Goal: Task Accomplishment & Management: Manage account settings

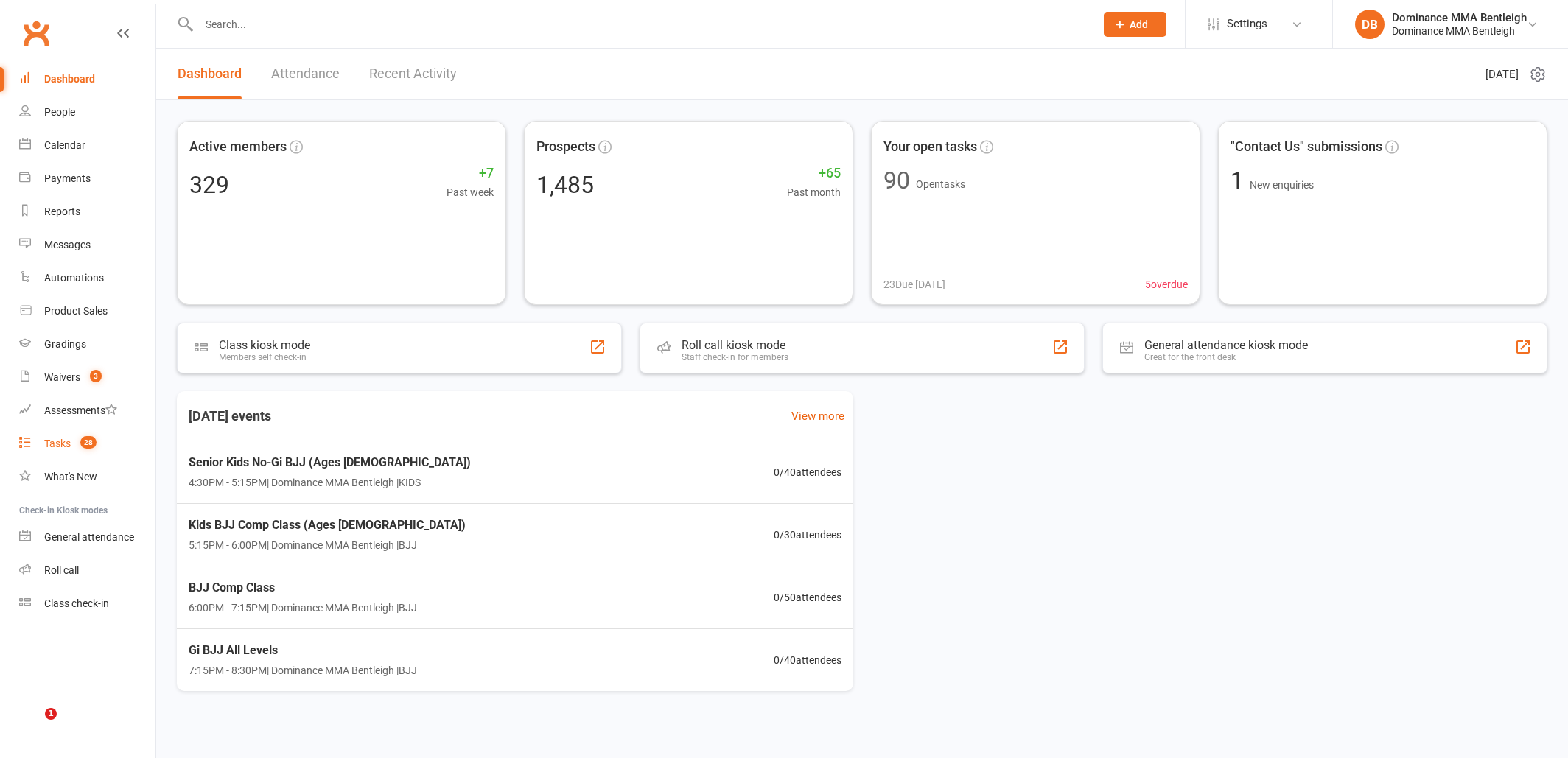
click at [69, 443] on div "Tasks" at bounding box center [57, 443] width 27 height 12
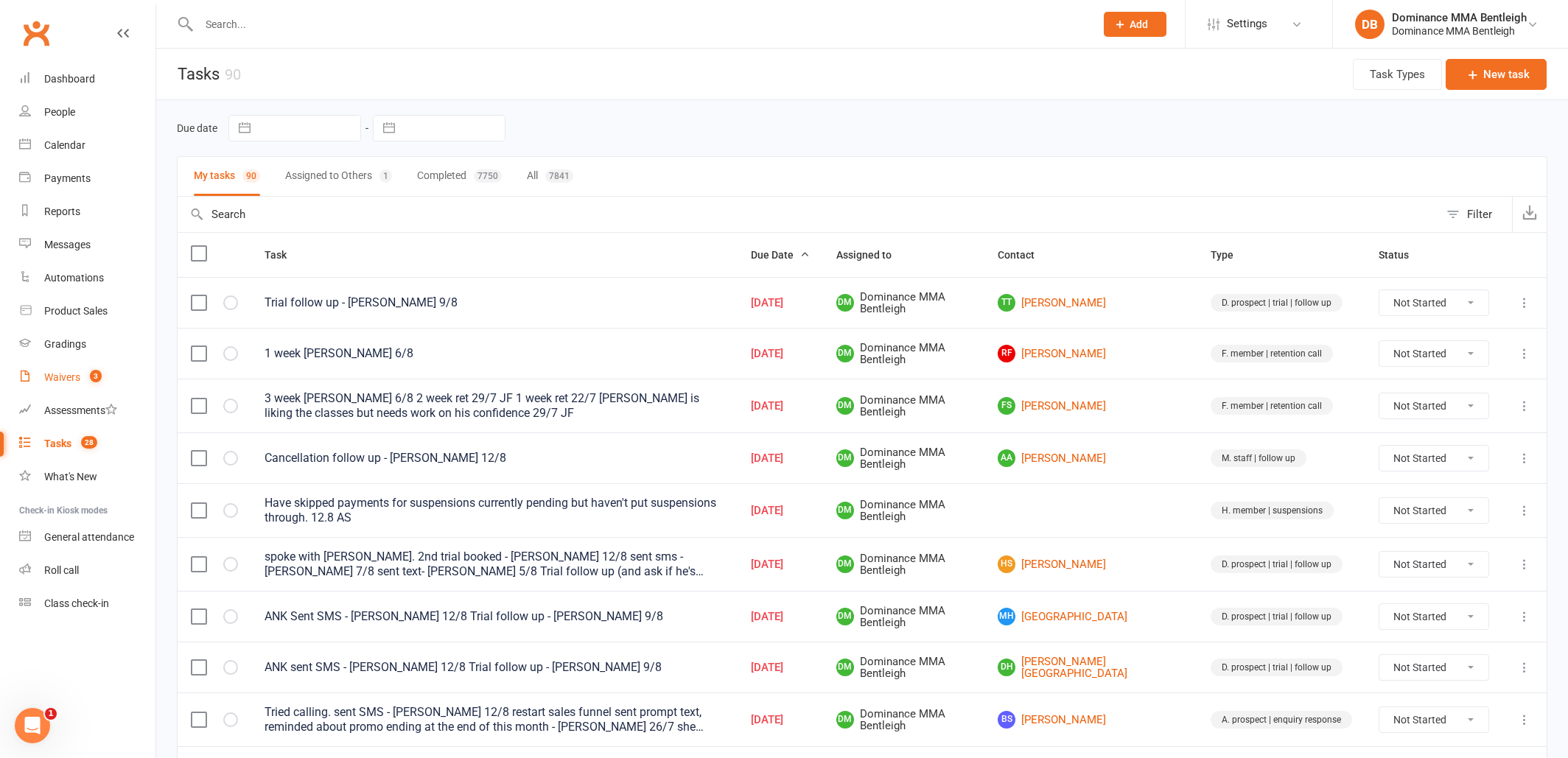
click at [78, 383] on link "Waivers 3" at bounding box center [87, 378] width 136 height 33
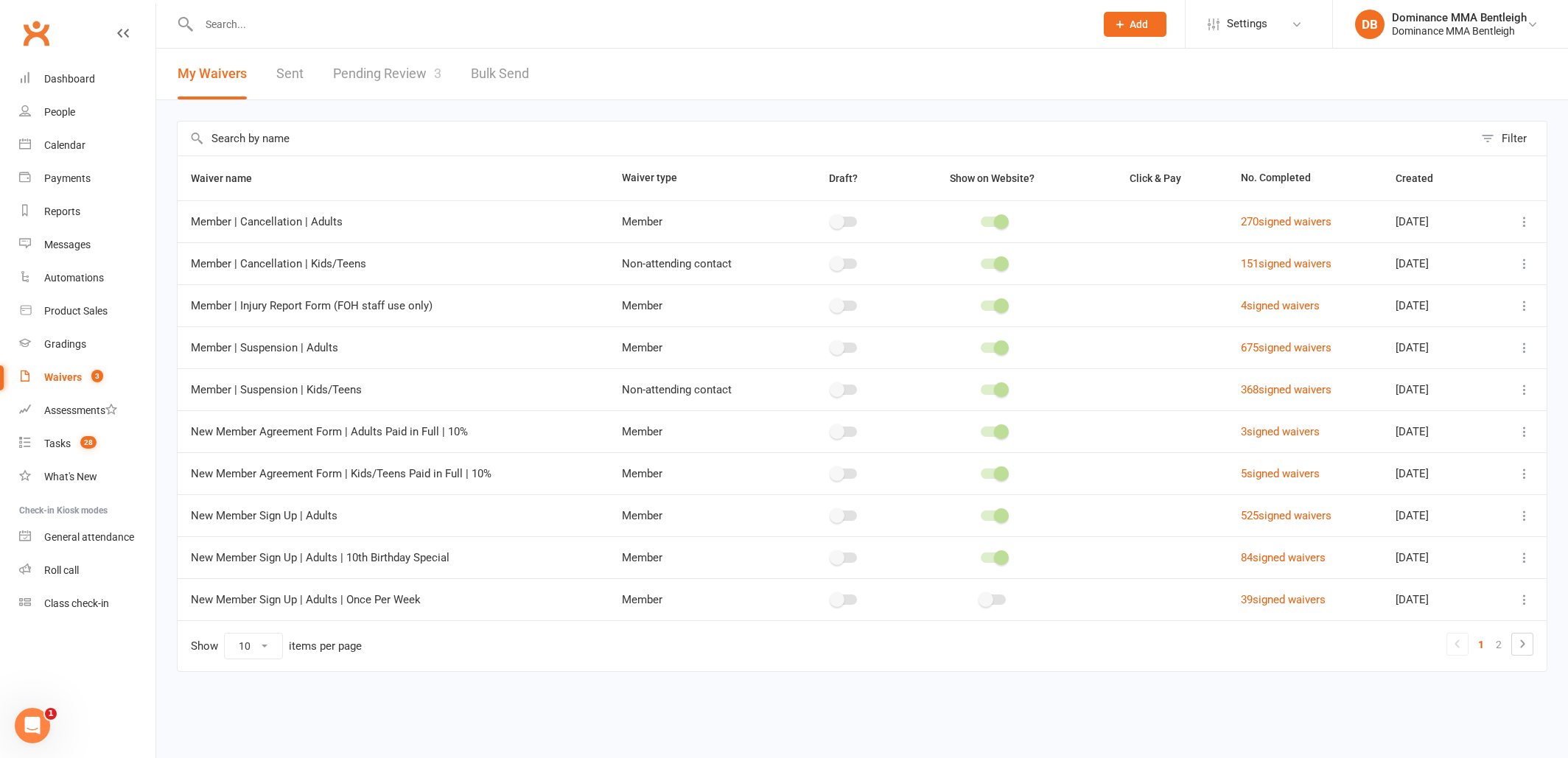
click at [412, 73] on link "Pending Review 3" at bounding box center [387, 74] width 108 height 51
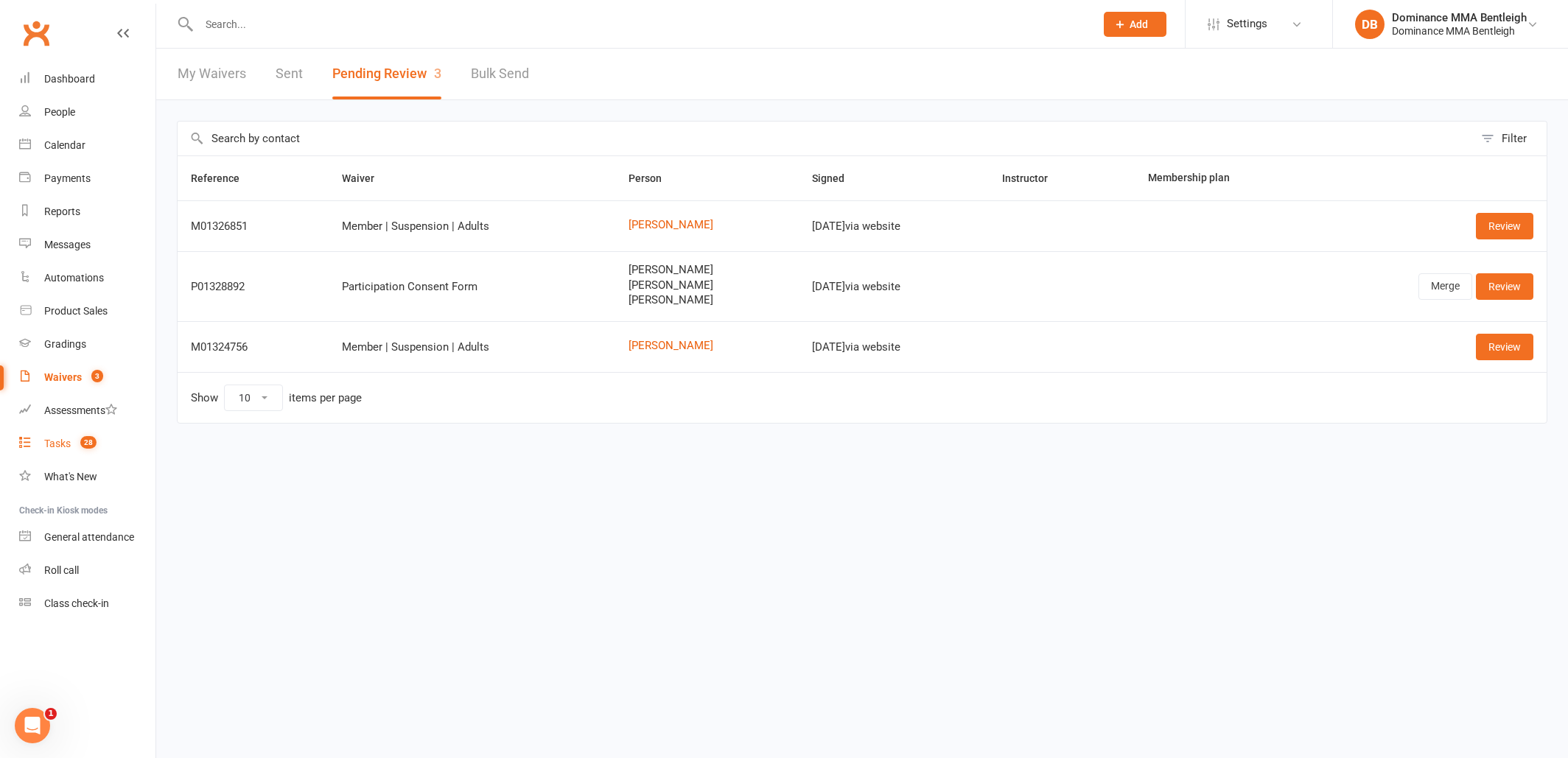
click at [55, 448] on div "Tasks" at bounding box center [57, 443] width 27 height 12
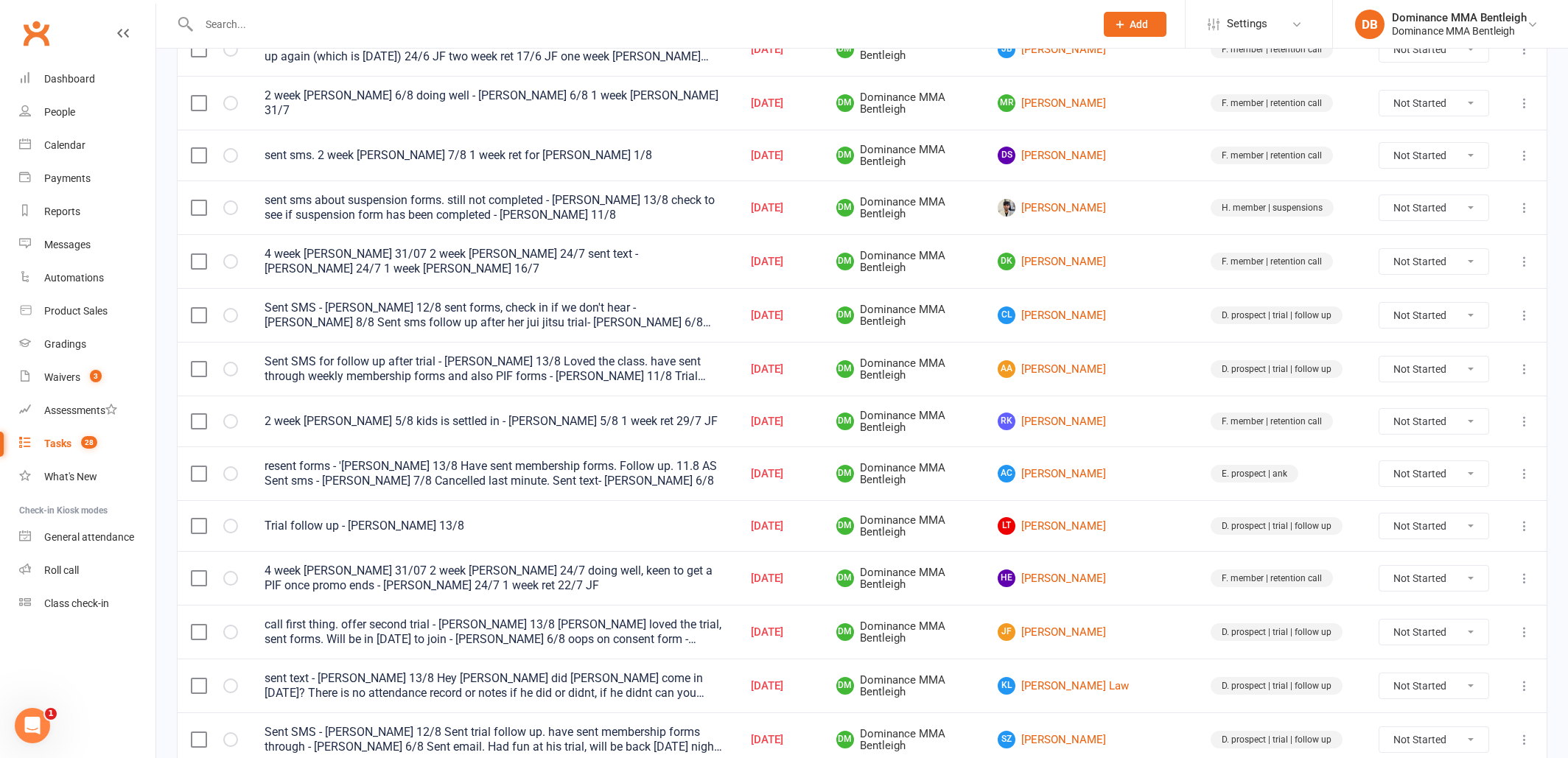
scroll to position [842, 0]
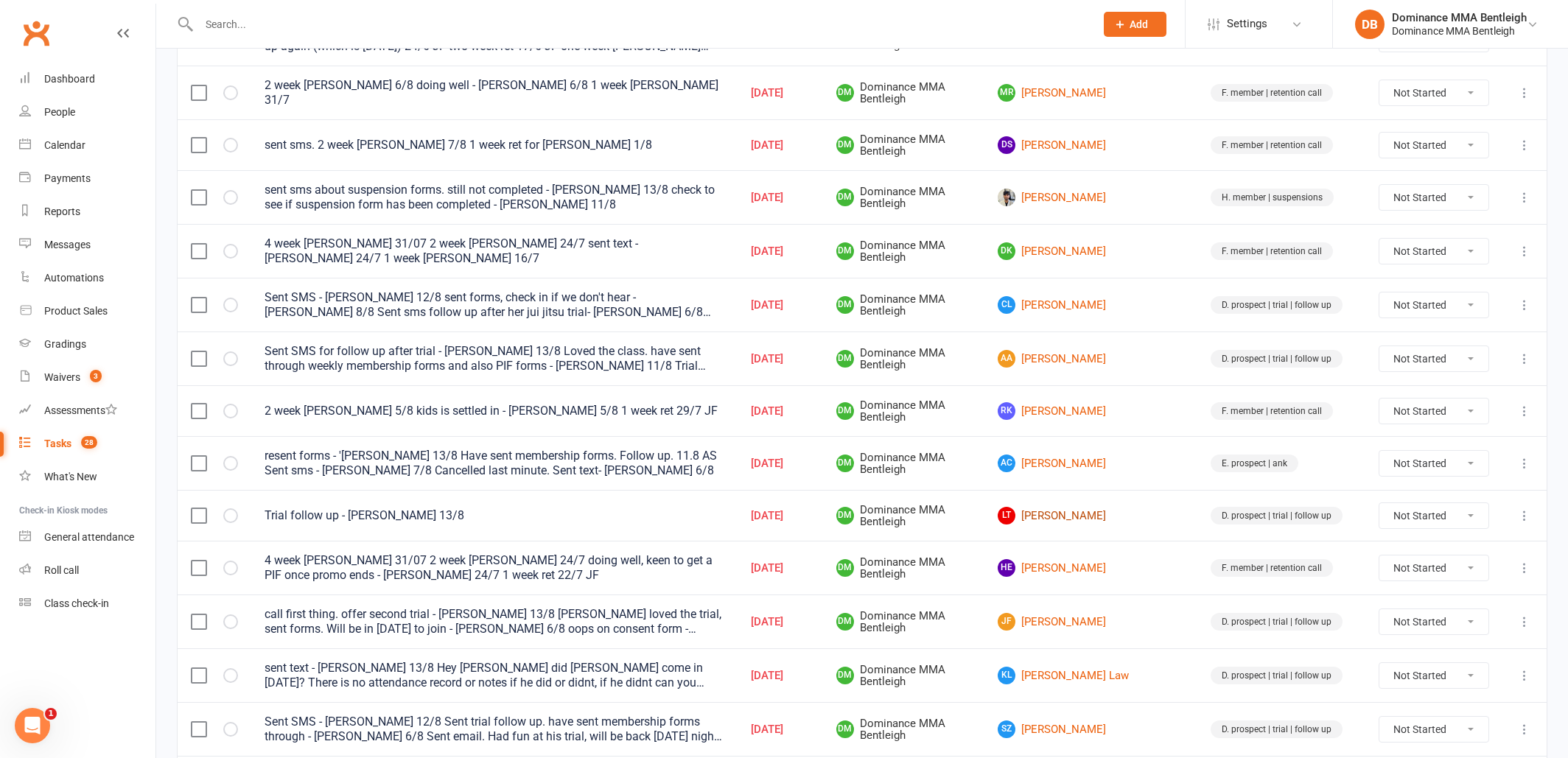
click at [1140, 507] on link "LT Lucius Trewin" at bounding box center [1091, 515] width 187 height 17
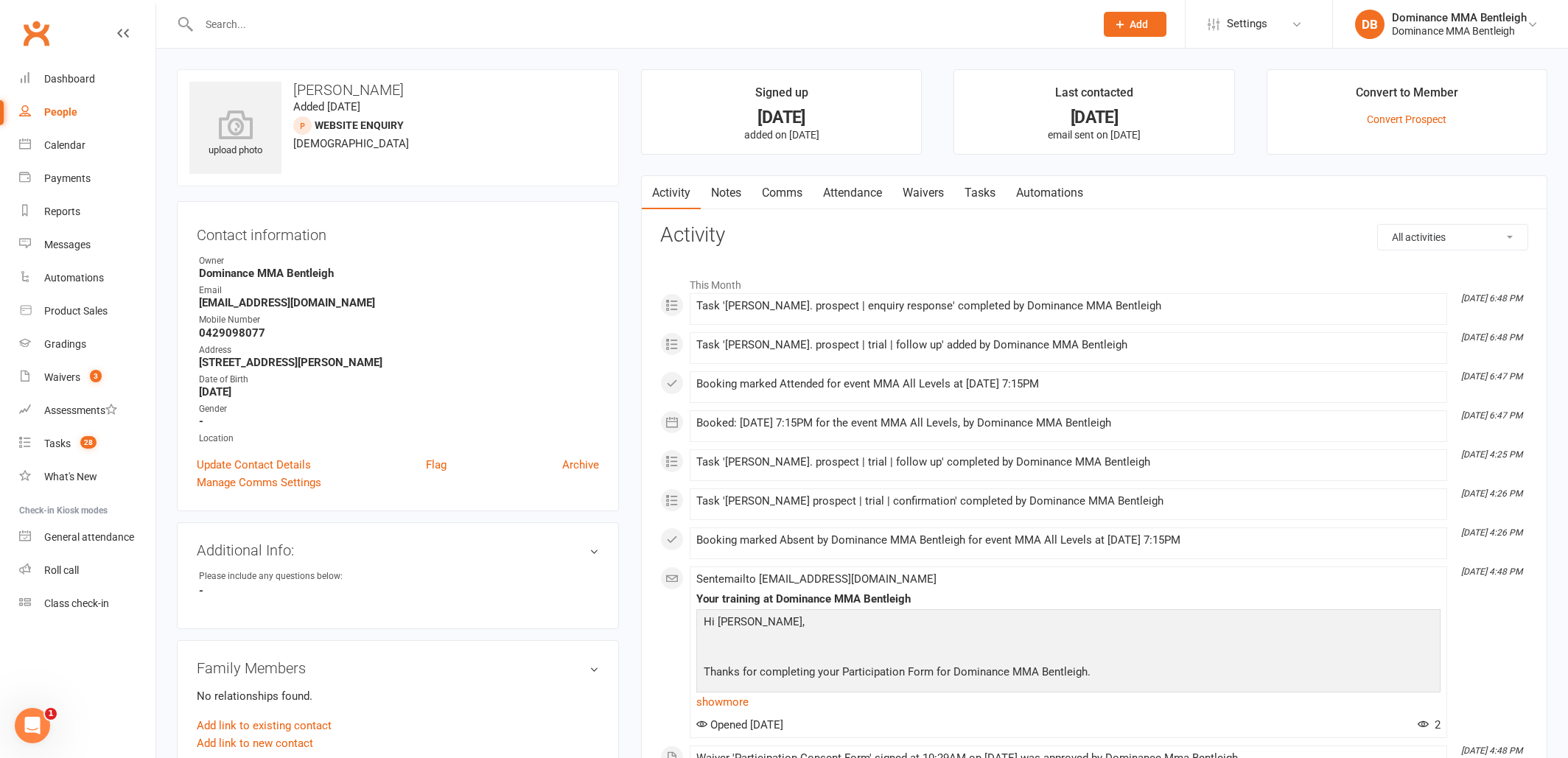
click at [913, 198] on link "Waivers" at bounding box center [923, 193] width 62 height 34
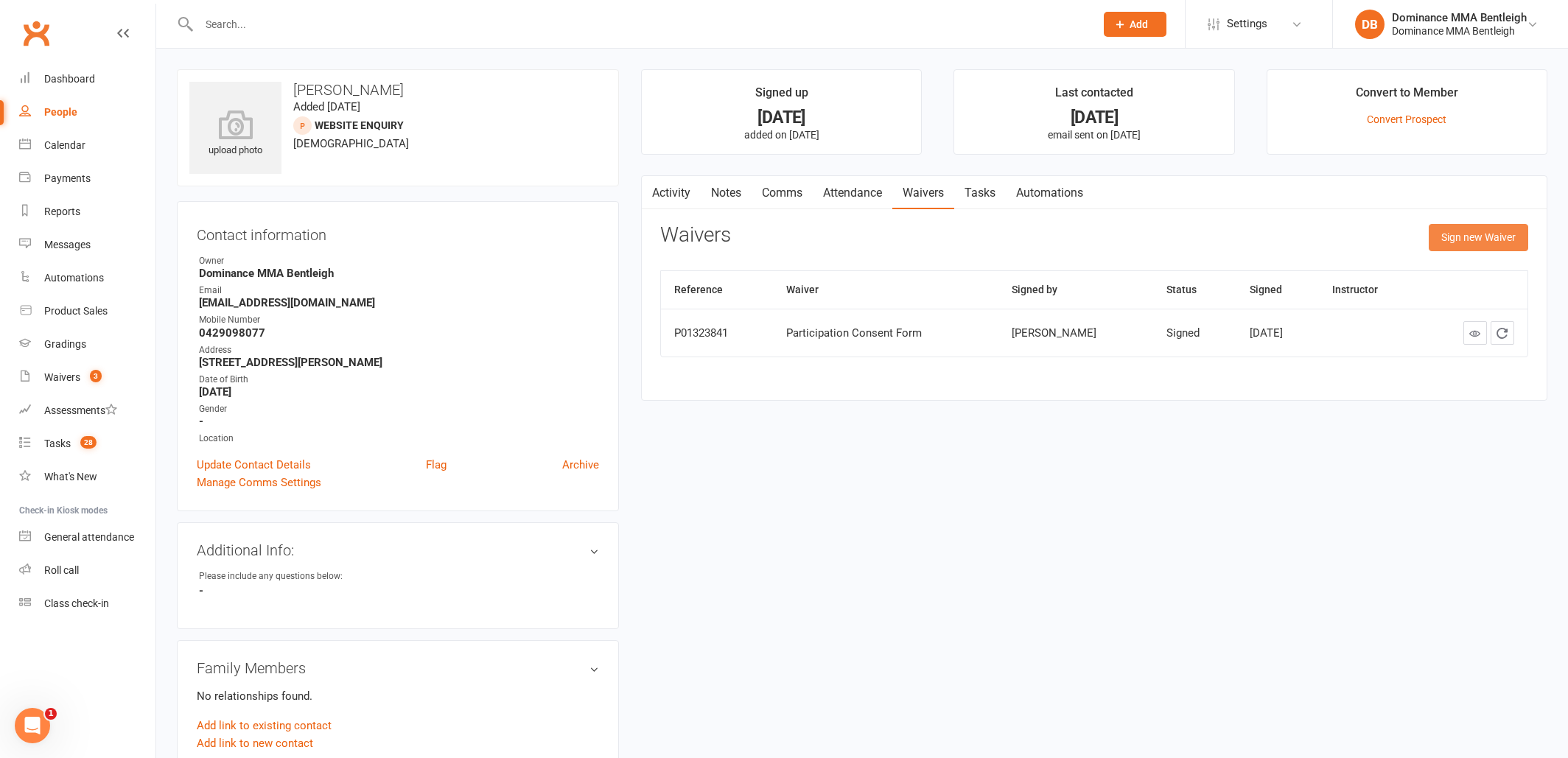
click at [1441, 245] on button "Sign new Waiver" at bounding box center [1478, 237] width 100 height 27
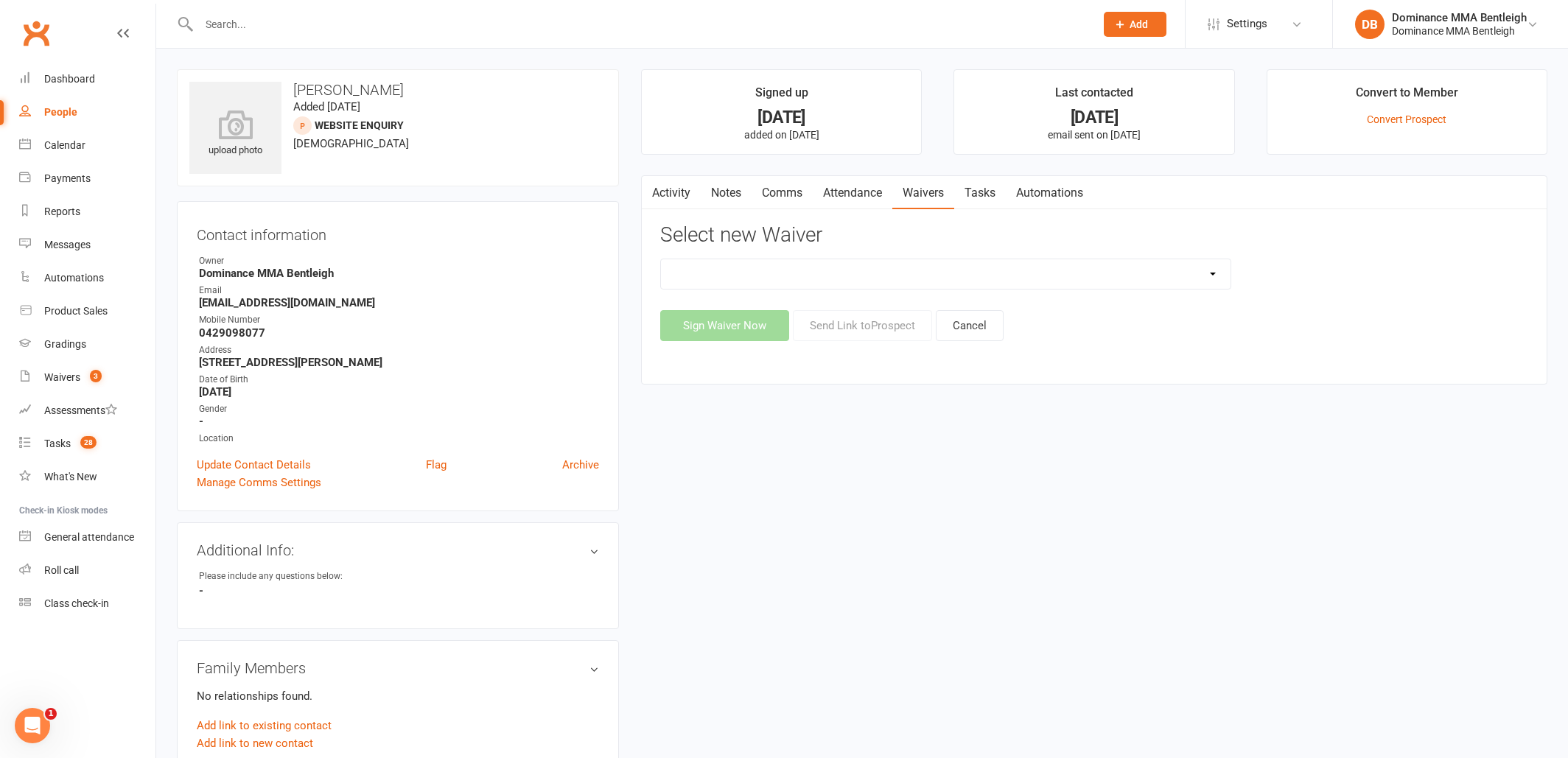
select select "2129"
click at [845, 327] on button "Send Link to Prospect" at bounding box center [862, 326] width 139 height 31
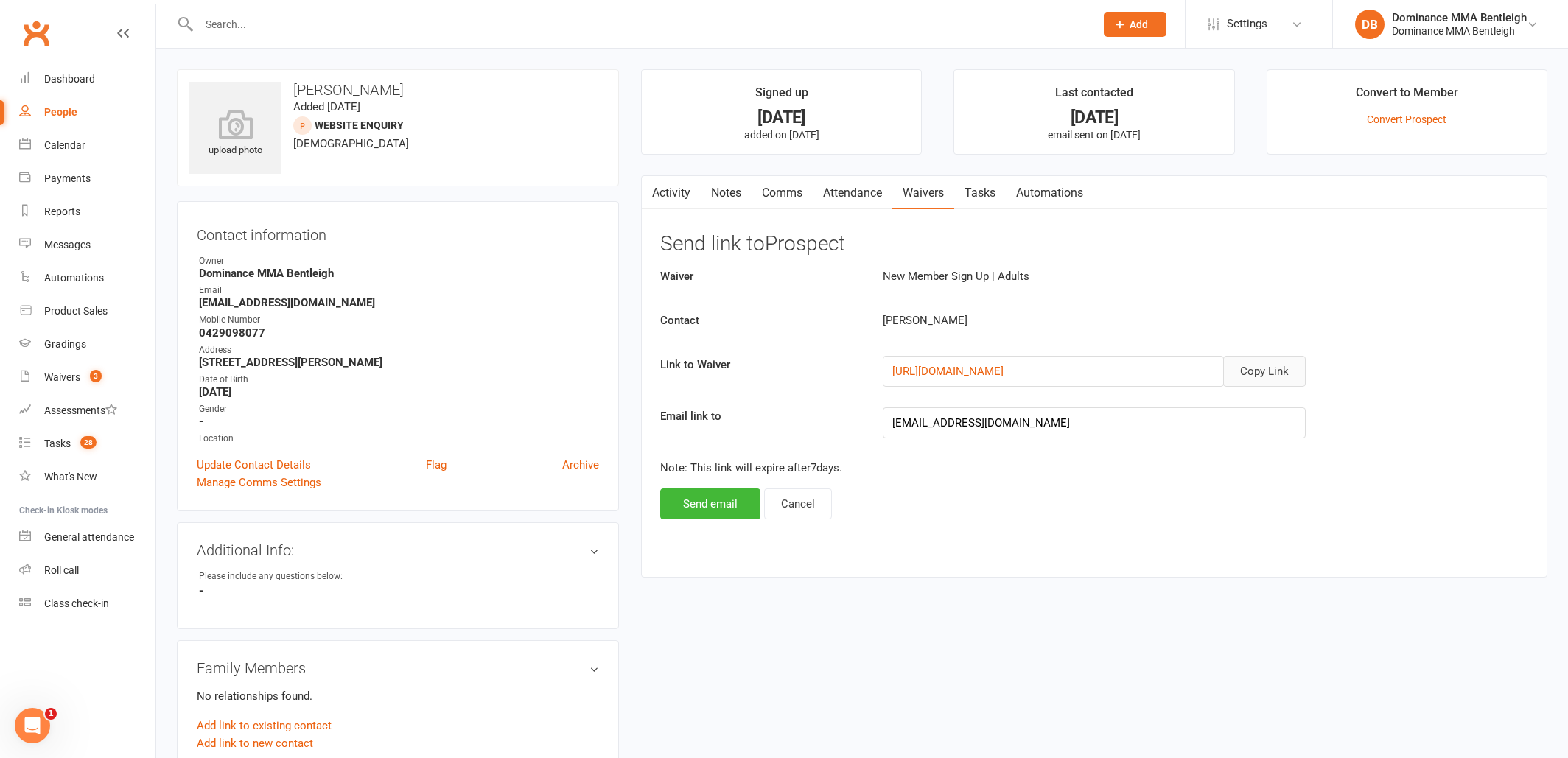
click at [1247, 370] on button "Copy Link" at bounding box center [1264, 371] width 82 height 31
click at [776, 197] on link "Comms" at bounding box center [782, 193] width 61 height 34
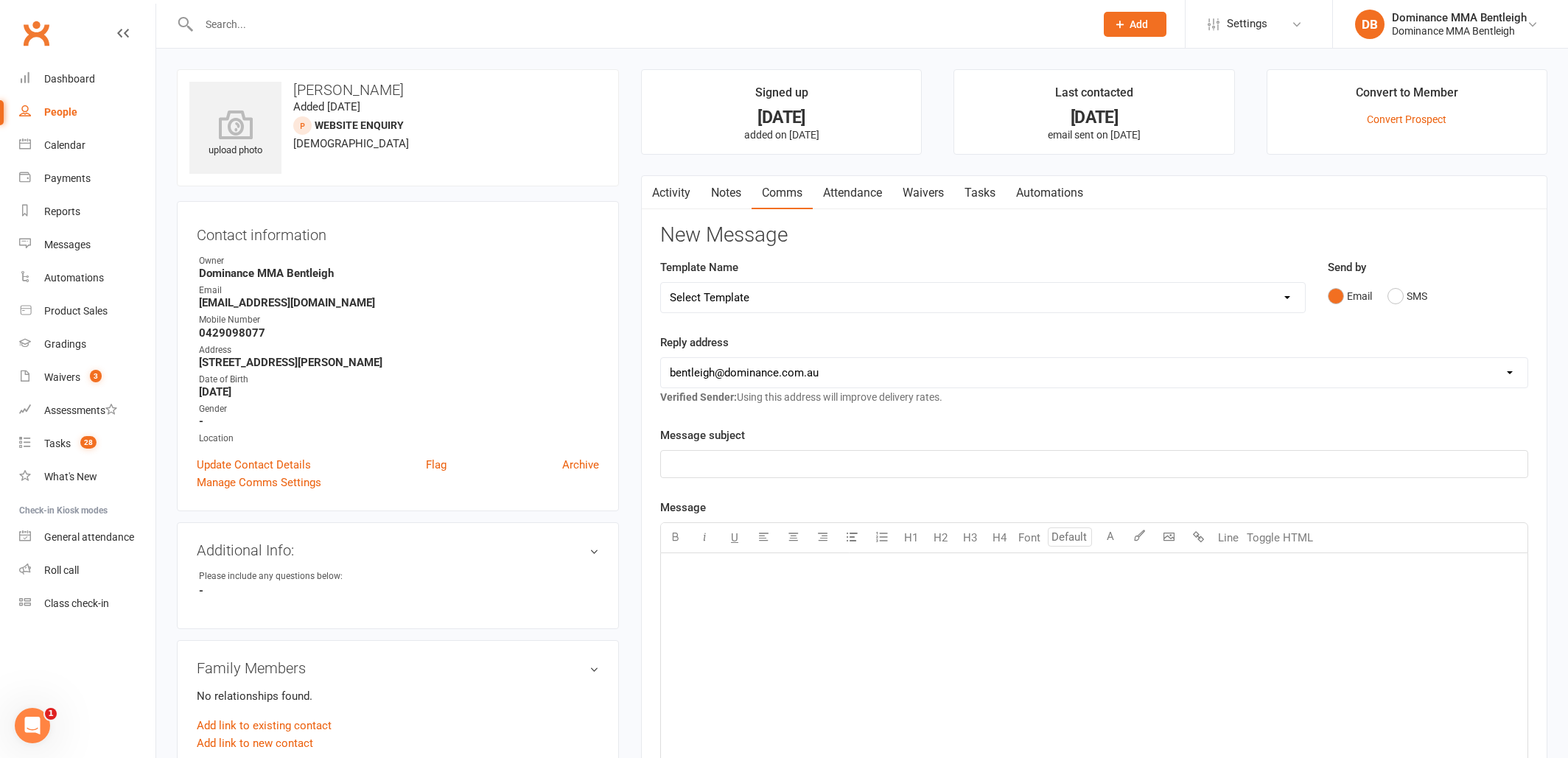
select select "15"
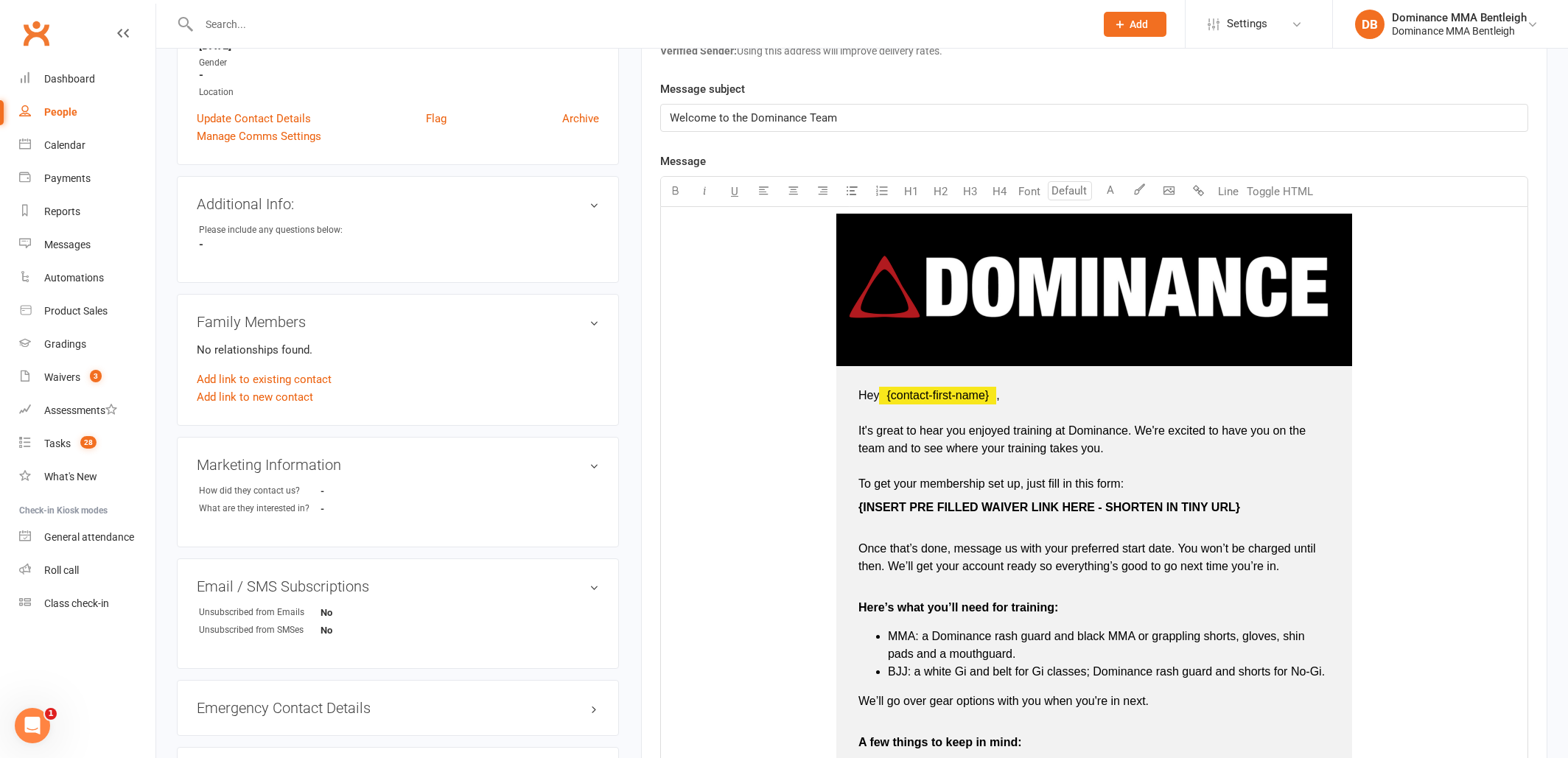
scroll to position [357, 0]
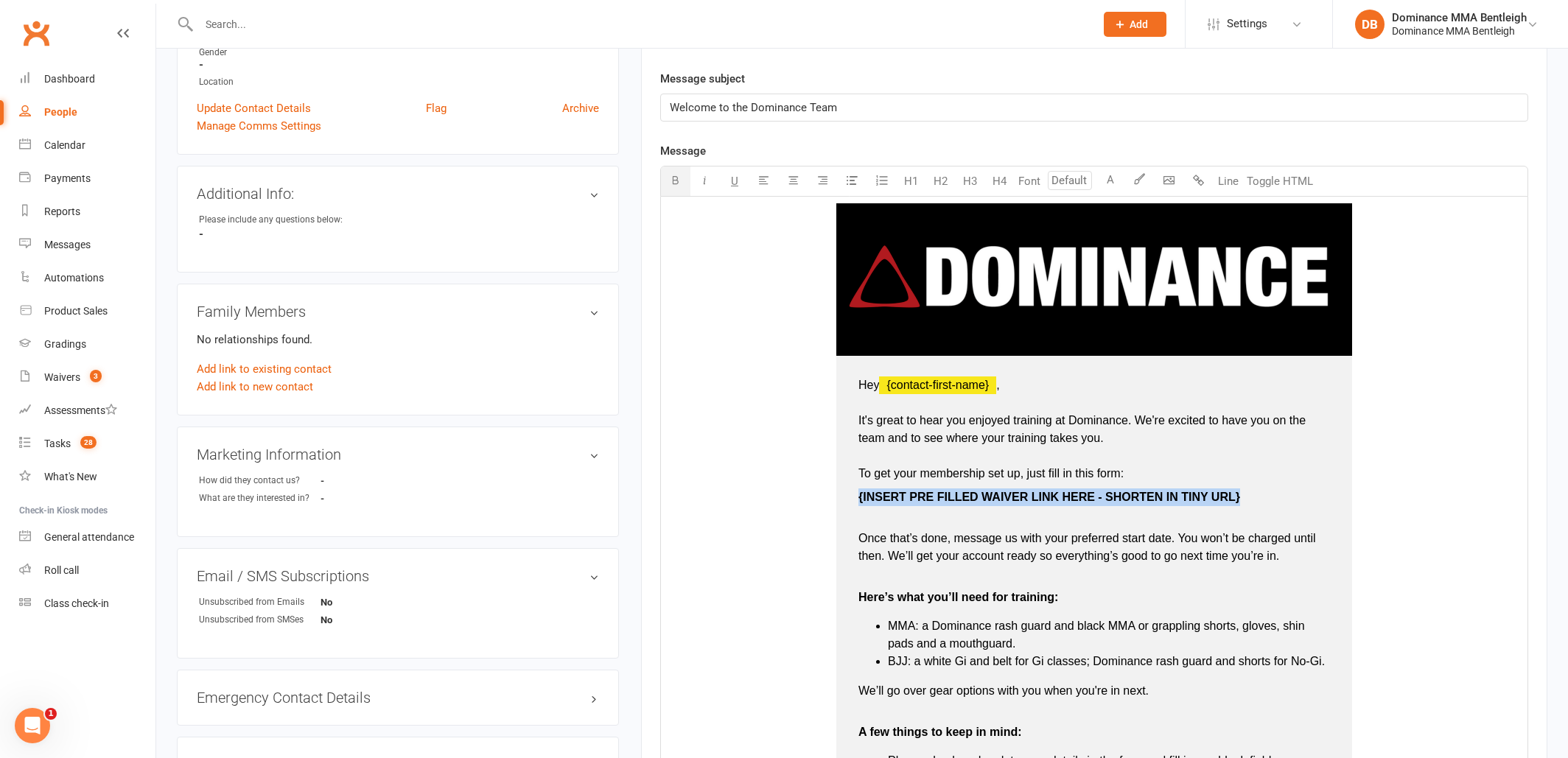
drag, startPoint x: 1247, startPoint y: 496, endPoint x: 856, endPoint y: 500, distance: 391.0
click at [856, 500] on td "Hey ﻿ {contact-first-name} , It's great to hear you enjoyed training at Dominan…" at bounding box center [1094, 673] width 516 height 635
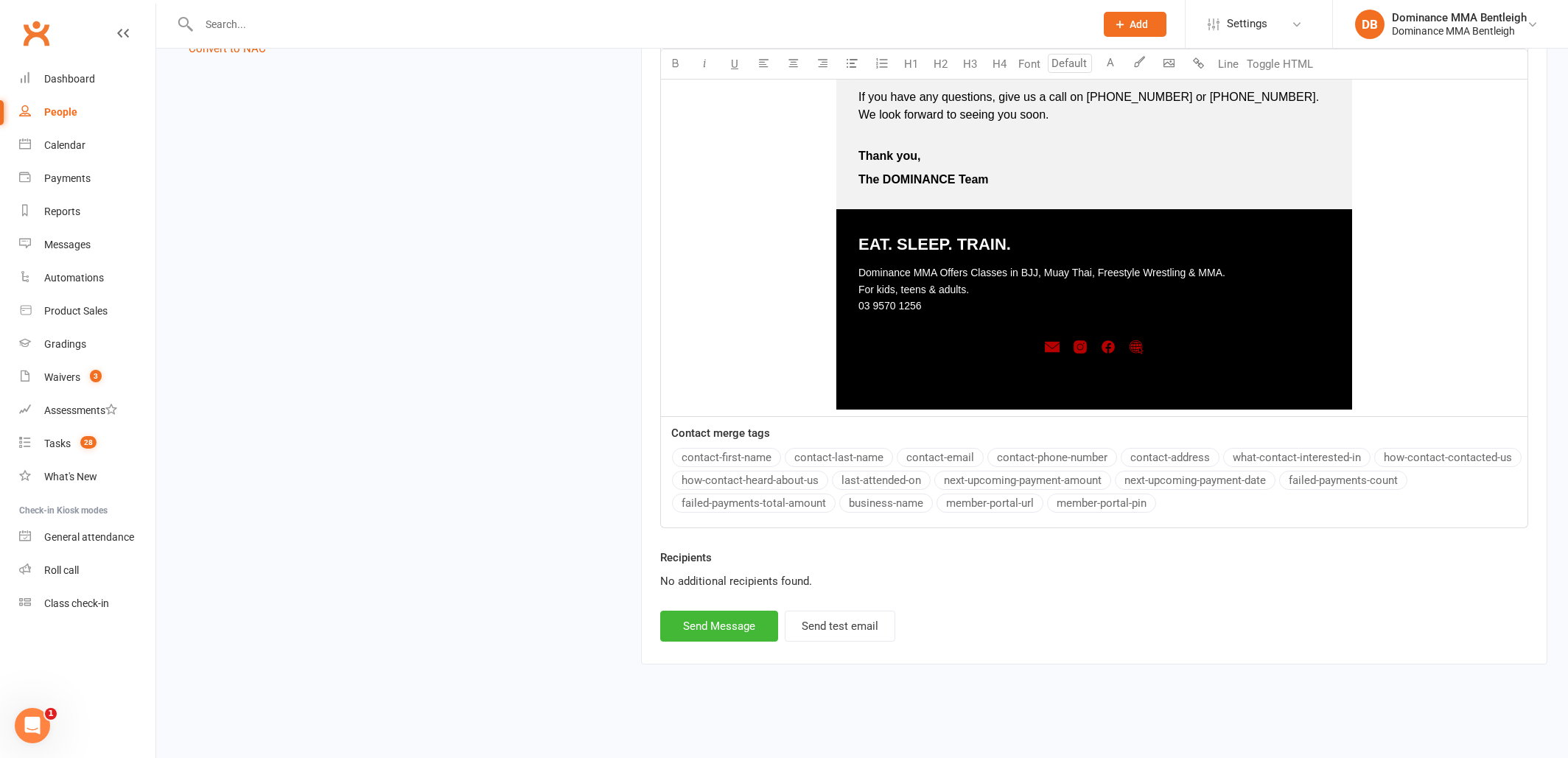
scroll to position [1148, 0]
click at [750, 611] on button "Send Message" at bounding box center [719, 626] width 118 height 31
select select
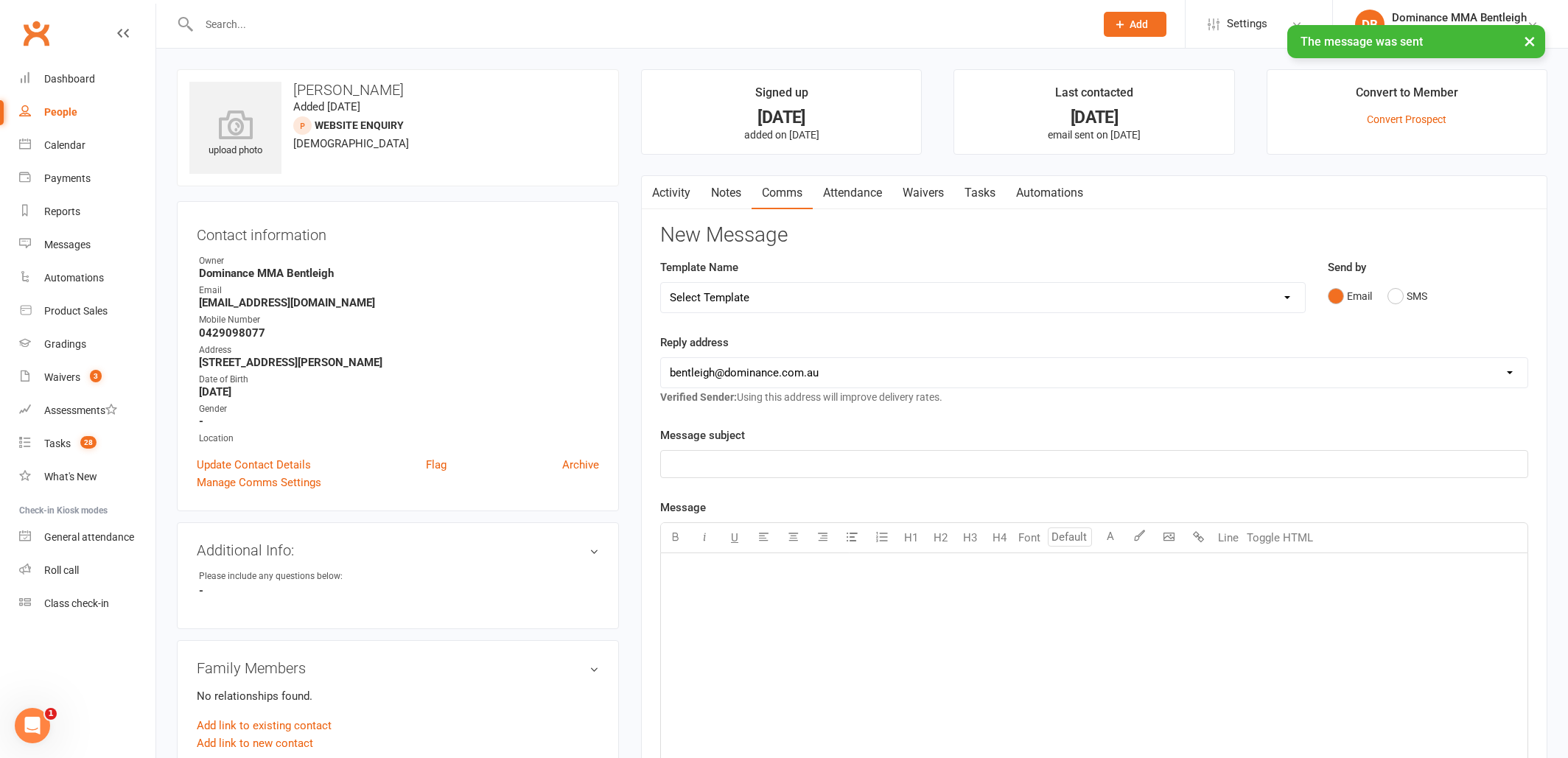
scroll to position [0, 0]
click at [837, 196] on link "Attendance" at bounding box center [852, 193] width 80 height 34
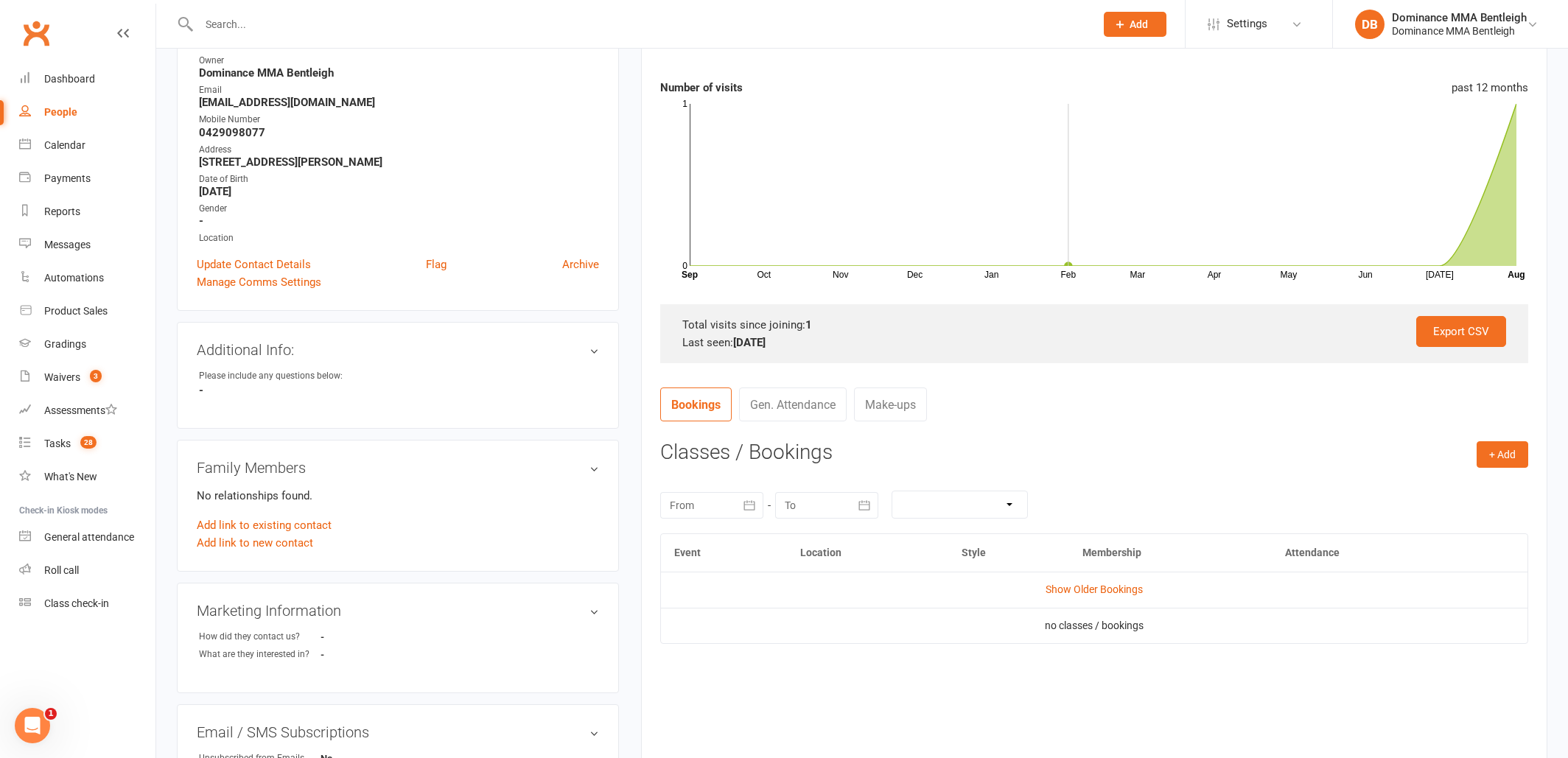
scroll to position [222, 0]
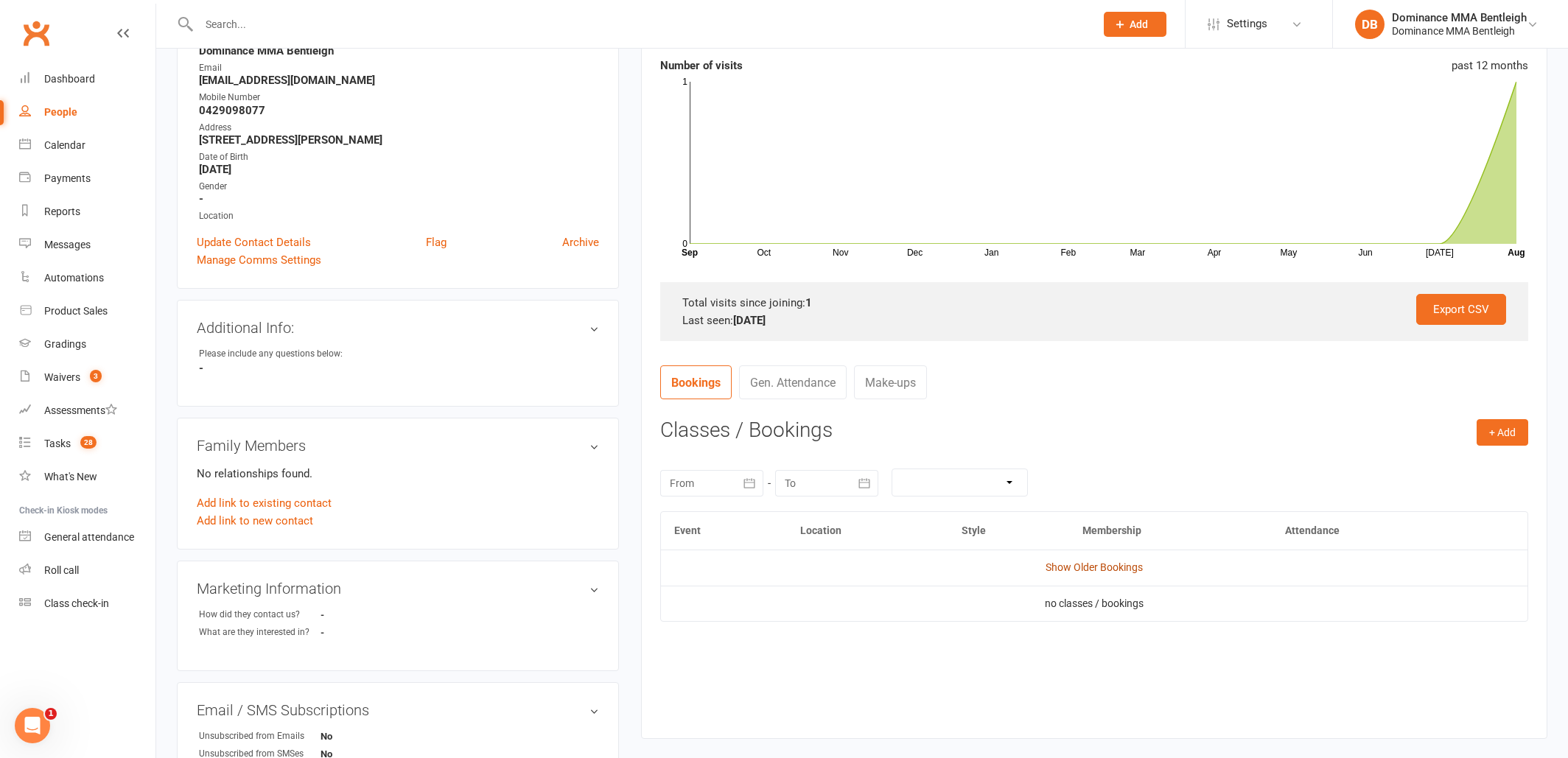
click at [1125, 568] on link "Show Older Bookings" at bounding box center [1094, 567] width 97 height 12
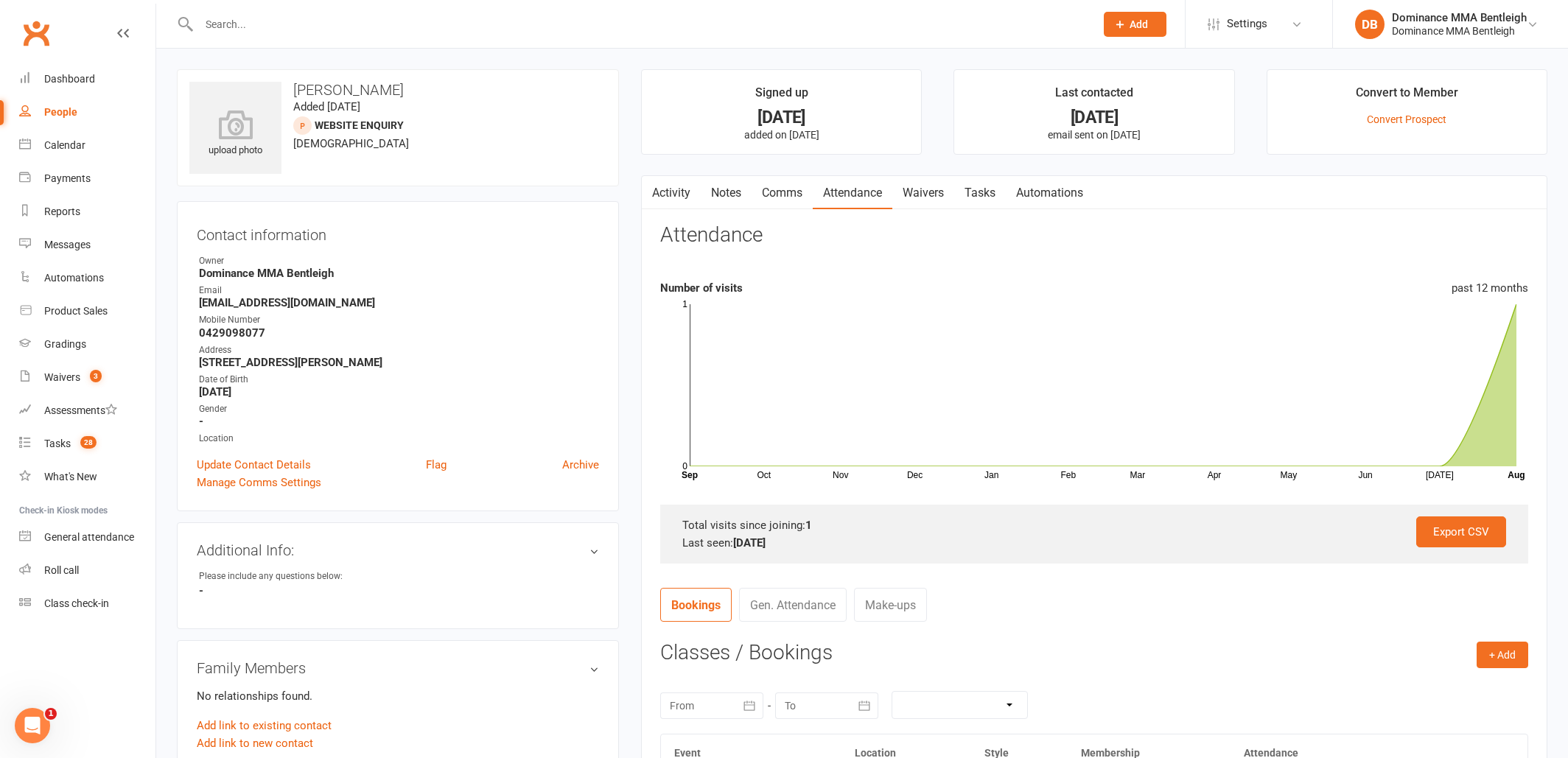
scroll to position [0, 0]
click at [996, 198] on link "Tasks" at bounding box center [980, 193] width 51 height 34
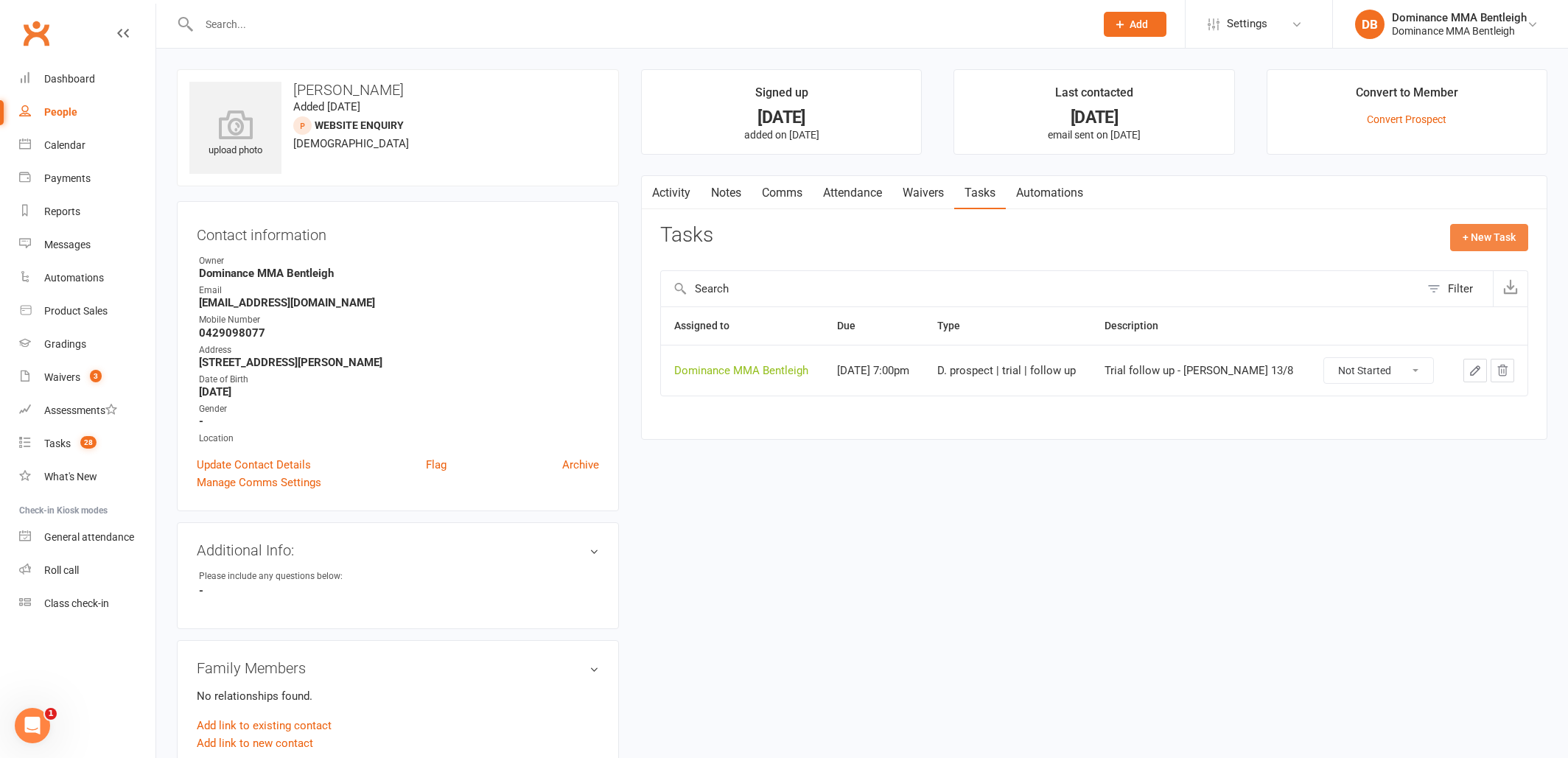
click at [1475, 234] on button "+ New Task" at bounding box center [1488, 237] width 78 height 27
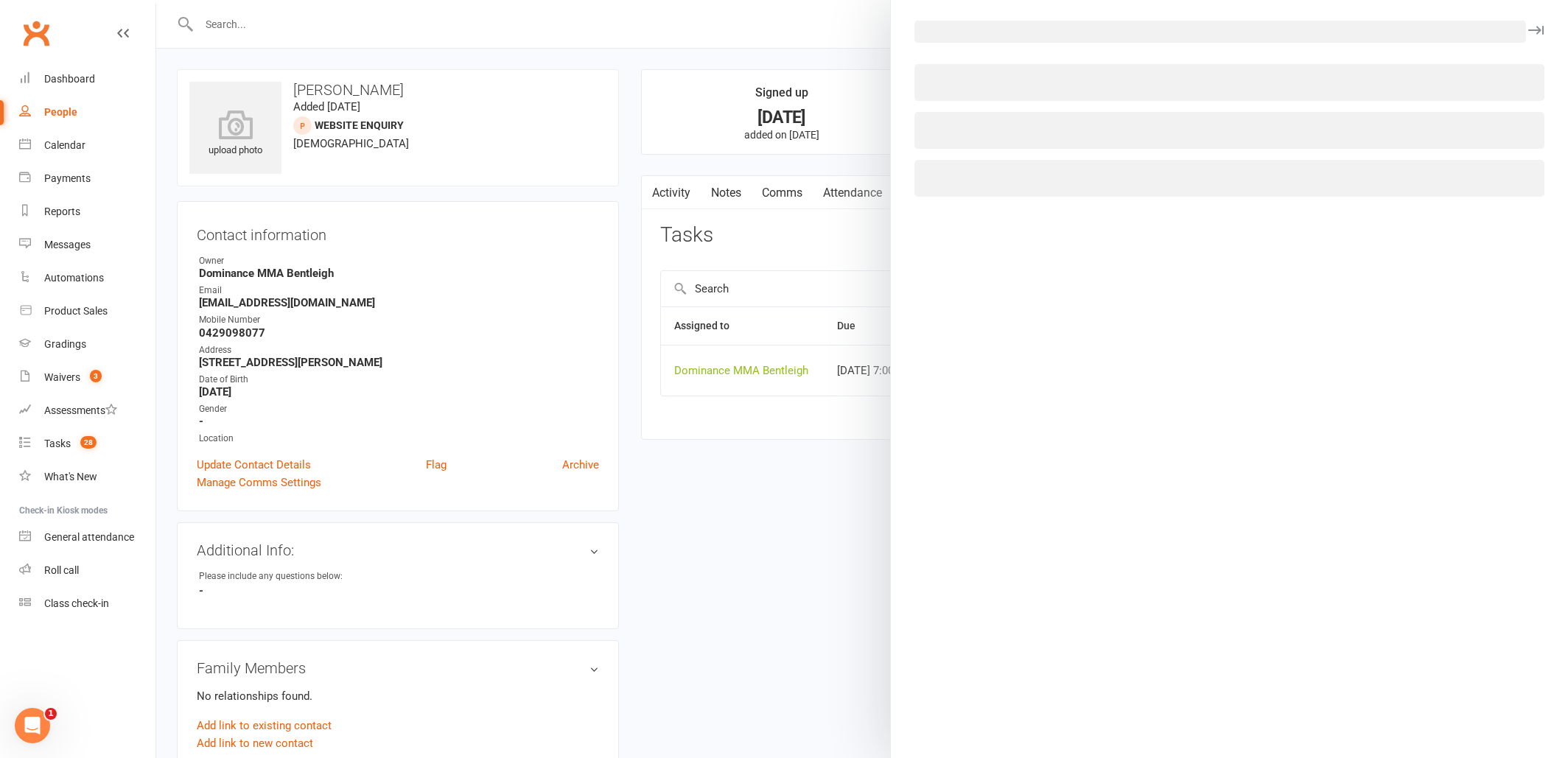
select select "24839"
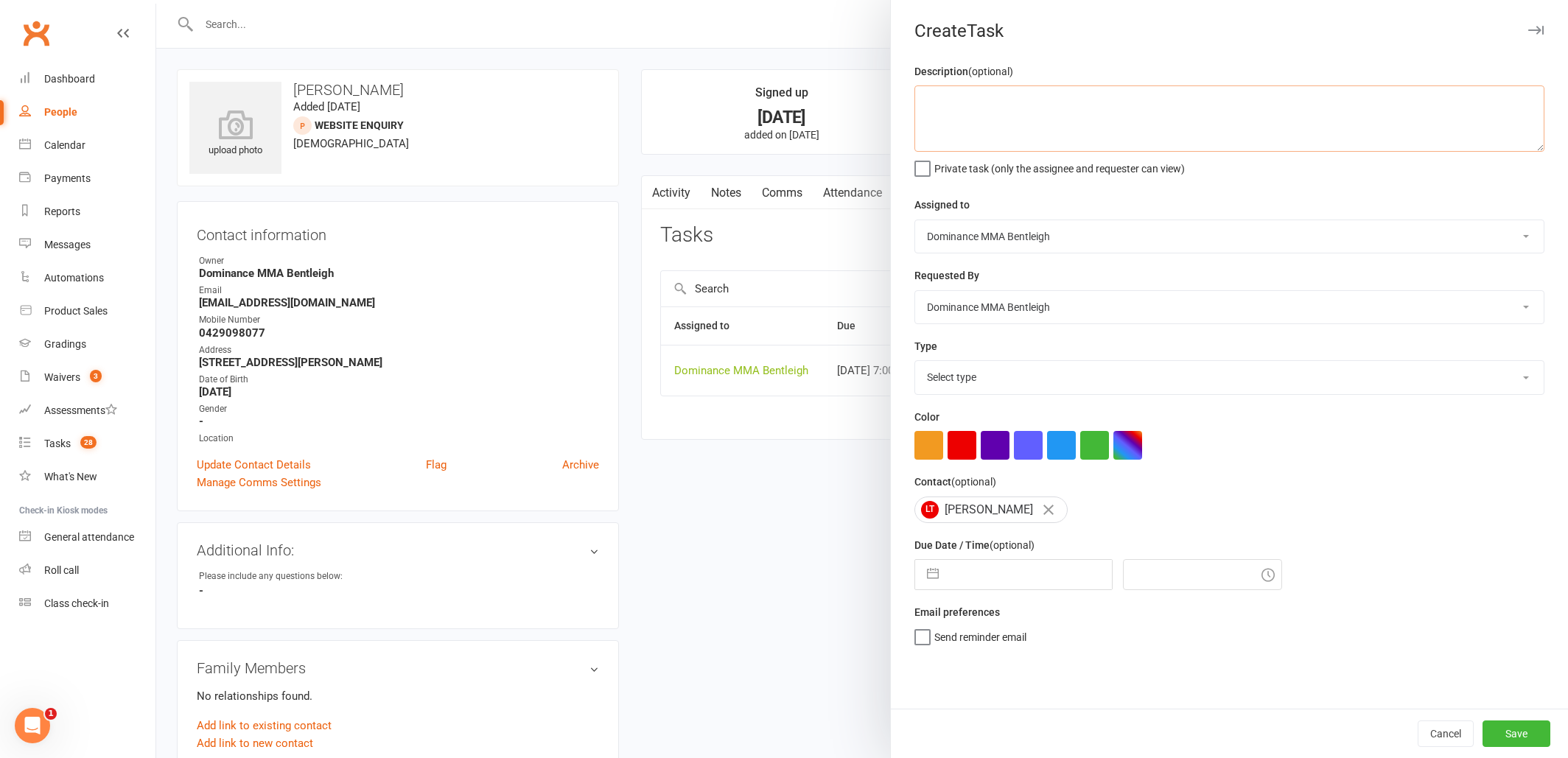
click at [997, 141] on textarea at bounding box center [1229, 118] width 630 height 67
type textarea "D"
type textarea "S"
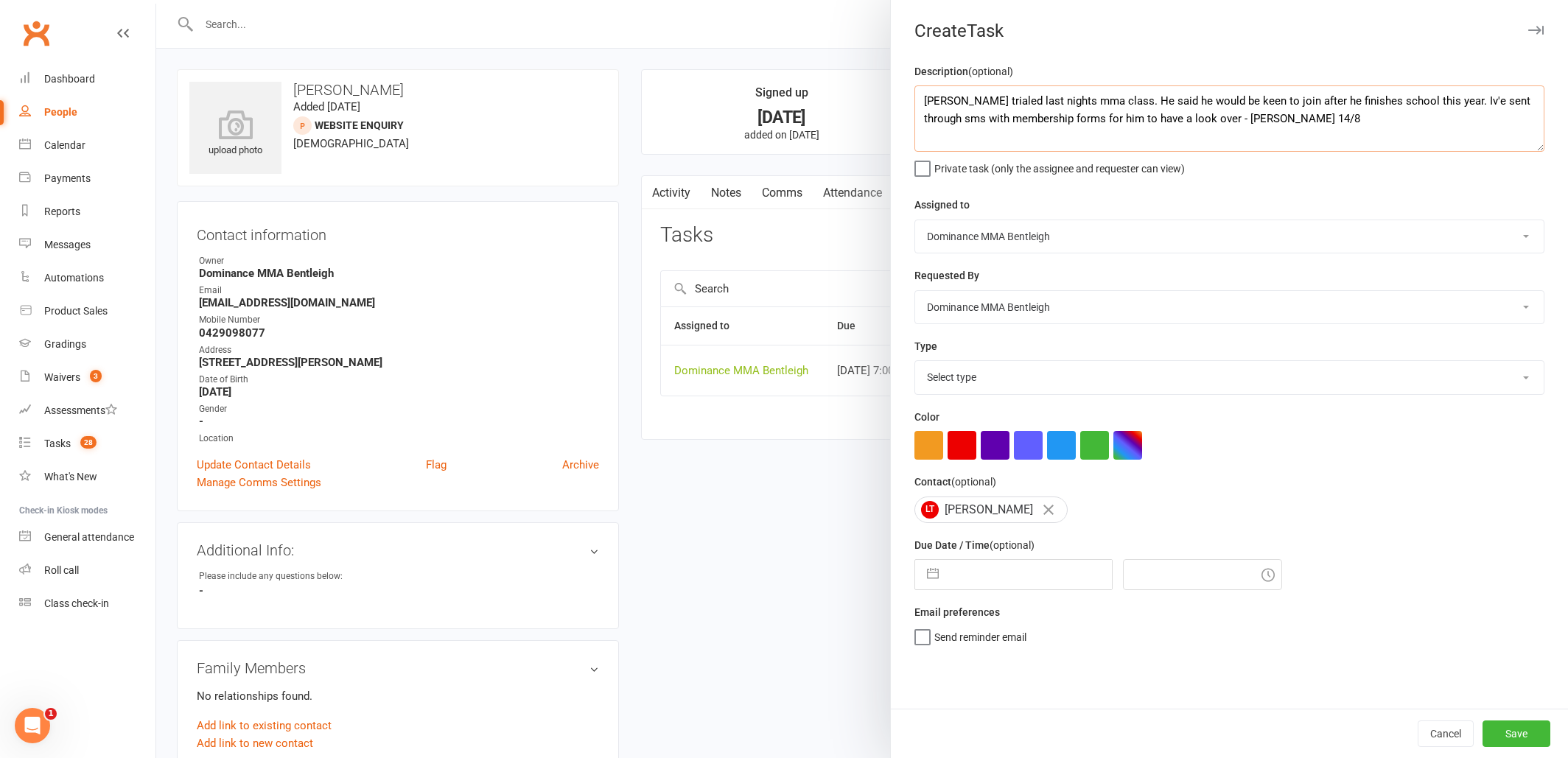
type textarea "Lucias trialed last nights mma class. He said he would be keen to join after he…"
click at [1043, 566] on input "text" at bounding box center [1029, 574] width 165 height 29
select select "6"
select select "2025"
select select "7"
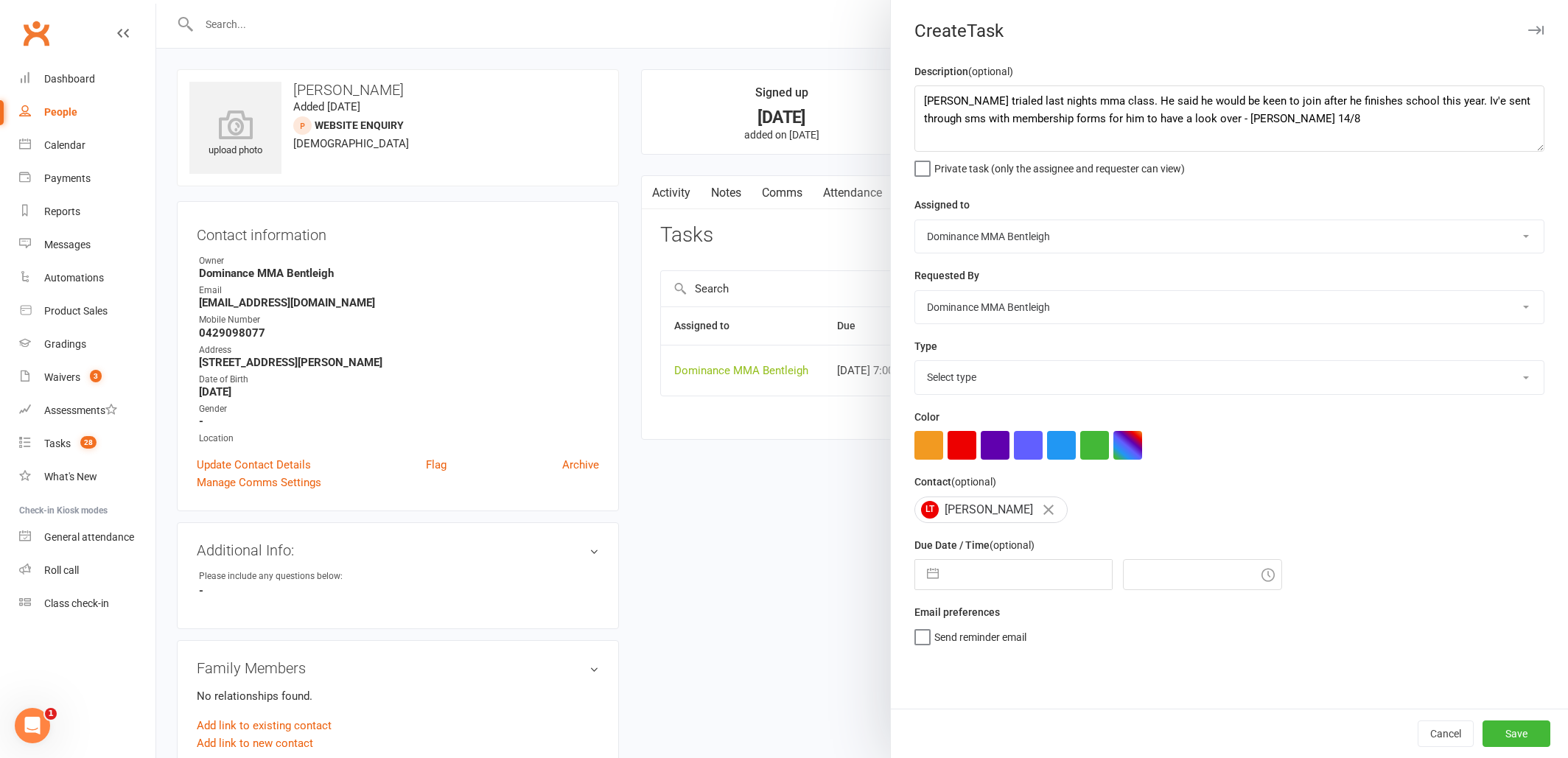
select select "2025"
select select "8"
select select "2025"
click at [925, 101] on textarea "[PERSON_NAME] trialed last nights mma class. He said he would be keen to join a…" at bounding box center [1229, 118] width 630 height 67
select select "6"
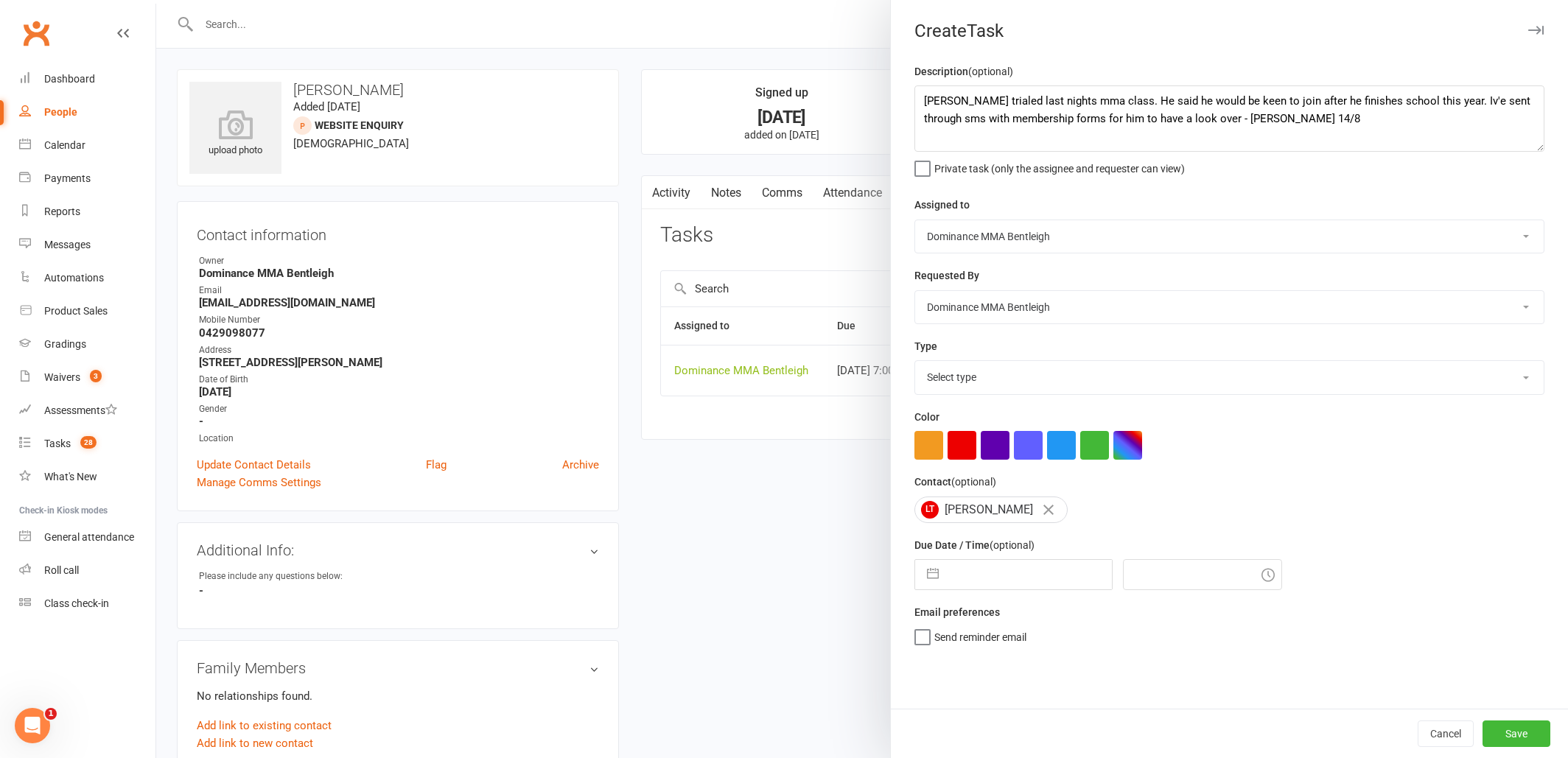
select select "2025"
select select "7"
select select "2025"
select select "8"
select select "2025"
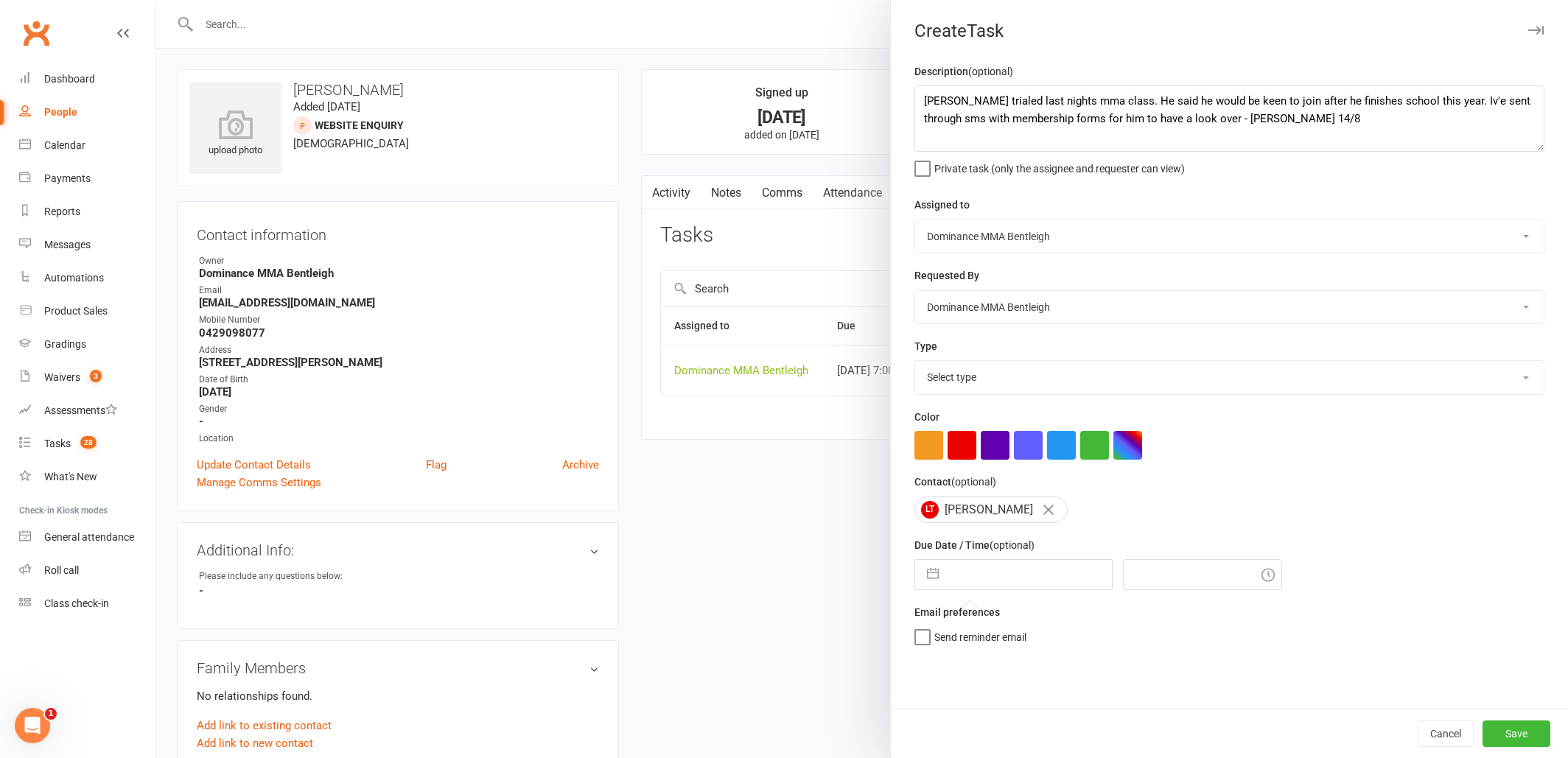
click at [1015, 582] on input "text" at bounding box center [1029, 574] width 165 height 29
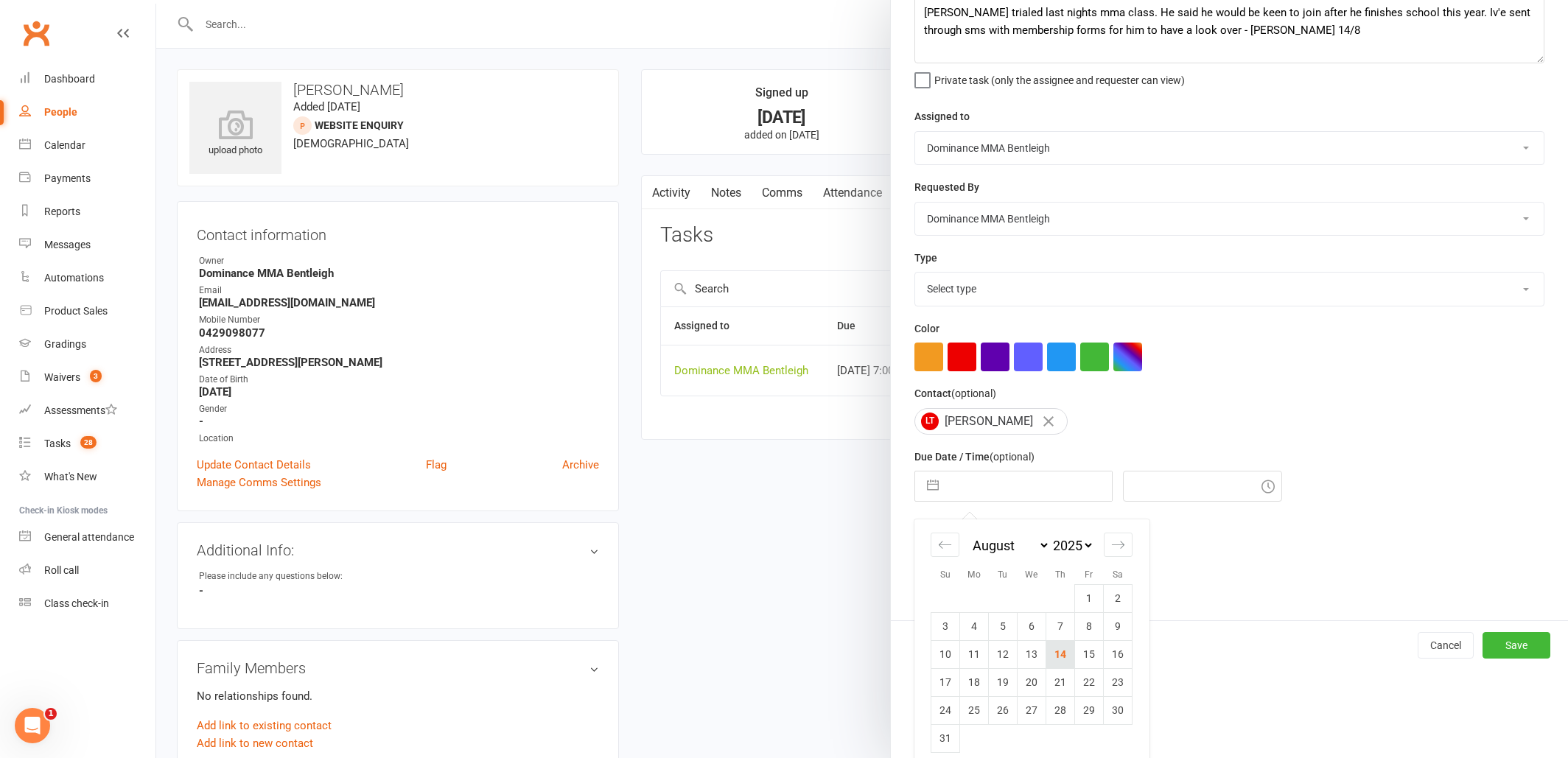
scroll to position [91, 0]
click at [1085, 649] on td "15" at bounding box center [1089, 651] width 28 height 28
type input "15 Aug 2025"
type input "4:00pm"
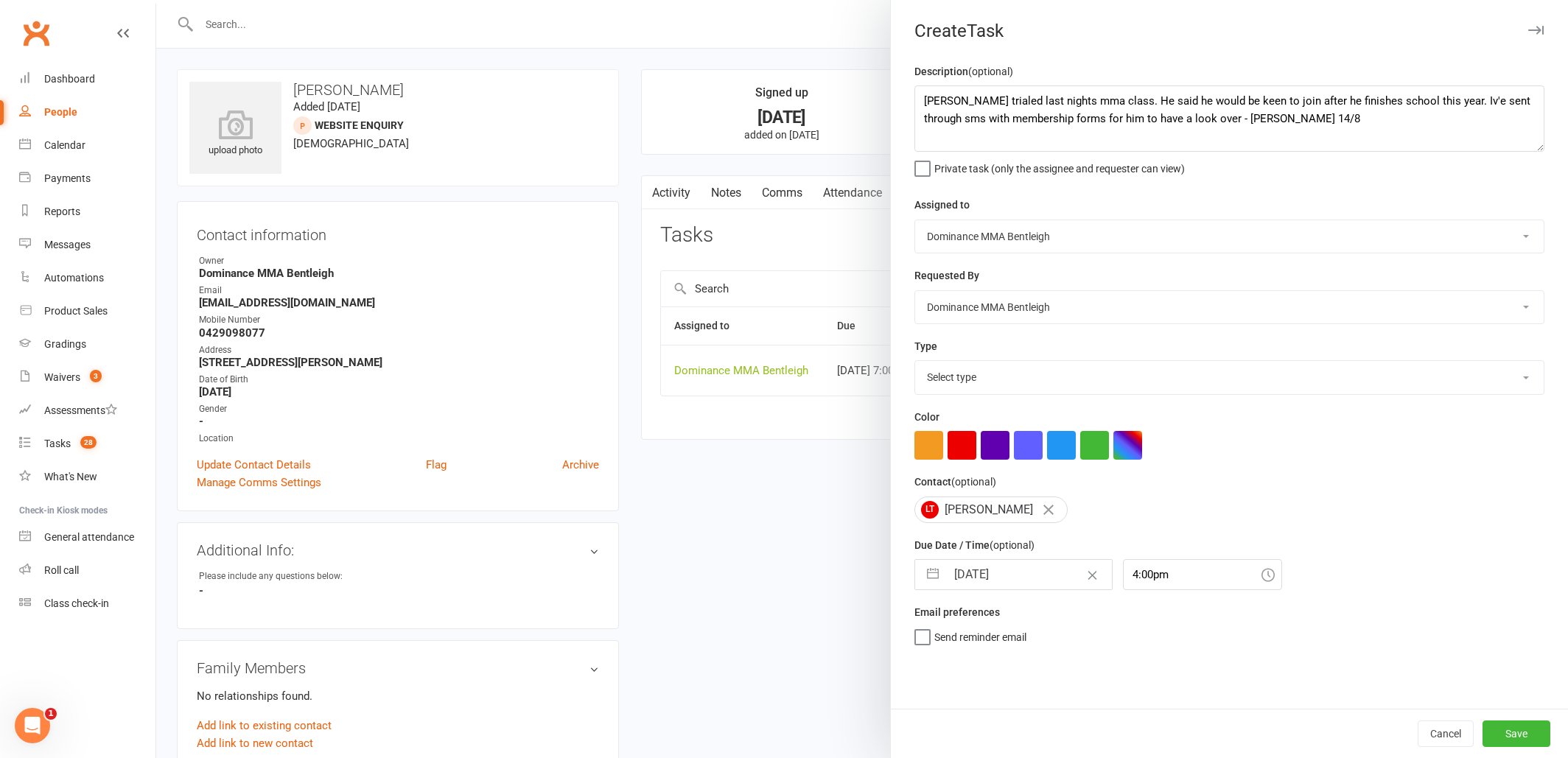
scroll to position [0, 0]
select select "13787"
click at [1536, 740] on button "Save" at bounding box center [1516, 733] width 68 height 27
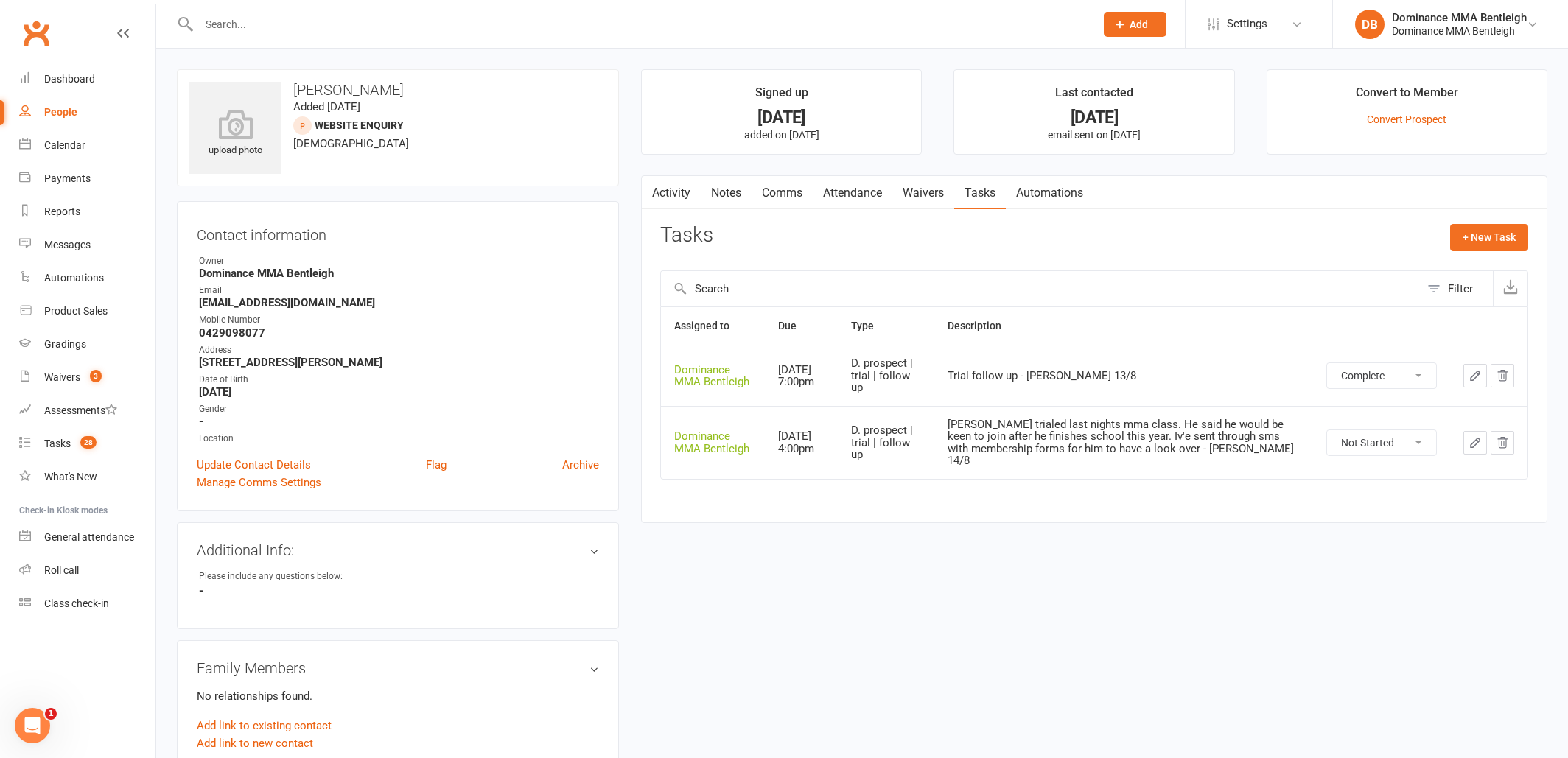
select select "unstarted"
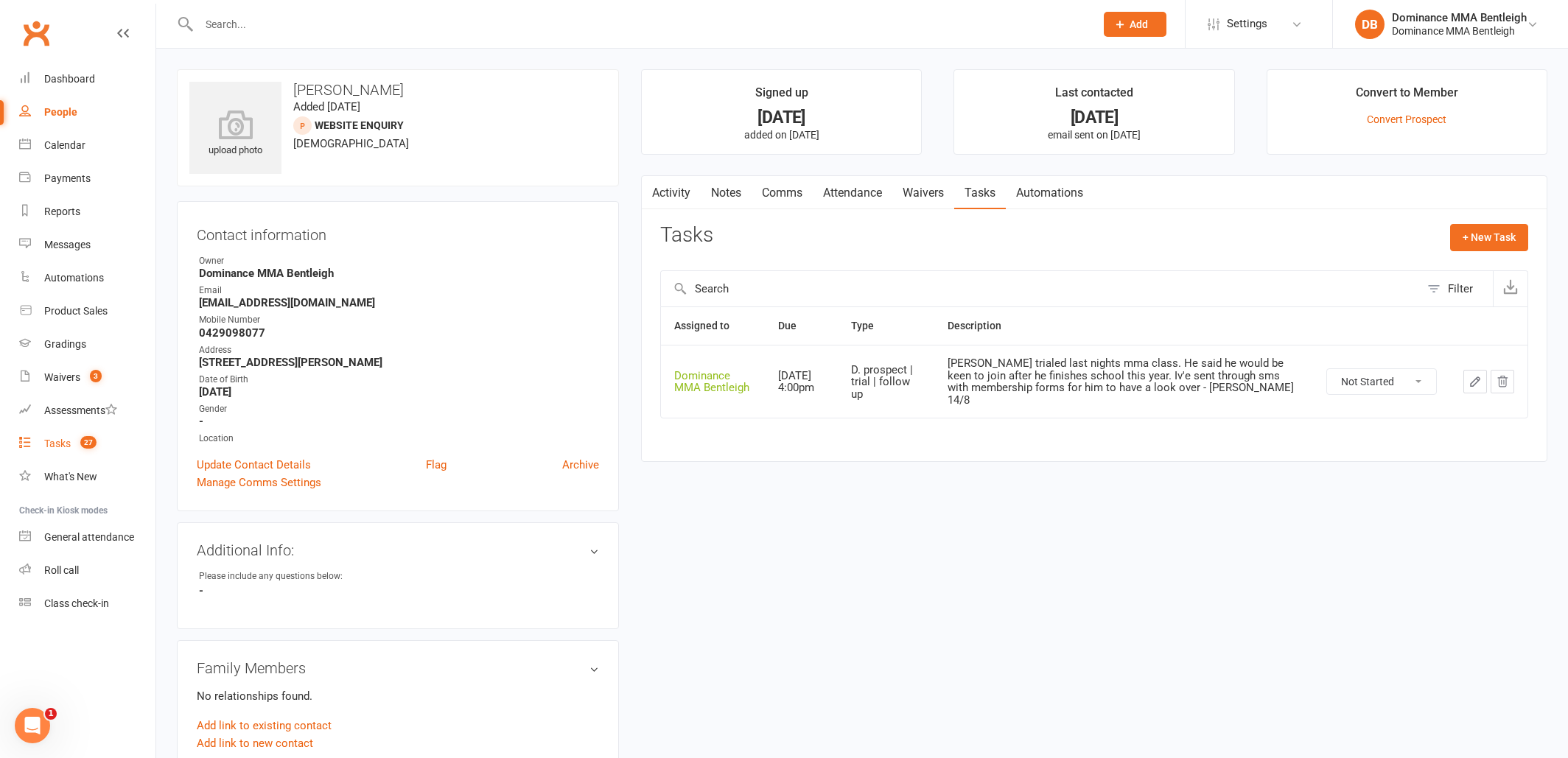
click at [62, 437] on link "Tasks 27" at bounding box center [87, 443] width 136 height 33
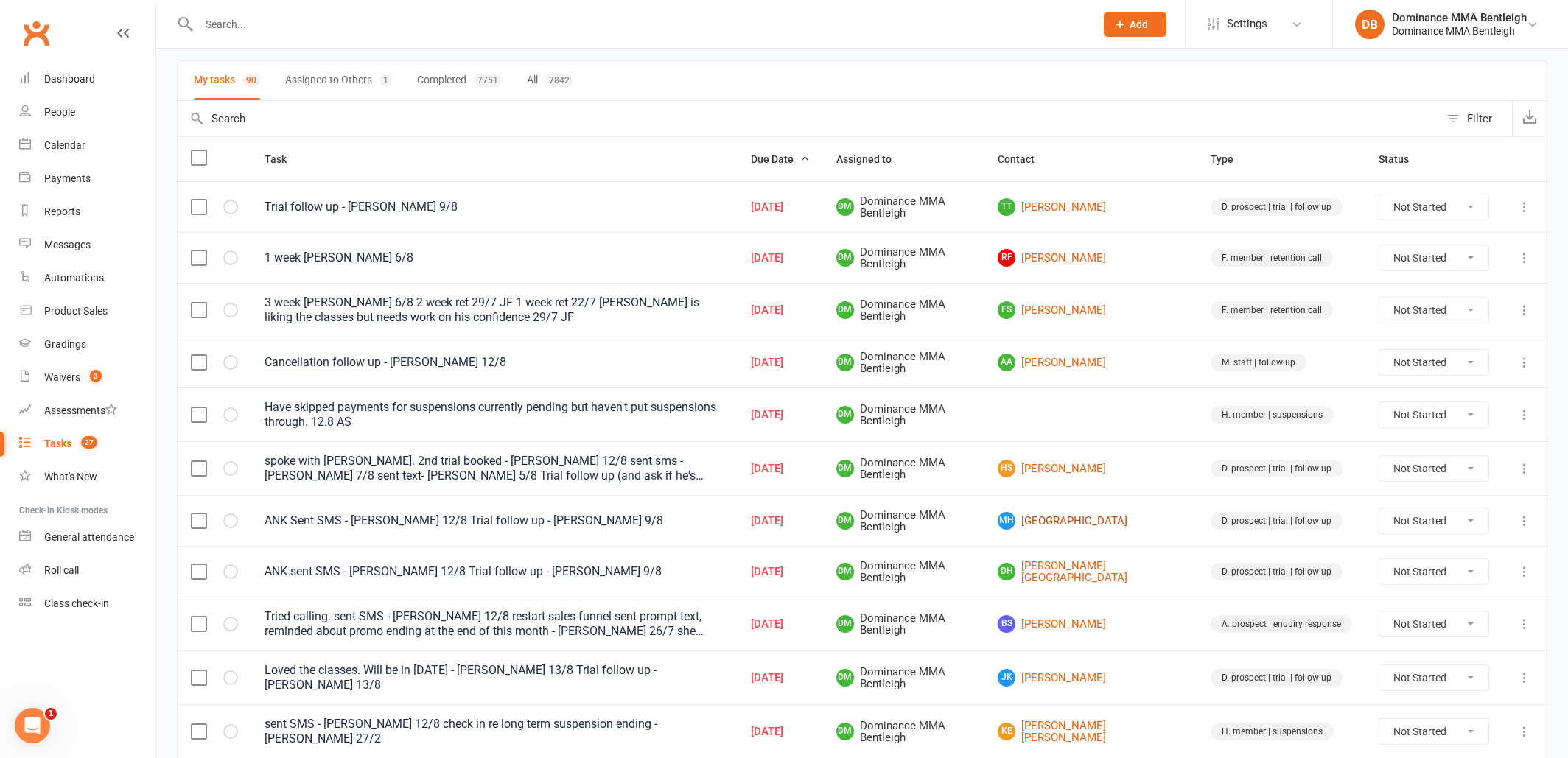
scroll to position [96, 0]
click at [1145, 523] on link "MH Malaki Hampstead" at bounding box center [1091, 520] width 187 height 17
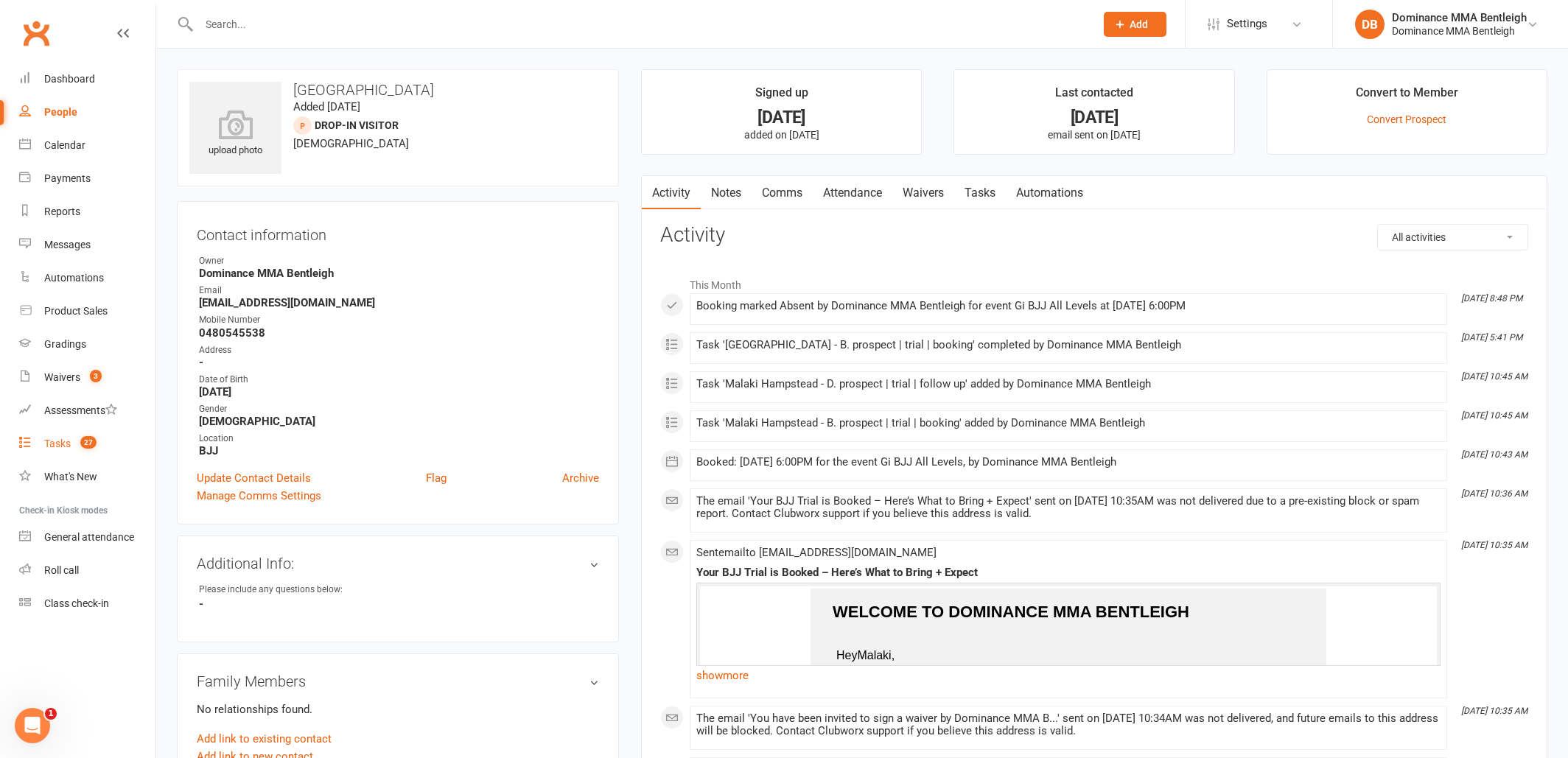
click at [49, 446] on div "Tasks" at bounding box center [57, 443] width 27 height 12
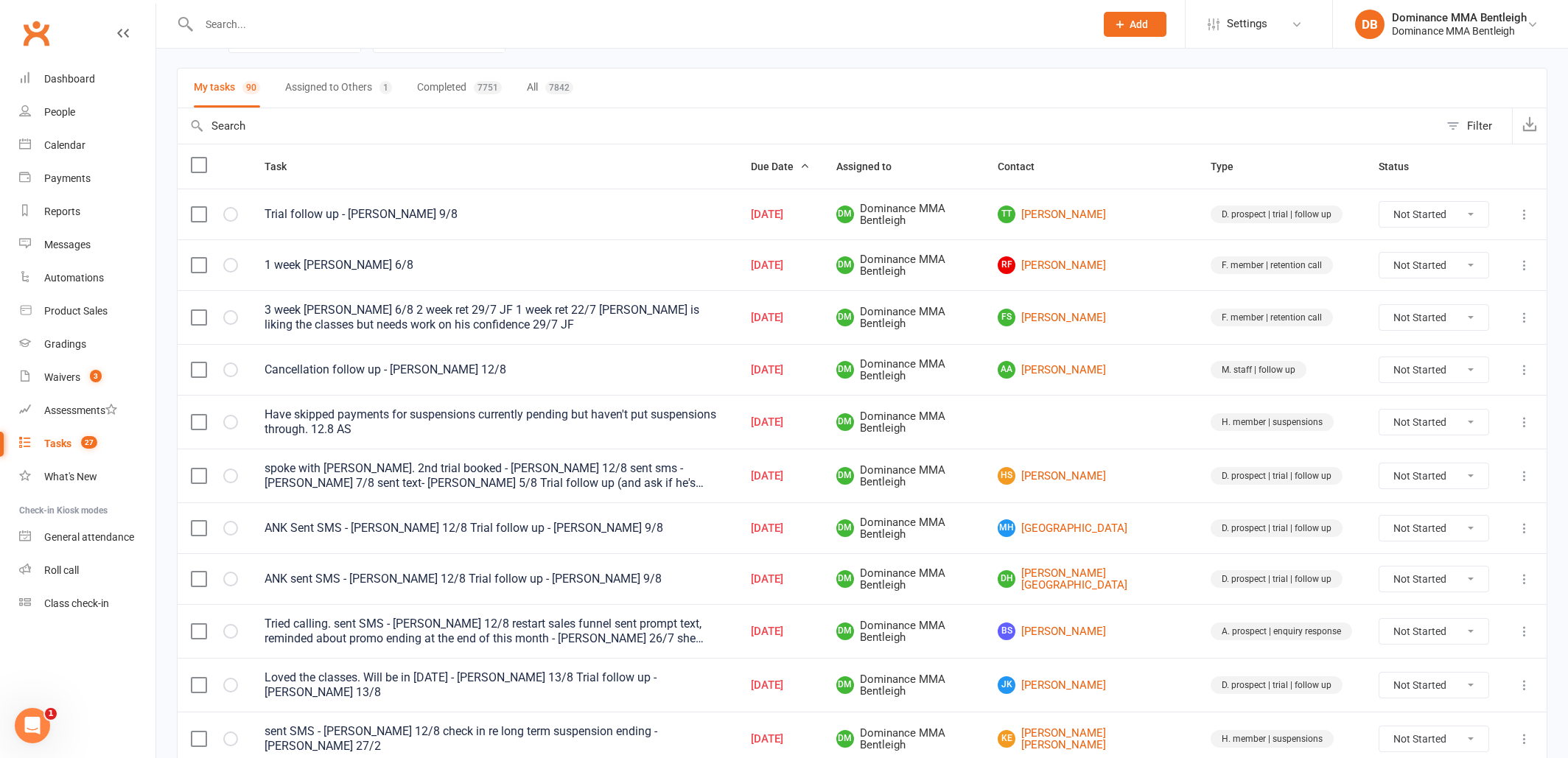
scroll to position [93, 0]
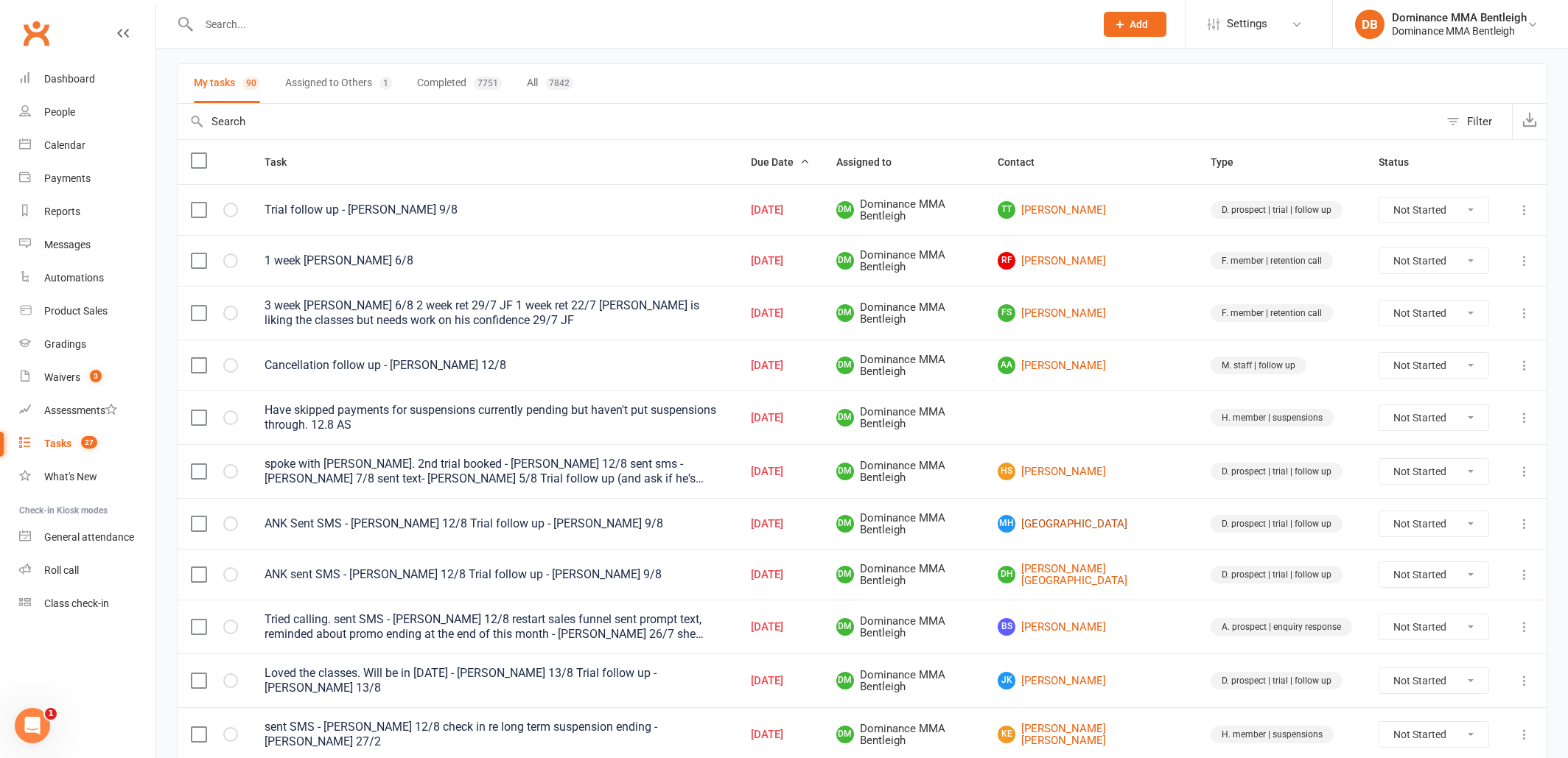
click at [1175, 528] on link "MH Malaki Hampstead" at bounding box center [1091, 523] width 187 height 17
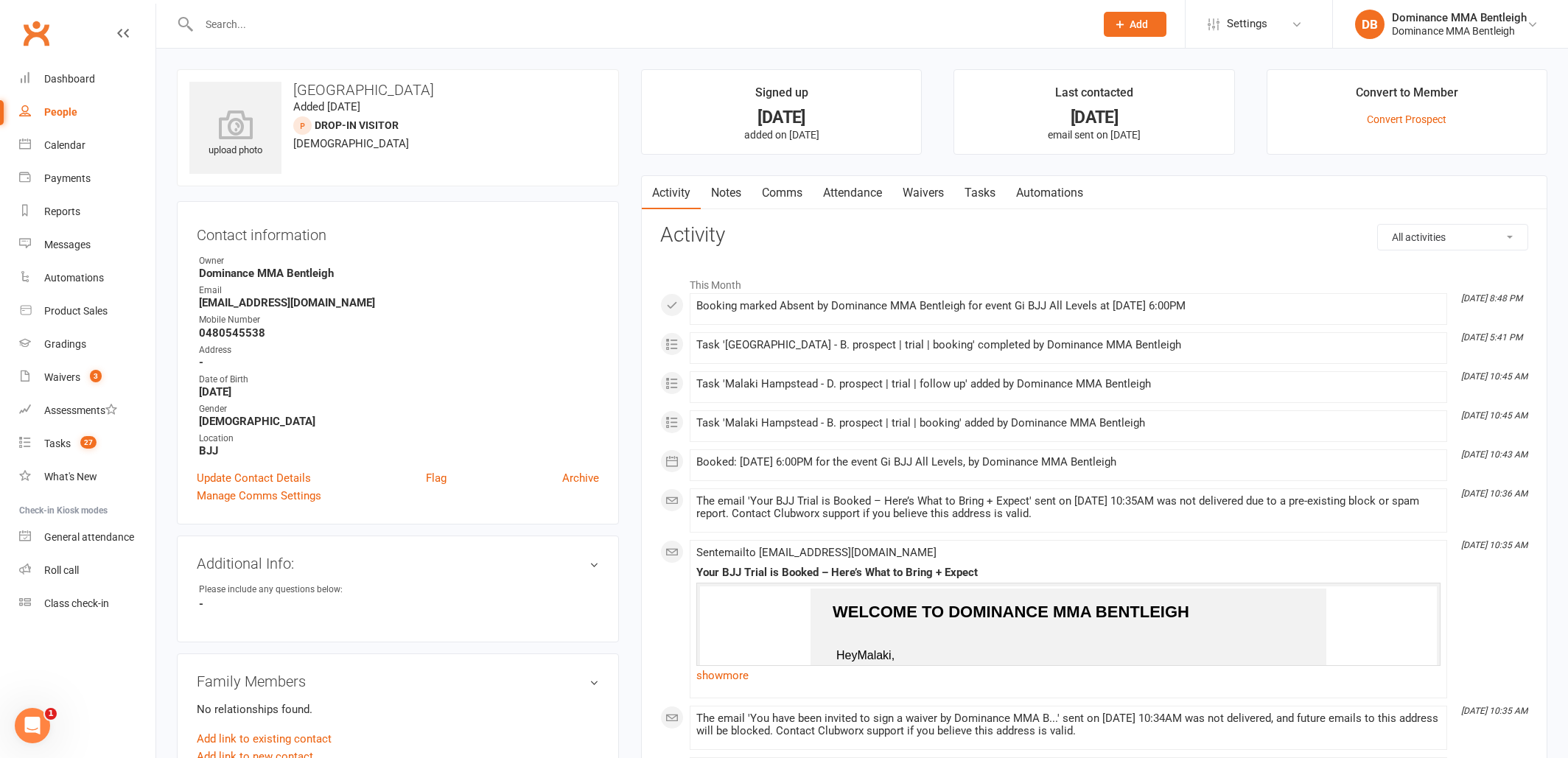
click at [994, 198] on link "Tasks" at bounding box center [980, 193] width 51 height 34
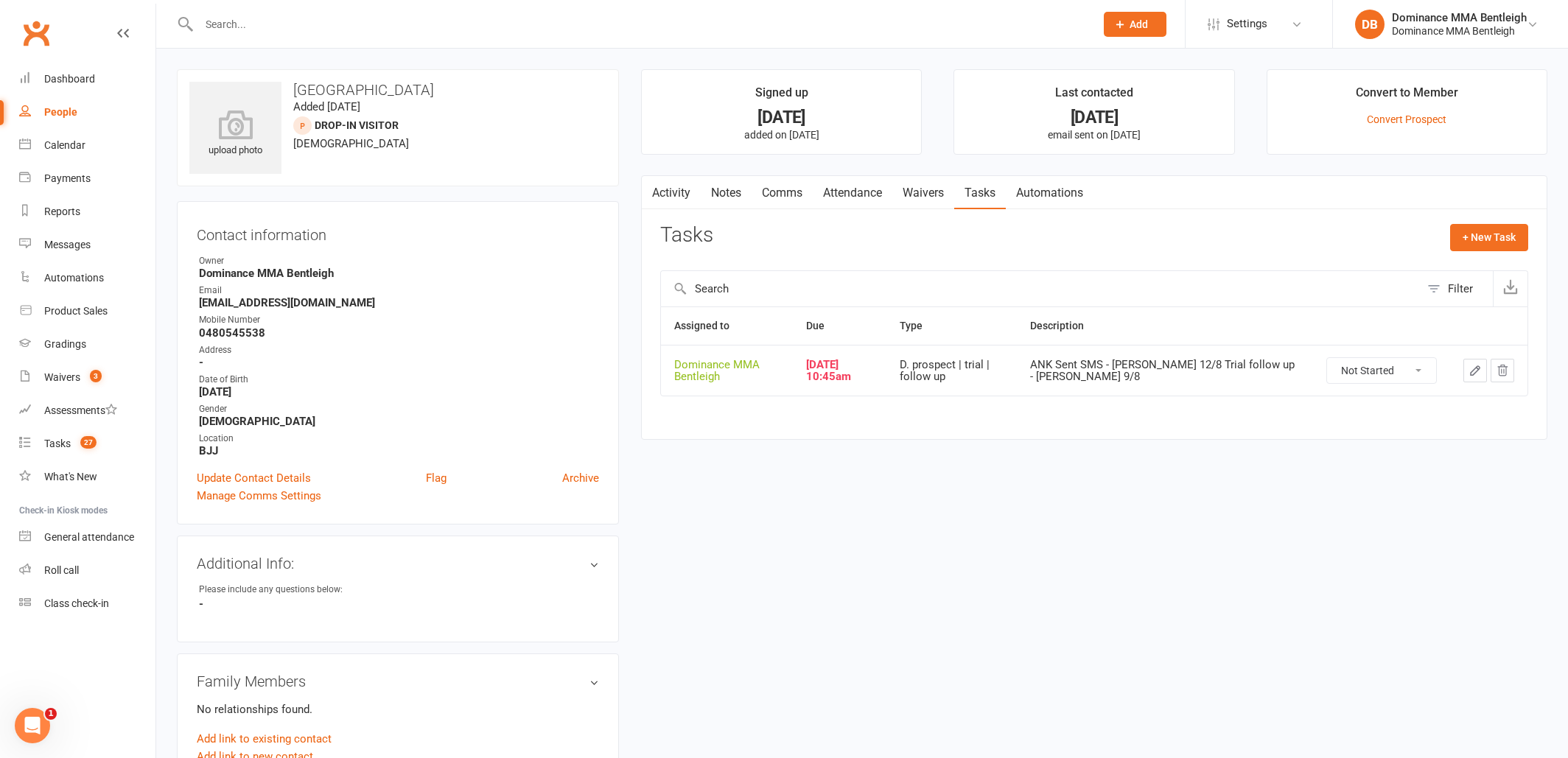
click at [1473, 378] on button "button" at bounding box center [1476, 370] width 24 height 24
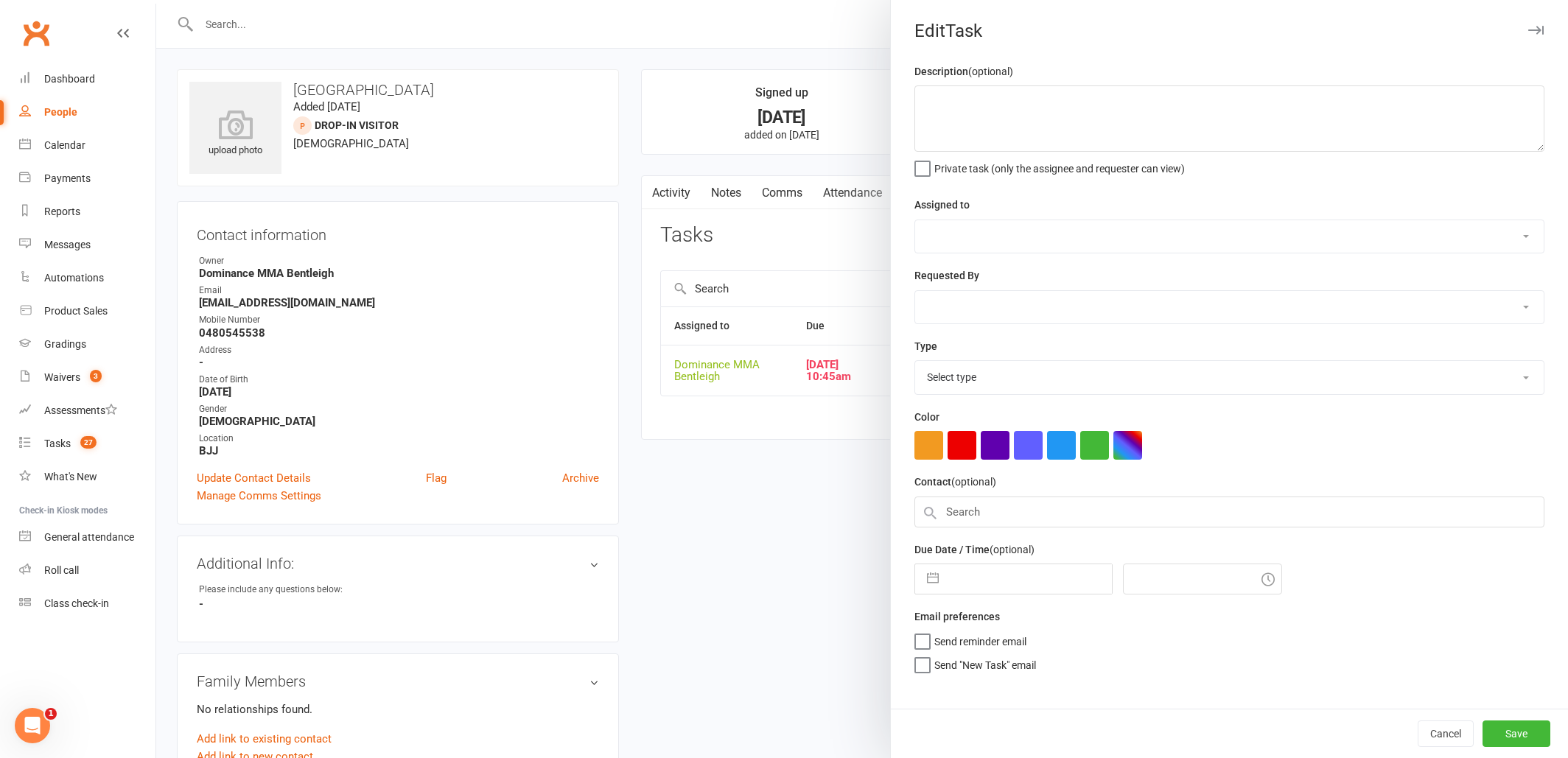
type textarea "ANK Sent SMS - Dylan 12/8 Trial follow up - Dylan 9/8"
select select "24839"
type input "14 Aug 2025"
type input "10:45am"
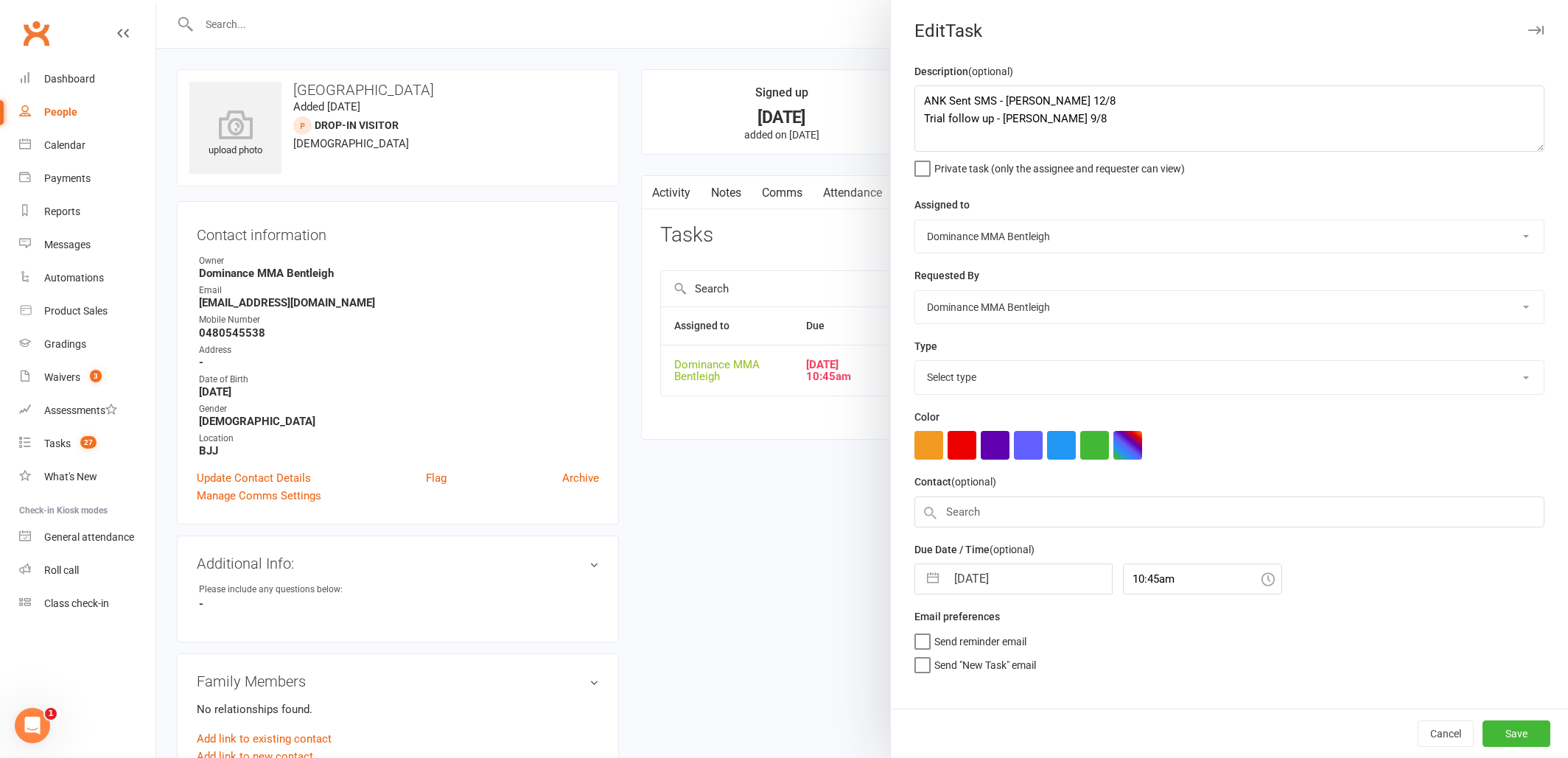
select select "13787"
click at [925, 101] on textarea "ANK Sent SMS - Dylan 12/8 Trial follow up - Dylan 9/8" at bounding box center [1229, 118] width 630 height 67
click at [1020, 91] on textarea "ANK Sent SMS - Dylan 12/8 Trial follow up - Dylan 9/8" at bounding box center [1229, 118] width 630 height 67
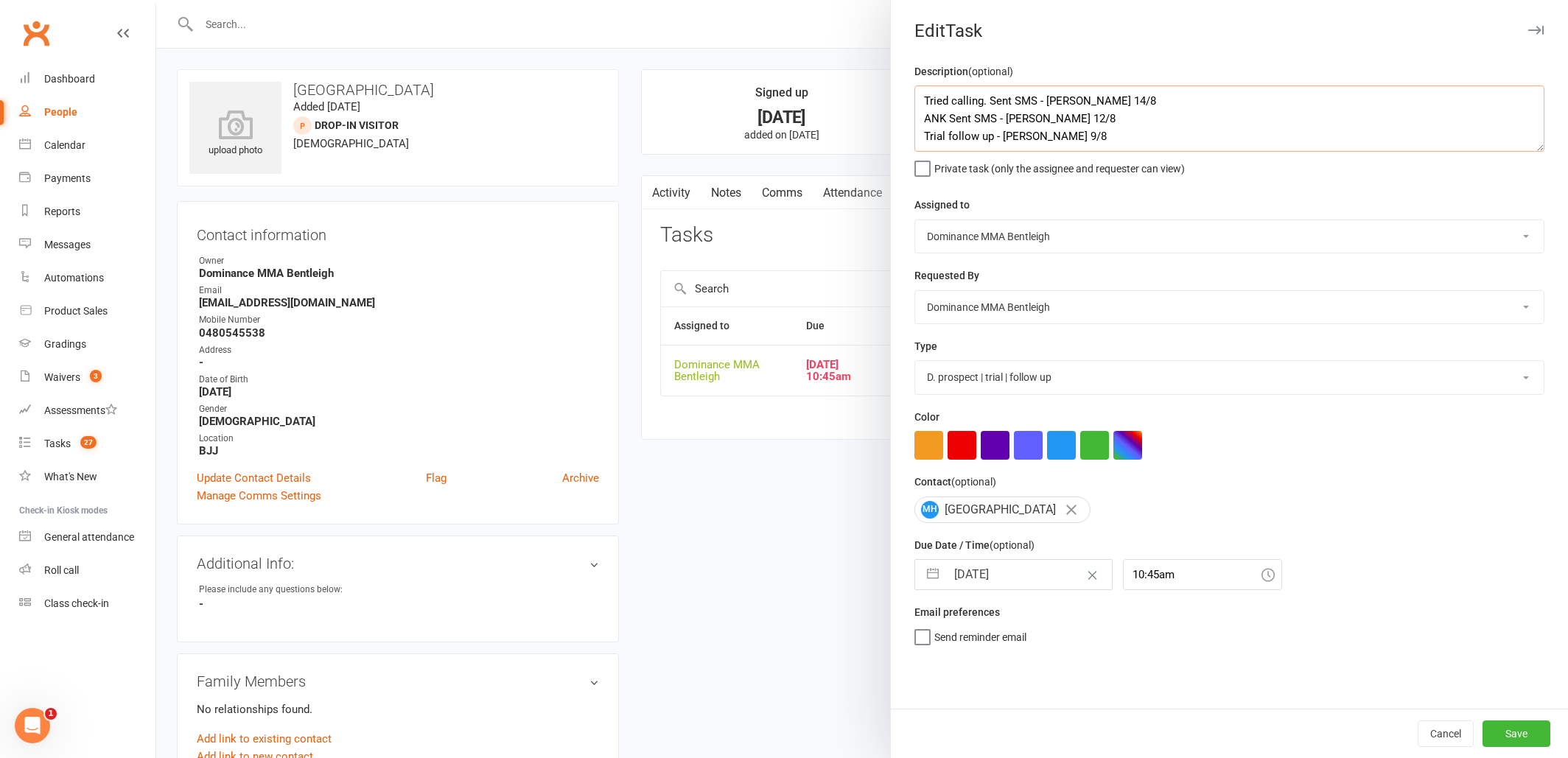
type textarea "Tried calling. Sent SMS - Dylan 14/8 ANK Sent SMS - Dylan 12/8 Trial follow up …"
select select "6"
select select "2025"
select select "7"
select select "2025"
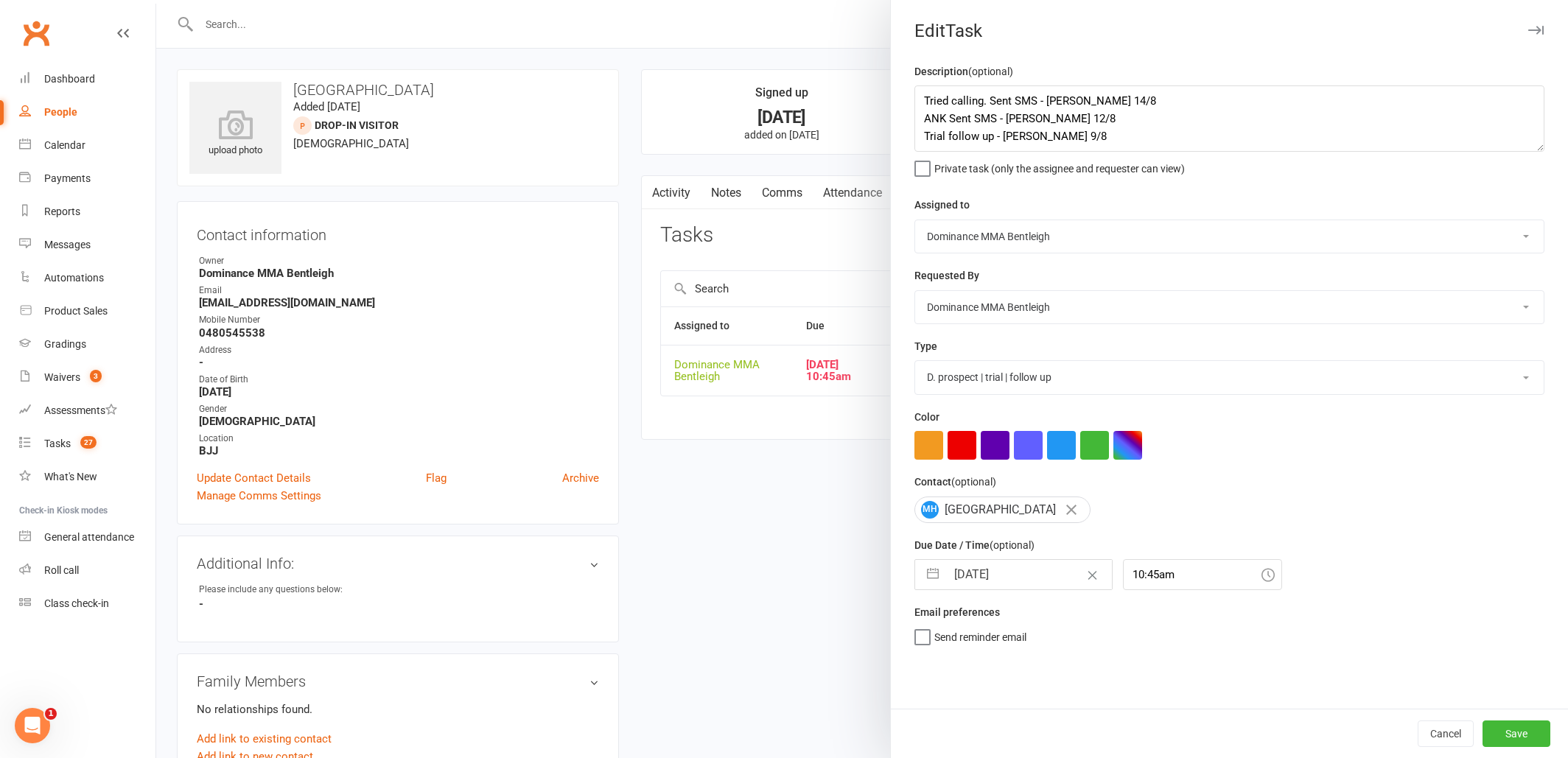
select select "8"
select select "2025"
click at [1048, 569] on input "14 Aug 2025" at bounding box center [1029, 574] width 165 height 29
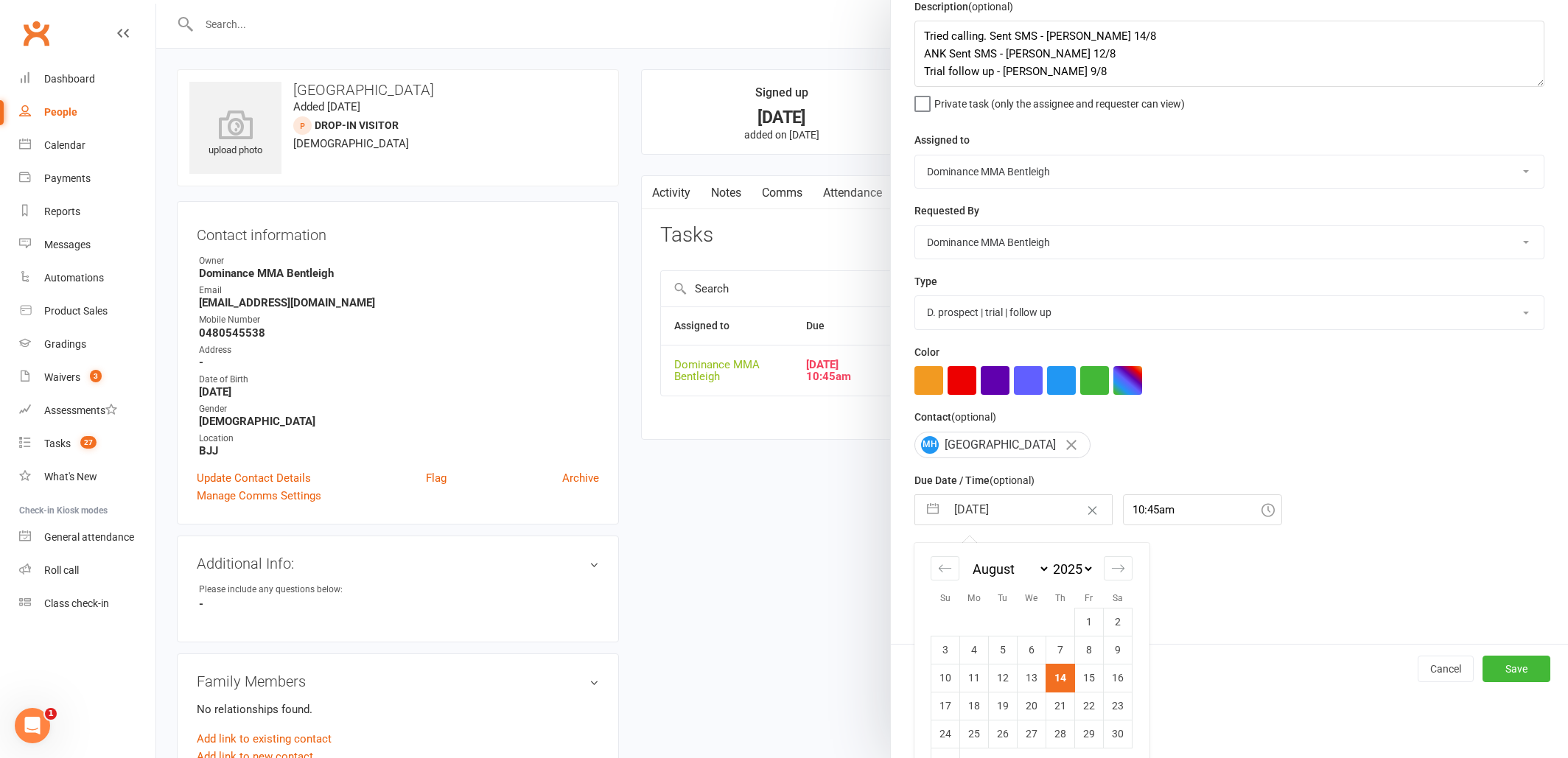
scroll to position [80, 0]
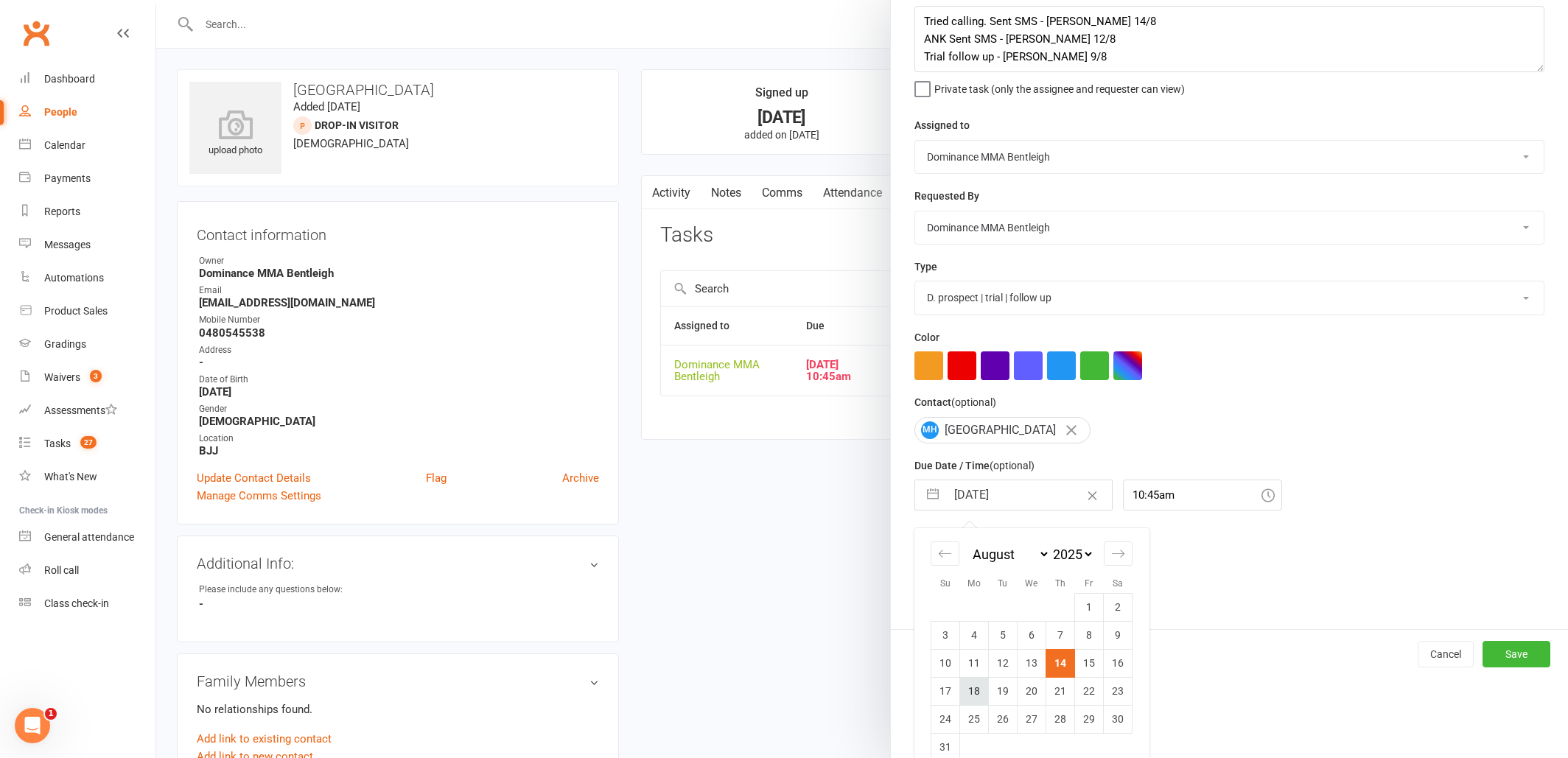
click at [964, 684] on td "18" at bounding box center [974, 691] width 28 height 28
type input "18 Aug 2025"
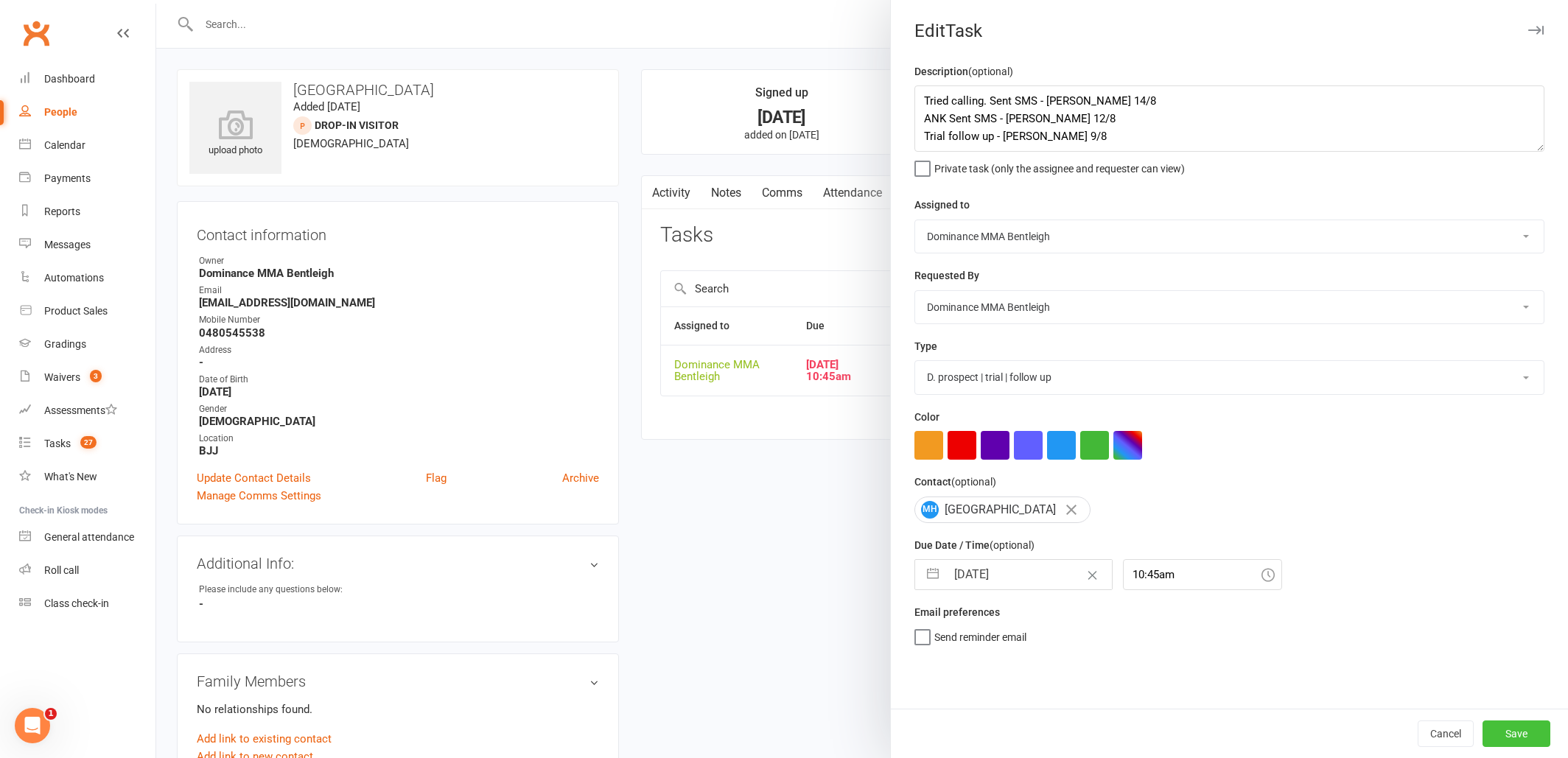
click at [1501, 737] on button "Save" at bounding box center [1516, 733] width 68 height 27
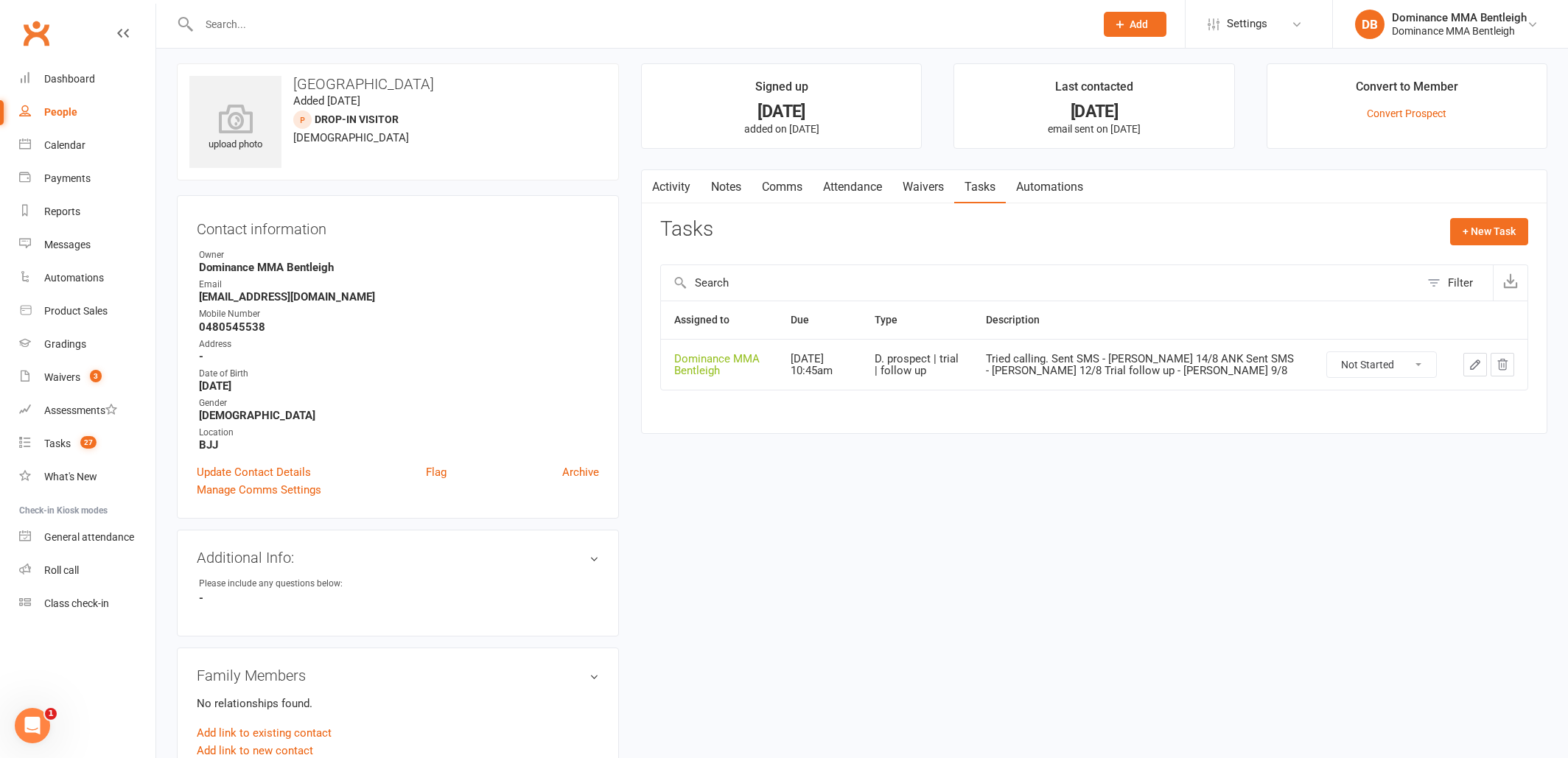
scroll to position [5, 0]
click at [49, 443] on div "Tasks" at bounding box center [57, 443] width 27 height 12
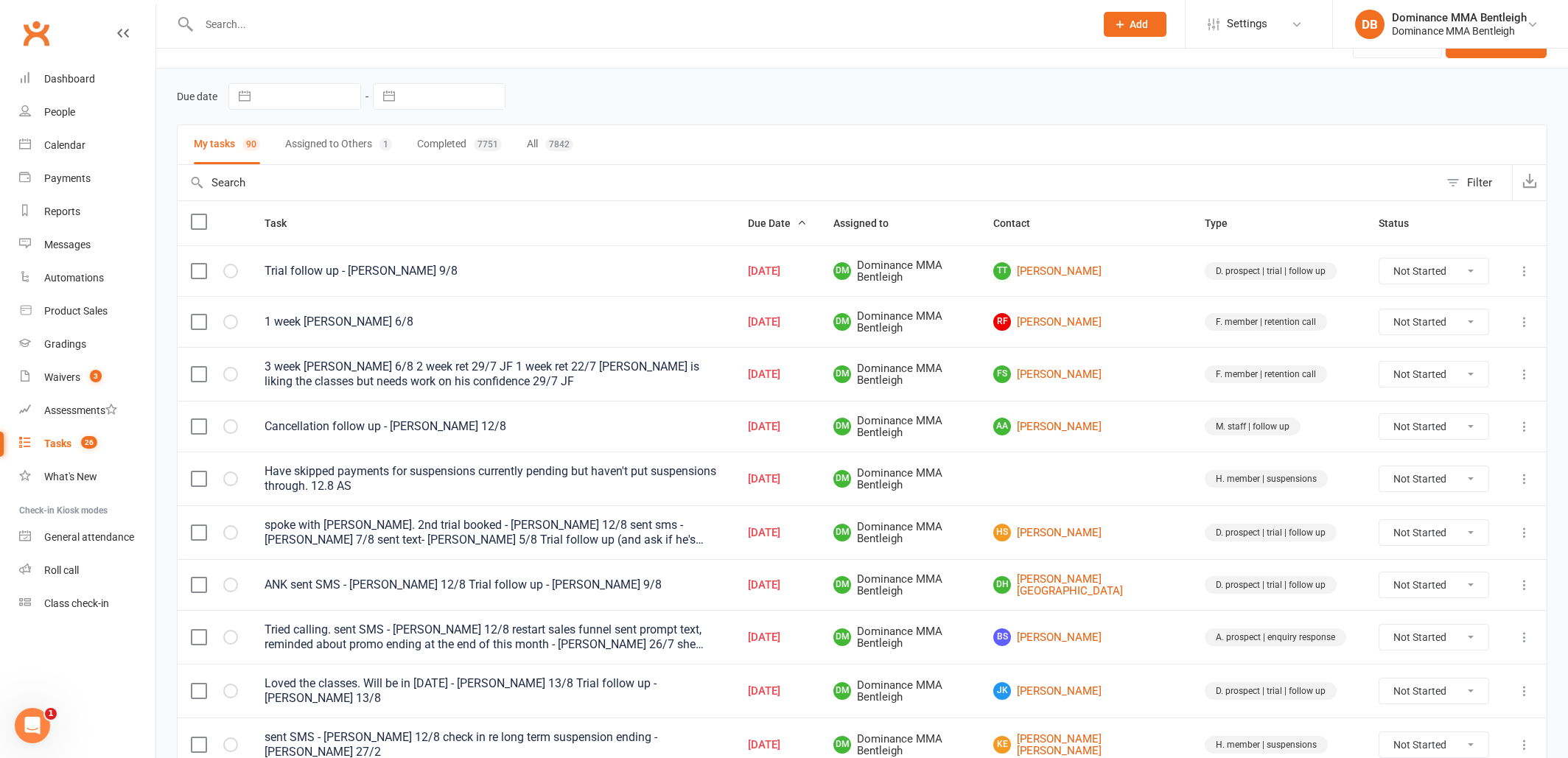
scroll to position [32, 0]
click at [1144, 590] on link "DH Darnell Hampstead" at bounding box center [1085, 585] width 185 height 25
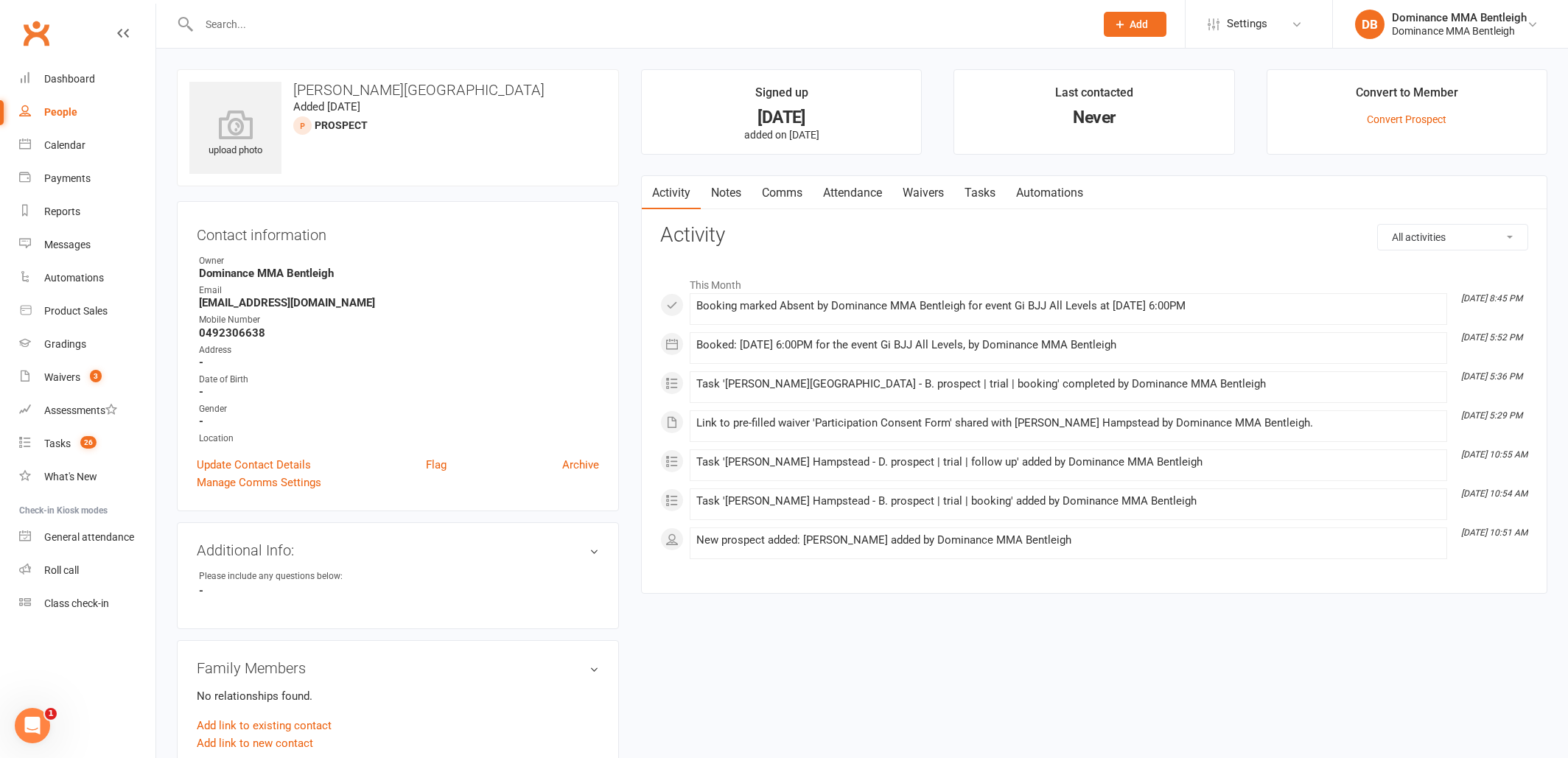
click at [990, 193] on link "Tasks" at bounding box center [980, 193] width 51 height 34
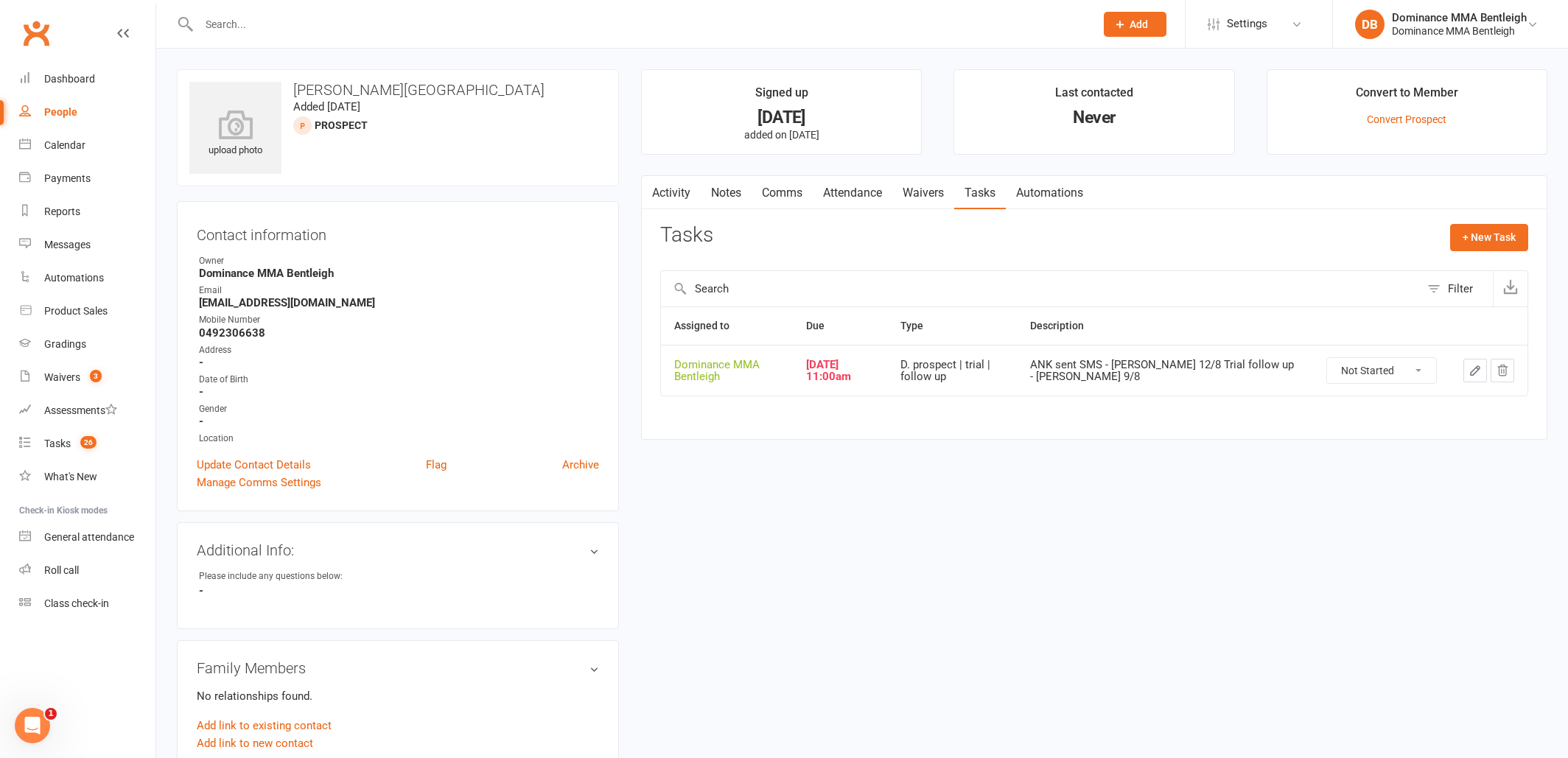
click at [1477, 374] on icon "button" at bounding box center [1475, 370] width 14 height 14
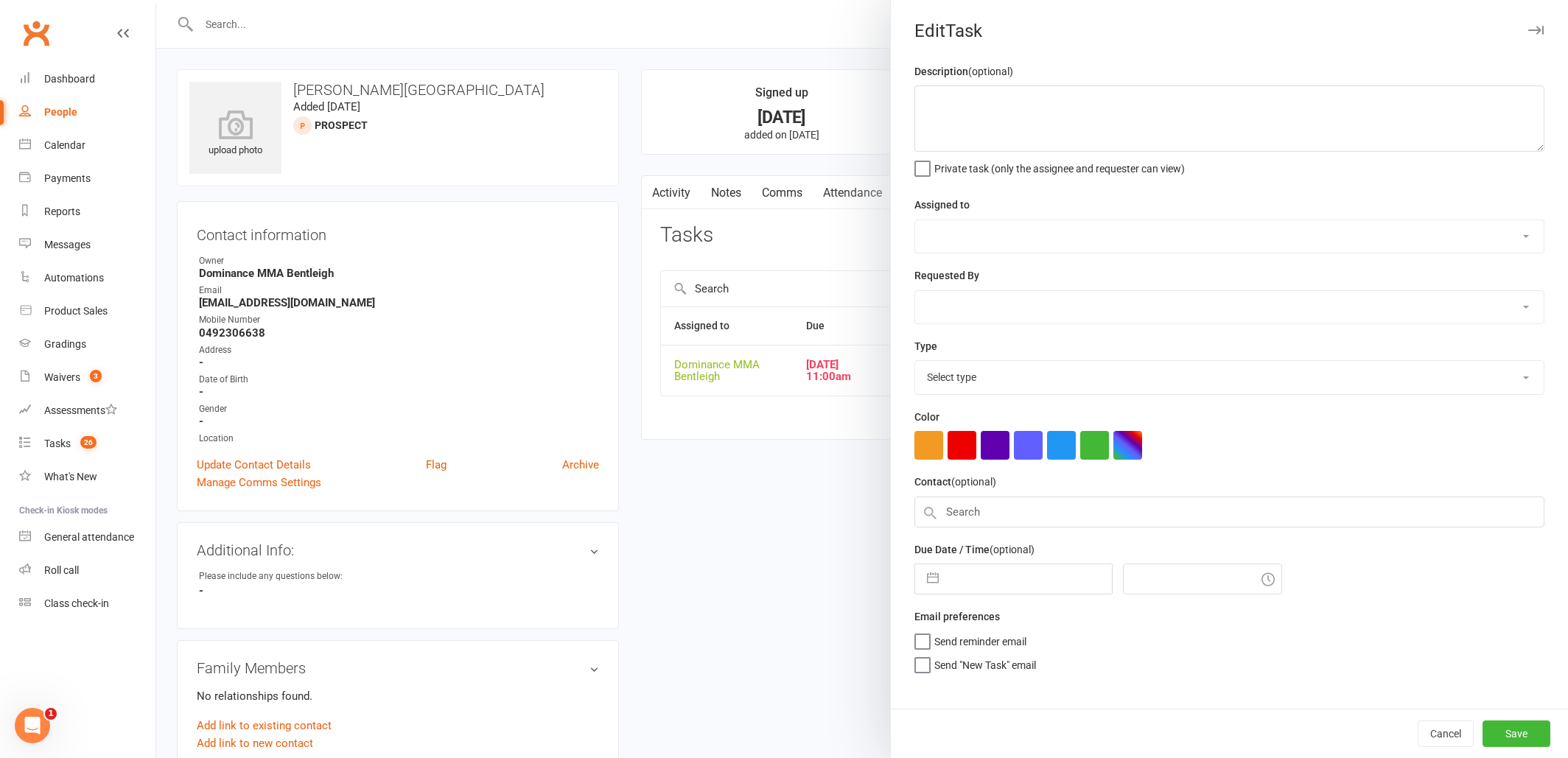
type textarea "ANK sent SMS - Dylan 12/8 Trial follow up - Dylan 9/8"
select select "24839"
type input "14 Aug 2025"
type input "11:00am"
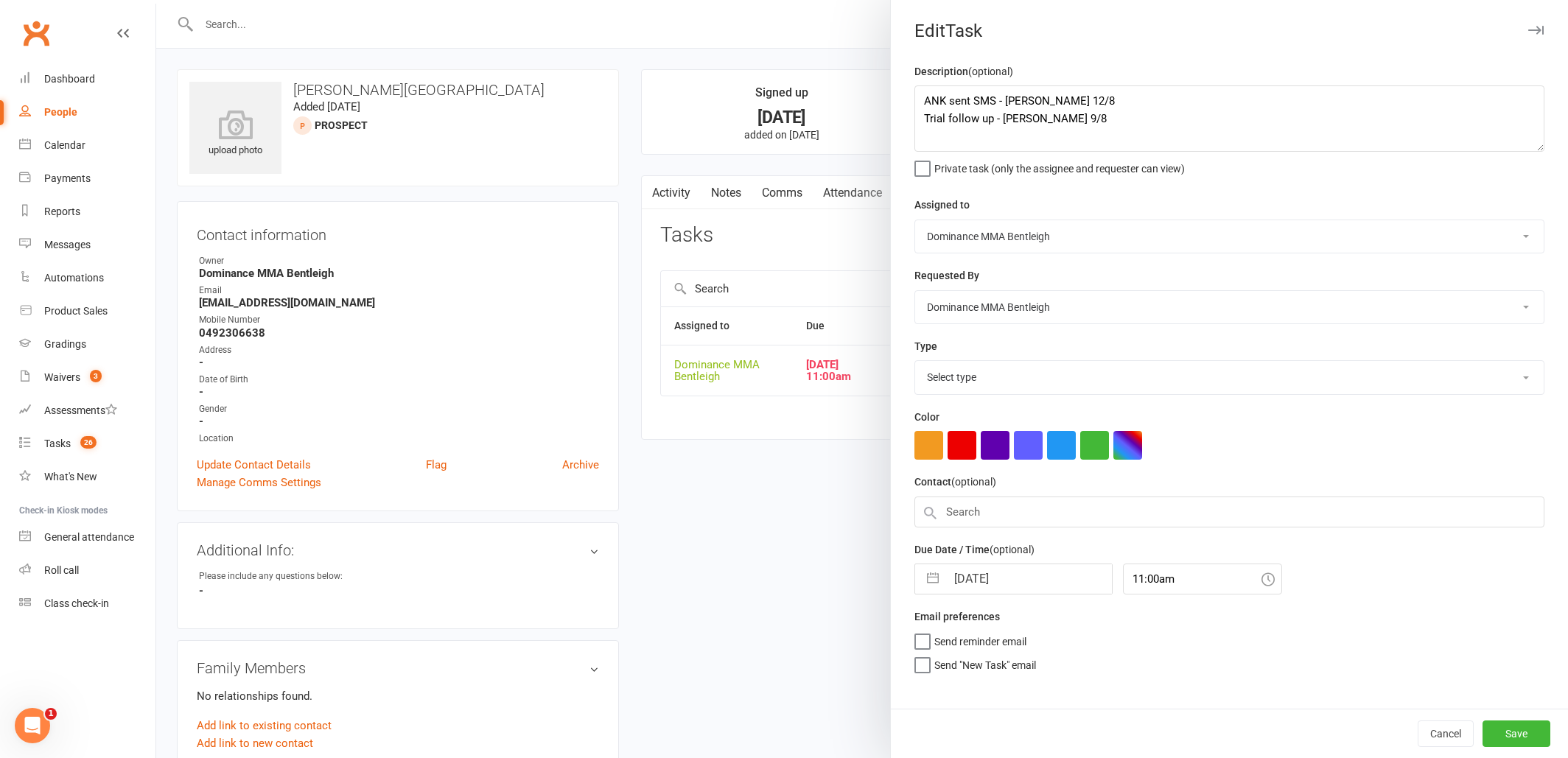
select select "13787"
drag, startPoint x: 921, startPoint y: 98, endPoint x: 957, endPoint y: 96, distance: 36.1
click at [923, 99] on textarea "ANK sent SMS - Dylan 12/8 Trial follow up - Dylan 9/8" at bounding box center [1229, 118] width 630 height 67
click at [1004, 106] on textarea "ANK sent SMS - Dylan 12/8 Trial follow up - Dylan 9/8" at bounding box center [1229, 118] width 630 height 67
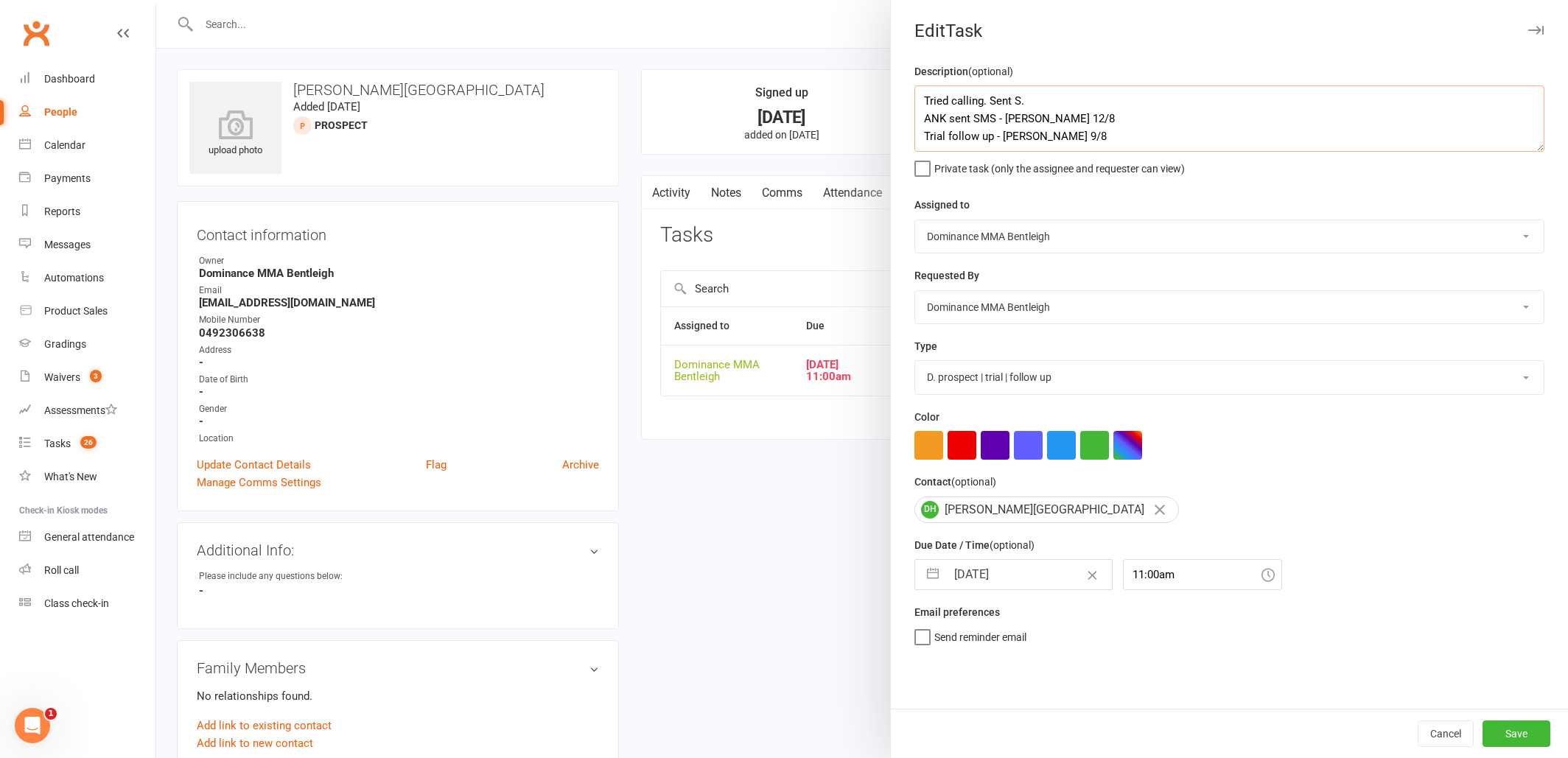
click at [1027, 99] on textarea "Tried calling. Sent S. ANK sent SMS - Dylan 12/8 Trial follow up - Dylan 9/8" at bounding box center [1229, 118] width 630 height 67
type textarea "Tried calling. Sent Sms - Dylan 14/8 ANK sent SMS - Dylan 12/8 Trial follow up …"
select select "6"
select select "2025"
select select "7"
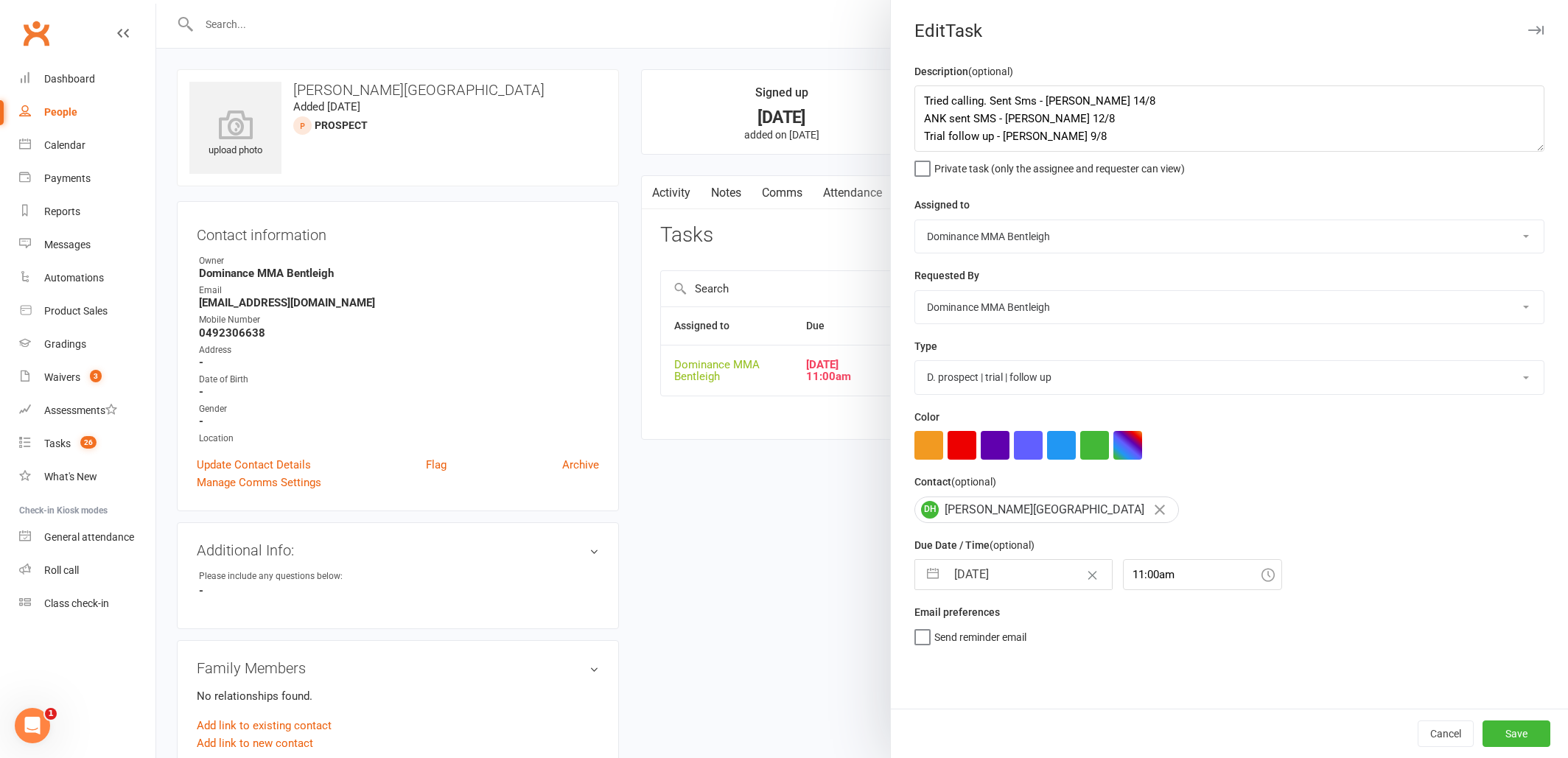
select select "2025"
select select "8"
select select "2025"
click at [977, 571] on input "14 Aug 2025" at bounding box center [1029, 574] width 165 height 29
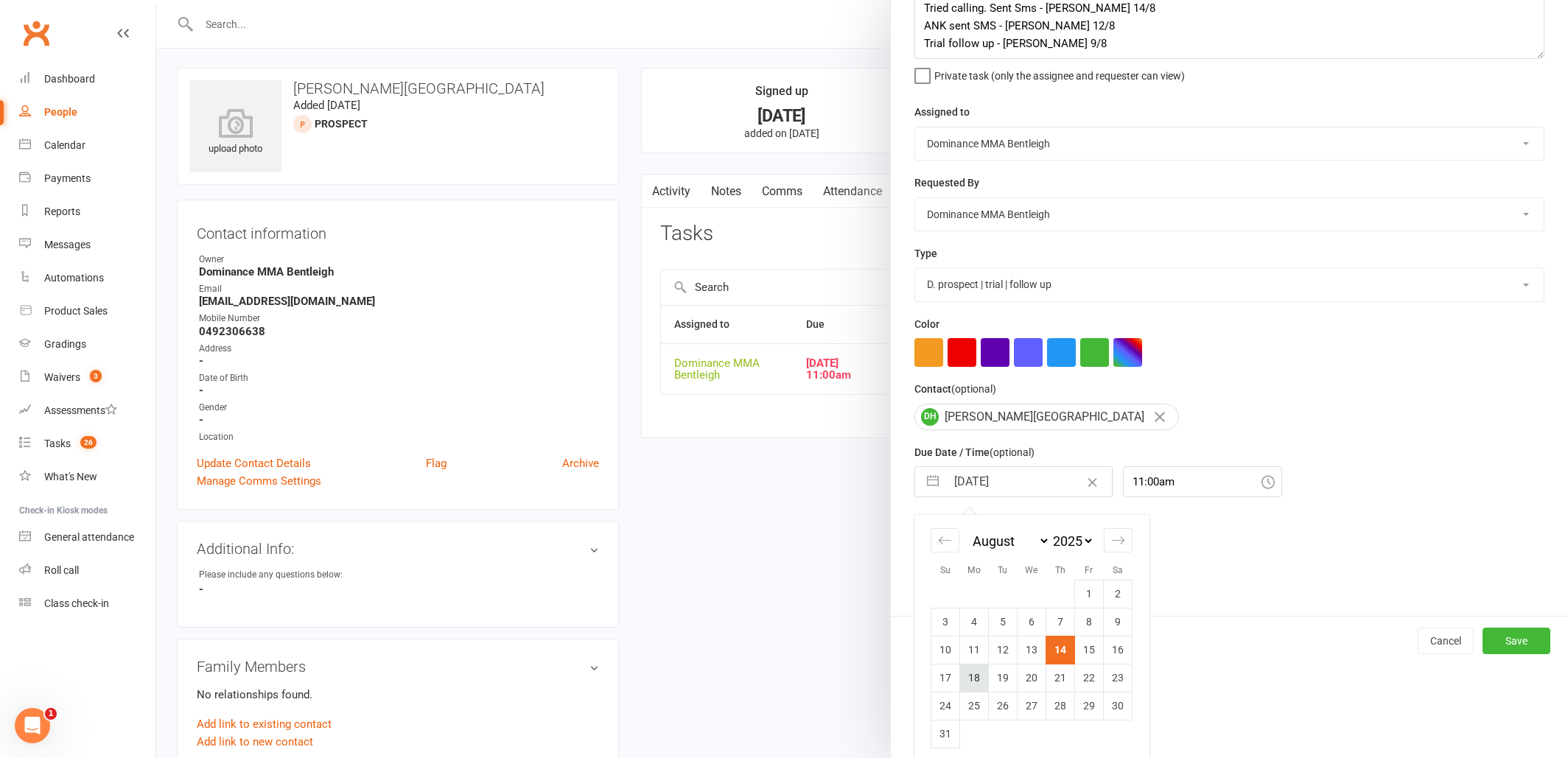
scroll to position [98, 0]
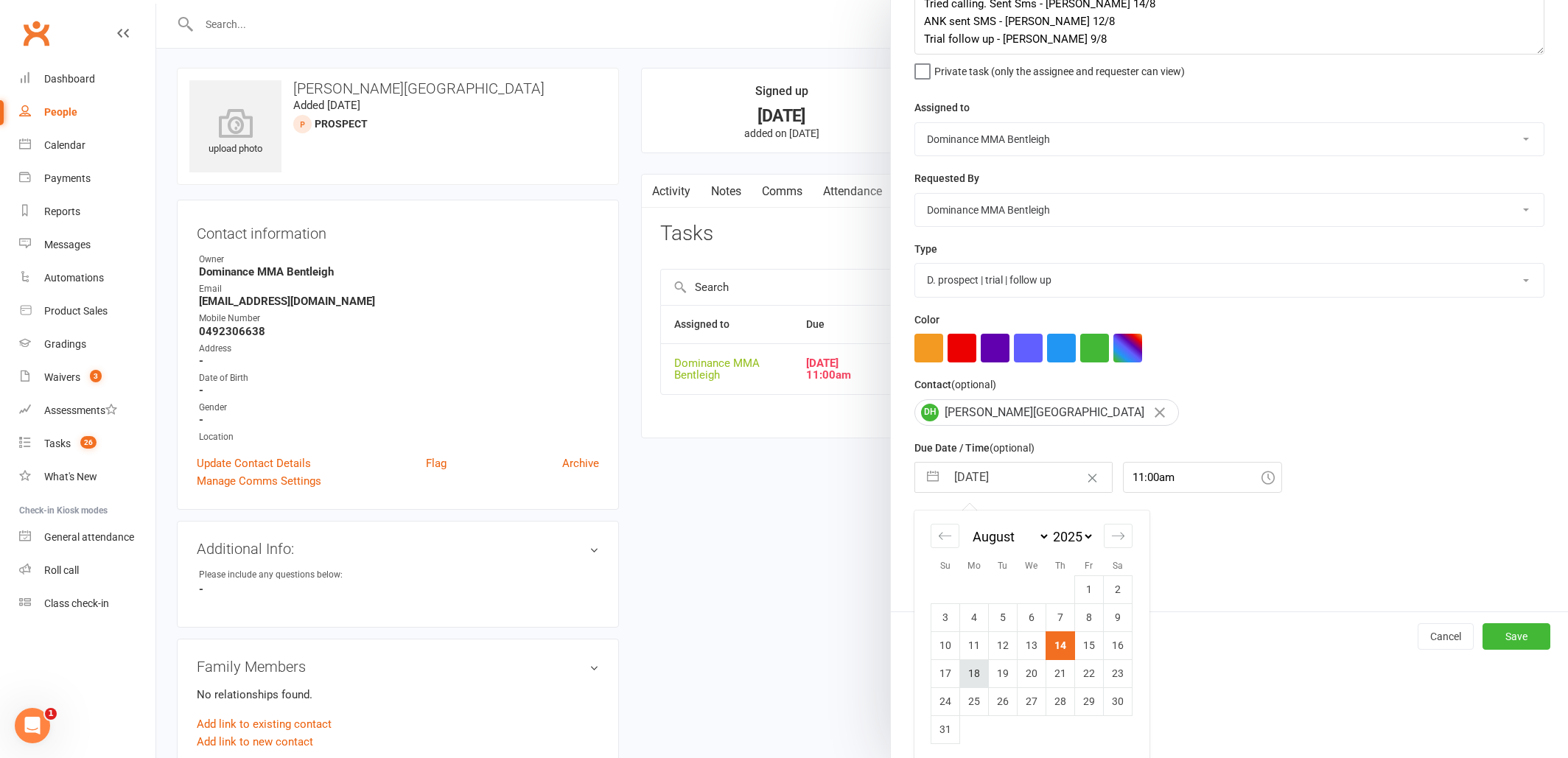
click at [974, 676] on td "18" at bounding box center [974, 673] width 28 height 28
type input "18 Aug 2025"
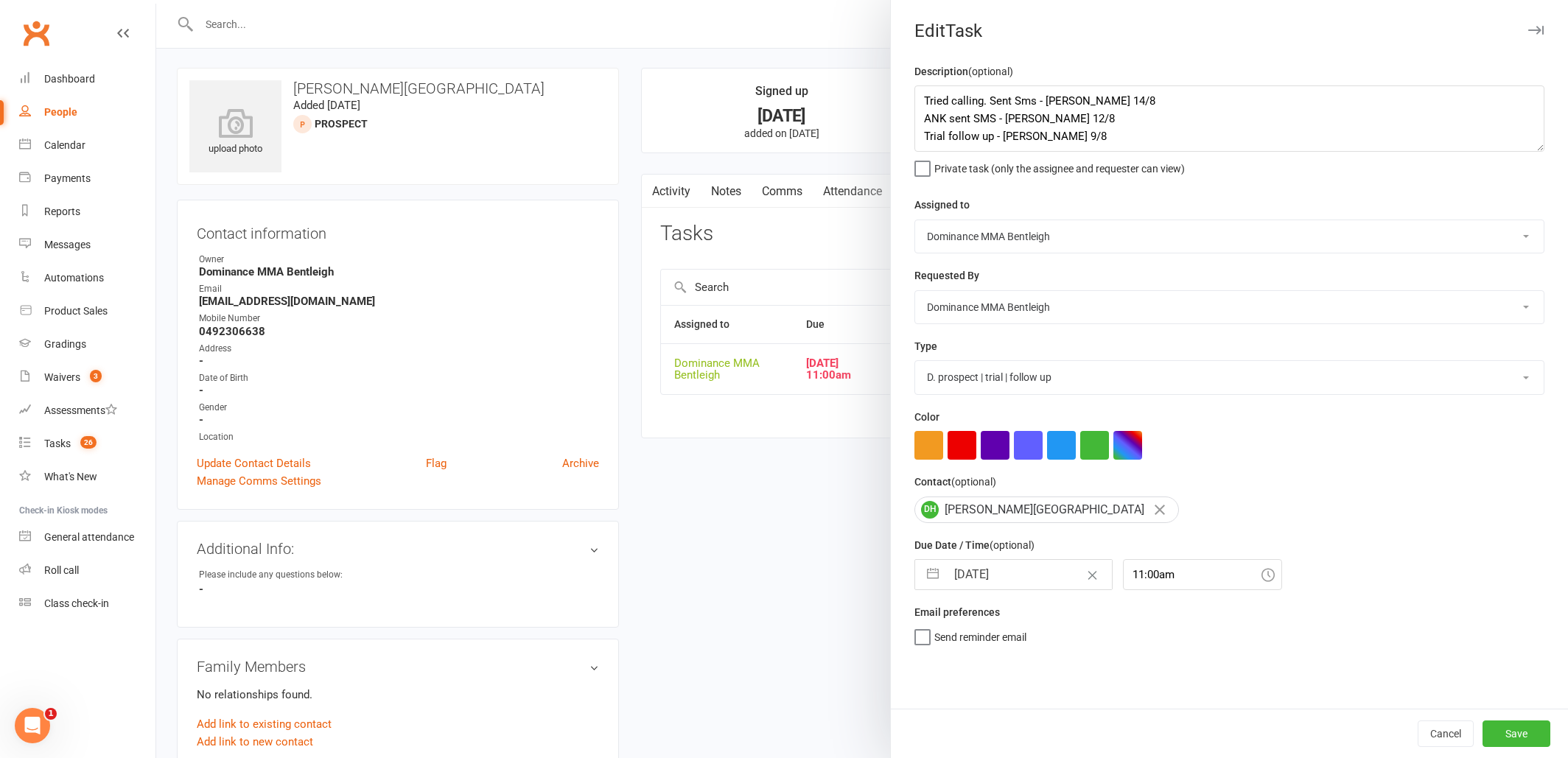
scroll to position [0, 0]
click at [1528, 721] on button "Save" at bounding box center [1516, 733] width 68 height 27
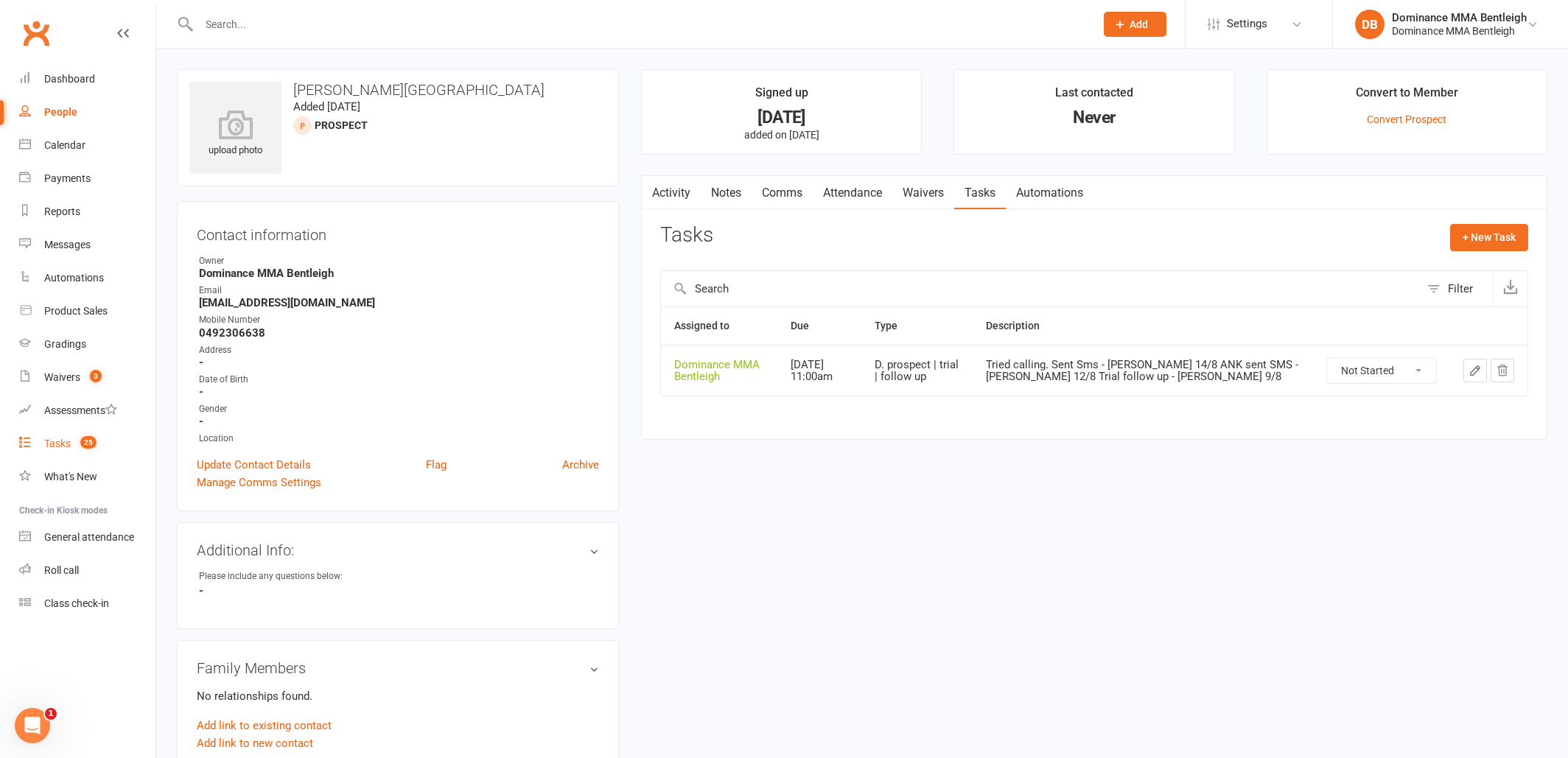
click at [68, 448] on div "Tasks" at bounding box center [57, 443] width 27 height 12
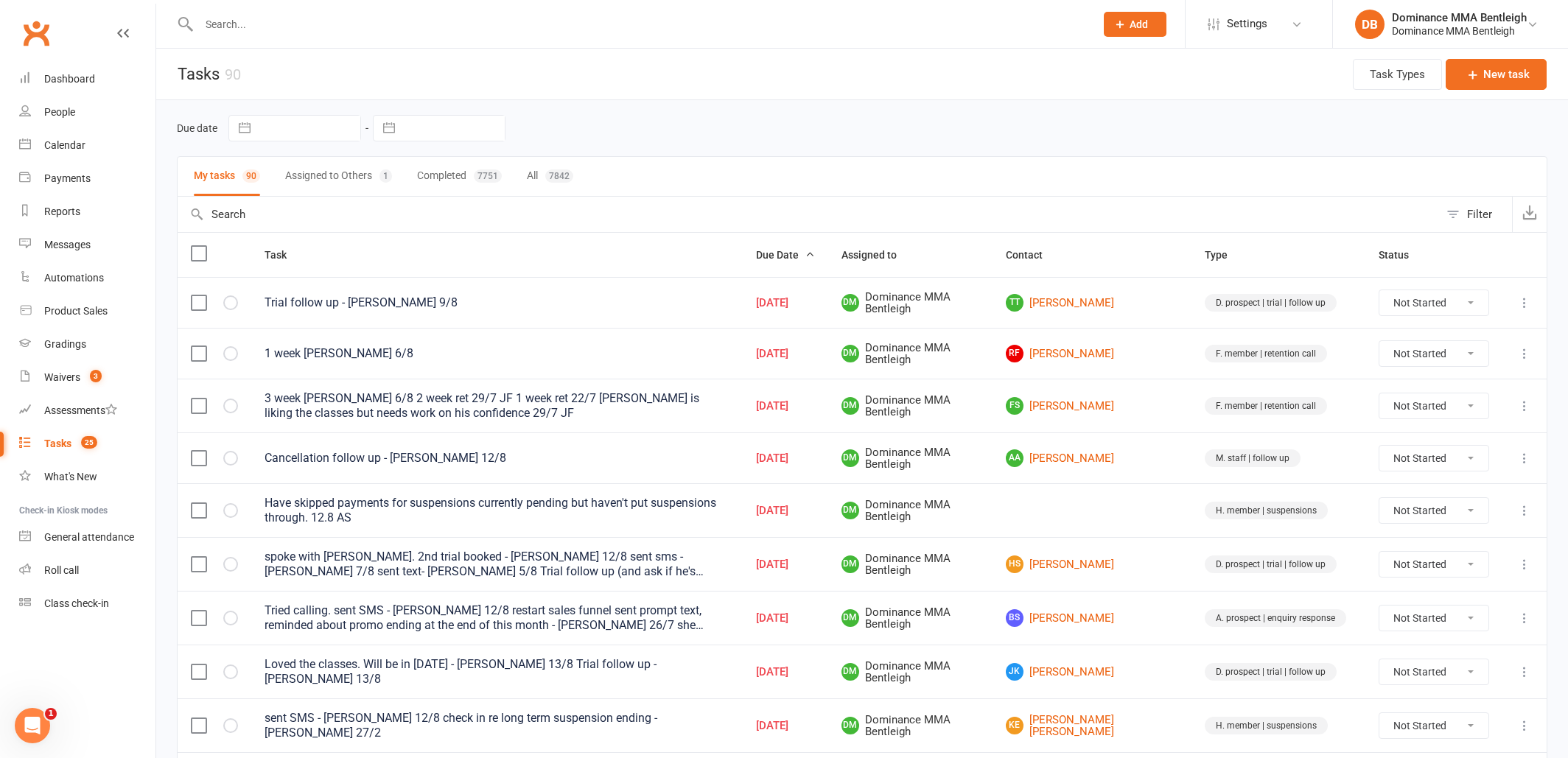
click at [347, 16] on input "text" at bounding box center [640, 24] width 891 height 21
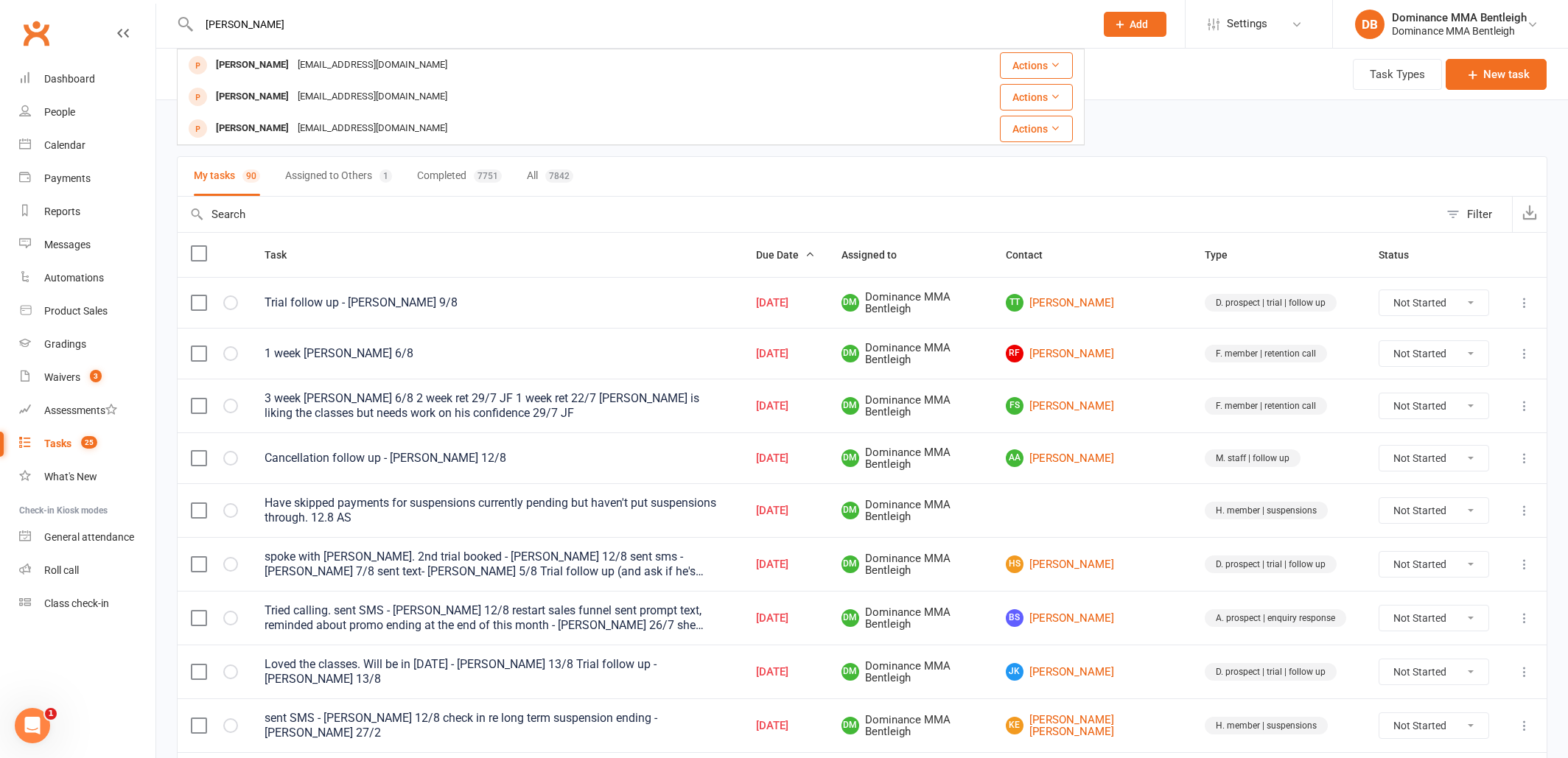
type input "Aaditya"
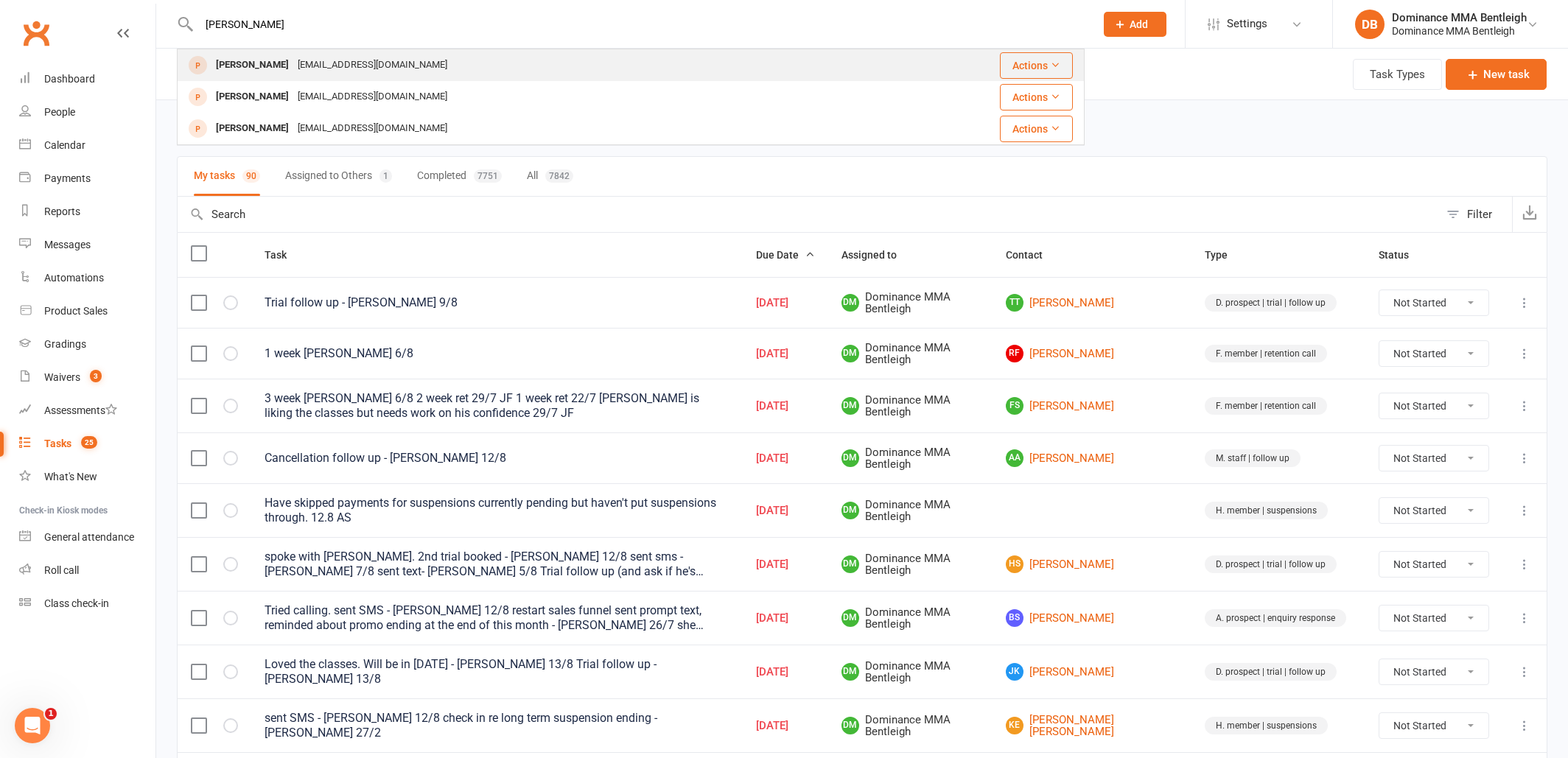
drag, startPoint x: 260, startPoint y: 40, endPoint x: 283, endPoint y: 59, distance: 29.8
click at [283, 59] on div "Aaditya Baskar" at bounding box center [251, 65] width 81 height 21
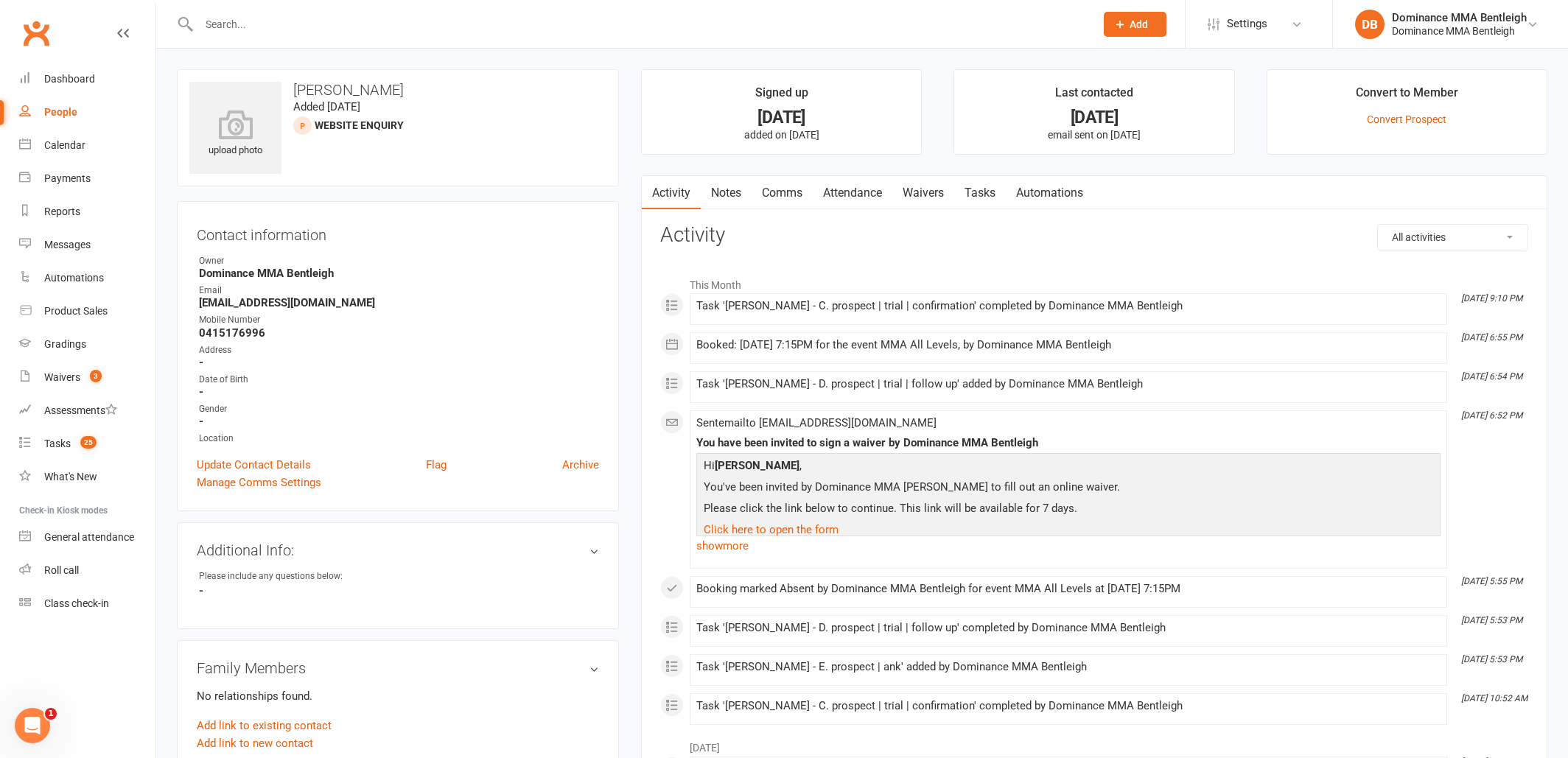
click at [985, 192] on link "Tasks" at bounding box center [980, 193] width 51 height 34
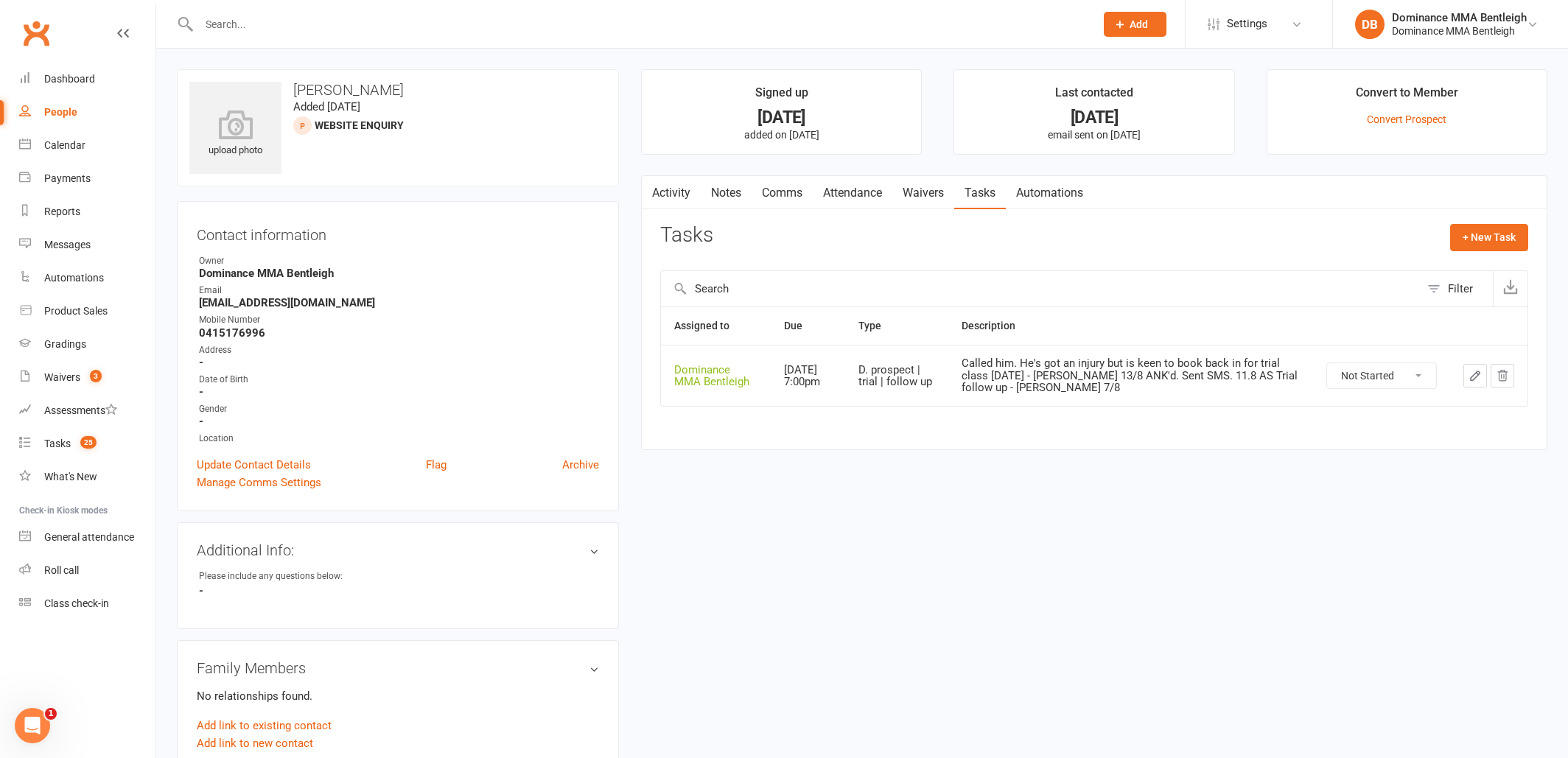
click at [1477, 379] on icon "button" at bounding box center [1475, 376] width 14 height 14
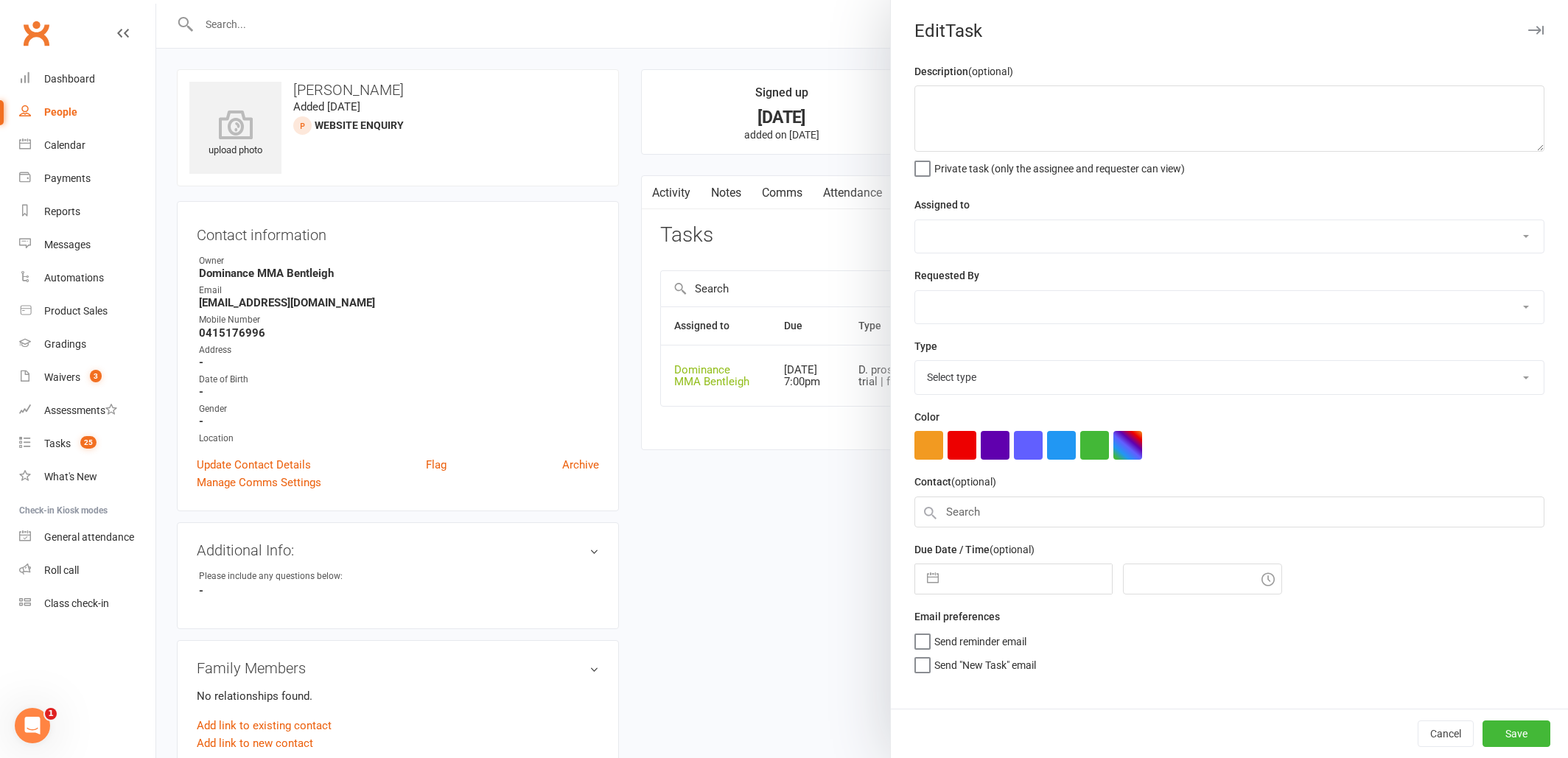
type textarea "Called him. He's got an injury but is keen to book back in for trial class in 2…"
select select "24839"
type input "27 Aug 2025"
type input "7:00pm"
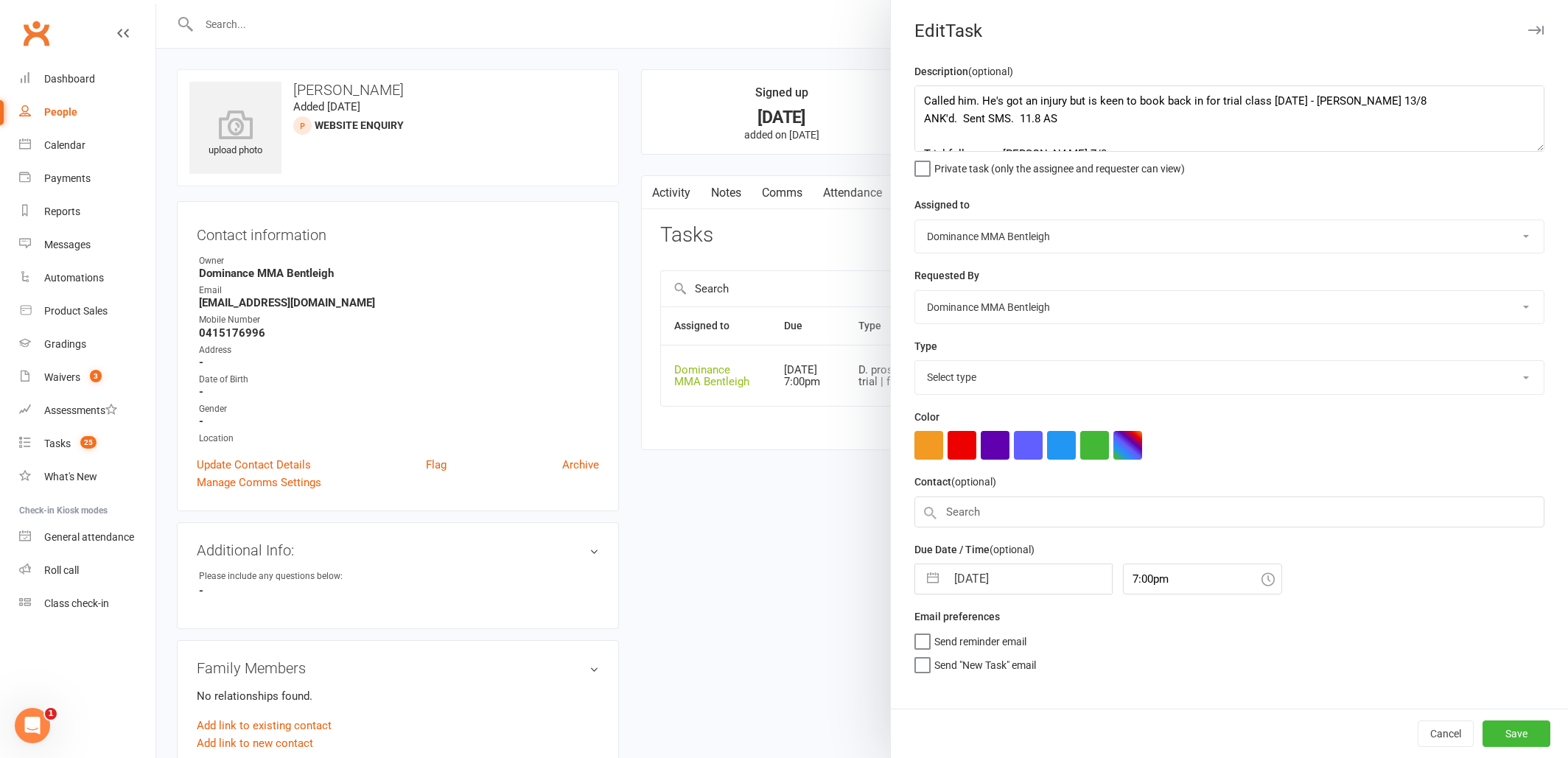
select select "13787"
click at [857, 580] on div at bounding box center [862, 379] width 1412 height 758
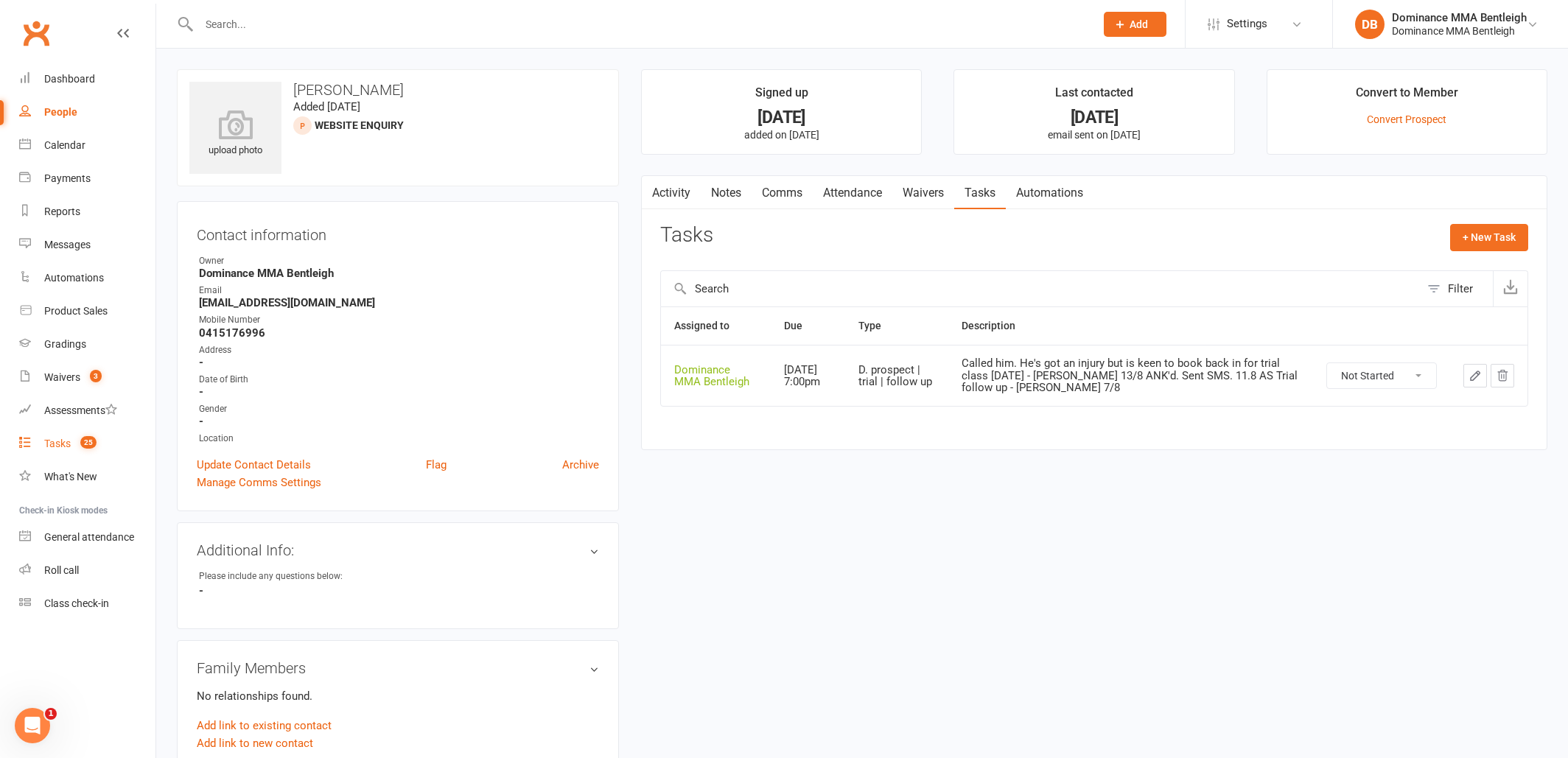
click at [55, 443] on div "Tasks" at bounding box center [57, 443] width 27 height 12
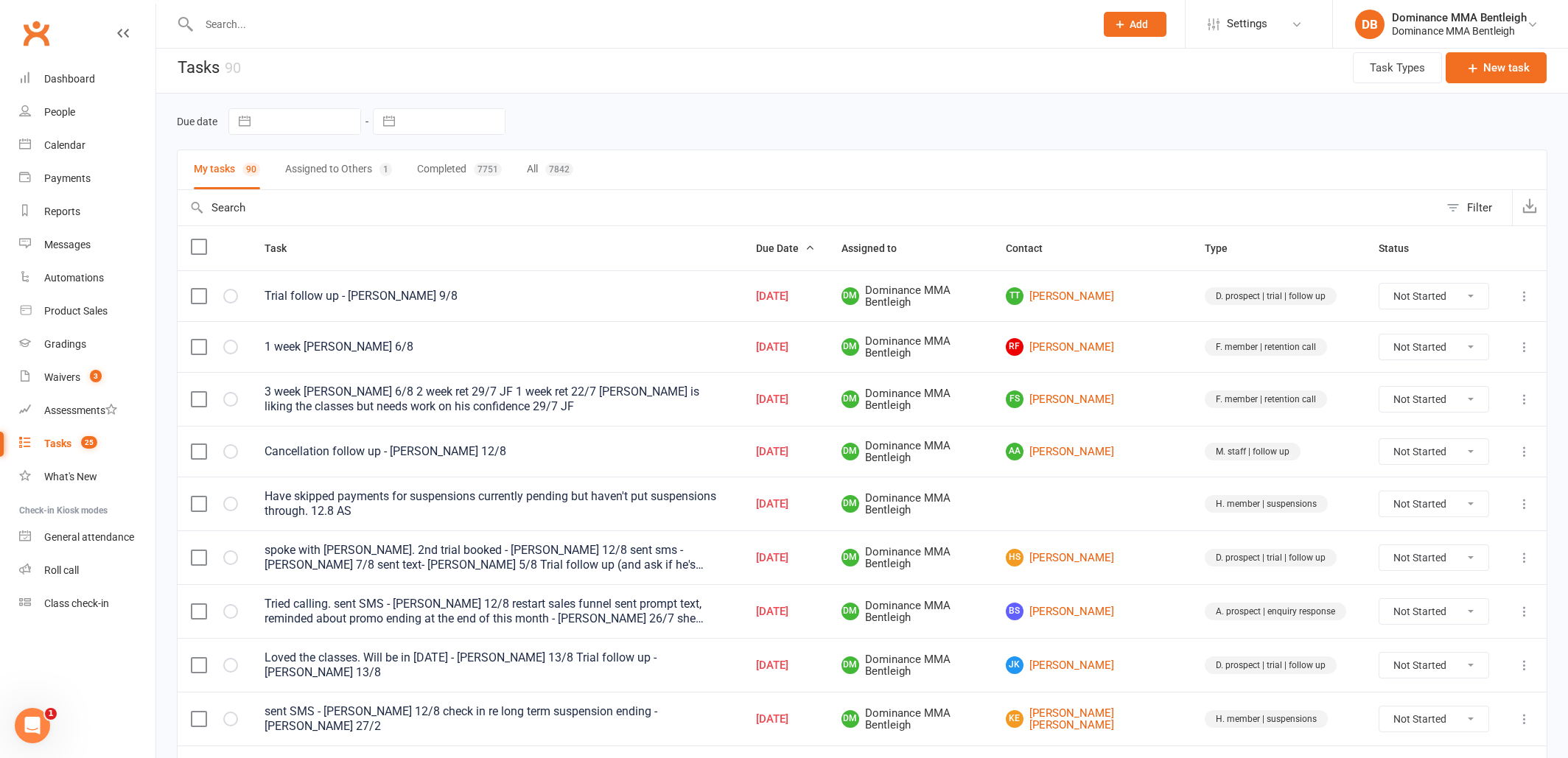
scroll to position [7, 0]
click at [71, 385] on link "Waivers 3" at bounding box center [87, 378] width 136 height 33
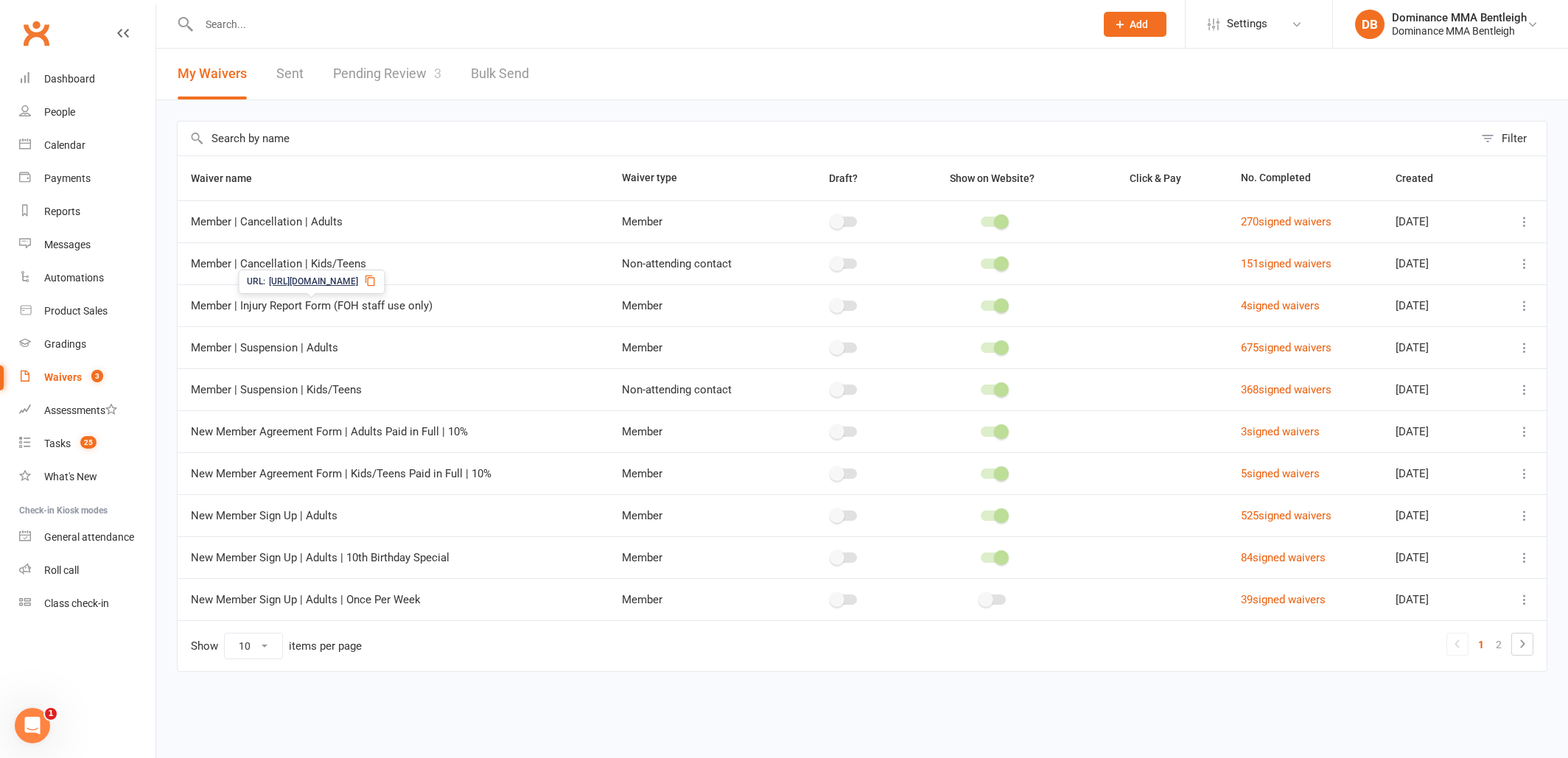
click at [424, 78] on link "Pending Review 3" at bounding box center [387, 74] width 108 height 51
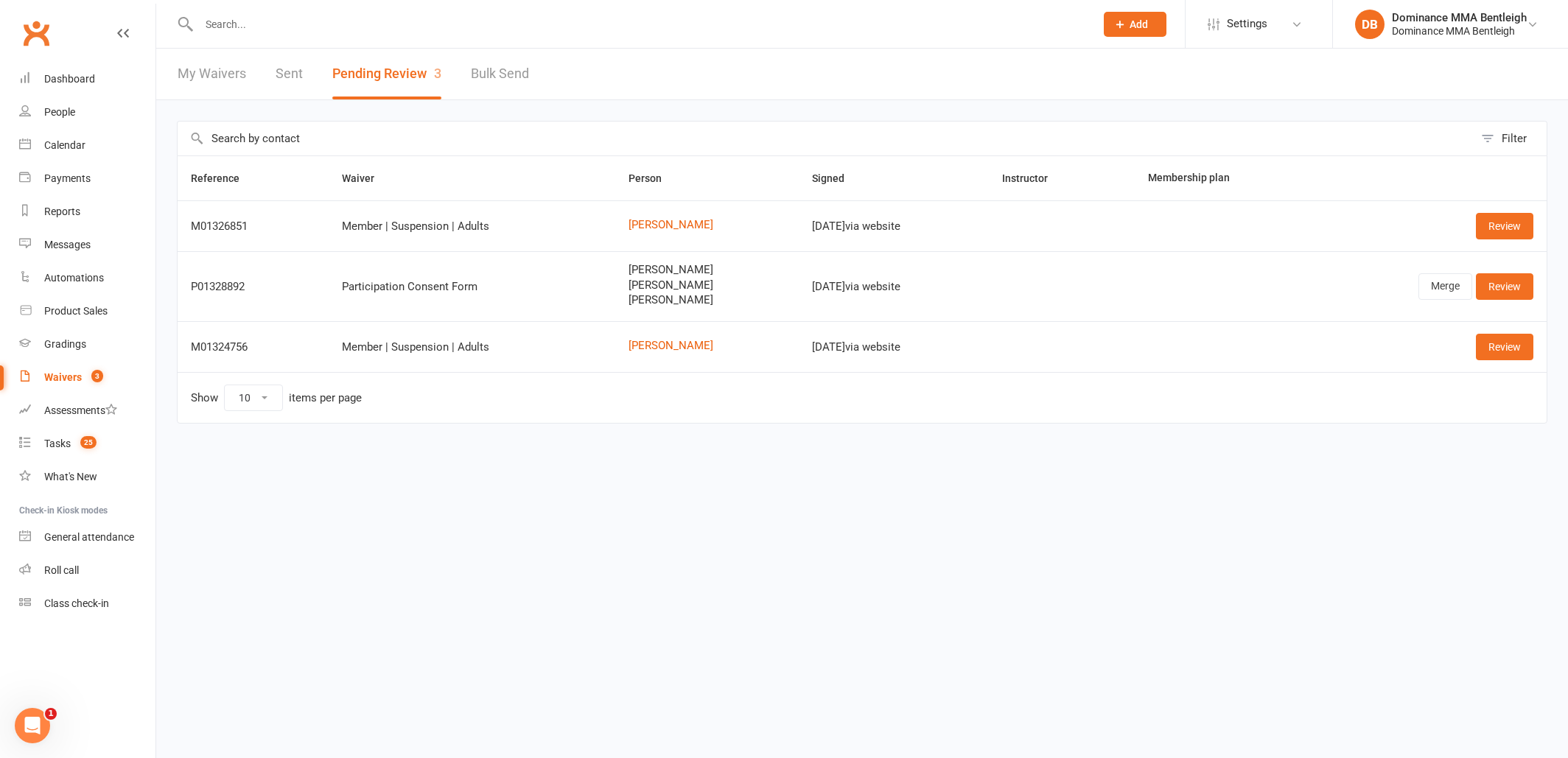
drag, startPoint x: 444, startPoint y: 23, endPoint x: 582, endPoint y: 25, distance: 138.0
click at [450, 22] on input "text" at bounding box center [640, 24] width 891 height 21
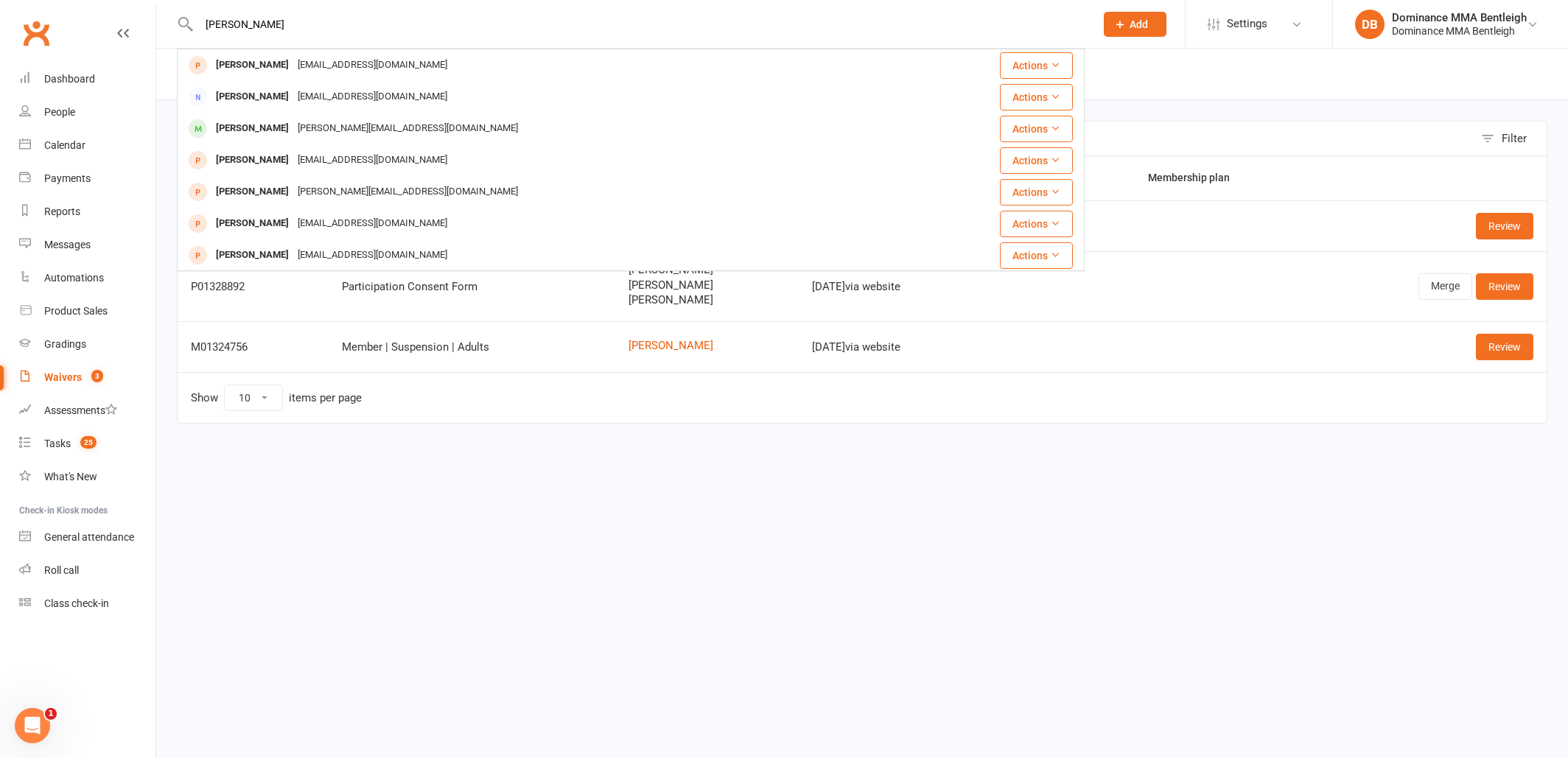
type input "Samyak"
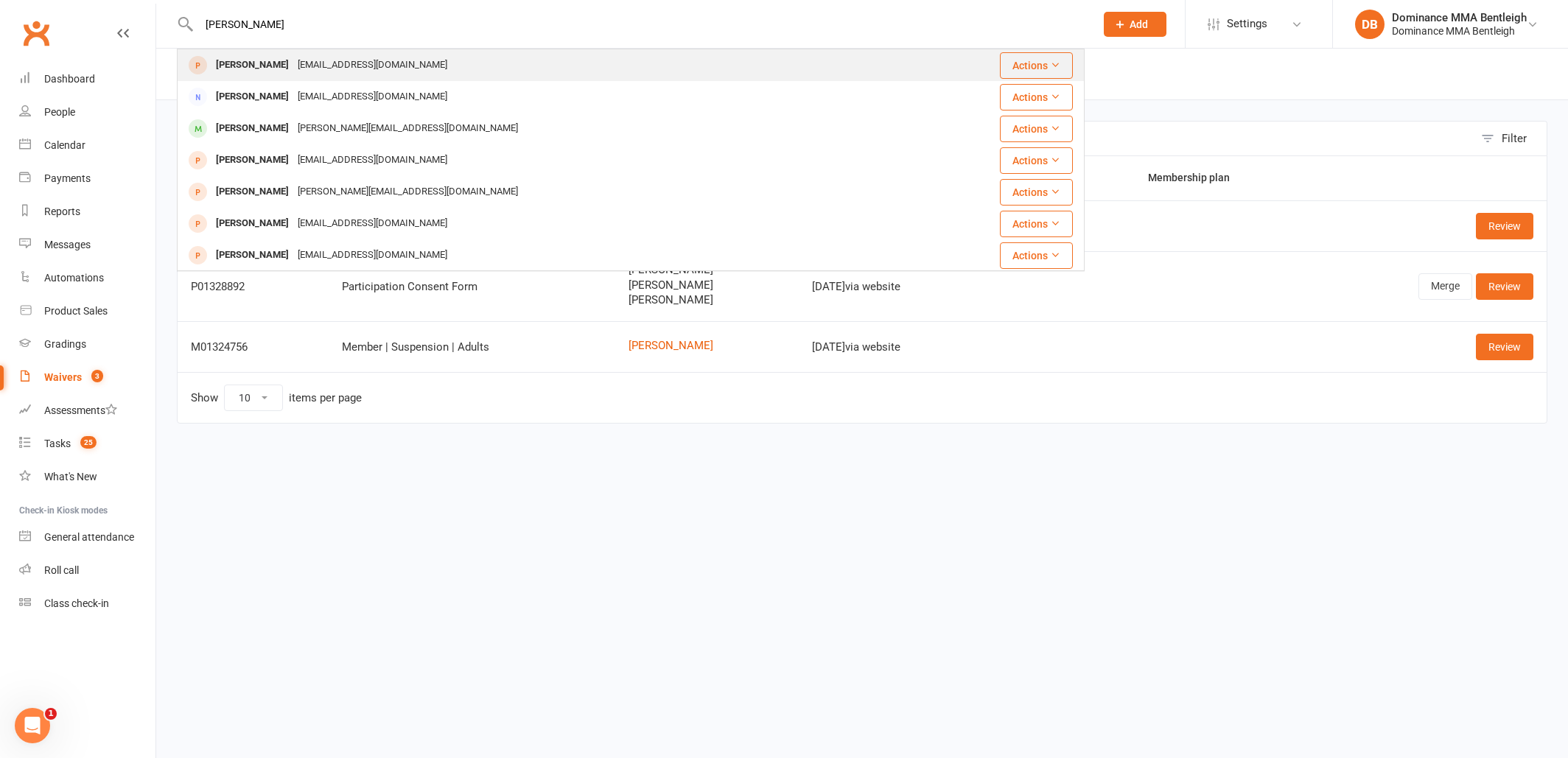
drag, startPoint x: 865, startPoint y: 21, endPoint x: 432, endPoint y: 63, distance: 435.0
click at [432, 63] on div "Samyak Puthran samyakbputhran@gmail.com" at bounding box center [555, 65] width 753 height 30
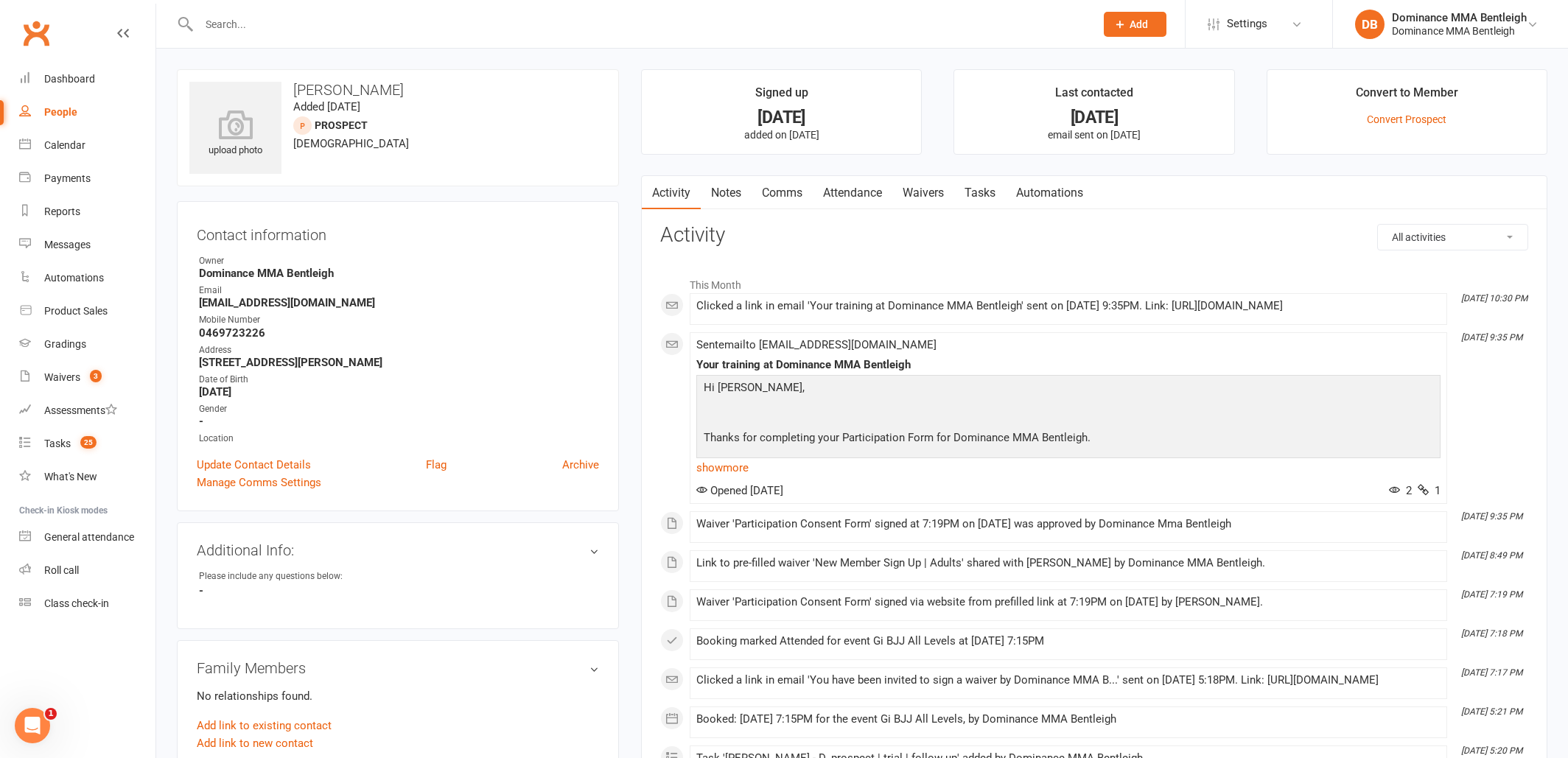
click at [865, 194] on link "Attendance" at bounding box center [852, 193] width 80 height 34
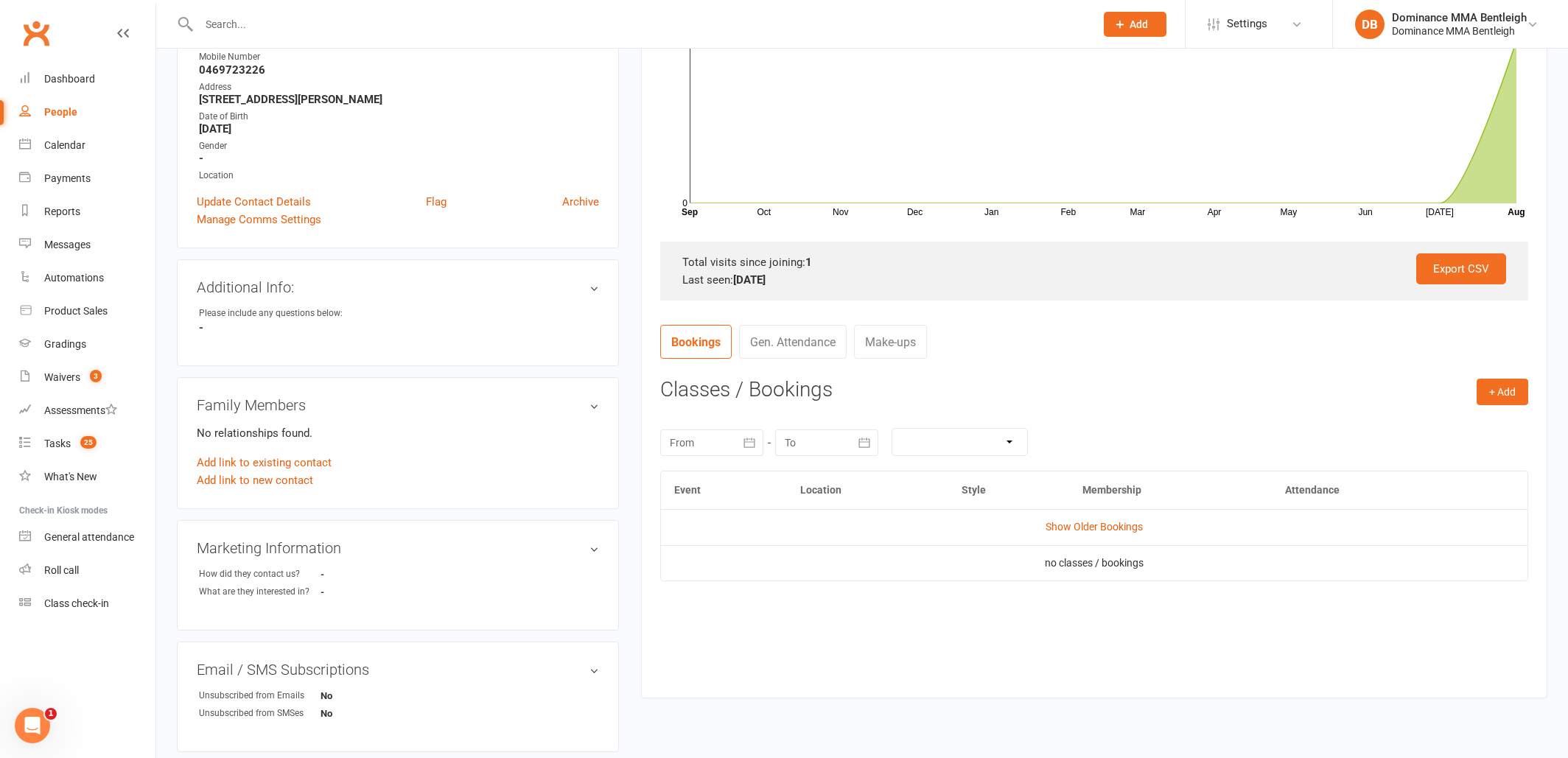
scroll to position [279, 0]
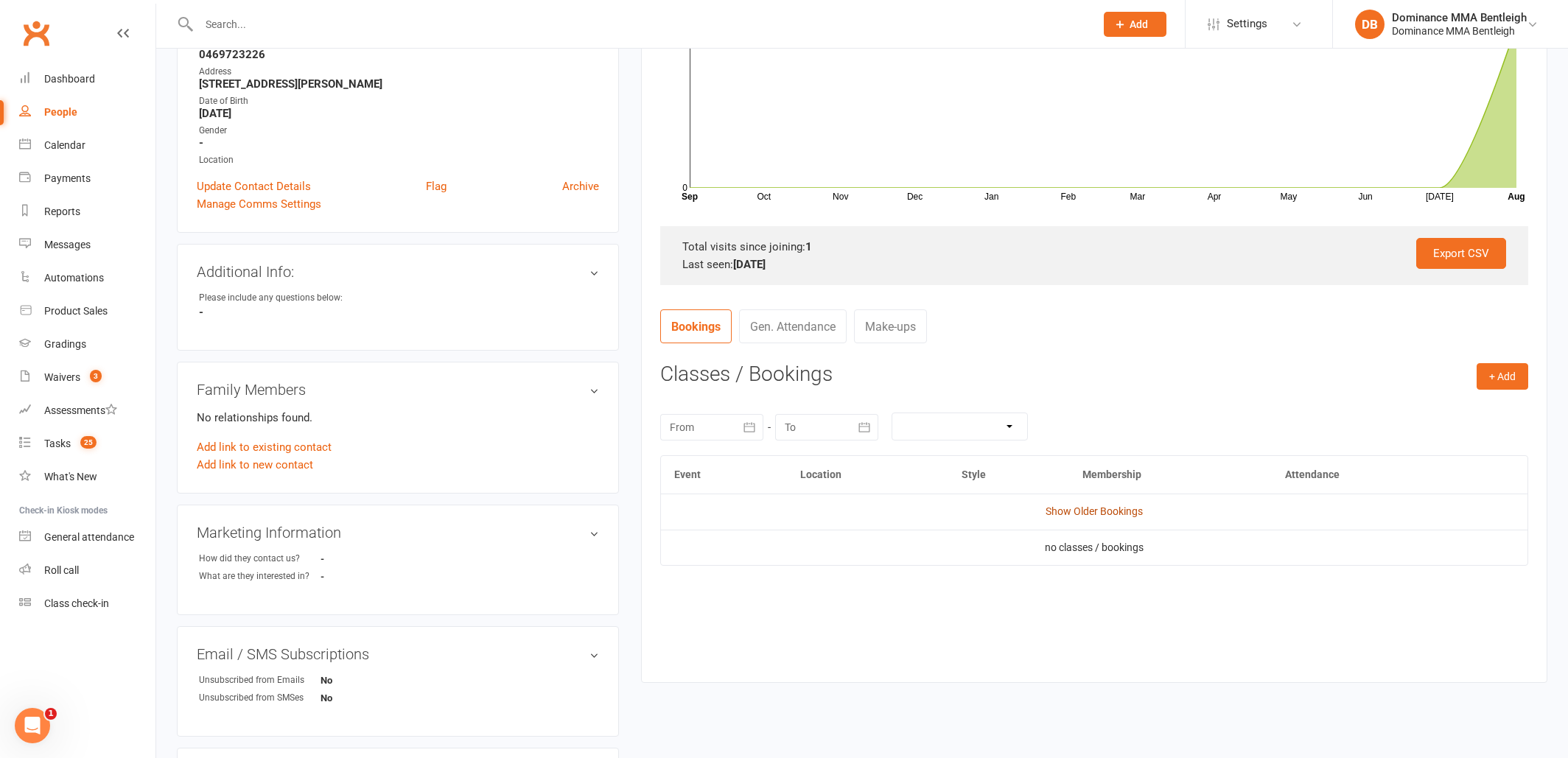
click at [1087, 515] on td "Show Older Bookings" at bounding box center [1094, 511] width 867 height 36
click at [1074, 510] on link "Show Older Bookings" at bounding box center [1094, 511] width 97 height 12
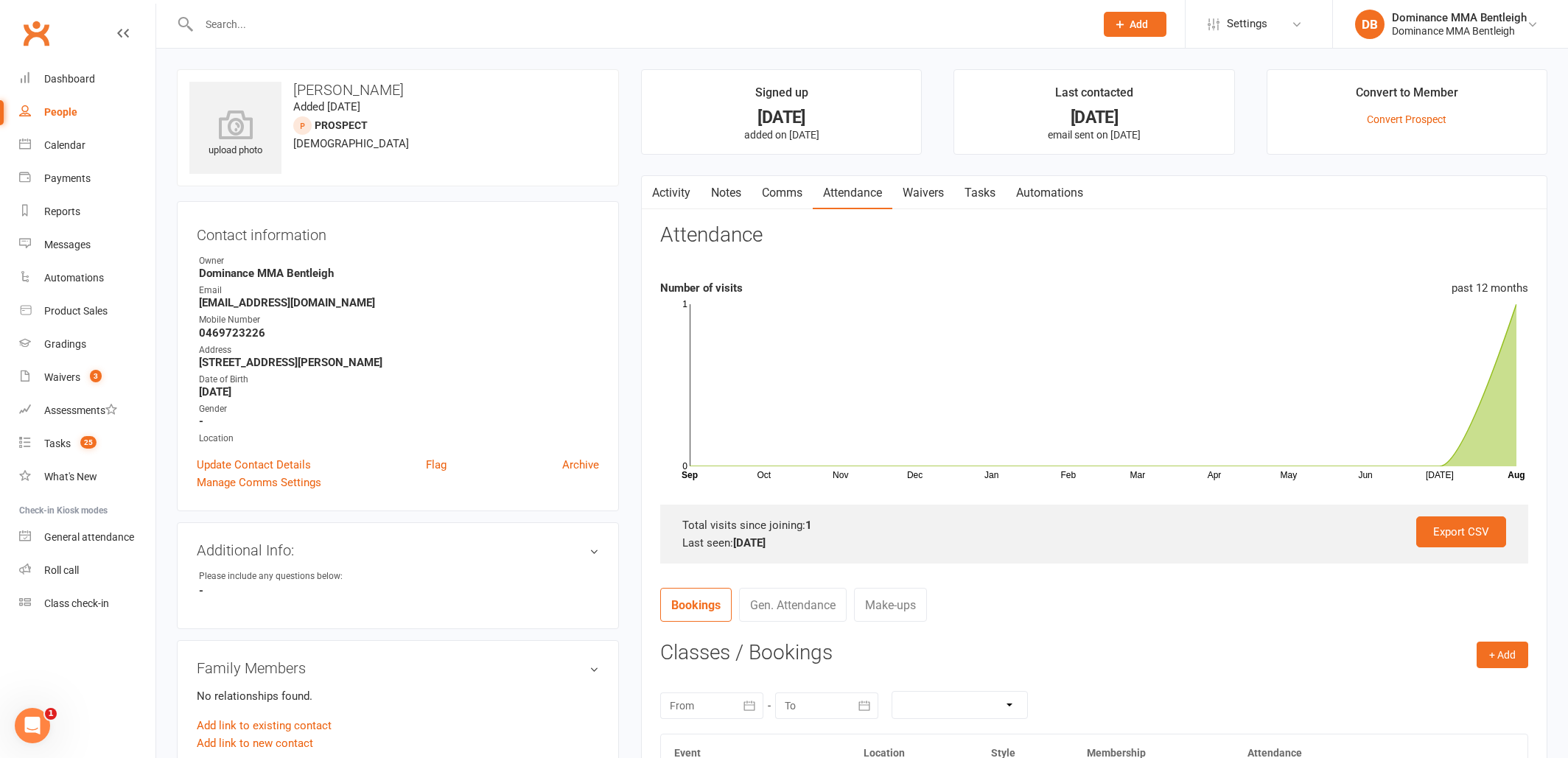
scroll to position [0, 0]
click at [938, 191] on link "Waivers" at bounding box center [923, 193] width 62 height 34
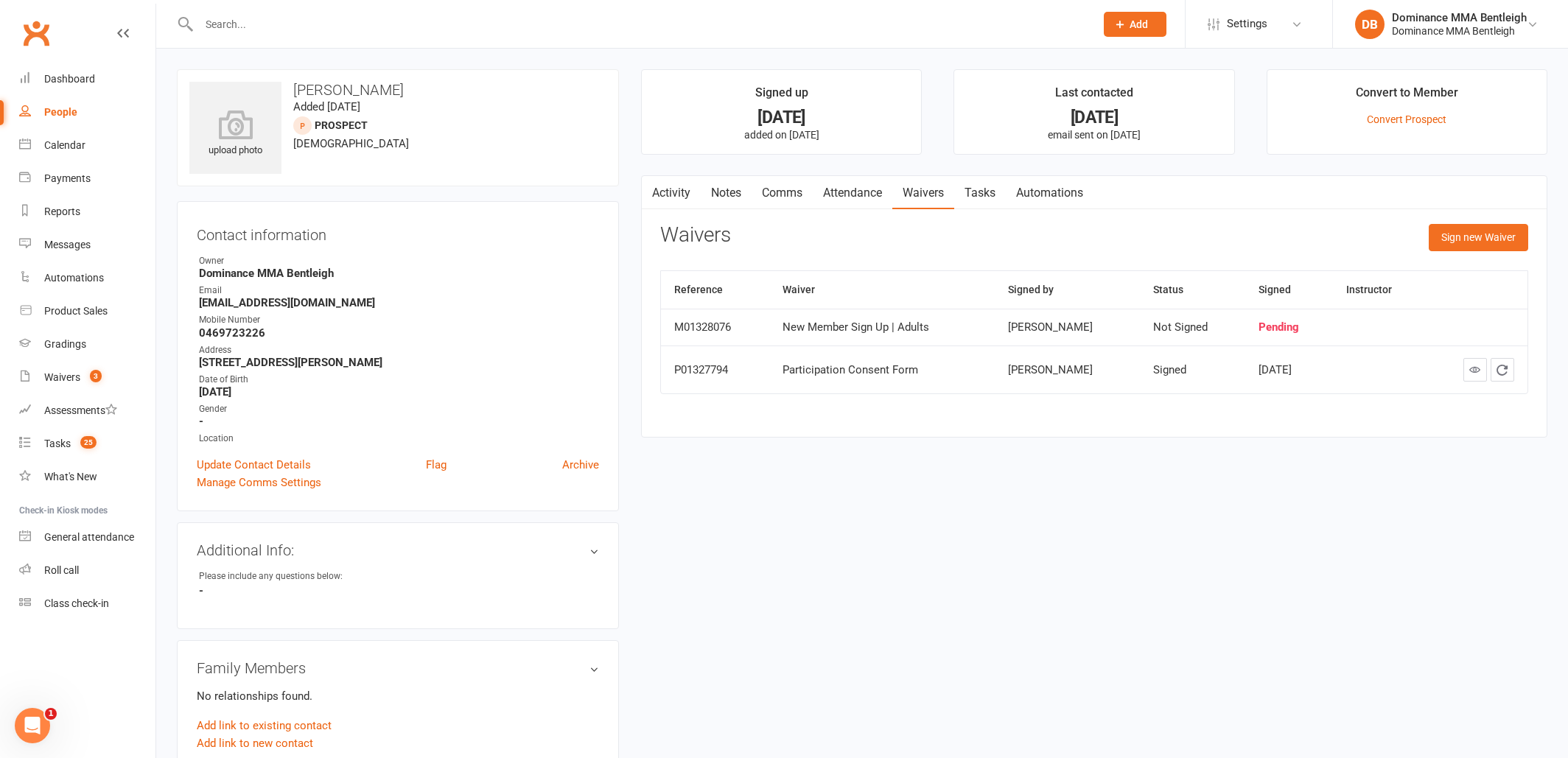
click at [977, 197] on link "Tasks" at bounding box center [980, 193] width 51 height 34
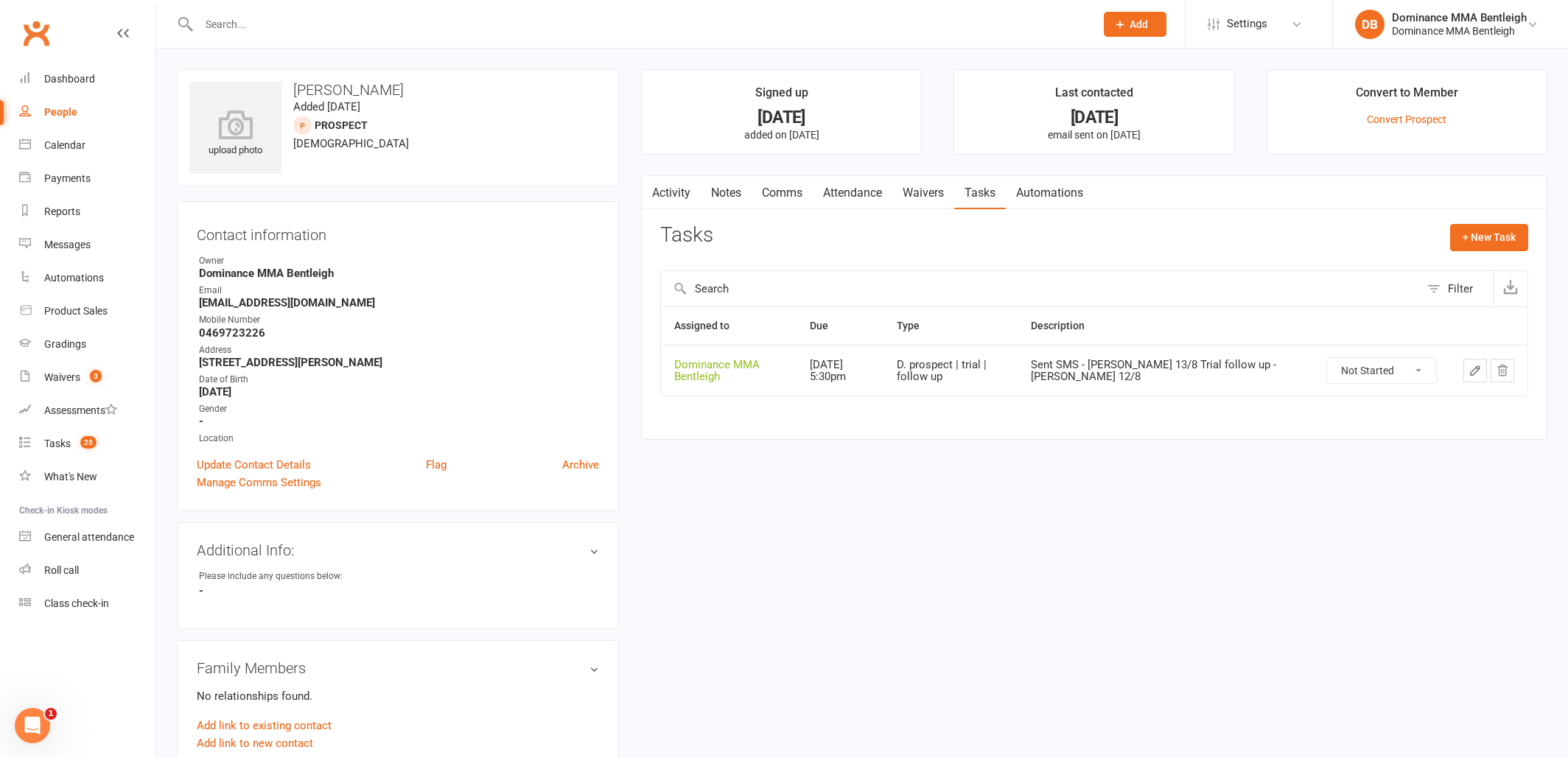
drag, startPoint x: 1458, startPoint y: 370, endPoint x: 1471, endPoint y: 368, distance: 13.2
click at [1459, 370] on td at bounding box center [1488, 370] width 78 height 51
click at [1471, 368] on icon "button" at bounding box center [1475, 370] width 14 height 14
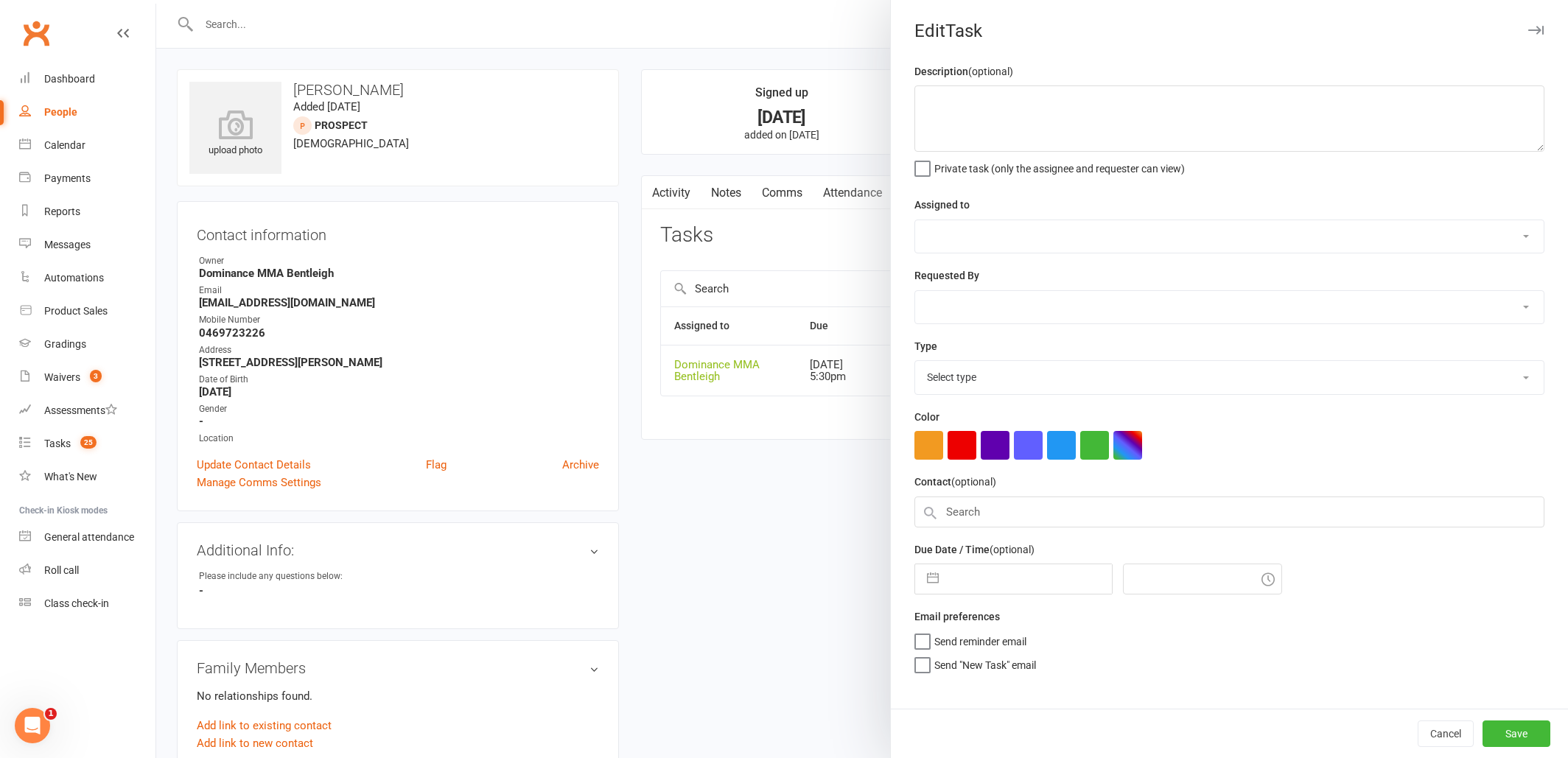
type textarea "Sent SMS - Dylan 13/8 Trial follow up - Dylan 12/8"
select select "24839"
type input "15 Aug 2025"
type input "5:30pm"
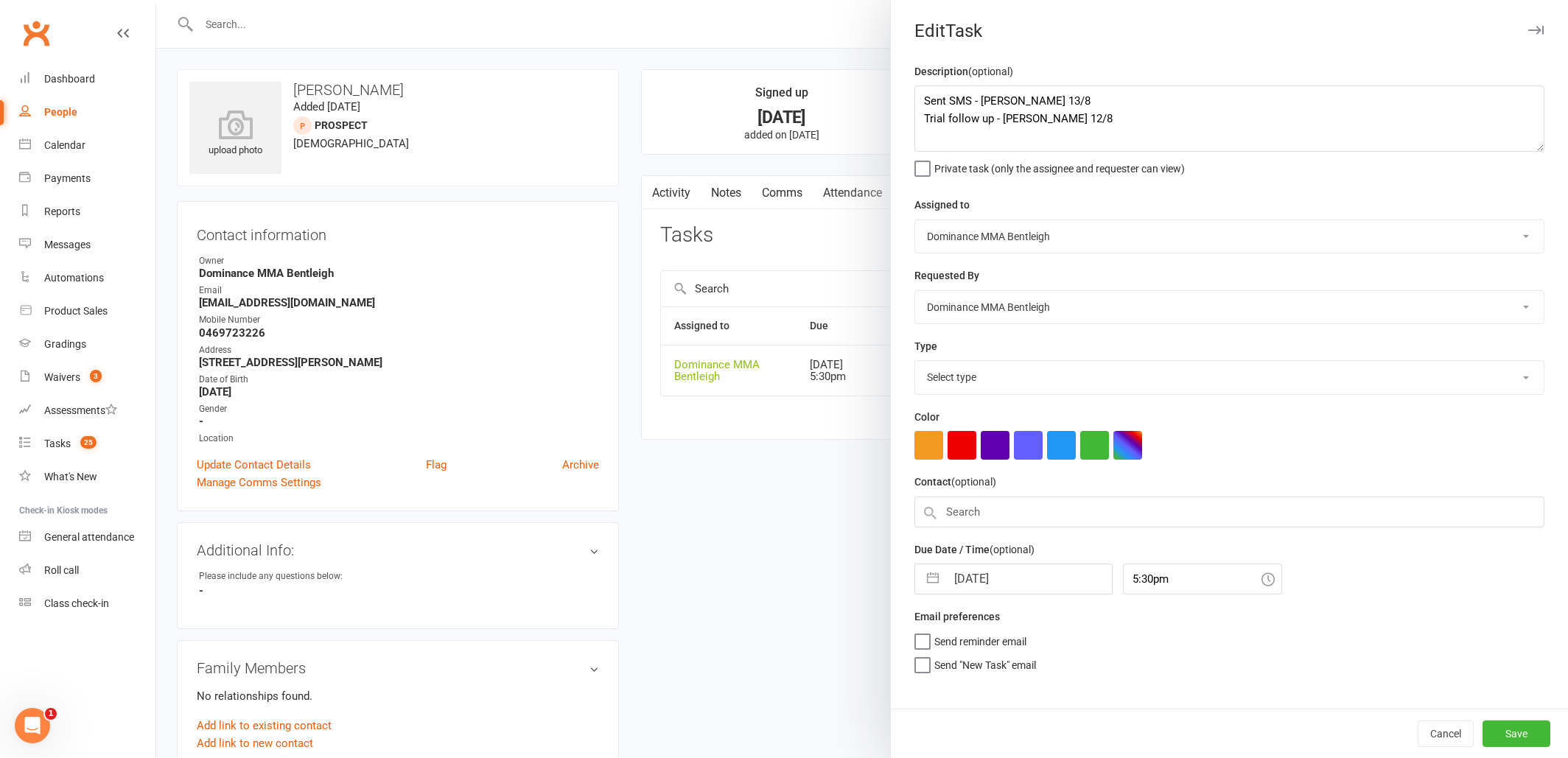
select select "13787"
click at [927, 101] on textarea "Sent SMS - Dylan 13/8 Trial follow up - Dylan 12/8" at bounding box center [1229, 118] width 630 height 67
click at [955, 95] on textarea "Sent SMS - Dylan 13/8 Trial follow up - Dylan 12/8" at bounding box center [1229, 118] width 630 height 67
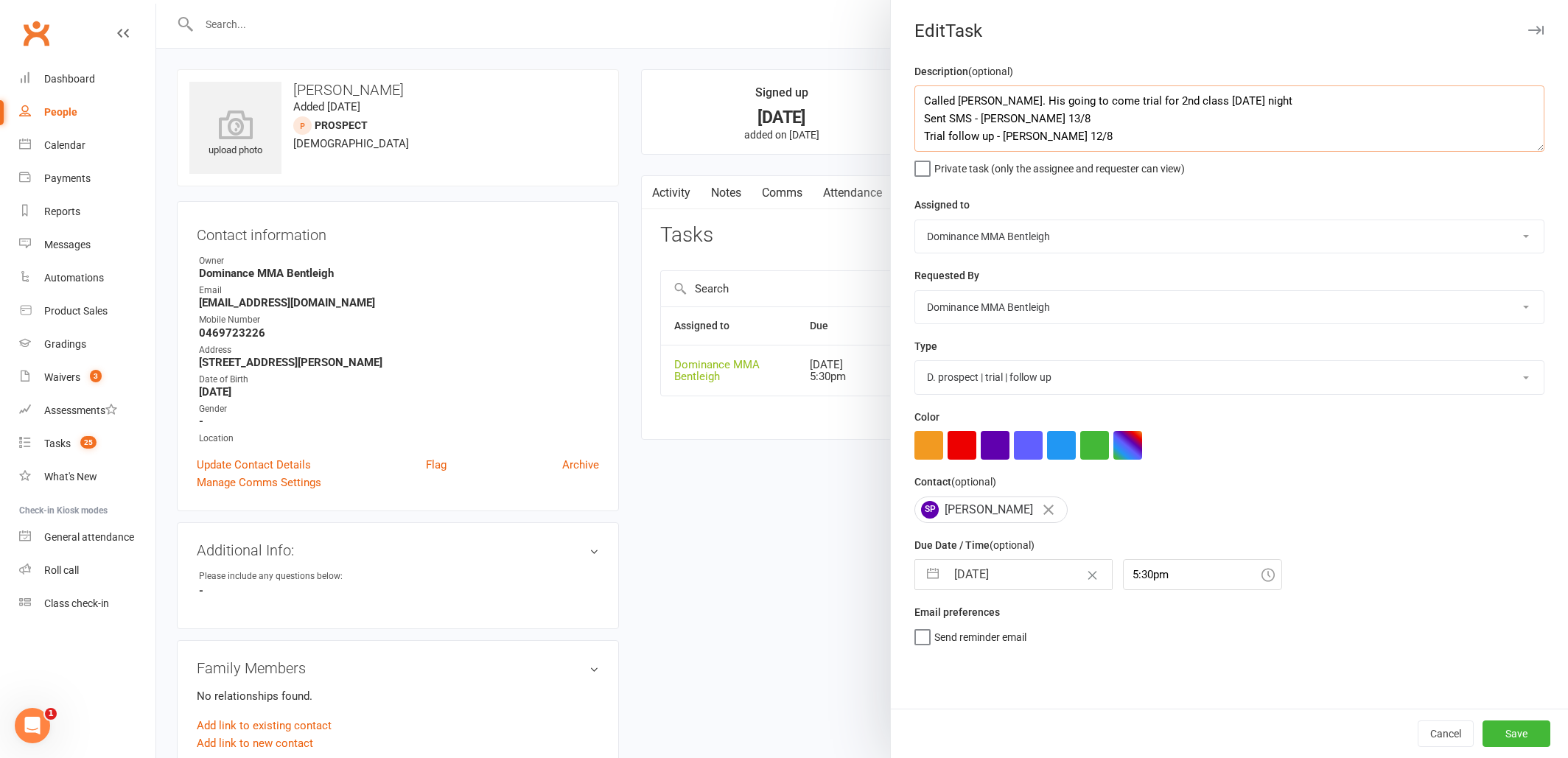
drag, startPoint x: 1178, startPoint y: 101, endPoint x: 1221, endPoint y: 74, distance: 50.8
click at [1186, 97] on textarea "Called Samyak. His going to come trial for 2nd class on Tuesday night Sent SMS …" at bounding box center [1229, 118] width 630 height 67
click at [1321, 109] on textarea "Called Samyak. His going to come trial for 2nd class GI BJJ on Tuesday night Se…" at bounding box center [1229, 118] width 630 height 67
click at [1319, 101] on textarea "Called Samyak. His going to come trial for 2nd class GI BJJ on Tuesday night Se…" at bounding box center [1229, 118] width 630 height 67
click at [924, 97] on textarea "Called Samyak. His going to come trial for 2nd class GI BJJ on Tuesday night - …" at bounding box center [1229, 118] width 630 height 67
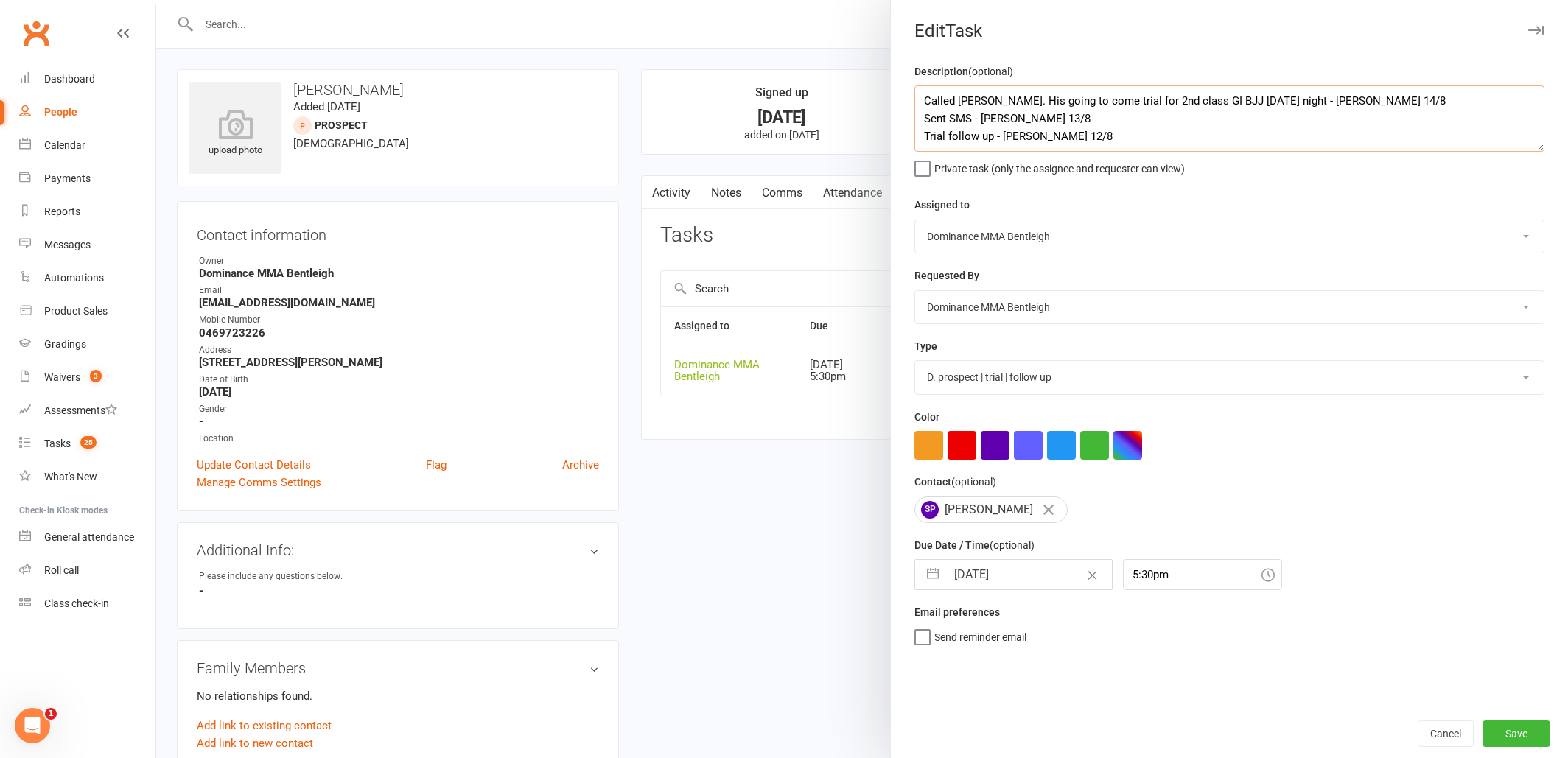
click at [973, 93] on textarea "Called Samyak. His going to come trial for 2nd class GI BJJ on Tuesday night - …" at bounding box center [1229, 118] width 630 height 67
type textarea "Trial follow up - Dylan Called Samyak. His going to come trial for 2nd class GI…"
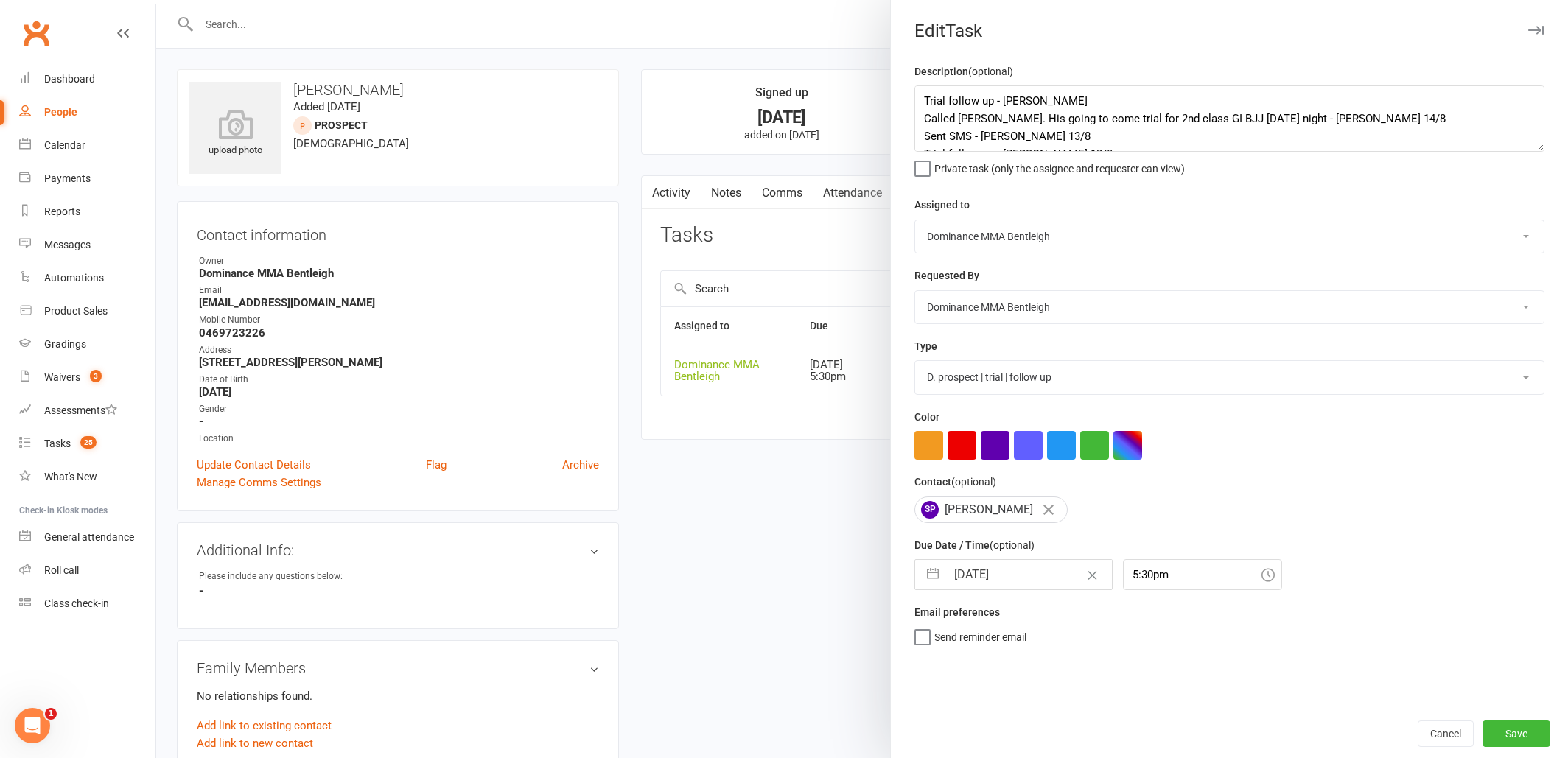
click at [1029, 571] on input "15 Aug 2025" at bounding box center [1029, 574] width 165 height 29
select select "6"
select select "2025"
select select "7"
select select "2025"
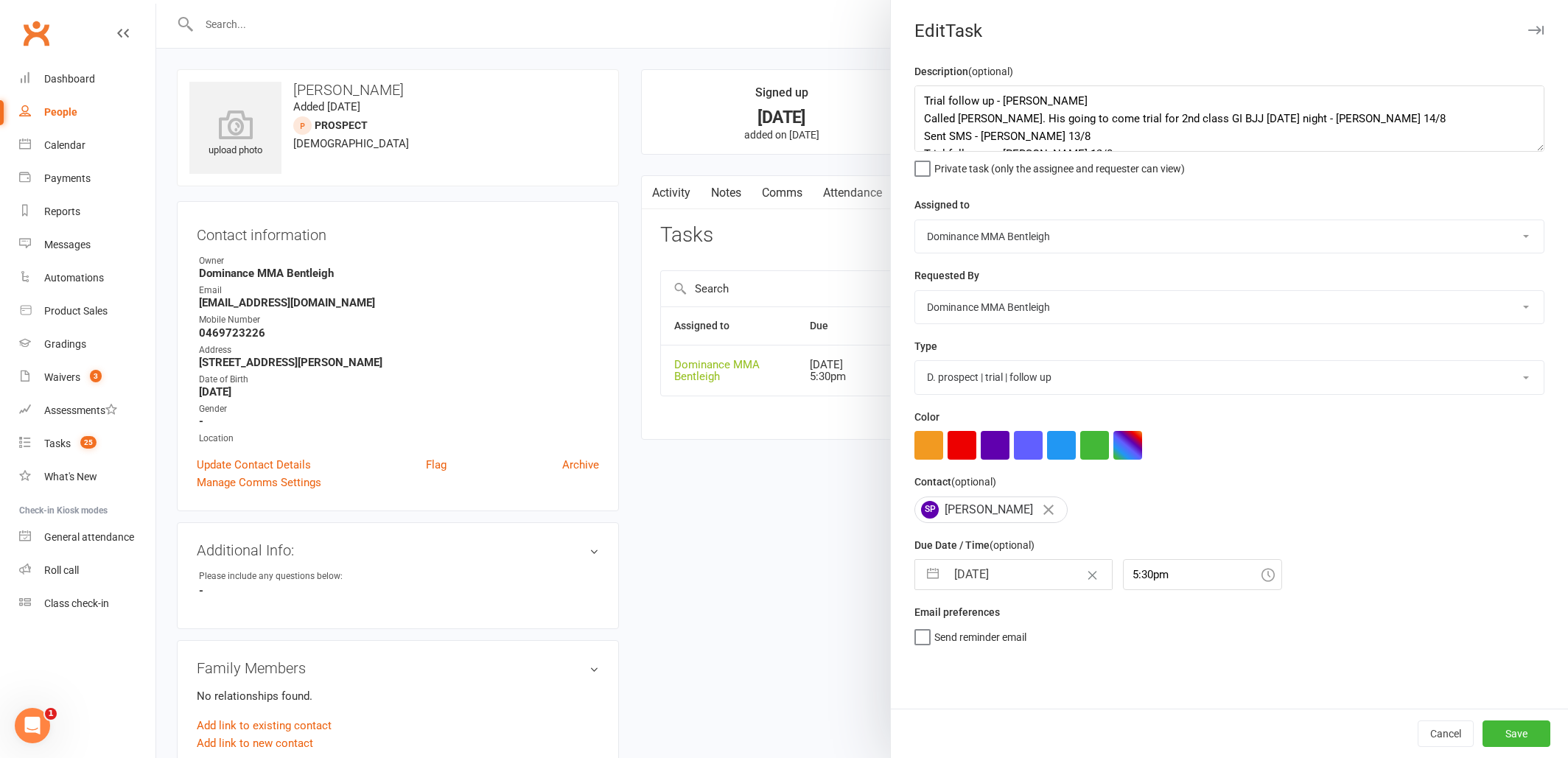
select select "8"
select select "2025"
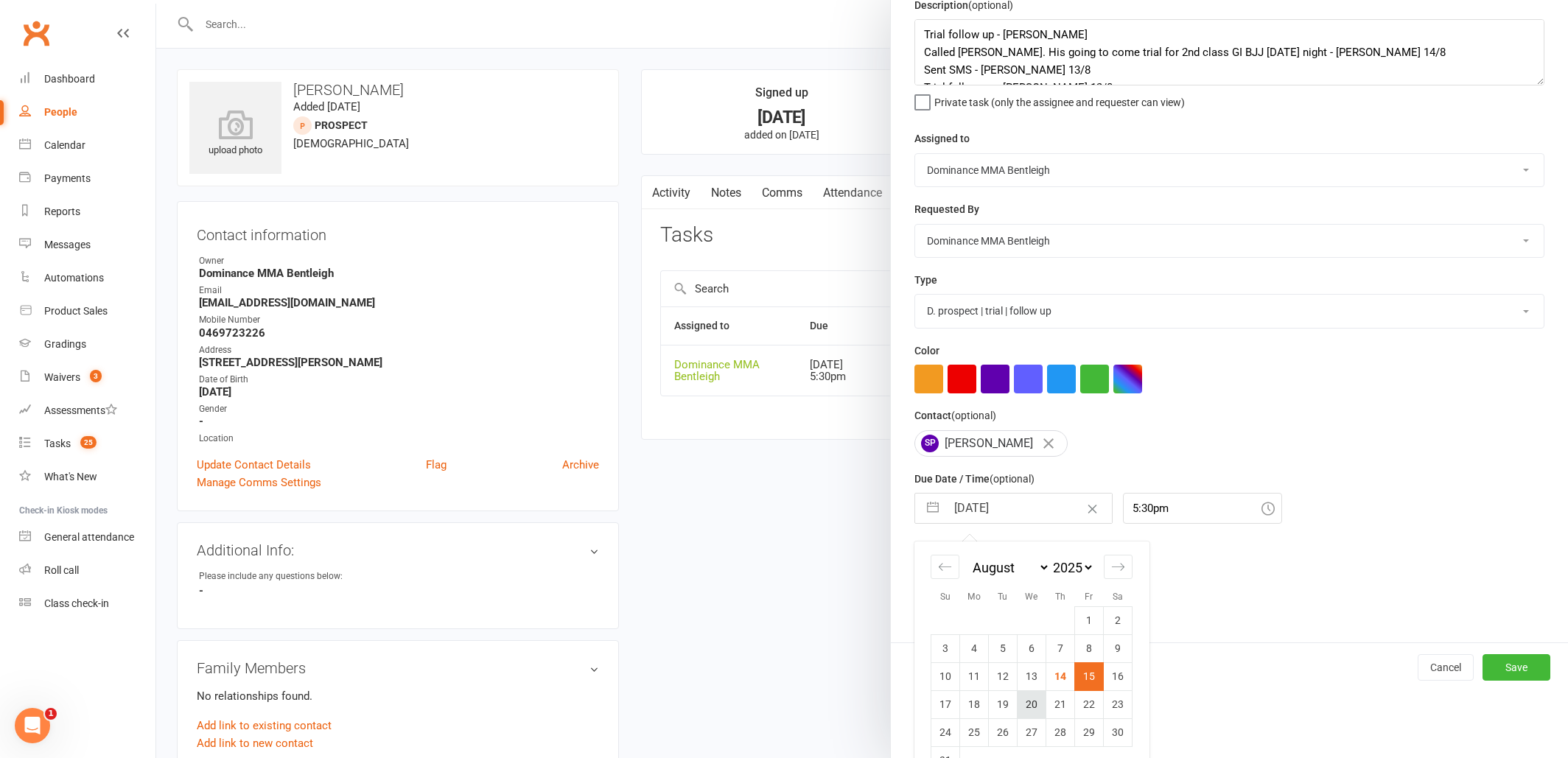
scroll to position [69, 0]
click at [1029, 697] on td "20" at bounding box center [1031, 702] width 28 height 28
type input "20 Aug 2025"
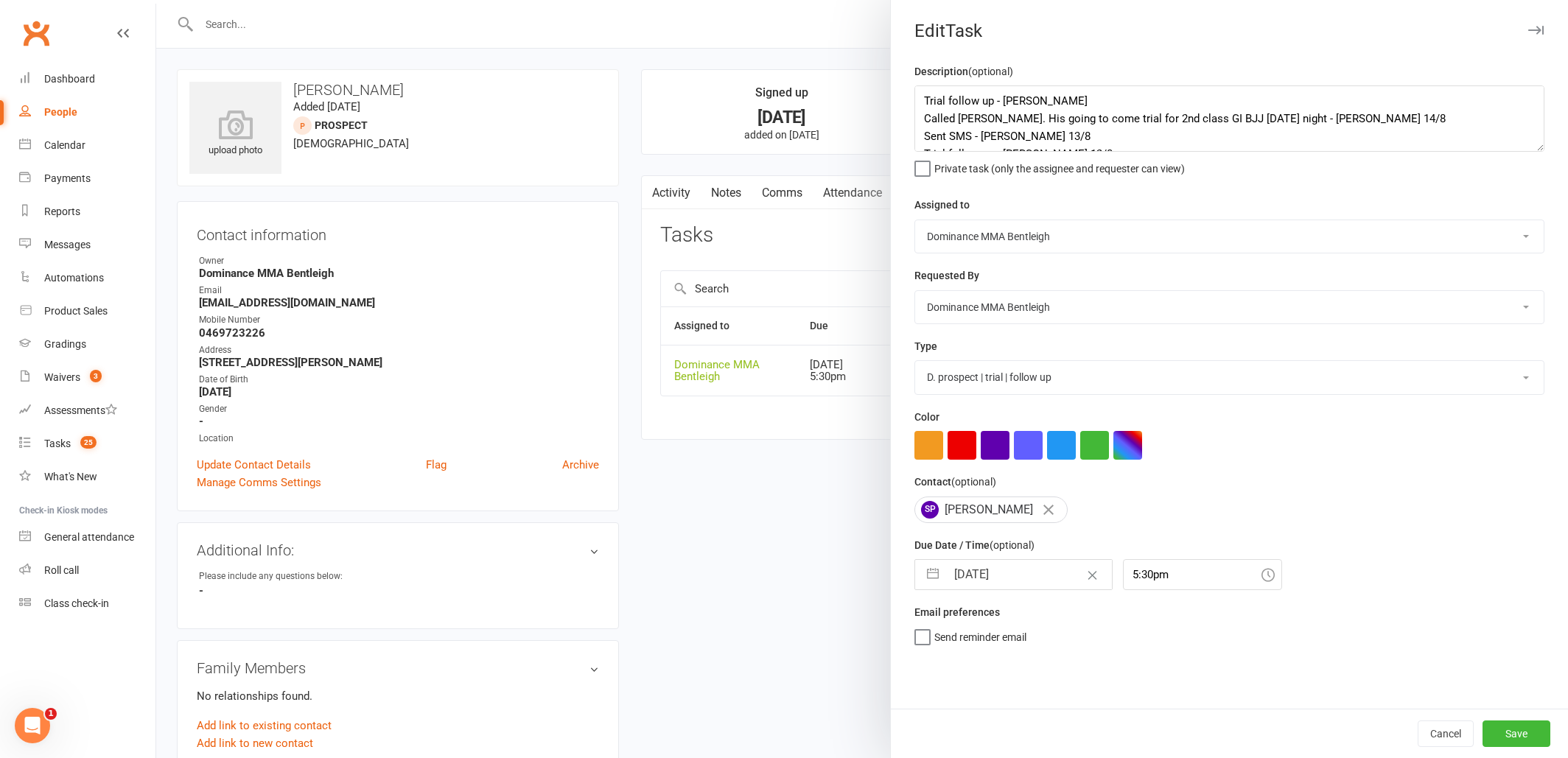
scroll to position [0, 0]
click at [1525, 734] on button "Save" at bounding box center [1516, 733] width 68 height 27
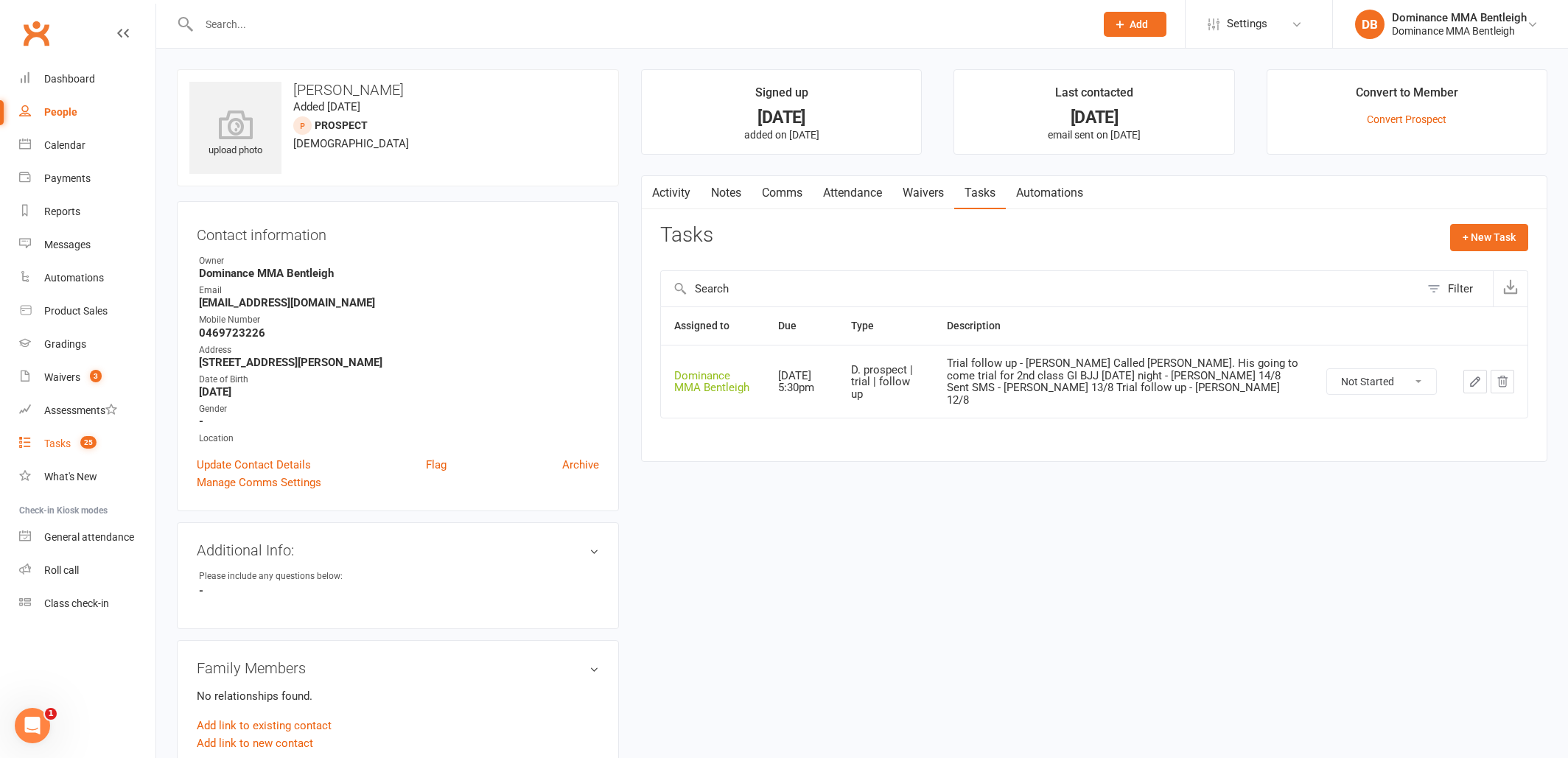
click at [62, 443] on div "Tasks" at bounding box center [57, 443] width 27 height 12
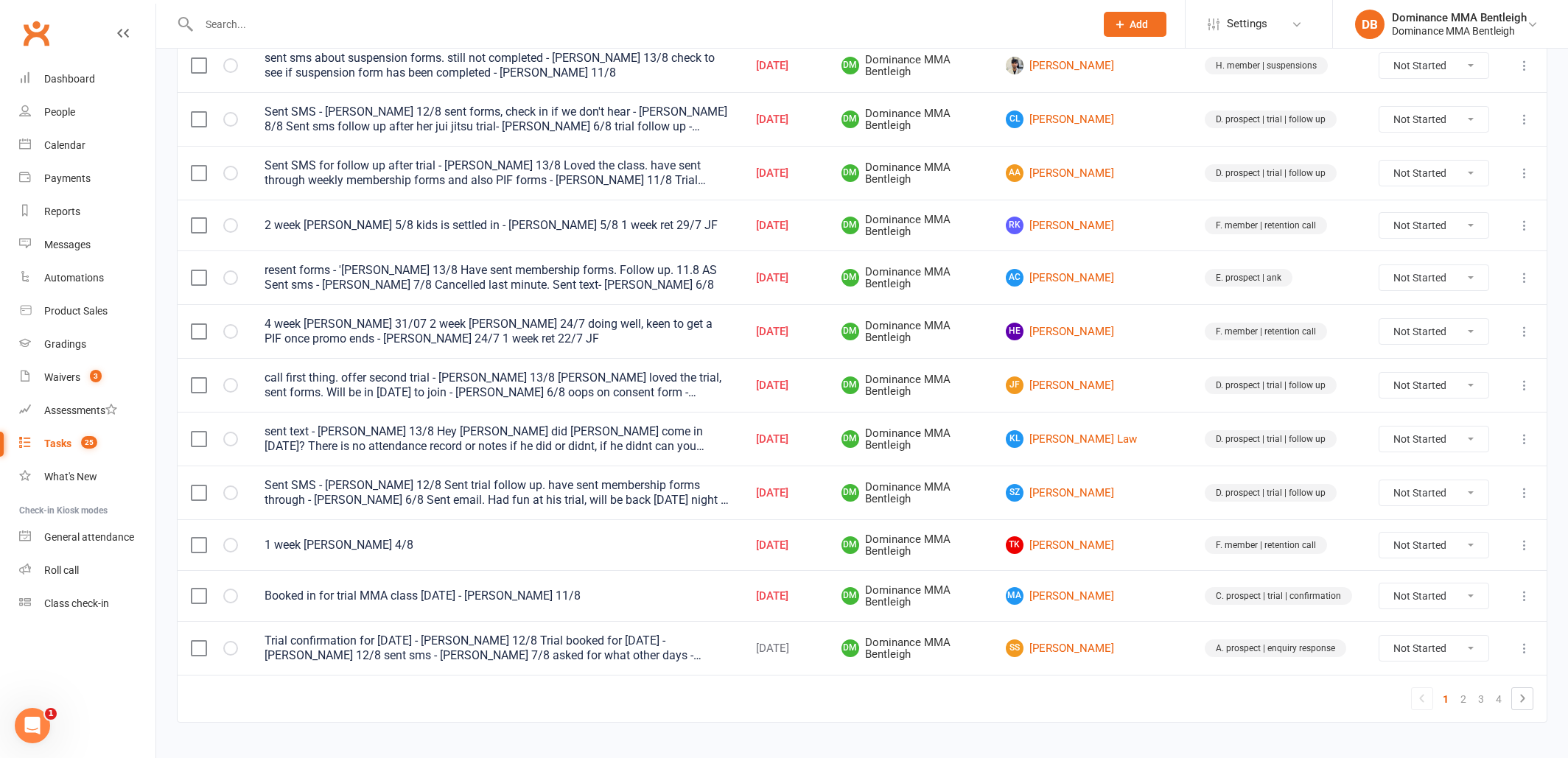
scroll to position [927, 0]
click at [1101, 587] on link "MA [PERSON_NAME]" at bounding box center [1092, 595] width 173 height 17
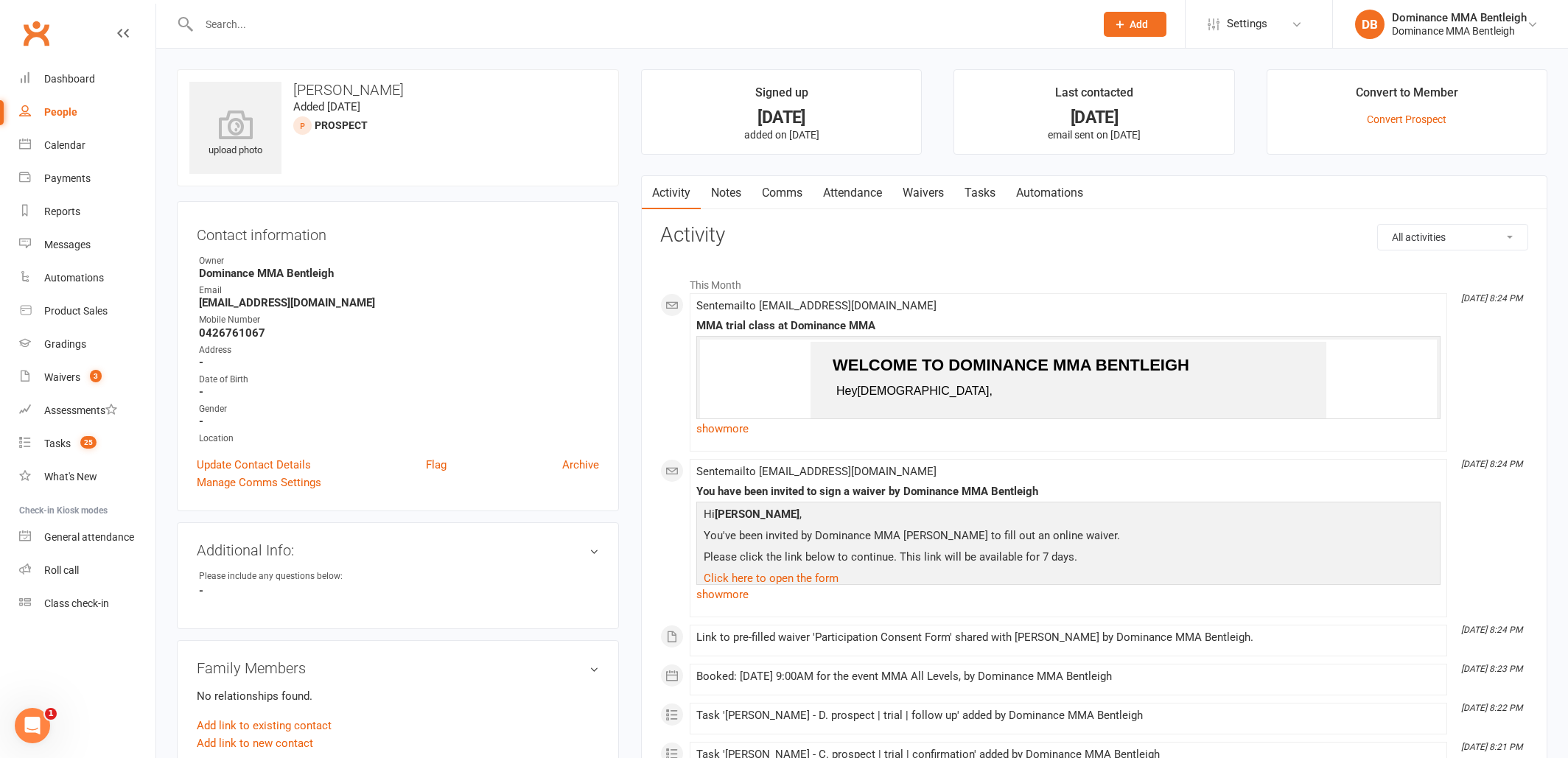
click at [859, 200] on link "Attendance" at bounding box center [852, 193] width 80 height 34
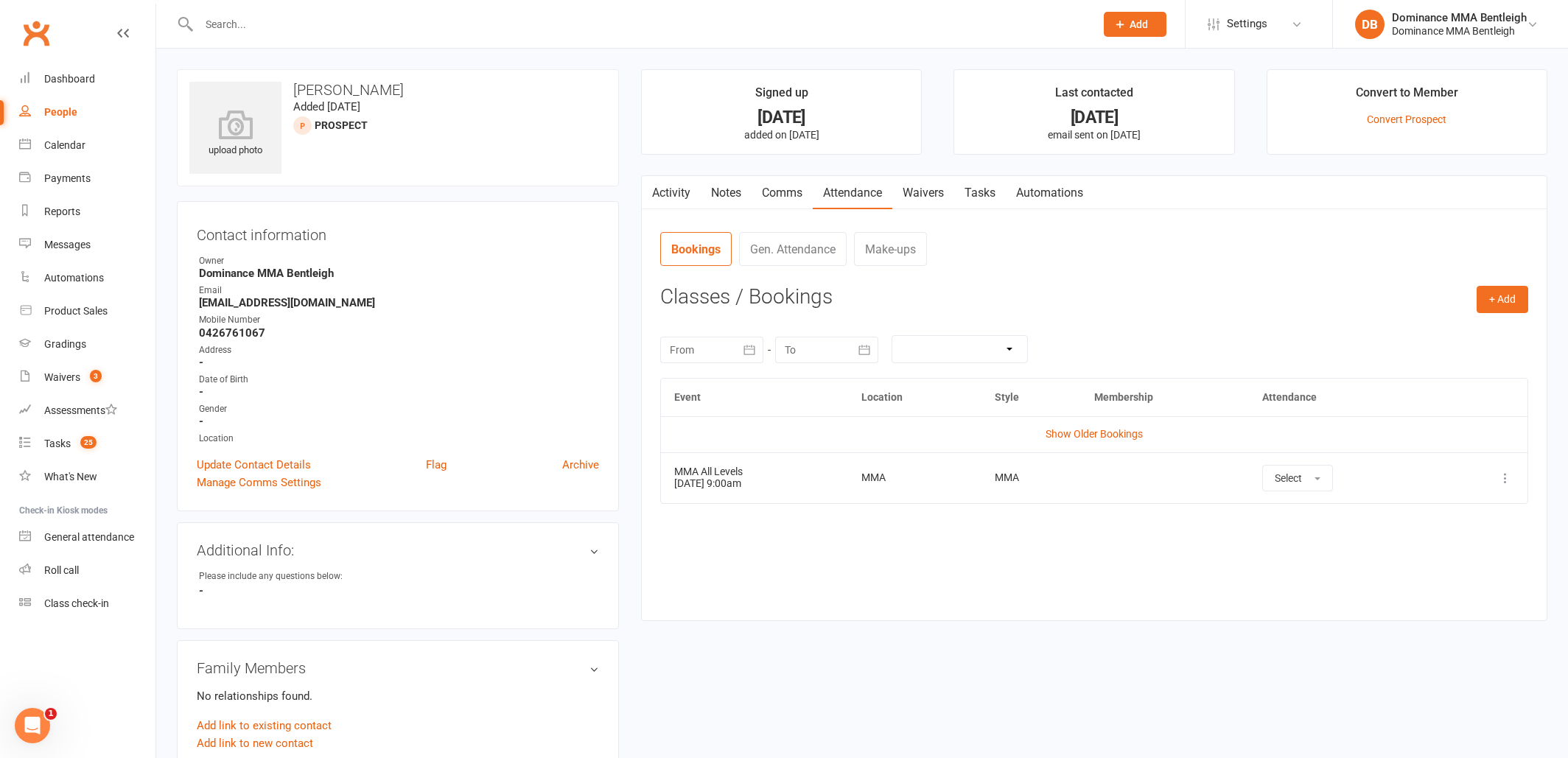
click at [265, 28] on input "text" at bounding box center [640, 24] width 891 height 21
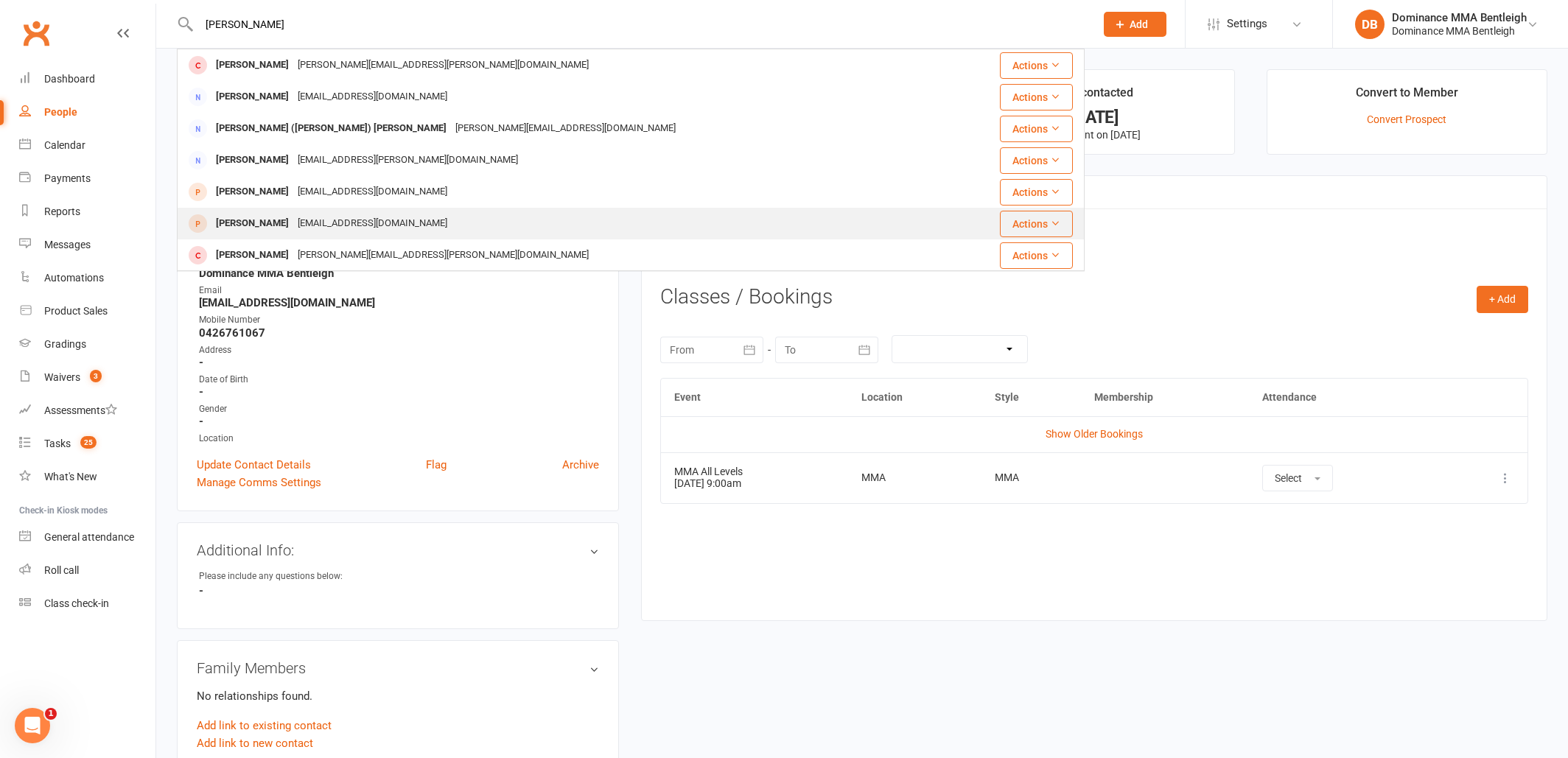
type input "Tony"
click at [309, 219] on div "tonyktruong@gmail.com" at bounding box center [372, 223] width 158 height 21
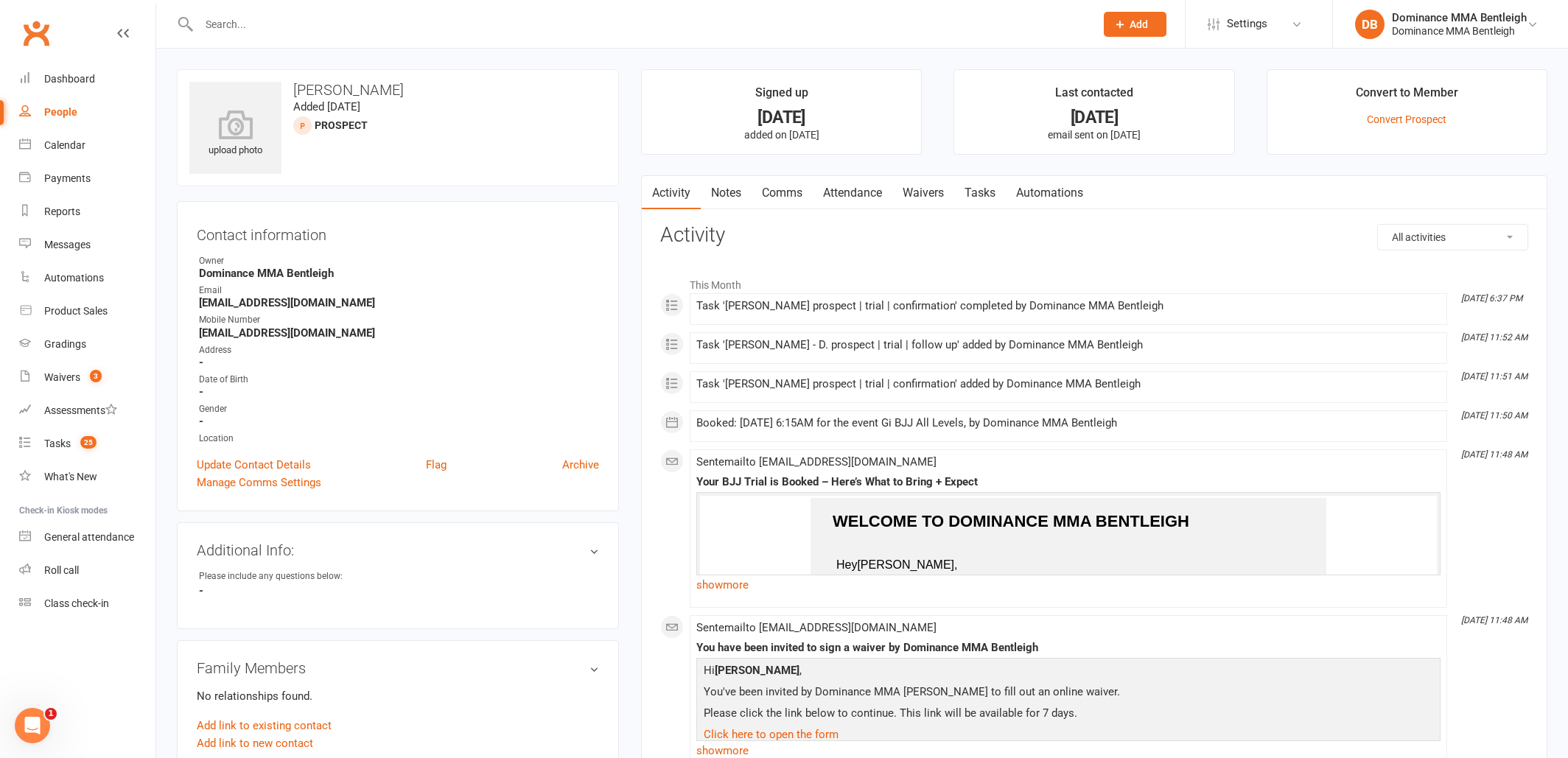
click at [865, 201] on link "Attendance" at bounding box center [852, 193] width 80 height 34
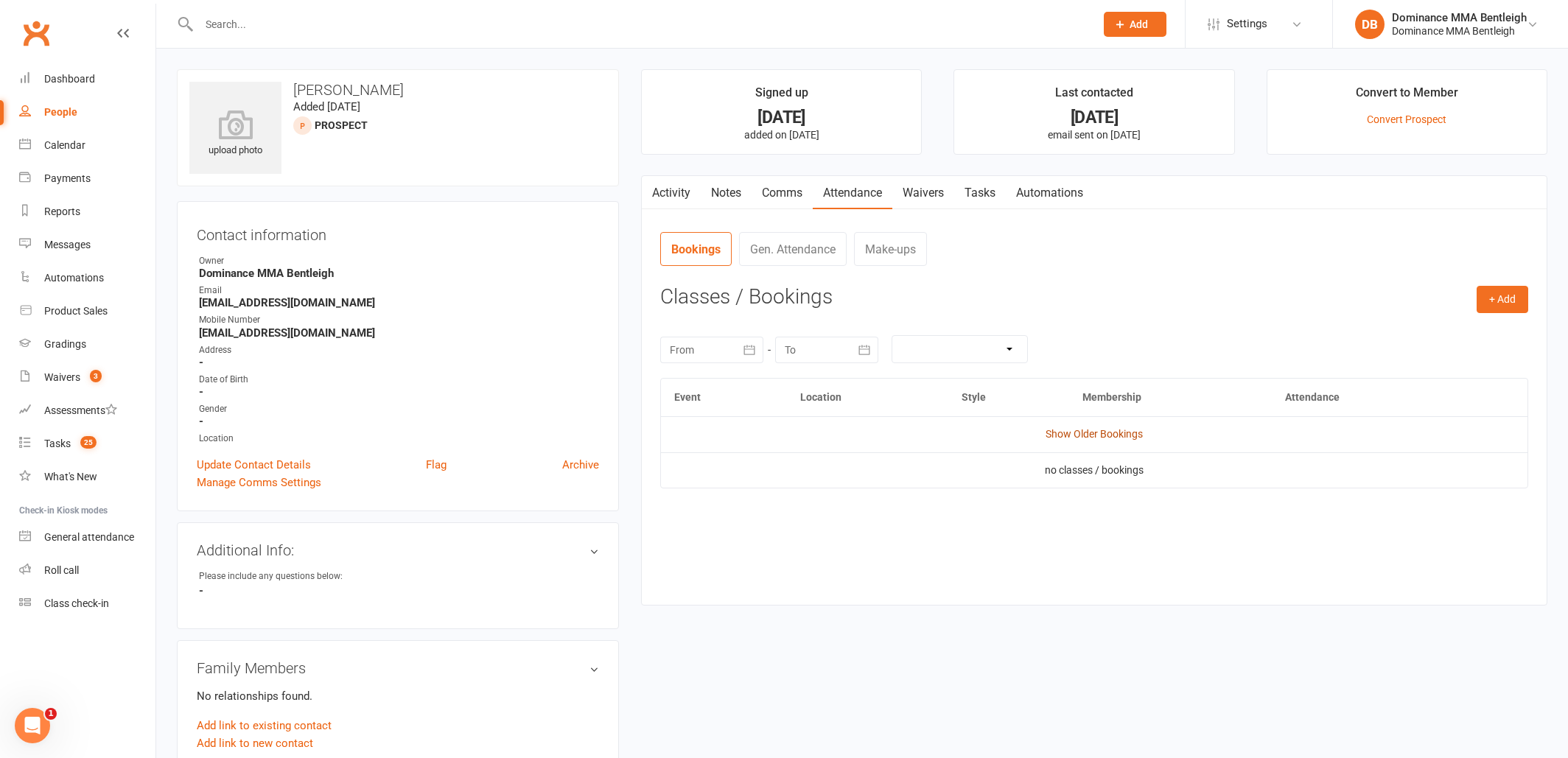
click at [1120, 432] on link "Show Older Bookings" at bounding box center [1094, 433] width 97 height 12
click at [966, 194] on link "Tasks" at bounding box center [980, 193] width 51 height 34
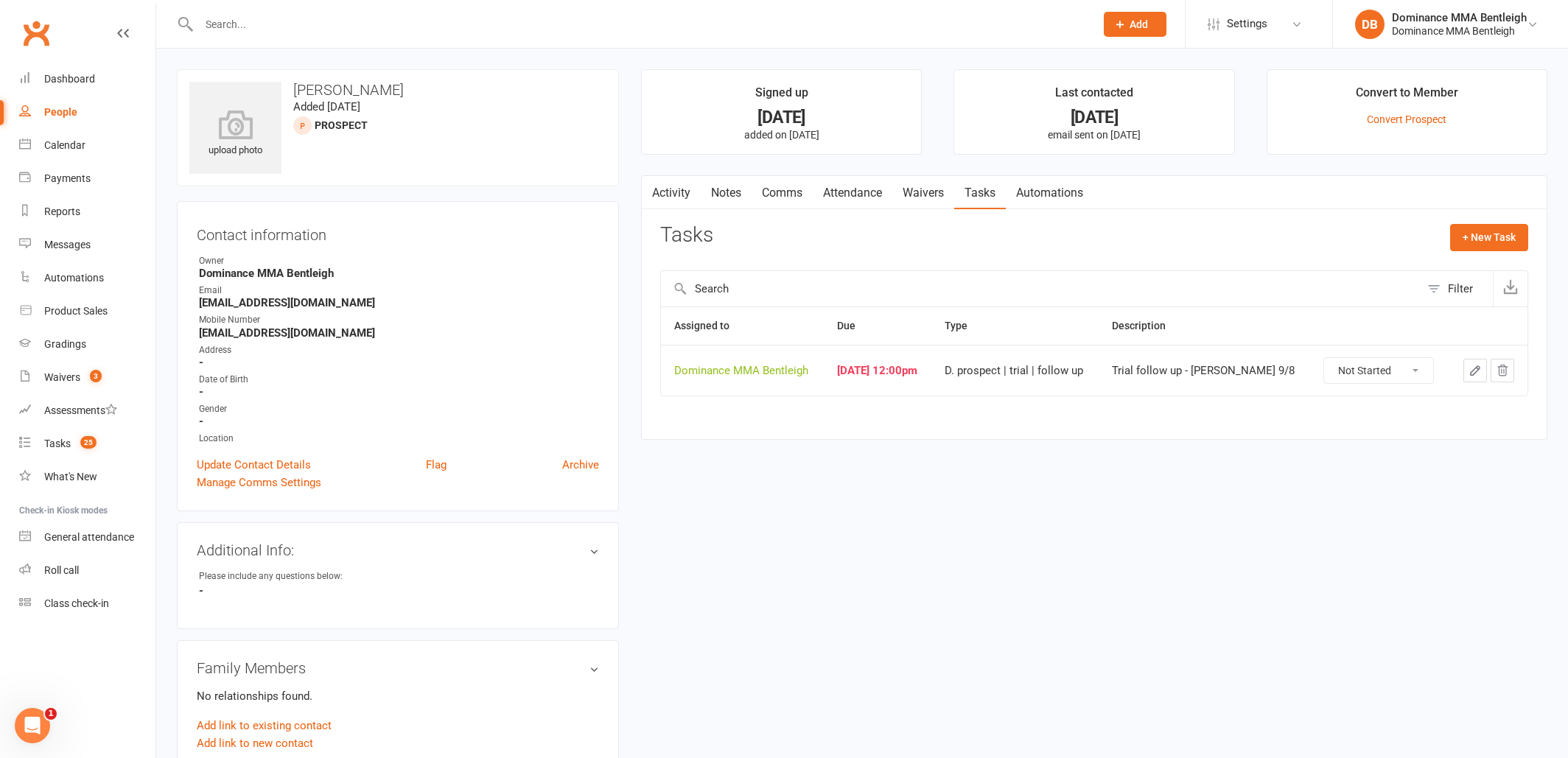
click at [1467, 374] on button "button" at bounding box center [1476, 370] width 24 height 24
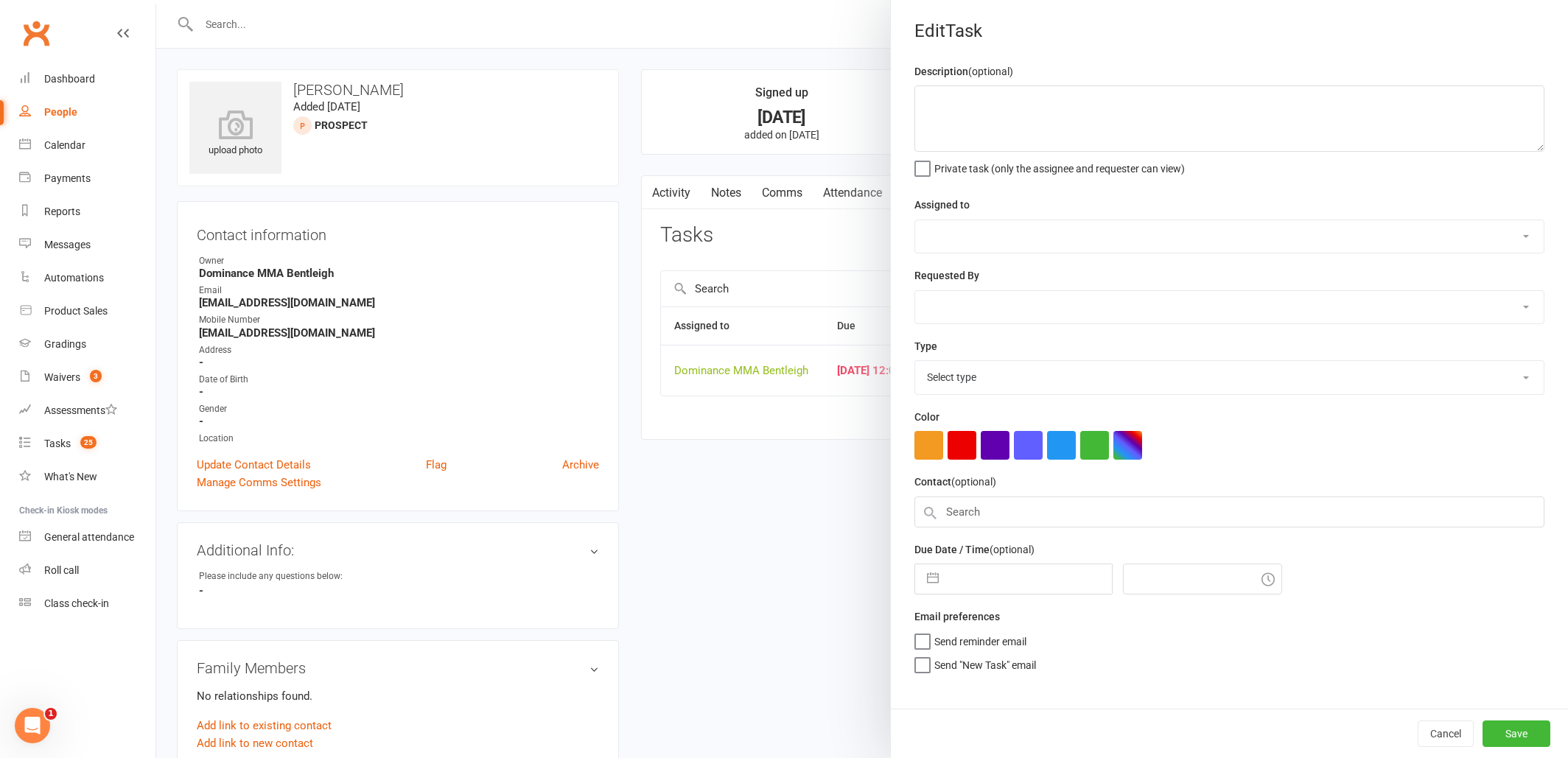
type textarea "Trial follow up - Dylan 9/8"
select select "24839"
type input "13 Aug 2025"
type input "12:00pm"
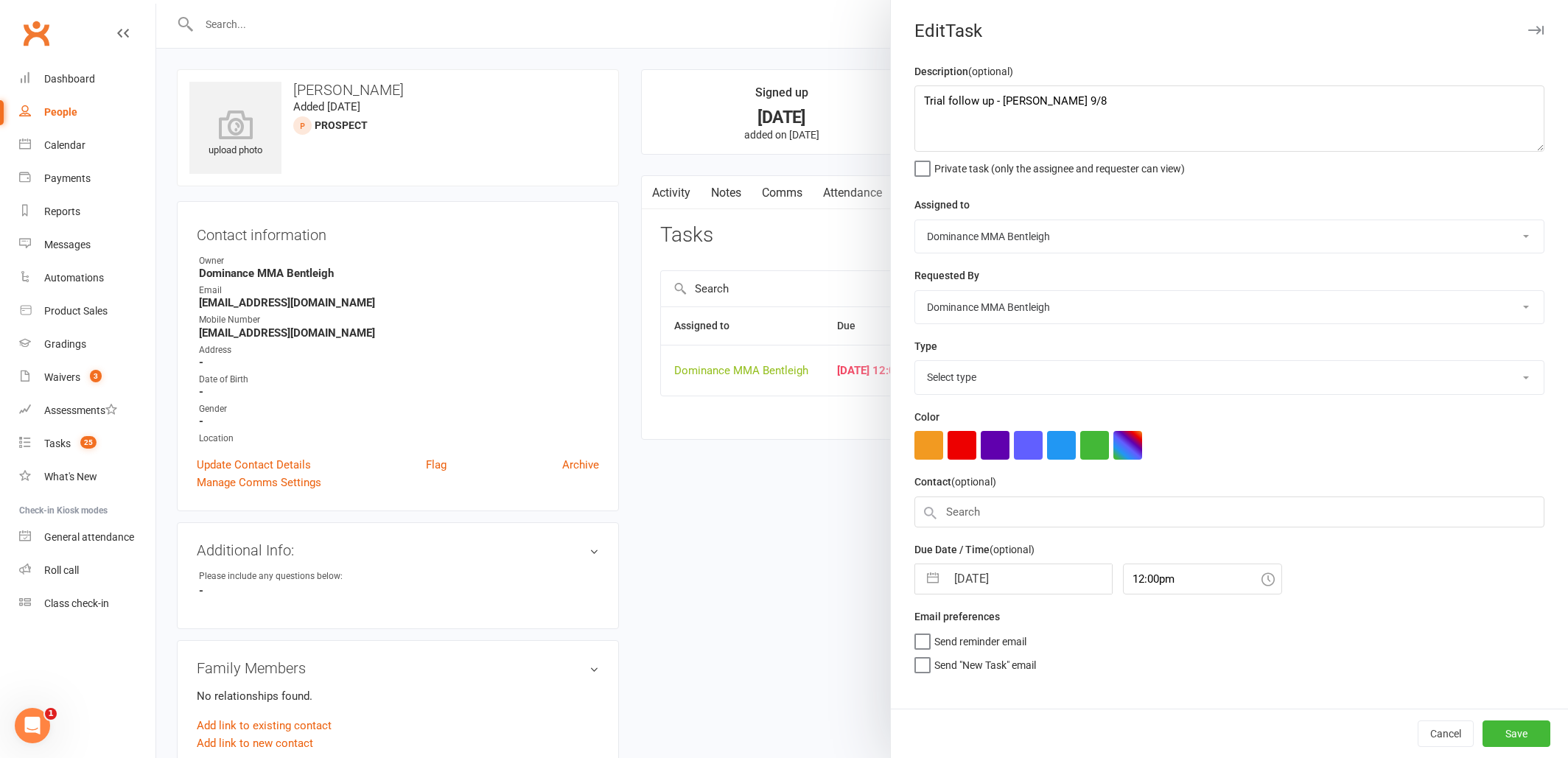
select select "13787"
click at [929, 97] on textarea "Trial follow up - Dylan 9/8" at bounding box center [1229, 118] width 630 height 67
click at [924, 101] on textarea "Trial follow up - Dylan 9/8" at bounding box center [1229, 118] width 630 height 67
click at [951, 97] on textarea "Trial follow up - Dylan 9/8" at bounding box center [1229, 118] width 630 height 67
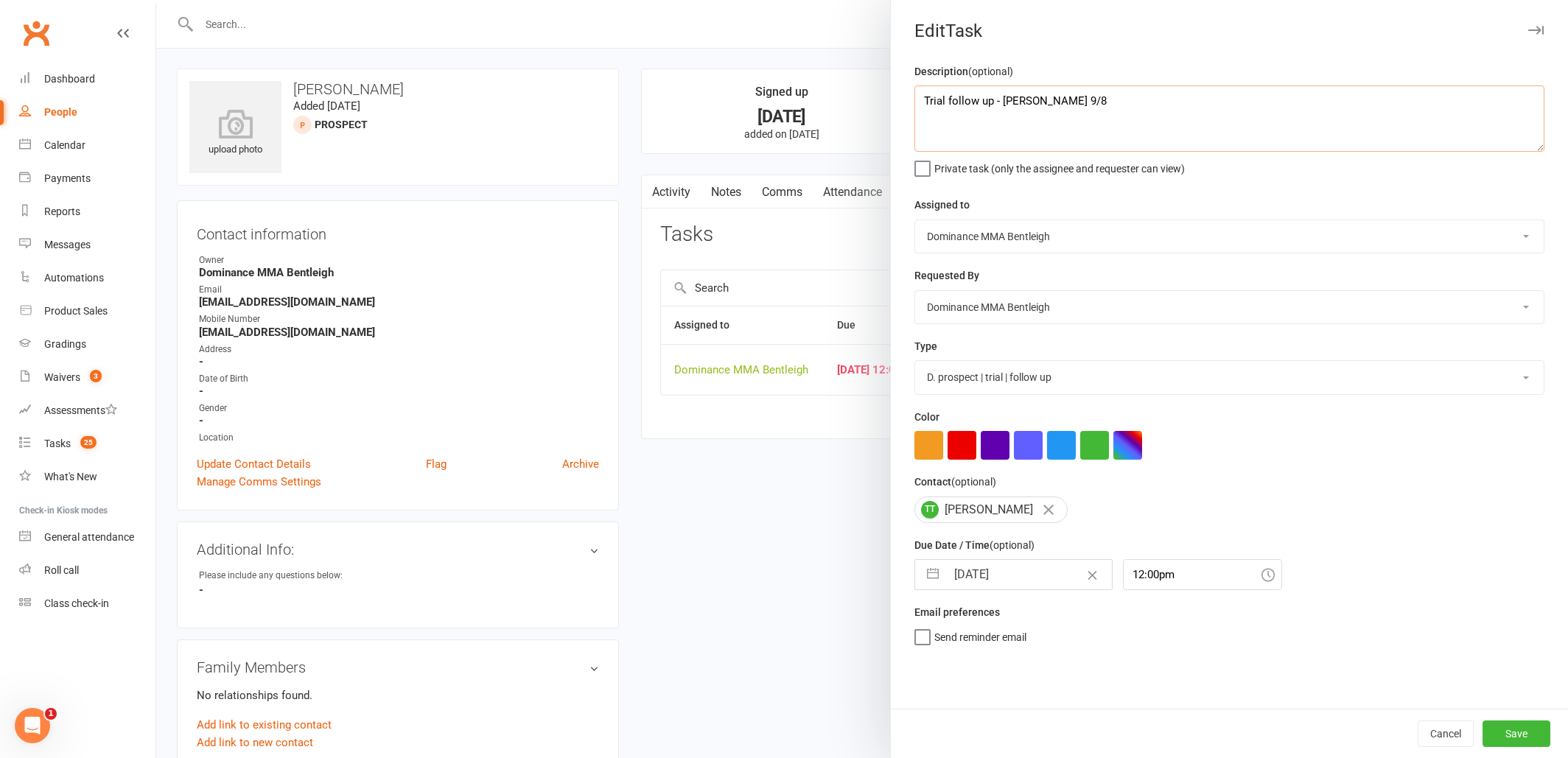
scroll to position [1, 0]
click at [560, 204] on div at bounding box center [862, 379] width 1412 height 758
click at [1004, 103] on textarea "ANK. Has re-b Trial follow up - Dylan 9/8" at bounding box center [1229, 118] width 630 height 67
click at [920, 100] on textarea "ANK. Has re-booked for trial class on Thursday morning - Dylan 14/8 Trial follo…" at bounding box center [1229, 118] width 630 height 67
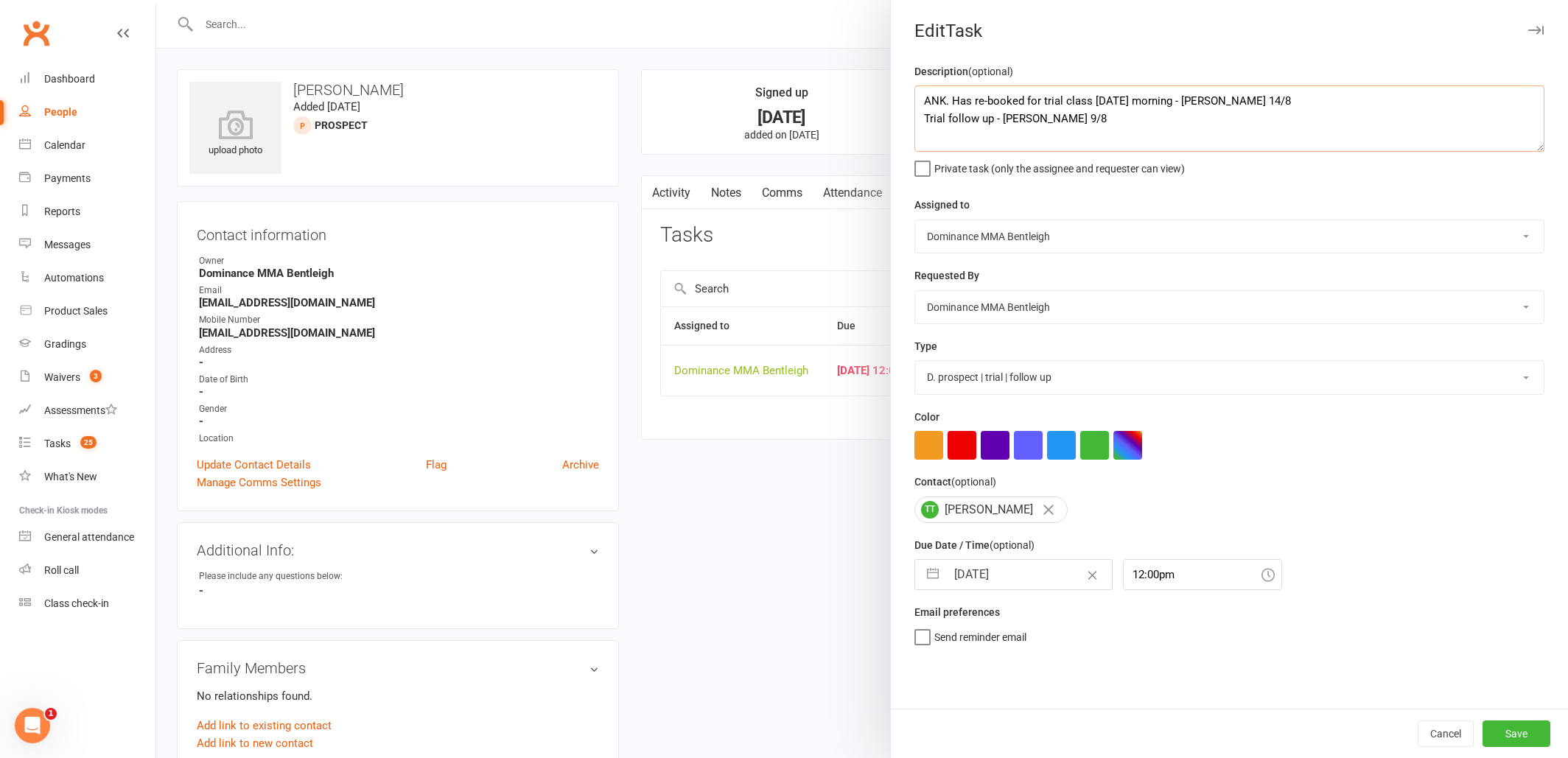
click at [940, 100] on textarea "ANK. Has re-booked for trial class on Thursday morning - Dylan 14/8 Trial follo…" at bounding box center [1229, 118] width 630 height 67
type textarea "Trial follow up - Dylan 15/8 ANK. Has re-booked for trial class on Thursday mor…"
click at [1053, 582] on input "13 Aug 2025" at bounding box center [1029, 574] width 165 height 29
select select "6"
select select "2025"
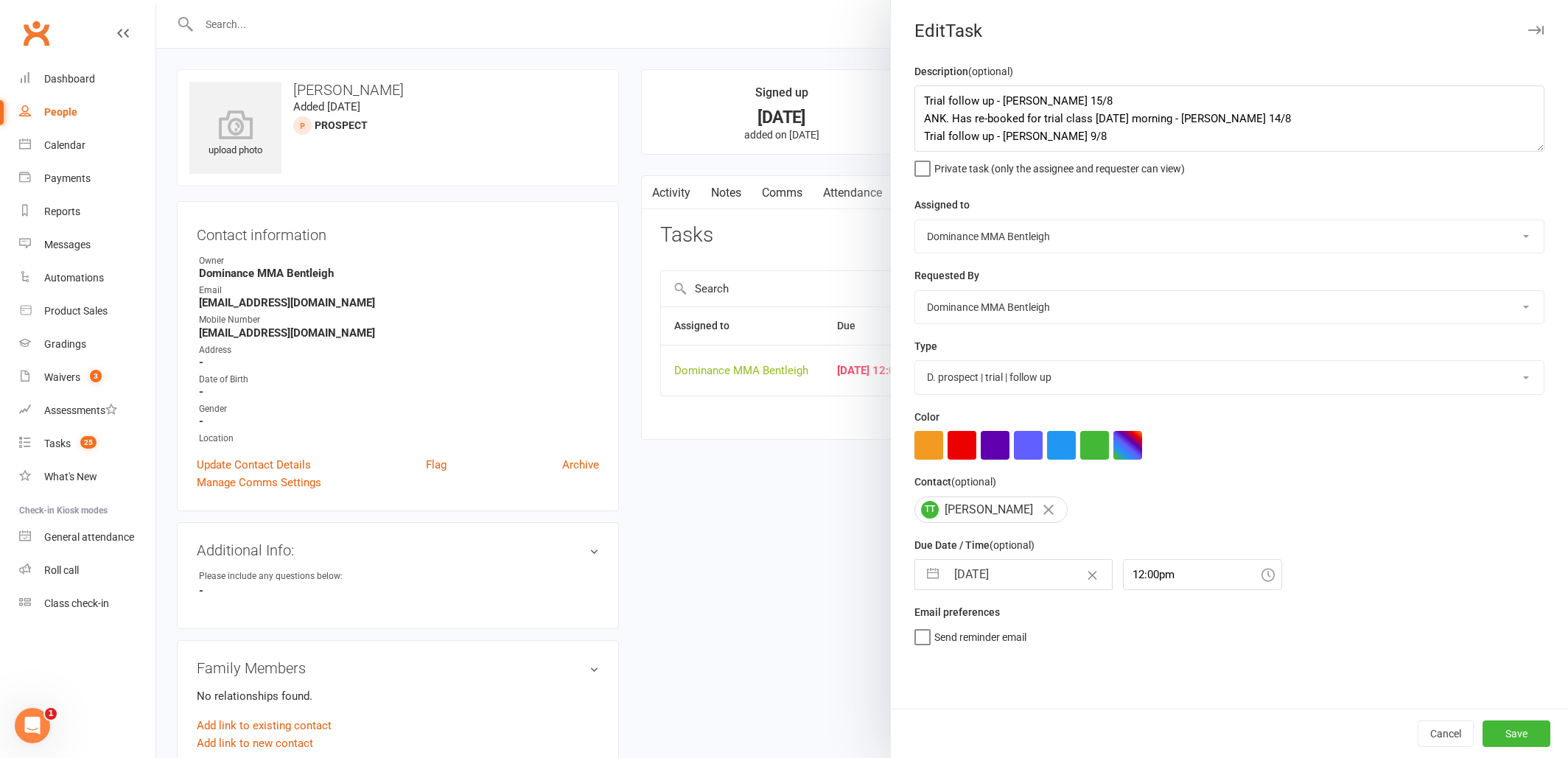
select select "7"
select select "2025"
select select "8"
select select "2025"
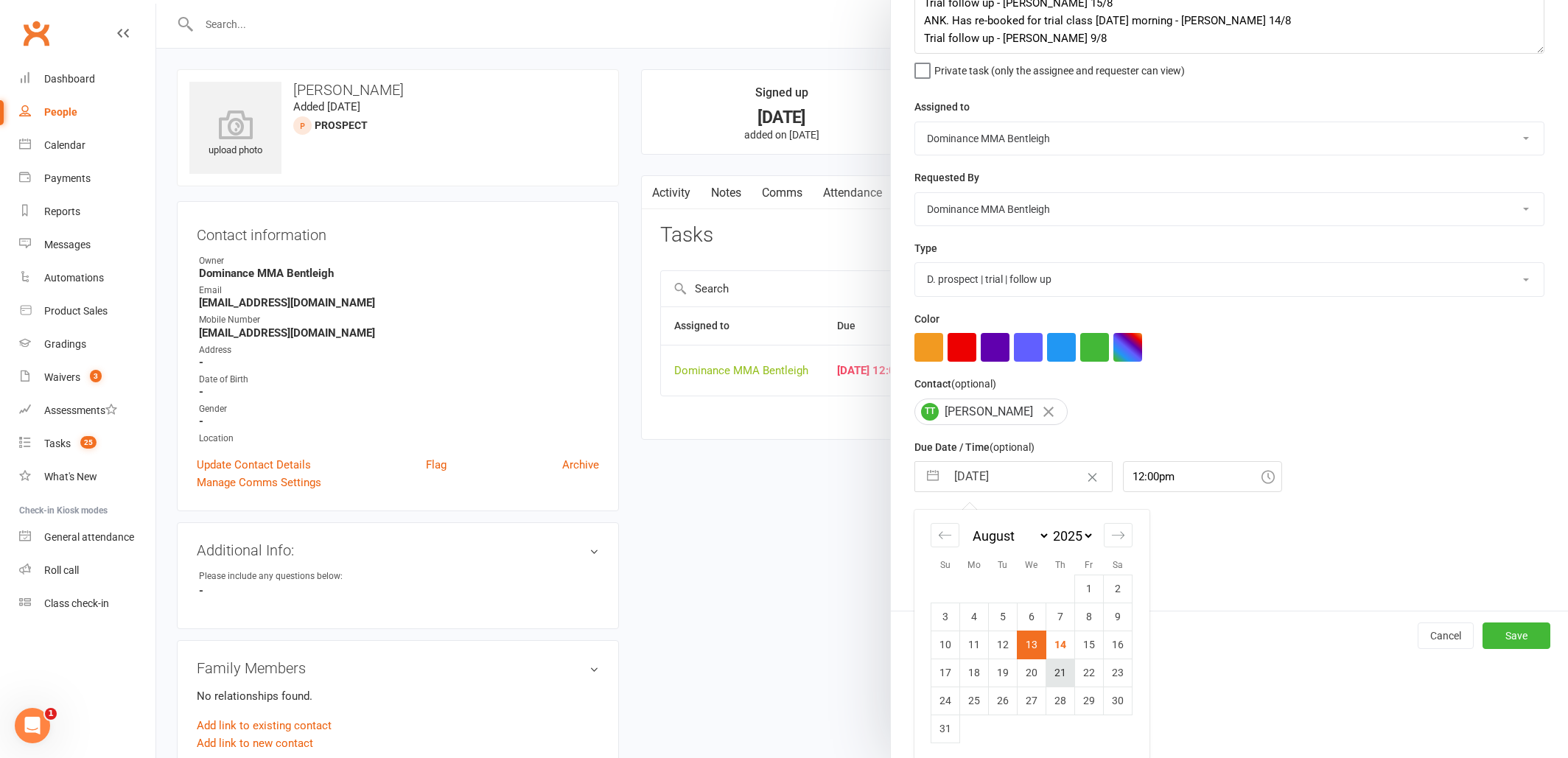
scroll to position [97, 0]
click at [1077, 664] on td "22" at bounding box center [1089, 673] width 28 height 28
type input "22 Aug 2025"
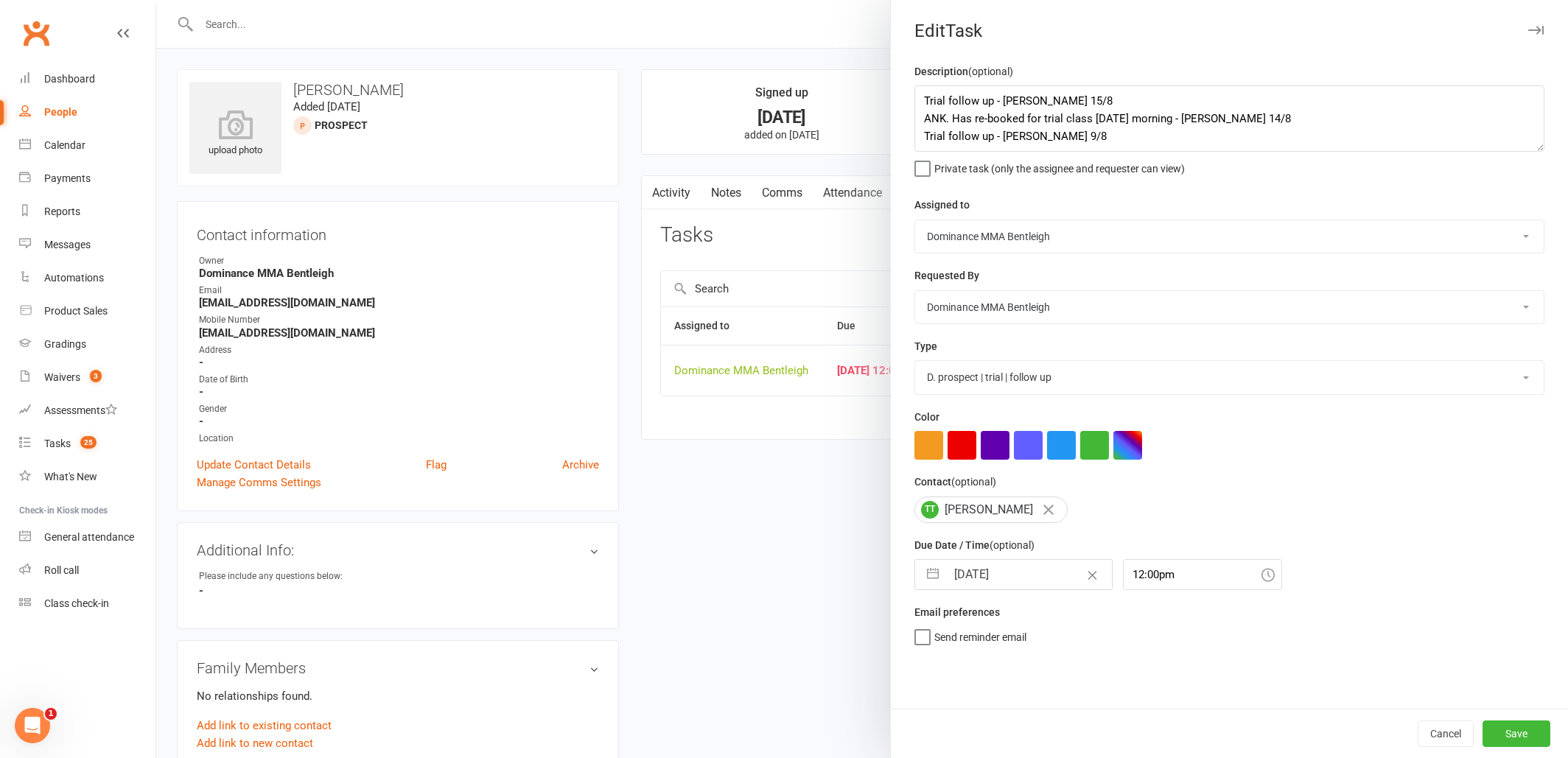
scroll to position [0, 0]
click at [1516, 729] on button "Save" at bounding box center [1516, 733] width 68 height 27
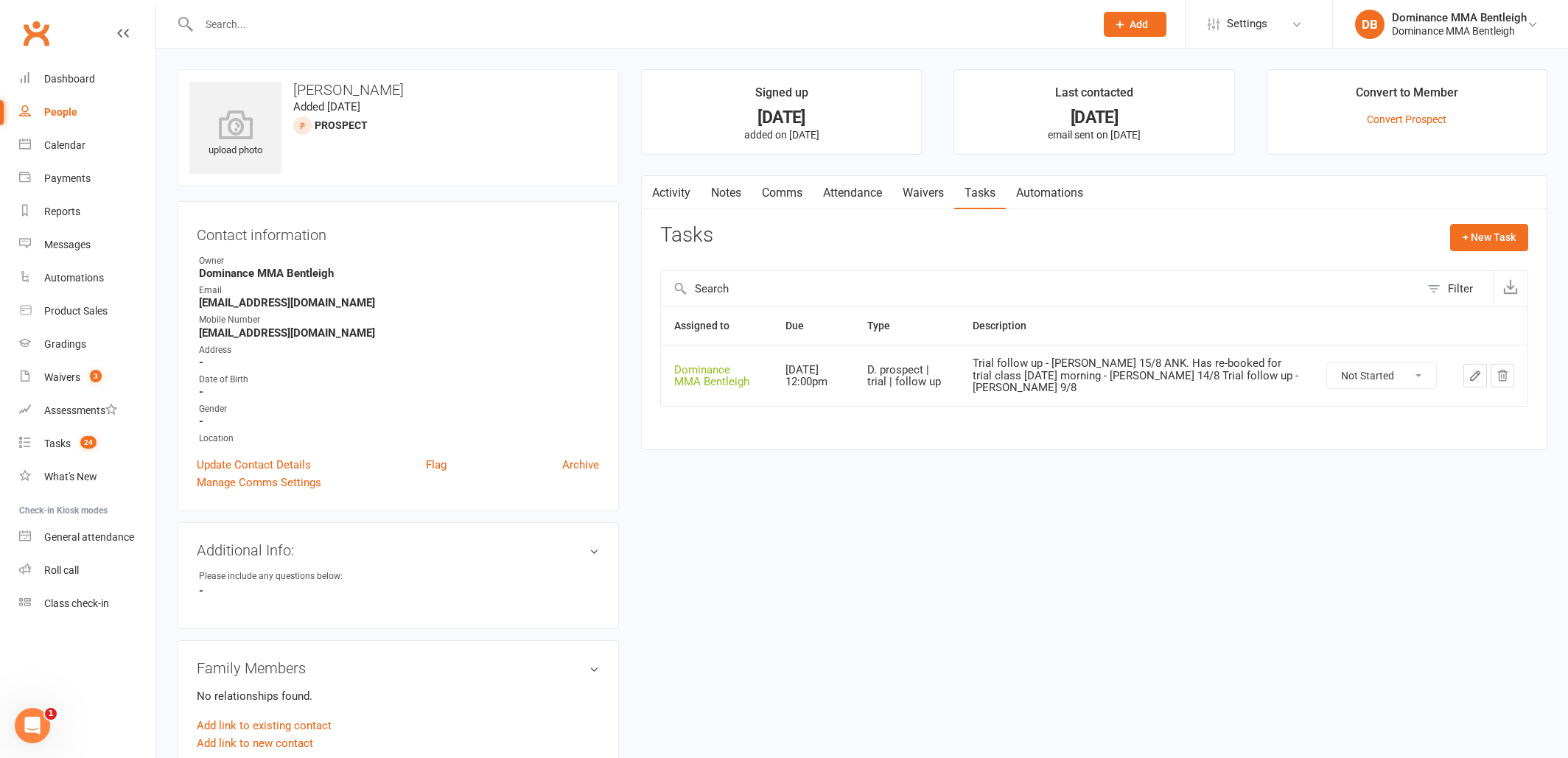
click at [847, 188] on link "Attendance" at bounding box center [852, 193] width 80 height 34
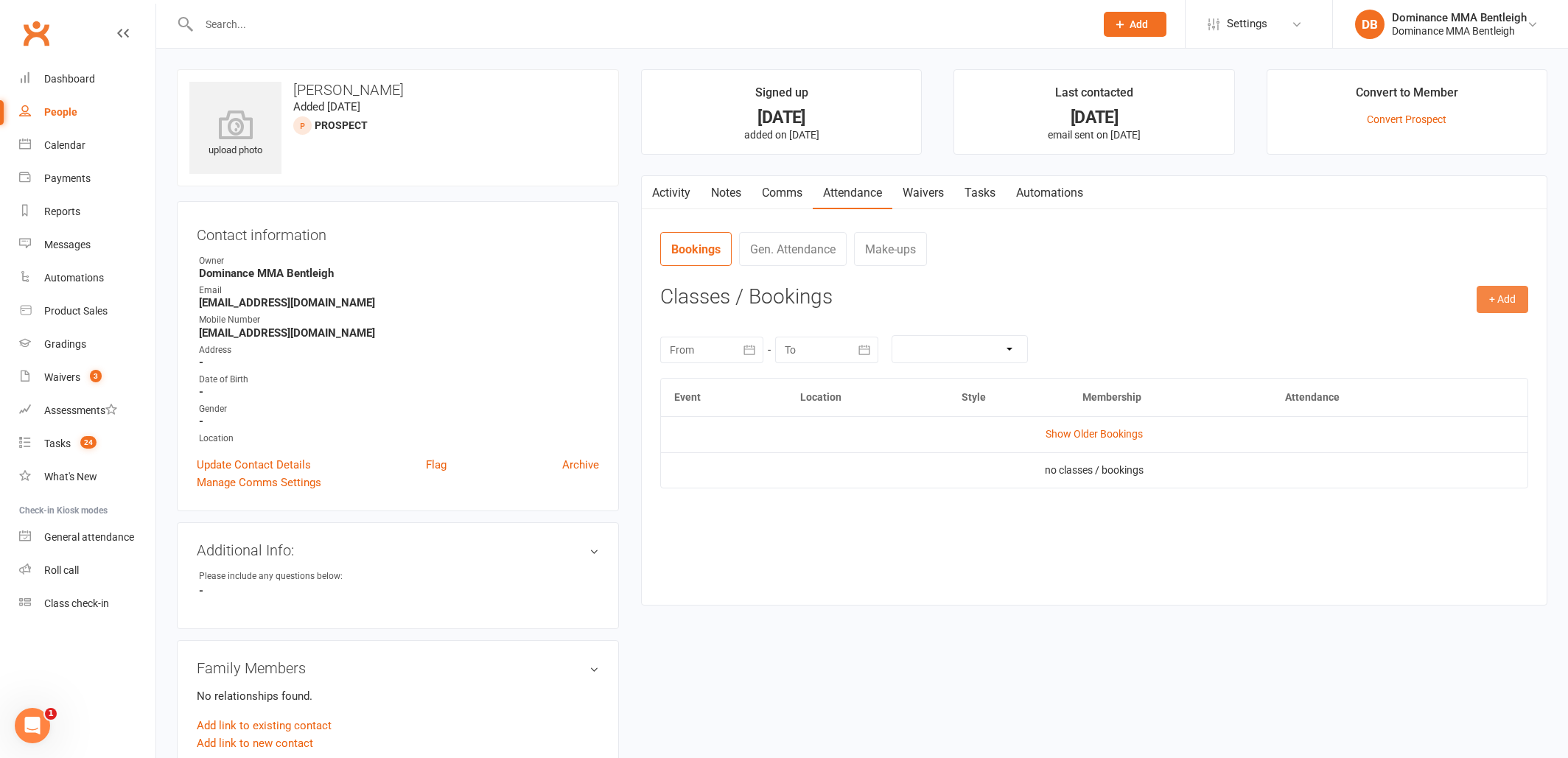
click at [1501, 301] on button "+ Add" at bounding box center [1502, 299] width 51 height 27
click at [1448, 334] on link "Book Event" at bounding box center [1455, 333] width 146 height 29
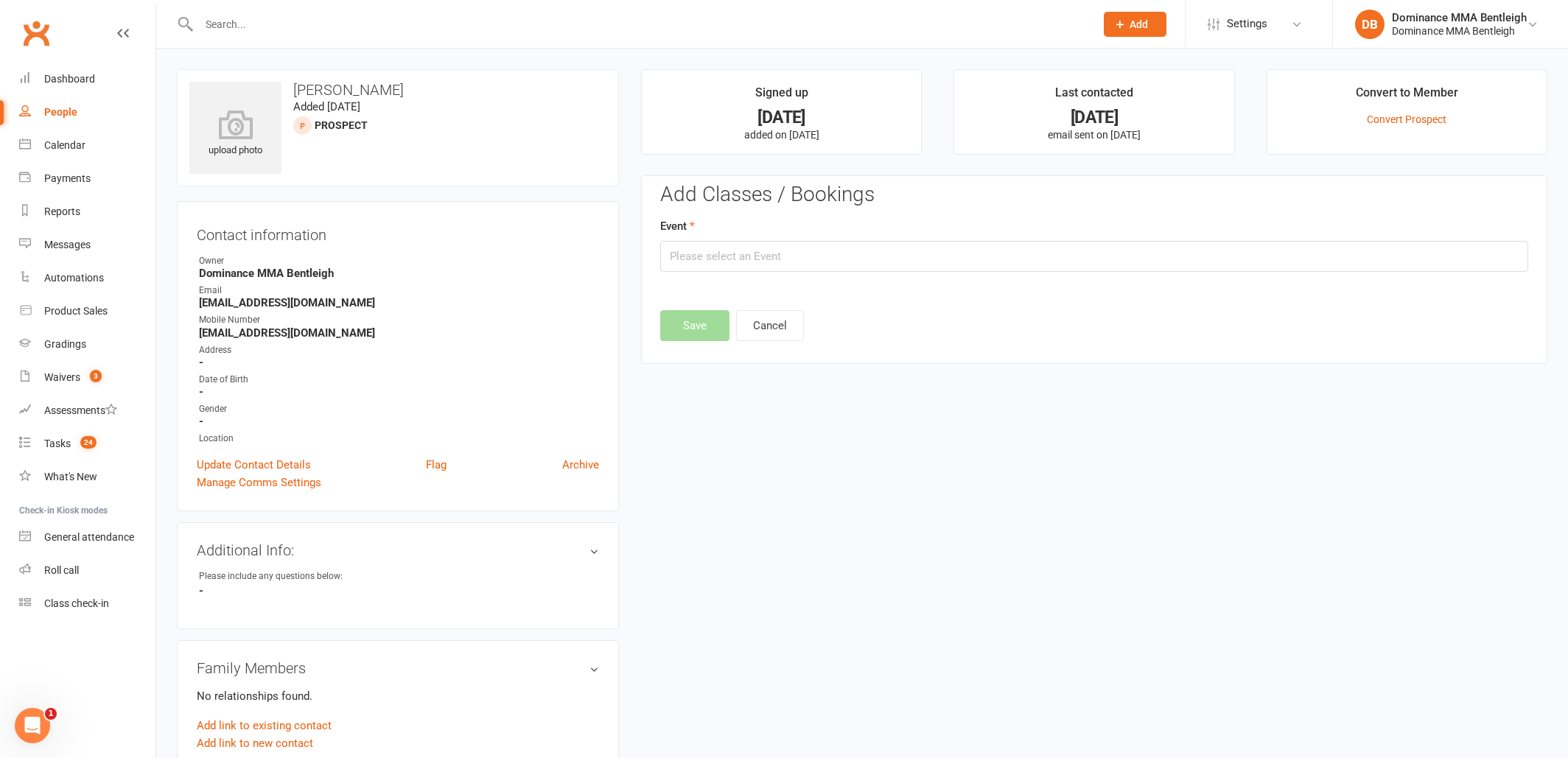
scroll to position [1, 0]
click at [856, 255] on input "text" at bounding box center [1093, 256] width 868 height 31
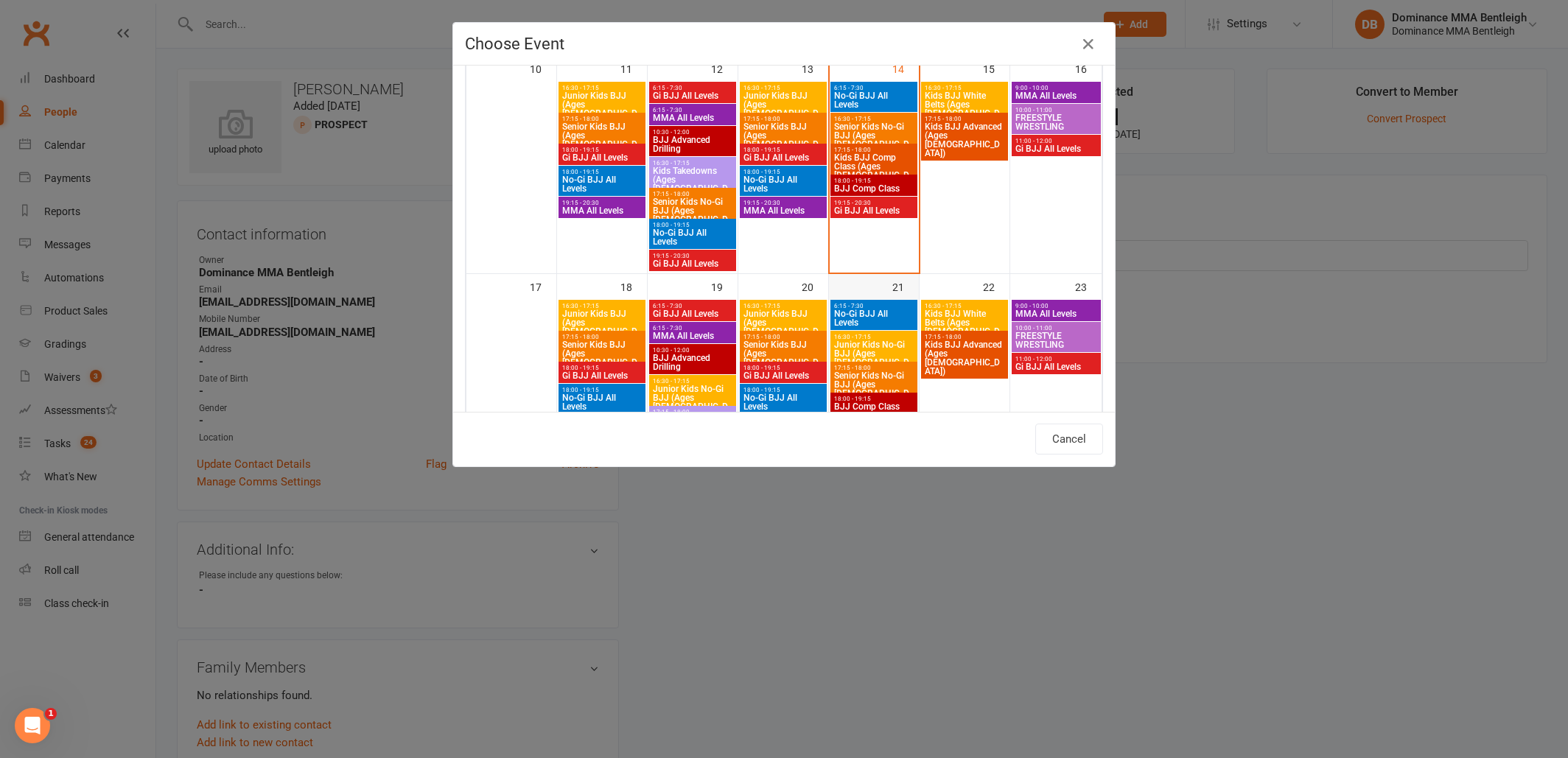
scroll to position [553, 0]
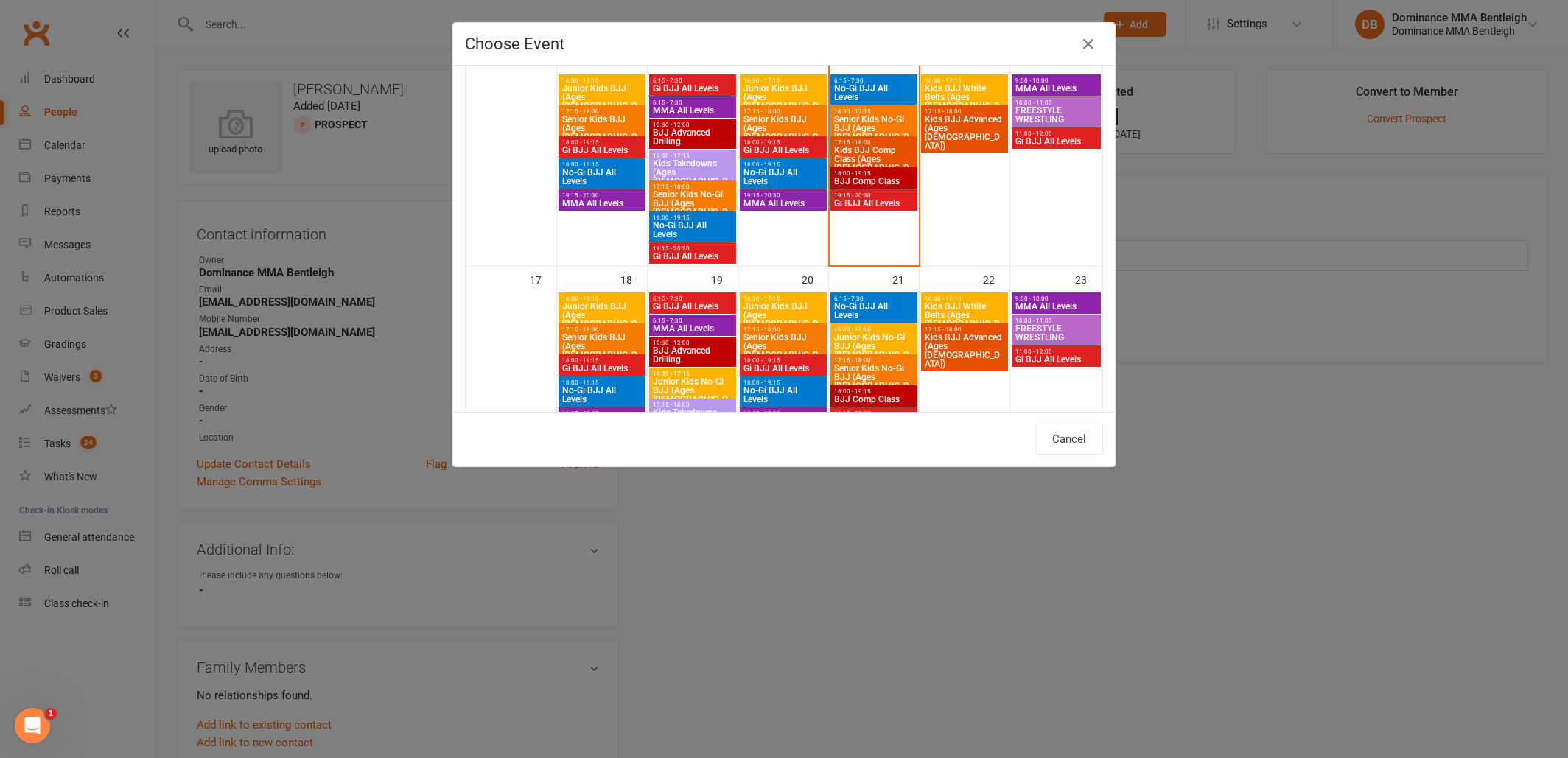
click at [882, 307] on span "No-Gi BJJ All Levels" at bounding box center [873, 310] width 81 height 17
type input "No-Gi BJJ All Levels - Aug 21, 2025 6:15:00 AM"
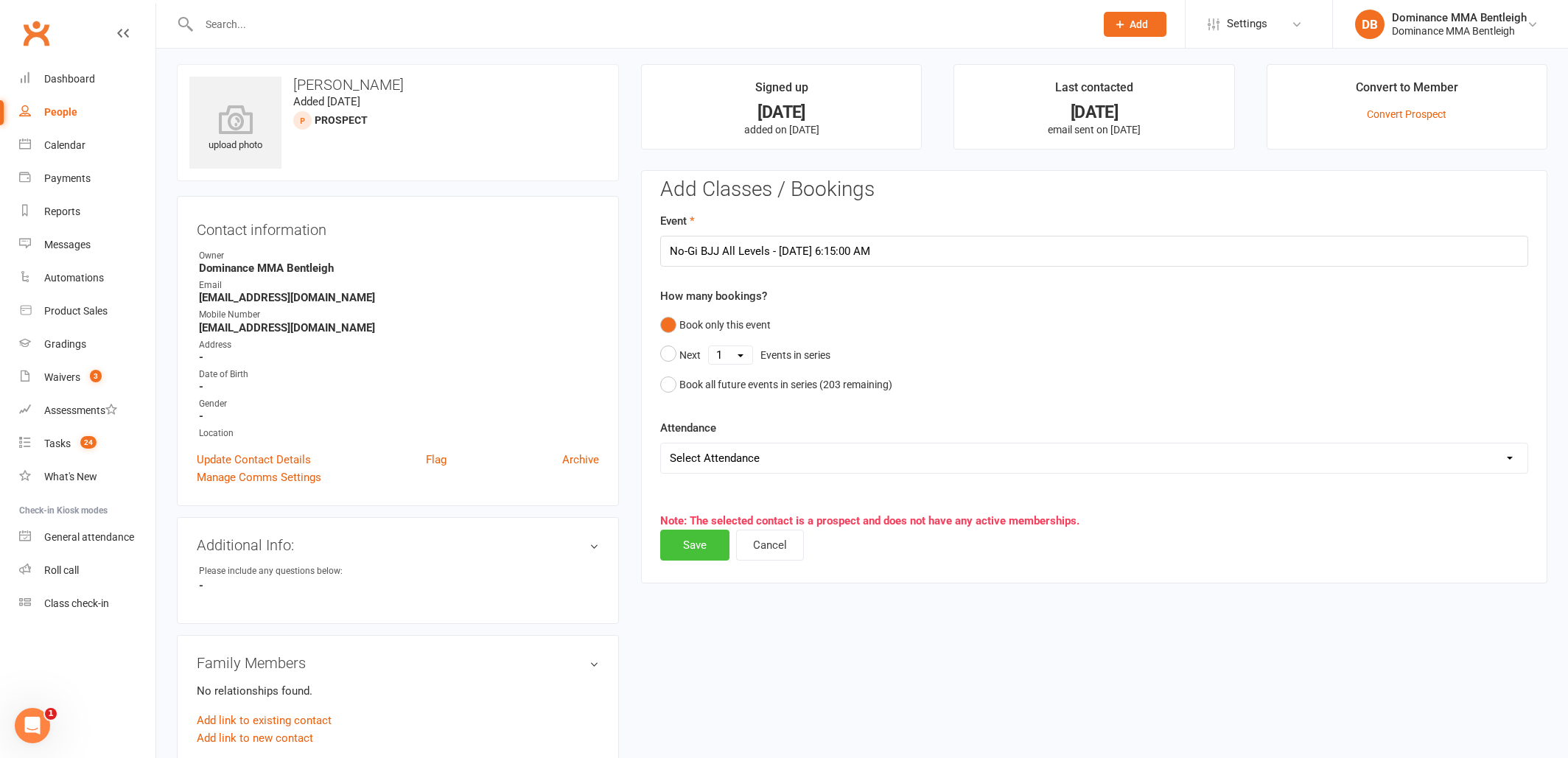
scroll to position [2, 0]
click at [696, 552] on button "Save" at bounding box center [695, 549] width 69 height 31
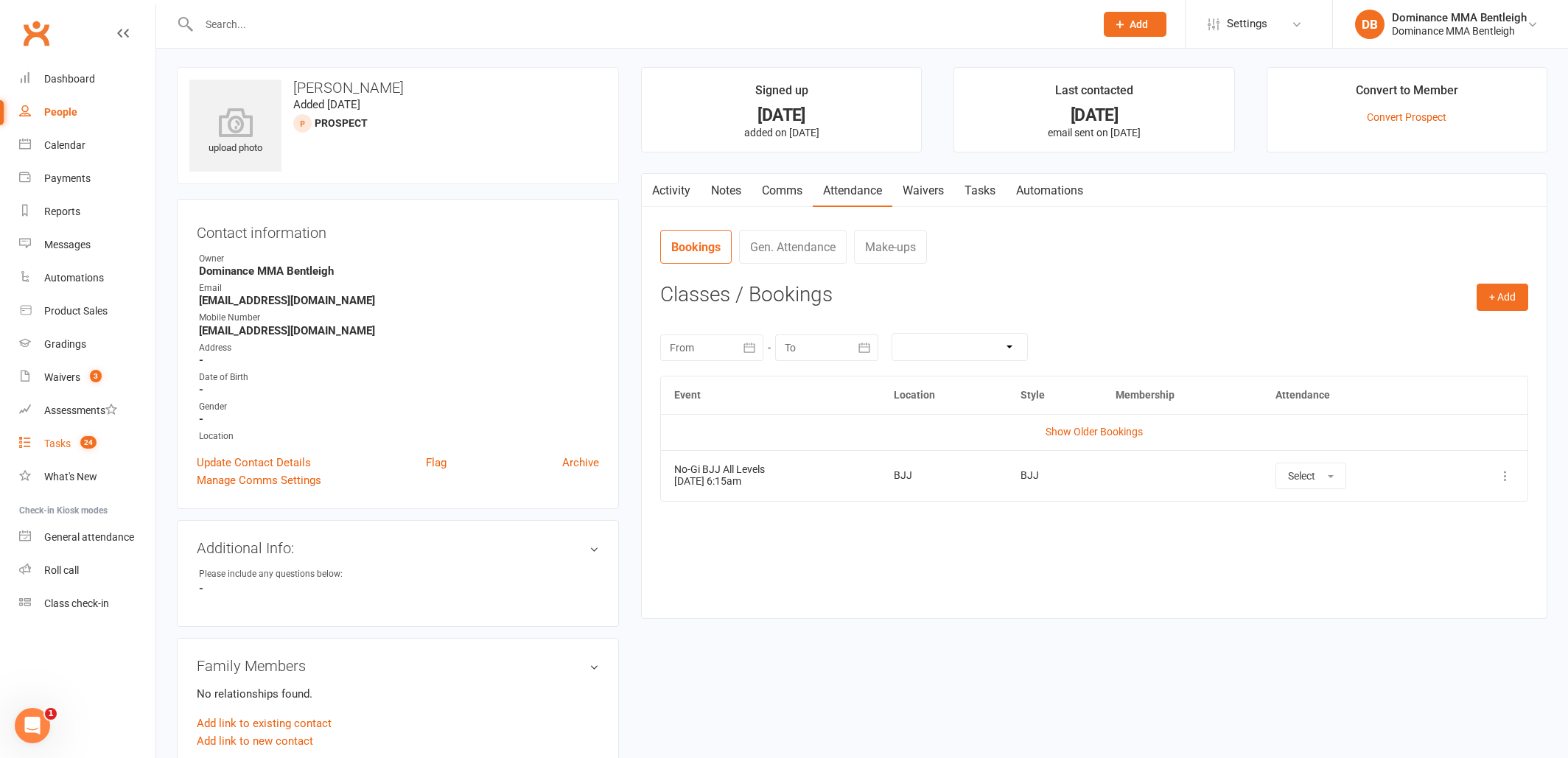
click at [66, 443] on div "Tasks" at bounding box center [57, 443] width 27 height 12
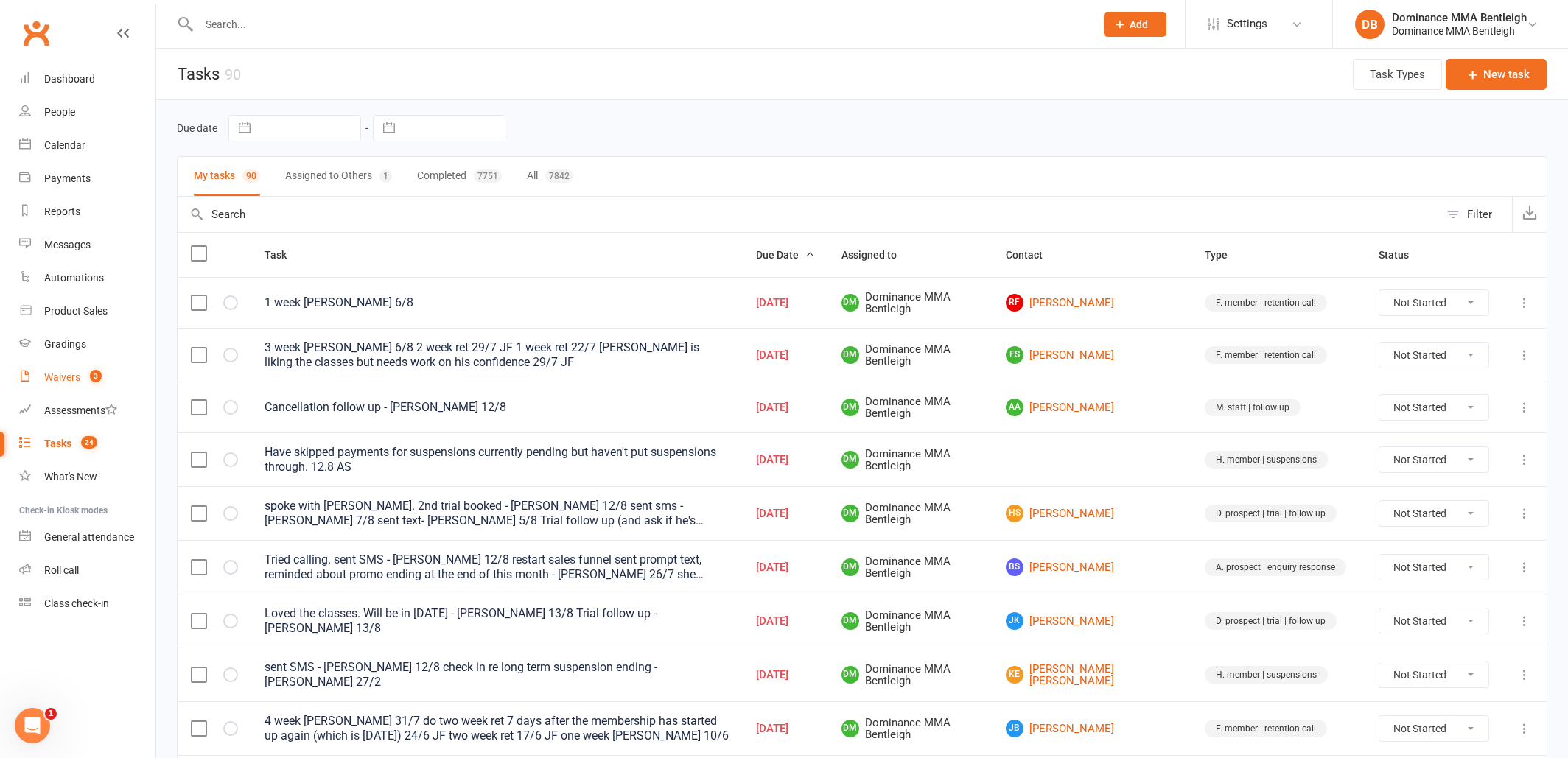
click at [63, 390] on link "Waivers 3" at bounding box center [87, 378] width 136 height 33
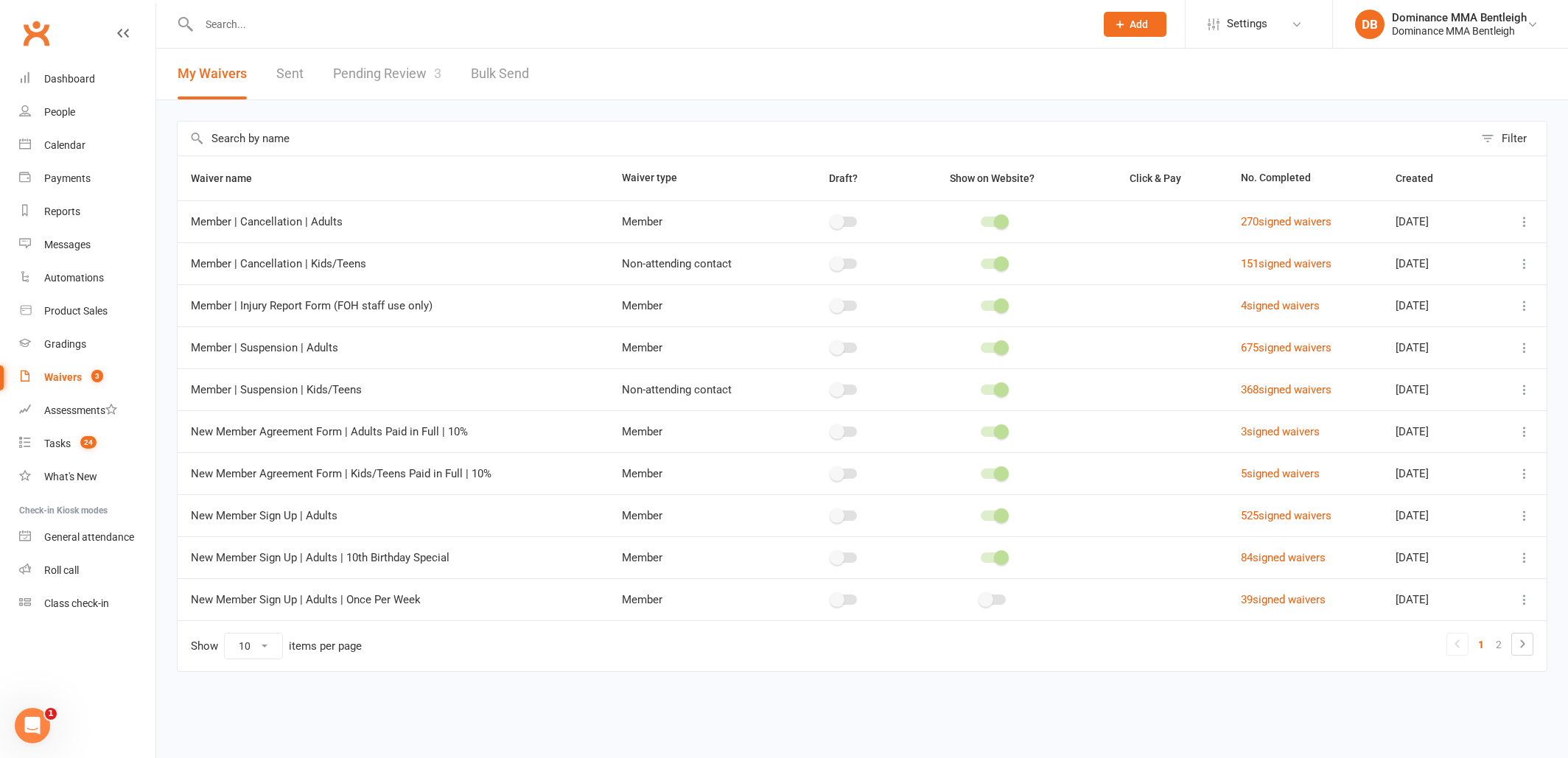
click at [272, 25] on input "text" at bounding box center [640, 24] width 891 height 21
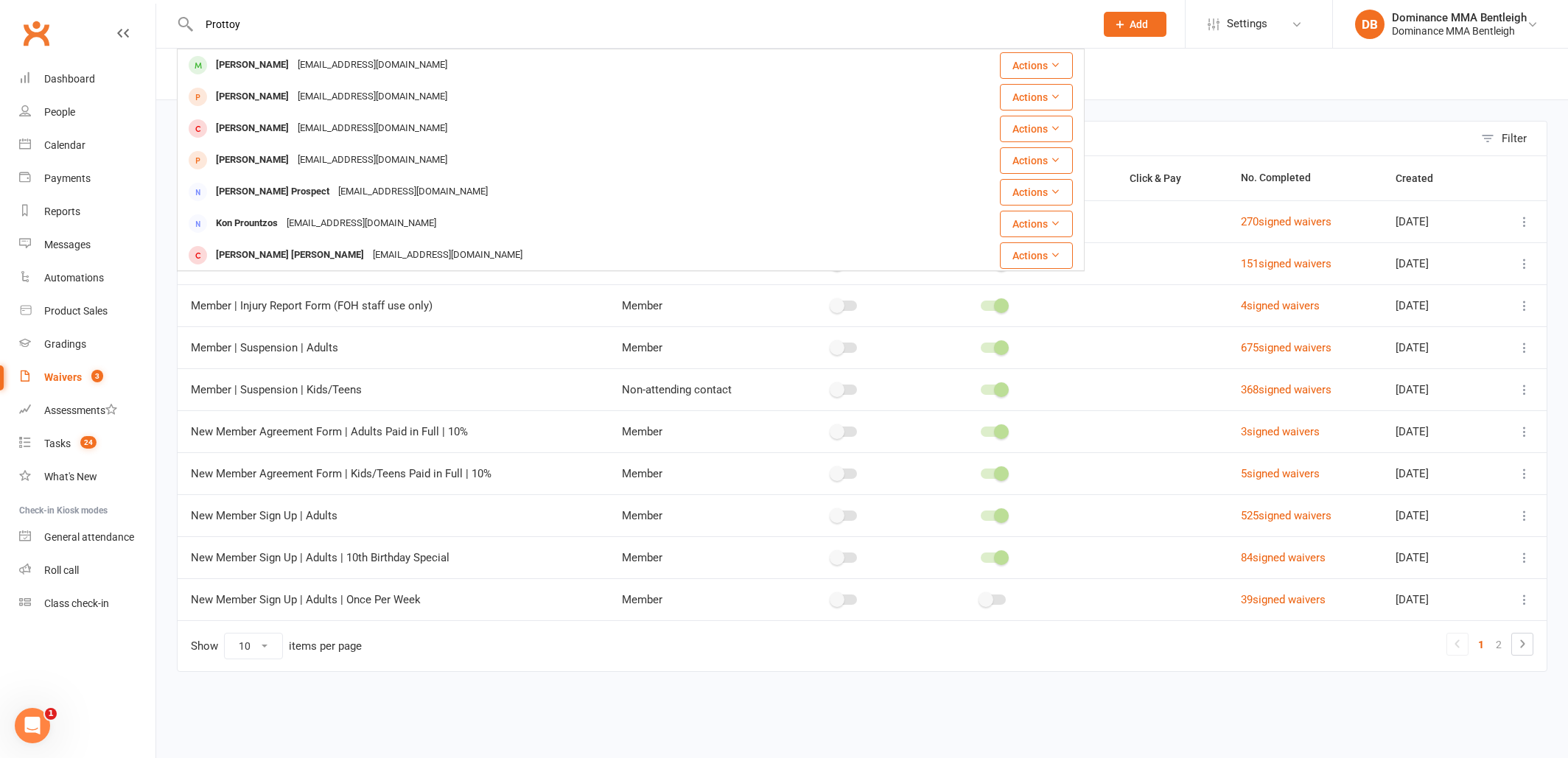
type input "Prottoy"
drag, startPoint x: 269, startPoint y: 25, endPoint x: 265, endPoint y: 62, distance: 37.2
click at [262, 62] on div "Prottoy Chandra" at bounding box center [251, 65] width 81 height 21
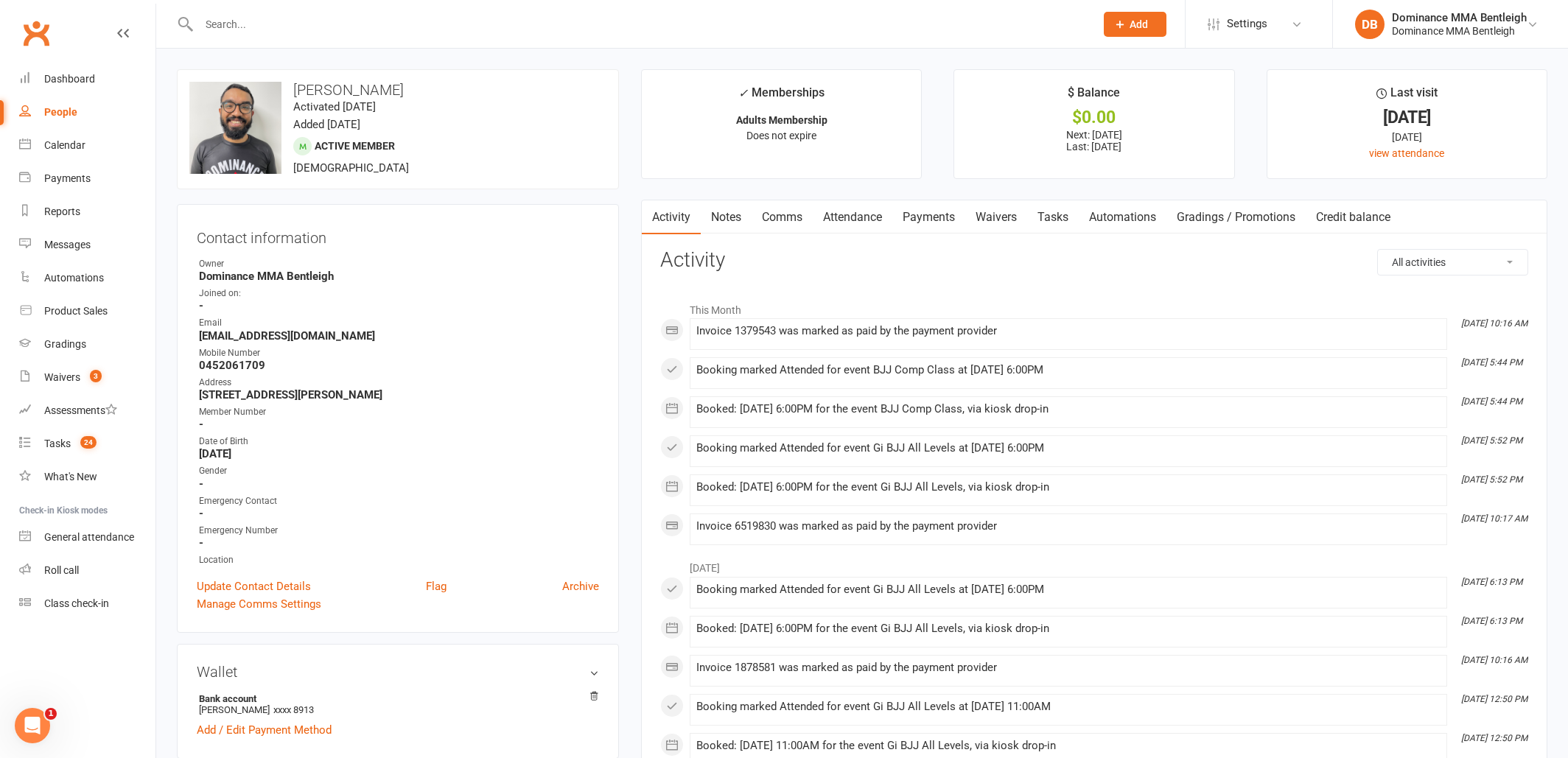
click at [987, 207] on link "Waivers" at bounding box center [997, 217] width 62 height 34
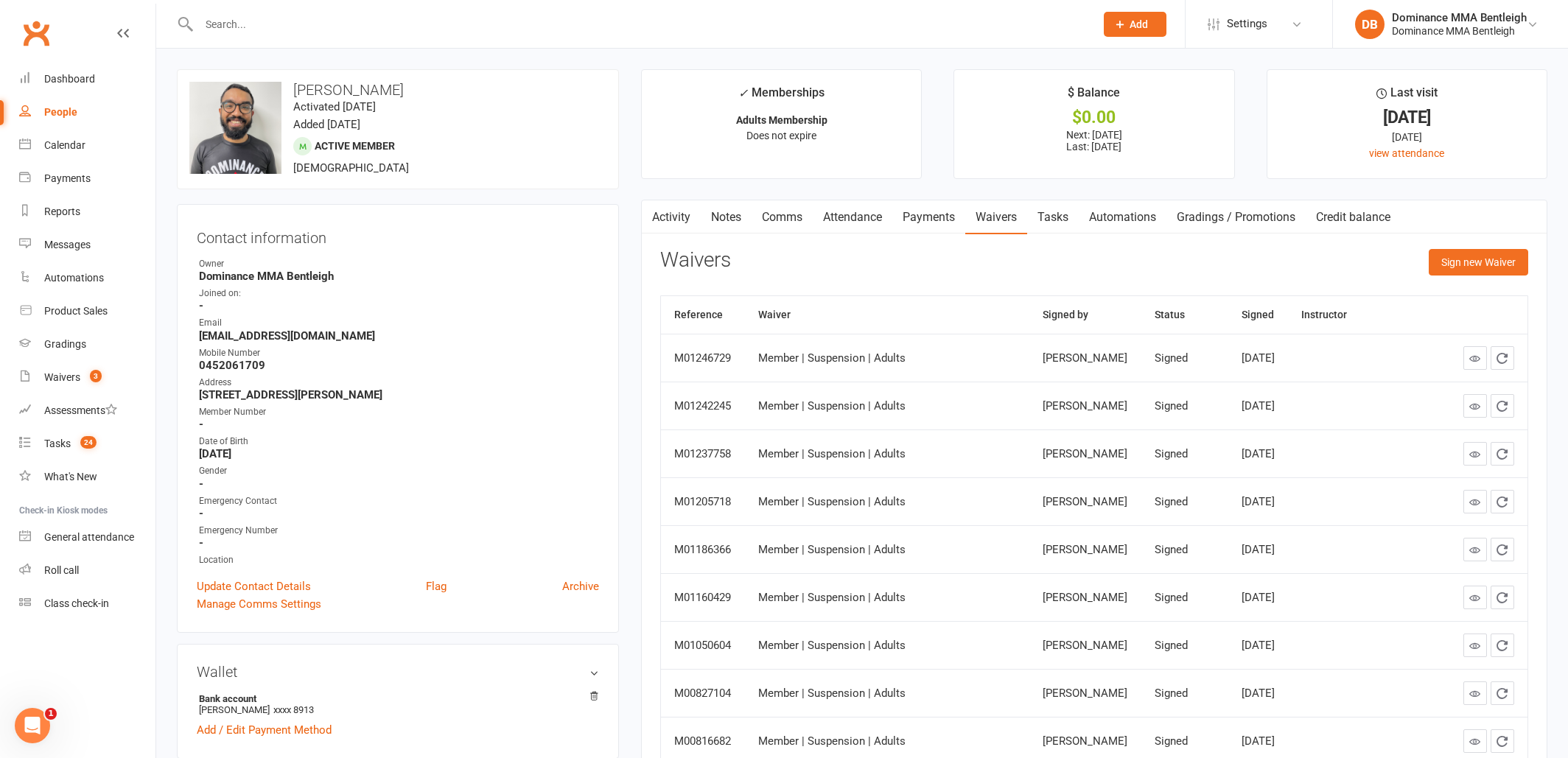
click at [1440, 256] on button "Sign new Waiver" at bounding box center [1478, 262] width 100 height 27
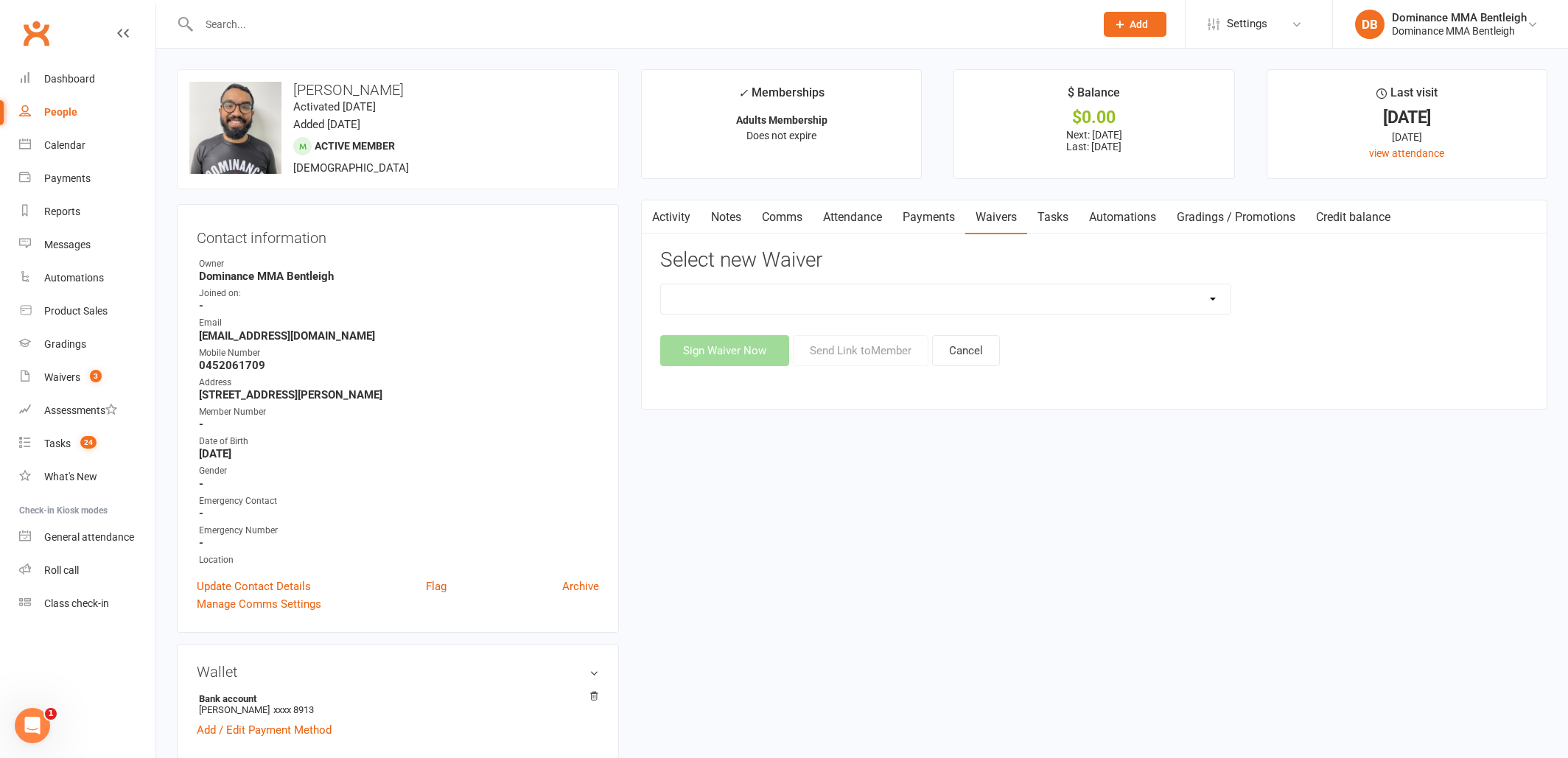
select select "7799"
click at [875, 352] on button "Send Link to Member" at bounding box center [860, 351] width 135 height 31
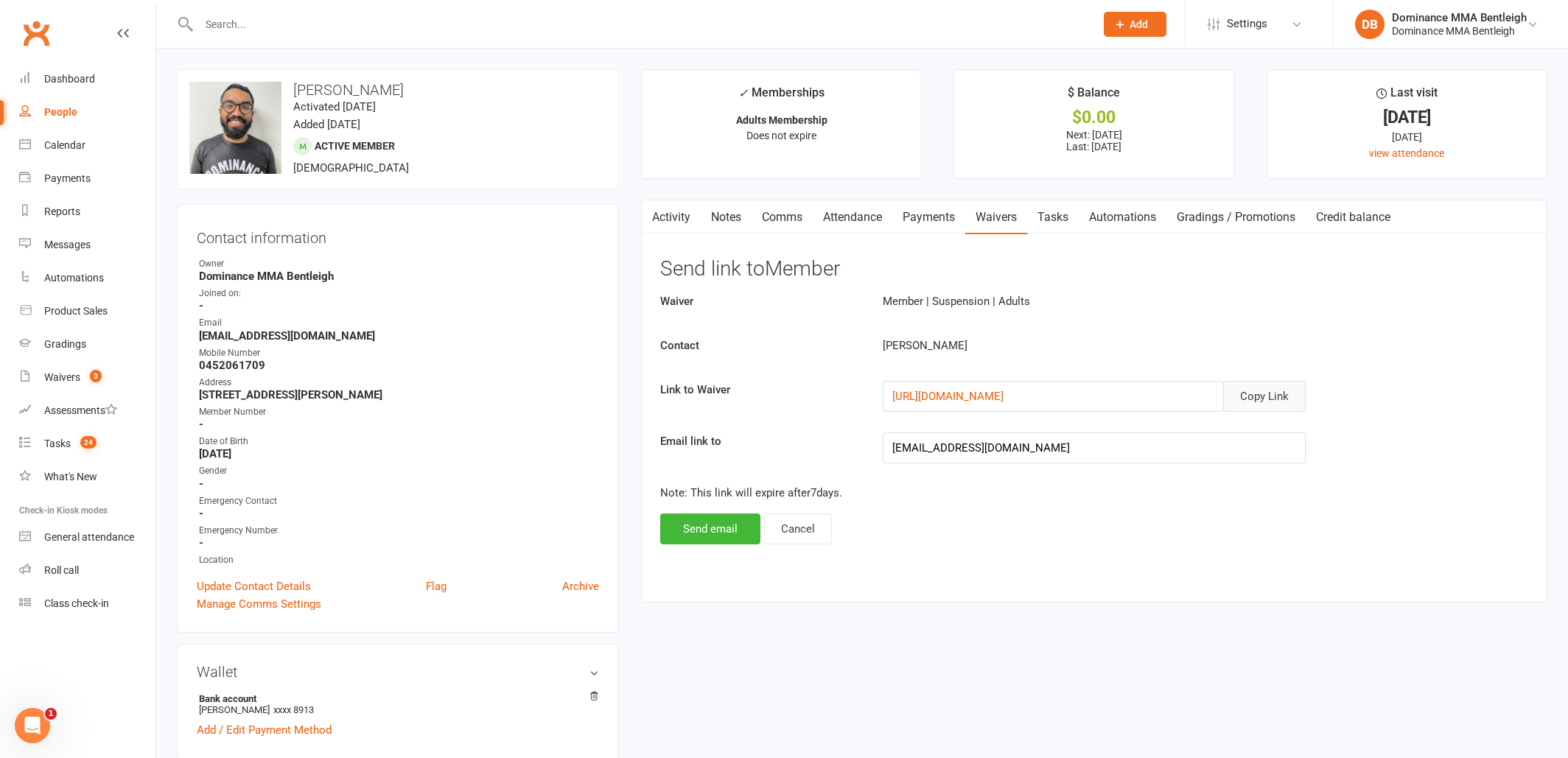
click at [1253, 393] on button "Copy Link" at bounding box center [1264, 397] width 82 height 31
click at [773, 219] on link "Comms" at bounding box center [782, 217] width 61 height 34
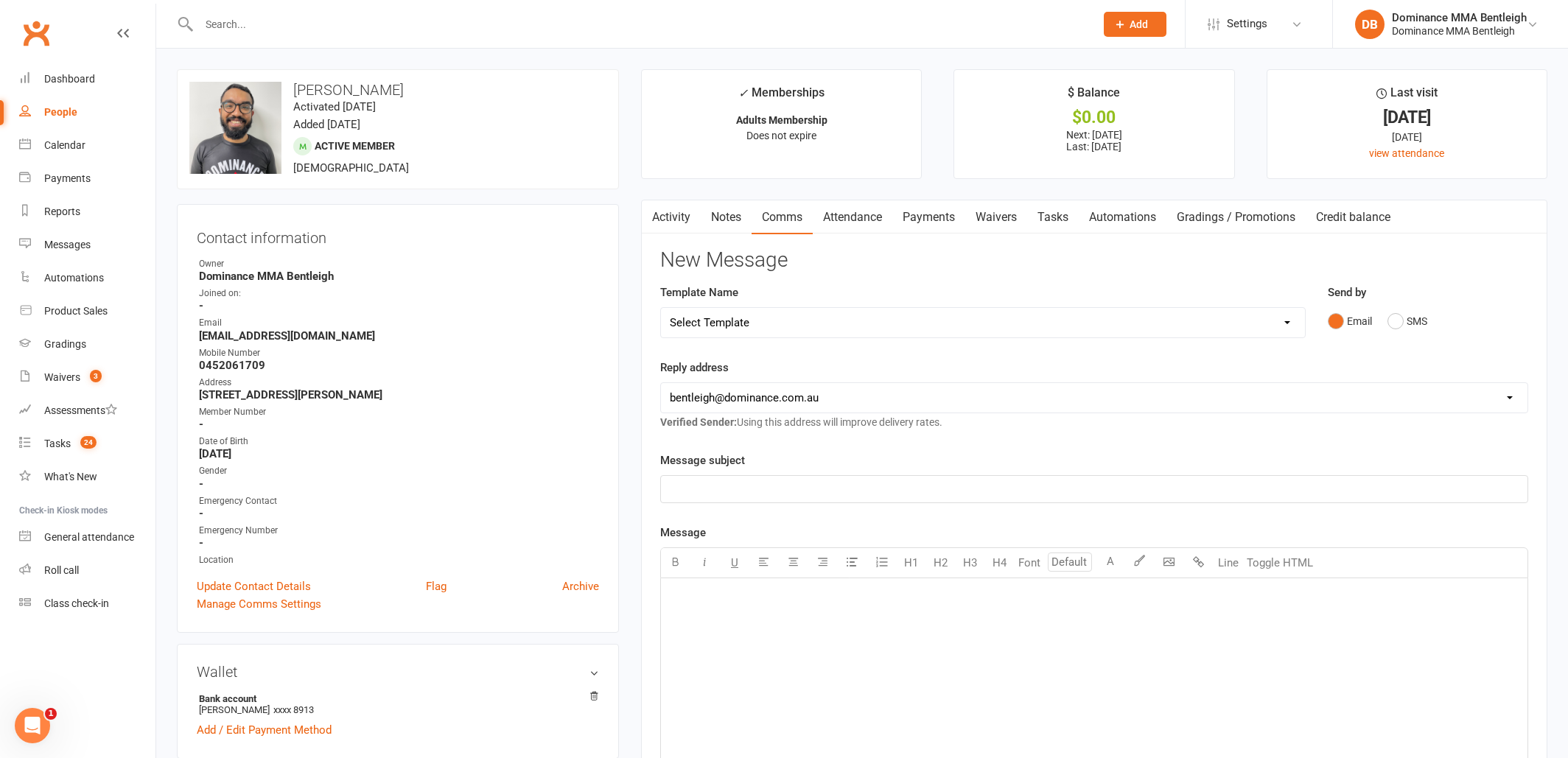
select select "9"
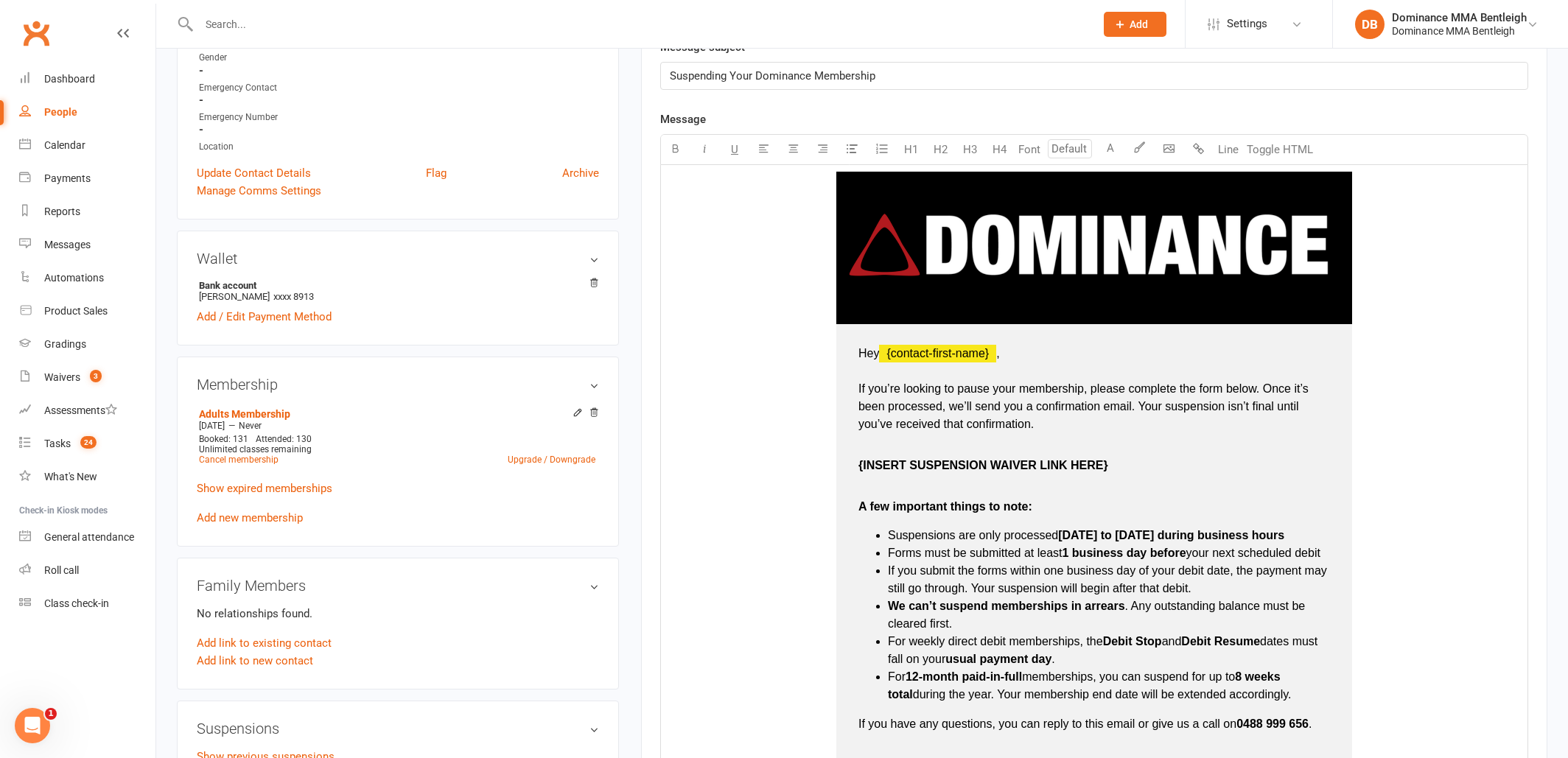
scroll to position [425, 0]
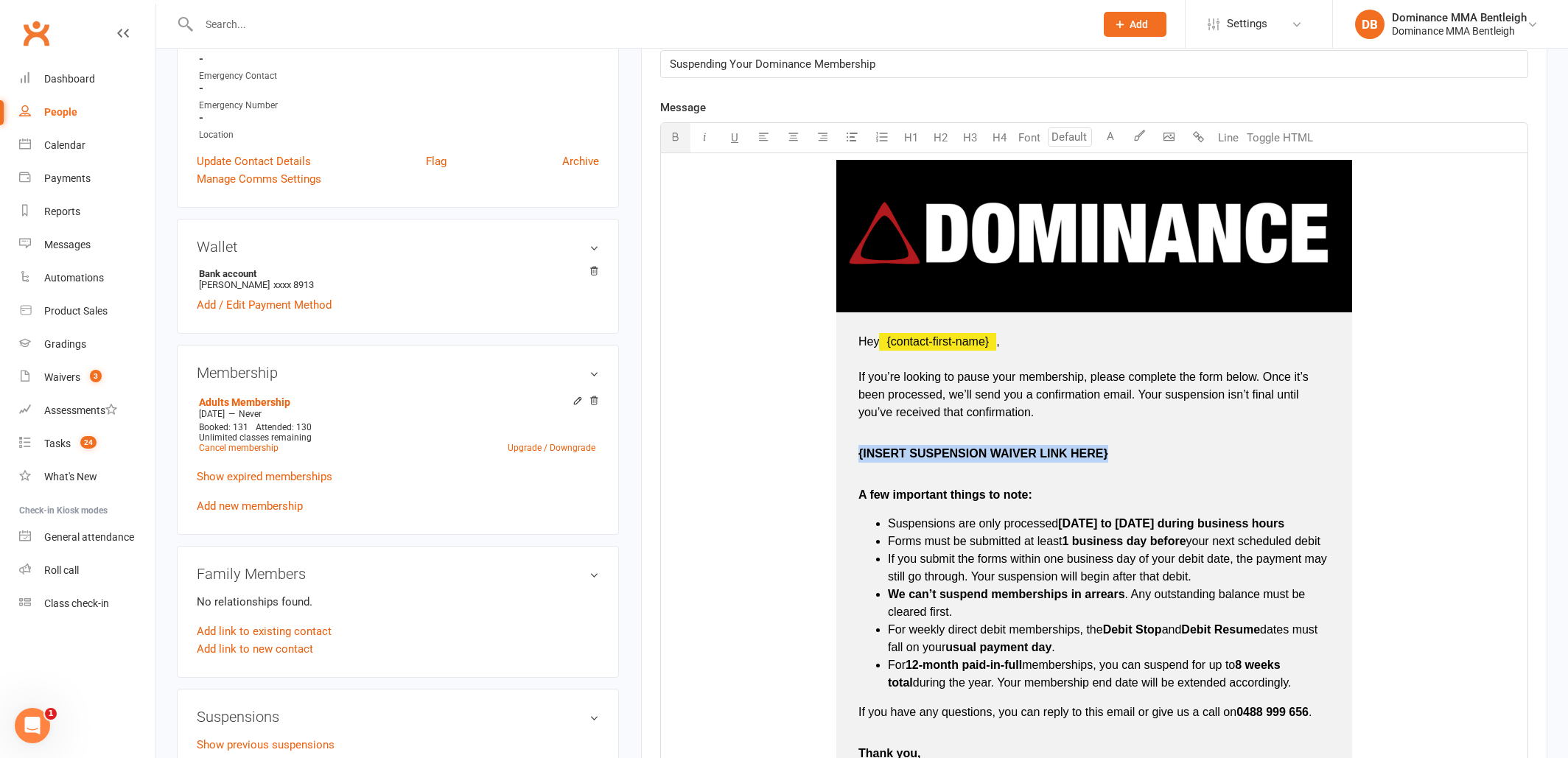
drag, startPoint x: 1109, startPoint y: 453, endPoint x: 858, endPoint y: 454, distance: 251.0
click at [859, 454] on p "{INSERT SUSPENSION WAIVER LINK HERE}" at bounding box center [1094, 463] width 472 height 36
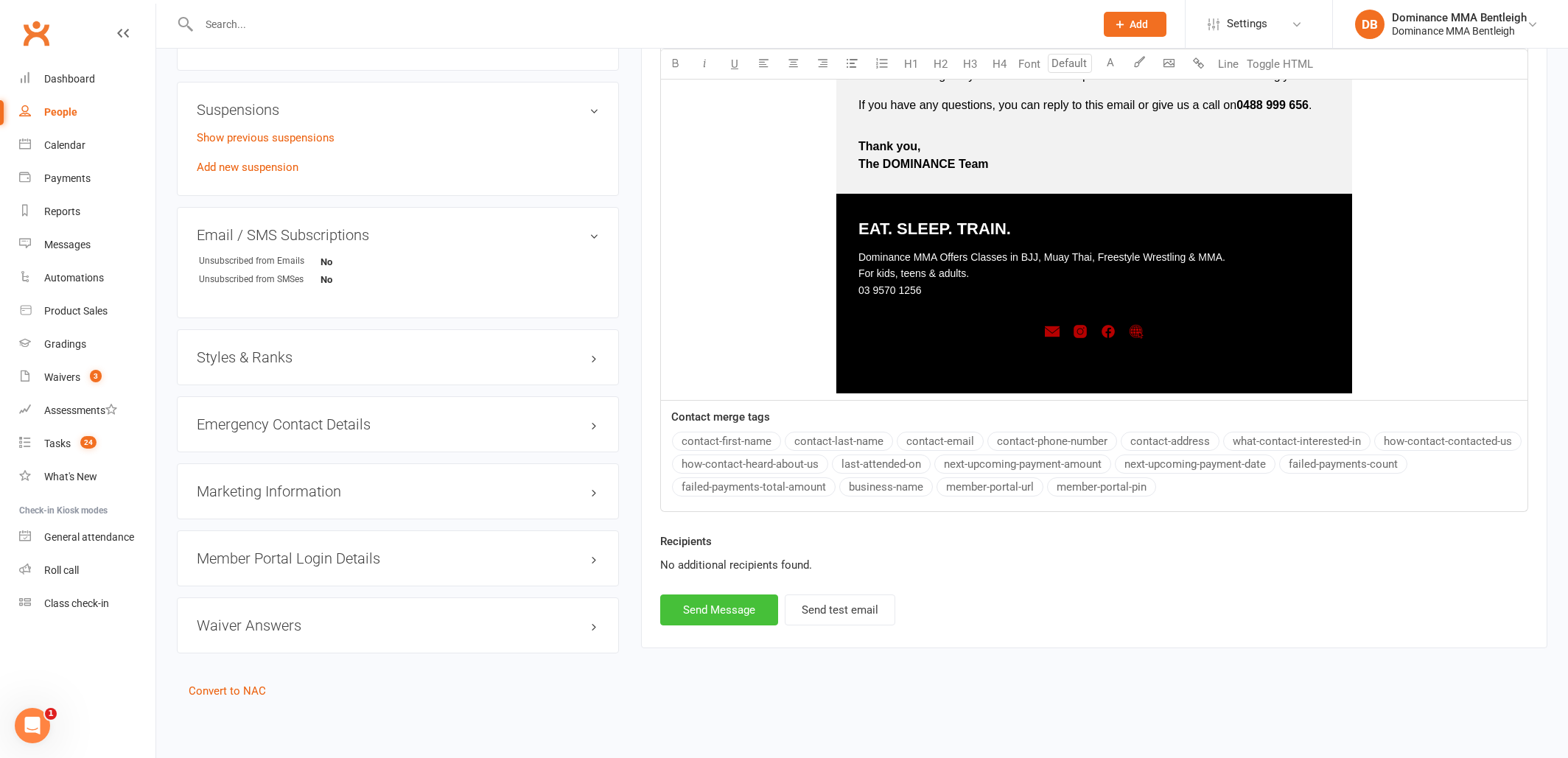
scroll to position [1042, 0]
click at [734, 594] on button "Send Message" at bounding box center [719, 610] width 118 height 31
select select
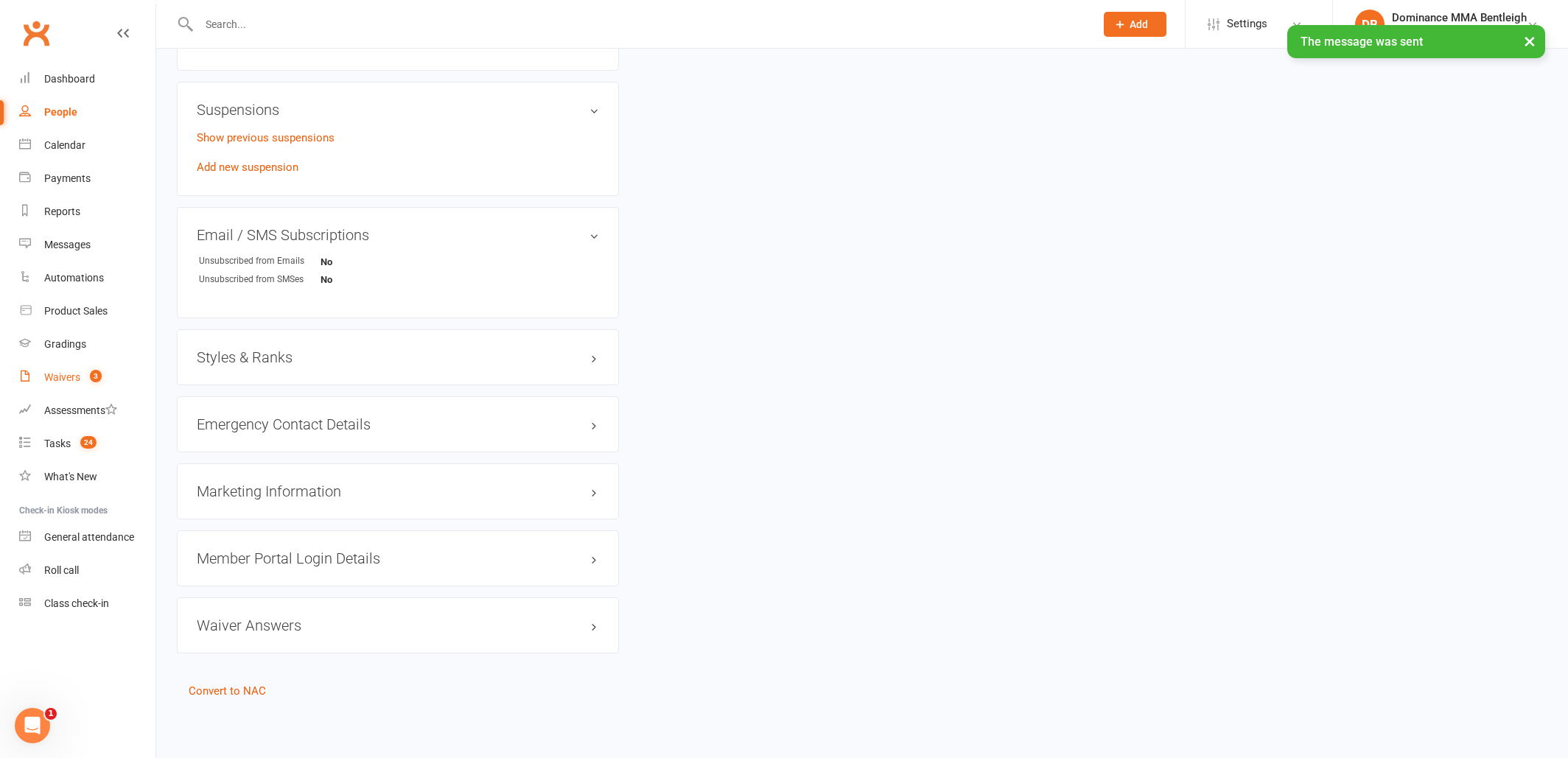
click at [60, 378] on div "Waivers" at bounding box center [61, 377] width 36 height 12
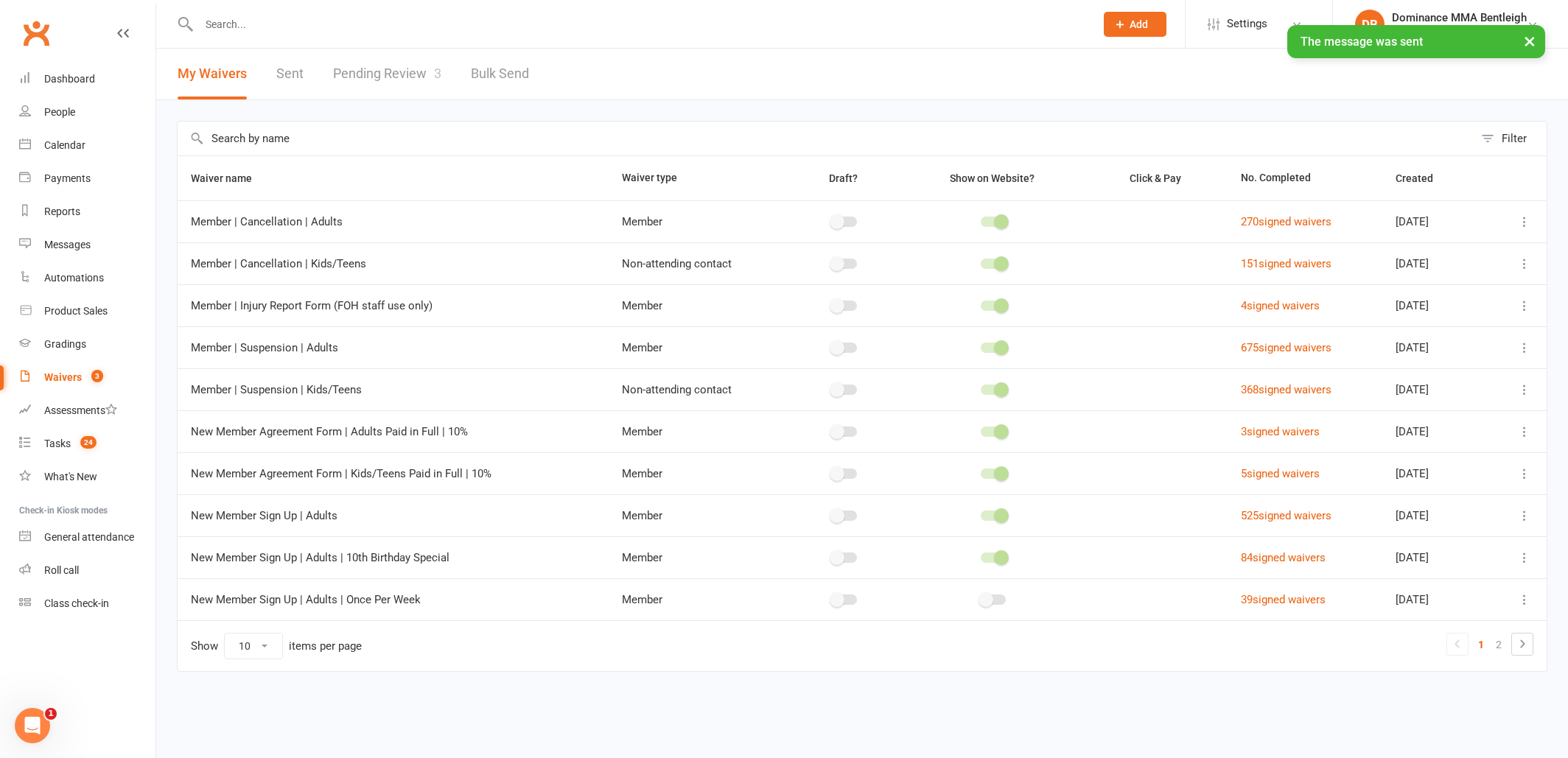
click at [355, 85] on link "Pending Review 3" at bounding box center [387, 74] width 108 height 51
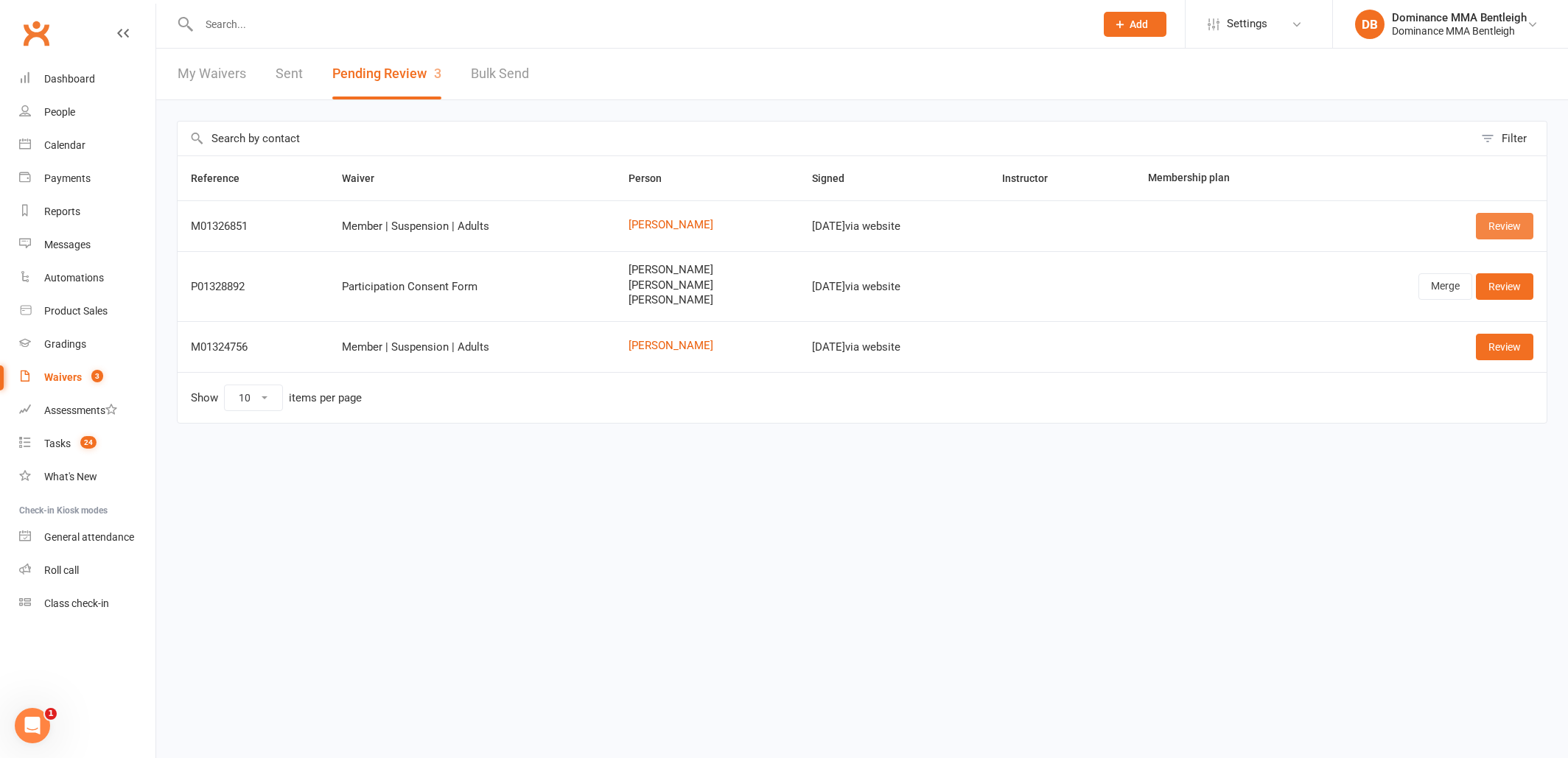
click at [1478, 230] on link "Review" at bounding box center [1504, 226] width 58 height 27
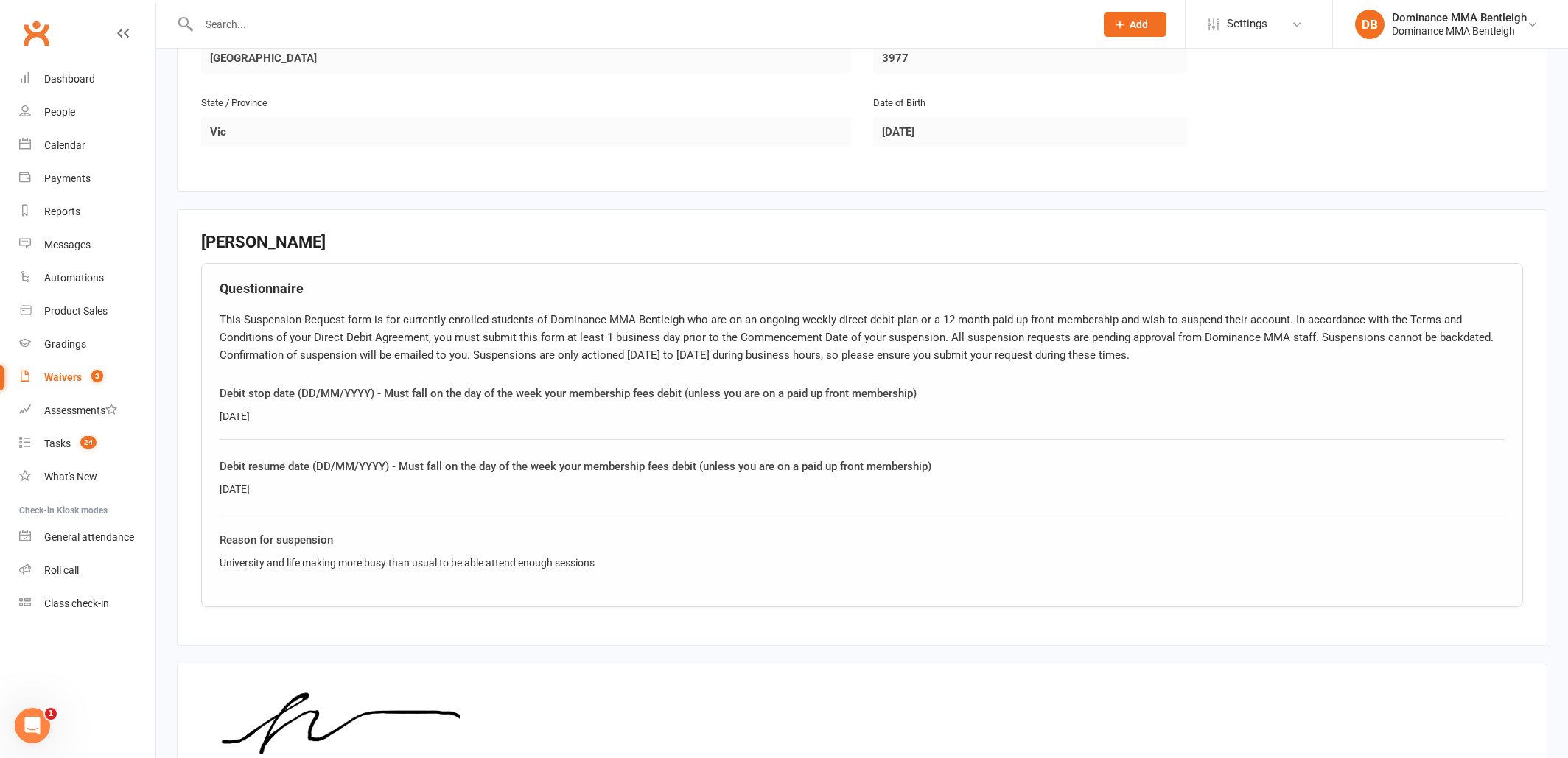
scroll to position [518, 0]
click at [388, 38] on div at bounding box center [630, 24] width 908 height 48
click at [397, 31] on input "text" at bounding box center [640, 24] width 891 height 21
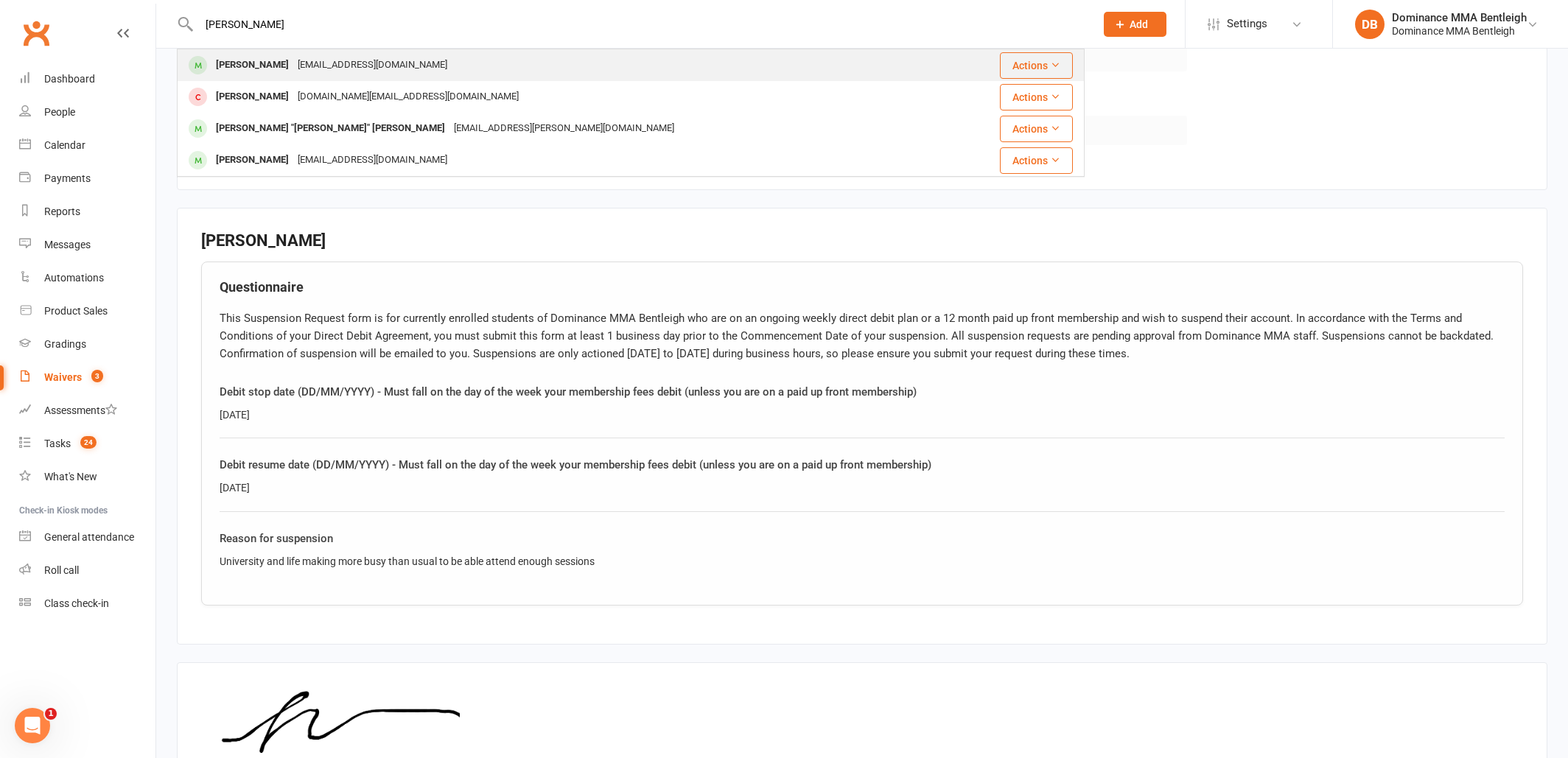
type input "vlad"
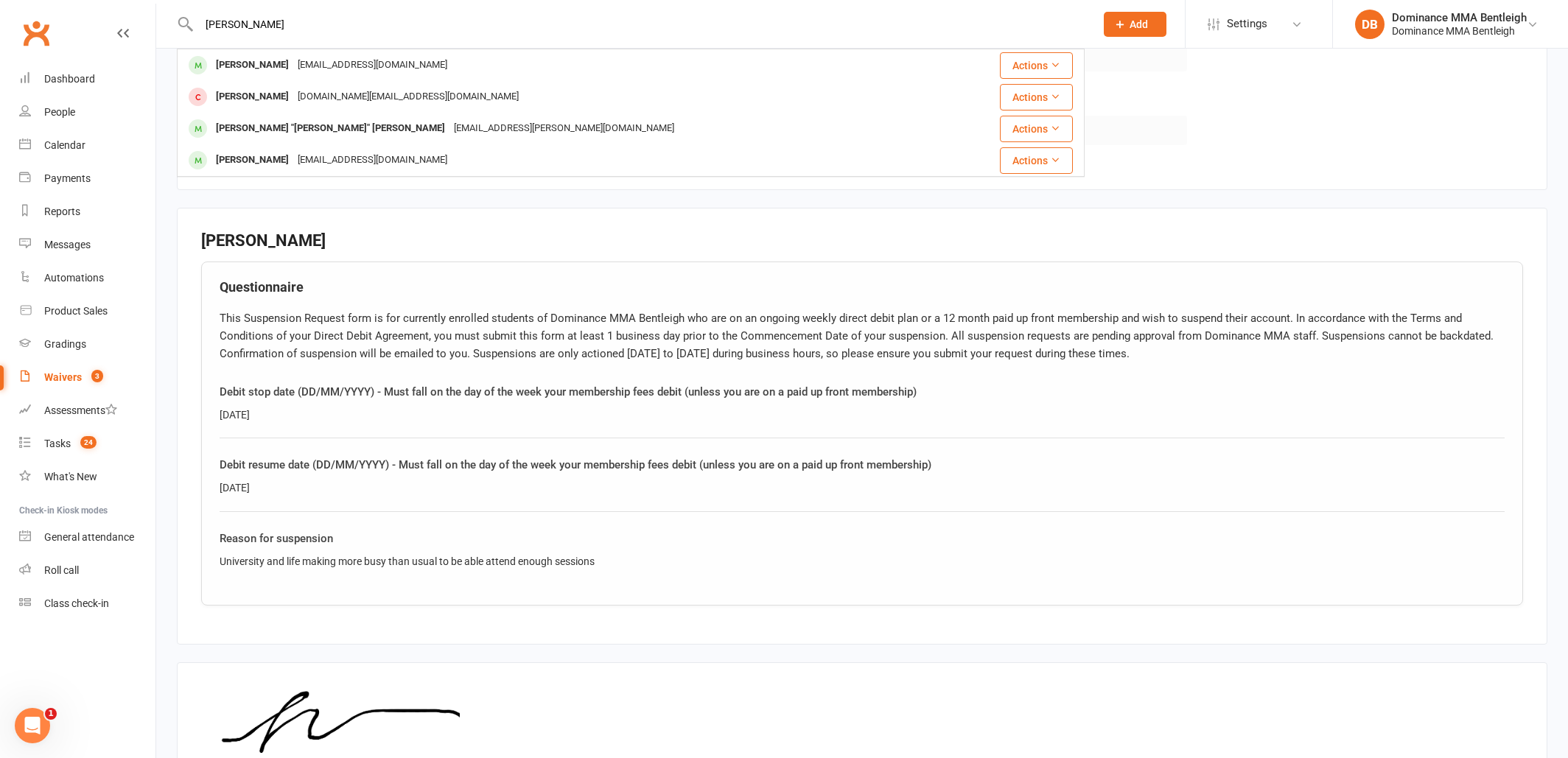
click at [283, 63] on div "Vlad Stevancevic" at bounding box center [251, 65] width 81 height 21
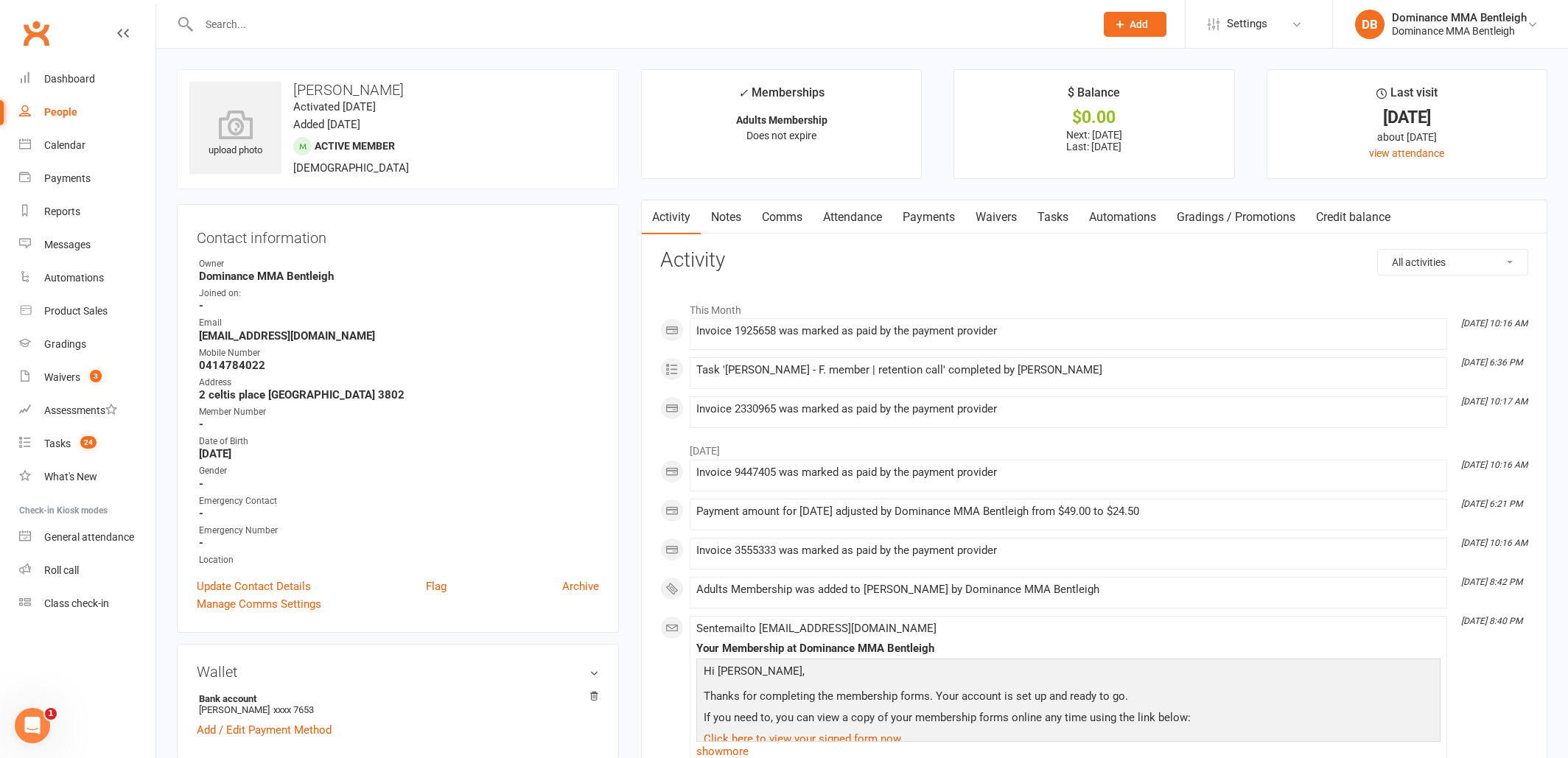
click at [1005, 219] on link "Waivers" at bounding box center [997, 217] width 62 height 34
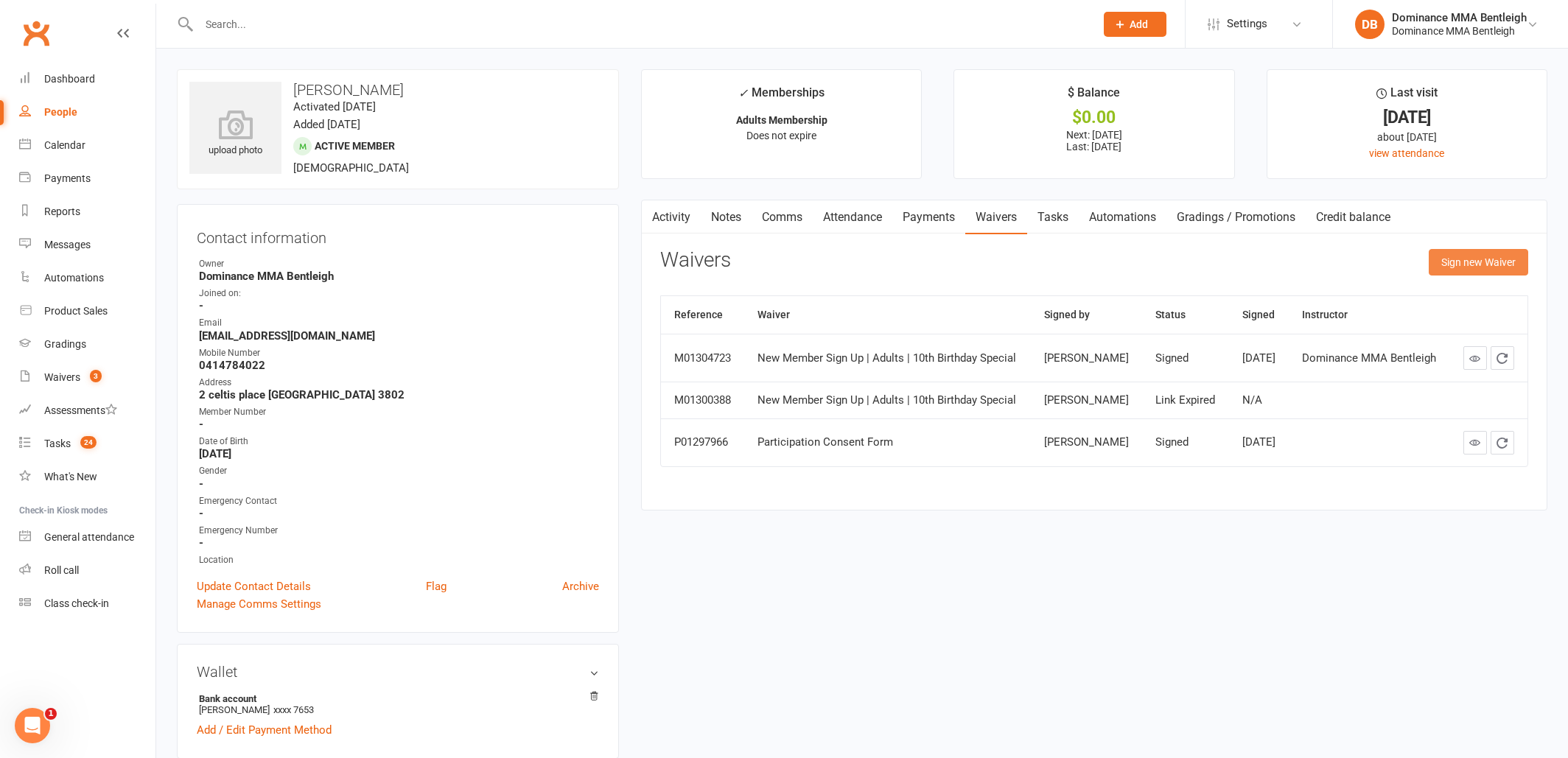
click at [1517, 265] on button "Sign new Waiver" at bounding box center [1478, 262] width 100 height 27
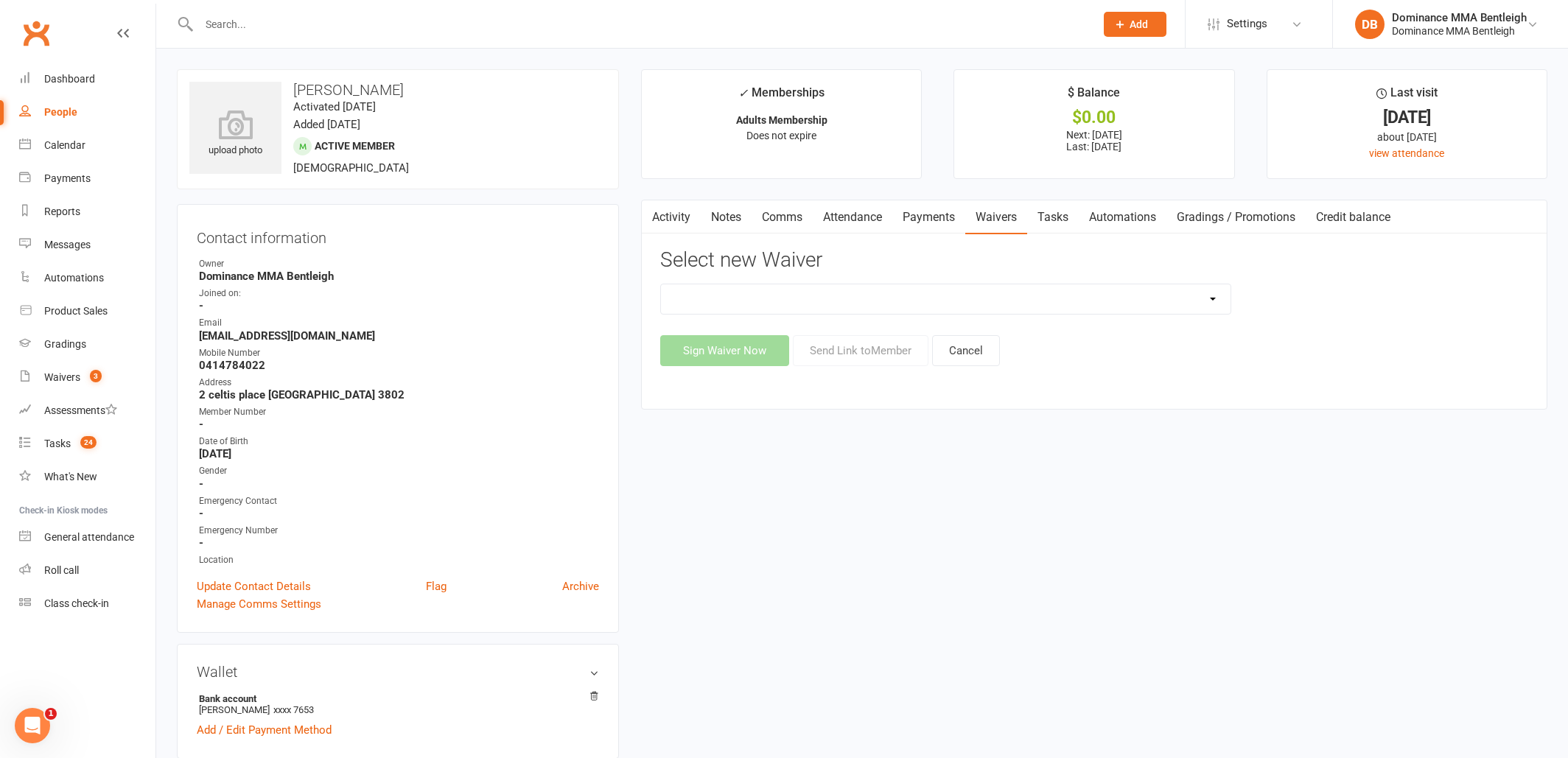
select select "7799"
click at [862, 351] on button "Send Link to Member" at bounding box center [860, 351] width 135 height 31
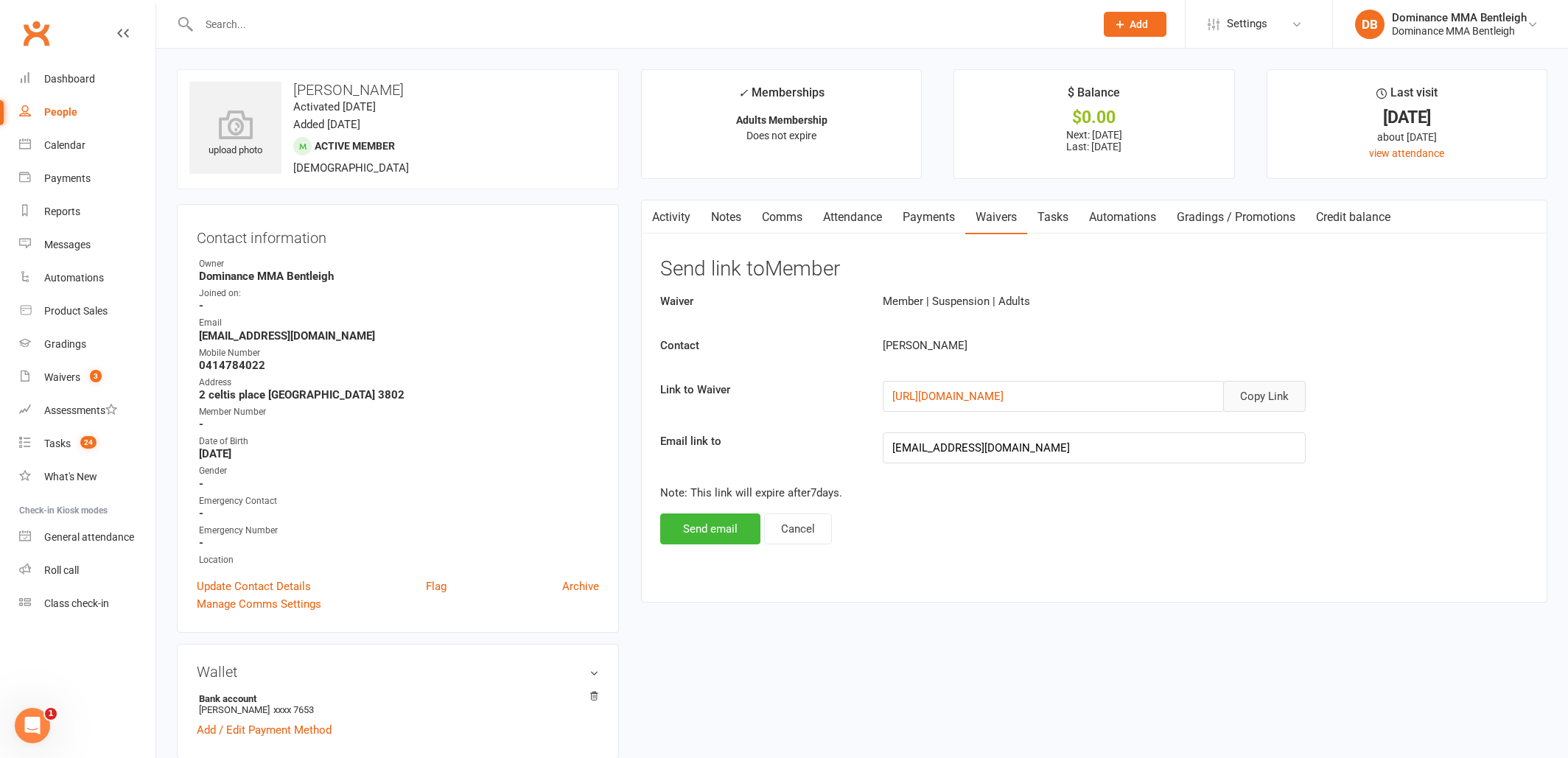
click at [1264, 400] on button "Copy Link" at bounding box center [1264, 397] width 82 height 31
click at [795, 219] on link "Comms" at bounding box center [782, 217] width 61 height 34
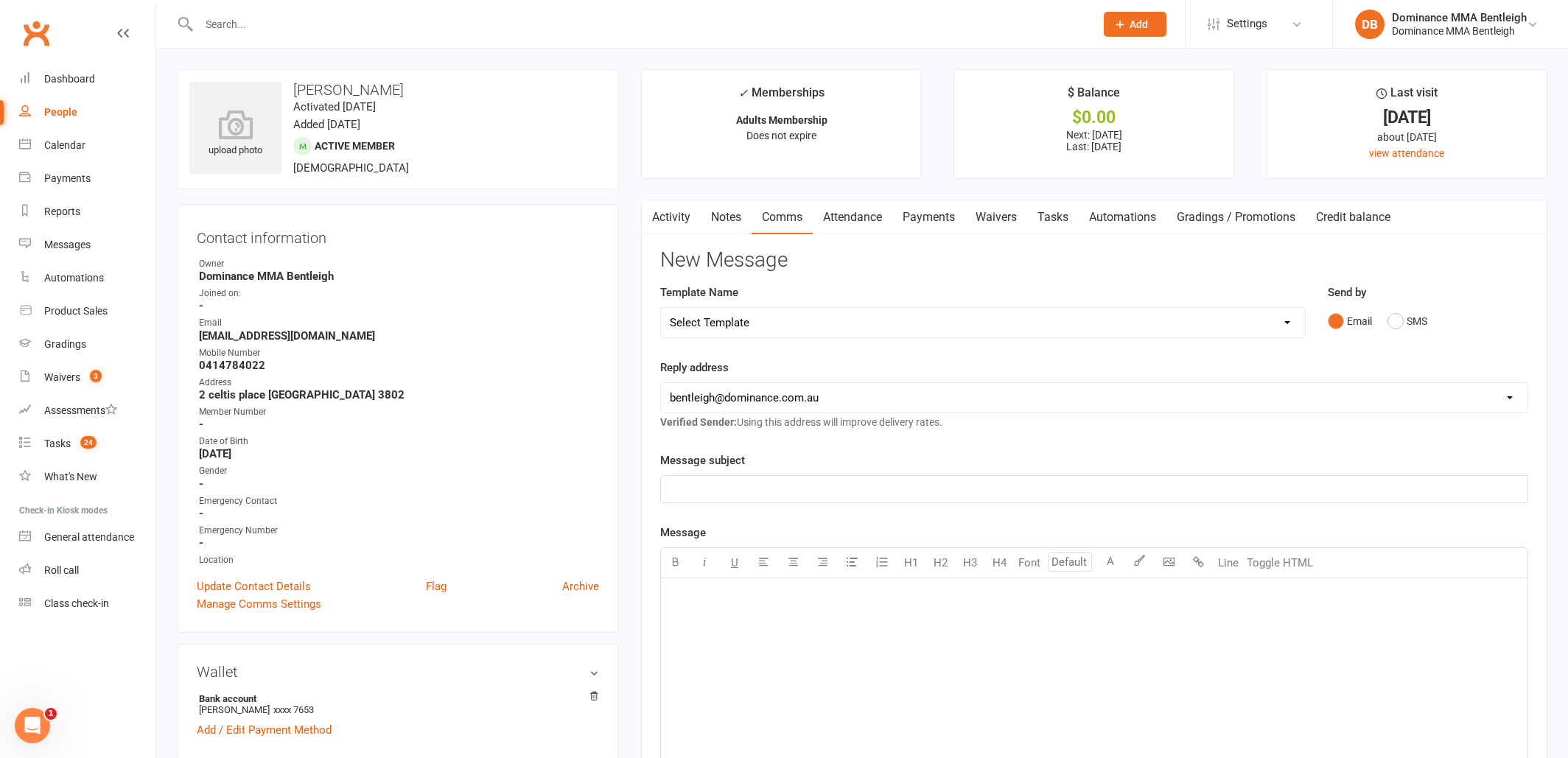
select select "9"
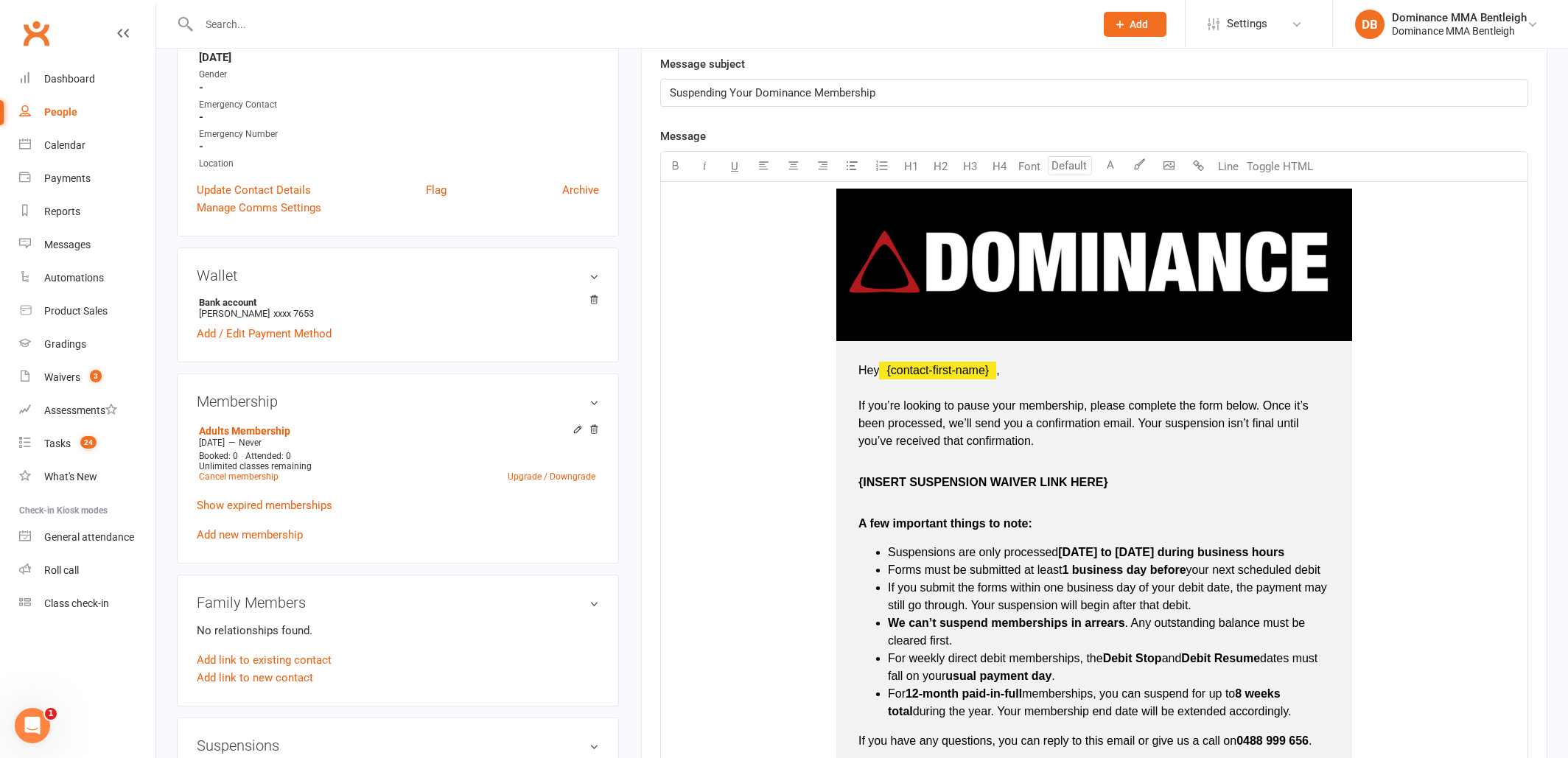
scroll to position [480, 0]
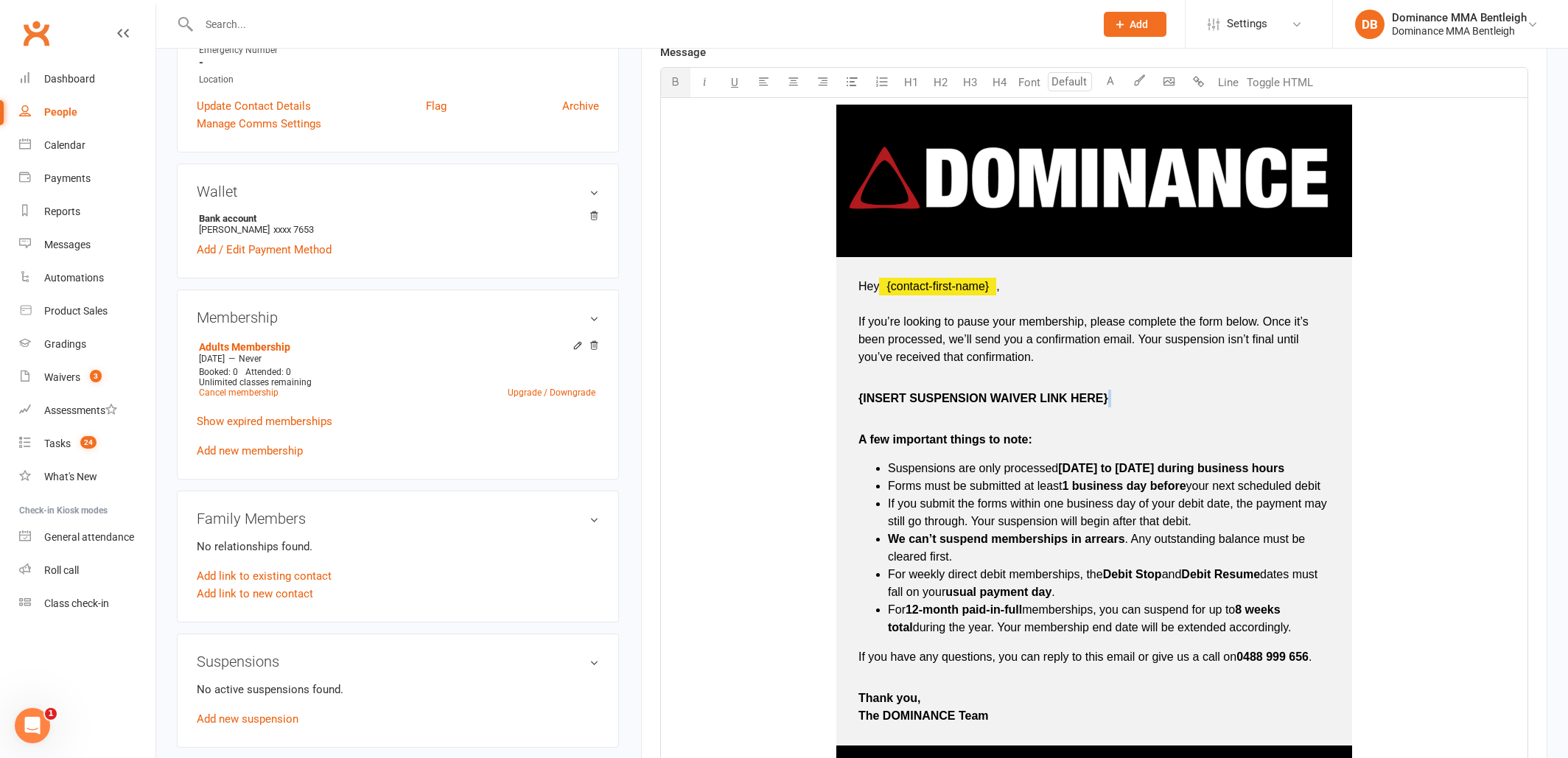
type input "16"
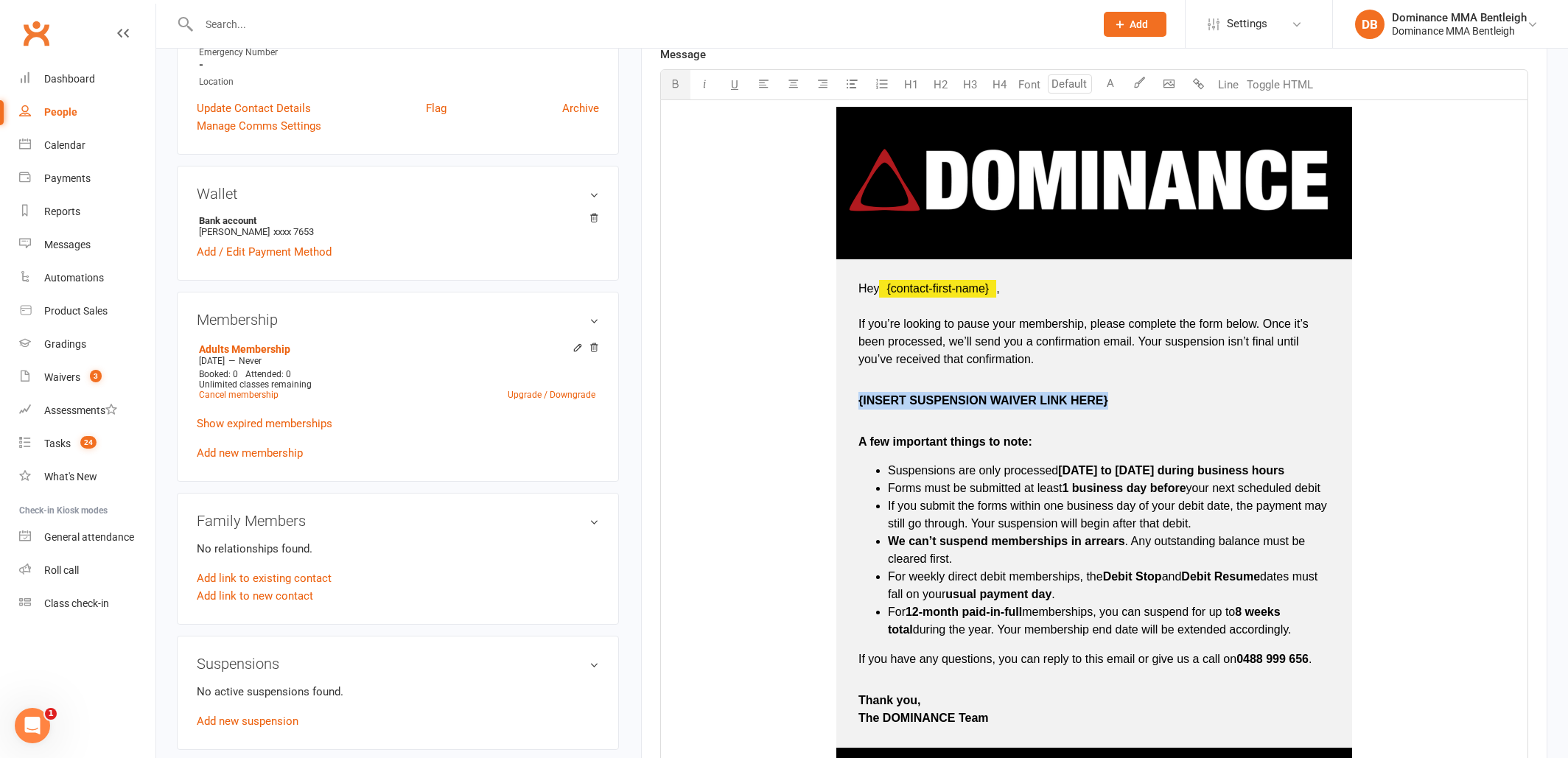
drag, startPoint x: 1115, startPoint y: 400, endPoint x: 865, endPoint y: 399, distance: 250.0
click at [859, 400] on p "{INSERT SUSPENSION WAIVER LINK HERE}" at bounding box center [1094, 410] width 472 height 36
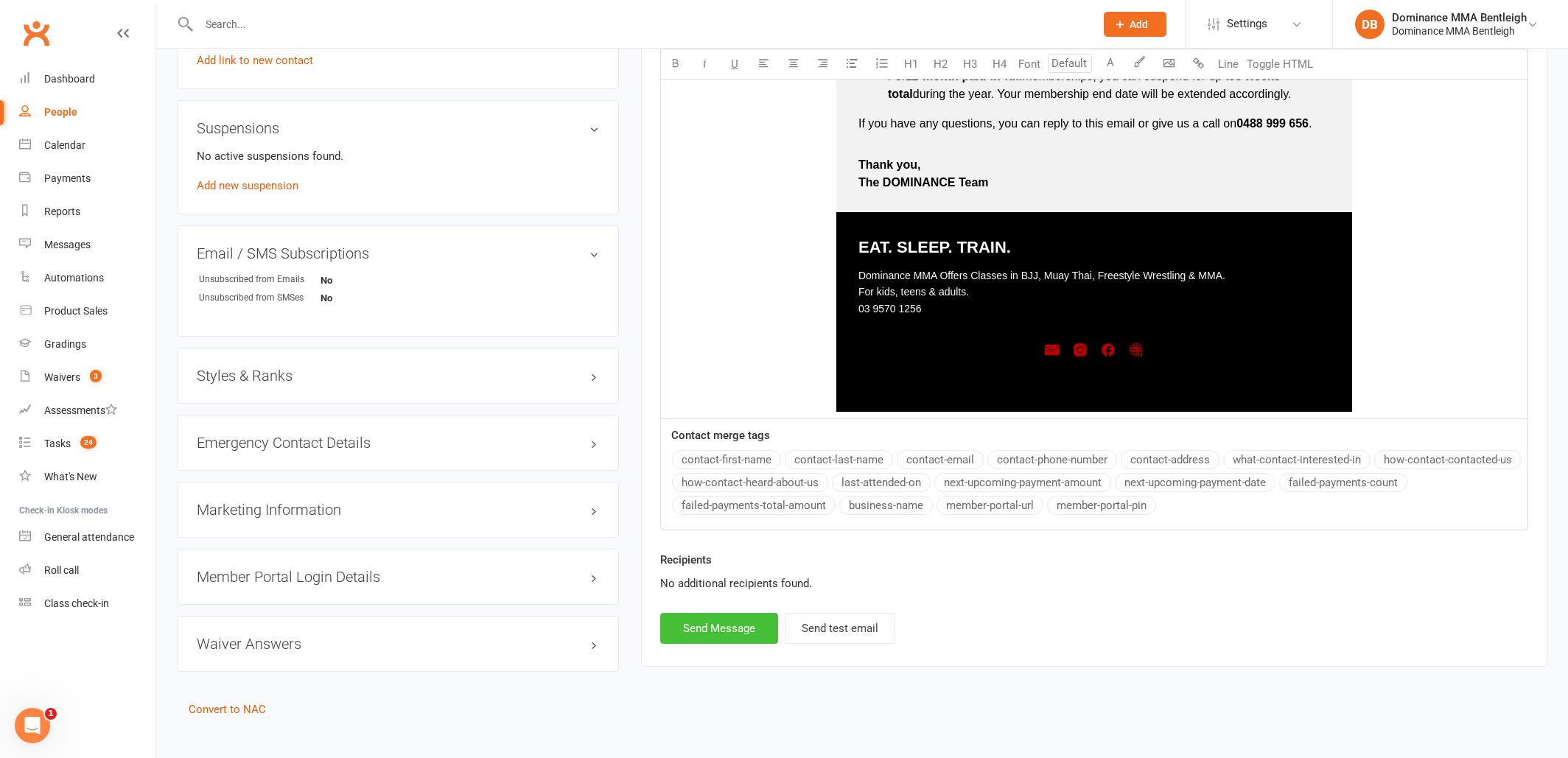
scroll to position [1021, 0]
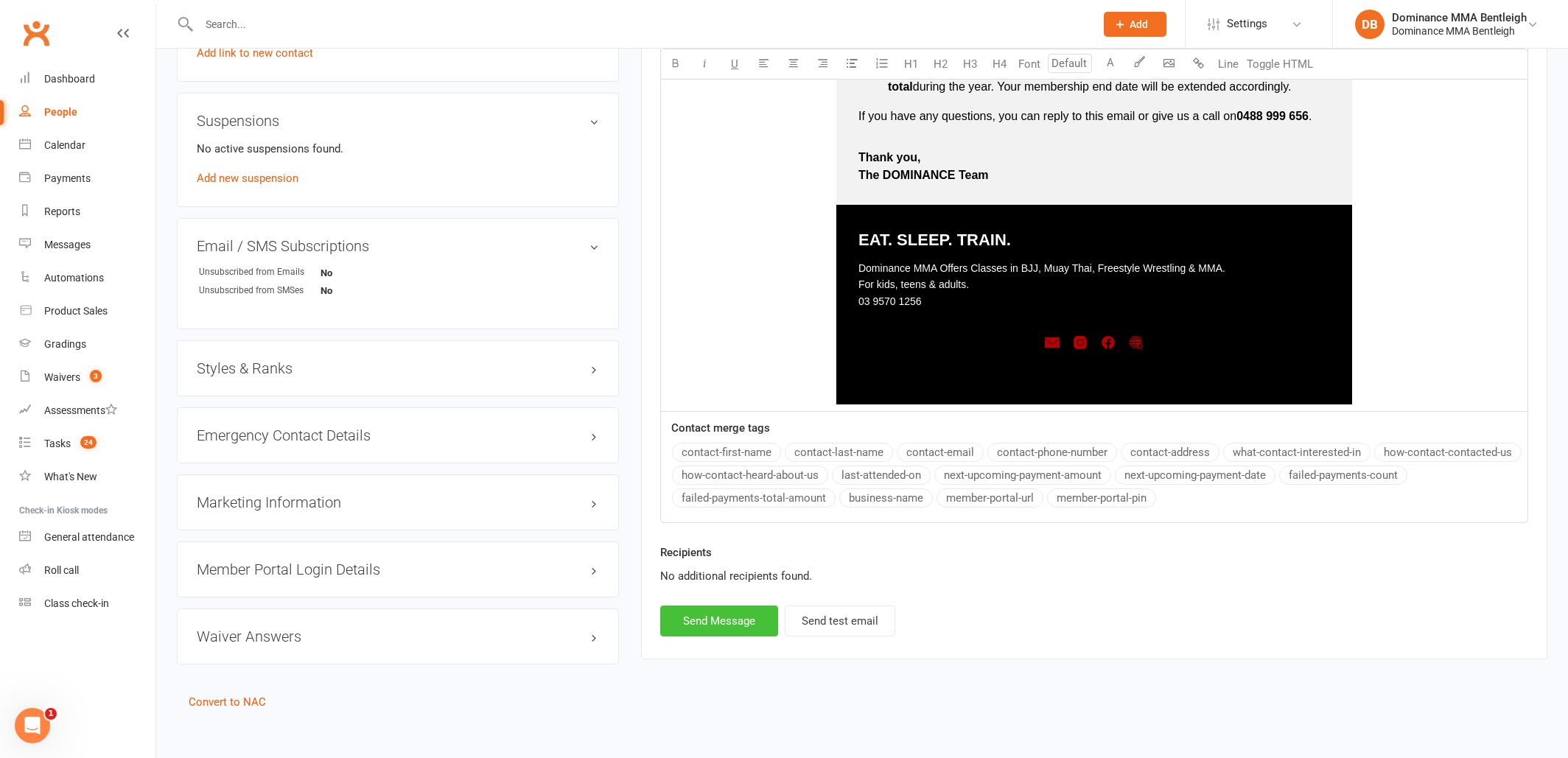
click at [741, 621] on button "Send Message" at bounding box center [719, 621] width 118 height 31
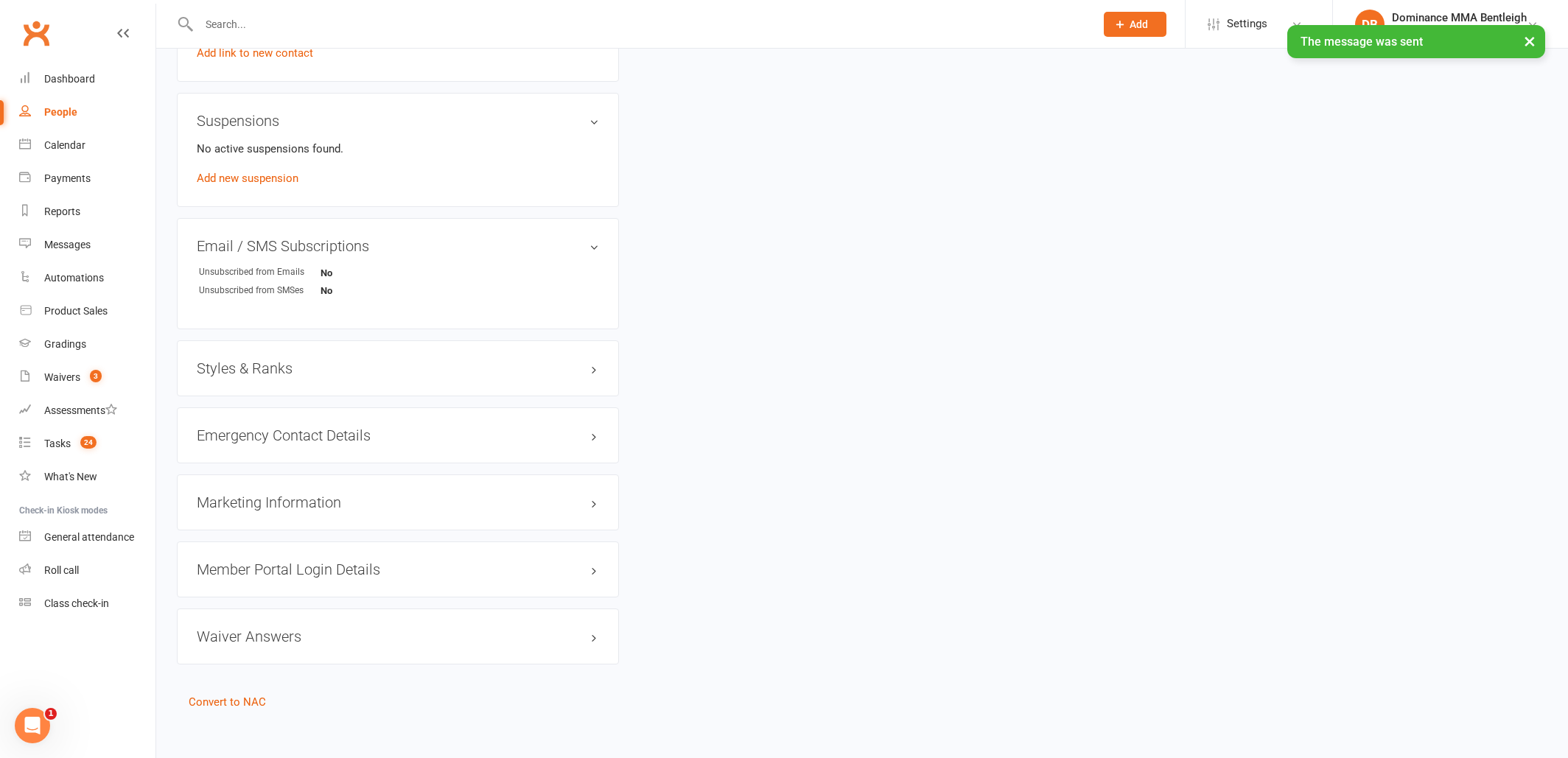
select select
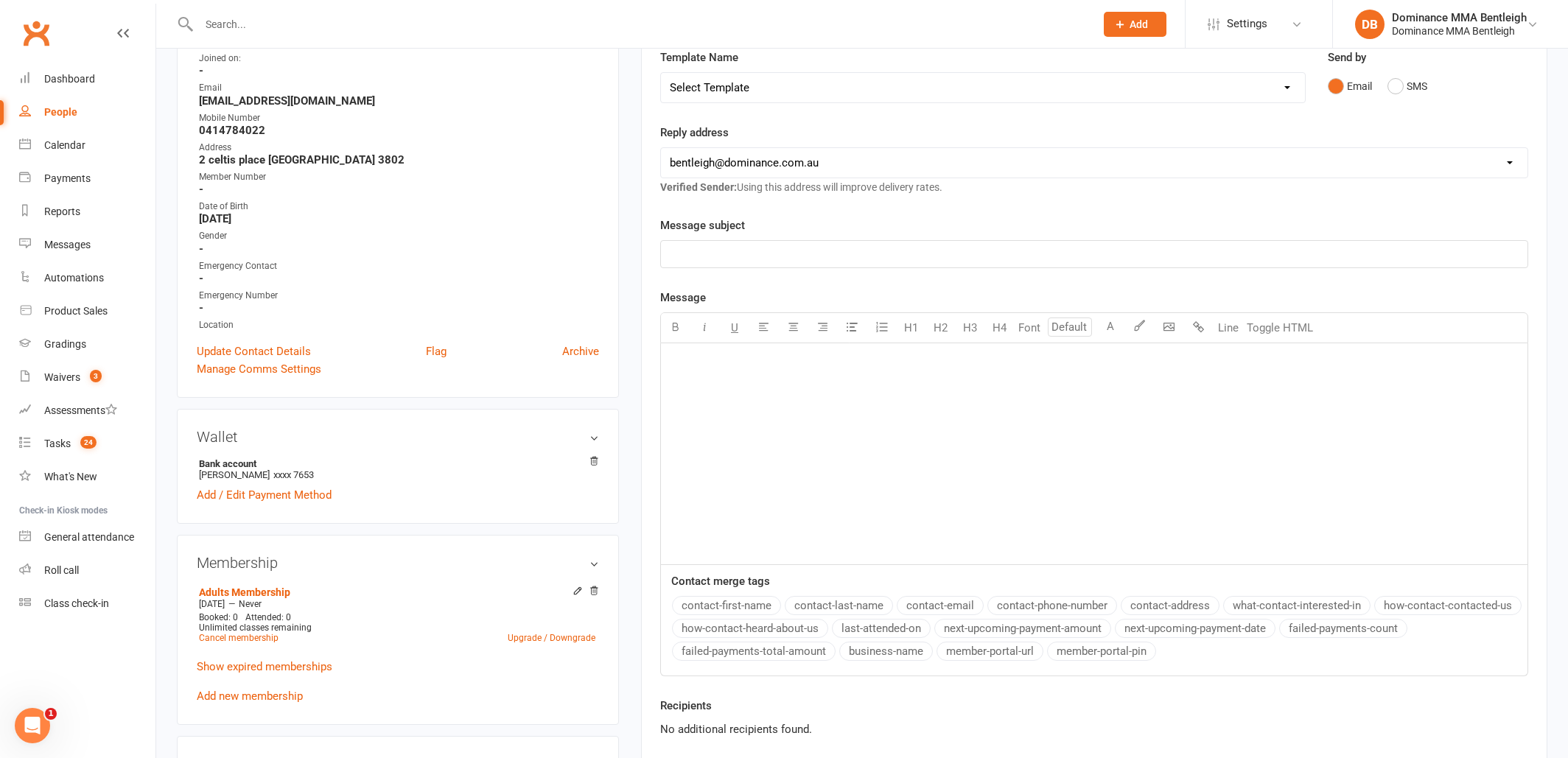
scroll to position [230, 0]
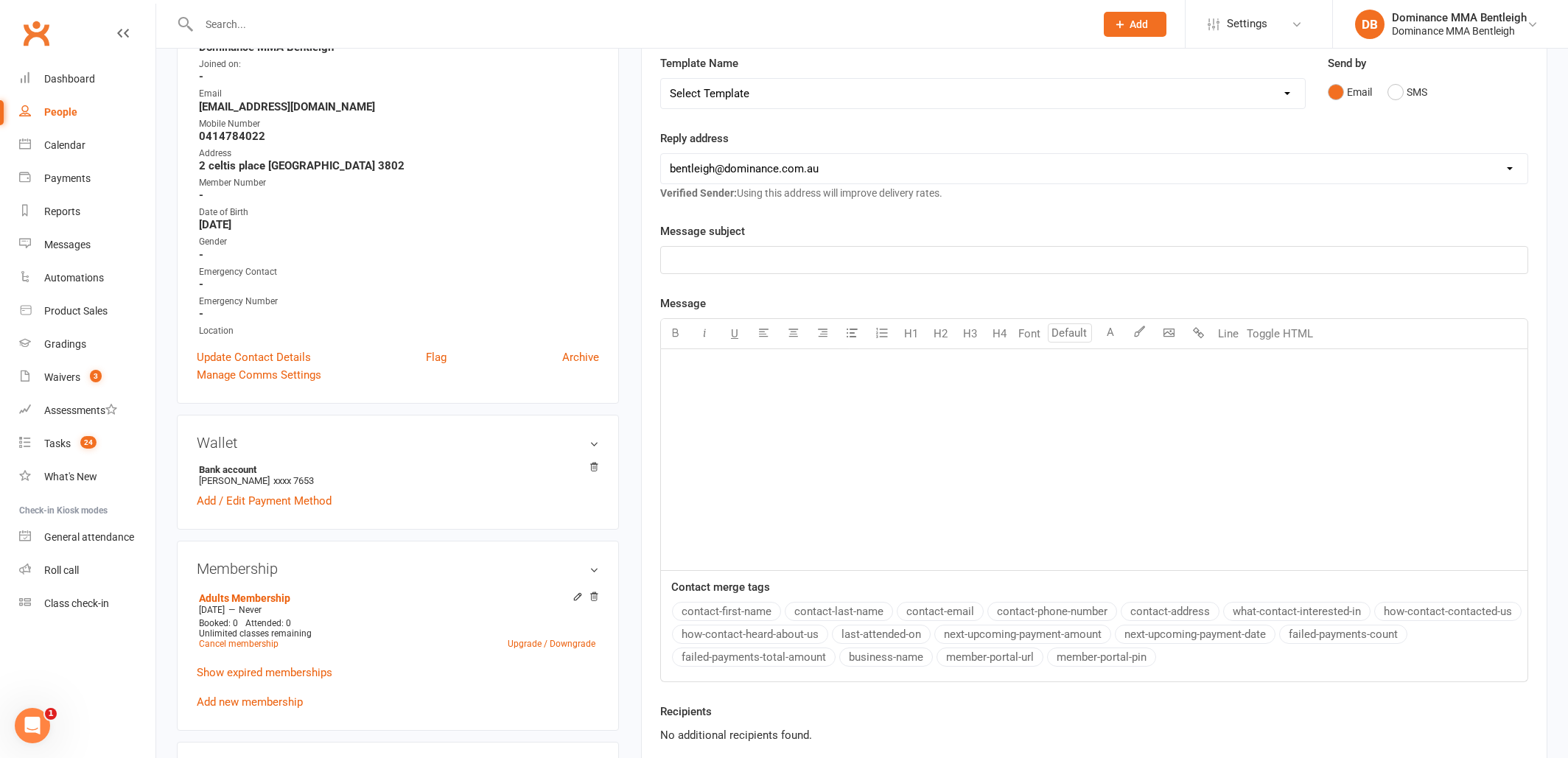
click at [359, 27] on input "text" at bounding box center [640, 24] width 891 height 21
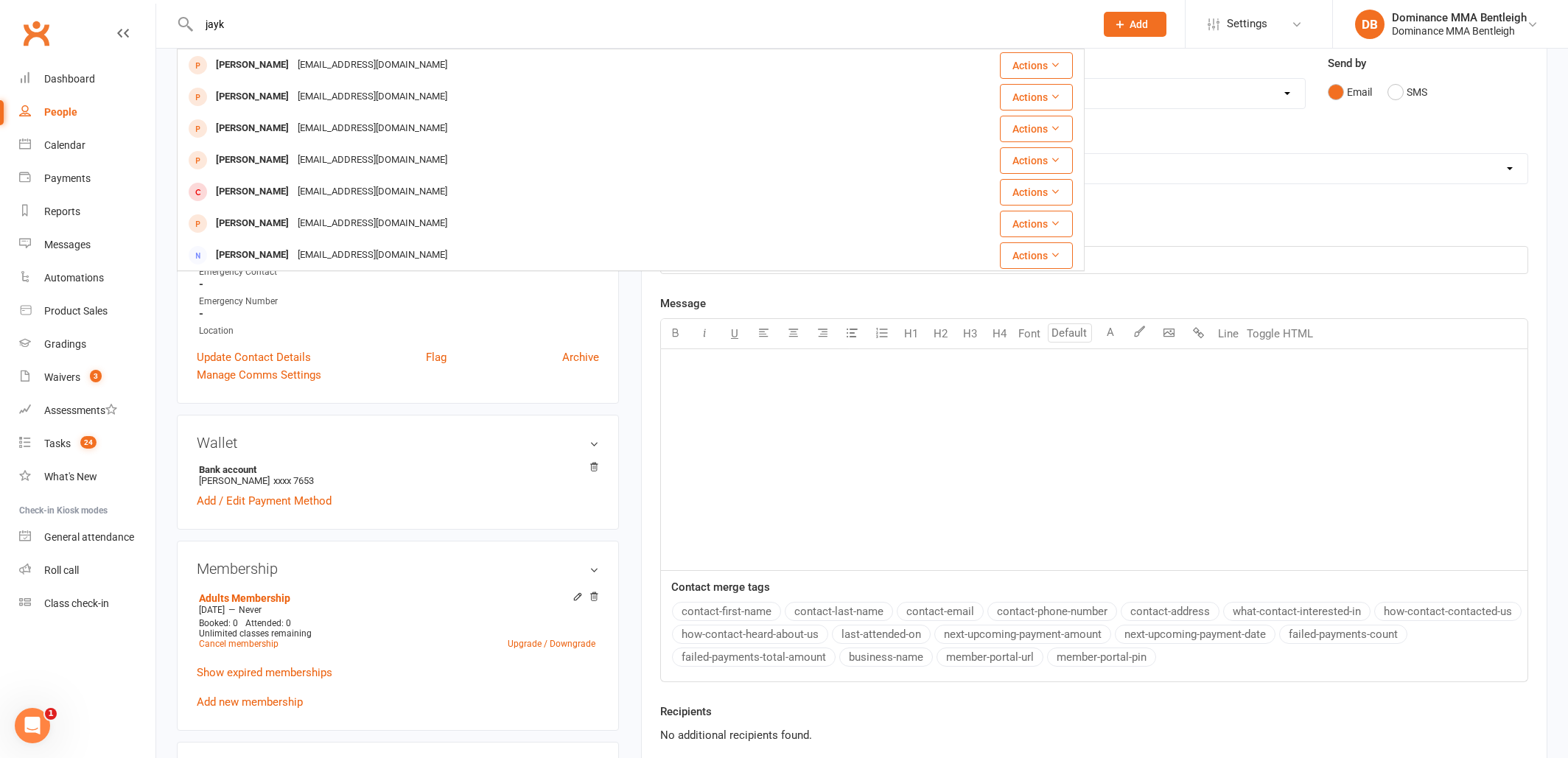
type input "jack"
drag, startPoint x: 359, startPoint y: 27, endPoint x: 330, endPoint y: 66, distance: 48.6
click at [330, 66] on div "jayke_kerr@hotmail.com" at bounding box center [372, 65] width 158 height 21
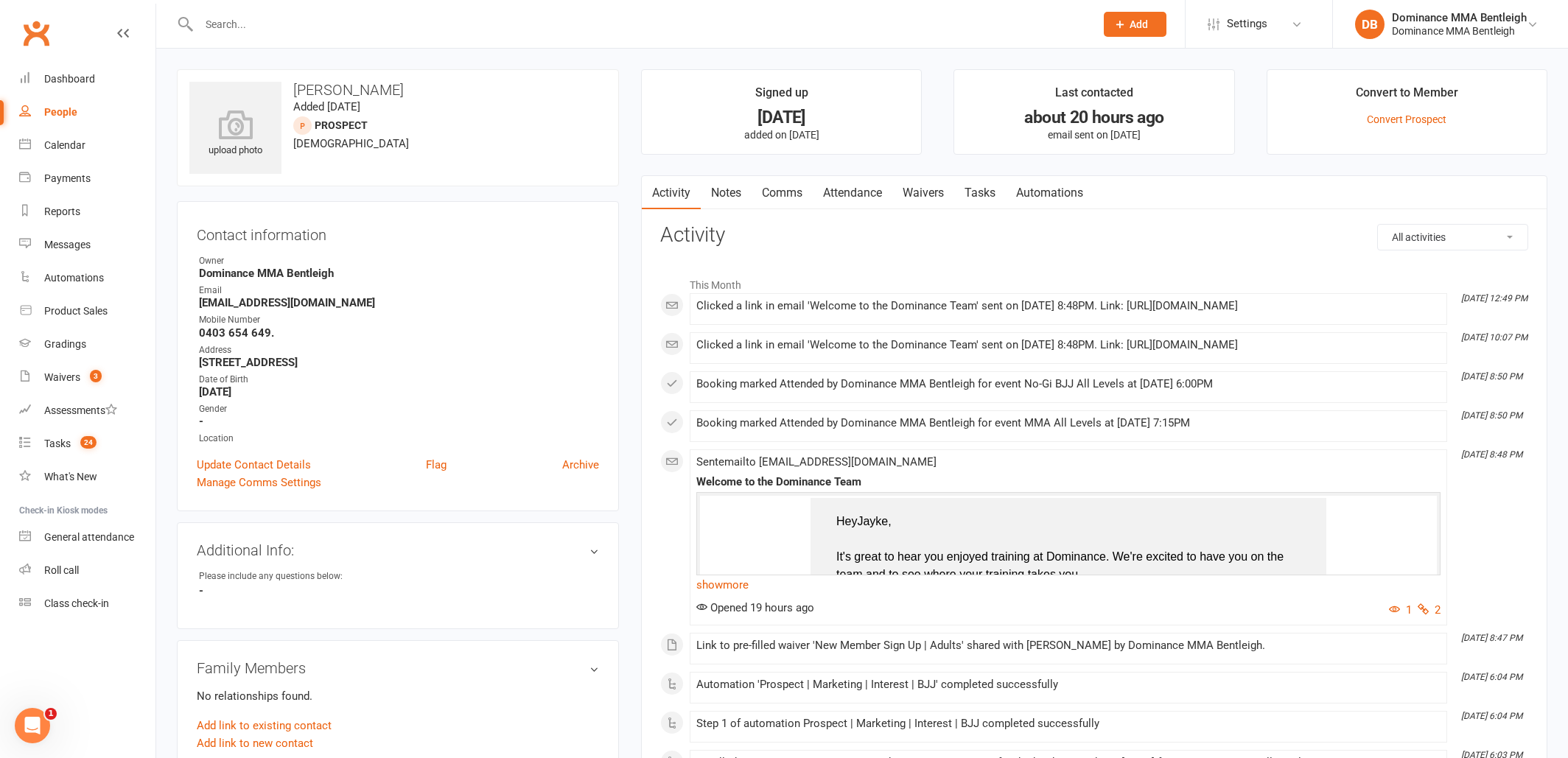
click at [928, 192] on link "Waivers" at bounding box center [923, 193] width 62 height 34
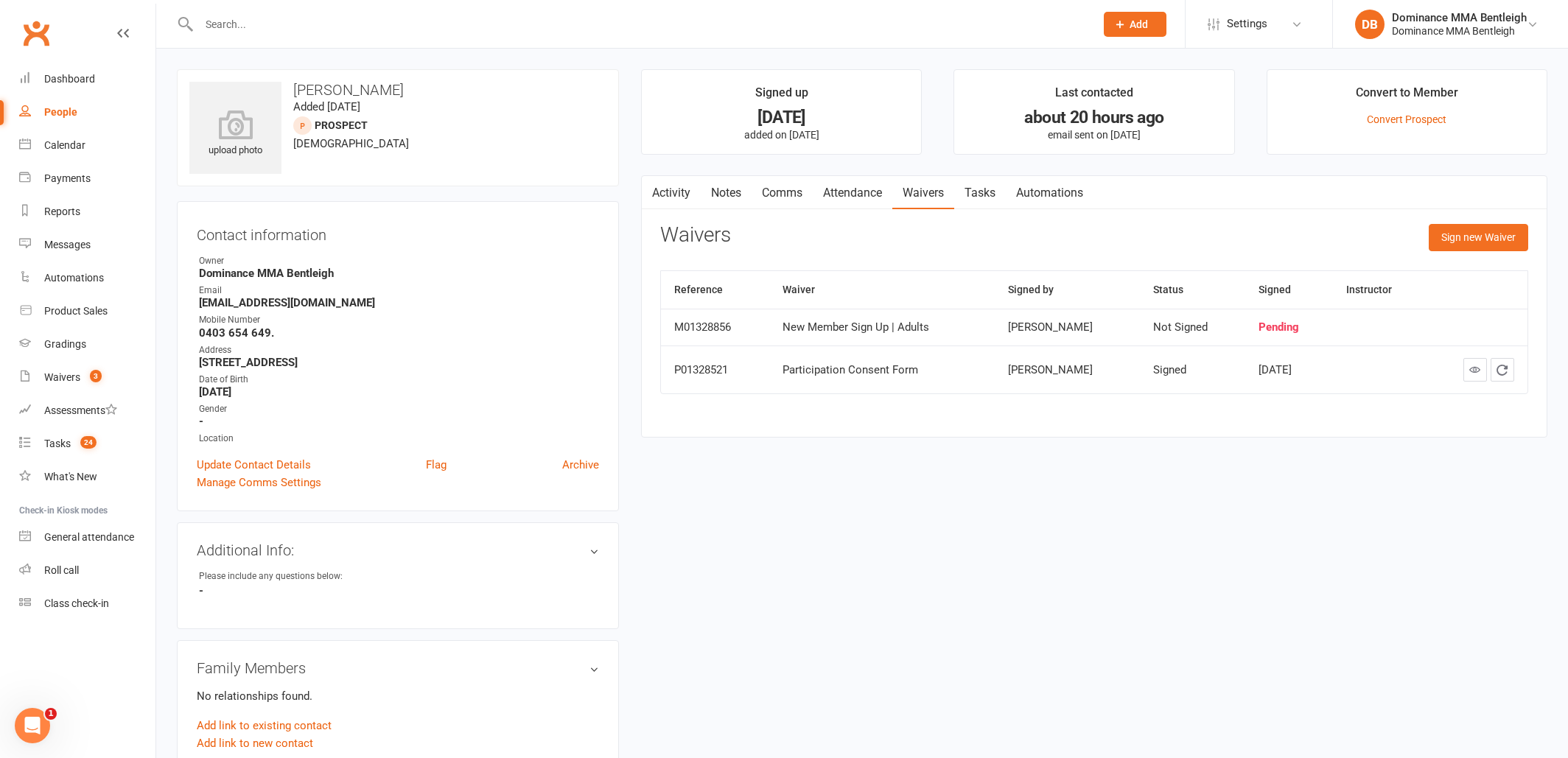
click at [844, 197] on link "Attendance" at bounding box center [852, 193] width 80 height 34
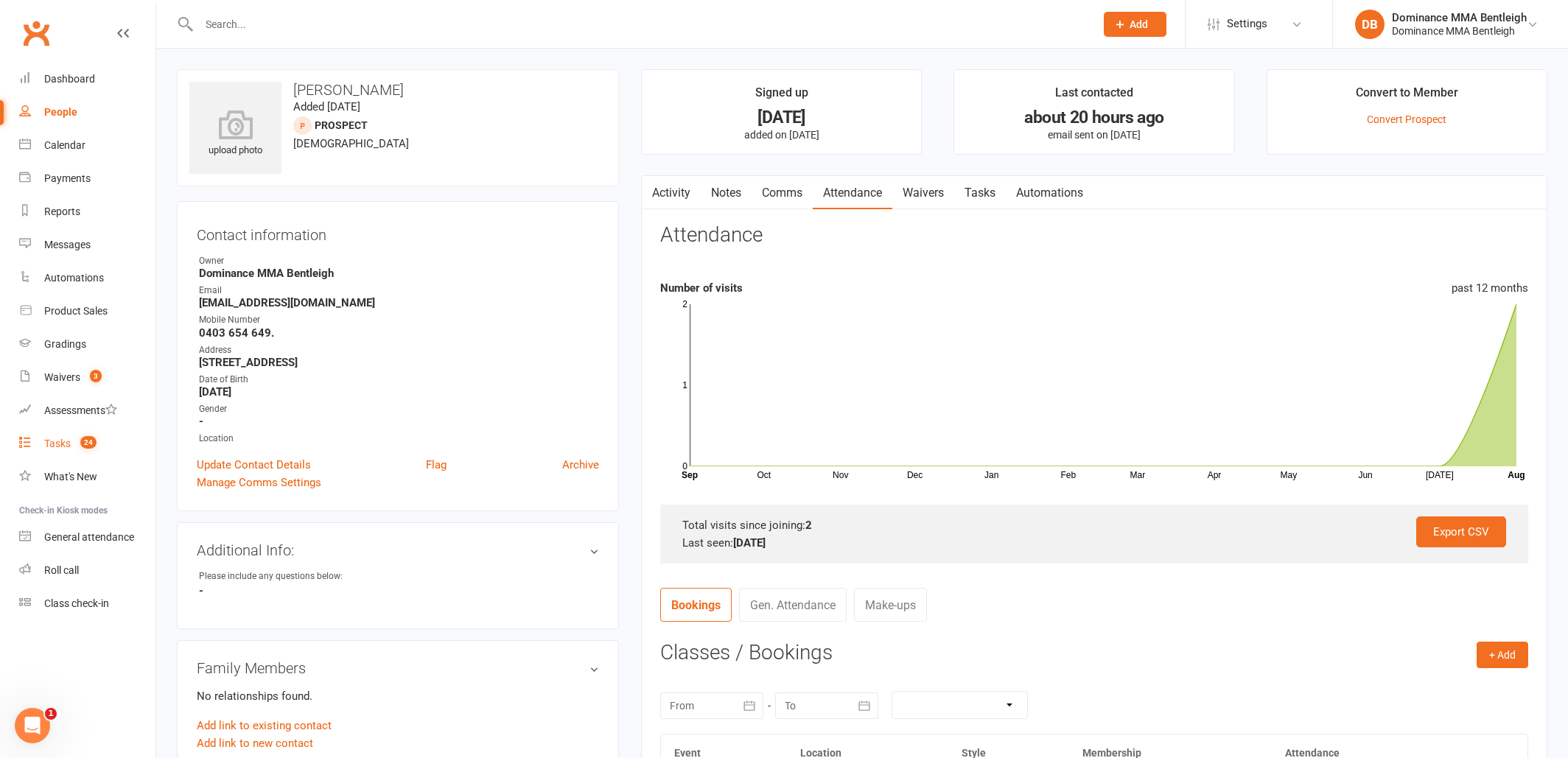
click at [65, 443] on div "Tasks" at bounding box center [57, 443] width 27 height 12
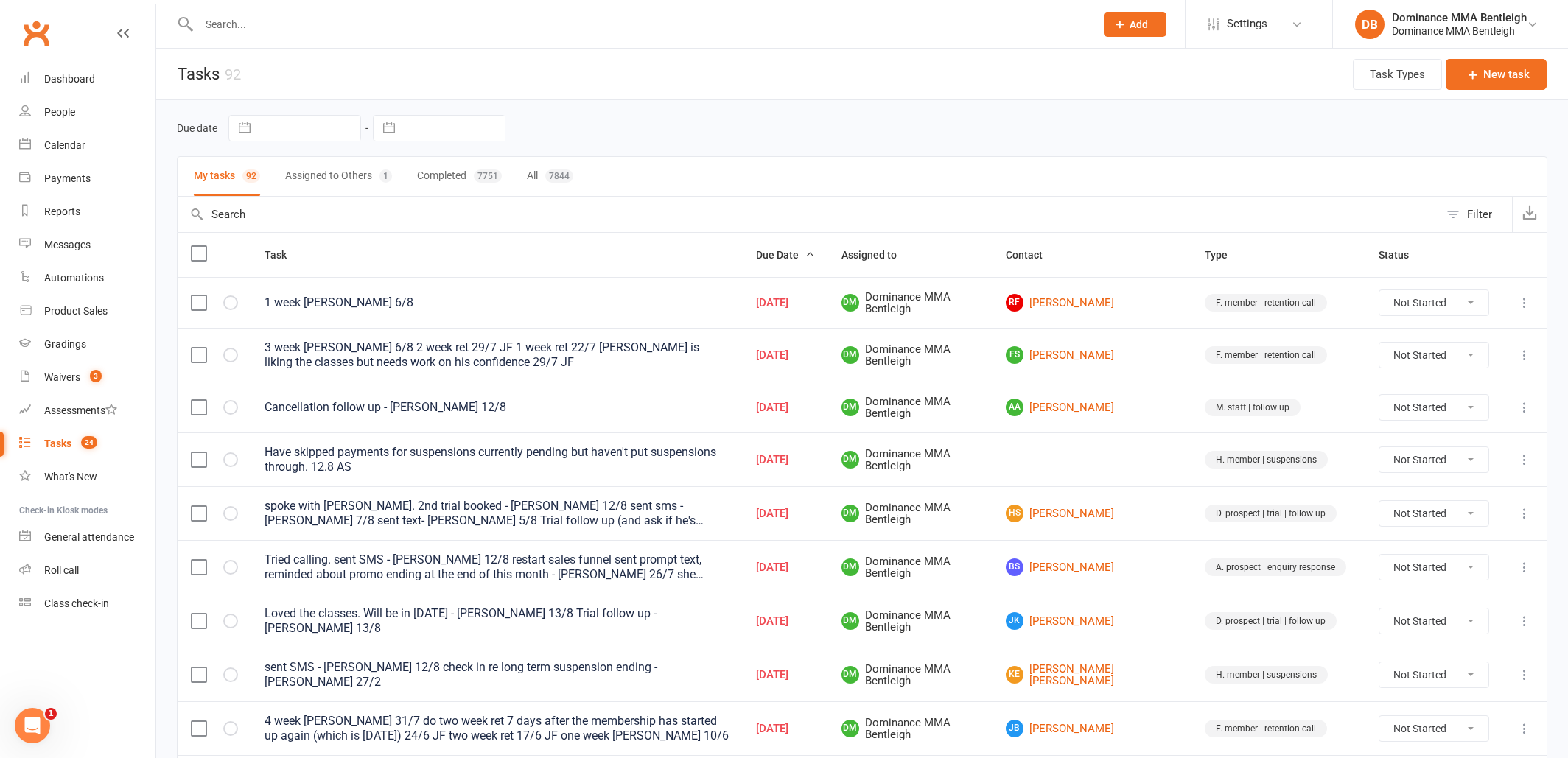
click at [351, 14] on input "text" at bounding box center [640, 24] width 891 height 21
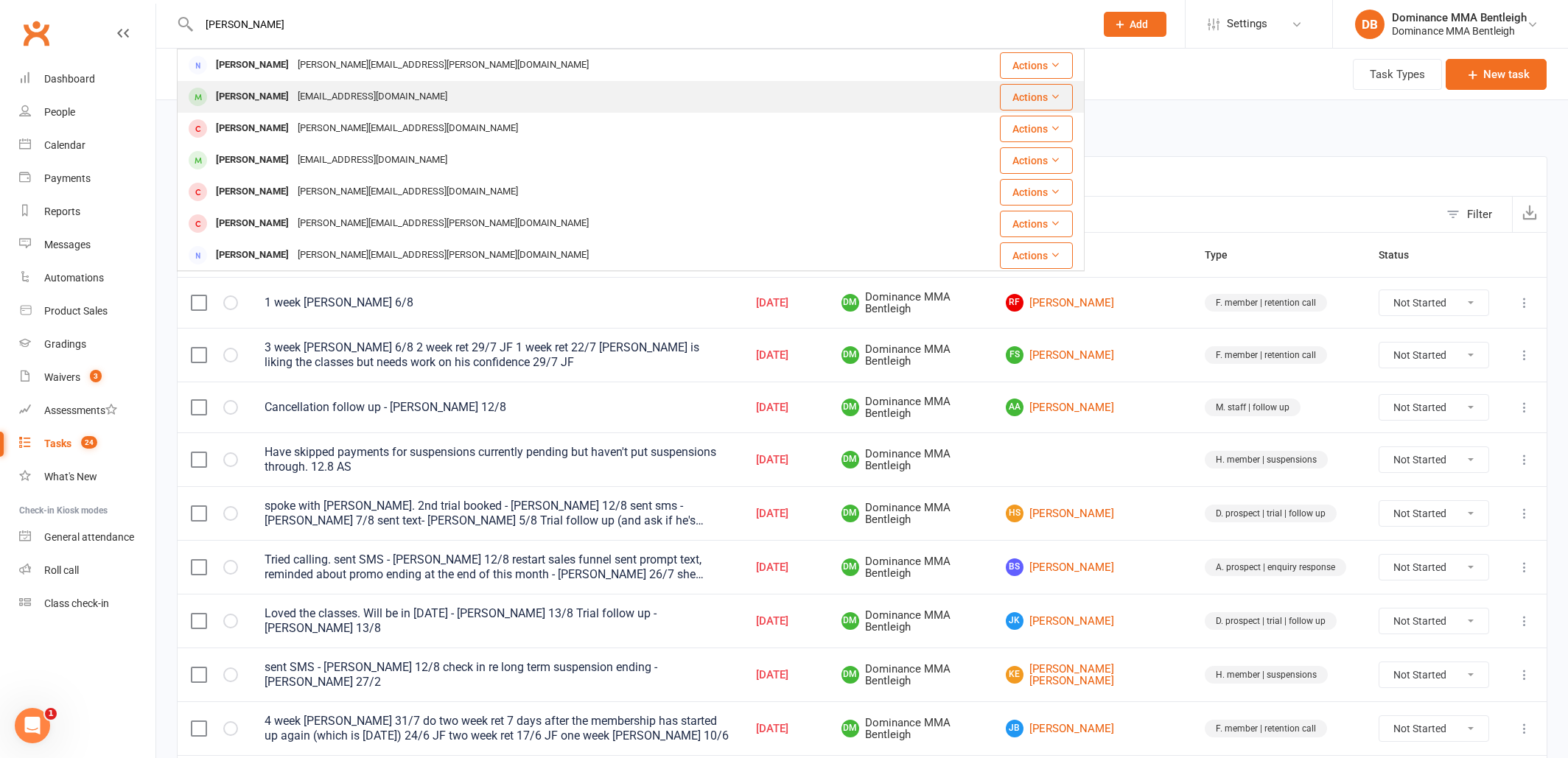
type input "Michael ale"
click at [318, 93] on div "michaelale0016@gmail.com" at bounding box center [372, 96] width 158 height 21
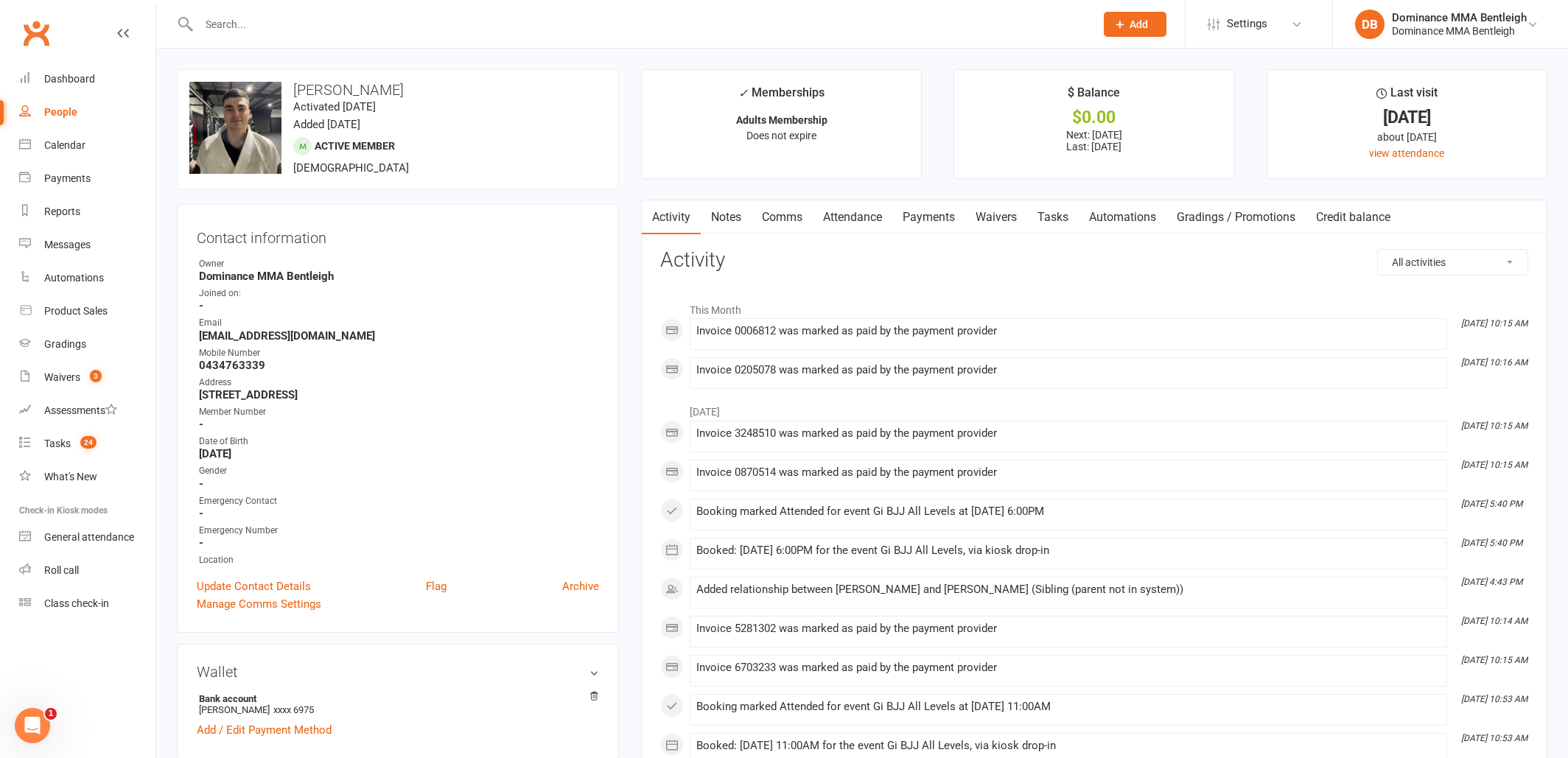
click at [1009, 212] on link "Waivers" at bounding box center [997, 217] width 62 height 34
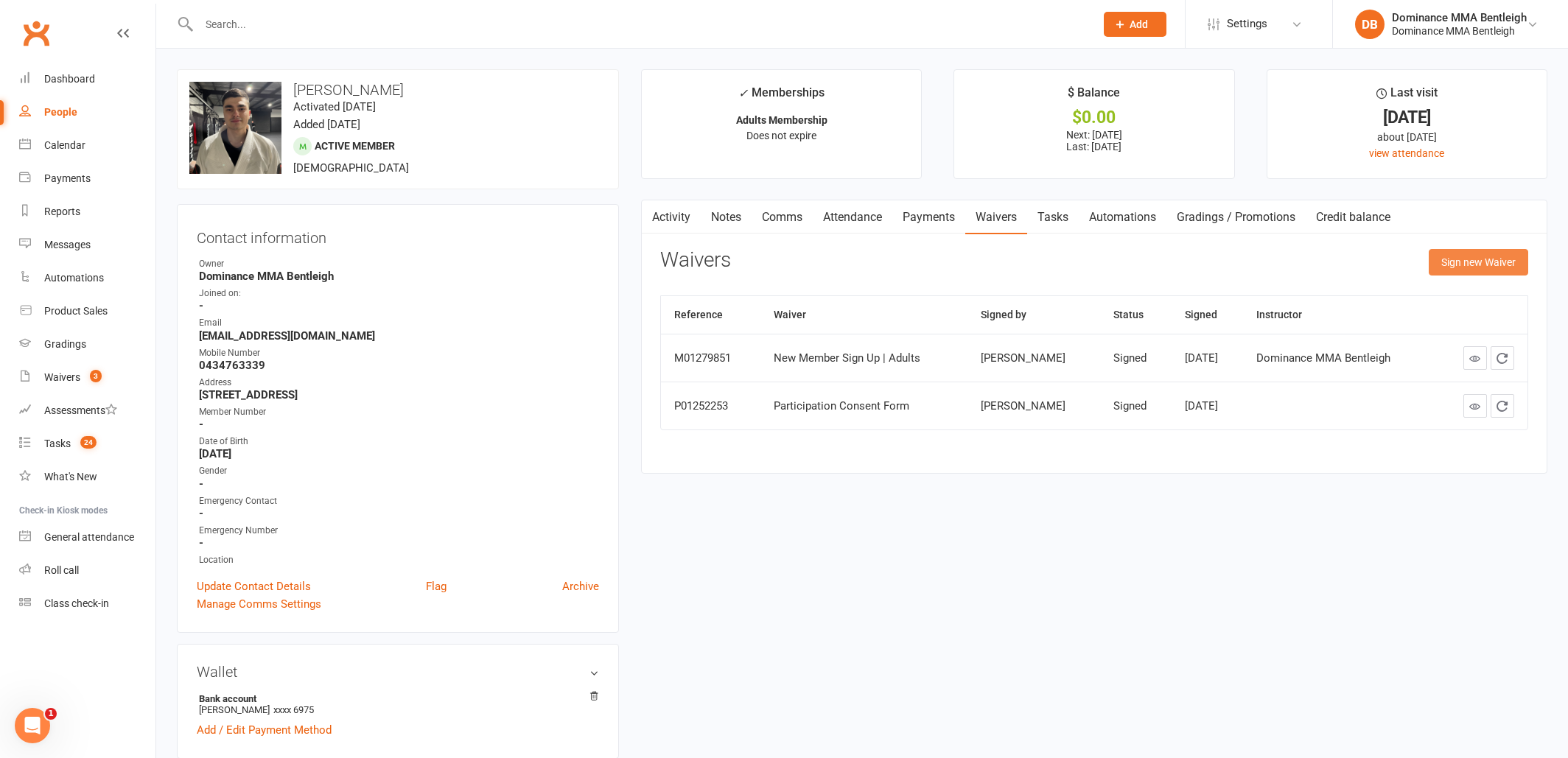
click at [1454, 268] on button "Sign new Waiver" at bounding box center [1478, 262] width 100 height 27
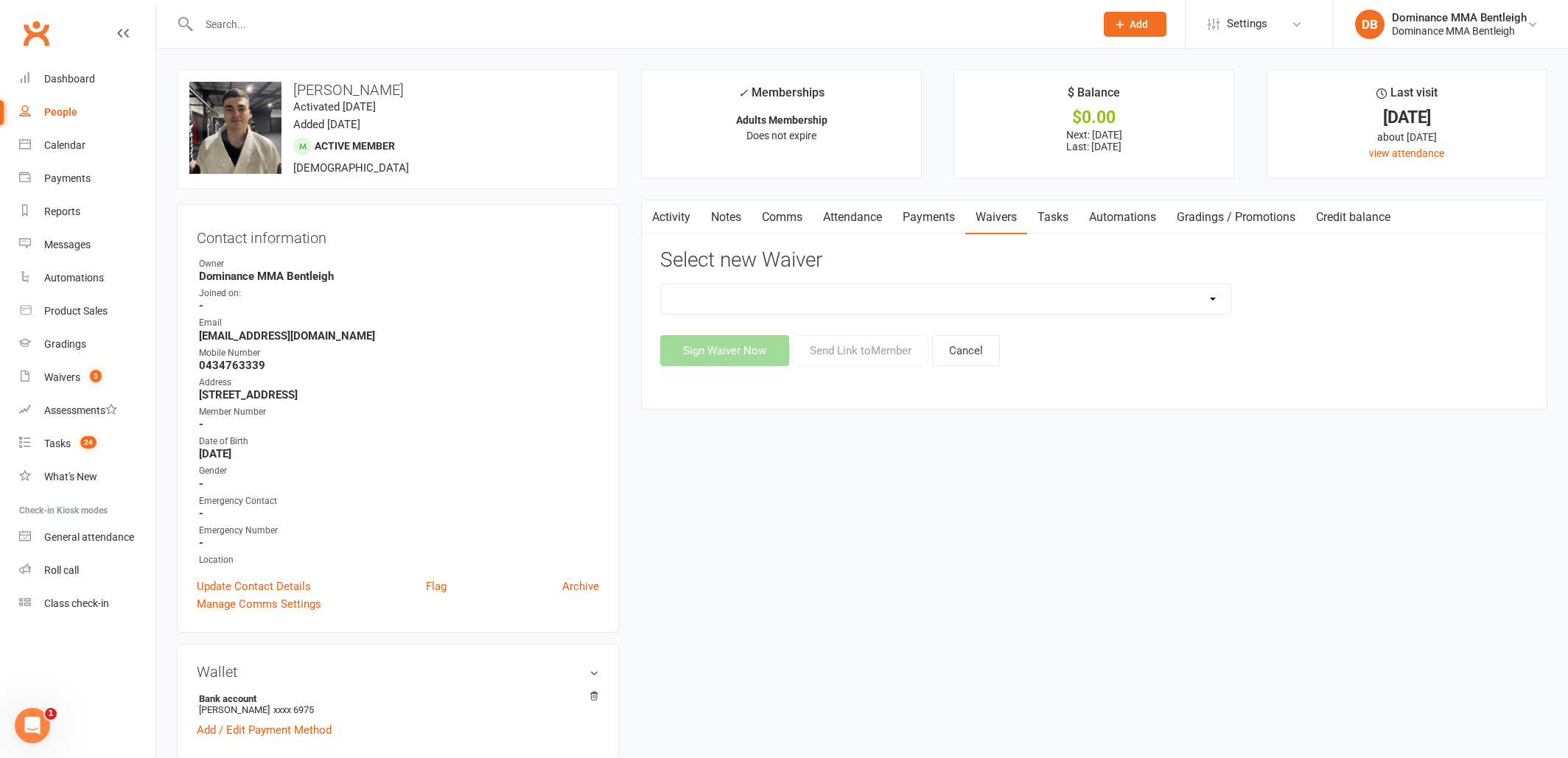
select select "7799"
click at [838, 351] on button "Send Link to Member" at bounding box center [860, 351] width 135 height 31
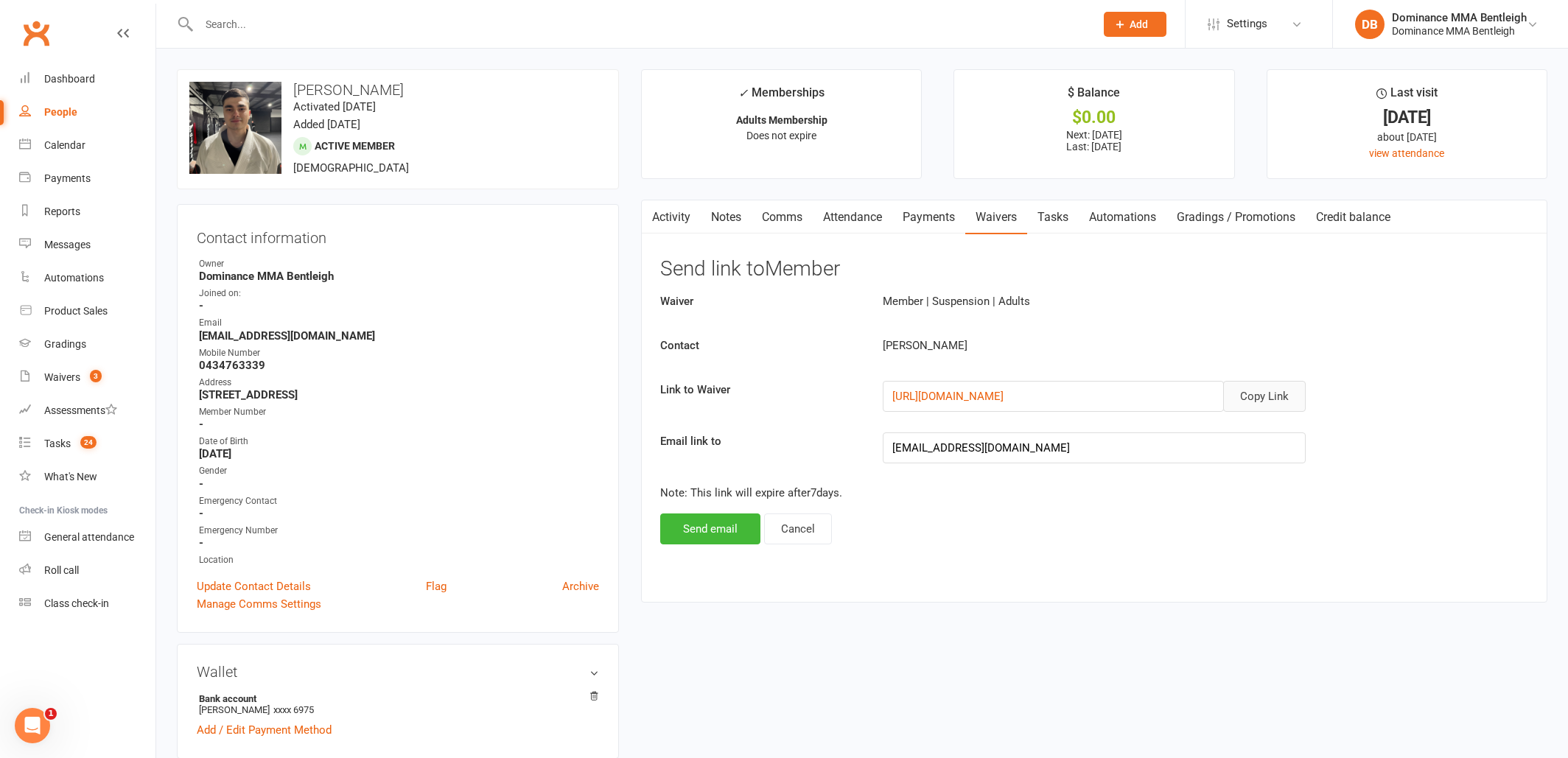
click at [1256, 396] on button "Copy Link" at bounding box center [1264, 397] width 82 height 31
click at [788, 219] on link "Comms" at bounding box center [782, 217] width 61 height 34
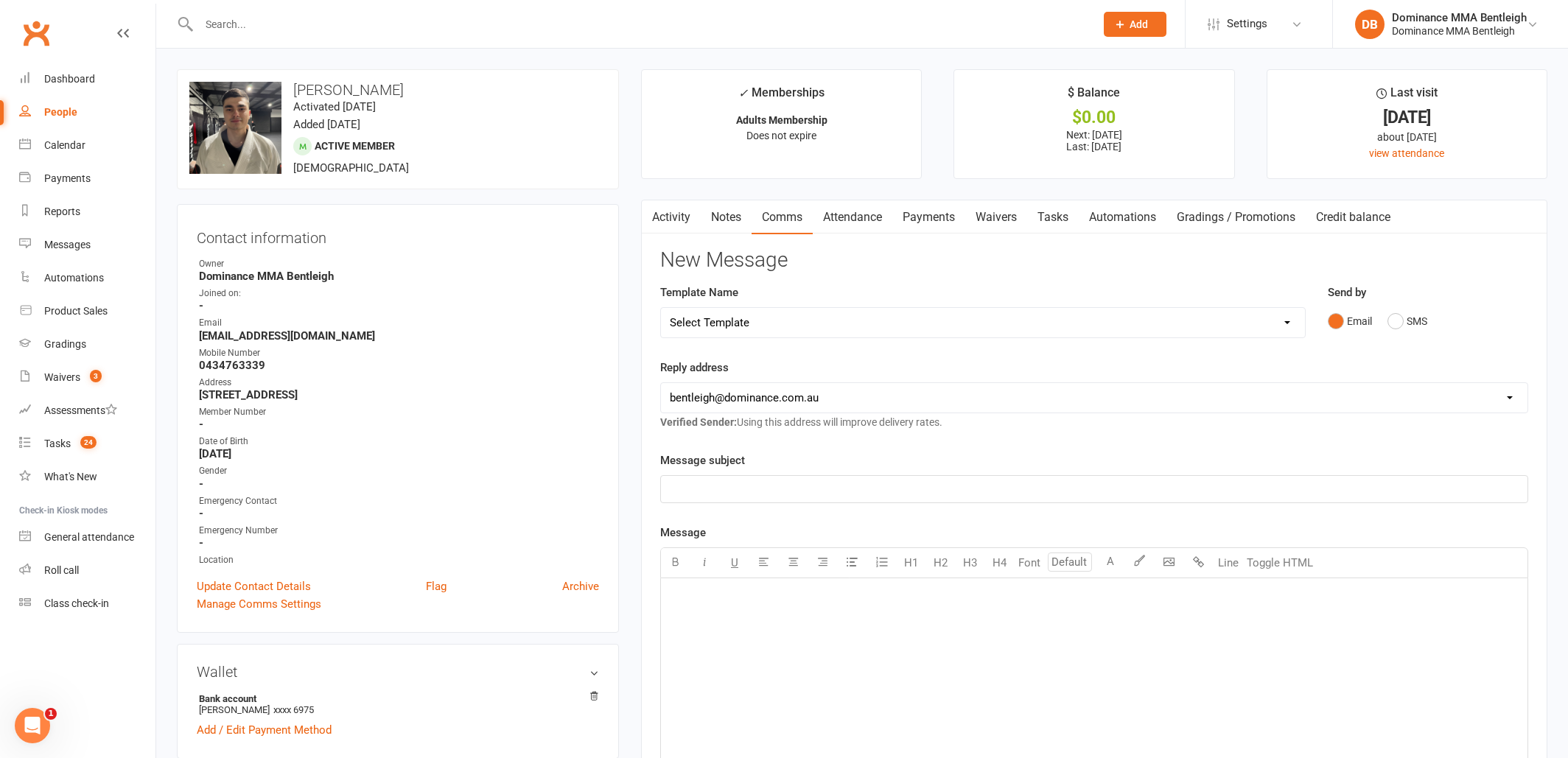
select select "9"
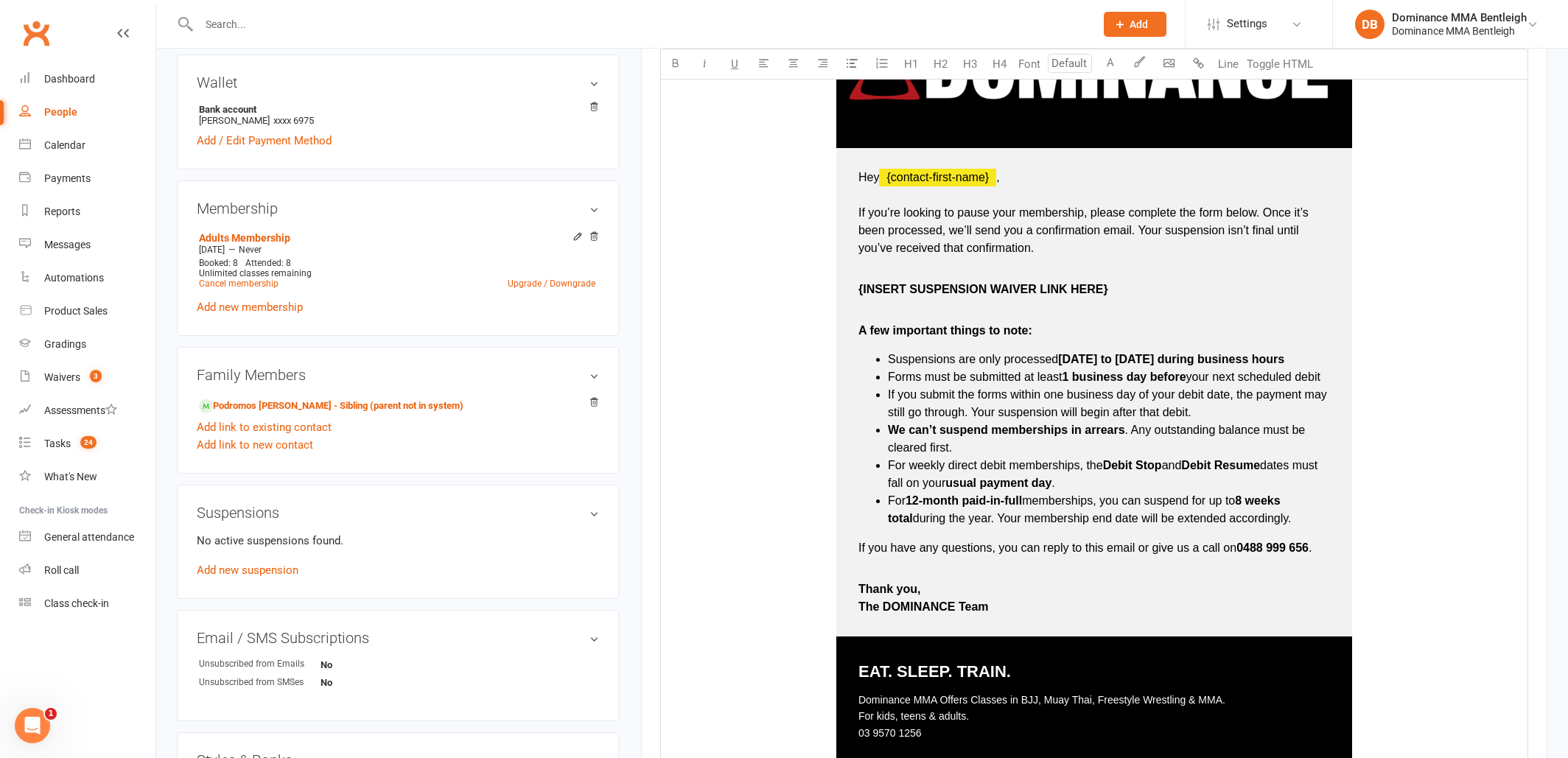
scroll to position [593, 0]
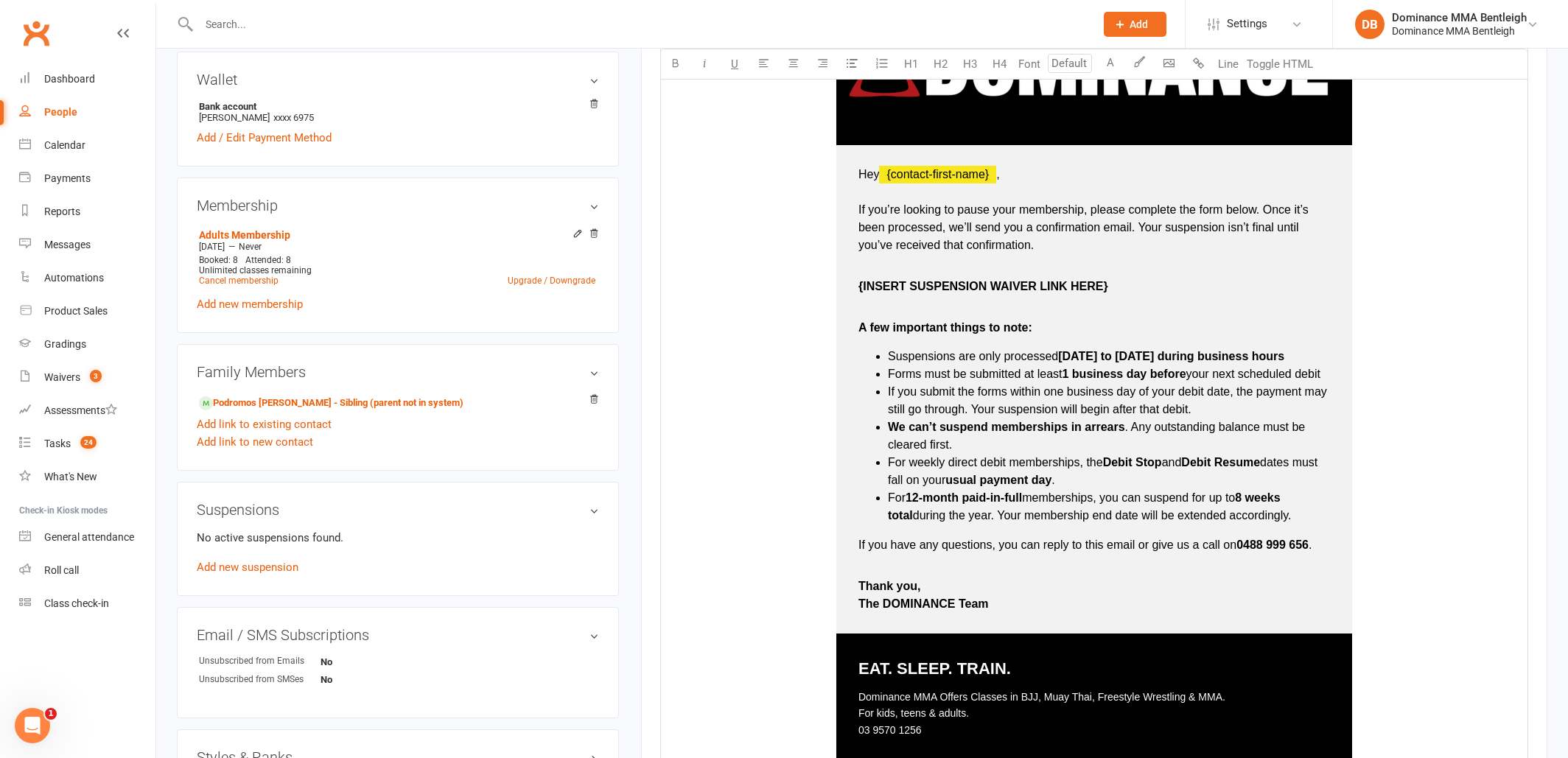
type input "16"
drag, startPoint x: 1124, startPoint y: 291, endPoint x: 1088, endPoint y: 247, distance: 56.9
click at [861, 284] on p "{INSERT SUSPENSION WAIVER LINK HERE}" at bounding box center [1094, 295] width 472 height 36
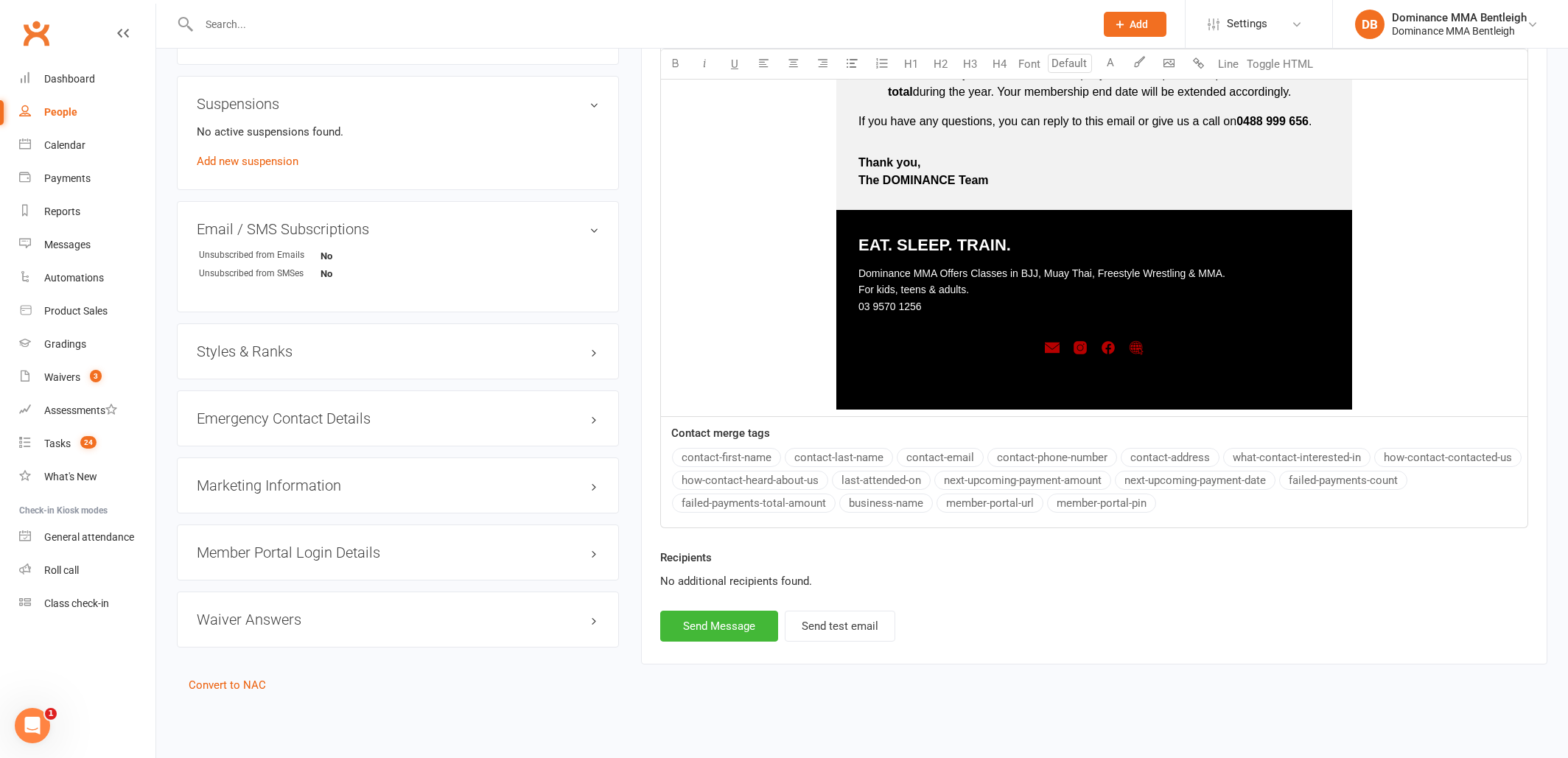
scroll to position [1008, 0]
click at [729, 614] on button "Send Message" at bounding box center [719, 626] width 118 height 31
select select
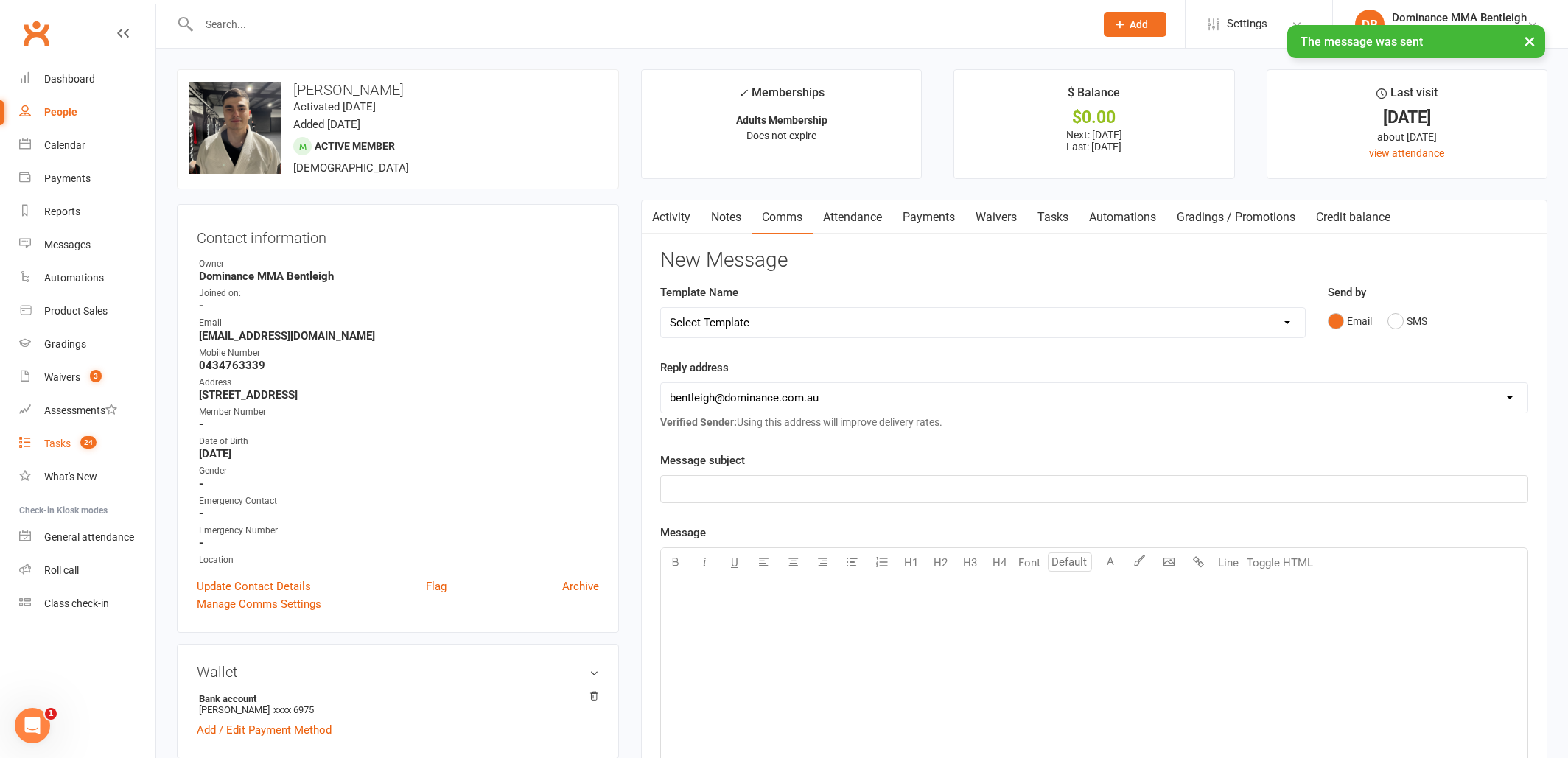
scroll to position [0, 0]
click at [69, 385] on link "Waivers 3" at bounding box center [87, 378] width 136 height 33
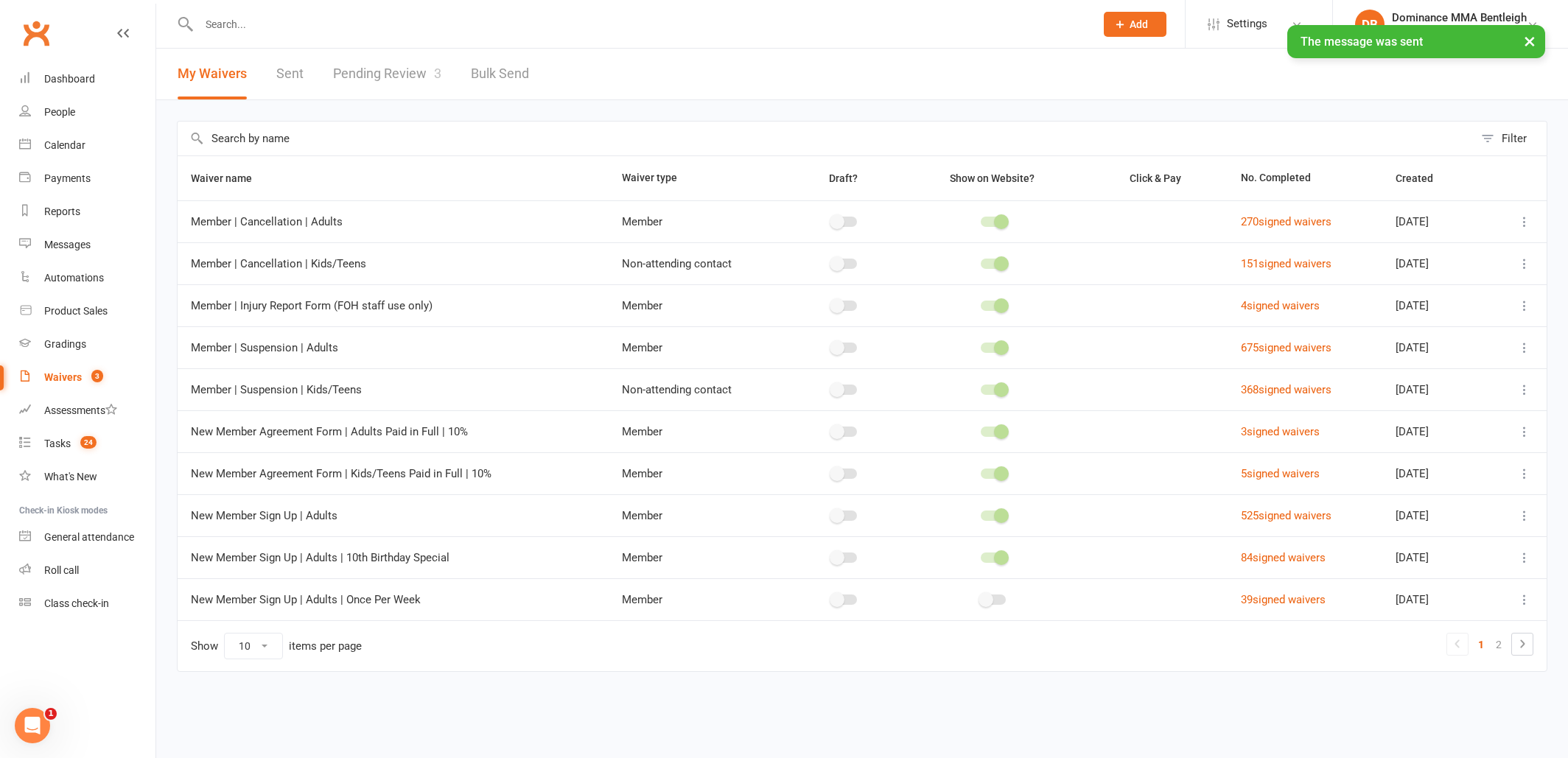
click at [400, 69] on link "Pending Review 3" at bounding box center [387, 74] width 108 height 51
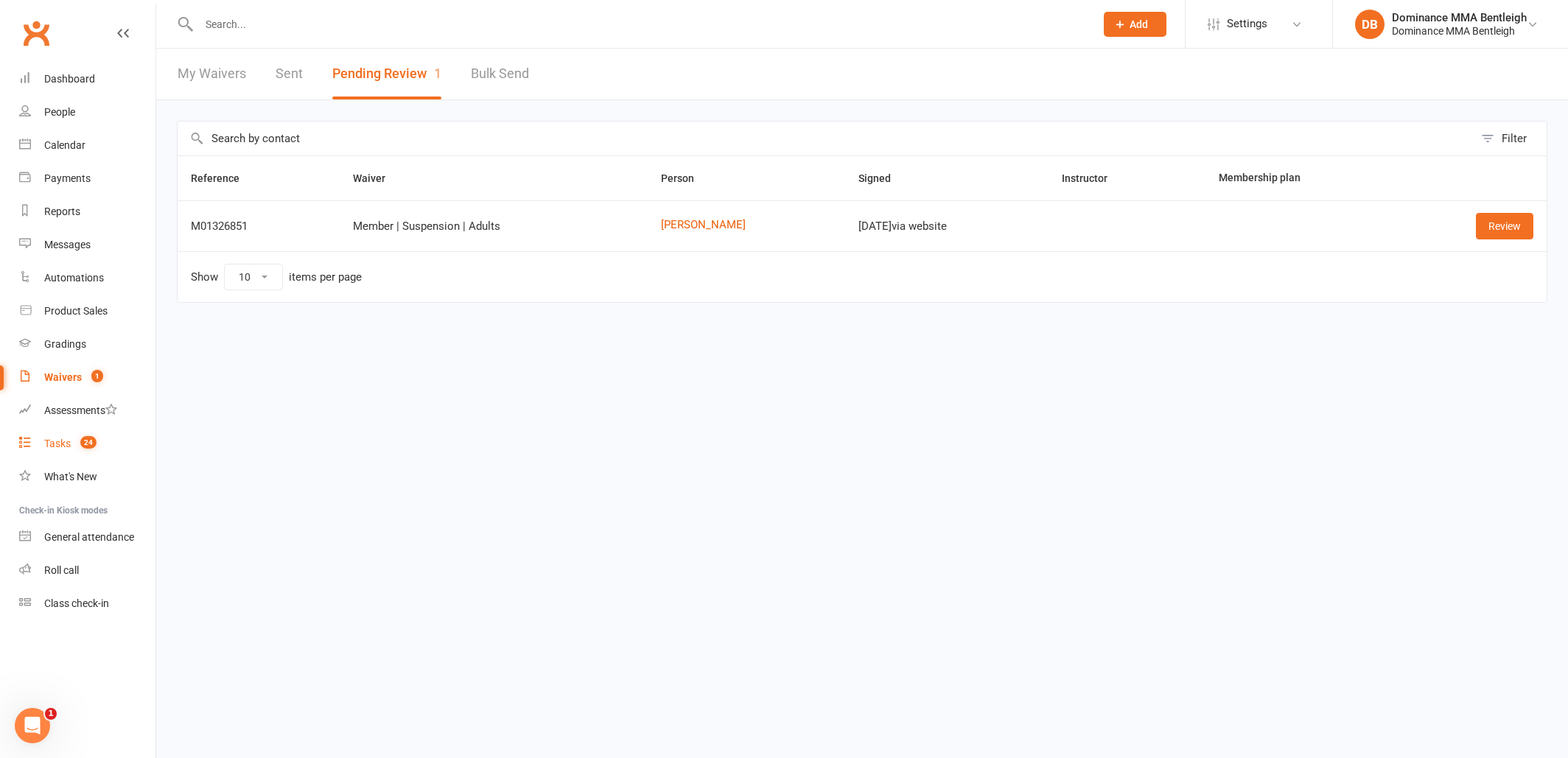
click at [59, 449] on div "Tasks" at bounding box center [57, 443] width 27 height 12
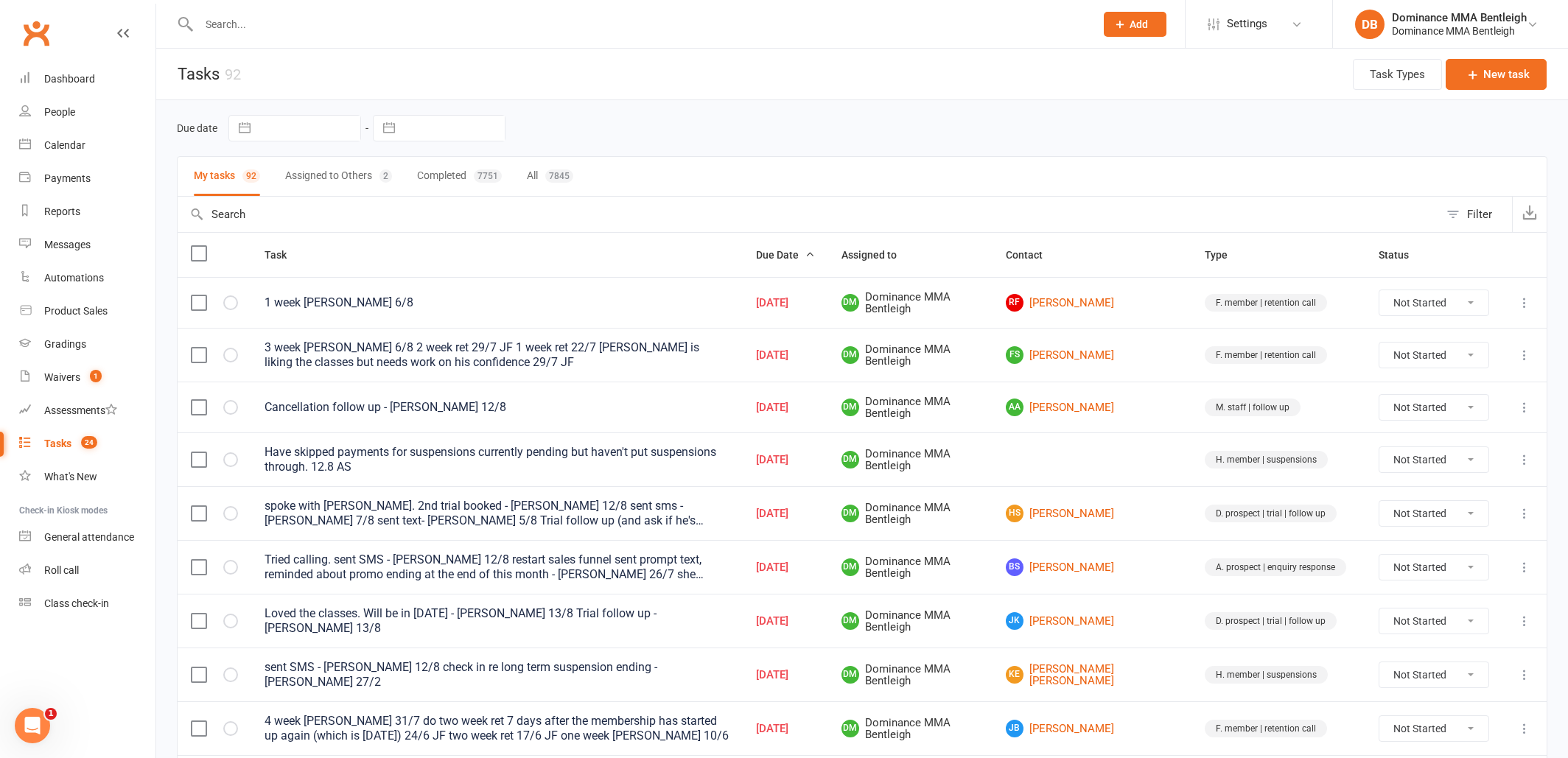
click at [1475, 226] on button "Filter" at bounding box center [1476, 214] width 73 height 36
select select "incomplete"
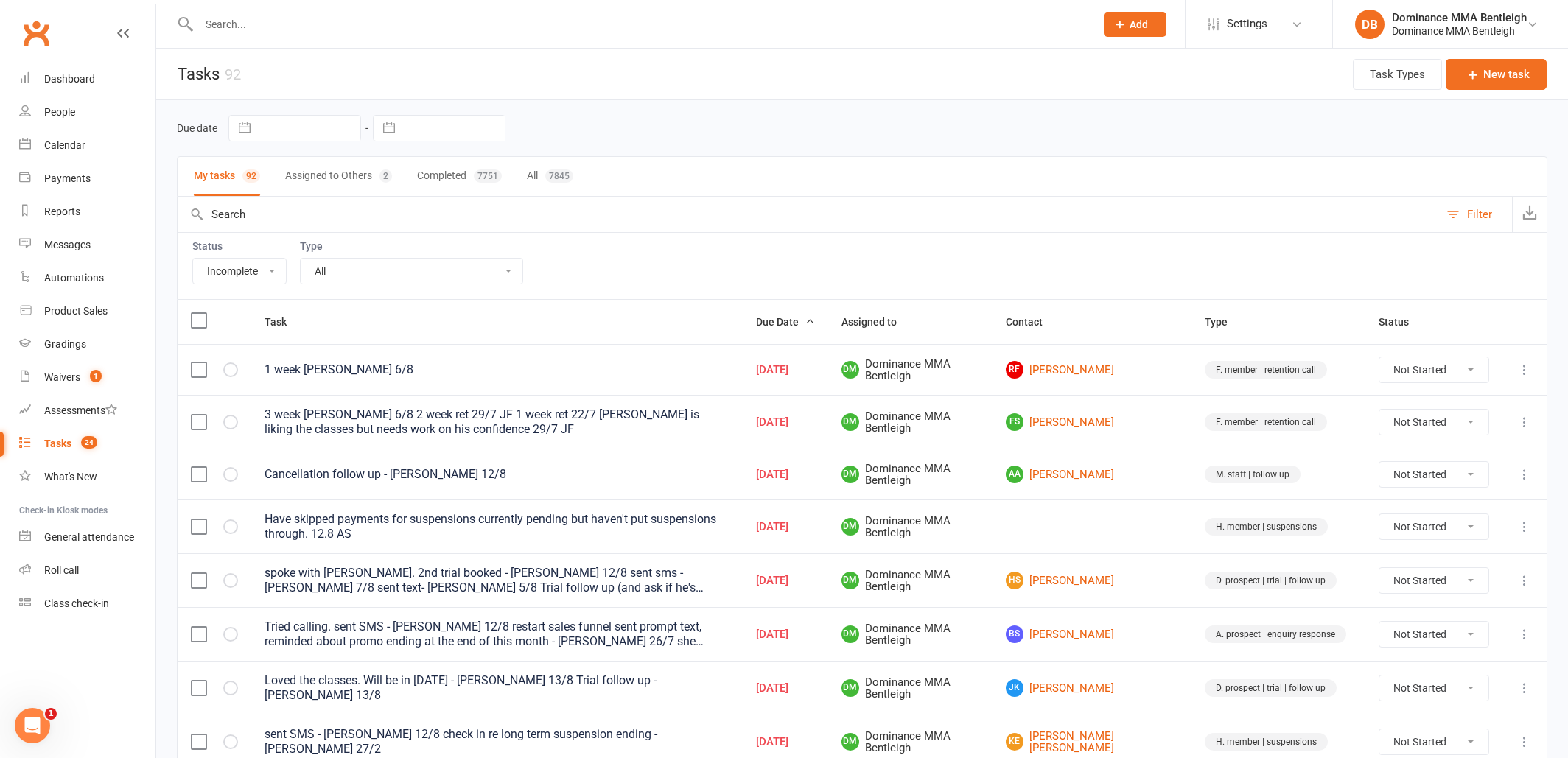
click at [397, 123] on button "button" at bounding box center [389, 128] width 27 height 25
select select "6"
select select "2025"
select select "7"
select select "2025"
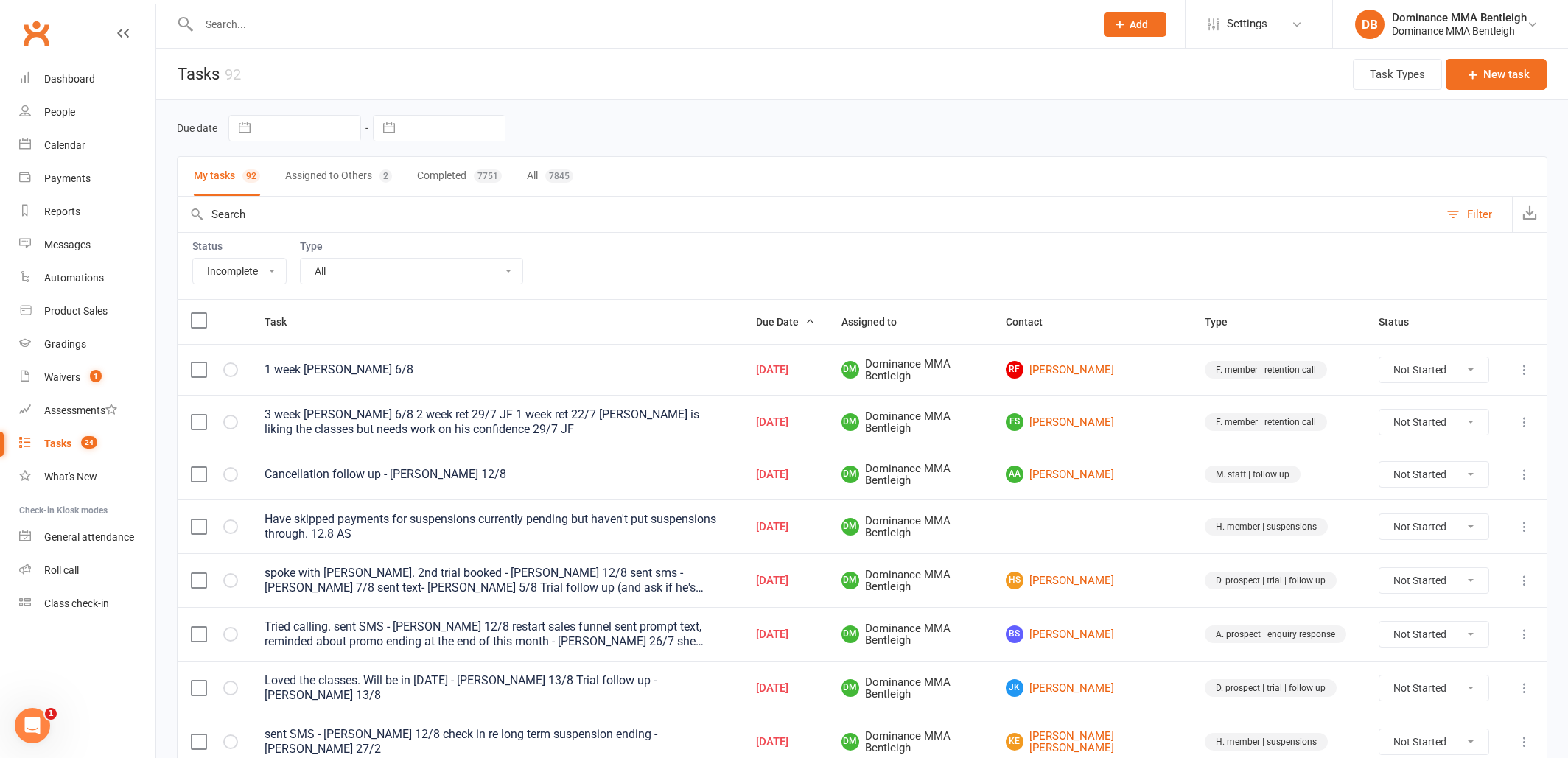
select select "8"
select select "2025"
click at [519, 302] on td "14" at bounding box center [518, 298] width 28 height 28
type input "[DATE]"
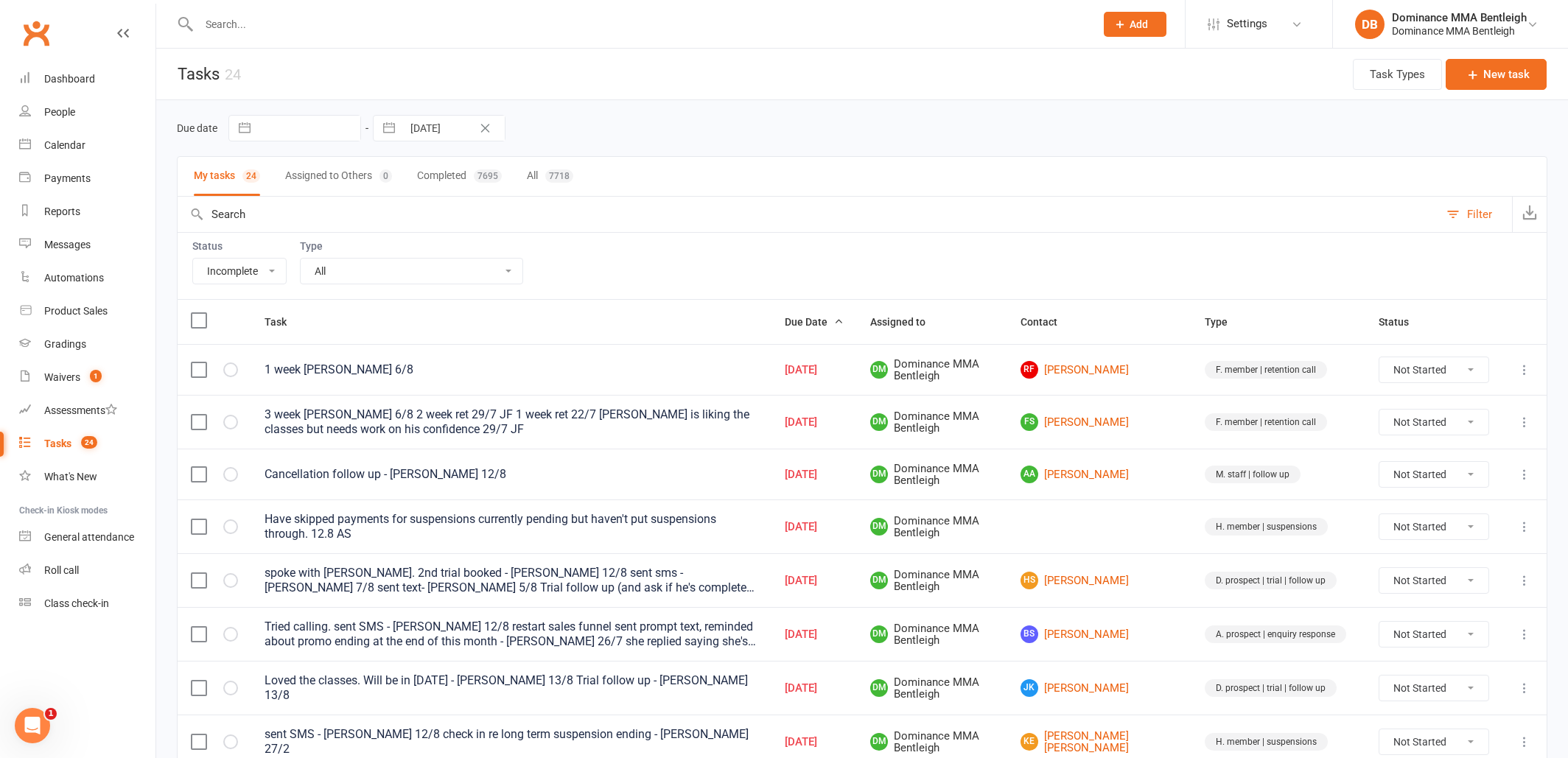
select select "13651"
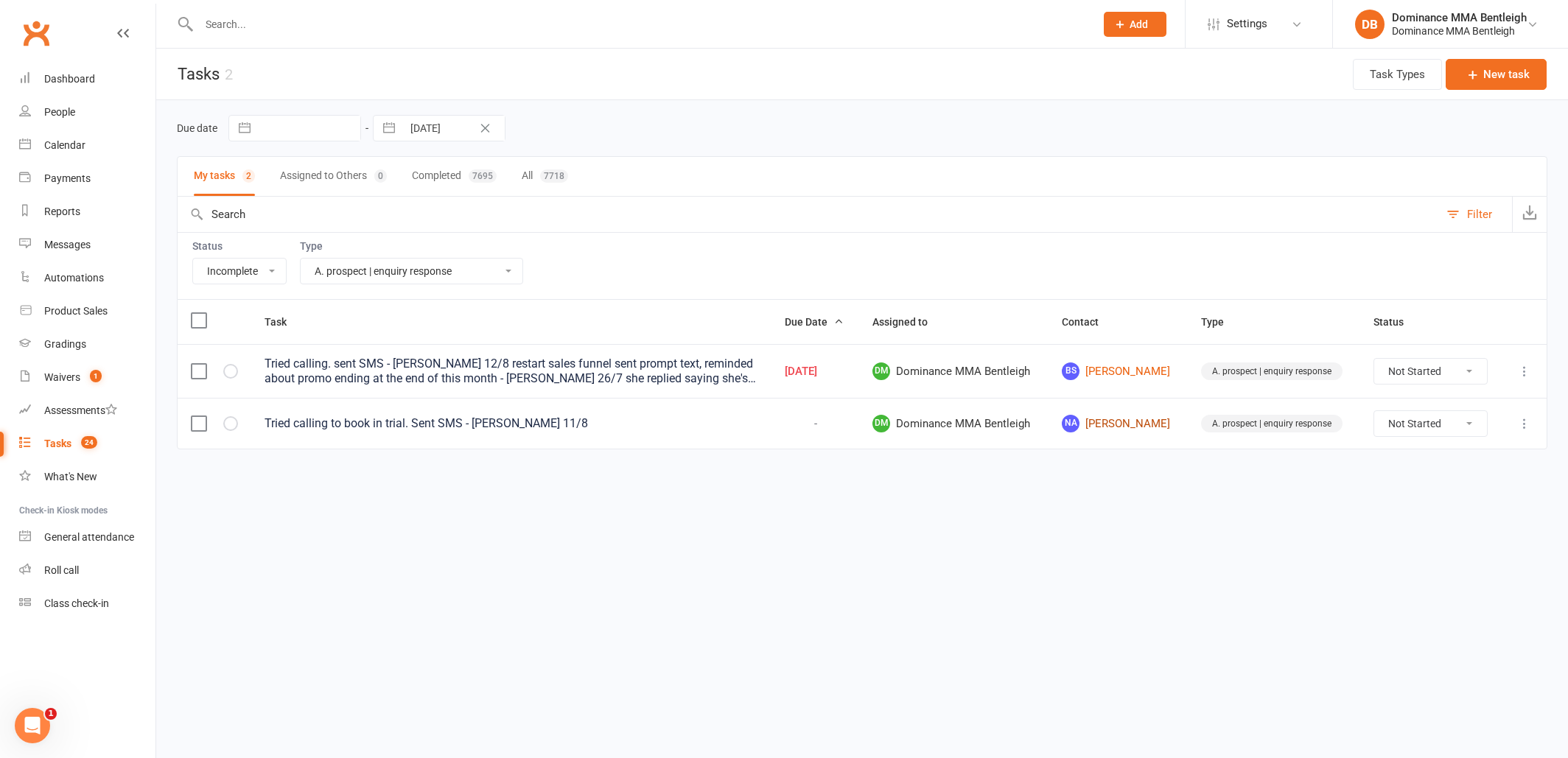
click at [1103, 431] on link "NA Nikolaos Angelopoulos" at bounding box center [1117, 423] width 112 height 17
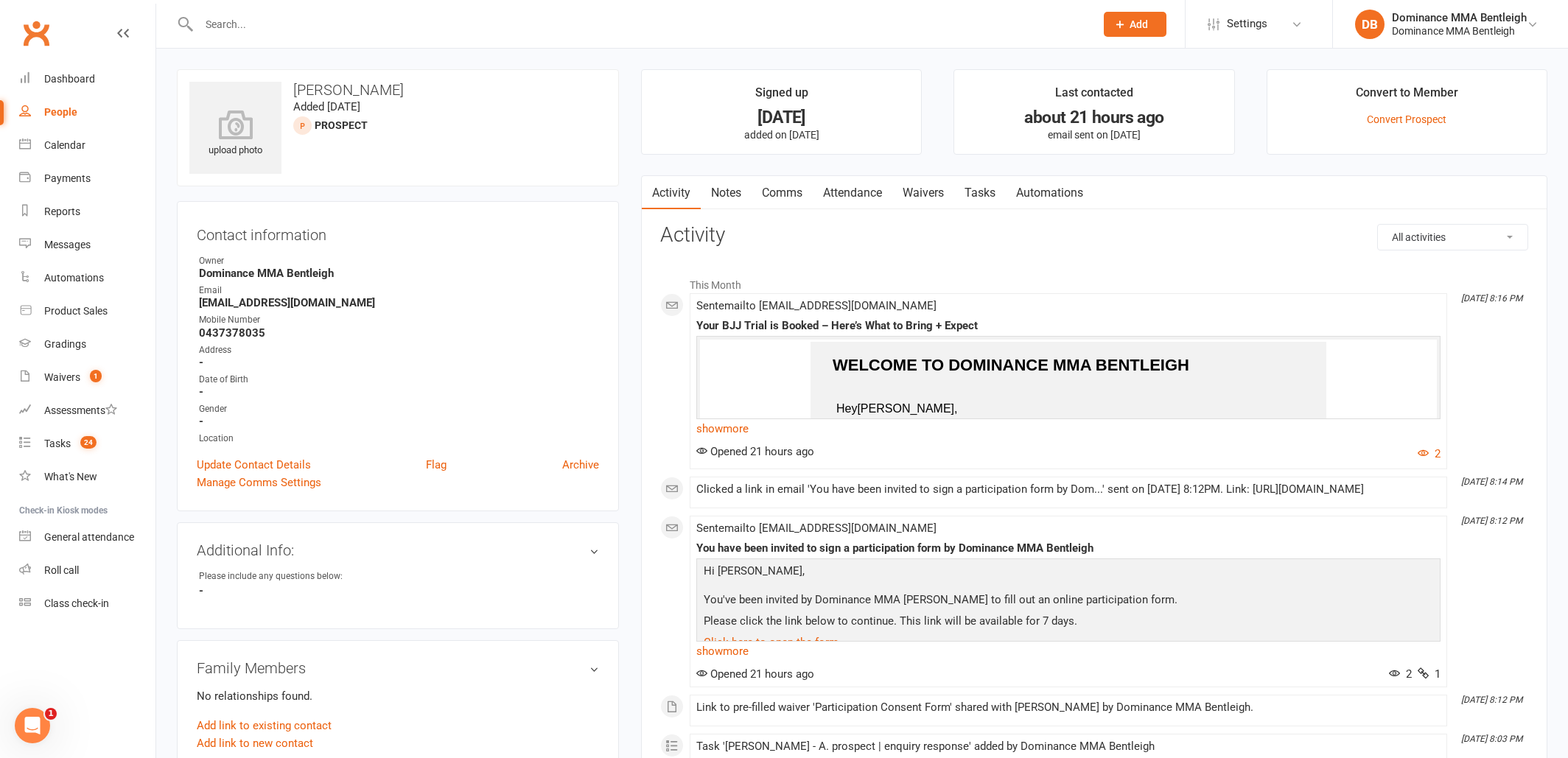
click at [943, 194] on link "Waivers" at bounding box center [923, 193] width 62 height 34
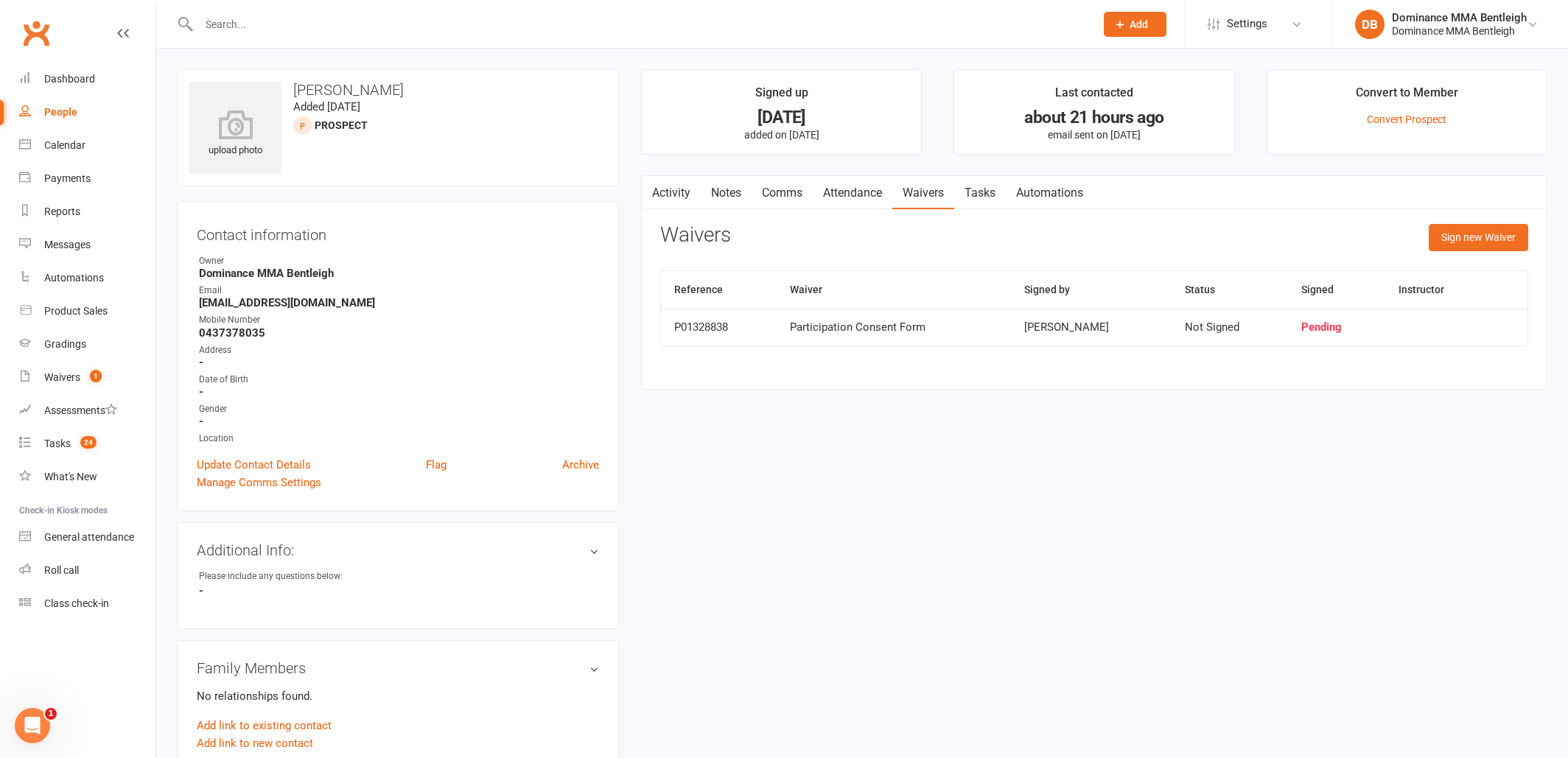
click at [988, 186] on link "Tasks" at bounding box center [980, 193] width 51 height 34
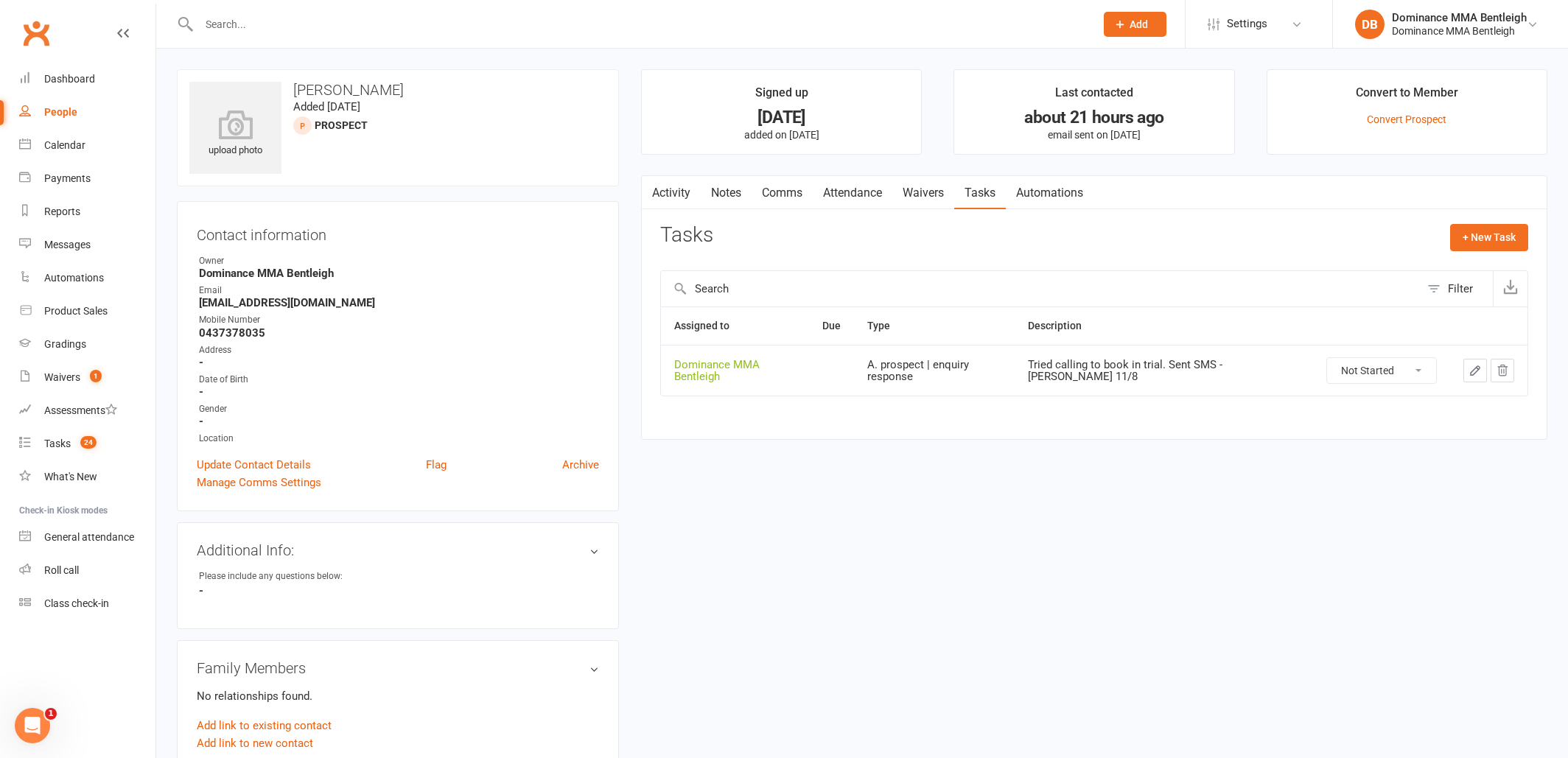
click at [1464, 367] on button "button" at bounding box center [1476, 370] width 24 height 24
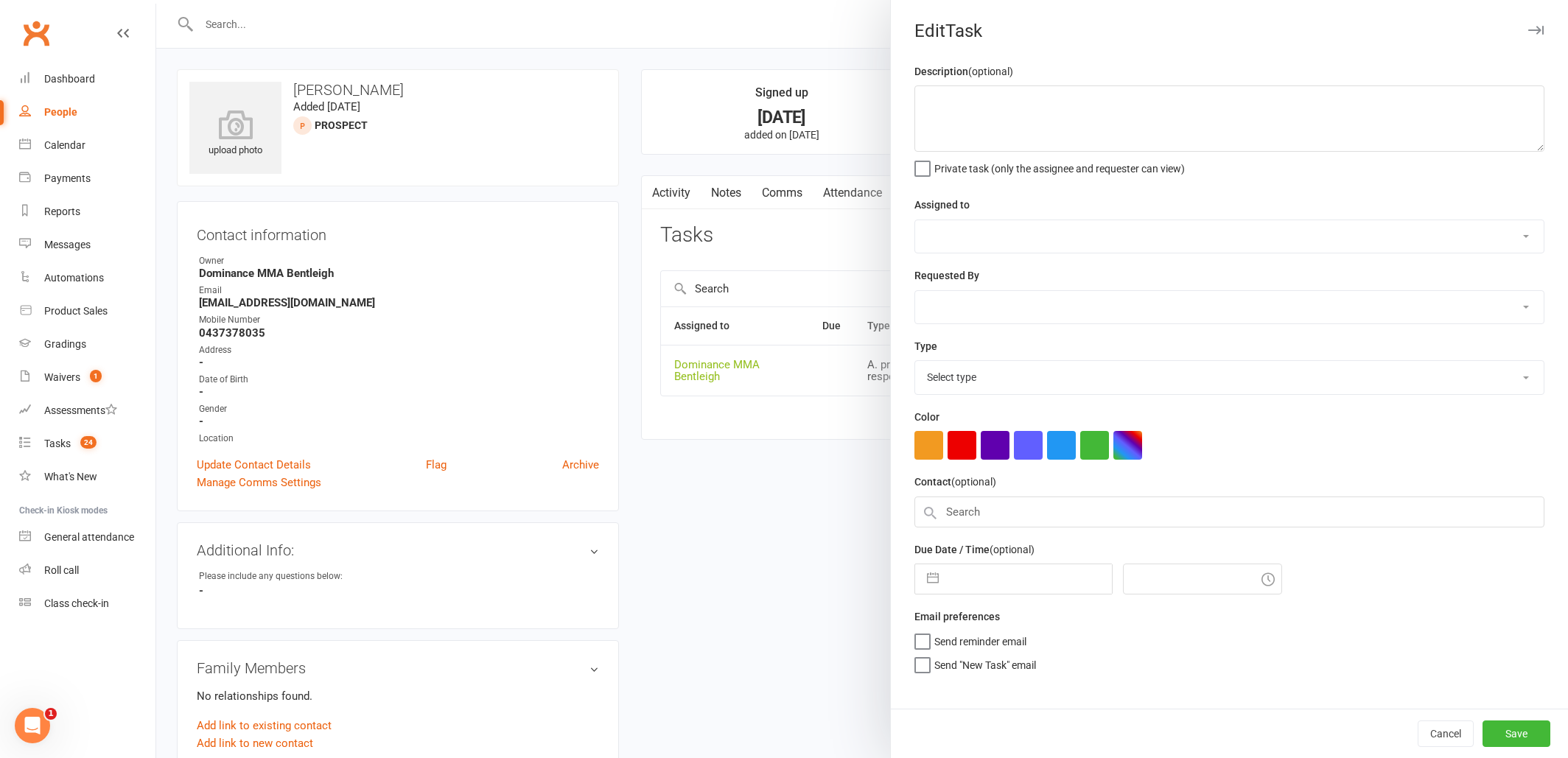
type textarea "Tried calling to book in trial. Sent SMS - Dylan 11/8"
select select "24839"
select select "13651"
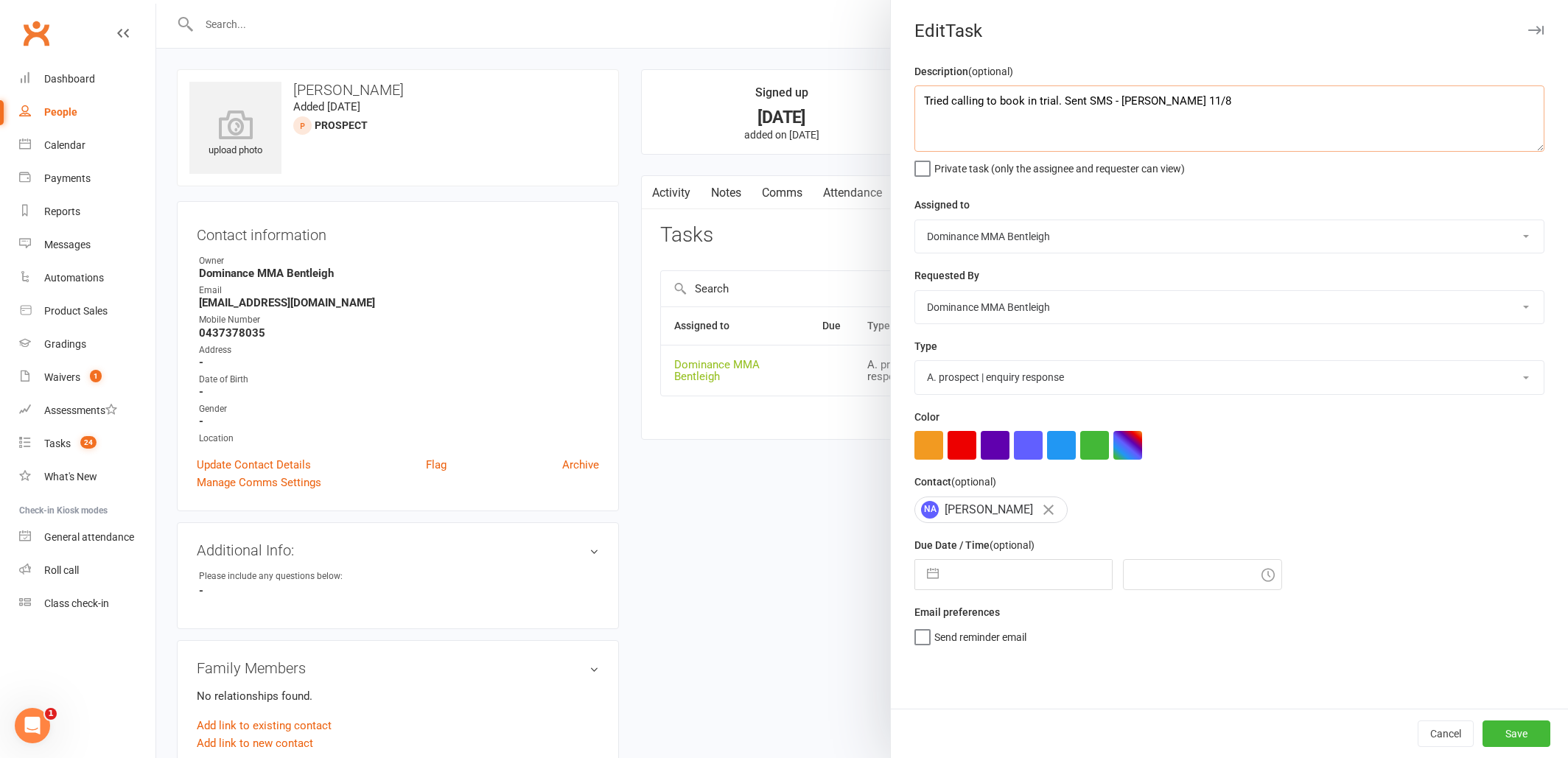
drag, startPoint x: 919, startPoint y: 101, endPoint x: 1121, endPoint y: 73, distance: 203.9
click at [921, 101] on textarea "Tried calling to book in trial. Sent SMS - Dylan 11/8" at bounding box center [1229, 118] width 630 height 67
click at [951, 101] on textarea "Tried calling to book in trial. Sent SMS - Dylan 11/8" at bounding box center [1229, 118] width 630 height 67
type textarea "Tried calling to book in trial. Sent SMS - Dylan 11/8"
click at [1535, 741] on button "Save" at bounding box center [1516, 733] width 68 height 27
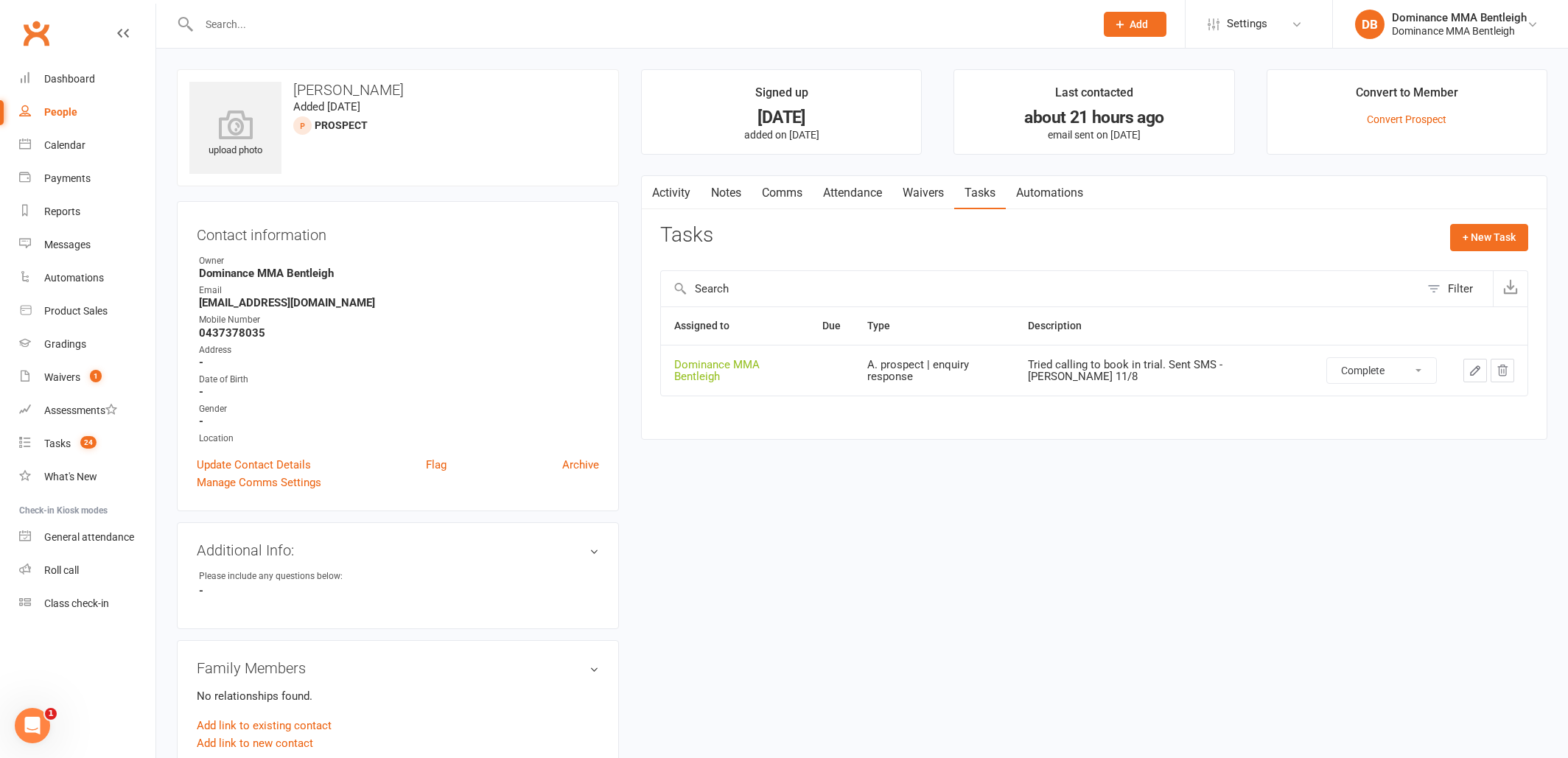
select select "unstarted"
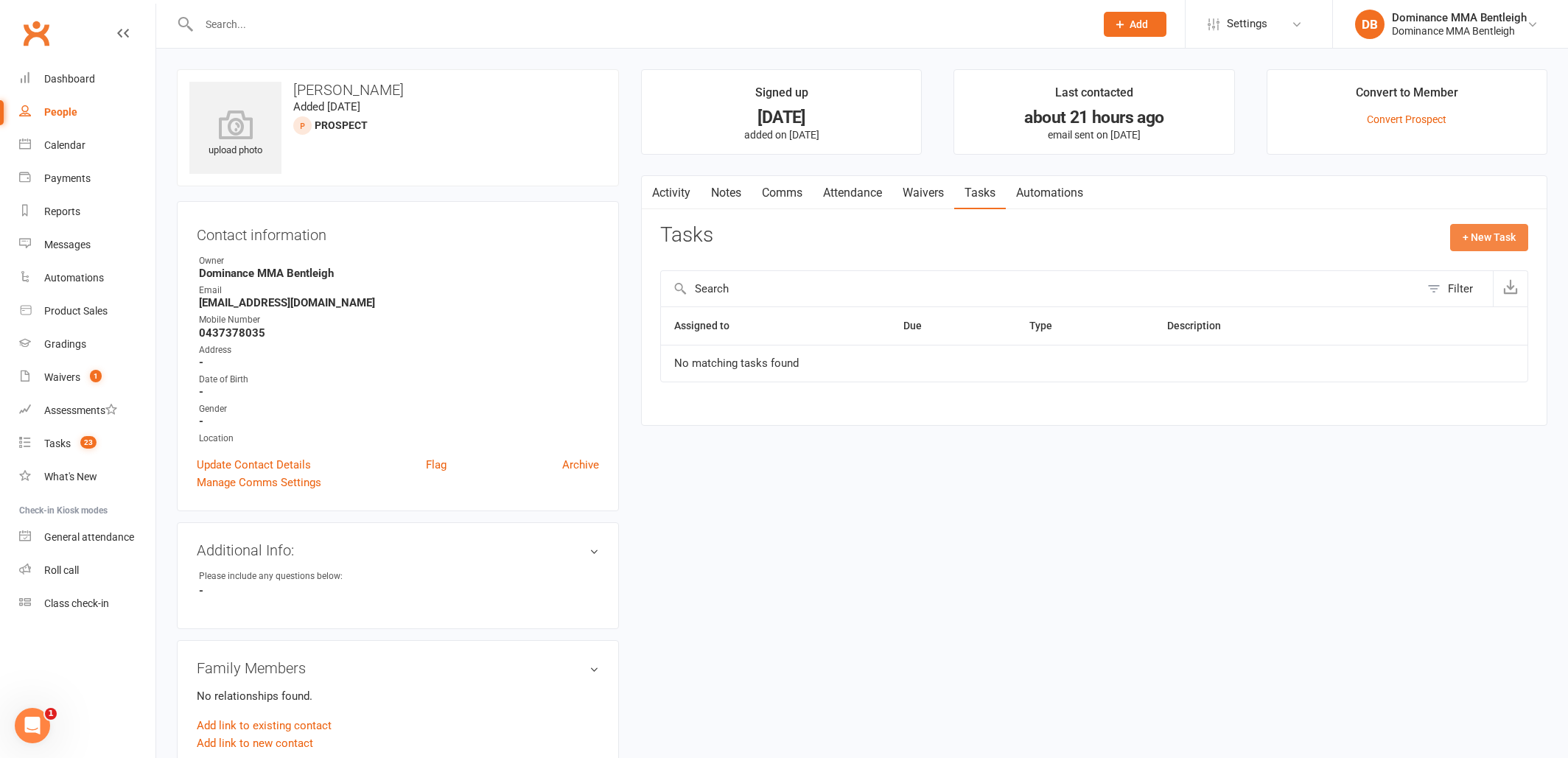
click at [1490, 239] on button "+ New Task" at bounding box center [1488, 237] width 78 height 27
select select "24839"
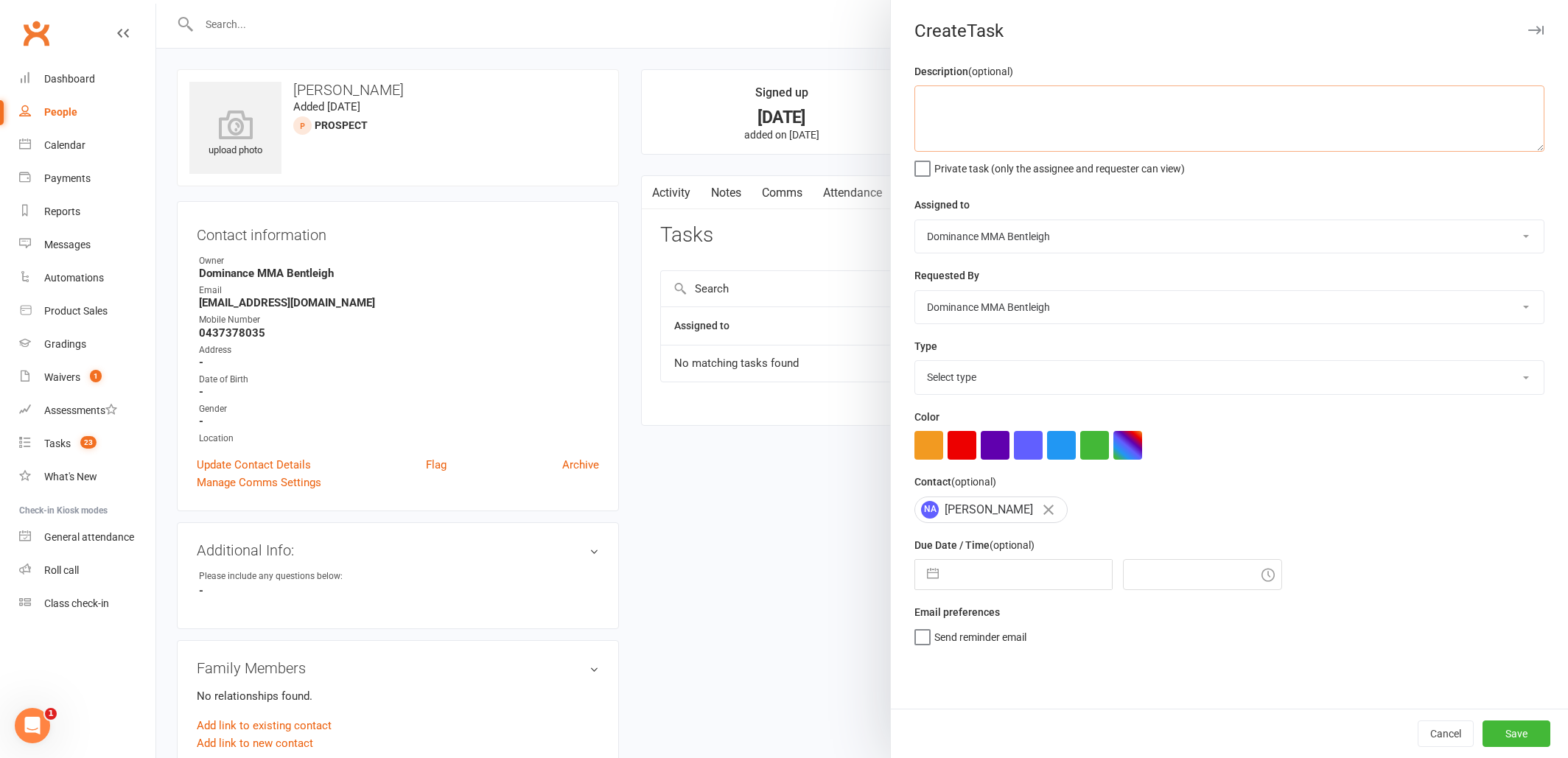
click at [997, 120] on textarea at bounding box center [1229, 118] width 630 height 67
type textarea "Confirm trial - Dylan 14/8"
select select "13749"
select select "6"
select select "2025"
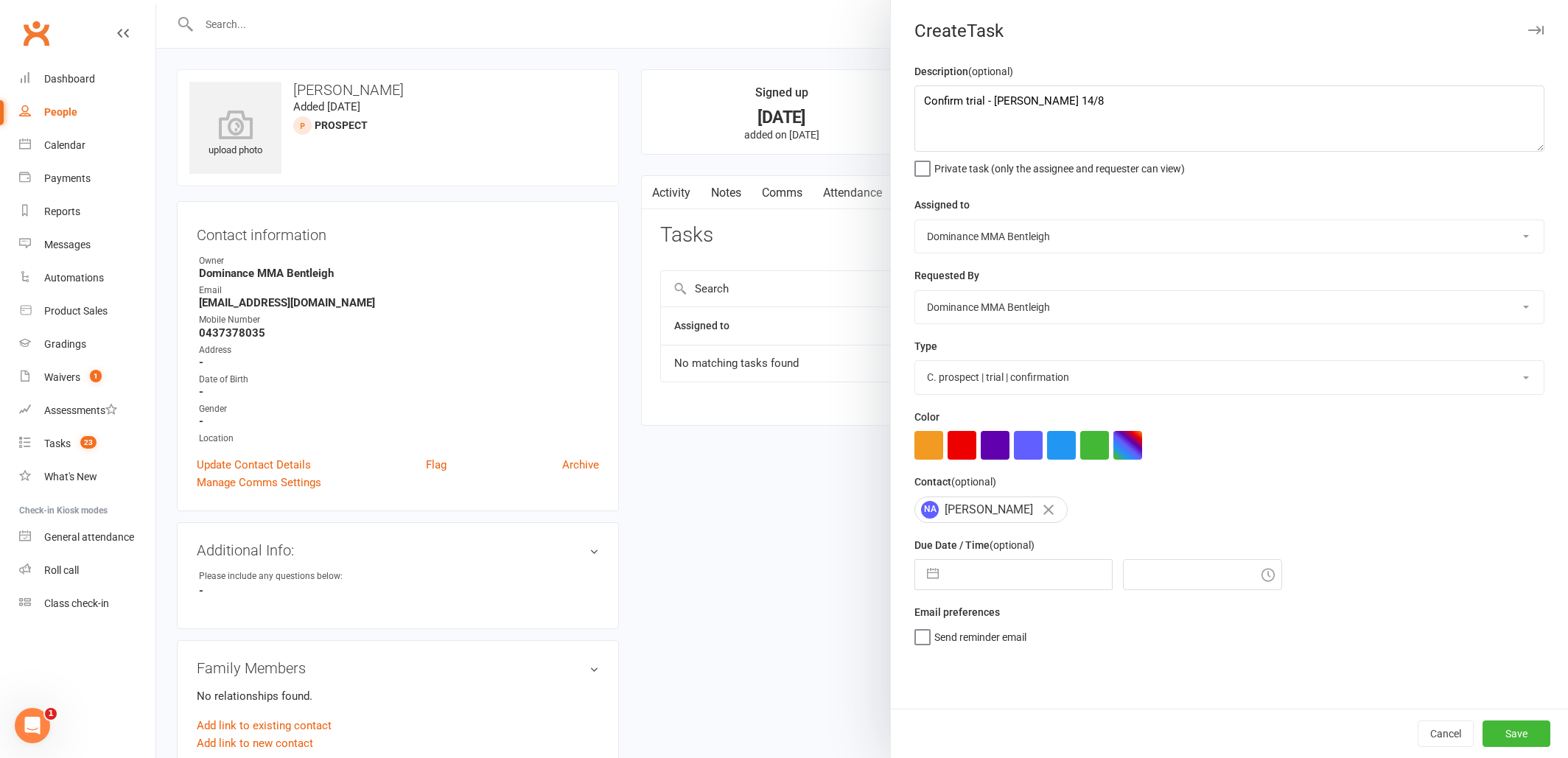
select select "7"
select select "2025"
select select "8"
select select "2025"
click at [1046, 572] on input "text" at bounding box center [1029, 574] width 165 height 29
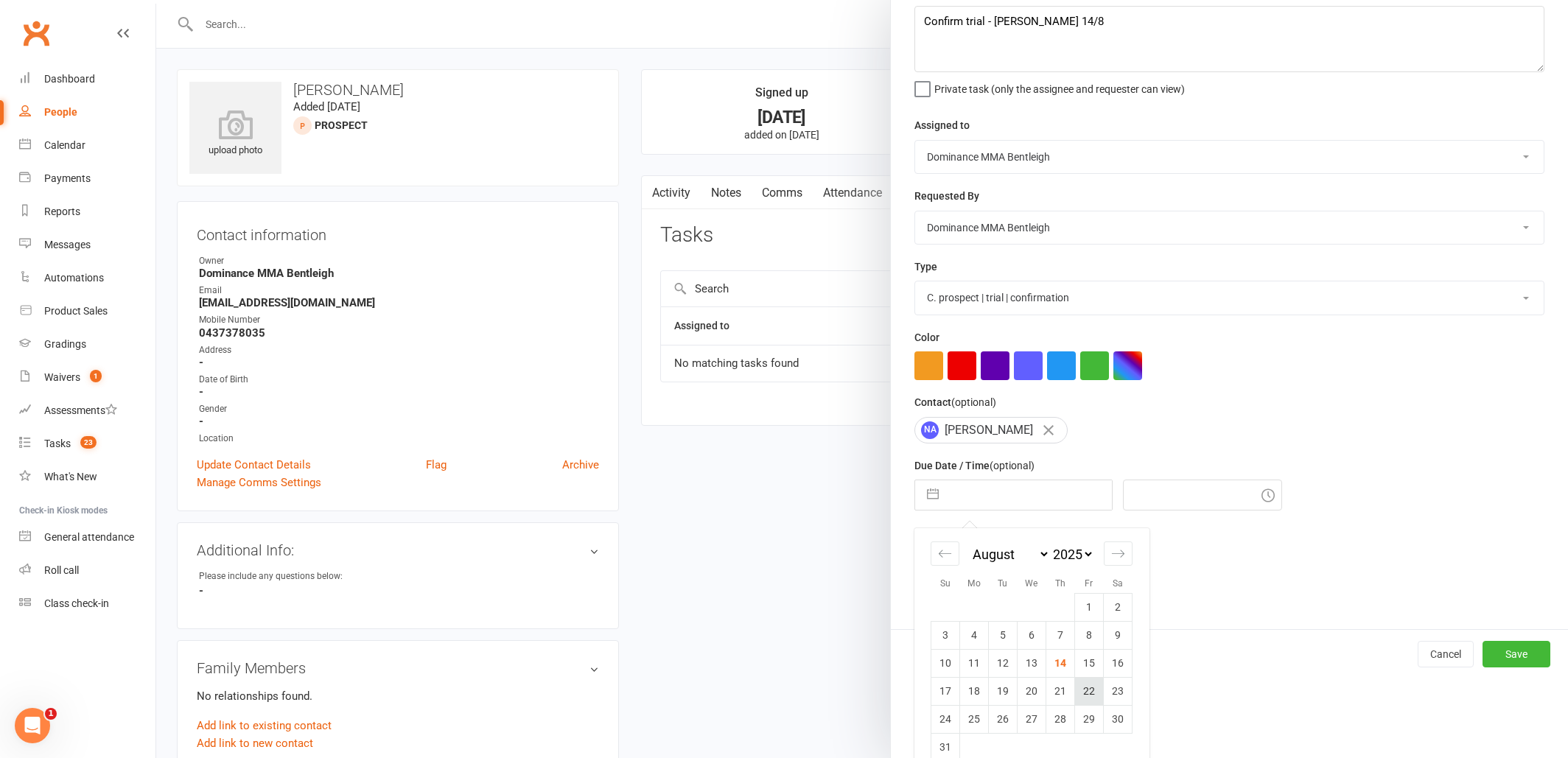
scroll to position [82, 0]
click at [975, 683] on td "18" at bounding box center [974, 688] width 28 height 28
type input "18 Aug 2025"
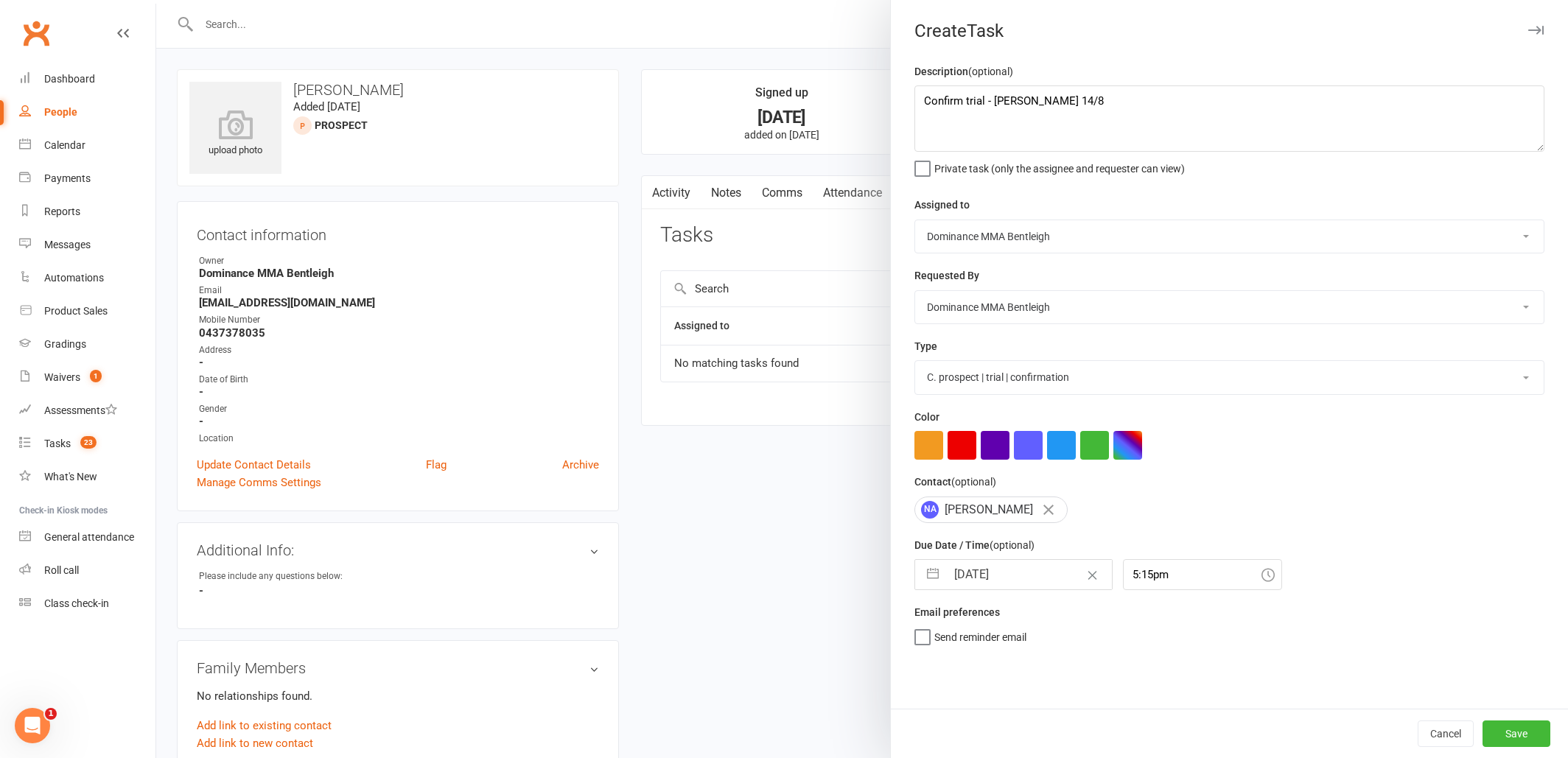
scroll to position [0, 0]
click at [1175, 579] on input "5:15pm" at bounding box center [1202, 575] width 159 height 31
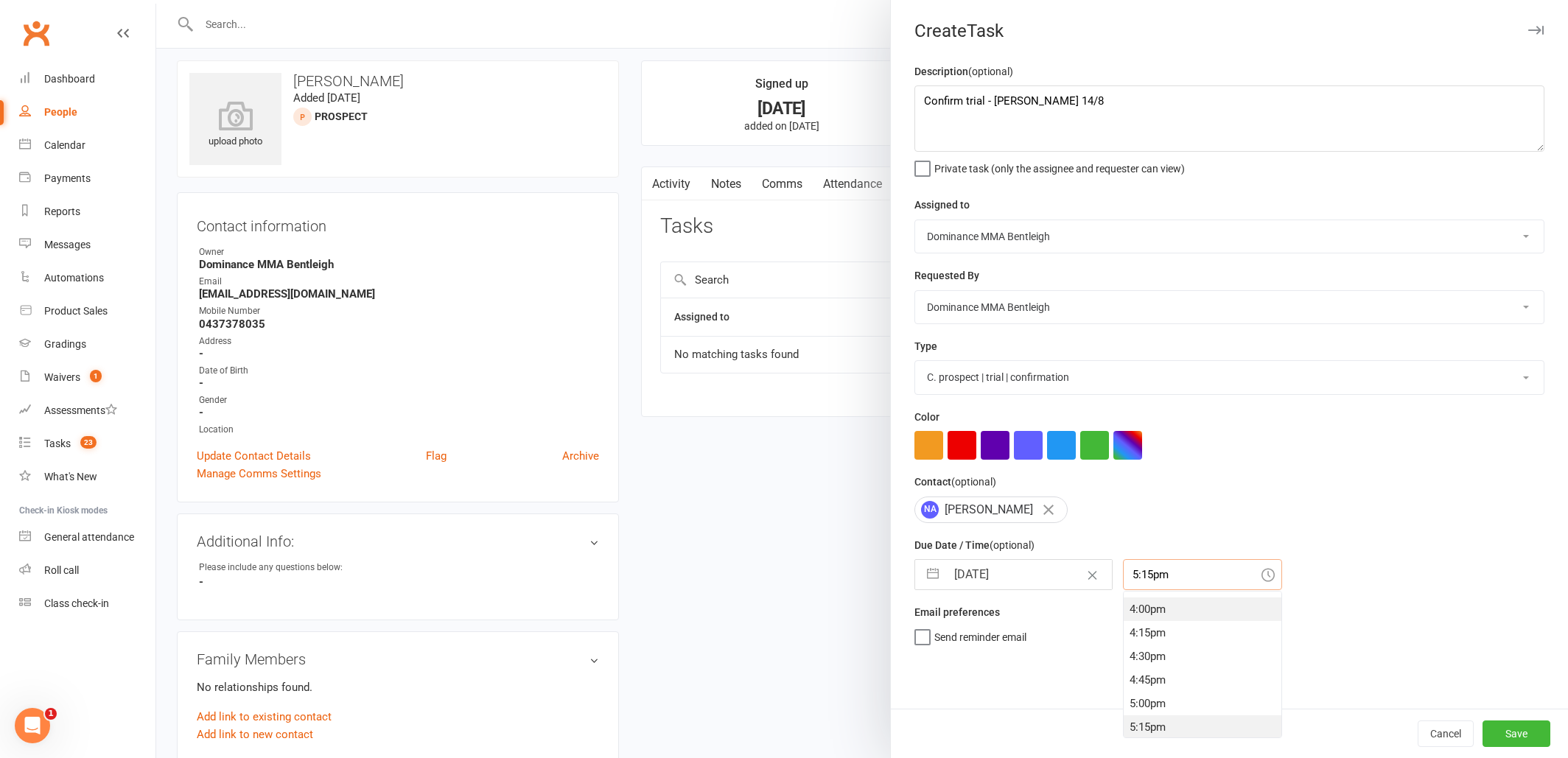
click at [1157, 609] on div "4:00pm" at bounding box center [1202, 610] width 157 height 24
type input "4:00pm"
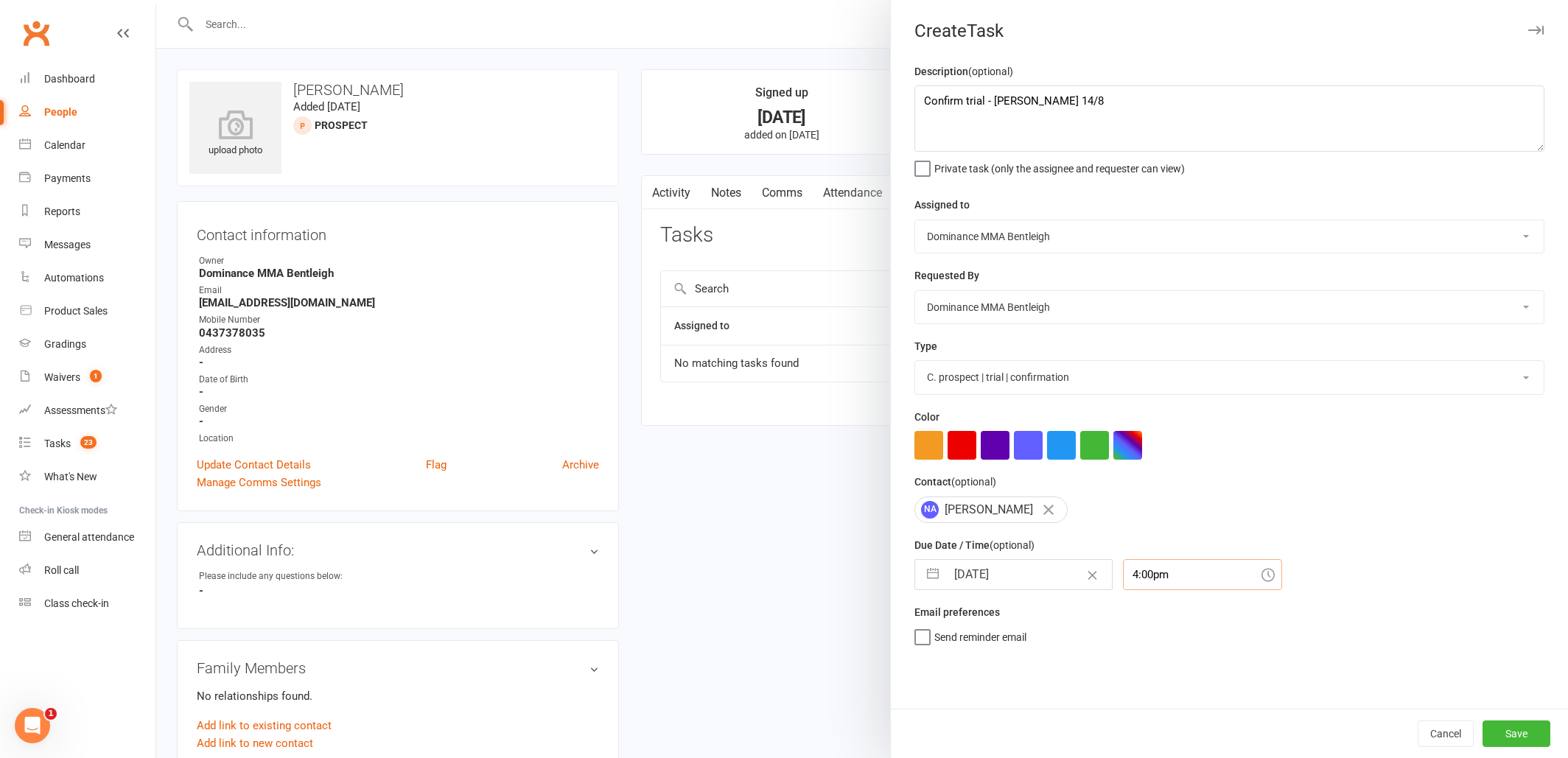
scroll to position [0, 0]
click at [1512, 731] on button "Save" at bounding box center [1516, 733] width 68 height 27
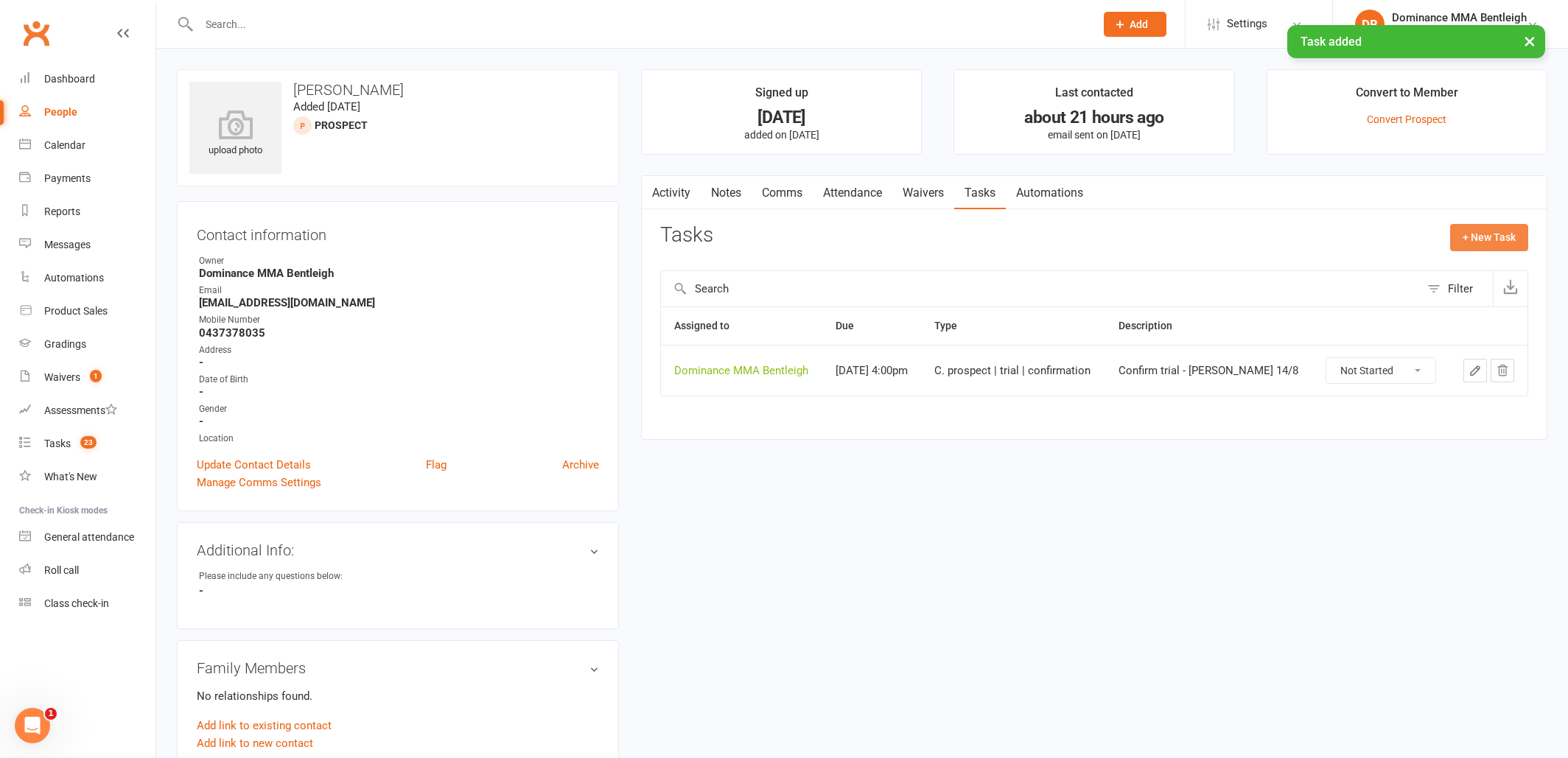
click at [1487, 239] on button "+ New Task" at bounding box center [1488, 237] width 78 height 27
select select "24839"
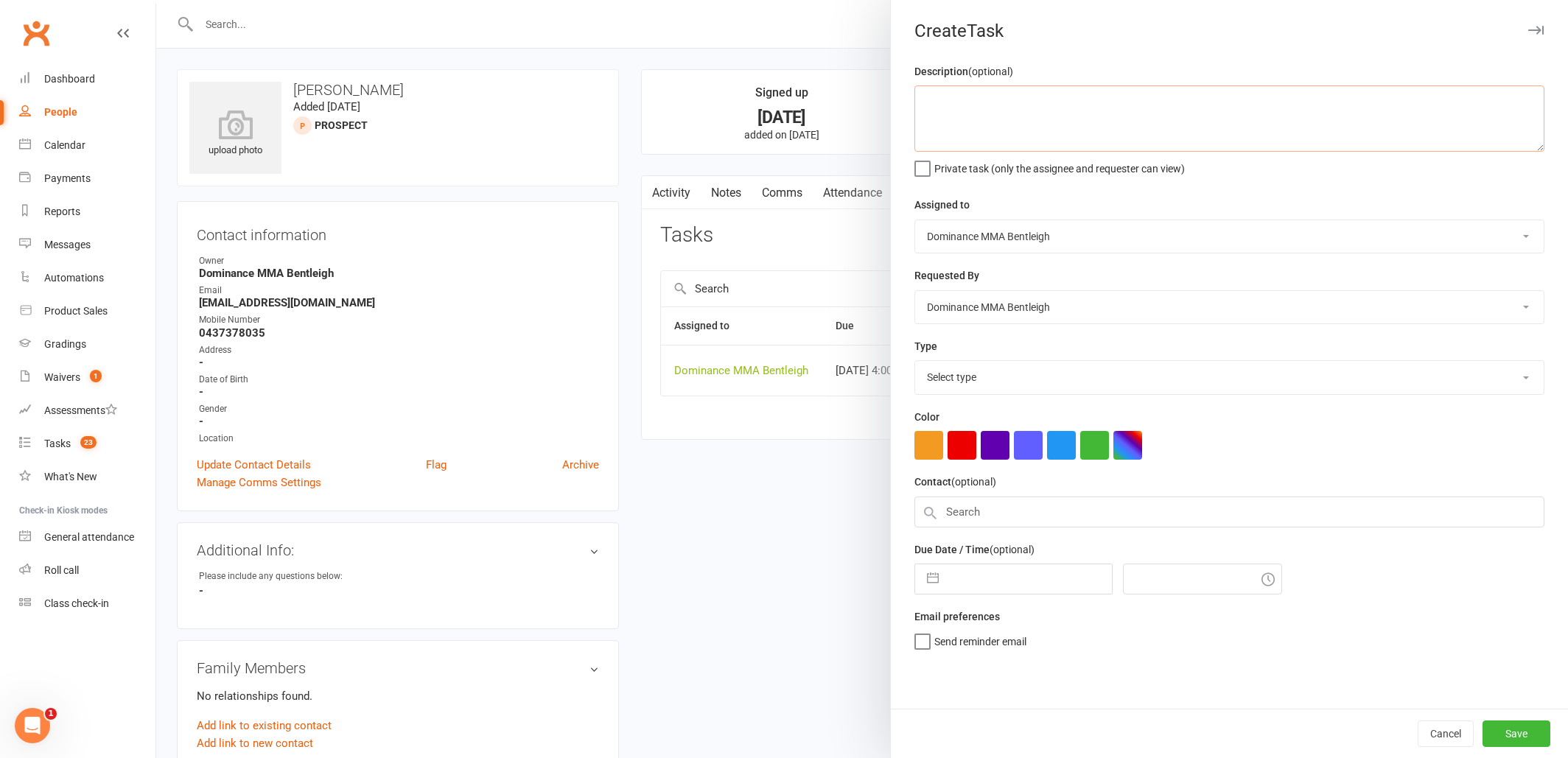
click at [1059, 112] on textarea at bounding box center [1229, 118] width 630 height 67
type textarea "Trial follow up - Dylan 14/8"
select select "13787"
click at [985, 571] on input "text" at bounding box center [1029, 574] width 165 height 29
select select "6"
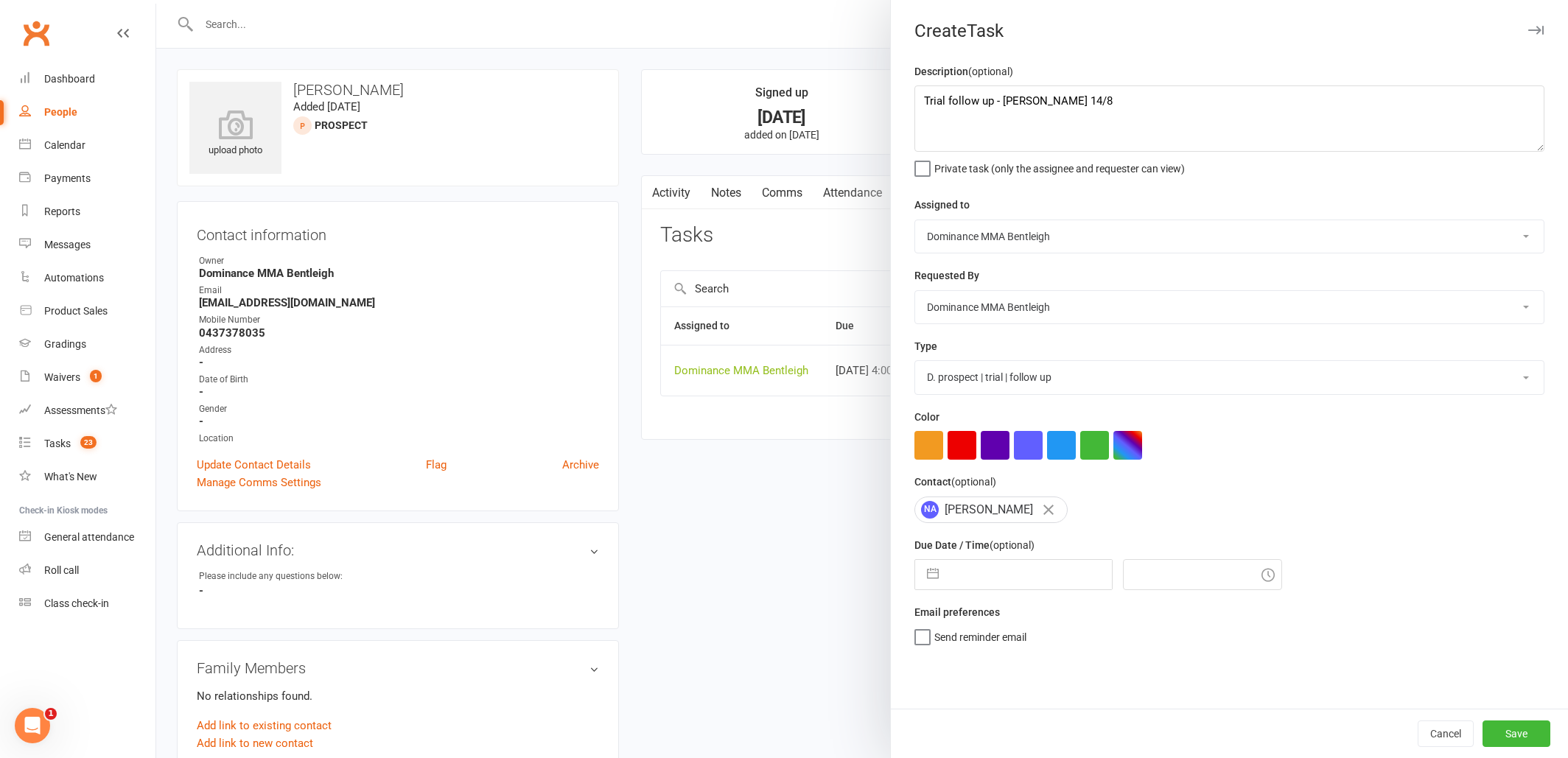
select select "2025"
select select "7"
select select "2025"
select select "8"
select select "2025"
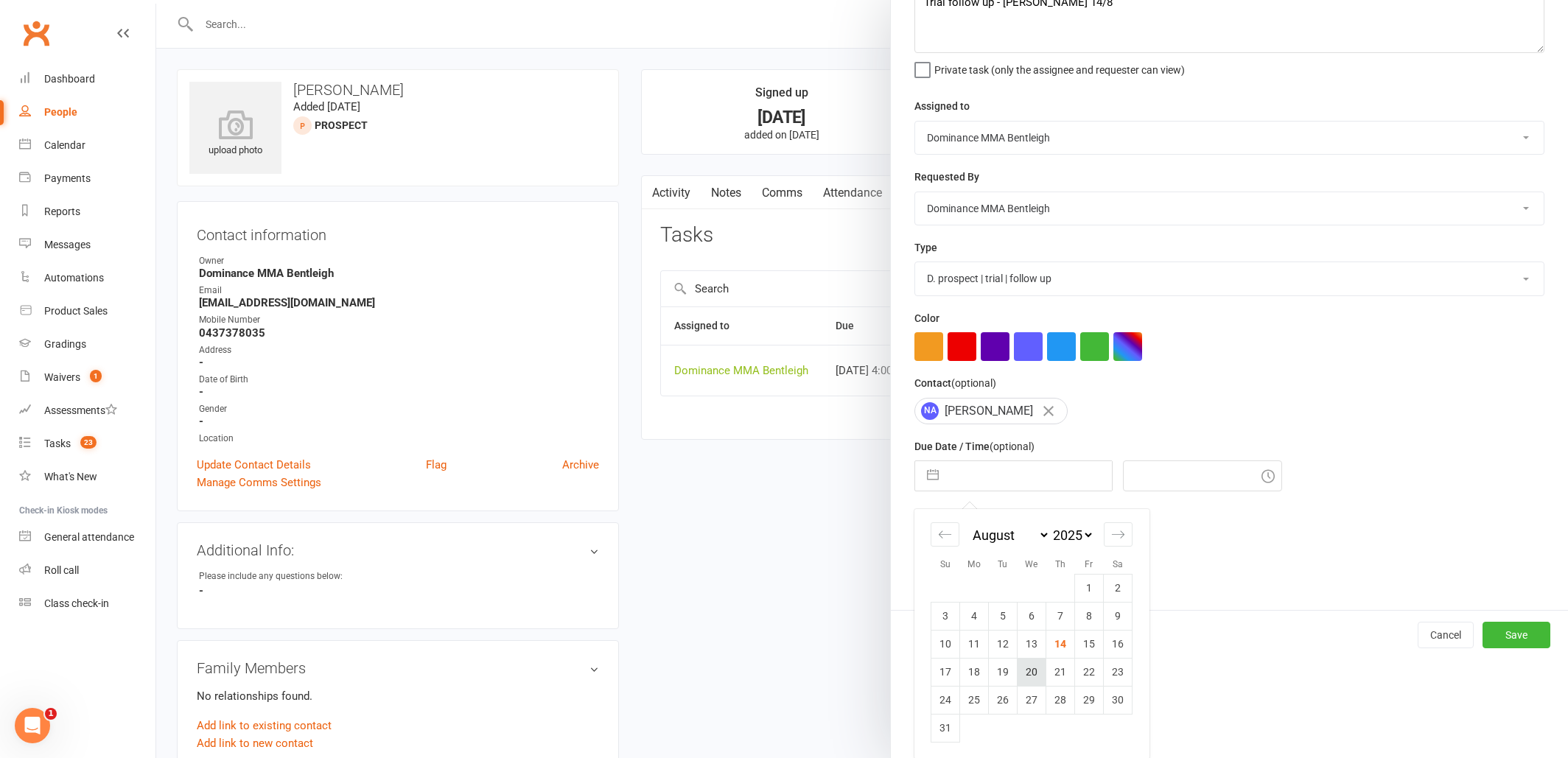
scroll to position [97, 0]
click at [1000, 676] on td "19" at bounding box center [1003, 673] width 28 height 28
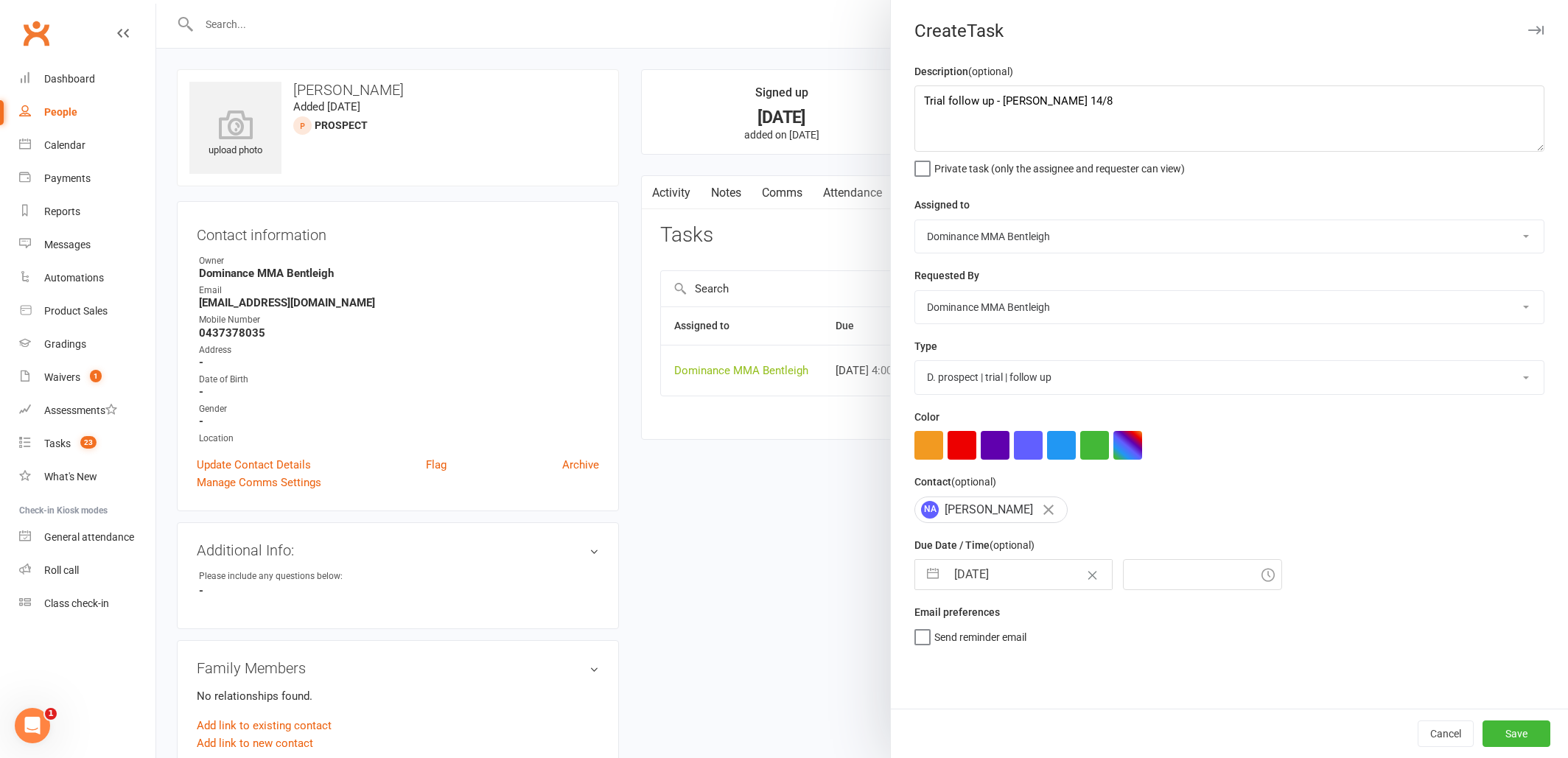
type input "19 Aug 2025"
type input "5:15pm"
click at [1520, 732] on button "Save" at bounding box center [1516, 733] width 68 height 27
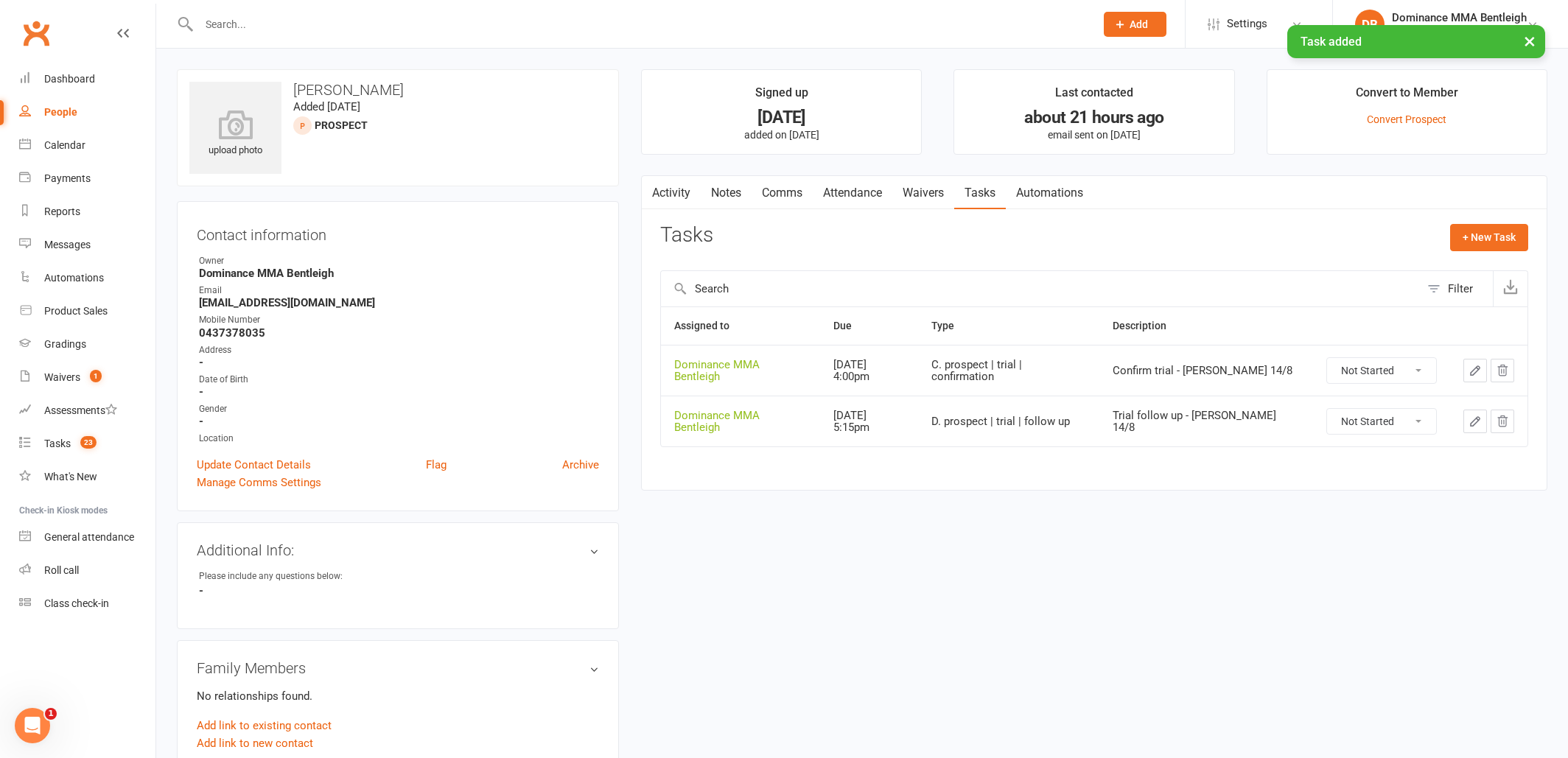
click at [859, 196] on link "Attendance" at bounding box center [852, 193] width 80 height 34
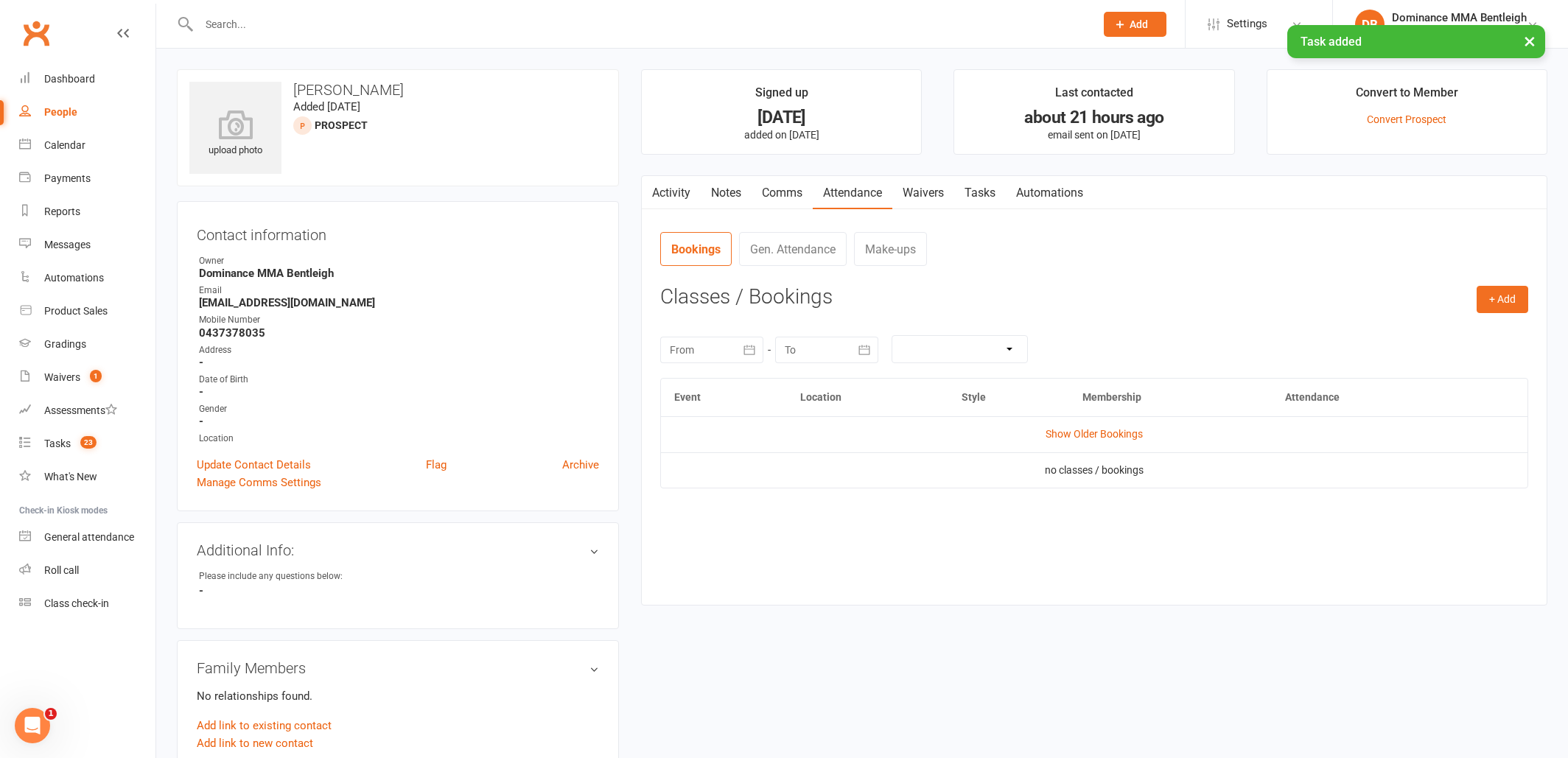
drag, startPoint x: 1468, startPoint y: 304, endPoint x: 1461, endPoint y: 313, distance: 11.4
click at [1477, 304] on div "+ Add Book Event Add Appointment Book a Friend Classes / Bookings August 2025 S…" at bounding box center [1093, 434] width 868 height 297
click at [1508, 298] on button "+ Add" at bounding box center [1502, 299] width 51 height 27
click at [1477, 340] on link "Book Event" at bounding box center [1455, 333] width 146 height 29
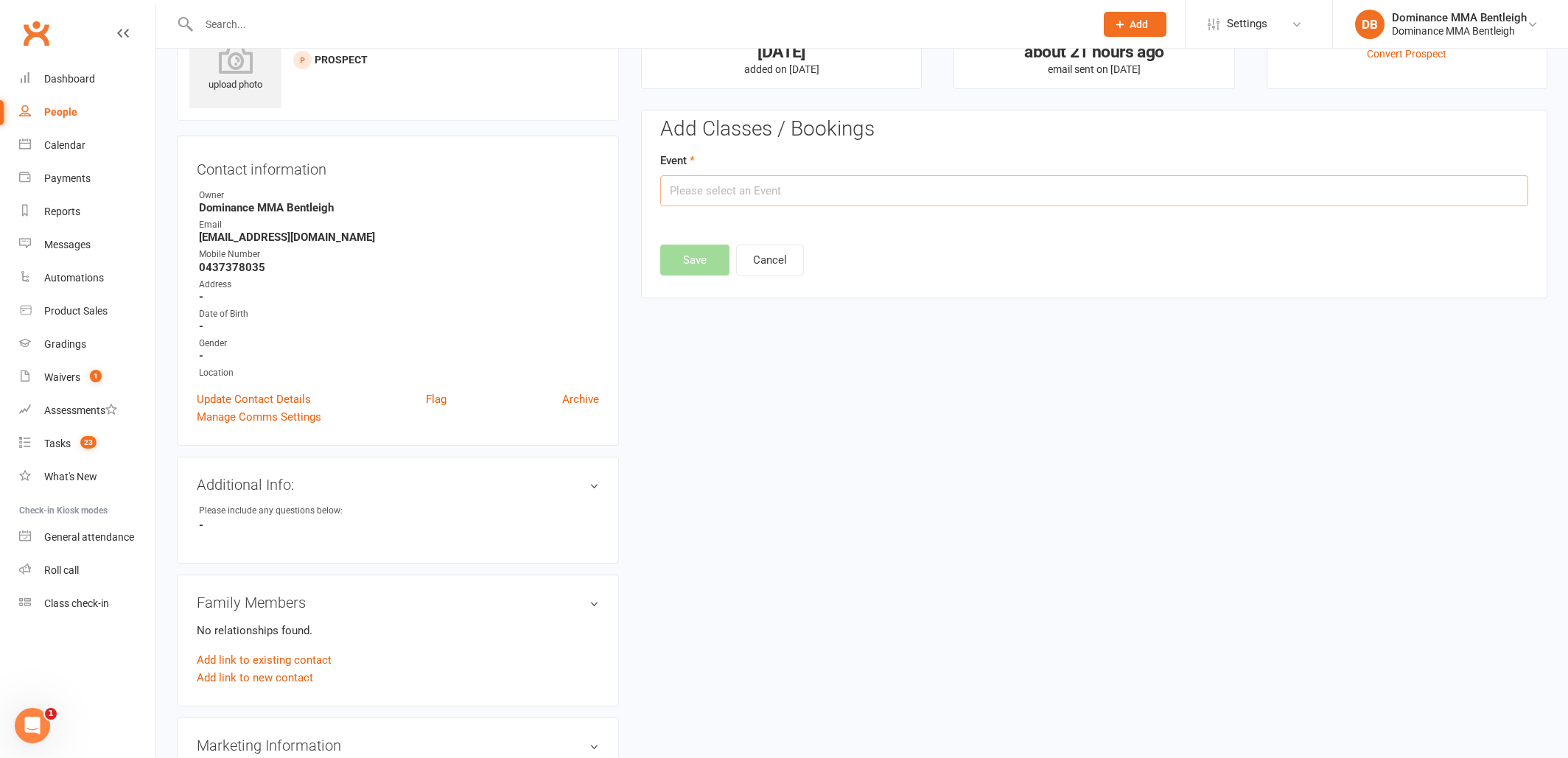
scroll to position [69, 1]
click at [848, 198] on input "text" at bounding box center [1093, 188] width 868 height 31
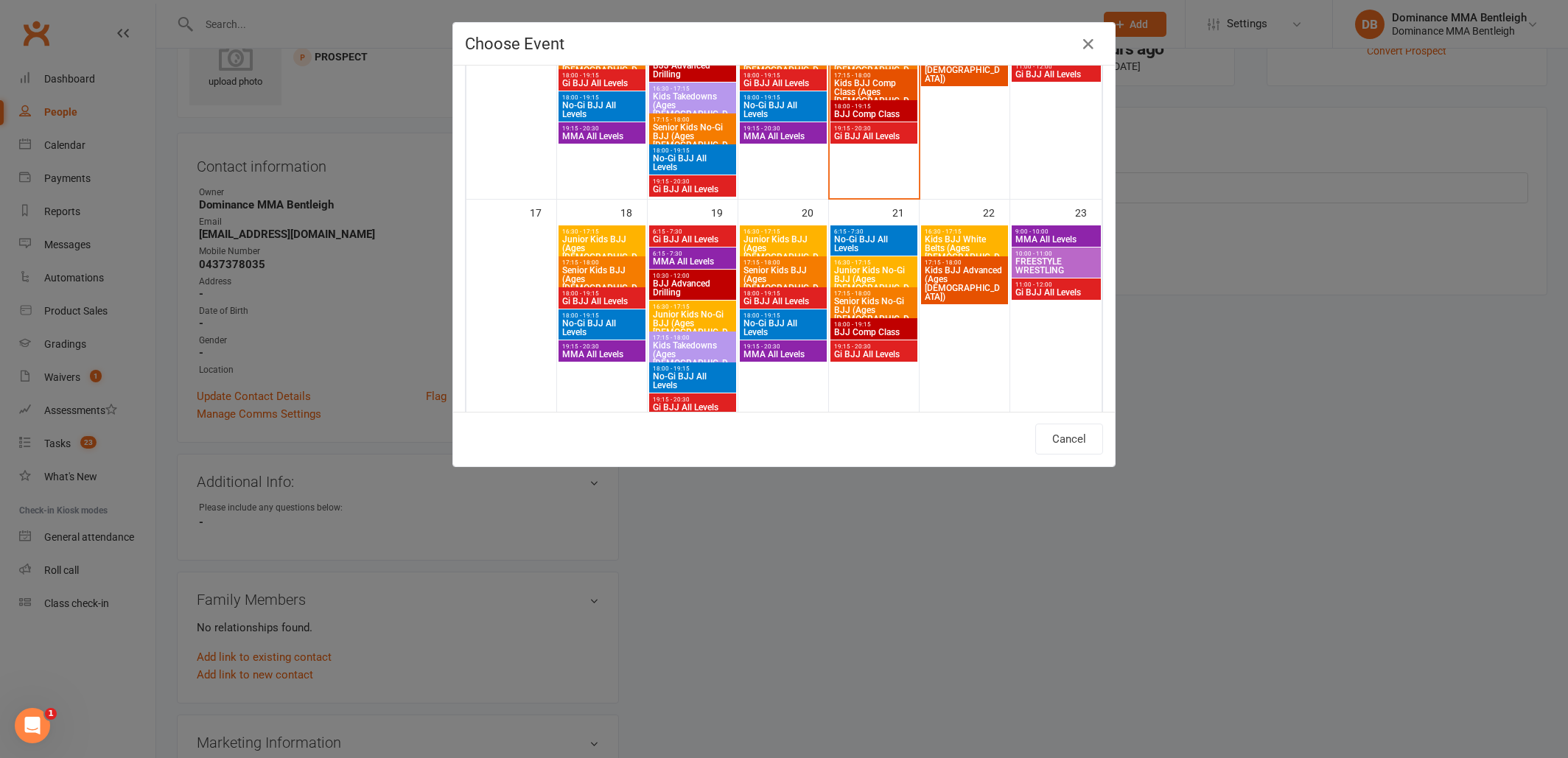
scroll to position [622, 0]
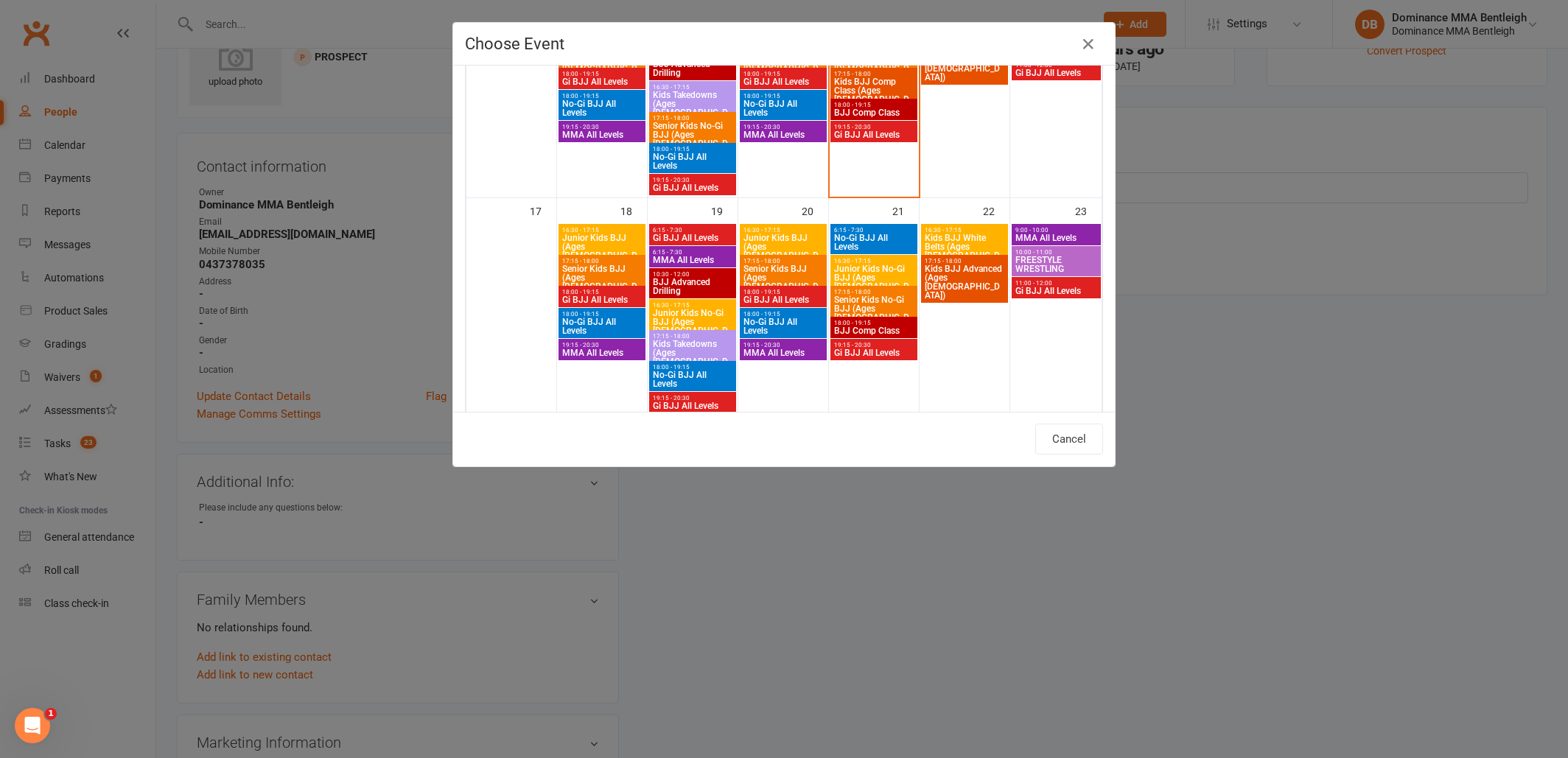
click at [628, 298] on span "Gi BJJ All Levels" at bounding box center [602, 300] width 81 height 9
type input "Gi BJJ All Levels - Aug 18, 2025 6:00:00 PM"
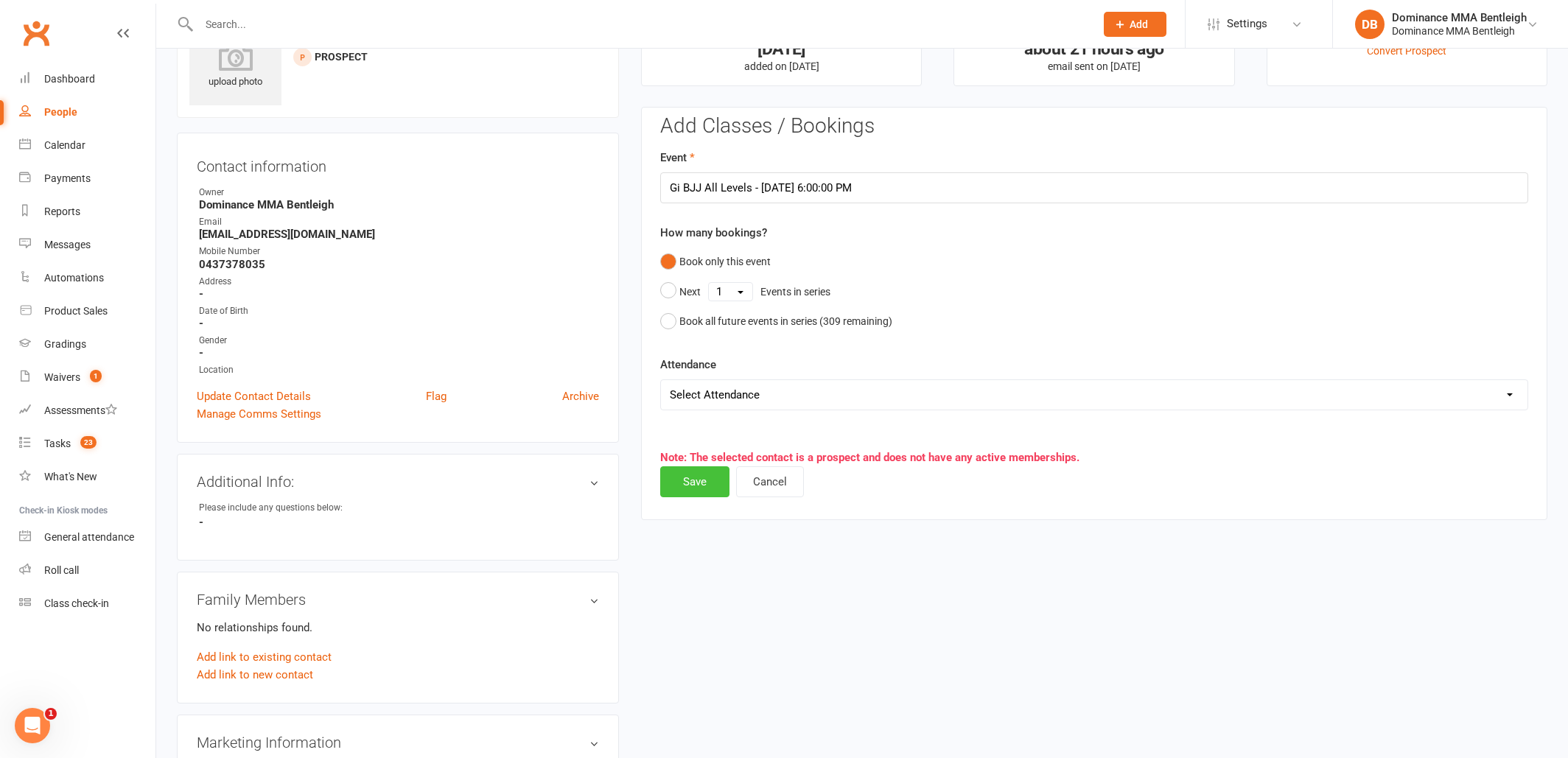
click at [694, 487] on button "Save" at bounding box center [695, 482] width 69 height 31
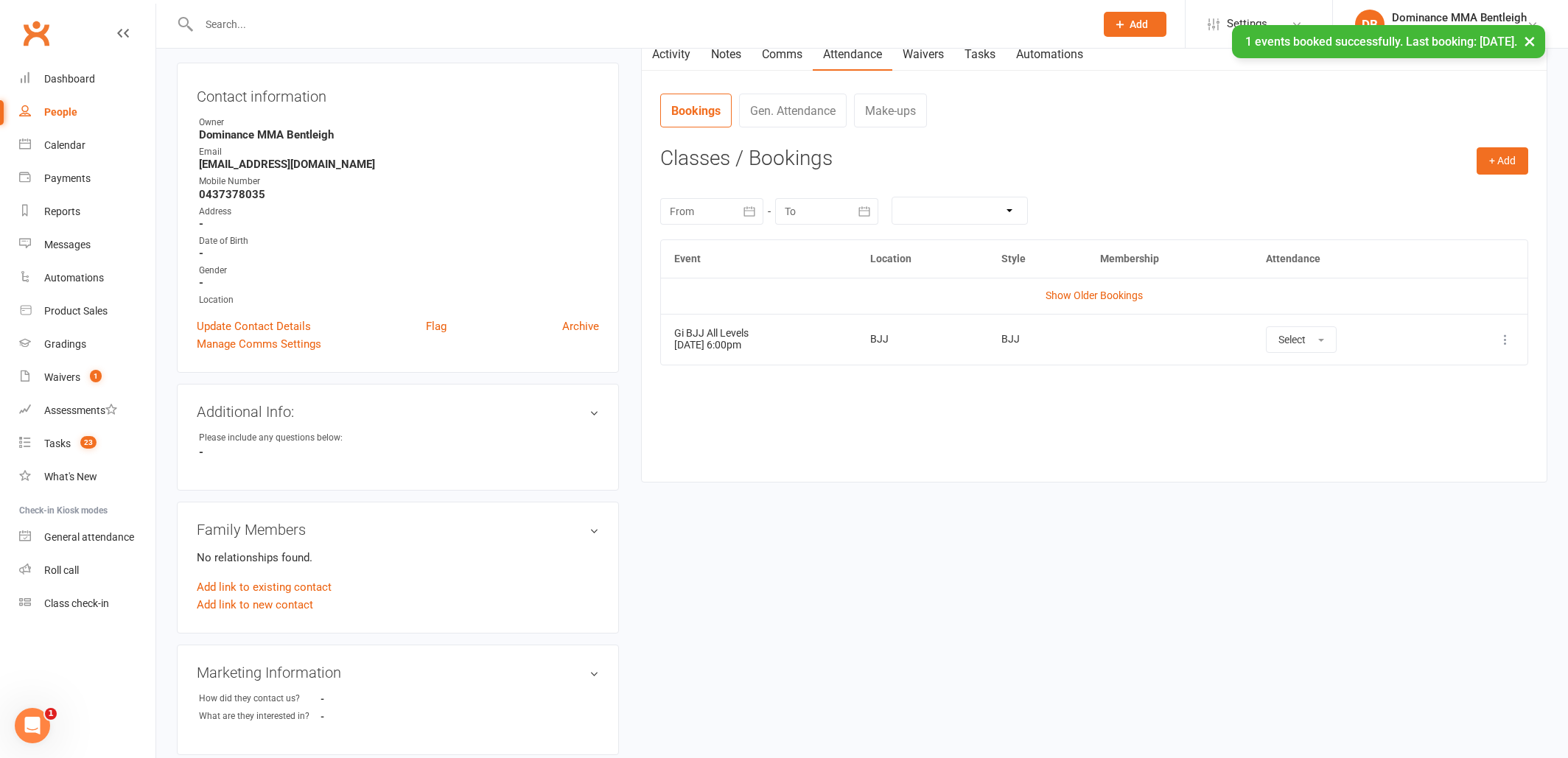
scroll to position [141, 0]
click at [723, 57] on link "Notes" at bounding box center [726, 52] width 51 height 34
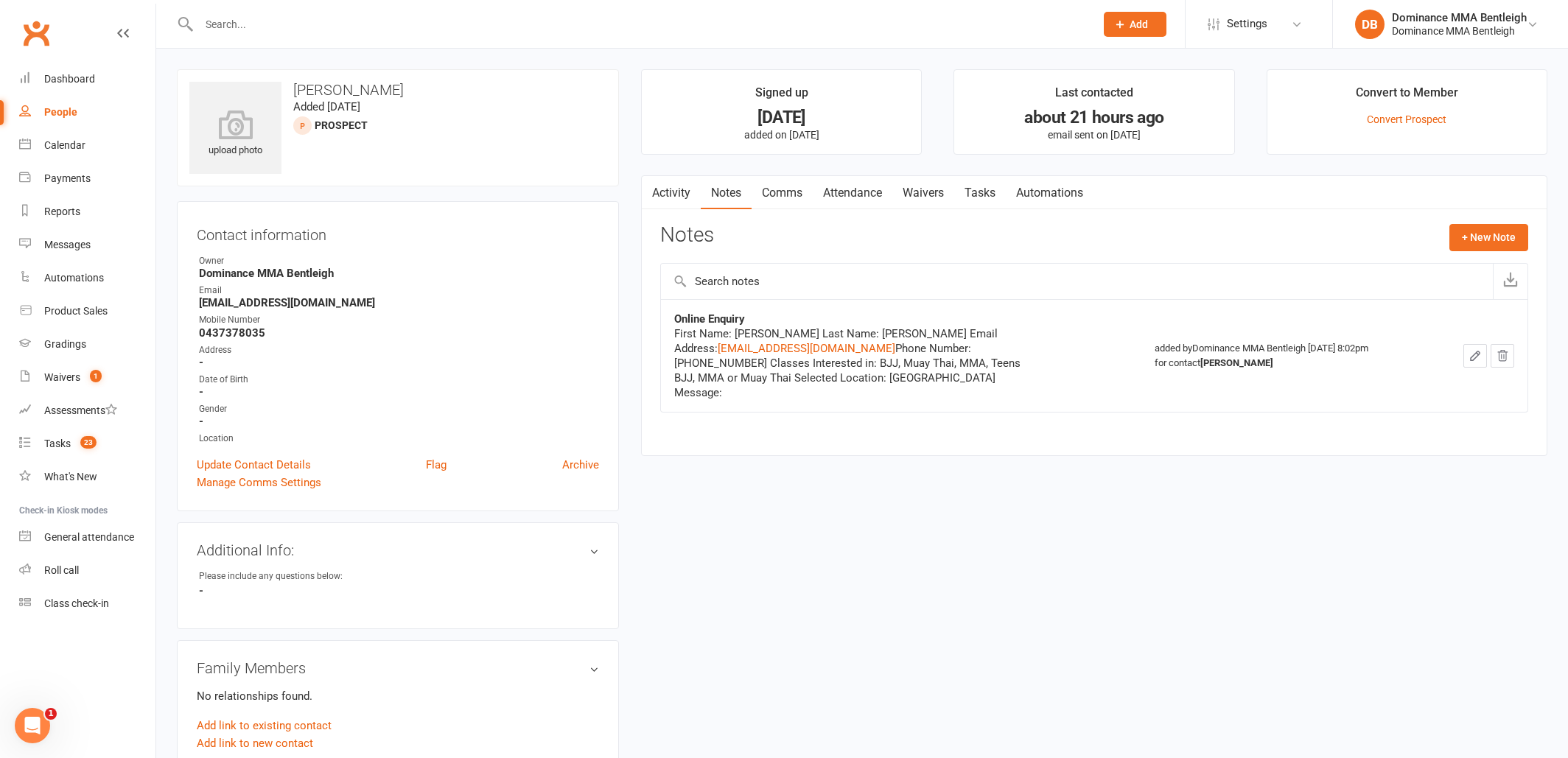
click at [383, 30] on input "text" at bounding box center [640, 24] width 891 height 21
drag, startPoint x: 879, startPoint y: 29, endPoint x: 924, endPoint y: -20, distance: 66.5
click at [924, 0] on html "Prospect Member Non-attending contact Task Bulk message Add Settings Membership…" at bounding box center [784, 626] width 1568 height 1254
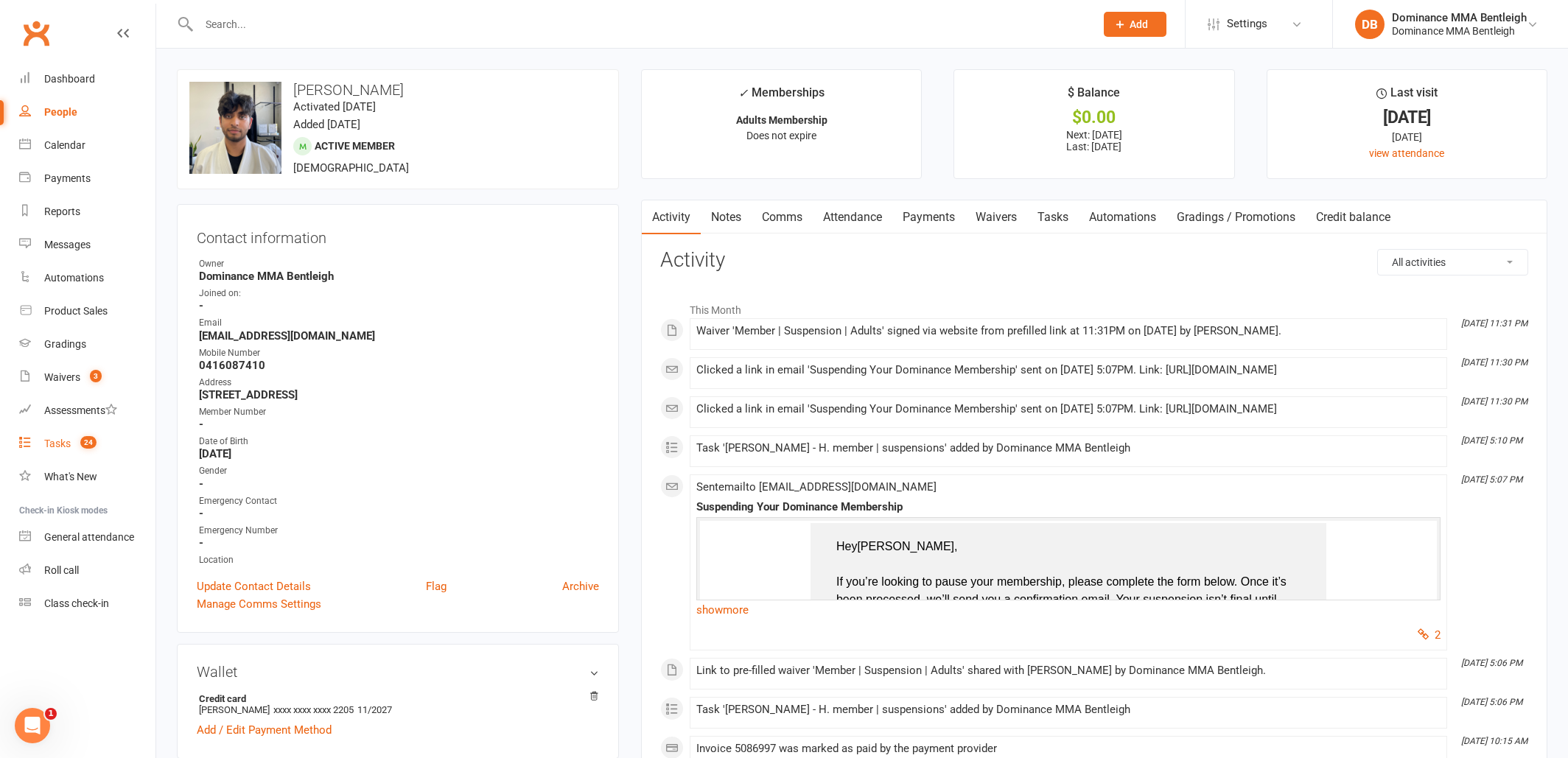
click at [53, 449] on div "Tasks" at bounding box center [57, 443] width 27 height 12
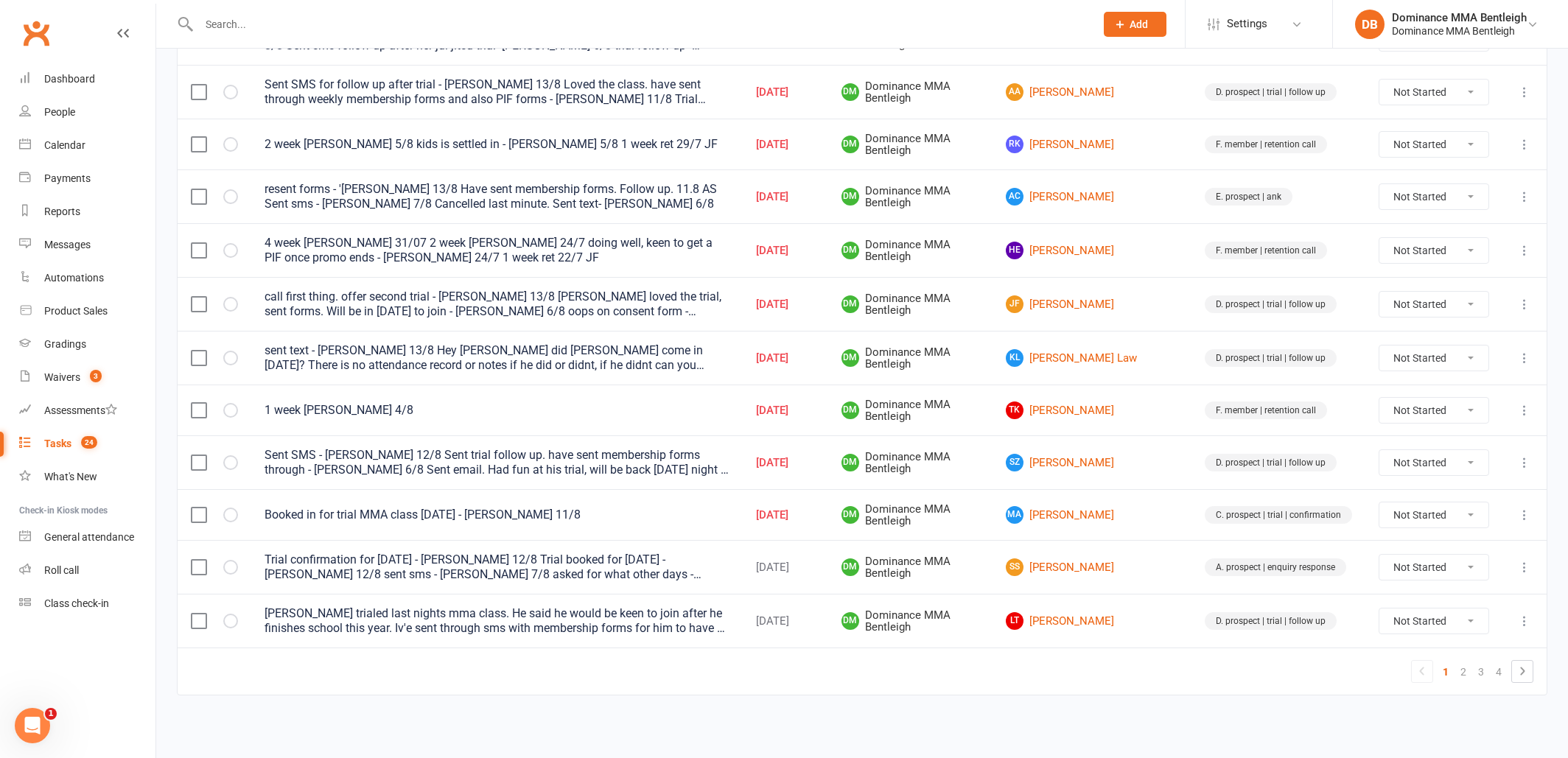
scroll to position [957, 0]
click at [1124, 455] on link "SZ Saad Zahir" at bounding box center [1092, 462] width 173 height 17
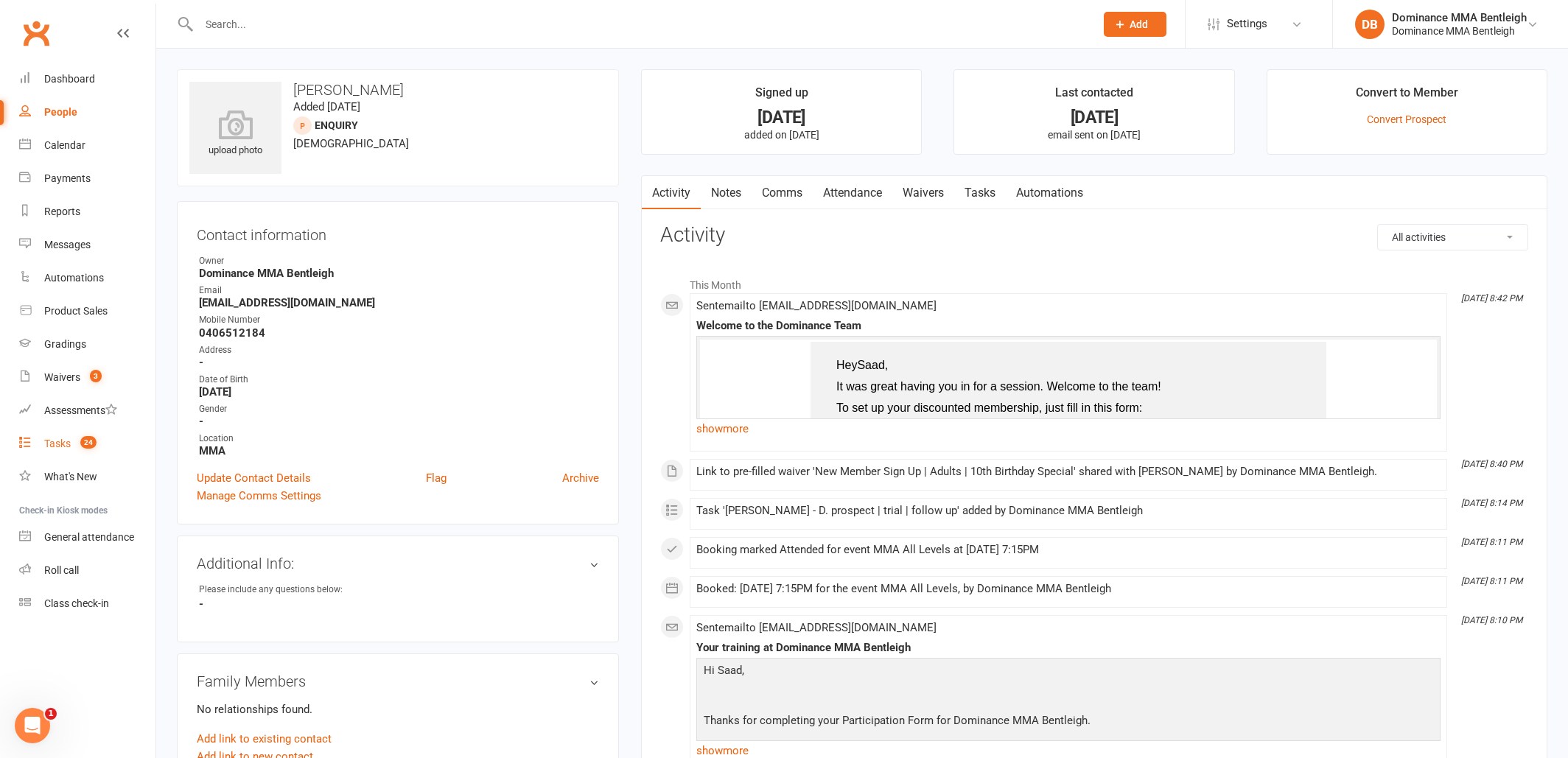
drag, startPoint x: 53, startPoint y: 439, endPoint x: 65, endPoint y: 436, distance: 12.4
click at [54, 439] on div "Tasks" at bounding box center [57, 443] width 27 height 12
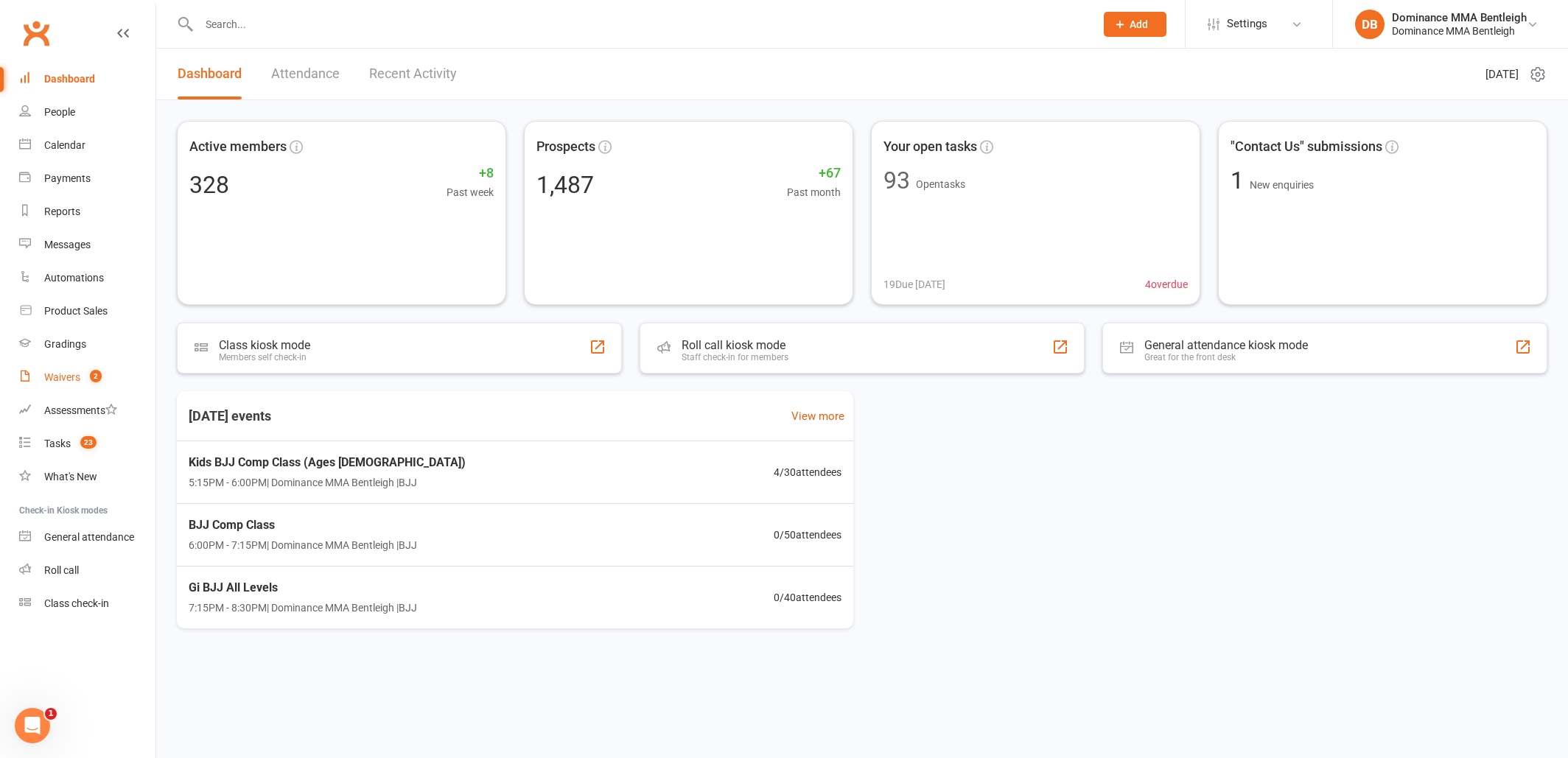
click at [62, 383] on link "Waivers 2" at bounding box center [87, 378] width 136 height 33
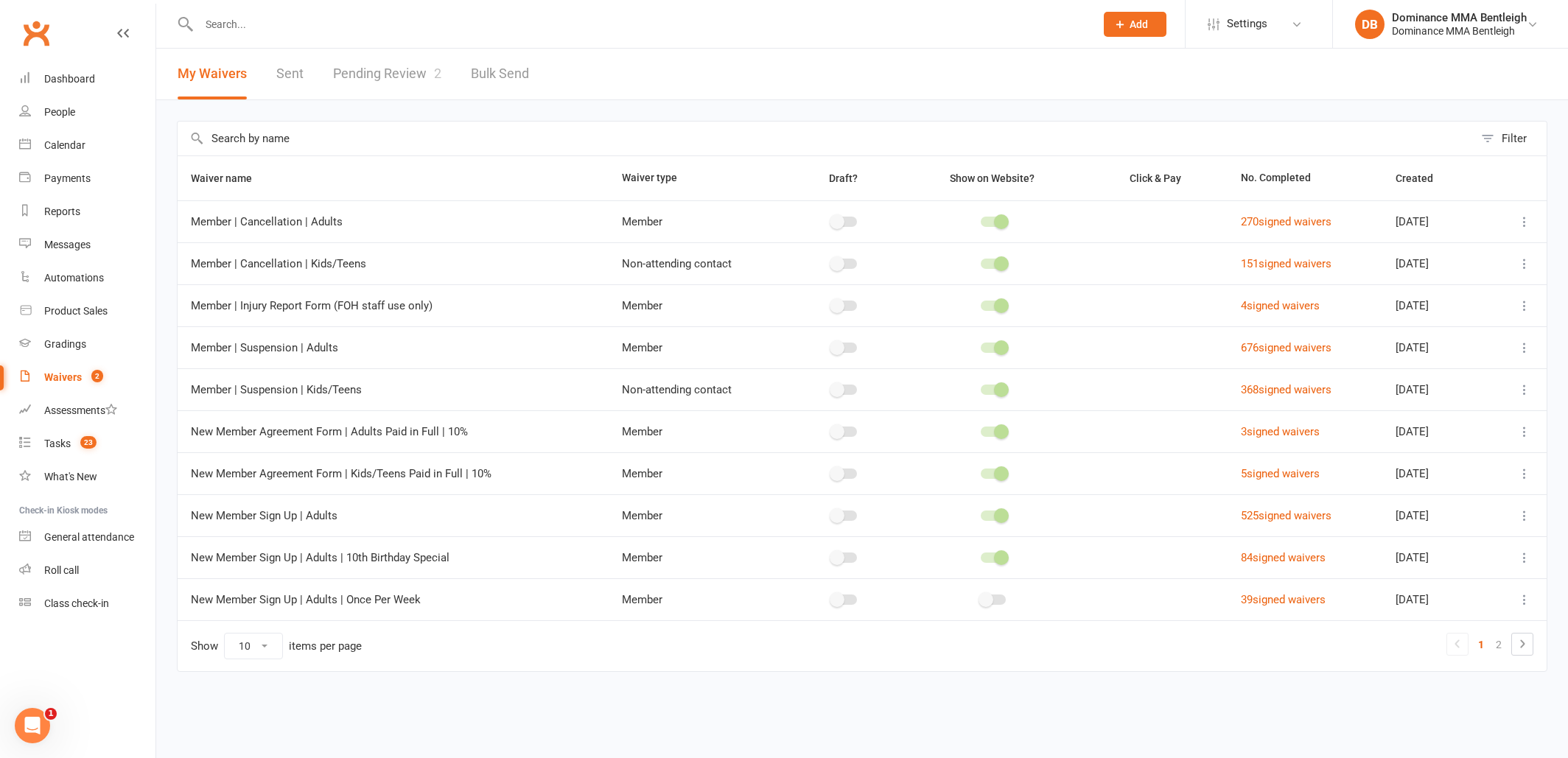
click at [425, 81] on link "Pending Review 2" at bounding box center [387, 74] width 108 height 51
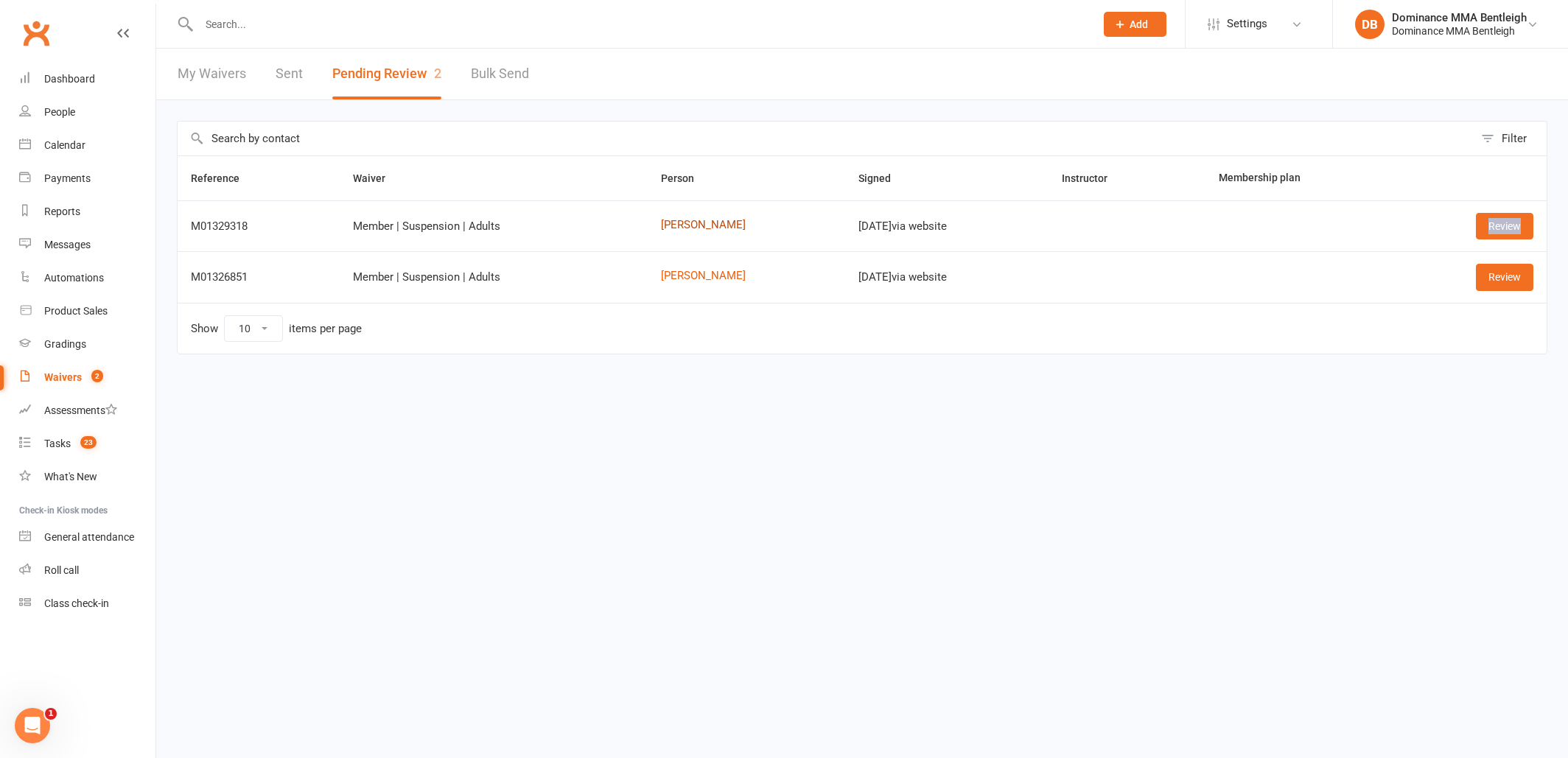
click at [701, 227] on link "[PERSON_NAME]" at bounding box center [746, 225] width 171 height 13
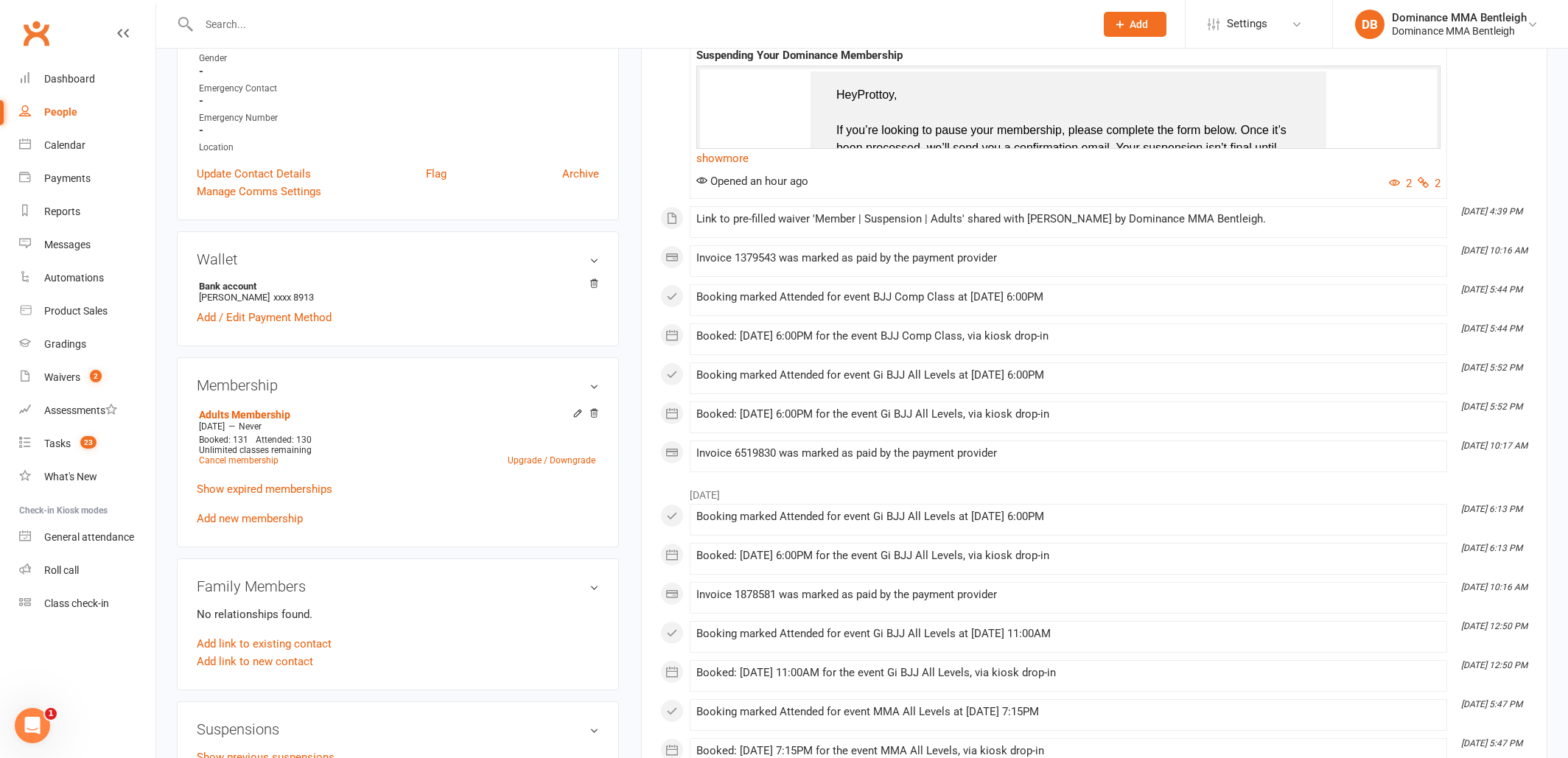
scroll to position [544, 0]
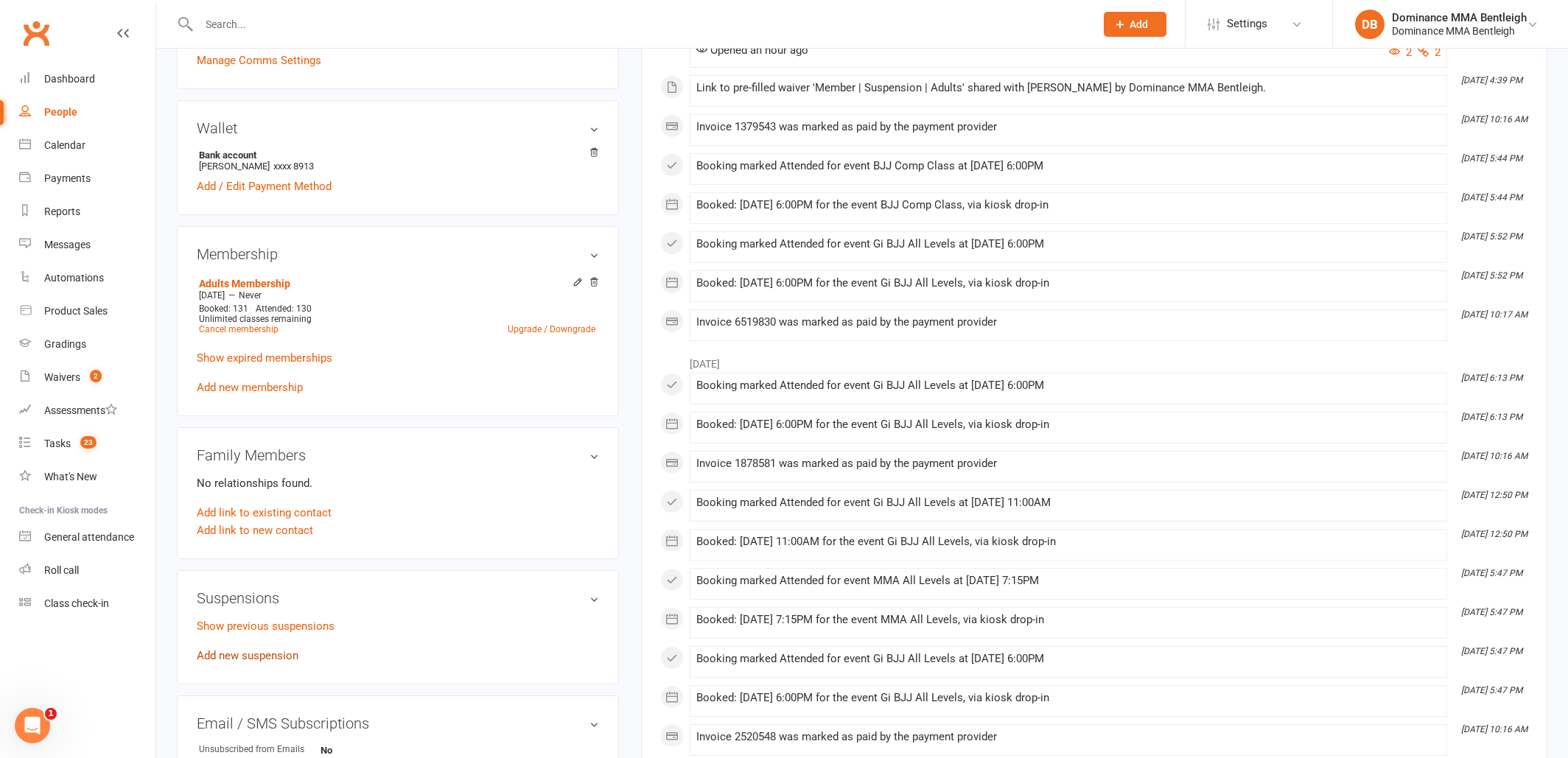
click at [260, 658] on link "Add new suspension" at bounding box center [247, 656] width 101 height 14
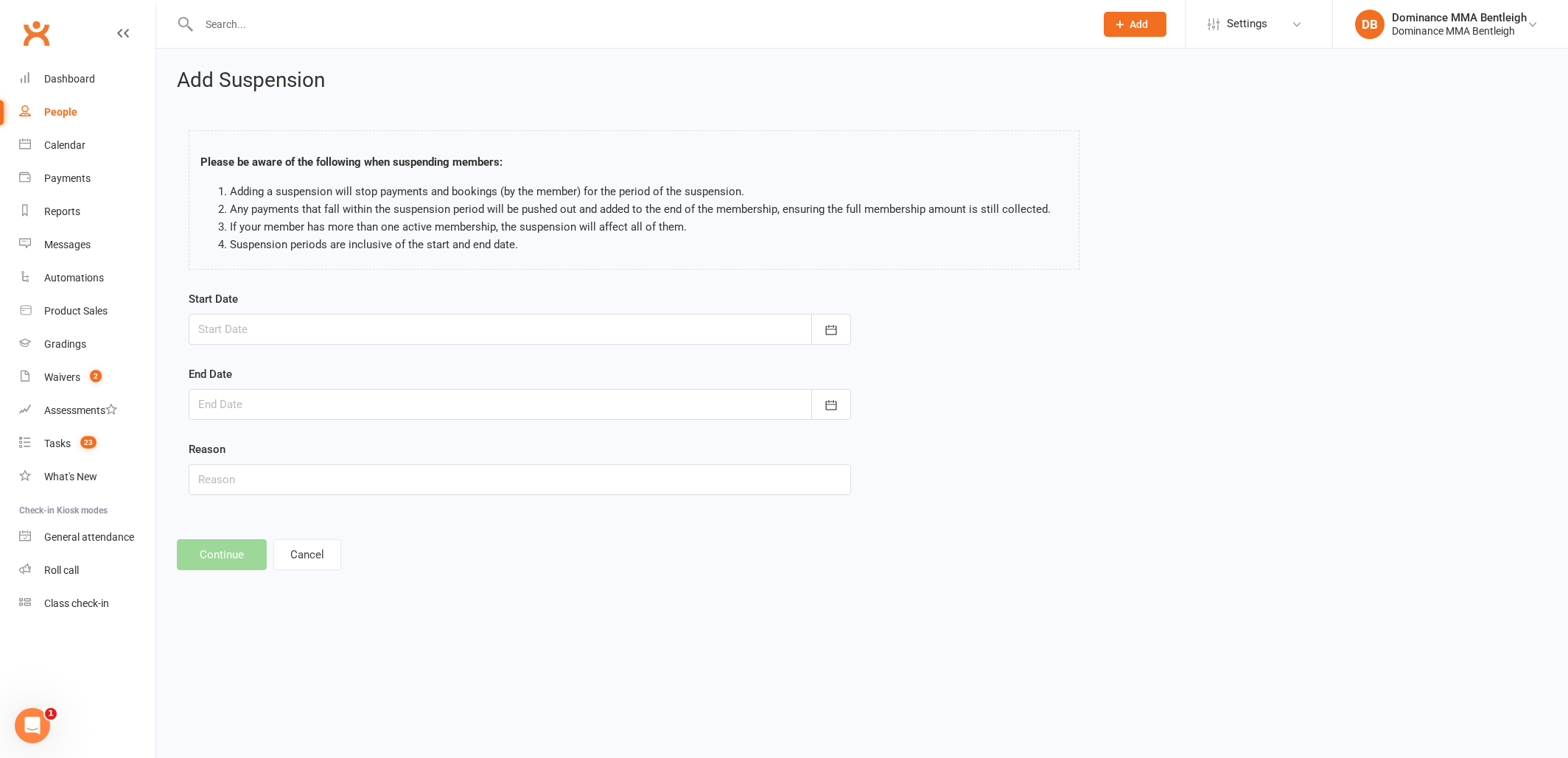
click at [723, 328] on div at bounding box center [519, 329] width 663 height 31
click at [515, 291] on div "Start Date August 2025 Sun Mon Tue Wed Thu Fri Sat 31 27 28 29 30 31 01 02 32 0…" at bounding box center [519, 318] width 663 height 55
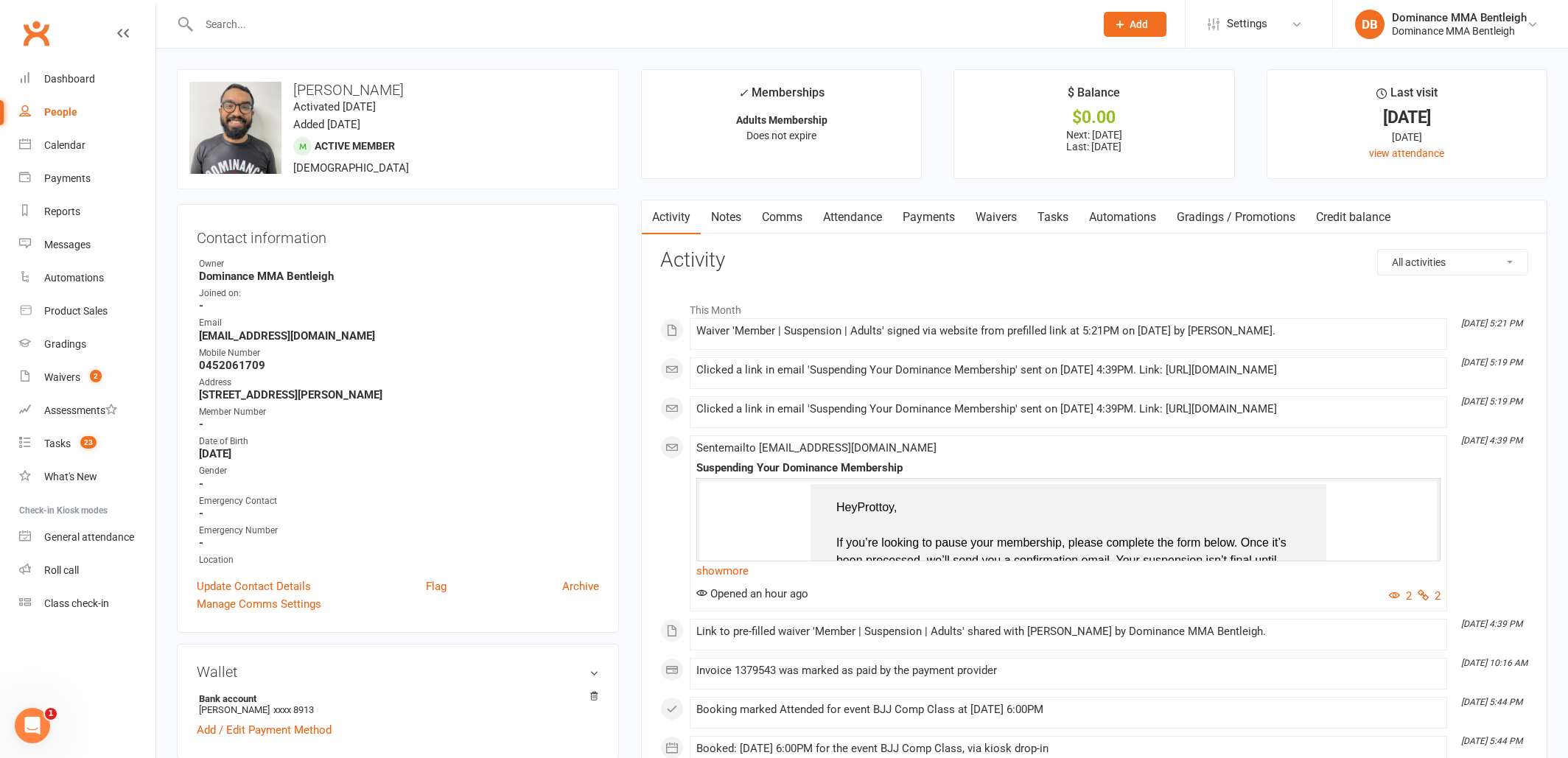
click at [932, 222] on link "Payments" at bounding box center [929, 217] width 73 height 34
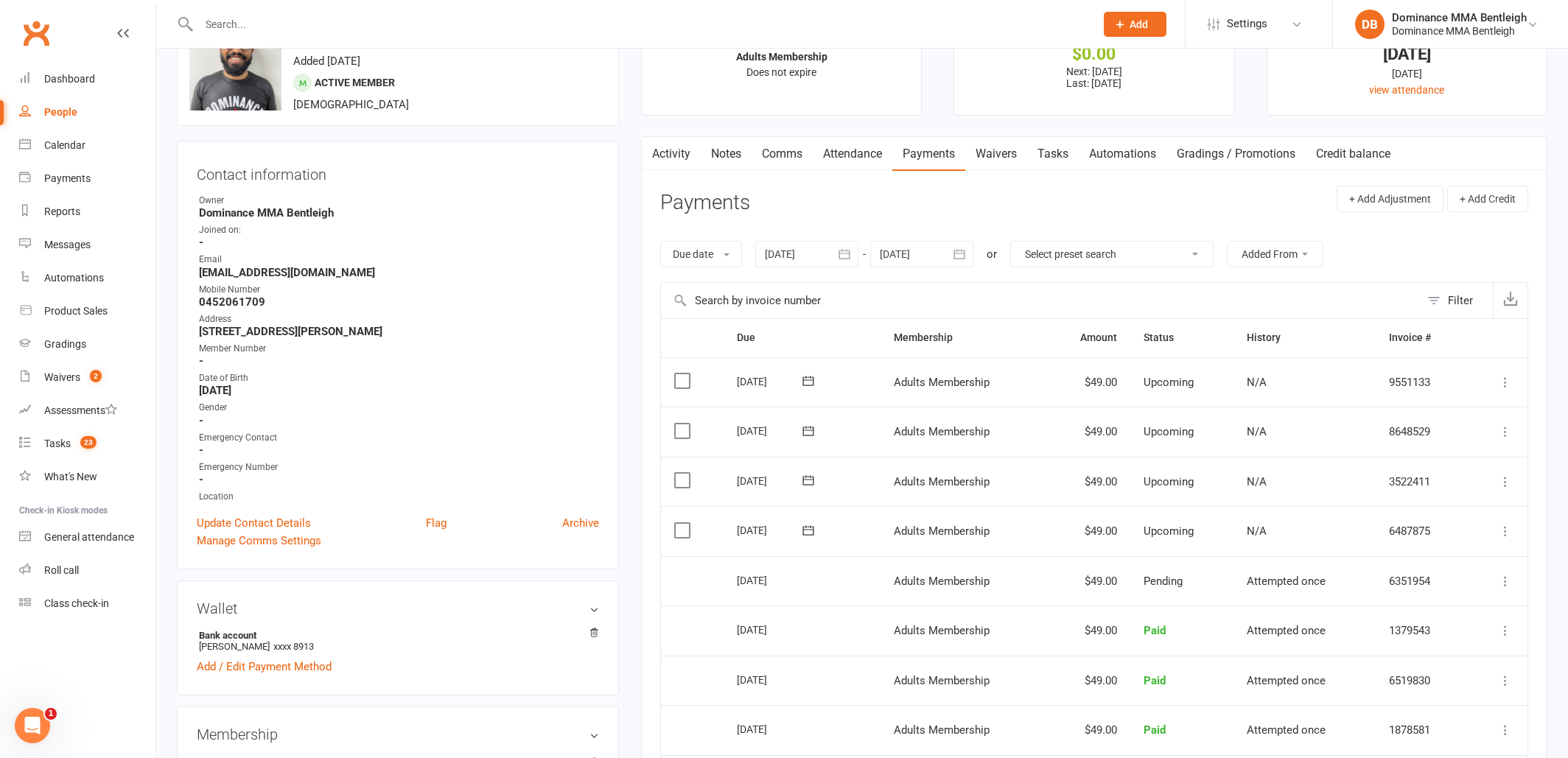
scroll to position [63, 0]
click at [690, 533] on label at bounding box center [684, 530] width 20 height 15
click at [684, 523] on input "checkbox" at bounding box center [678, 523] width 9 height 0
click at [681, 533] on label at bounding box center [684, 530] width 20 height 15
click at [681, 523] on input "checkbox" at bounding box center [678, 523] width 9 height 0
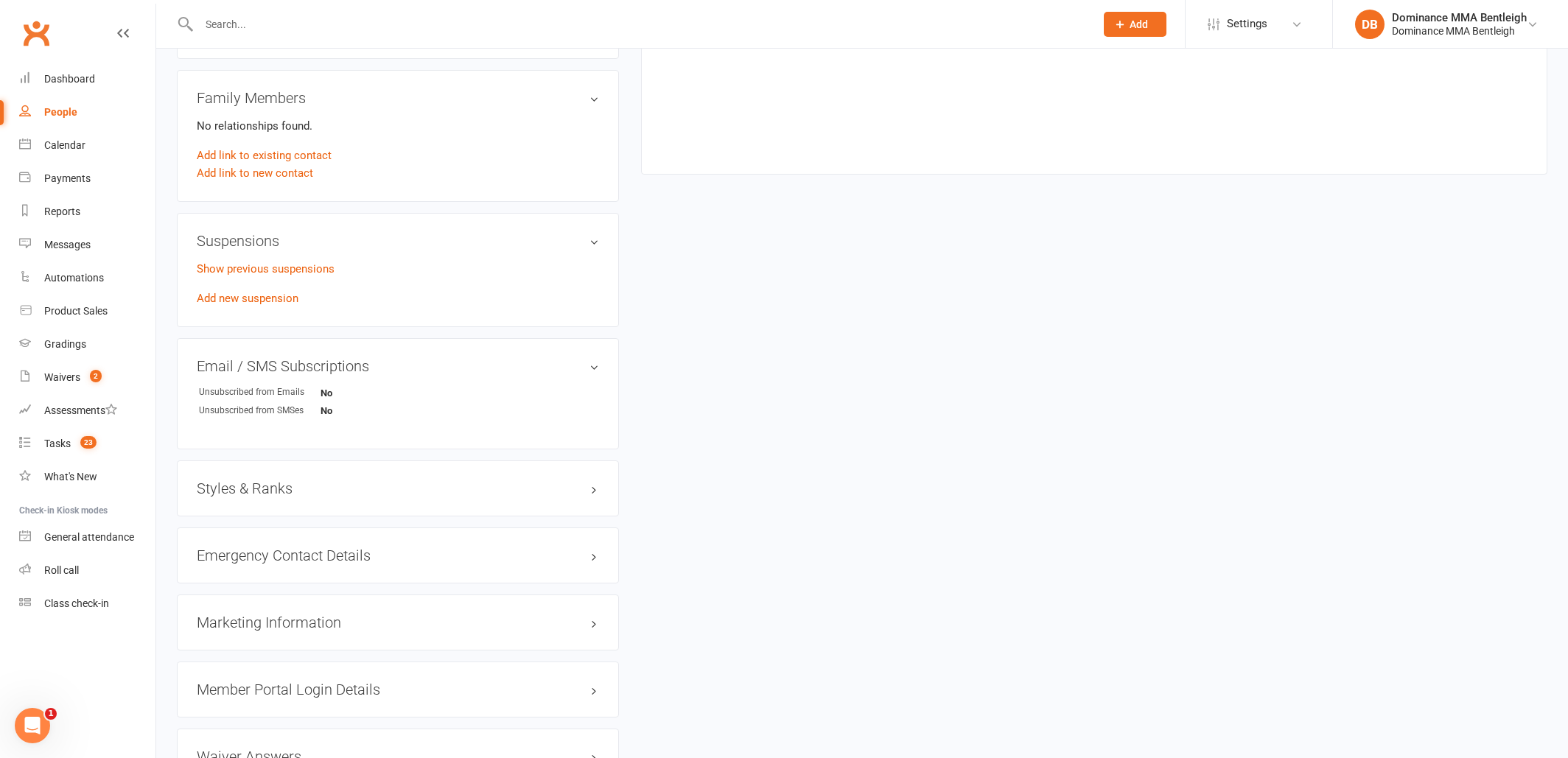
scroll to position [899, 0]
click at [261, 304] on link "Add new suspension" at bounding box center [247, 301] width 101 height 14
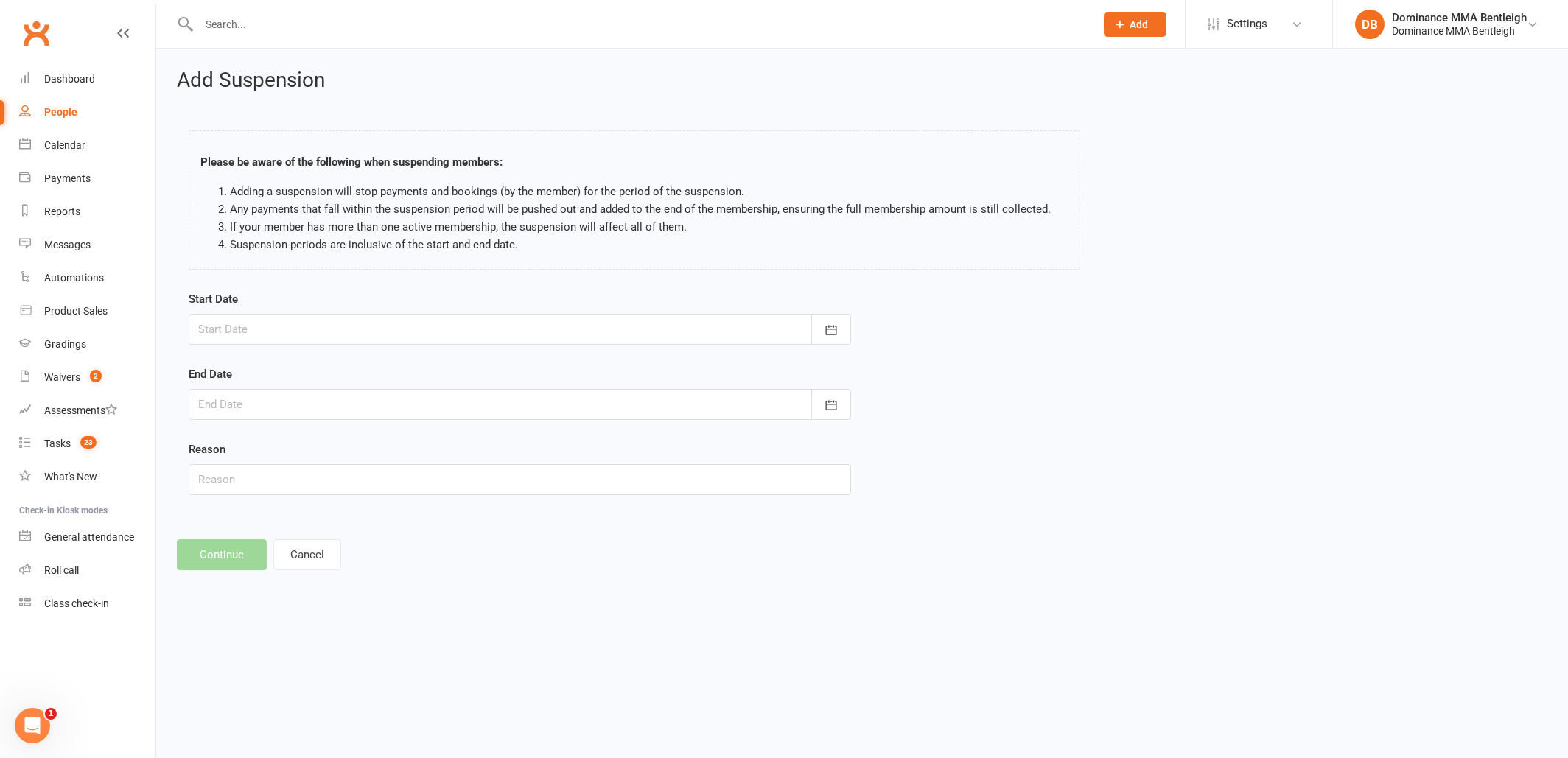
click at [407, 335] on div at bounding box center [519, 329] width 663 height 31
click at [410, 476] on span "15" at bounding box center [410, 478] width 12 height 12
type input "15 Aug 2025"
click at [841, 403] on button "button" at bounding box center [831, 405] width 40 height 31
click at [419, 607] on button "29" at bounding box center [411, 610] width 31 height 27
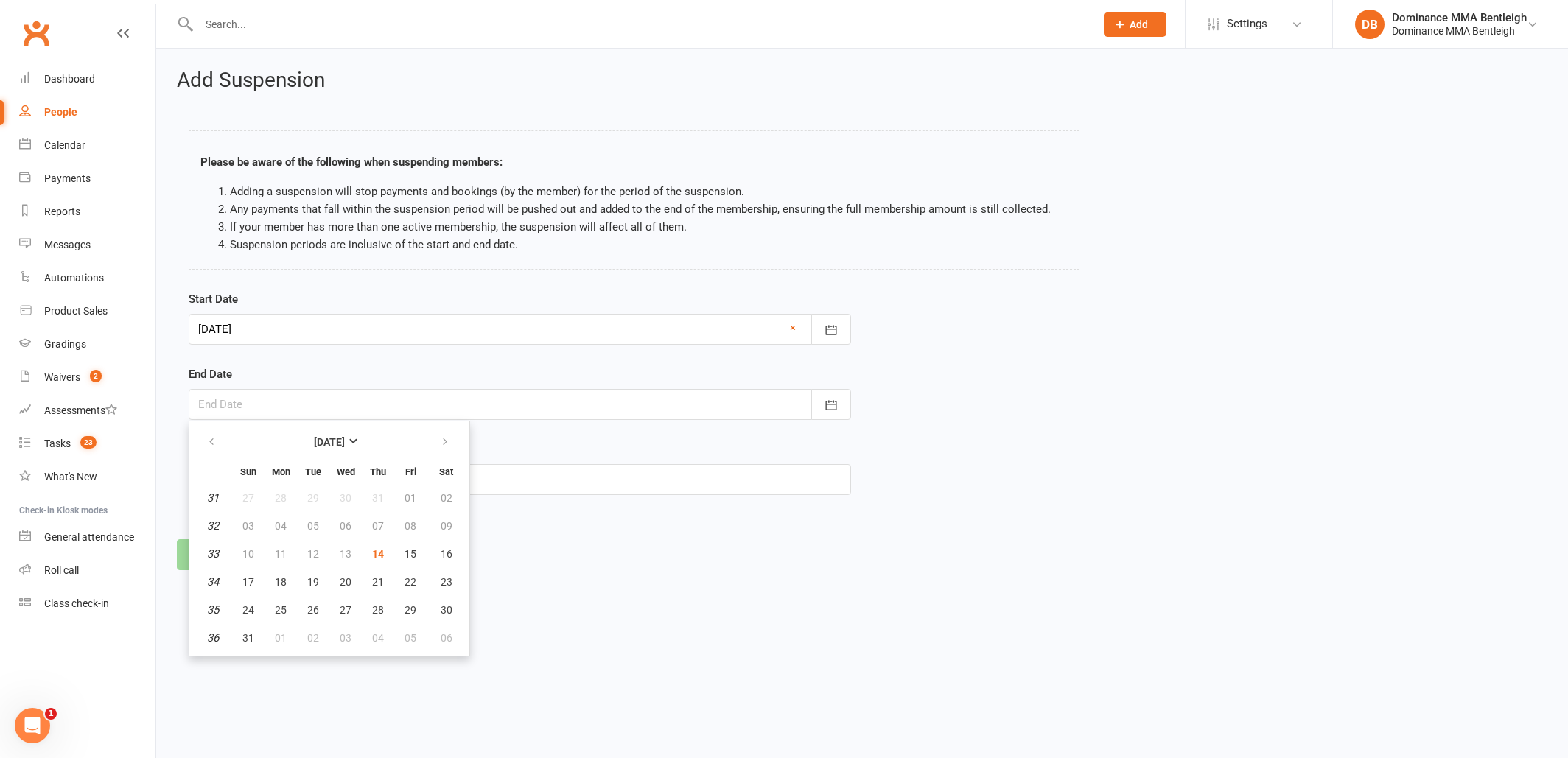
type input "29 Aug 2025"
click at [512, 480] on input "text" at bounding box center [519, 480] width 663 height 31
type input "Hurt foot"
click at [232, 550] on button "Continue" at bounding box center [221, 555] width 90 height 31
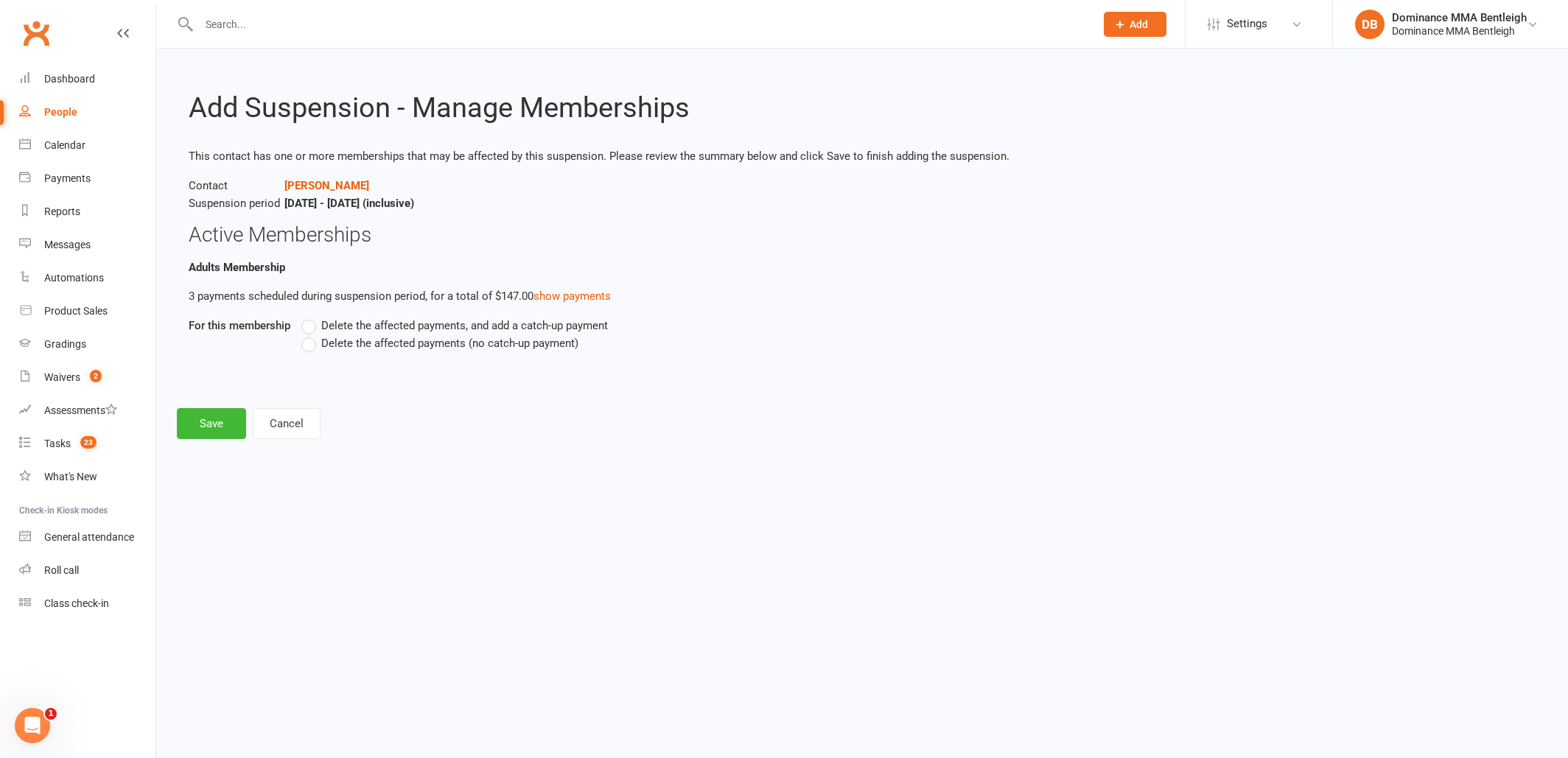
click at [305, 326] on label "Delete the affected payments, and add a catch-up payment" at bounding box center [454, 326] width 306 height 17
click at [305, 317] on input "Delete the affected payments, and add a catch-up payment" at bounding box center [306, 317] width 9 height 0
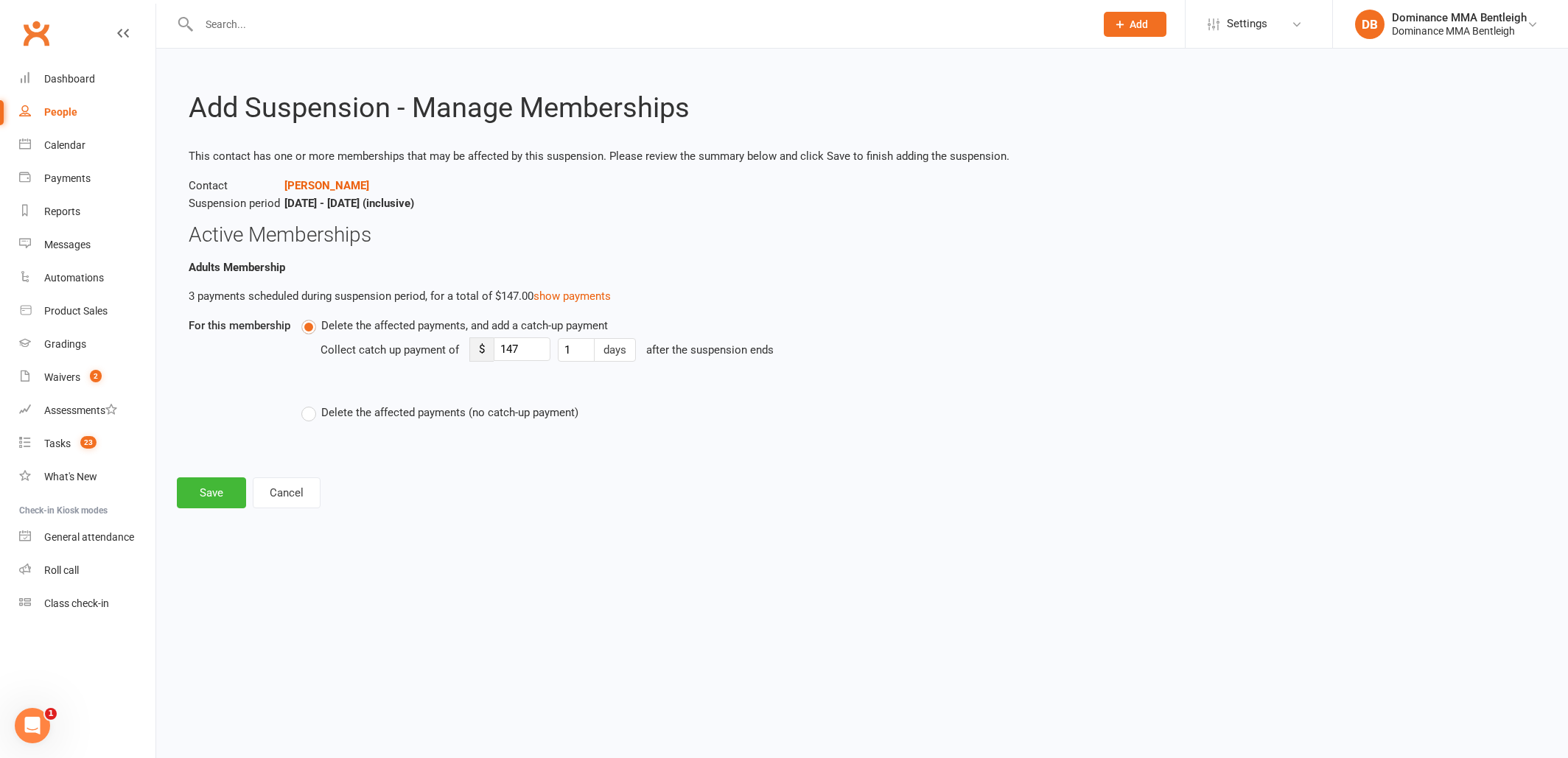
click at [314, 410] on label "Delete the affected payments (no catch-up payment)" at bounding box center [440, 412] width 277 height 17
click at [311, 404] on input "Delete the affected payments (no catch-up payment)" at bounding box center [306, 404] width 9 height 0
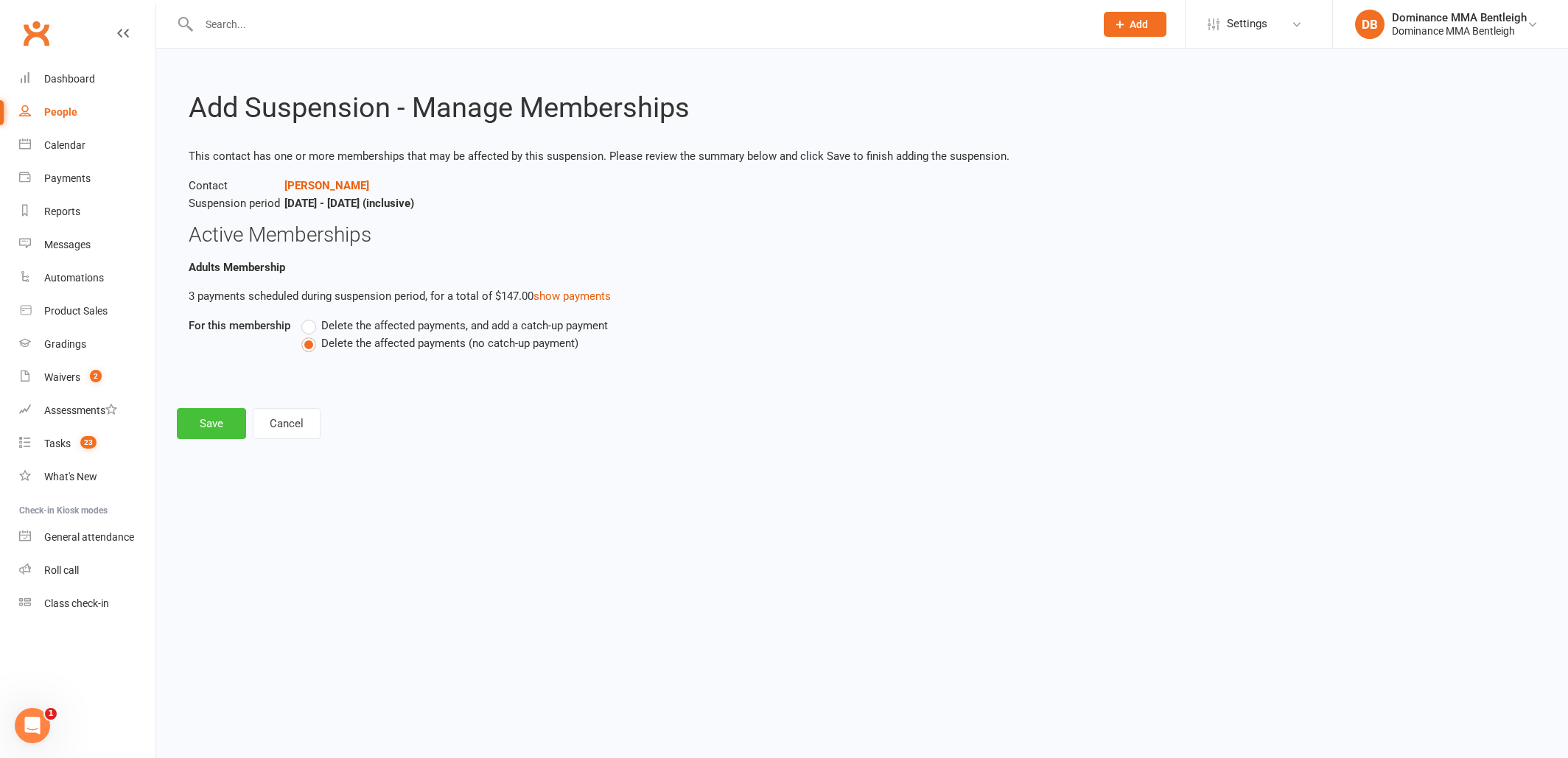
click at [220, 427] on button "Save" at bounding box center [211, 423] width 69 height 31
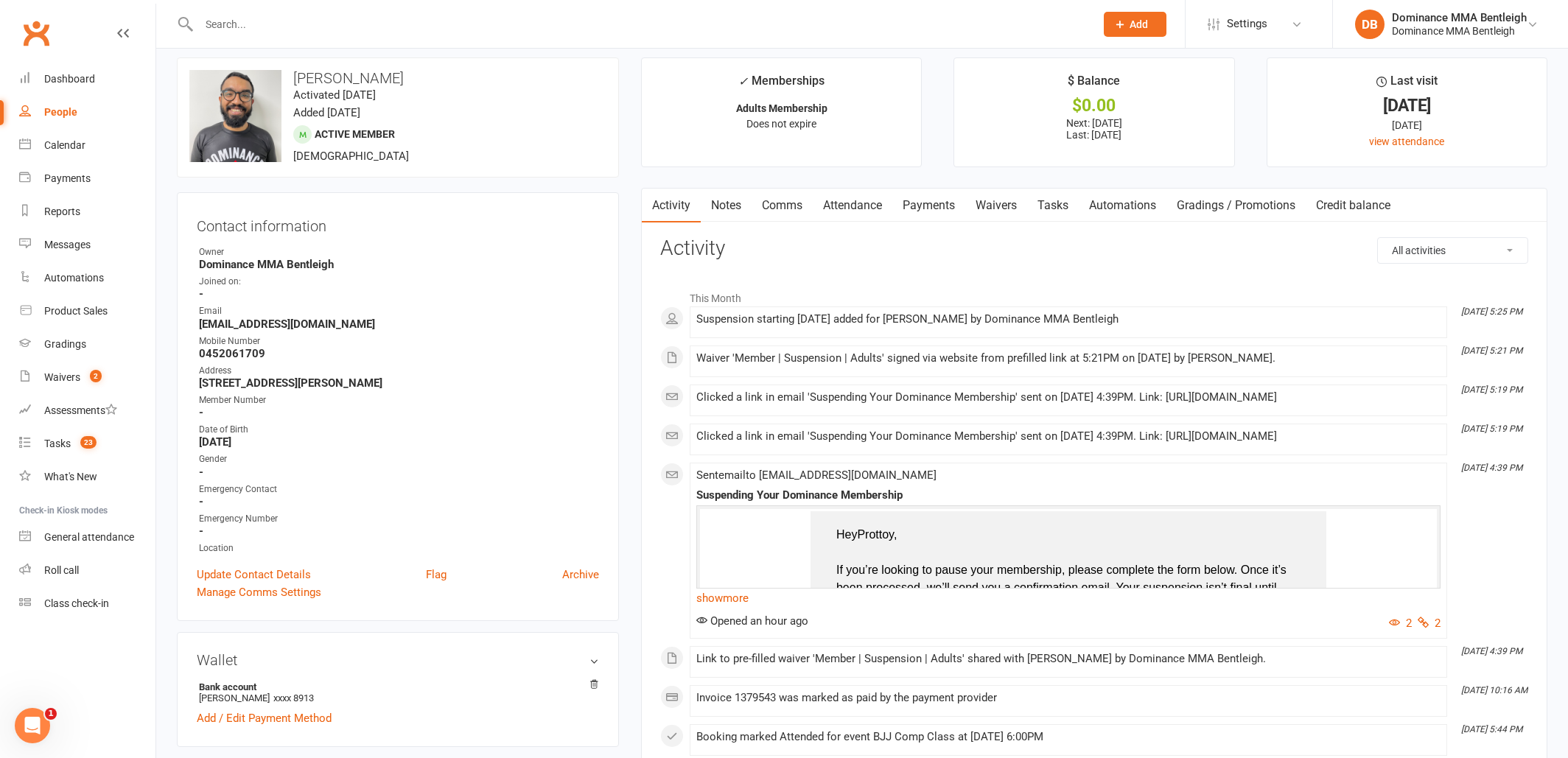
scroll to position [11, 0]
click at [951, 215] on link "Payments" at bounding box center [929, 206] width 73 height 34
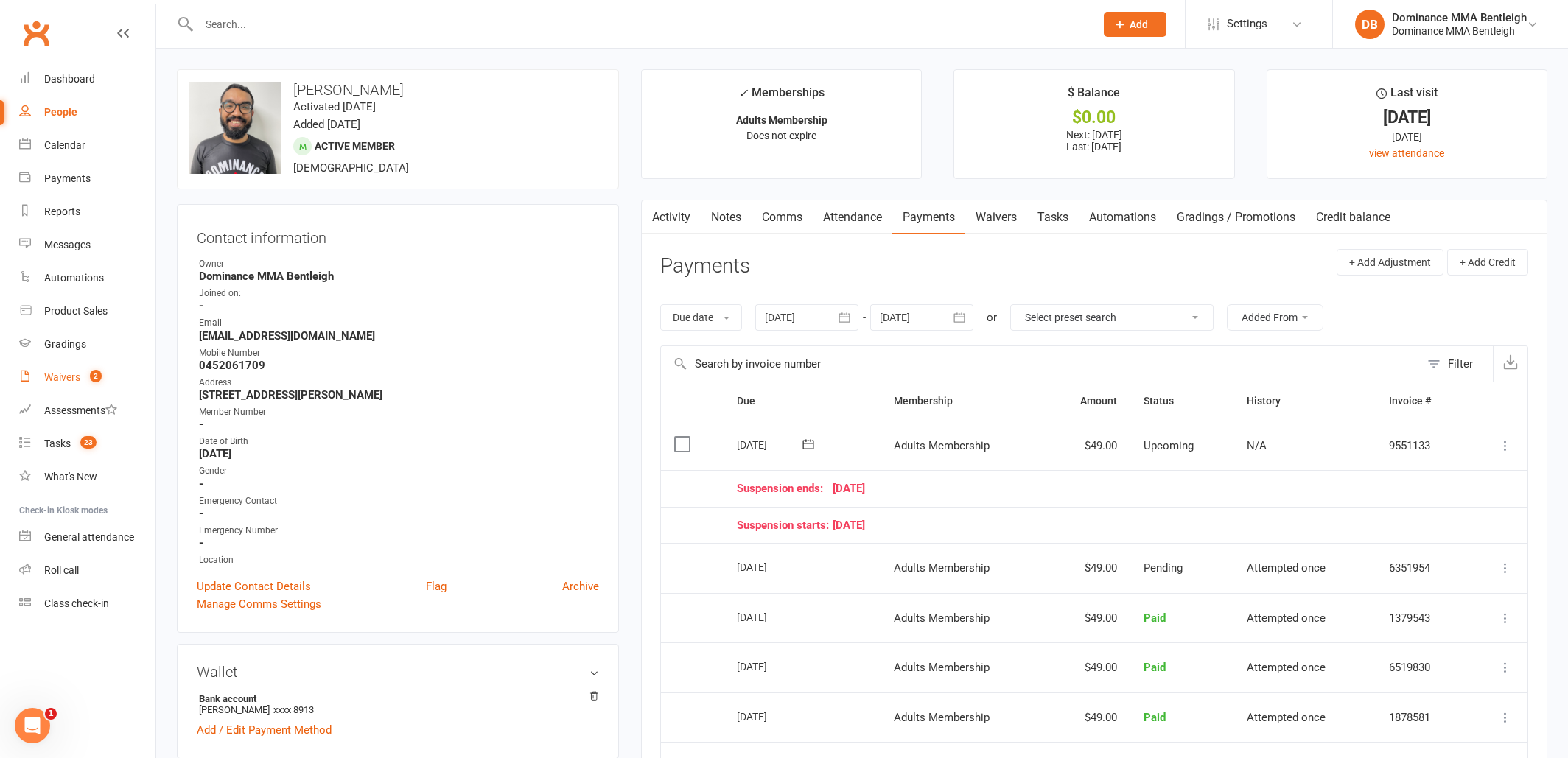
click at [76, 387] on link "Waivers 2" at bounding box center [87, 378] width 136 height 33
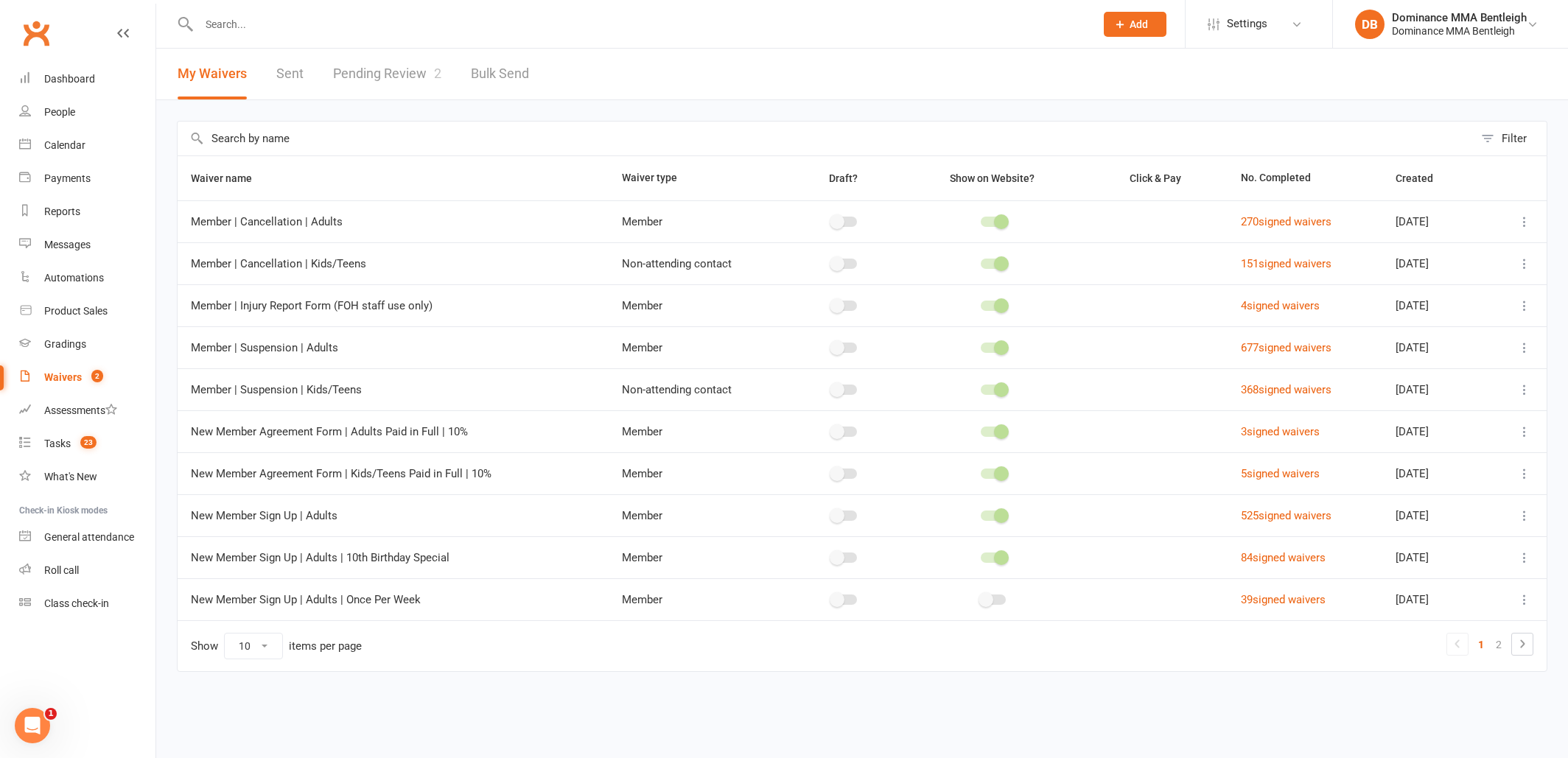
click at [385, 83] on link "Pending Review 2" at bounding box center [387, 74] width 108 height 51
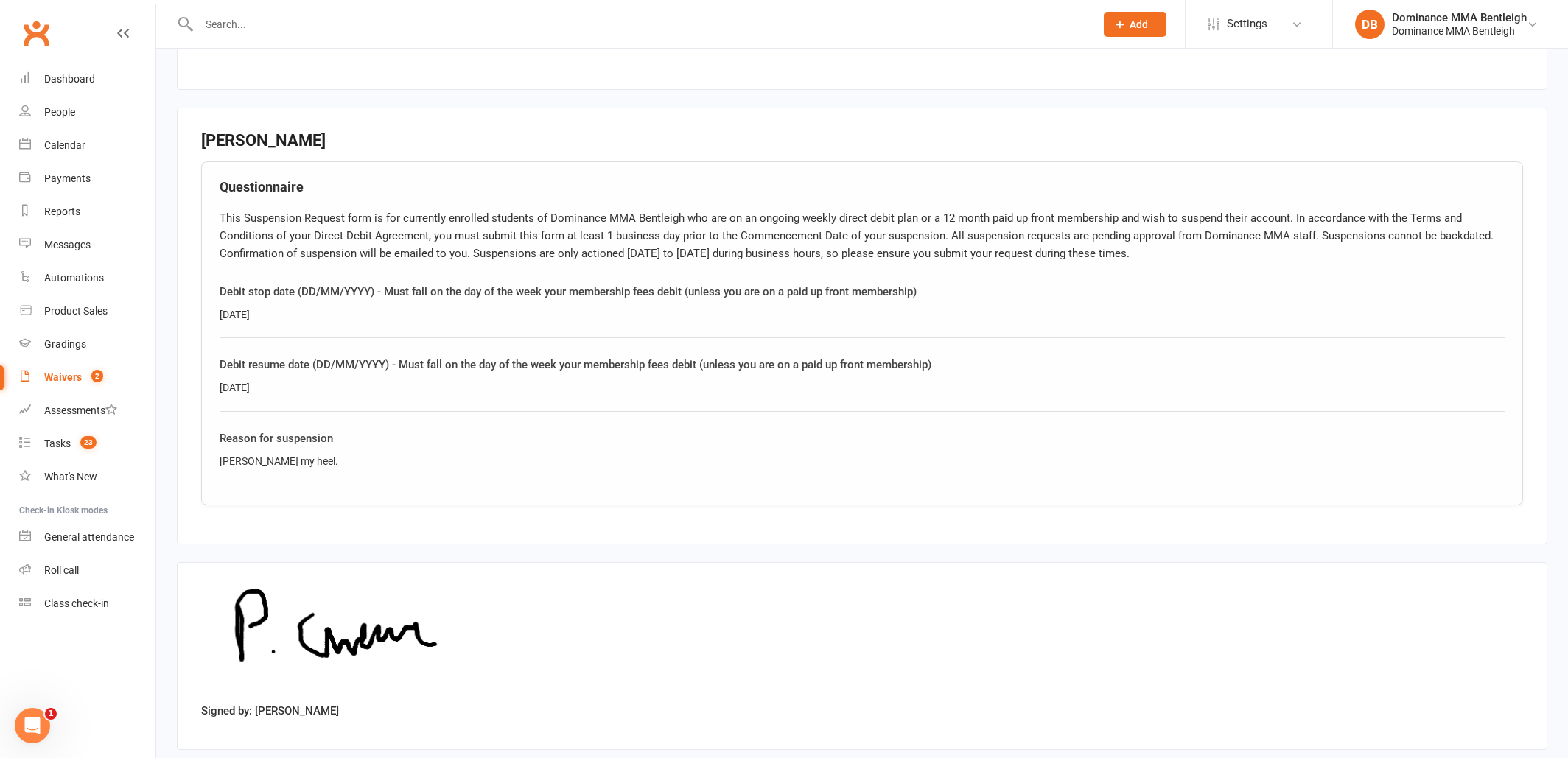
scroll to position [619, 0]
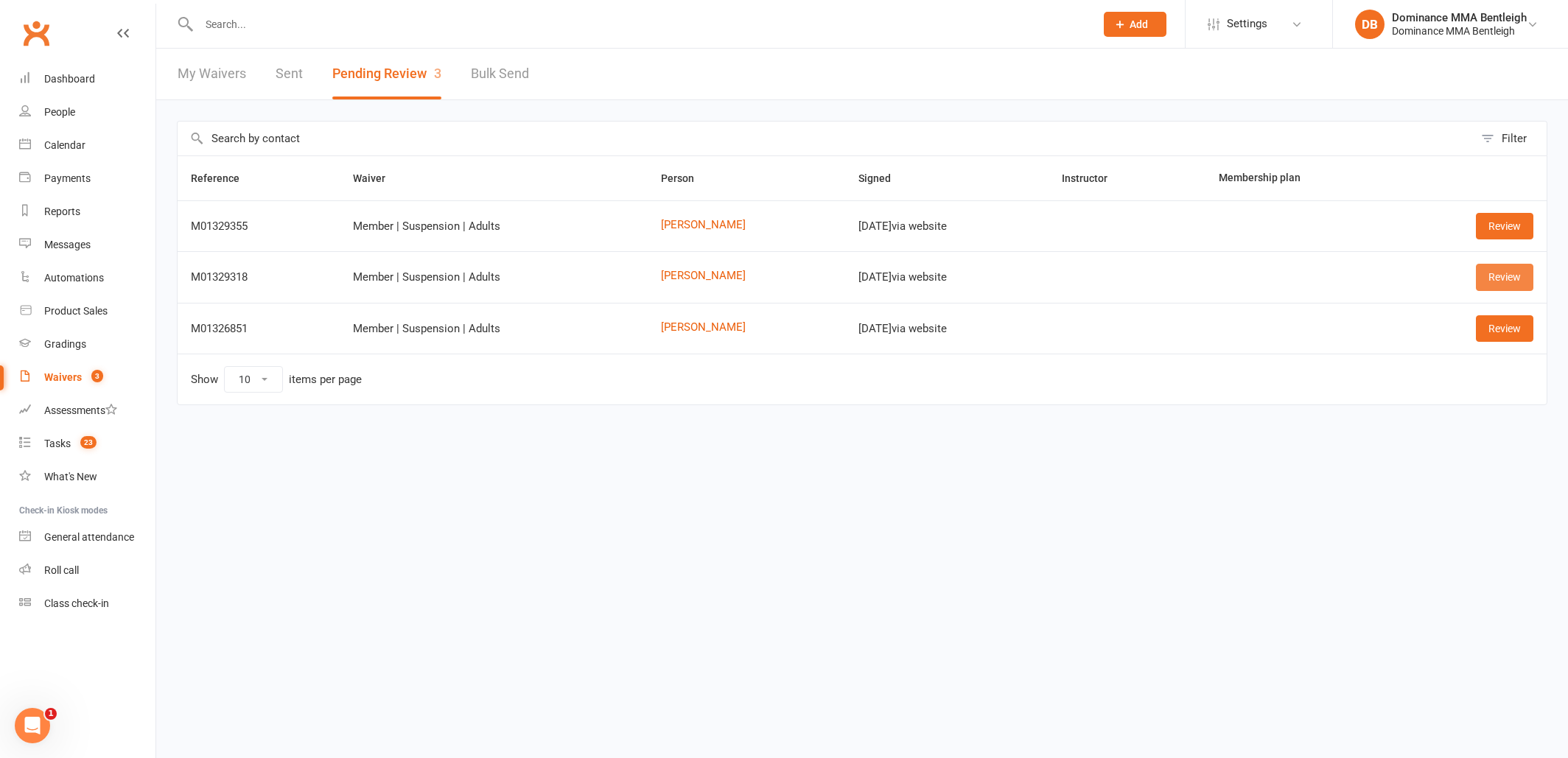
click at [1494, 286] on link "Review" at bounding box center [1504, 277] width 58 height 27
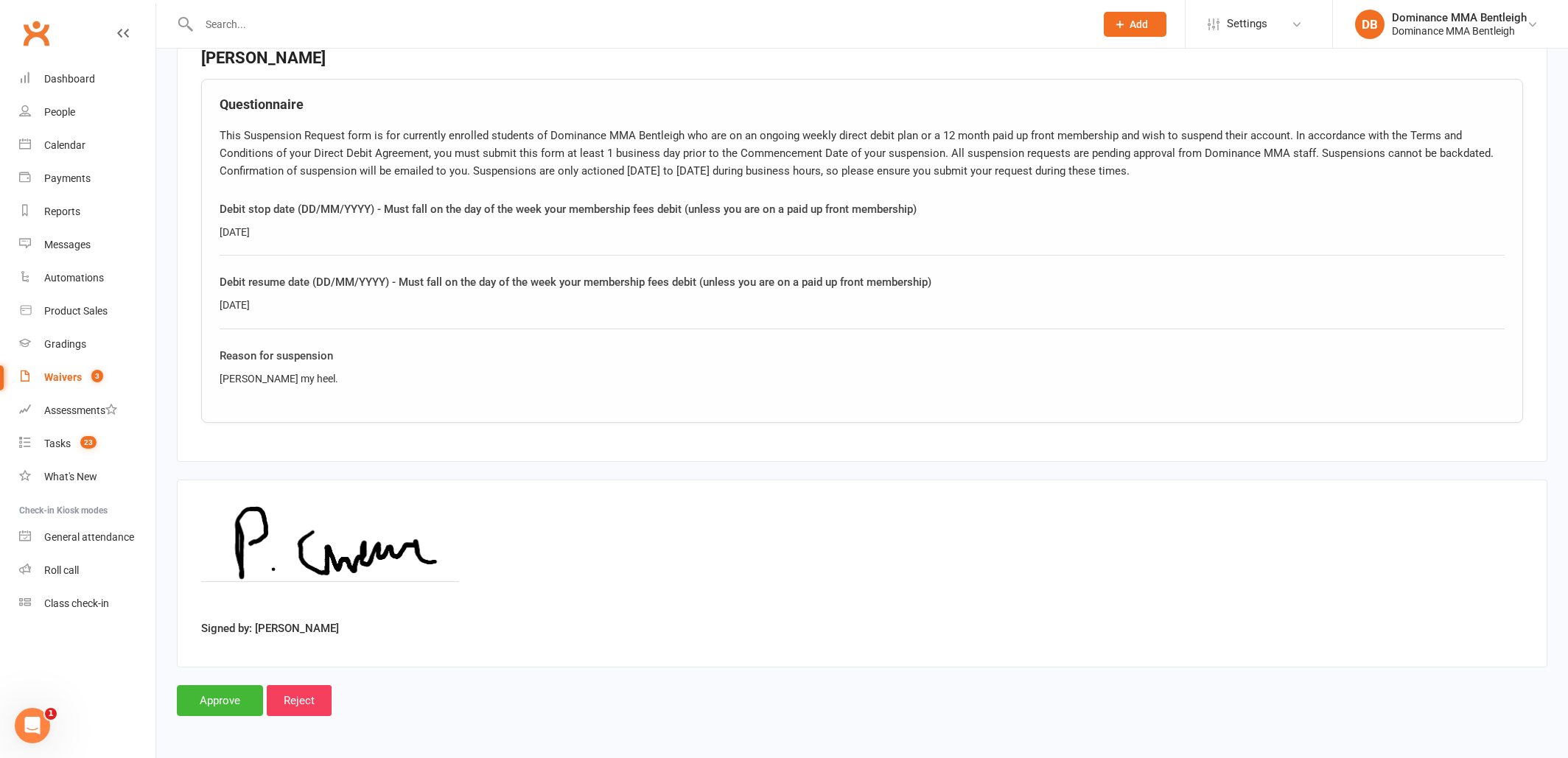
scroll to position [708, 0]
click at [193, 688] on input "Approve" at bounding box center [219, 700] width 86 height 31
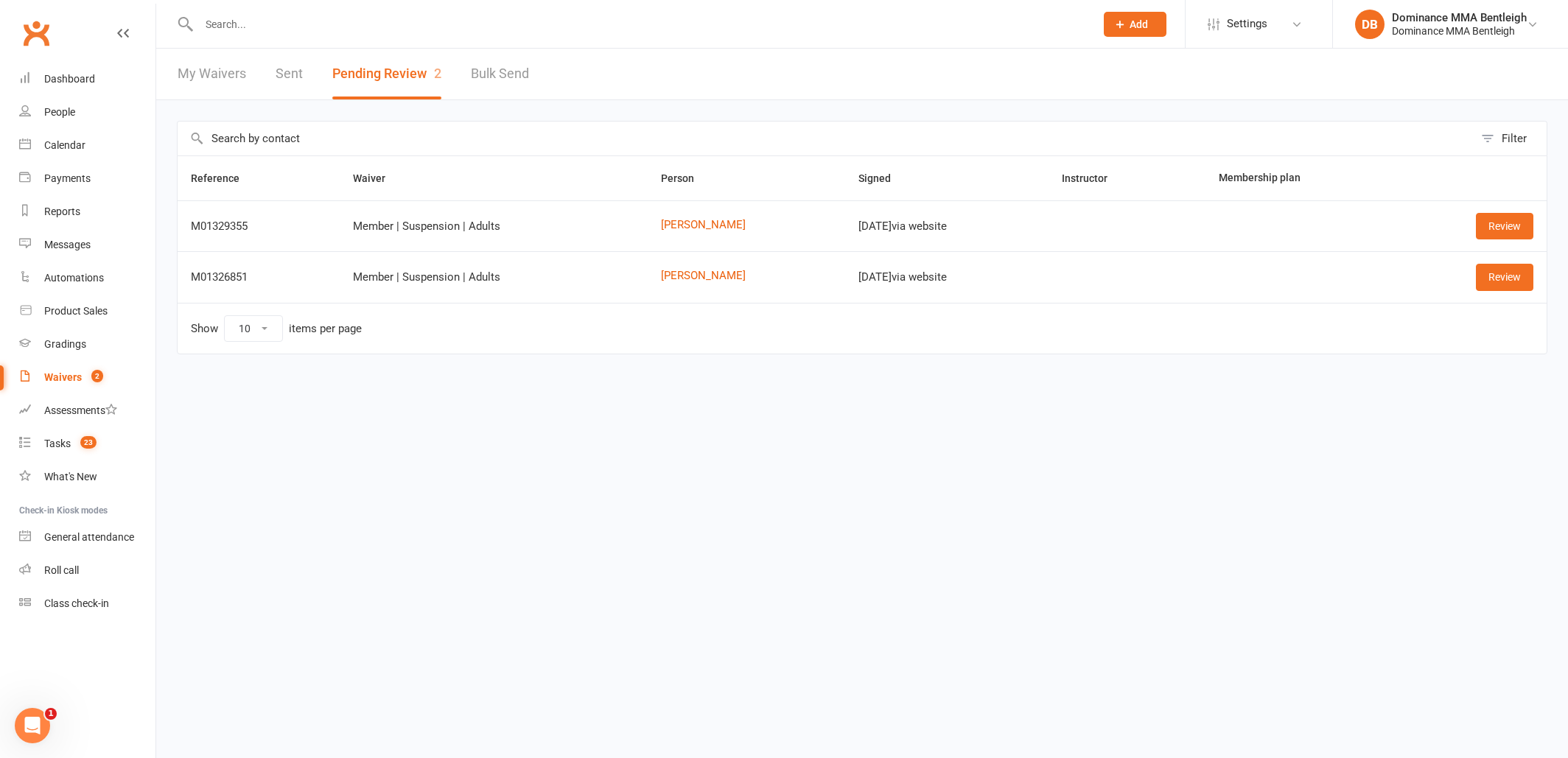
click at [423, 25] on input "text" at bounding box center [640, 24] width 891 height 21
click at [687, 231] on td "Michail Alexiadis" at bounding box center [746, 226] width 197 height 51
click at [695, 230] on link "Michail Alexiadis" at bounding box center [746, 225] width 171 height 13
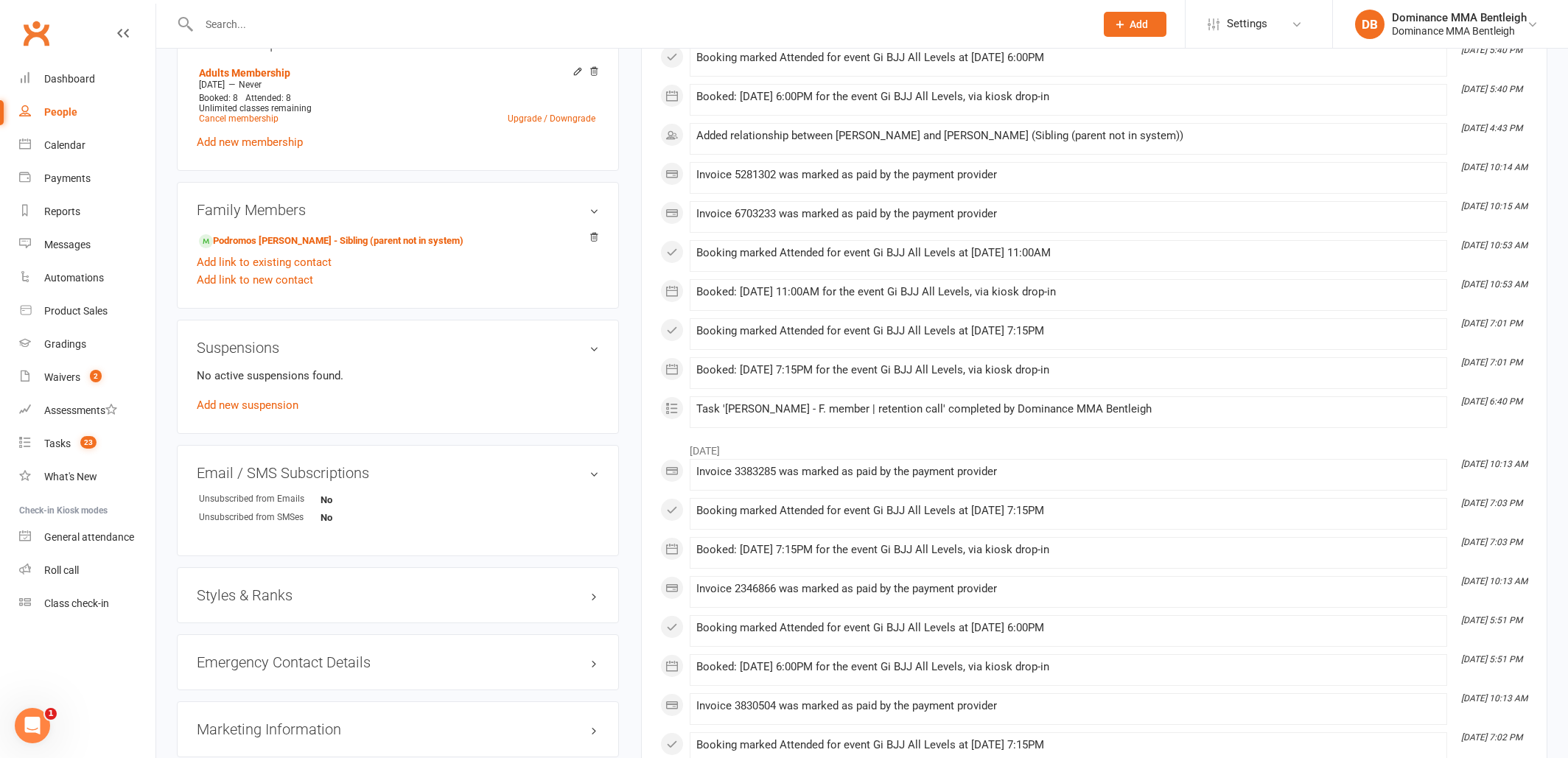
scroll to position [755, 0]
click at [275, 406] on link "Add new suspension" at bounding box center [247, 404] width 101 height 14
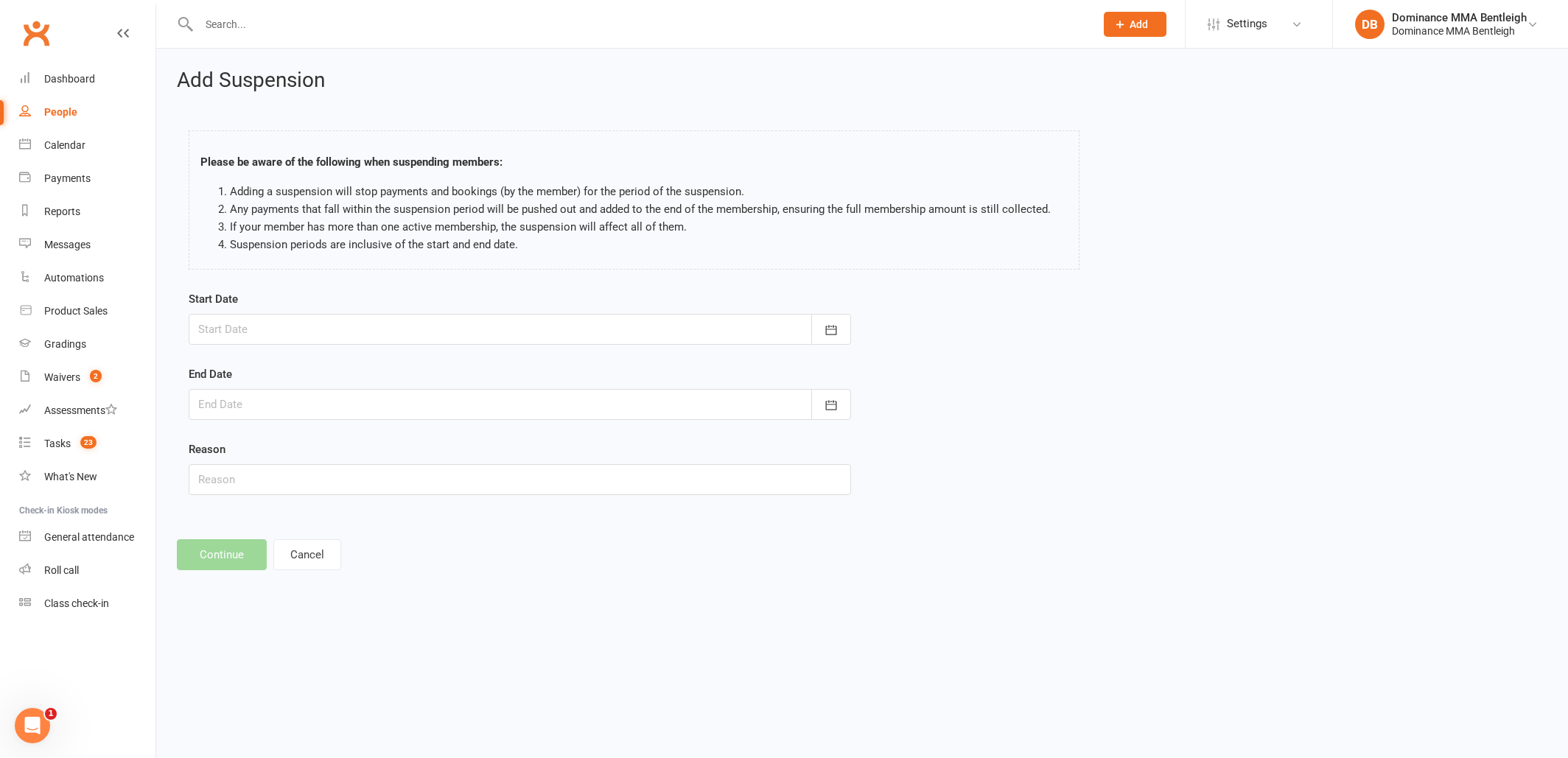
click at [641, 330] on div at bounding box center [519, 329] width 663 height 31
click at [382, 509] on span "21" at bounding box center [378, 507] width 12 height 12
type input "21 Aug 2025"
click at [427, 410] on div at bounding box center [519, 405] width 663 height 31
click at [443, 443] on icon "button" at bounding box center [444, 442] width 10 height 12
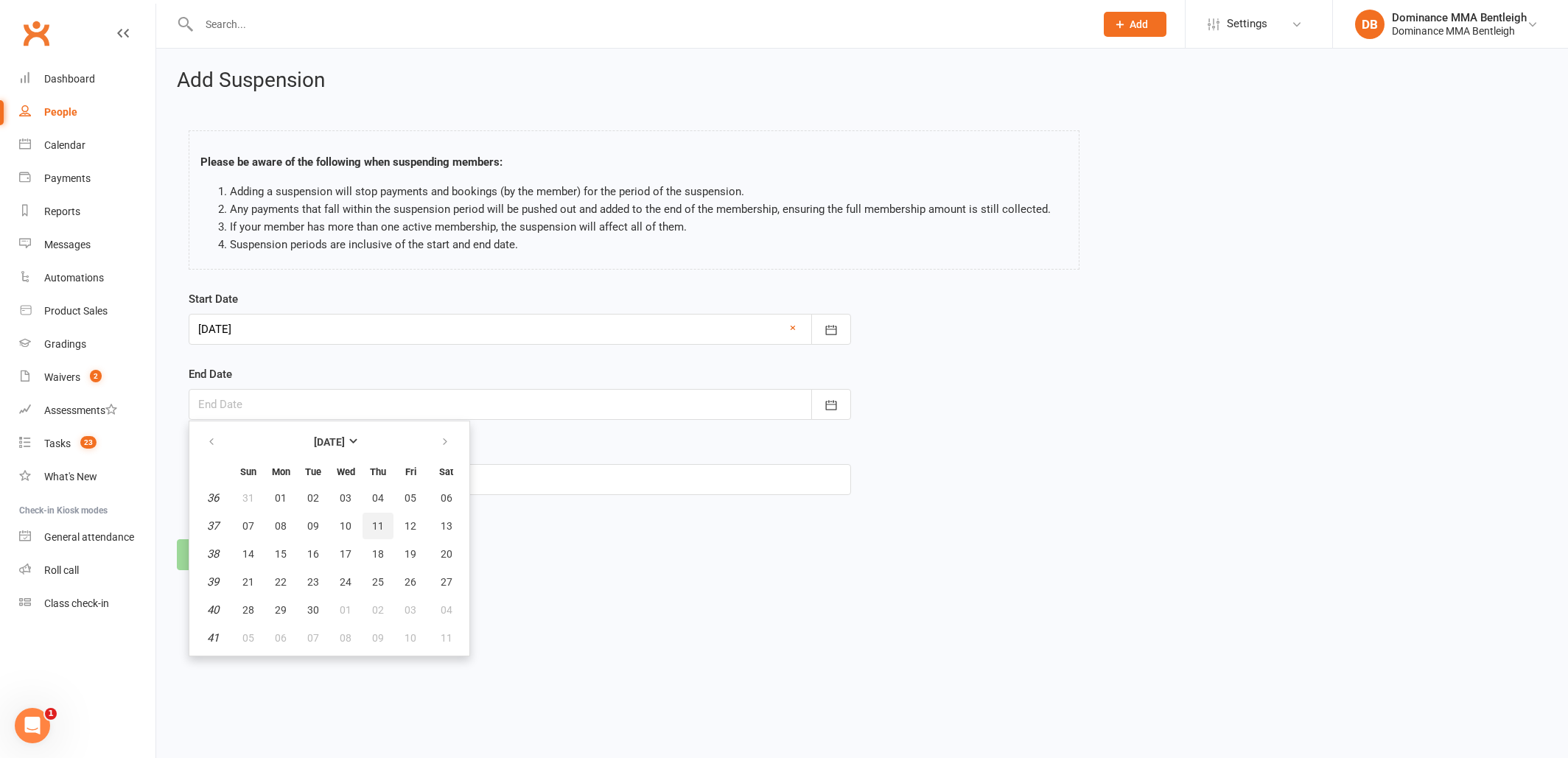
click at [382, 527] on span "11" at bounding box center [378, 526] width 12 height 12
type input "[DATE]"
click at [412, 483] on input "text" at bounding box center [519, 480] width 663 height 31
type input "Work"
click at [213, 561] on button "Continue" at bounding box center [221, 555] width 90 height 31
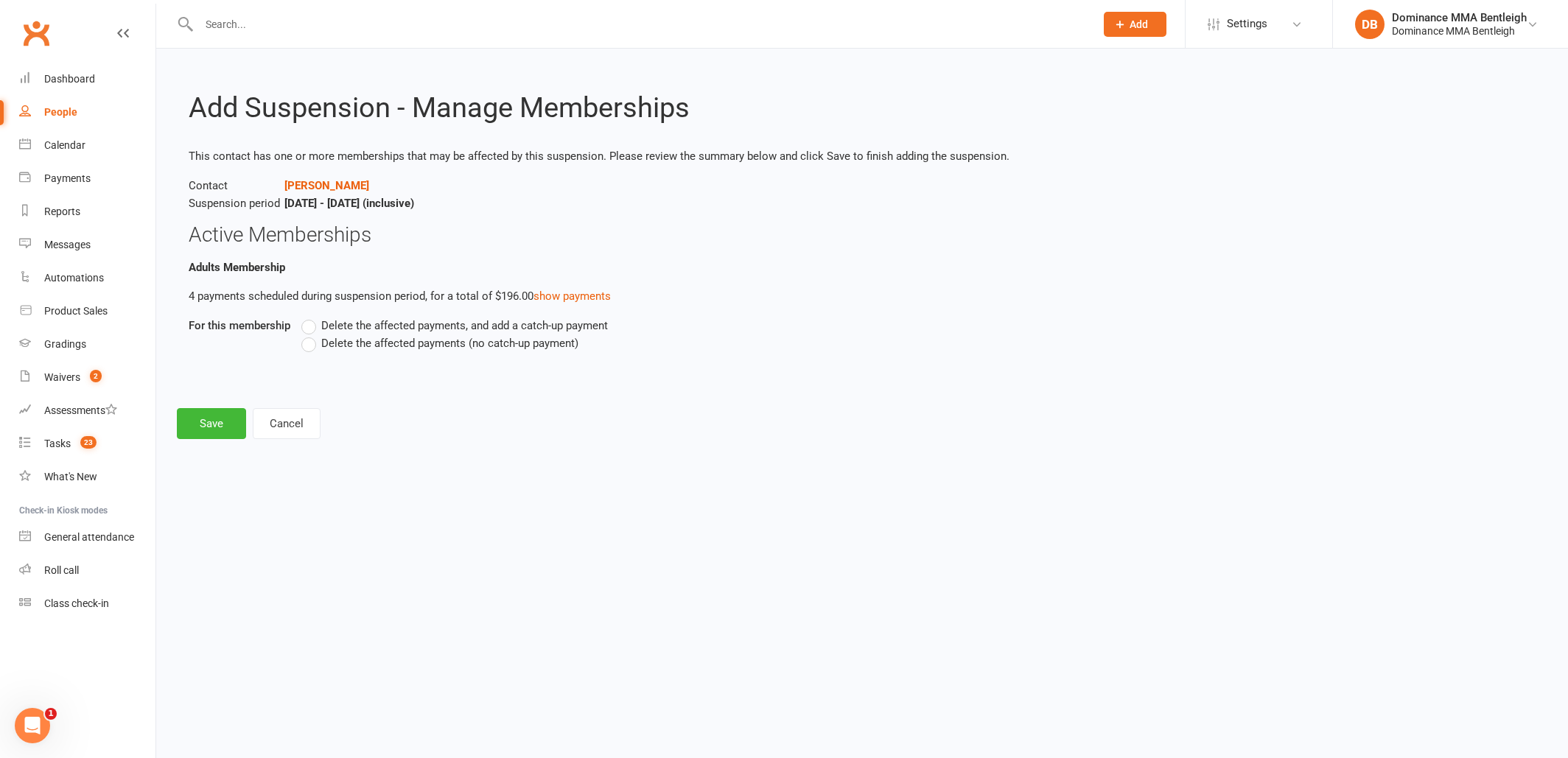
click at [328, 345] on span "Delete the affected payments (no catch-up payment)" at bounding box center [449, 342] width 257 height 16
click at [311, 335] on input "Delete the affected payments (no catch-up payment)" at bounding box center [306, 335] width 9 height 0
click at [211, 427] on button "Save" at bounding box center [211, 423] width 69 height 31
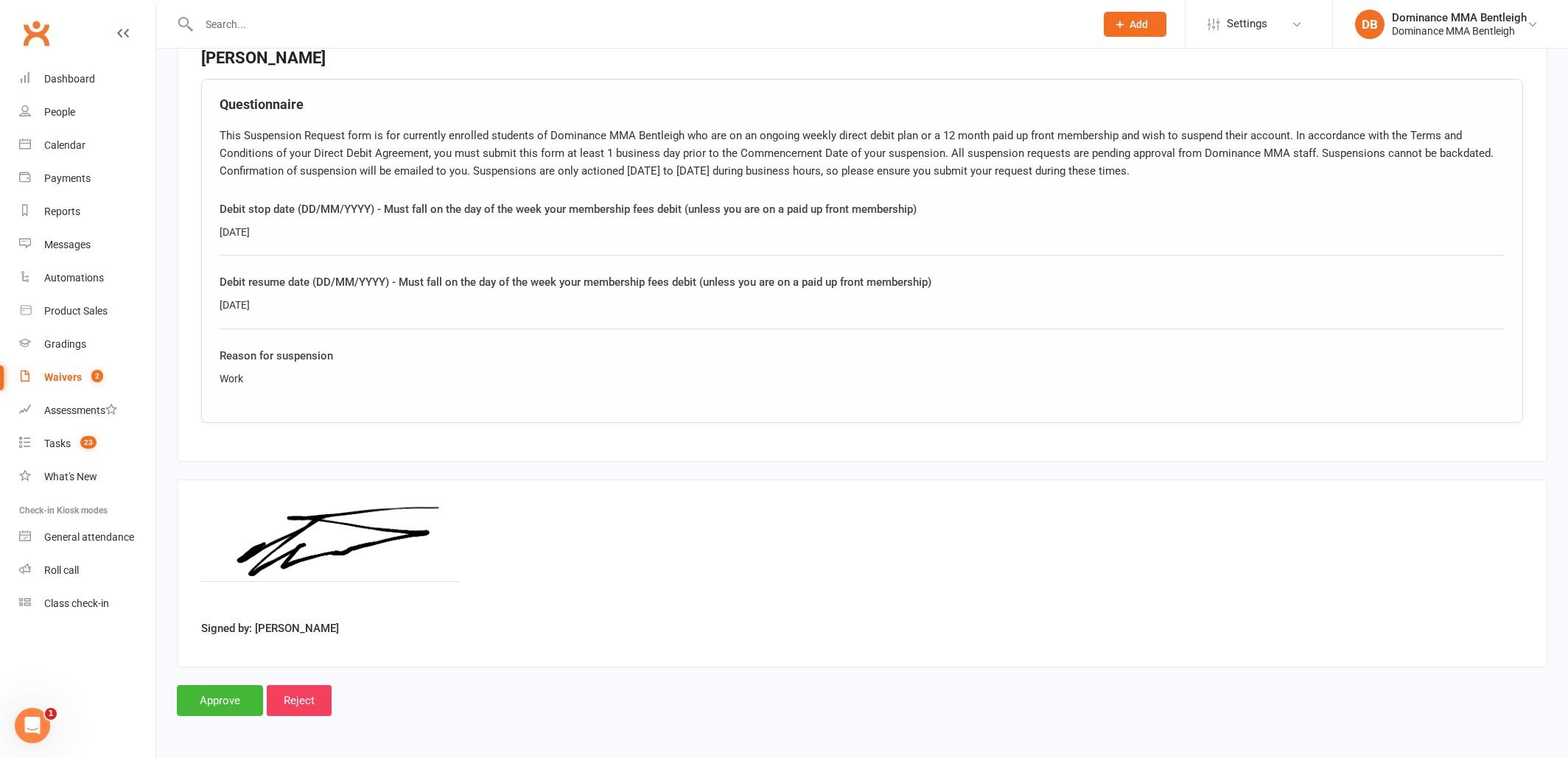
scroll to position [708, 0]
click at [229, 686] on input "Approve" at bounding box center [219, 700] width 86 height 31
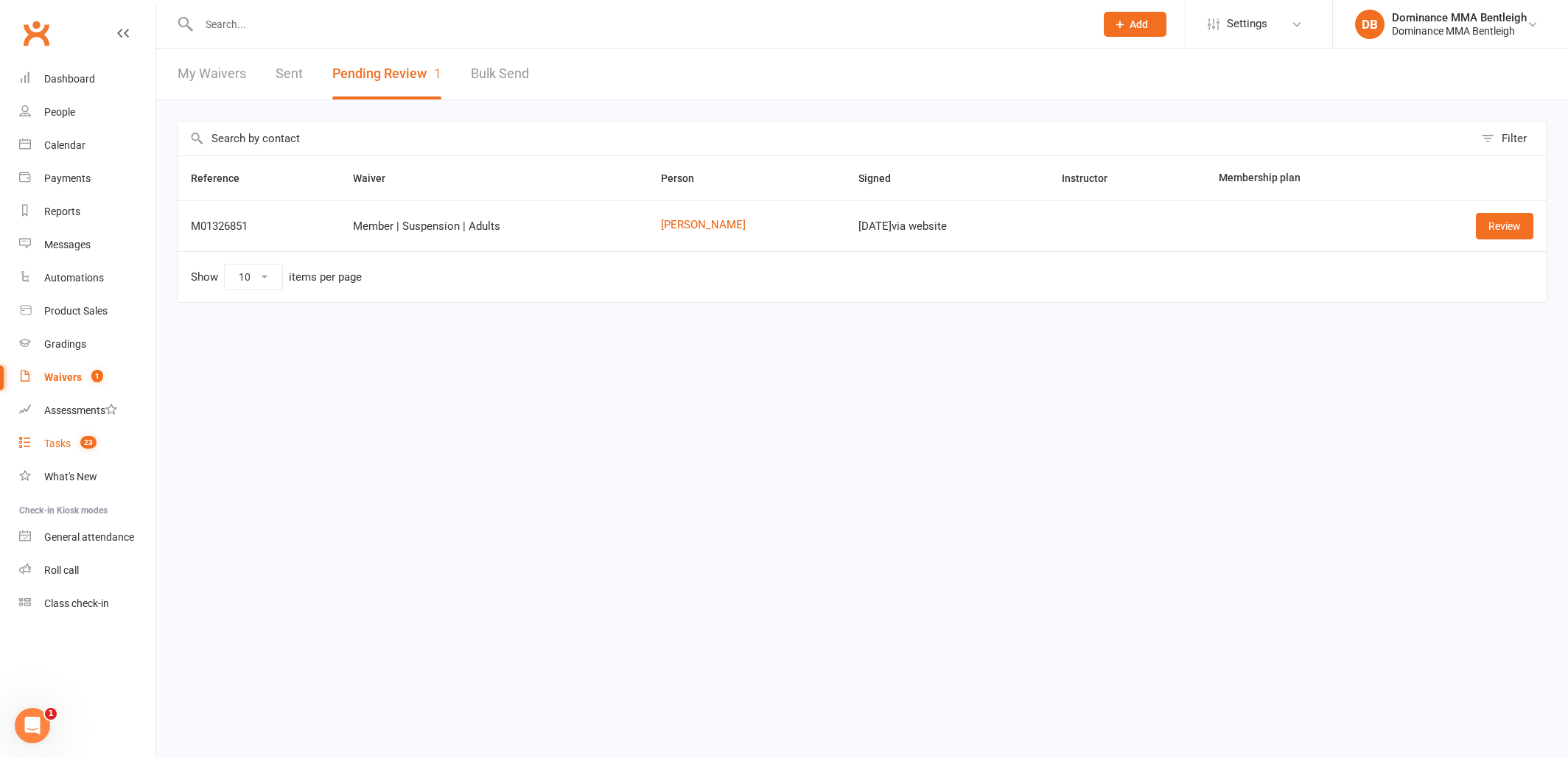
click at [60, 444] on div "Tasks" at bounding box center [57, 443] width 27 height 12
select select "incomplete"
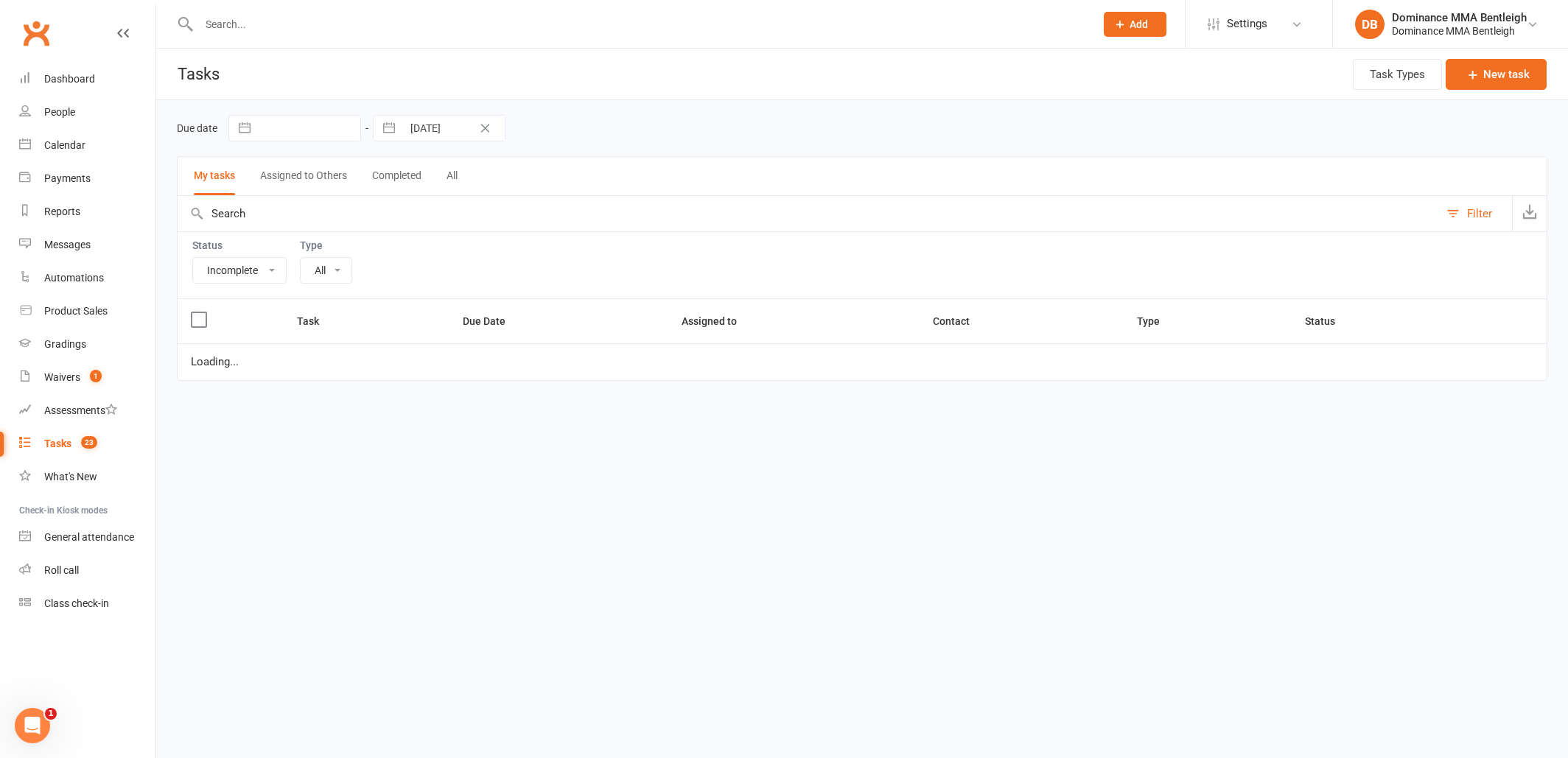
select select "13651"
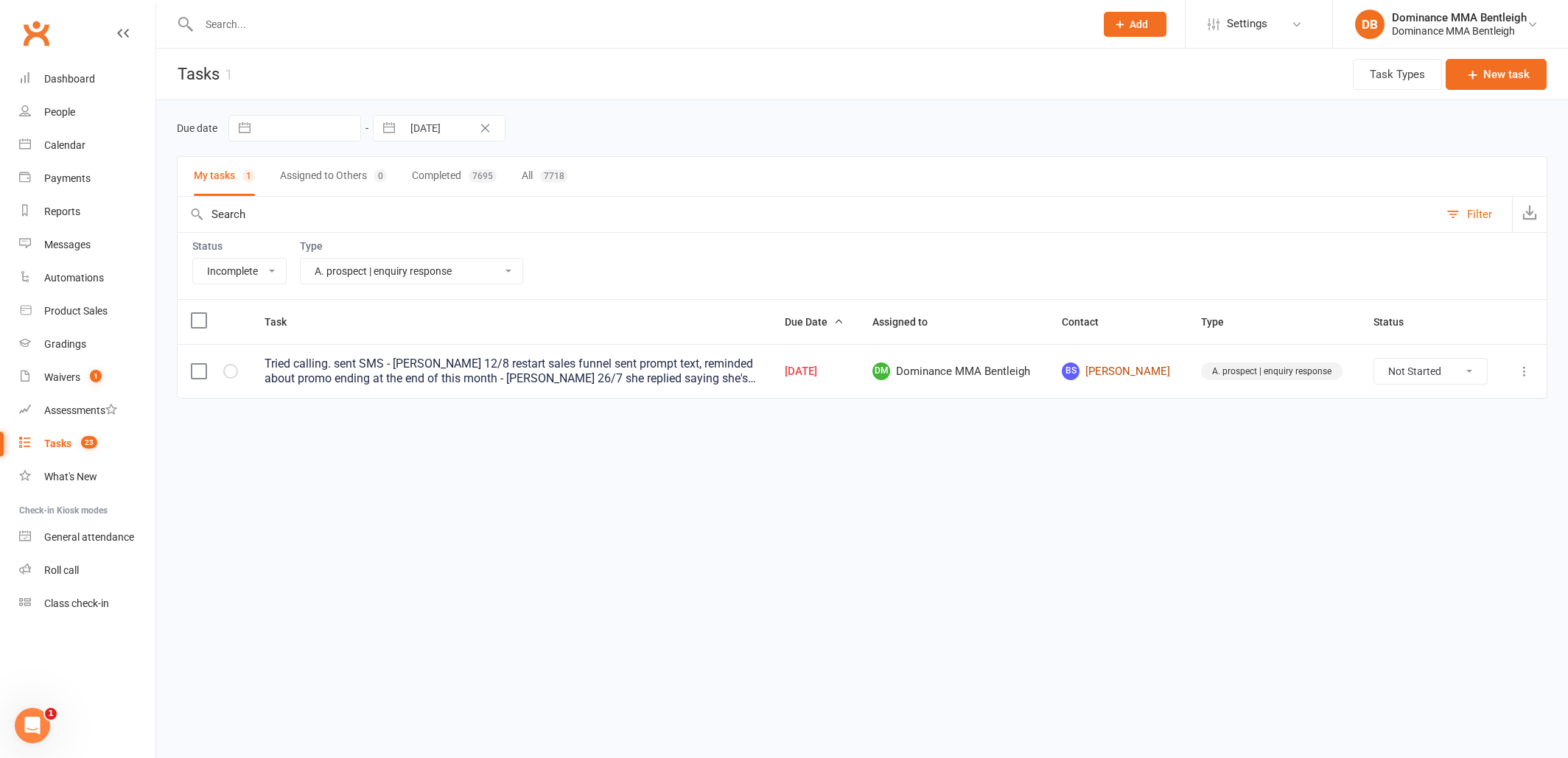
click at [1125, 368] on link "BS Bella Son" at bounding box center [1117, 371] width 112 height 17
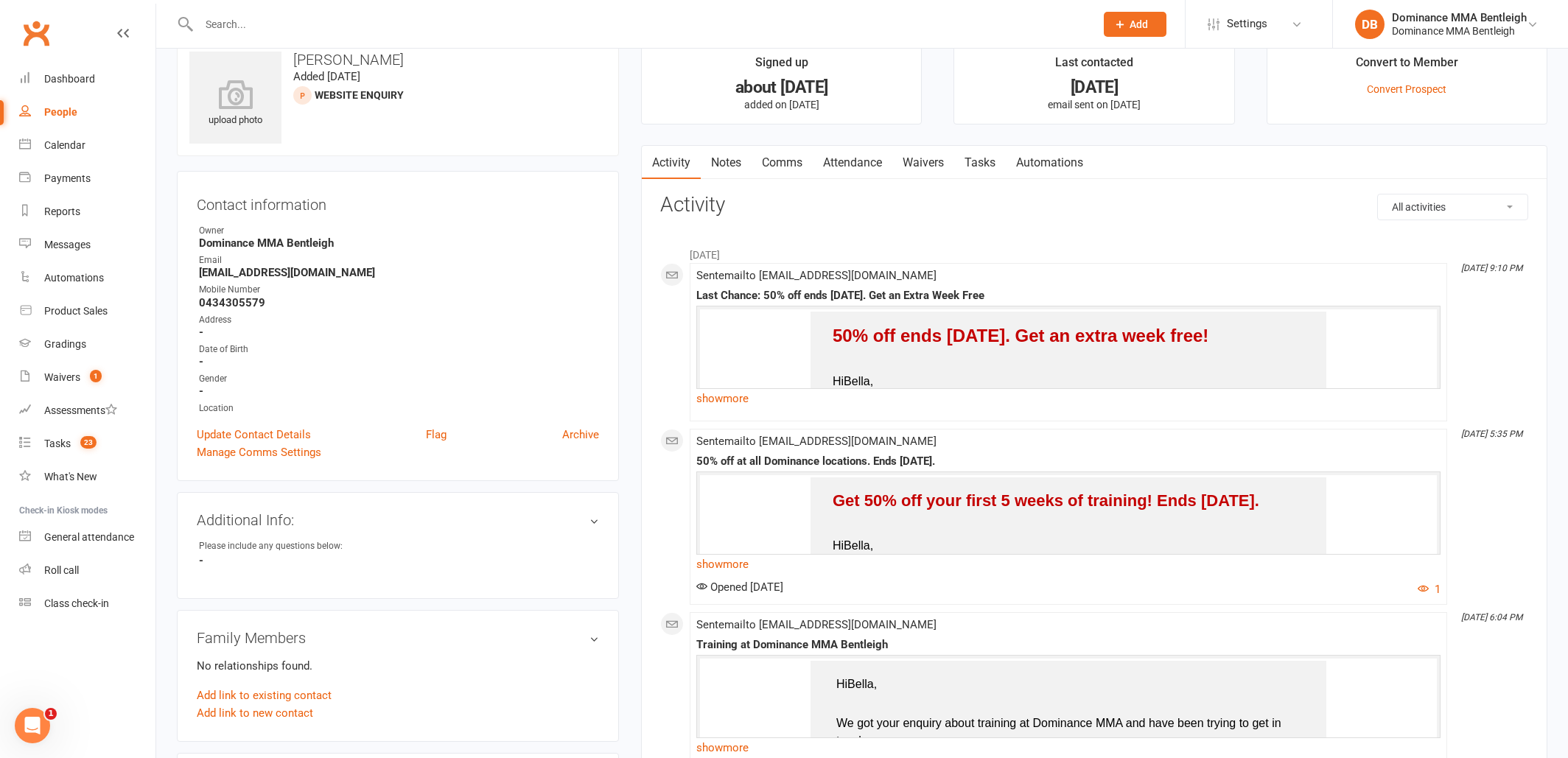
scroll to position [30, 0]
click at [965, 161] on link "Tasks" at bounding box center [980, 163] width 51 height 34
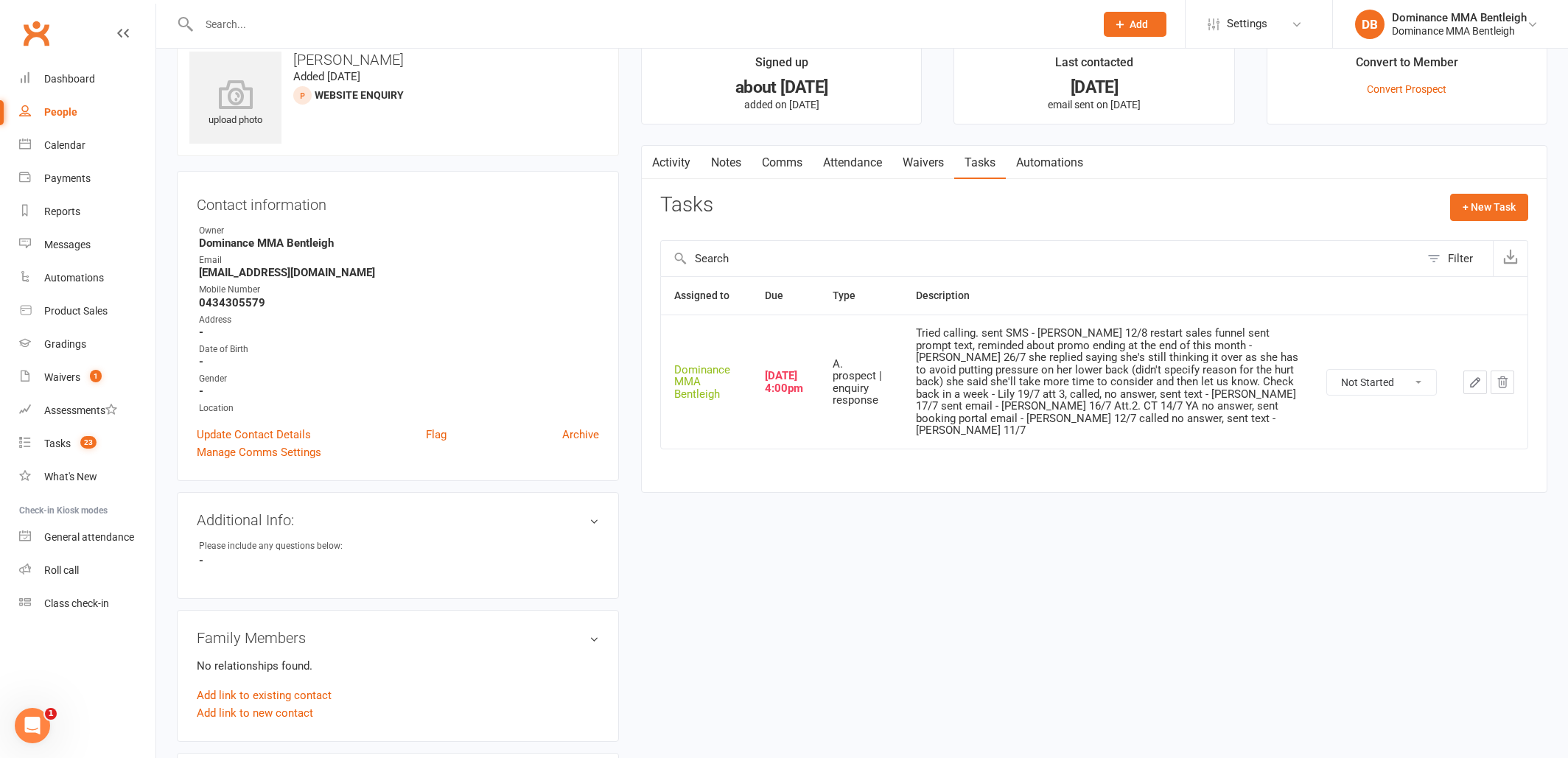
click at [1478, 376] on icon "button" at bounding box center [1475, 382] width 14 height 14
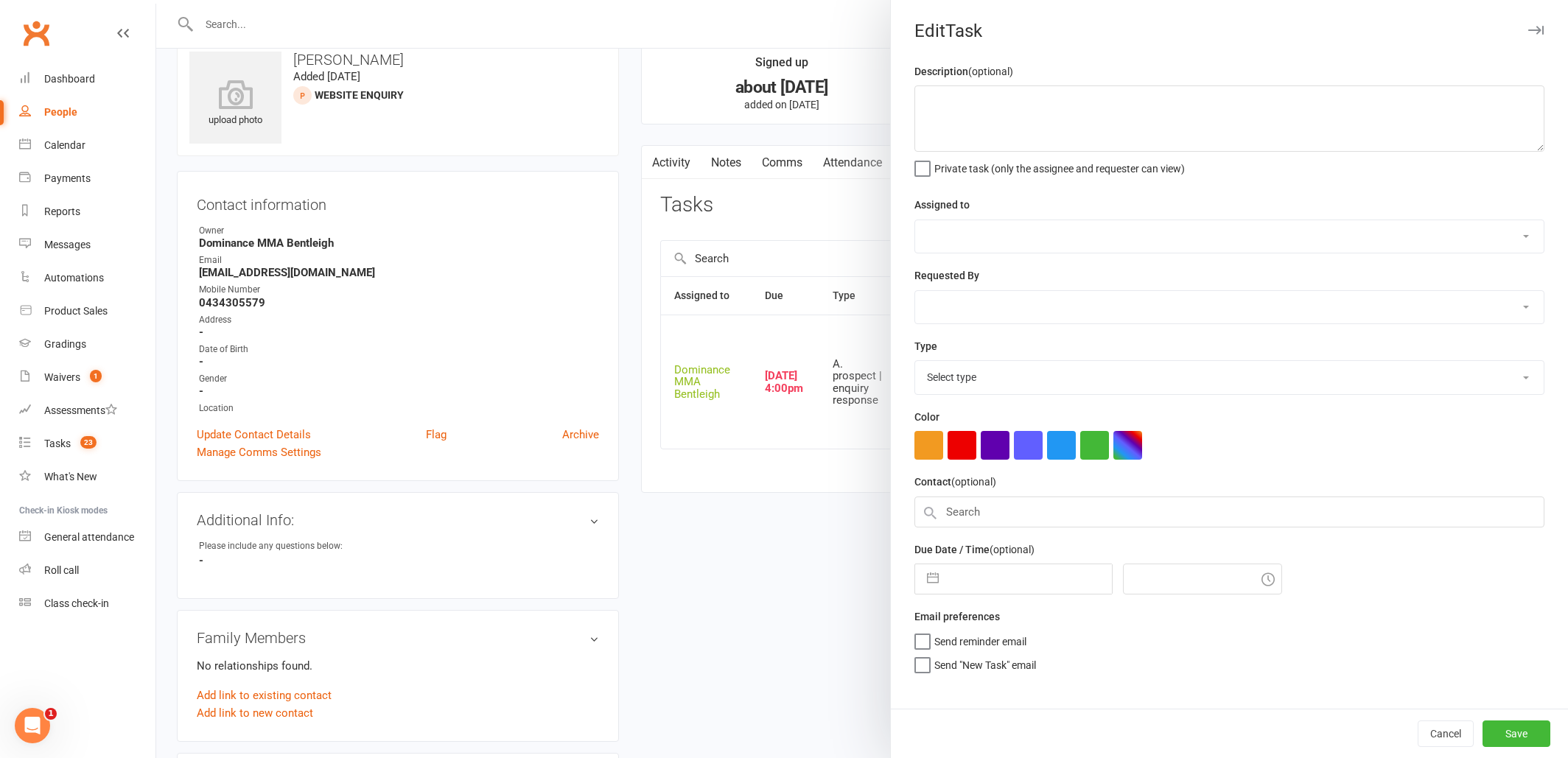
type textarea "Tried calling. sent SMS - Dylan 12/8 restart sales funnel sent prompt text, rem…"
select select "24839"
type input "14 Aug 2025"
type input "4:00pm"
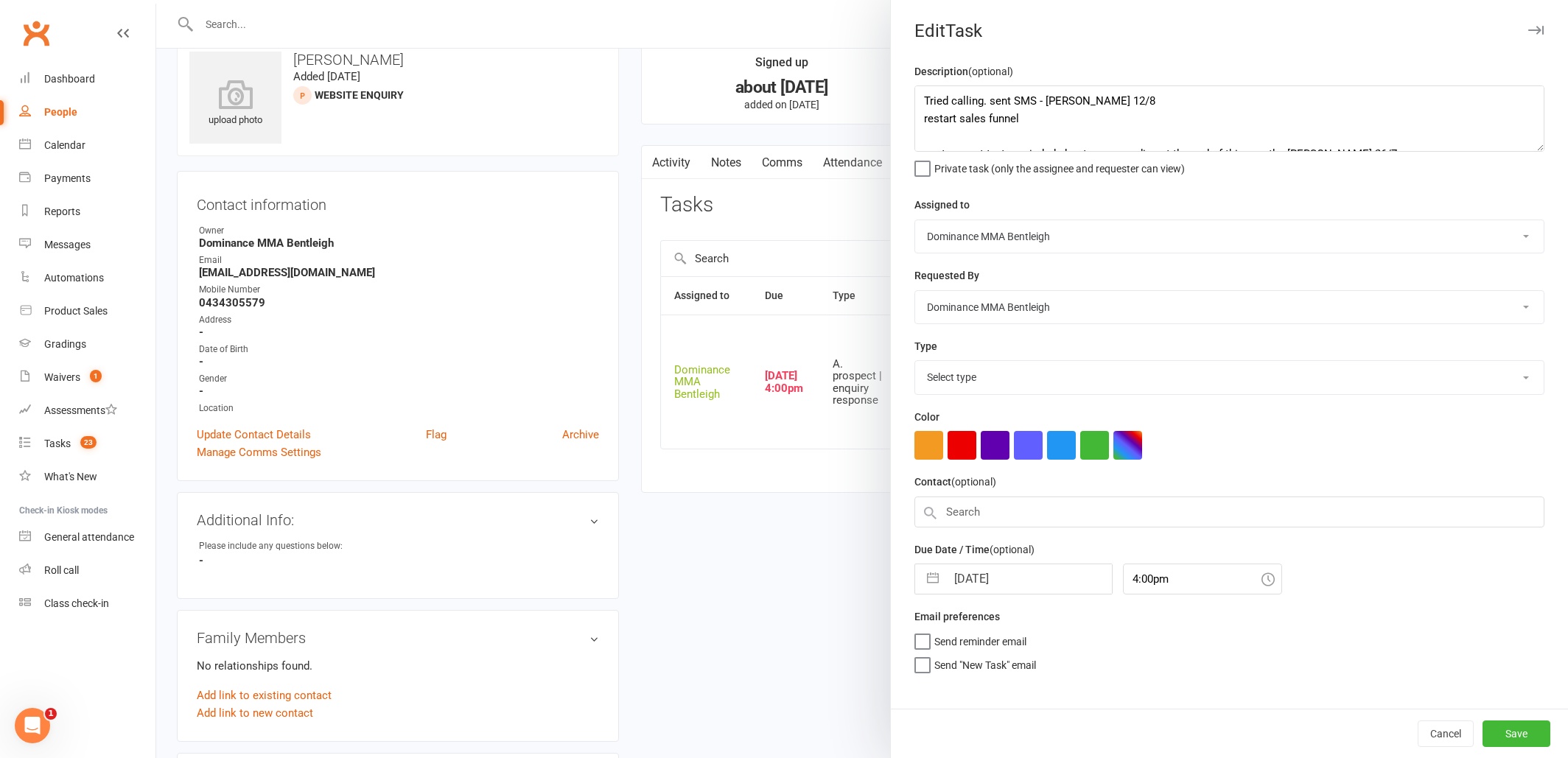
select select "13651"
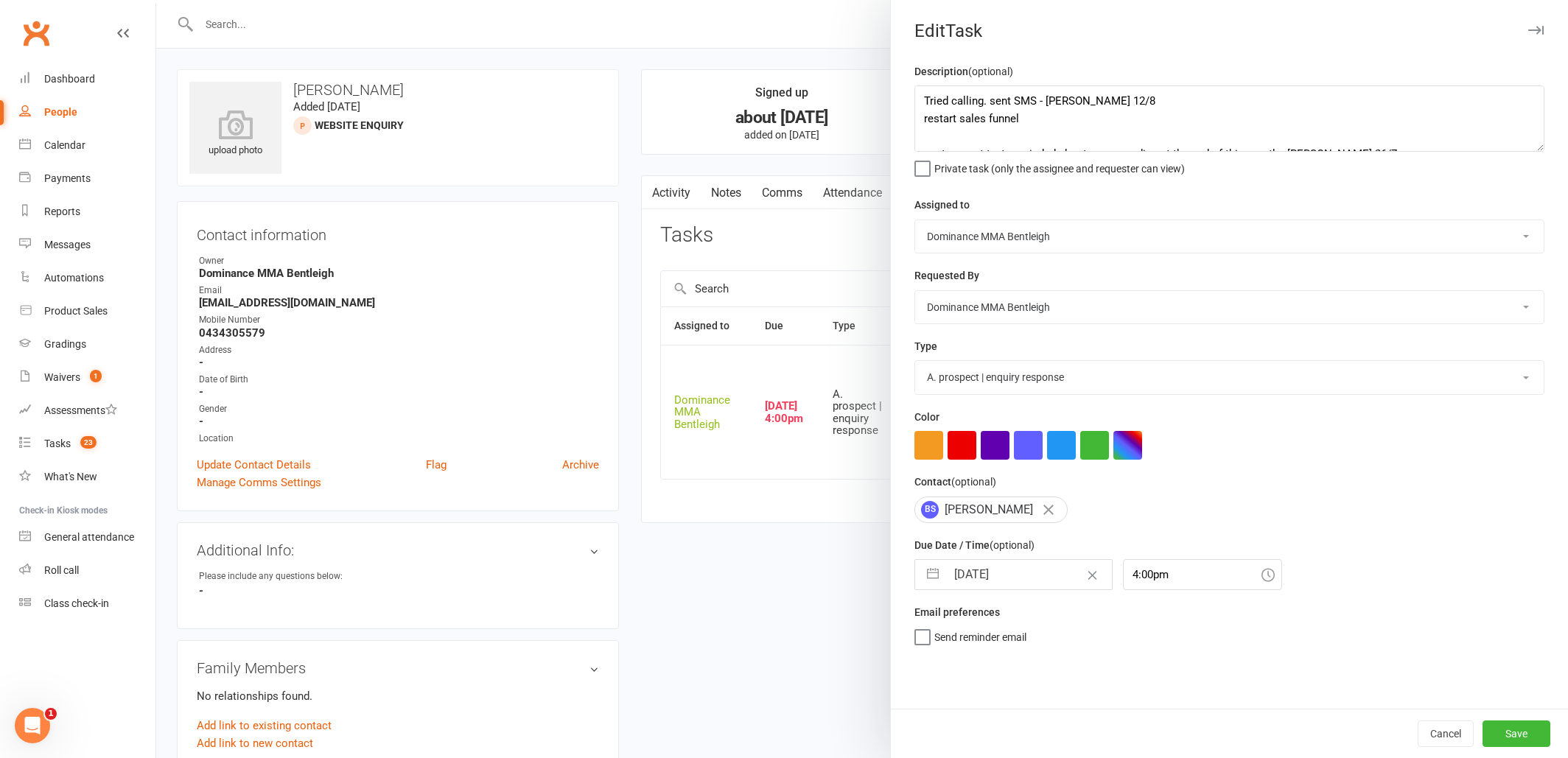
scroll to position [0, 1]
click at [788, 217] on div at bounding box center [862, 379] width 1412 height 758
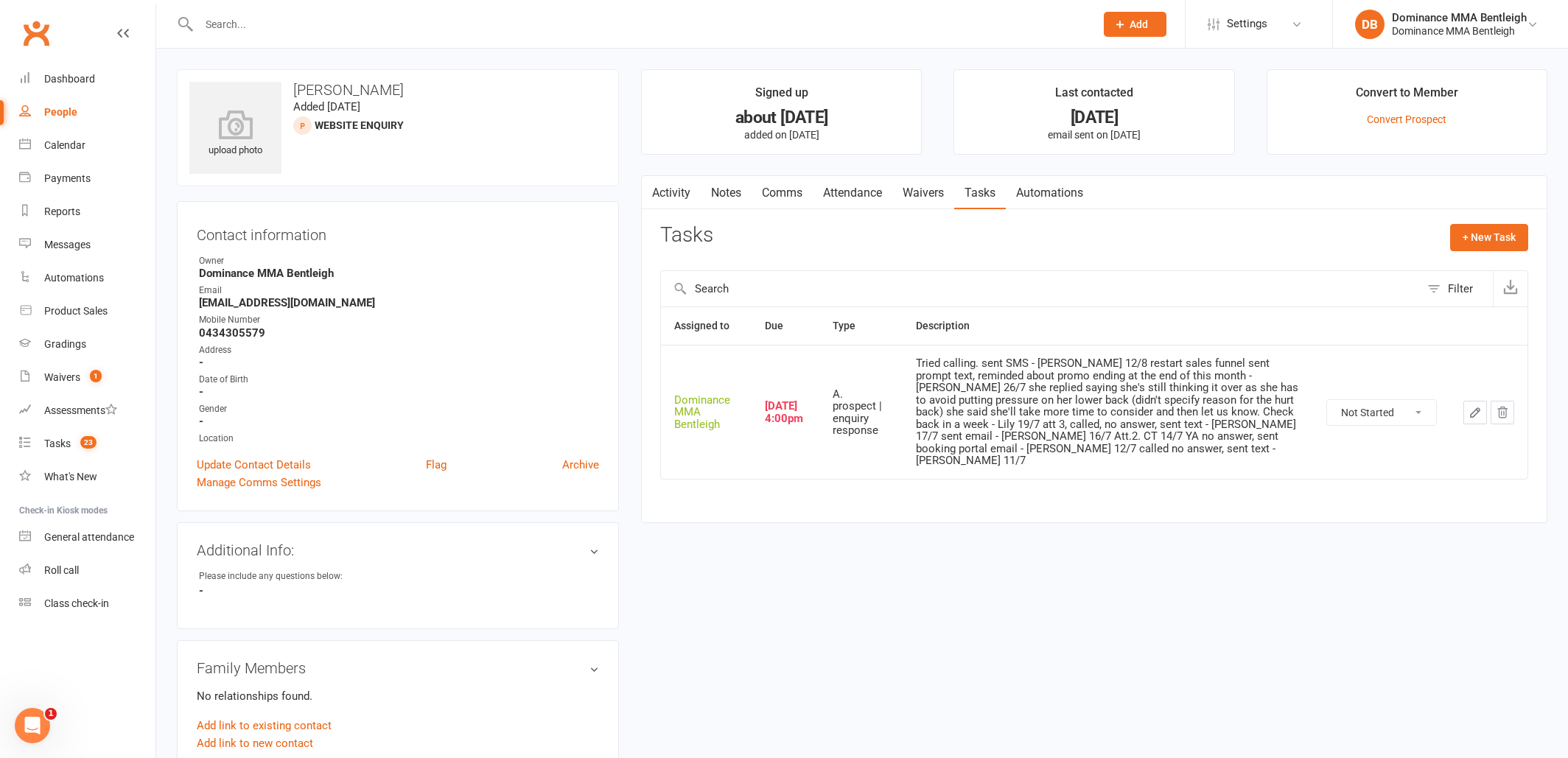
click at [1464, 400] on button "button" at bounding box center [1476, 412] width 24 height 24
select select "24839"
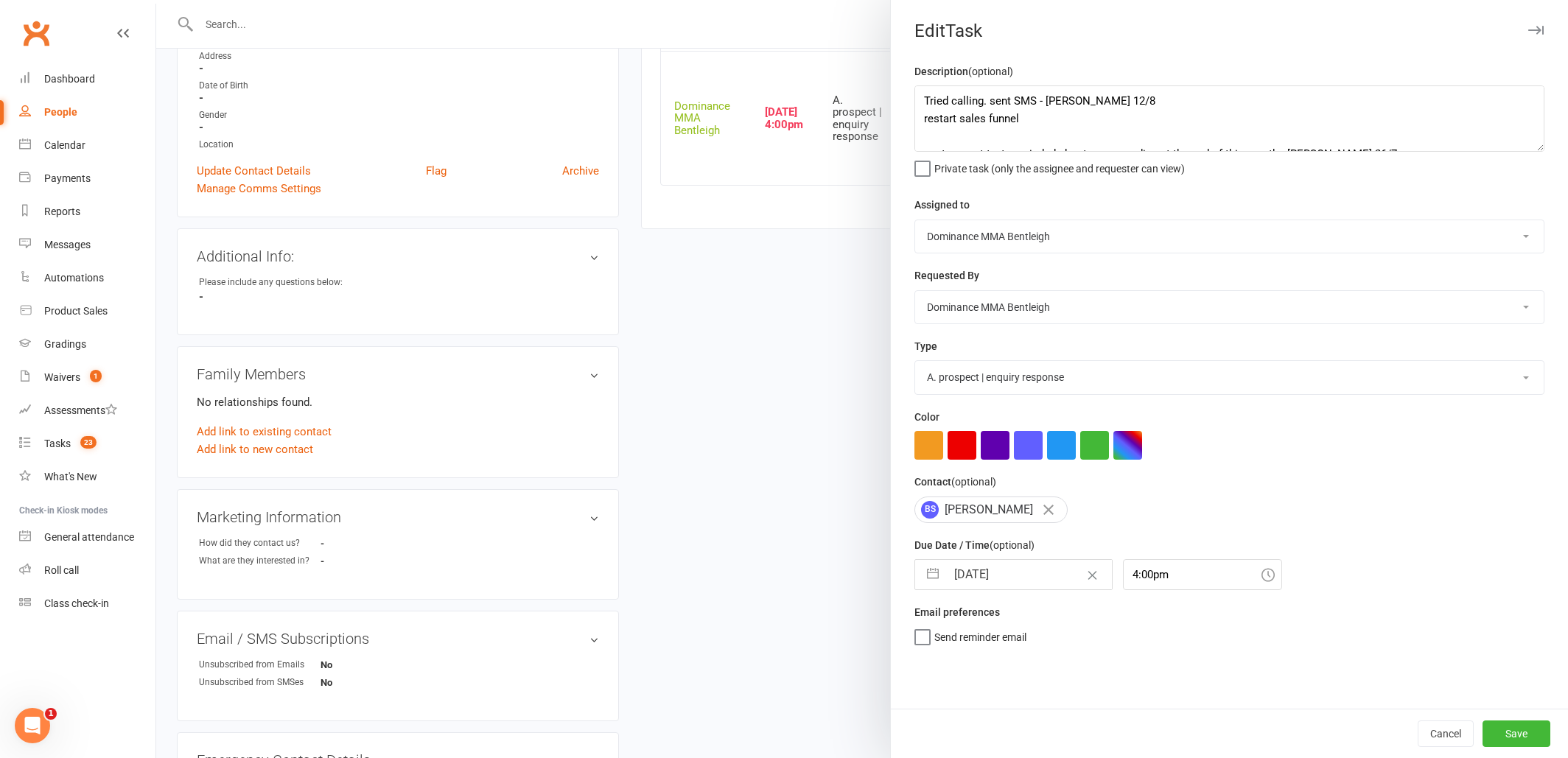
scroll to position [294, 0]
click at [773, 391] on div at bounding box center [862, 379] width 1412 height 758
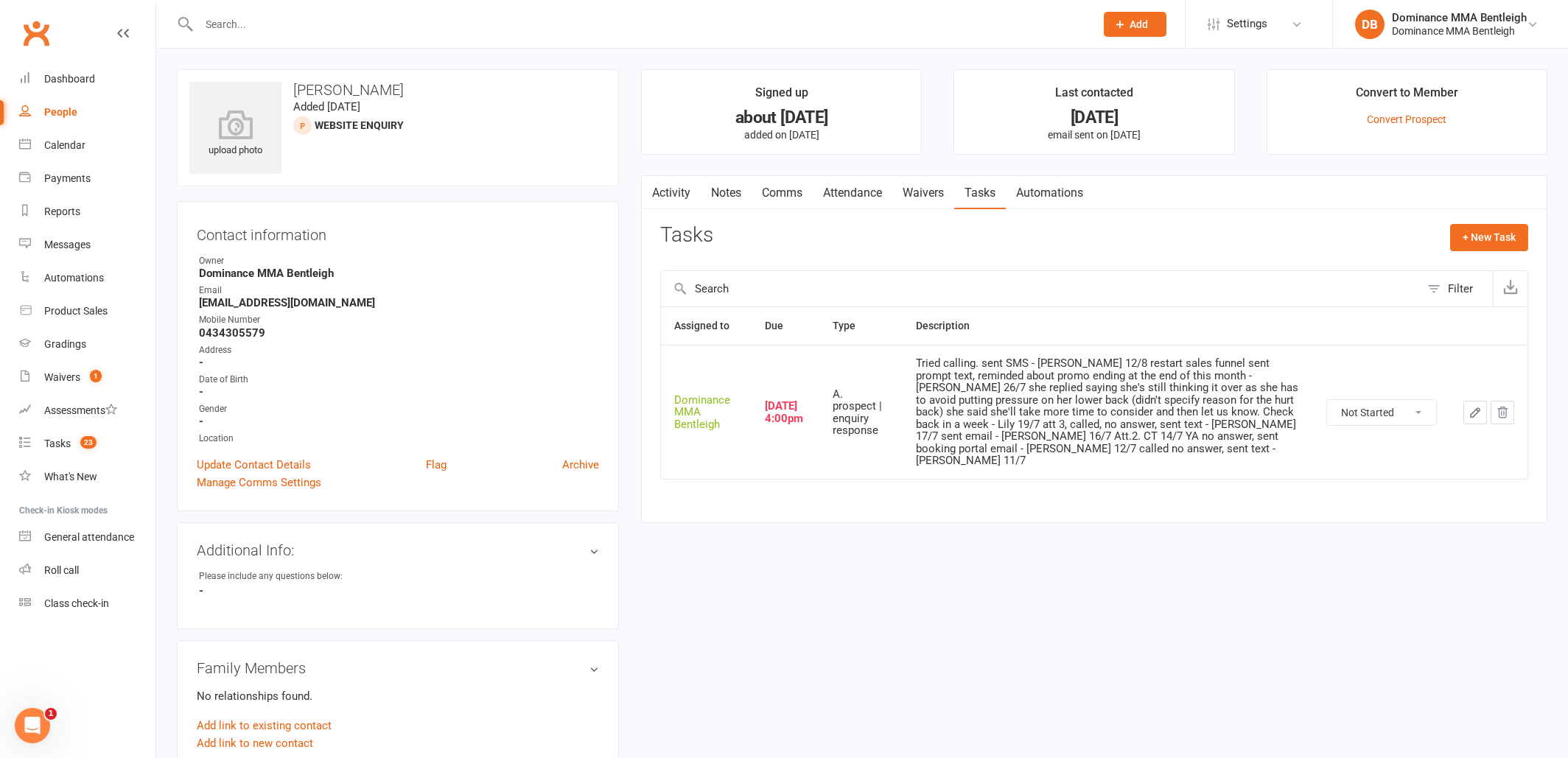
scroll to position [0, 0]
click at [302, 463] on link "Update Contact Details" at bounding box center [253, 464] width 114 height 17
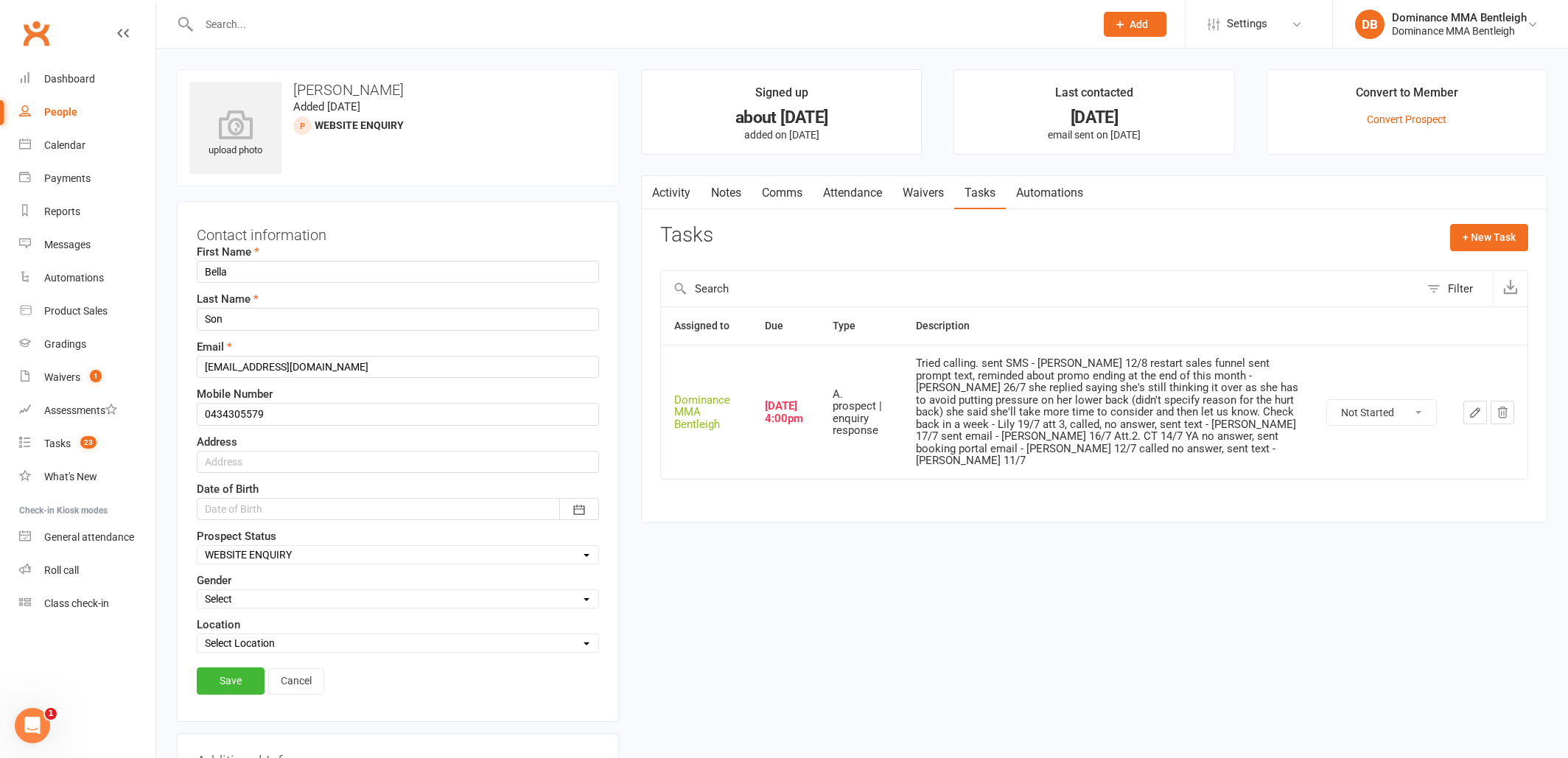
scroll to position [69, 0]
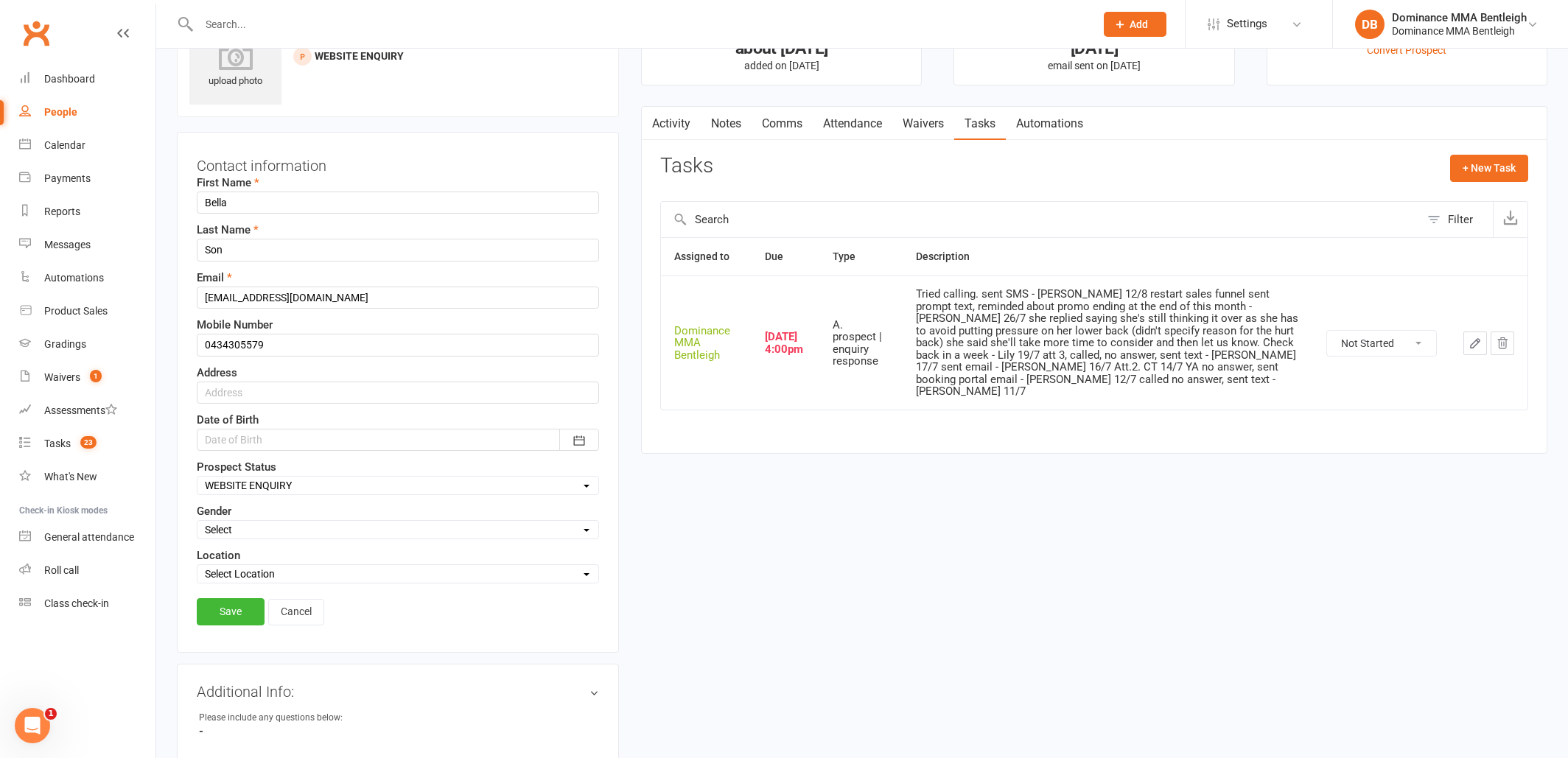
select select "DROPPED PROSPECT"
click at [252, 618] on link "Save" at bounding box center [230, 611] width 68 height 27
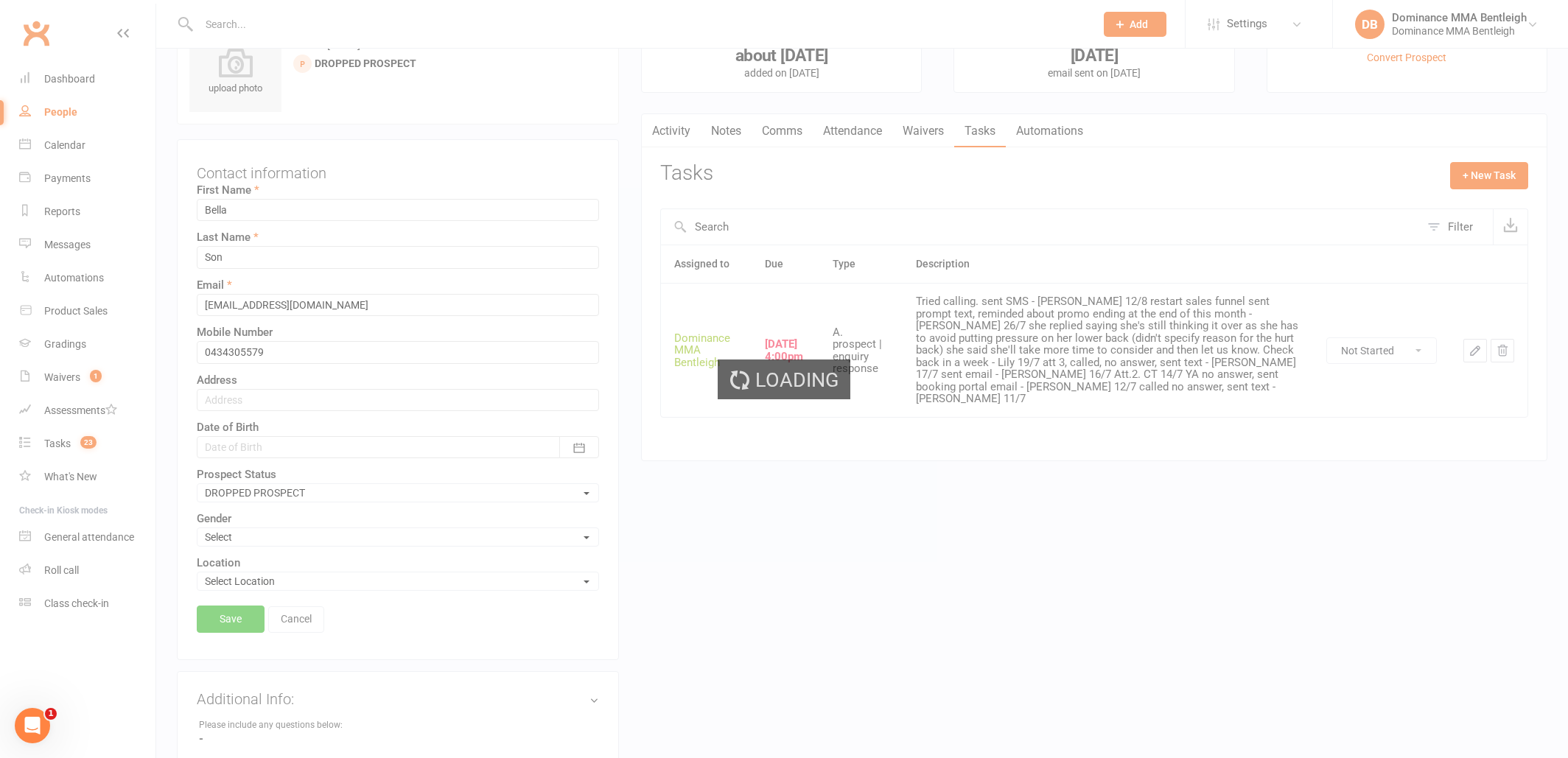
scroll to position [59, 0]
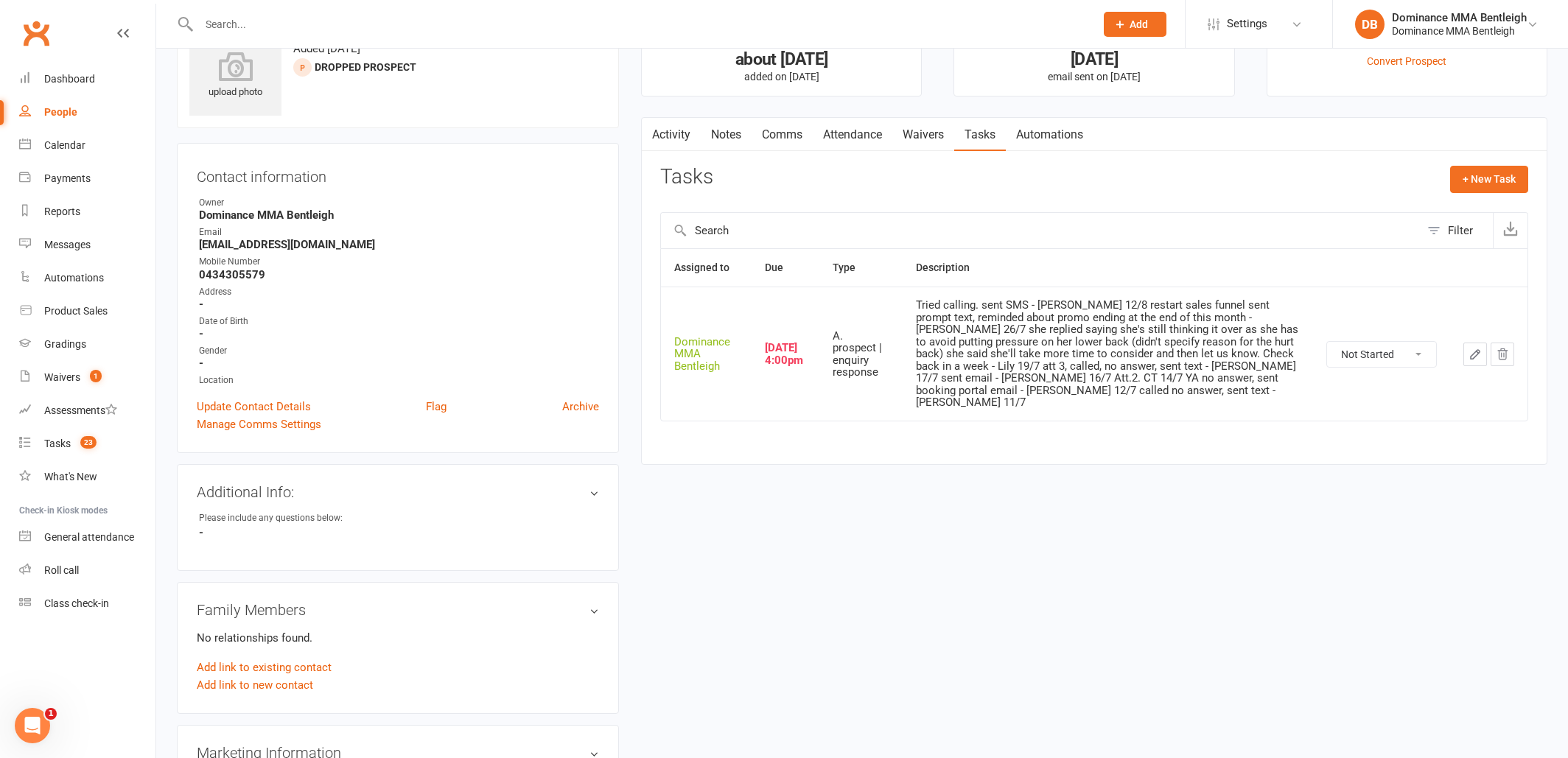
click at [1464, 343] on button "button" at bounding box center [1476, 355] width 24 height 24
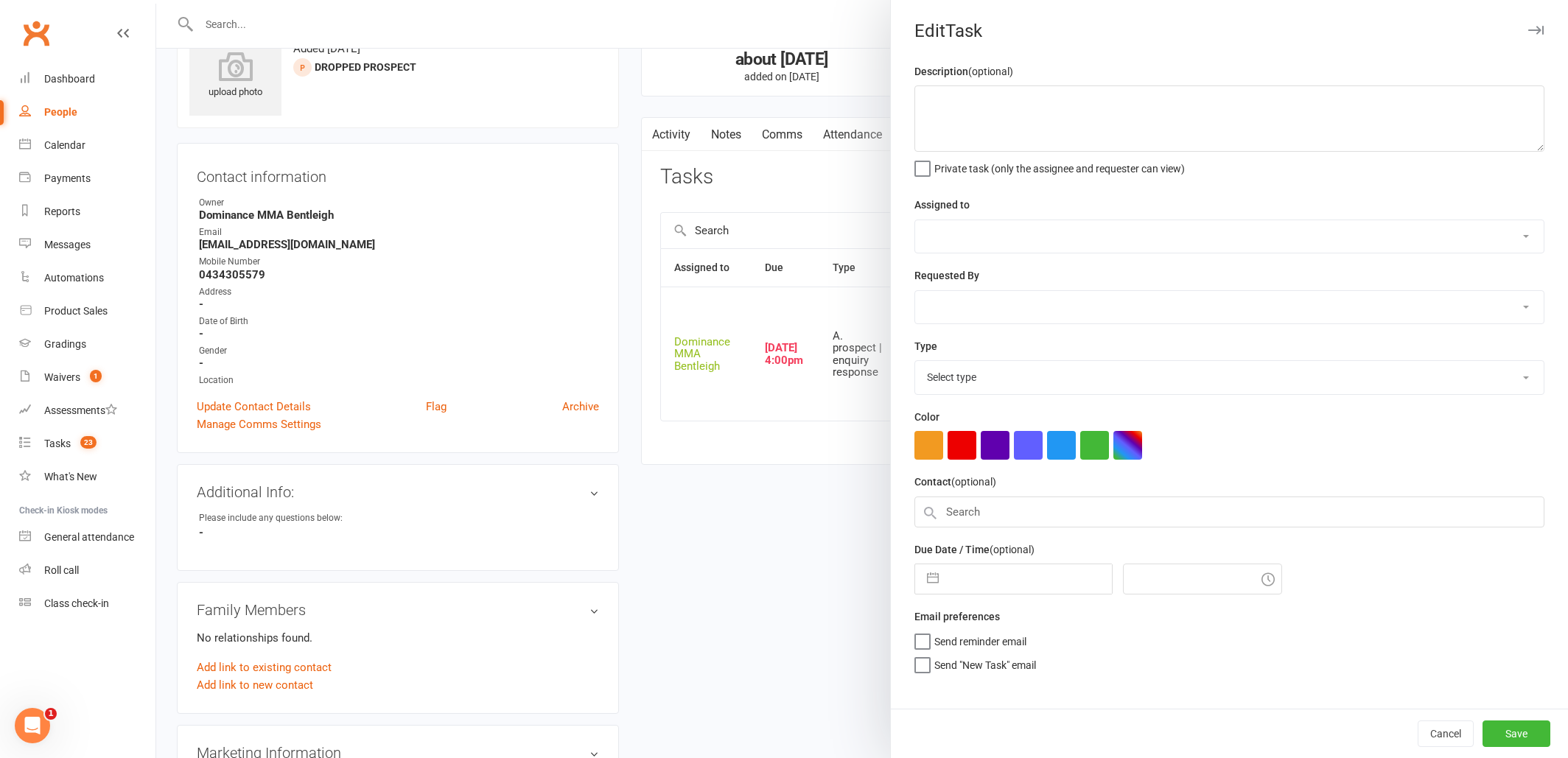
type textarea "Tried calling. sent SMS - Dylan 12/8 restart sales funnel sent prompt text, rem…"
select select "24839"
type input "14 Aug 2025"
type input "4:00pm"
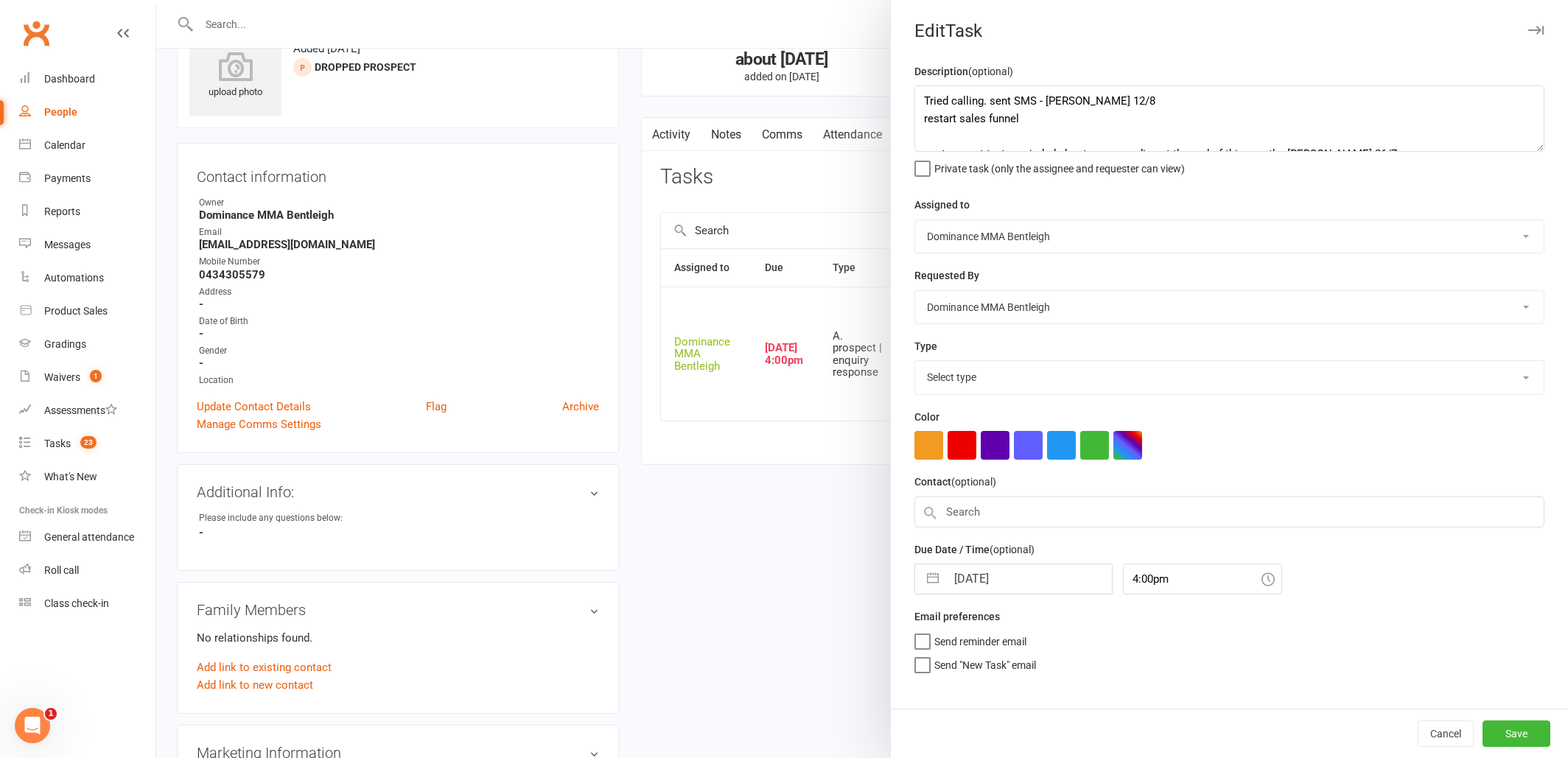
select select "13651"
click at [1505, 727] on button "Save" at bounding box center [1516, 733] width 68 height 27
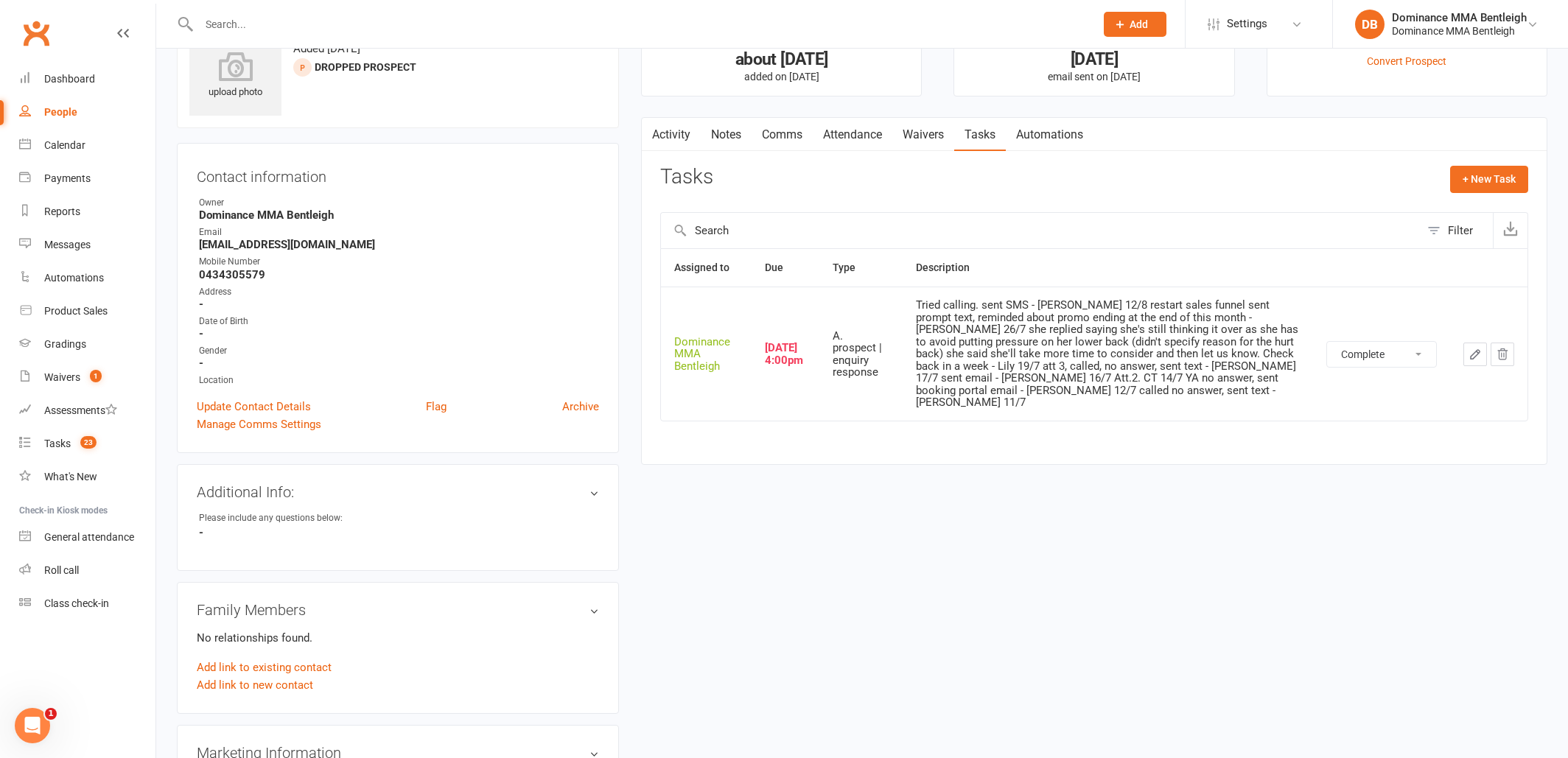
select select "unstarted"
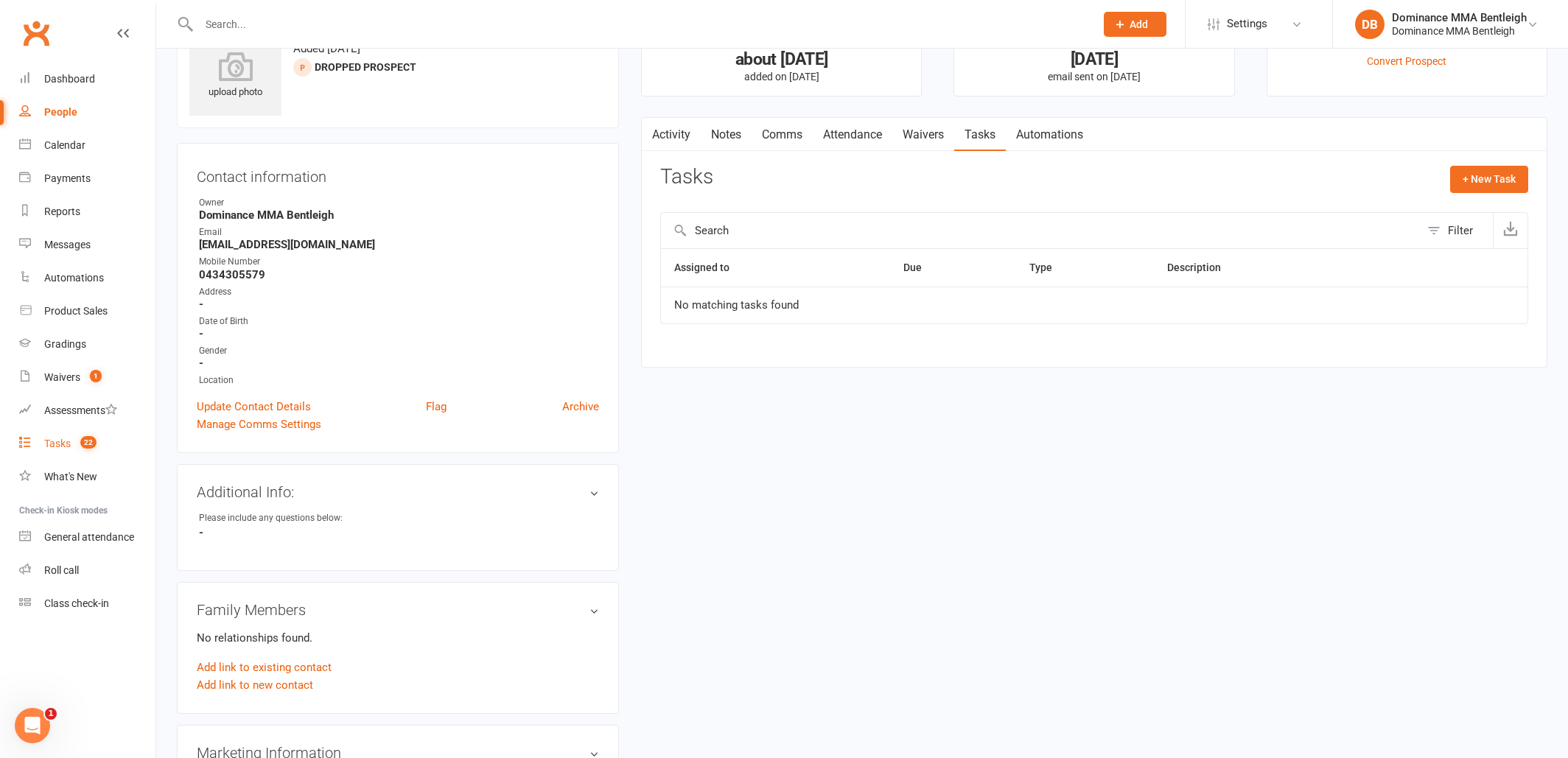
click at [83, 441] on span "22" at bounding box center [89, 443] width 16 height 13
select select "incomplete"
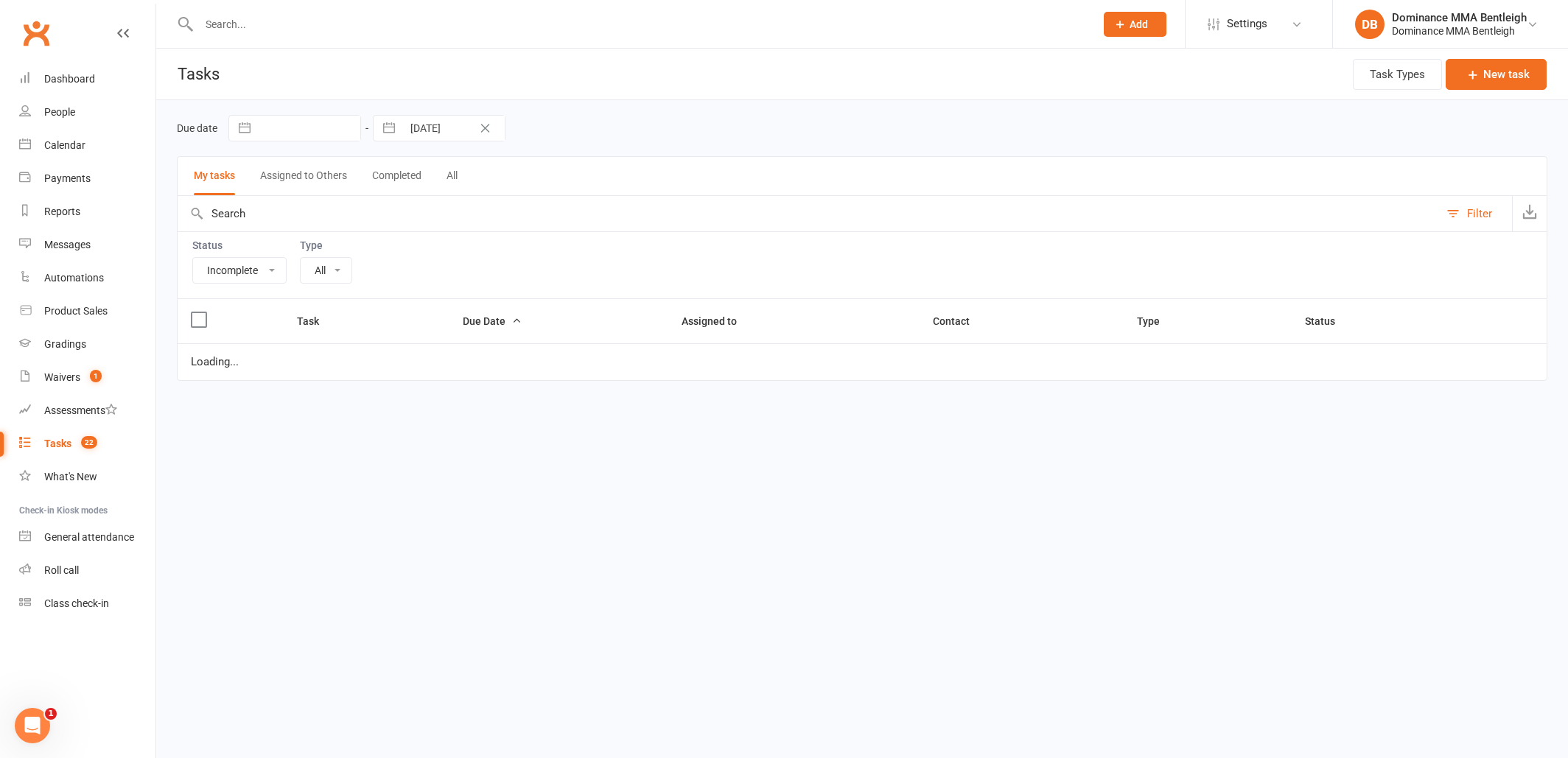
select select "13651"
click at [488, 128] on icon "Clear Date" at bounding box center [485, 128] width 11 height 9
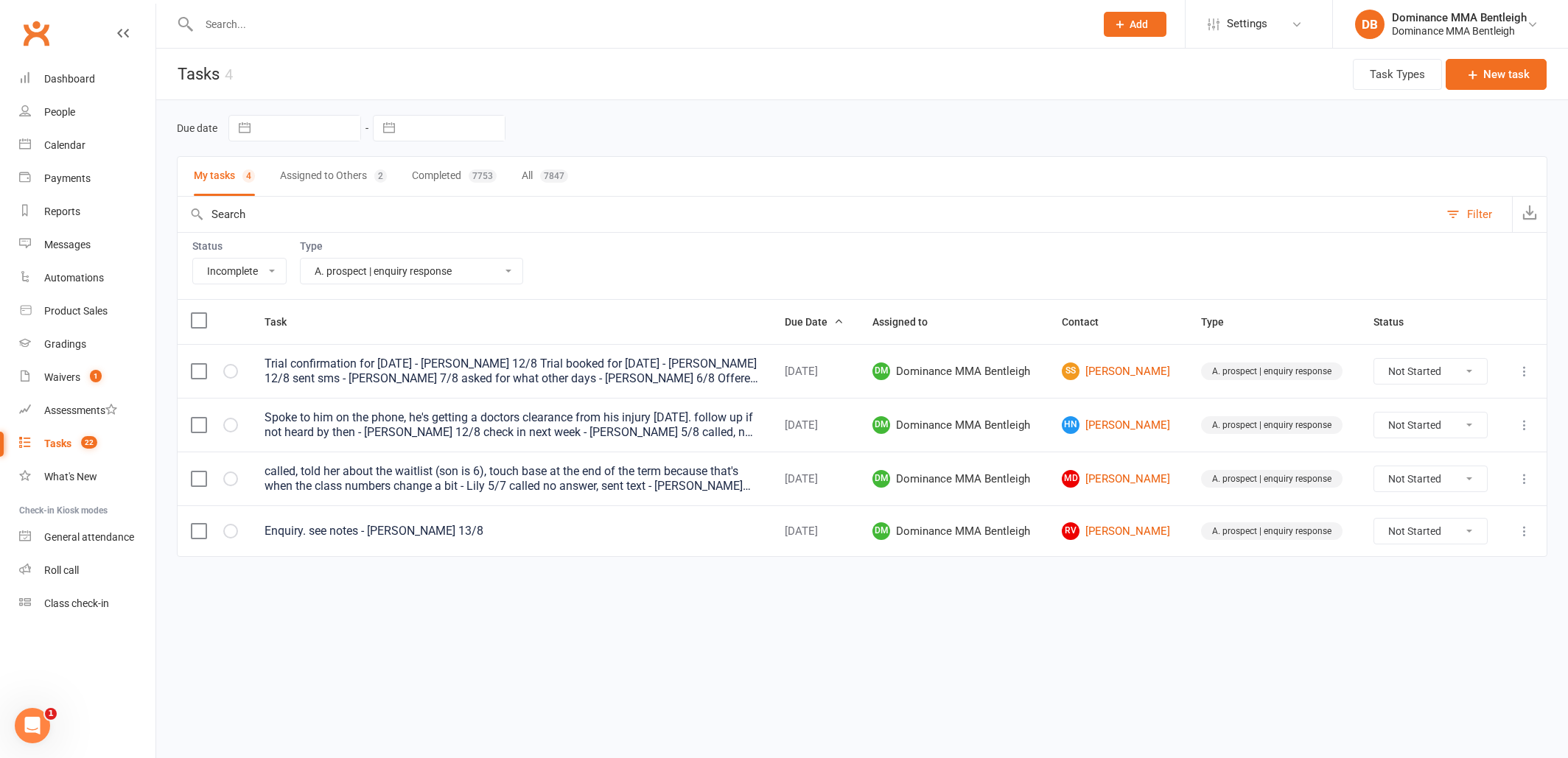
click at [1470, 208] on div "Filter" at bounding box center [1479, 214] width 25 height 17
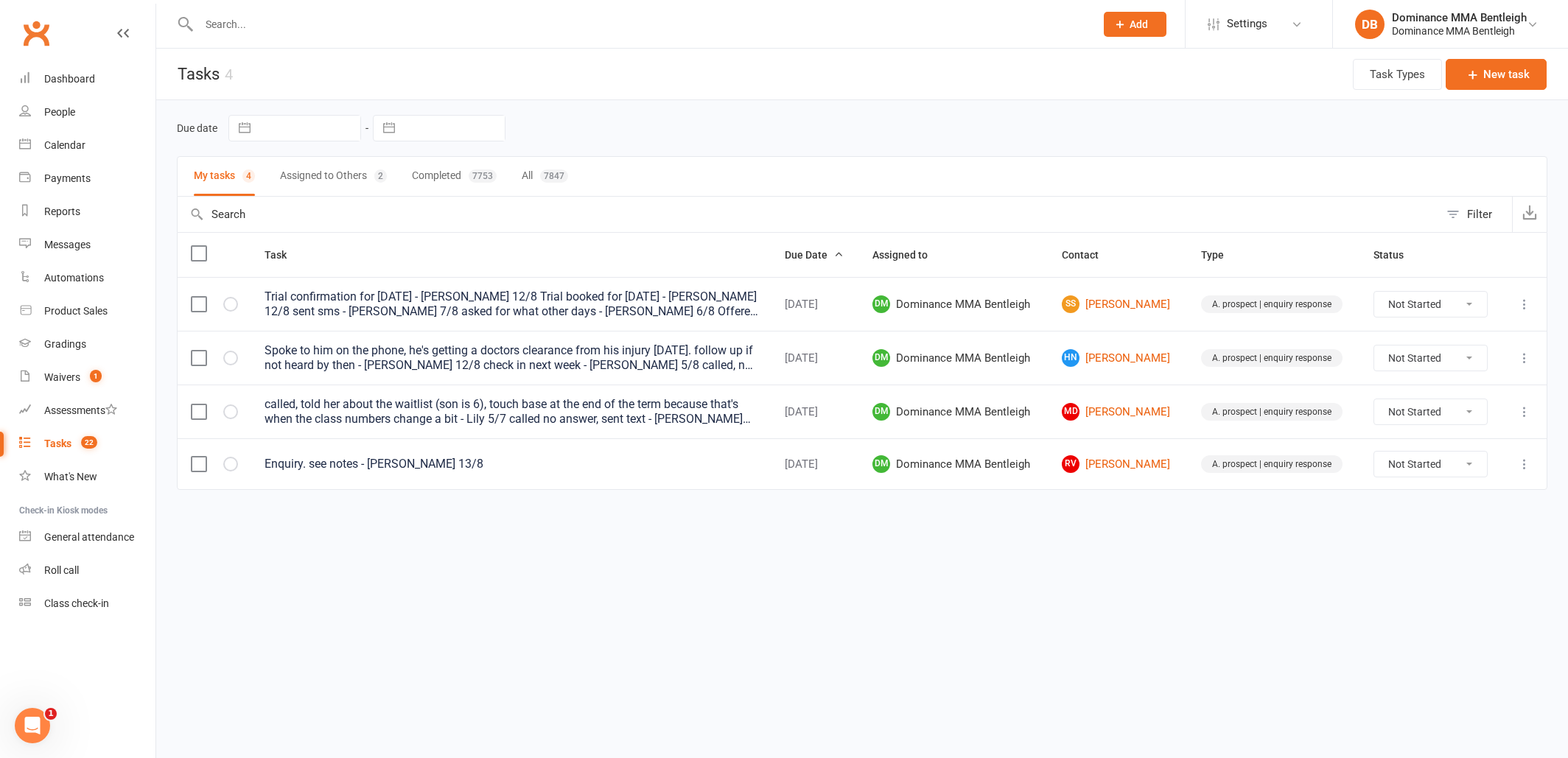
click at [1482, 202] on button "Filter" at bounding box center [1476, 214] width 73 height 36
select select "incomplete"
select select "13651"
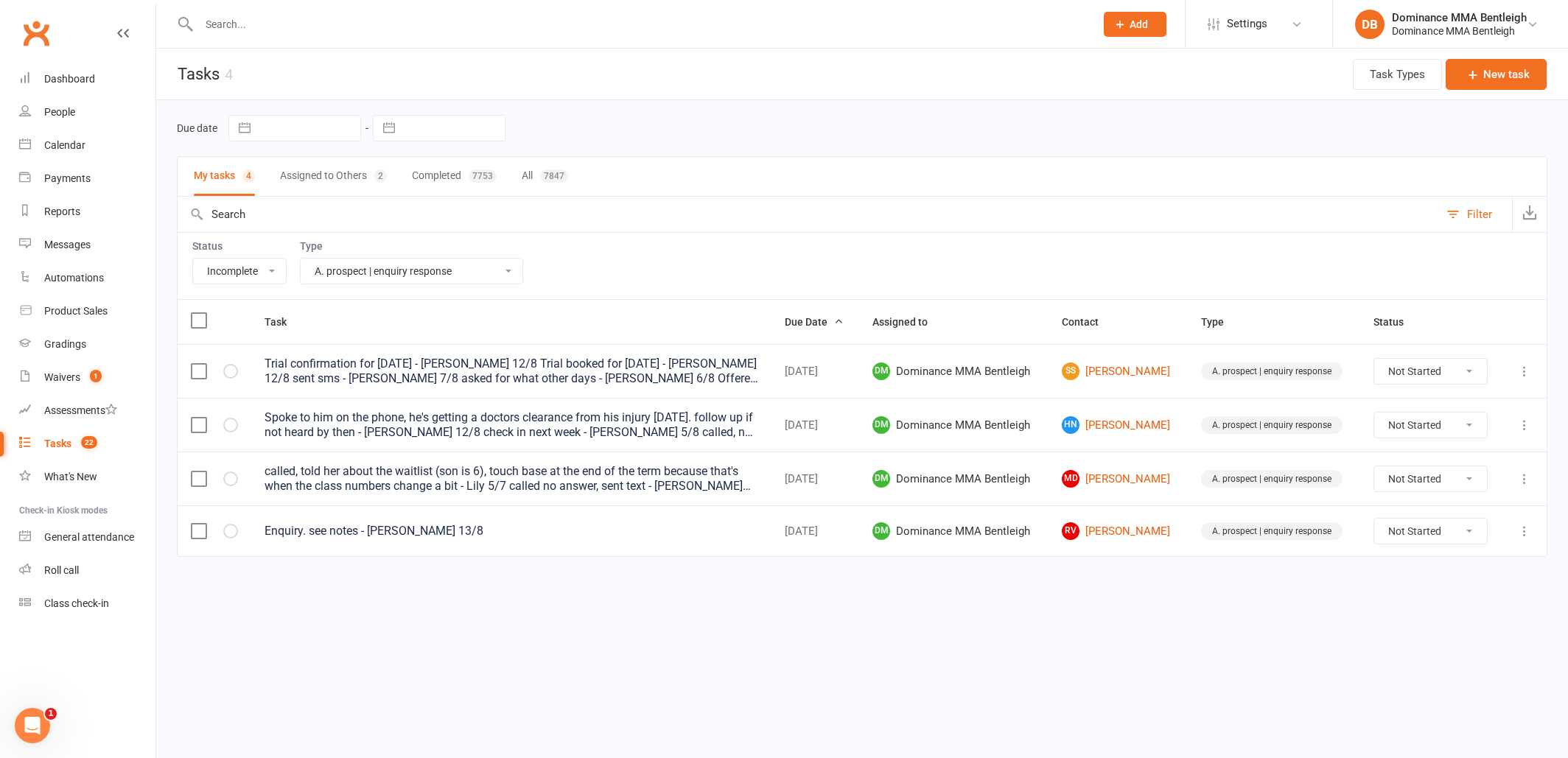
select select
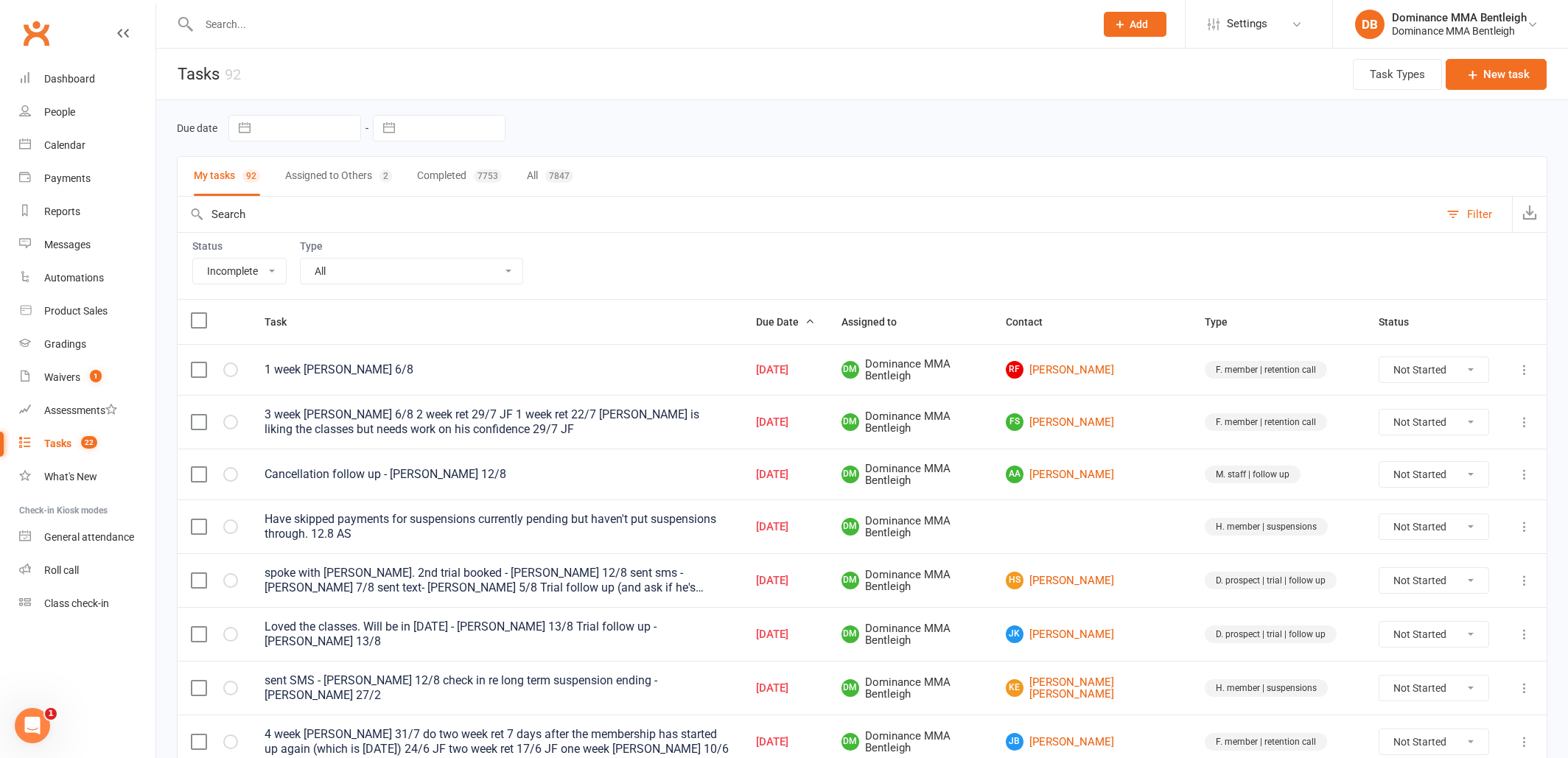
click at [411, 135] on input "text" at bounding box center [453, 128] width 102 height 25
select select "6"
select select "2025"
select select "7"
select select "2025"
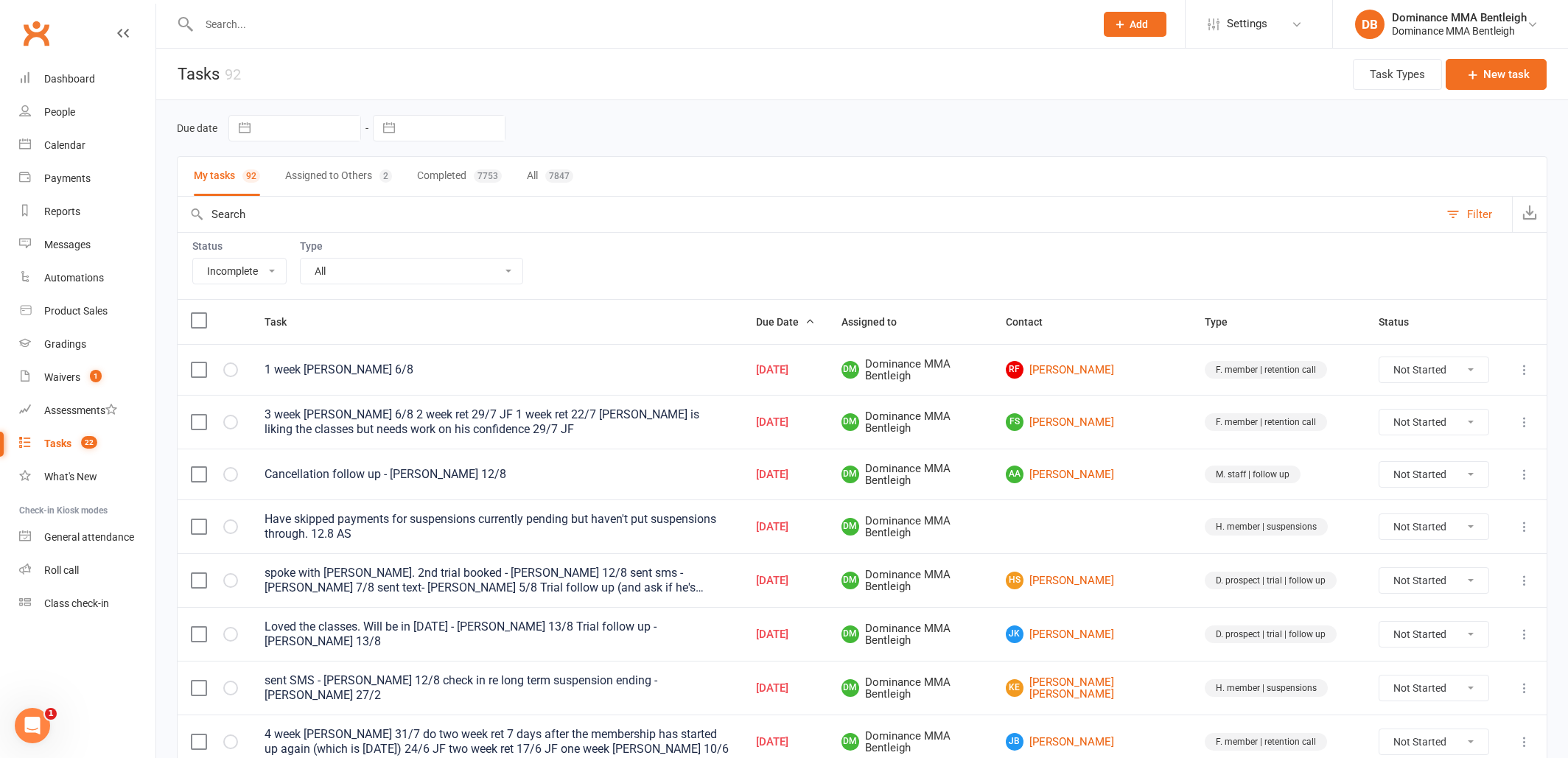
select select "8"
select select "2025"
click at [517, 298] on td "14" at bounding box center [518, 298] width 28 height 28
type input "14 Aug 2025"
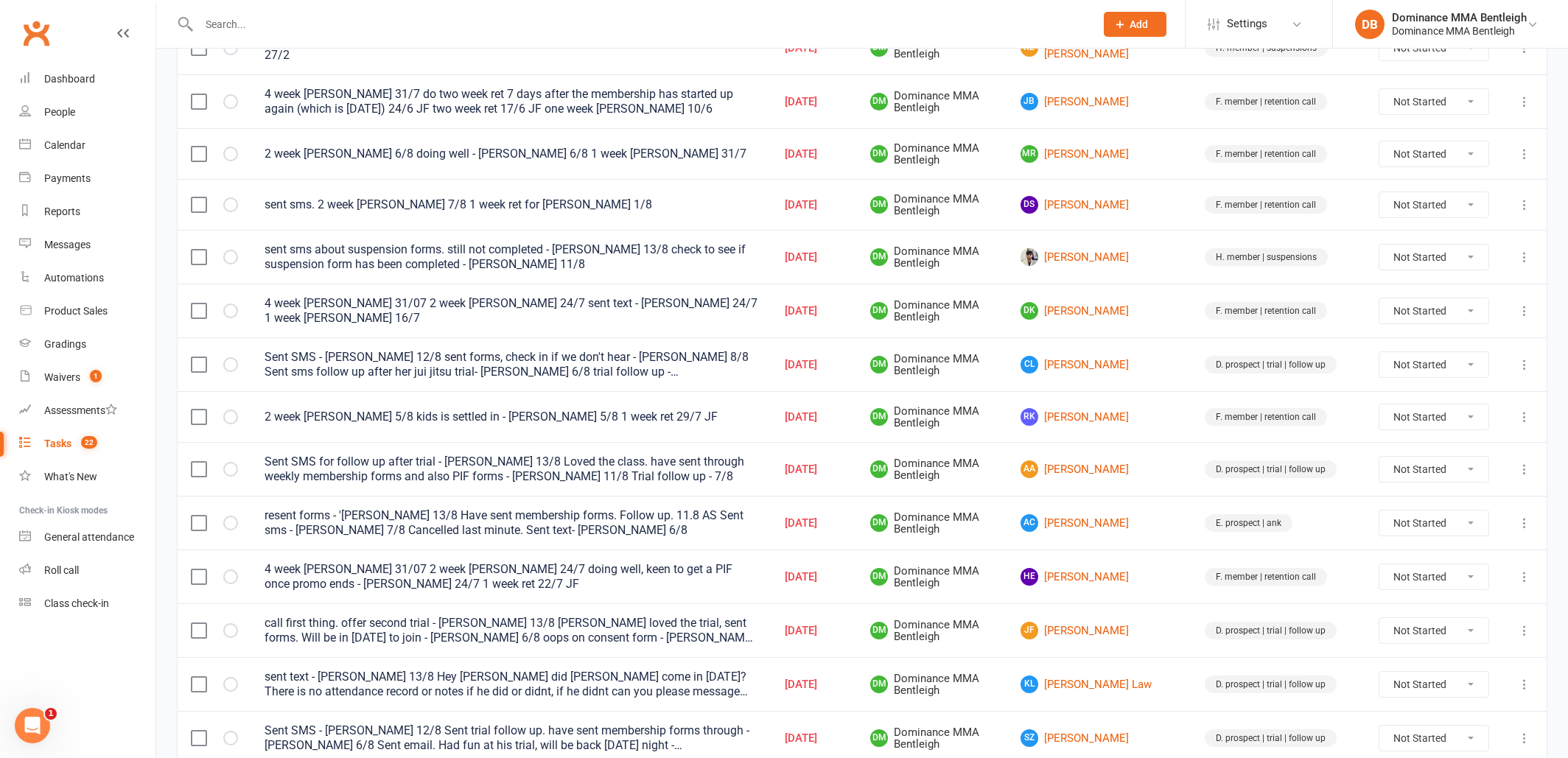
scroll to position [641, 0]
select select "unstarted"
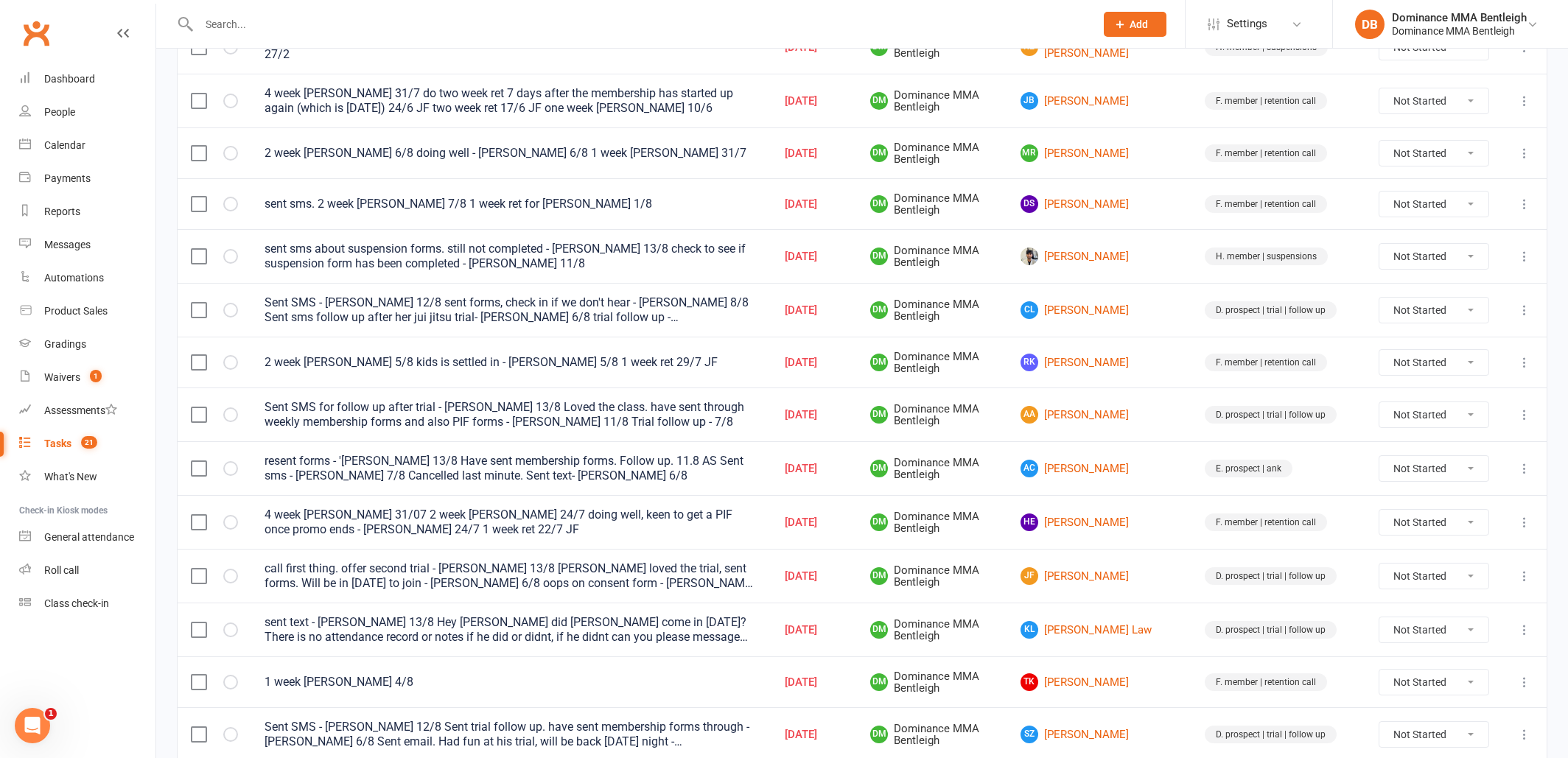
drag, startPoint x: 1525, startPoint y: 298, endPoint x: 1522, endPoint y: 312, distance: 14.3
click at [1525, 303] on icon at bounding box center [1524, 310] width 15 height 15
click at [1481, 368] on link "Edit" at bounding box center [1460, 362] width 146 height 29
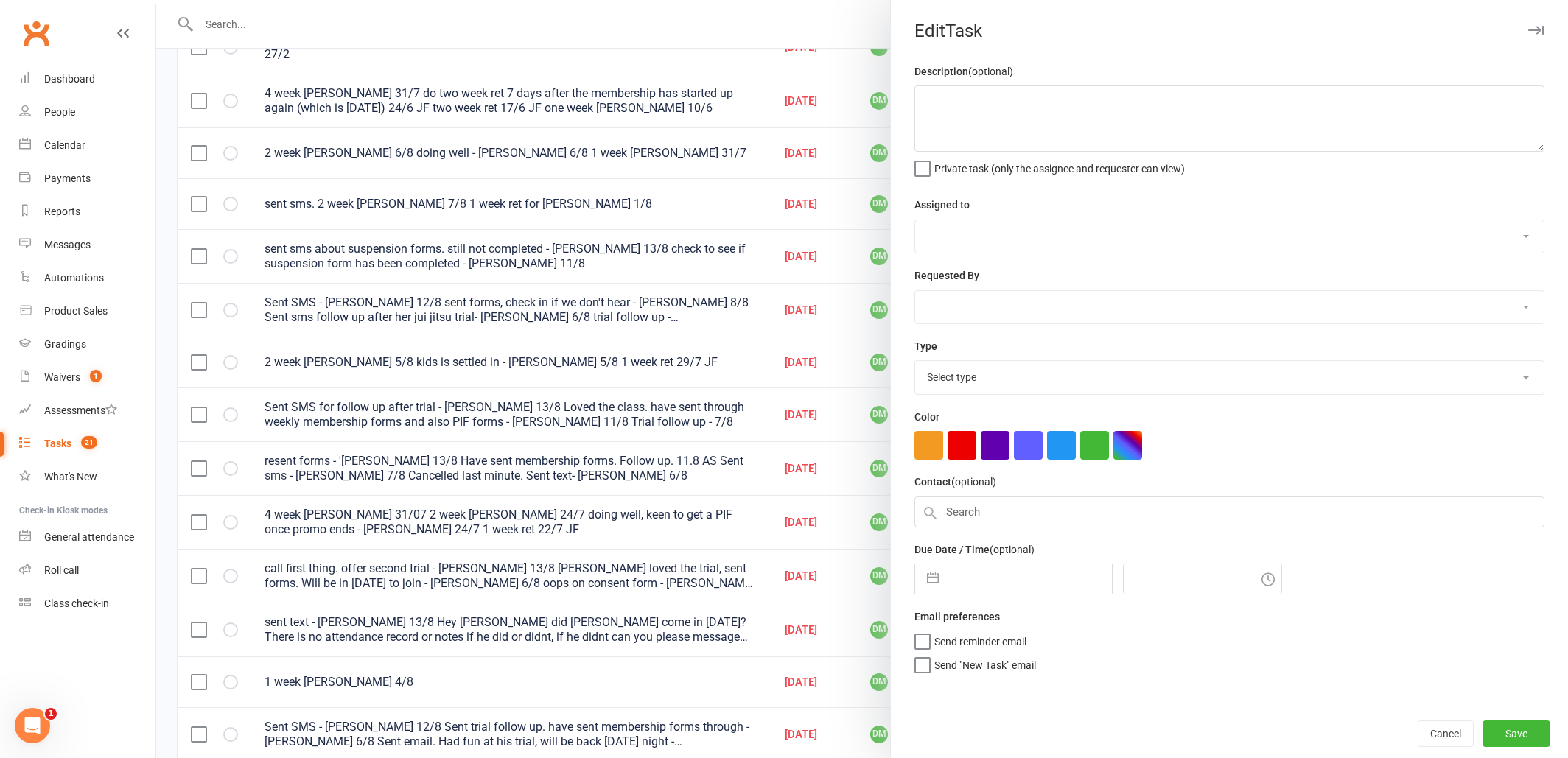
type textarea "Sent SMS - Dylan 12/8 sent forms, check in if we don't hear - Ellen 8/8 Sent sm…"
select select "24839"
type input "14 Aug 2025"
type input "5:30pm"
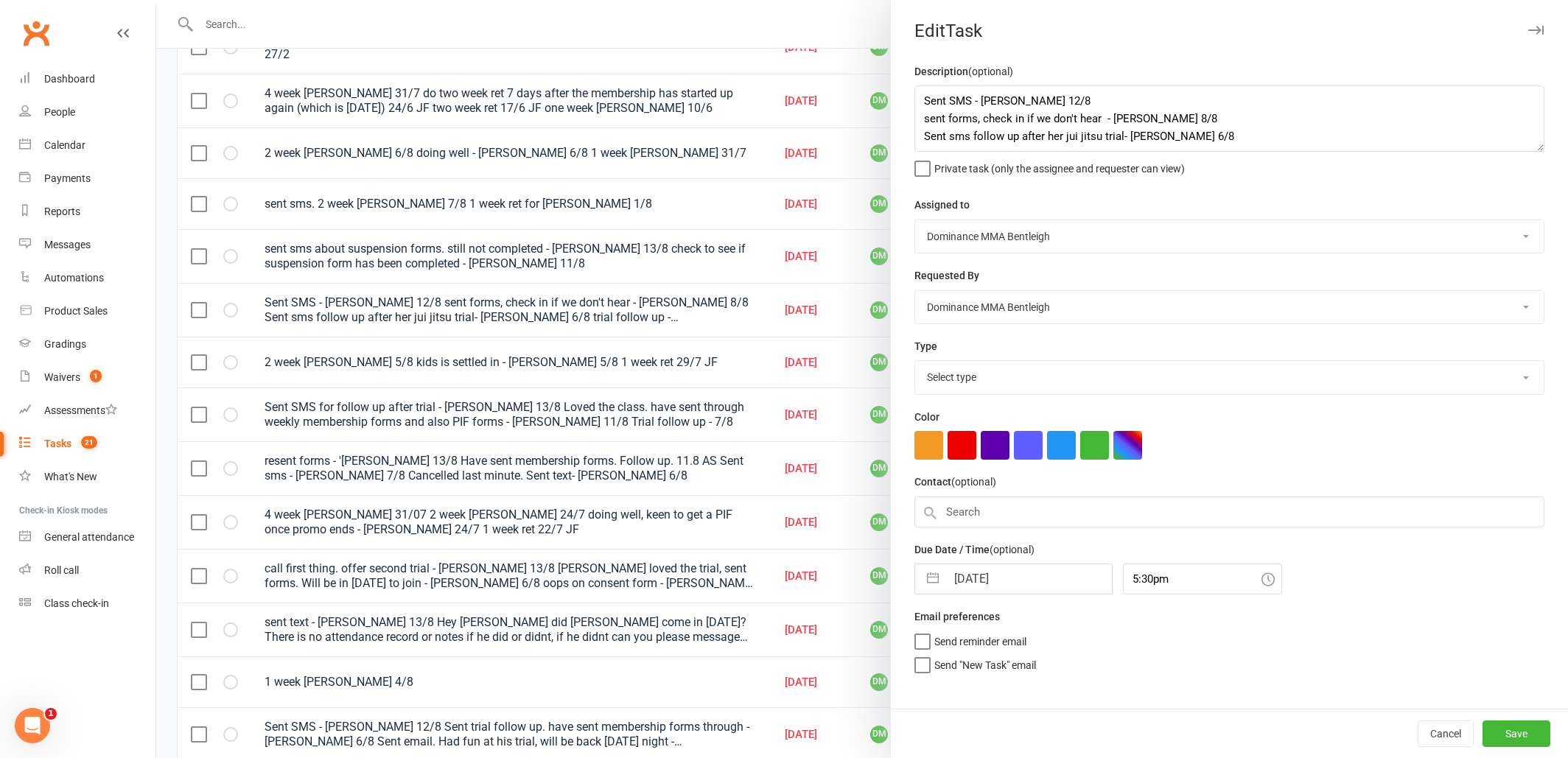
select select "13787"
click at [924, 97] on textarea "Sent SMS - Dylan 12/8 sent forms, check in if we don't hear - Ellen 8/8 Sent sm…" at bounding box center [1229, 118] width 630 height 67
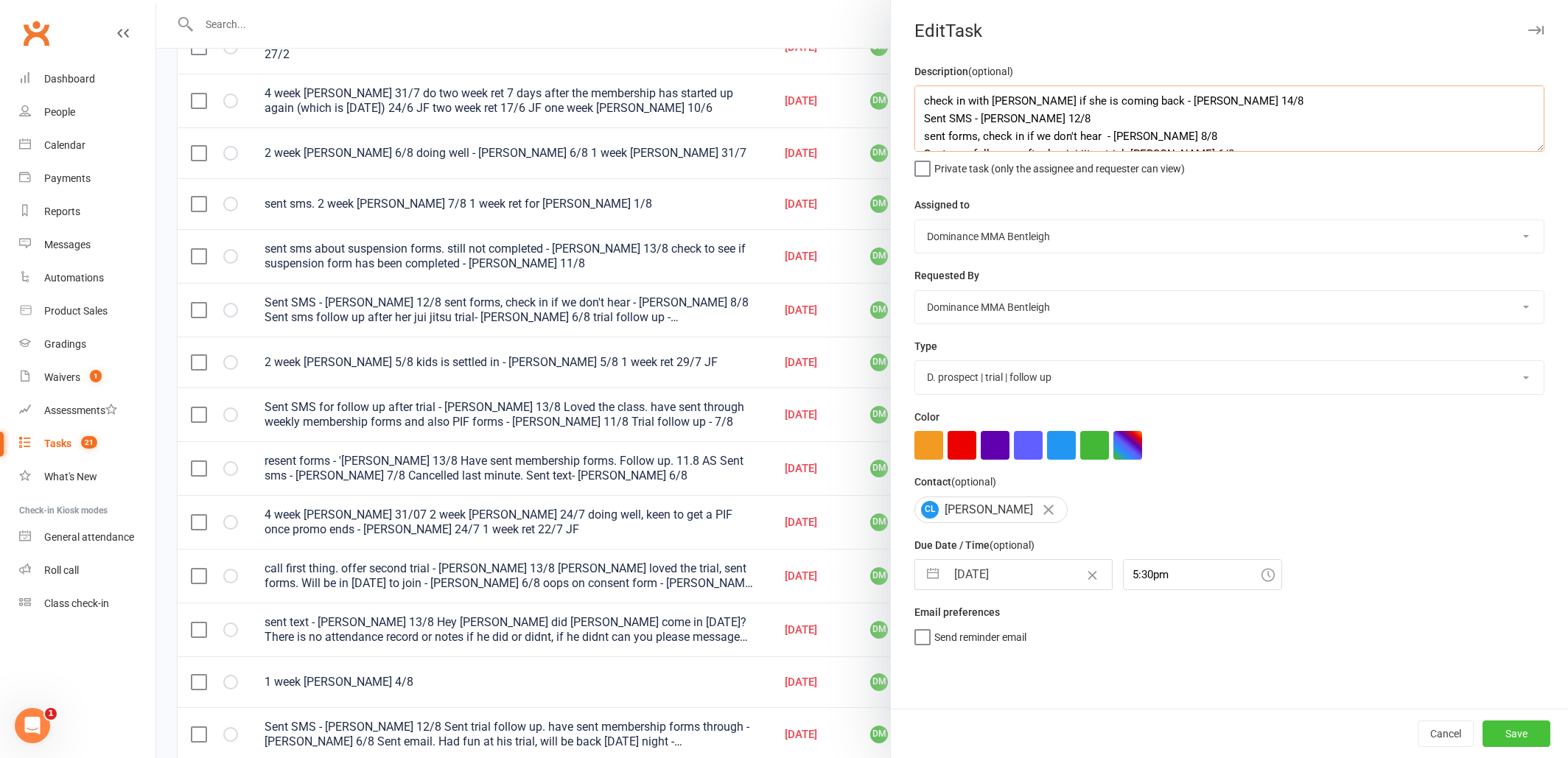
type textarea "check in with Reyner if she is coming back - Ellen 14/8 Sent SMS - Dylan 12/8 s…"
click at [1500, 724] on button "Save" at bounding box center [1516, 733] width 68 height 27
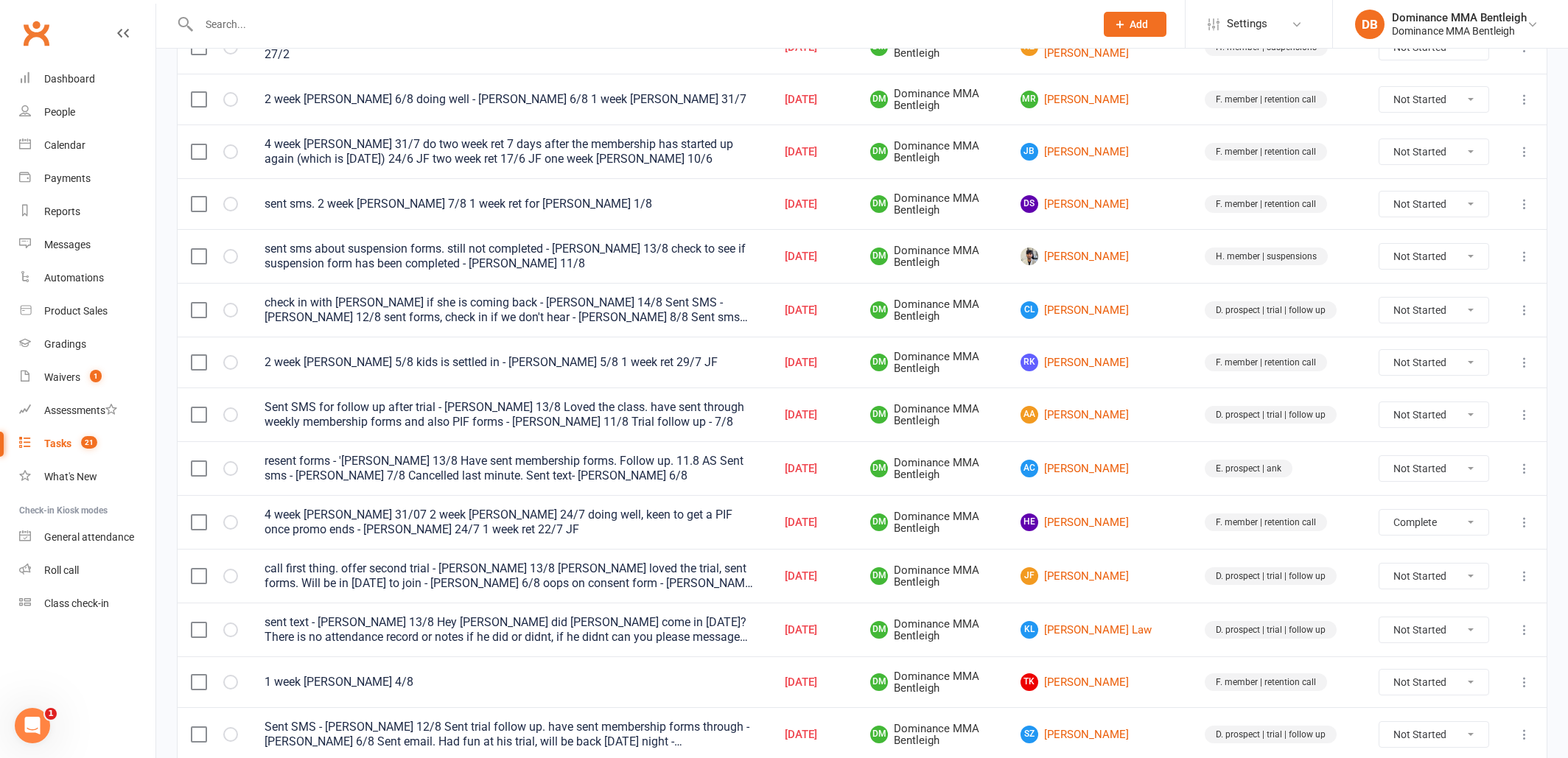
select select "unstarted"
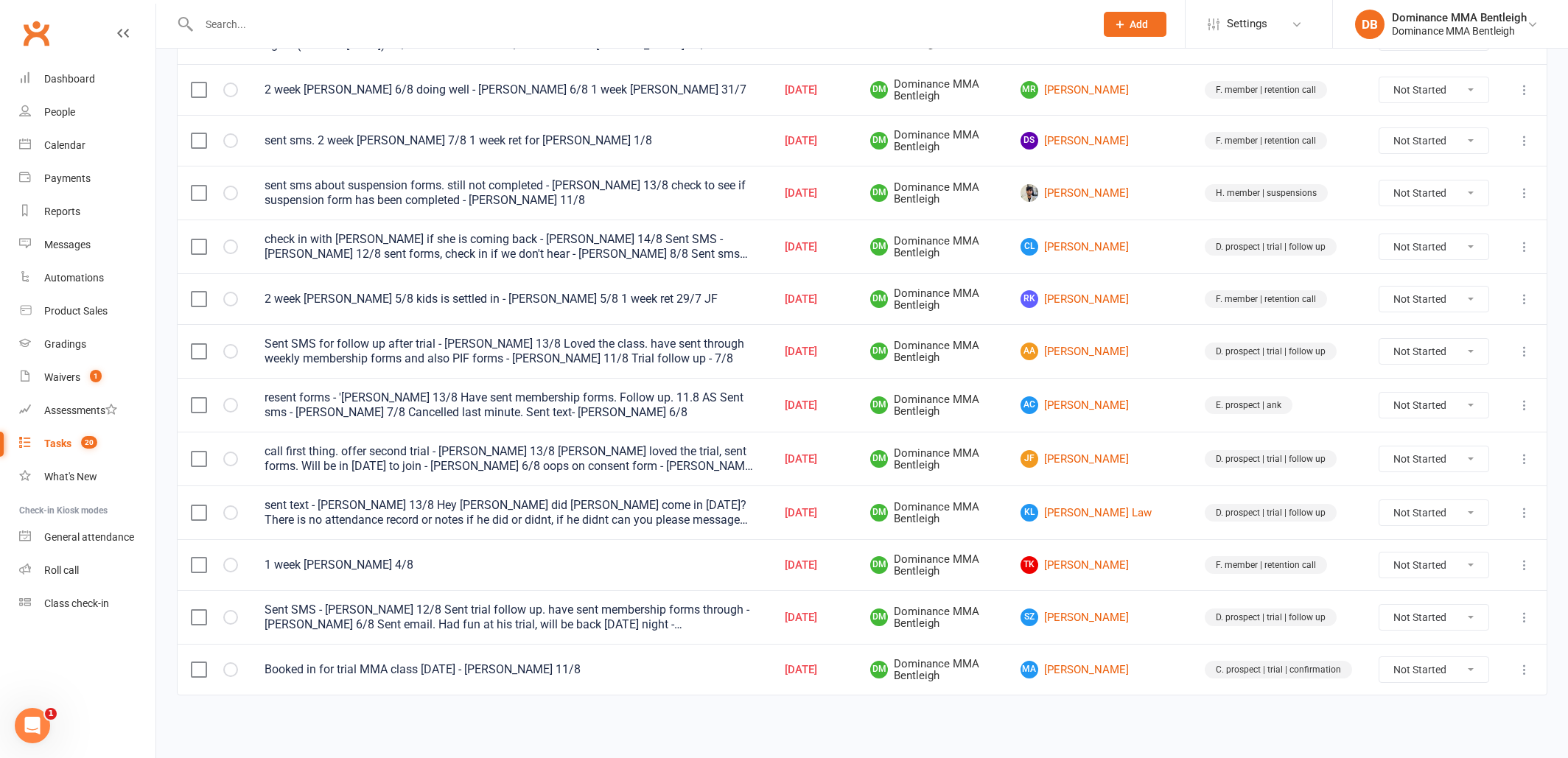
scroll to position [711, 0]
click at [1135, 661] on link "MA Muhammad Asqllan" at bounding box center [1099, 669] width 157 height 17
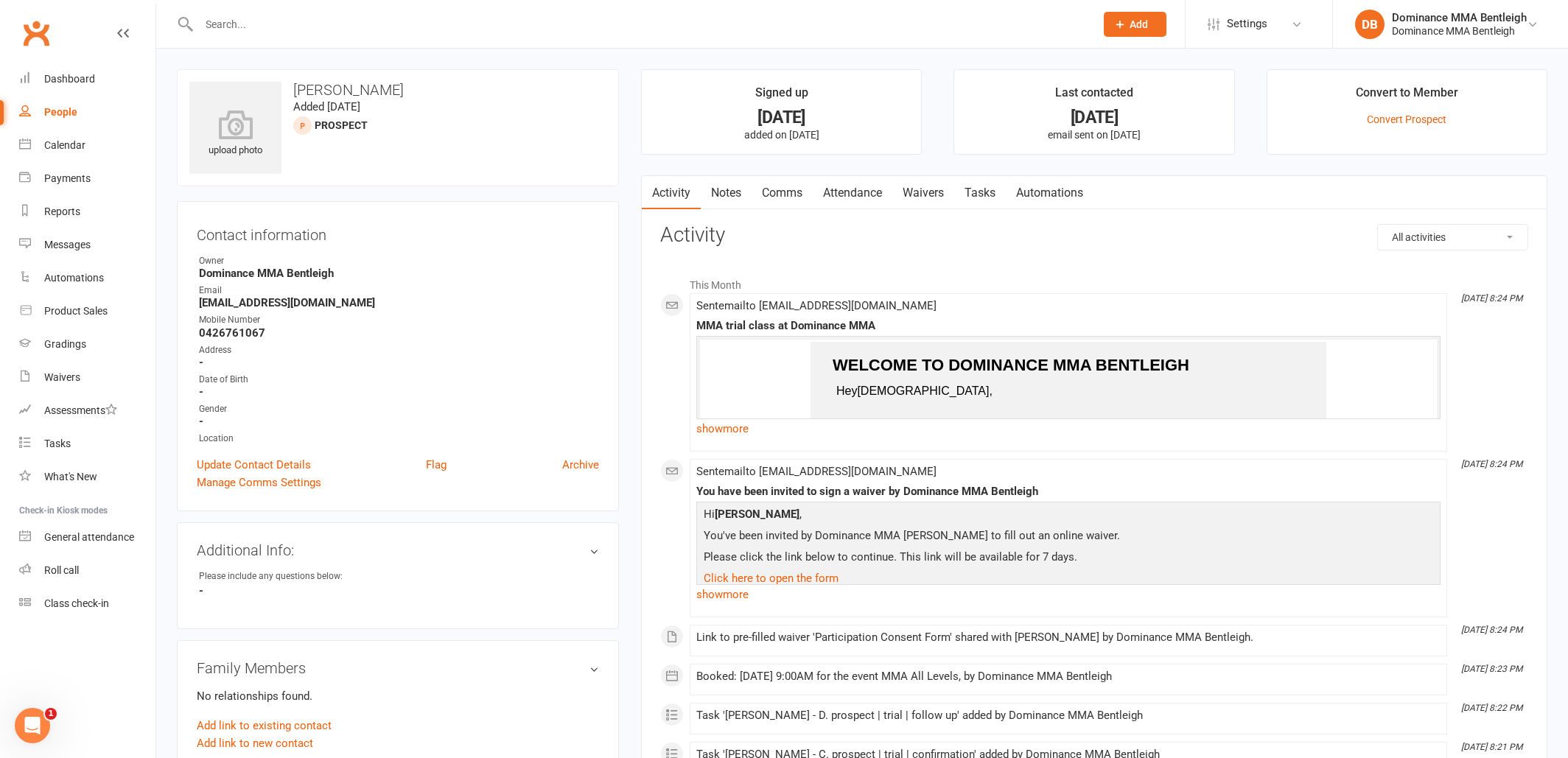
click at [987, 192] on link "Tasks" at bounding box center [980, 193] width 51 height 34
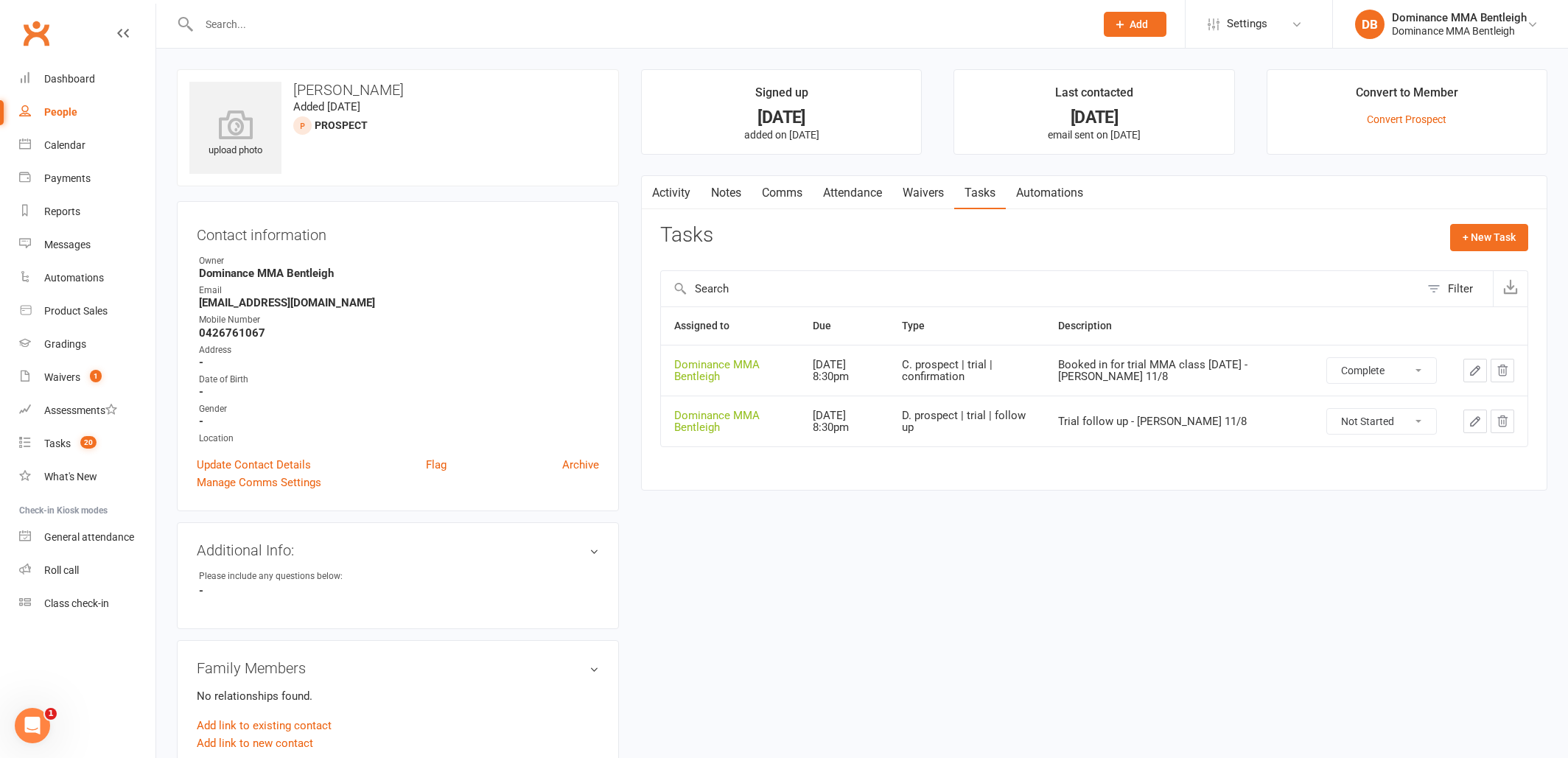
select select "unstarted"
click at [1488, 233] on button "+ New Task" at bounding box center [1488, 237] width 78 height 27
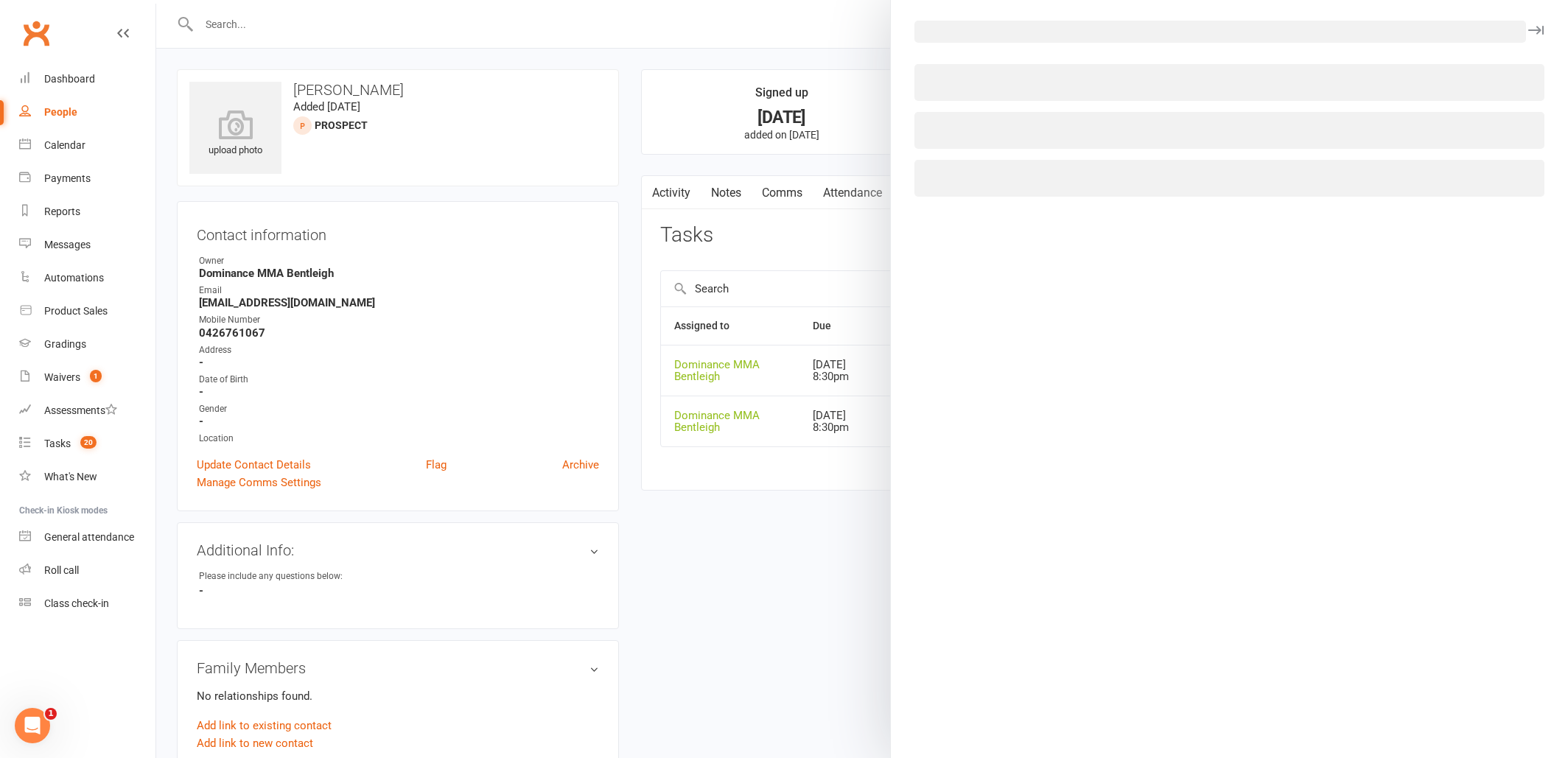
select select "24839"
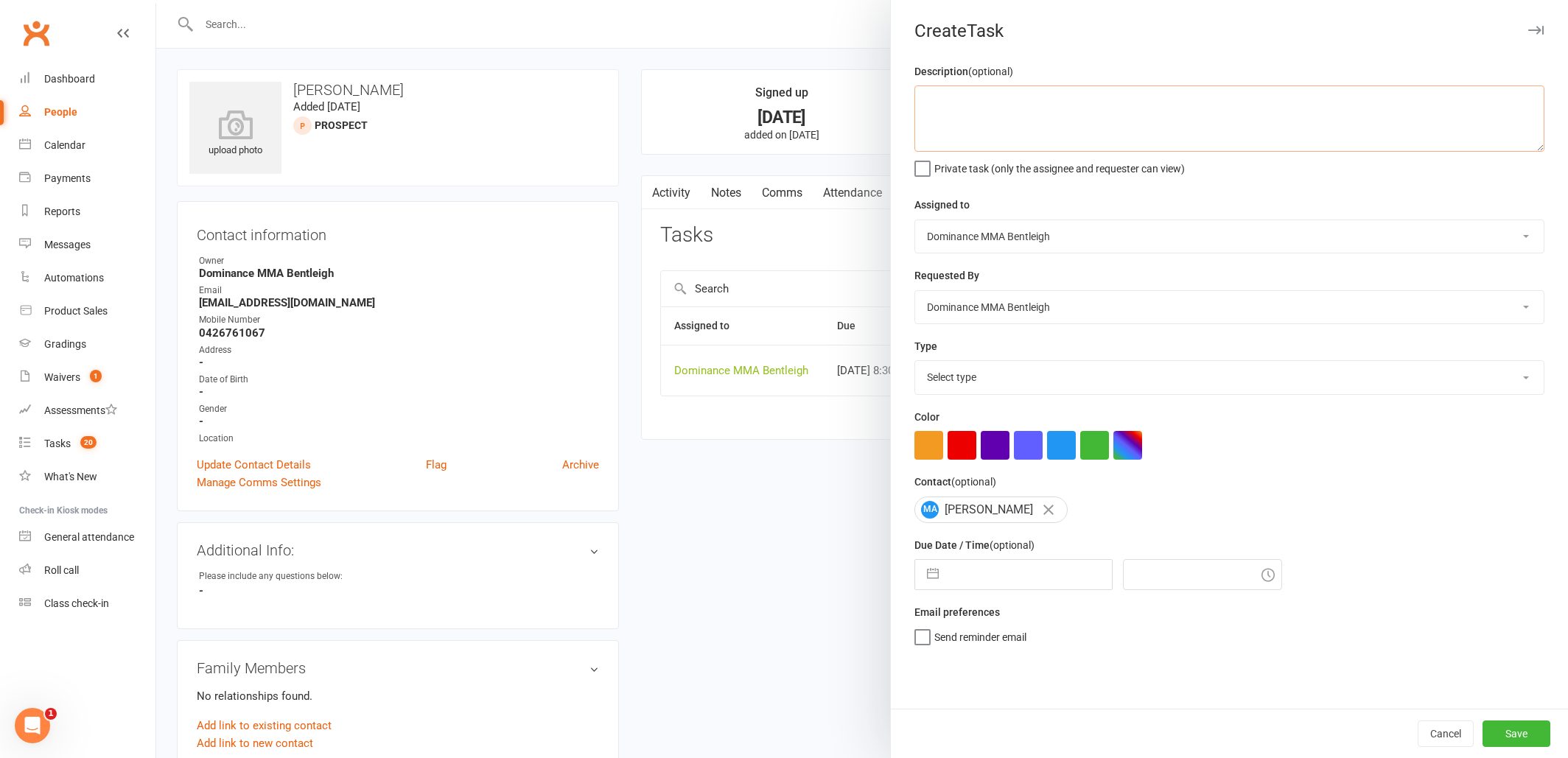
click at [1125, 112] on textarea at bounding box center [1229, 118] width 630 height 67
drag, startPoint x: 989, startPoint y: 101, endPoint x: 1014, endPoint y: 101, distance: 25.0
click at [990, 101] on textarea "confirm mma class - Ellen 14/8" at bounding box center [1229, 118] width 630 height 67
drag, startPoint x: 1012, startPoint y: 101, endPoint x: 1023, endPoint y: 101, distance: 11.0
click at [1023, 101] on textarea "confirm mma class - Ellen 14/8" at bounding box center [1229, 118] width 630 height 67
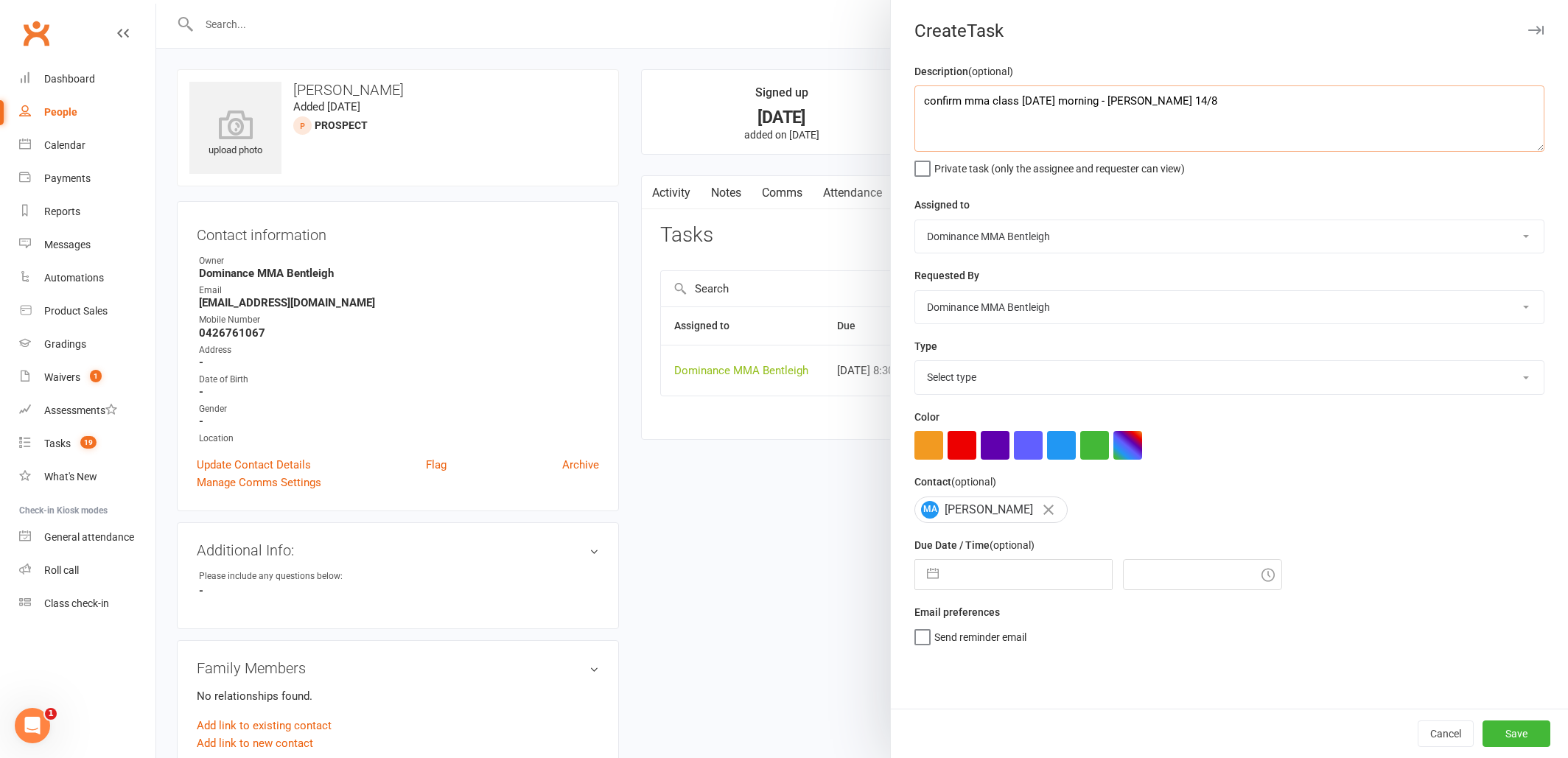
type textarea "confirm mma class Saturday morning - Ellen 14/8"
drag, startPoint x: 989, startPoint y: 579, endPoint x: 1022, endPoint y: 604, distance: 41.4
click at [989, 580] on input "text" at bounding box center [1029, 574] width 165 height 29
select select "6"
select select "2025"
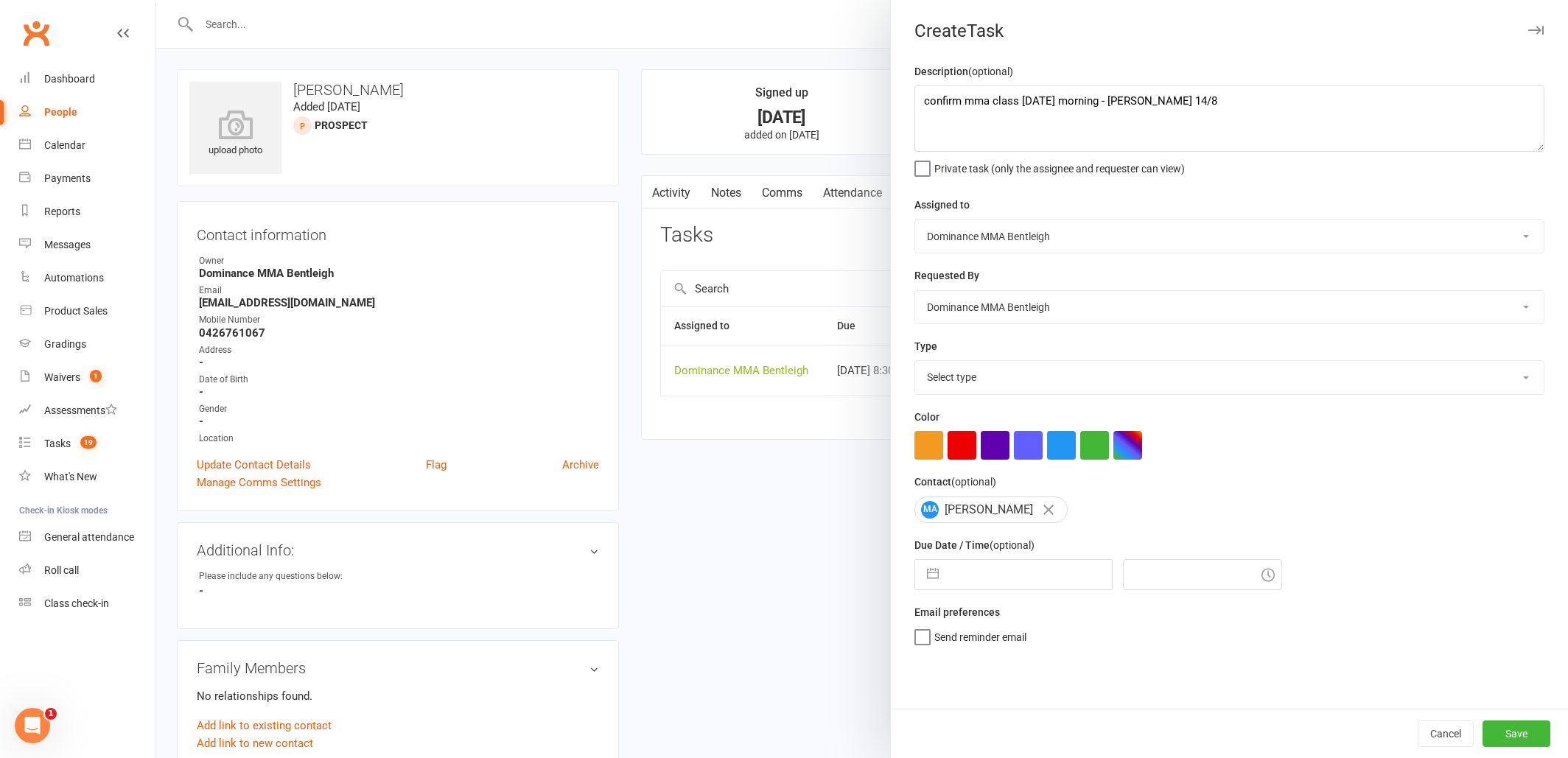
select select "7"
select select "2025"
select select "8"
select select "2025"
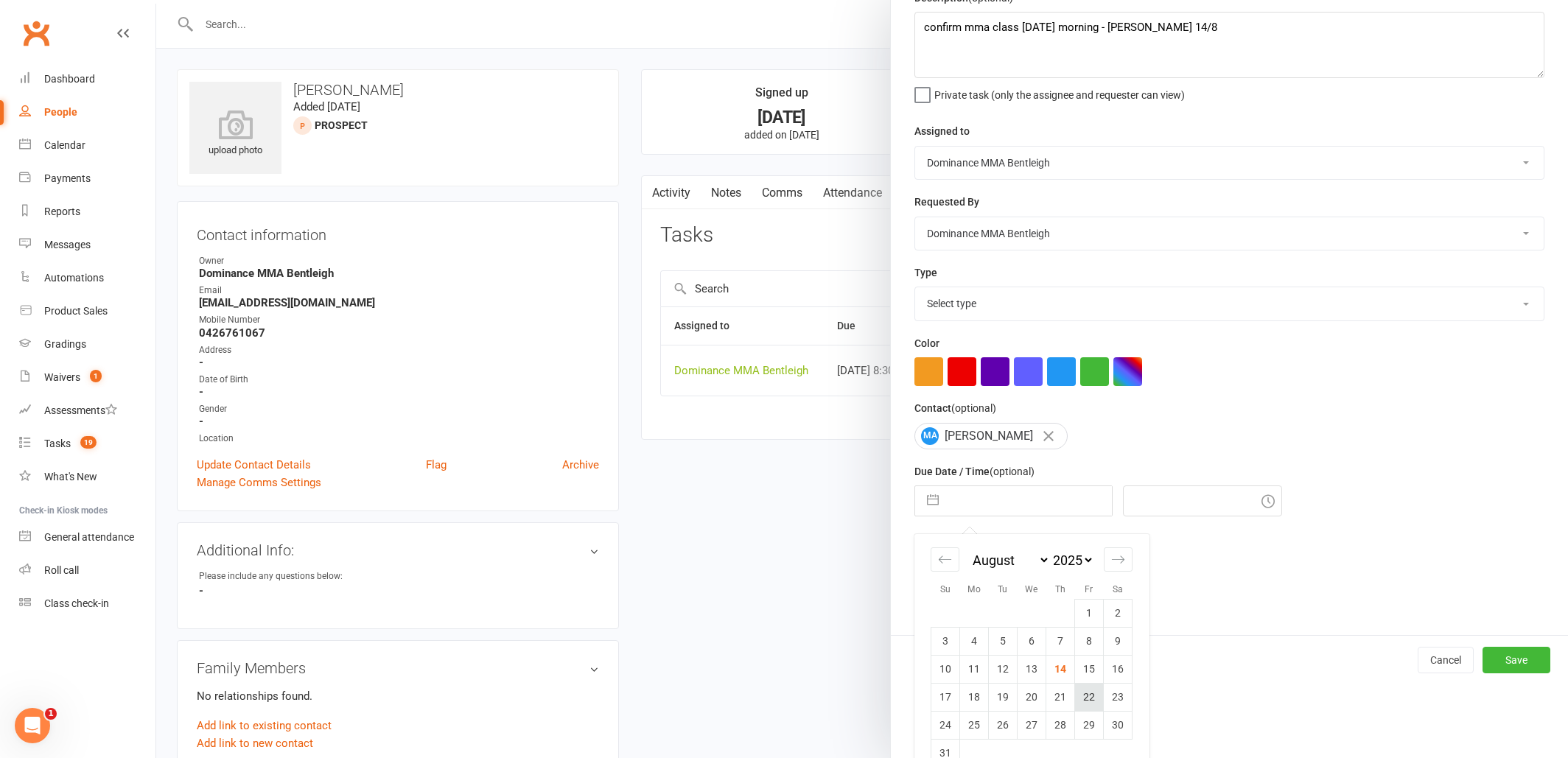
scroll to position [89, 0]
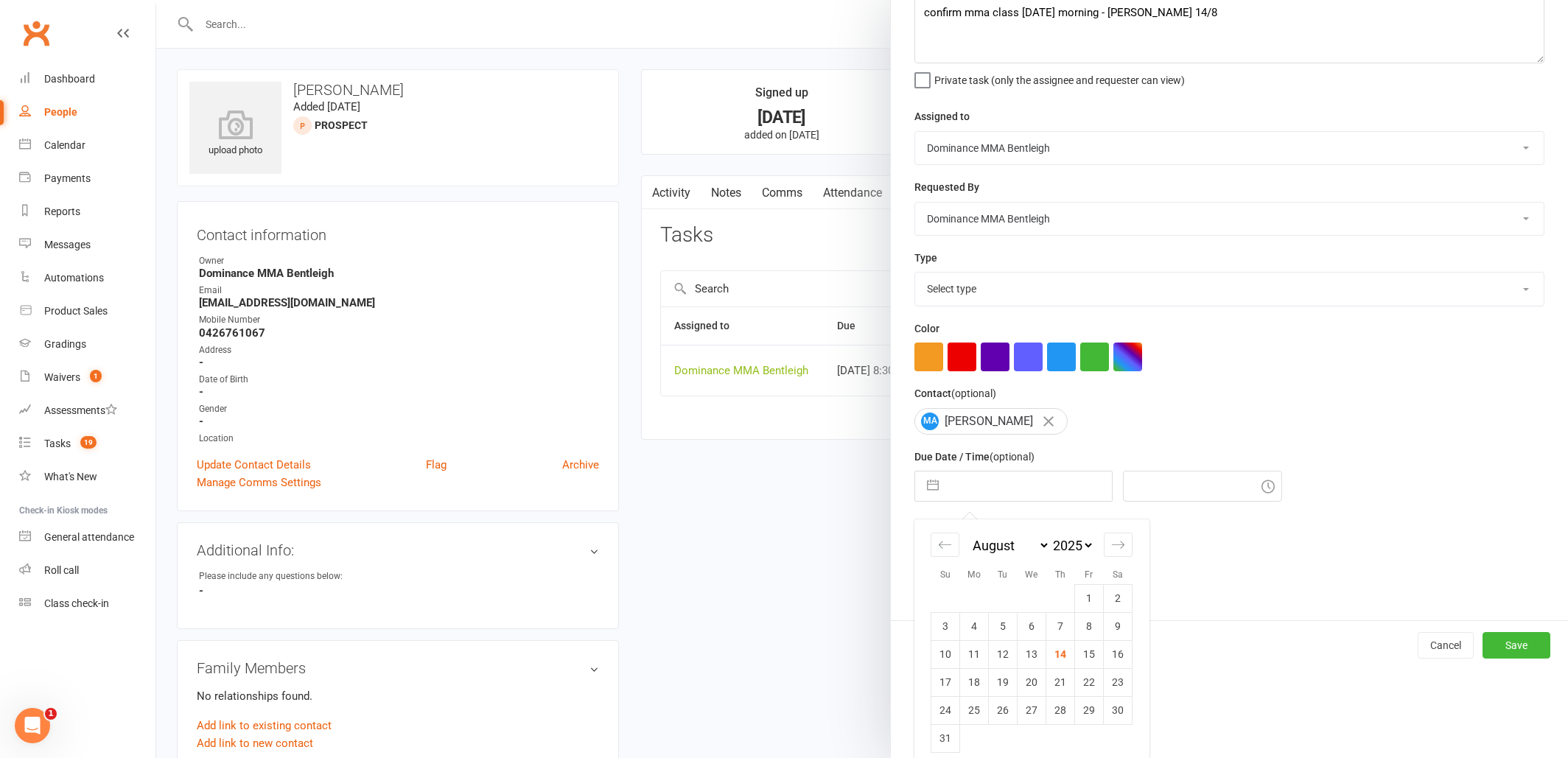
drag, startPoint x: 1085, startPoint y: 656, endPoint x: 1125, endPoint y: 664, distance: 40.8
click at [1085, 656] on td "15" at bounding box center [1089, 654] width 28 height 28
type input "[DATE]"
type input "5:45pm"
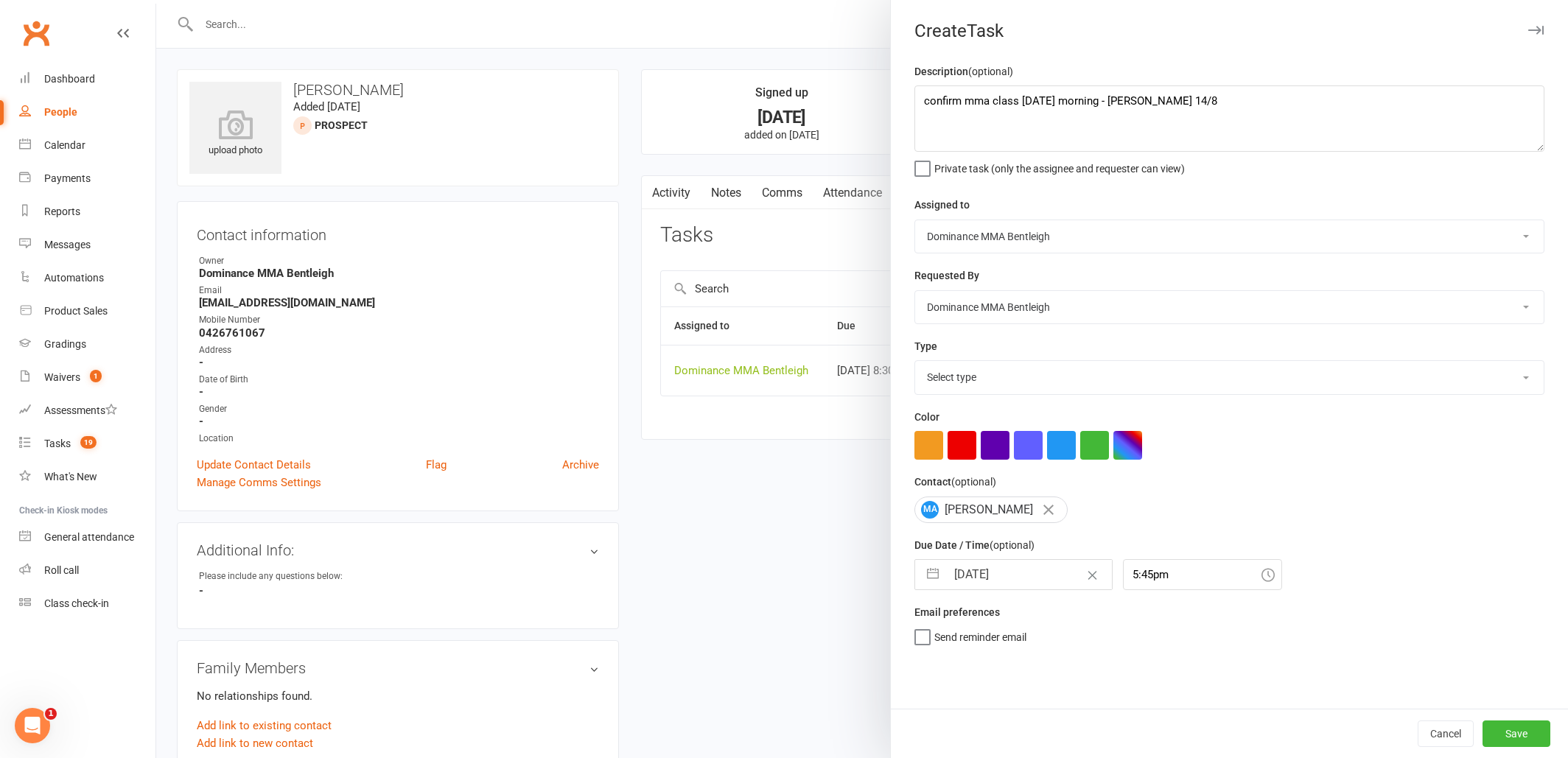
scroll to position [0, 0]
click at [1517, 647] on div "Description (optional) confirm mma class Saturday morning - Ellen 14/8 Private …" at bounding box center [1229, 386] width 677 height 646
click at [1521, 732] on button "Save" at bounding box center [1516, 733] width 68 height 27
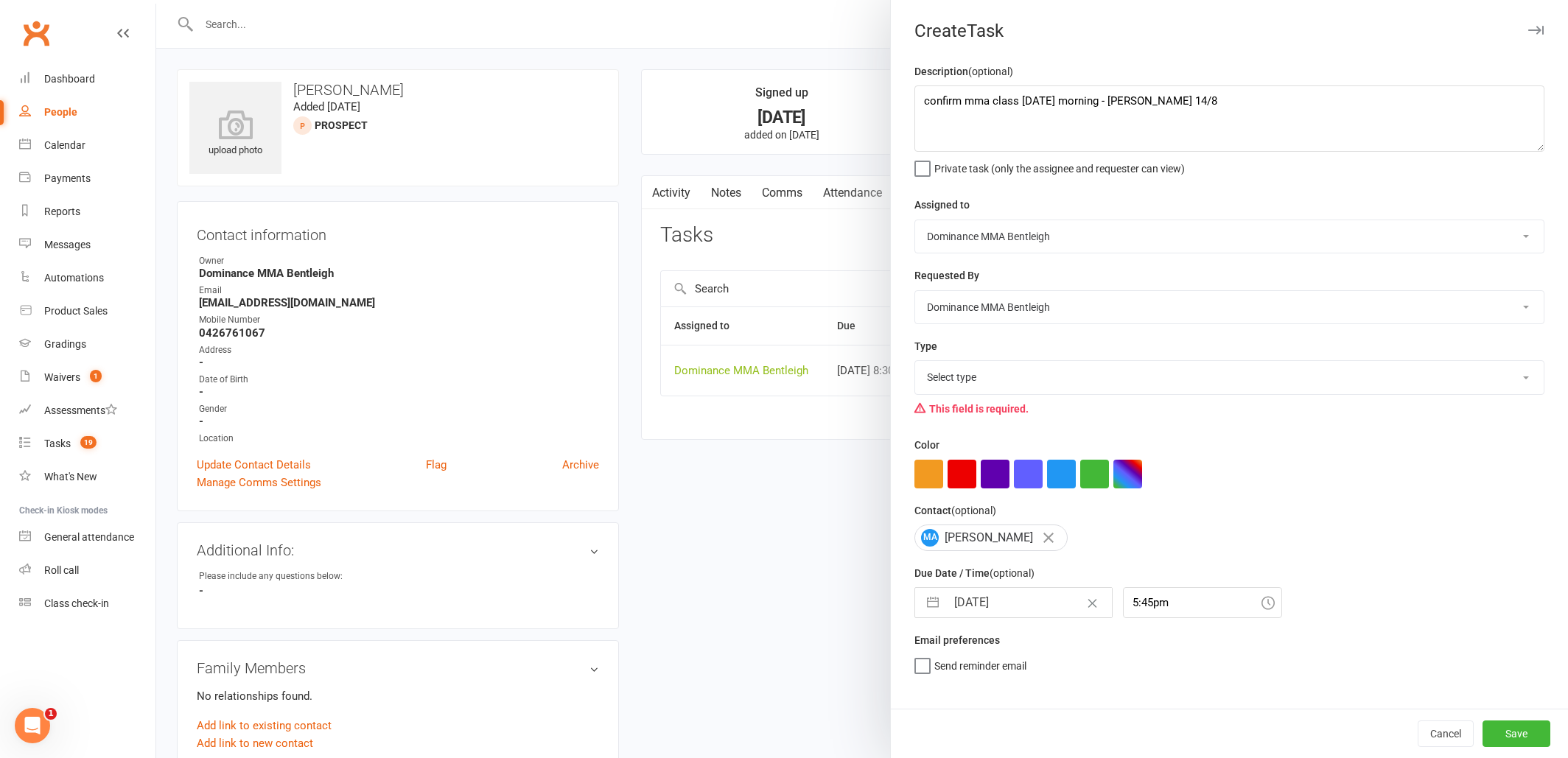
select select "13749"
drag, startPoint x: 1509, startPoint y: 734, endPoint x: 1480, endPoint y: 708, distance: 38.9
click at [1509, 735] on button "Save" at bounding box center [1516, 733] width 68 height 27
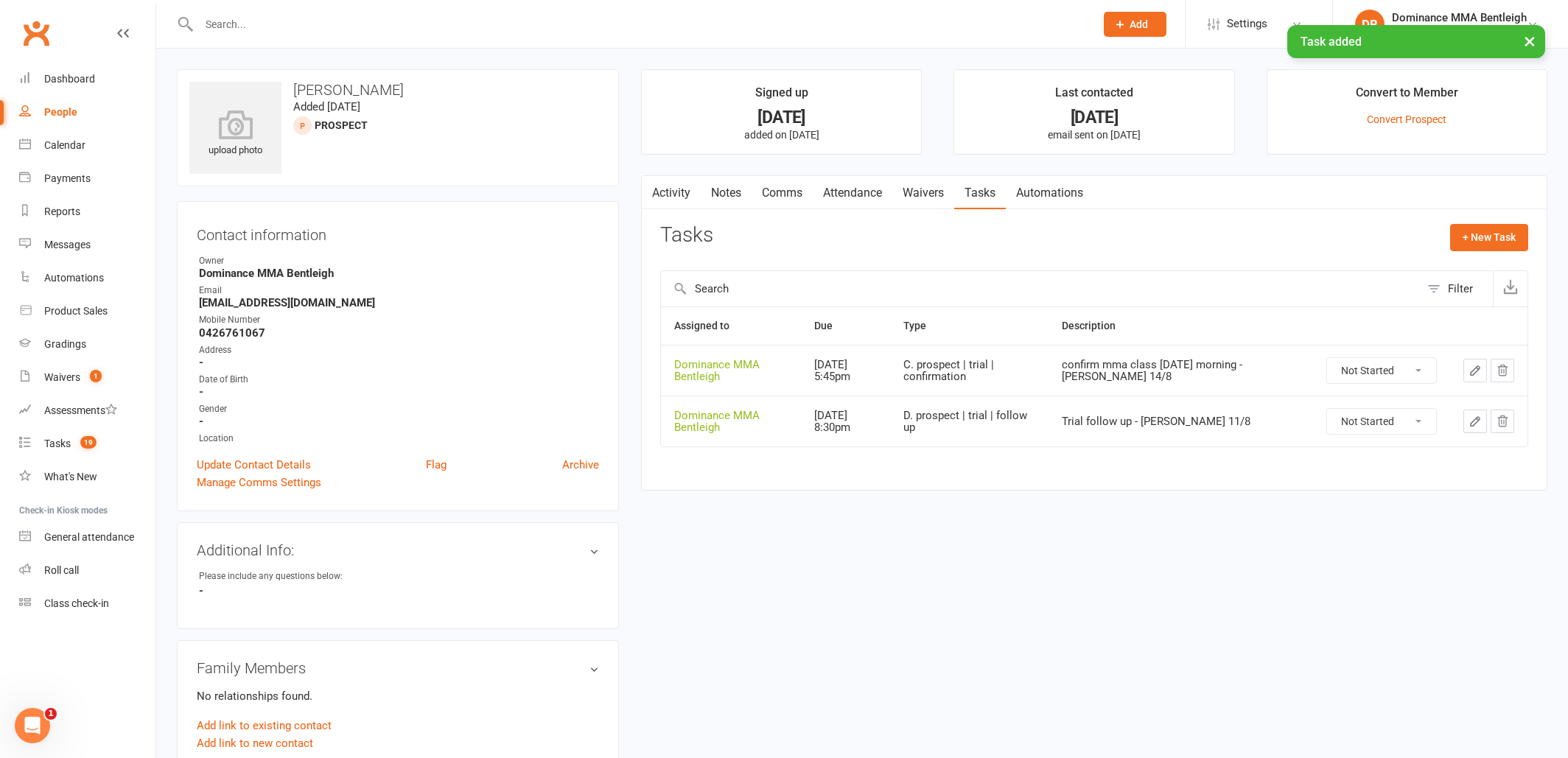
click at [951, 188] on link "Waivers" at bounding box center [923, 193] width 62 height 34
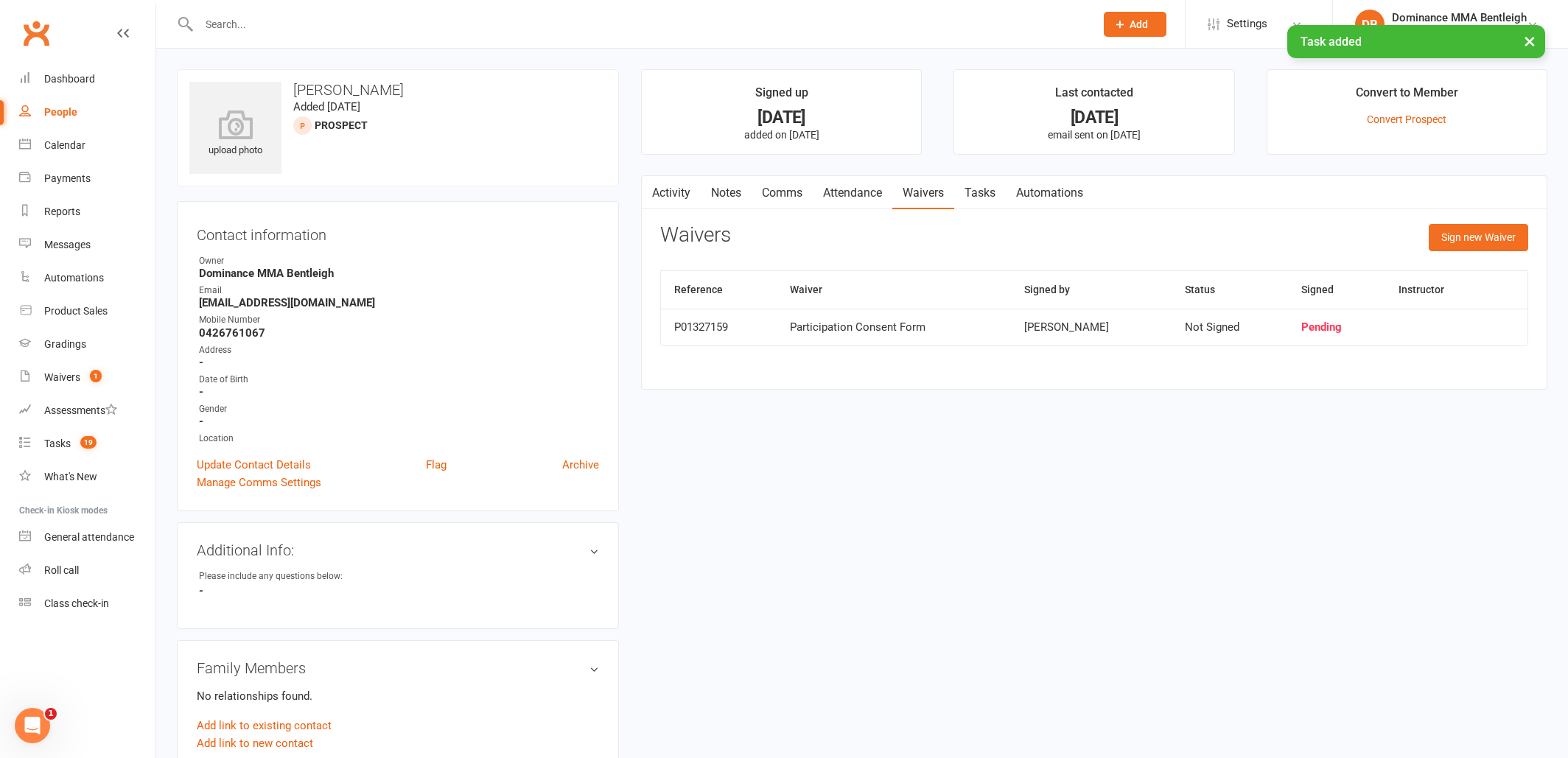
click at [829, 191] on link "Attendance" at bounding box center [852, 193] width 80 height 34
click at [829, 190] on link "Attendance" at bounding box center [852, 193] width 80 height 34
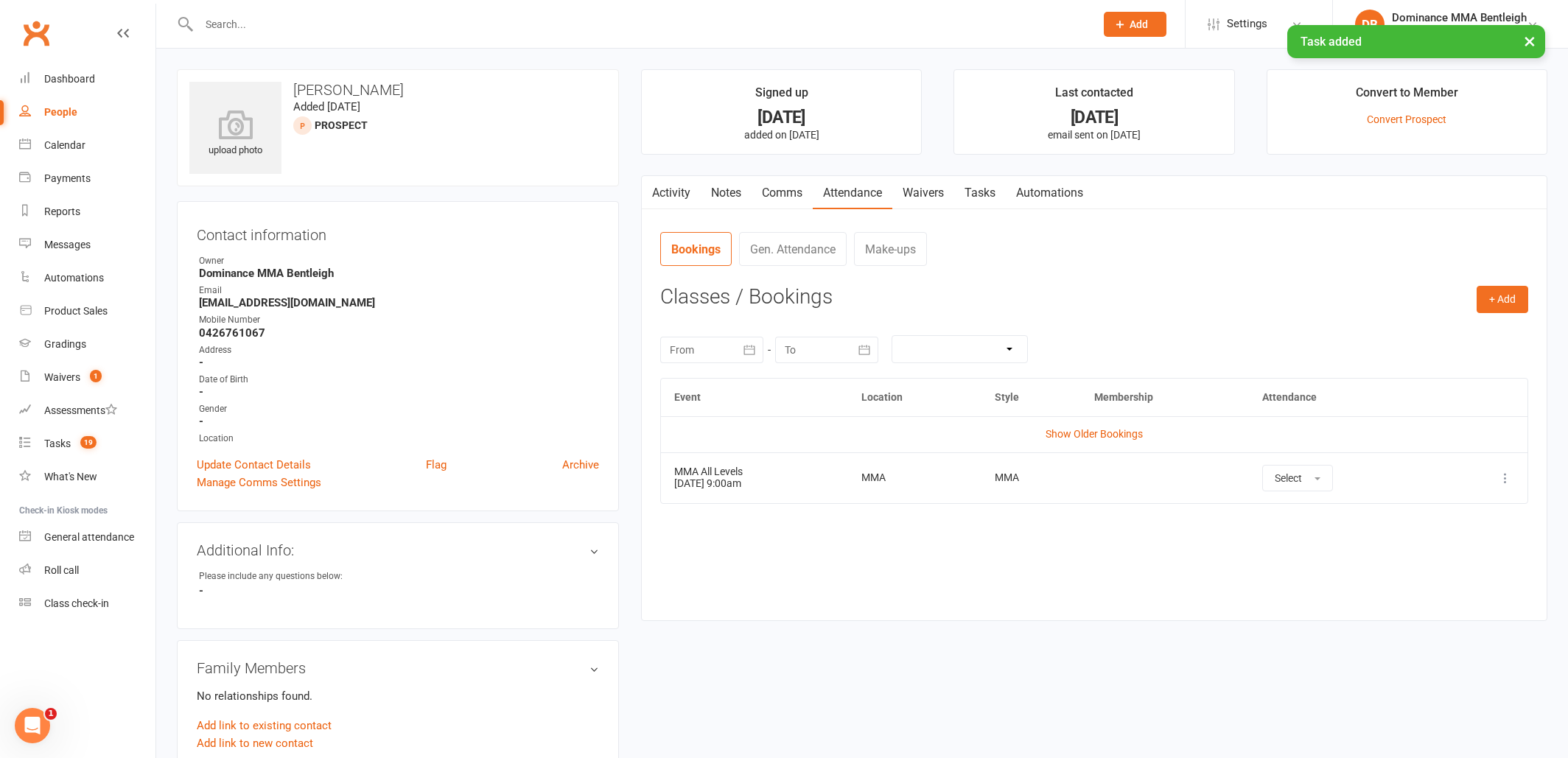
click at [938, 188] on link "Waivers" at bounding box center [923, 193] width 62 height 34
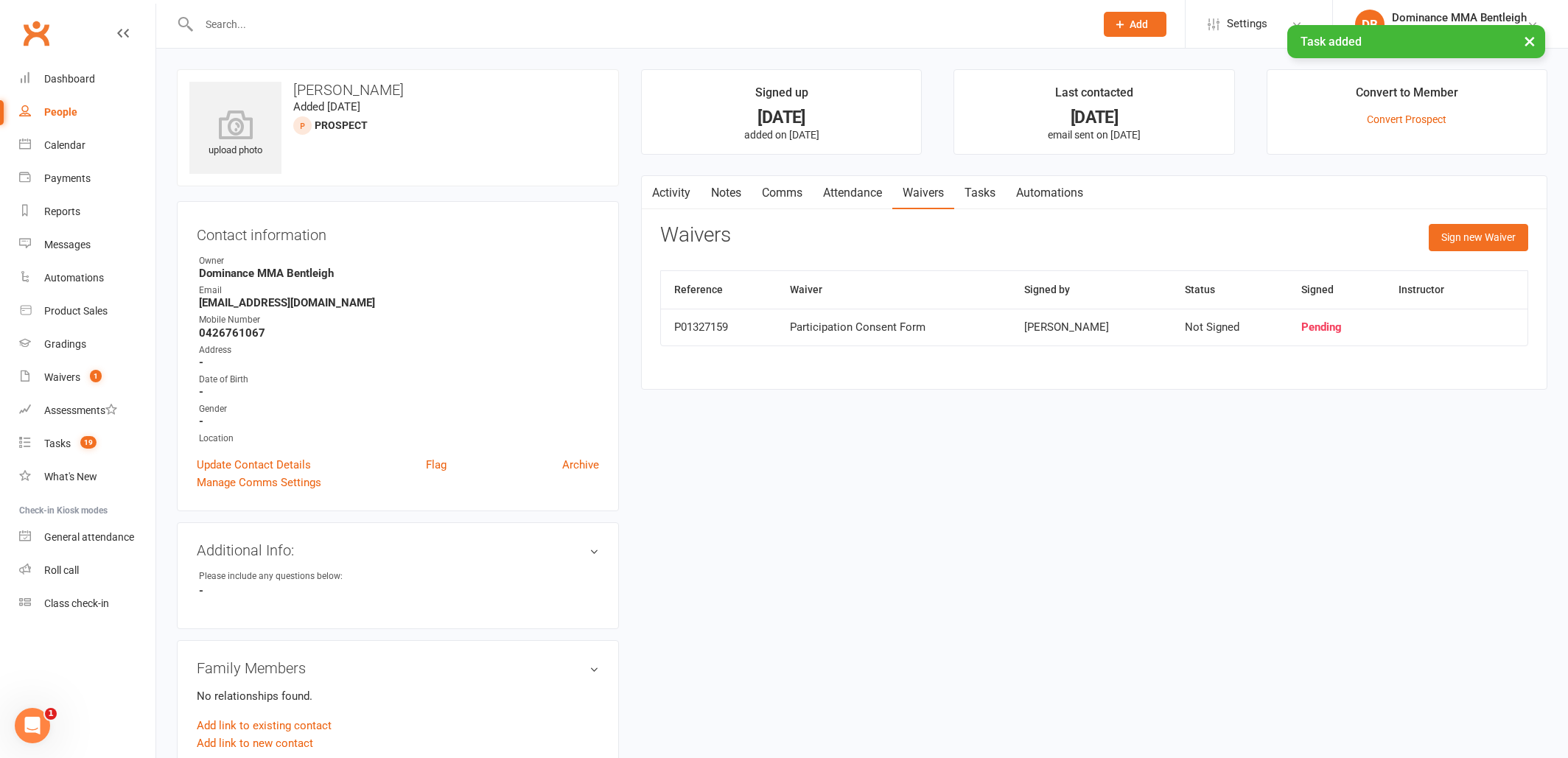
drag, startPoint x: 1513, startPoint y: 244, endPoint x: 1503, endPoint y: 246, distance: 10.2
click at [1511, 244] on button "Sign new Waiver" at bounding box center [1478, 237] width 100 height 27
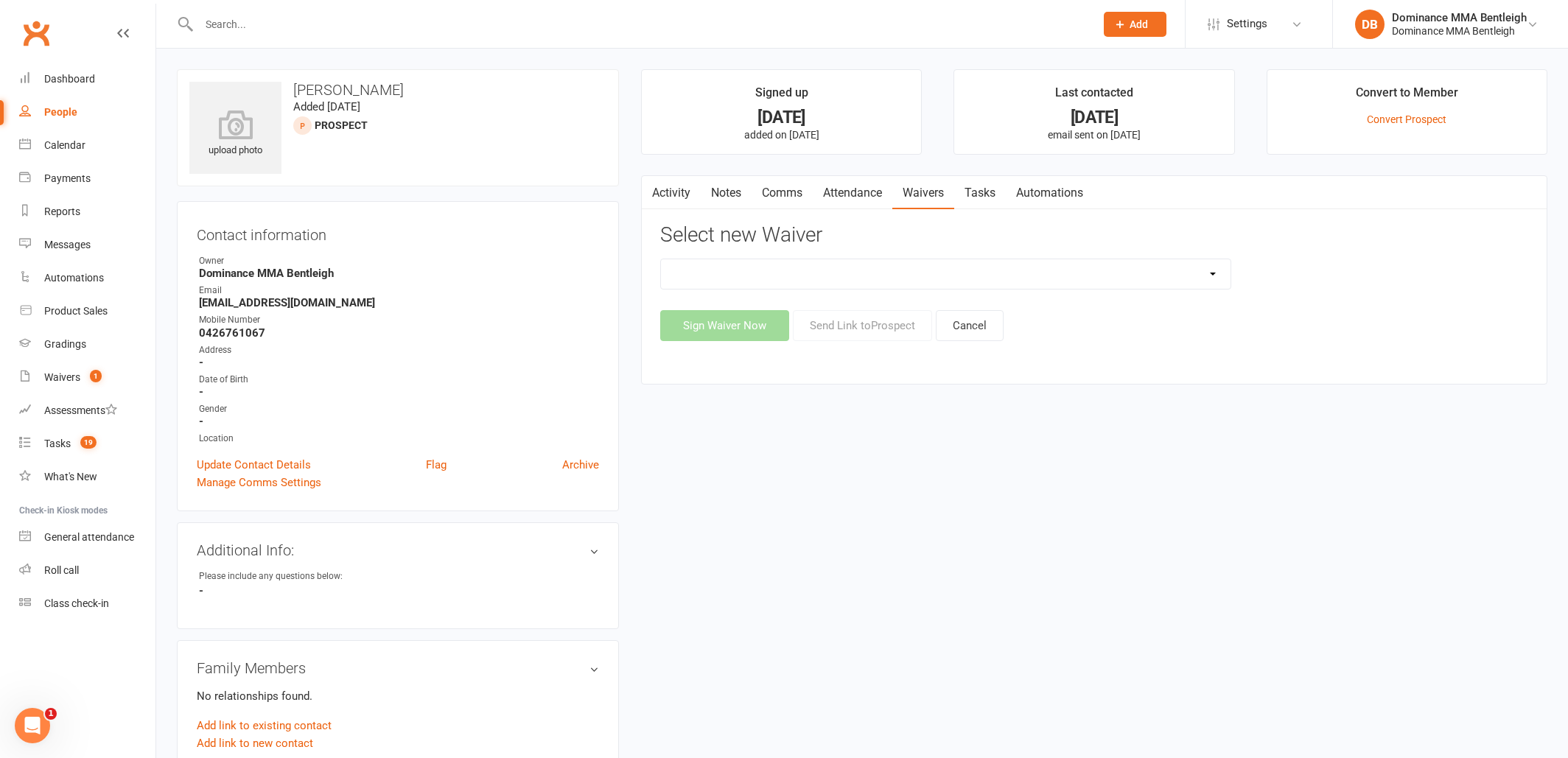
select select "1931"
click at [872, 330] on button "Send Link to Prospect" at bounding box center [862, 326] width 139 height 31
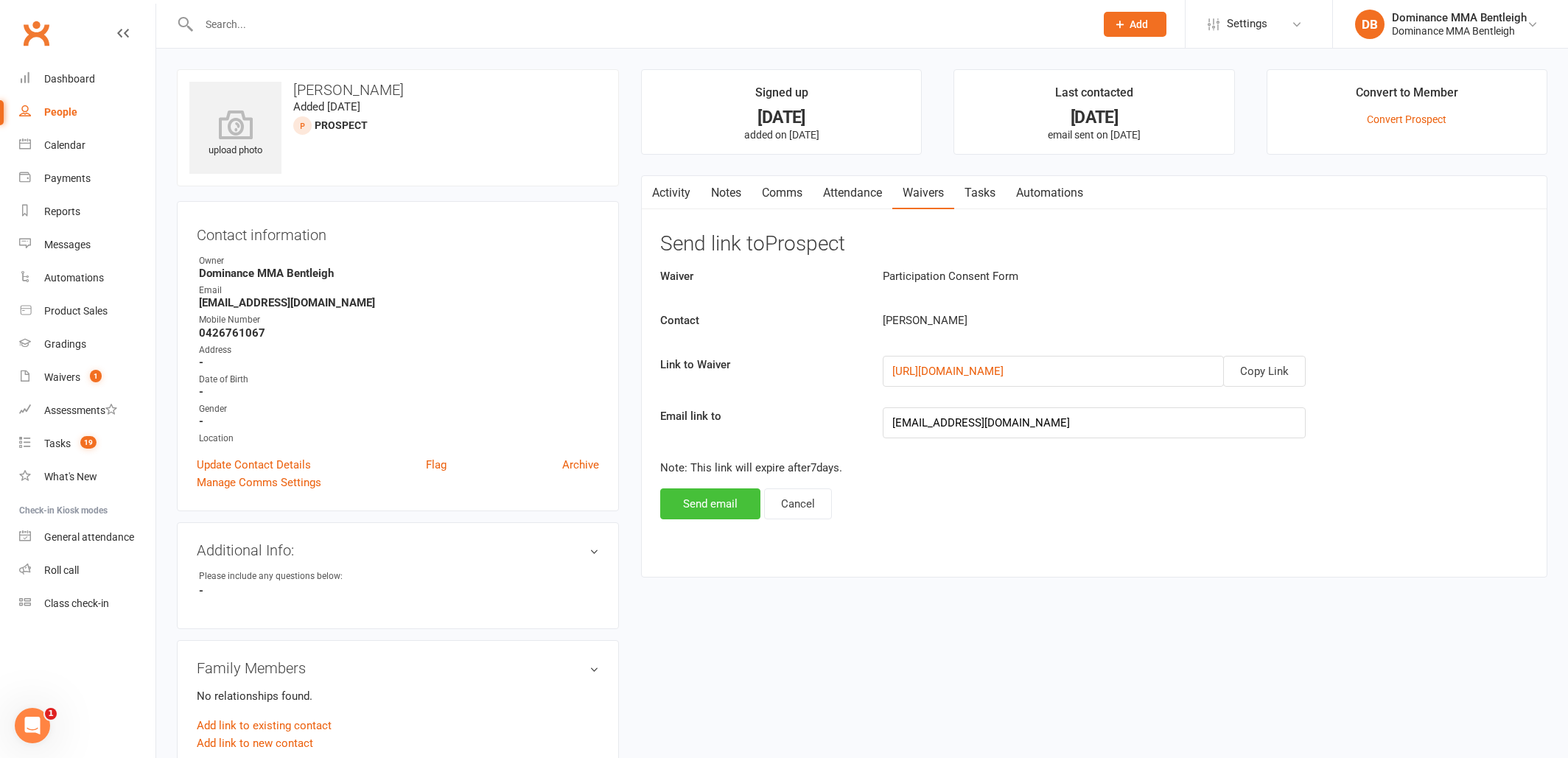
click at [678, 515] on button "Send email" at bounding box center [710, 504] width 101 height 31
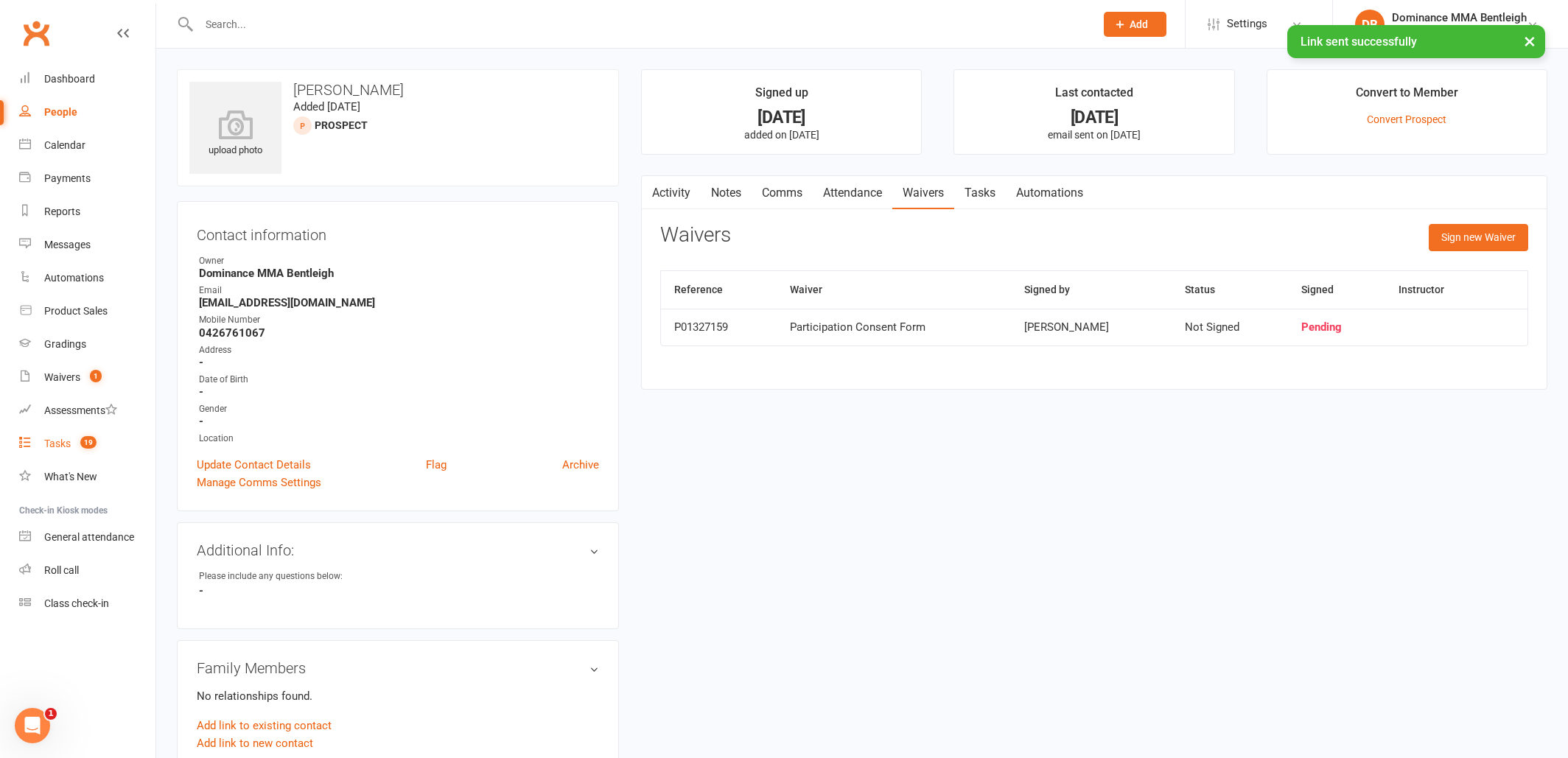
click at [90, 445] on span "19" at bounding box center [89, 443] width 16 height 13
select select "incomplete"
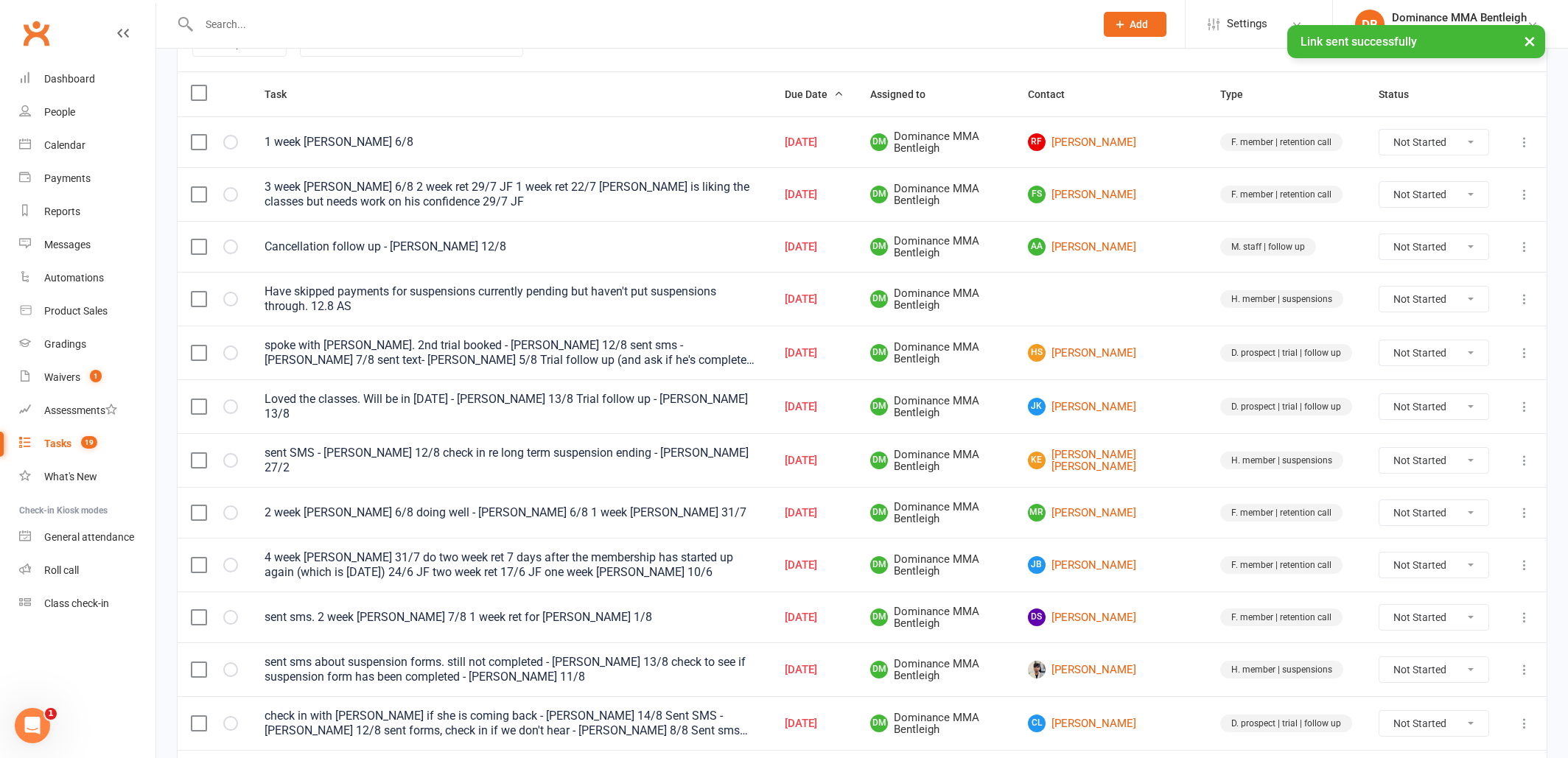
scroll to position [230, 0]
select select "unstarted"
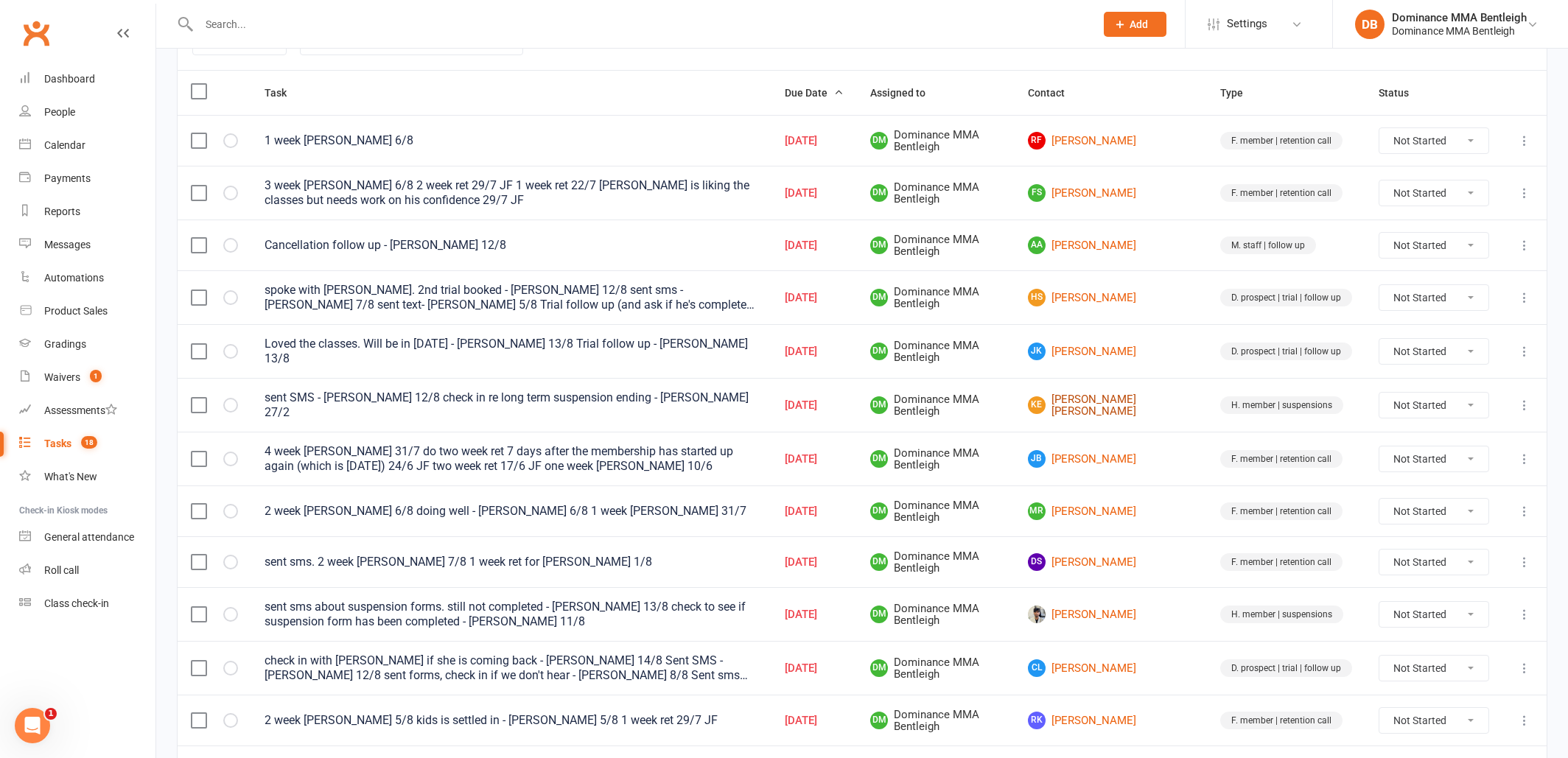
click at [1109, 408] on link "KE Kohen Elkins" at bounding box center [1110, 405] width 165 height 25
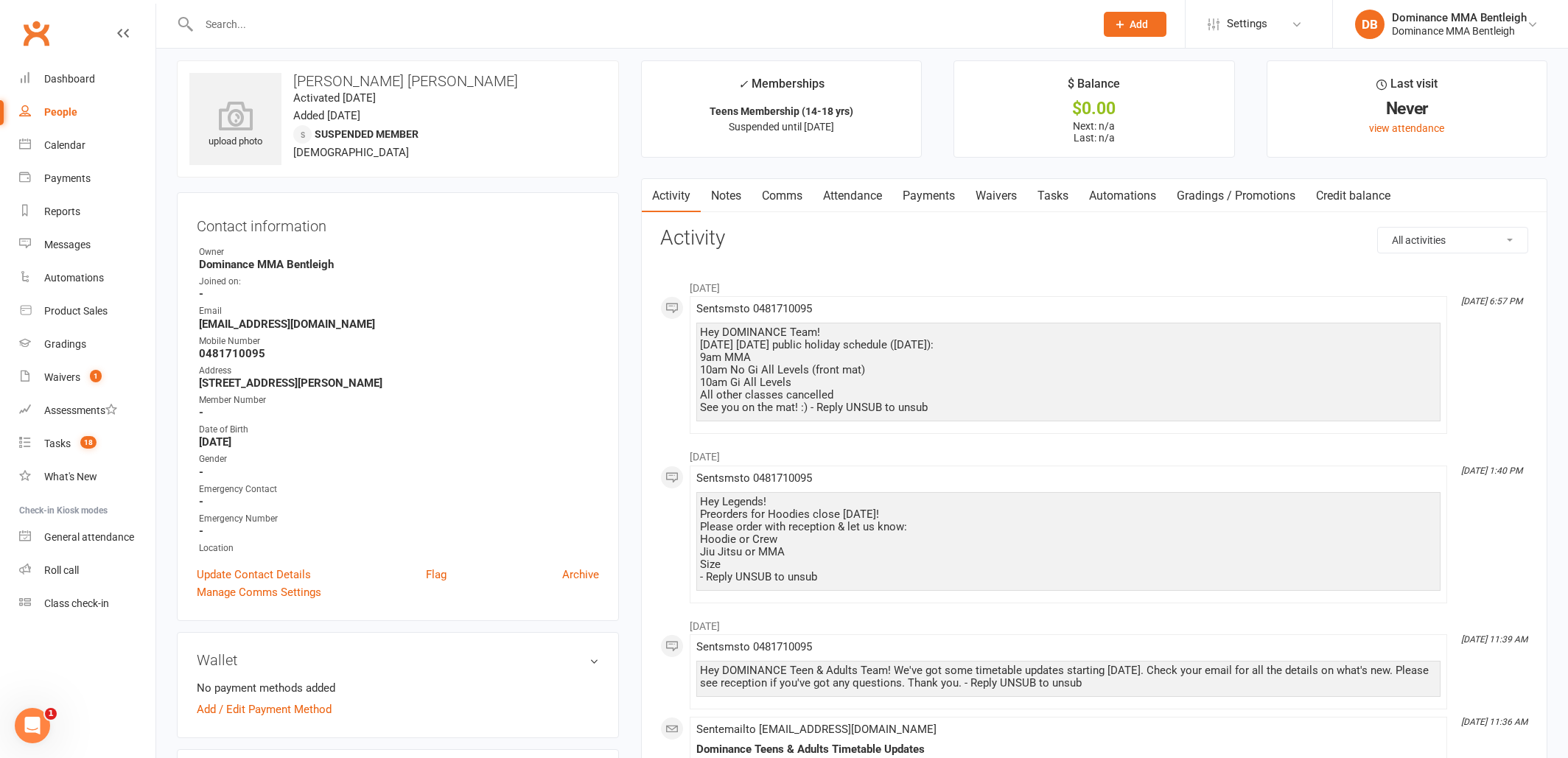
click at [1058, 199] on link "Tasks" at bounding box center [1052, 196] width 51 height 34
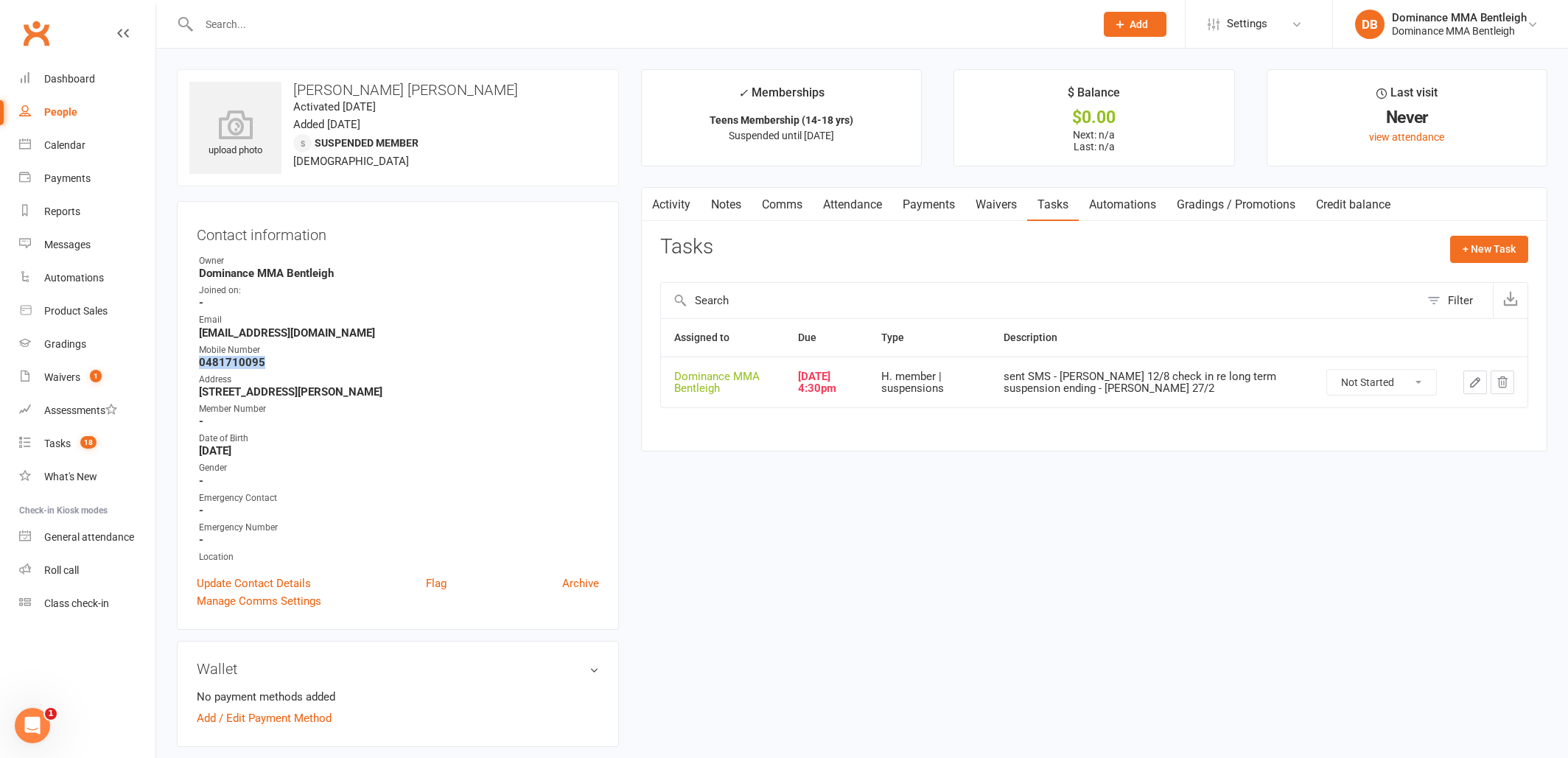
drag, startPoint x: 168, startPoint y: 358, endPoint x: 187, endPoint y: 356, distance: 19.1
click at [187, 356] on div "Contact information Owner Dominance MMA Bentleigh Joined on: - Email Kokoelks71…" at bounding box center [398, 415] width 443 height 429
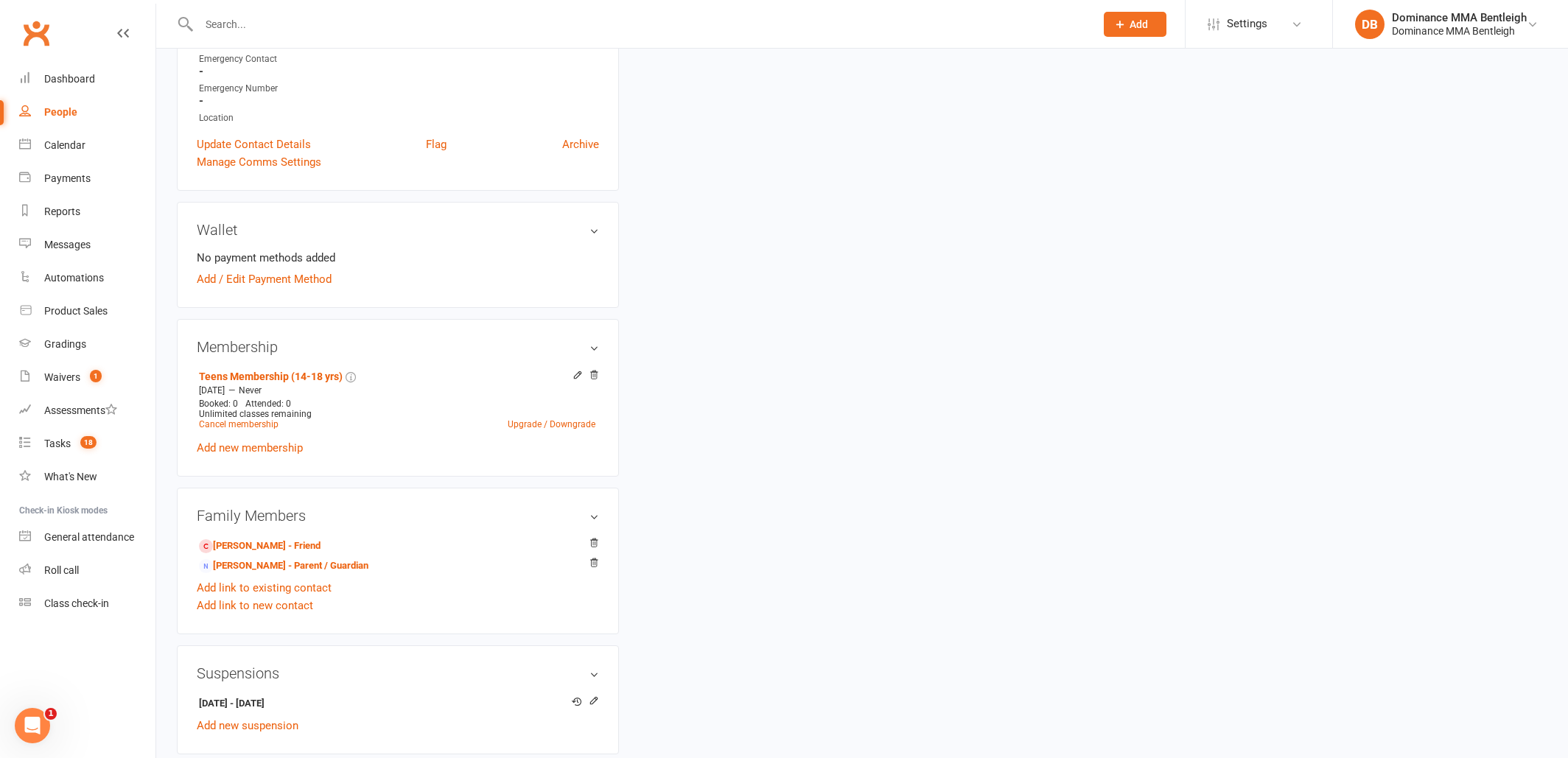
scroll to position [442, 0]
click at [271, 564] on link "Chris Elkins - Parent / Guardian" at bounding box center [283, 563] width 169 height 16
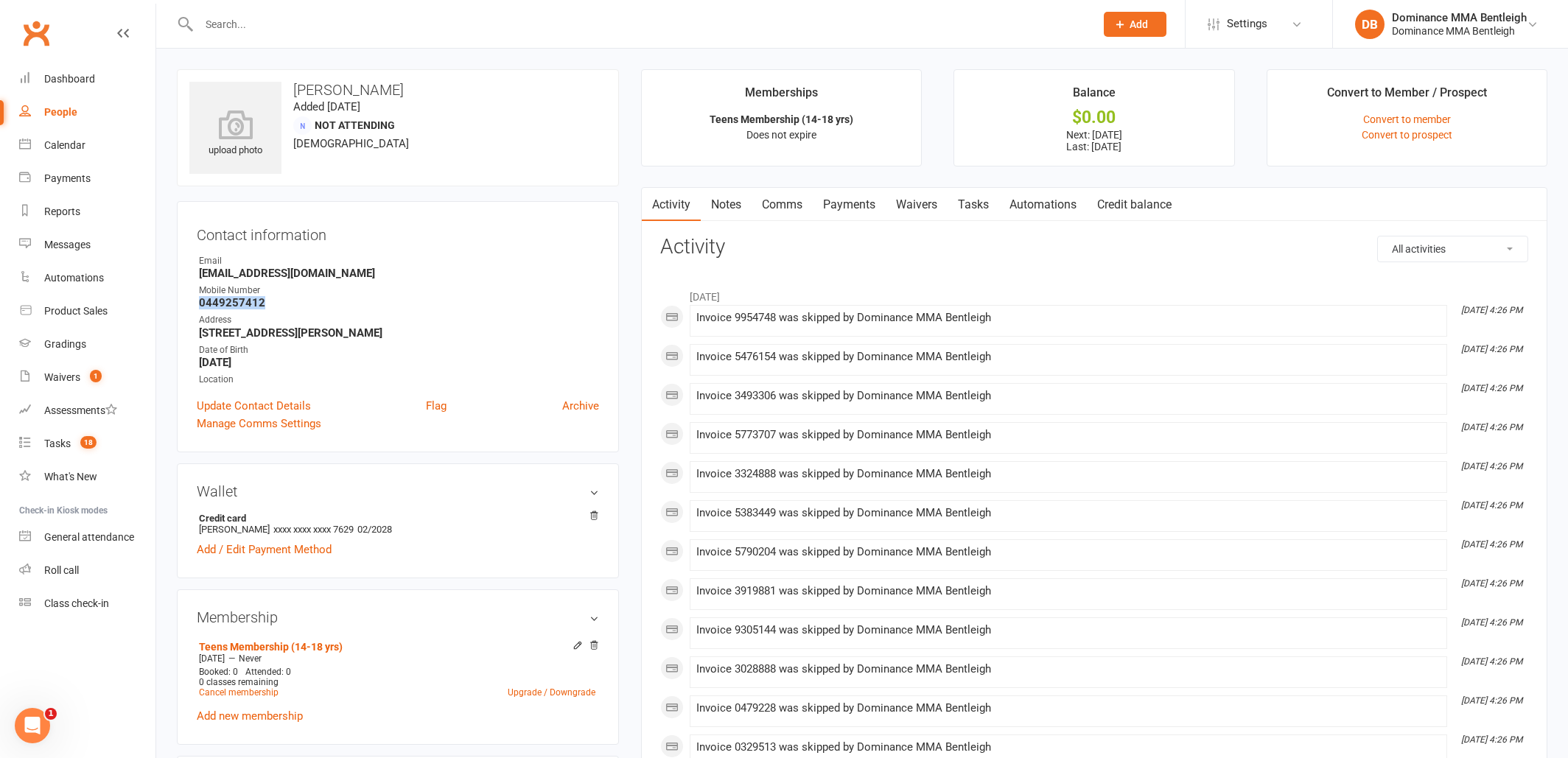
drag, startPoint x: 241, startPoint y: 301, endPoint x: 194, endPoint y: 303, distance: 47.0
click at [194, 303] on div "Contact information Owner Email elkinschris625@gmail.com Mobile Number 04492574…" at bounding box center [398, 326] width 443 height 251
click at [556, 262] on div "Email" at bounding box center [400, 261] width 400 height 14
click at [800, 205] on link "Comms" at bounding box center [782, 205] width 61 height 34
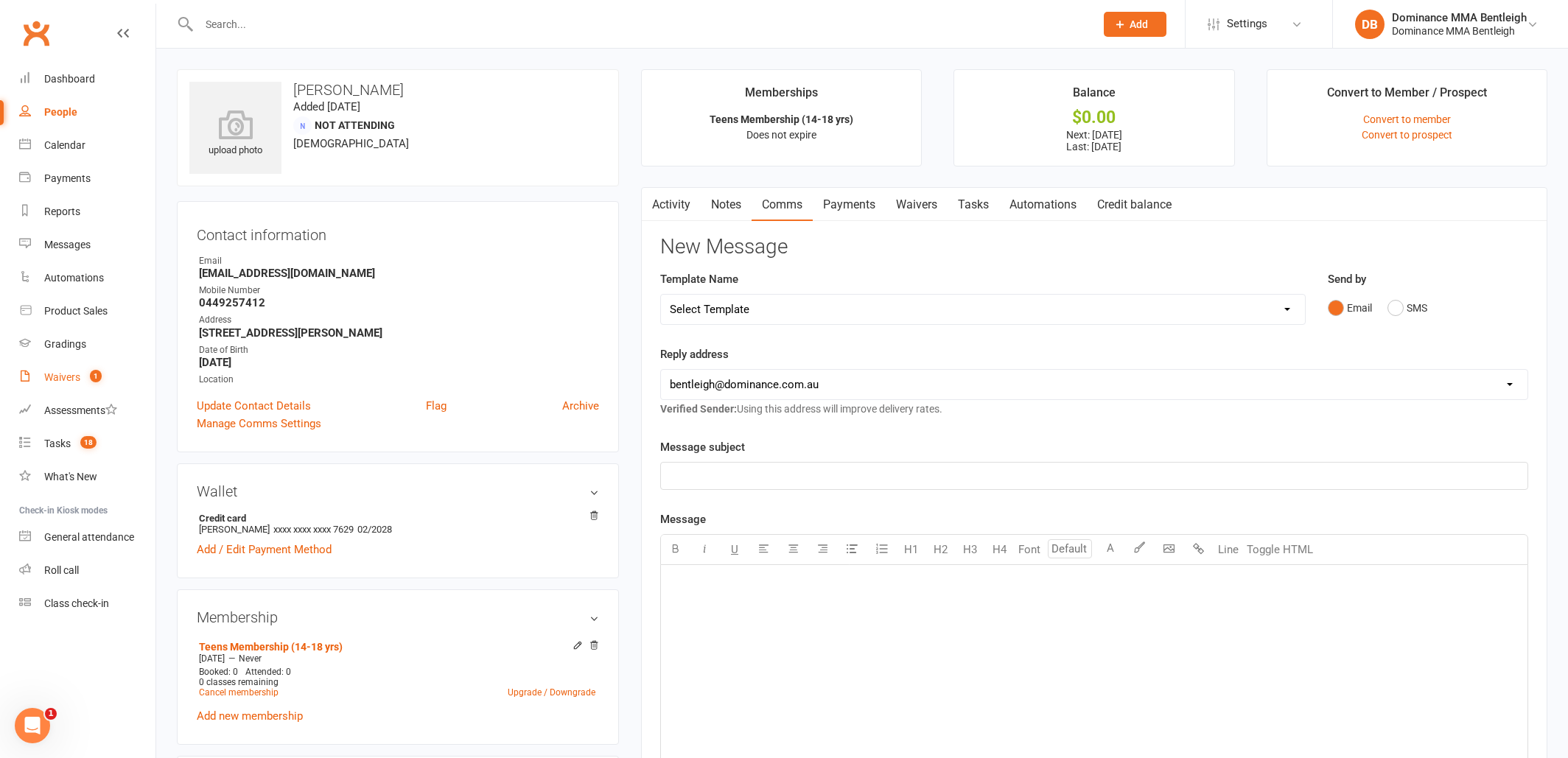
click at [71, 379] on div "Waivers" at bounding box center [61, 377] width 36 height 12
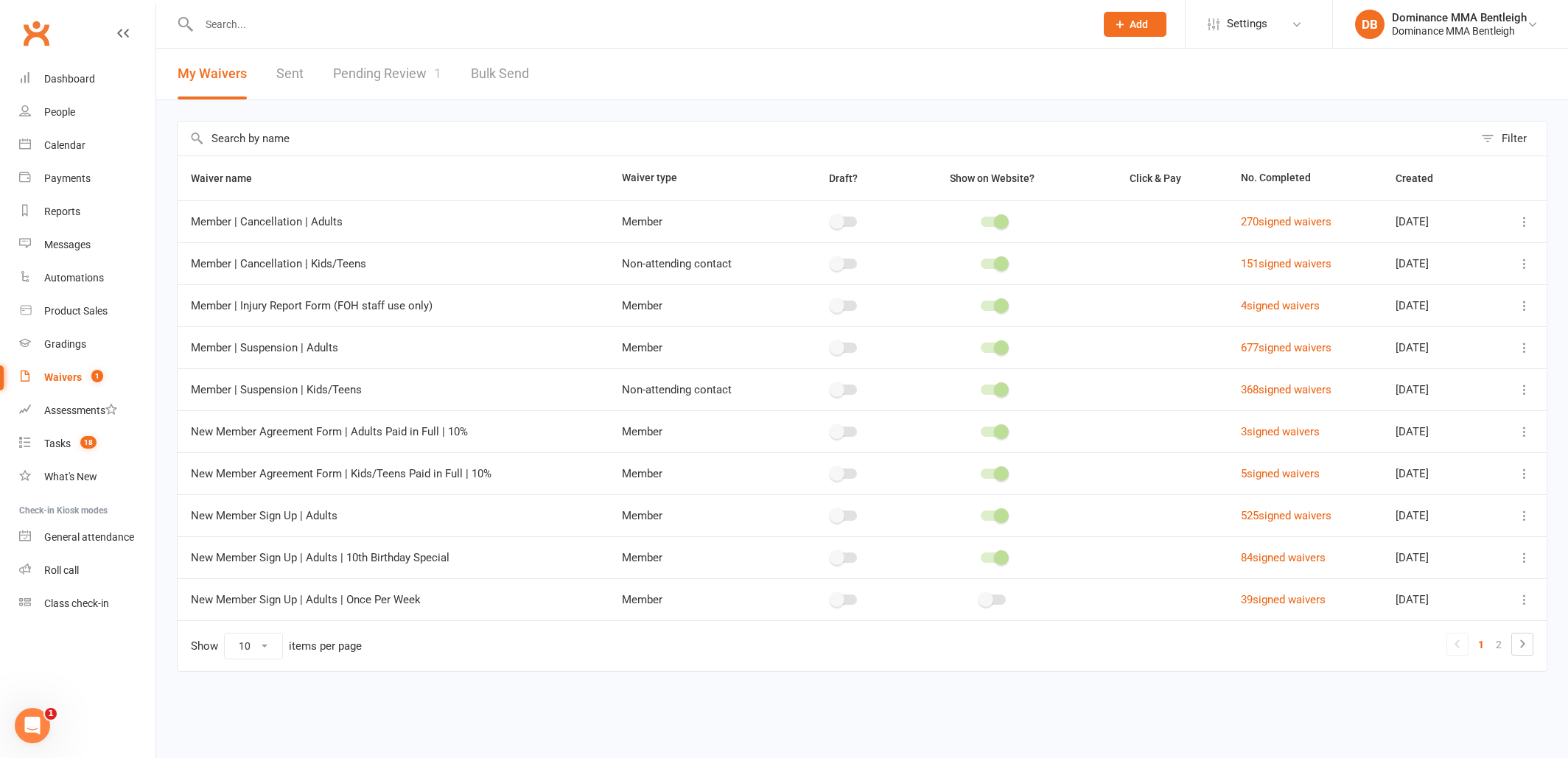
click at [412, 83] on link "Pending Review 1" at bounding box center [387, 74] width 108 height 51
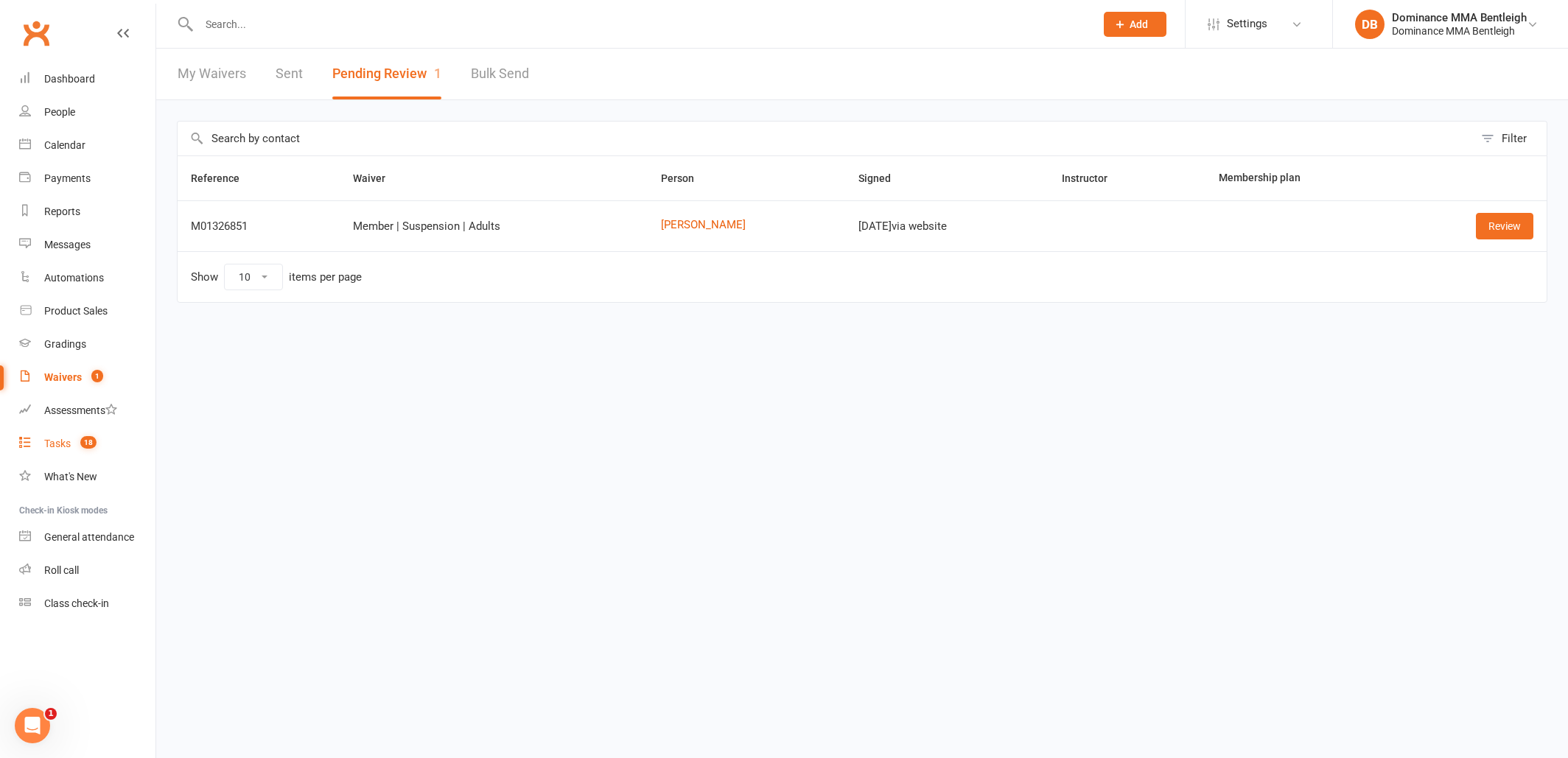
click at [62, 448] on div "Tasks" at bounding box center [57, 443] width 27 height 12
select select "incomplete"
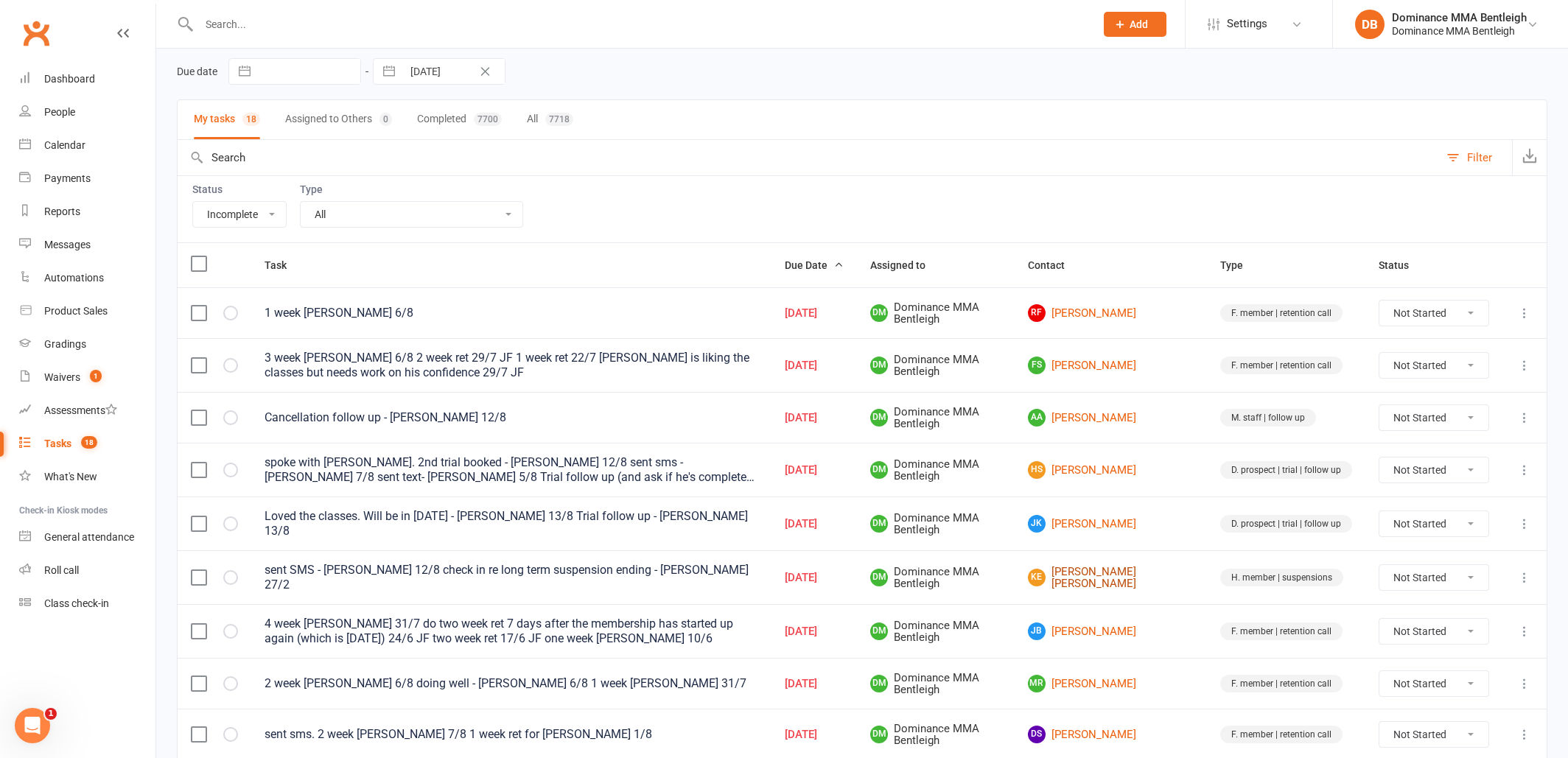
scroll to position [59, 0]
select select "unstarted"
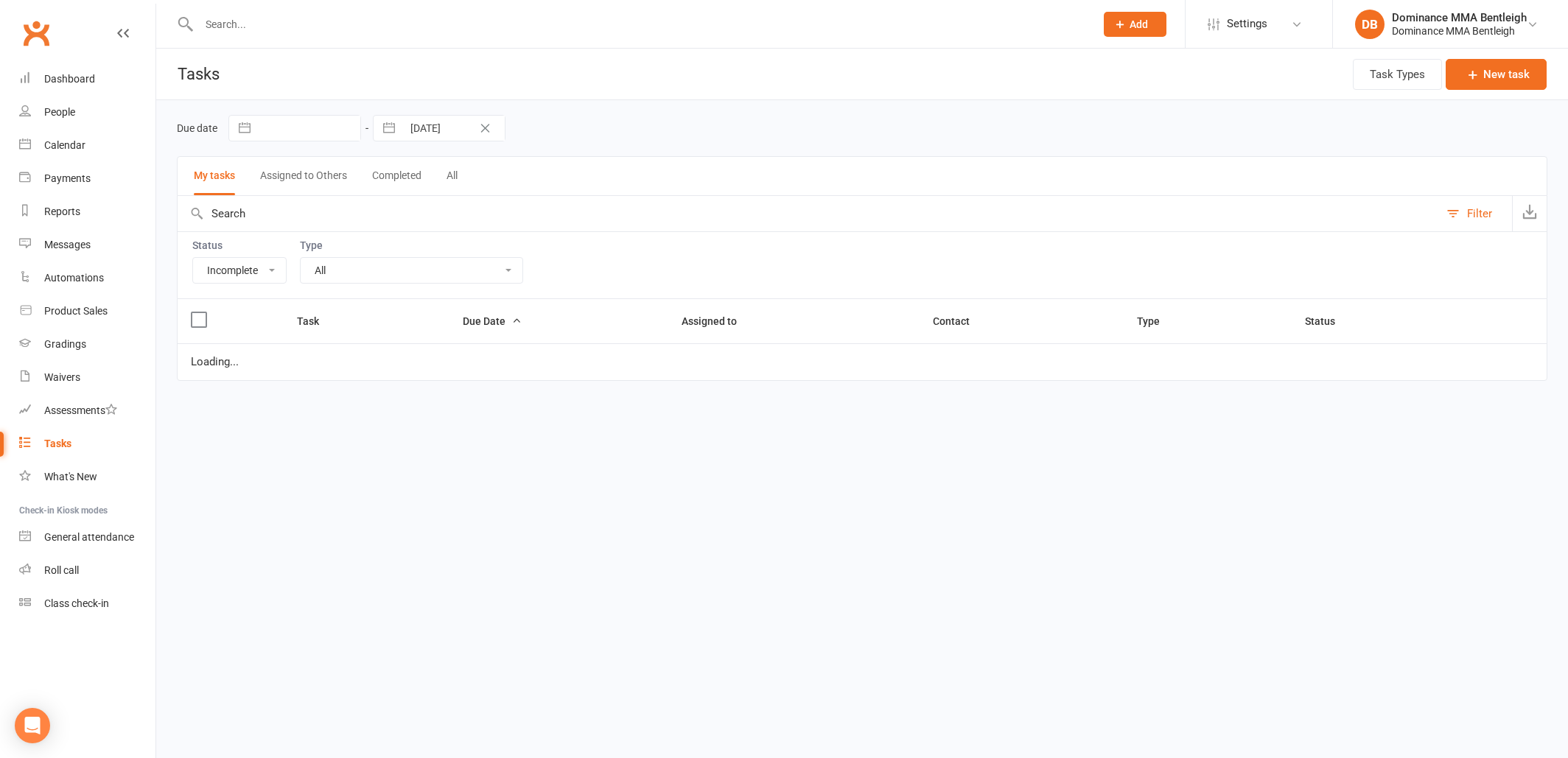
select select "incomplete"
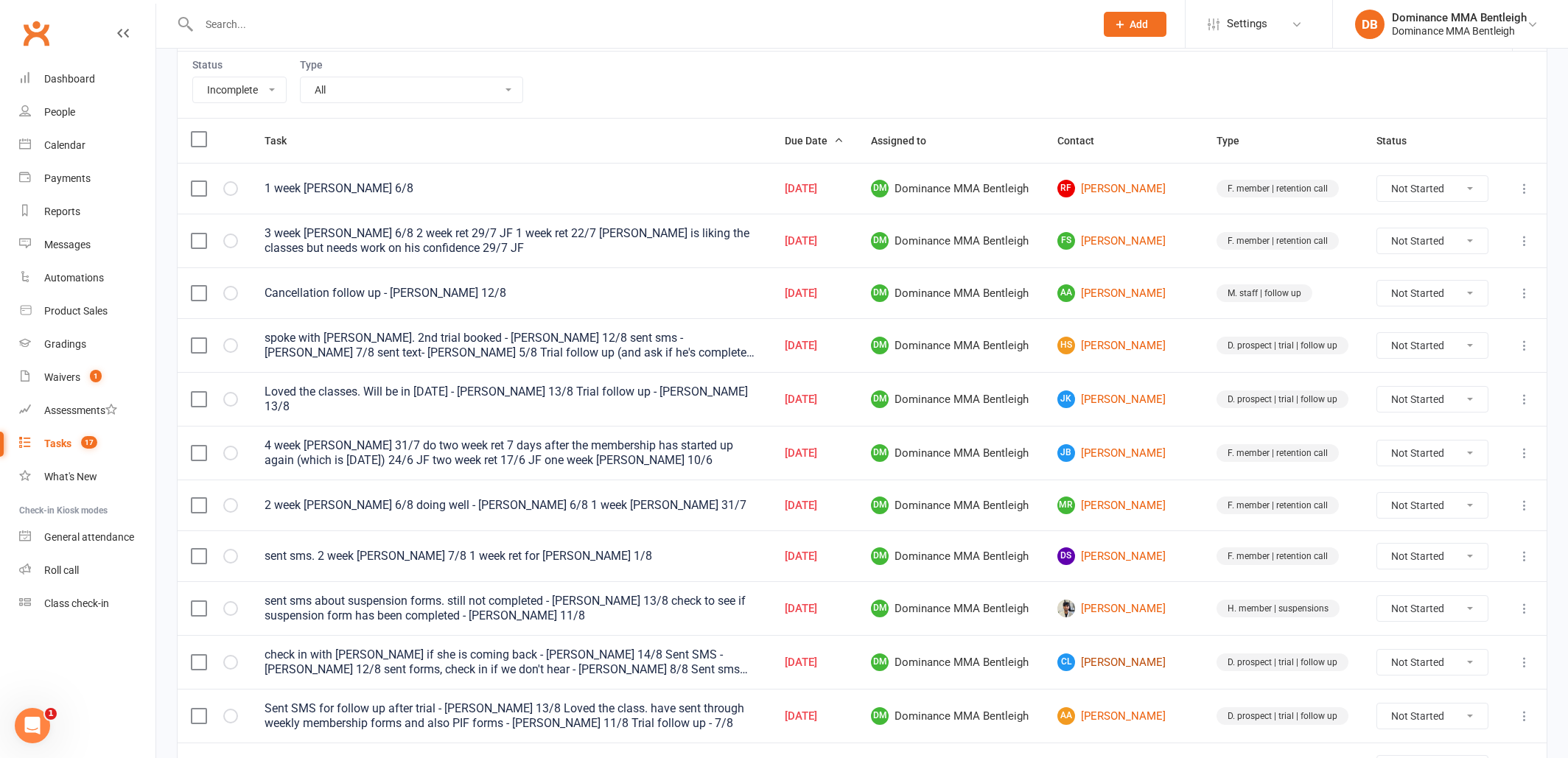
scroll to position [181, 0]
click at [1137, 663] on link "CL [PERSON_NAME]" at bounding box center [1123, 662] width 133 height 17
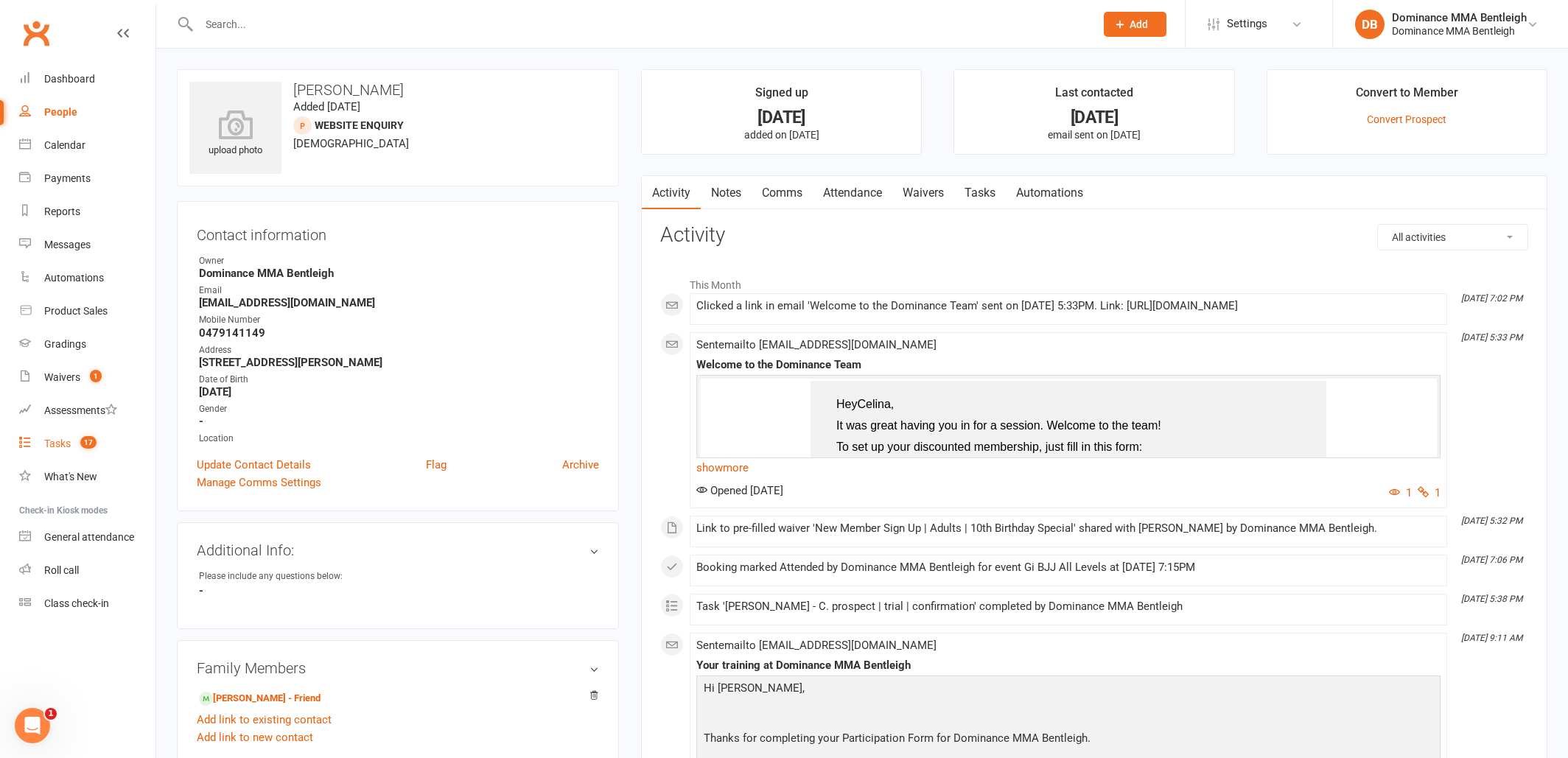
click at [59, 445] on div "Tasks" at bounding box center [57, 443] width 27 height 12
select select "incomplete"
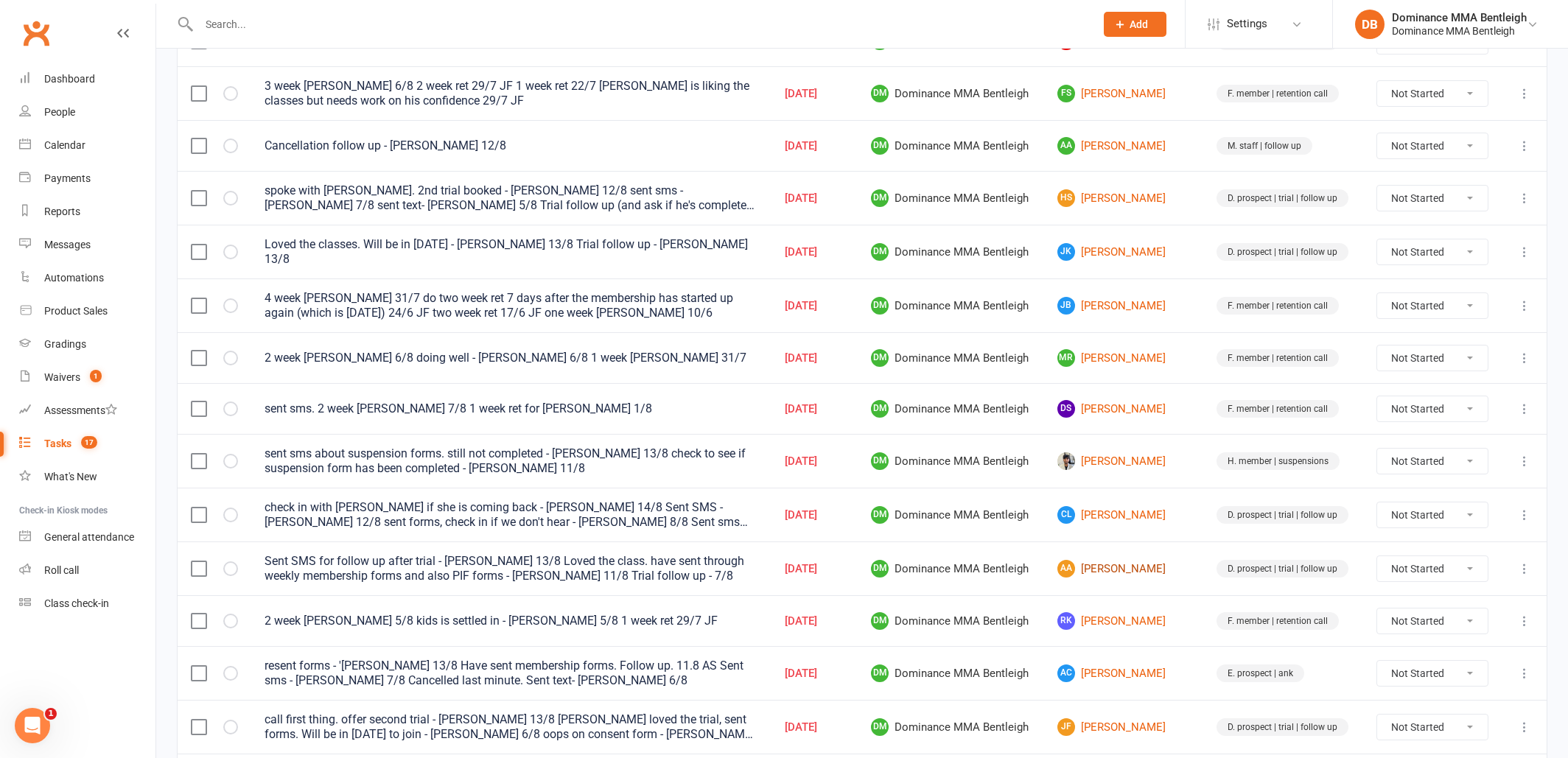
scroll to position [327, 0]
click at [1151, 568] on link "AA Amanda Adams" at bounding box center [1123, 568] width 133 height 17
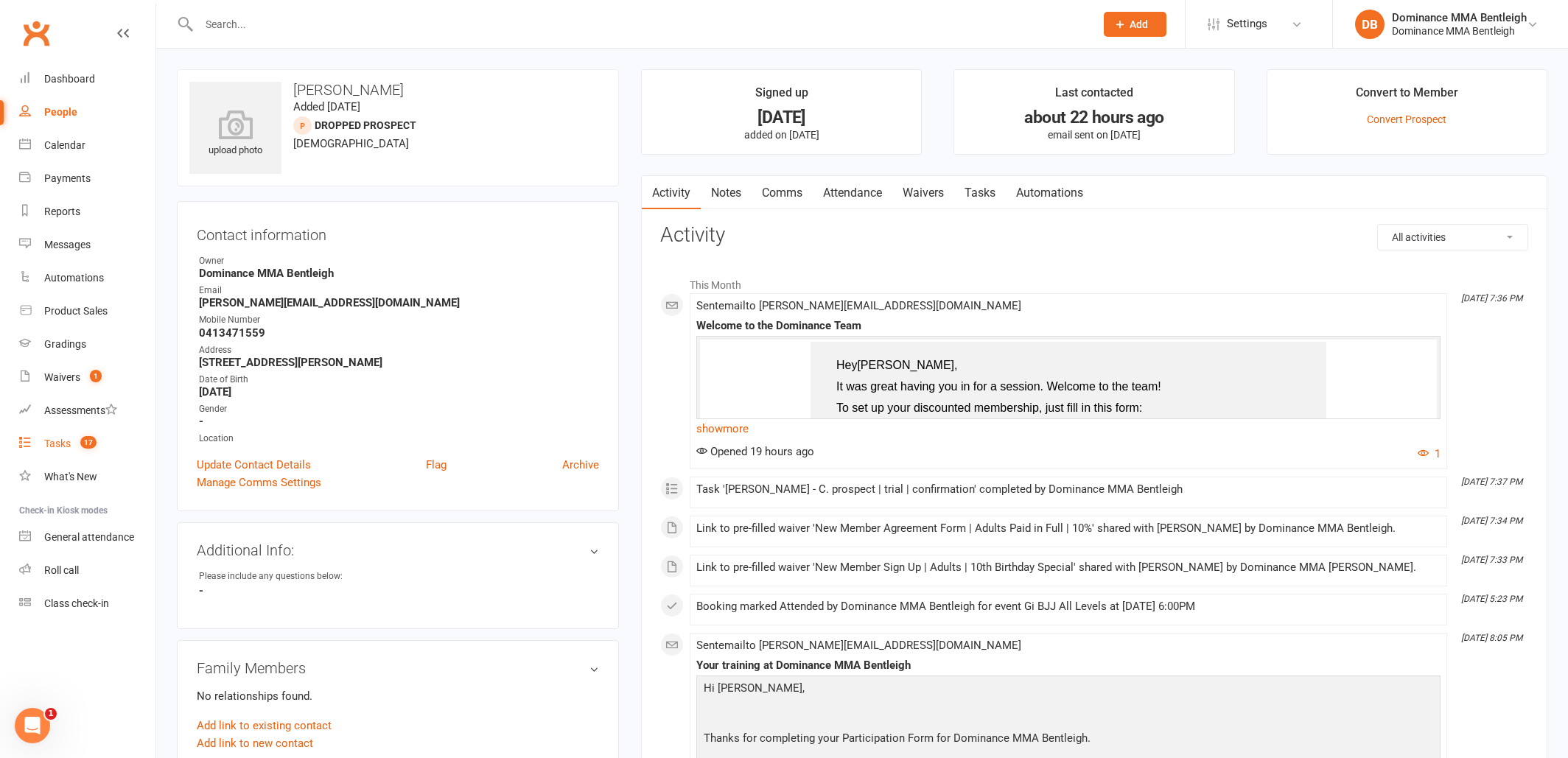
click at [56, 445] on div "Tasks" at bounding box center [57, 443] width 27 height 12
select select "incomplete"
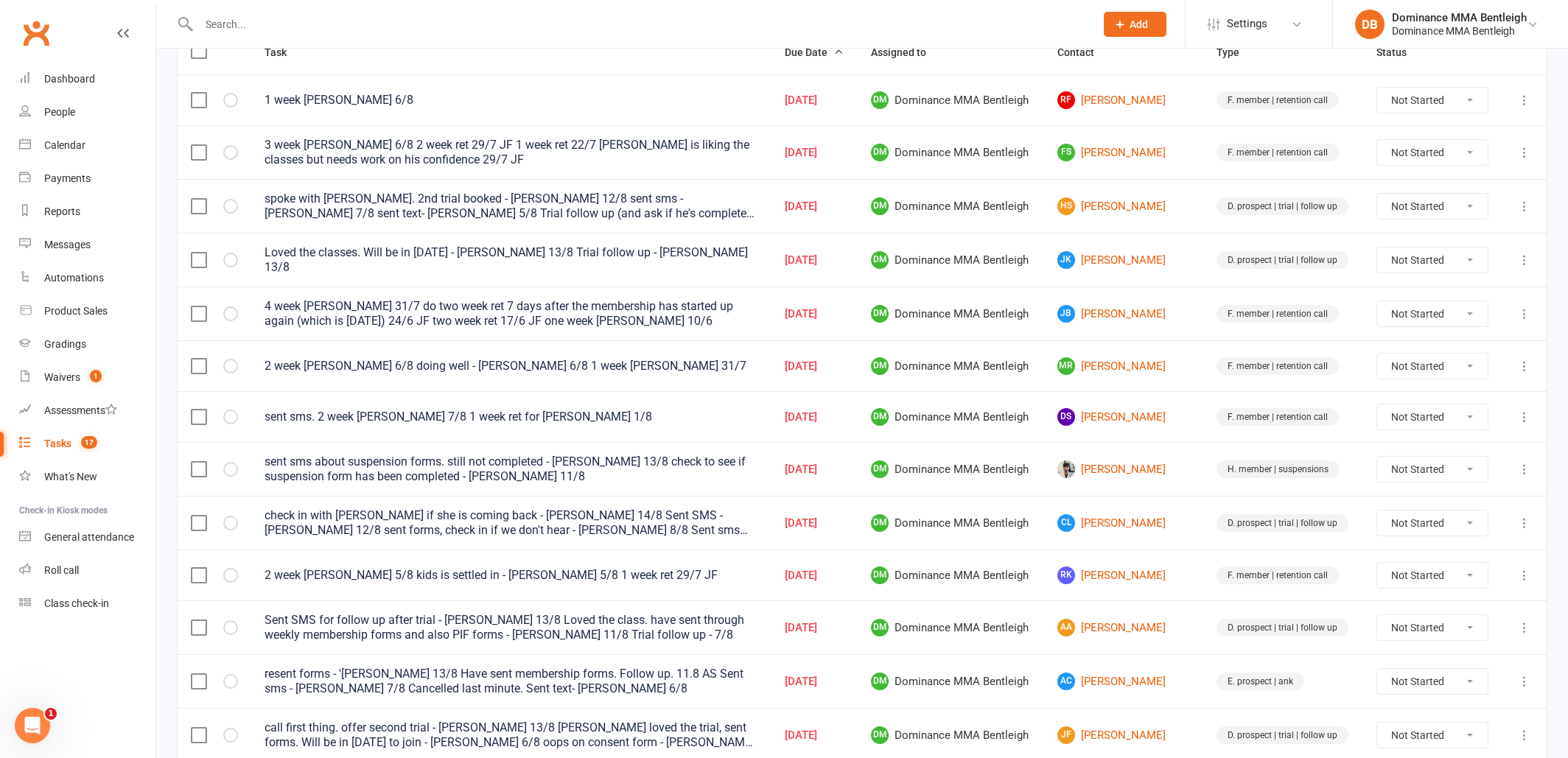
scroll to position [270, 0]
click at [1125, 681] on link "AC Azam Chelakkadan" at bounding box center [1123, 681] width 133 height 17
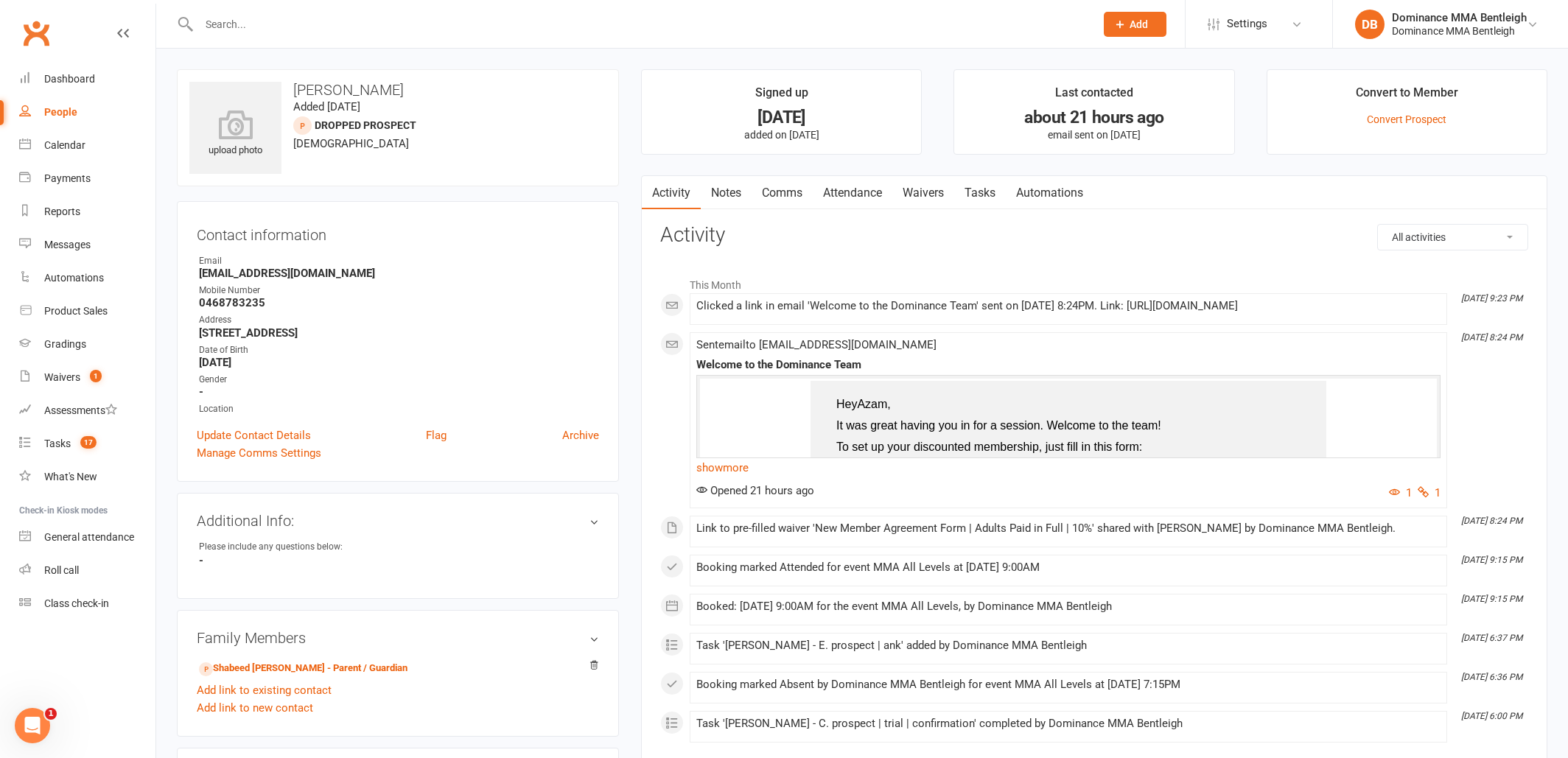
click at [937, 192] on link "Waivers" at bounding box center [923, 193] width 62 height 34
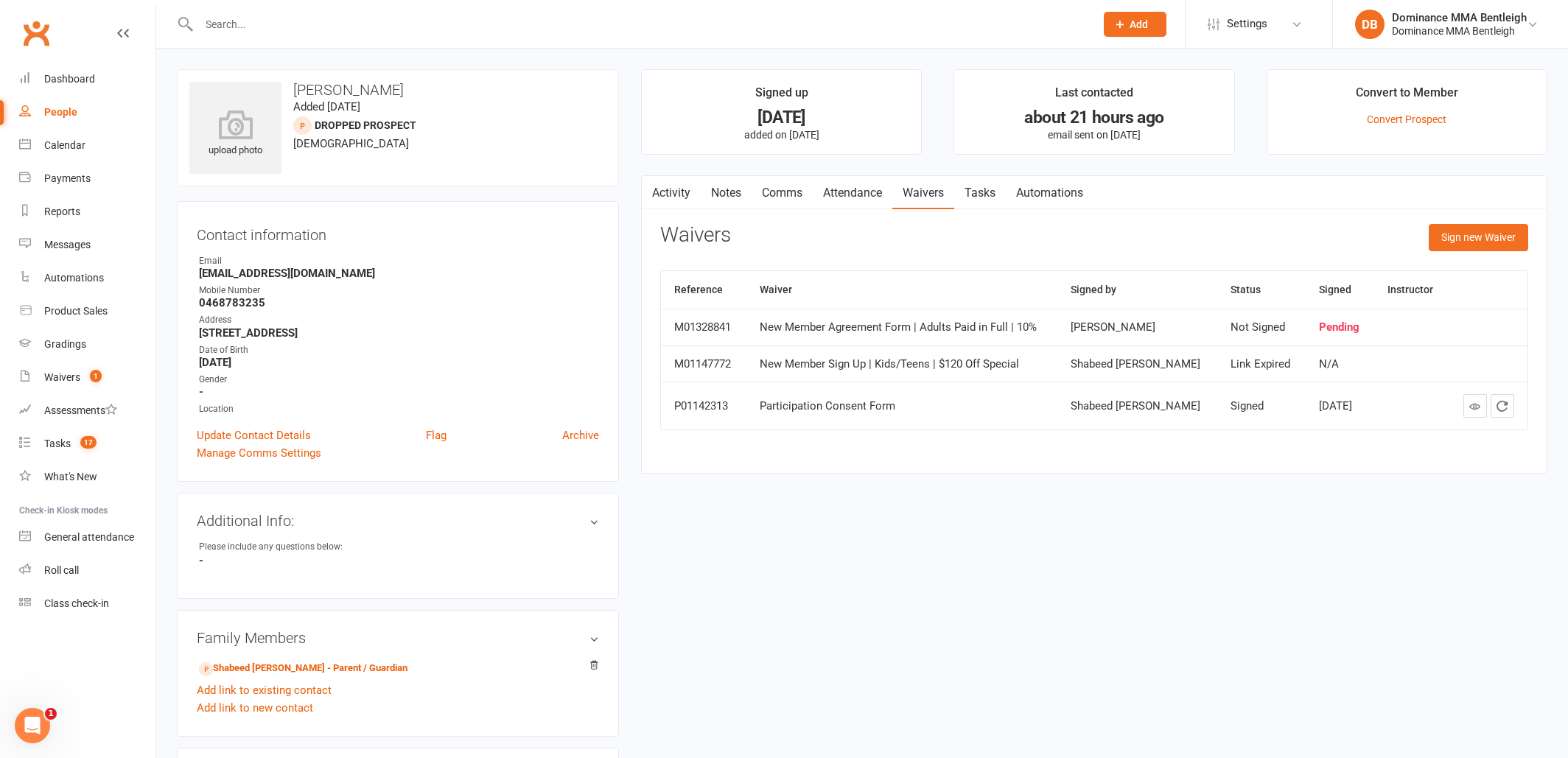
click at [666, 196] on link "Activity" at bounding box center [671, 193] width 59 height 34
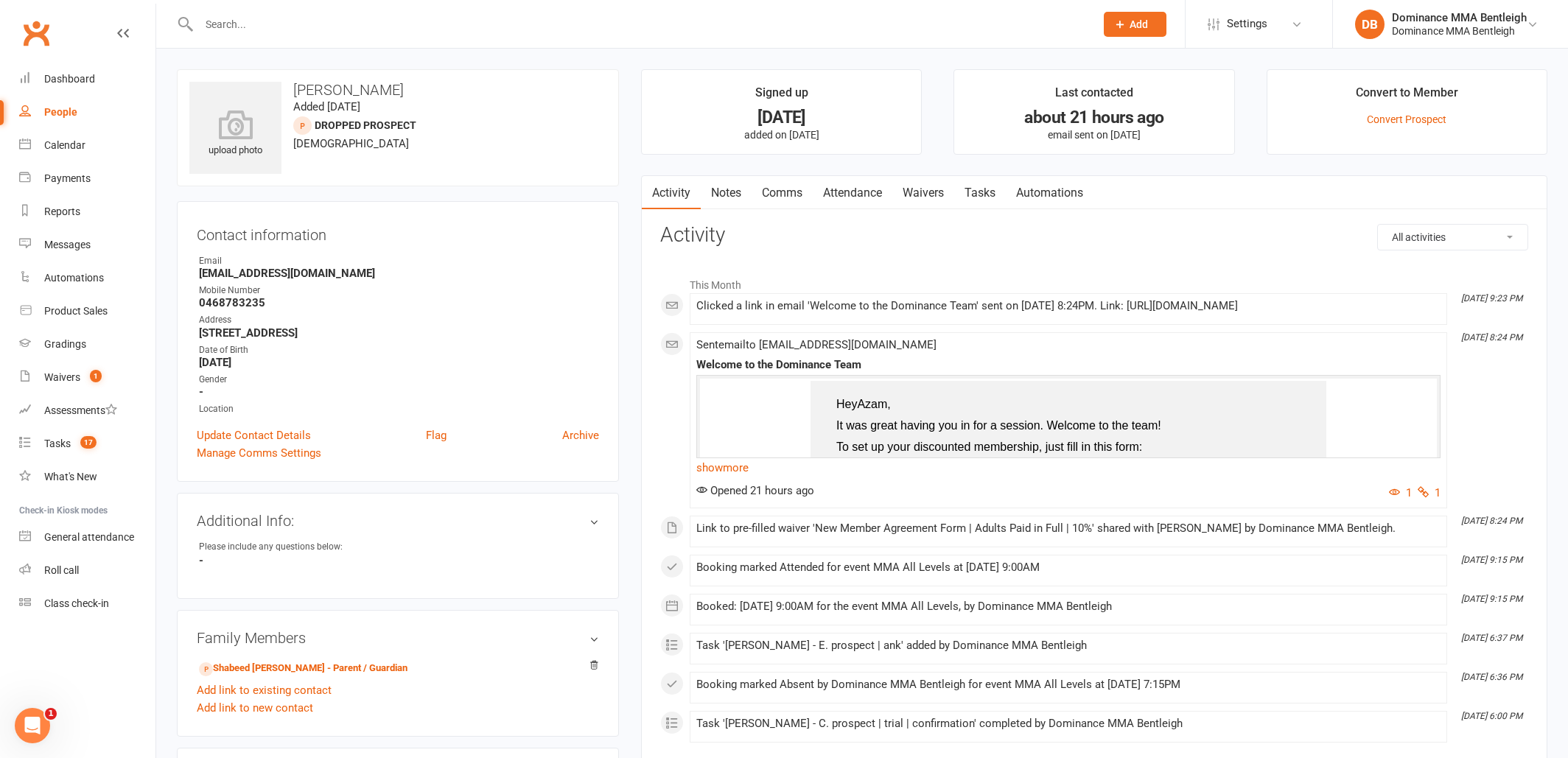
click at [971, 188] on link "Tasks" at bounding box center [980, 193] width 51 height 34
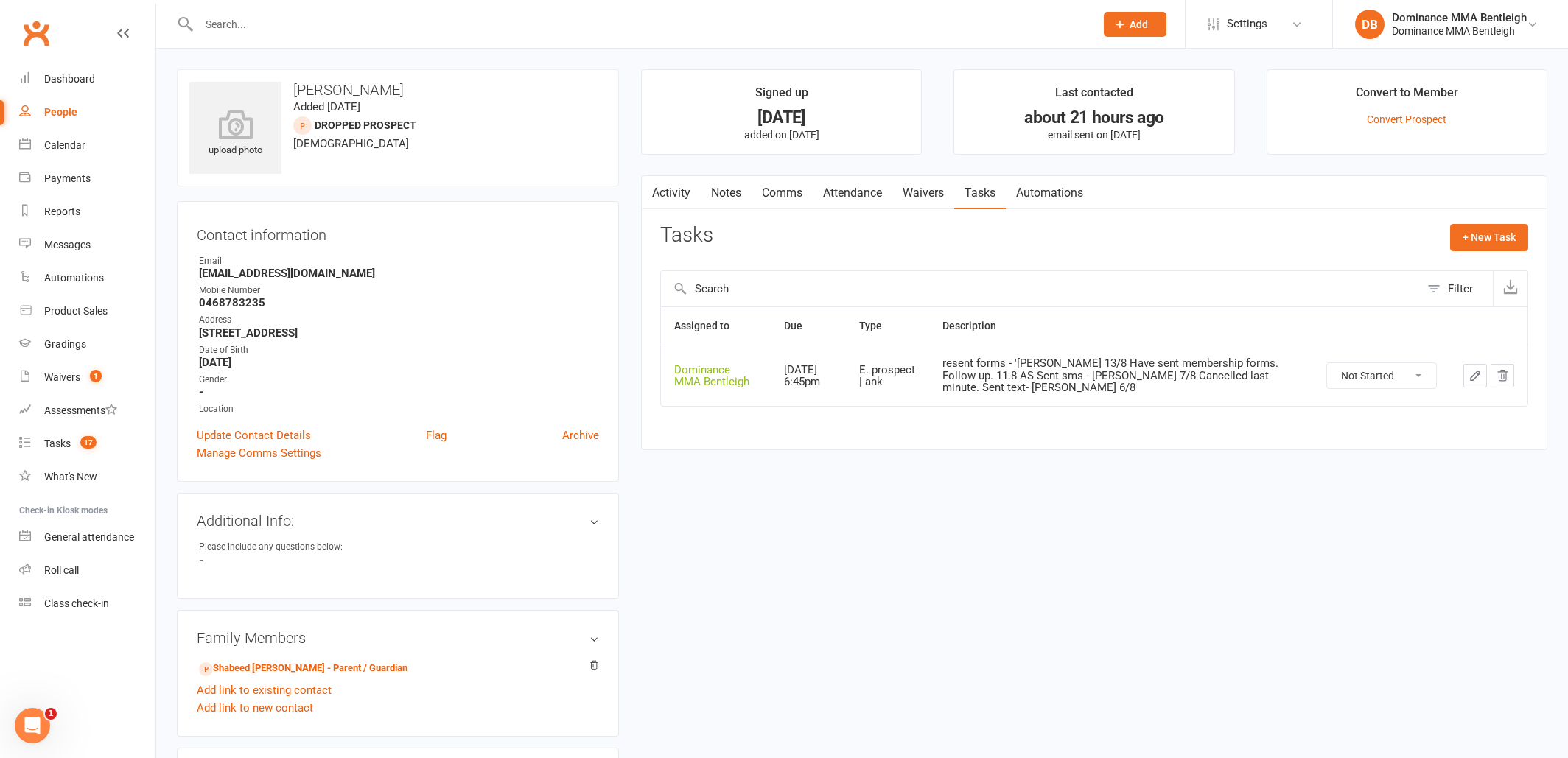
click at [1468, 379] on icon "button" at bounding box center [1475, 376] width 14 height 14
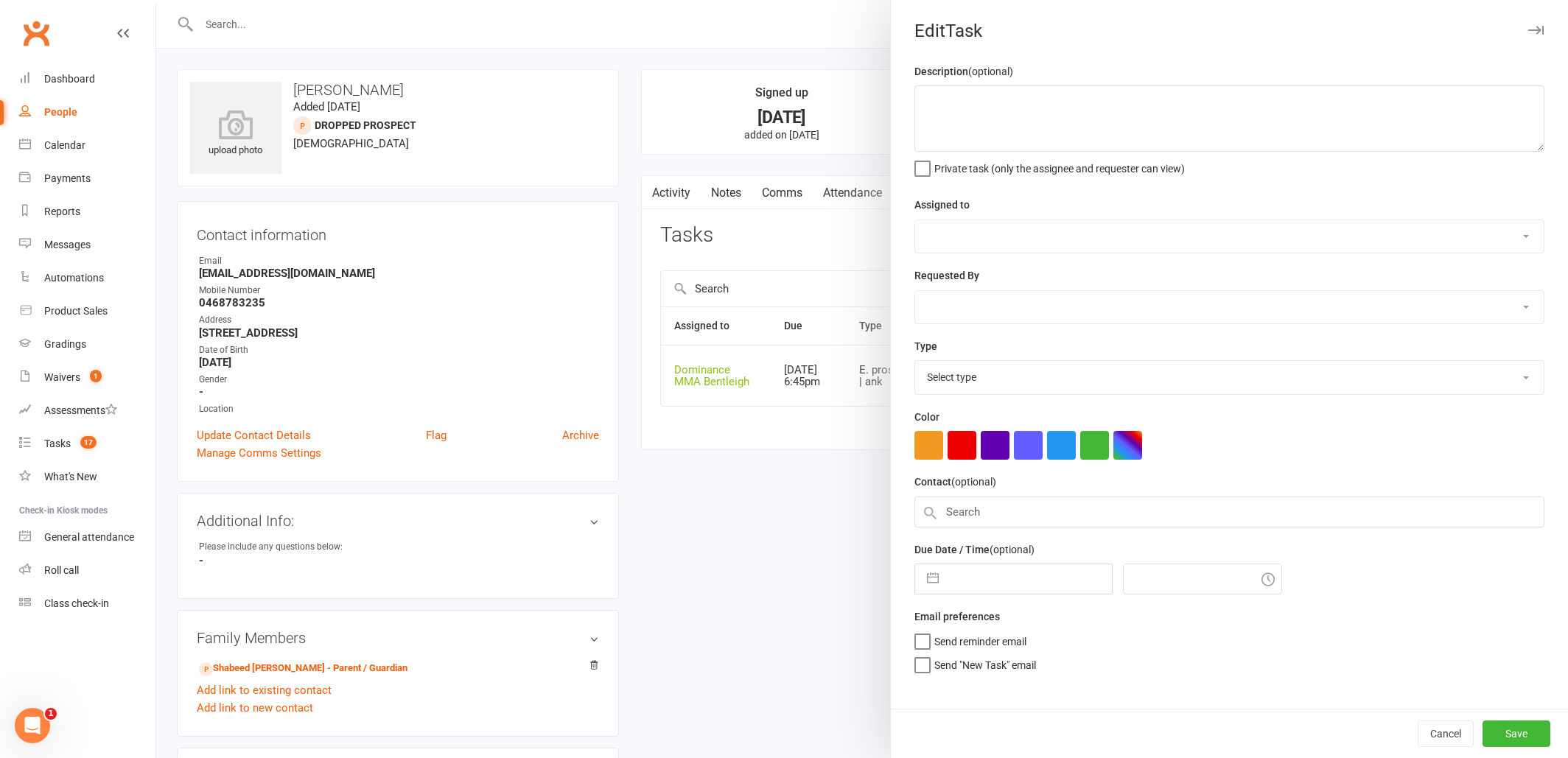
type textarea "resent forms - 'Dylan 13/8 Have sent membership forms. Follow up. 11.8 AS Sent …"
select select "24839"
type input "[DATE]"
type input "6:45pm"
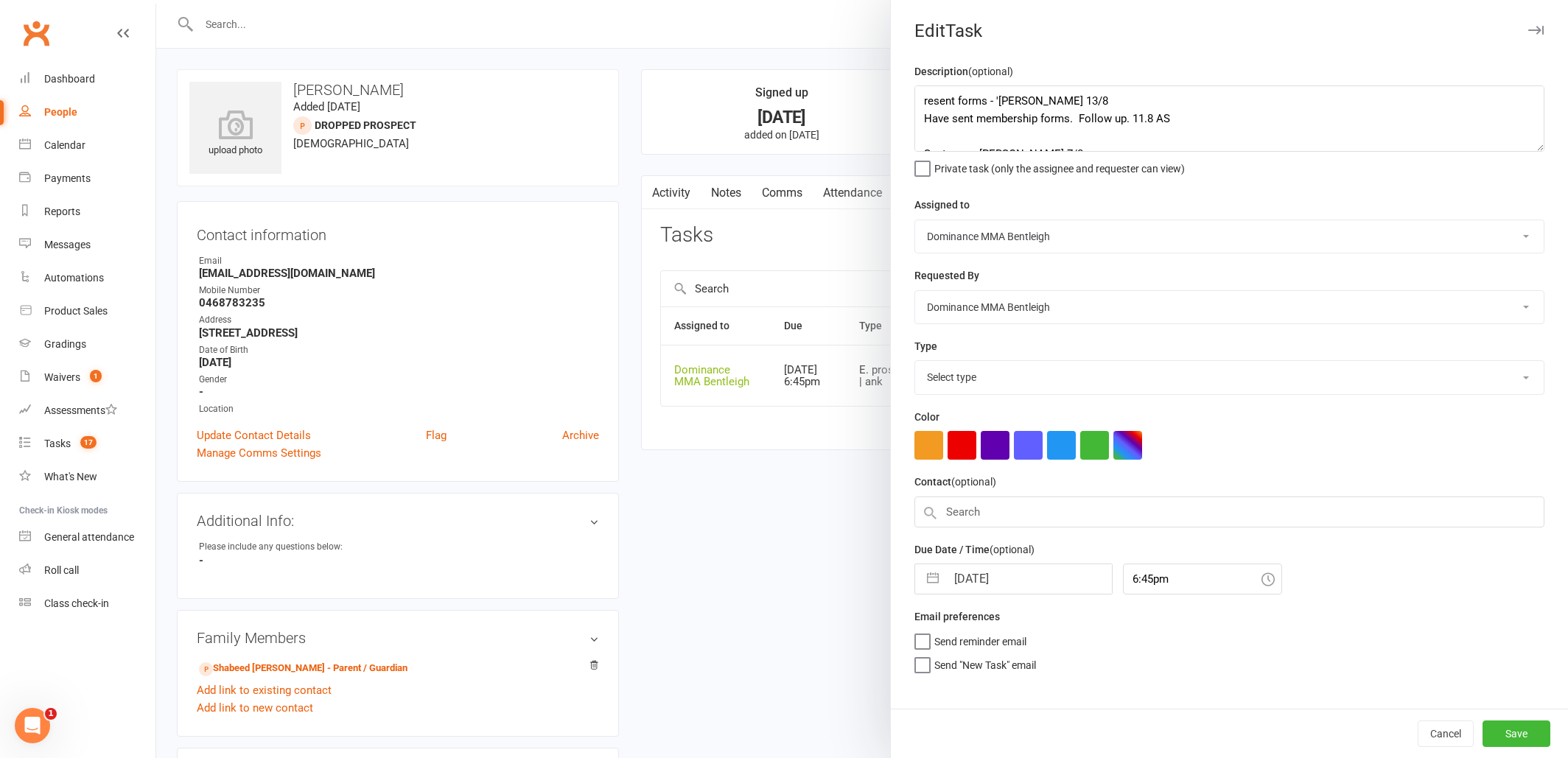
select select "13788"
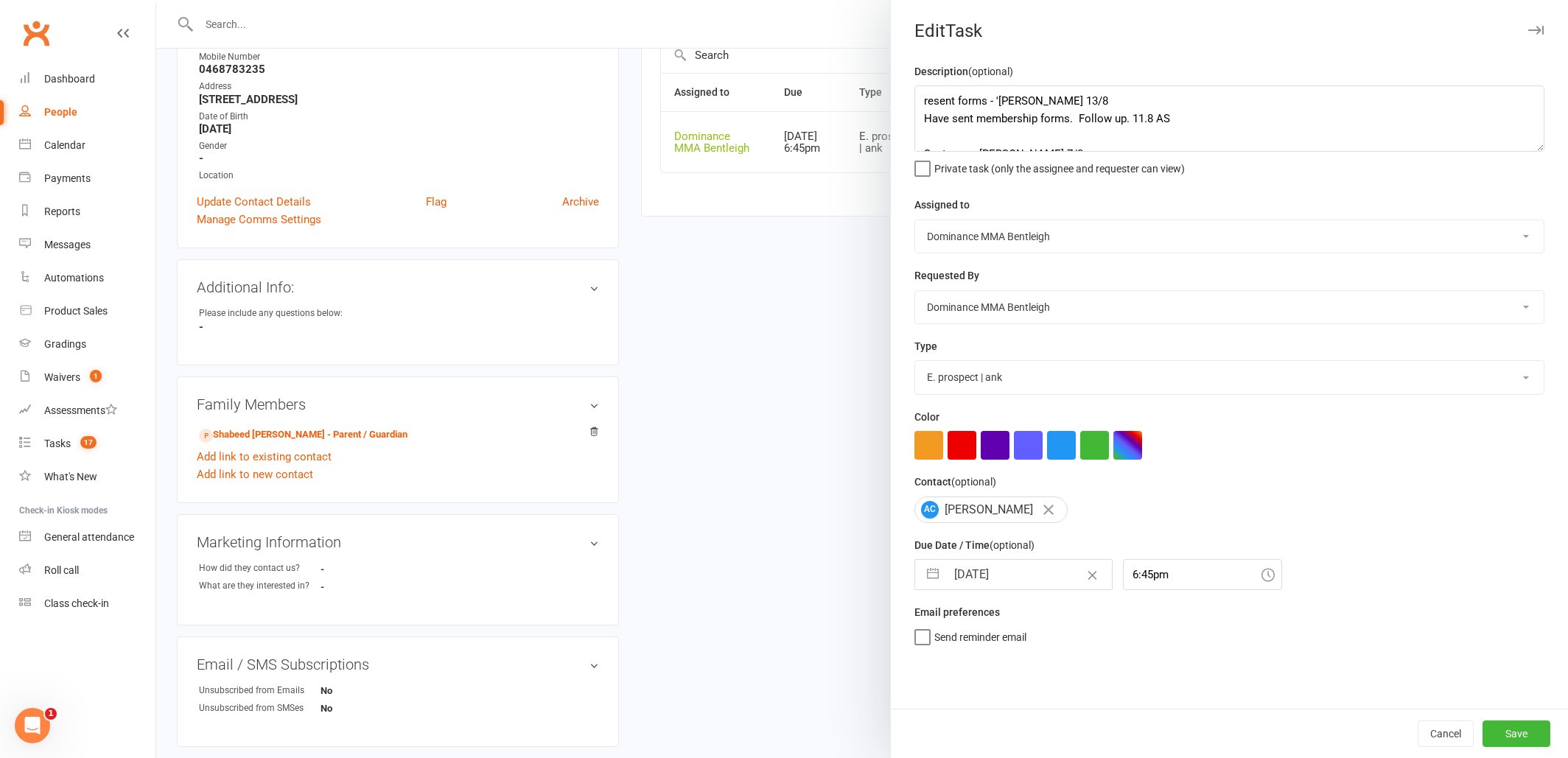
scroll to position [228, 0]
click at [924, 98] on textarea "resent forms - 'Dylan 13/8 Have sent membership forms. Follow up. 11.8 AS Sent …" at bounding box center [1229, 118] width 630 height 67
click at [1044, 90] on textarea "resent forms - 'Dylan 13/8 Have sent membership forms. Follow up. 11.8 AS Sent …" at bounding box center [1229, 118] width 630 height 67
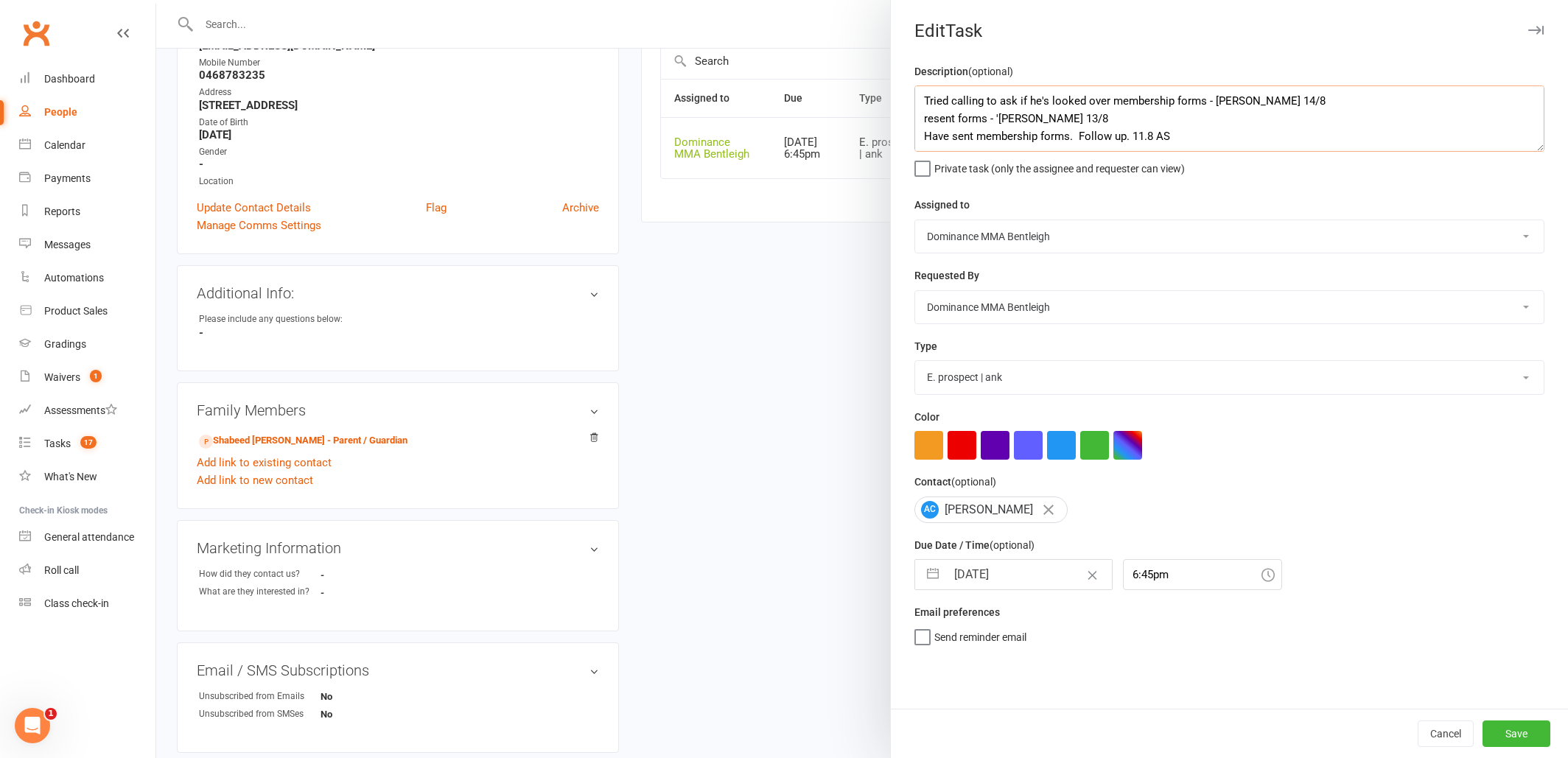
type textarea "Tried calling to ask if he's looked over membership forms - Dylan 14/8 resent f…"
select select "6"
select select "2025"
select select "7"
select select "2025"
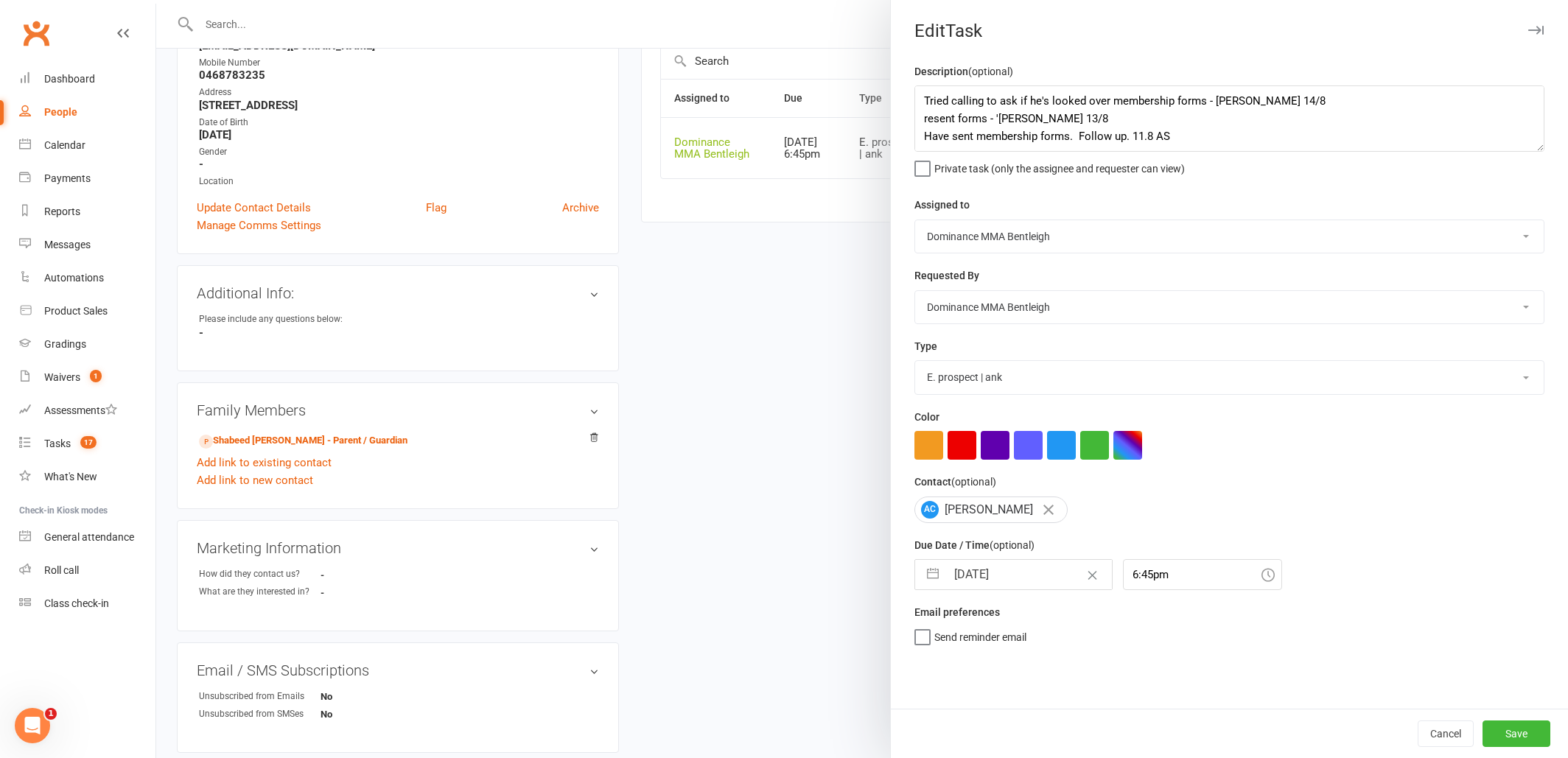
select select "8"
select select "2025"
click at [1022, 576] on input "[DATE]" at bounding box center [1029, 574] width 165 height 29
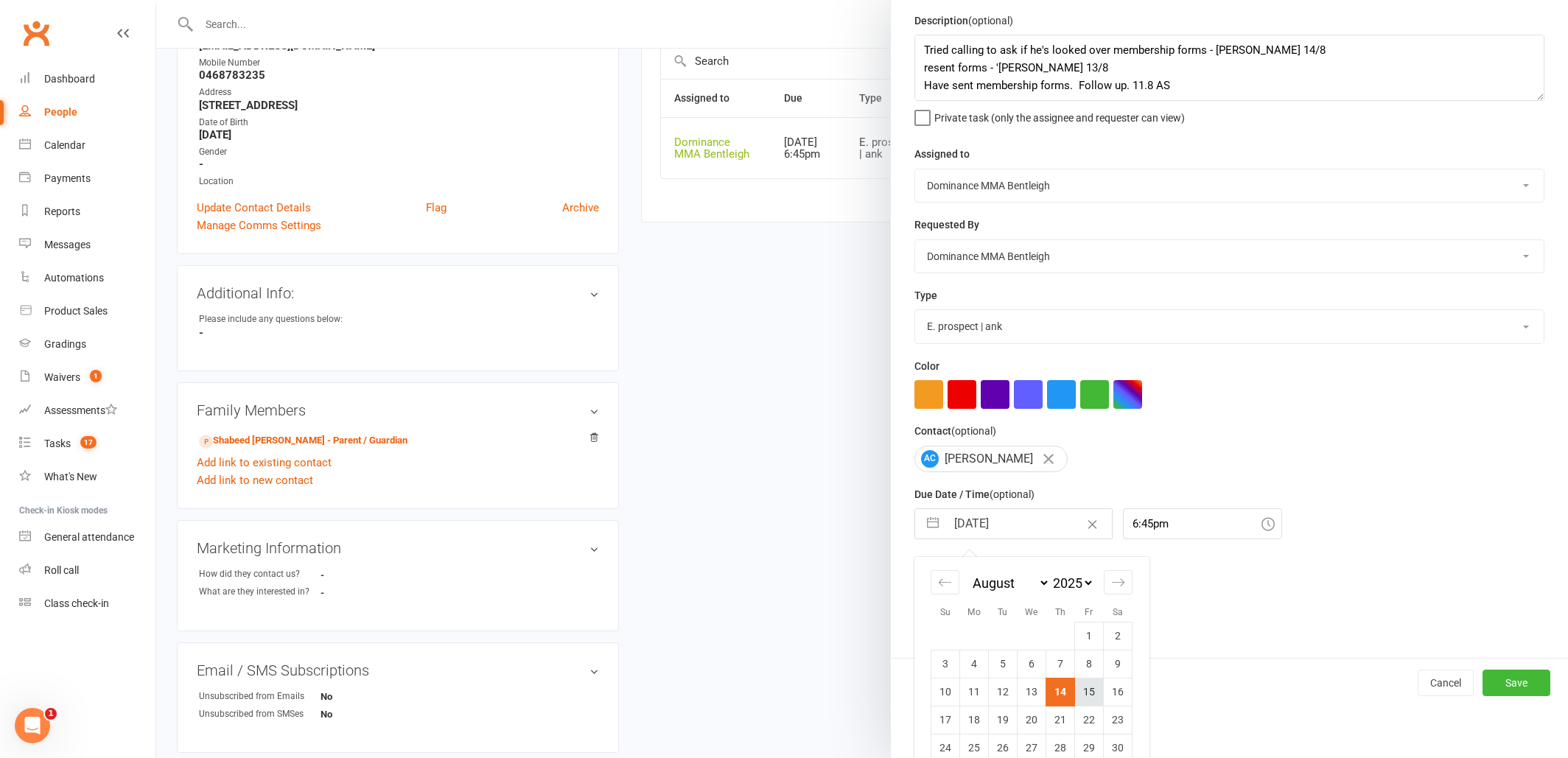
click at [1093, 703] on tbody "1 2 3 4 5 6 7 8 9 10 11 12 13 14 15 16 17 18 19 20 21 22 23 24 25 26 27 28 29 3…" at bounding box center [1032, 706] width 201 height 168
click at [1090, 697] on td "15" at bounding box center [1089, 693] width 28 height 28
type input "[DATE]"
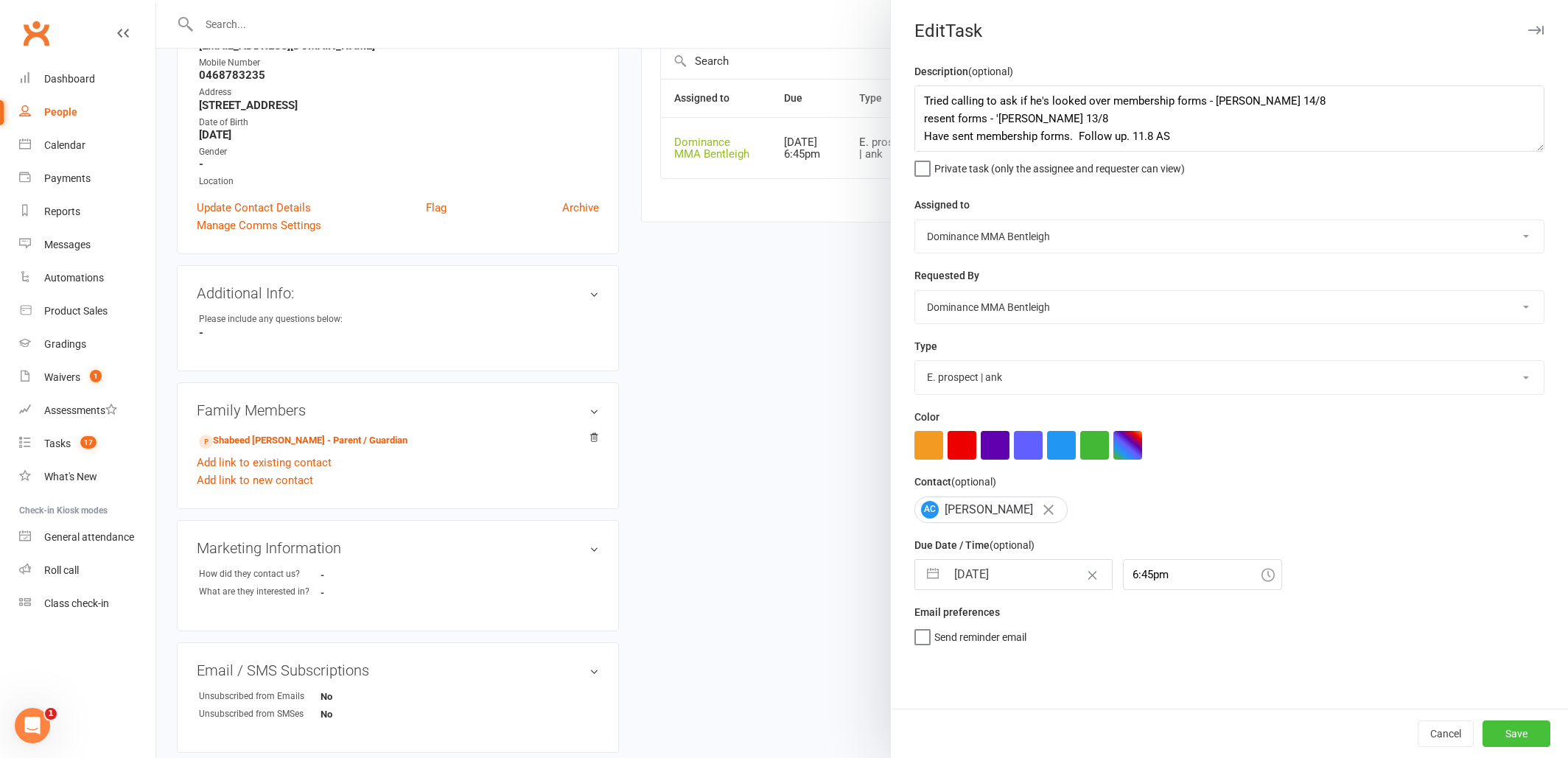
click at [1525, 728] on button "Save" at bounding box center [1516, 733] width 68 height 27
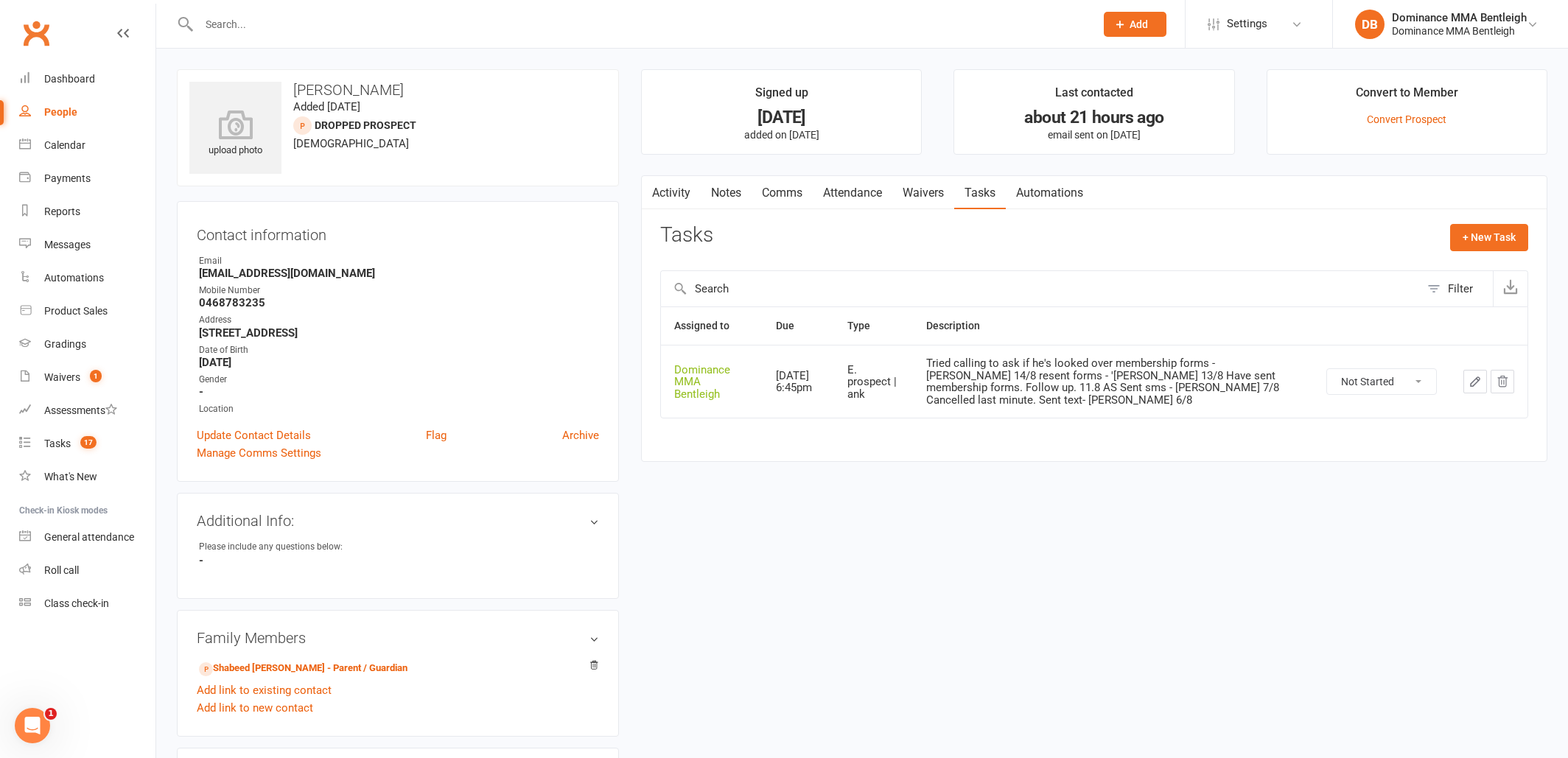
scroll to position [0, 0]
click at [63, 439] on div "Tasks" at bounding box center [57, 443] width 27 height 12
select select "incomplete"
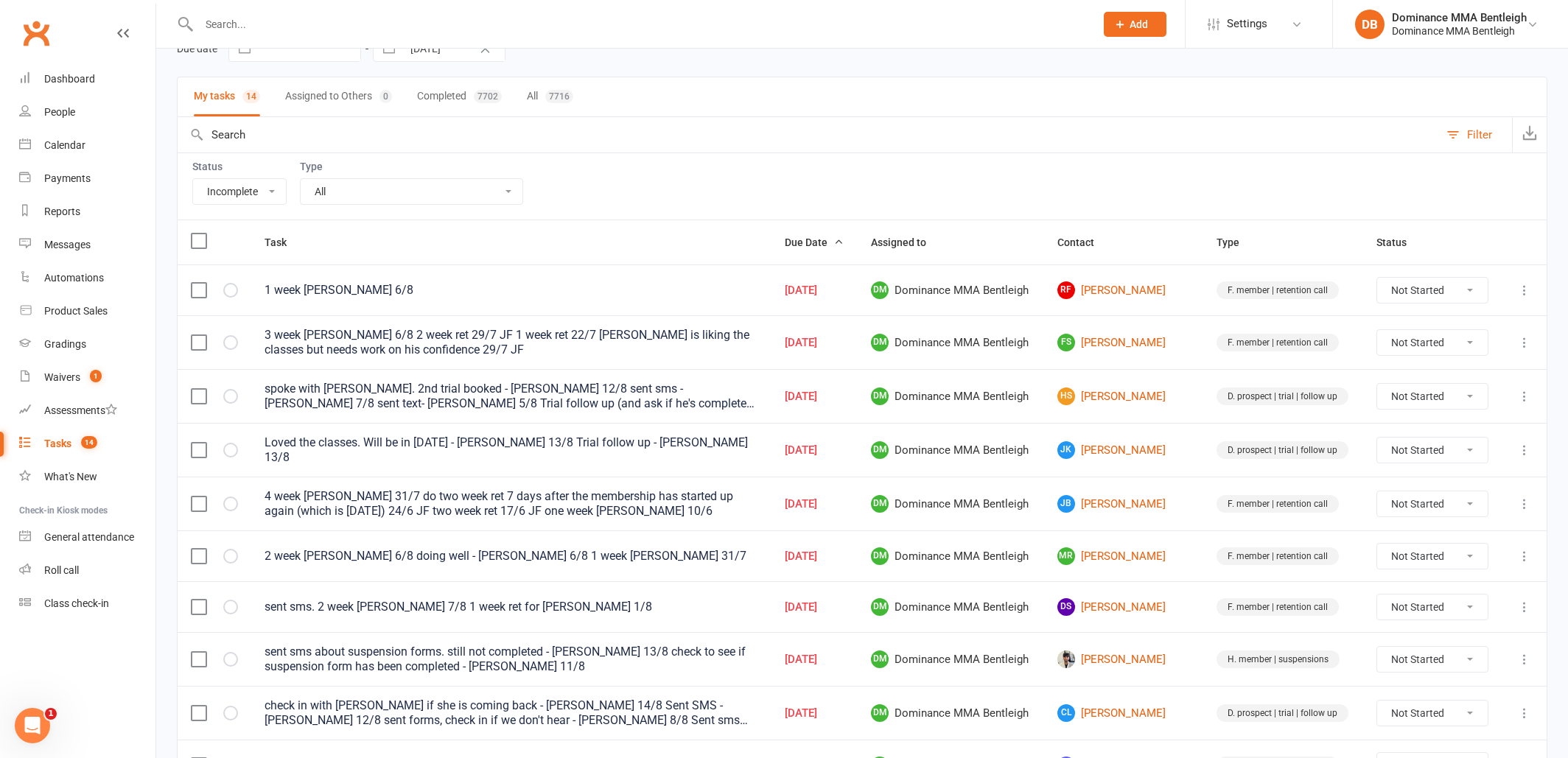
scroll to position [85, 0]
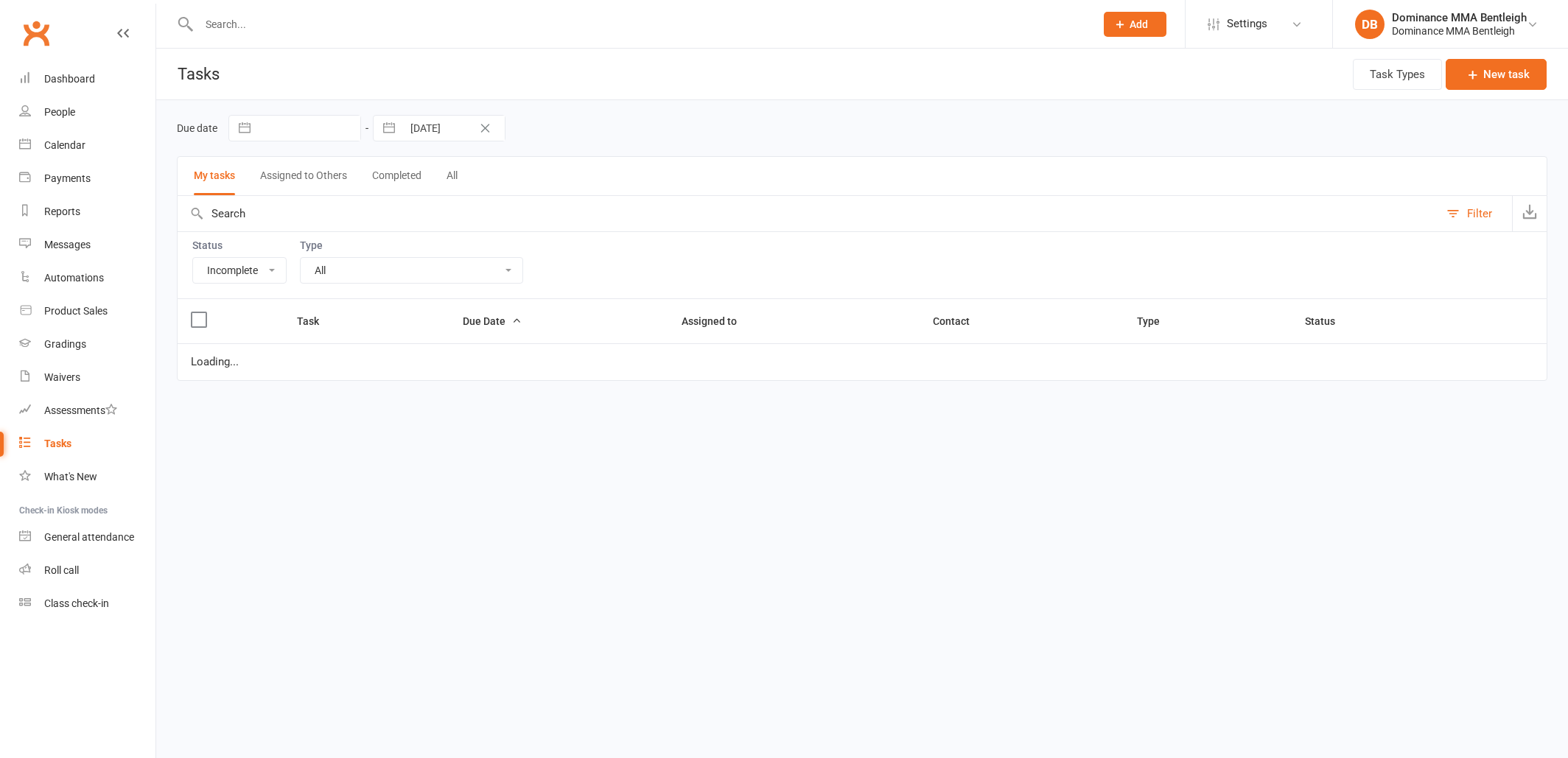
select select "incomplete"
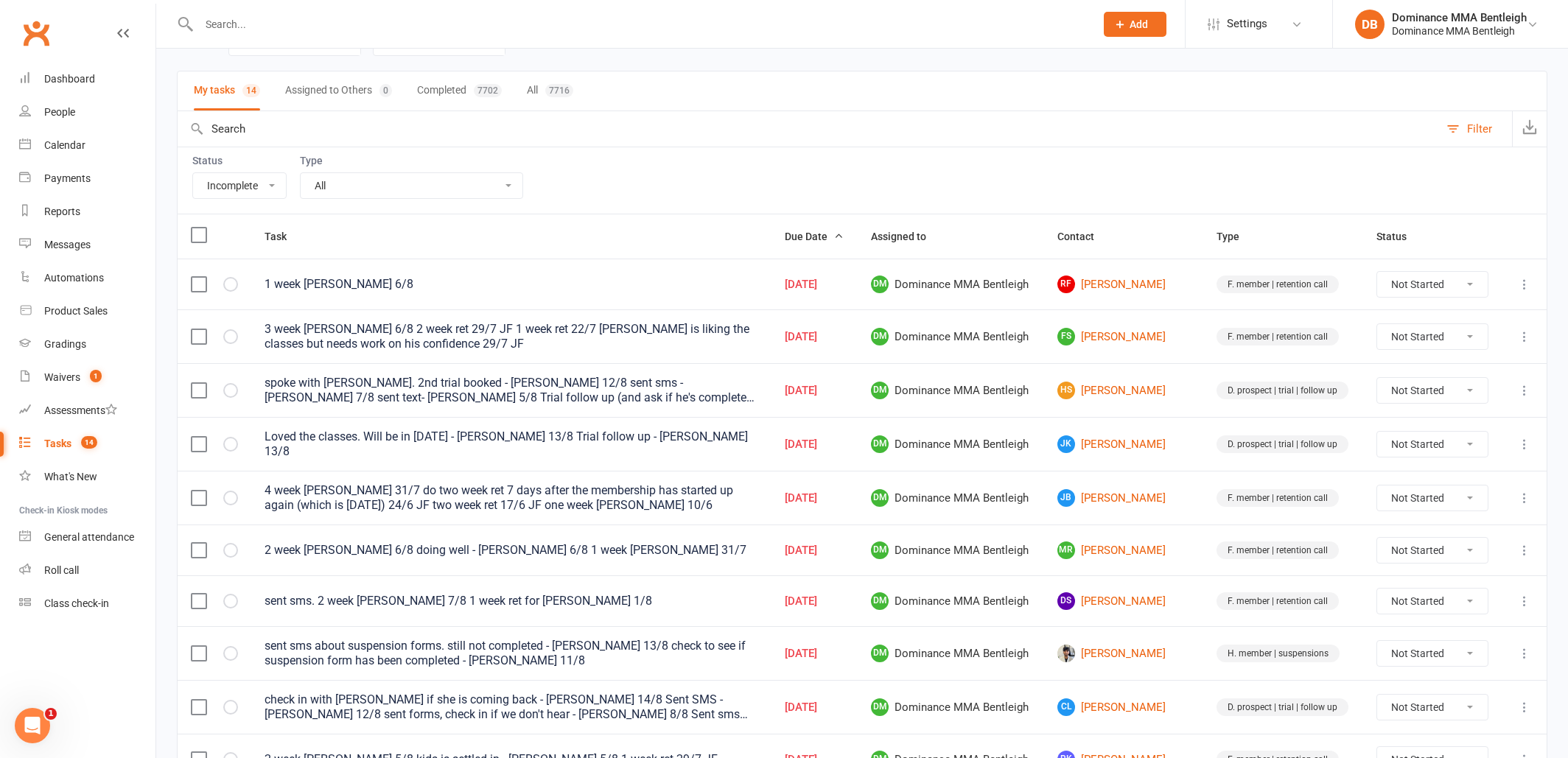
click at [447, 27] on input "text" at bounding box center [640, 24] width 891 height 21
click at [344, 35] on div at bounding box center [630, 24] width 908 height 48
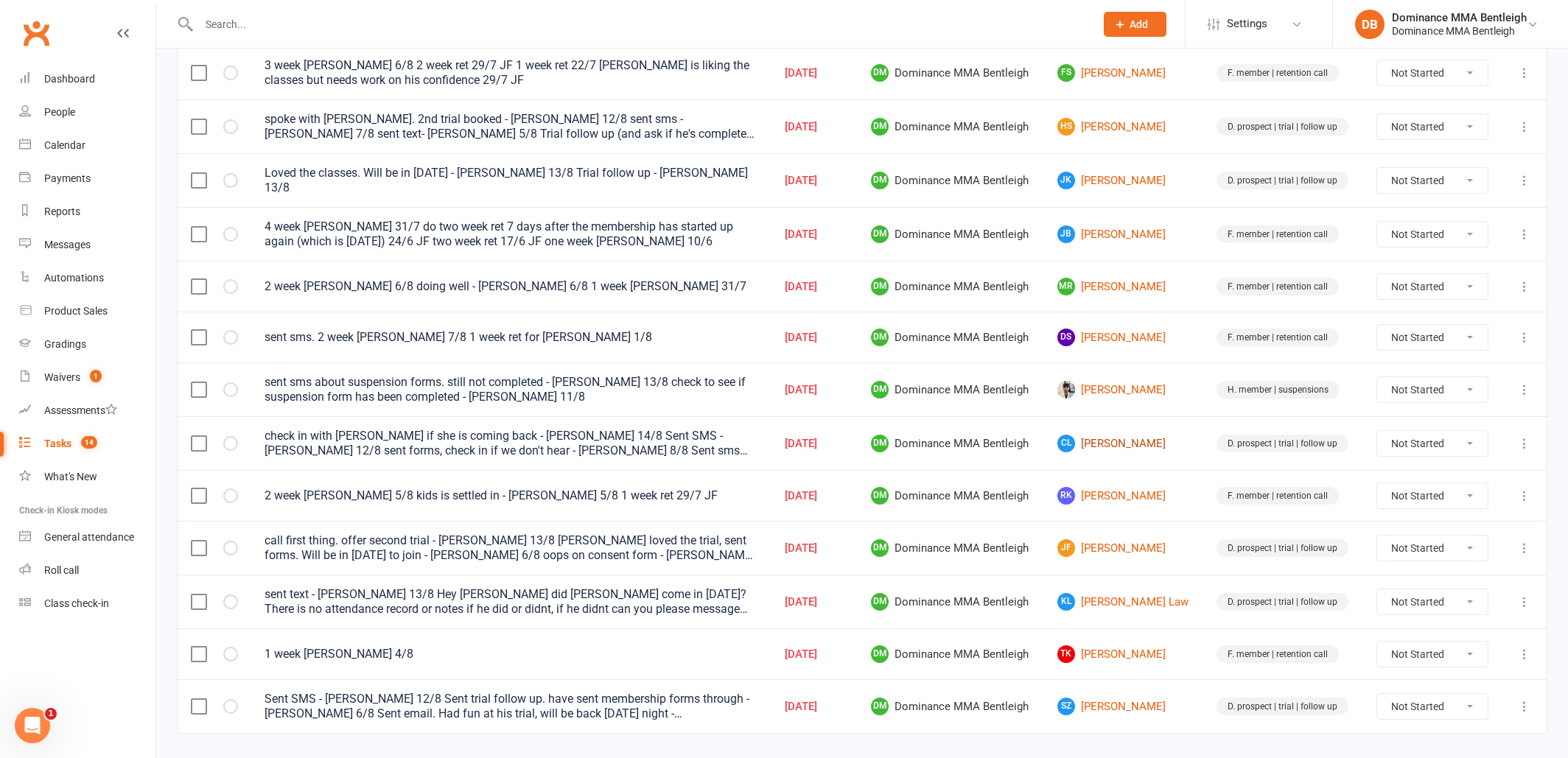
scroll to position [349, 0]
click at [1153, 545] on link "[PERSON_NAME] [PERSON_NAME]" at bounding box center [1123, 548] width 133 height 17
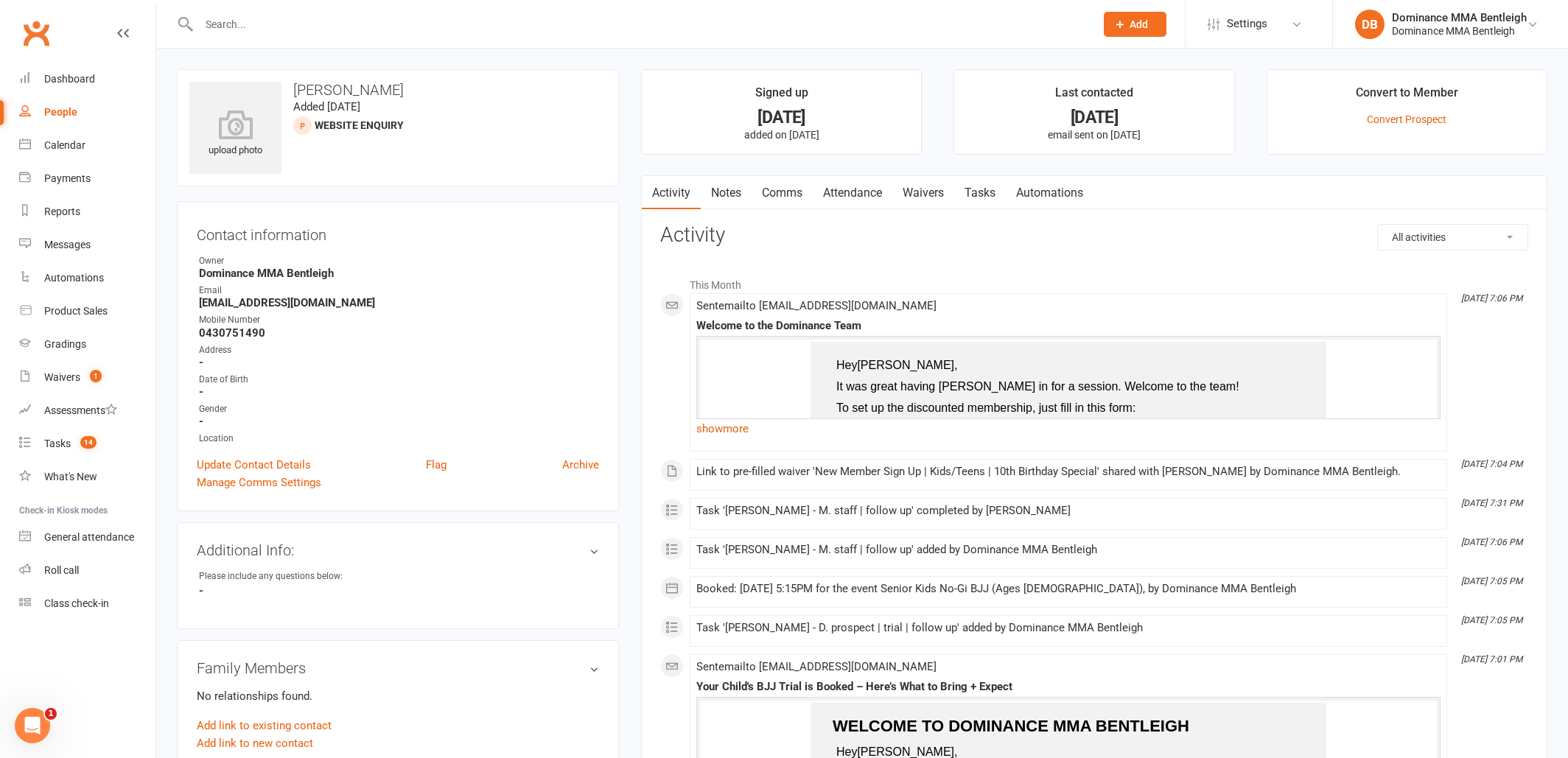
click at [1000, 192] on link "Tasks" at bounding box center [980, 193] width 51 height 34
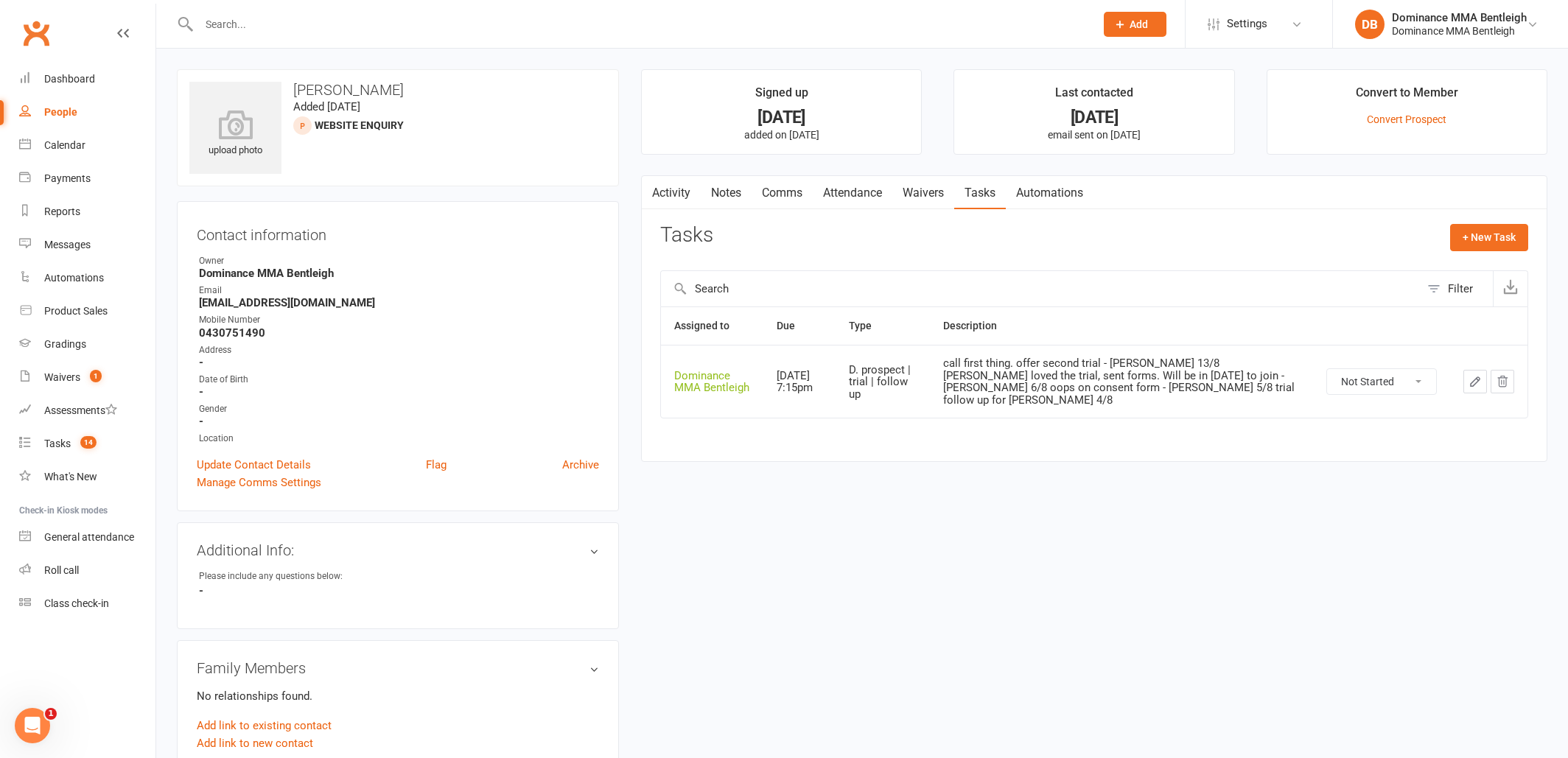
click at [358, 28] on input "text" at bounding box center [640, 24] width 891 height 21
click at [358, 30] on input "text" at bounding box center [640, 24] width 891 height 21
drag, startPoint x: 439, startPoint y: 19, endPoint x: 446, endPoint y: 19, distance: 7.0
click at [439, 19] on input "text" at bounding box center [640, 24] width 891 height 21
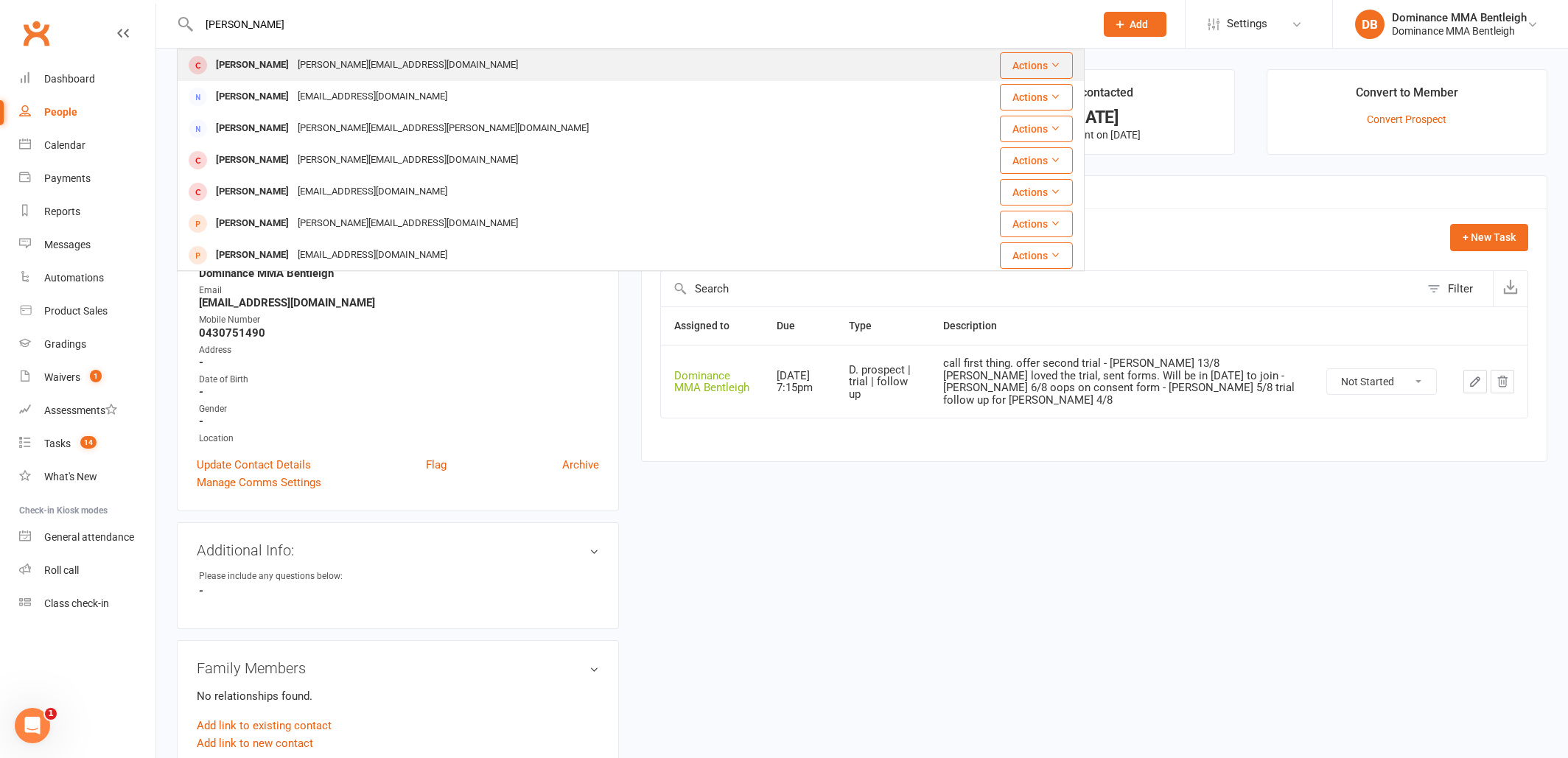
type input "[PERSON_NAME]"
click at [359, 59] on div "[PERSON_NAME][EMAIL_ADDRESS][DOMAIN_NAME]" at bounding box center [408, 65] width 229 height 21
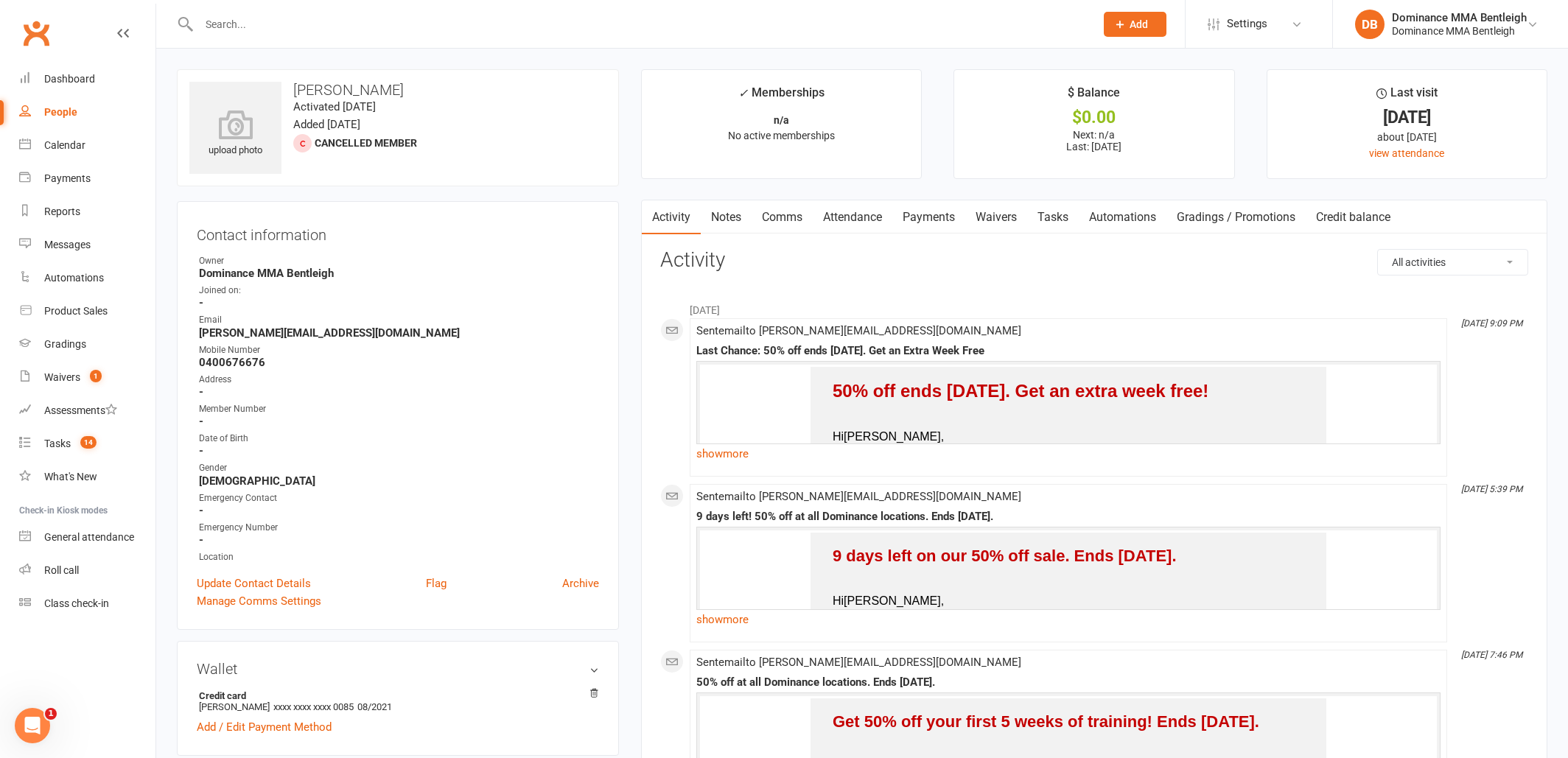
click at [921, 219] on link "Payments" at bounding box center [929, 217] width 73 height 34
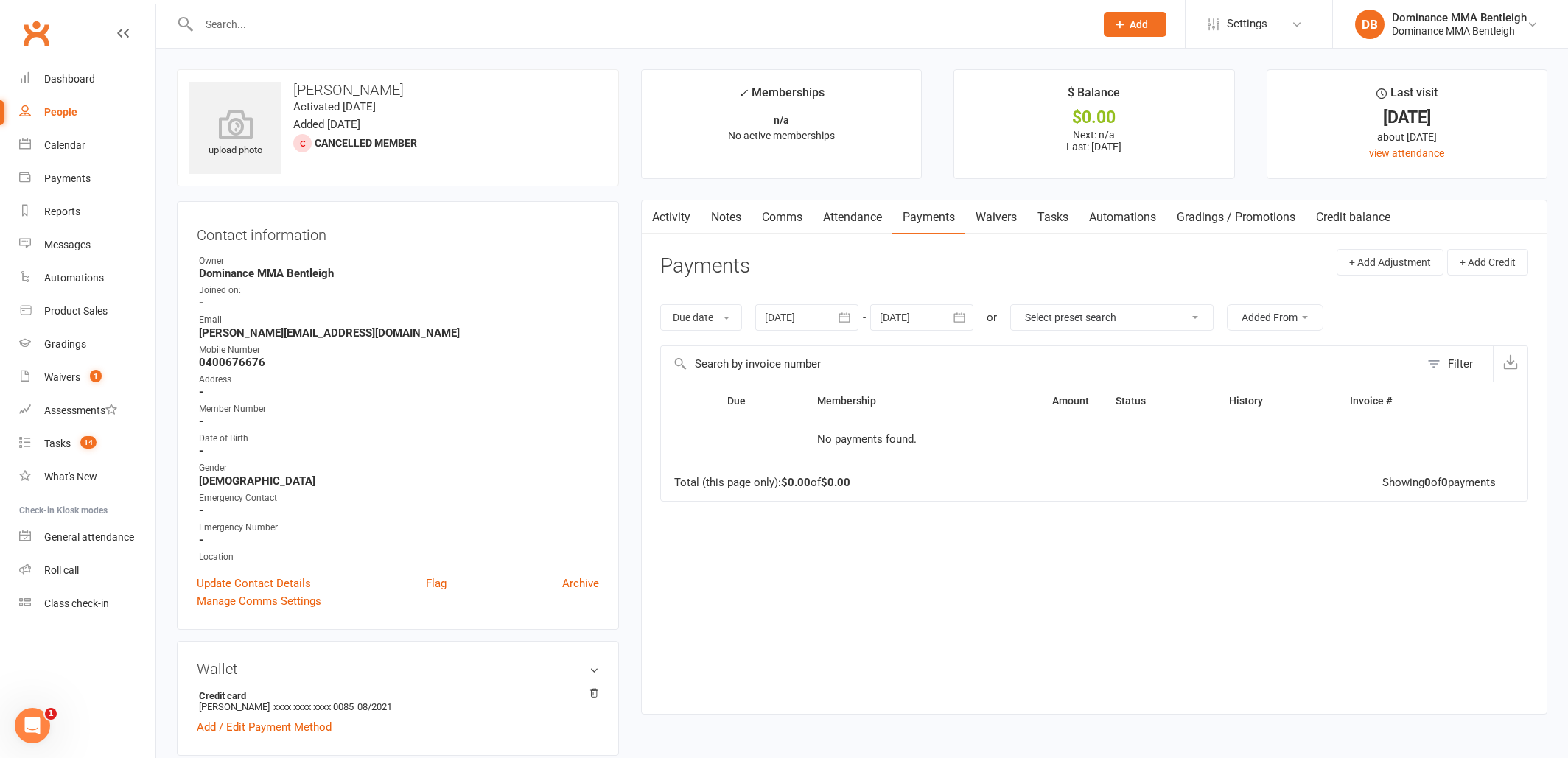
click at [681, 226] on link "Activity" at bounding box center [671, 217] width 59 height 34
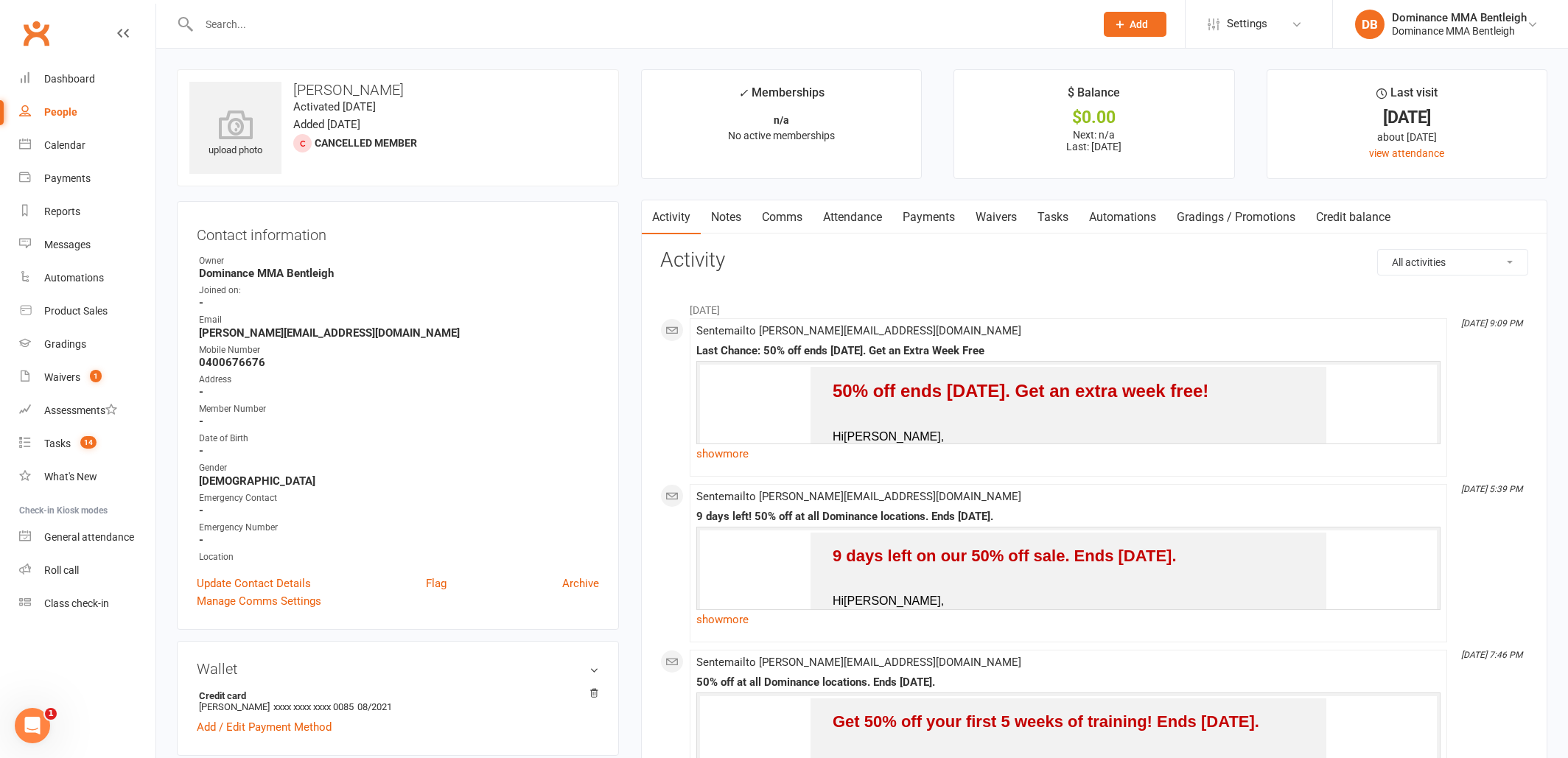
click at [731, 219] on link "Notes" at bounding box center [726, 217] width 51 height 34
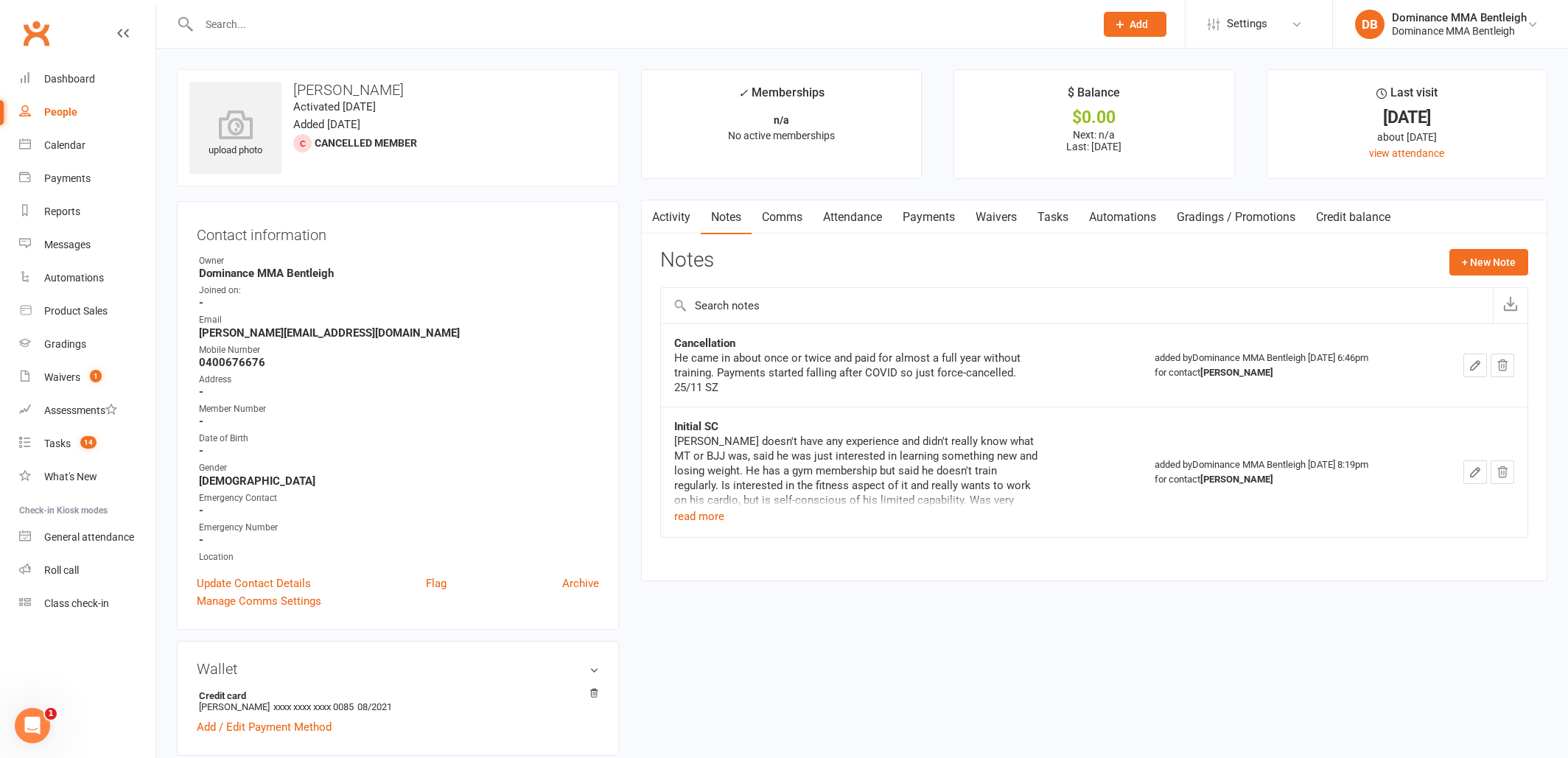
click at [587, 37] on div at bounding box center [630, 24] width 908 height 48
click at [598, 25] on input "text" at bounding box center [640, 24] width 891 height 21
drag, startPoint x: 613, startPoint y: 46, endPoint x: 602, endPoint y: 38, distance: 13.6
click at [612, 45] on div at bounding box center [630, 24] width 908 height 48
click at [591, 36] on div at bounding box center [630, 24] width 908 height 48
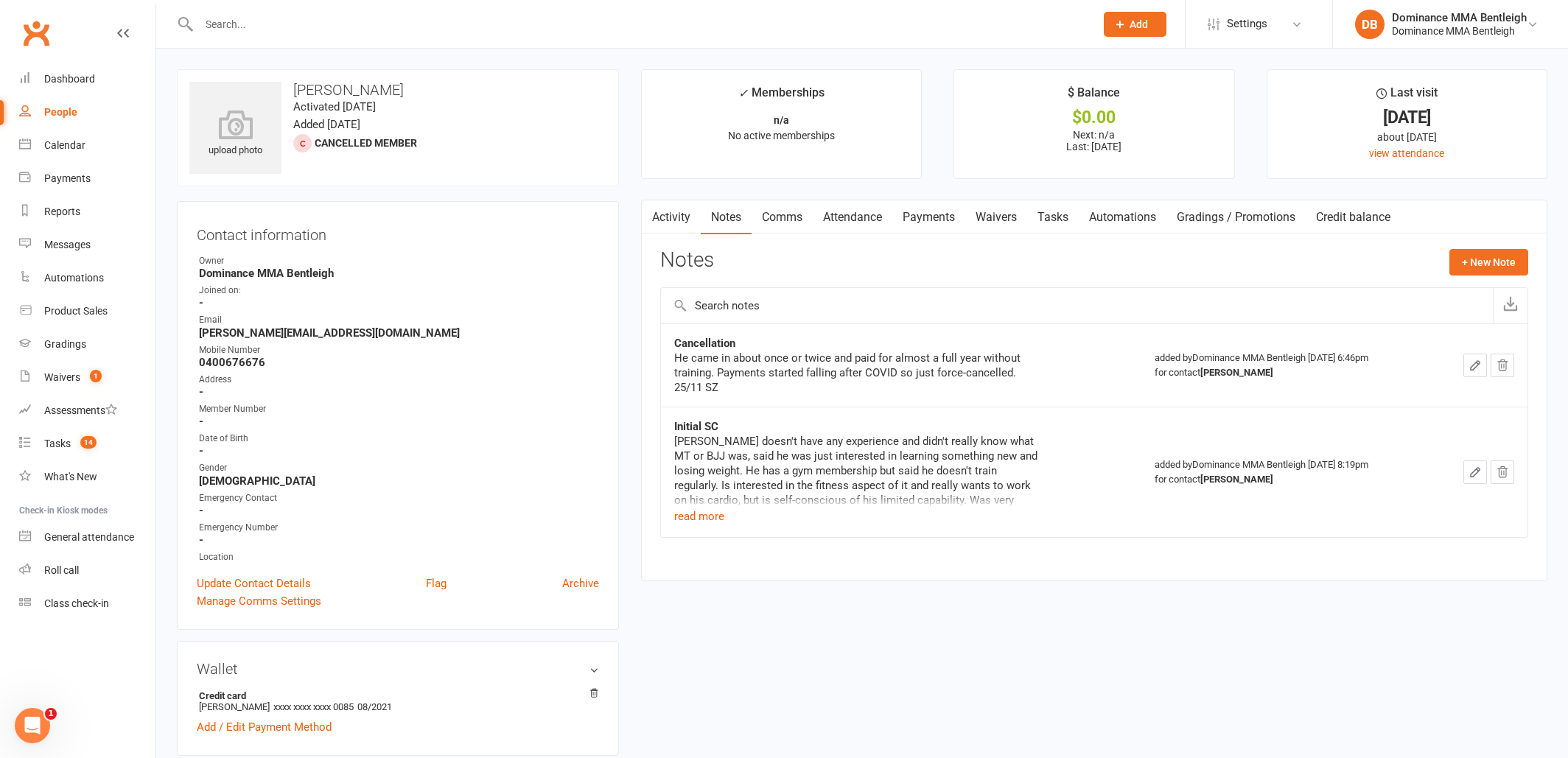
click at [531, 42] on div at bounding box center [630, 24] width 908 height 48
click at [72, 380] on div "Waivers" at bounding box center [61, 377] width 36 height 12
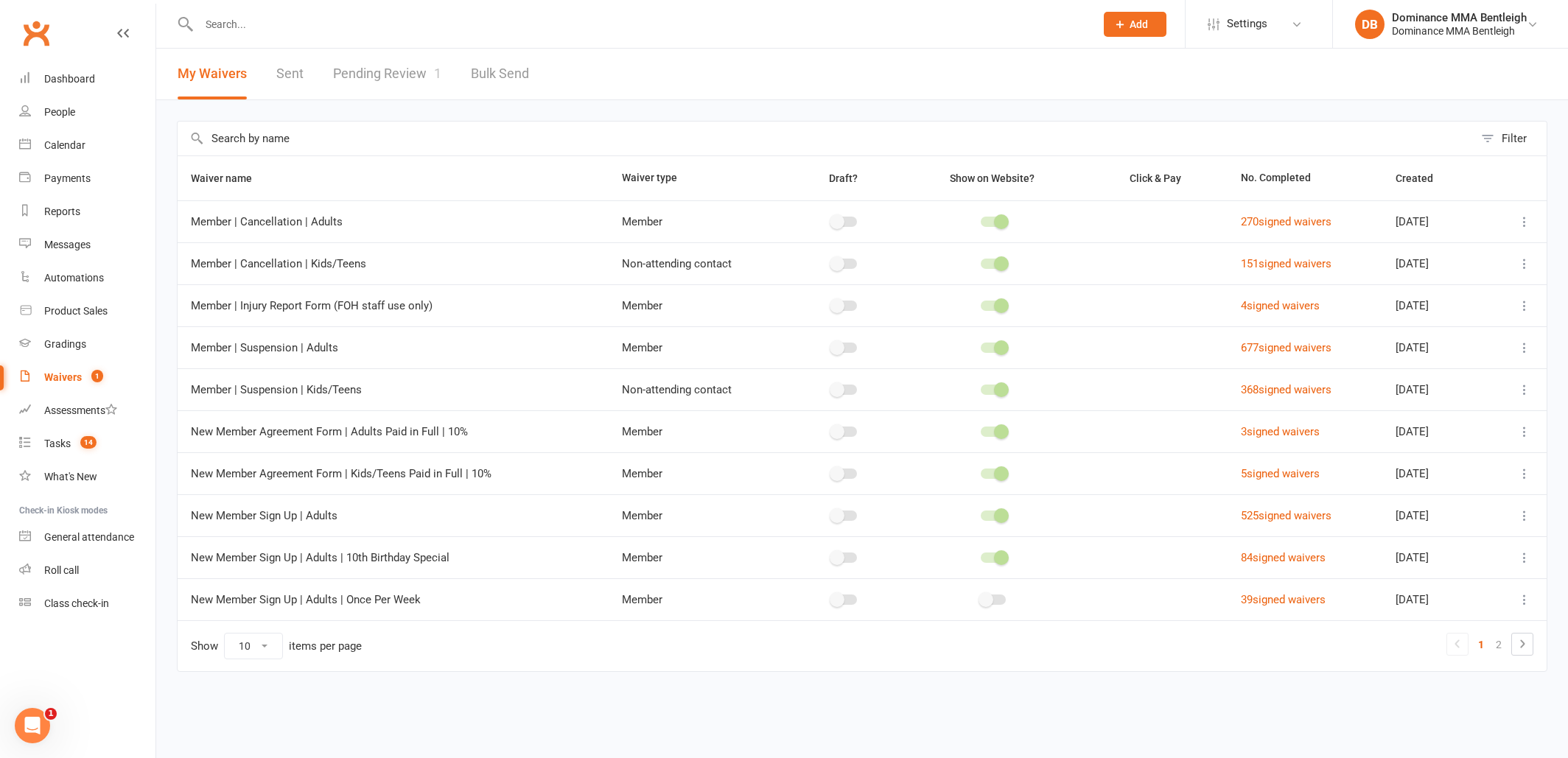
click at [402, 81] on link "Pending Review 1" at bounding box center [387, 74] width 108 height 51
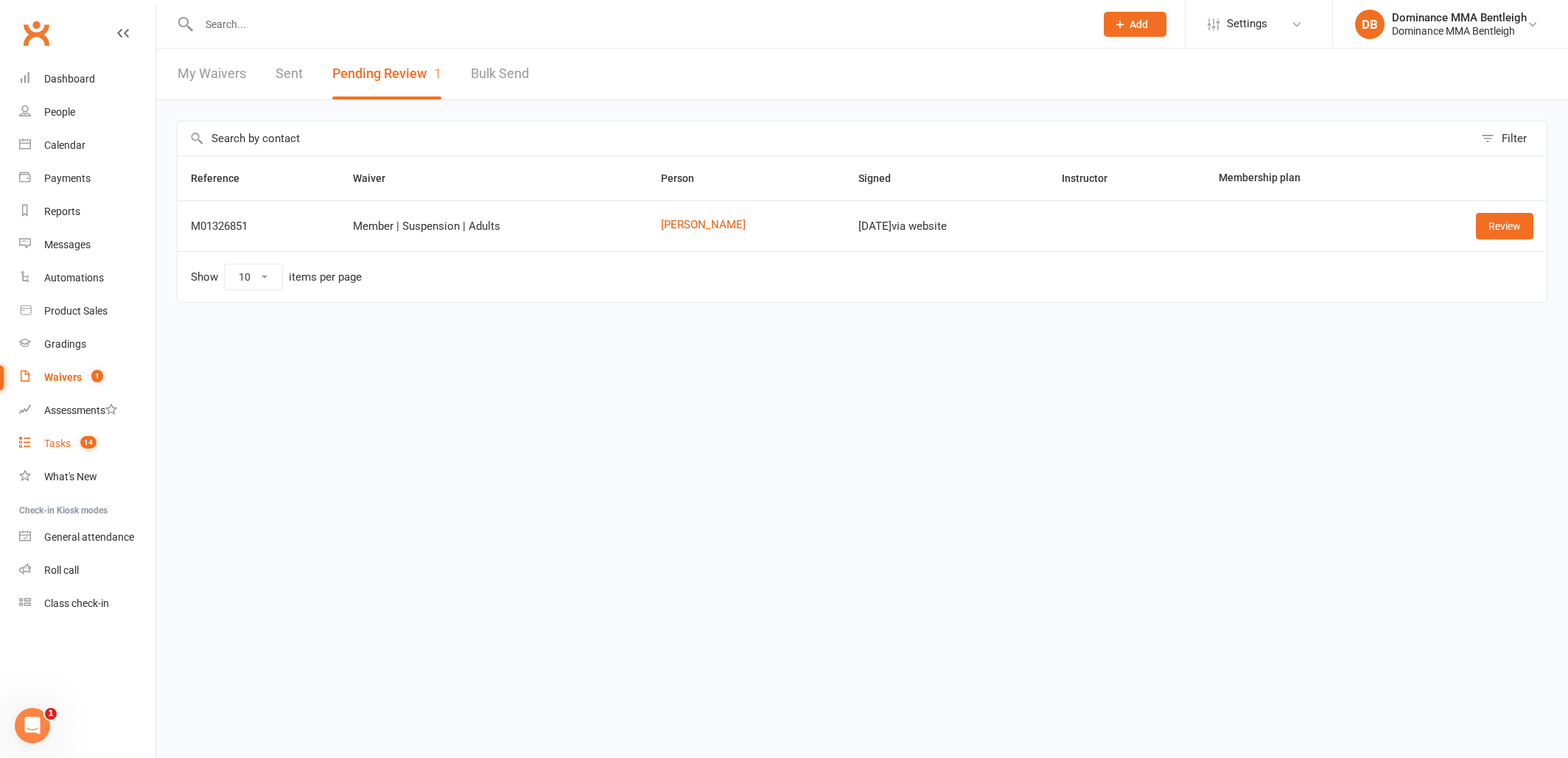
click at [57, 451] on link "Tasks 14" at bounding box center [87, 443] width 136 height 33
select select "incomplete"
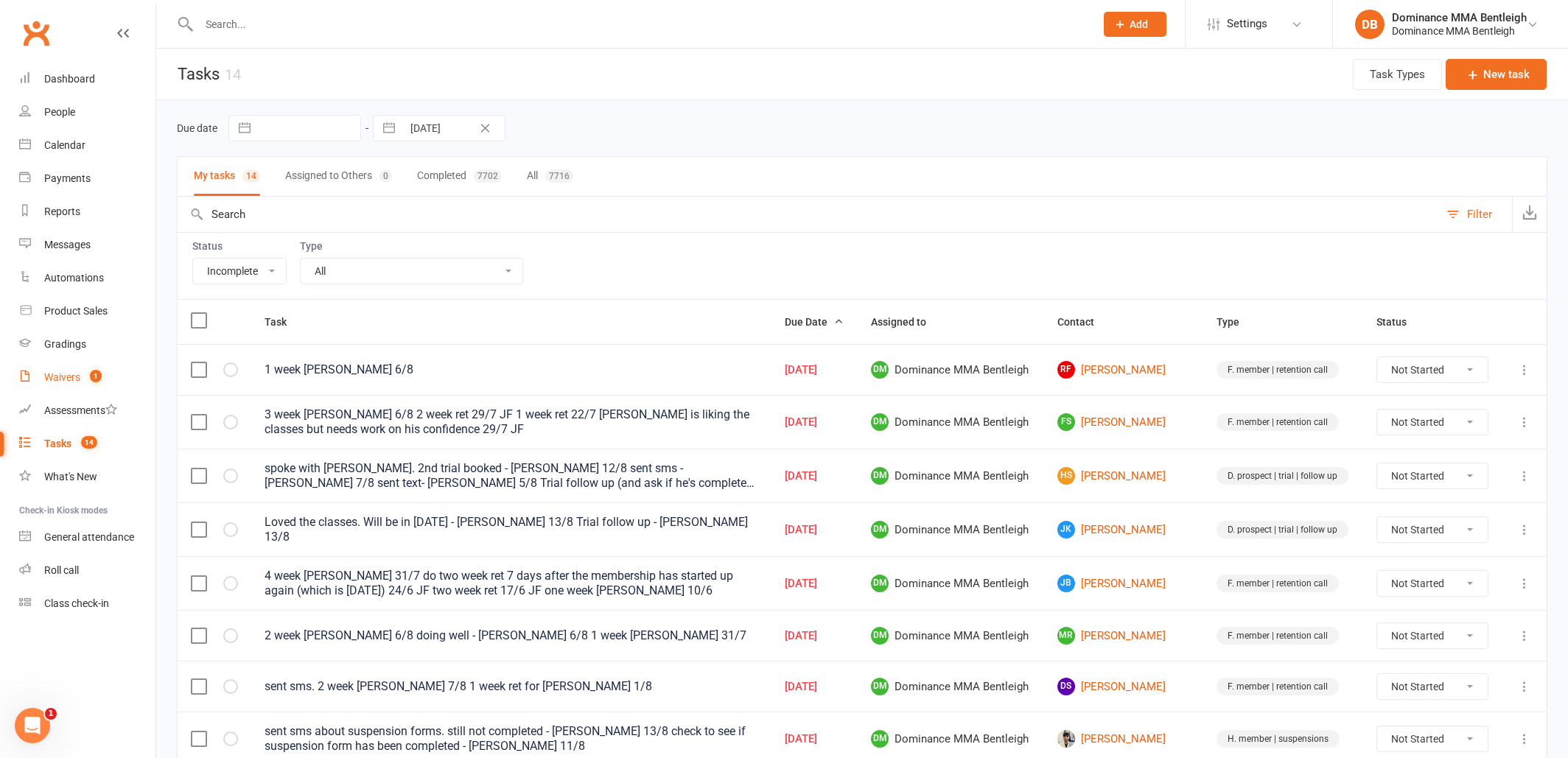
click at [73, 373] on div "Waivers" at bounding box center [61, 377] width 36 height 12
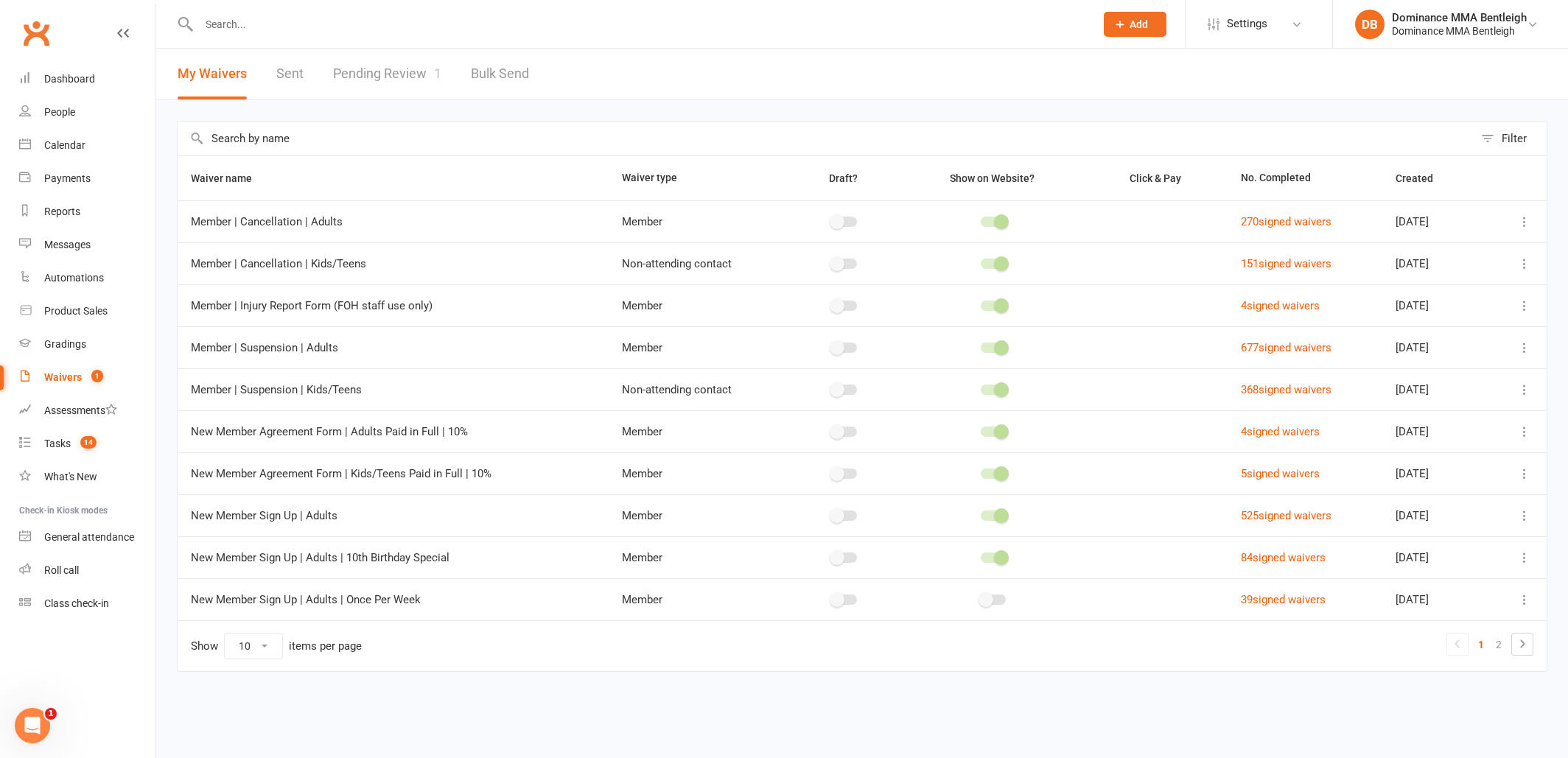
click at [406, 63] on link "Pending Review 1" at bounding box center [387, 74] width 108 height 51
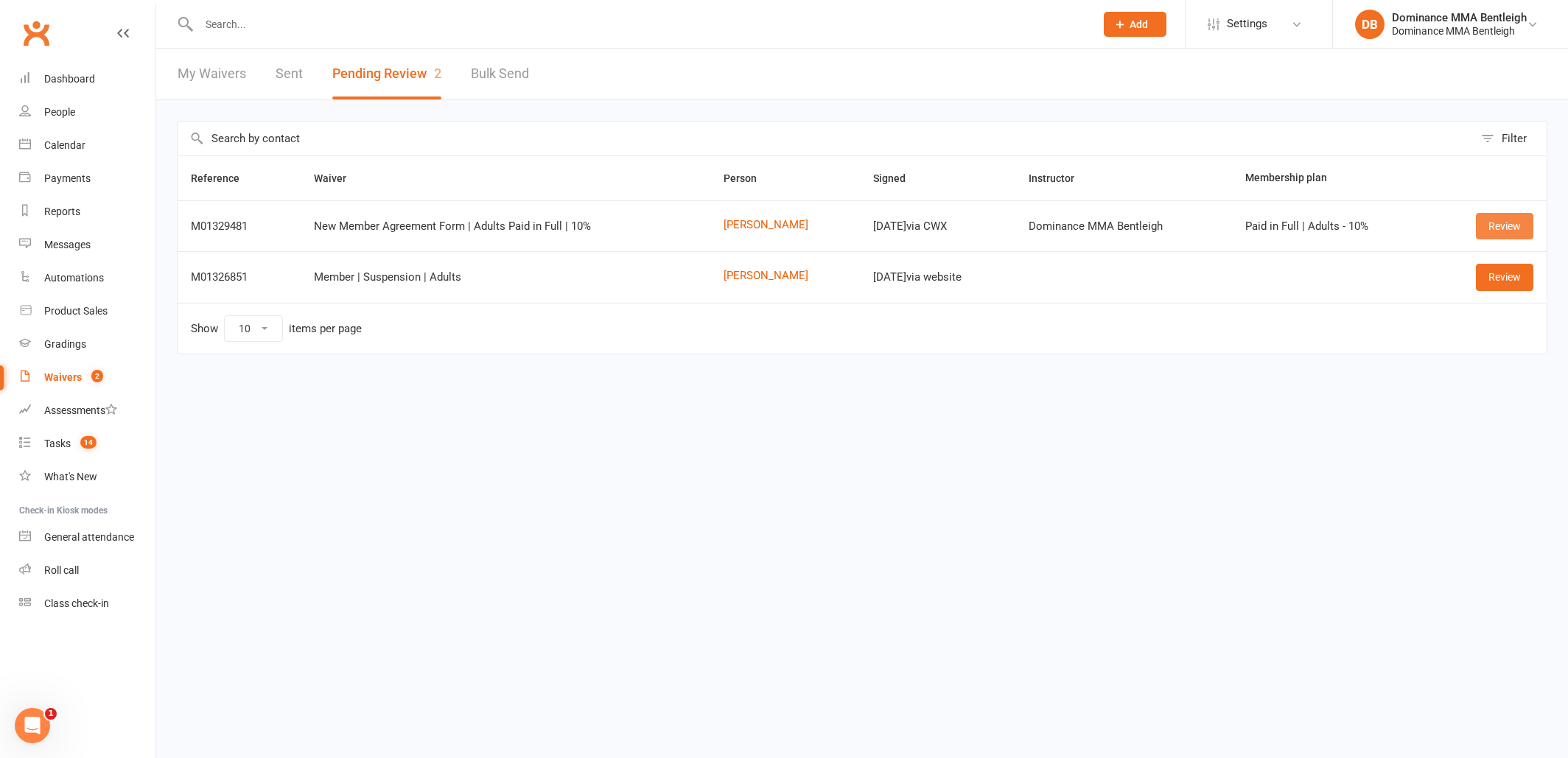
click at [1493, 222] on link "Review" at bounding box center [1504, 226] width 58 height 27
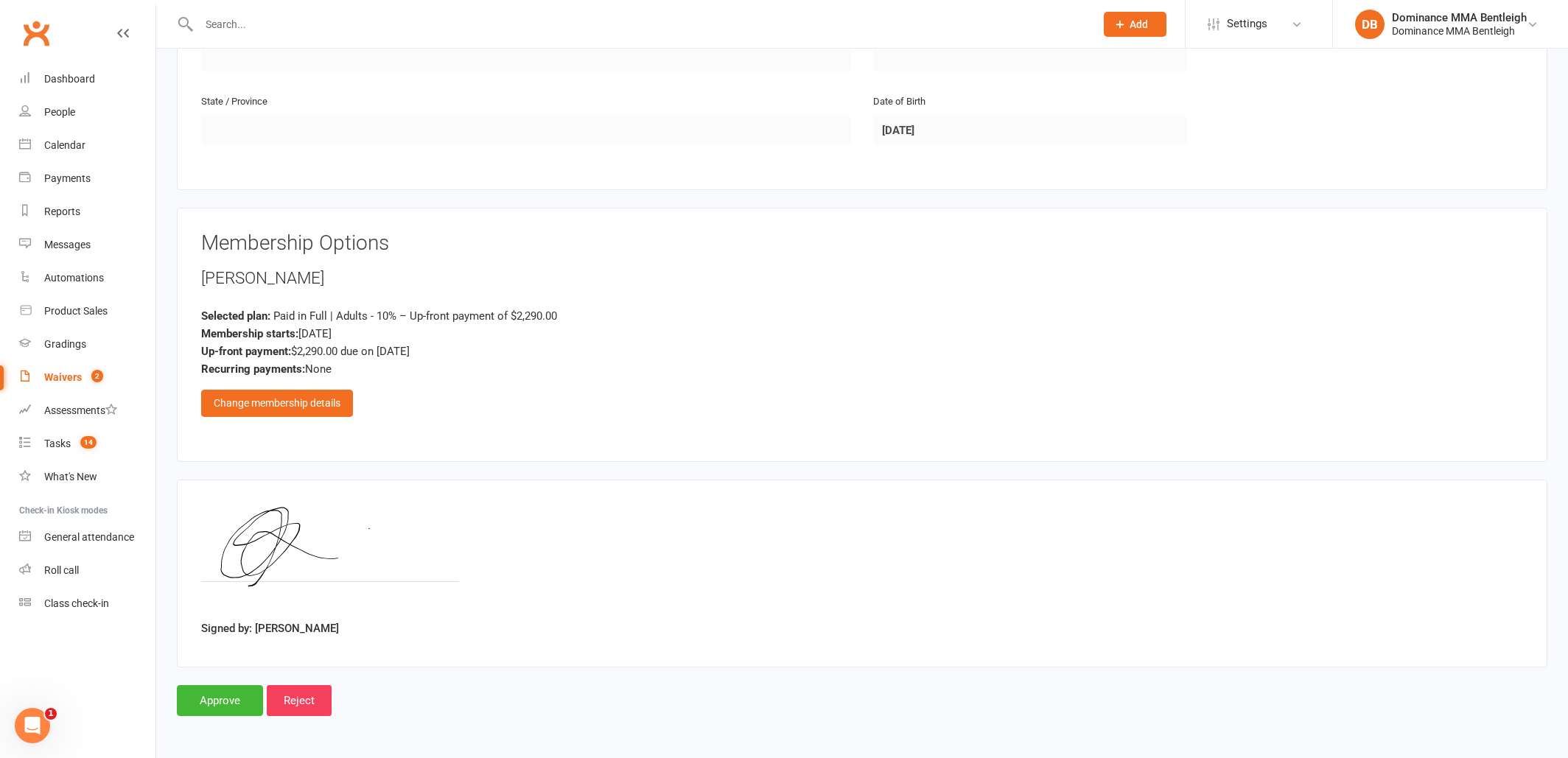
scroll to position [526, 0]
click at [315, 394] on div "Change membership details" at bounding box center [277, 402] width 152 height 27
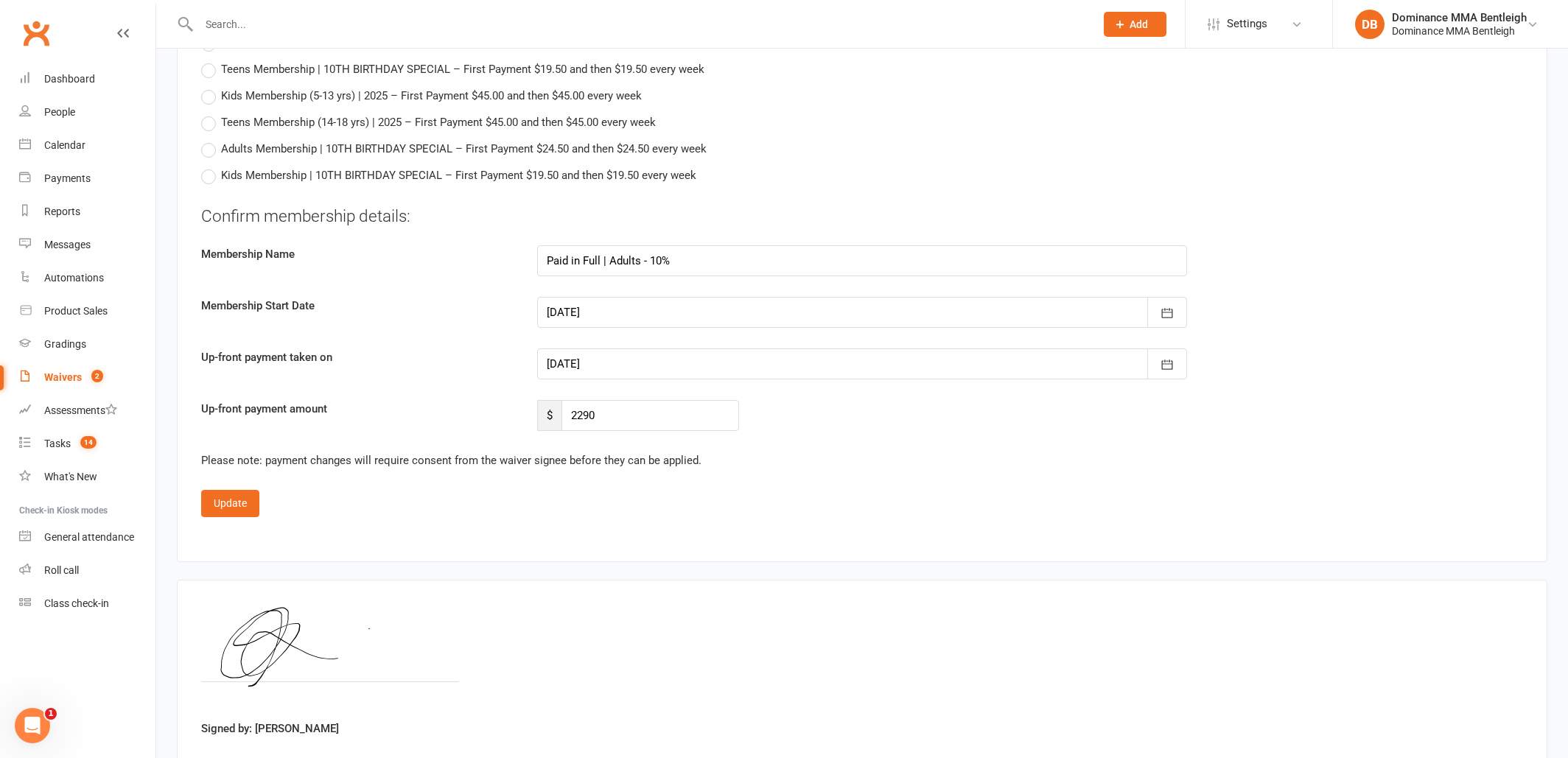
scroll to position [1191, 0]
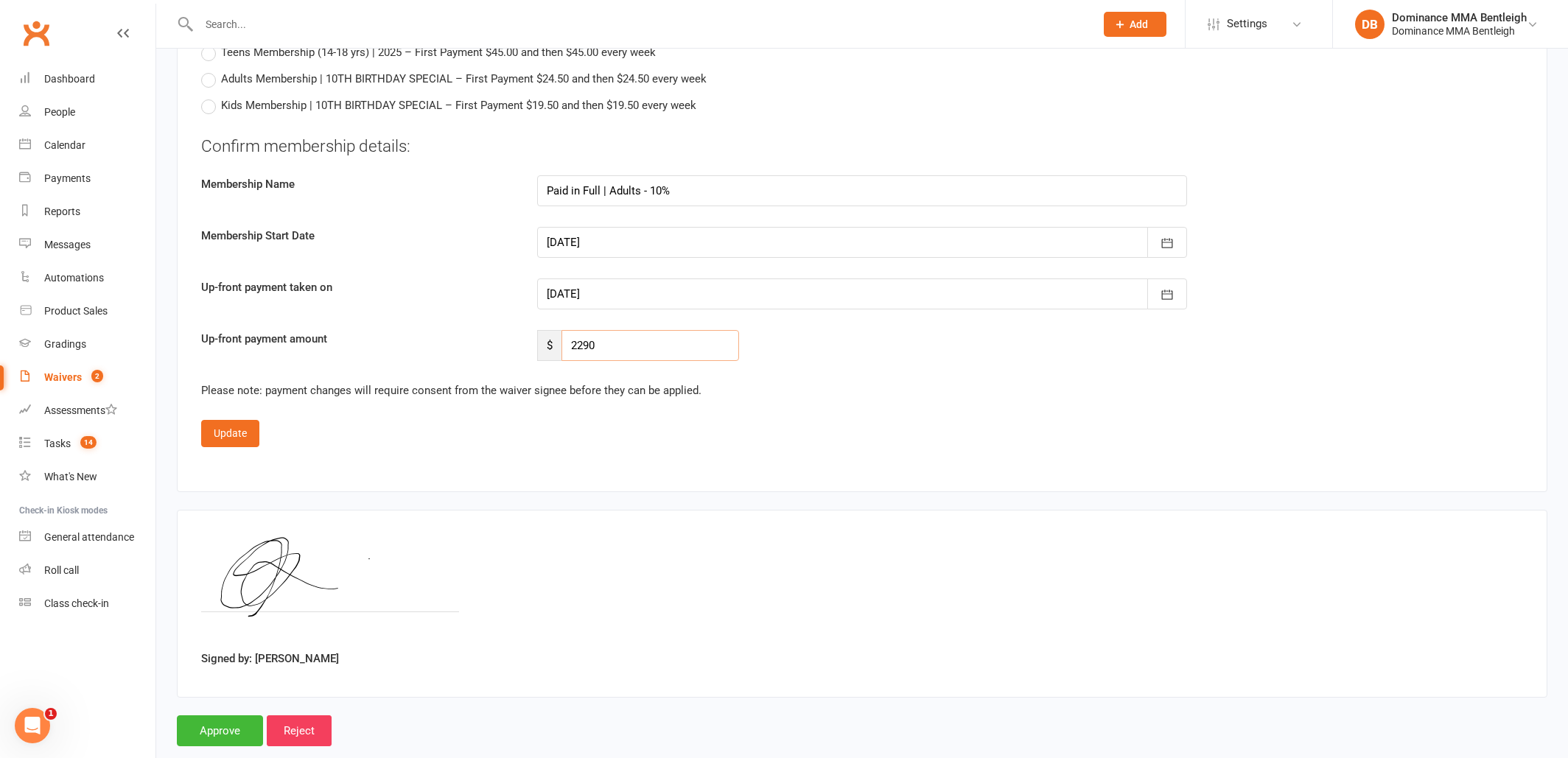
drag, startPoint x: 614, startPoint y: 347, endPoint x: 533, endPoint y: 347, distance: 81.0
click at [533, 347] on div "$ 2290" at bounding box center [637, 346] width 224 height 31
type input "1200"
click at [587, 289] on div at bounding box center [862, 294] width 650 height 31
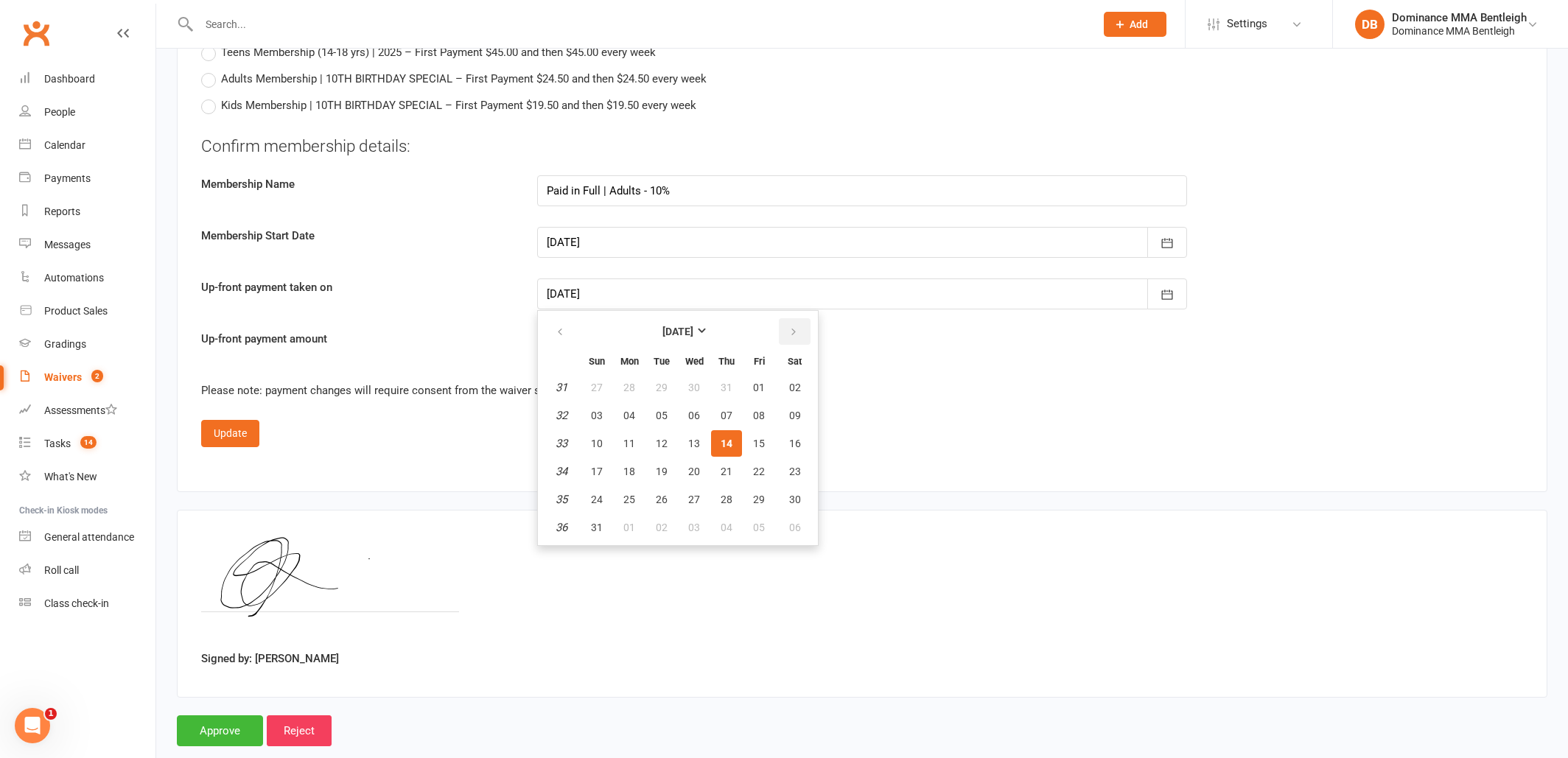
click at [795, 326] on icon "button" at bounding box center [793, 332] width 10 height 12
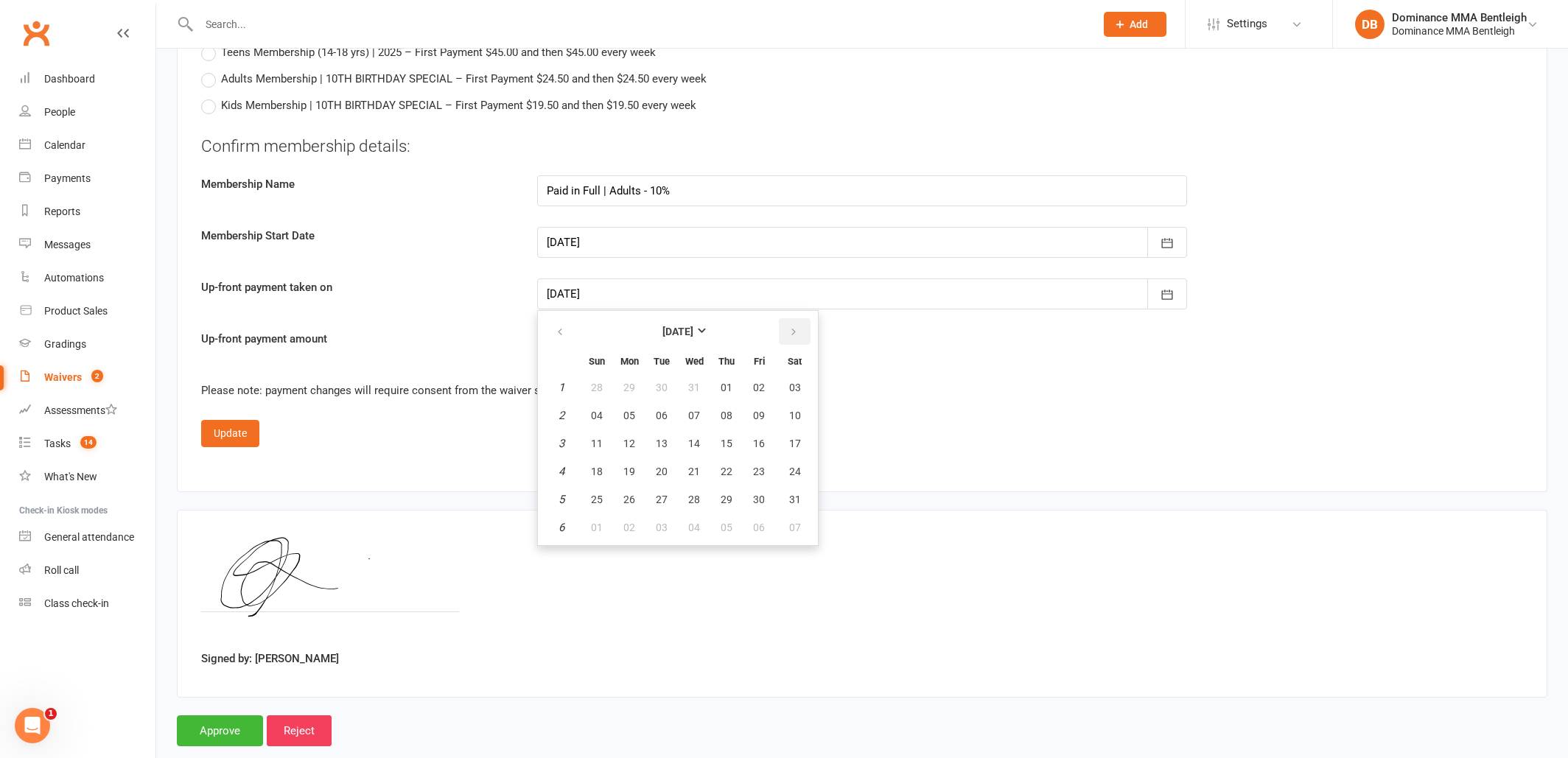
click at [795, 326] on icon "button" at bounding box center [793, 332] width 10 height 12
click at [792, 411] on span "14" at bounding box center [795, 415] width 12 height 12
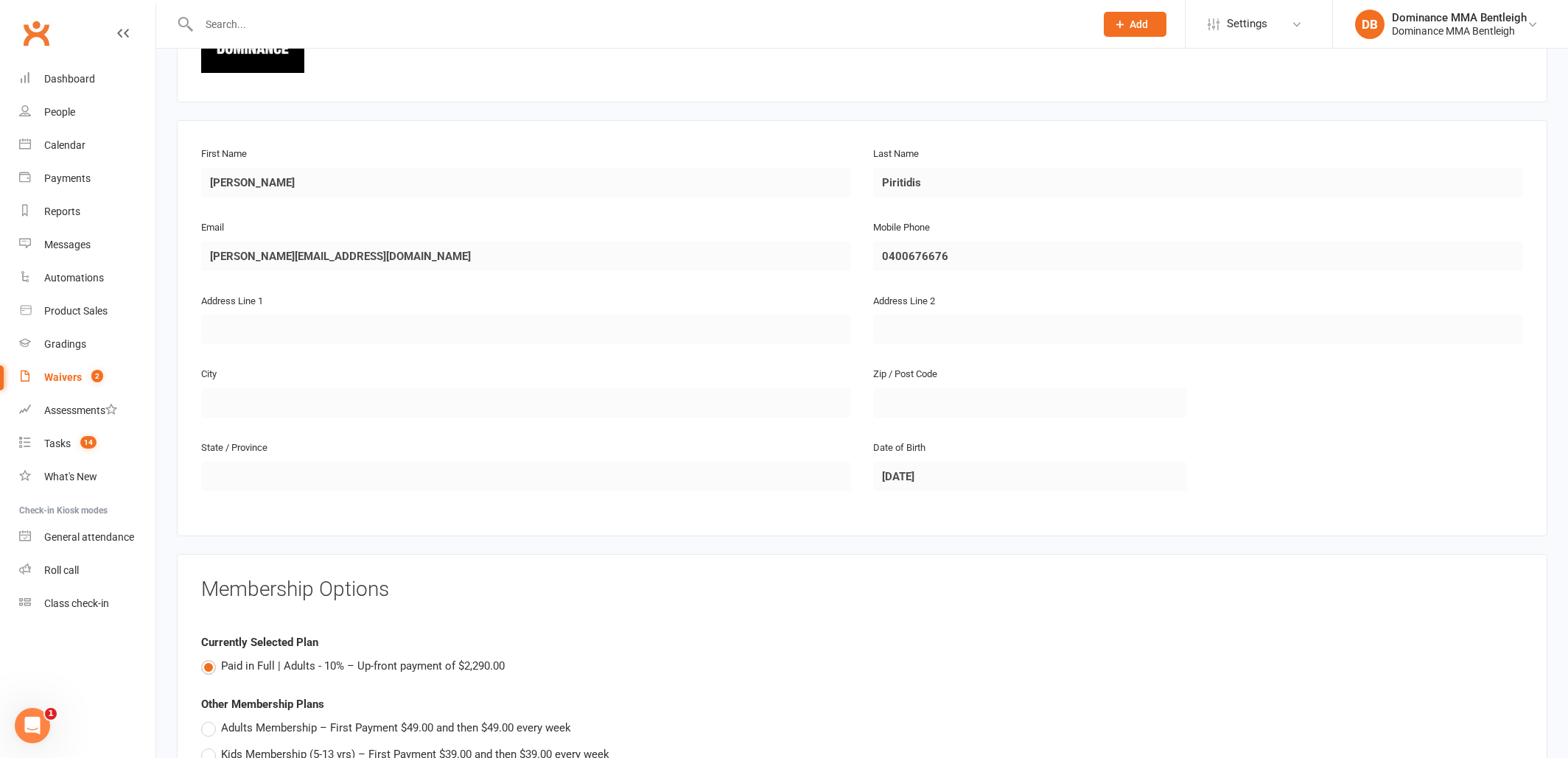
click at [604, 264] on fieldset "First Name [PERSON_NAME] Last Name Piritidis Email [PERSON_NAME][EMAIL_ADDRESS]…" at bounding box center [862, 328] width 1322 height 368
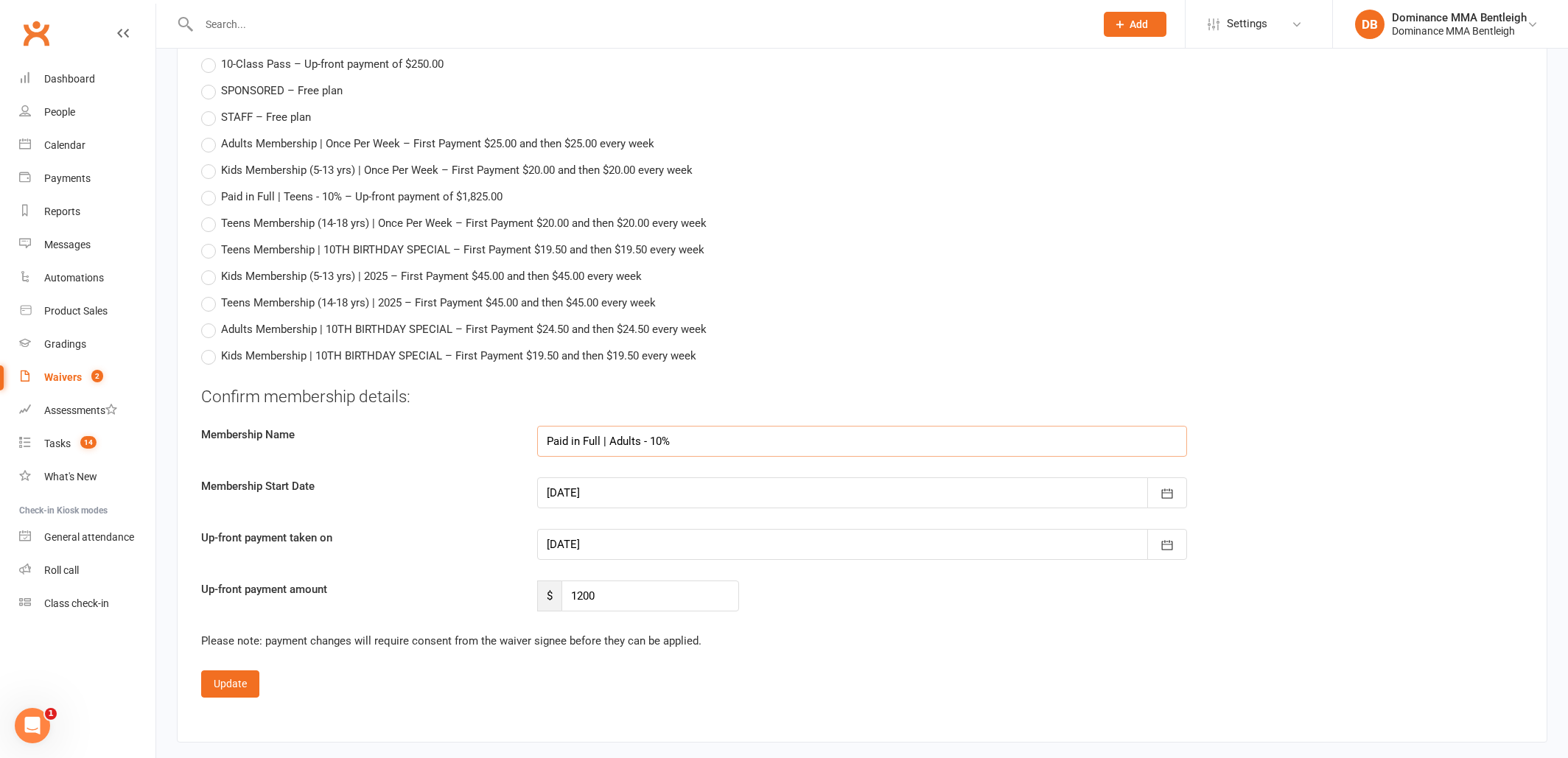
scroll to position [943, 0]
click at [602, 492] on div at bounding box center [862, 492] width 650 height 31
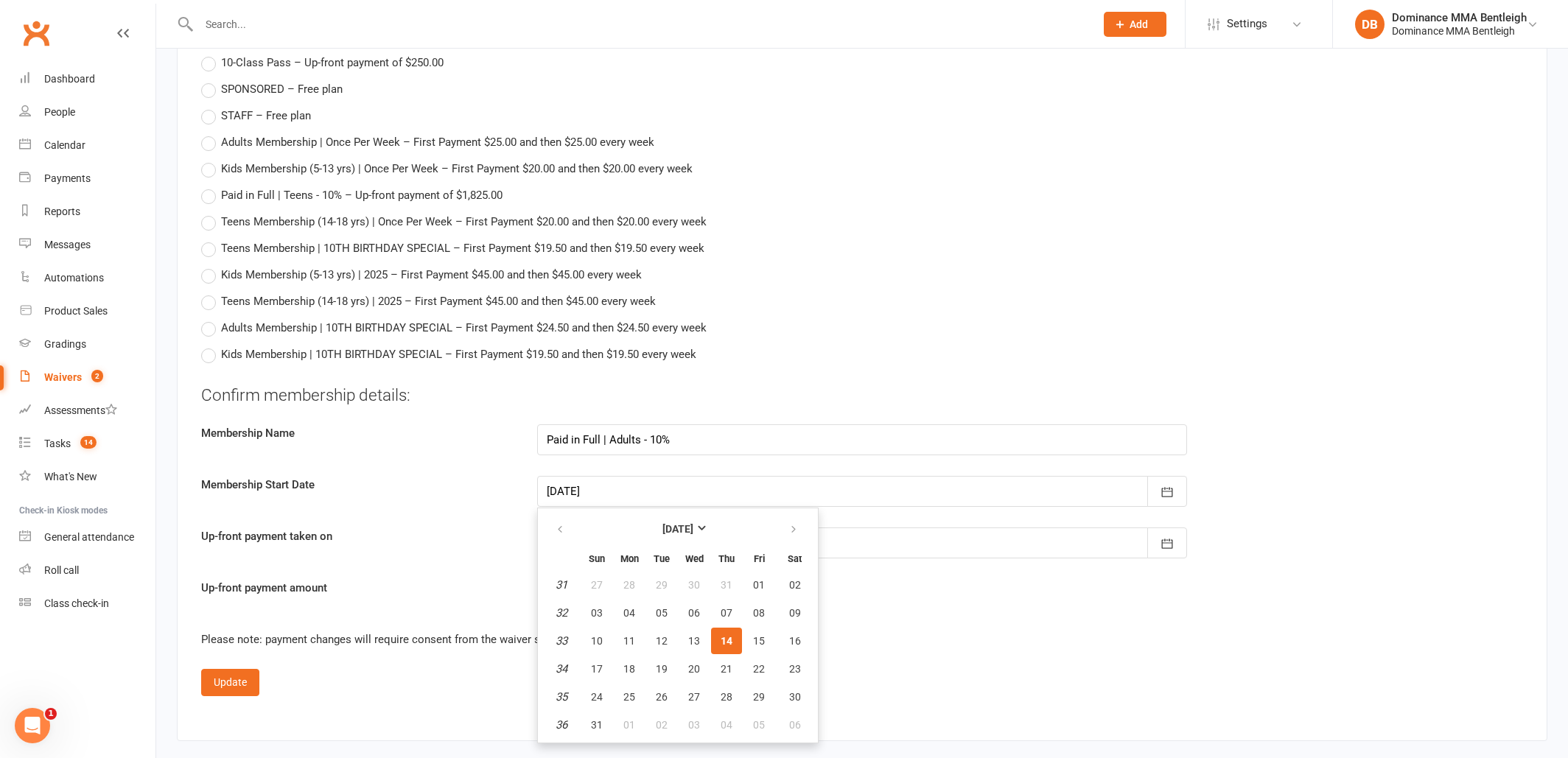
click at [902, 506] on div "Confirm membership details: Membership Name Paid in Full | Adults - 10% Members…" at bounding box center [862, 497] width 1322 height 227
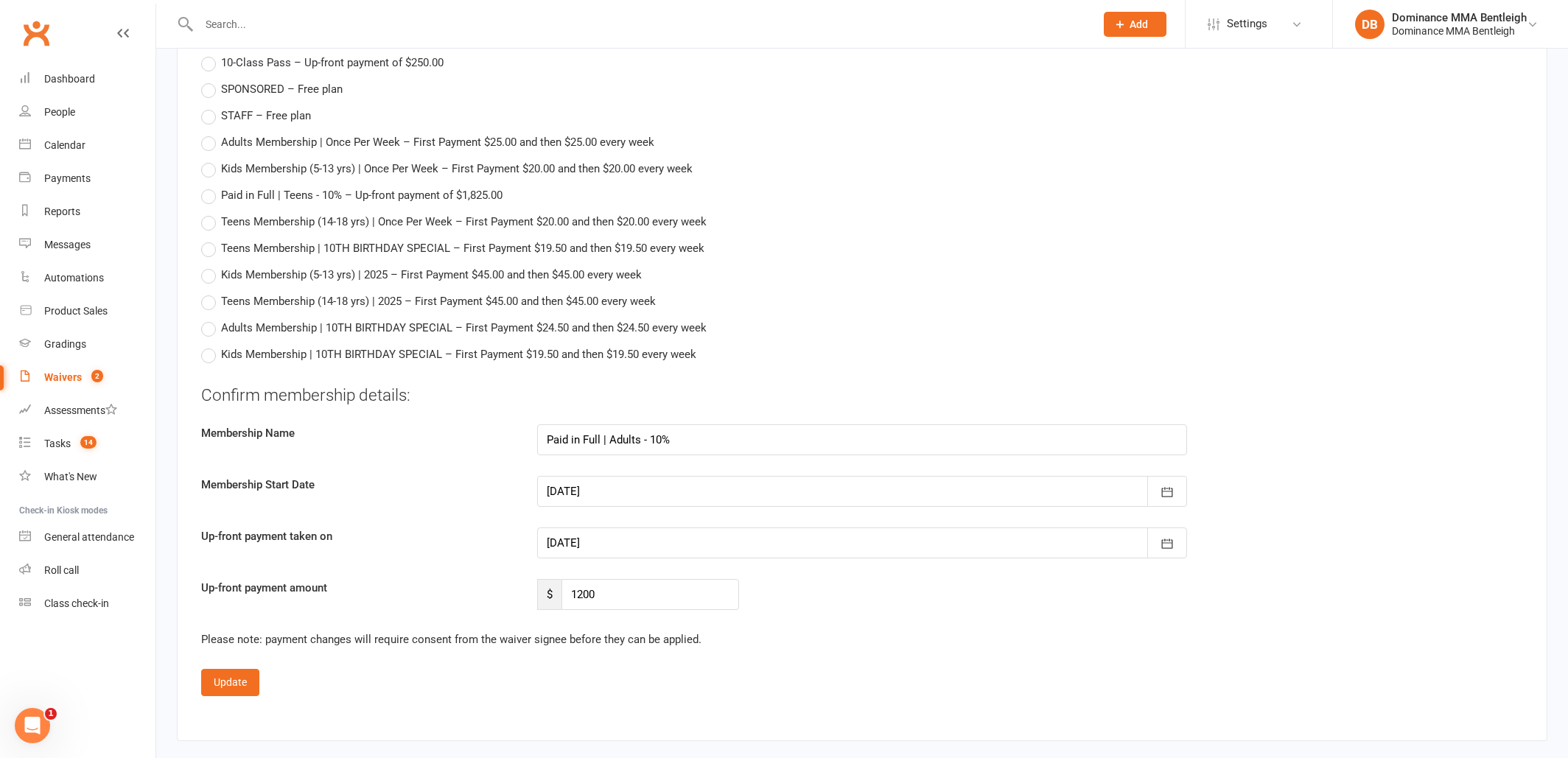
click at [691, 538] on div at bounding box center [862, 543] width 650 height 31
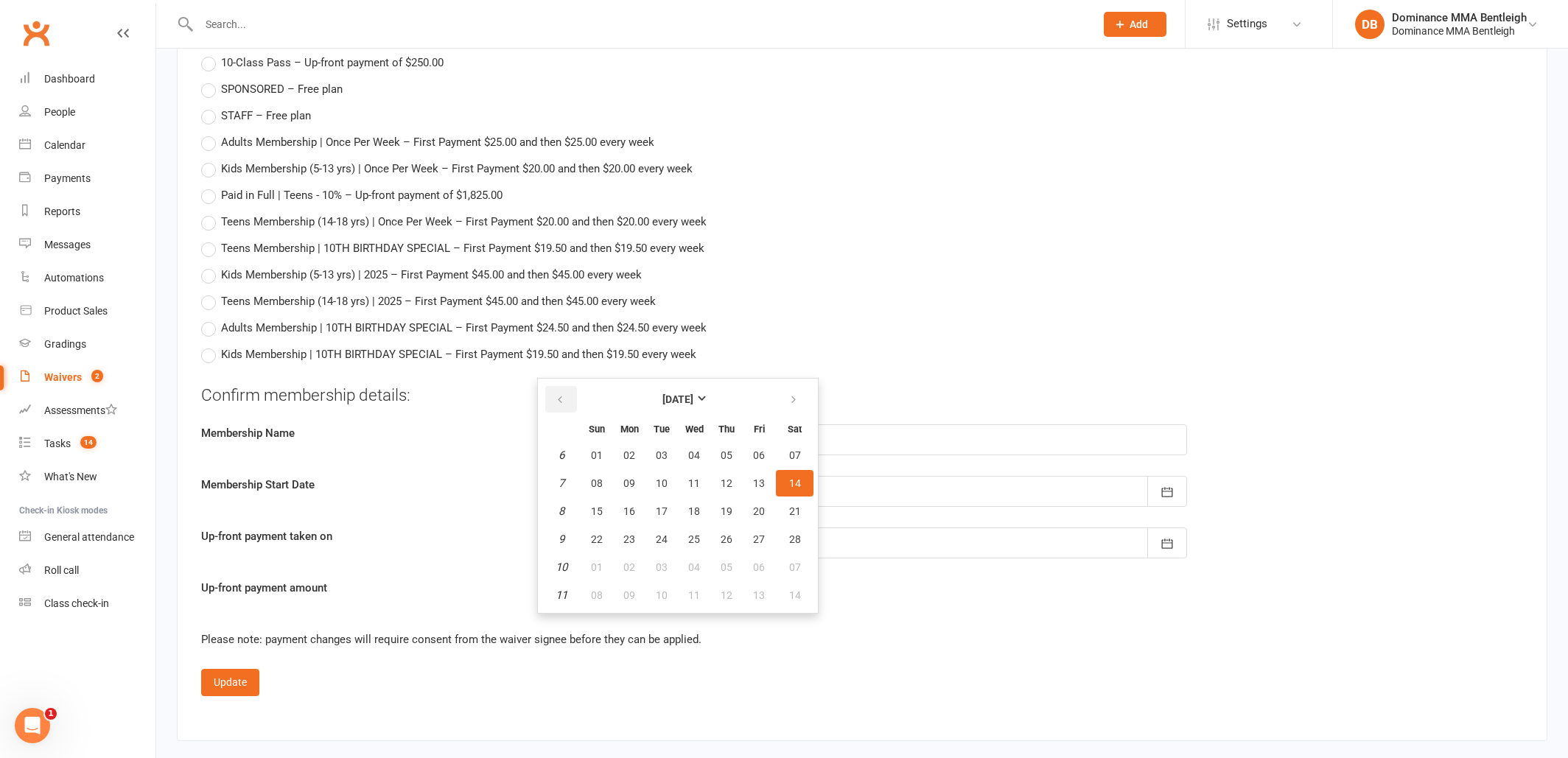
click at [564, 397] on icon "button" at bounding box center [560, 400] width 10 height 12
click at [564, 396] on icon "button" at bounding box center [560, 400] width 10 height 12
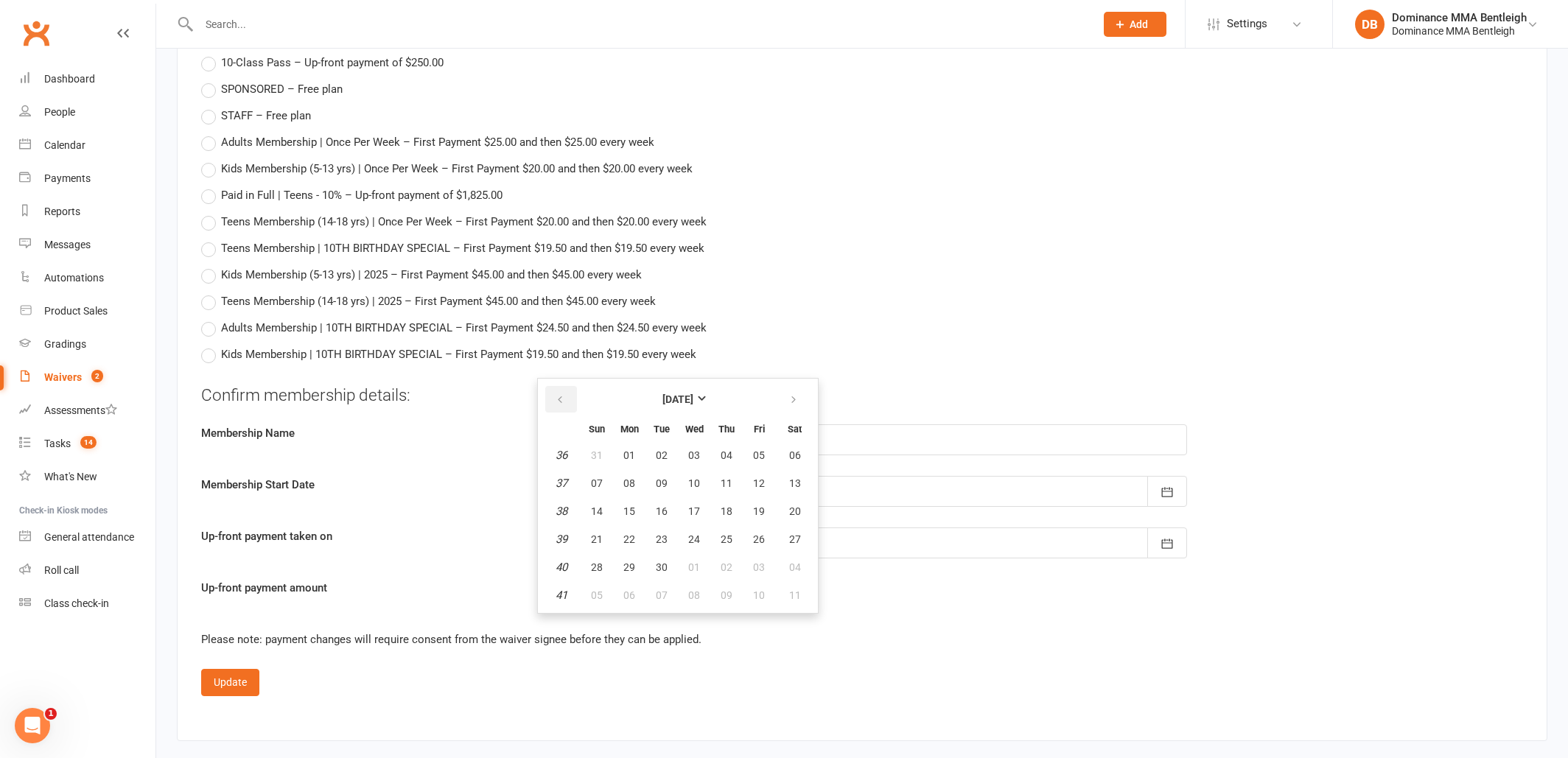
click at [564, 396] on icon "button" at bounding box center [560, 400] width 10 height 12
click at [564, 397] on icon "button" at bounding box center [560, 402] width 10 height 12
click at [795, 397] on icon "button" at bounding box center [793, 402] width 10 height 12
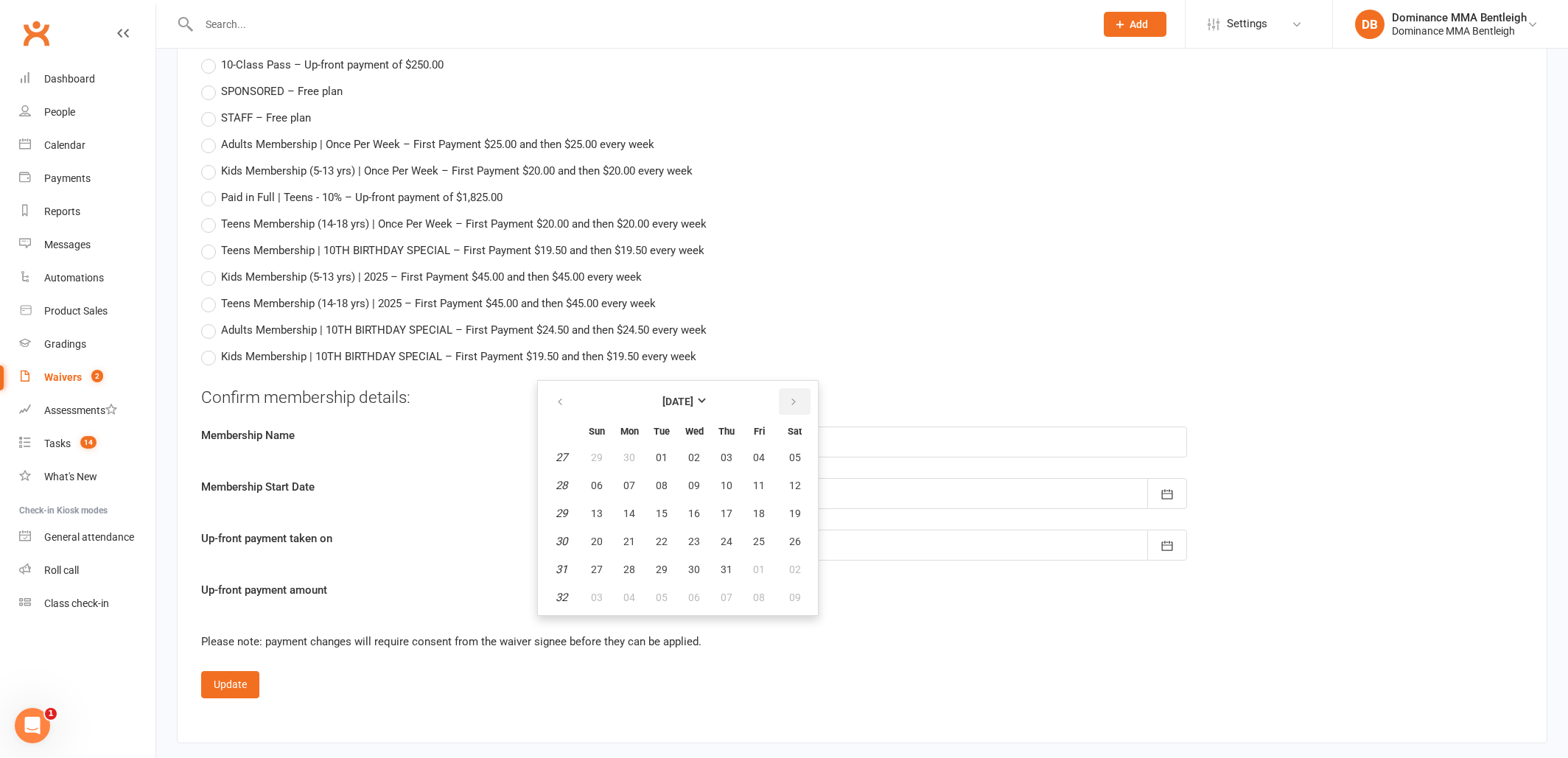
click at [794, 397] on icon "button" at bounding box center [793, 402] width 10 height 12
click at [768, 510] on button "15" at bounding box center [759, 513] width 31 height 27
type input "[DATE]"
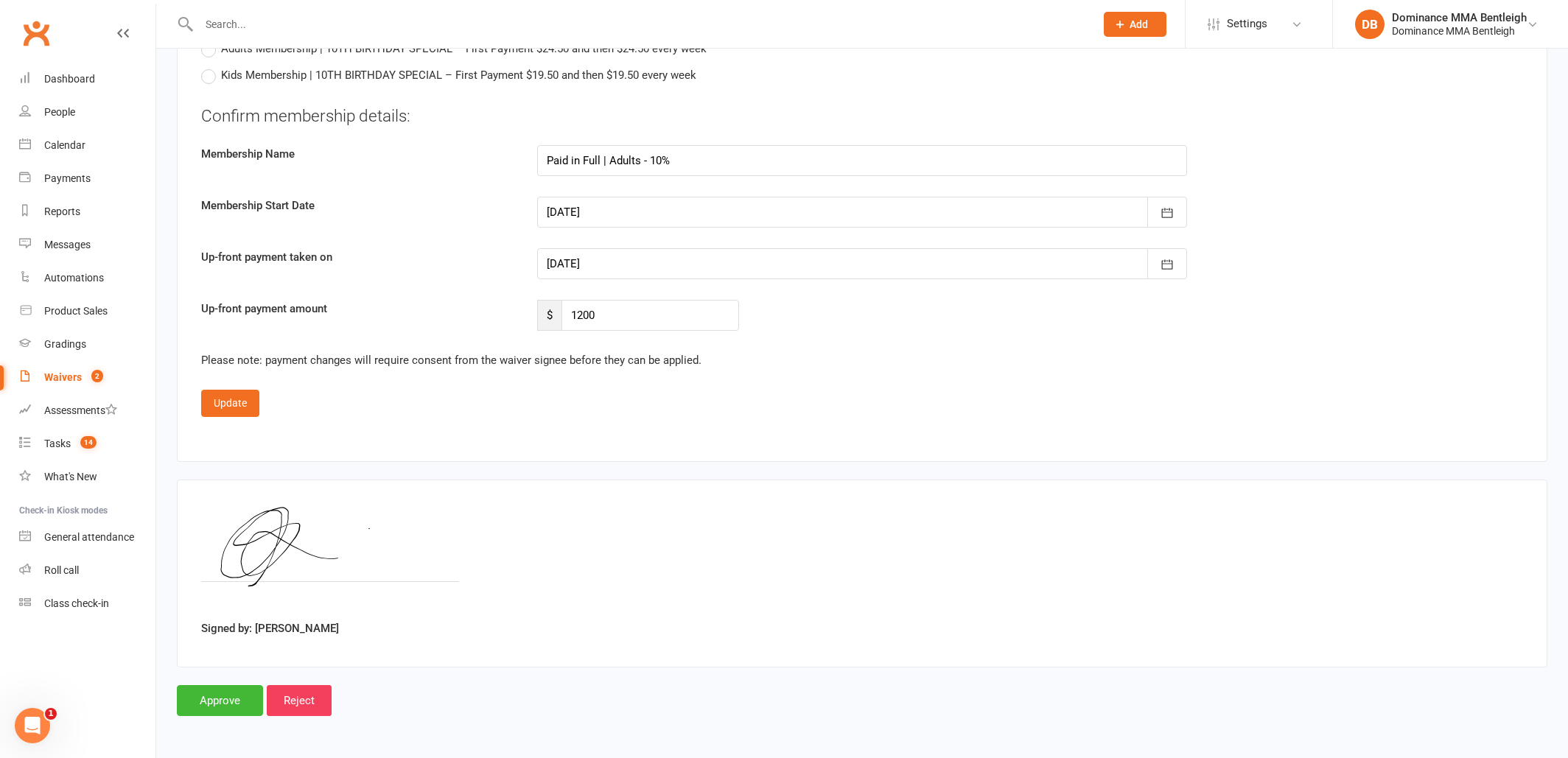
scroll to position [1230, 0]
click at [240, 398] on button "Update" at bounding box center [230, 402] width 59 height 27
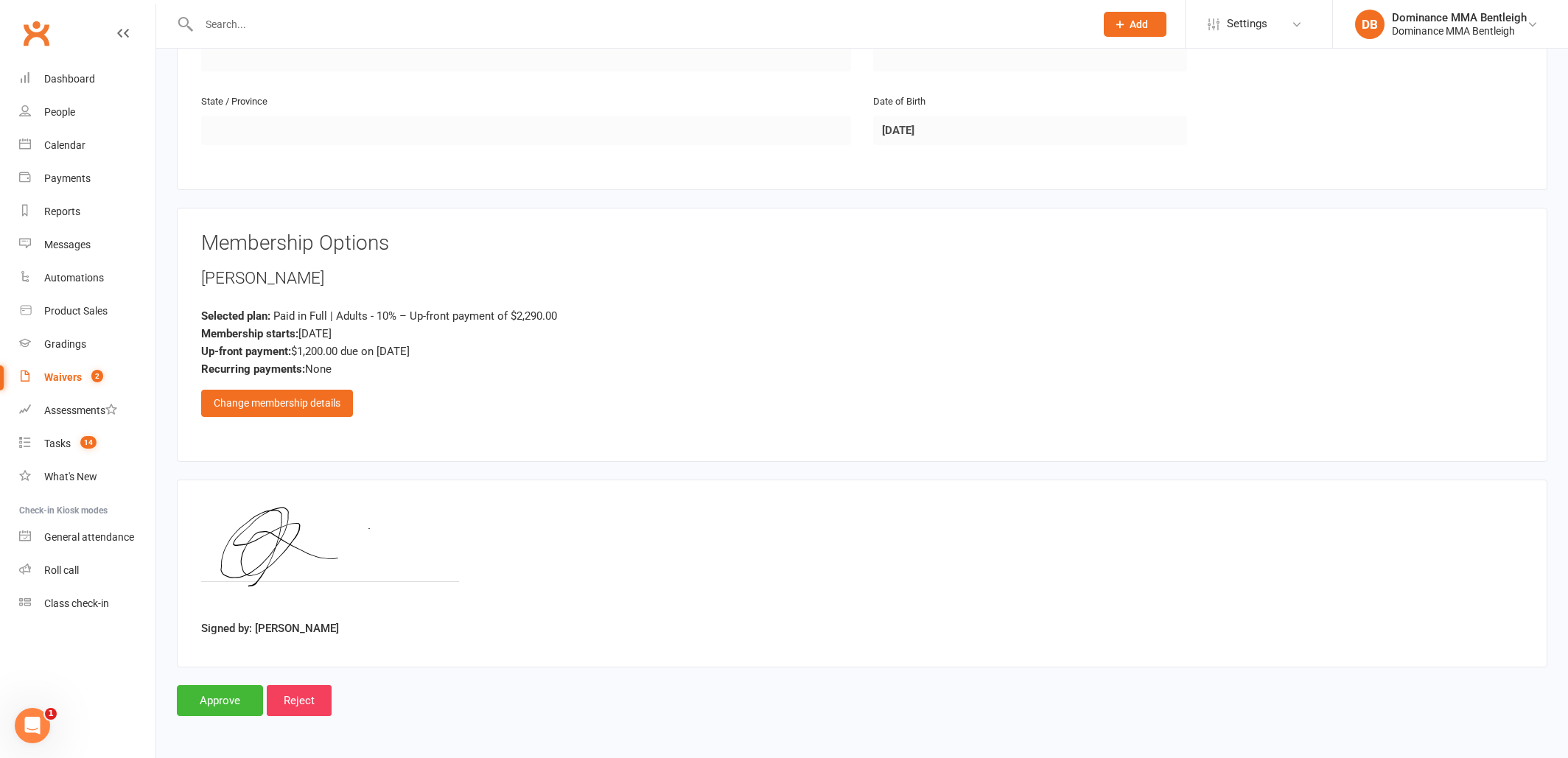
scroll to position [526, 0]
click at [238, 692] on input "Approve" at bounding box center [219, 700] width 86 height 31
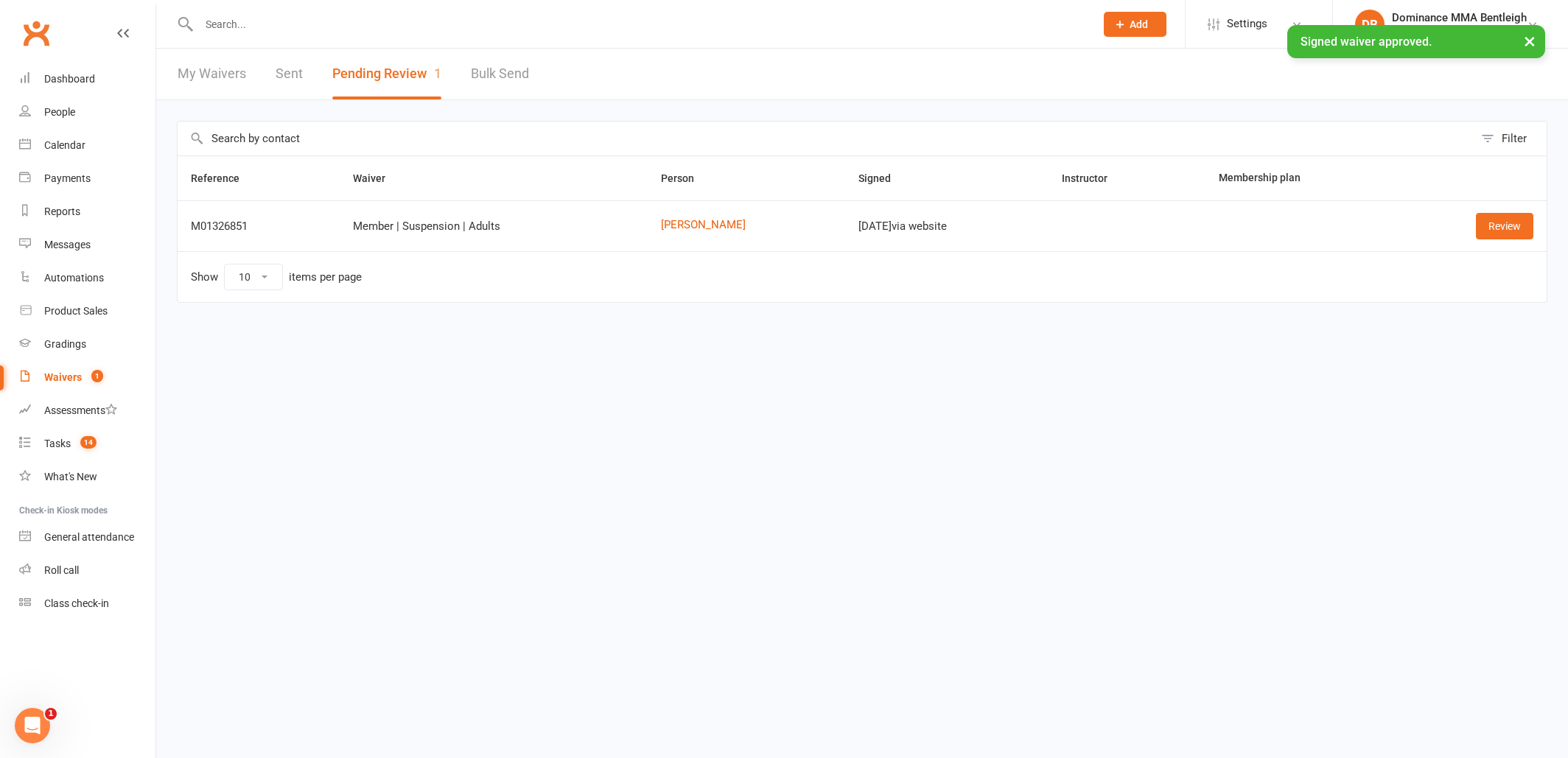
click at [395, 21] on input "text" at bounding box center [640, 24] width 891 height 21
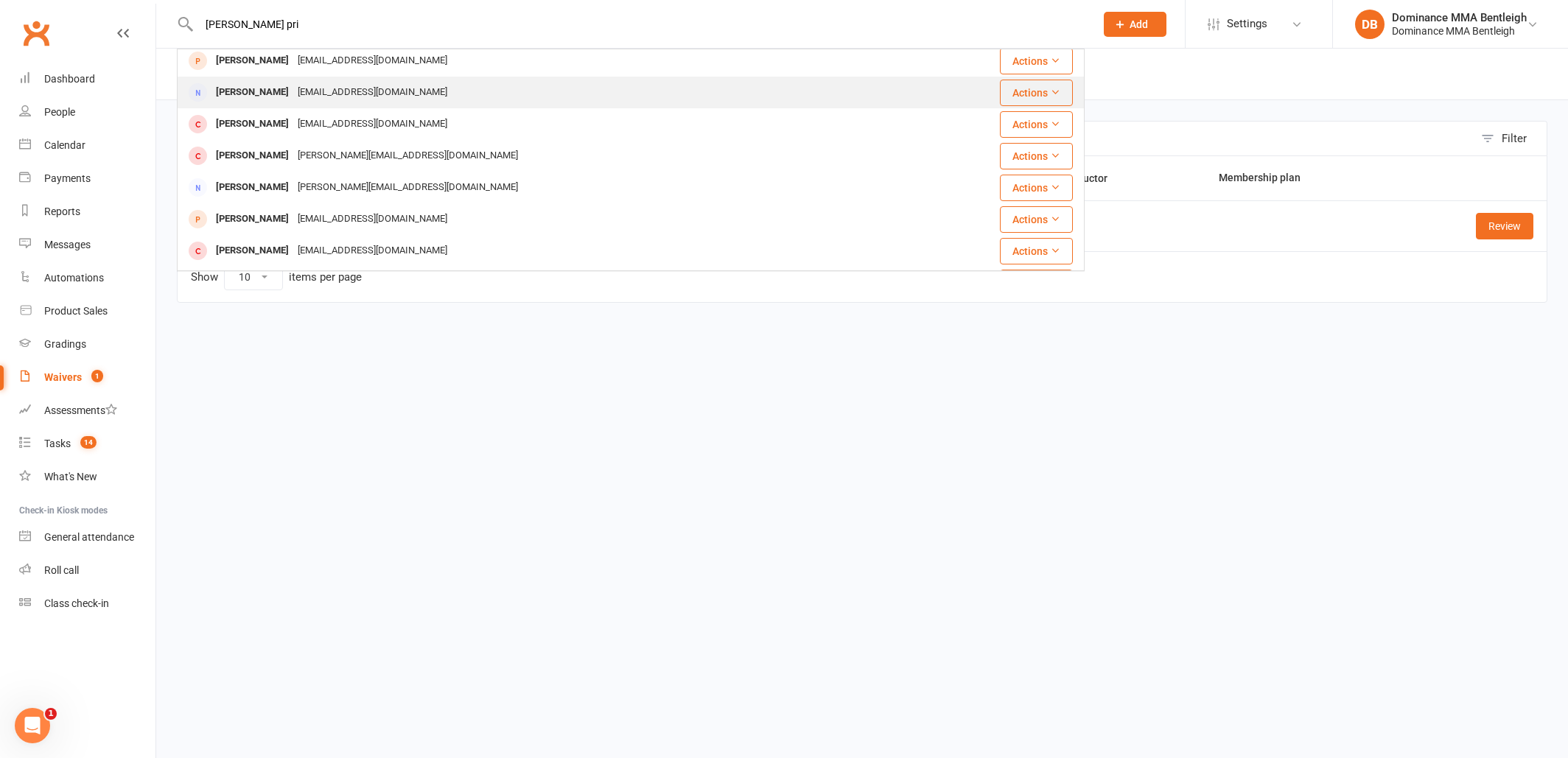
scroll to position [128, 0]
click at [222, 25] on input "[PERSON_NAME] pri" at bounding box center [640, 24] width 891 height 21
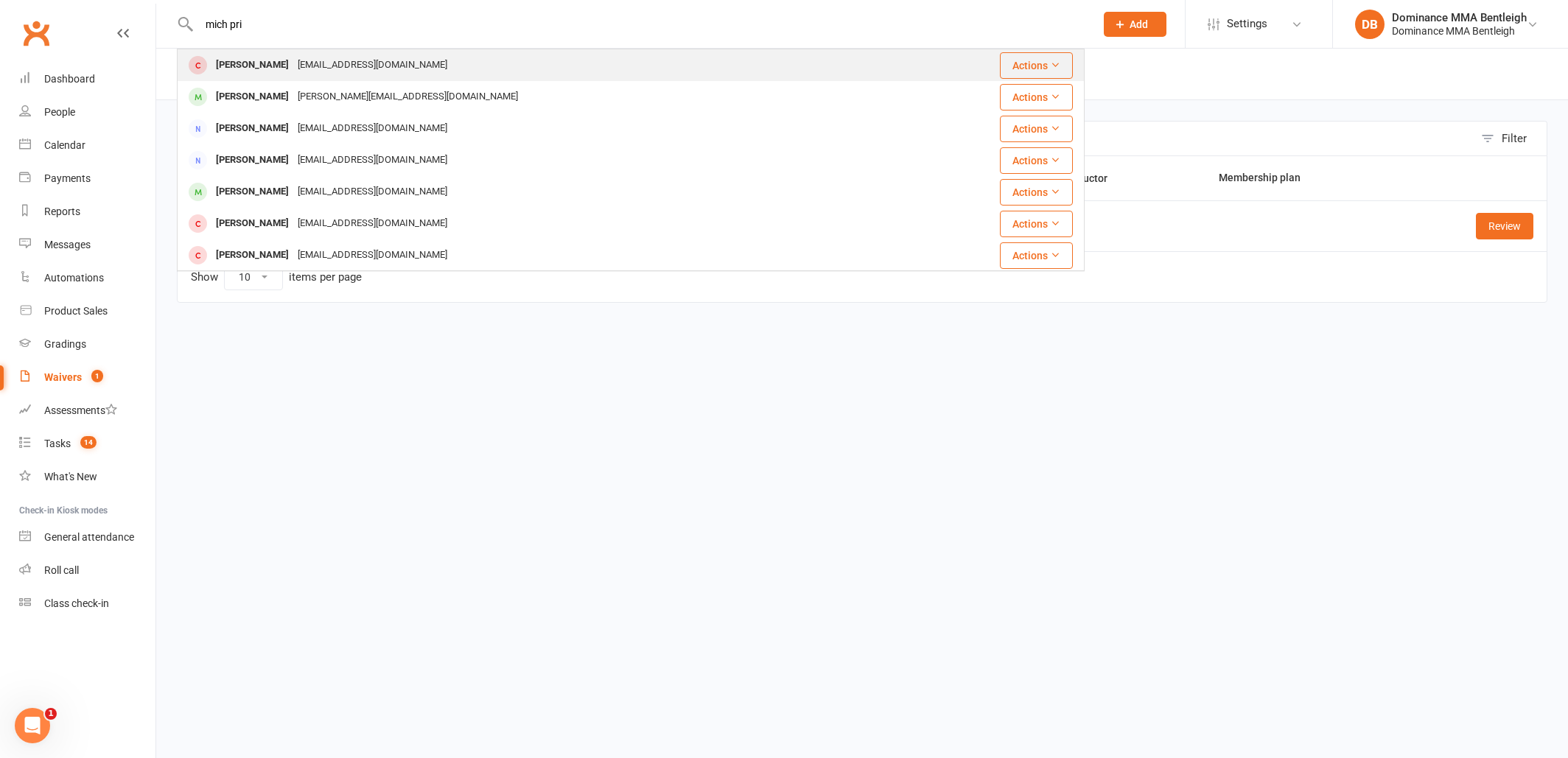
scroll to position [0, 0]
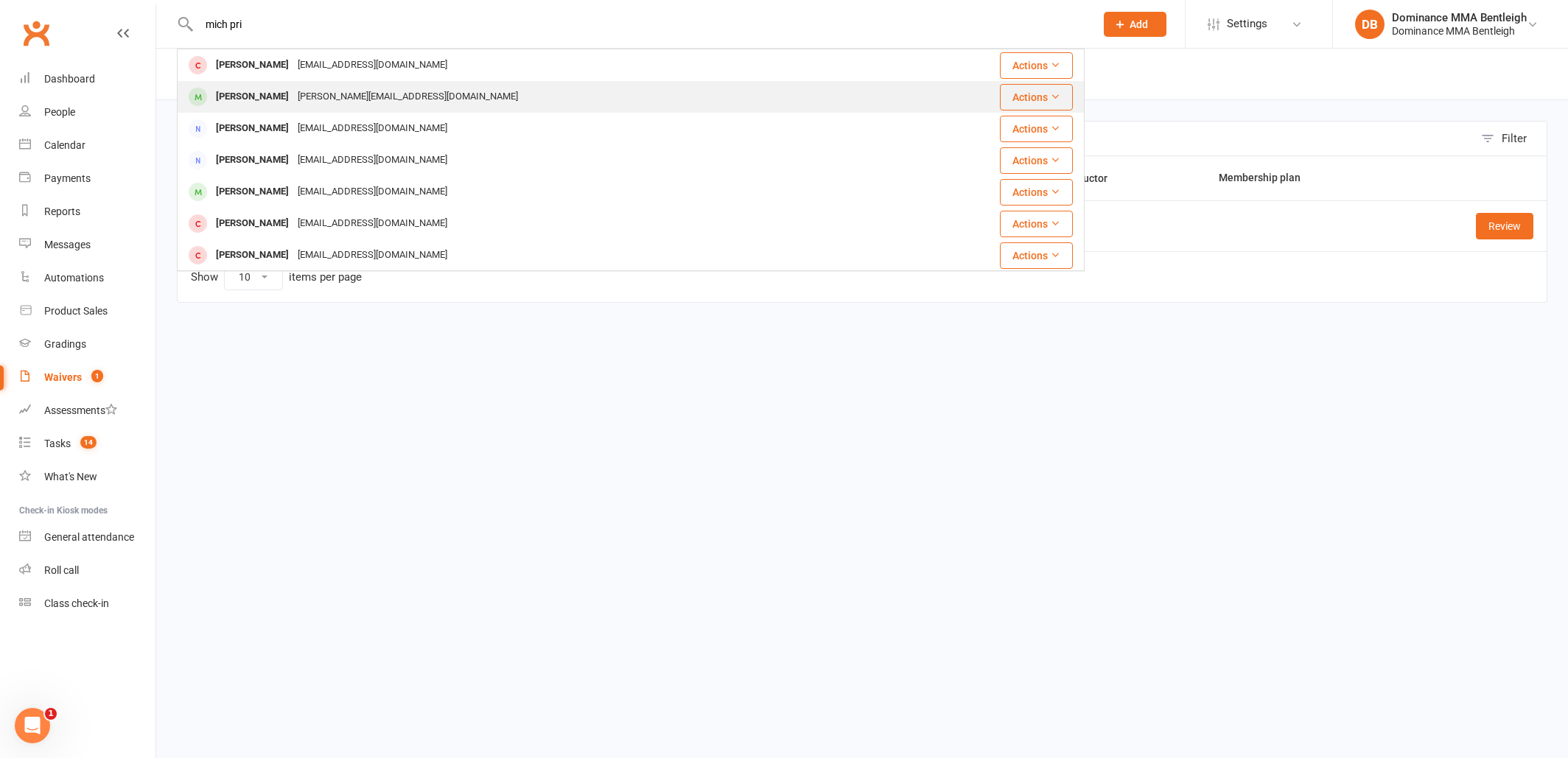
type input "mich pri"
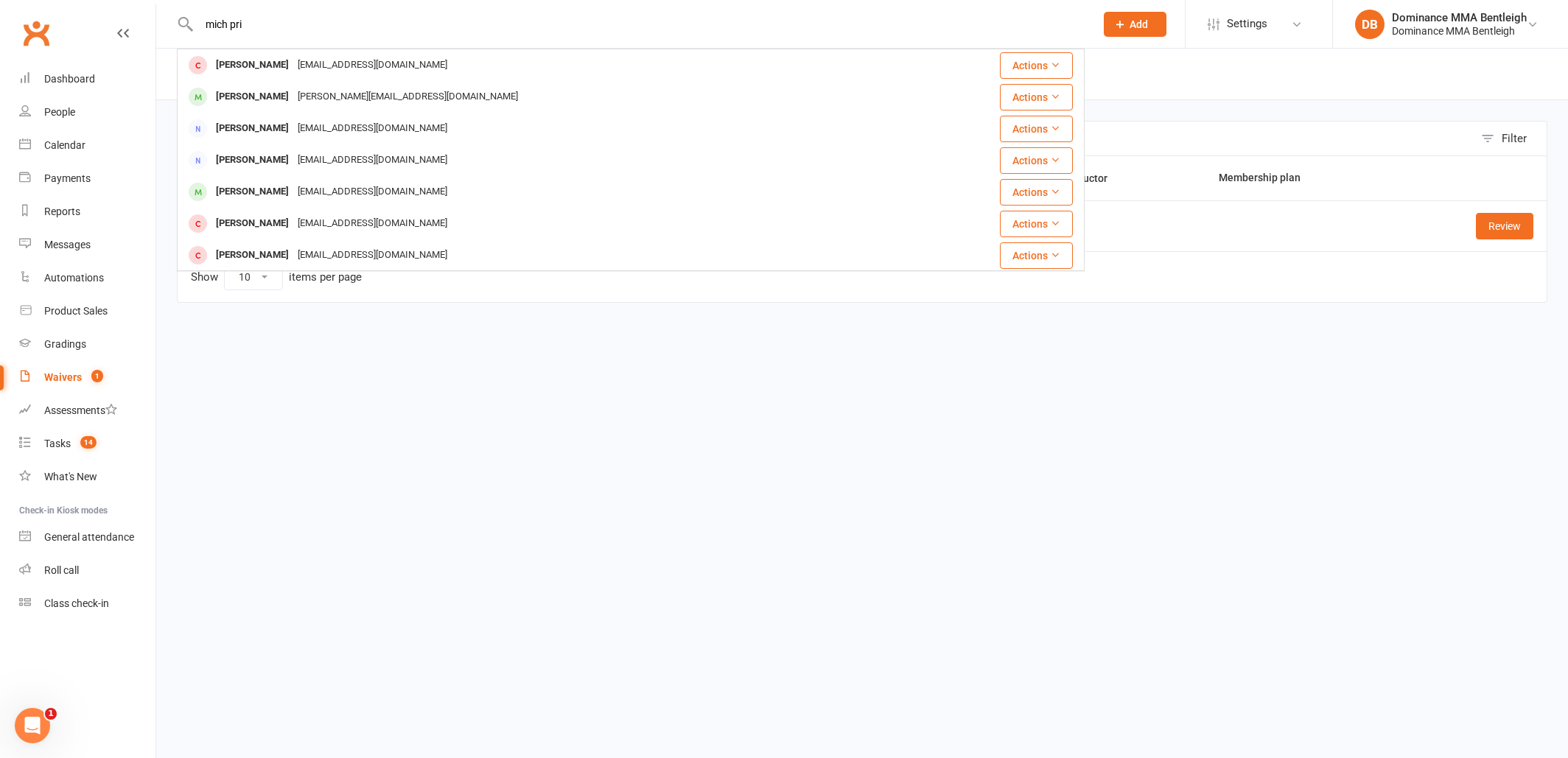
click at [293, 91] on div "[PERSON_NAME][EMAIL_ADDRESS][DOMAIN_NAME]" at bounding box center [408, 96] width 229 height 21
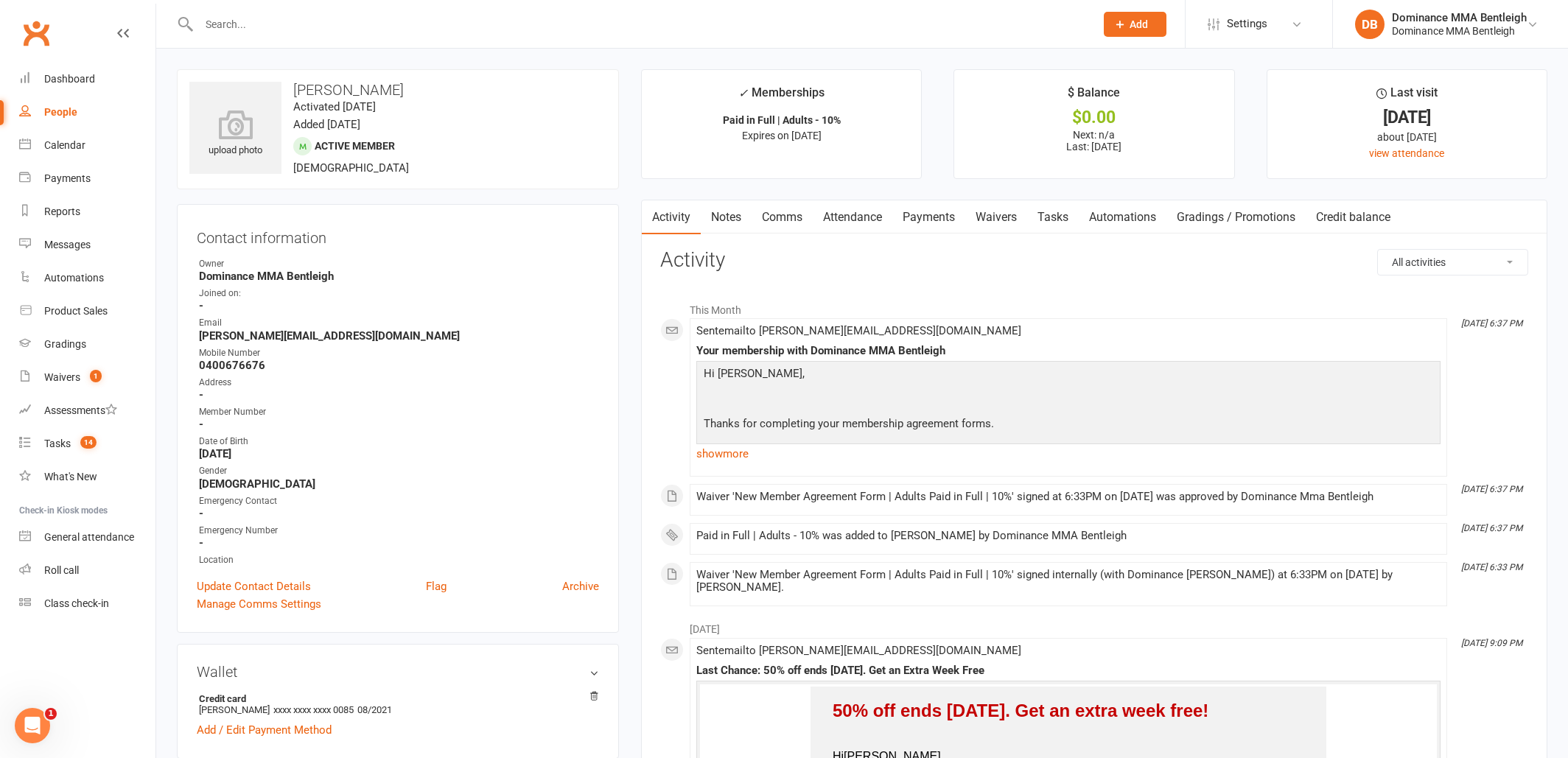
click at [937, 207] on link "Payments" at bounding box center [929, 217] width 73 height 34
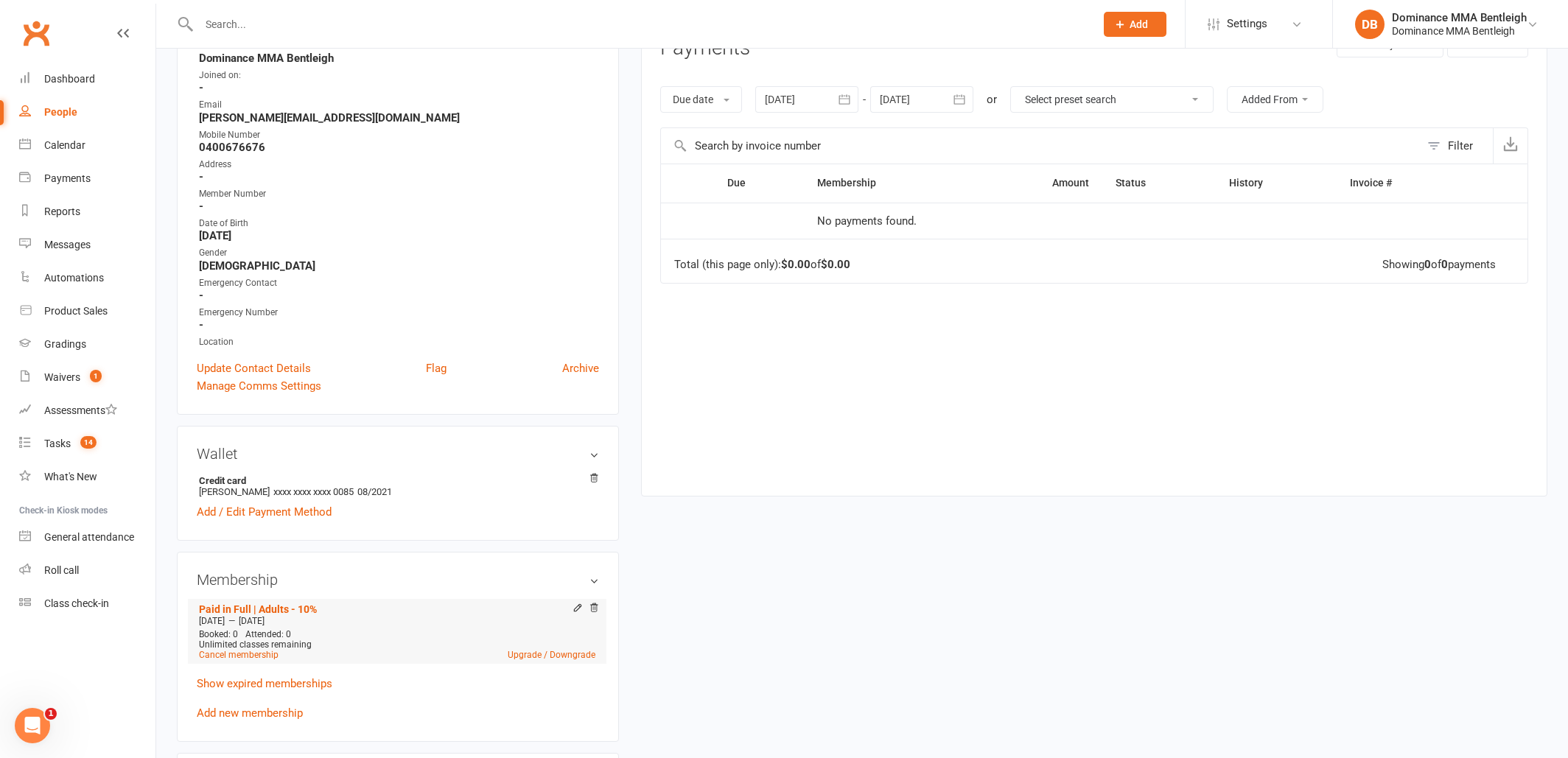
scroll to position [221, 0]
click at [574, 605] on icon at bounding box center [577, 604] width 6 height 6
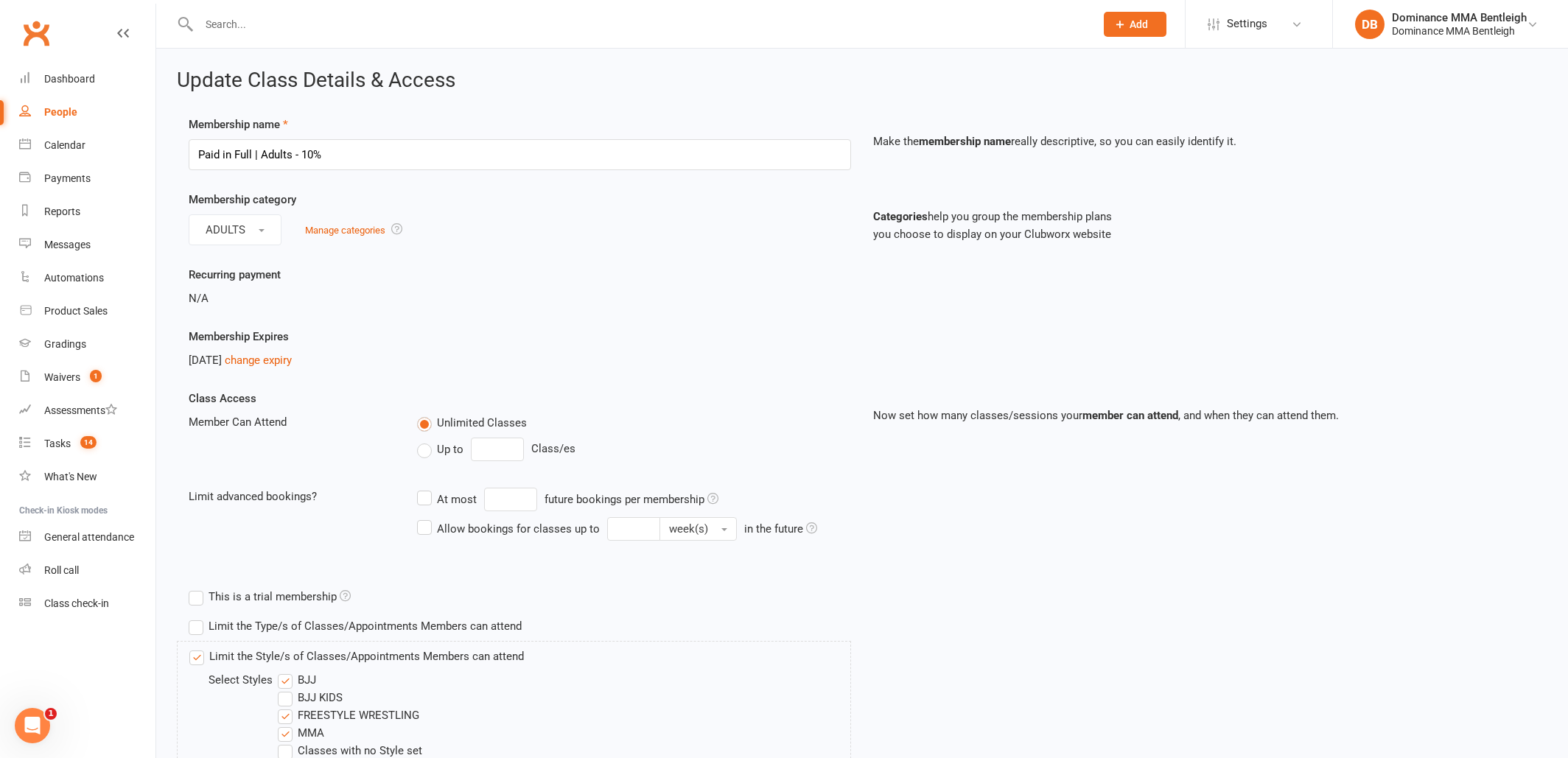
scroll to position [63, 0]
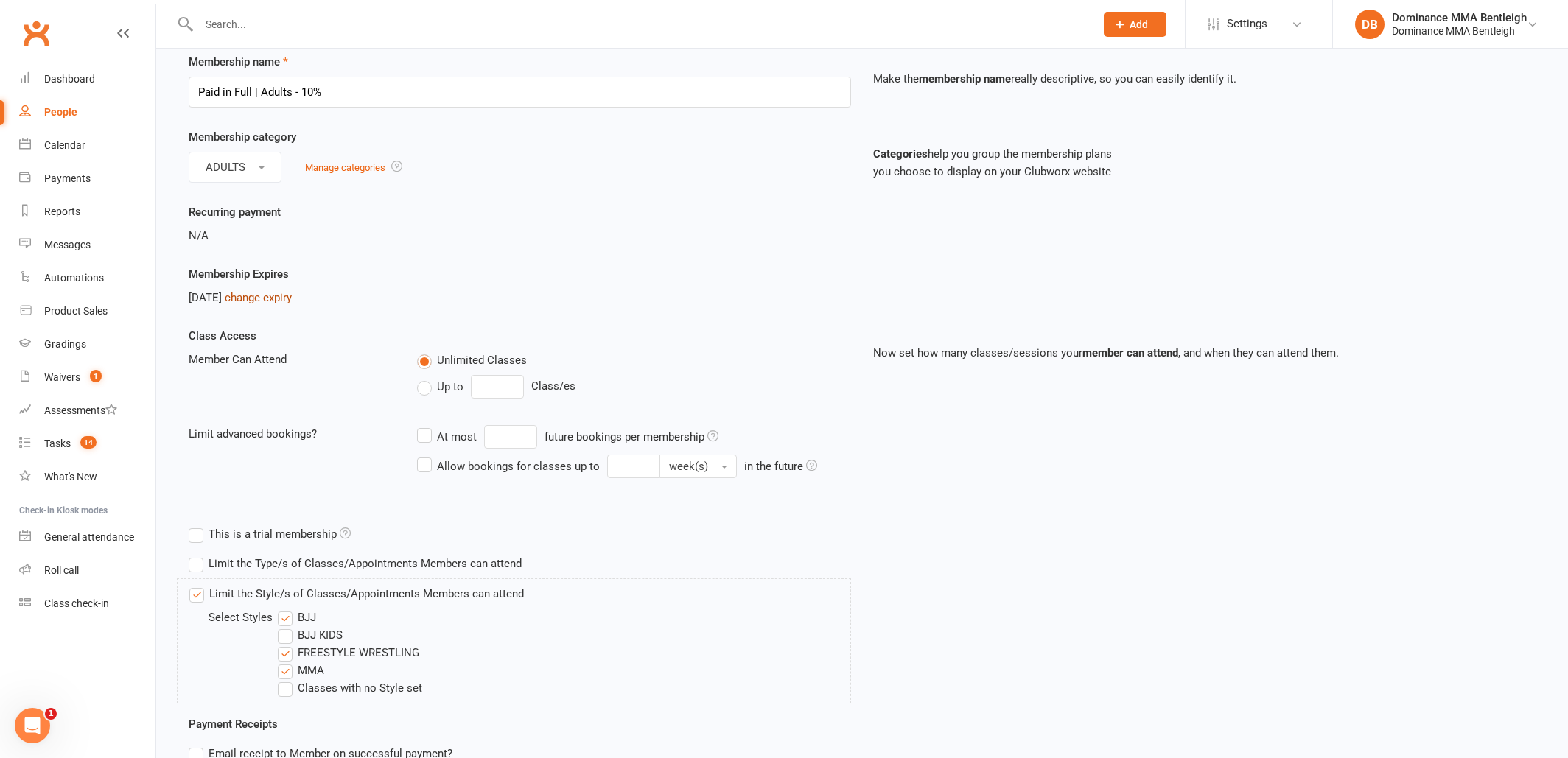
click at [292, 297] on link "change expiry" at bounding box center [258, 297] width 67 height 14
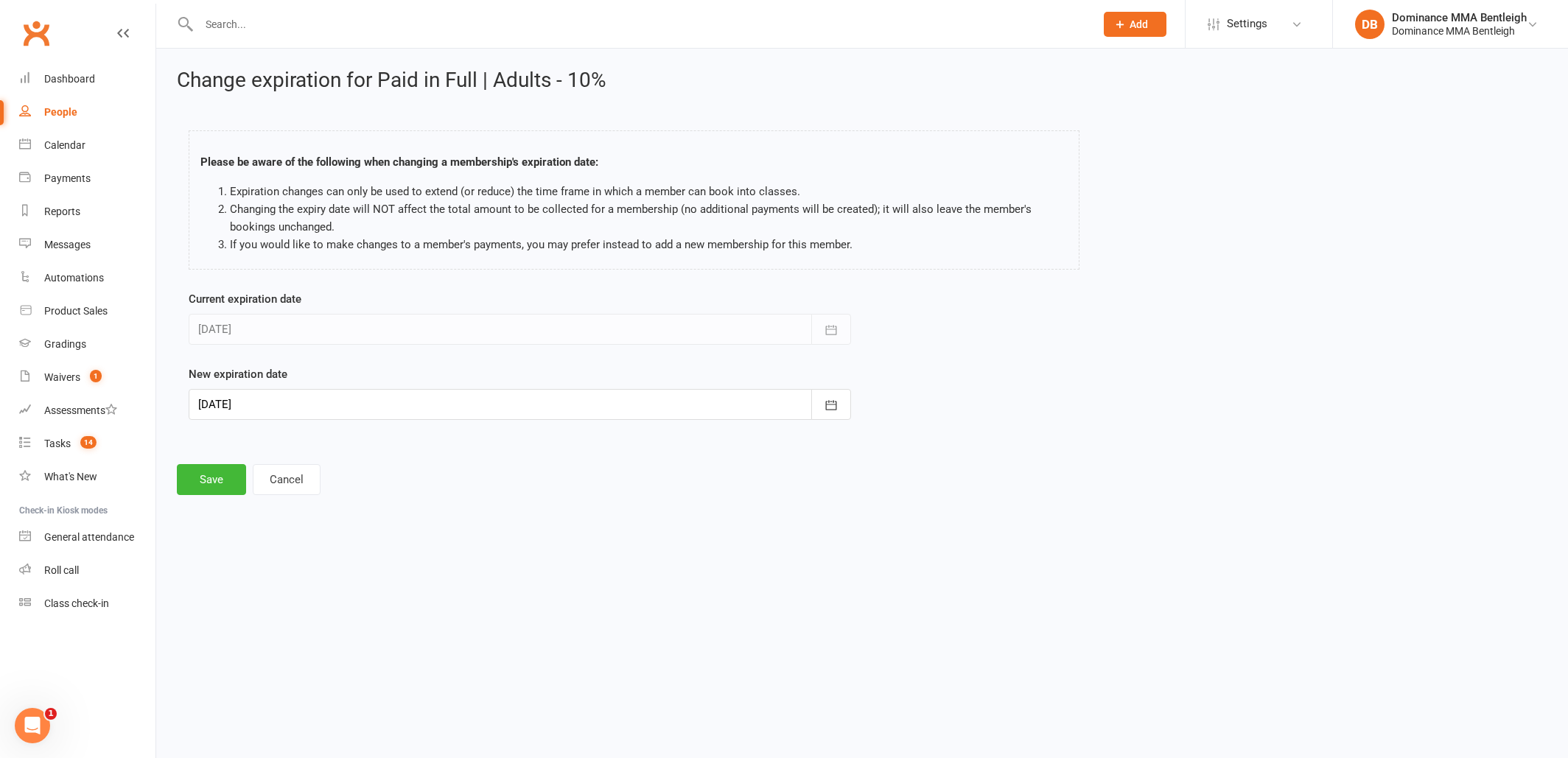
click at [288, 406] on div at bounding box center [519, 405] width 663 height 31
click at [216, 436] on icon "button" at bounding box center [211, 442] width 10 height 12
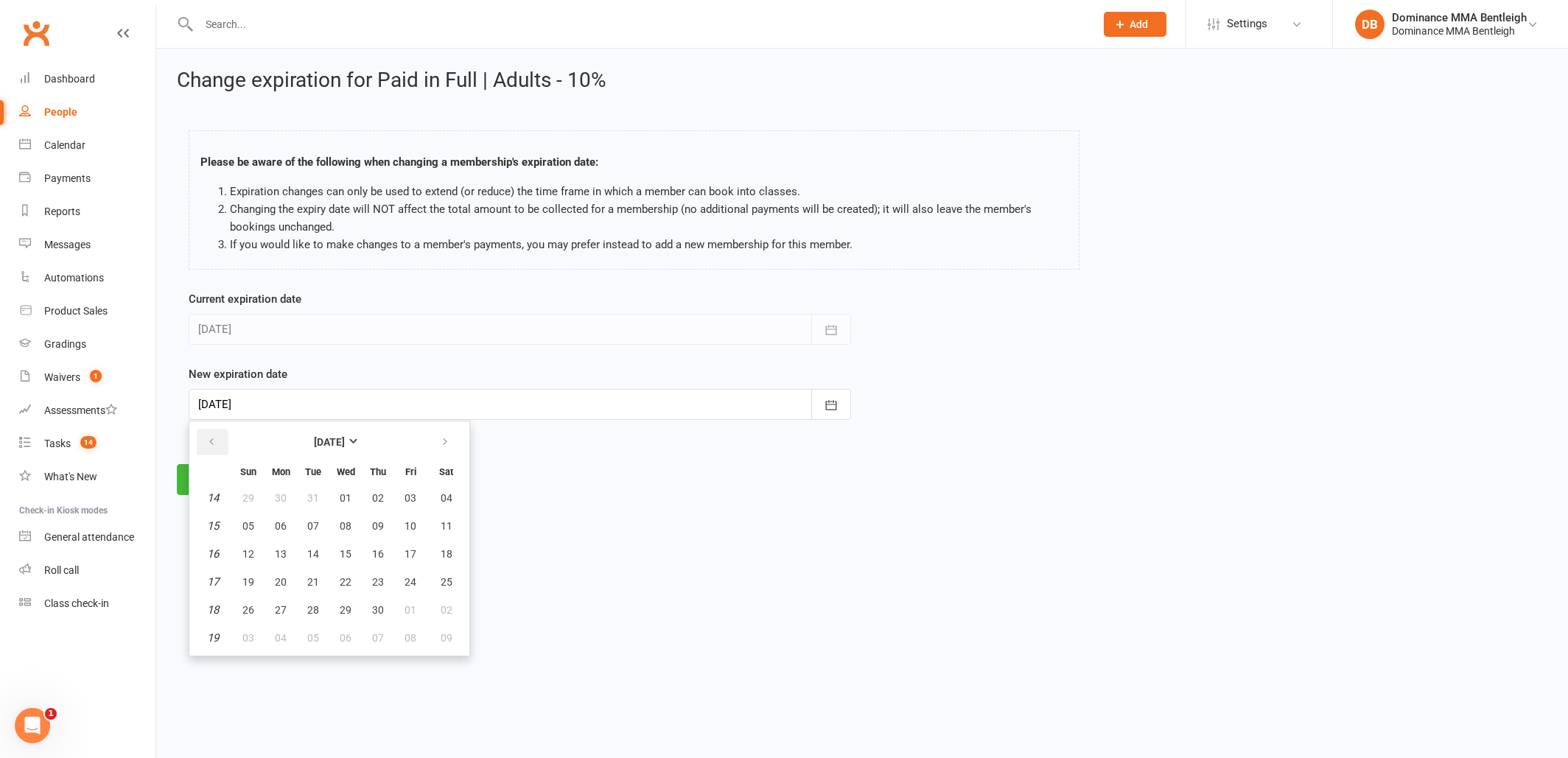
click at [216, 436] on icon "button" at bounding box center [211, 442] width 10 height 12
click at [213, 439] on icon "button" at bounding box center [211, 442] width 10 height 12
click at [280, 556] on span "16" at bounding box center [281, 554] width 12 height 12
type input "[DATE]"
click at [219, 480] on button "Save" at bounding box center [211, 480] width 69 height 31
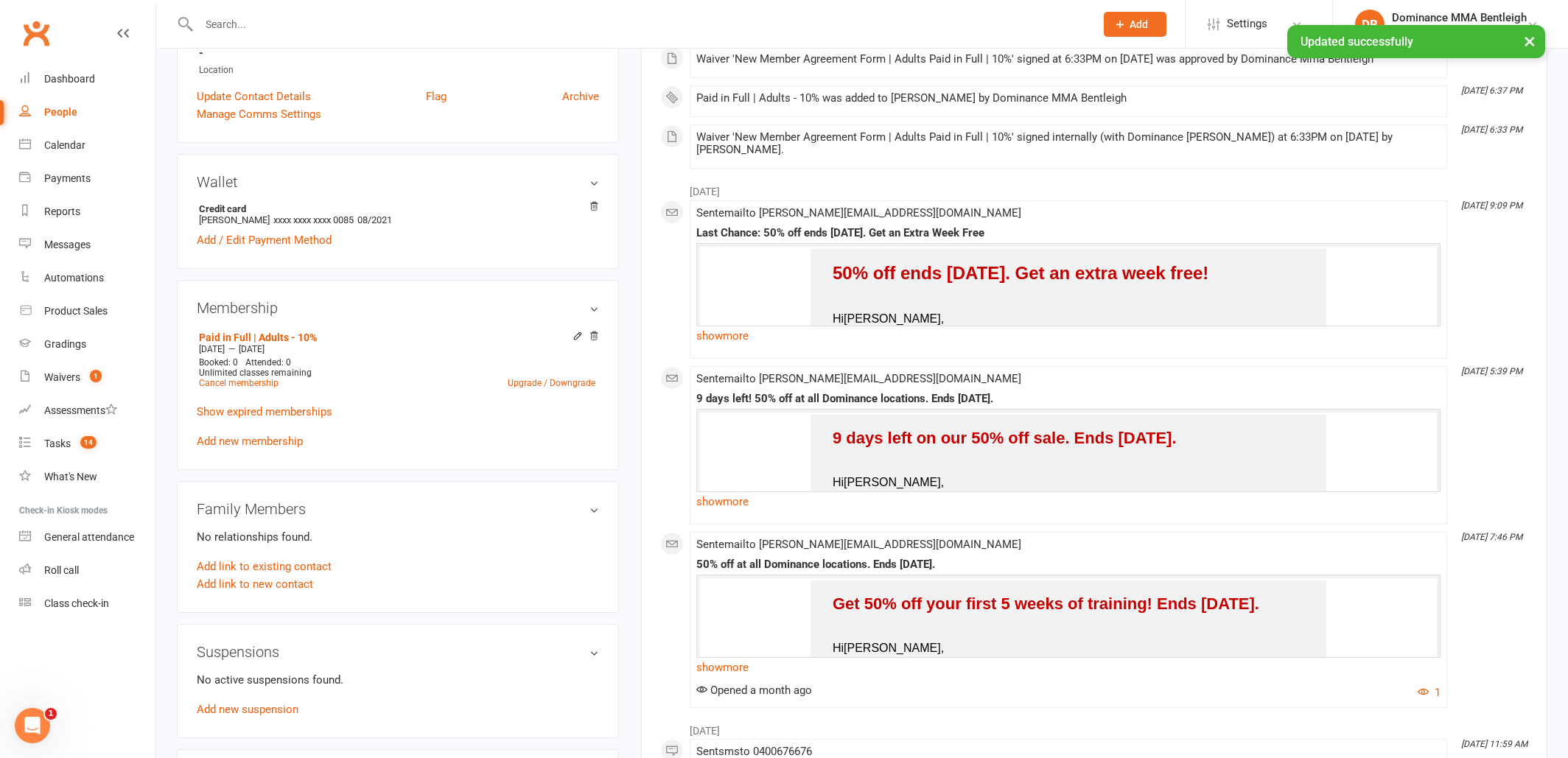
scroll to position [486, 0]
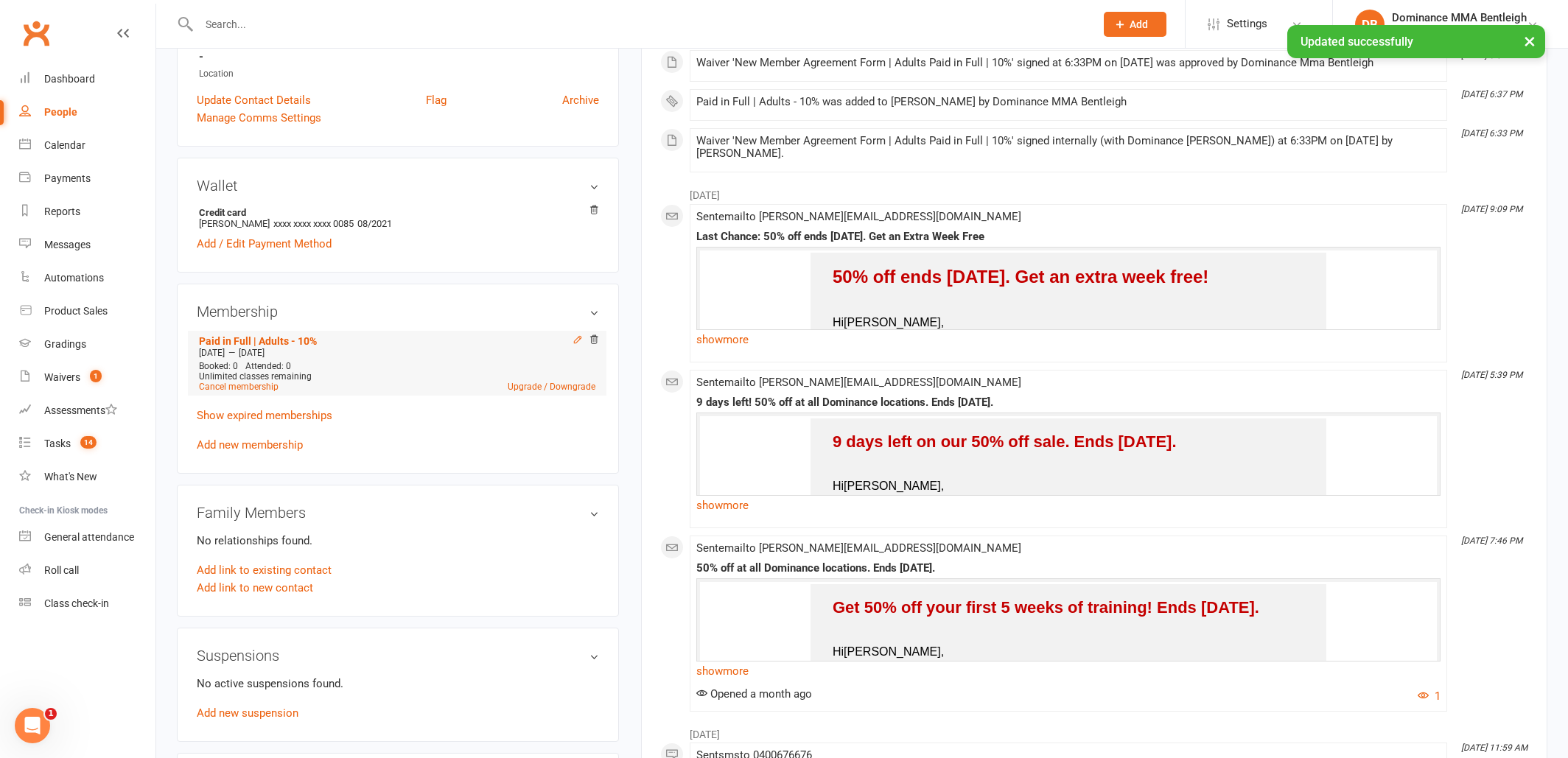
click at [577, 339] on icon at bounding box center [577, 339] width 10 height 10
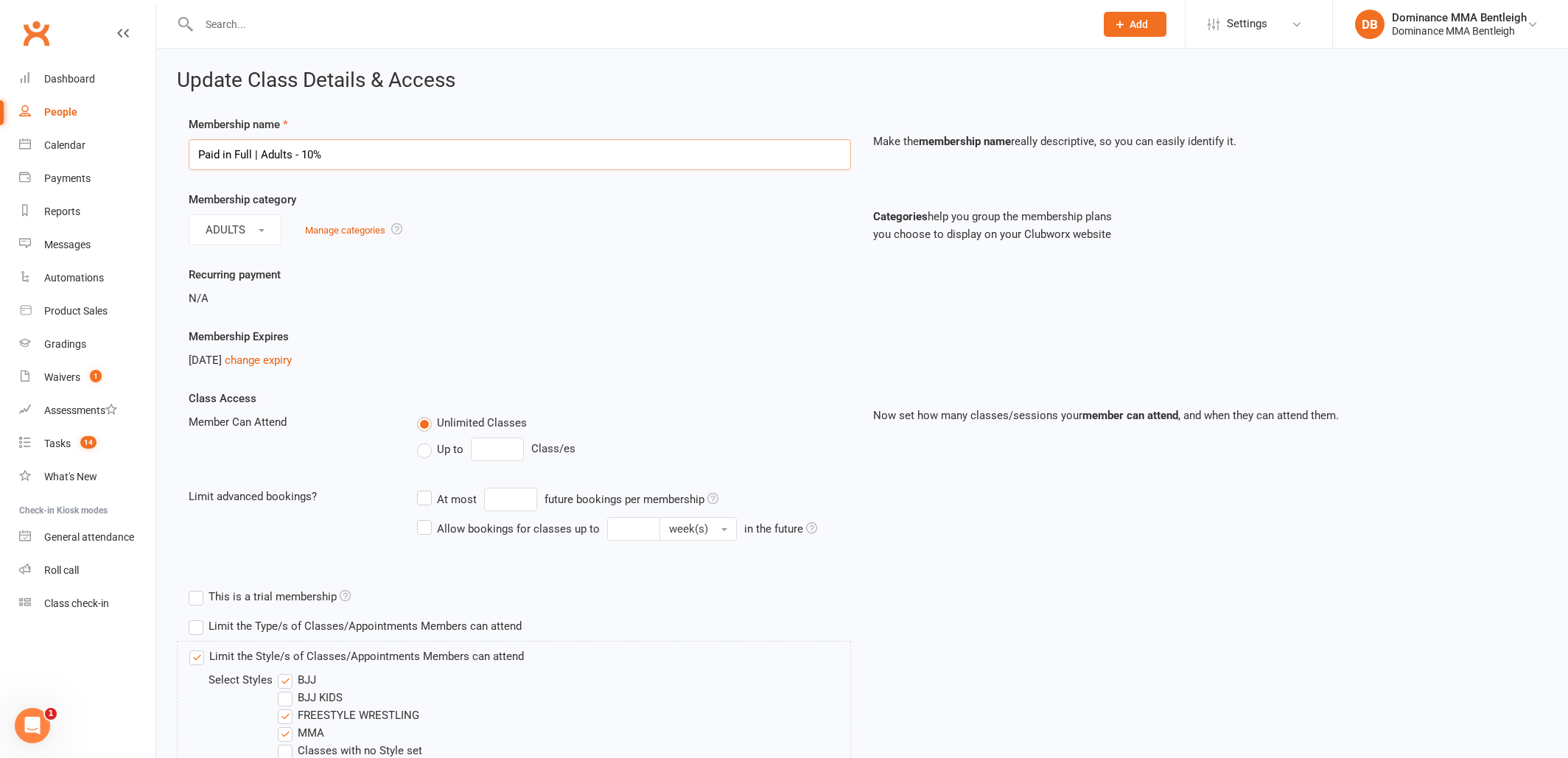
click at [389, 147] on input "Paid in Full | Adults - 10%" at bounding box center [519, 155] width 663 height 31
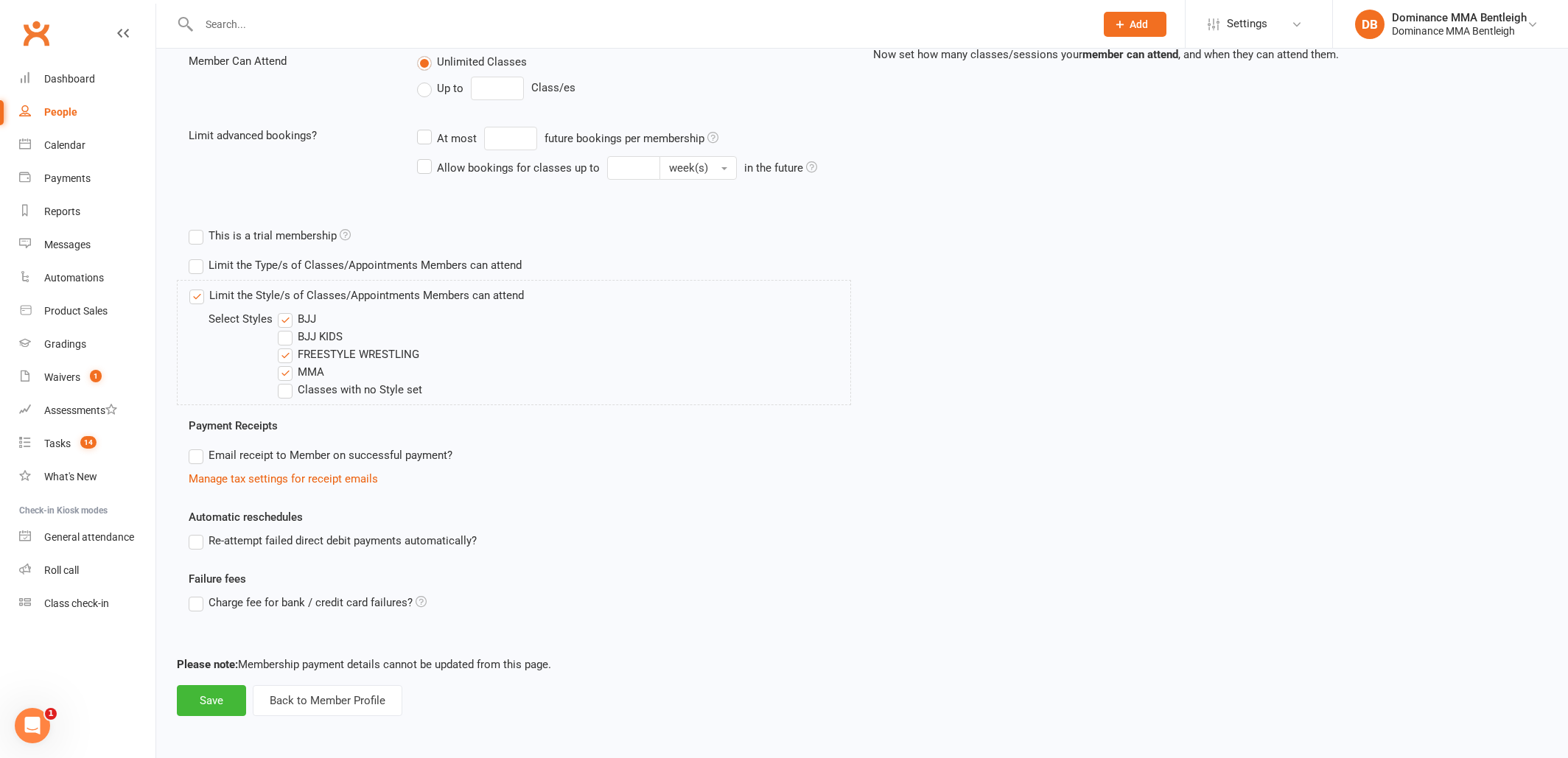
scroll to position [373, 0]
type input "Paid in Full | Adults - 5% 6 months"
click at [215, 690] on button "Save" at bounding box center [211, 700] width 69 height 31
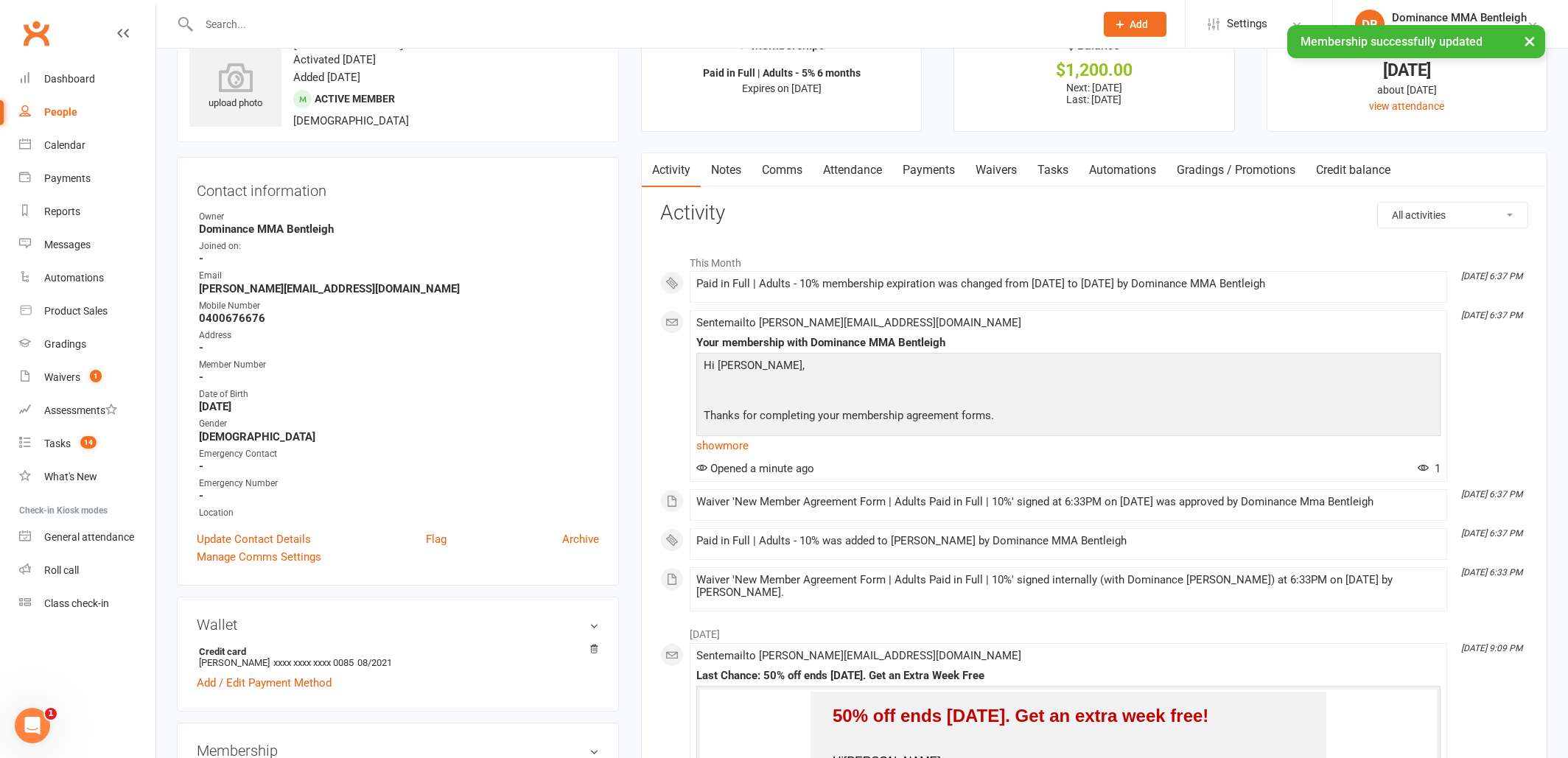
click at [289, 616] on div "Wallet Credit card [PERSON_NAME] xxxx xxxx xxxx 0085 08/2021 Add / Edit Payment…" at bounding box center [398, 655] width 443 height 115
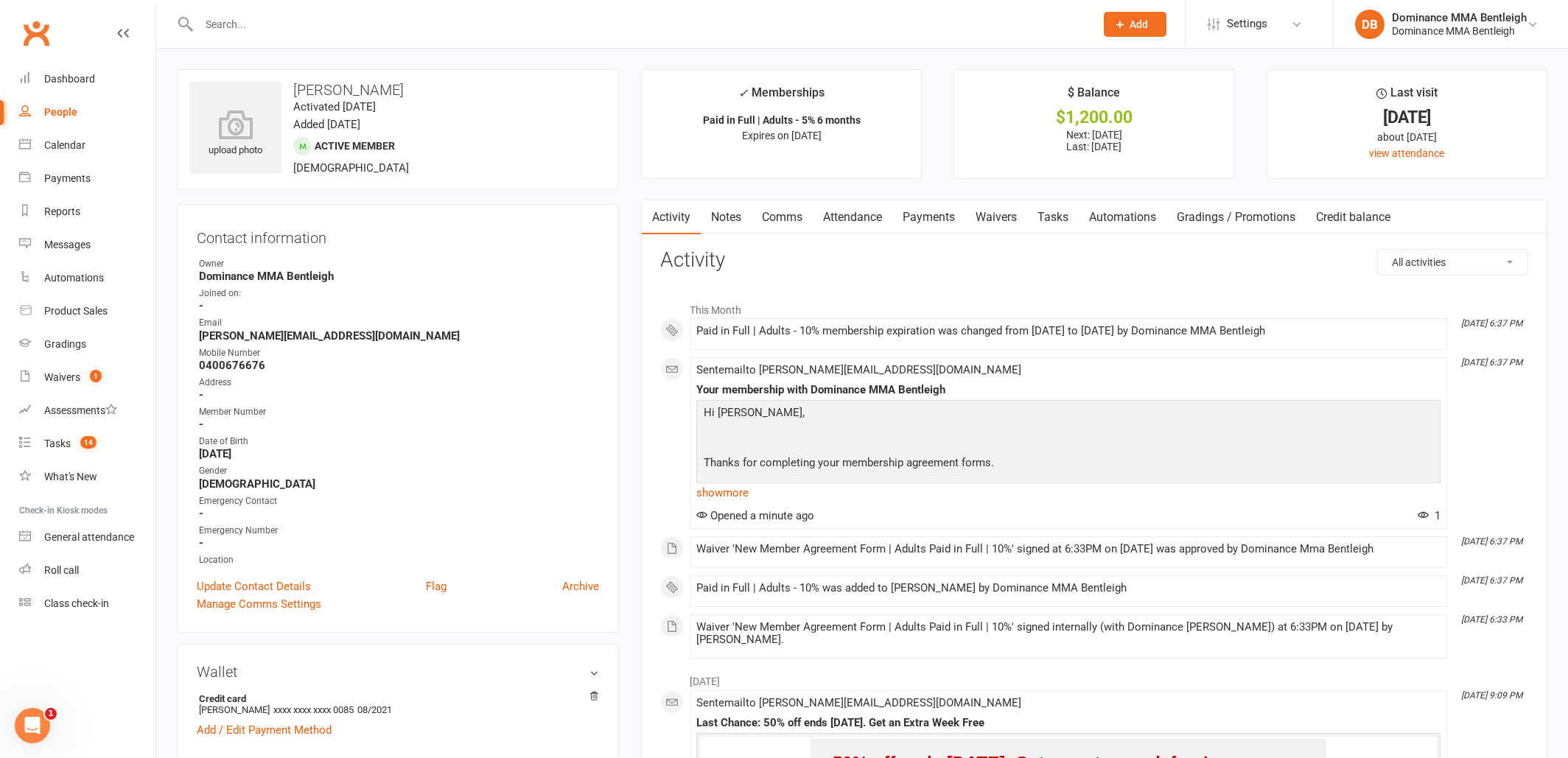
click at [938, 210] on link "Payments" at bounding box center [929, 217] width 73 height 34
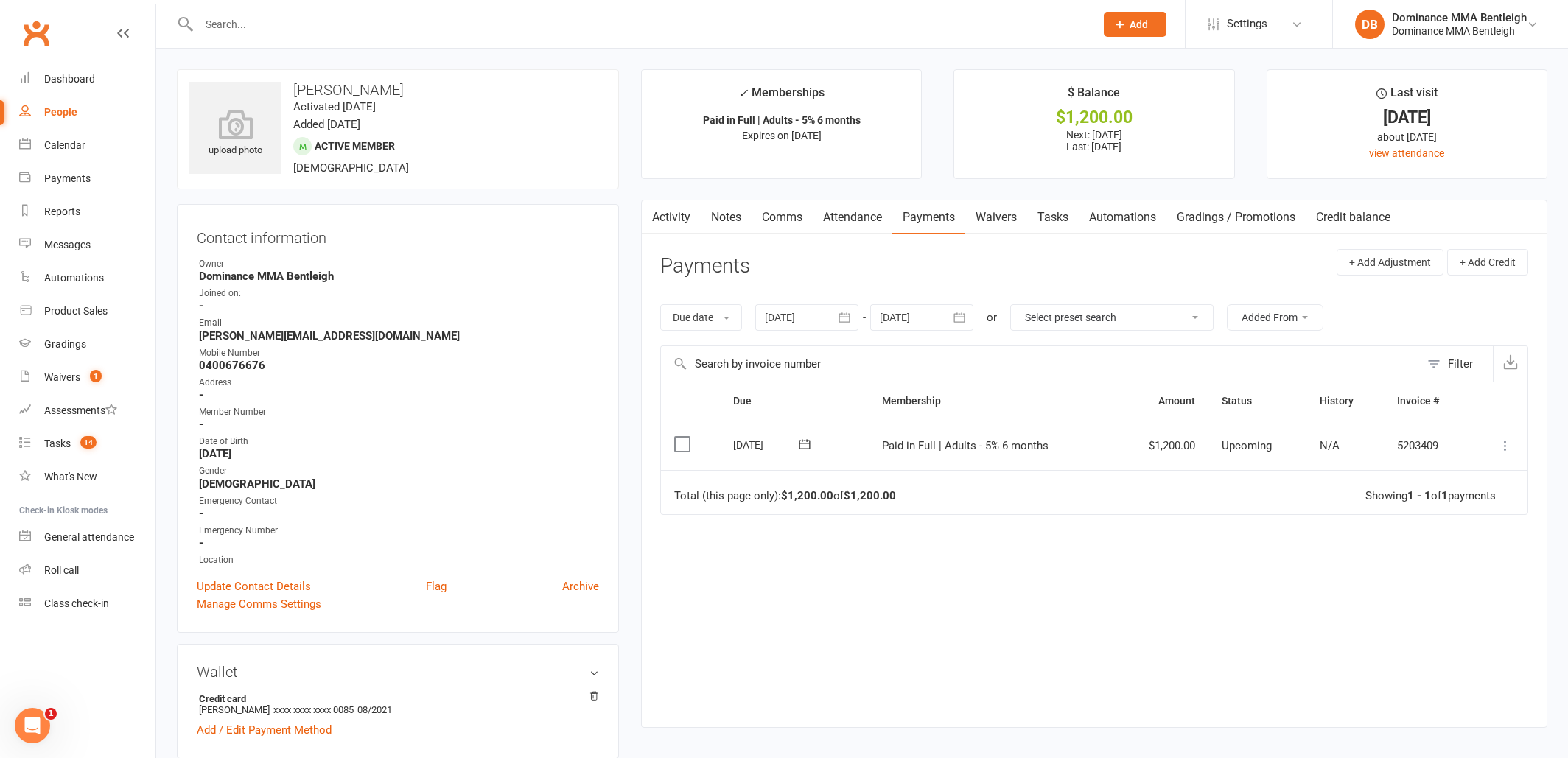
click at [682, 440] on label at bounding box center [684, 444] width 20 height 15
click at [682, 437] on input "checkbox" at bounding box center [678, 437] width 9 height 0
click at [1492, 734] on button "Change status" at bounding box center [1488, 724] width 116 height 31
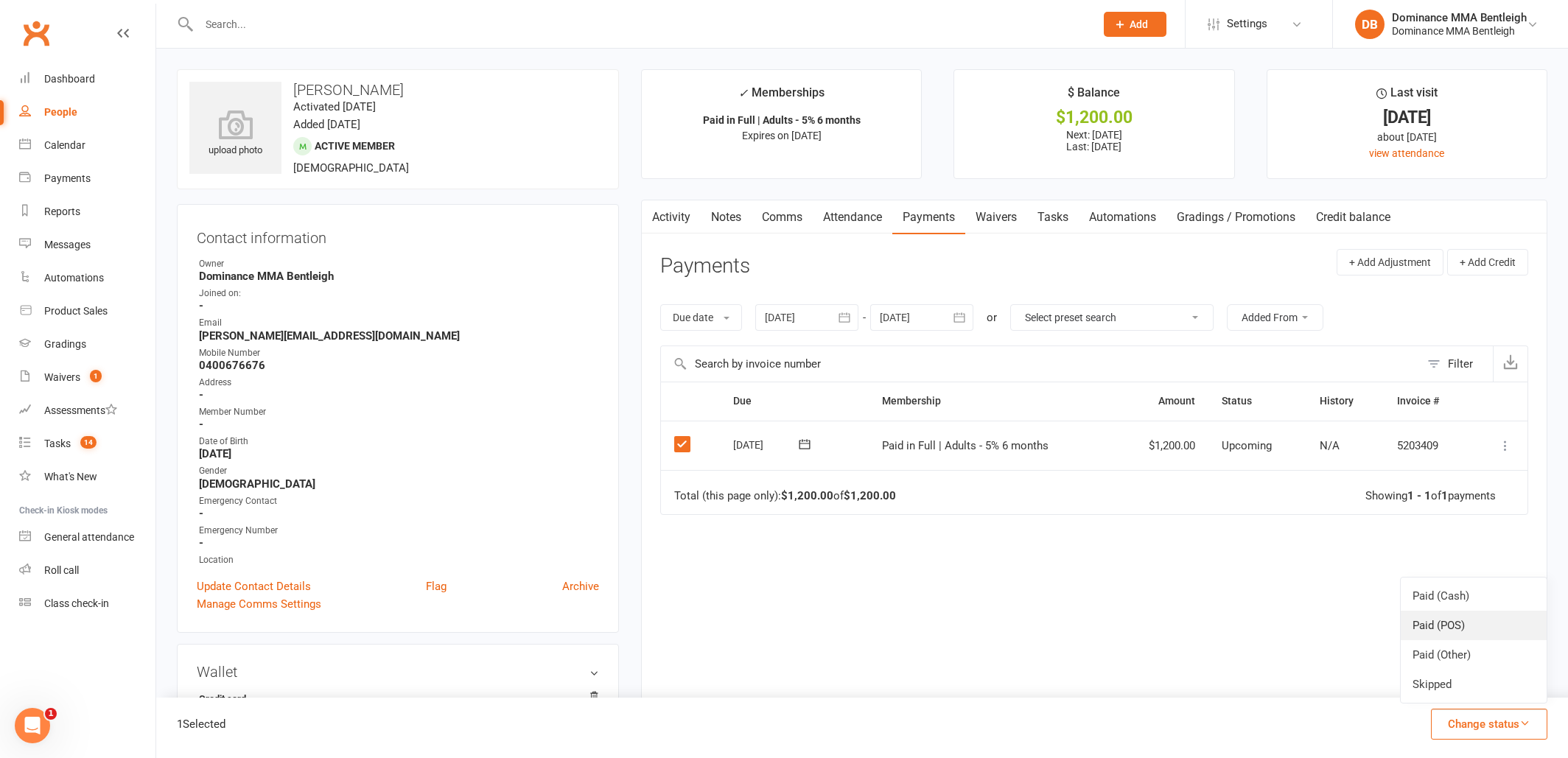
click at [1490, 625] on link "Paid (POS)" at bounding box center [1474, 625] width 146 height 29
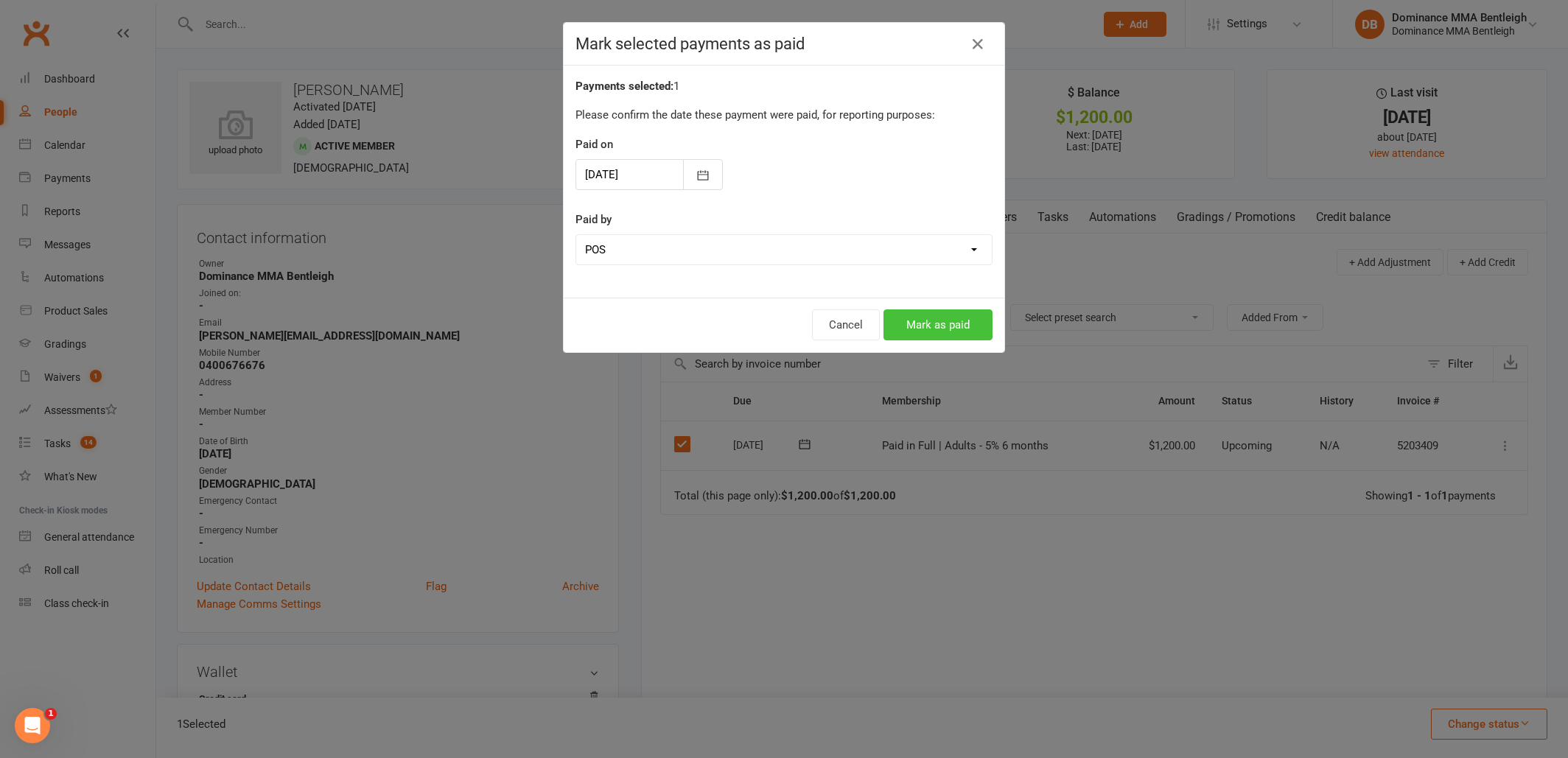
click at [934, 322] on button "Mark as paid" at bounding box center [937, 325] width 109 height 31
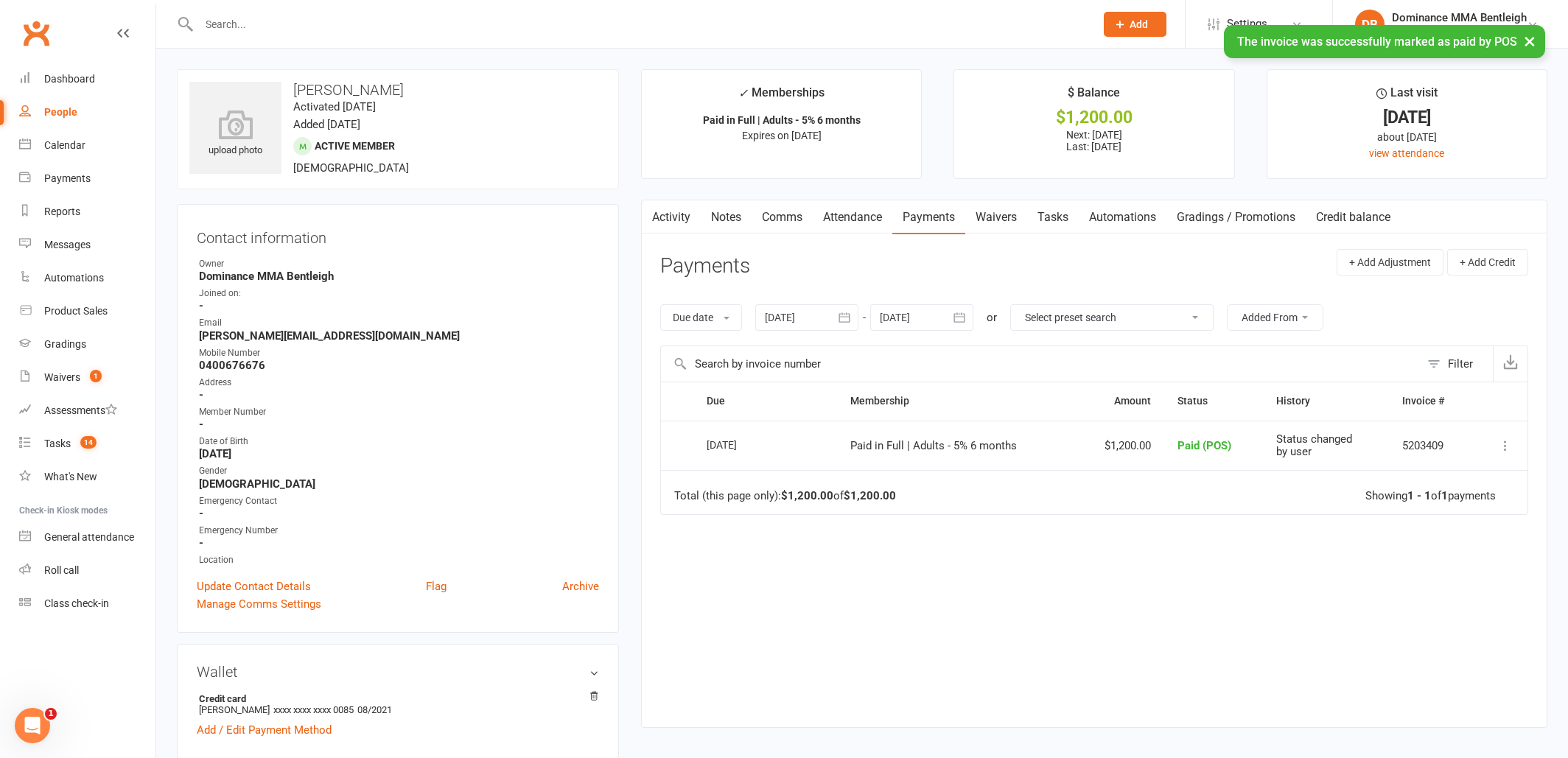
click at [735, 215] on link "Notes" at bounding box center [726, 217] width 51 height 34
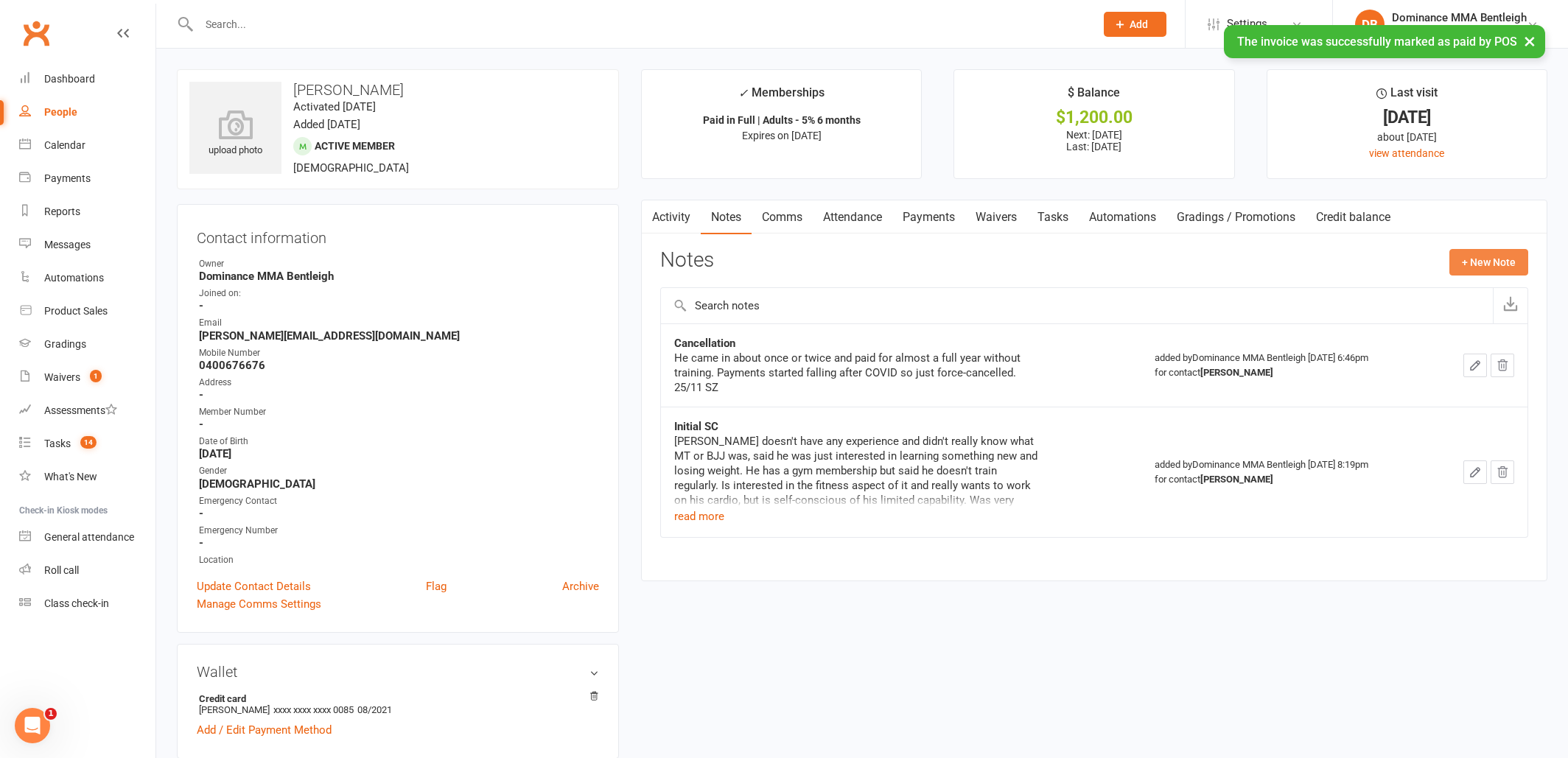
click at [1467, 259] on button "+ New Note" at bounding box center [1488, 262] width 79 height 27
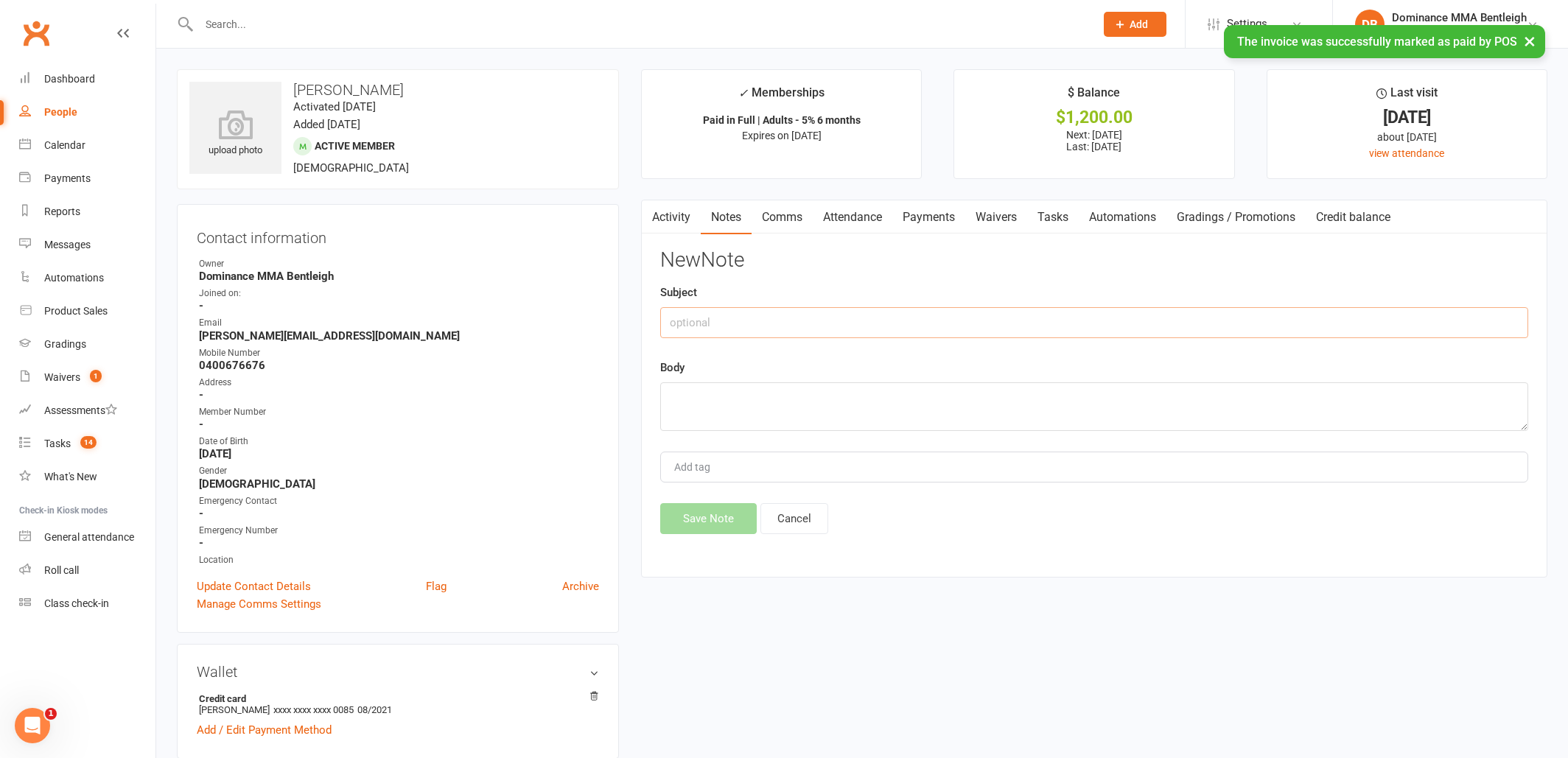
click at [880, 325] on input "text" at bounding box center [1093, 323] width 868 height 31
type input "A"
type input "C"
type input "REJOIN"
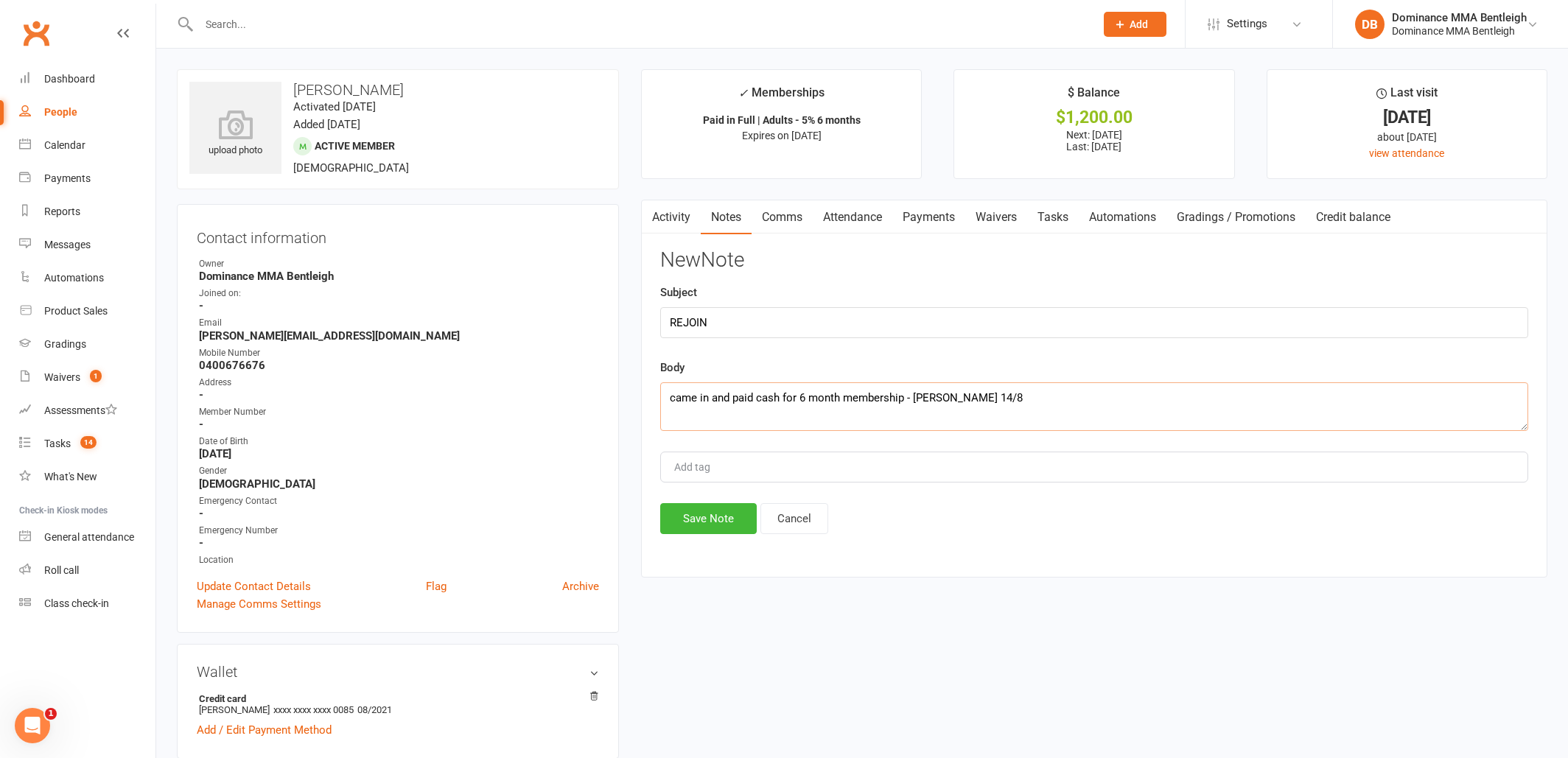
click at [903, 393] on textarea "came in and paid cash for 6 month membership - [PERSON_NAME] 14/8" at bounding box center [1093, 406] width 868 height 48
type textarea "came in and paid cash for 6 month membership - signed 12 month waiver as we had…"
click at [739, 513] on button "Save Note" at bounding box center [709, 518] width 97 height 31
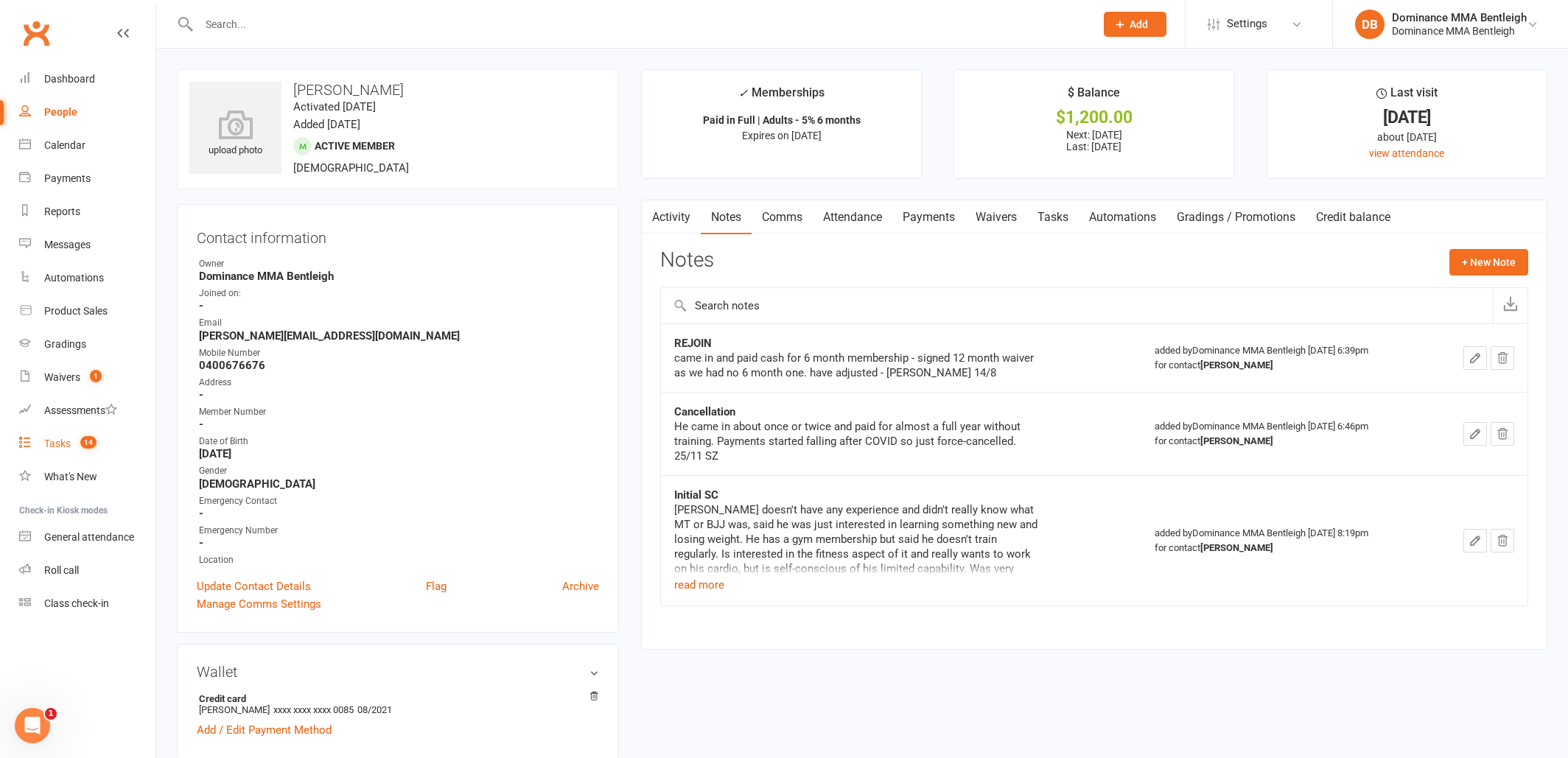
click at [64, 443] on div "Tasks" at bounding box center [57, 443] width 27 height 12
select select "incomplete"
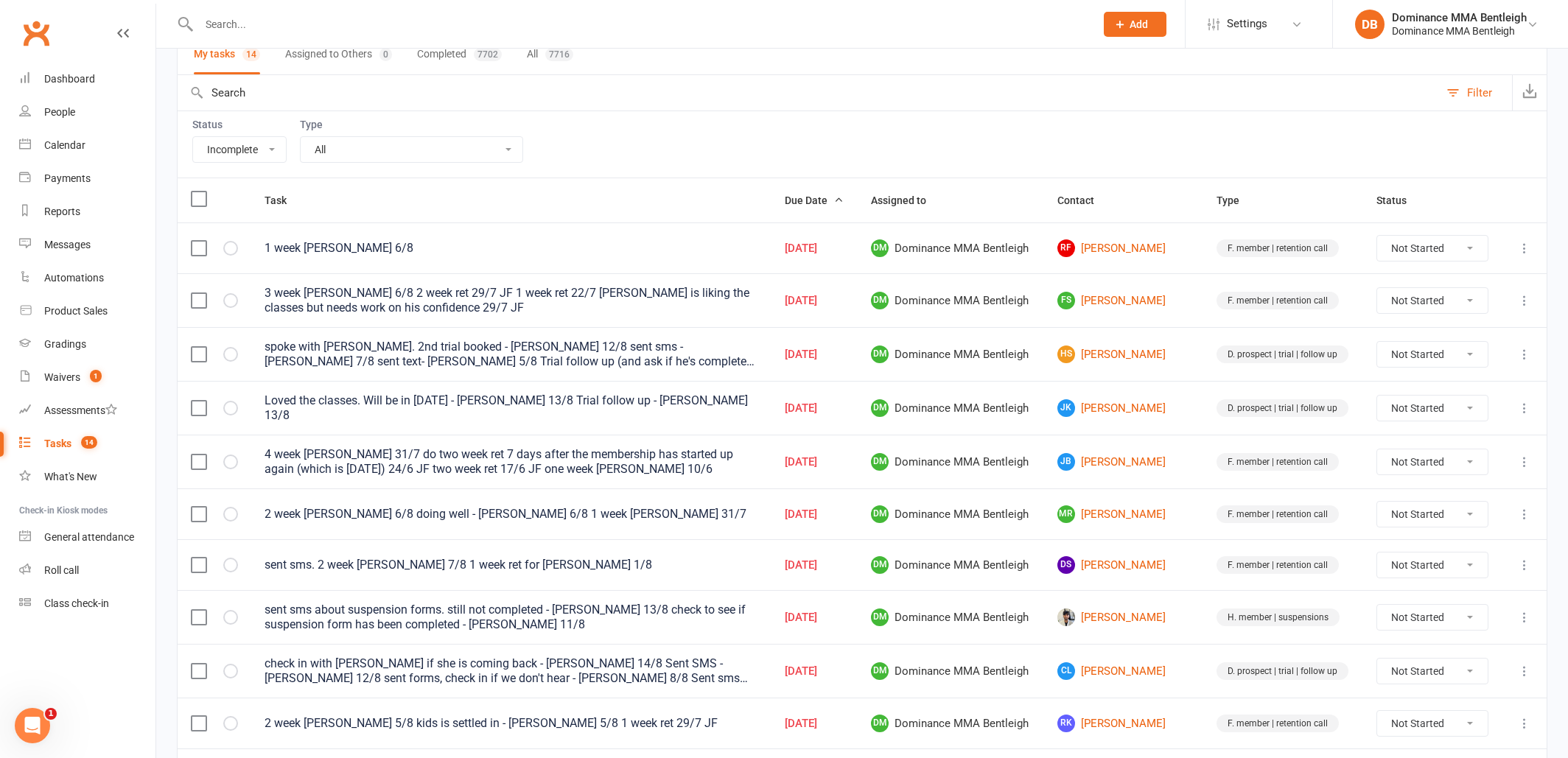
scroll to position [121, 0]
drag, startPoint x: 66, startPoint y: 446, endPoint x: 55, endPoint y: 443, distance: 11.4
click at [63, 448] on div "Tasks" at bounding box center [58, 443] width 27 height 12
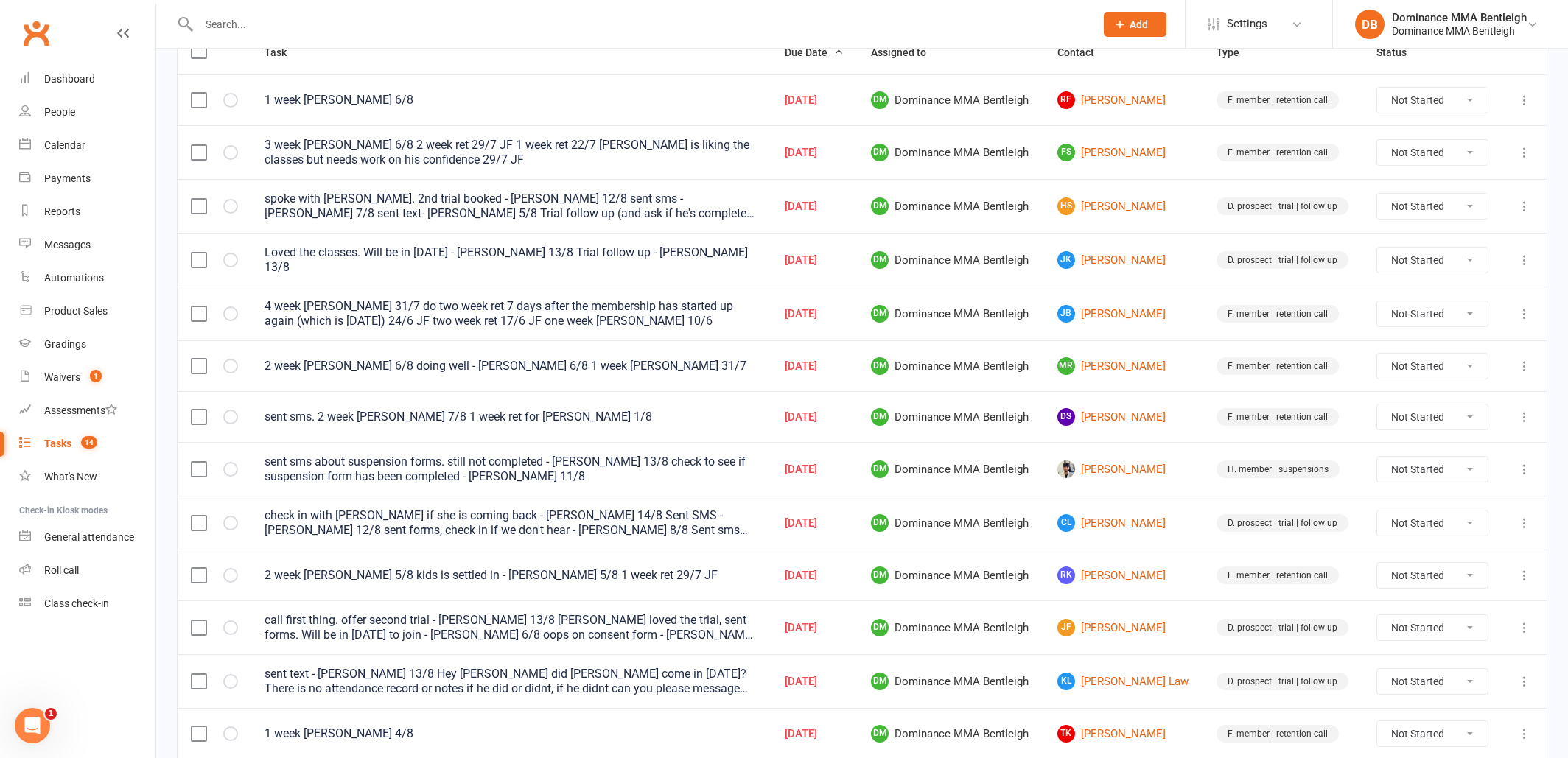
scroll to position [270, 0]
click at [1132, 625] on link "[PERSON_NAME] [PERSON_NAME]" at bounding box center [1123, 627] width 133 height 17
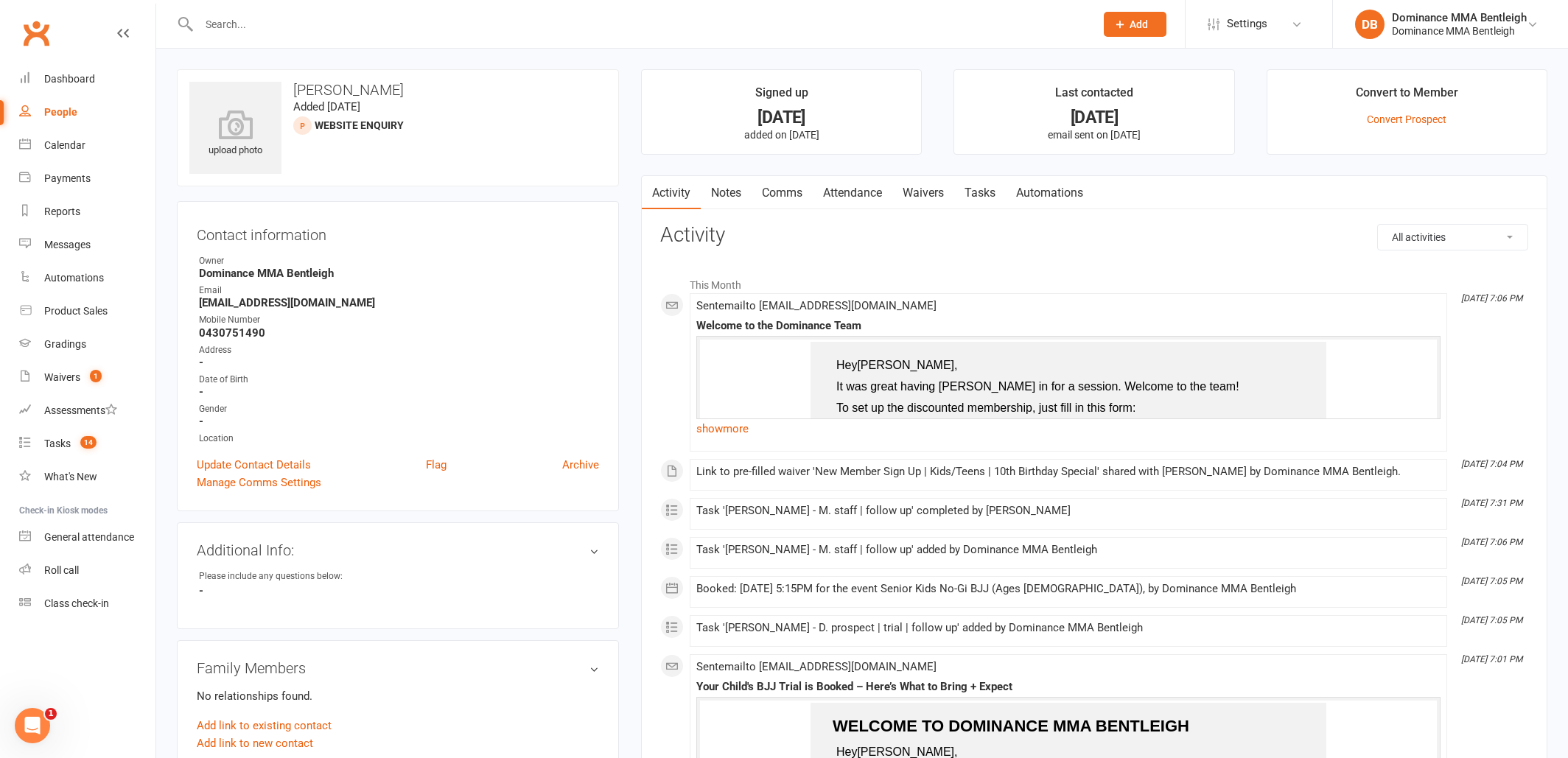
click at [727, 192] on link "Notes" at bounding box center [726, 193] width 51 height 34
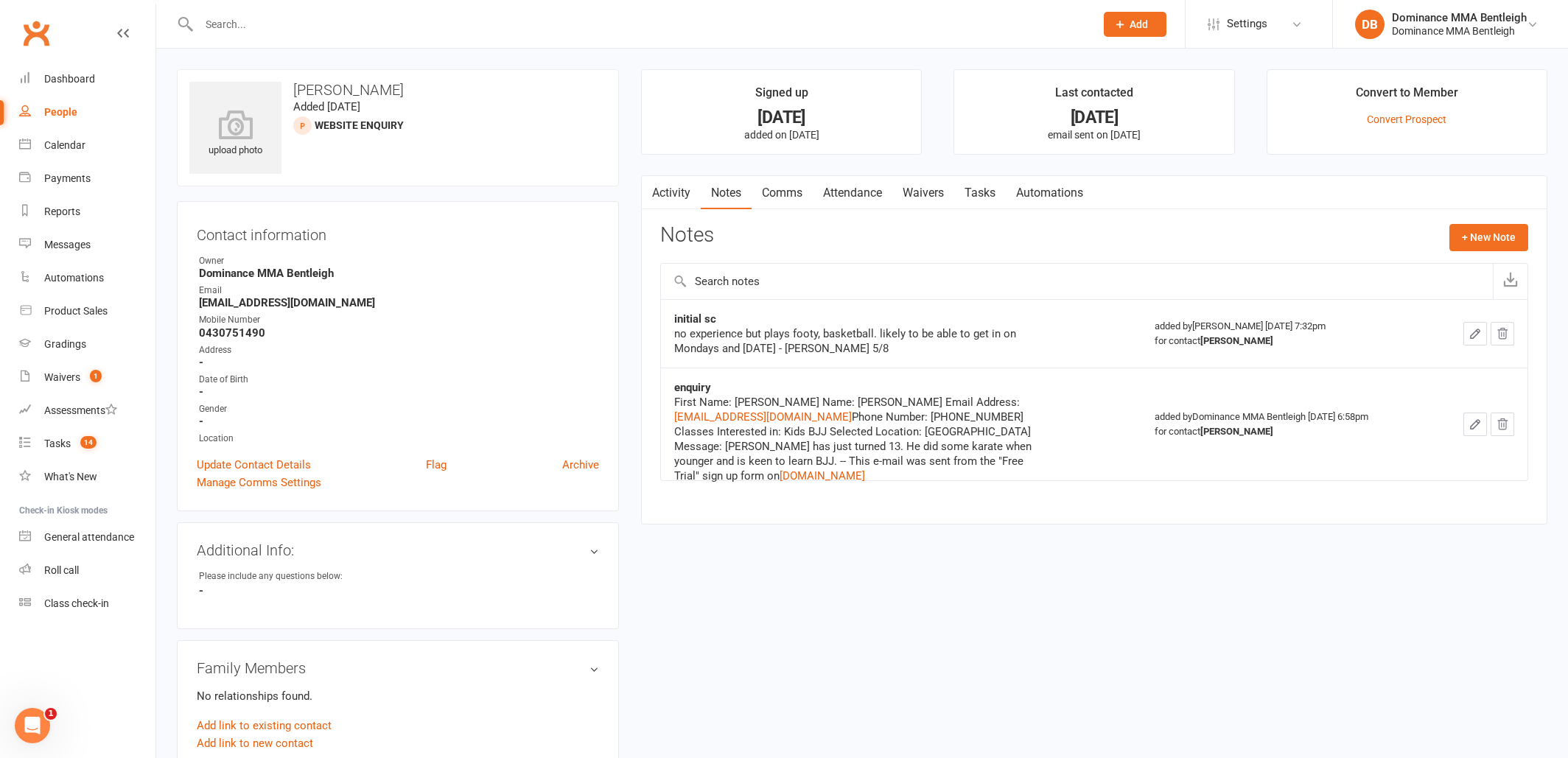
click at [838, 208] on div "Activity Notes Comms Attendance Waivers Tasks Automations Notes + New Note init…" at bounding box center [1093, 350] width 906 height 349
click at [850, 196] on link "Attendance" at bounding box center [852, 193] width 80 height 34
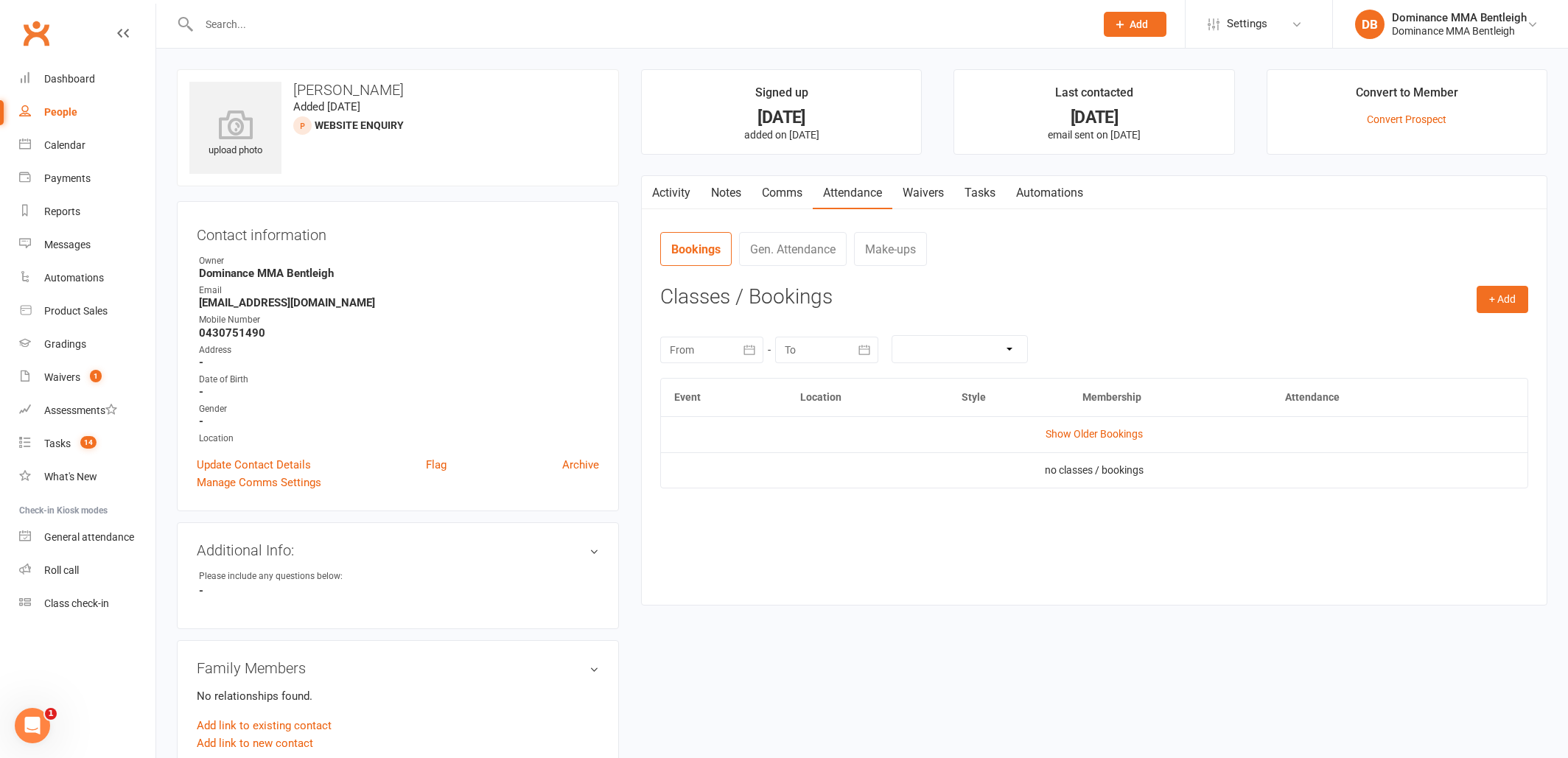
click at [1077, 439] on td "Show Older Bookings" at bounding box center [1094, 433] width 867 height 36
click at [1083, 434] on link "Show Older Bookings" at bounding box center [1094, 433] width 97 height 12
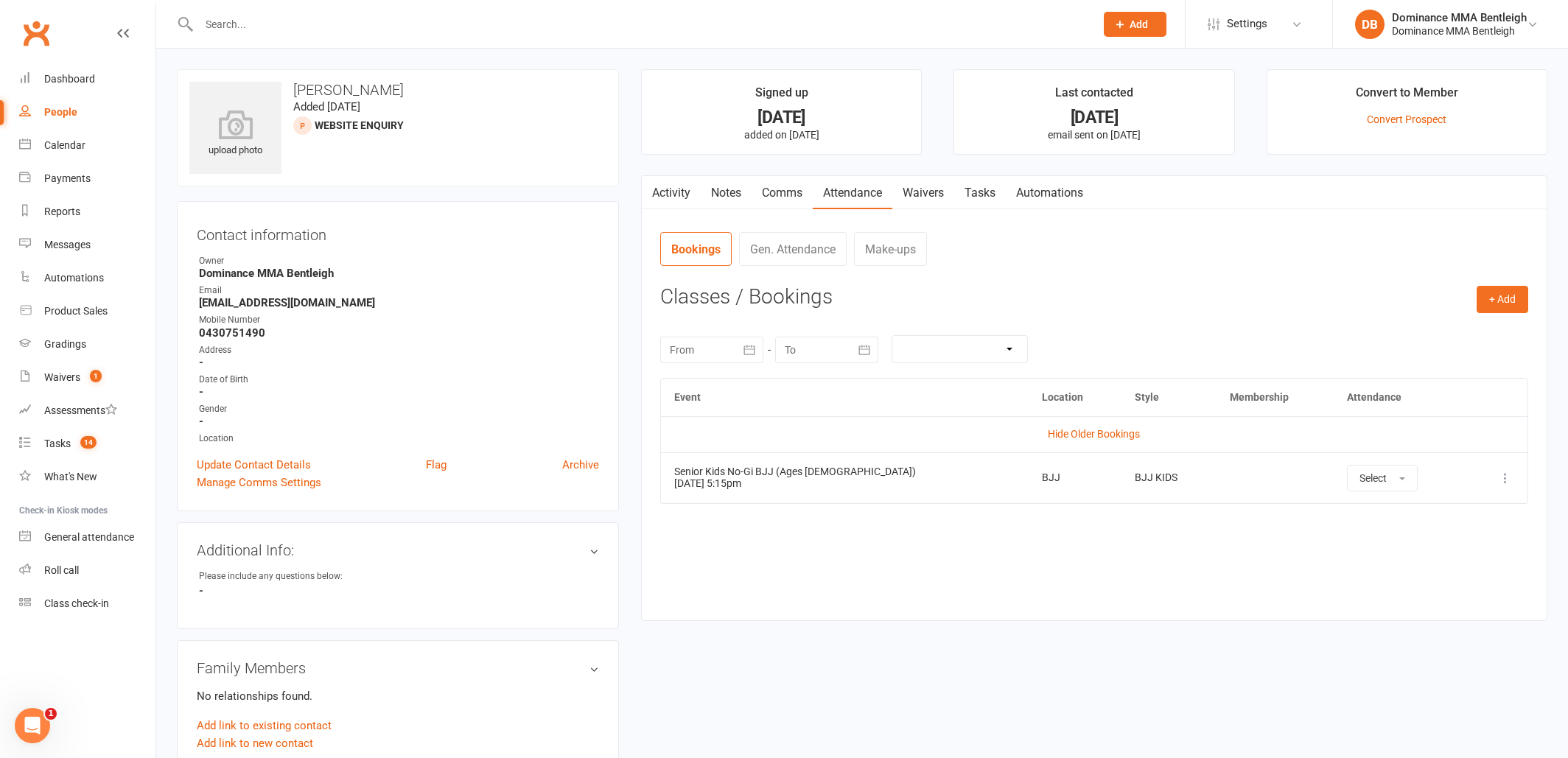
click at [737, 198] on link "Notes" at bounding box center [726, 193] width 51 height 34
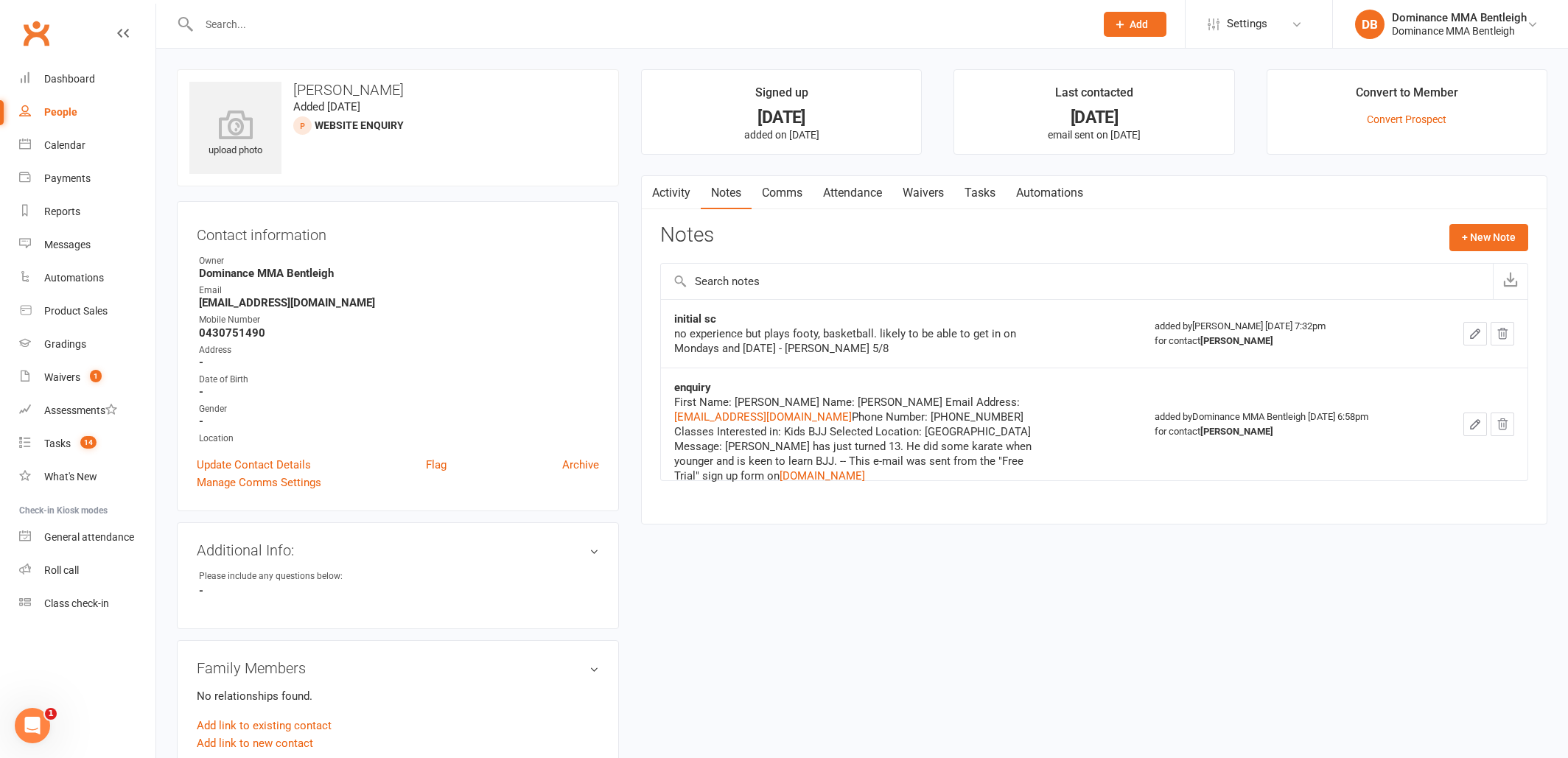
click at [877, 202] on link "Attendance" at bounding box center [852, 193] width 80 height 34
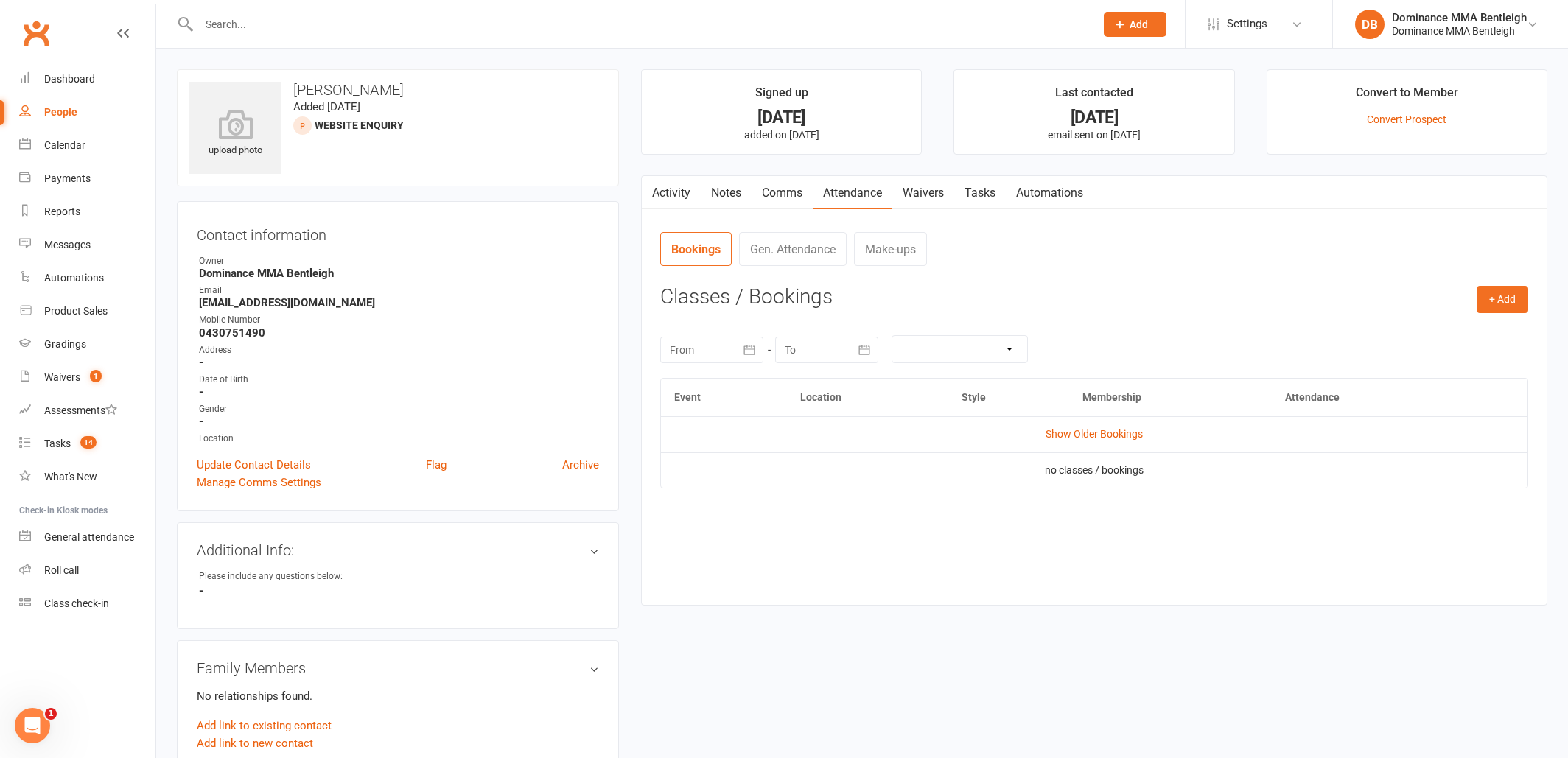
click at [933, 194] on link "Waivers" at bounding box center [923, 193] width 62 height 34
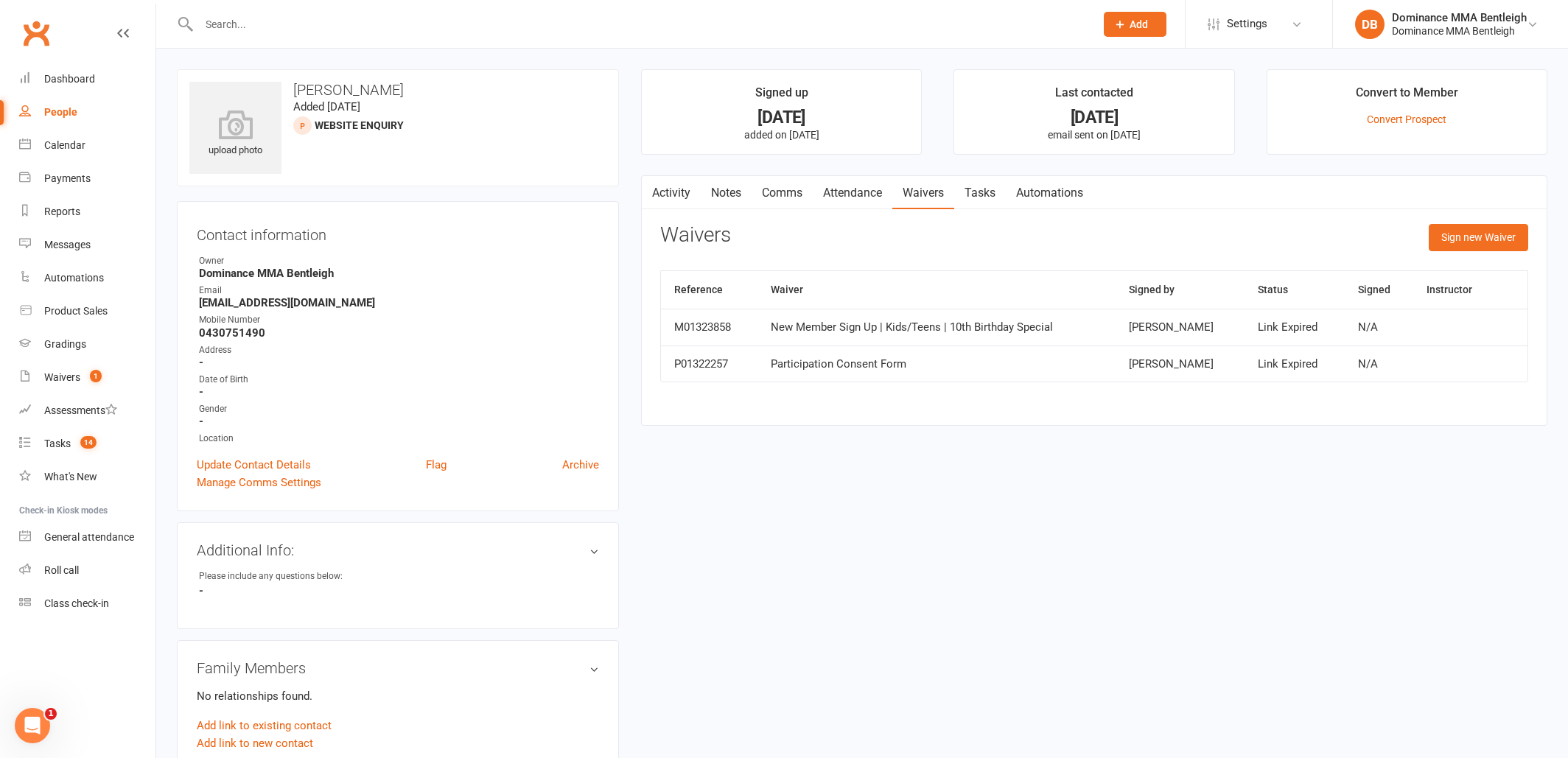
click at [807, 194] on link "Comms" at bounding box center [782, 193] width 61 height 34
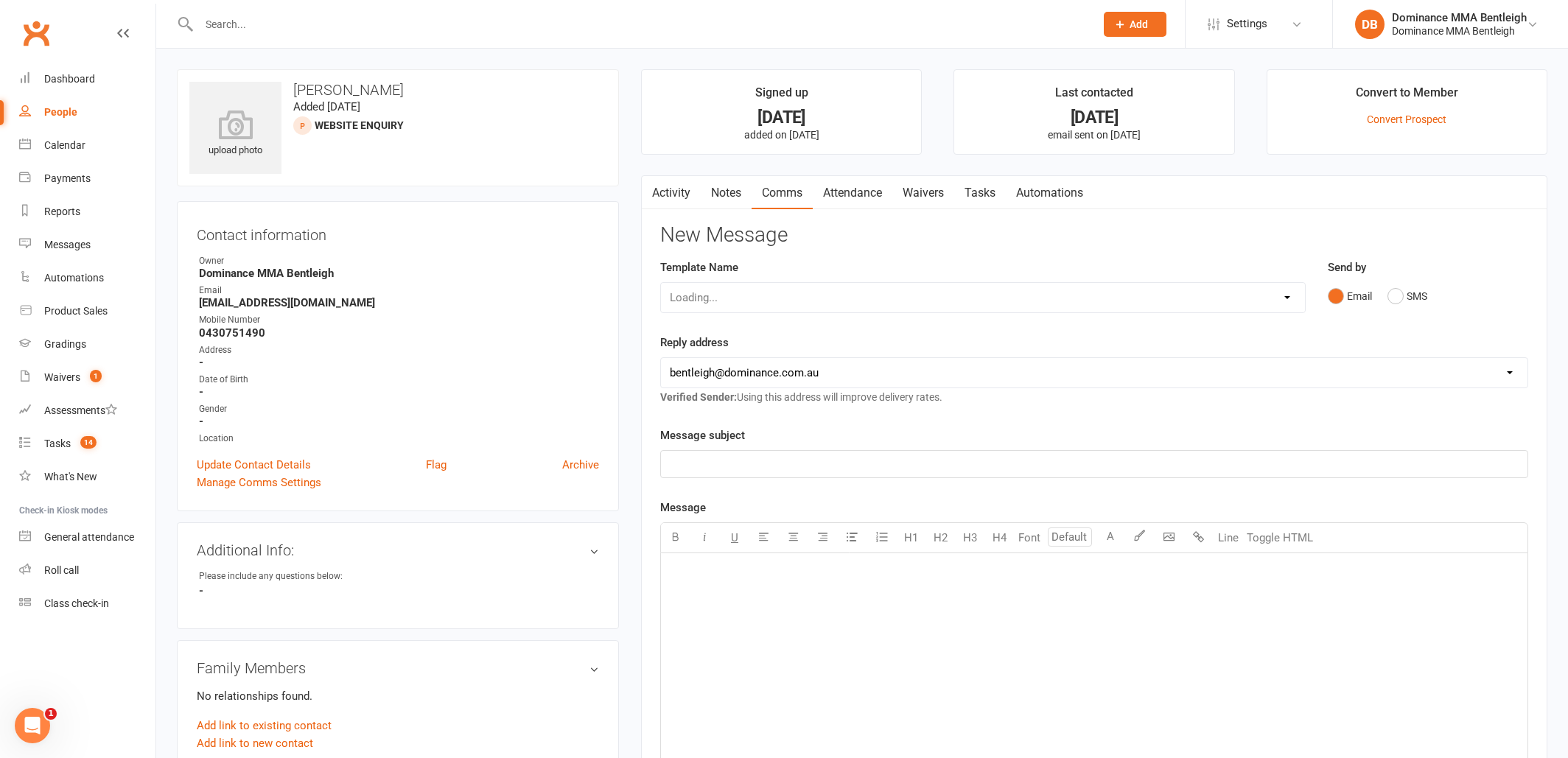
drag, startPoint x: 837, startPoint y: 196, endPoint x: 855, endPoint y: 196, distance: 18.0
click at [837, 196] on link "Attendance" at bounding box center [852, 193] width 80 height 34
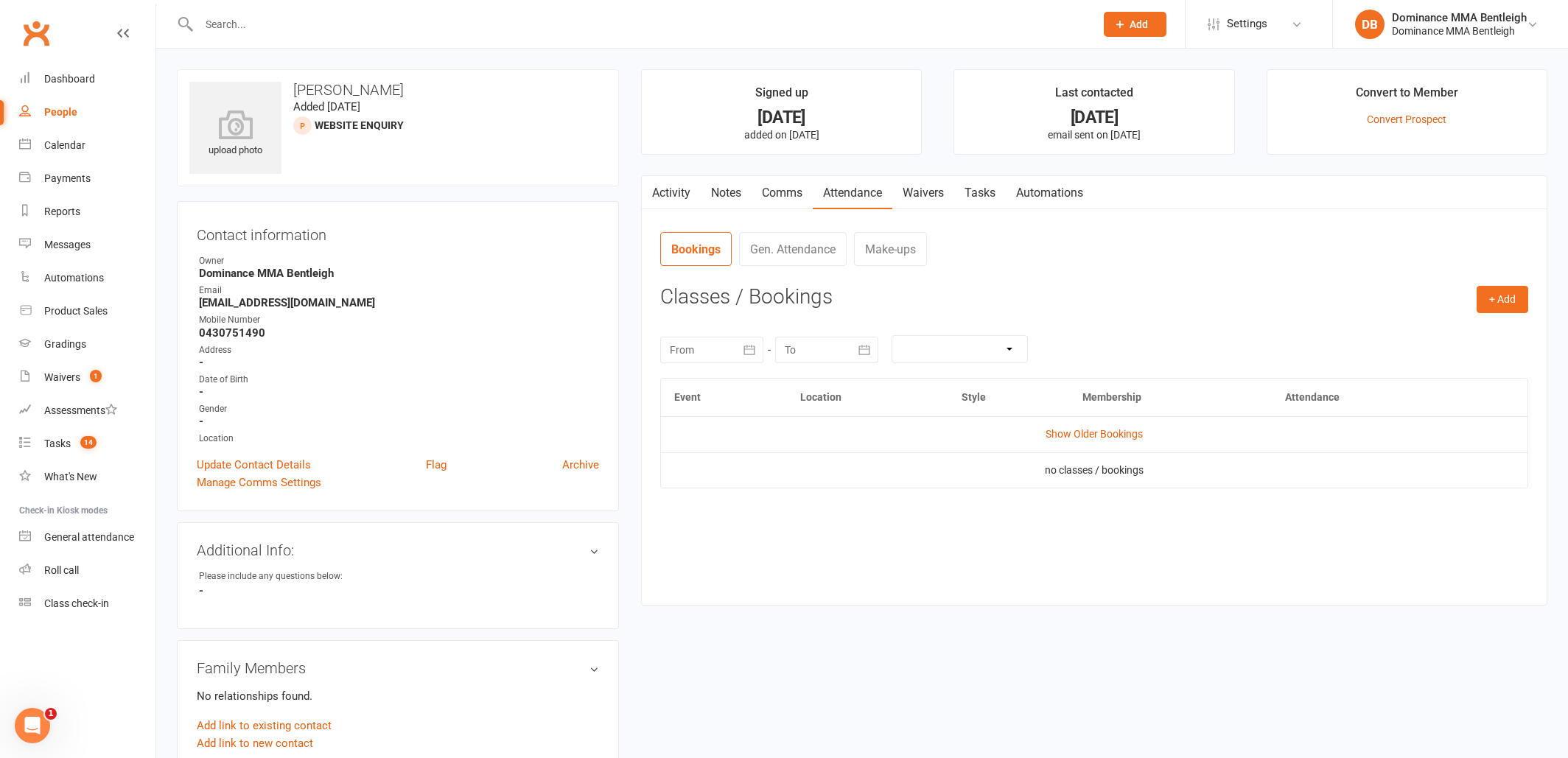
click at [920, 194] on link "Waivers" at bounding box center [923, 193] width 62 height 34
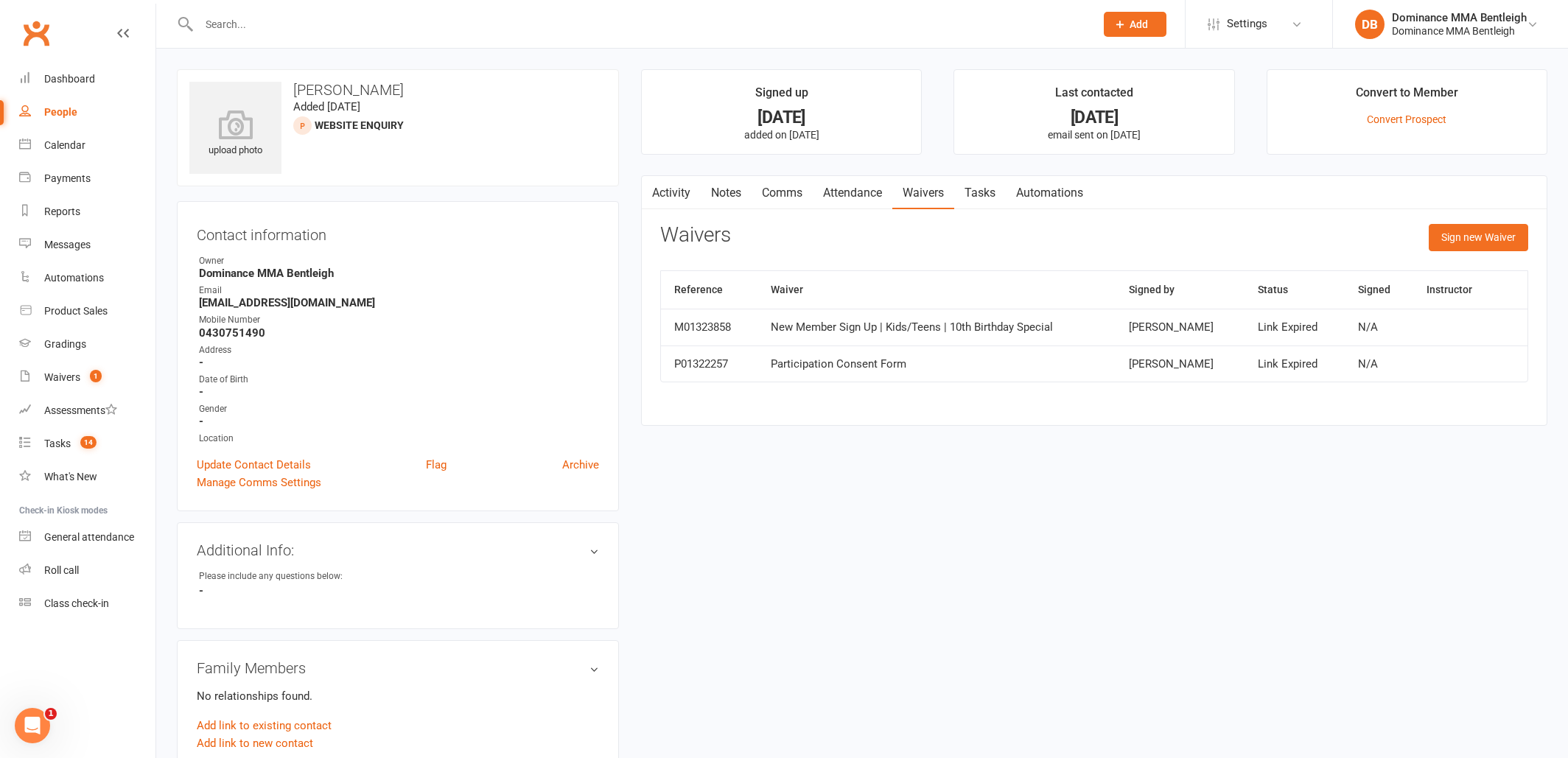
click at [977, 193] on link "Tasks" at bounding box center [980, 193] width 51 height 34
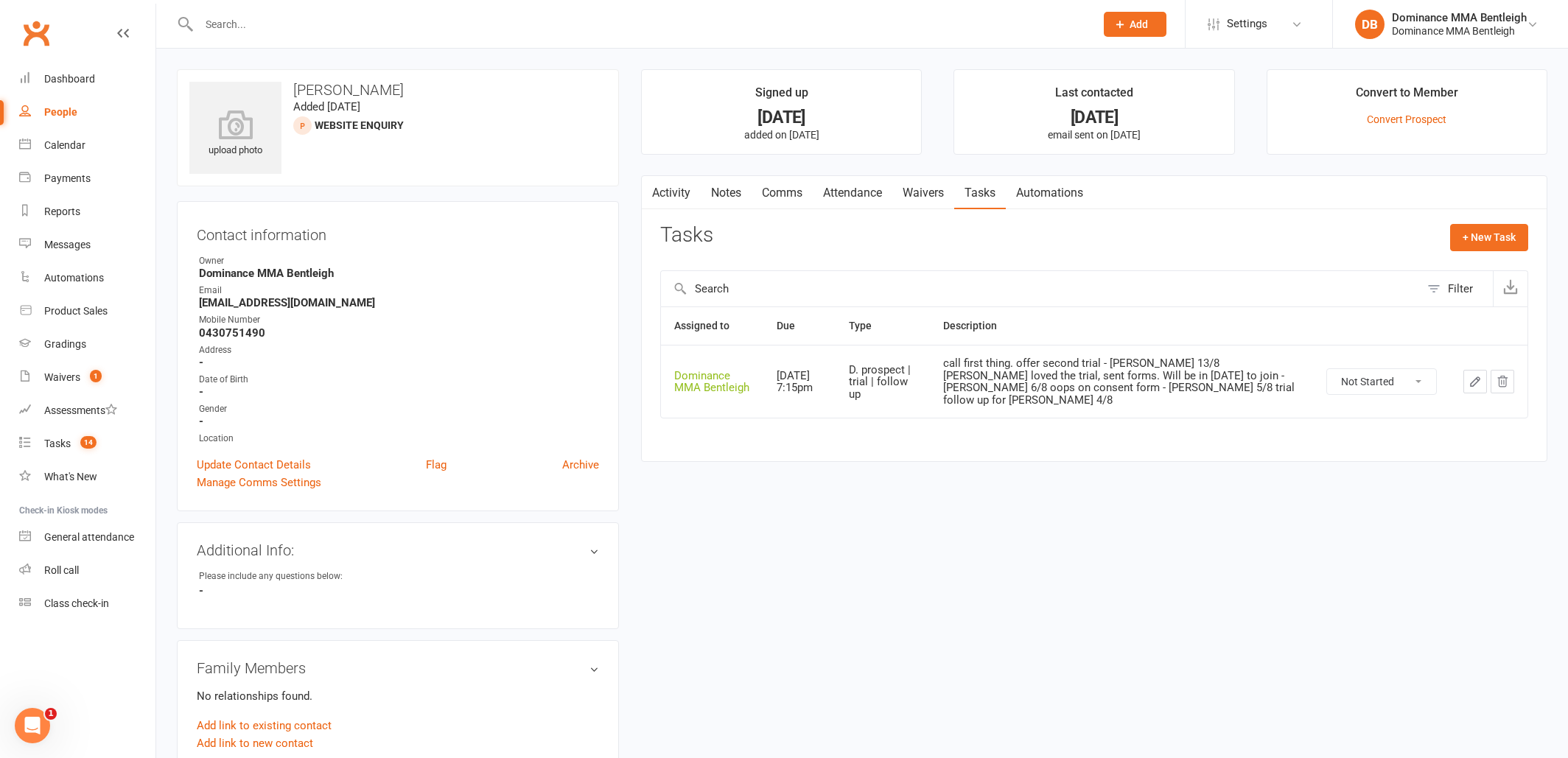
click at [921, 190] on link "Waivers" at bounding box center [923, 193] width 62 height 34
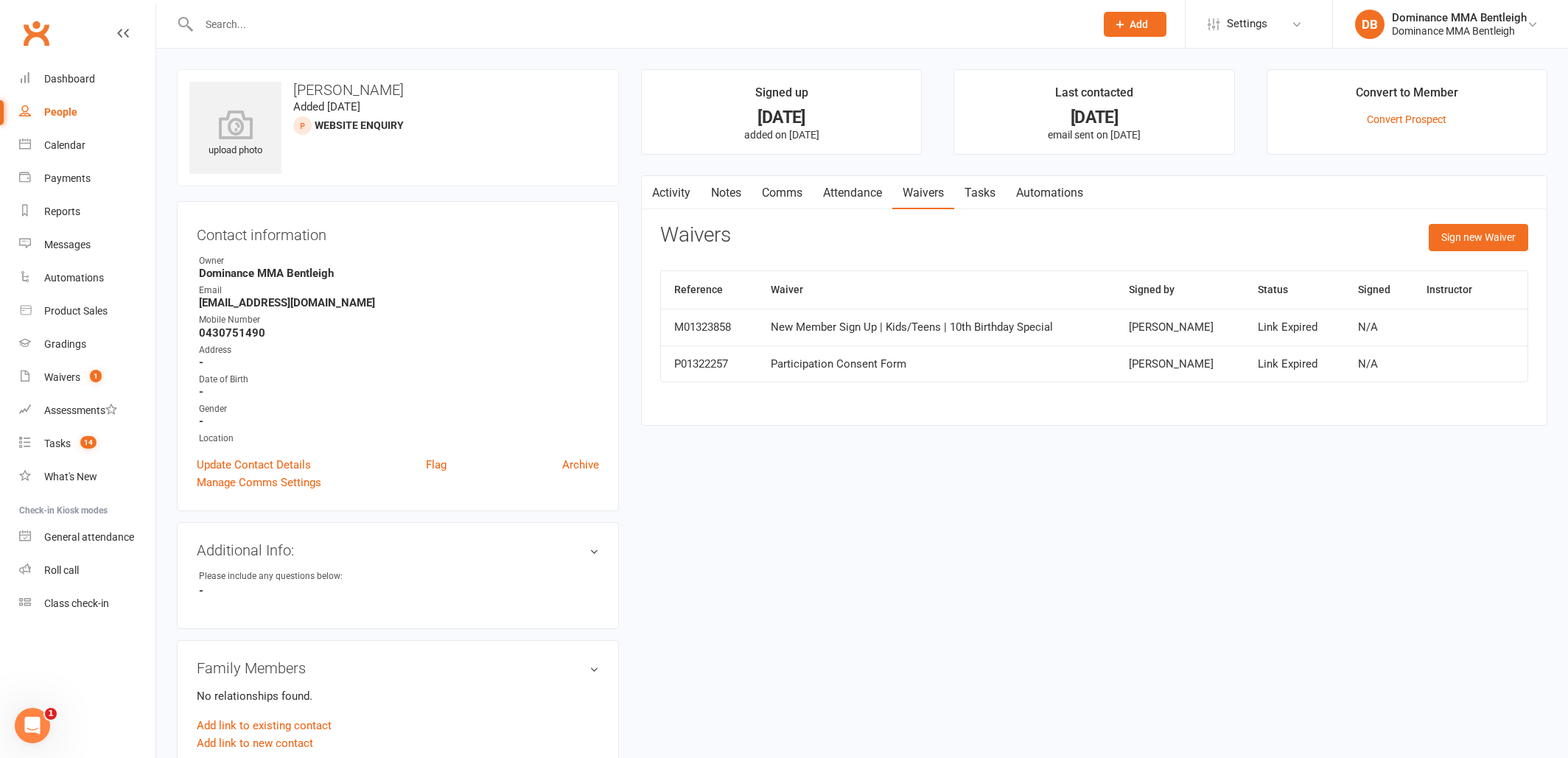
click at [985, 194] on link "Tasks" at bounding box center [980, 193] width 51 height 34
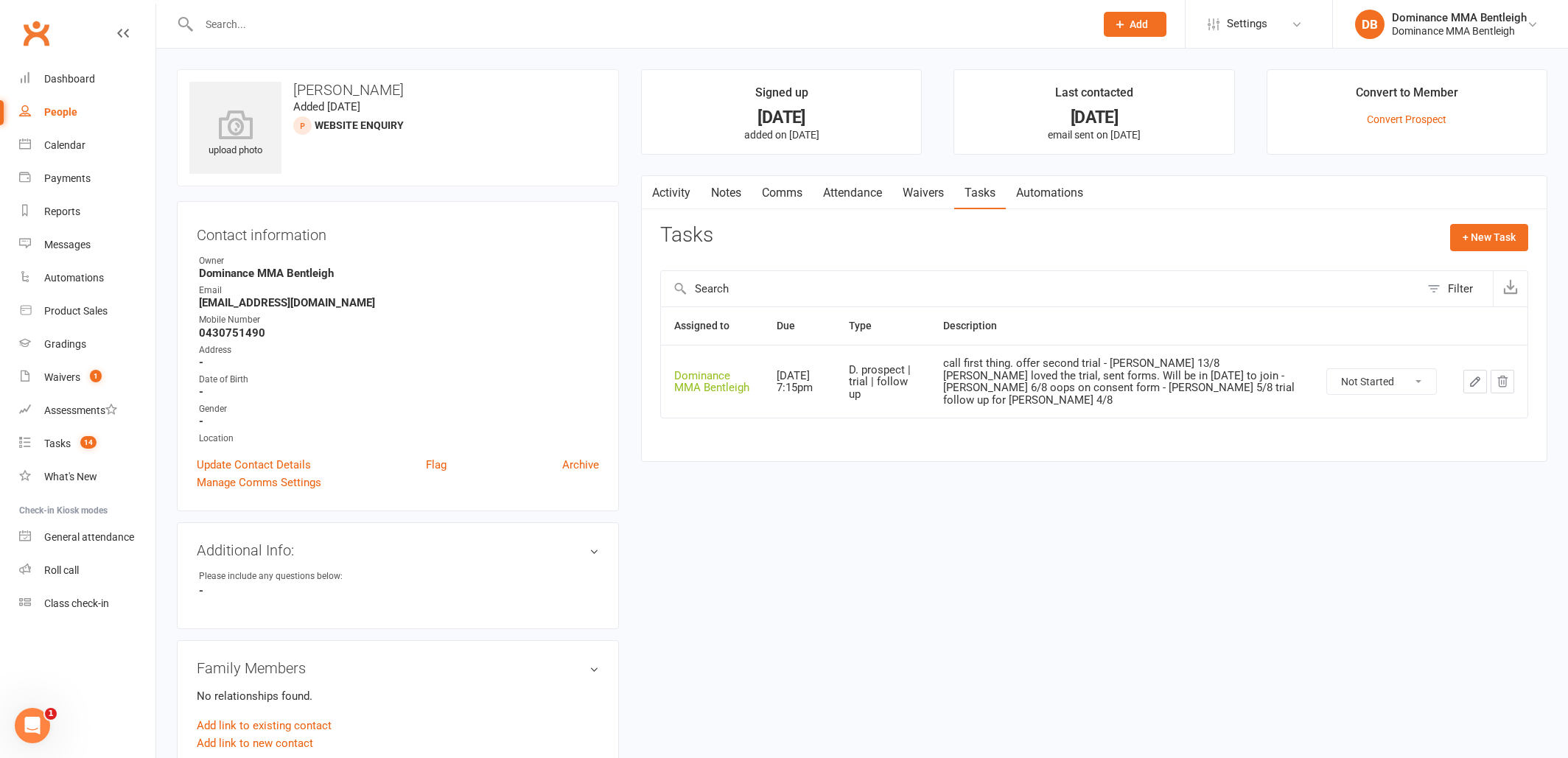
click at [923, 198] on link "Waivers" at bounding box center [923, 193] width 62 height 34
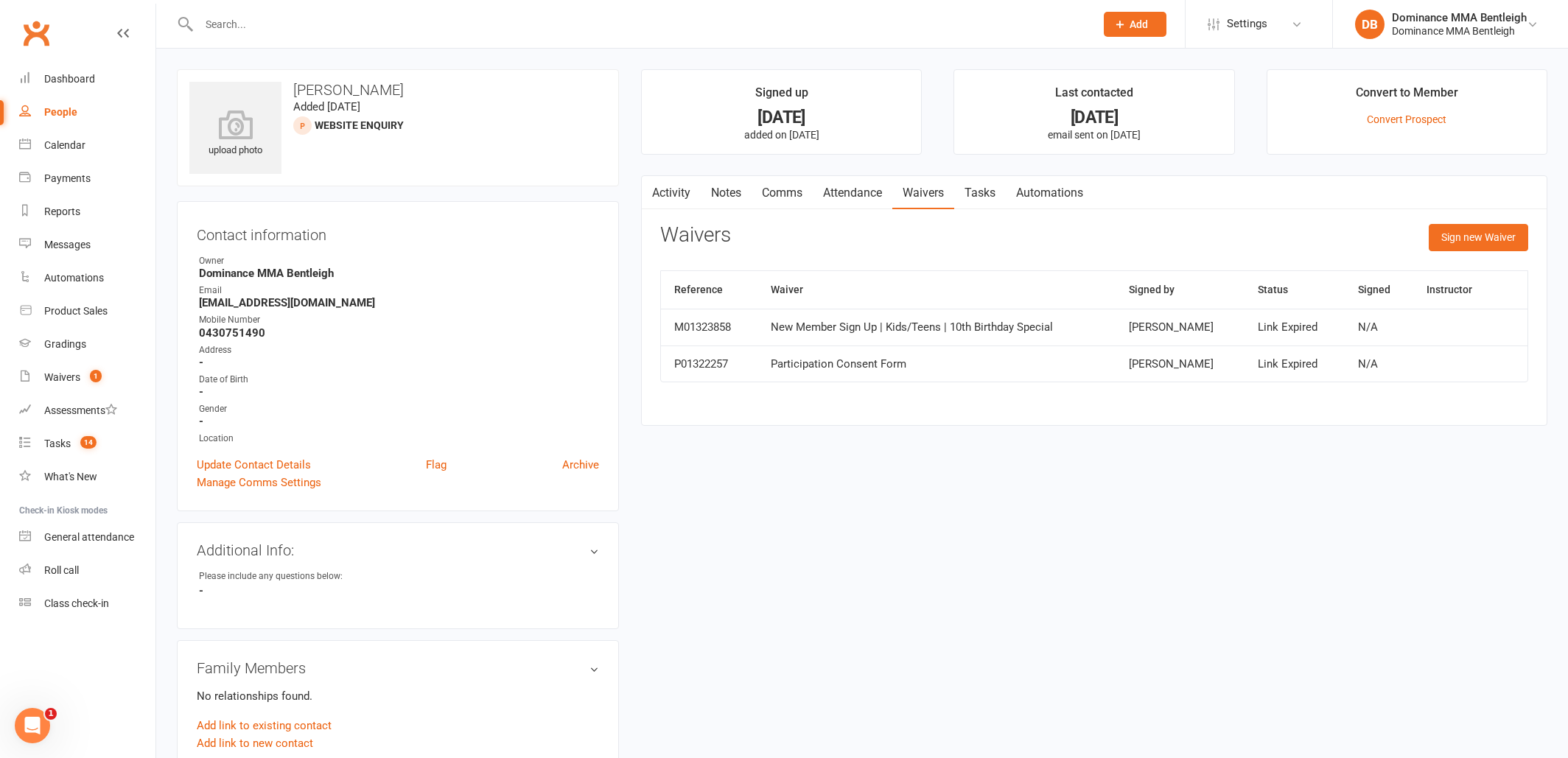
click at [877, 187] on link "Attendance" at bounding box center [852, 193] width 80 height 34
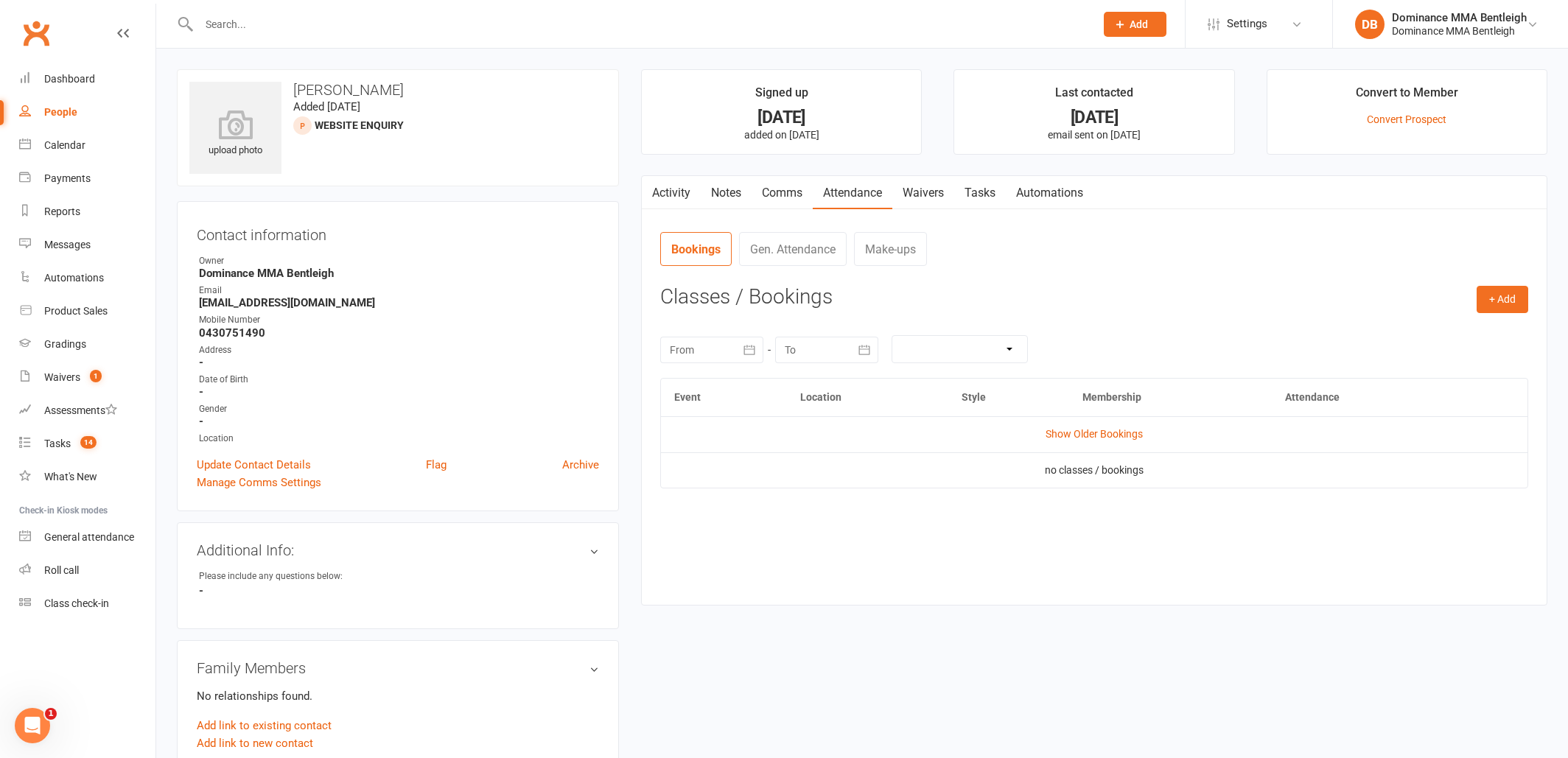
click at [929, 190] on link "Waivers" at bounding box center [923, 193] width 62 height 34
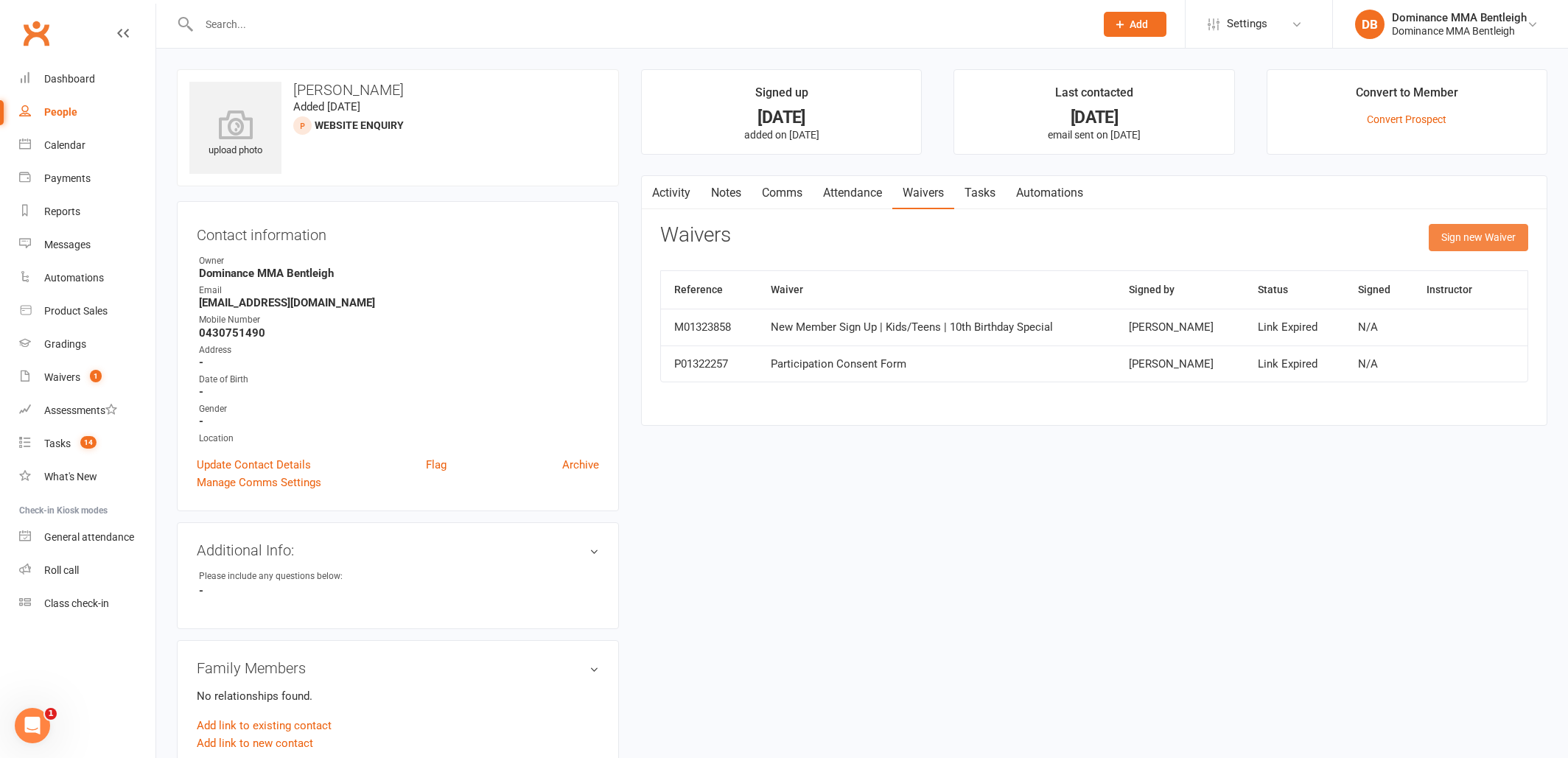
click at [1466, 233] on button "Sign new Waiver" at bounding box center [1478, 237] width 100 height 27
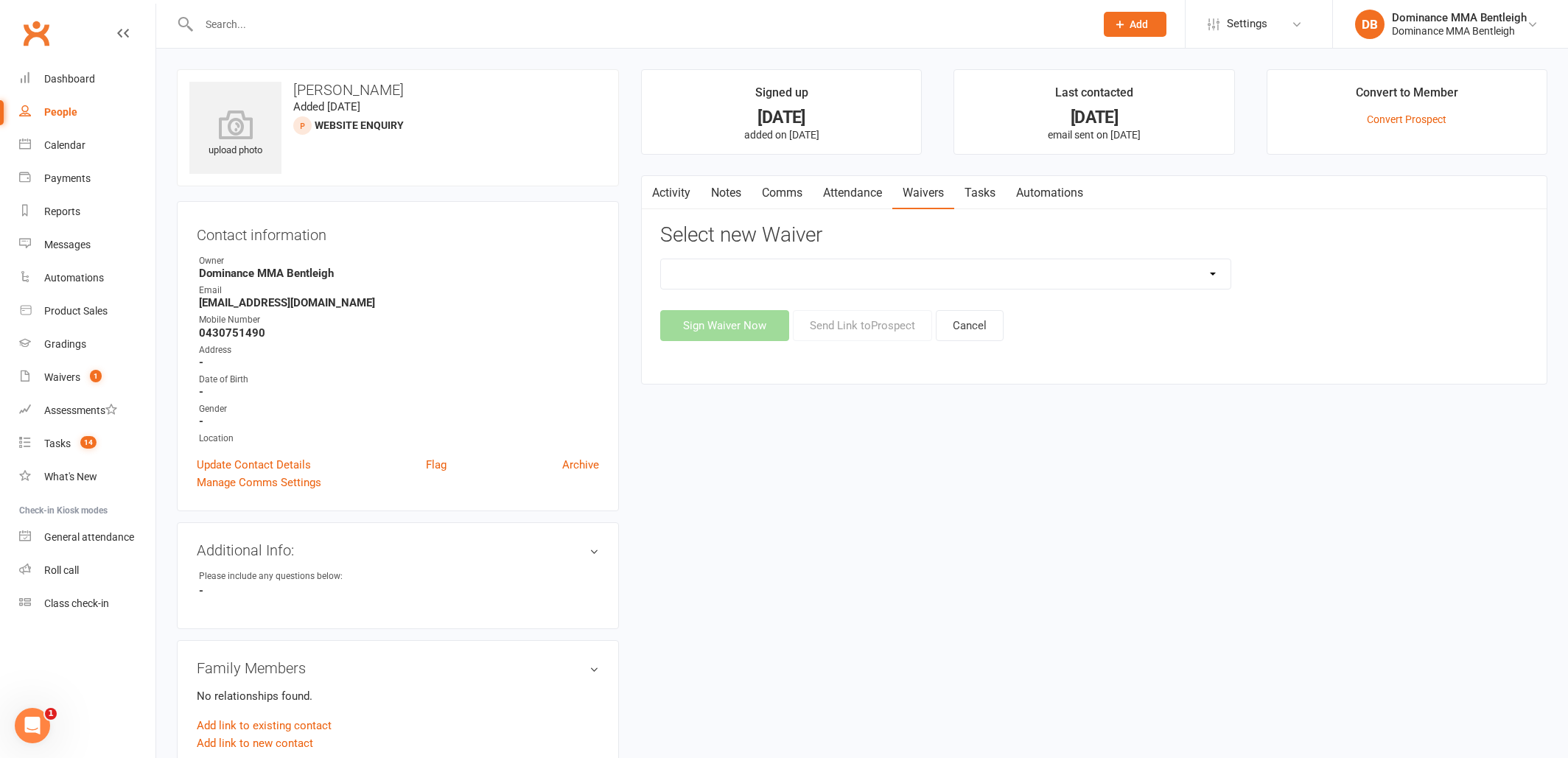
select select "14387"
click at [829, 326] on button "Send Link to [GEOGRAPHIC_DATA]" at bounding box center [862, 326] width 139 height 31
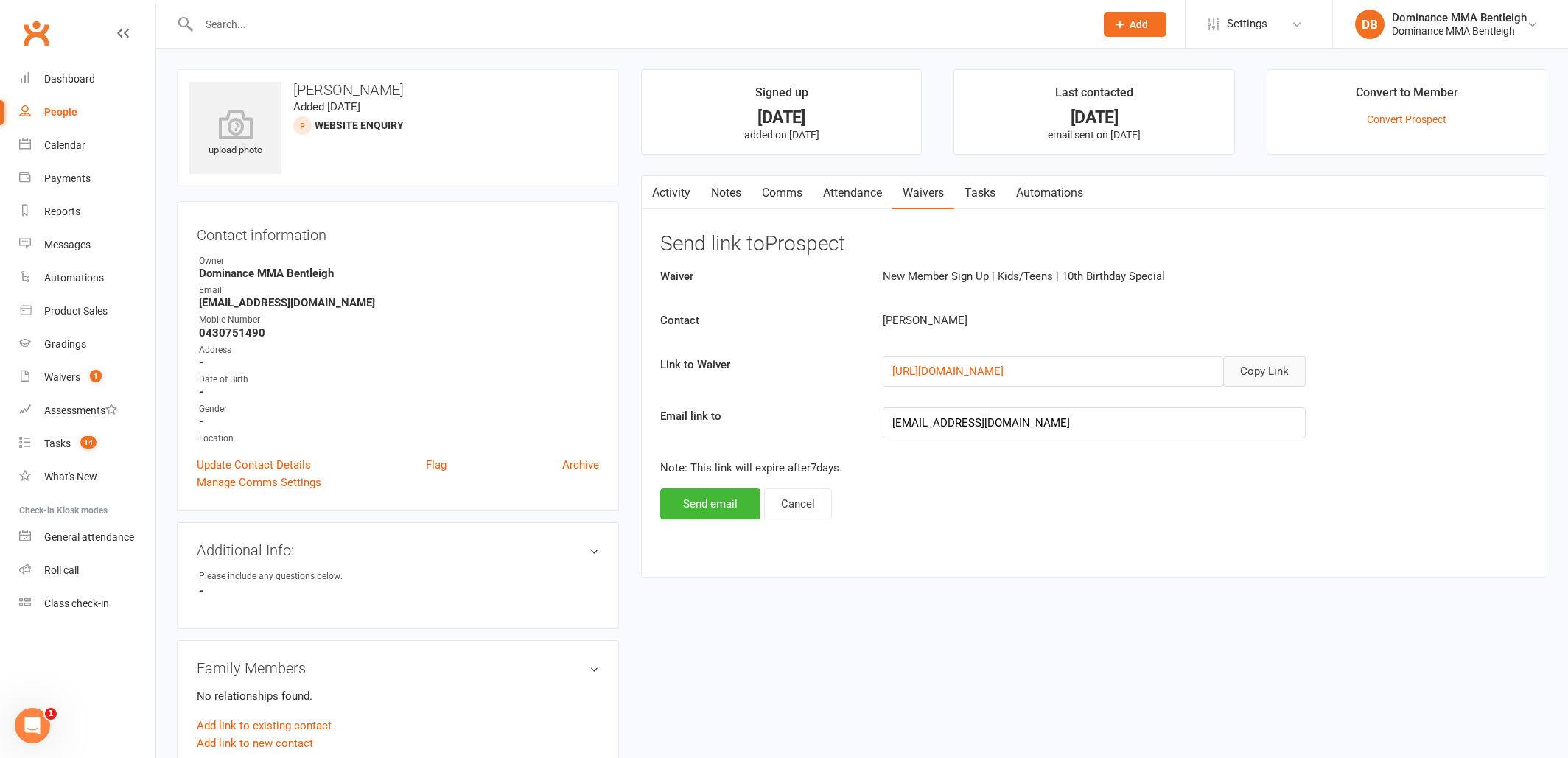
click at [1264, 381] on button "Copy Link" at bounding box center [1264, 371] width 82 height 31
click at [788, 195] on link "Comms" at bounding box center [782, 193] width 61 height 34
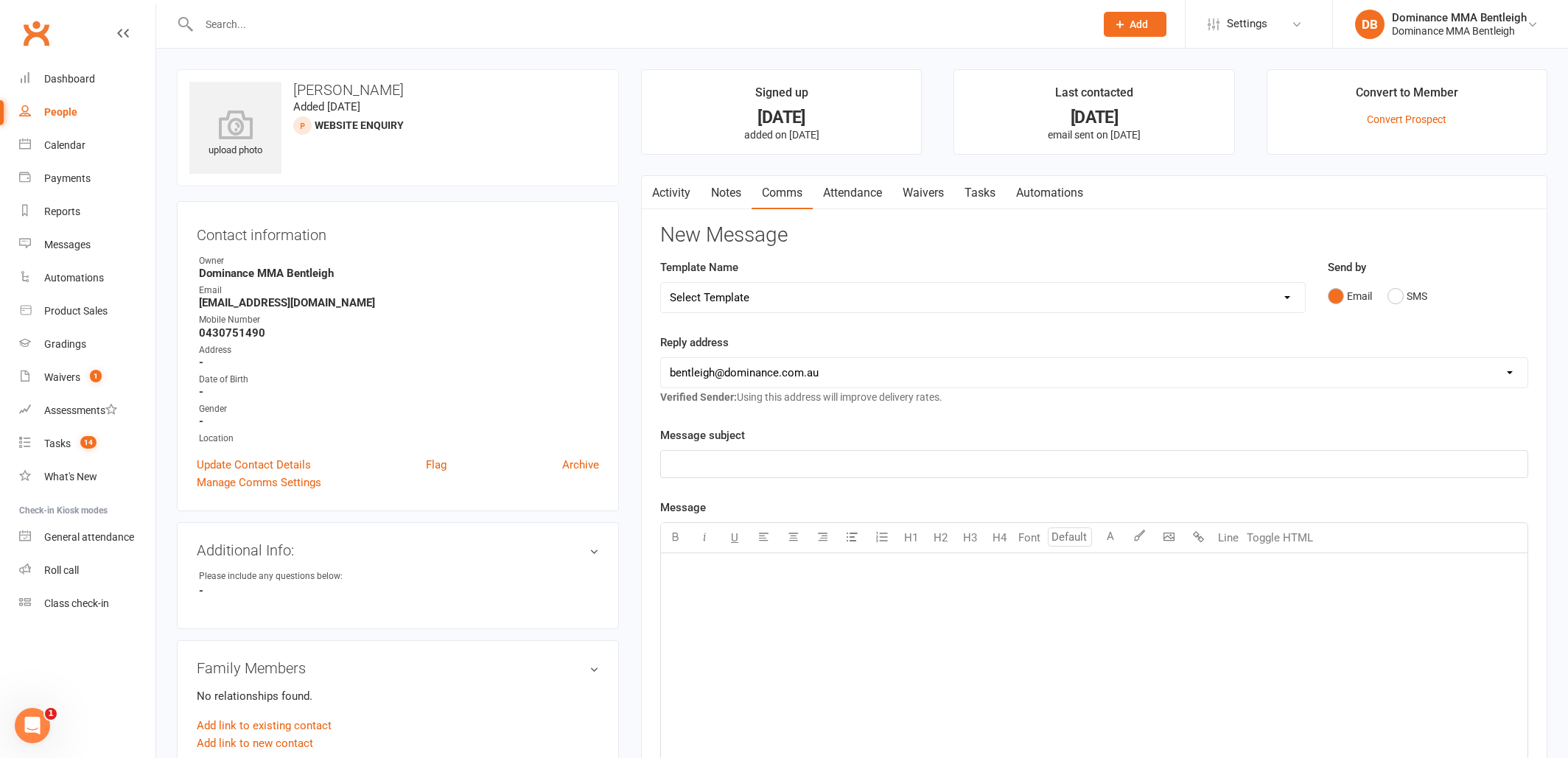
select select "7"
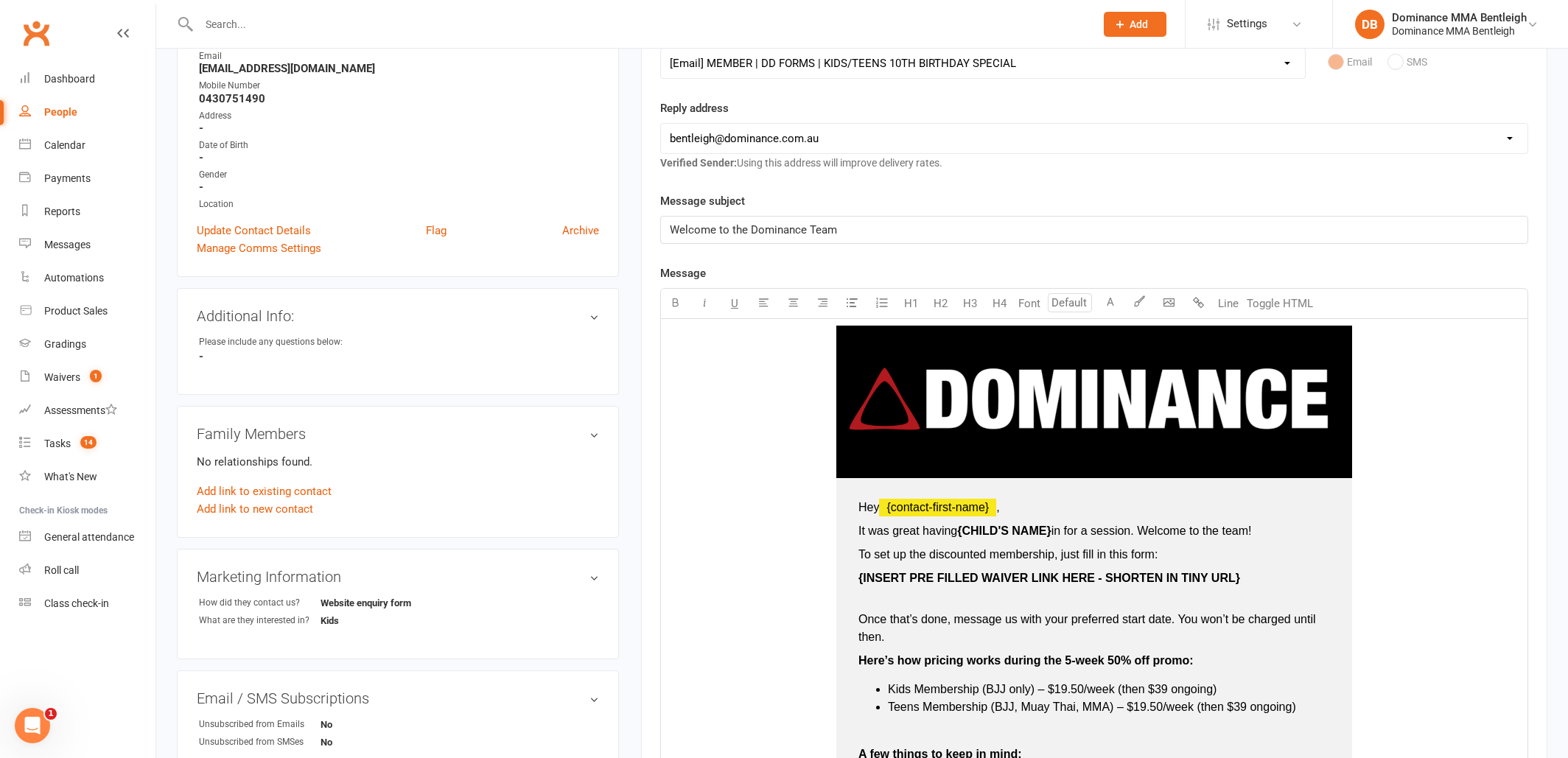
scroll to position [234, 0]
type input "16"
drag, startPoint x: 1055, startPoint y: 532, endPoint x: 1086, endPoint y: 470, distance: 69.3
click at [959, 532] on p "It was great having {CHILD'S NAME} in for a session. Welcome to the team!" at bounding box center [1094, 530] width 472 height 17
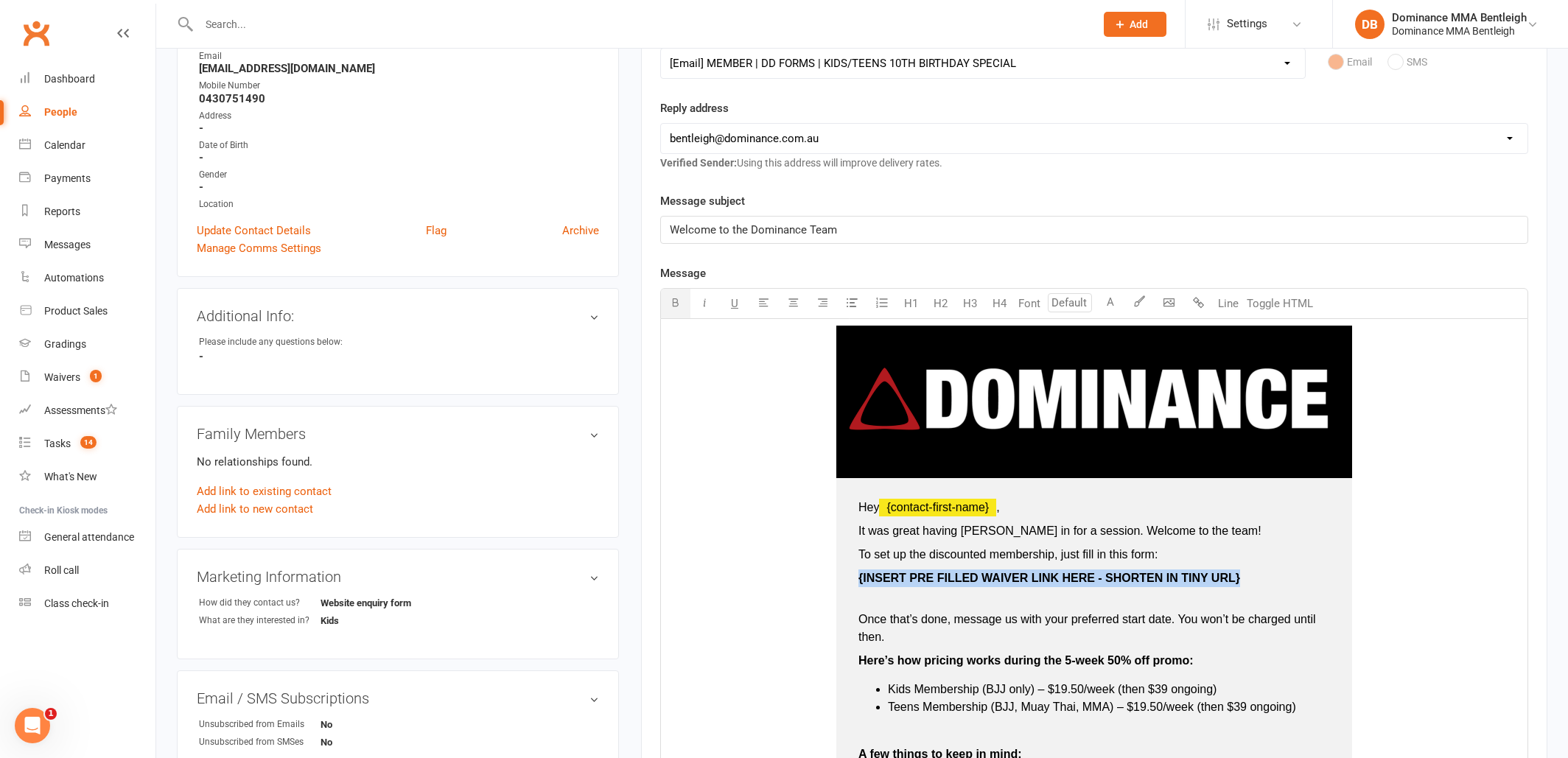
drag, startPoint x: 1233, startPoint y: 579, endPoint x: 856, endPoint y: 579, distance: 377.0
click at [856, 579] on td "Hey ﻿ {contact-first-name} , It was great having [PERSON_NAME] in for a session…" at bounding box center [1094, 737] width 516 height 518
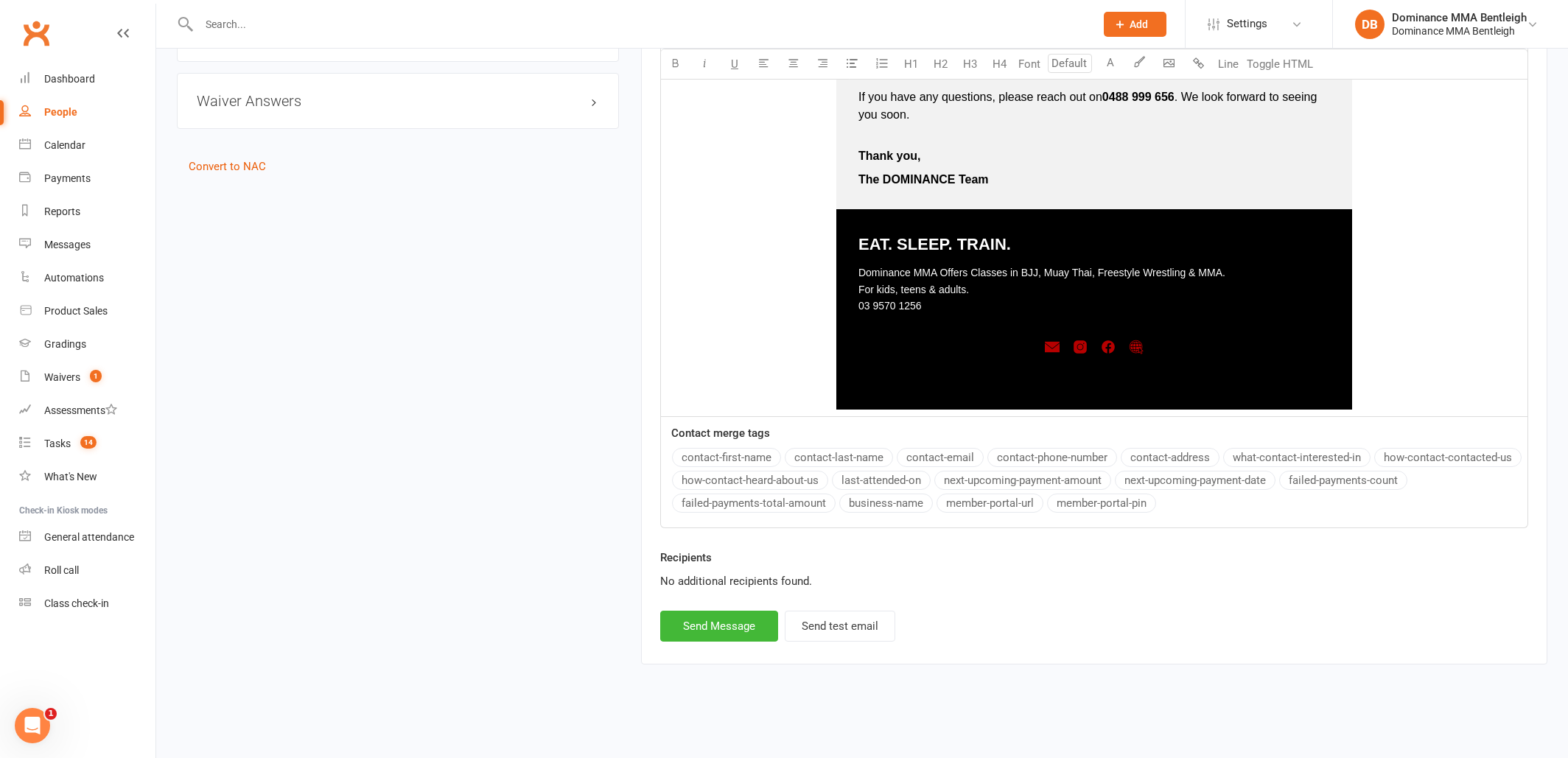
scroll to position [1030, 0]
click at [714, 613] on button "Send Message" at bounding box center [719, 626] width 118 height 31
select select
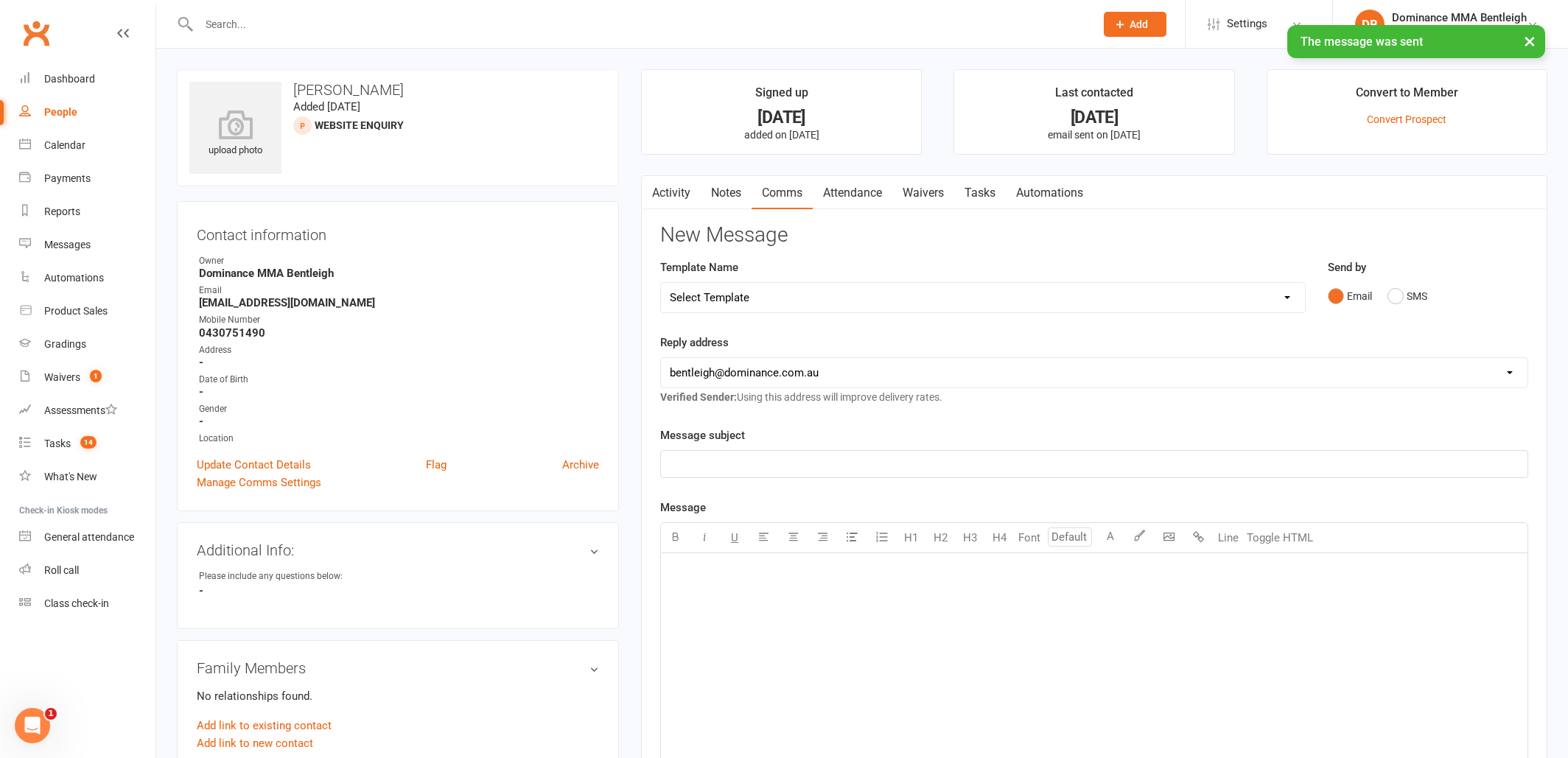
scroll to position [0, 0]
click at [978, 191] on link "Tasks" at bounding box center [980, 193] width 51 height 34
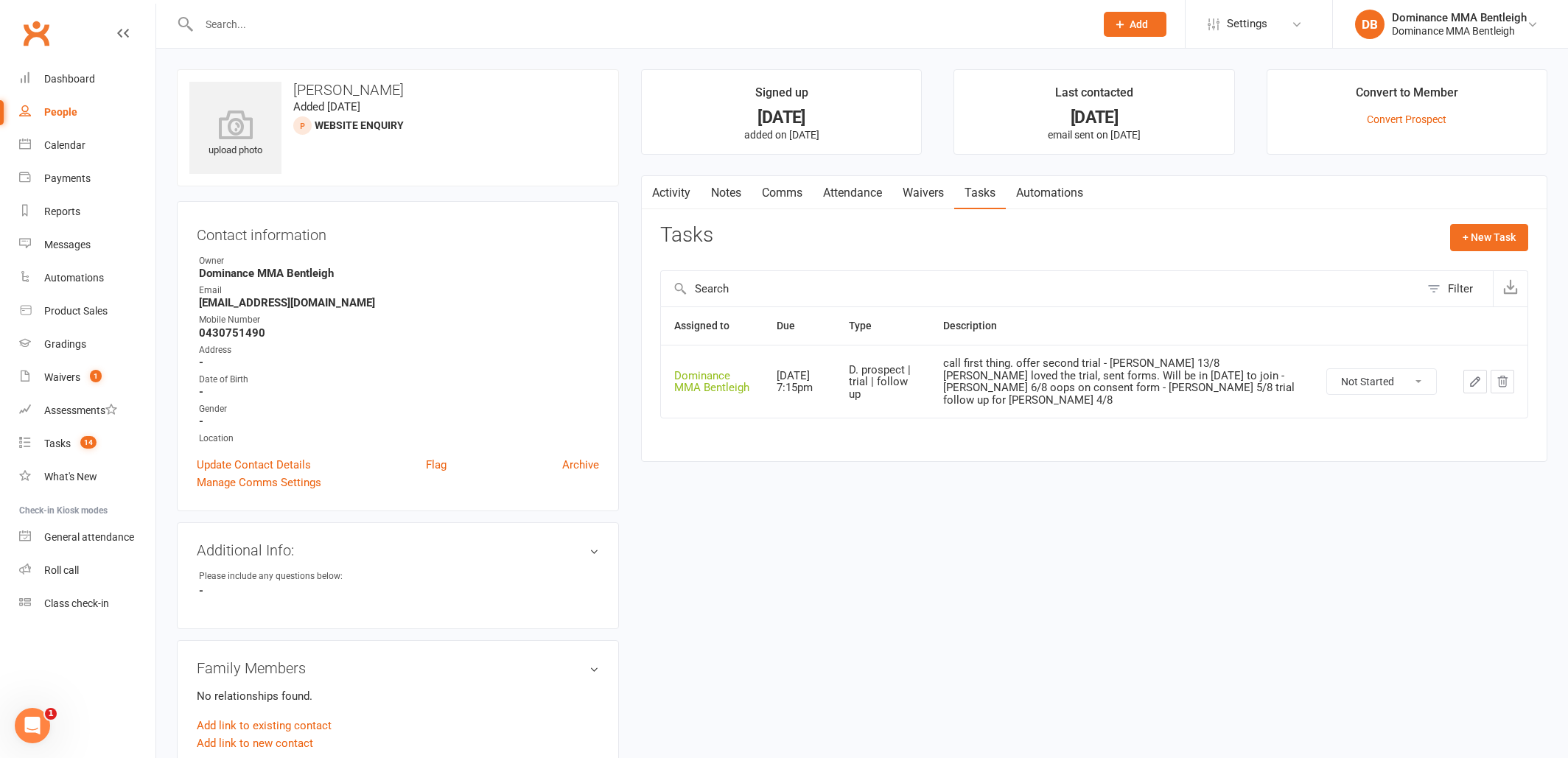
click at [1467, 371] on button "button" at bounding box center [1476, 382] width 24 height 24
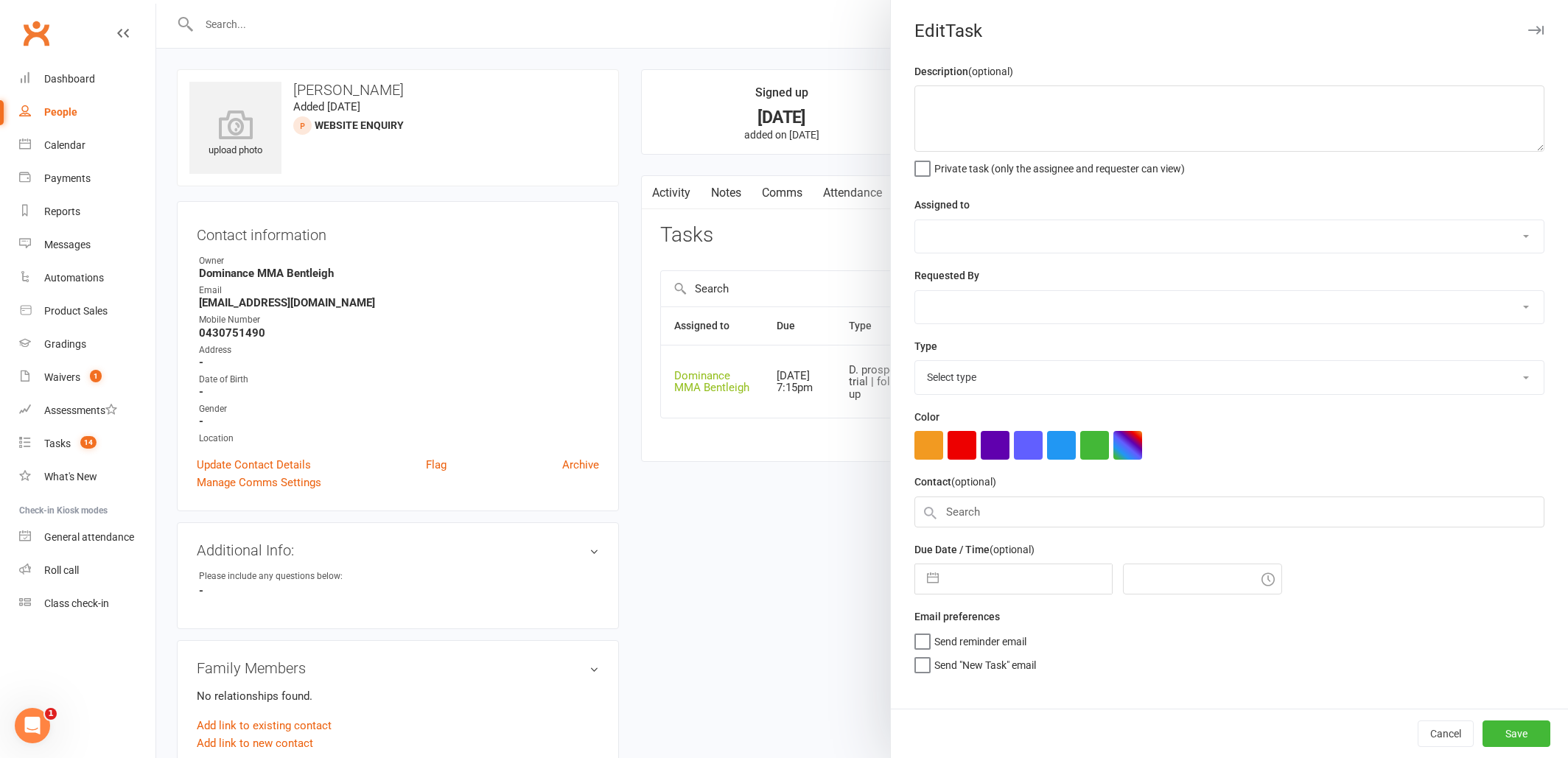
type textarea "call first thing. offer second trial - [PERSON_NAME] 13/8 [PERSON_NAME] loved t…"
select select "24839"
type input "[DATE]"
type input "7:15pm"
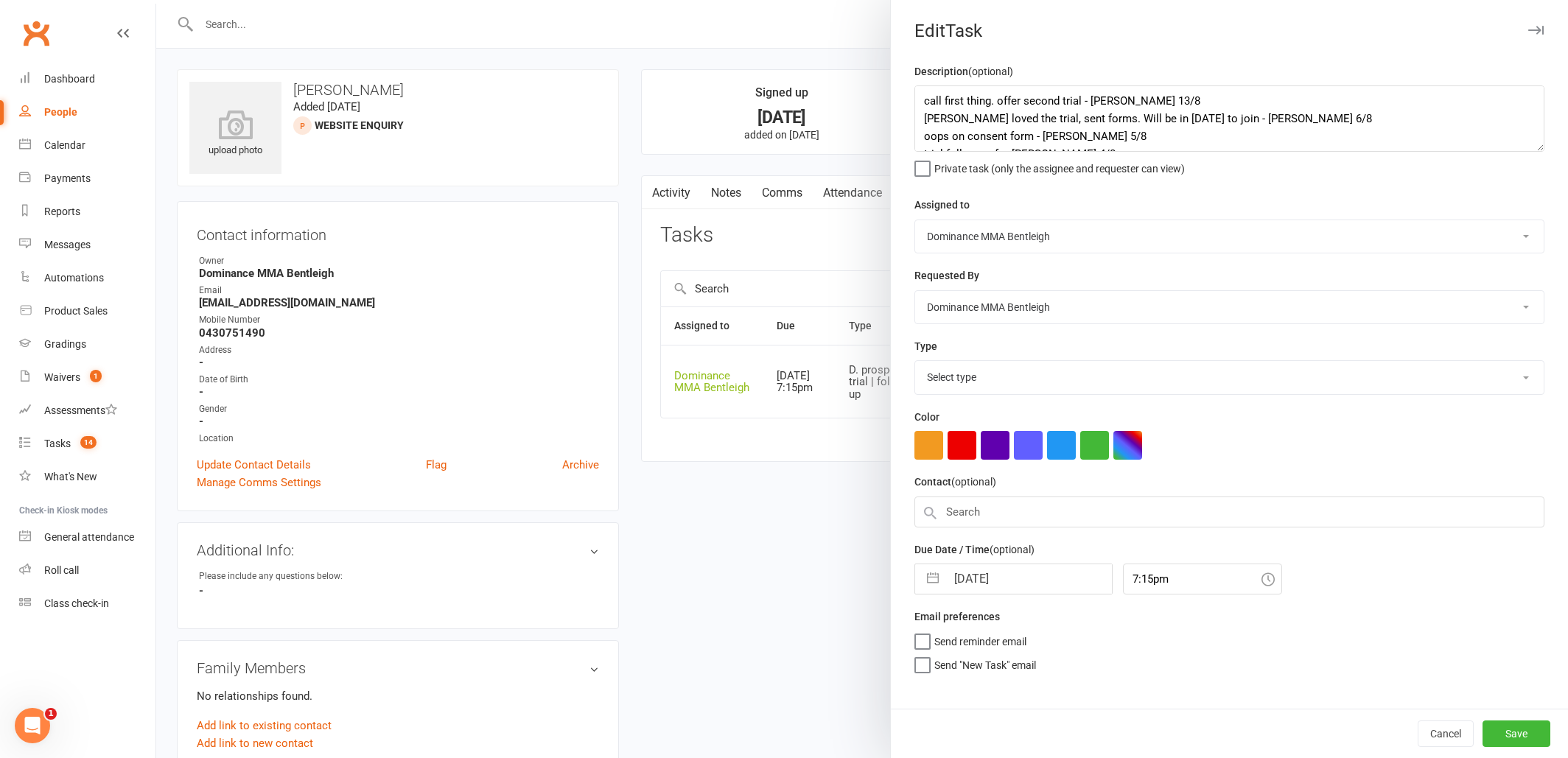
select select "13787"
click at [925, 97] on textarea "call first thing. offer second trial - [PERSON_NAME] 13/8 [PERSON_NAME] loved t…" at bounding box center [1229, 118] width 630 height 67
click at [1065, 112] on textarea "call first thing. offer second trial - [PERSON_NAME] 13/8 [PERSON_NAME] loved t…" at bounding box center [1229, 118] width 630 height 67
click at [939, 90] on textarea "call first thing. offer second trial - [PERSON_NAME] 13/8 [PERSON_NAME] loved t…" at bounding box center [1229, 118] width 630 height 67
click at [942, 88] on textarea "call first thing. offer second trial - [PERSON_NAME] 13/8 [PERSON_NAME] loved t…" at bounding box center [1229, 118] width 630 height 67
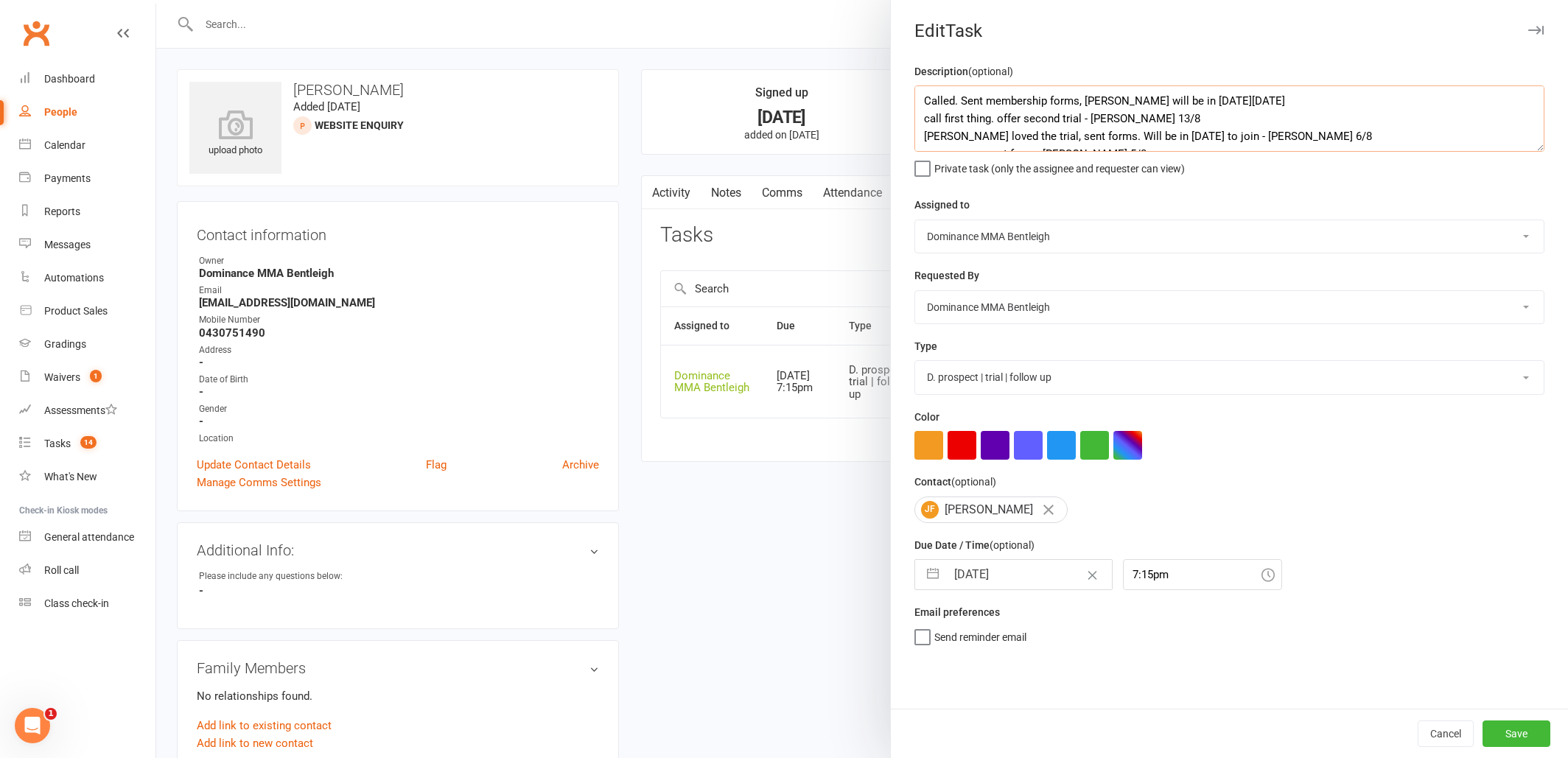
type textarea "Called. Sent membership forms, [PERSON_NAME] will be in [DATE][DATE] call first…"
click at [1029, 589] on div "Description (optional) Called. Sent membership forms, [PERSON_NAME] will be in …" at bounding box center [1229, 386] width 677 height 646
click at [1024, 574] on input "[DATE]" at bounding box center [1029, 574] width 165 height 29
select select "6"
select select "2025"
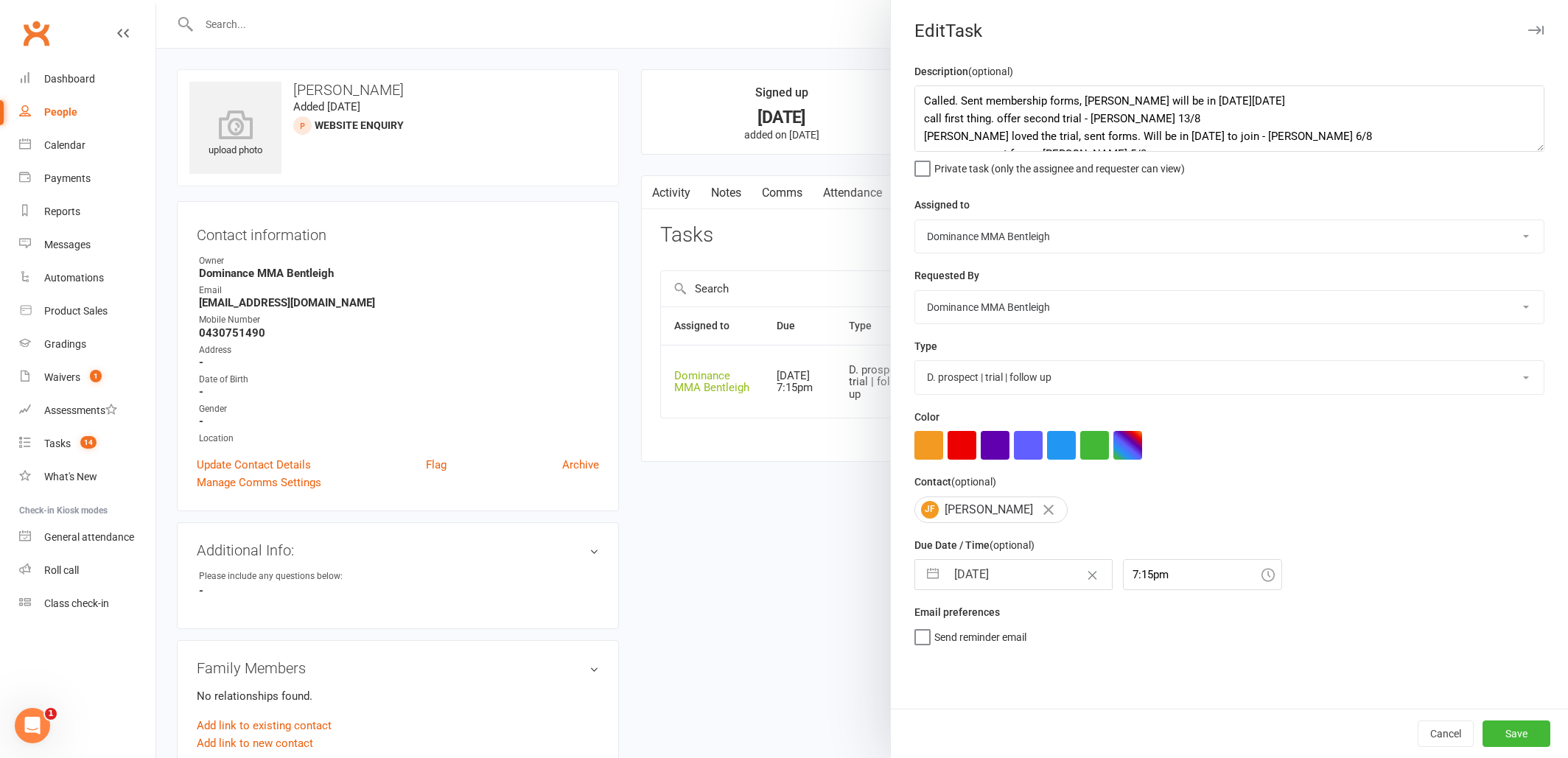
select select "7"
select select "2025"
select select "8"
select select "2025"
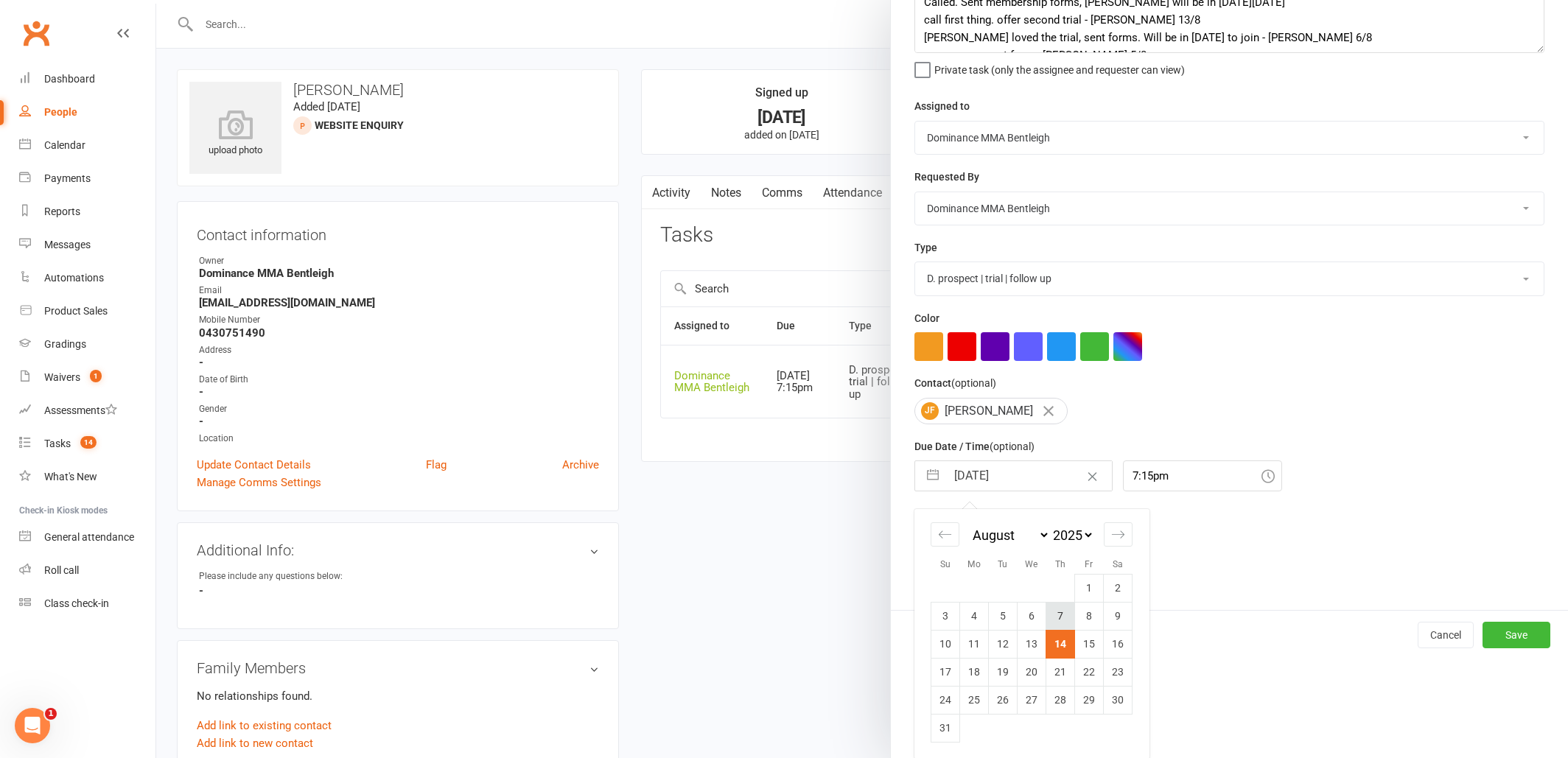
scroll to position [97, 0]
click at [989, 668] on td "19" at bounding box center [1003, 673] width 28 height 28
type input "[DATE]"
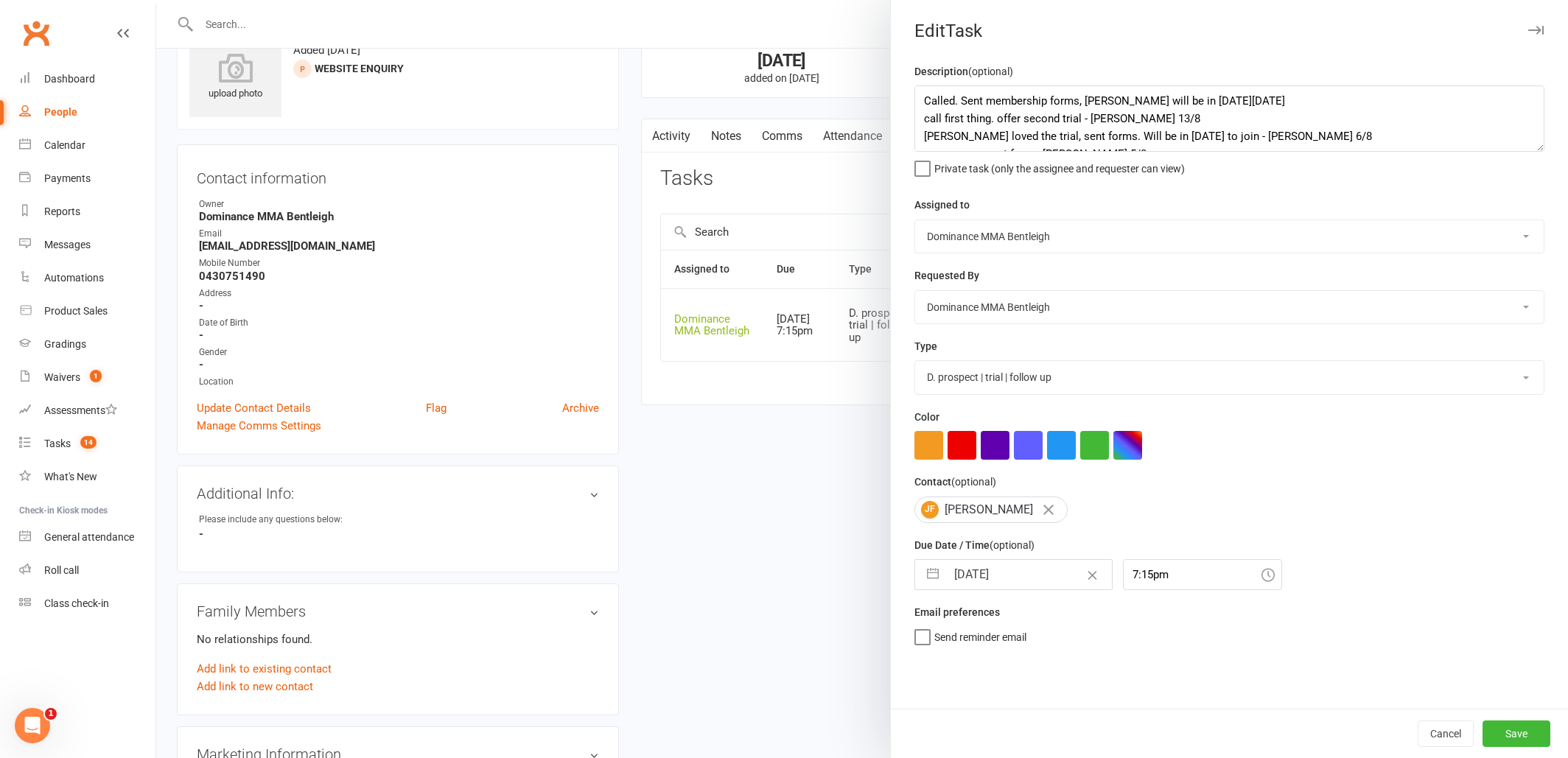
scroll to position [61, 0]
click at [1517, 727] on button "Save" at bounding box center [1516, 733] width 68 height 27
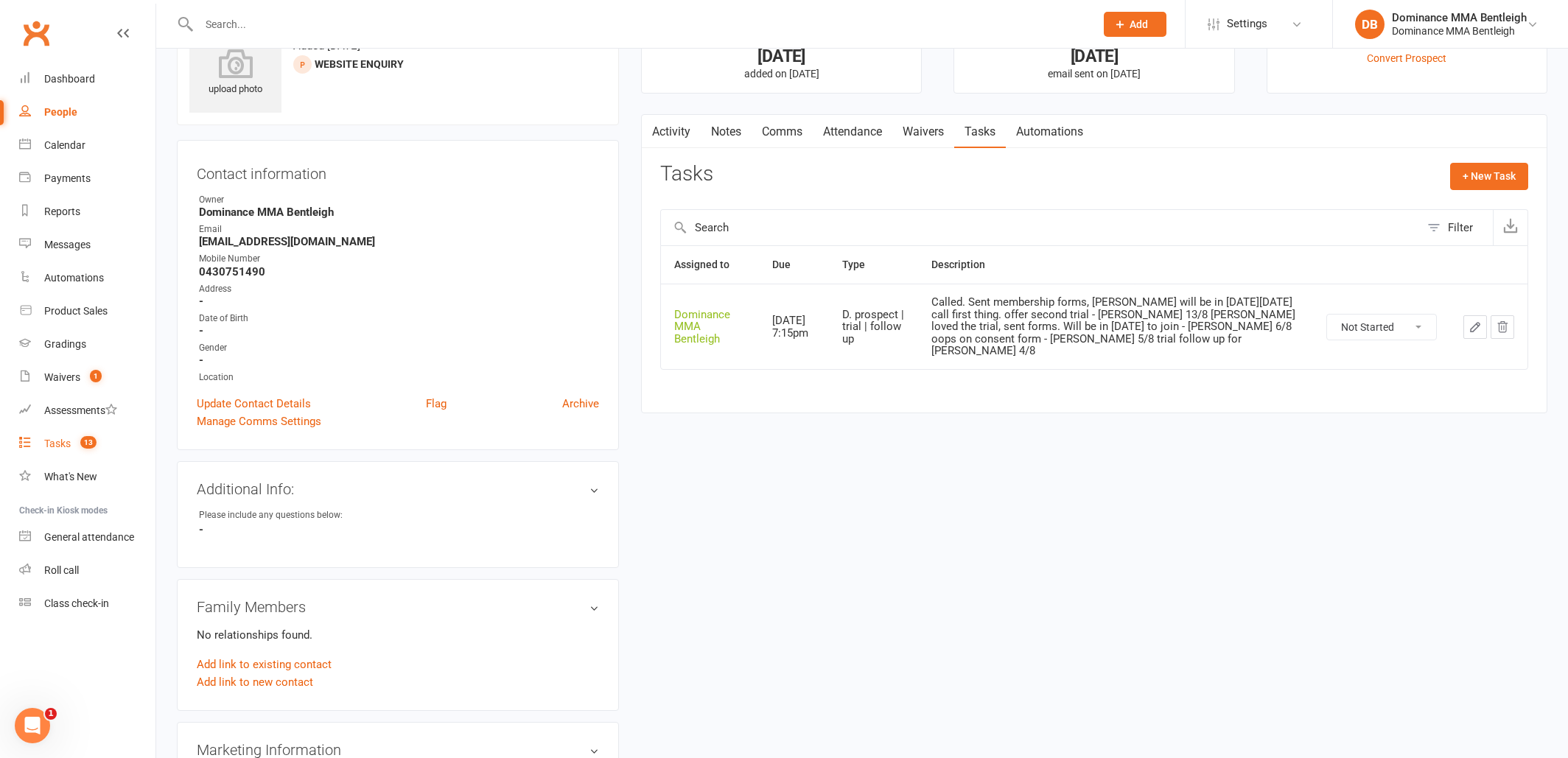
click at [51, 454] on link "Tasks 13" at bounding box center [87, 443] width 136 height 33
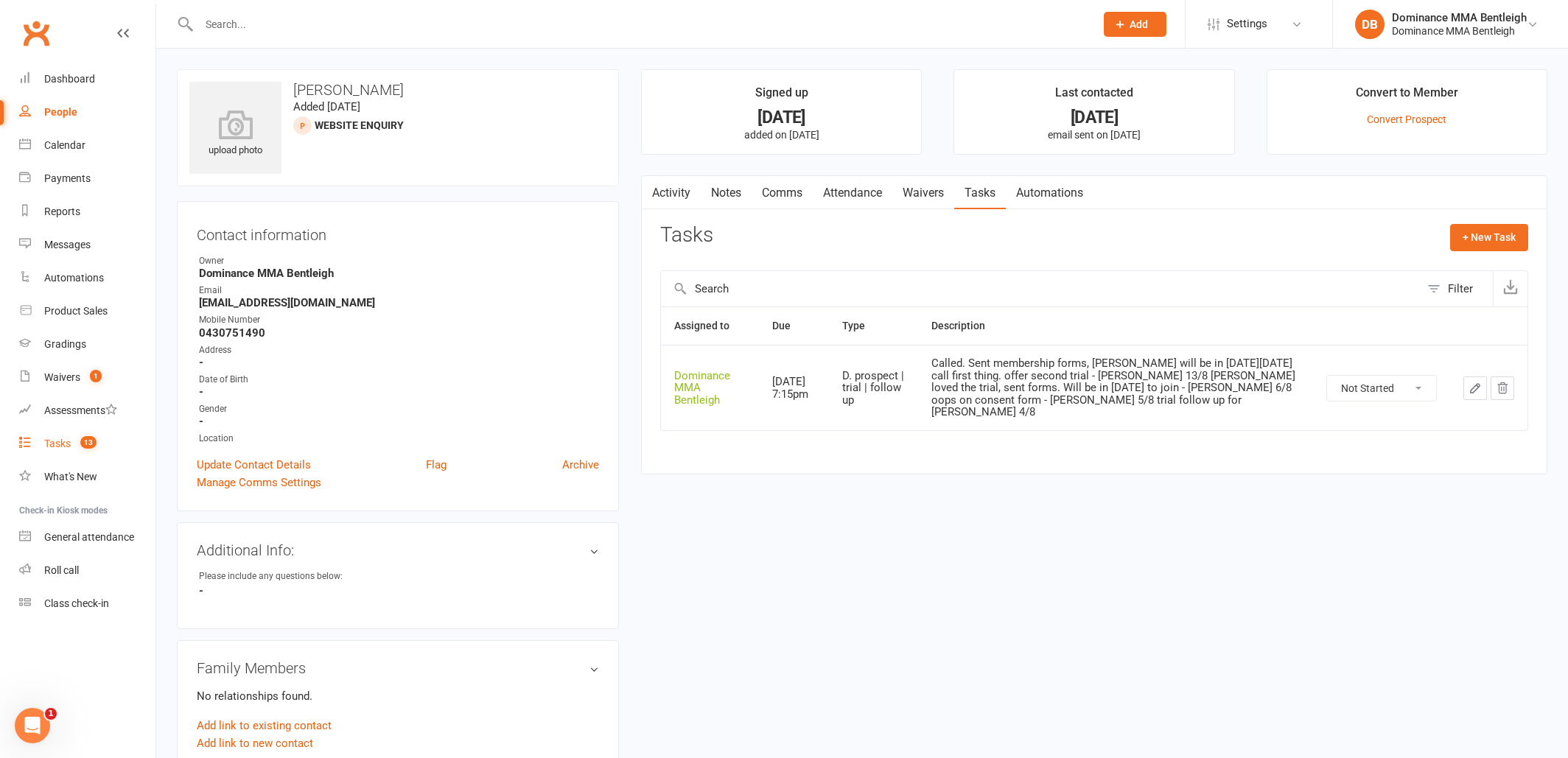
select select "incomplete"
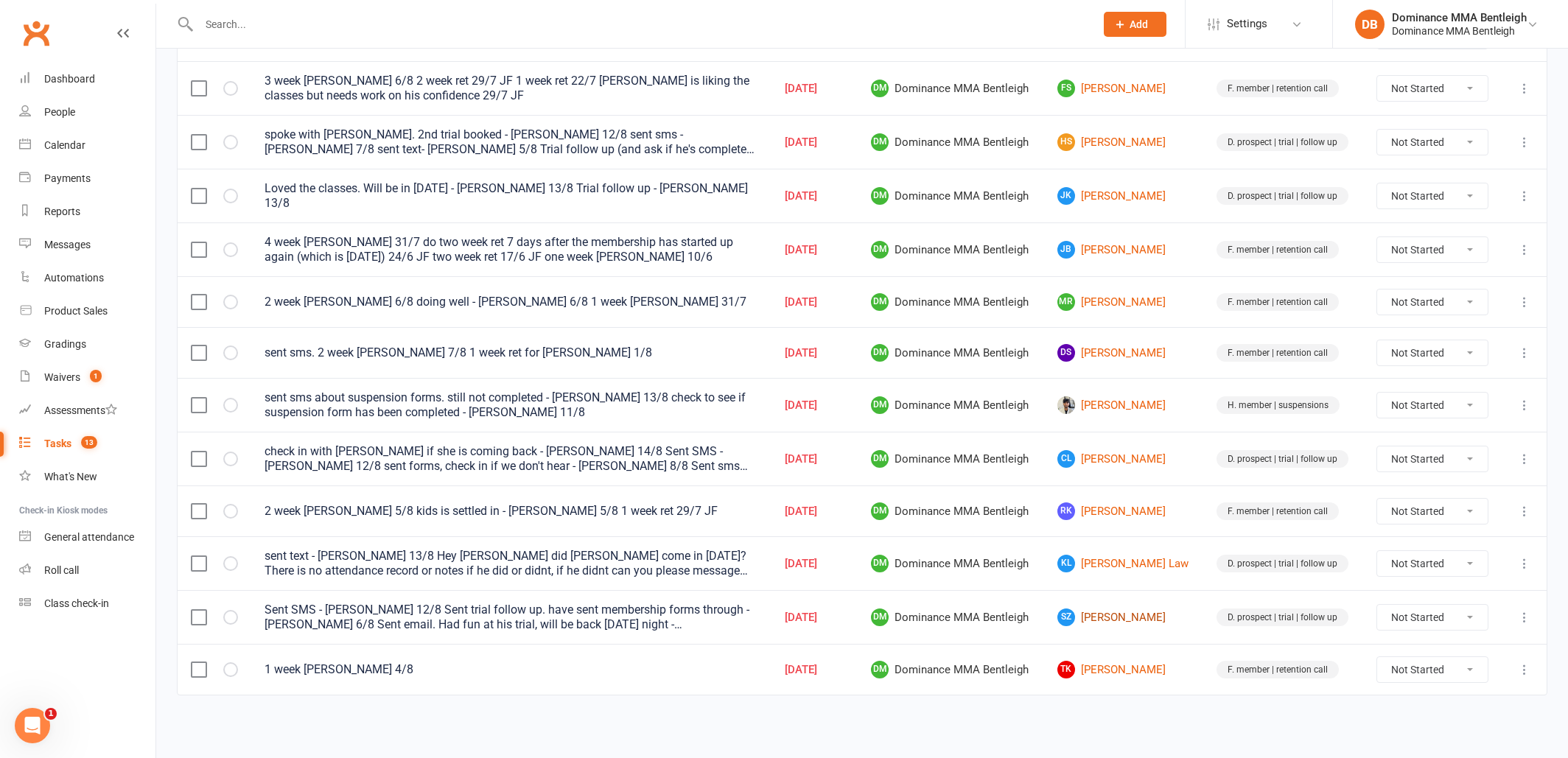
scroll to position [344, 2]
click at [1134, 609] on link "SZ [PERSON_NAME]" at bounding box center [1123, 617] width 133 height 17
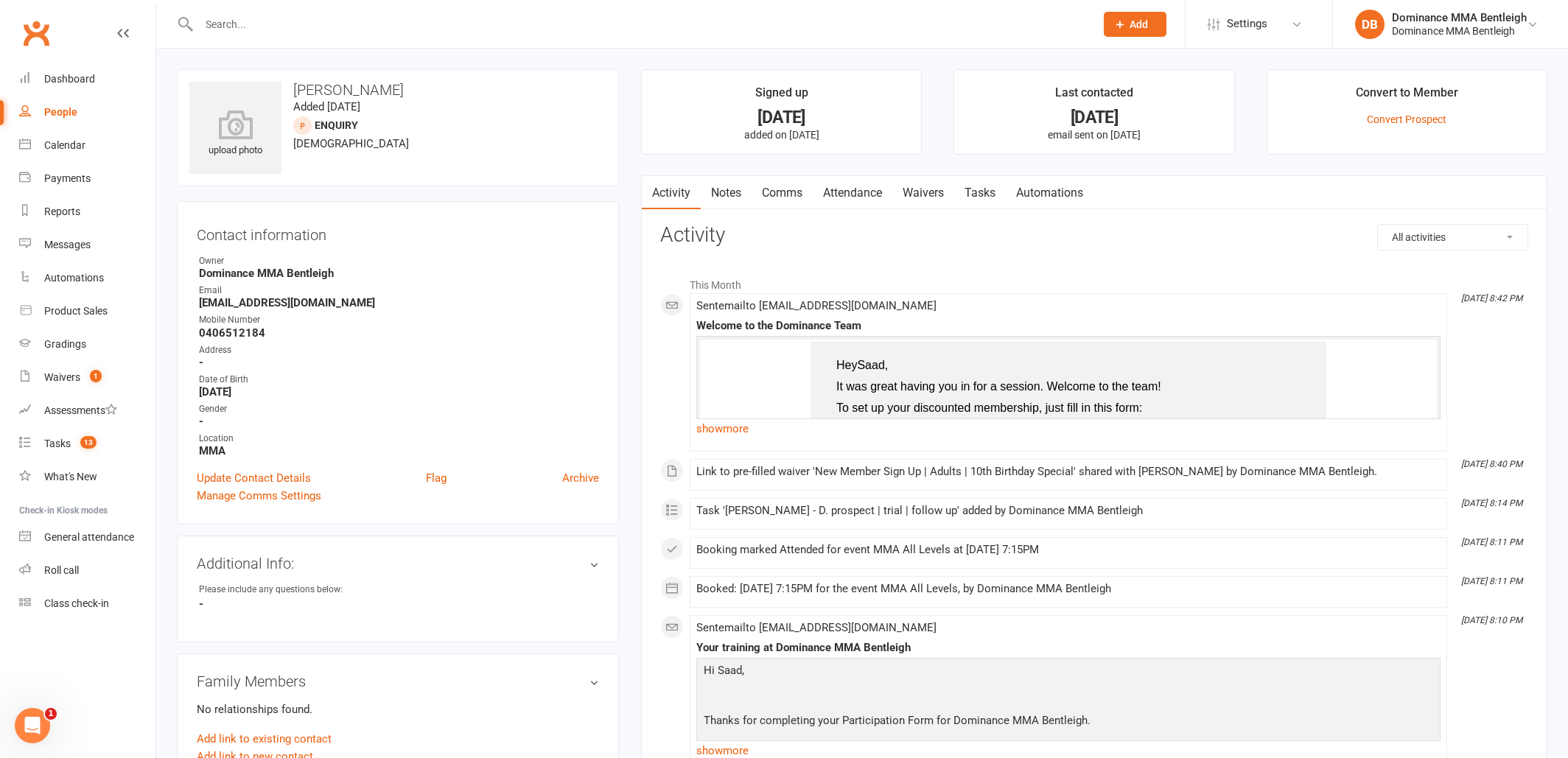
click at [978, 189] on link "Tasks" at bounding box center [980, 193] width 51 height 34
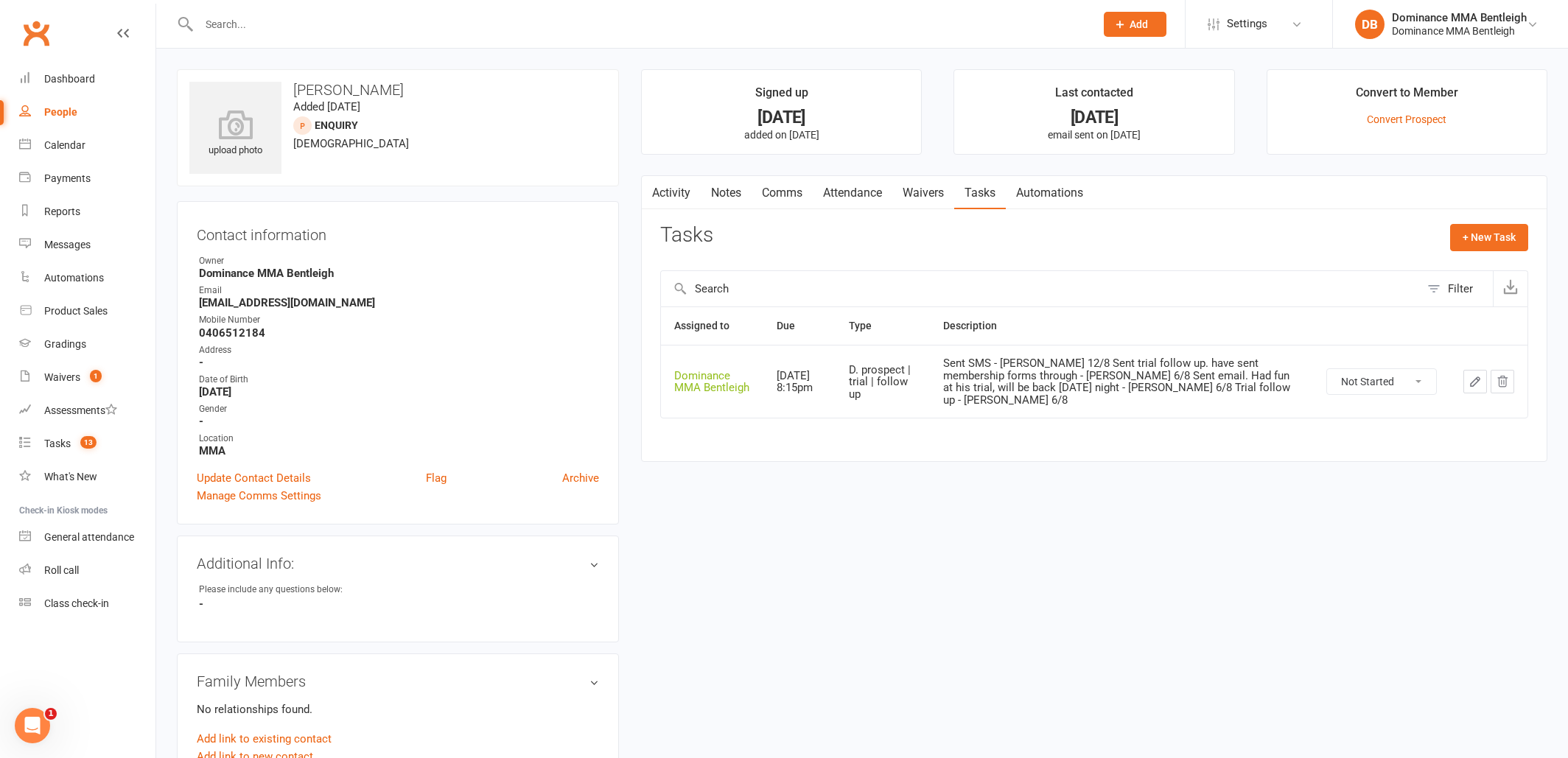
click at [864, 196] on link "Attendance" at bounding box center [852, 193] width 80 height 34
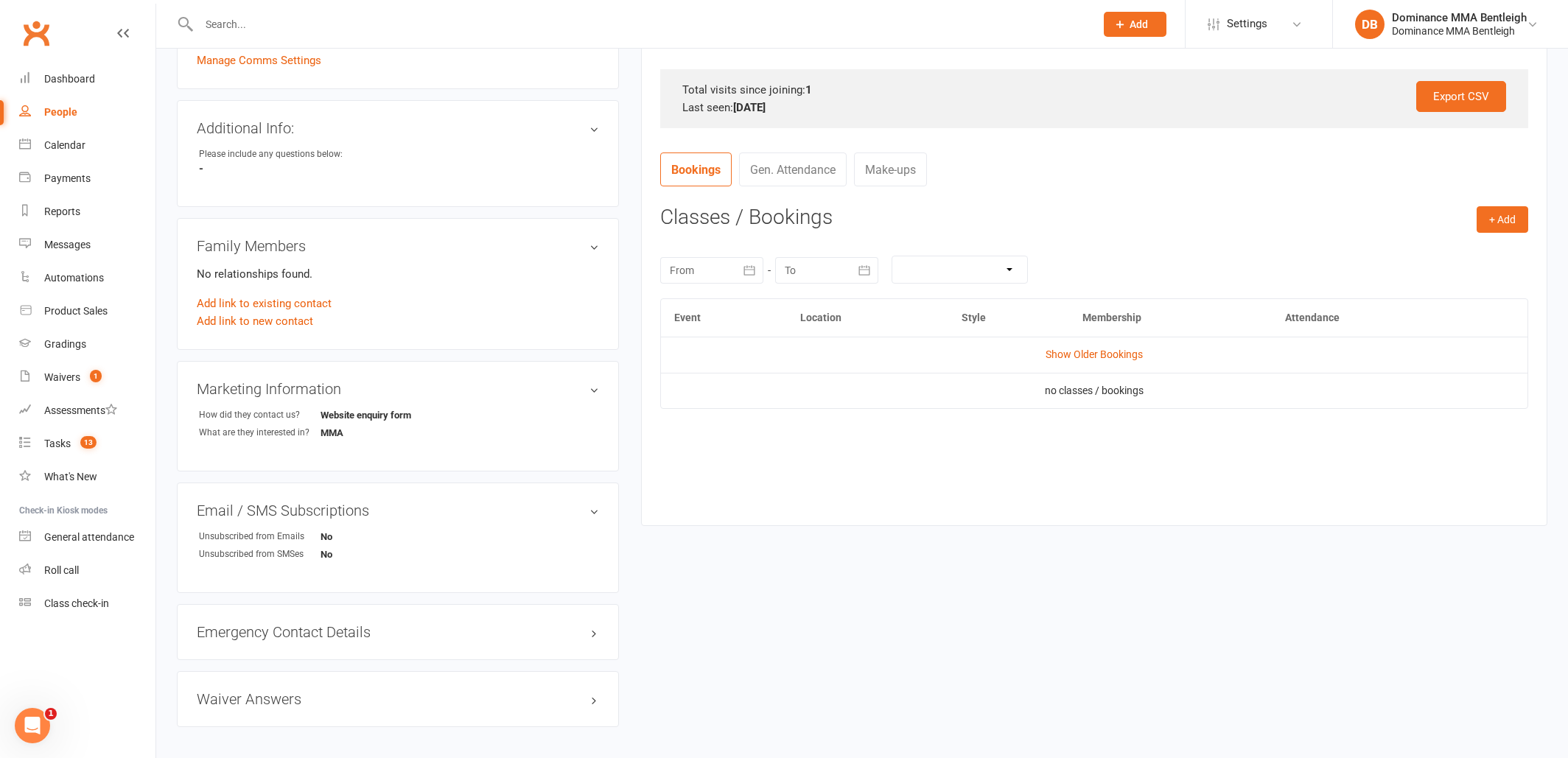
scroll to position [442, 0]
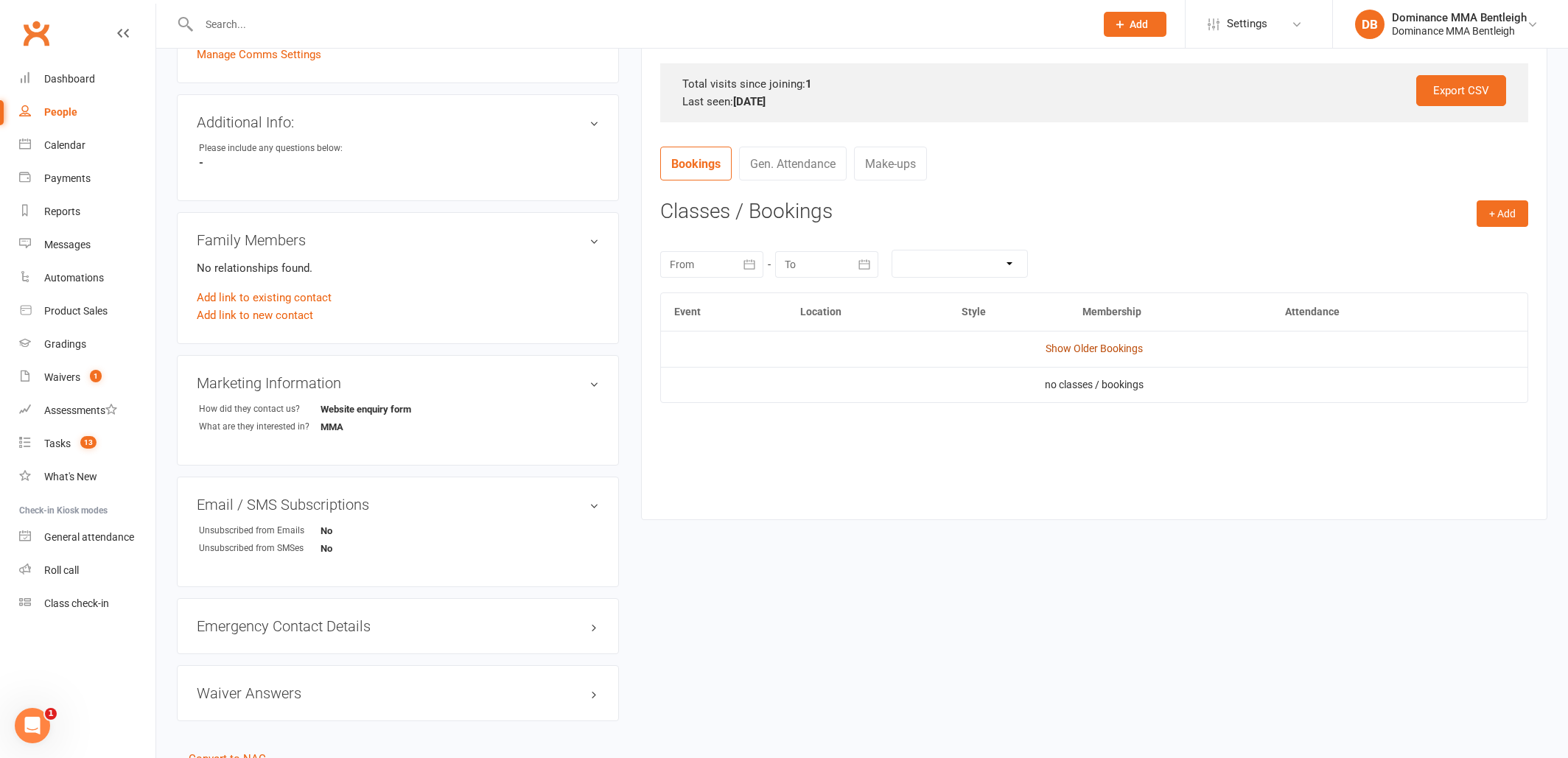
click at [1106, 343] on link "Show Older Bookings" at bounding box center [1094, 348] width 97 height 12
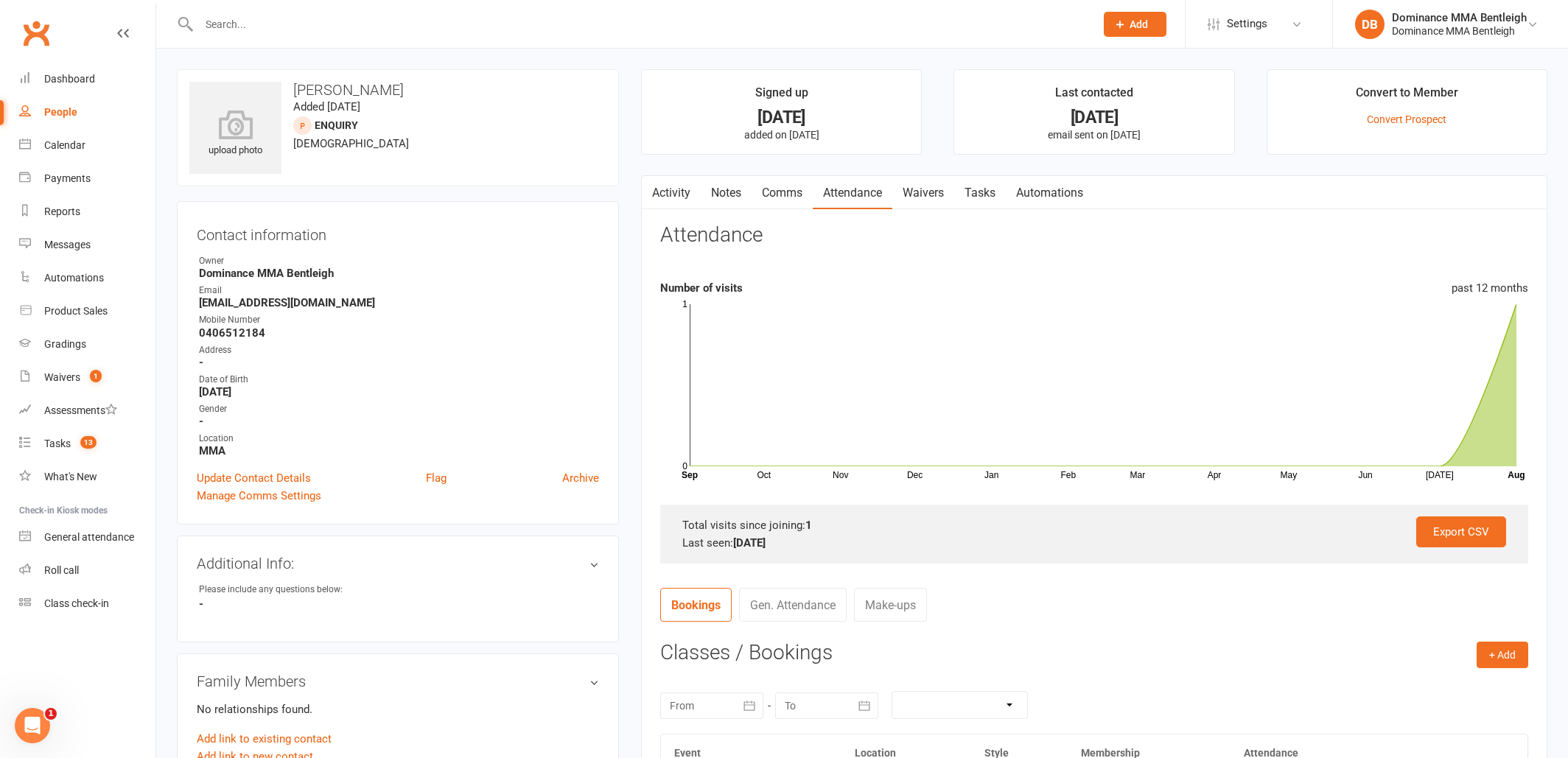
scroll to position [0, 0]
click at [995, 188] on link "Tasks" at bounding box center [980, 193] width 51 height 34
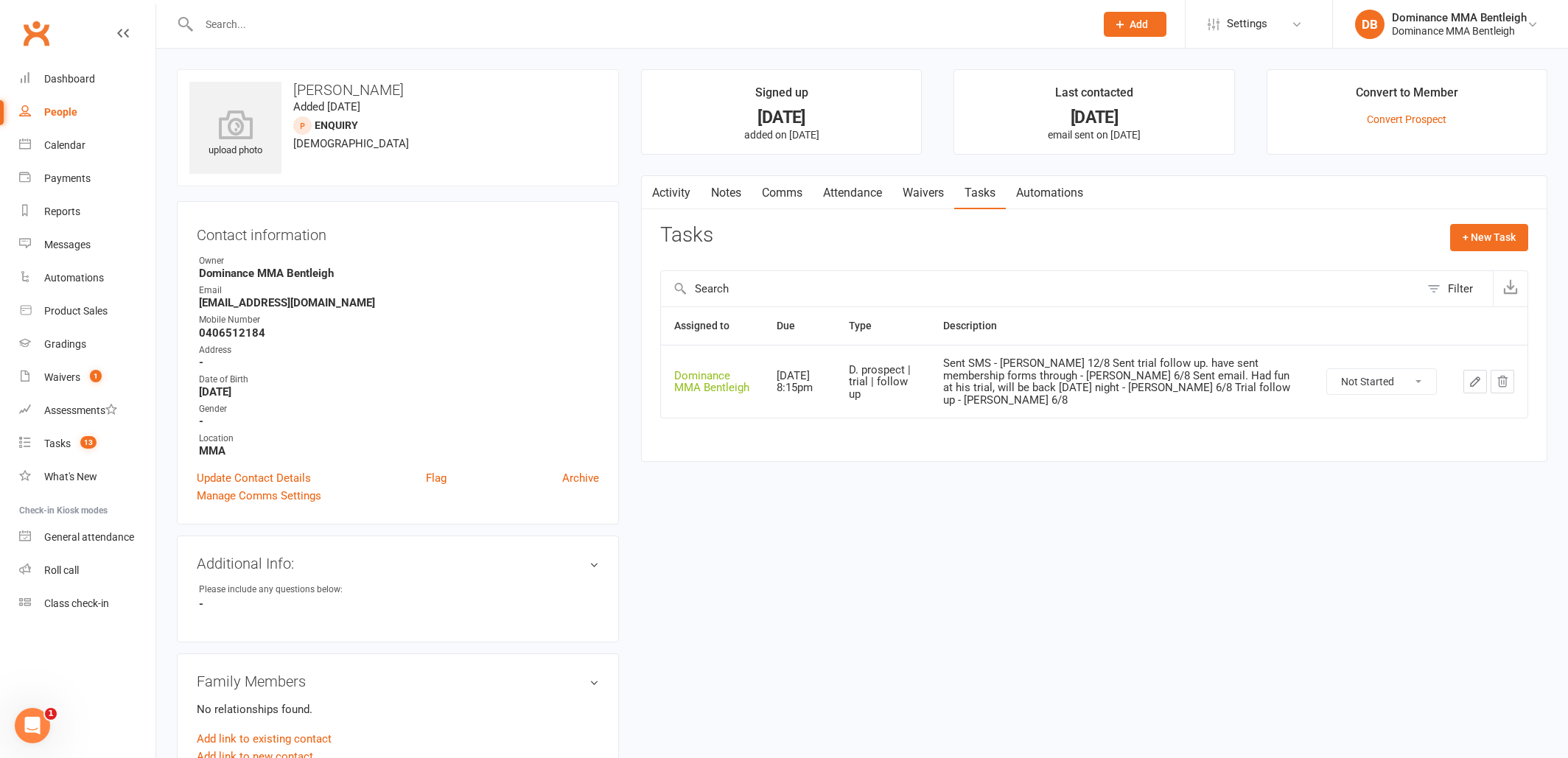
click at [1471, 375] on icon "button" at bounding box center [1475, 381] width 14 height 14
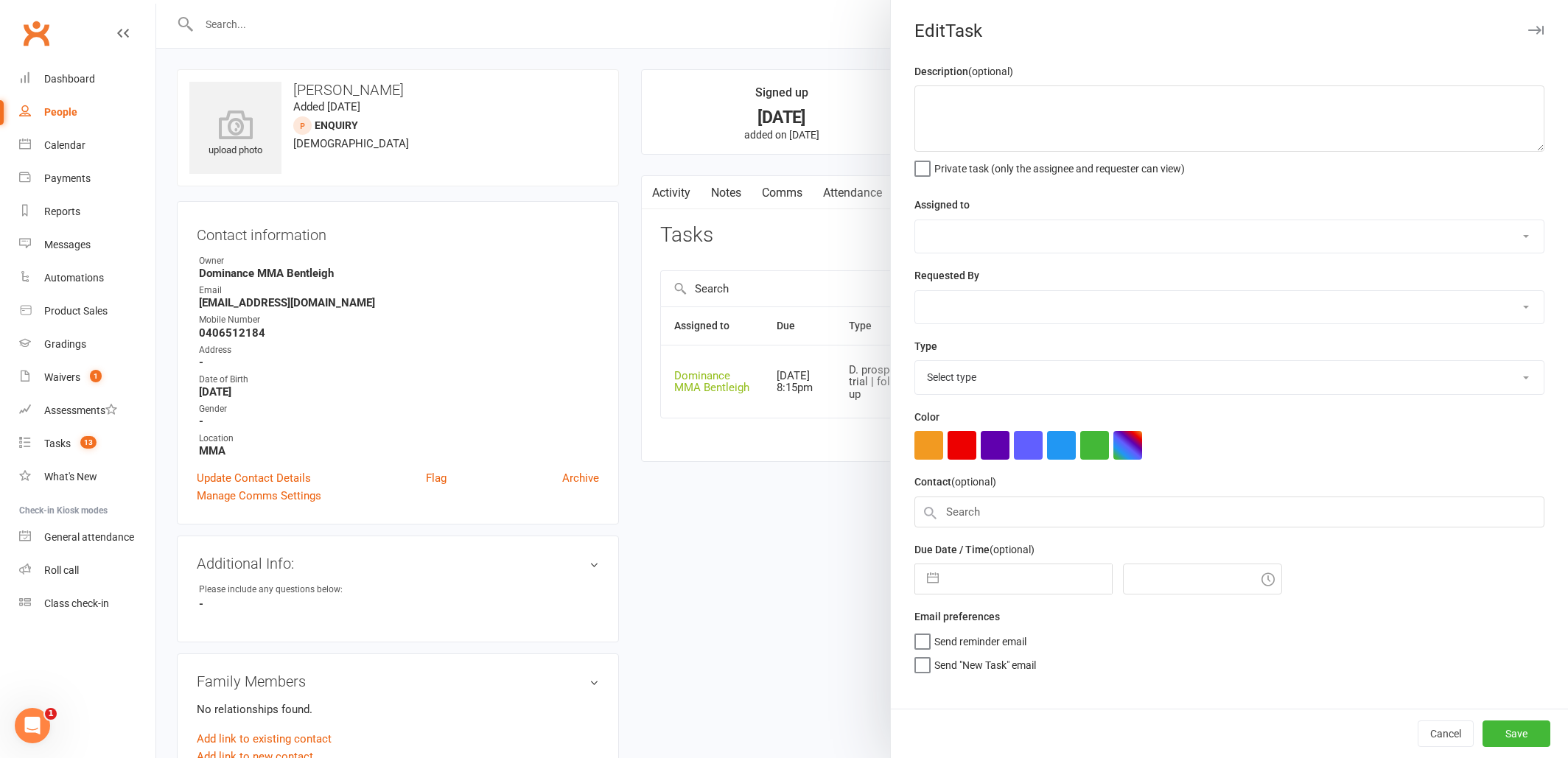
type textarea "Sent SMS - Dylan 12/8 Sent trial follow up. have sent membership forms through …"
select select "24839"
type input "14 Aug 2025"
type input "8:15pm"
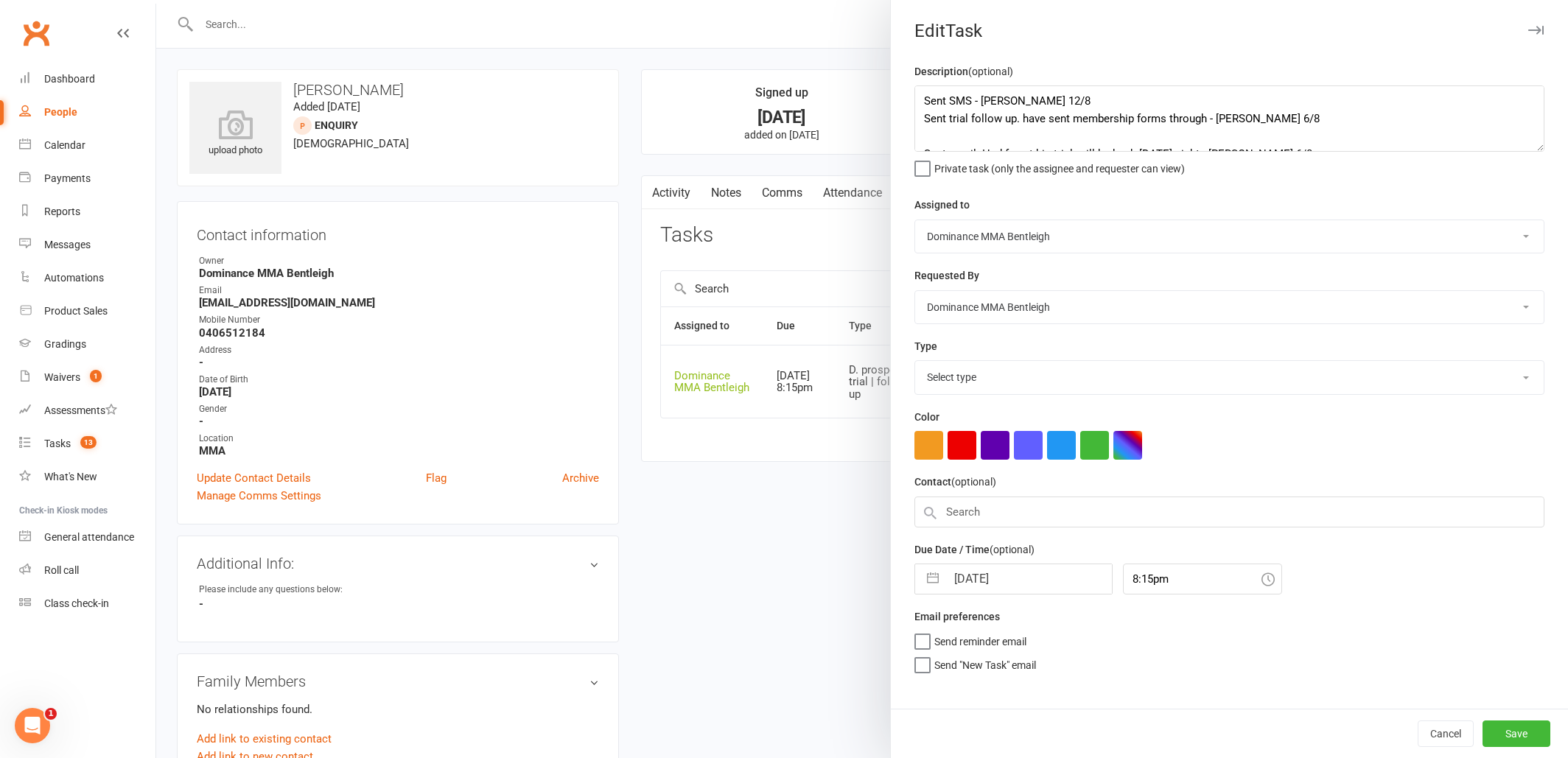
select select "13787"
drag, startPoint x: 920, startPoint y: 97, endPoint x: 1008, endPoint y: 77, distance: 90.2
click at [921, 97] on textarea "Sent SMS - Dylan 12/8 Sent trial follow up. have sent membership forms through …" at bounding box center [1229, 118] width 630 height 67
click at [967, 111] on textarea "Sent SMS - Dylan 12/8 Sent trial follow up. have sent membership forms through …" at bounding box center [1229, 118] width 630 height 67
click at [940, 101] on textarea "Sent SMS - Dylan 12/8 Sent trial follow up. have sent membership forms through …" at bounding box center [1229, 118] width 630 height 67
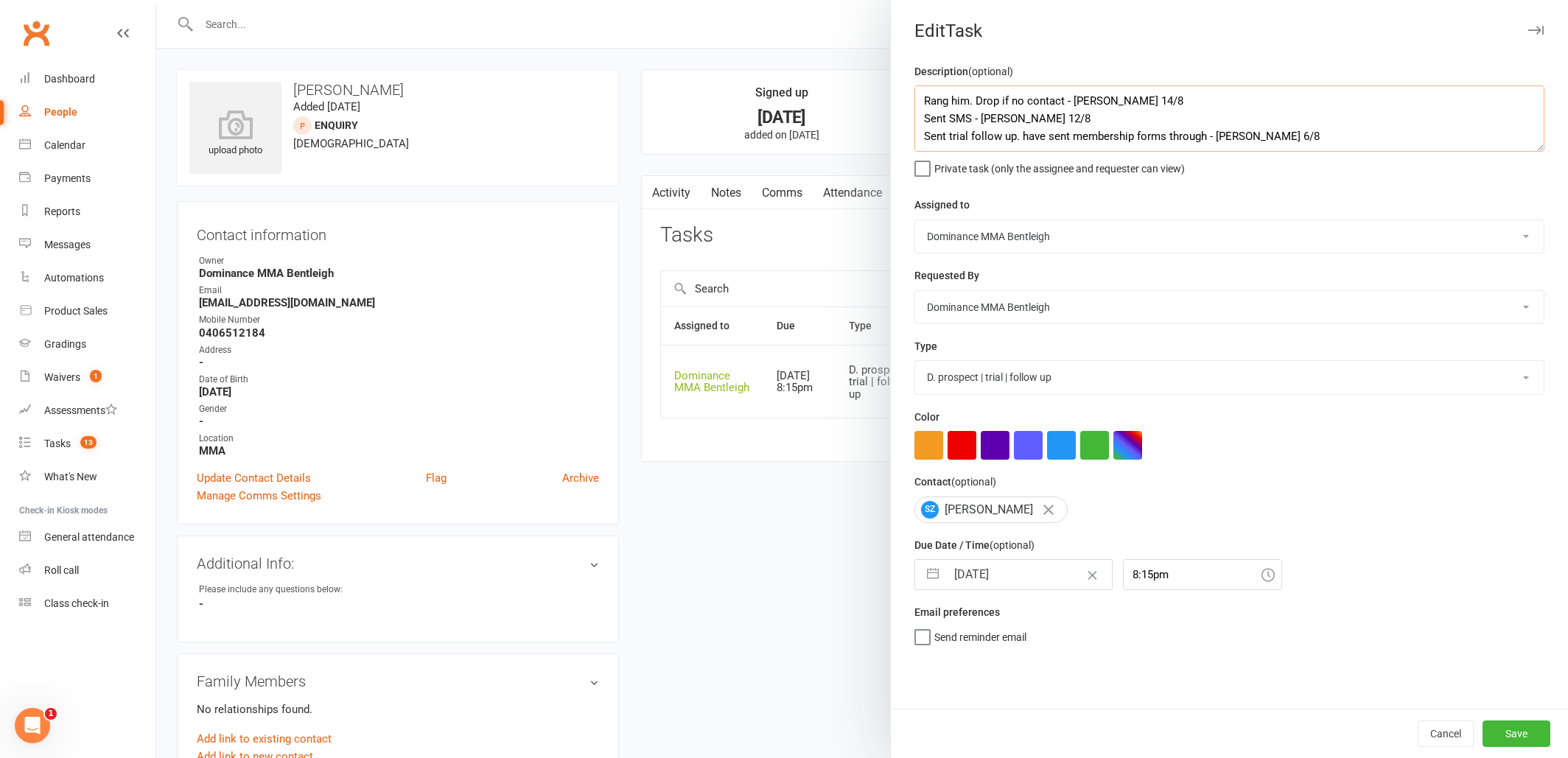
type textarea "Rang him. Drop if no contact - Dylan 14/8 Sent SMS - Dylan 12/8 Sent trial foll…"
select select "6"
select select "2025"
select select "7"
select select "2025"
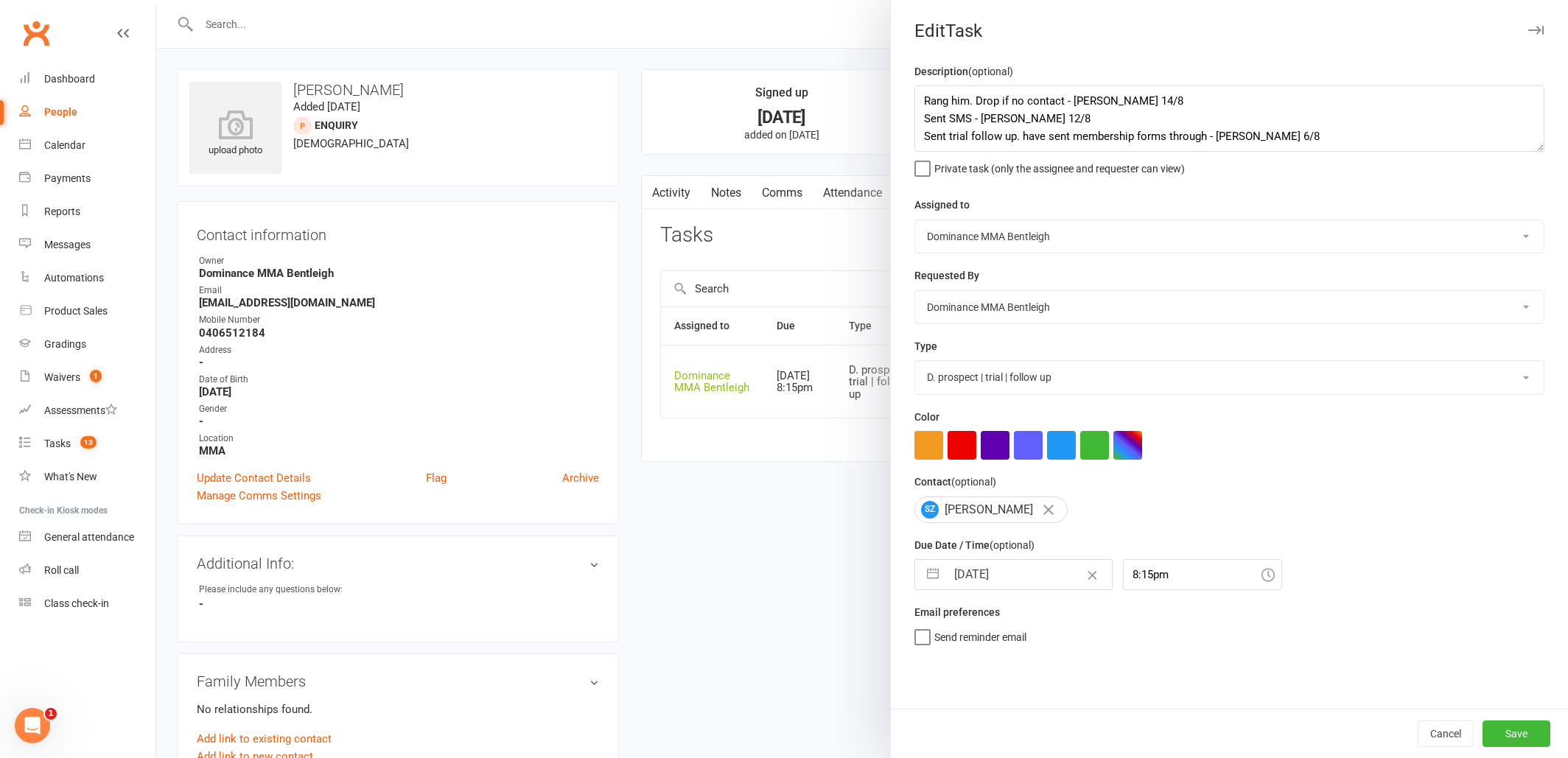
select select "8"
select select "2025"
drag, startPoint x: 998, startPoint y: 571, endPoint x: 966, endPoint y: 573, distance: 32.1
click at [998, 571] on input "[DATE]" at bounding box center [1029, 574] width 165 height 29
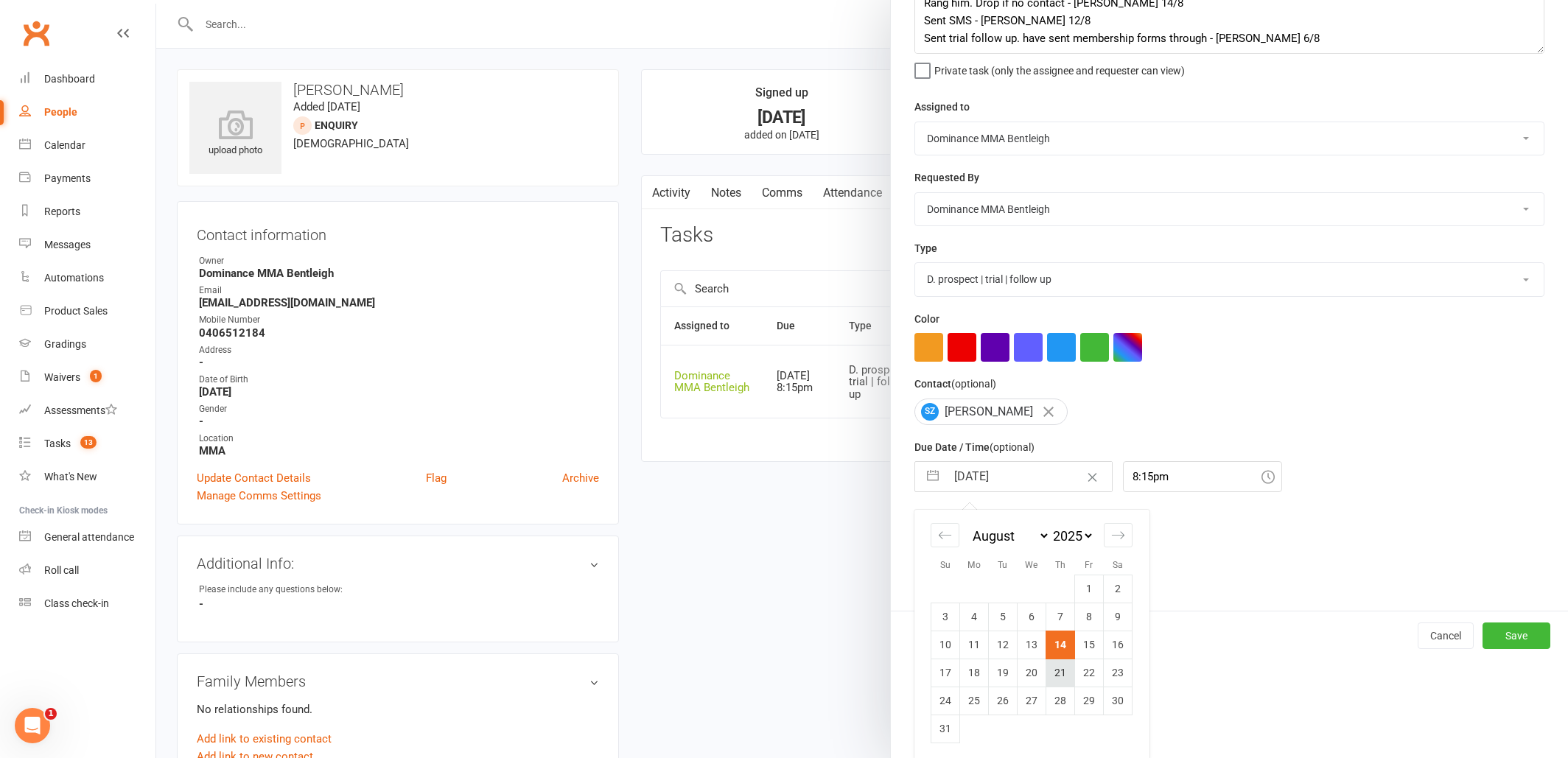
scroll to position [97, 0]
click at [976, 677] on td "18" at bounding box center [974, 673] width 28 height 28
type input "[DATE]"
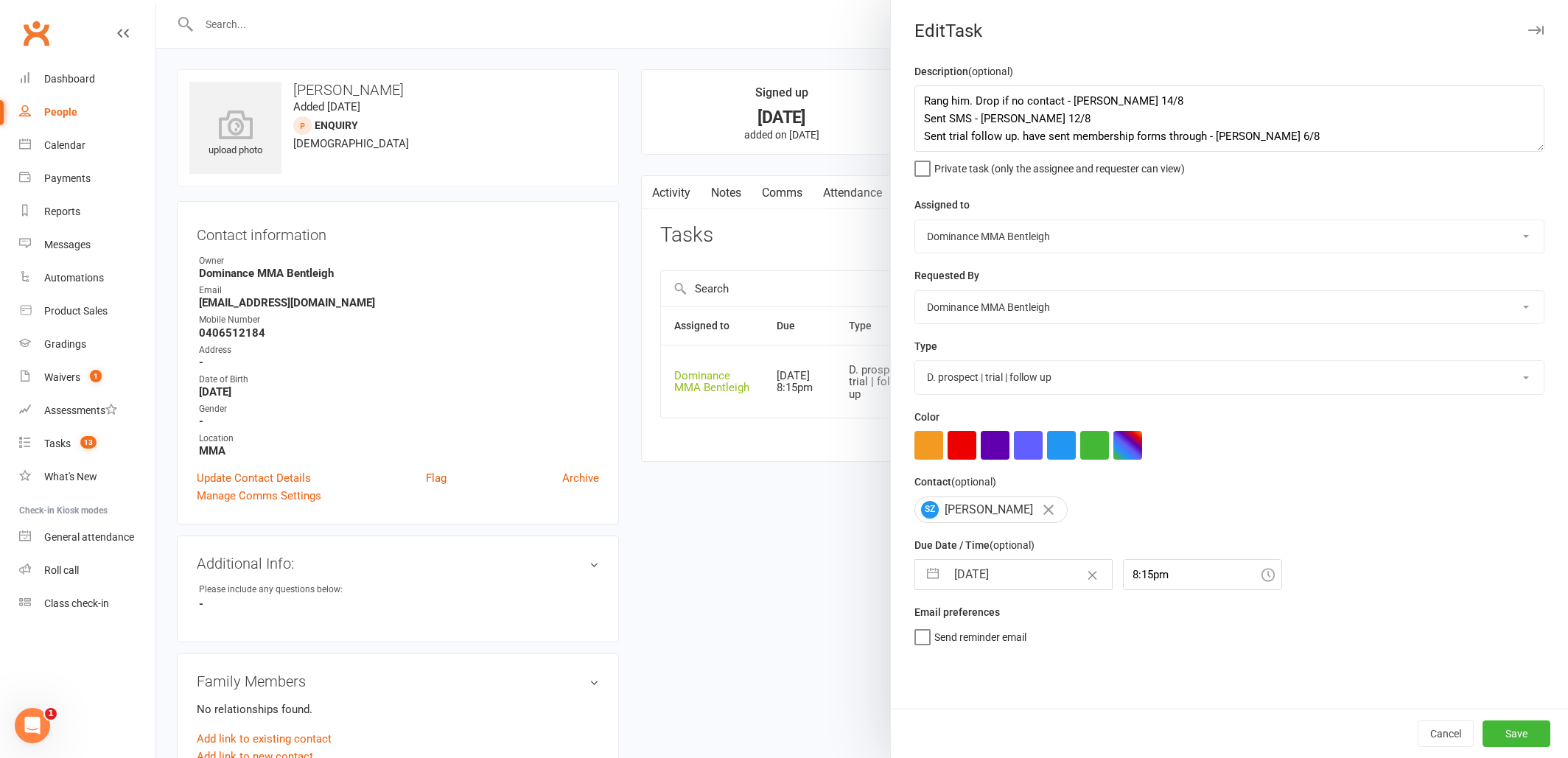
scroll to position [0, 0]
click at [1520, 729] on button "Save" at bounding box center [1516, 733] width 68 height 27
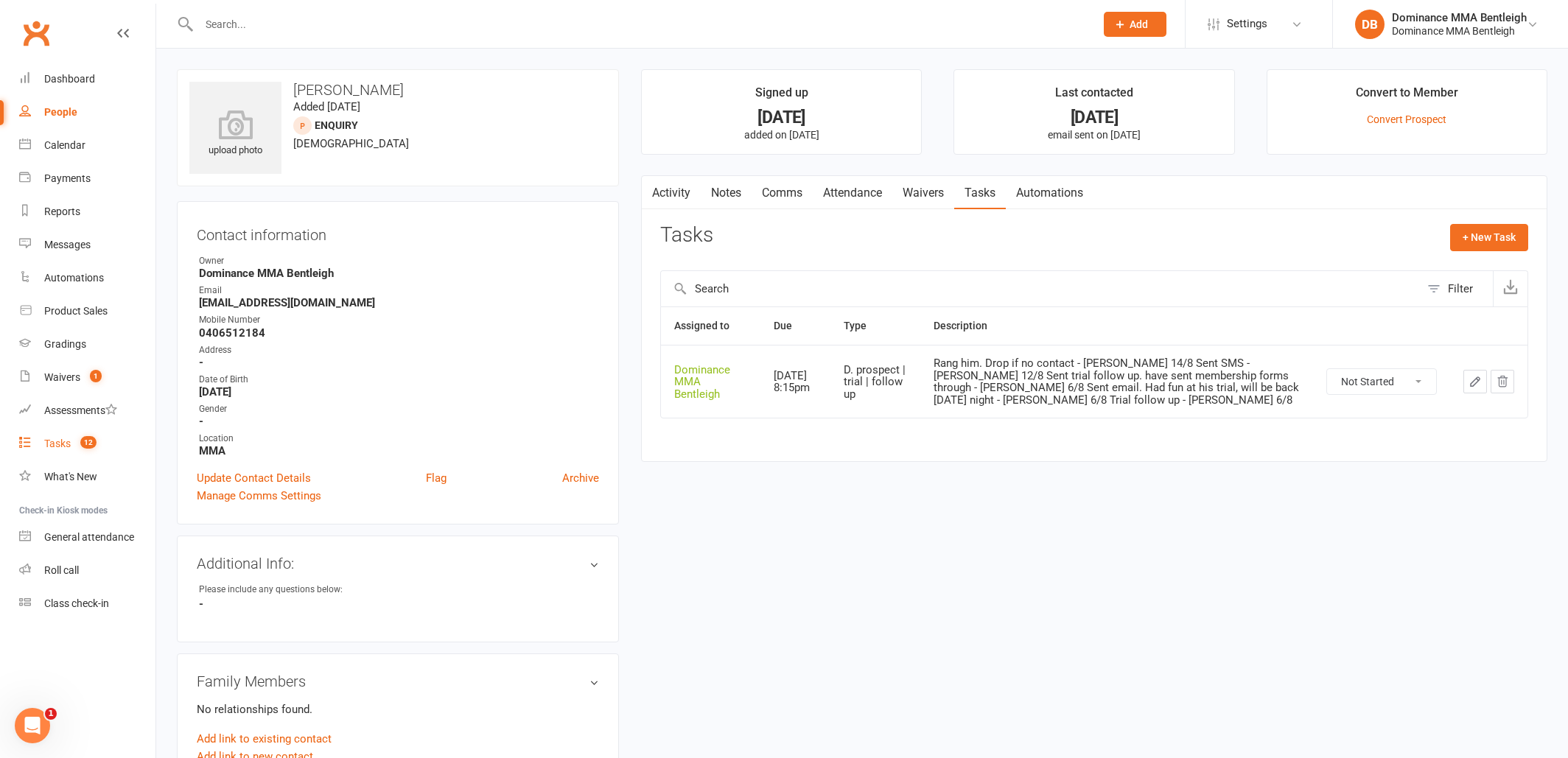
click at [66, 443] on div "Tasks" at bounding box center [57, 443] width 27 height 12
select select "incomplete"
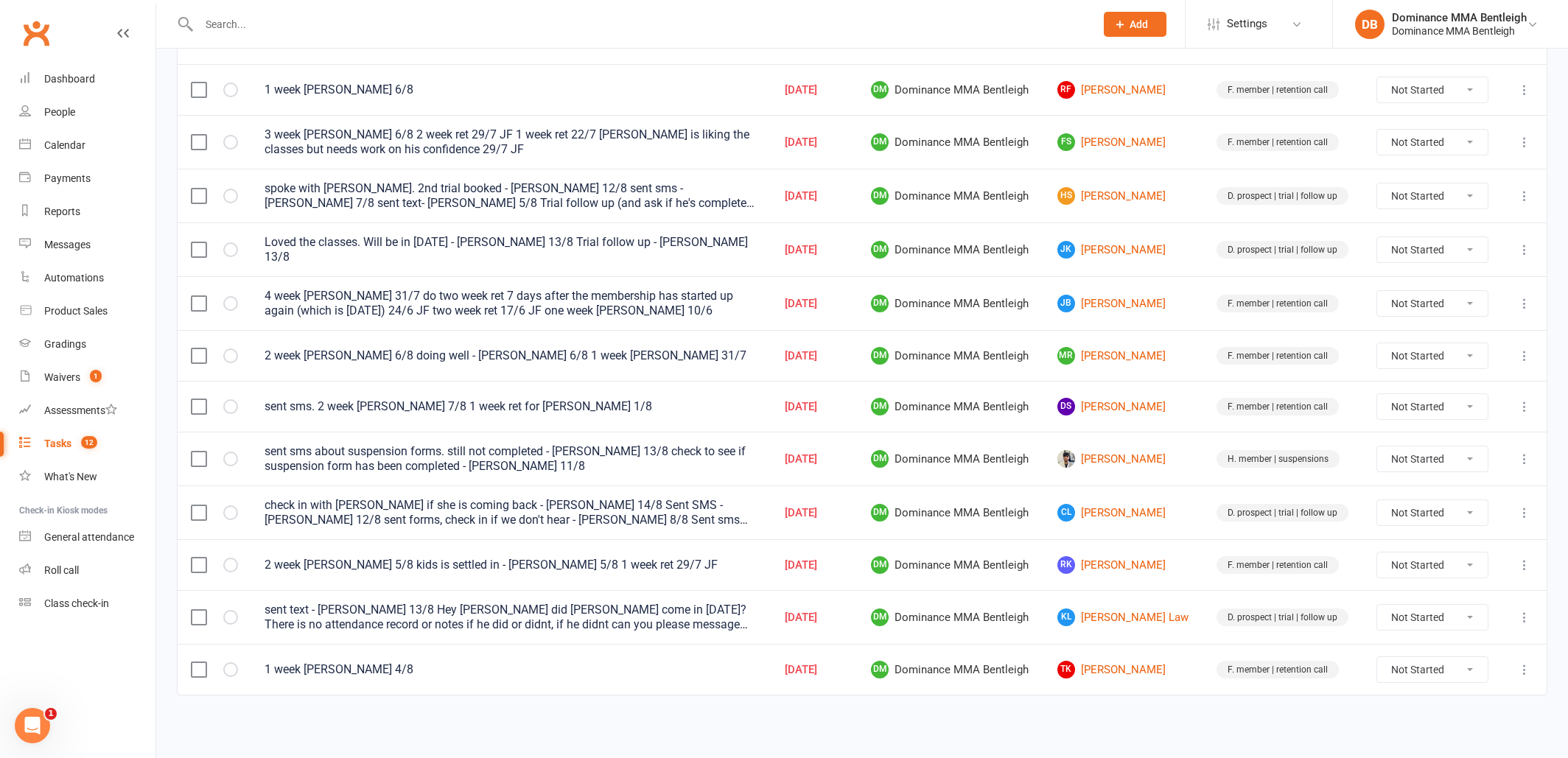
scroll to position [290, 0]
click at [1129, 661] on link "TK Tiffany Kiong" at bounding box center [1123, 669] width 133 height 17
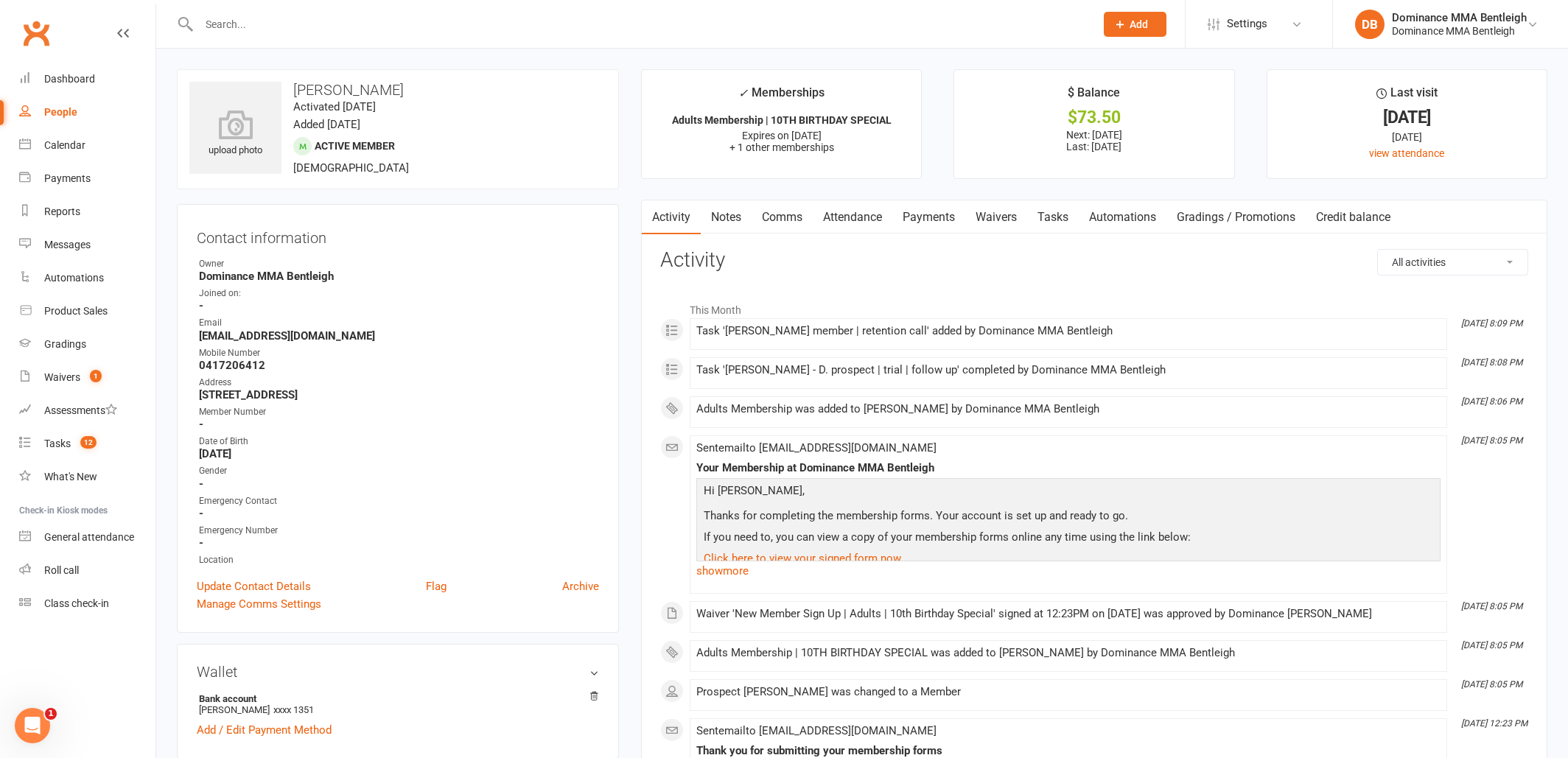
click at [899, 219] on link "Payments" at bounding box center [929, 217] width 73 height 34
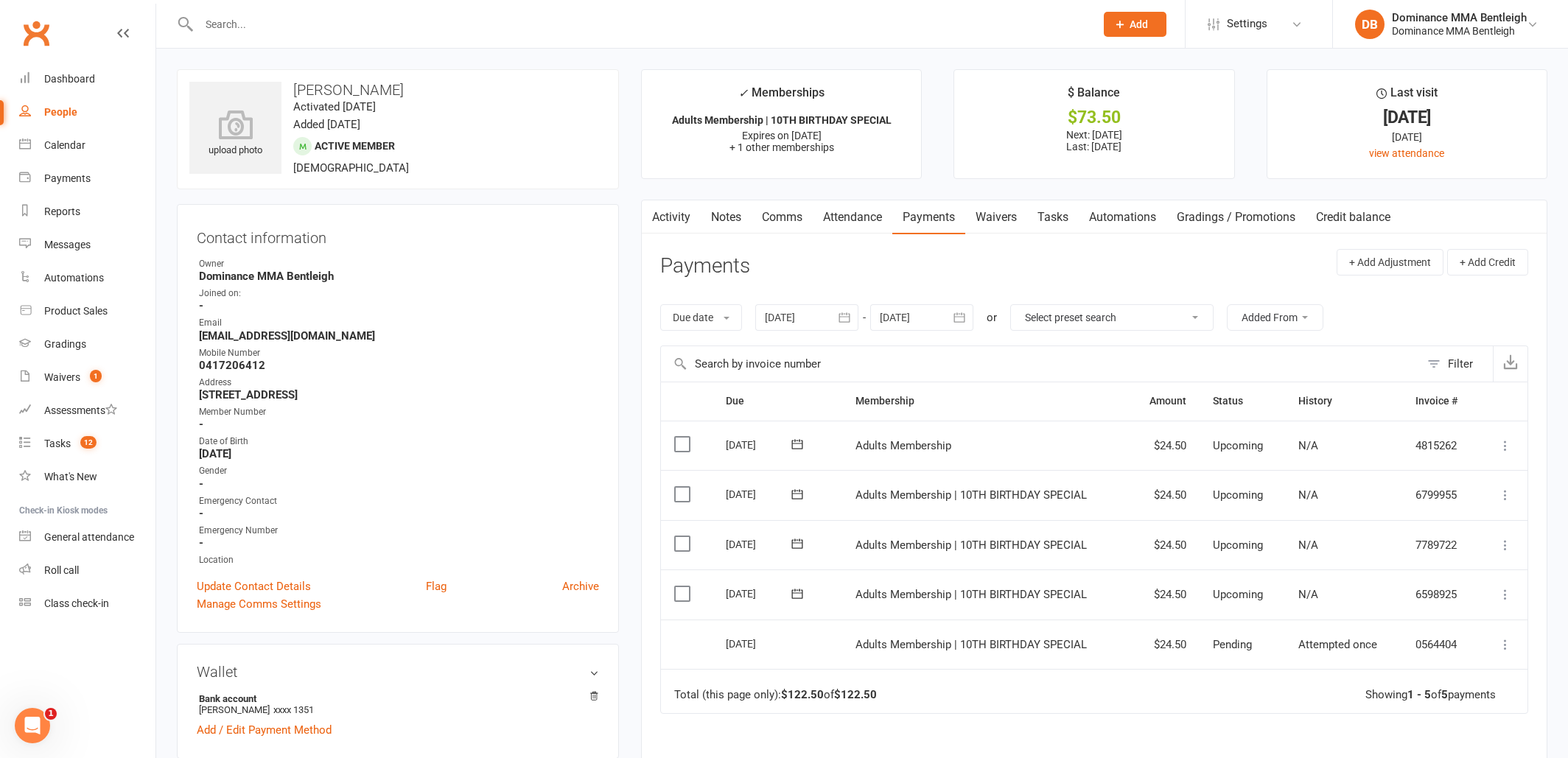
click at [859, 219] on link "Attendance" at bounding box center [852, 217] width 80 height 34
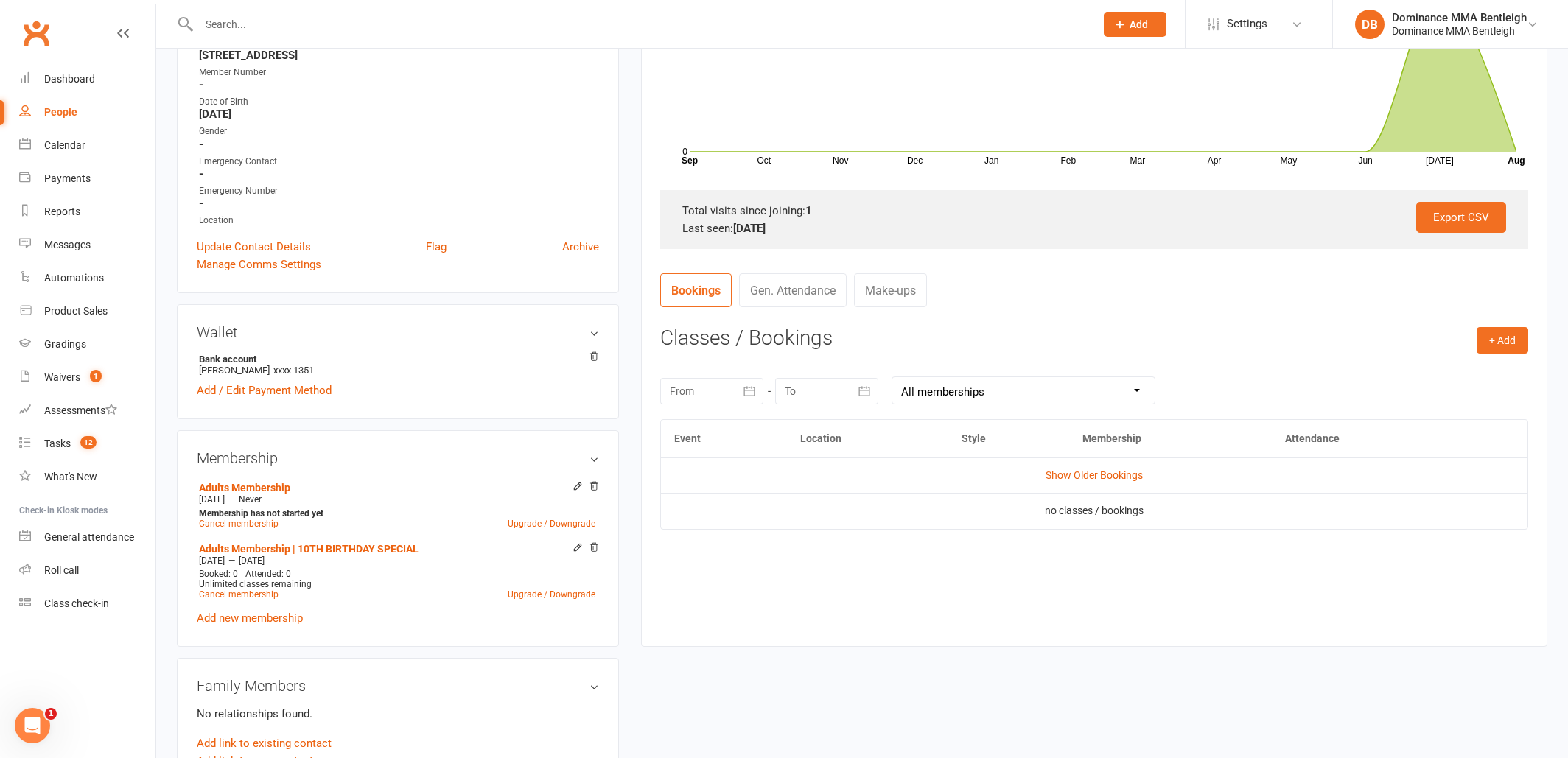
scroll to position [344, 0]
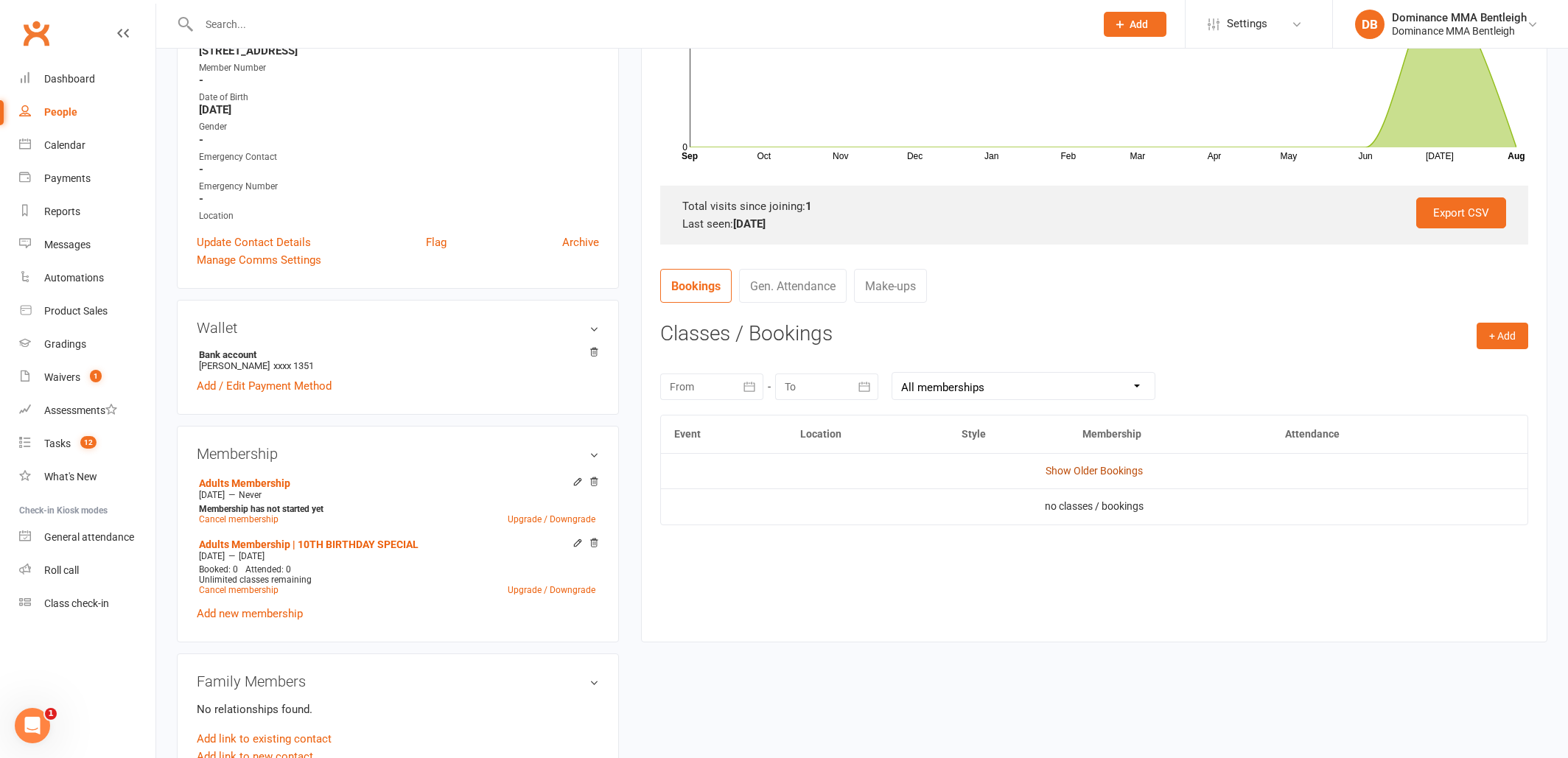
click at [1134, 466] on link "Show Older Bookings" at bounding box center [1094, 471] width 97 height 12
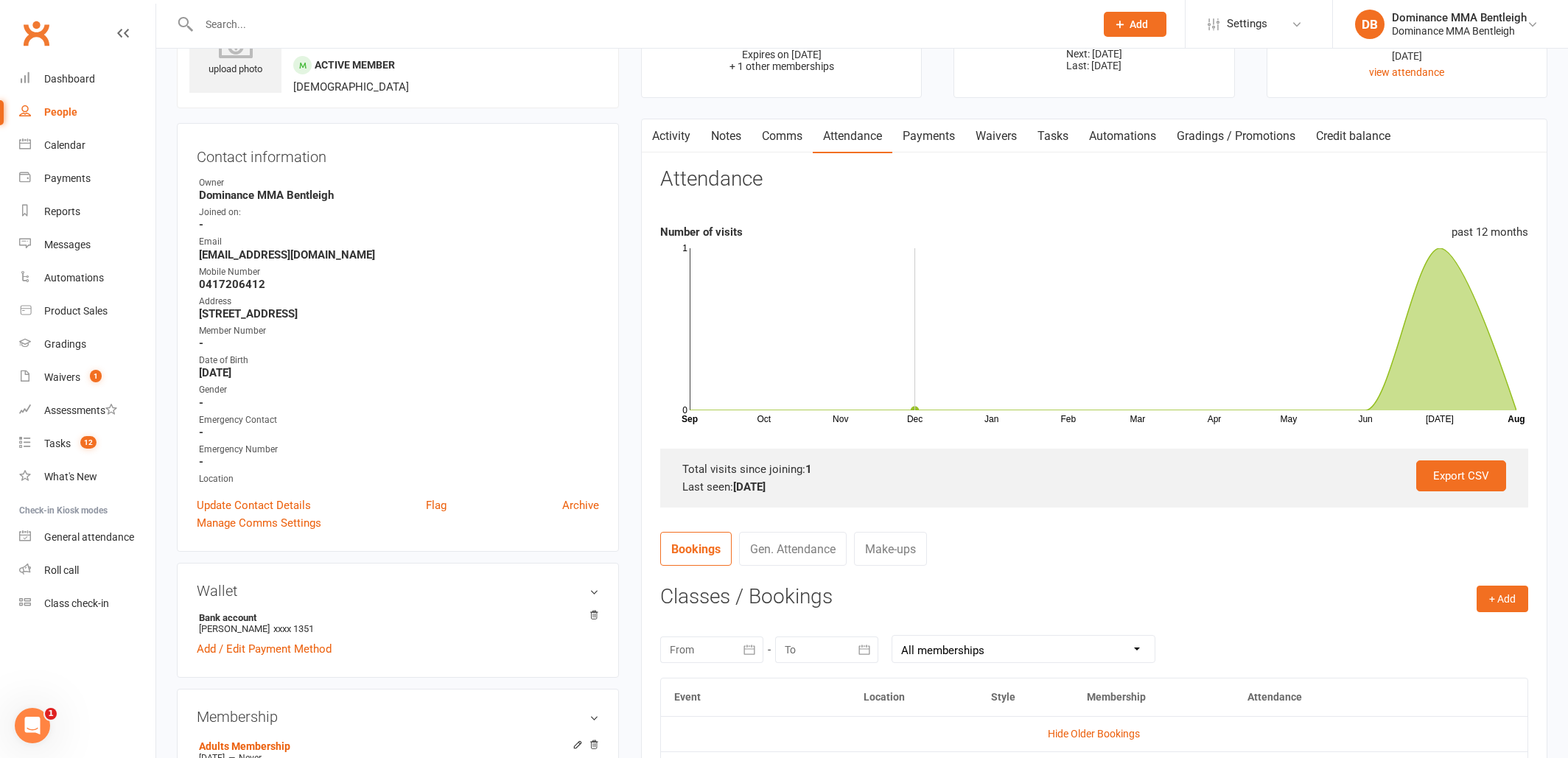
scroll to position [80, 0]
click at [671, 139] on link "Activity" at bounding box center [671, 137] width 59 height 34
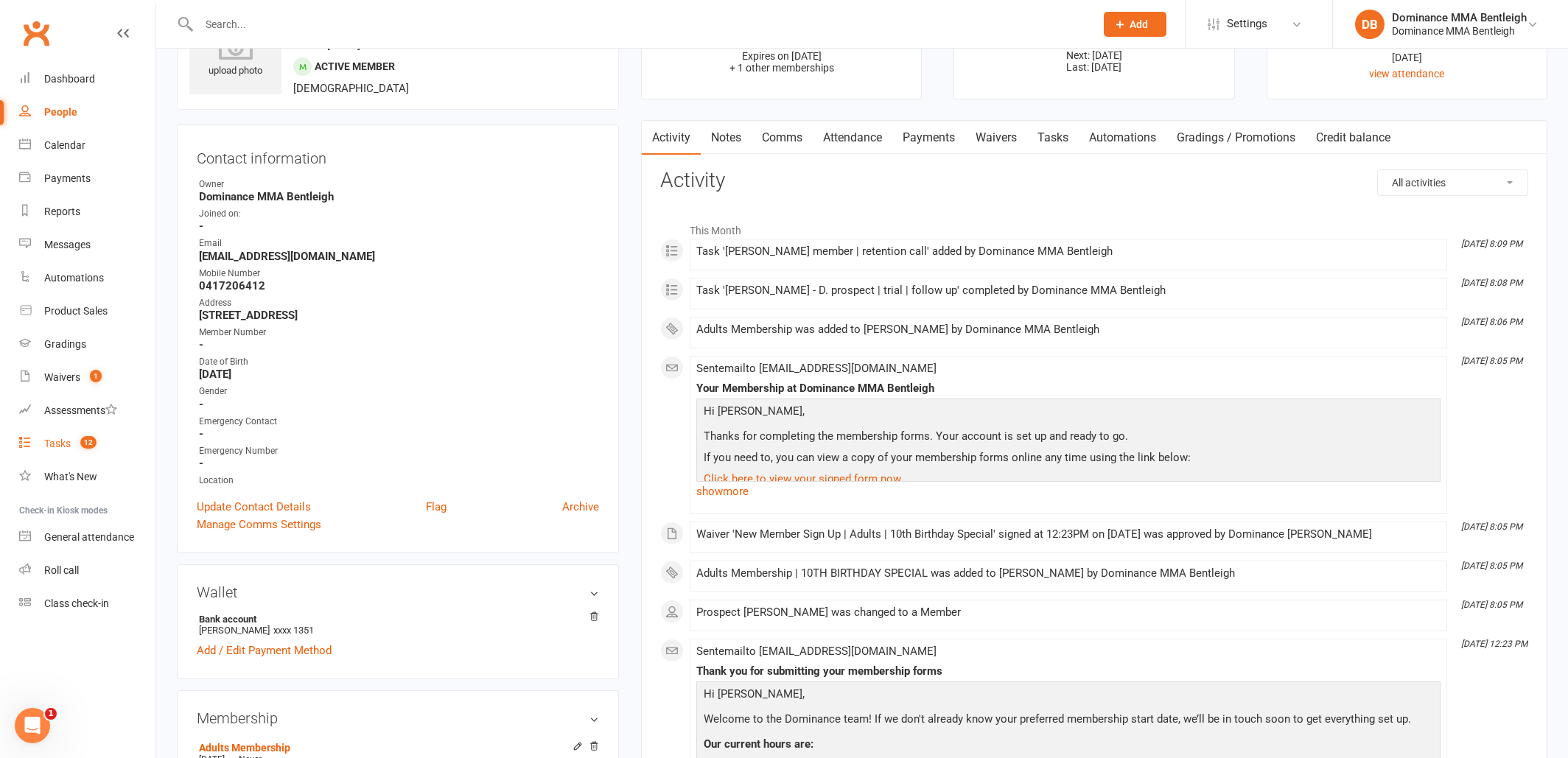
drag, startPoint x: 50, startPoint y: 443, endPoint x: 41, endPoint y: 443, distance: 9.0
click at [50, 443] on div "Tasks" at bounding box center [57, 443] width 27 height 12
select select "incomplete"
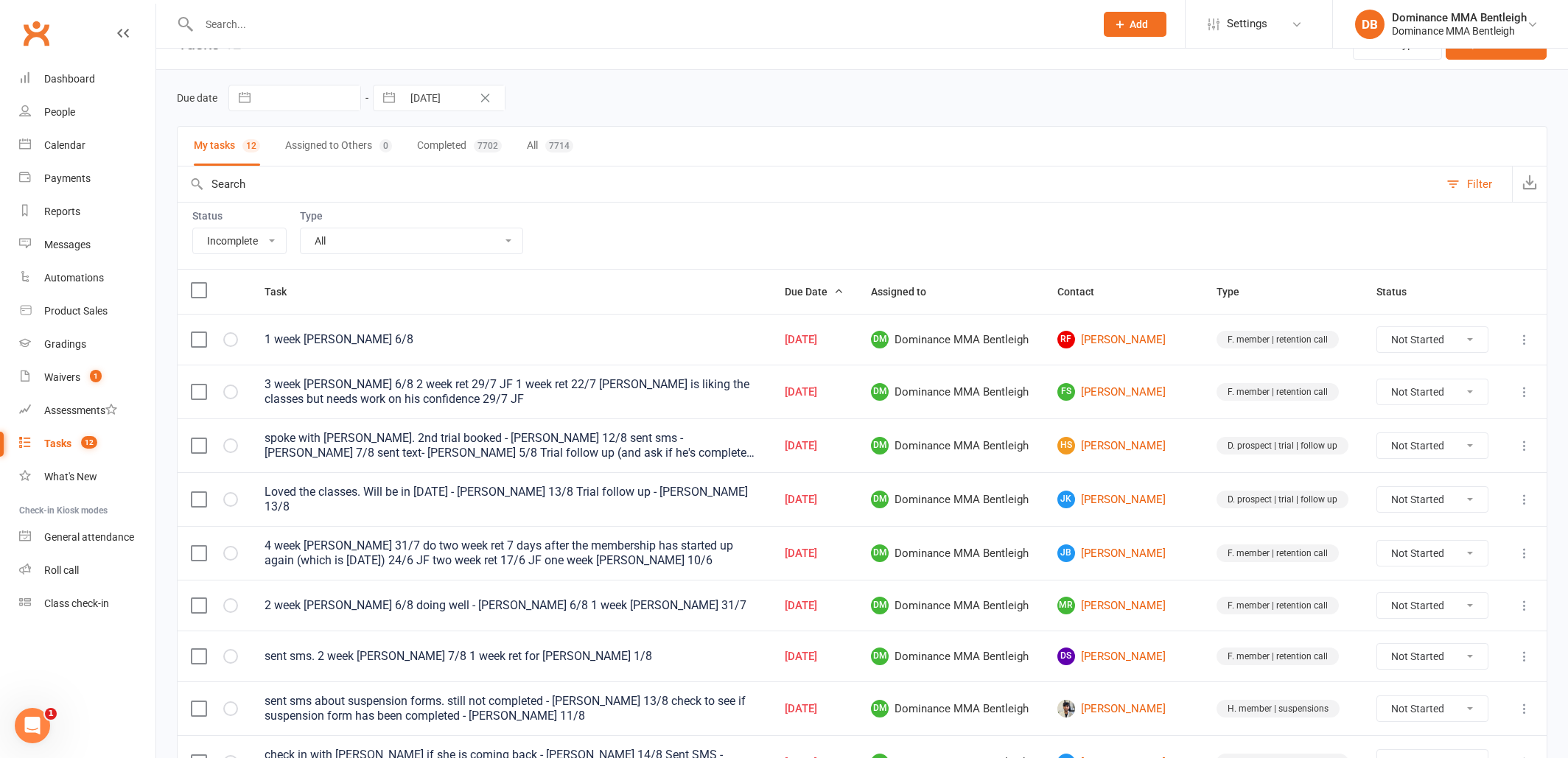
scroll to position [30, 0]
click at [1120, 447] on link "HS Hitansh Shah" at bounding box center [1123, 445] width 133 height 17
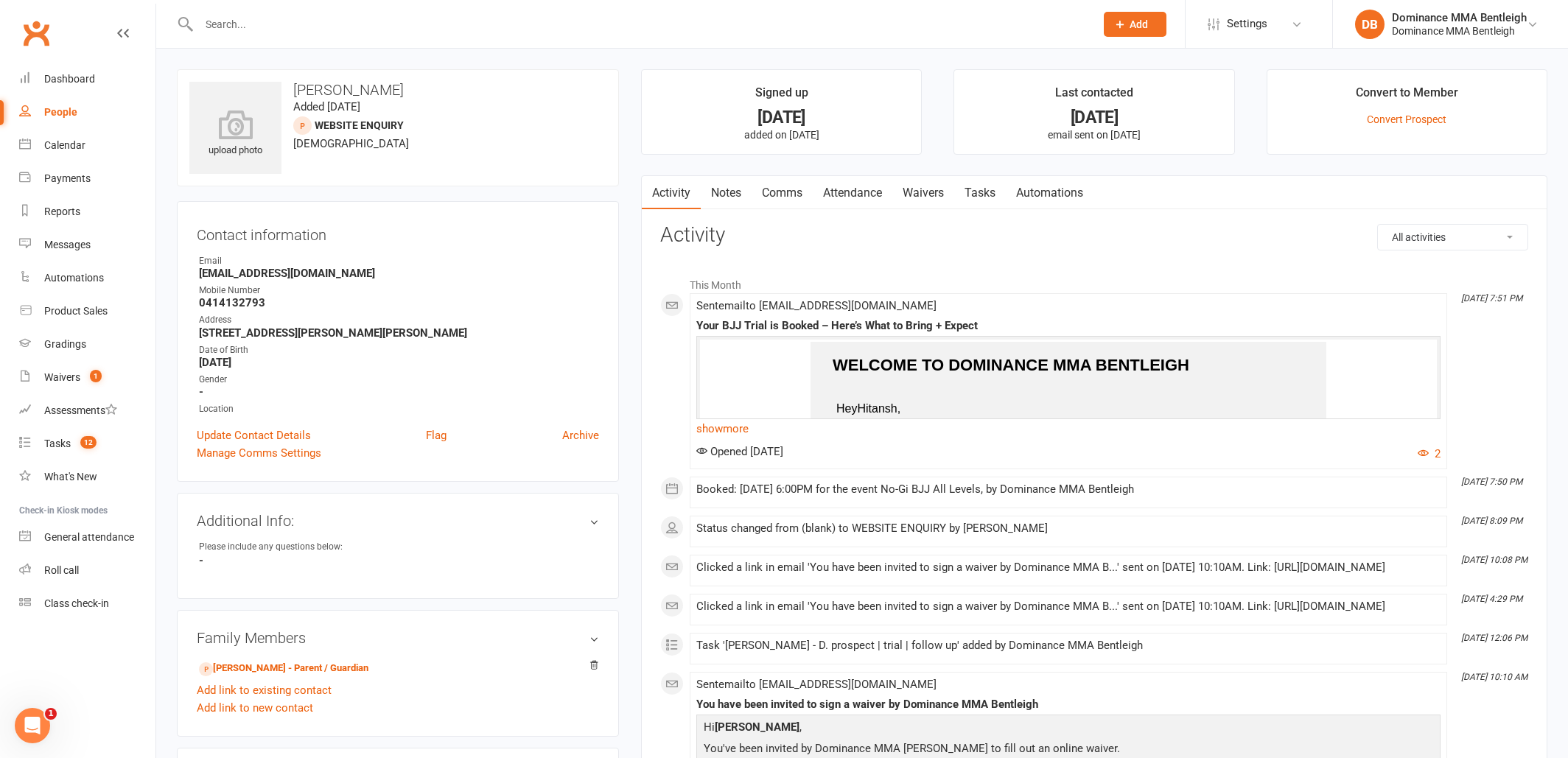
click at [979, 201] on link "Tasks" at bounding box center [980, 193] width 51 height 34
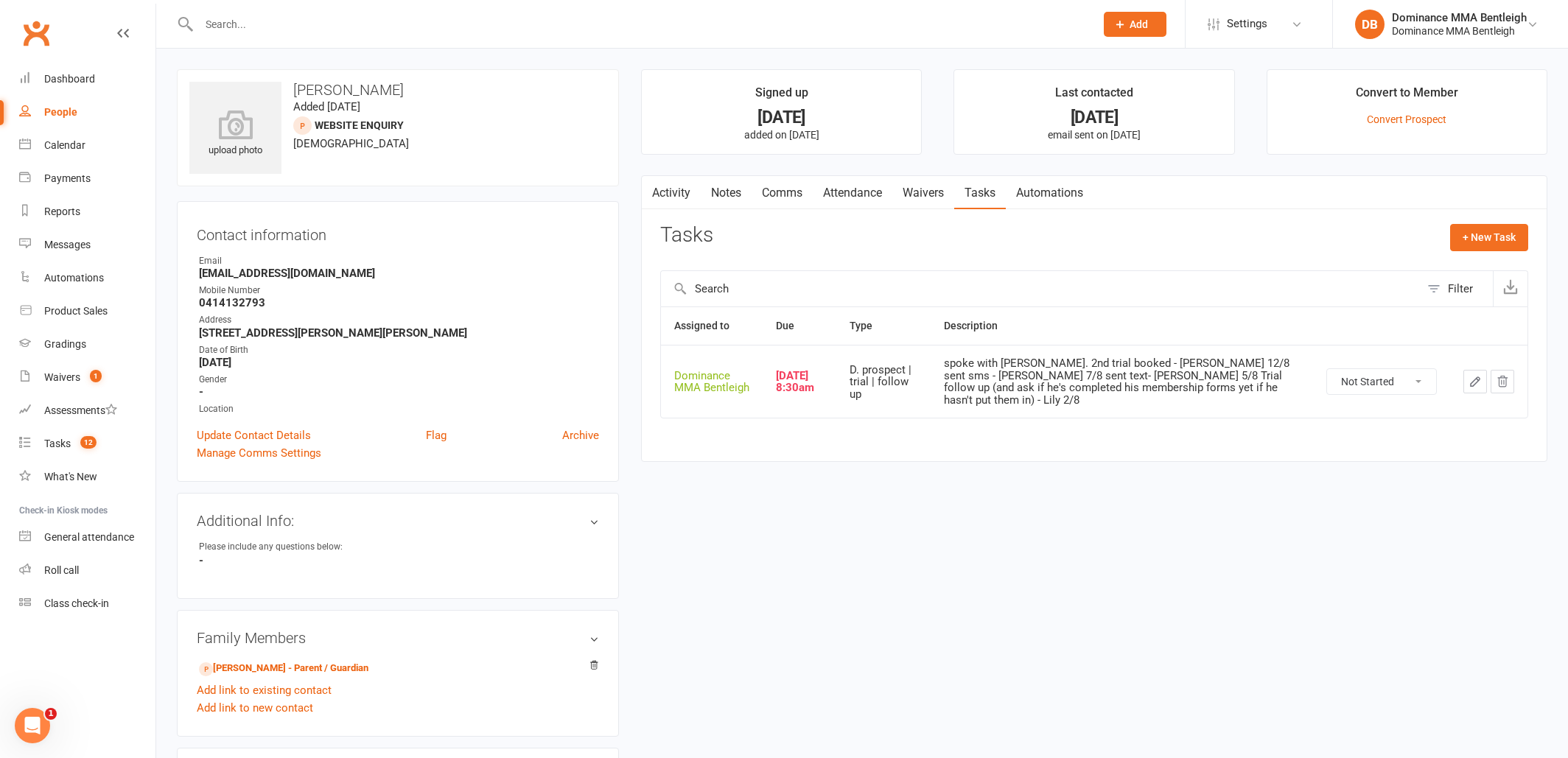
drag, startPoint x: 1456, startPoint y: 370, endPoint x: 1464, endPoint y: 370, distance: 8.0
click at [1456, 370] on td at bounding box center [1488, 381] width 78 height 73
click at [1464, 371] on button "button" at bounding box center [1476, 382] width 24 height 24
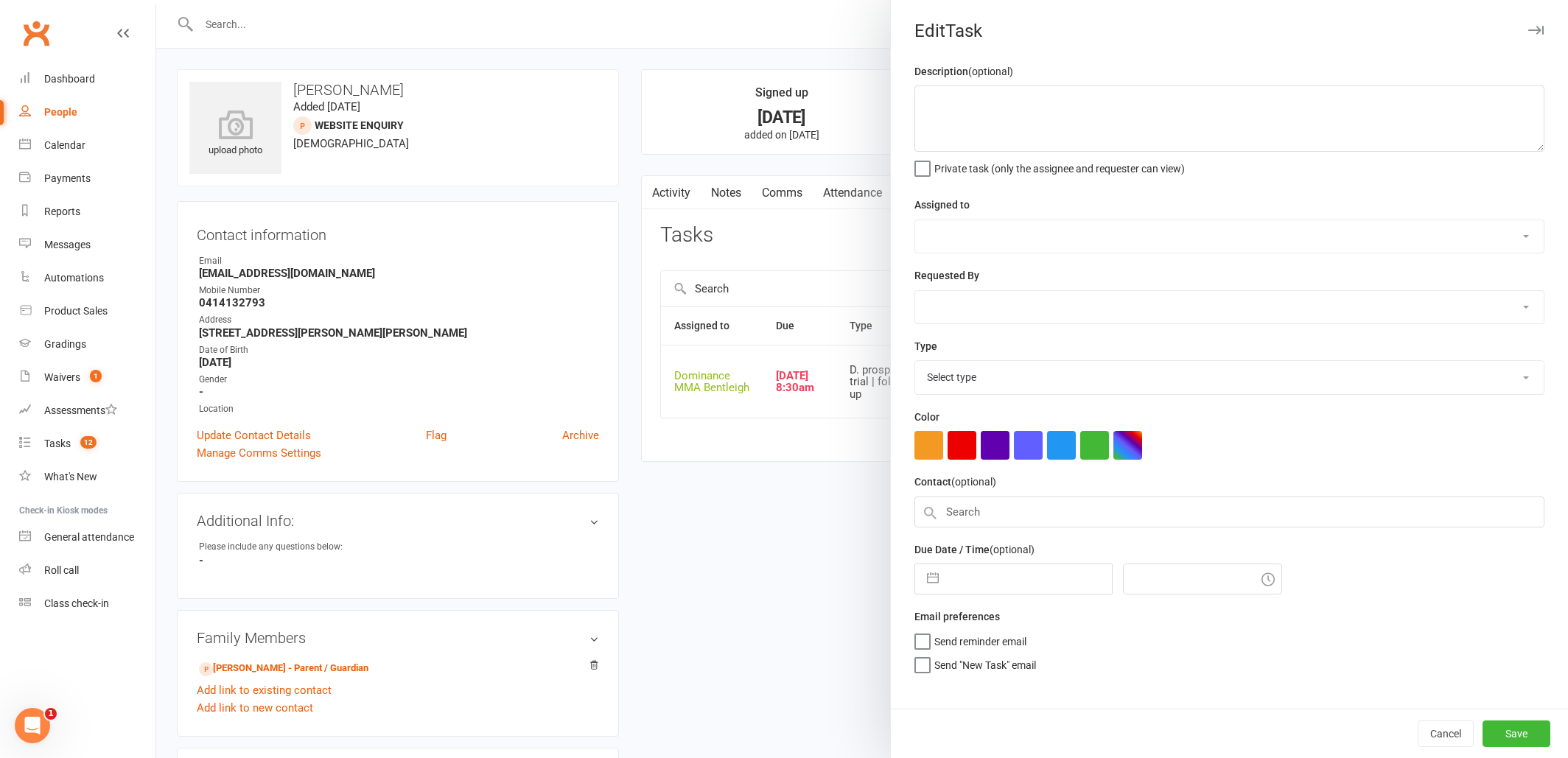
type textarea "spoke with Kavita. 2nd trial booked - Dylan 12/8 sent sms - Dylan 7/8 sent text…"
select select "24839"
type input "[DATE]"
type input "8:30am"
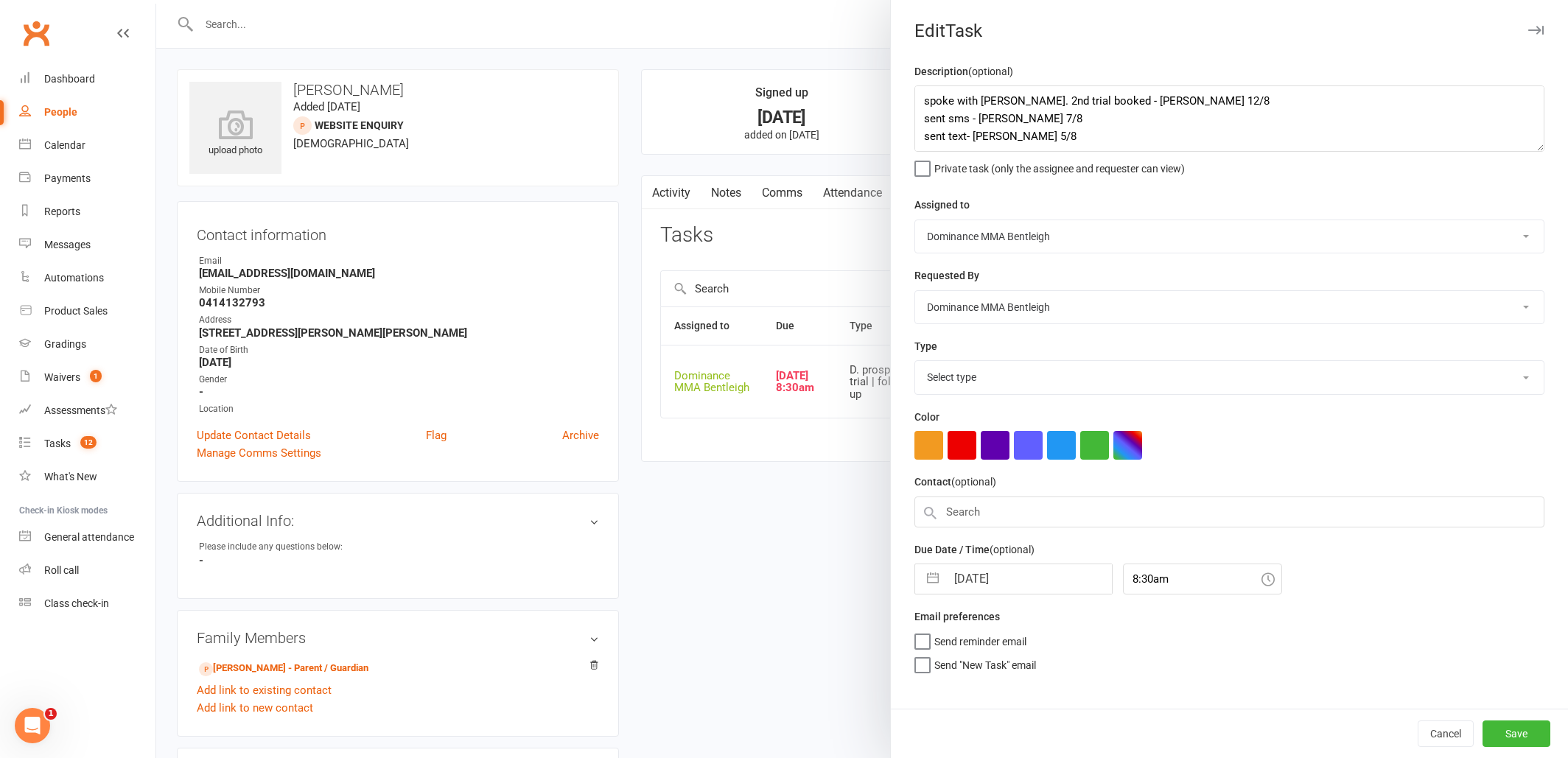
select select "13787"
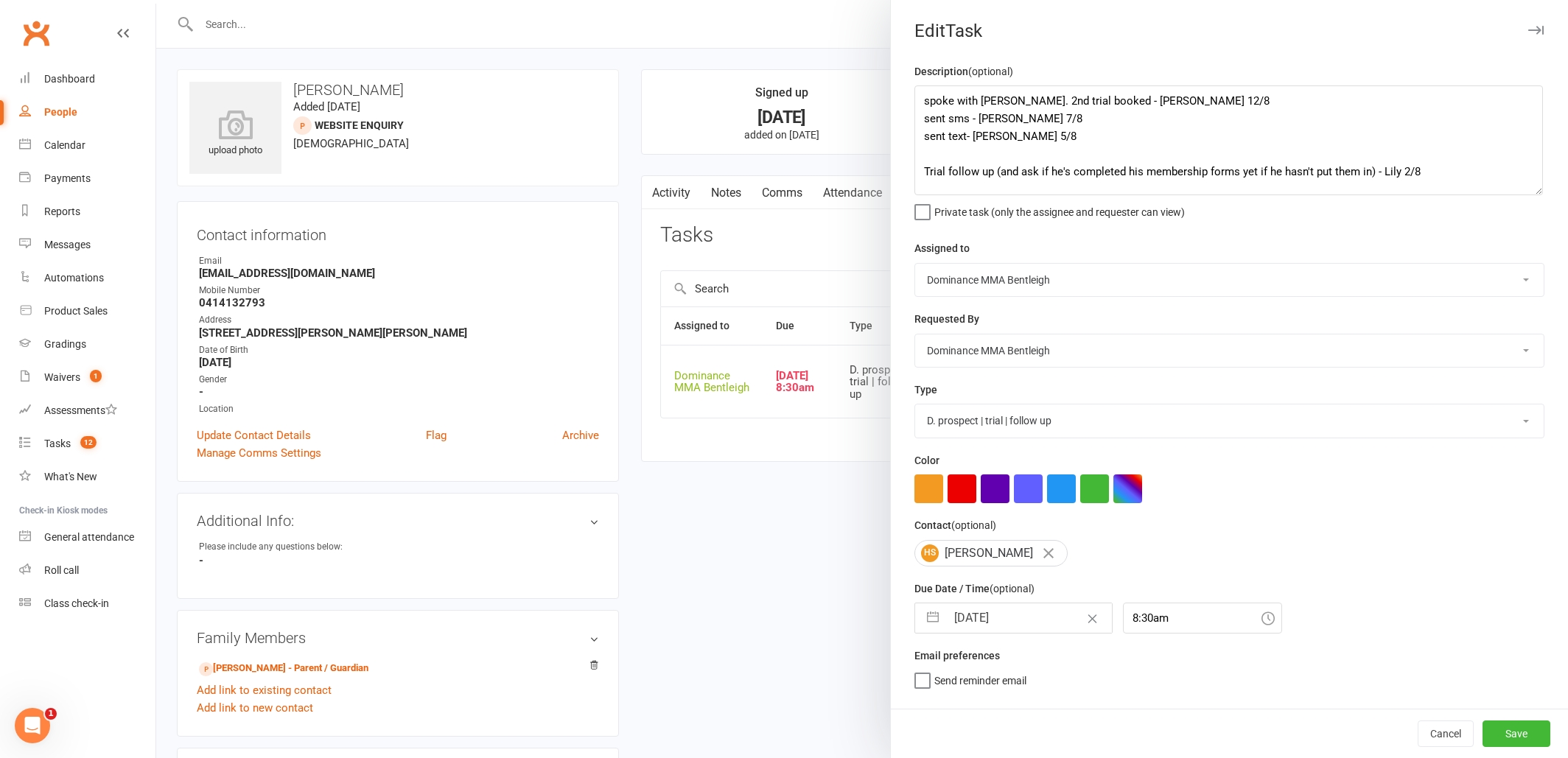
click at [1540, 192] on textarea "spoke with Kavita. 2nd trial booked - Dylan 12/8 sent sms - Dylan 7/8 sent text…" at bounding box center [1228, 140] width 628 height 110
click at [923, 97] on textarea "spoke with Kavita. 2nd trial booked - Dylan 12/8 sent sms - Dylan 7/8 sent text…" at bounding box center [1228, 140] width 628 height 110
drag, startPoint x: 843, startPoint y: 454, endPoint x: 840, endPoint y: 422, distance: 32.1
click at [837, 446] on div at bounding box center [862, 379] width 1412 height 758
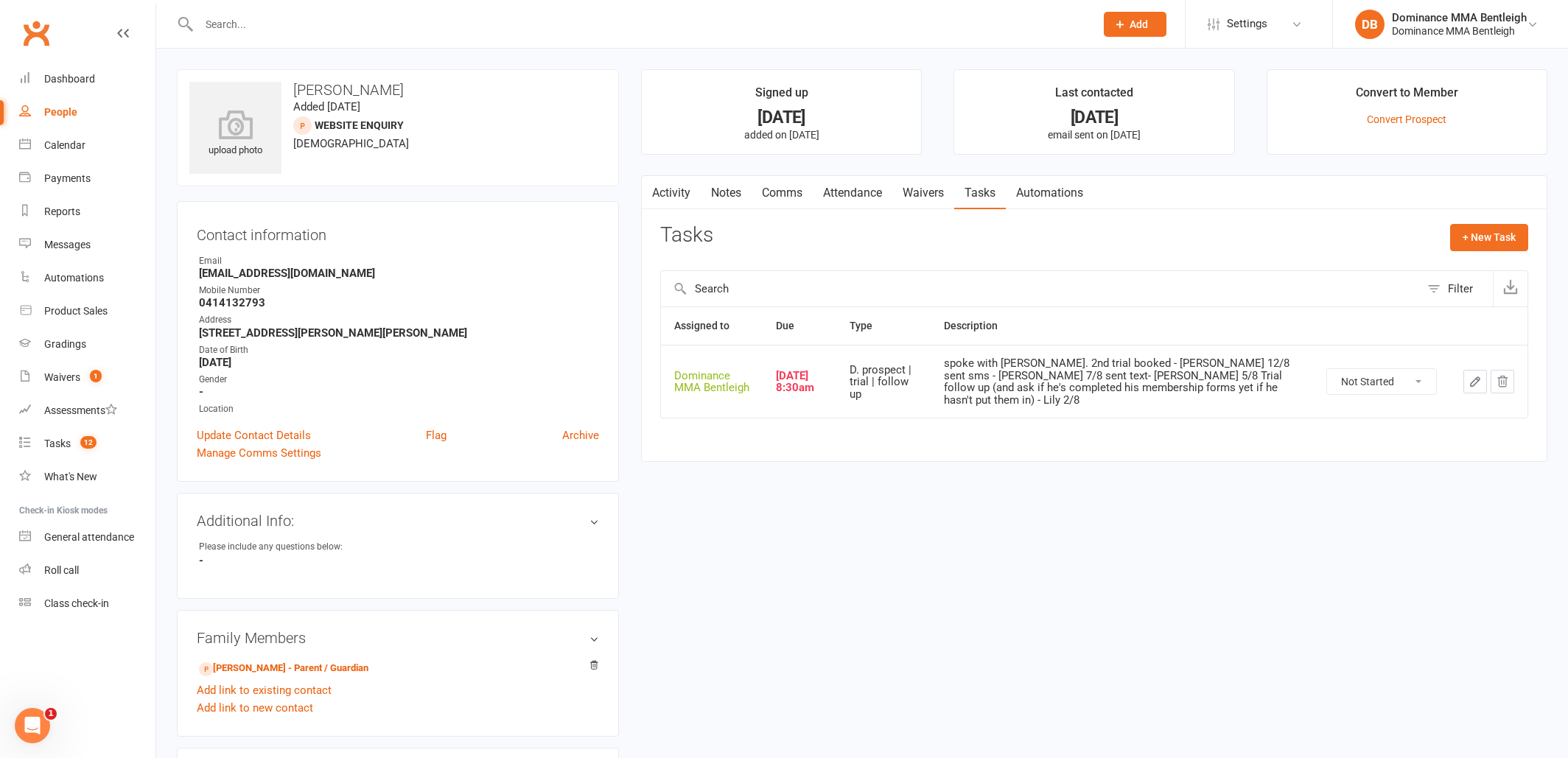
click at [822, 208] on link "Attendance" at bounding box center [852, 193] width 80 height 34
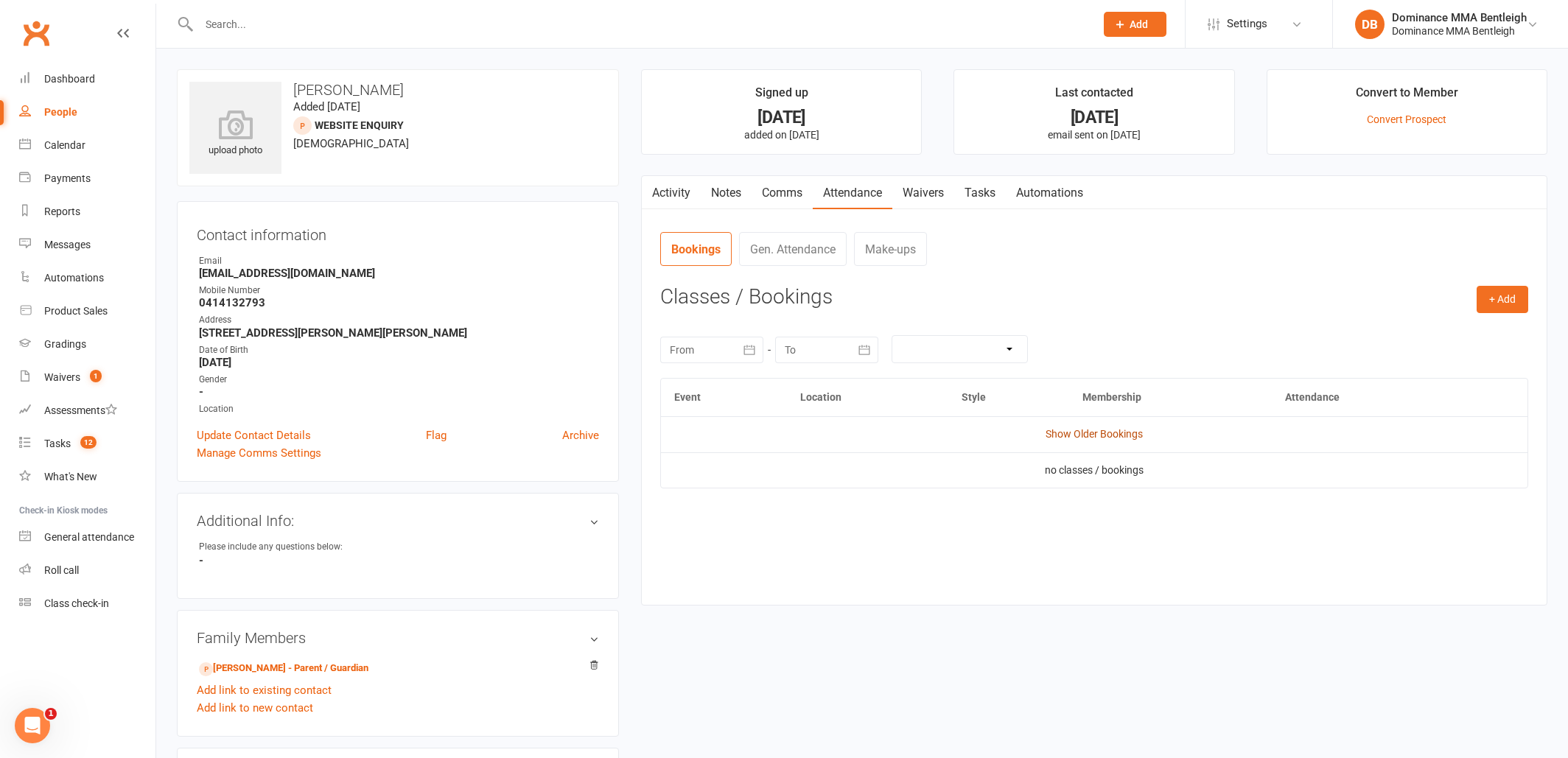
click at [1051, 432] on link "Show Older Bookings" at bounding box center [1094, 433] width 97 height 12
click at [1316, 474] on button "Select" at bounding box center [1310, 478] width 70 height 27
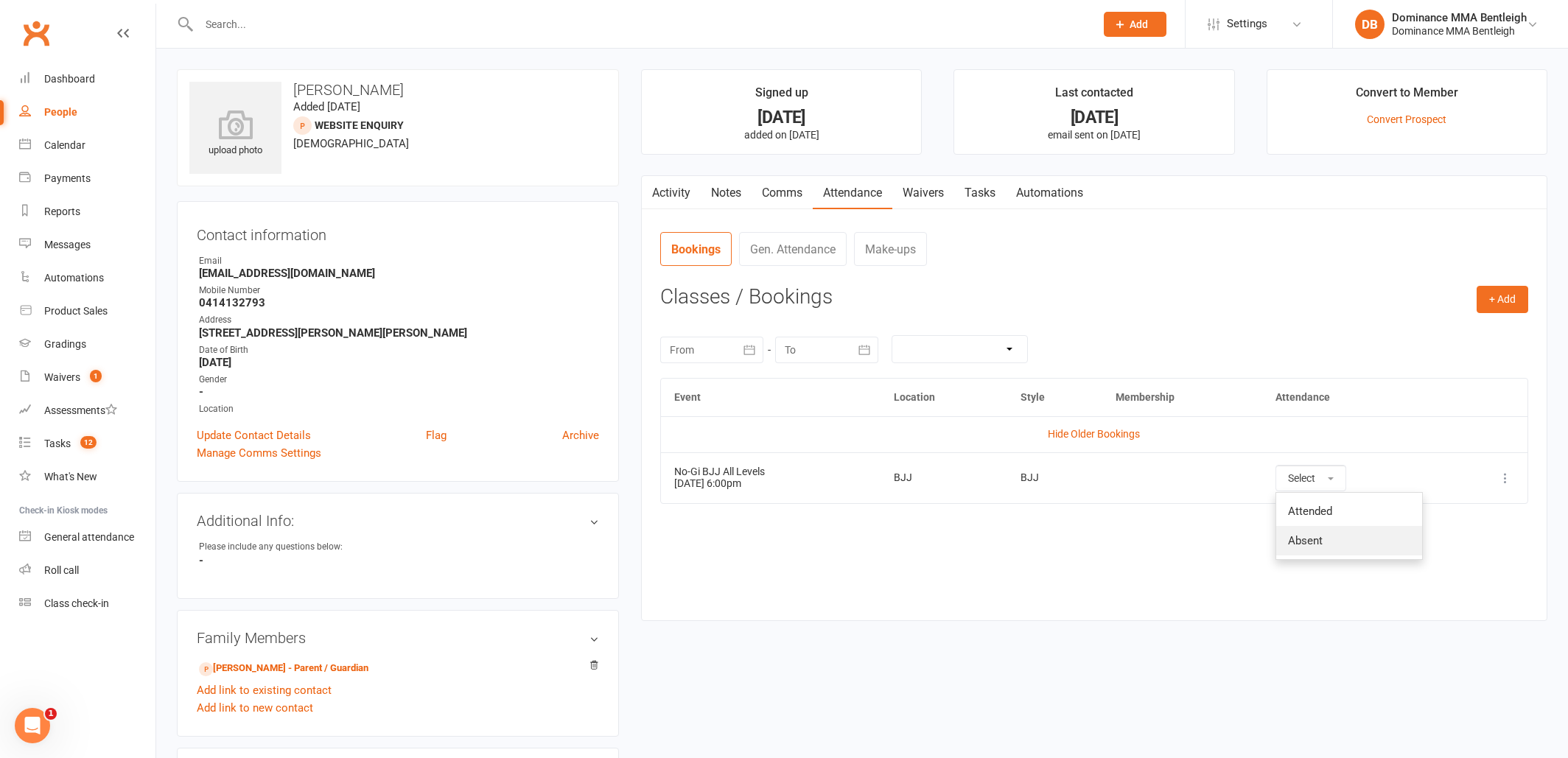
click at [1330, 542] on link "Absent" at bounding box center [1349, 540] width 146 height 29
click at [726, 194] on link "Notes" at bounding box center [726, 193] width 51 height 34
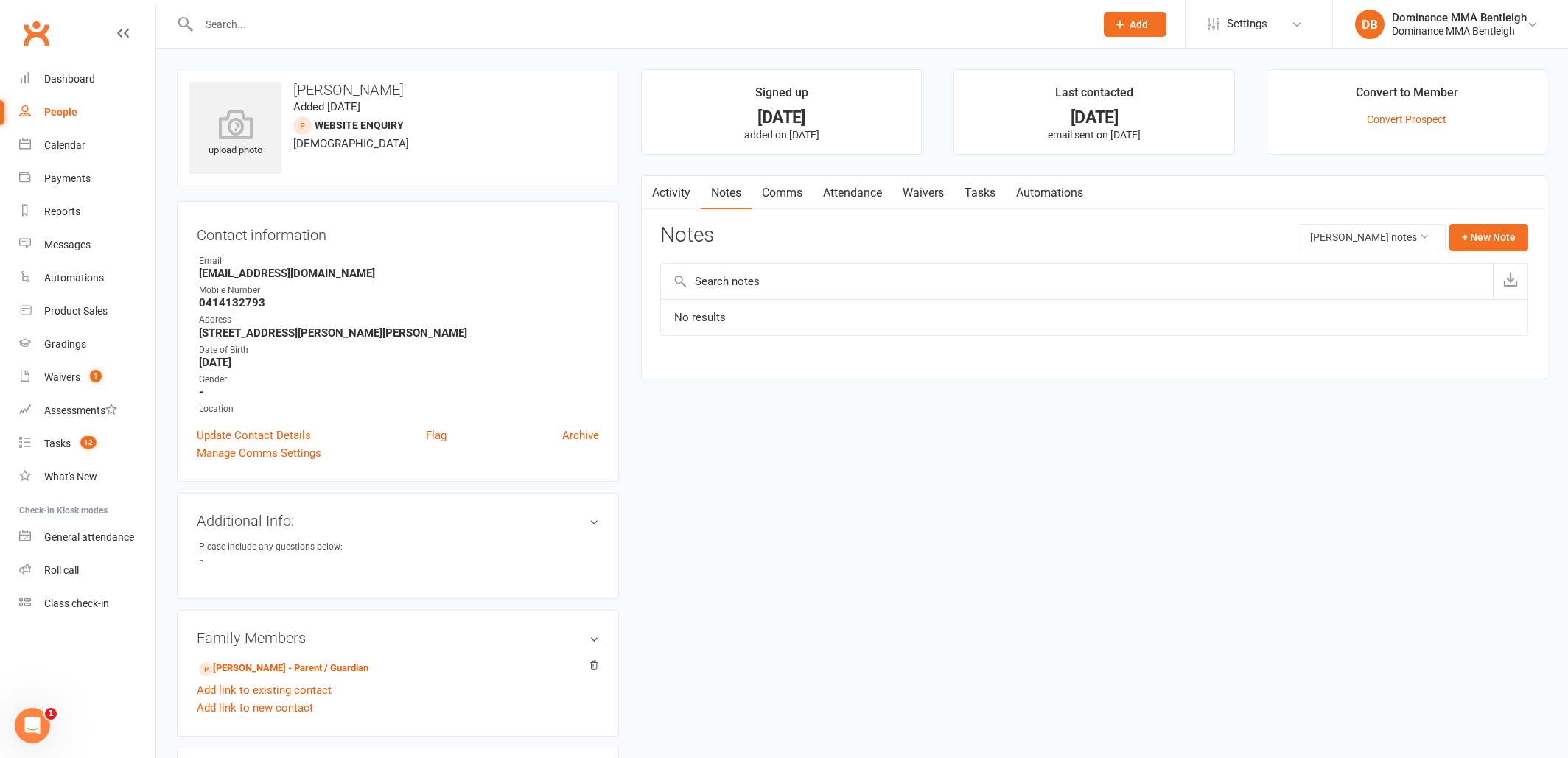
click at [1005, 194] on link "Tasks" at bounding box center [980, 193] width 51 height 34
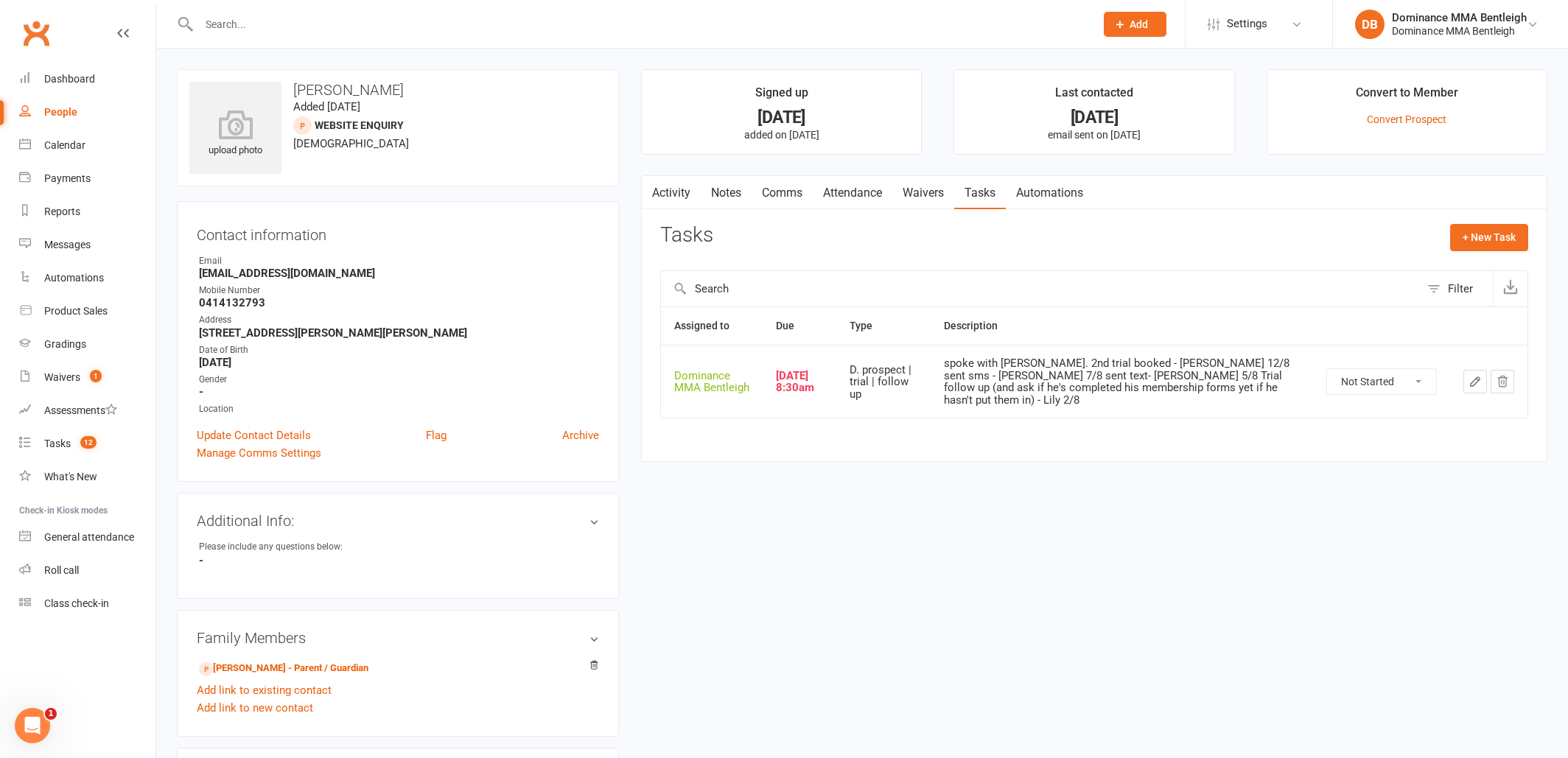
click at [1475, 380] on button "button" at bounding box center [1476, 382] width 24 height 24
select select "24839"
select select "13787"
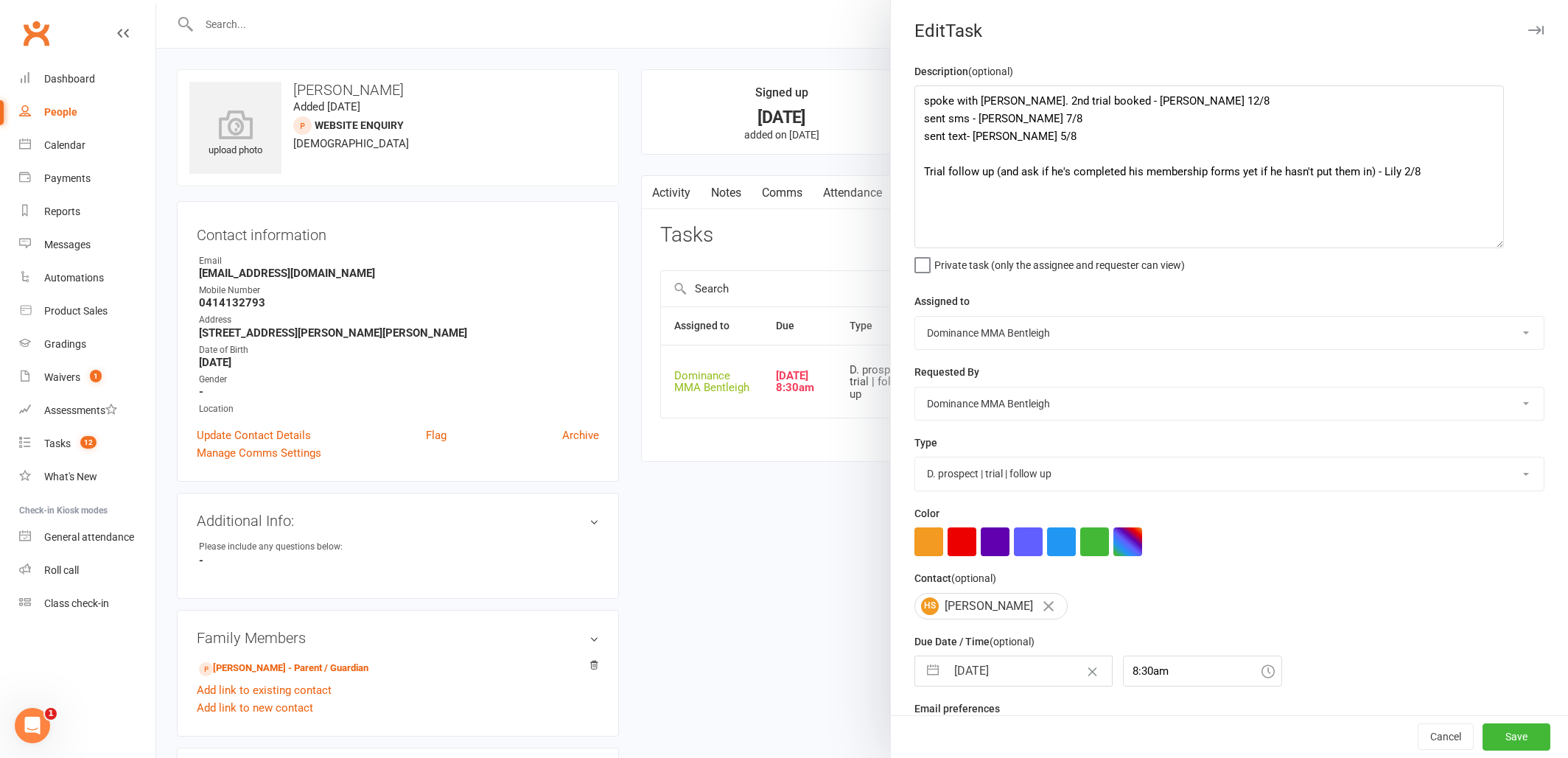
click at [1498, 246] on textarea "spoke with Kavita. 2nd trial booked - Dylan 12/8 sent sms - Dylan 7/8 sent text…" at bounding box center [1209, 166] width 590 height 163
click at [923, 95] on textarea "spoke with Kavita. 2nd trial booked - Dylan 12/8 sent sms - Dylan 7/8 sent text…" at bounding box center [1210, 166] width 591 height 163
click at [1115, 106] on textarea "spoke with Kavita. 2nd trial booked - Dylan 12/8 sent sms - Dylan 7/8 sent text…" at bounding box center [1210, 166] width 591 height 163
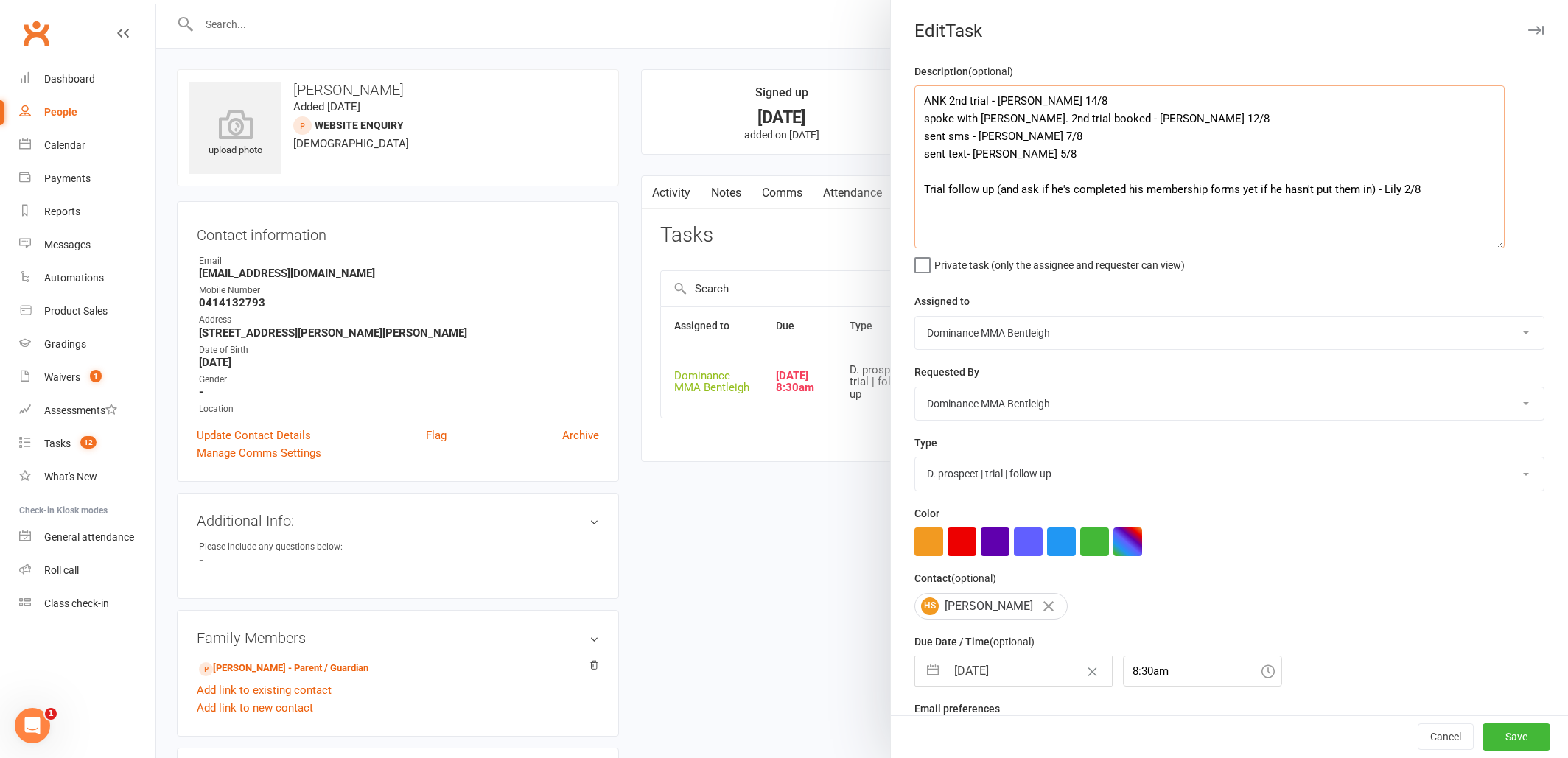
click at [924, 105] on textarea "ANK 2nd trial - Dylan 14/8 spoke with Kavita. 2nd trial booked - Dylan 12/8 sen…" at bounding box center [1210, 166] width 591 height 163
click at [966, 100] on textarea "ANK 2nd trial - Dylan 14/8 spoke with Kavita. 2nd trial booked - Dylan 12/8 sen…" at bounding box center [1210, 166] width 591 height 163
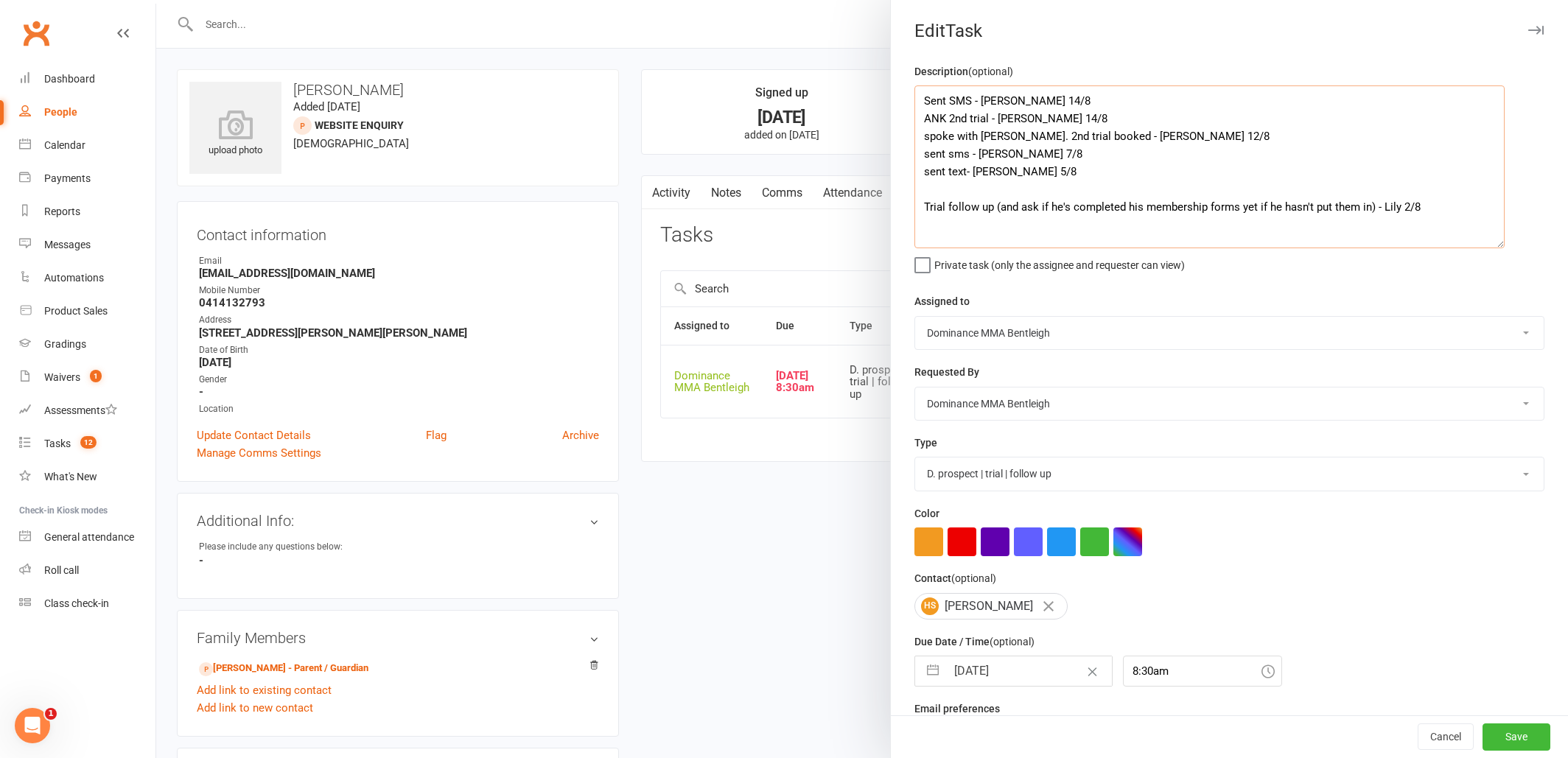
scroll to position [36, 0]
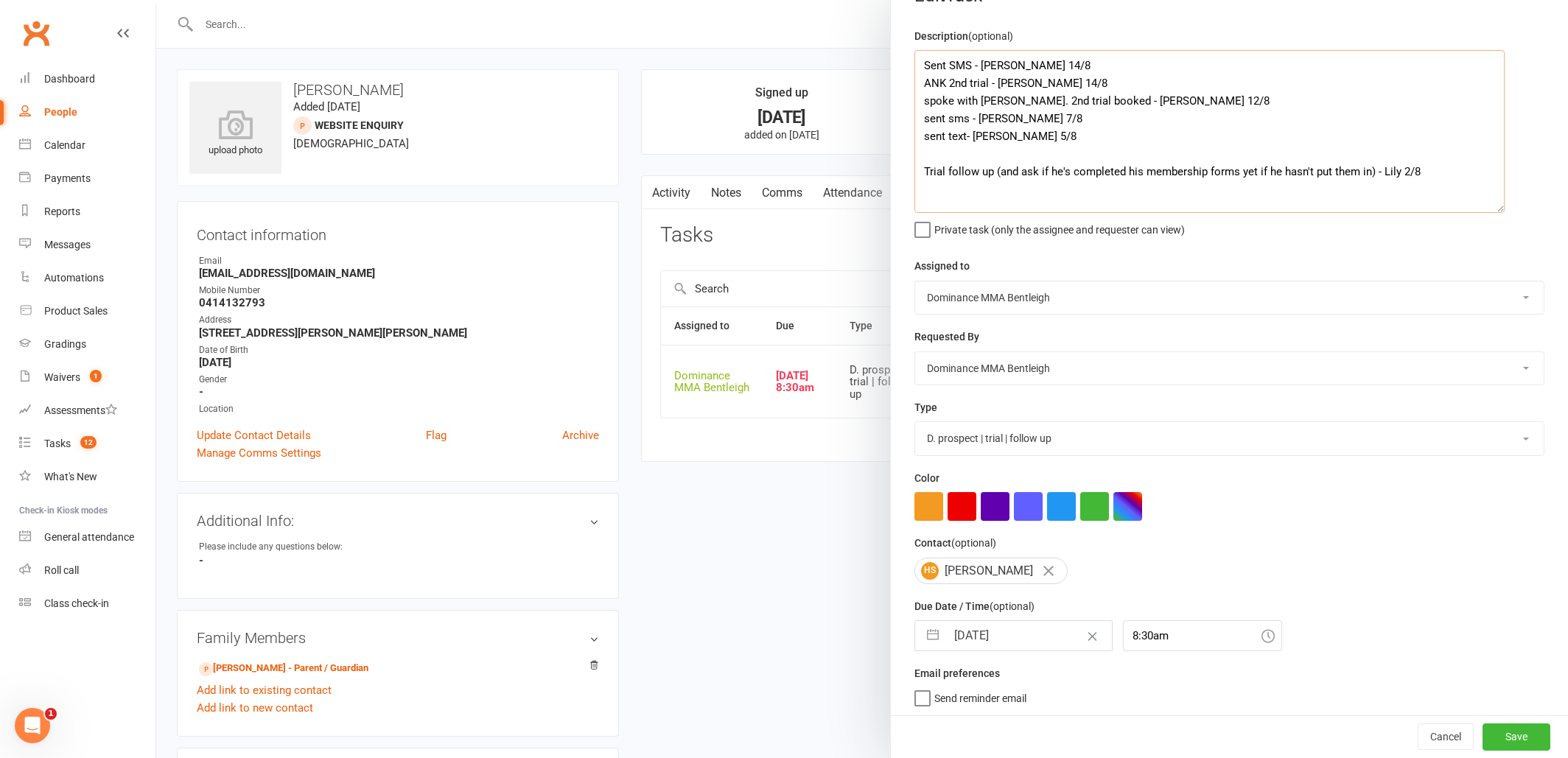
type textarea "Sent SMS - Dylan 14/8 ANK 2nd trial - Dylan 14/8 spoke with Kavita. 2nd trial b…"
click at [1035, 642] on input "[DATE]" at bounding box center [1029, 635] width 165 height 29
select select "6"
select select "2025"
select select "7"
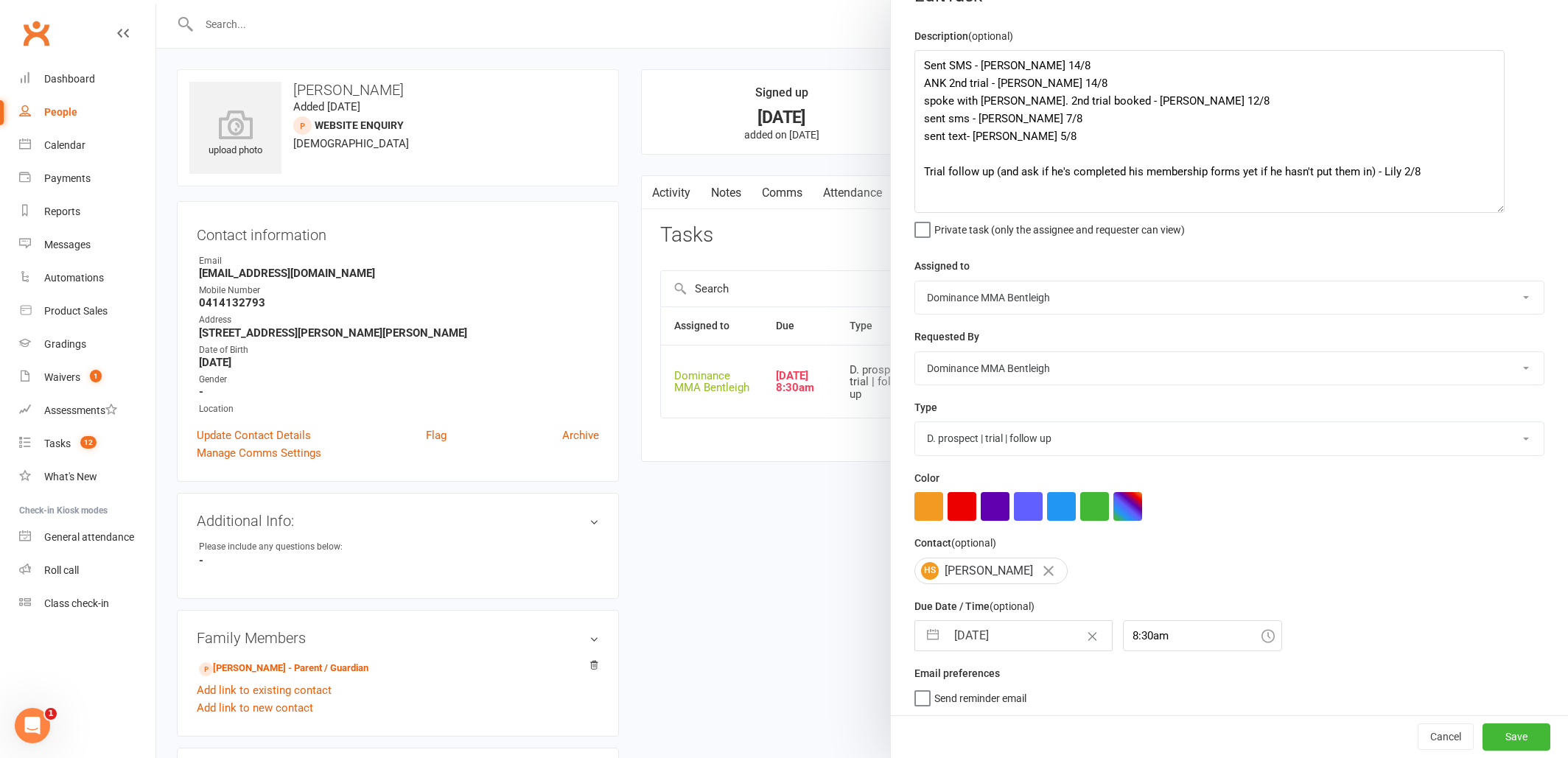
select select "2025"
select select "8"
select select "2025"
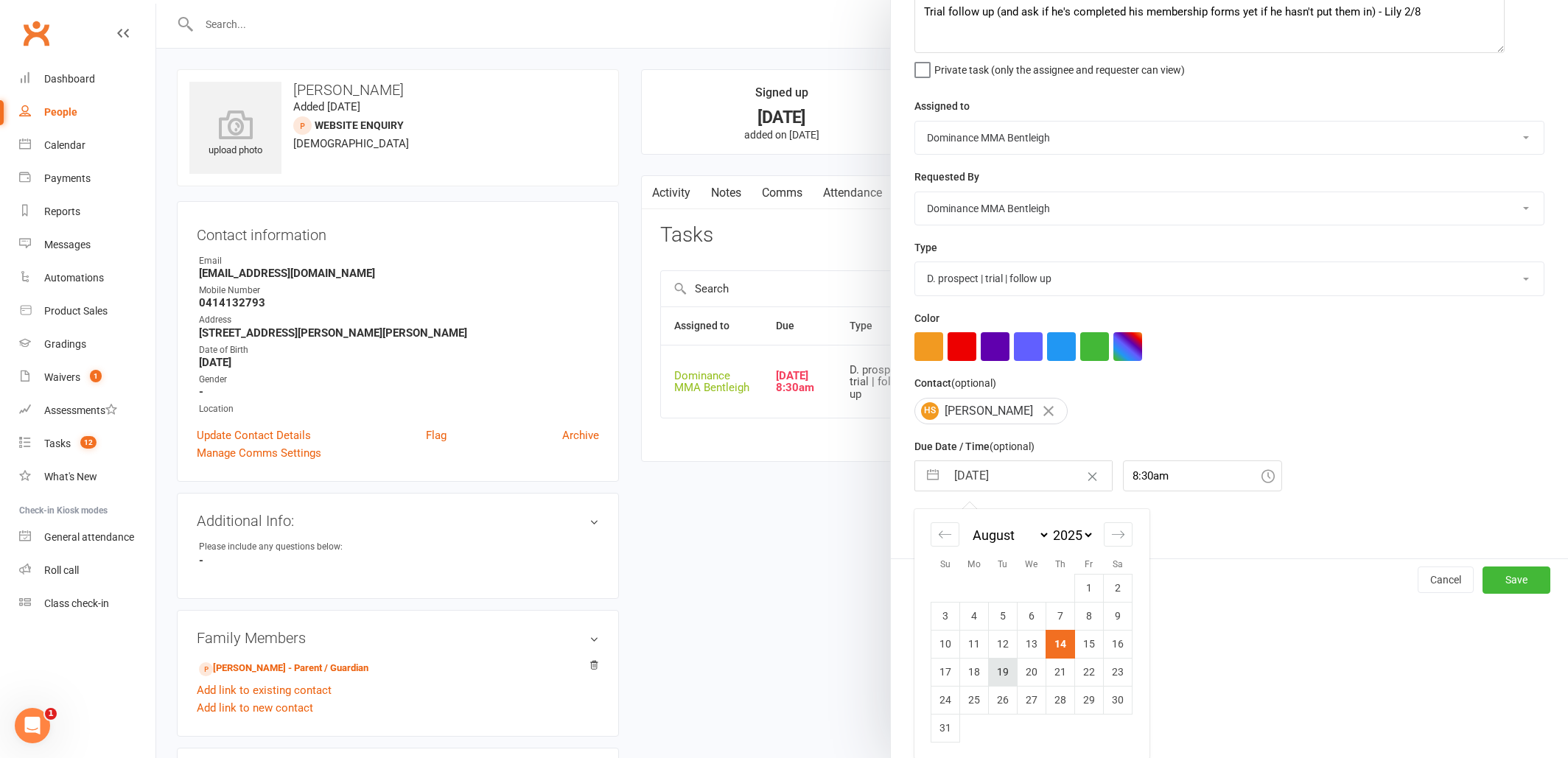
scroll to position [194, 0]
click at [976, 674] on td "18" at bounding box center [974, 673] width 28 height 28
type input "18 Aug 2025"
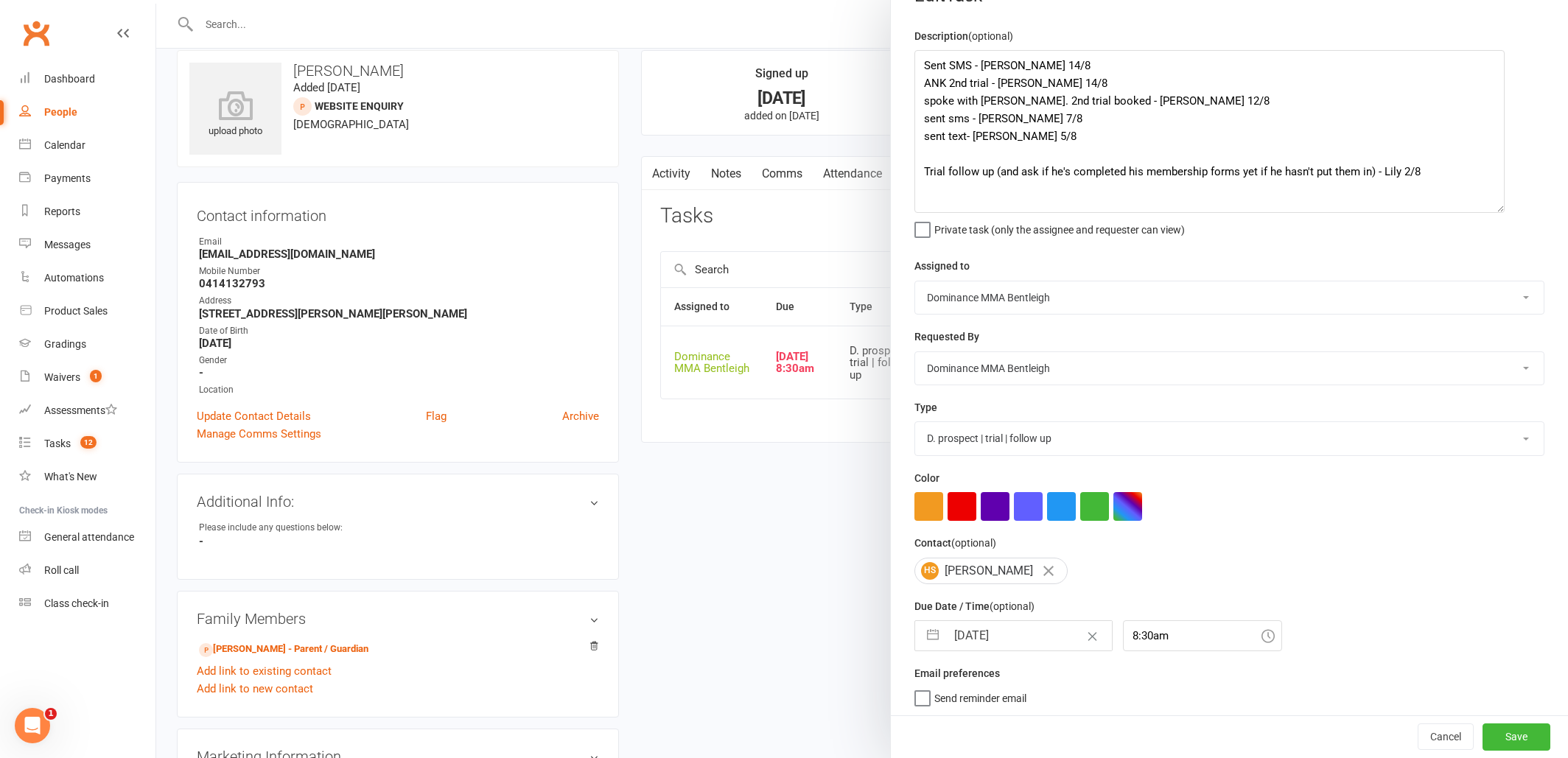
scroll to position [21, 0]
click at [1535, 731] on button "Save" at bounding box center [1516, 737] width 68 height 27
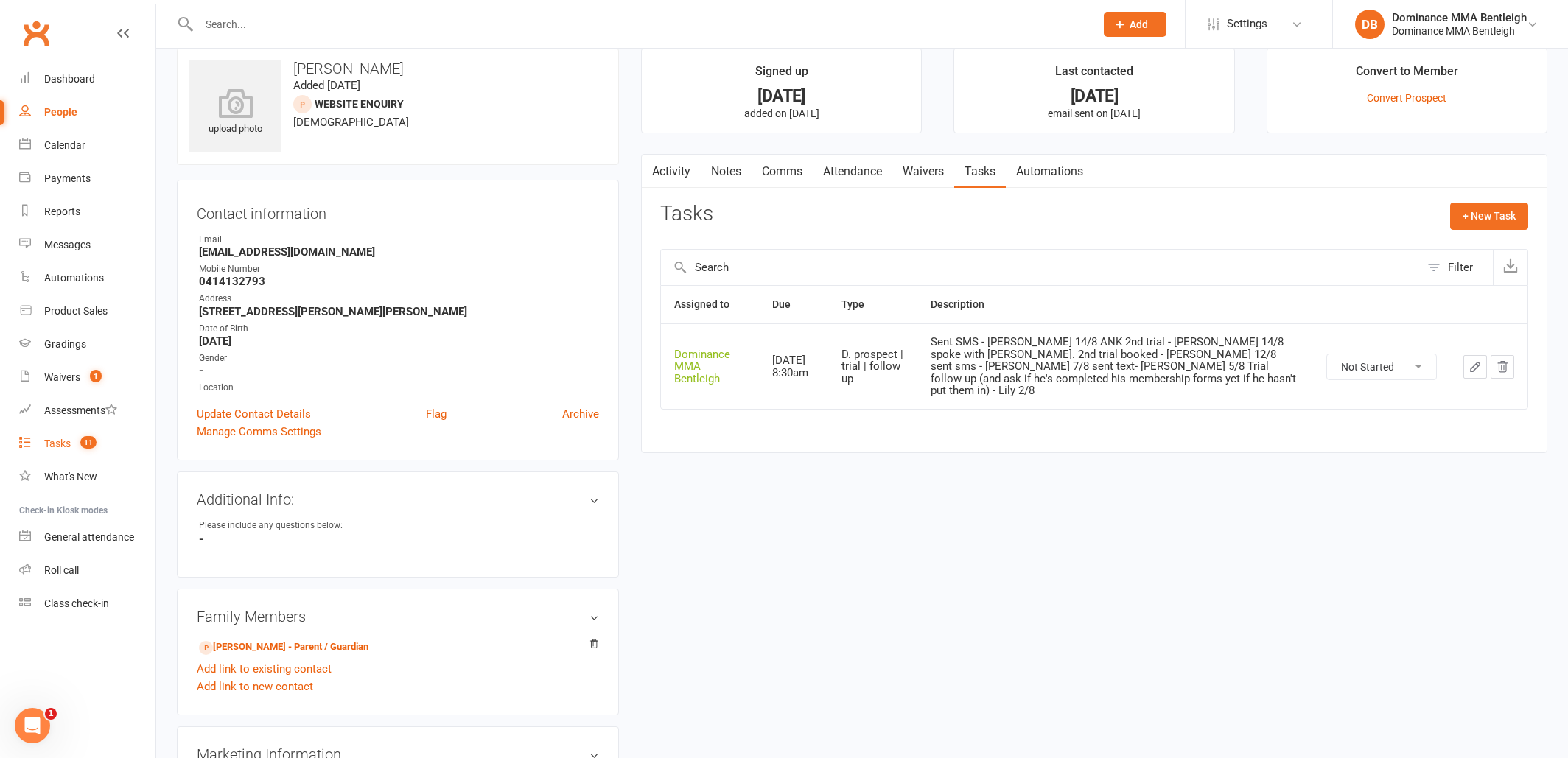
click at [66, 449] on div "Tasks" at bounding box center [57, 443] width 27 height 12
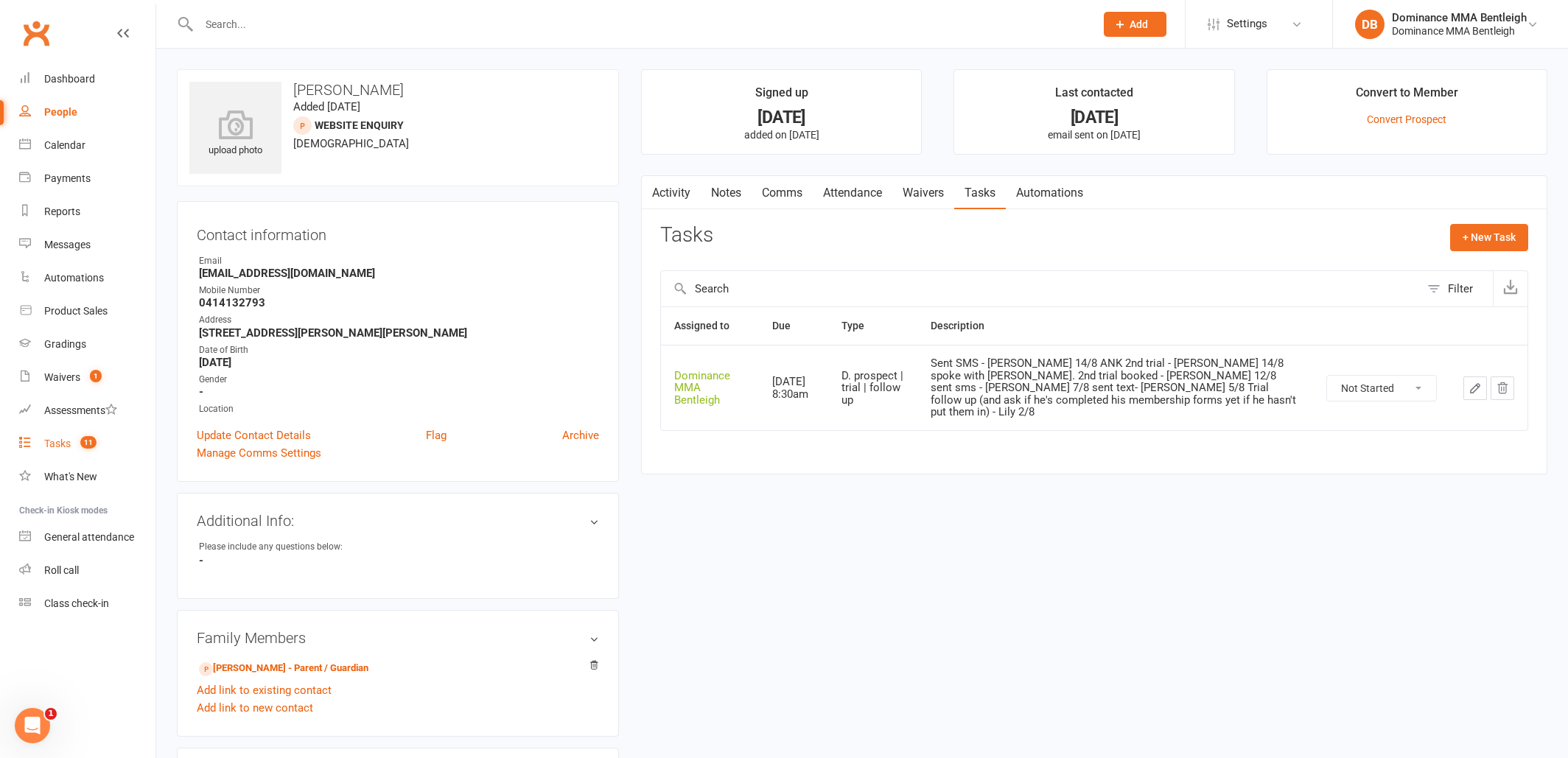
select select "incomplete"
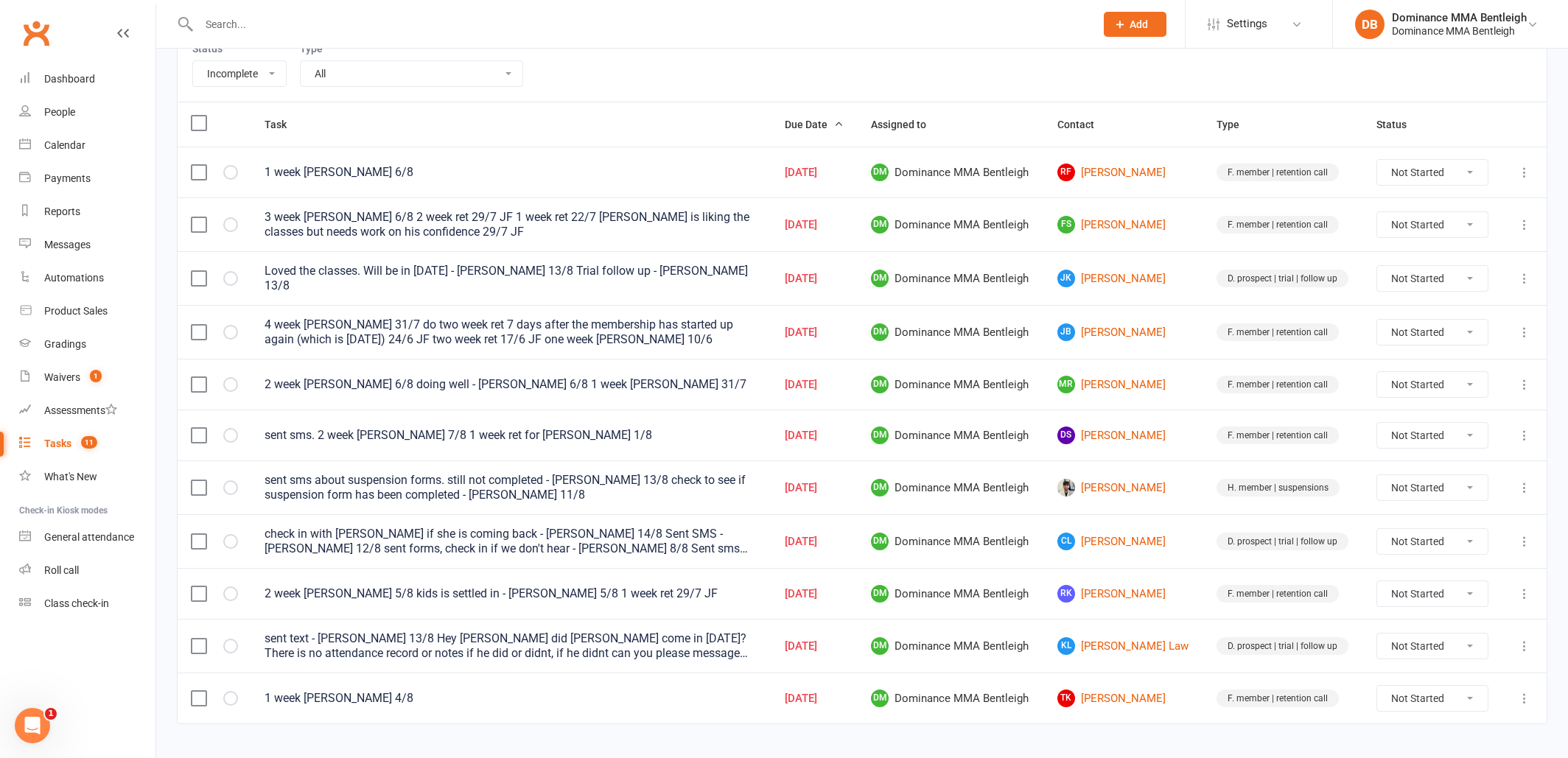
scroll to position [202, 0]
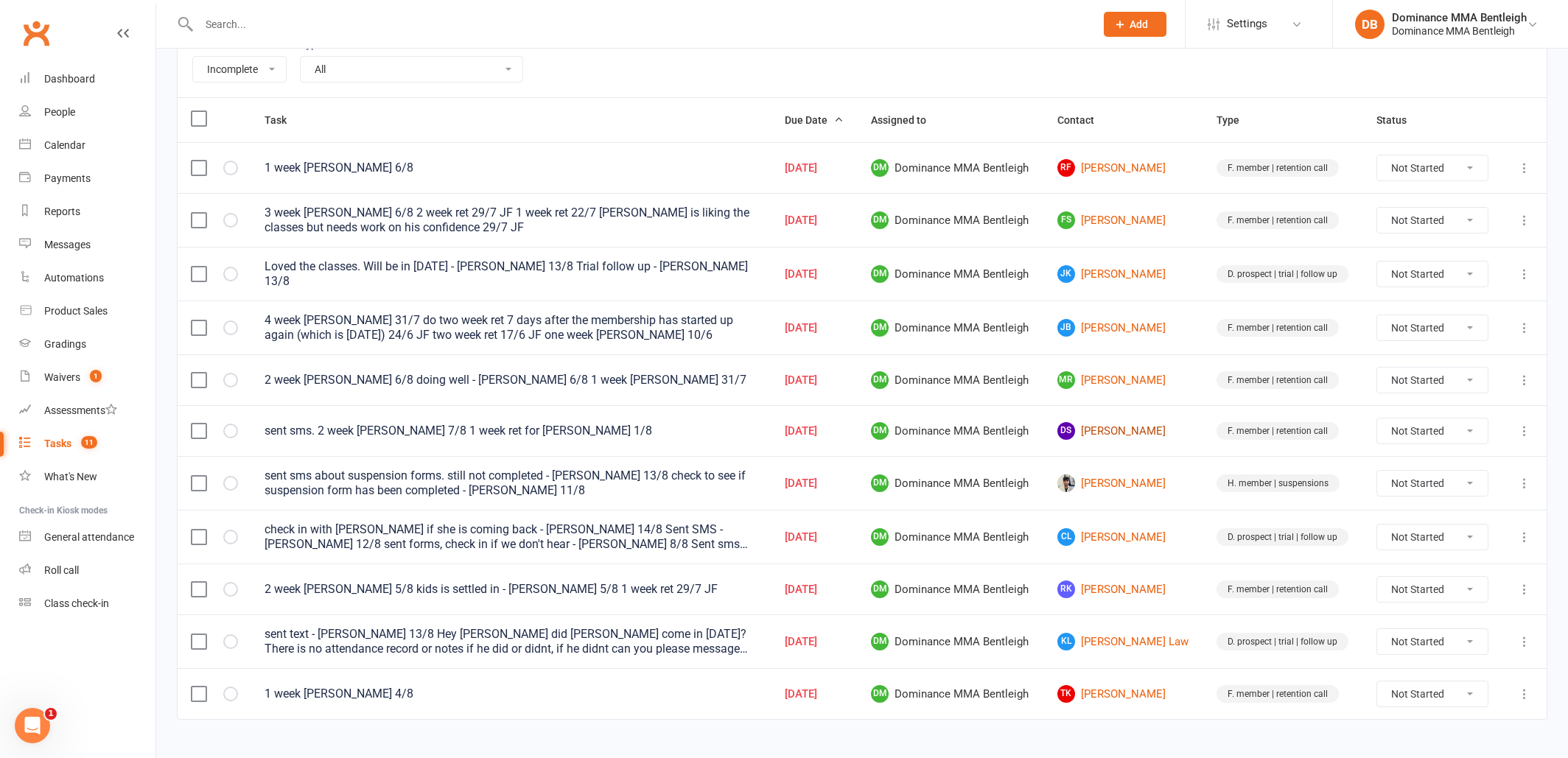
click at [1099, 425] on link "DS David Shirinov" at bounding box center [1123, 431] width 133 height 17
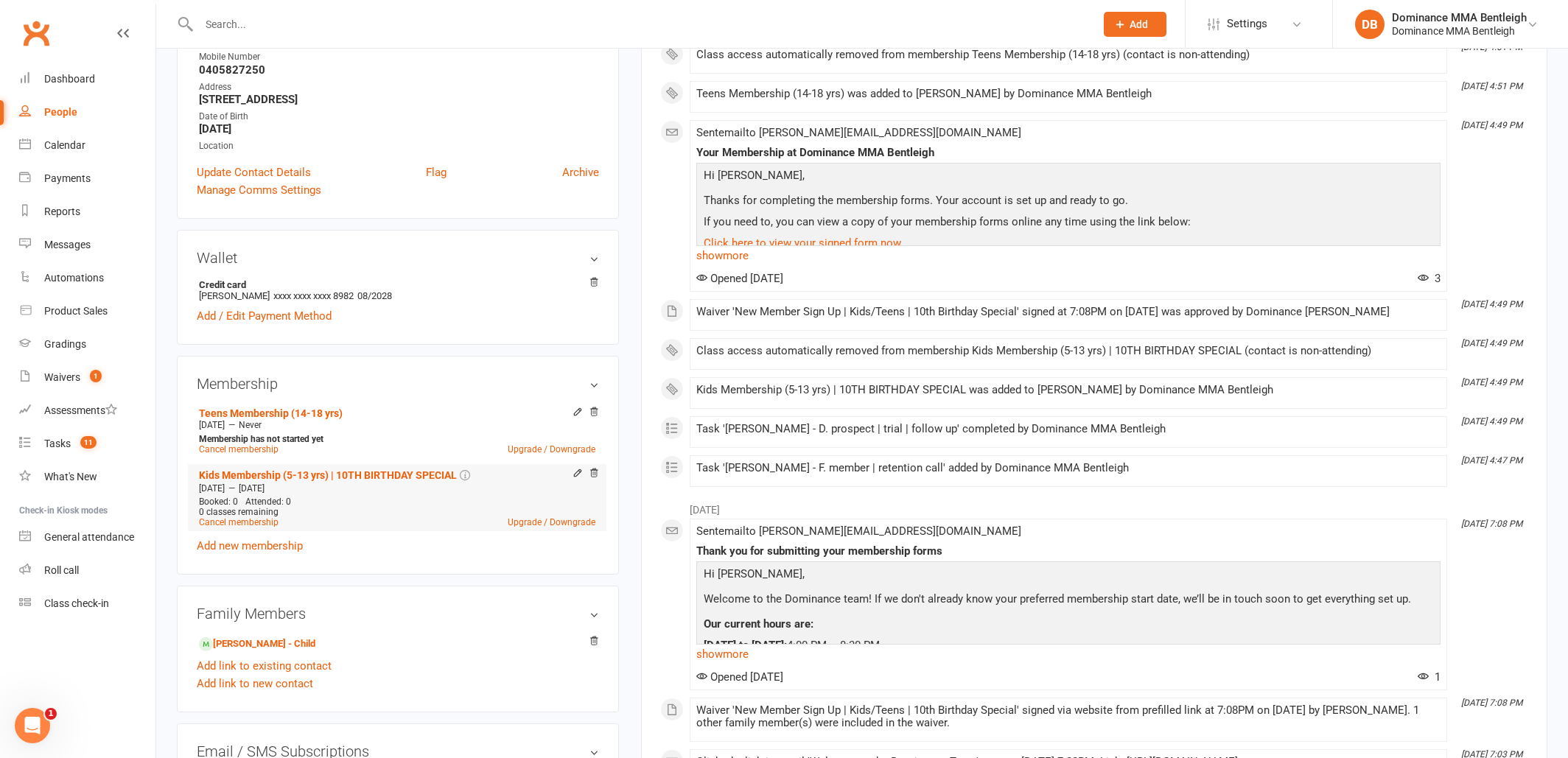
scroll to position [264, 0]
click at [309, 643] on link "Nathaniel Shirinov - Child" at bounding box center [257, 643] width 116 height 16
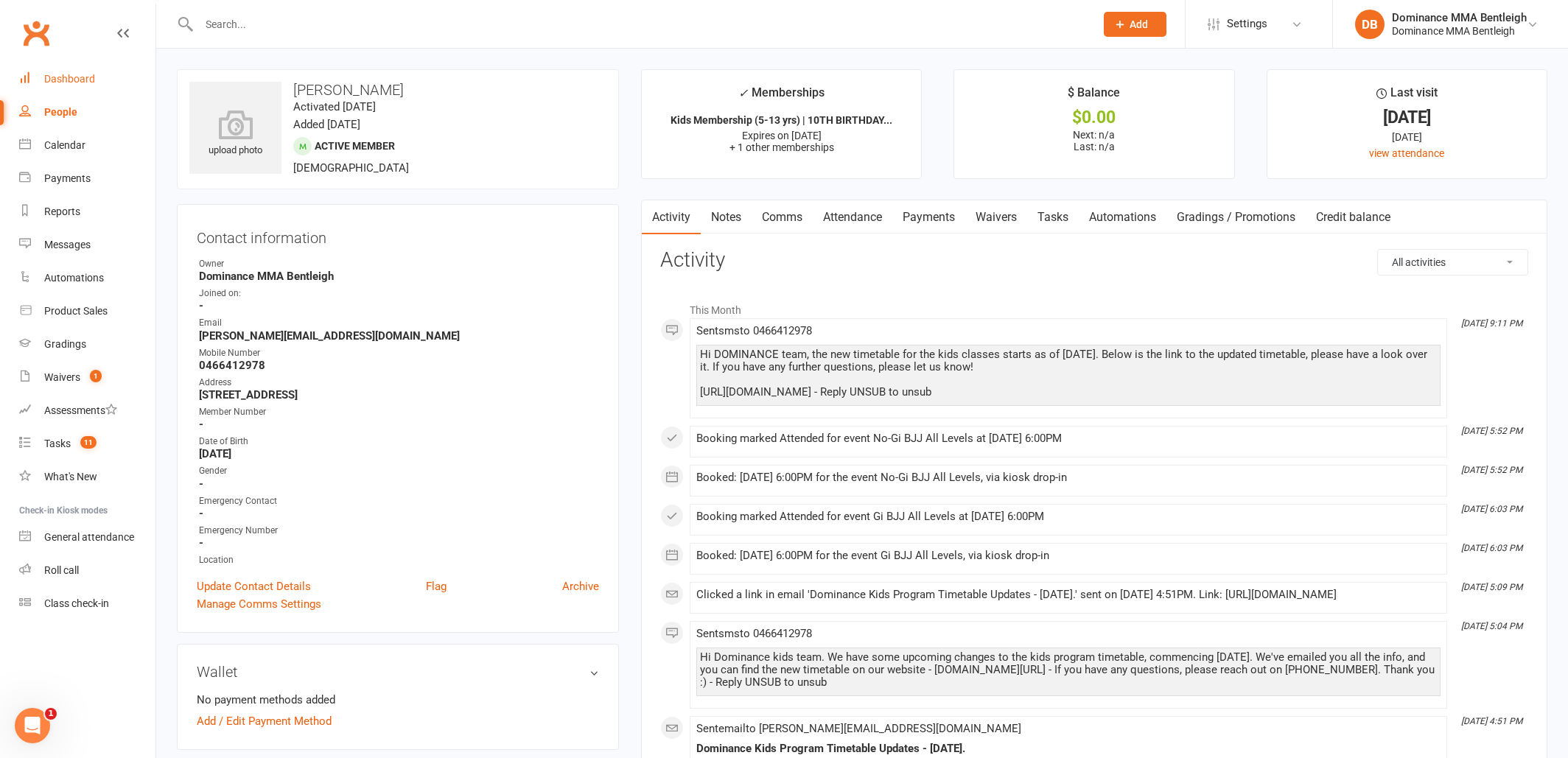
click at [69, 76] on div "Dashboard" at bounding box center [69, 79] width 51 height 12
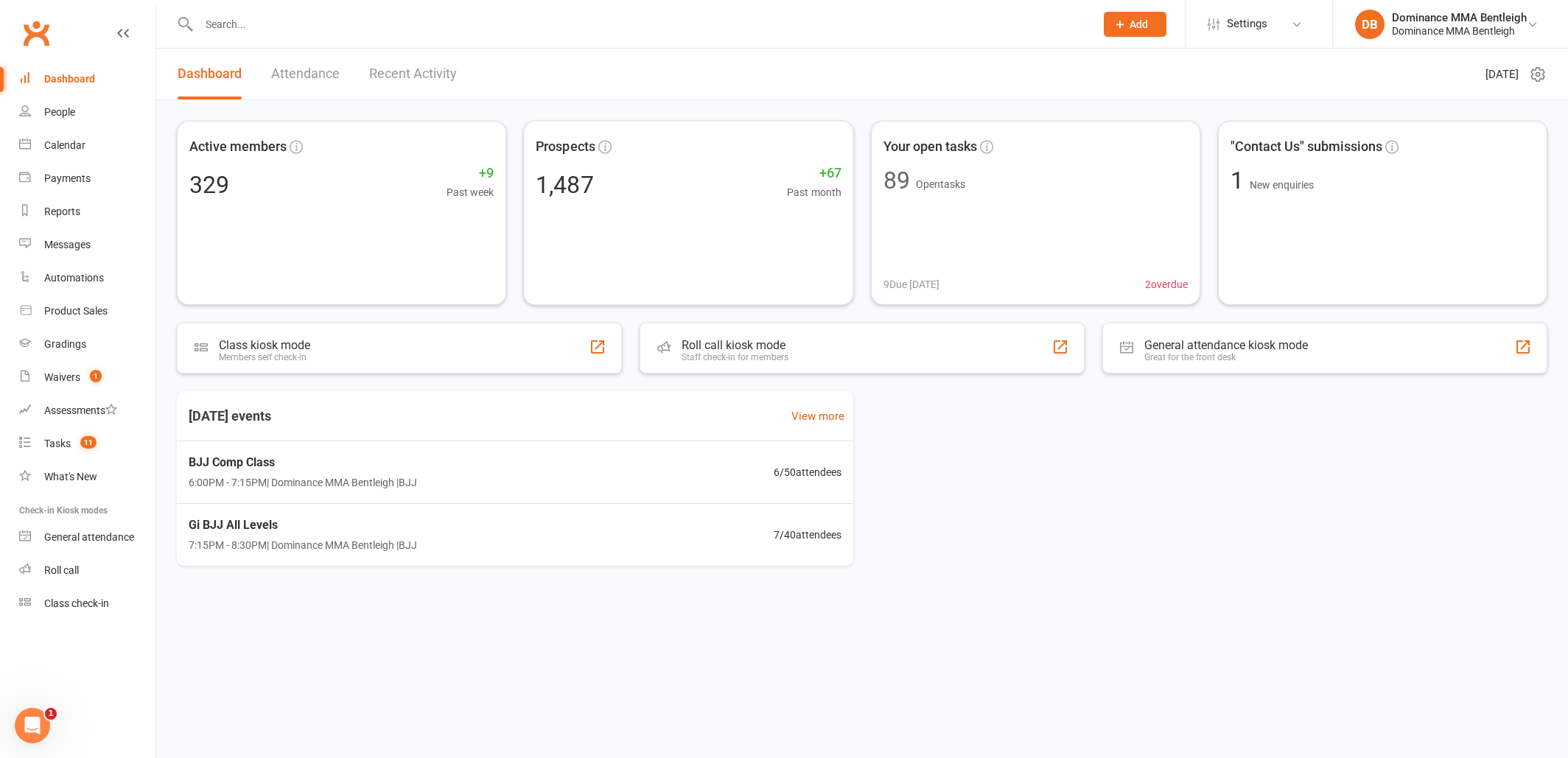
click at [421, 83] on link "Recent Activity" at bounding box center [413, 74] width 88 height 51
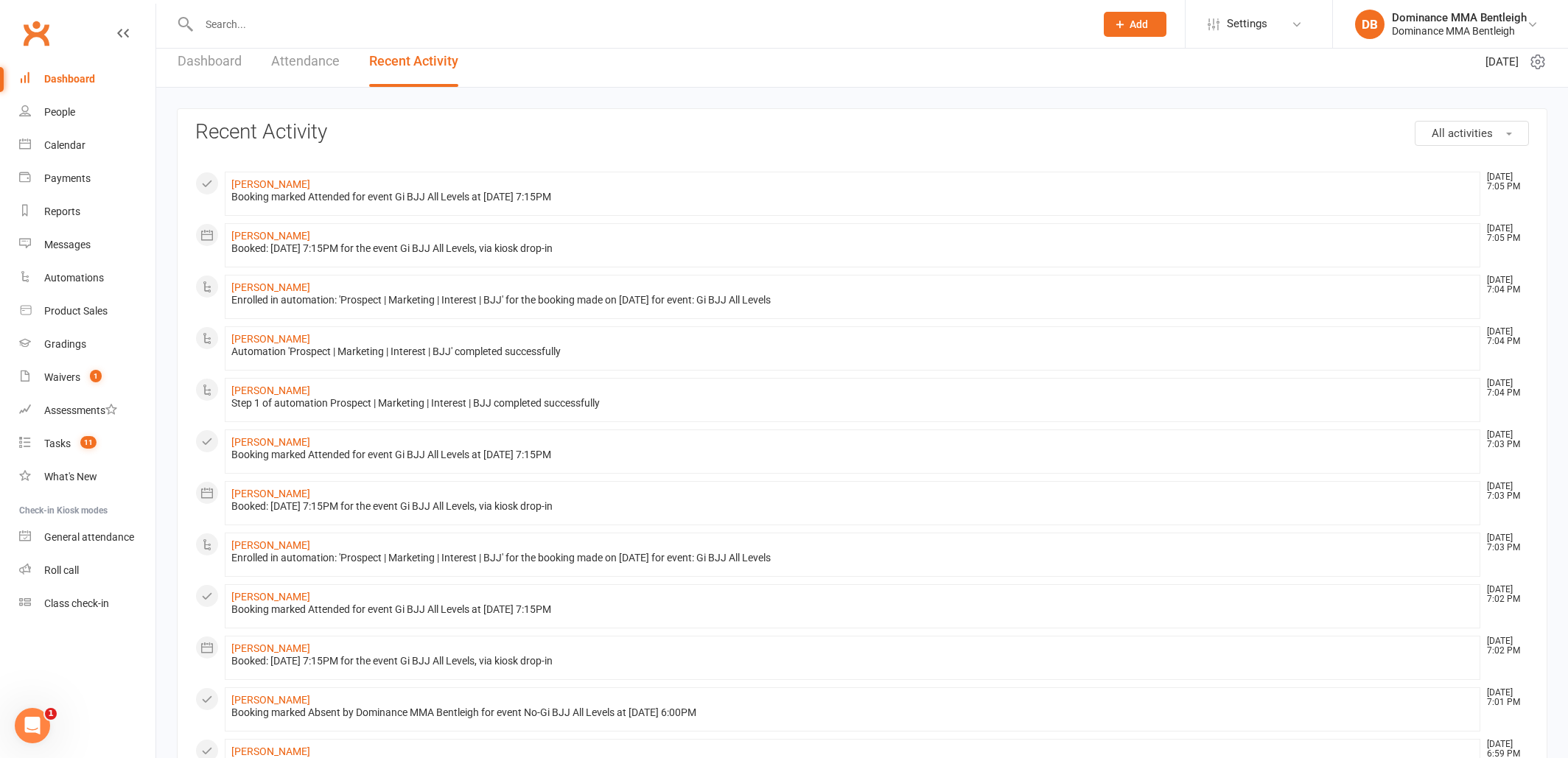
scroll to position [14, 0]
click at [63, 443] on div "Tasks" at bounding box center [57, 443] width 27 height 12
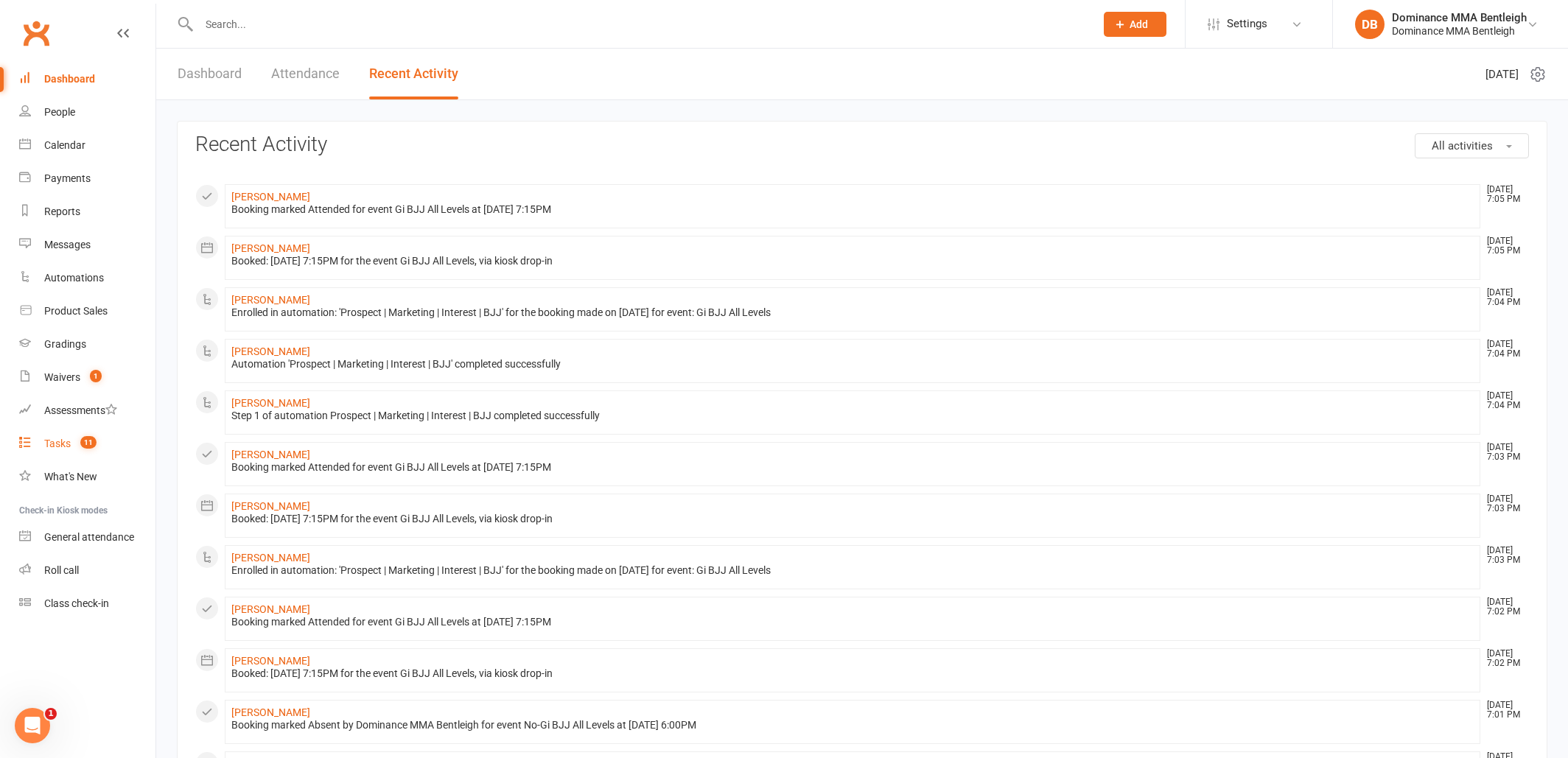
select select "incomplete"
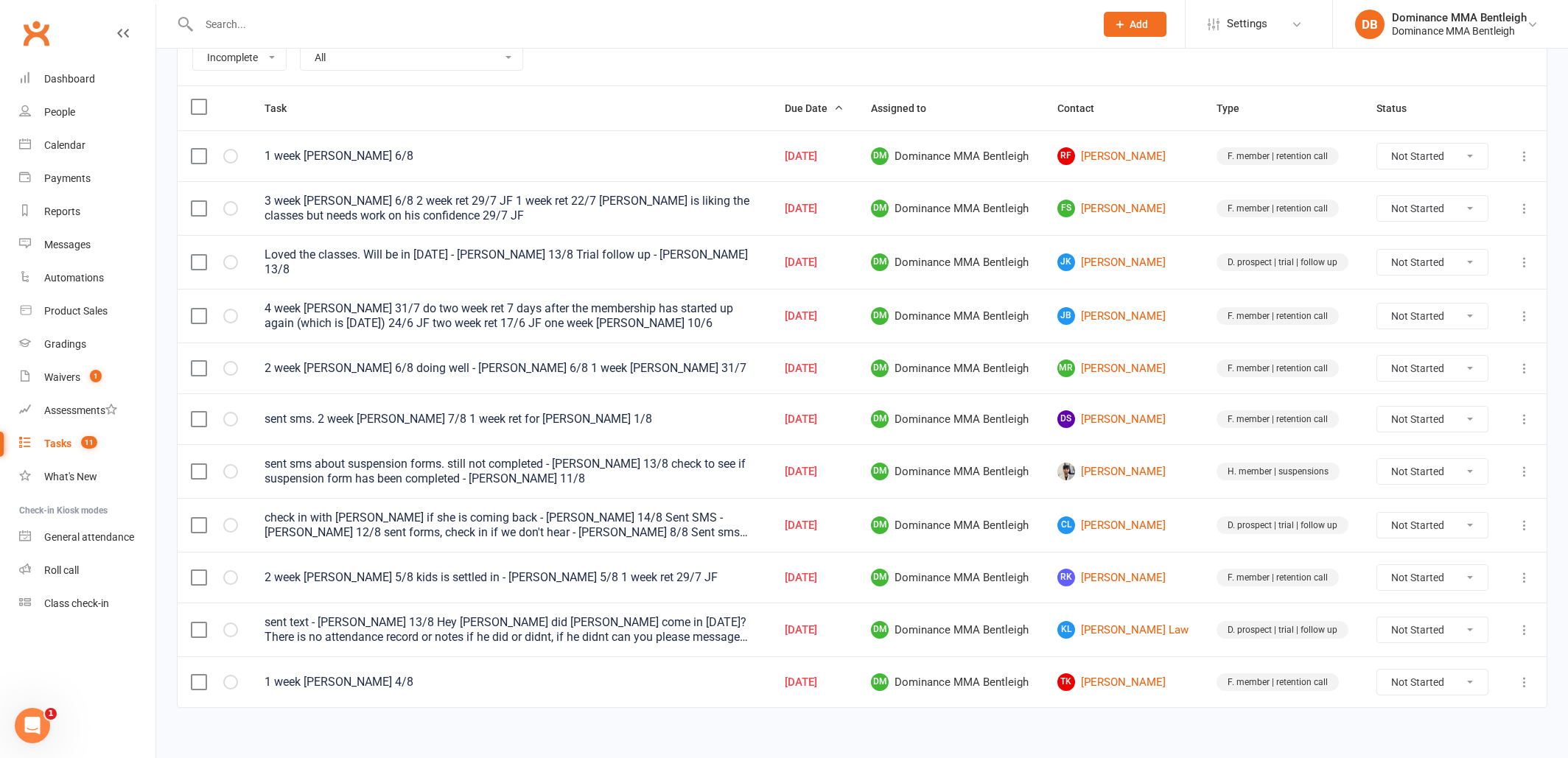
scroll to position [215, 0]
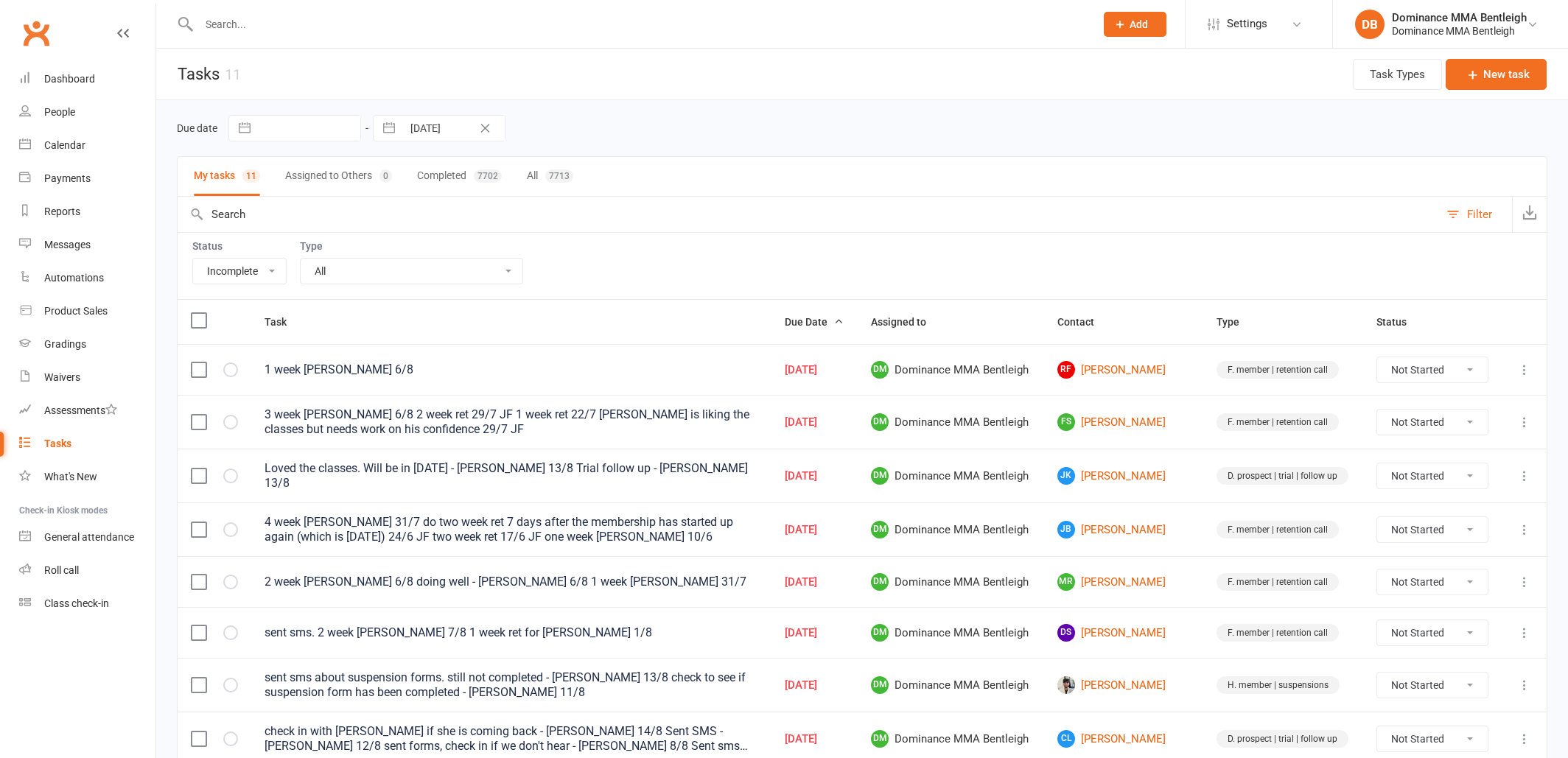
select select "incomplete"
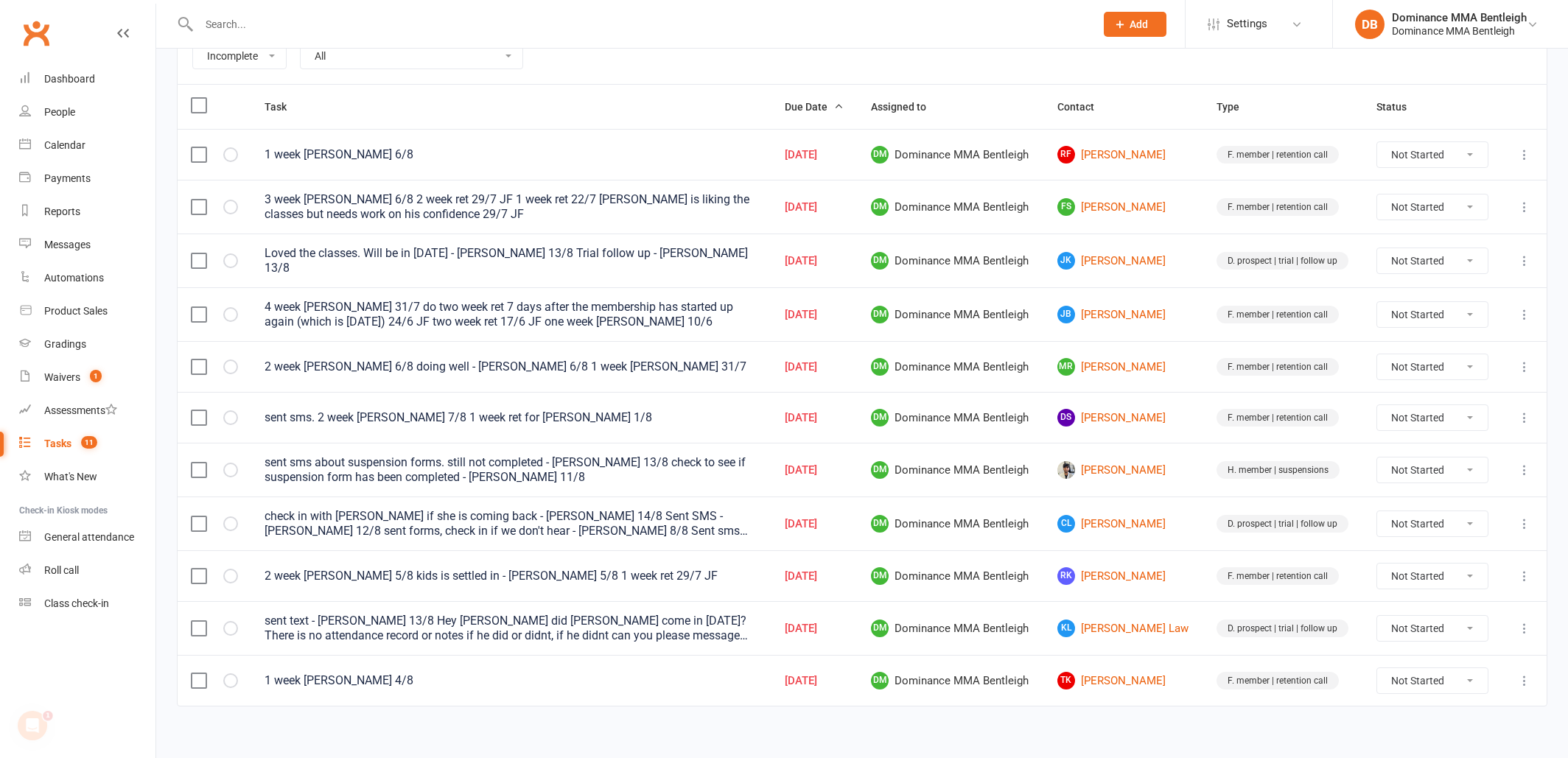
click at [1113, 628] on link "[PERSON_NAME] Law" at bounding box center [1123, 628] width 133 height 17
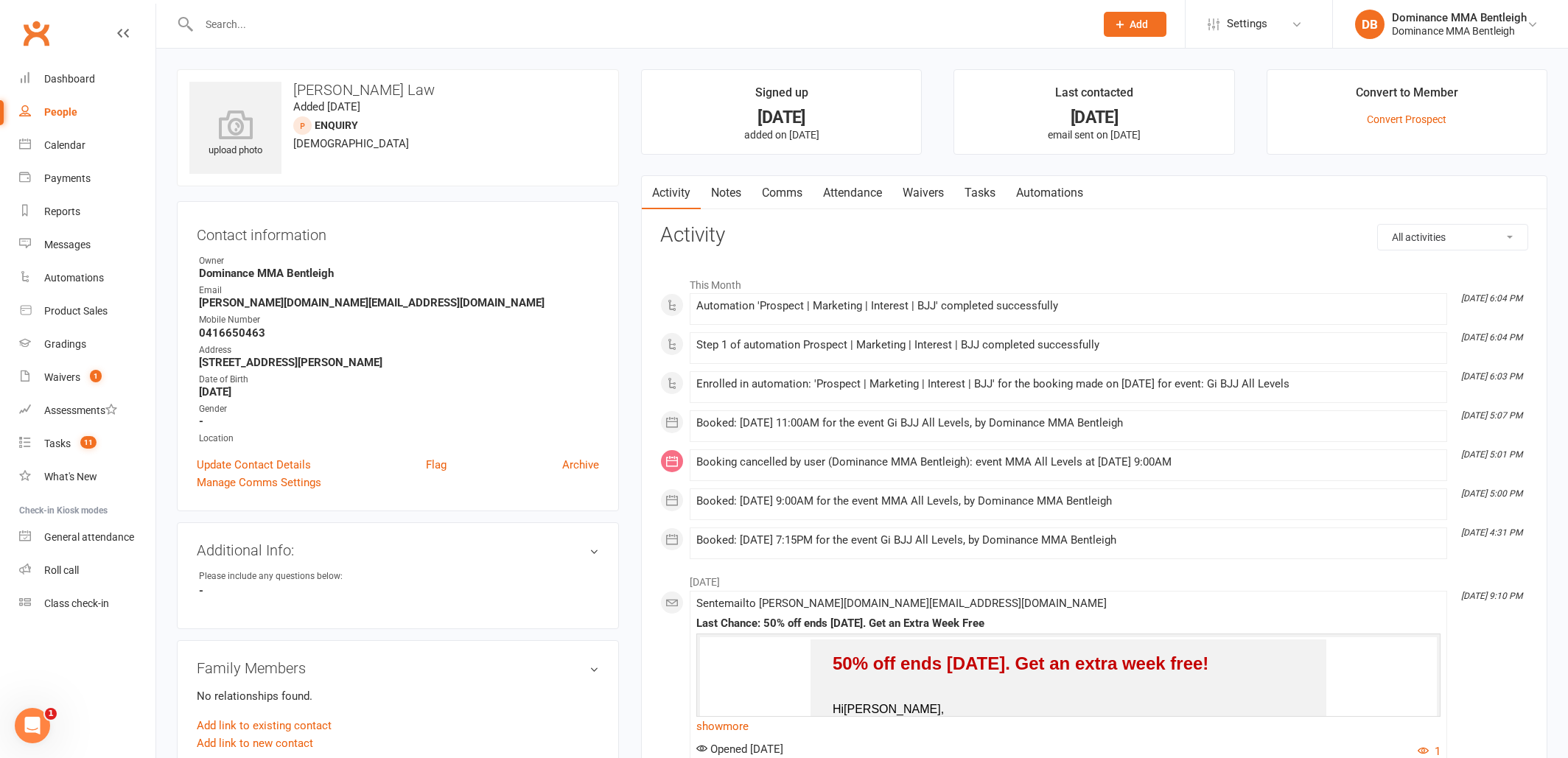
click at [981, 196] on link "Tasks" at bounding box center [980, 193] width 51 height 34
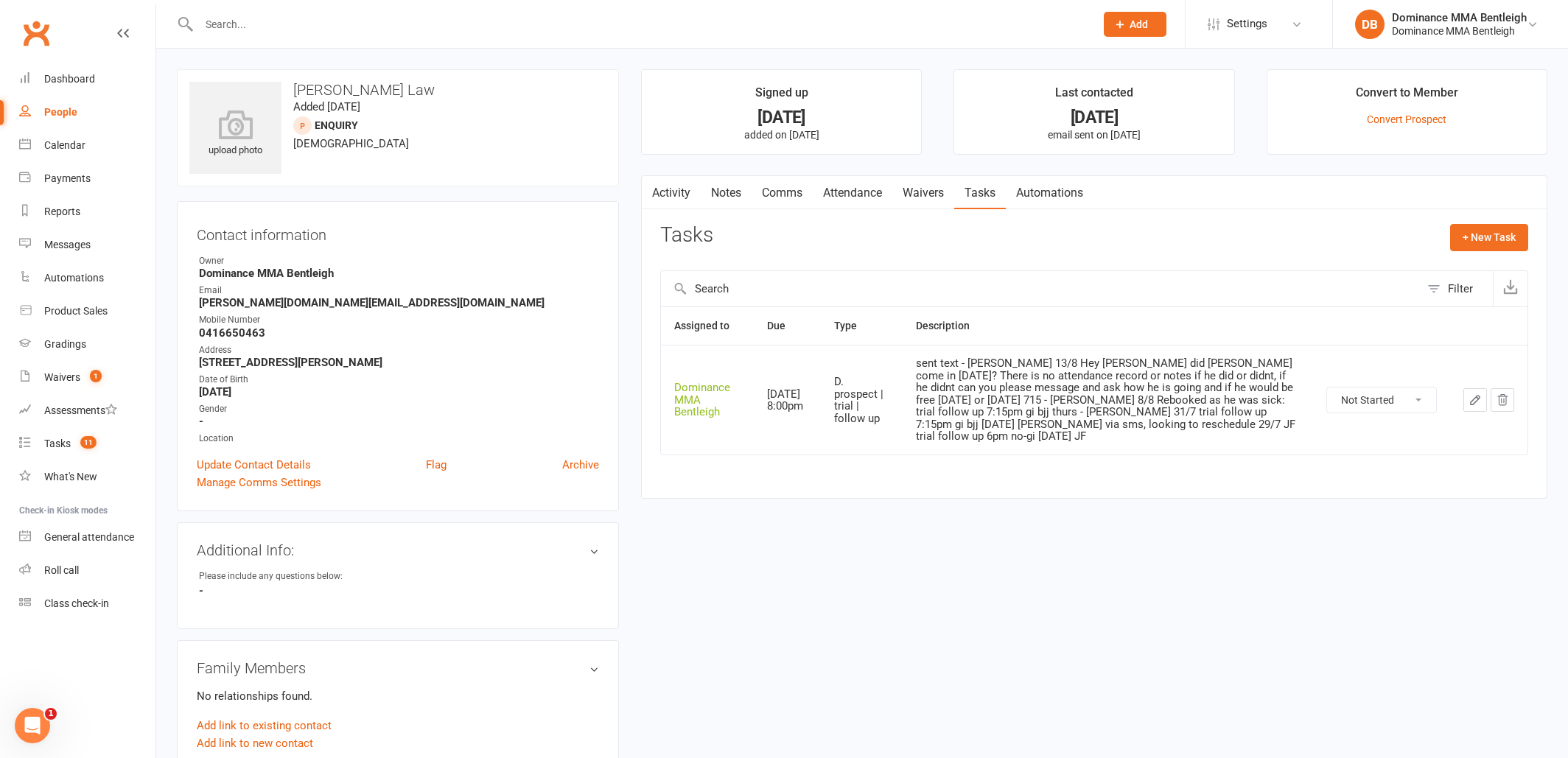
click at [1482, 401] on button "button" at bounding box center [1476, 400] width 24 height 24
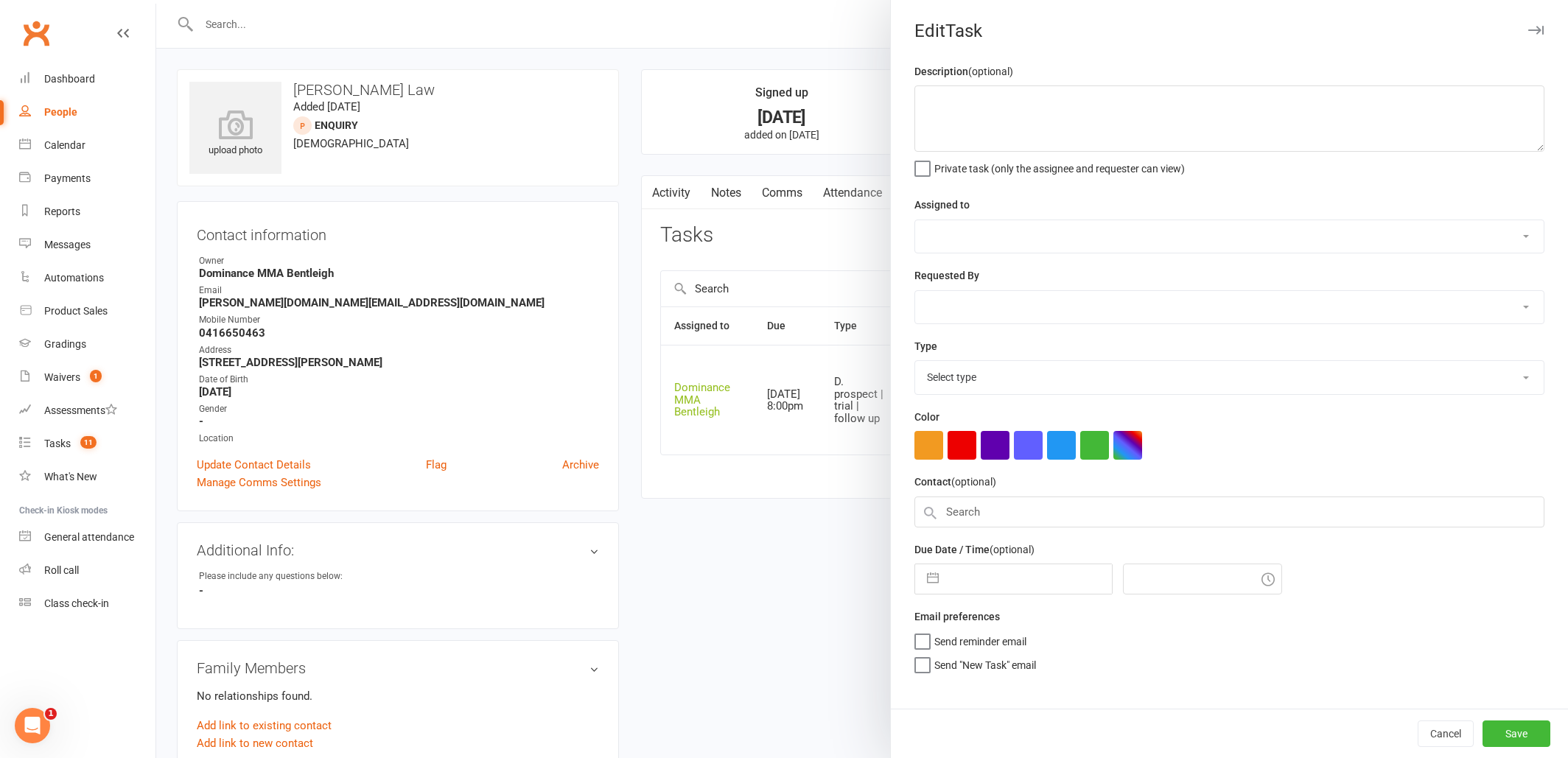
type textarea "sent text - [PERSON_NAME] 13/8 Hey [PERSON_NAME] did [PERSON_NAME] come in [DAT…"
select select "24839"
type input "[DATE]"
type input "8:00pm"
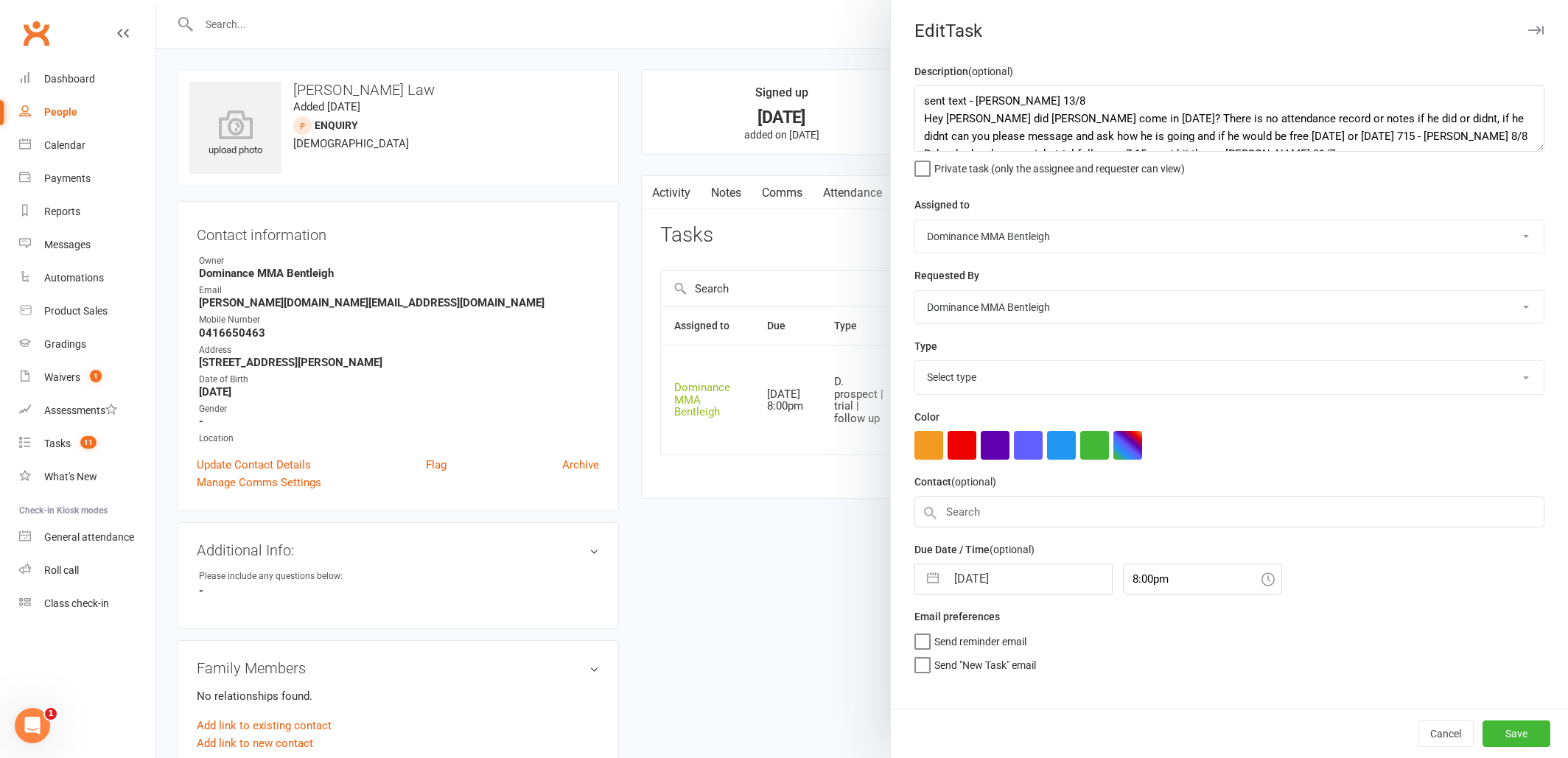
select select "13787"
click at [1540, 151] on textarea "sent text - [PERSON_NAME] 13/8 Hey [PERSON_NAME] did [PERSON_NAME] come in [DAT…" at bounding box center [1229, 118] width 630 height 67
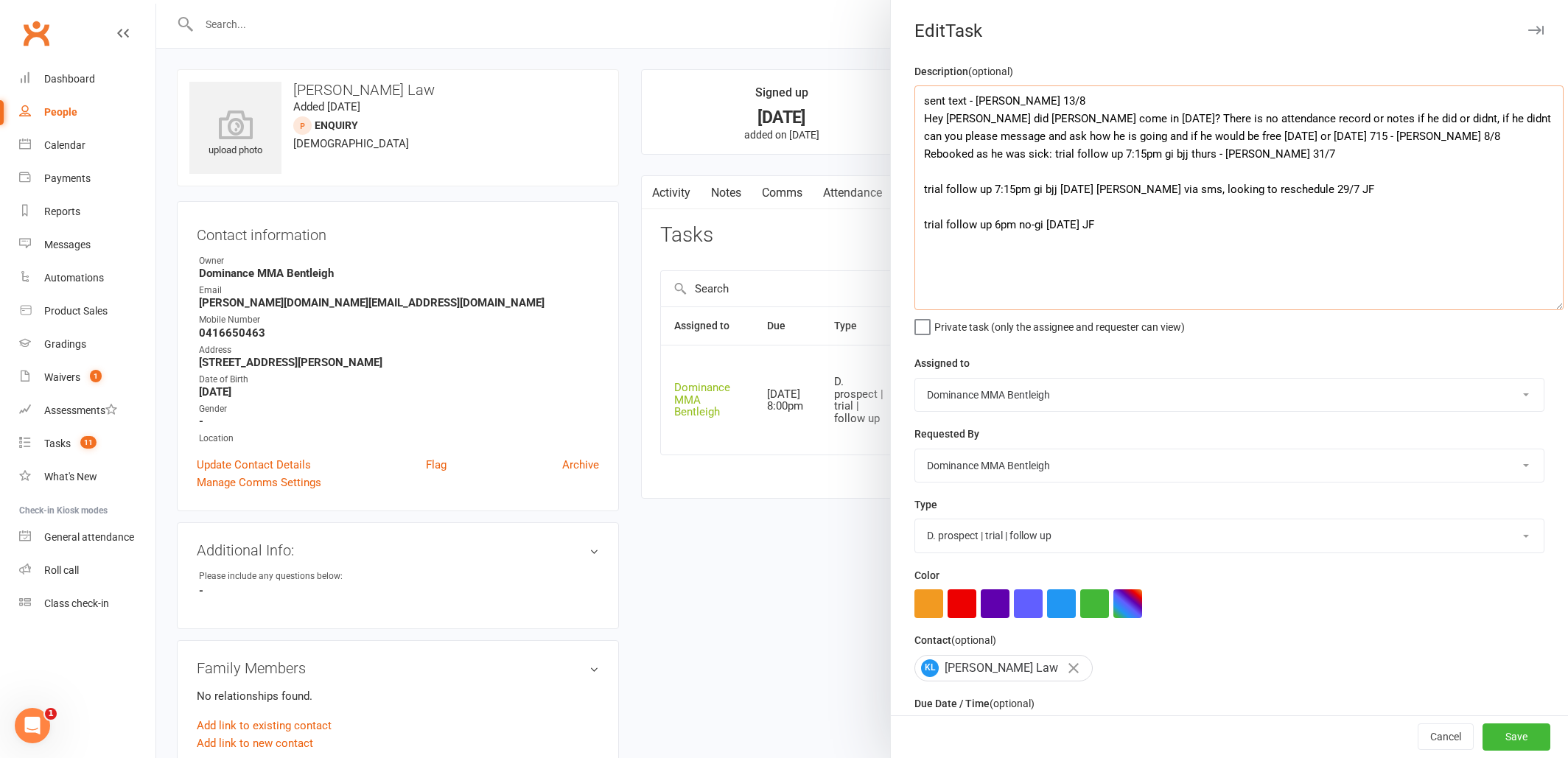
click at [1559, 305] on textarea "sent text - [PERSON_NAME] 13/8 Hey [PERSON_NAME] did [PERSON_NAME] come in [DAT…" at bounding box center [1239, 198] width 649 height 225
click at [733, 487] on div at bounding box center [862, 379] width 1412 height 758
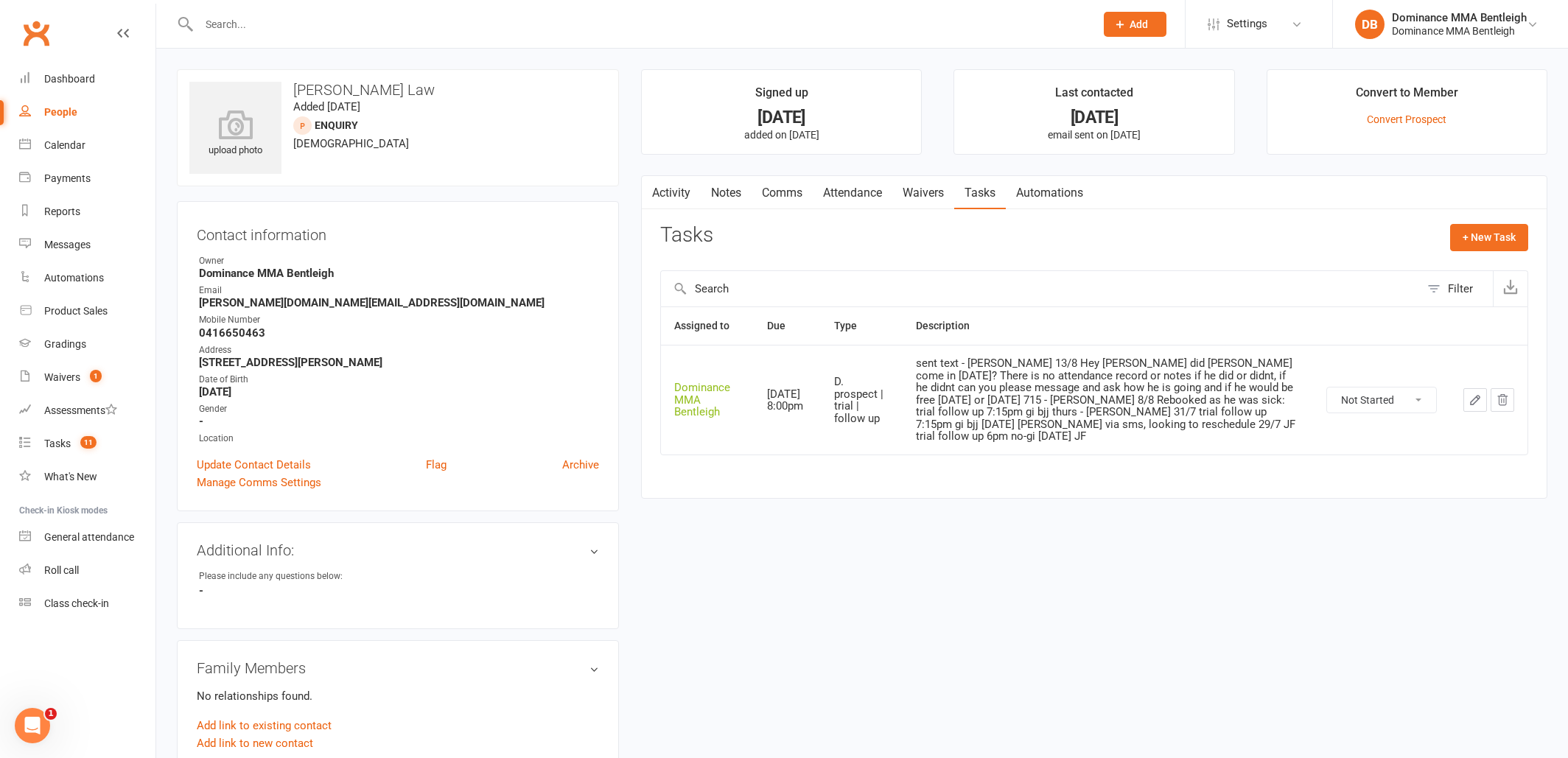
click at [1479, 398] on button "button" at bounding box center [1476, 400] width 24 height 24
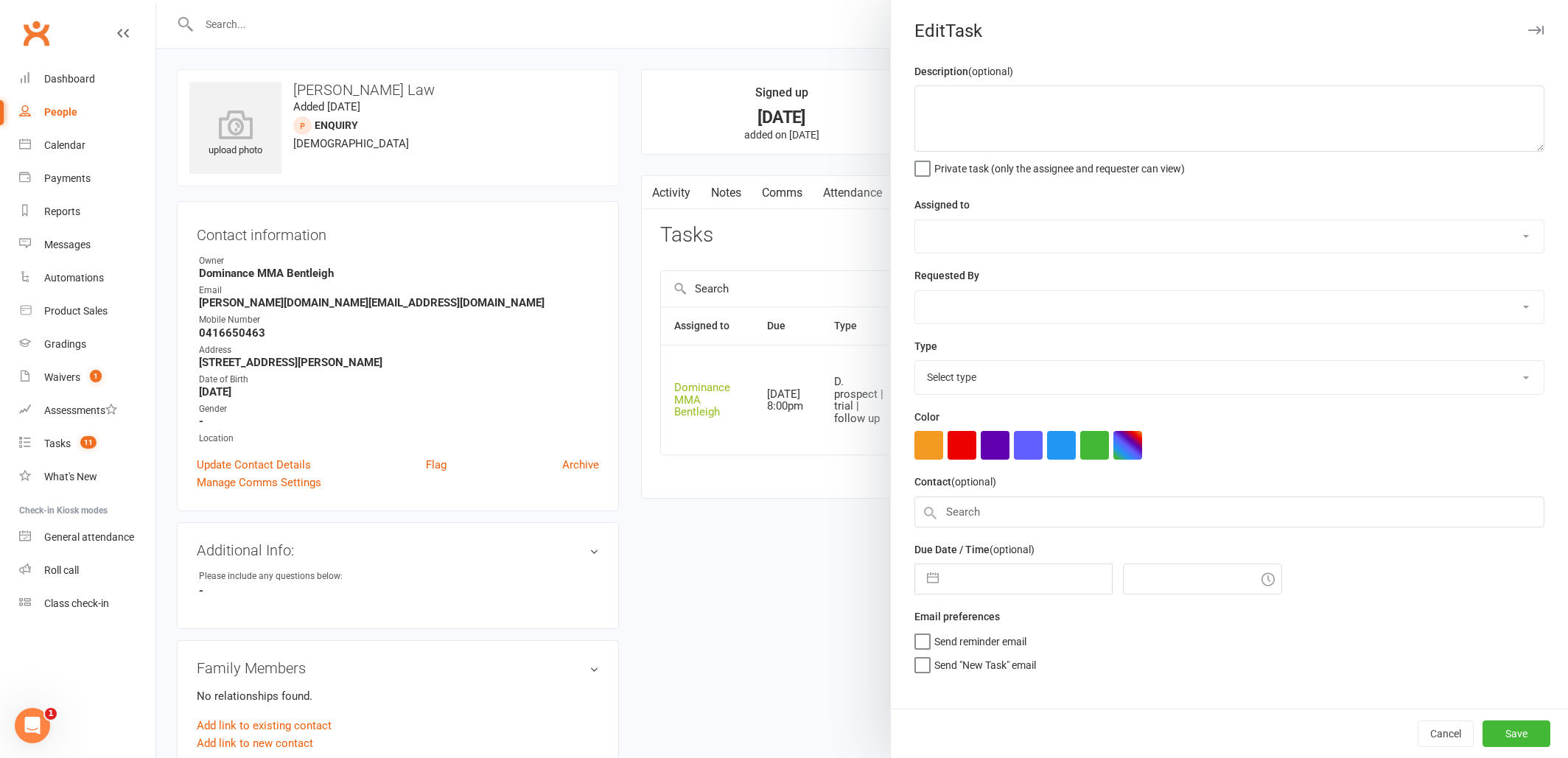
type textarea "sent text - [PERSON_NAME] 13/8 Hey [PERSON_NAME] did [PERSON_NAME] come in [DAT…"
select select "24839"
type input "[DATE]"
type input "8:00pm"
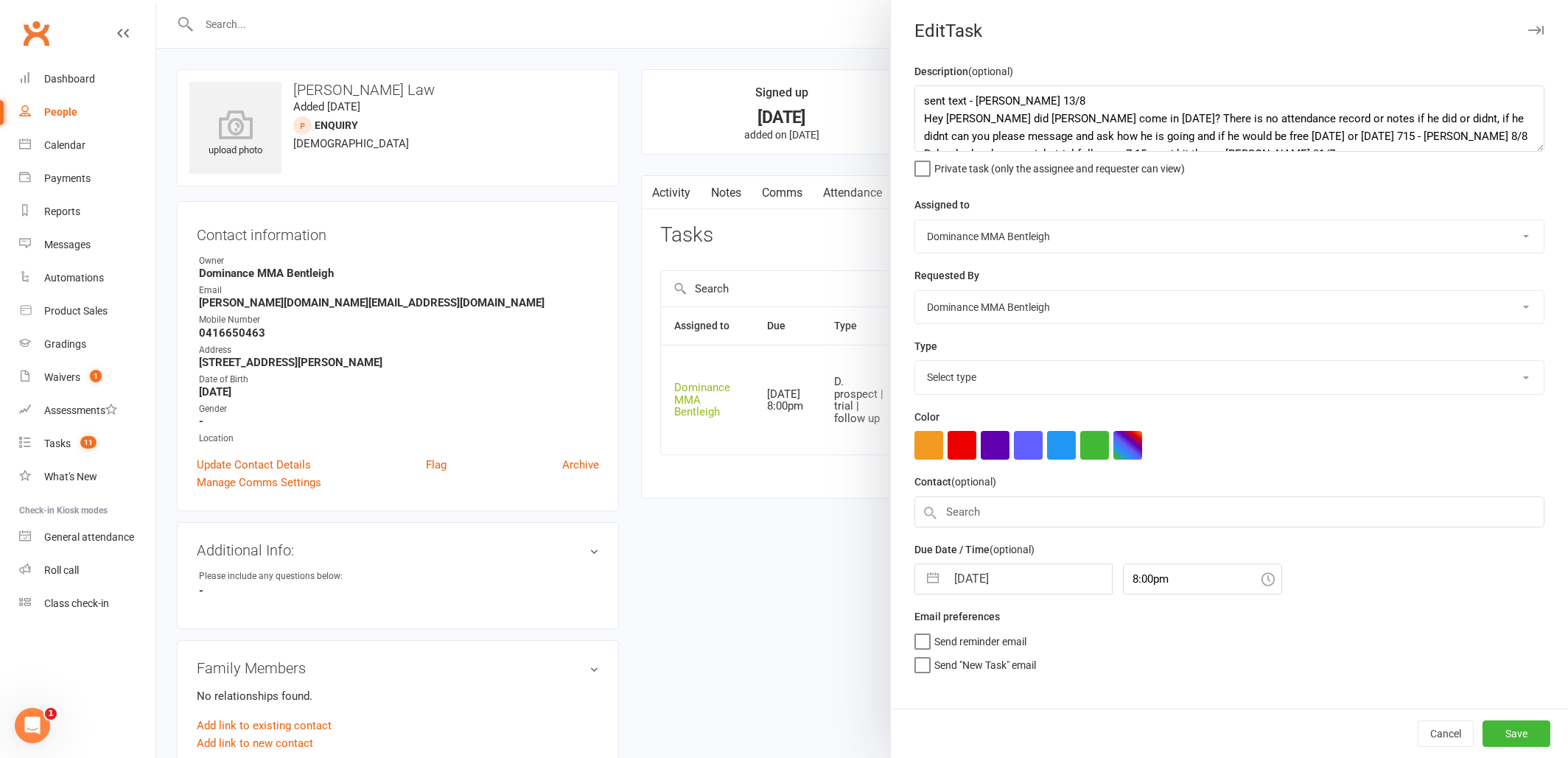
select select "13787"
click at [925, 97] on textarea "sent text - [PERSON_NAME] 13/8 Hey [PERSON_NAME] did [PERSON_NAME] come in [DAT…" at bounding box center [1229, 118] width 630 height 67
click at [956, 108] on textarea "sent text - [PERSON_NAME] 13/8 Hey [PERSON_NAME] did [PERSON_NAME] come in [DAT…" at bounding box center [1229, 118] width 630 height 67
click at [944, 97] on textarea "sent text - [PERSON_NAME] 13/8 Hey [PERSON_NAME] did [PERSON_NAME] come in [DAT…" at bounding box center [1229, 118] width 630 height 67
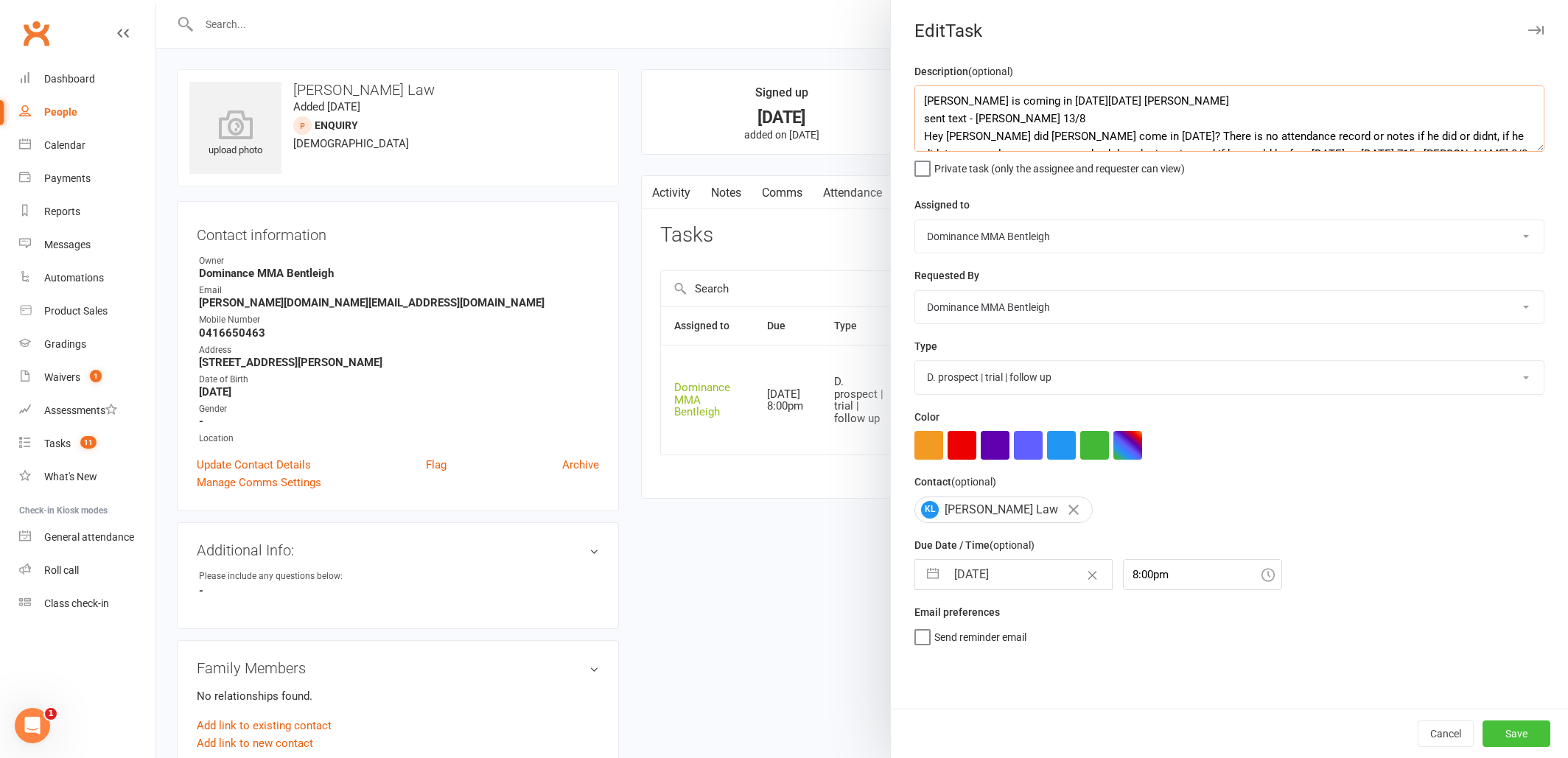
type textarea "[PERSON_NAME] is coming in [DATE][DATE] [PERSON_NAME] sent text - [PERSON_NAME]…"
click at [1523, 731] on button "Save" at bounding box center [1516, 733] width 68 height 27
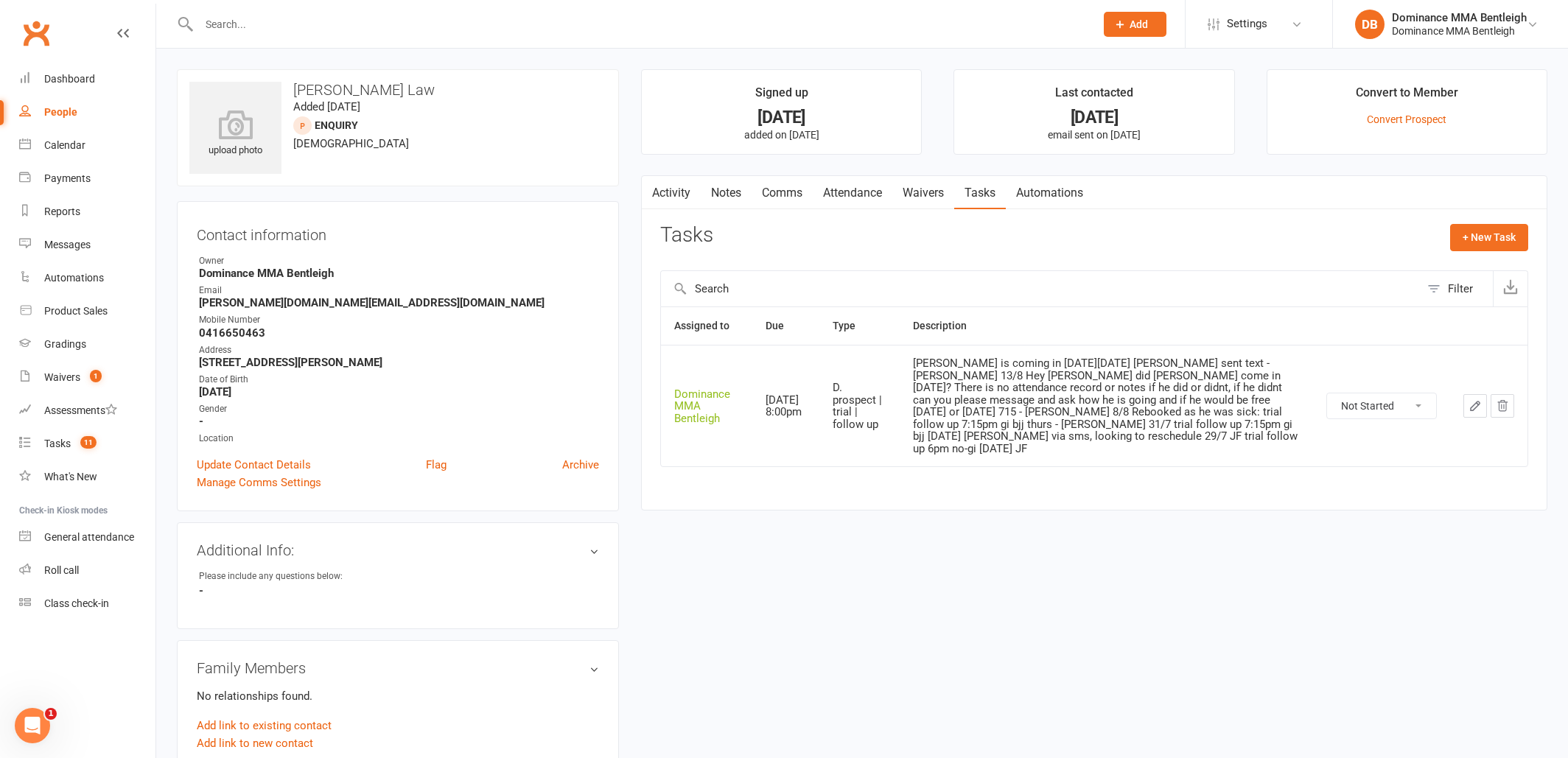
click at [872, 199] on link "Attendance" at bounding box center [852, 193] width 80 height 34
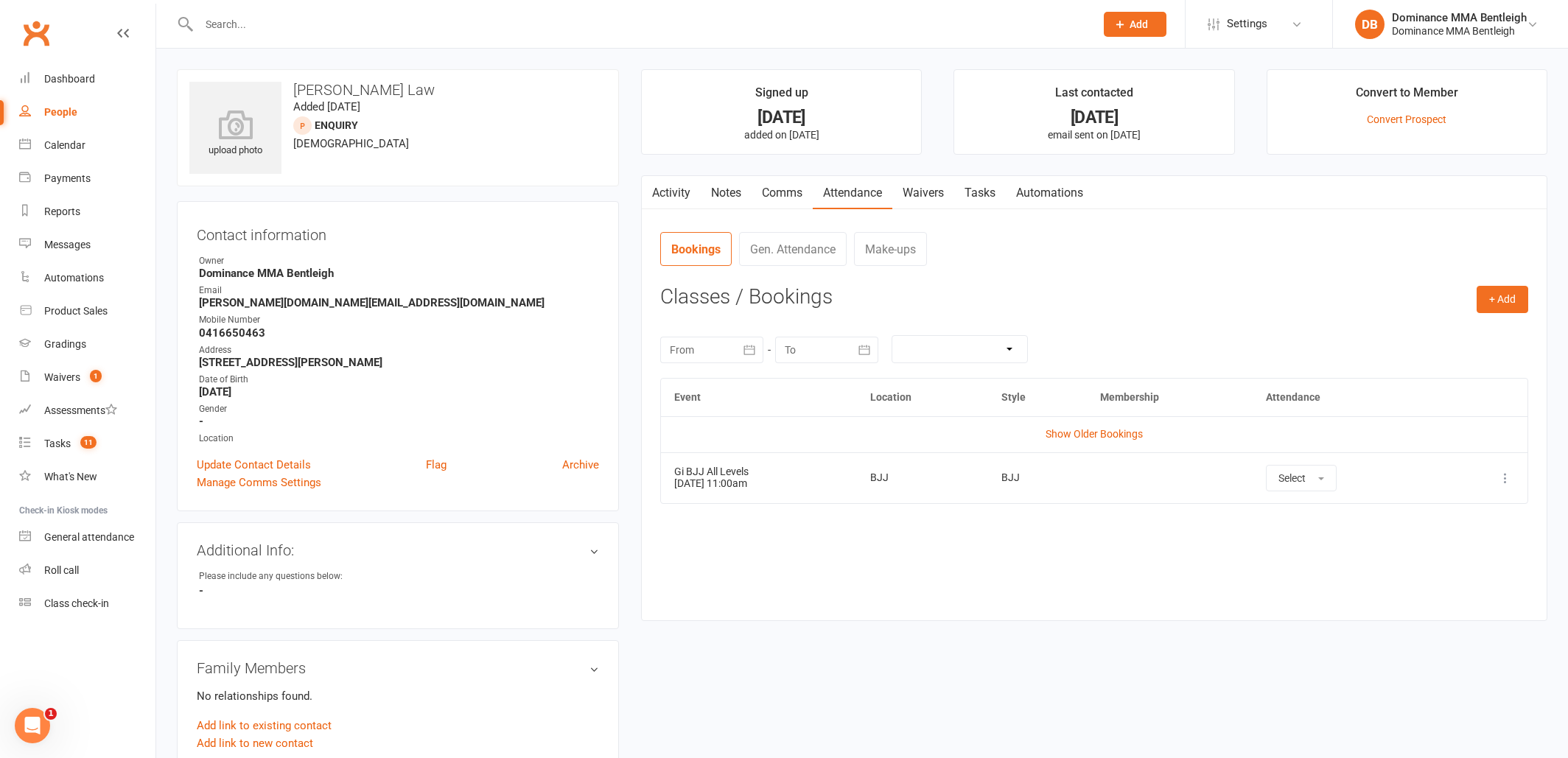
click at [986, 194] on link "Tasks" at bounding box center [980, 193] width 51 height 34
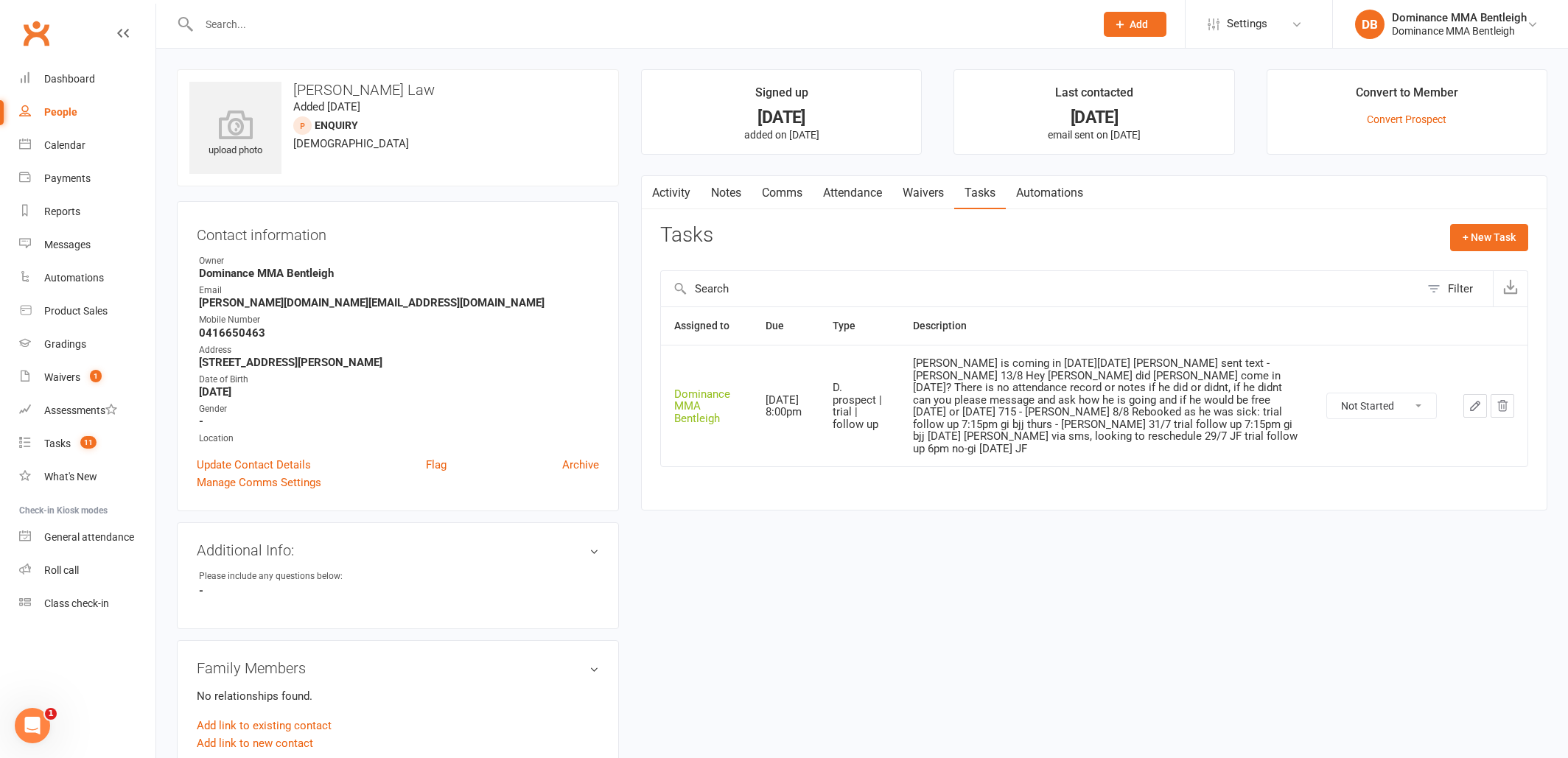
click at [1470, 400] on icon "button" at bounding box center [1475, 406] width 14 height 14
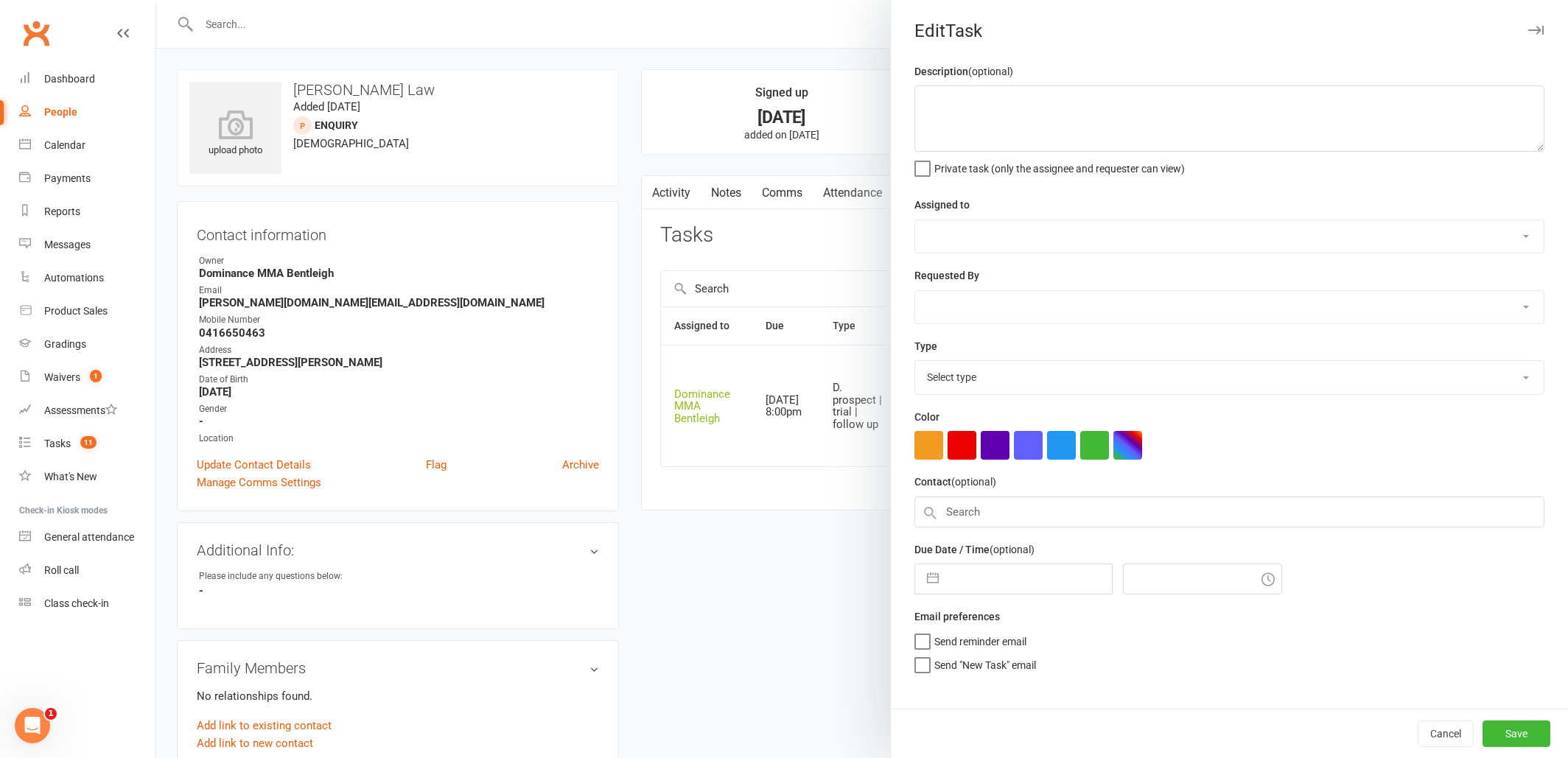
type textarea "[PERSON_NAME] is coming in [DATE][DATE] [PERSON_NAME] sent text - [PERSON_NAME]…"
select select "24839"
type input "[DATE]"
type input "8:00pm"
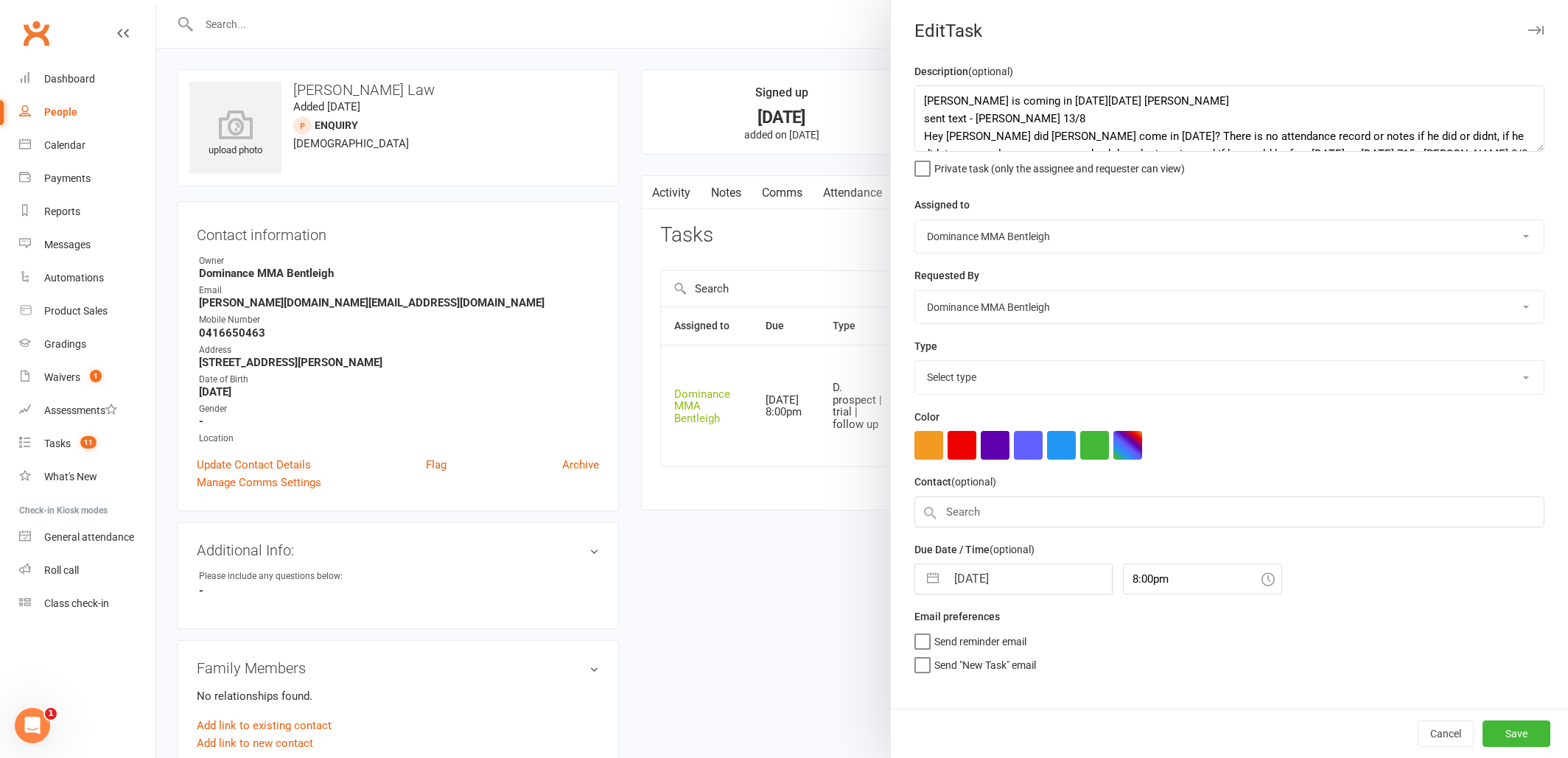
select select "13787"
click at [929, 97] on textarea "[PERSON_NAME] is coming in [DATE][DATE] [PERSON_NAME] sent text - [PERSON_NAME]…" at bounding box center [1229, 118] width 630 height 67
click at [921, 98] on textarea "[PERSON_NAME] is coming in [DATE][DATE] [PERSON_NAME] sent text - [PERSON_NAME]…" at bounding box center [1229, 118] width 630 height 67
click at [1019, 96] on textarea "[PERSON_NAME] is coming in [DATE][DATE] [PERSON_NAME] sent text - [PERSON_NAME]…" at bounding box center [1229, 118] width 630 height 67
type textarea "[PERSON_NAME] is coming in [DATE][DATE] [PERSON_NAME] sent text - [PERSON_NAME]…"
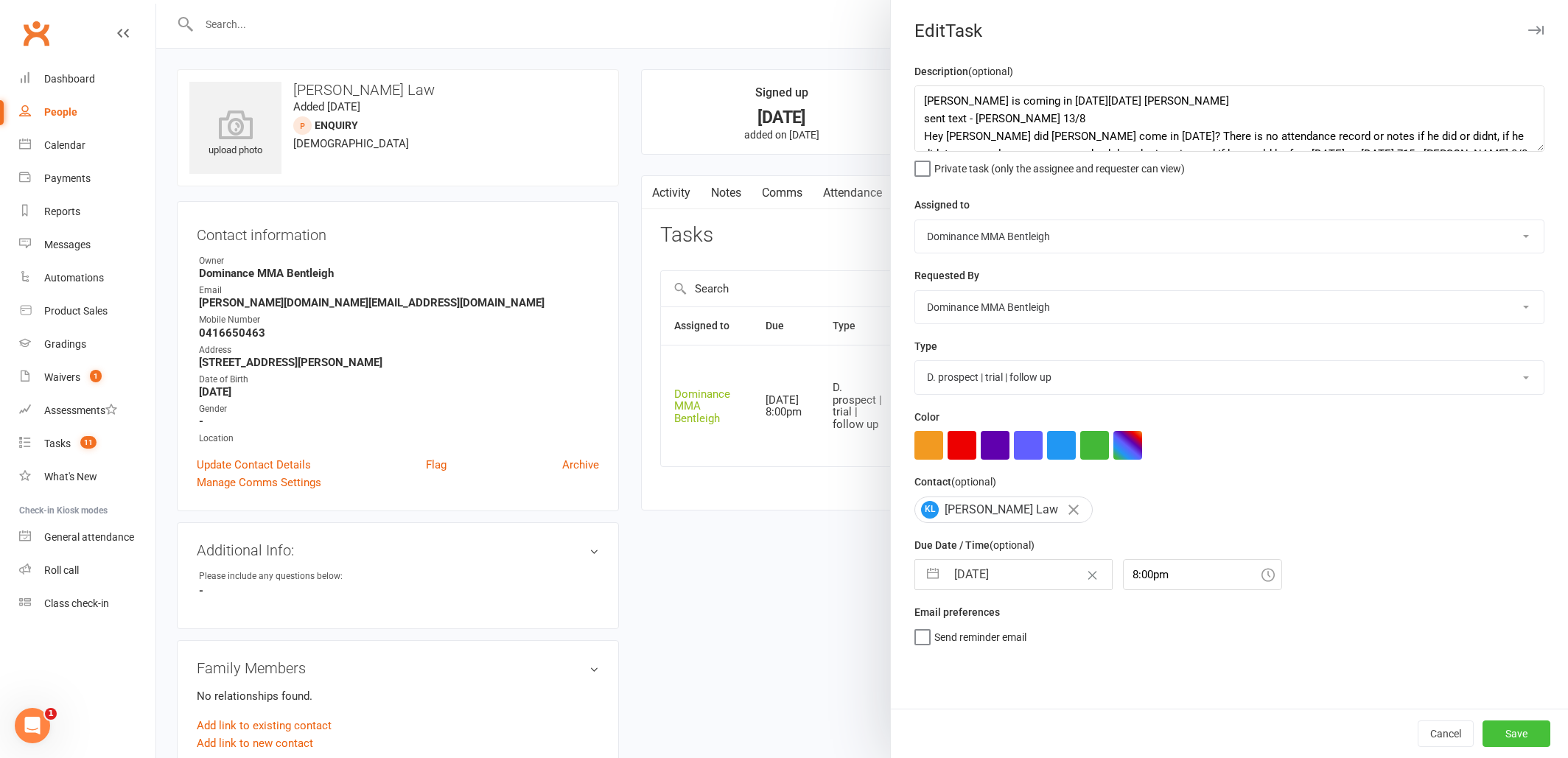
click at [1536, 737] on button "Save" at bounding box center [1516, 733] width 68 height 27
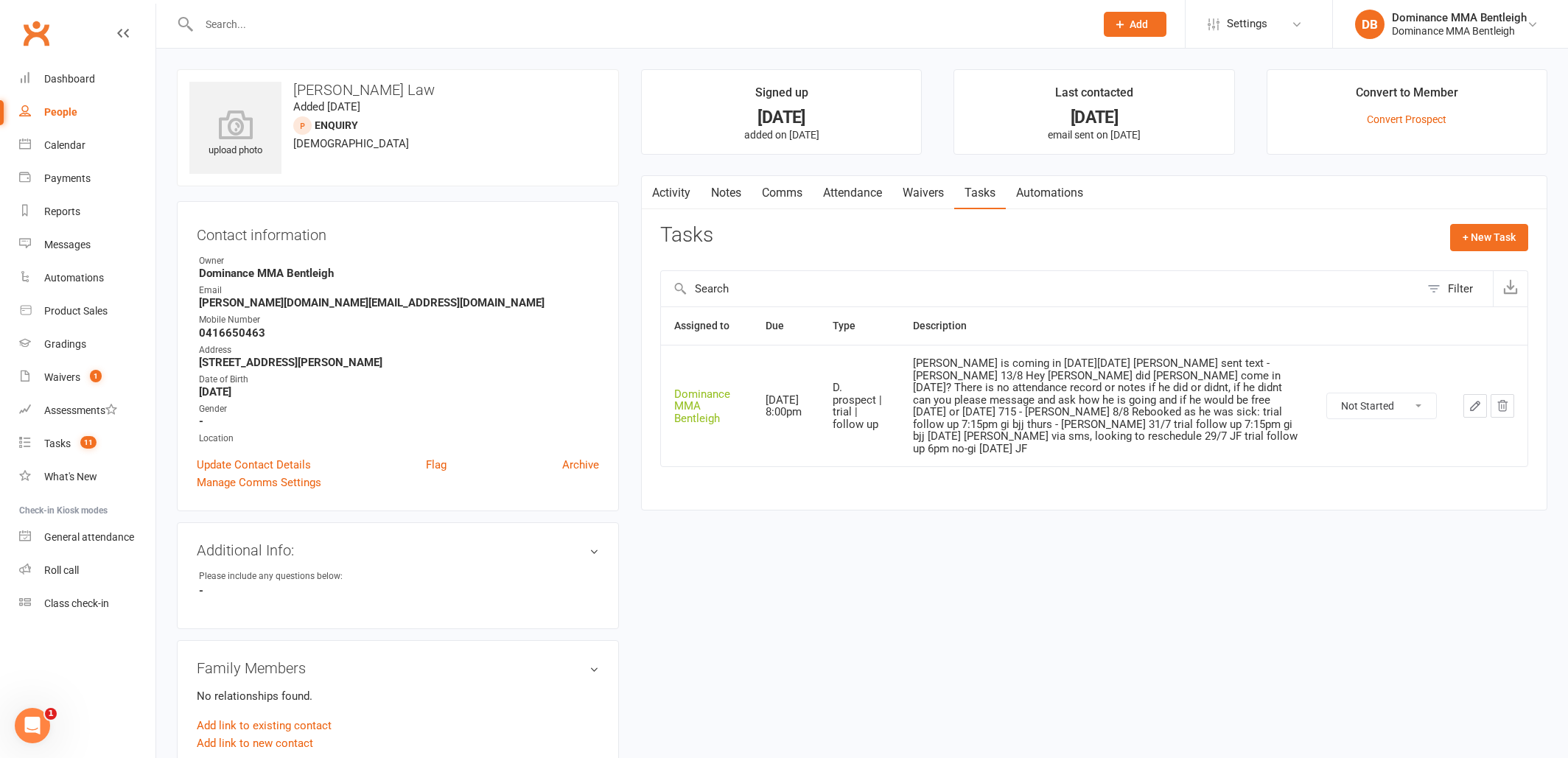
click at [1465, 394] on button "button" at bounding box center [1476, 406] width 24 height 24
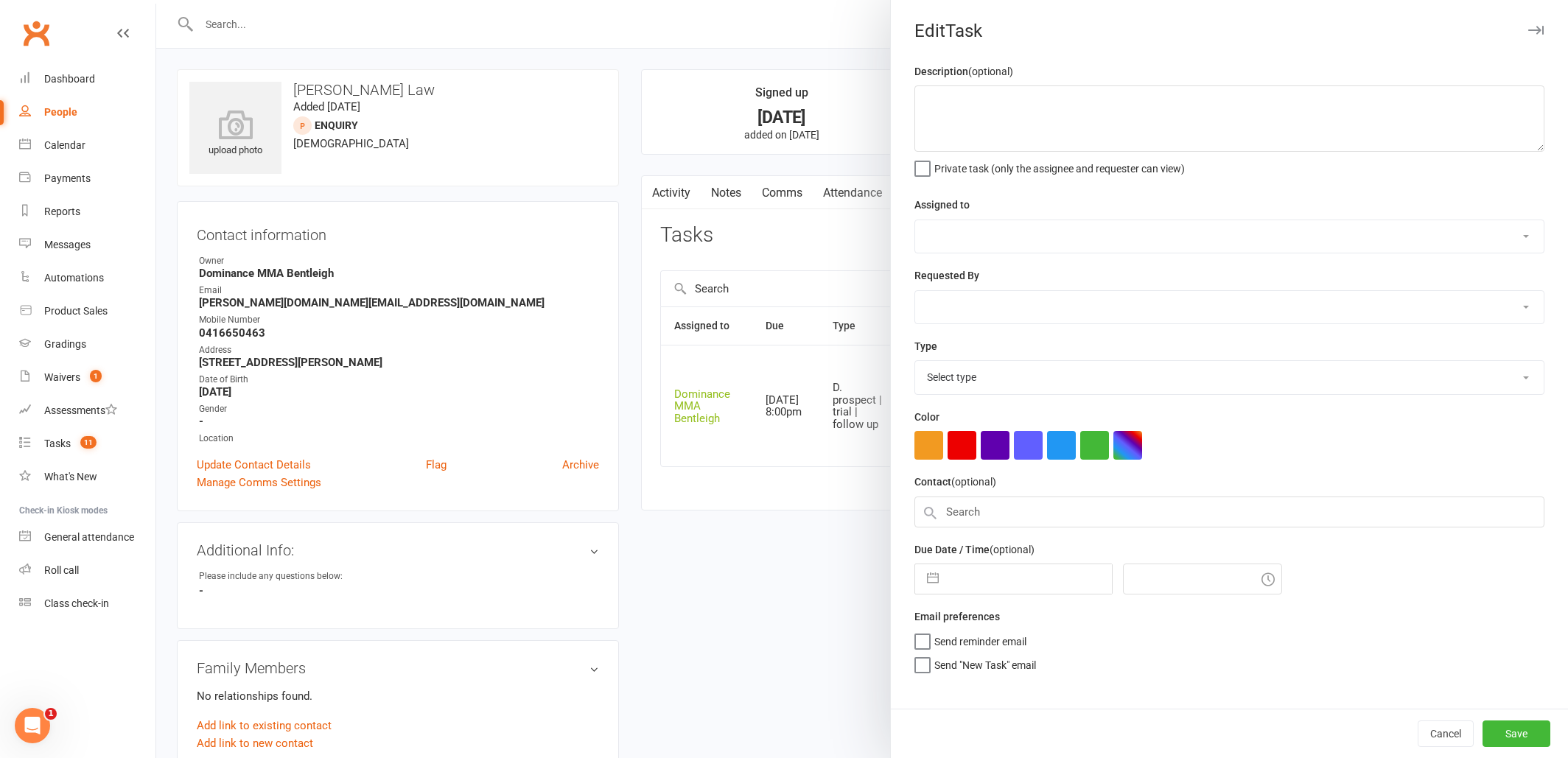
type textarea "[PERSON_NAME] is coming in [DATE][DATE] [PERSON_NAME] sent text - [PERSON_NAME]…"
select select "24839"
type input "[DATE]"
type input "8:00pm"
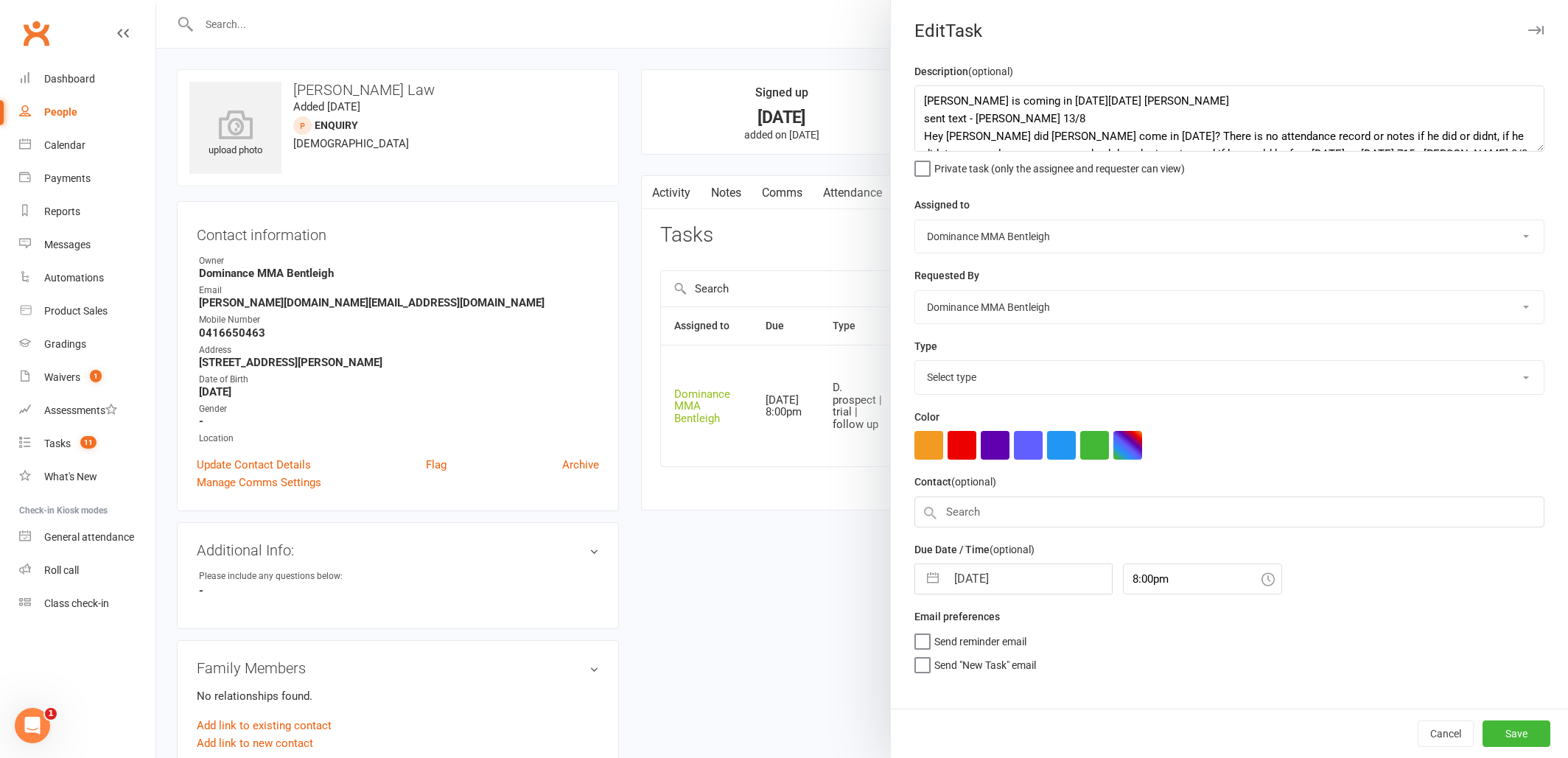
select select "13787"
click at [925, 101] on textarea "[PERSON_NAME] is coming in [DATE][DATE] [PERSON_NAME] sent text - [PERSON_NAME]…" at bounding box center [1229, 118] width 630 height 67
click at [976, 103] on textarea "[PERSON_NAME] is coming in [DATE][DATE] [PERSON_NAME] sent text - [PERSON_NAME]…" at bounding box center [1229, 118] width 630 height 67
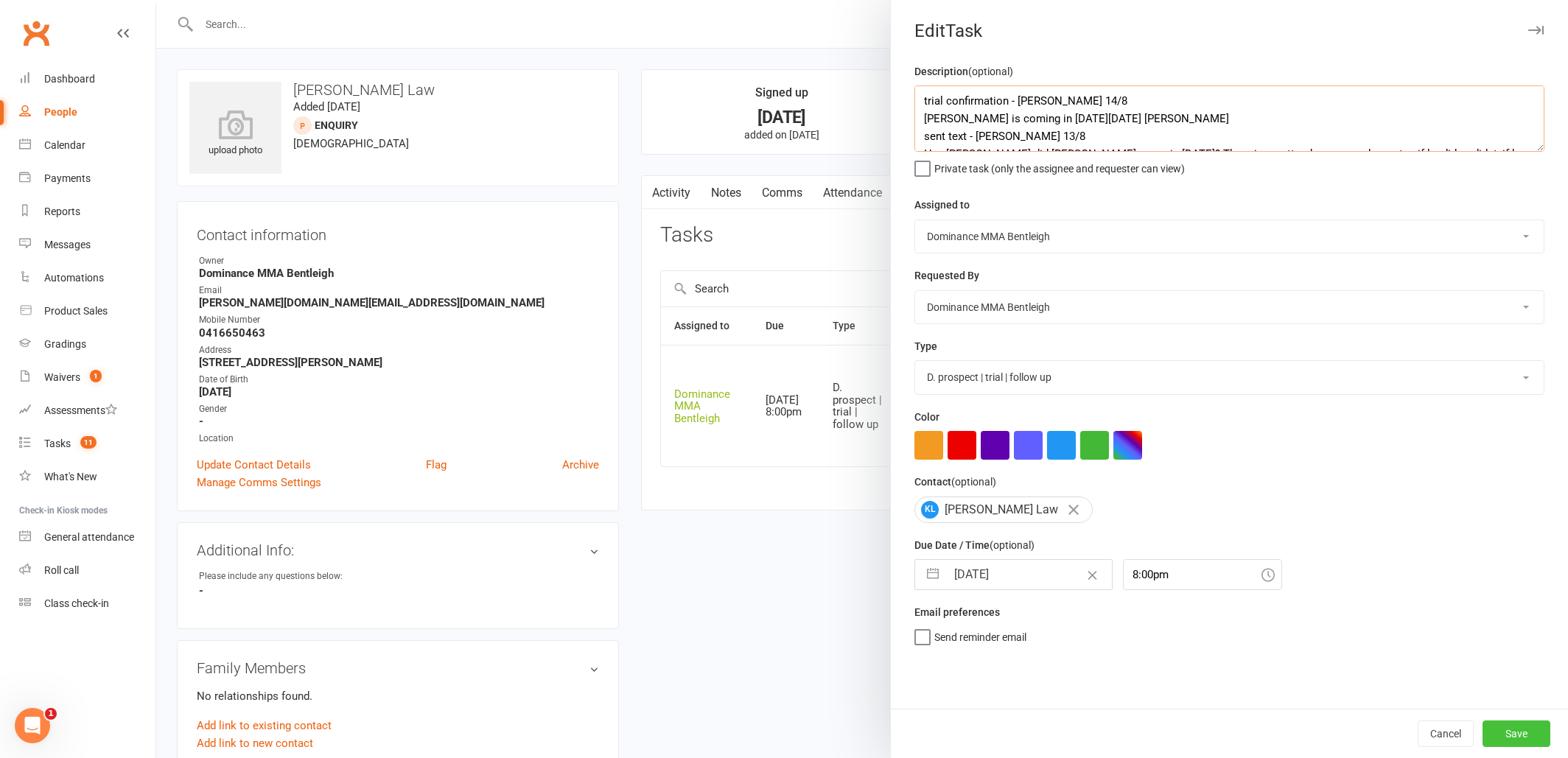
type textarea "trial confirmation - [PERSON_NAME] 14/8 [PERSON_NAME] is coming in [DATE][DATE]…"
drag, startPoint x: 1501, startPoint y: 729, endPoint x: 1390, endPoint y: 662, distance: 129.7
click at [1418, 672] on div "Edit Task Description (optional) trial confirmation - [PERSON_NAME] 14/8 [PERSO…" at bounding box center [1229, 379] width 677 height 758
select select "6"
select select "2025"
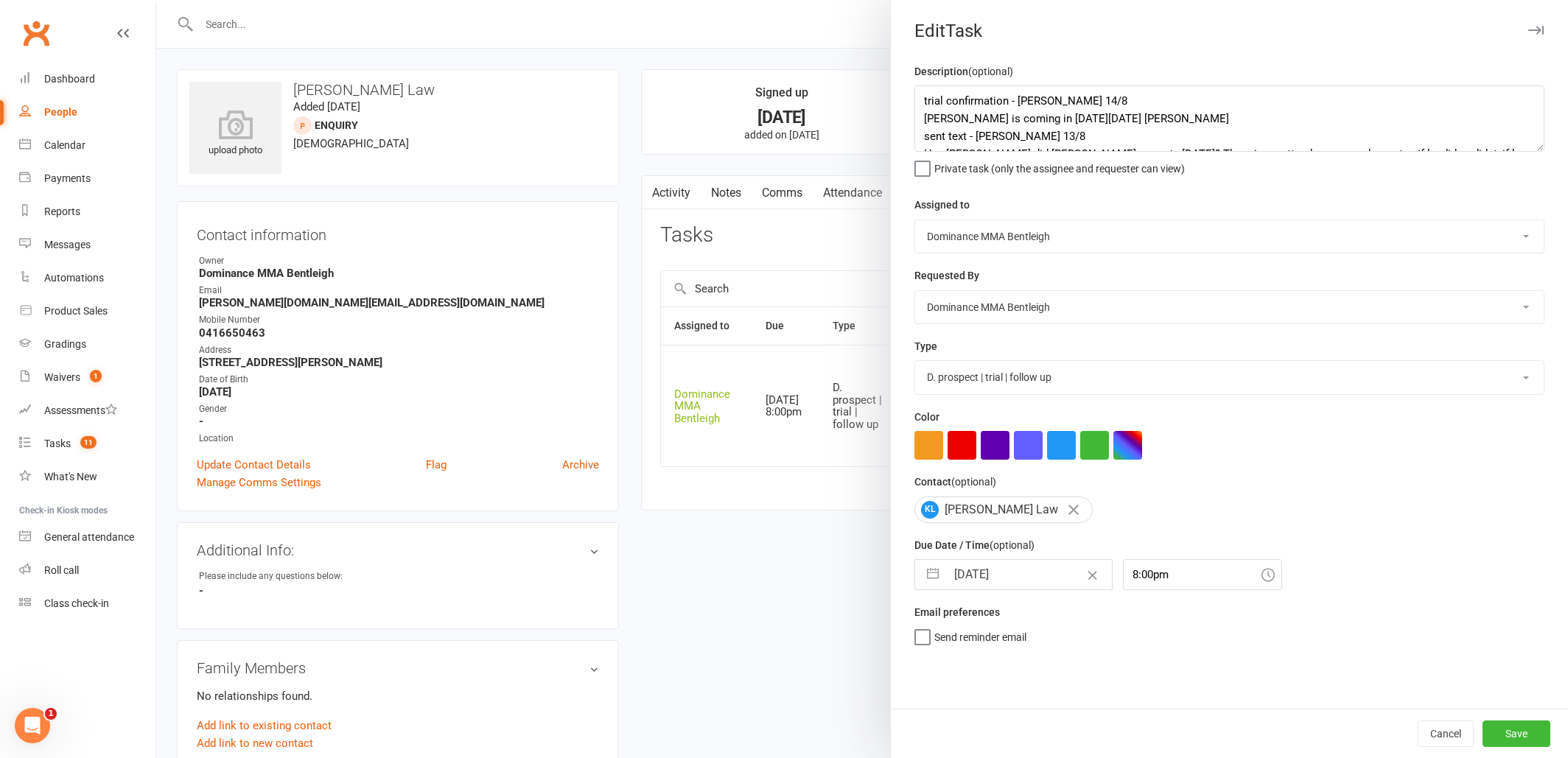
select select "7"
select select "2025"
select select "8"
select select "2025"
click at [990, 569] on input "[DATE]" at bounding box center [1029, 574] width 165 height 29
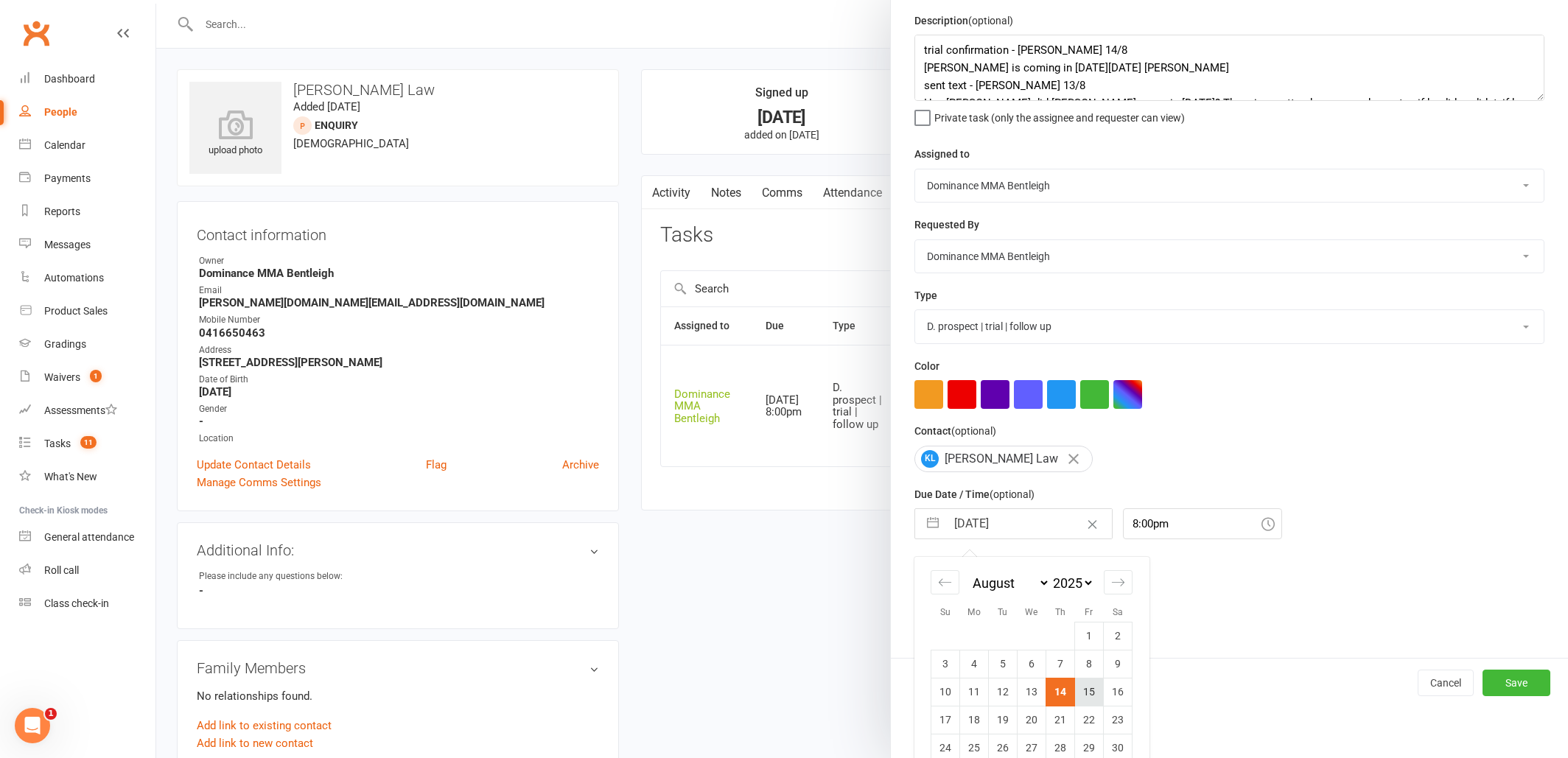
scroll to position [3, 1]
click at [1090, 697] on td "15" at bounding box center [1089, 691] width 28 height 28
type input "[DATE]"
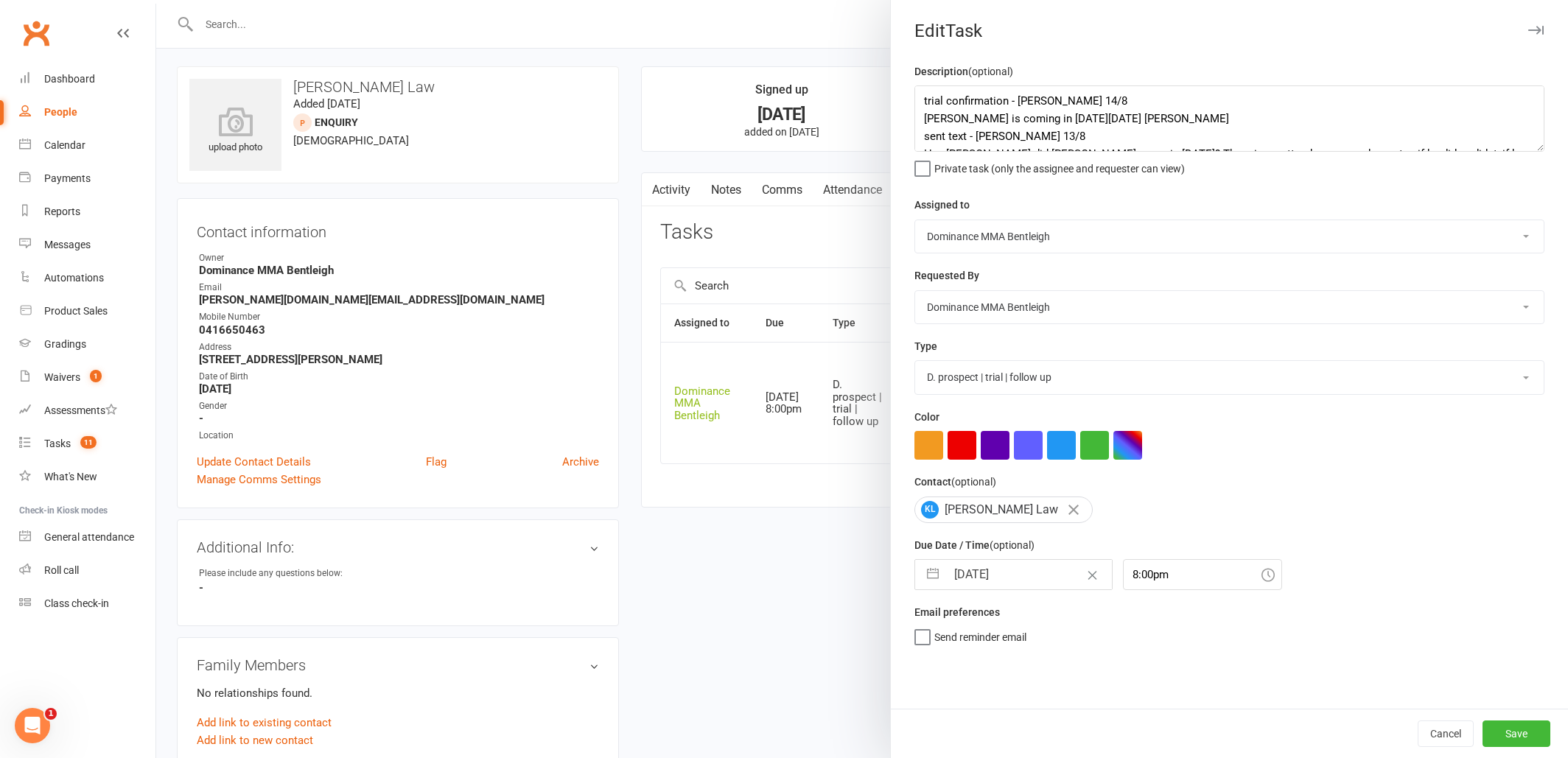
scroll to position [2, 0]
click at [1519, 723] on button "Save" at bounding box center [1516, 733] width 68 height 27
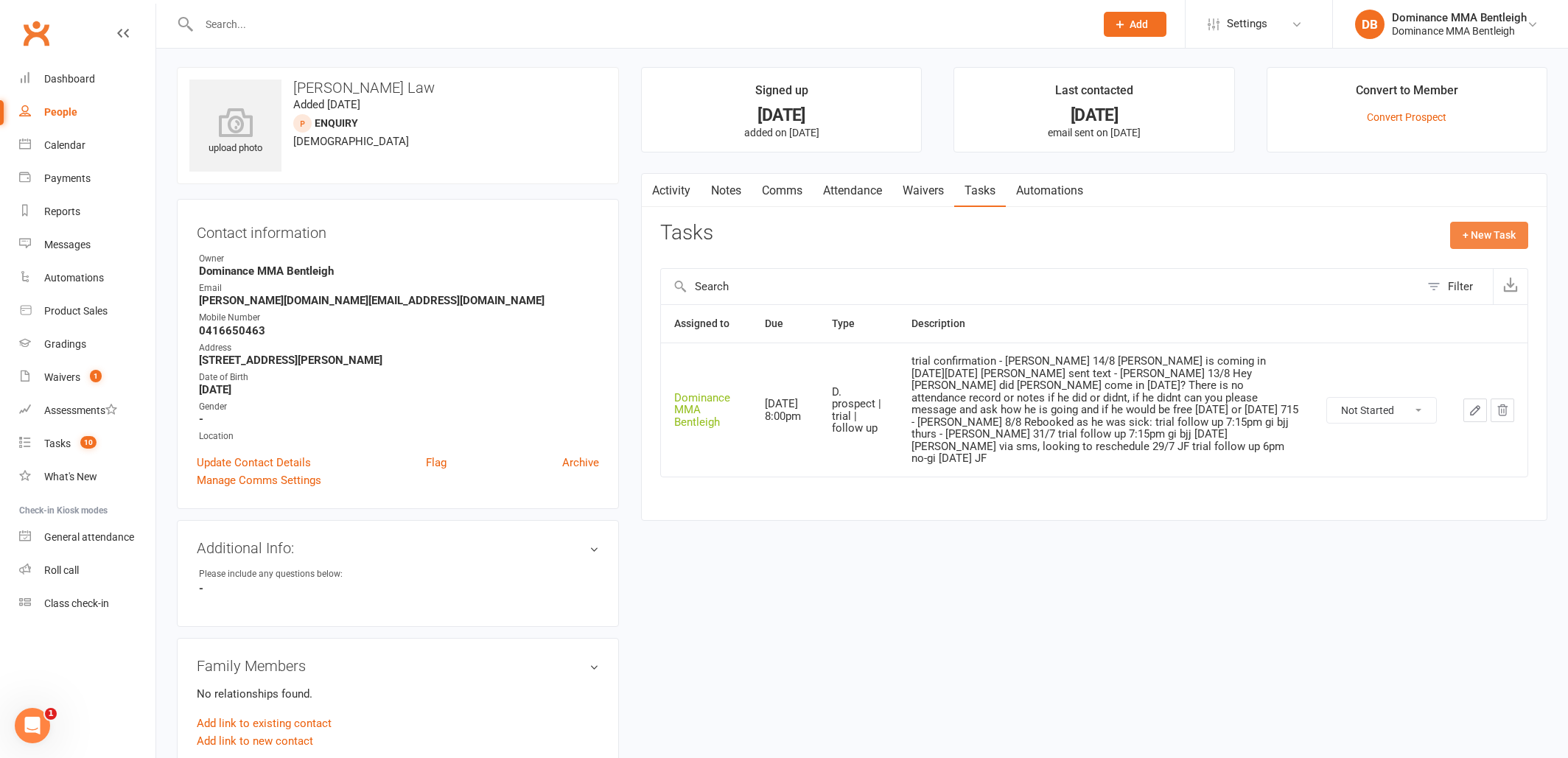
click at [1456, 232] on button "+ New Task" at bounding box center [1488, 235] width 78 height 27
select select "24839"
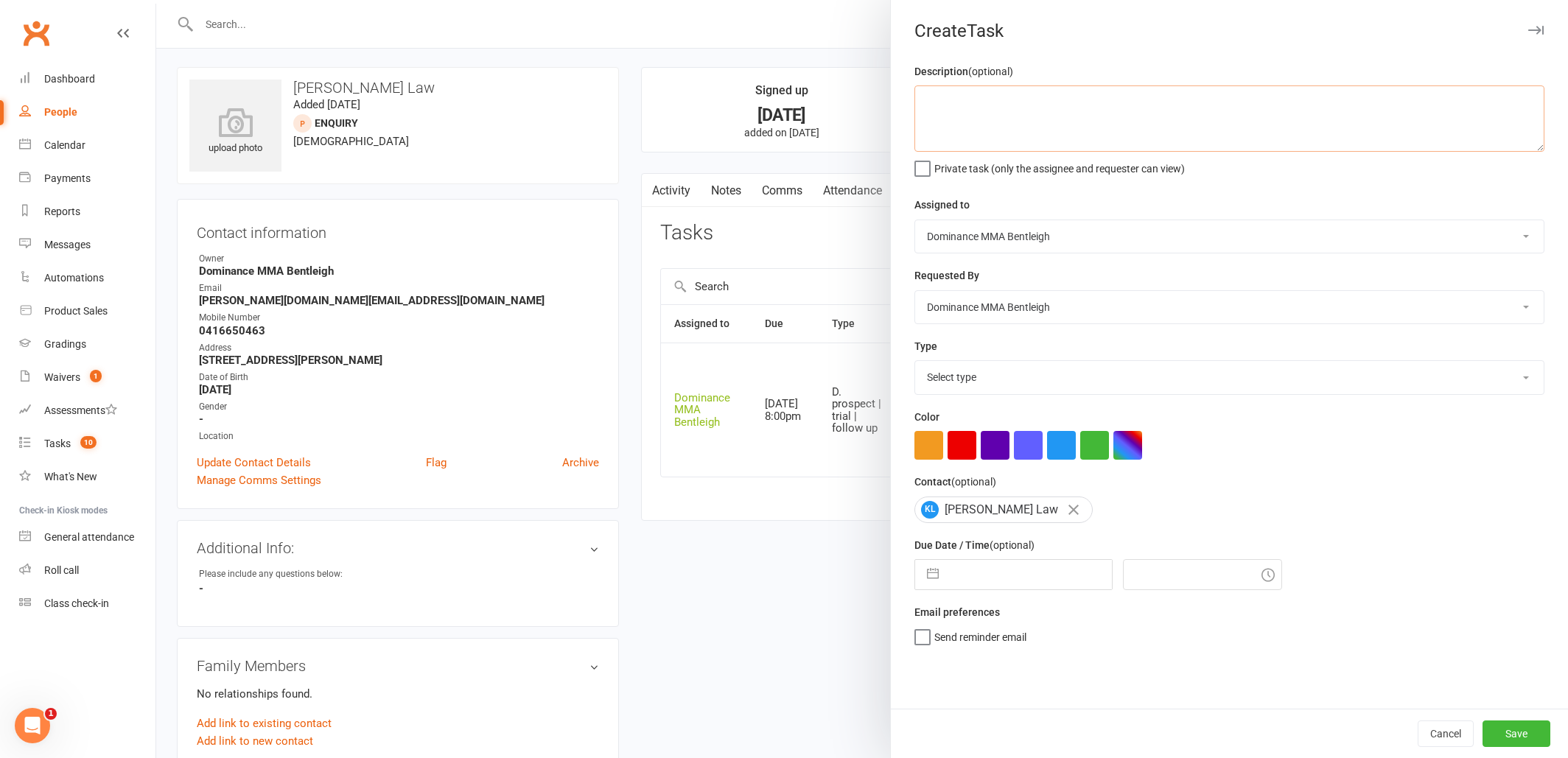
click at [954, 108] on textarea at bounding box center [1229, 118] width 630 height 67
type textarea "z"
type textarea "Trial follow up - [PERSON_NAME] 14/8"
select select "13787"
click at [1028, 588] on div "Navigate forward to interact with the calendar and select a date. Press the que…" at bounding box center [1013, 575] width 198 height 31
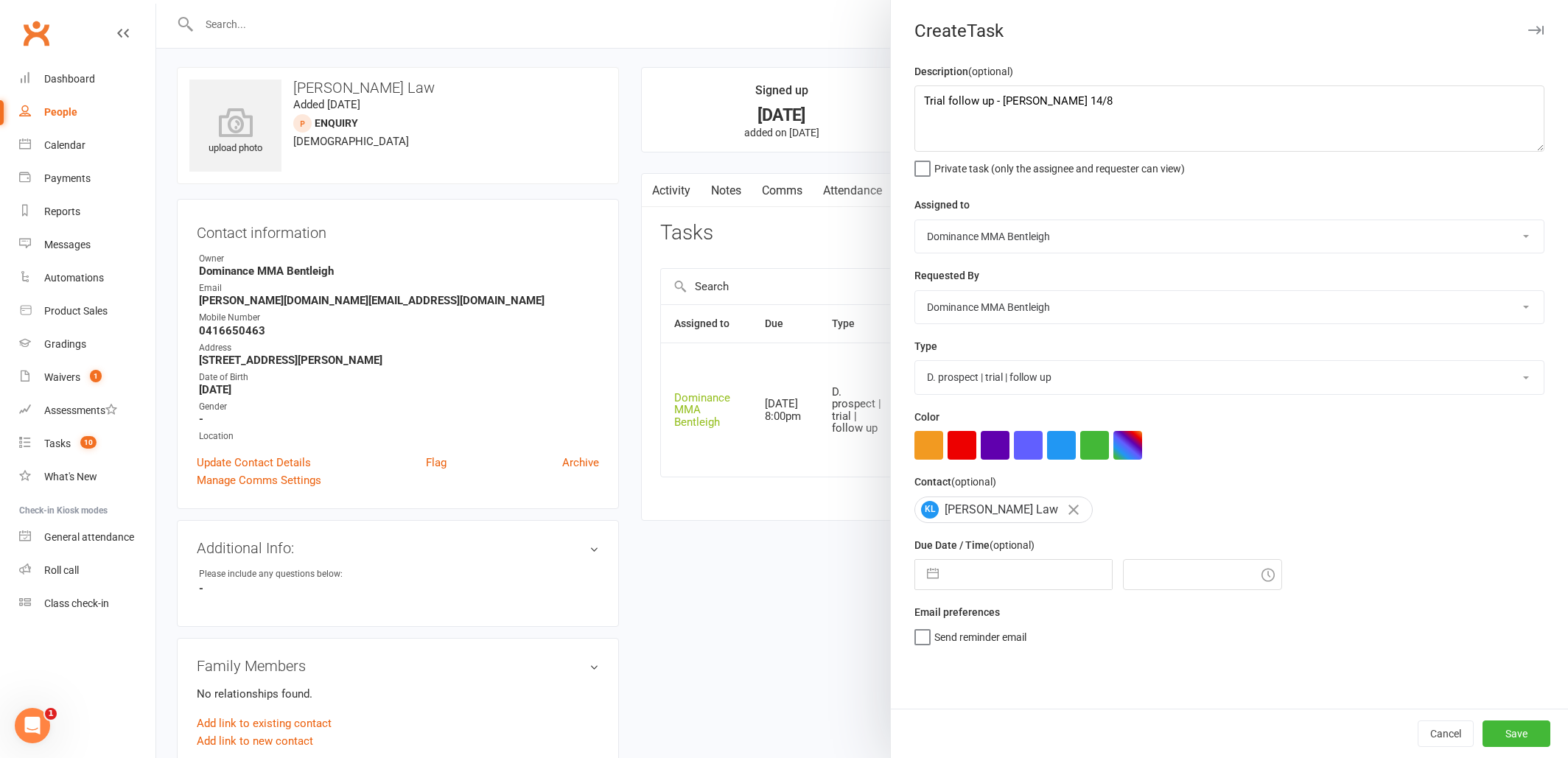
click at [1031, 582] on input "text" at bounding box center [1029, 574] width 165 height 29
select select "6"
select select "2025"
select select "7"
select select "2025"
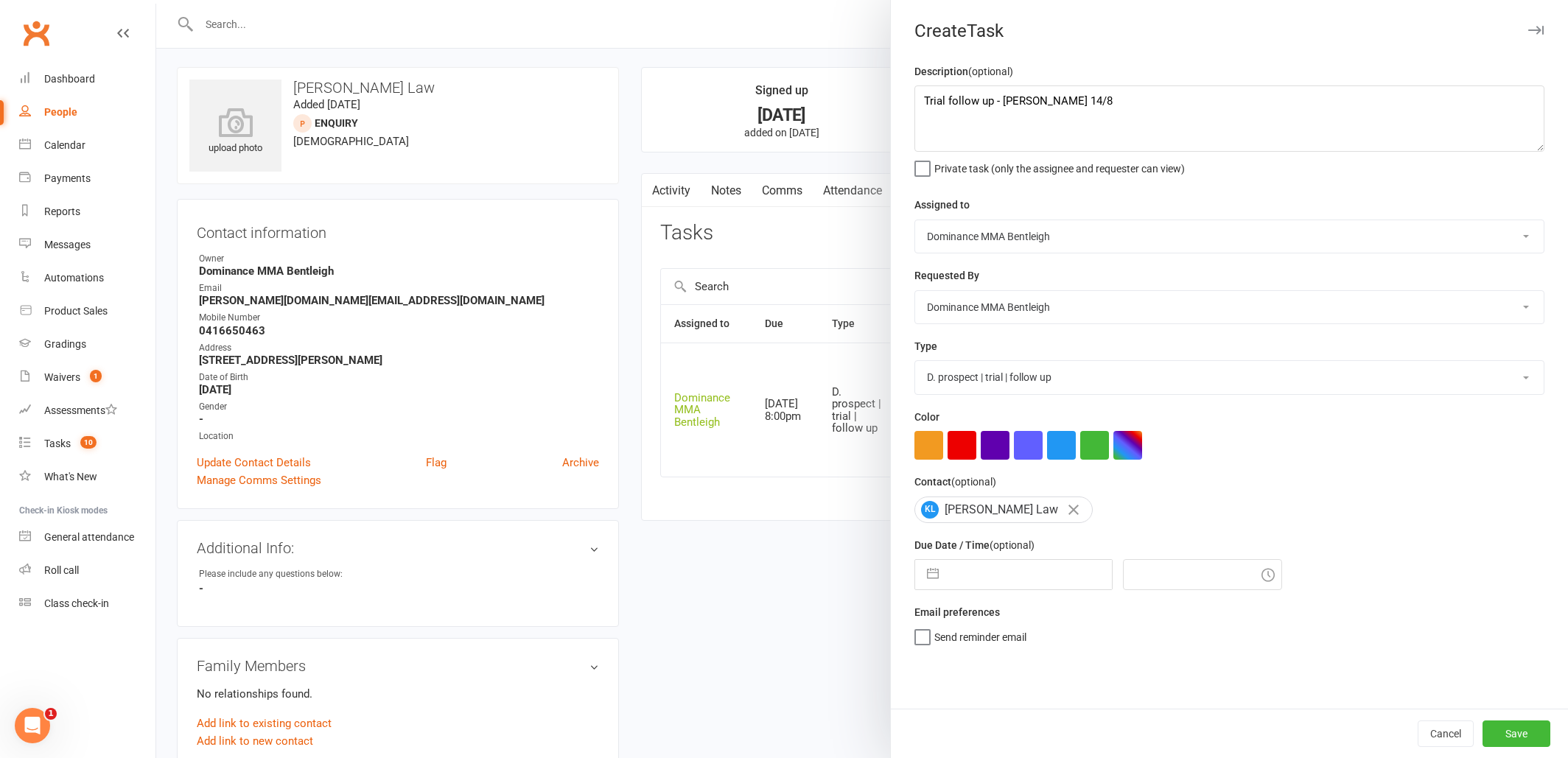
select select "8"
select select "2025"
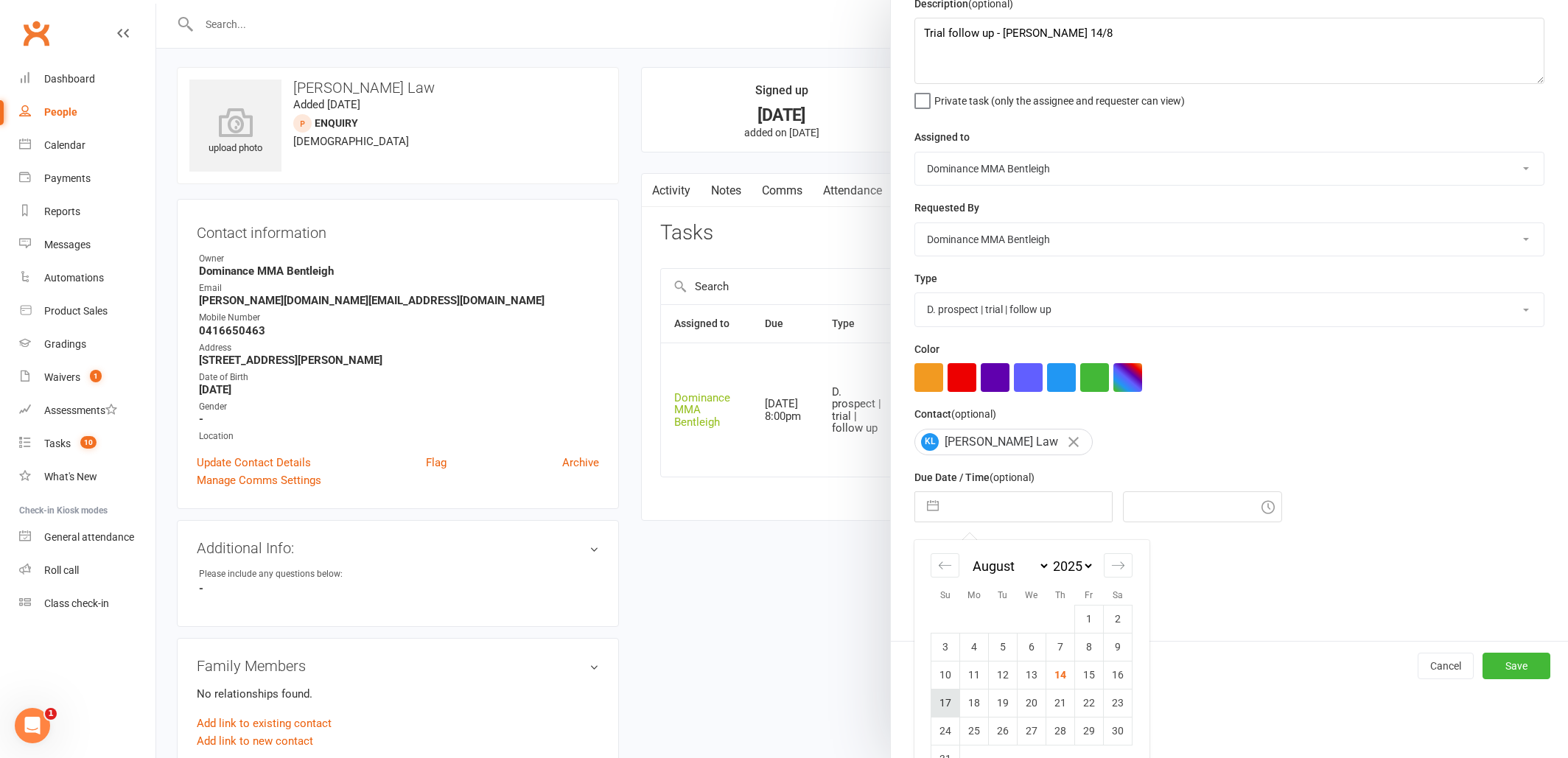
scroll to position [63, 0]
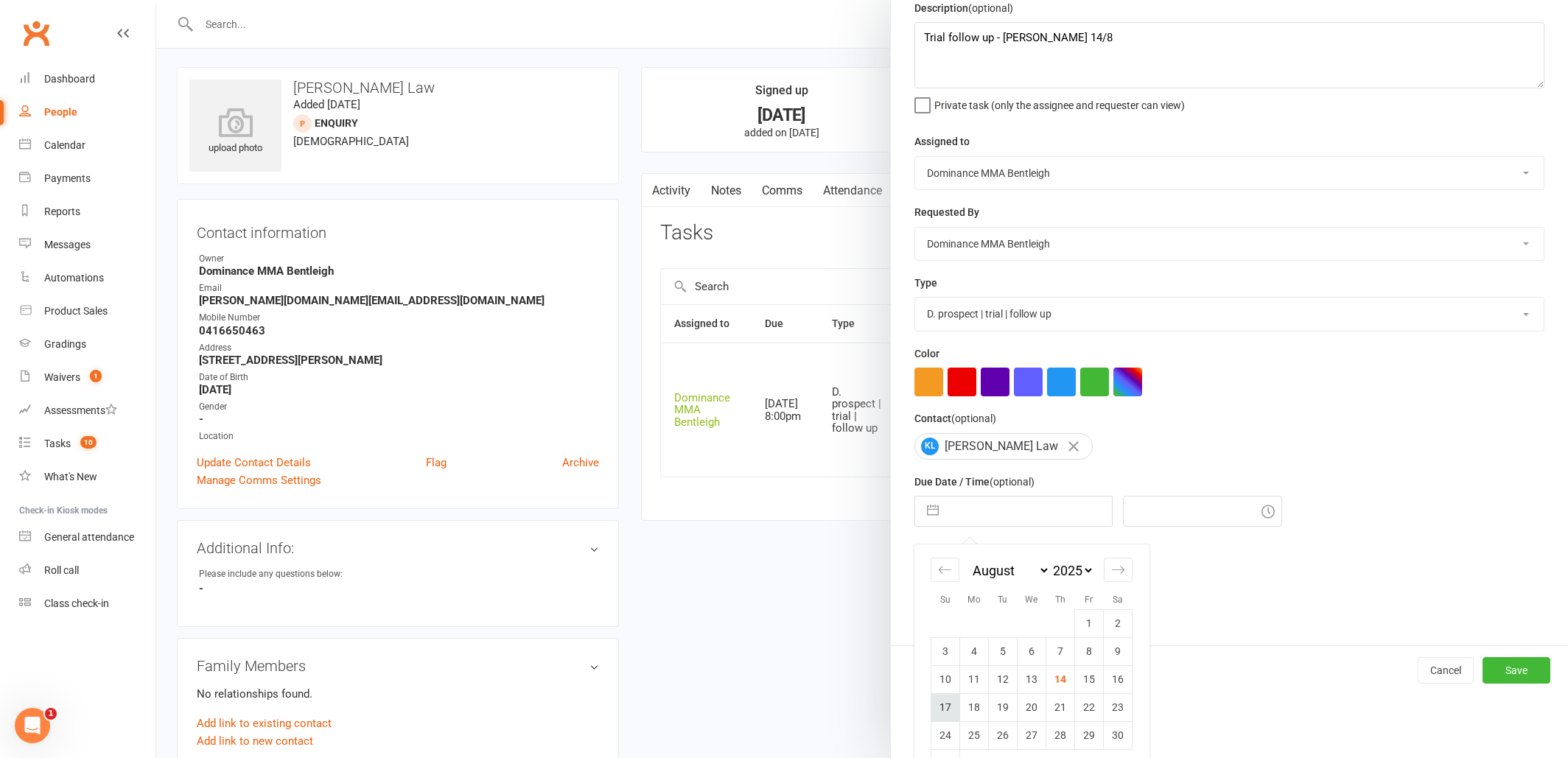
click at [949, 697] on td "17" at bounding box center [945, 707] width 28 height 28
type input "[DATE]"
type input "7:30pm"
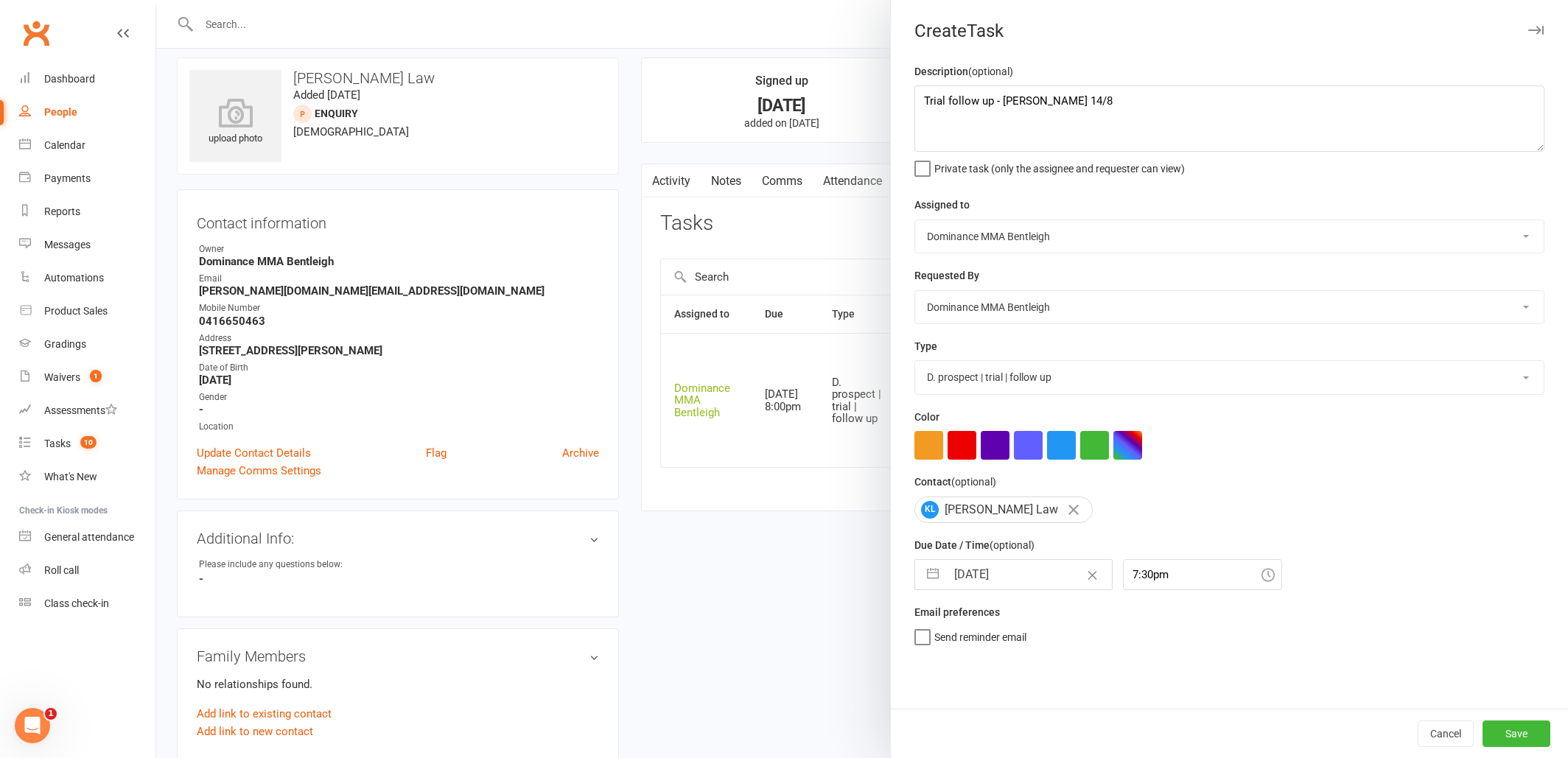
scroll to position [12, 0]
click at [1509, 733] on button "Save" at bounding box center [1516, 733] width 68 height 27
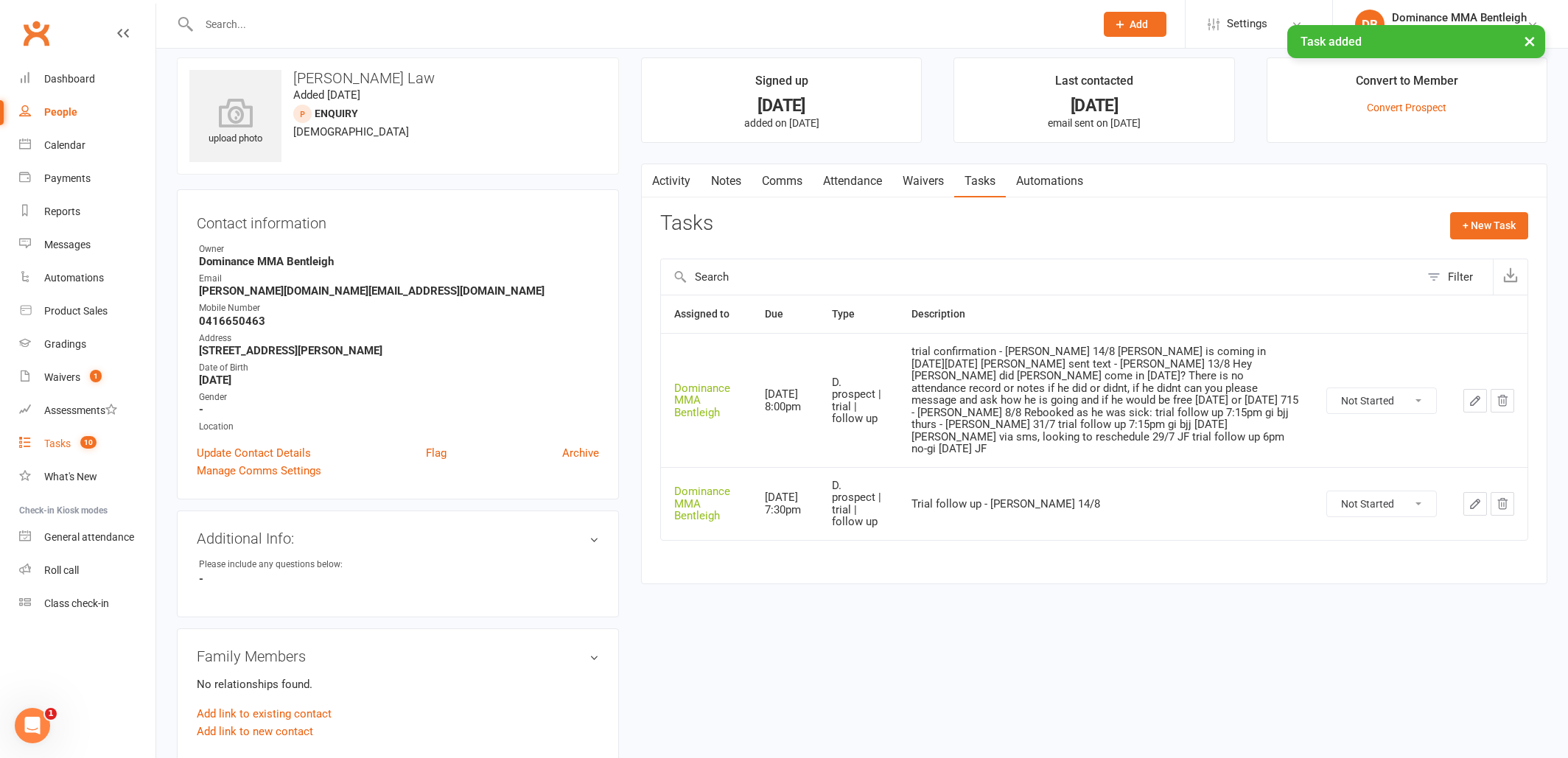
click at [89, 435] on link "Tasks 10" at bounding box center [87, 443] width 136 height 33
select select "incomplete"
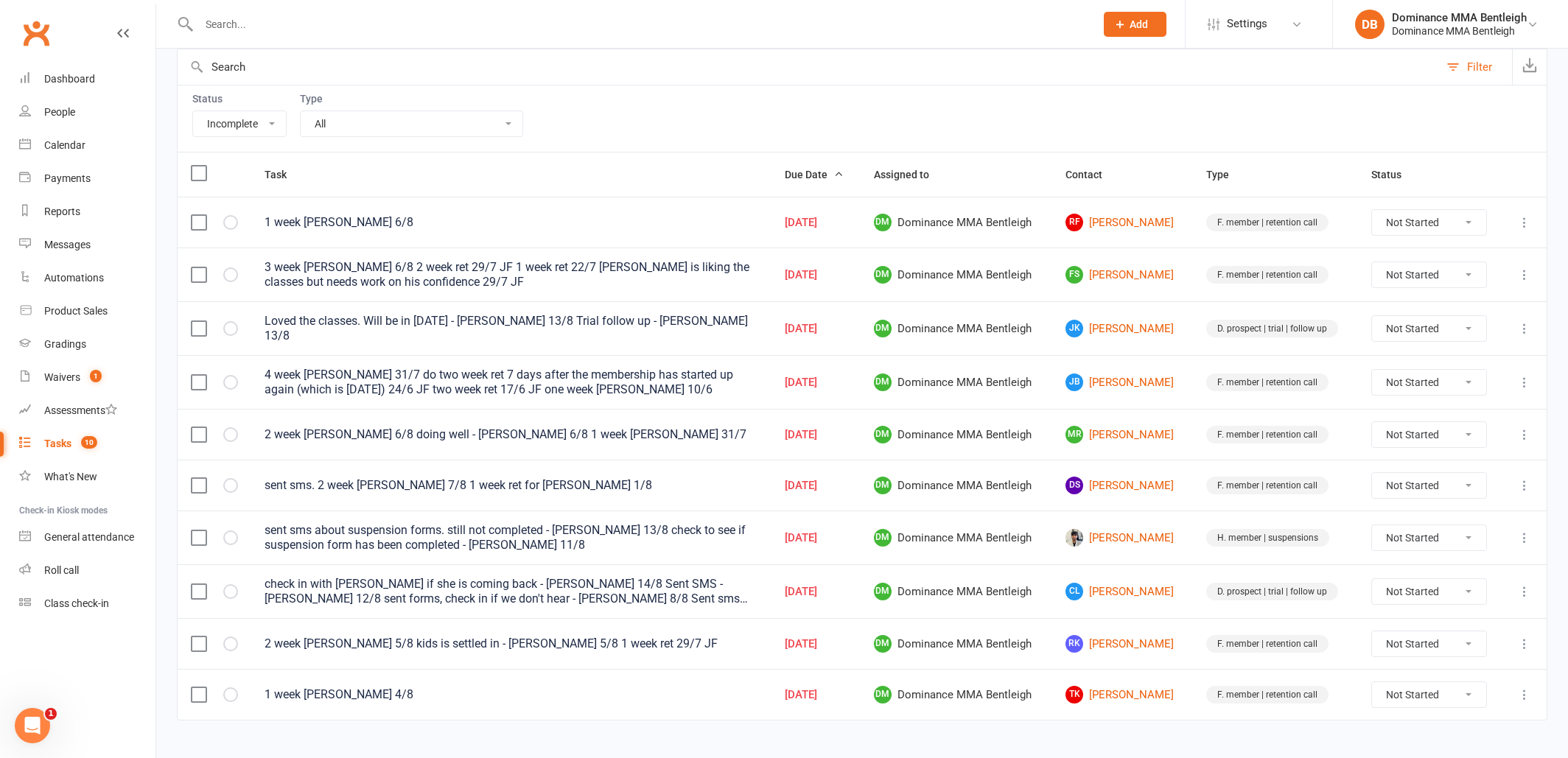
scroll to position [147, 0]
click at [1124, 585] on link "CL Celina Lum" at bounding box center [1122, 591] width 114 height 17
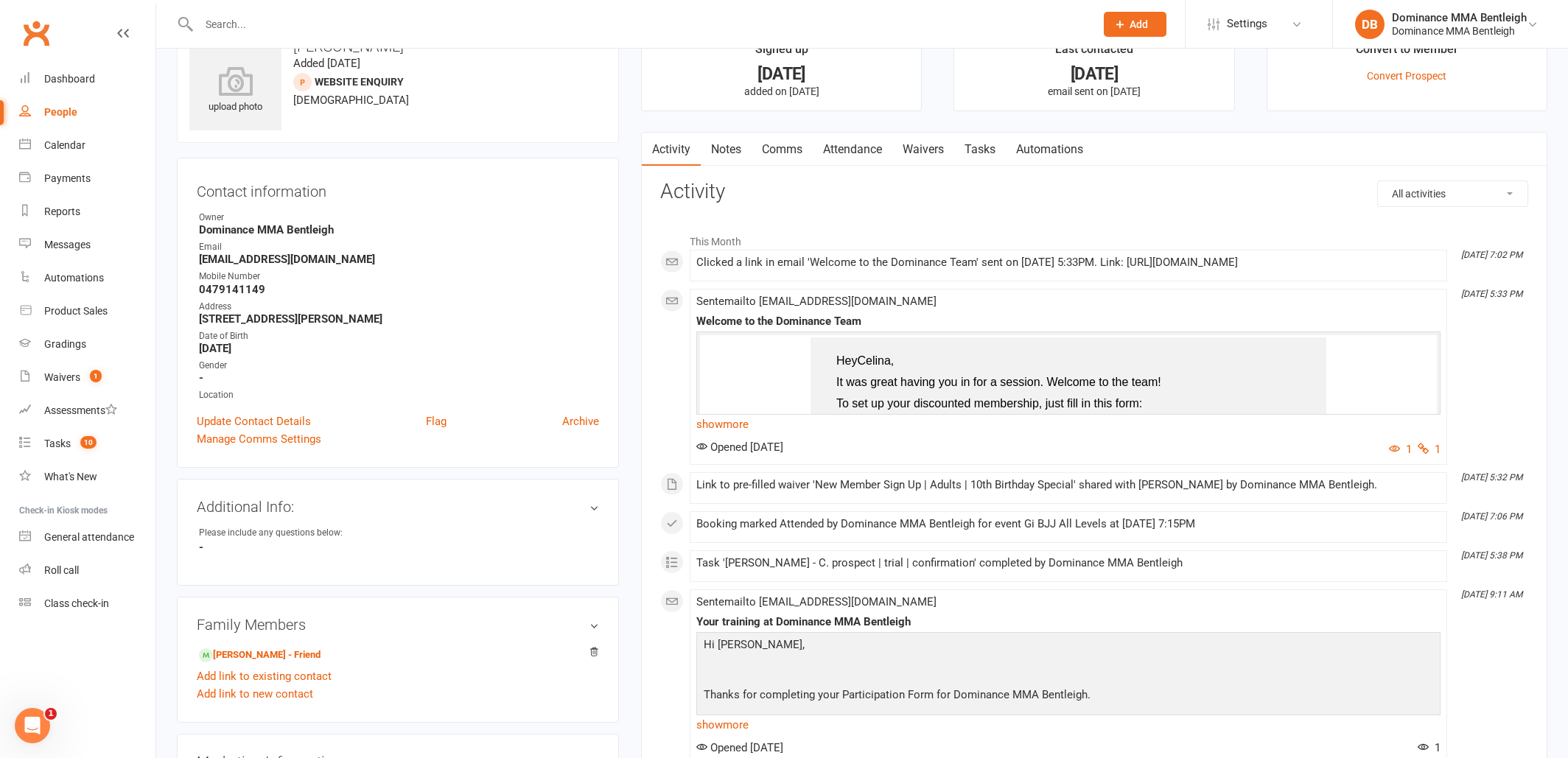
scroll to position [46, 0]
click at [993, 148] on link "Tasks" at bounding box center [980, 147] width 51 height 34
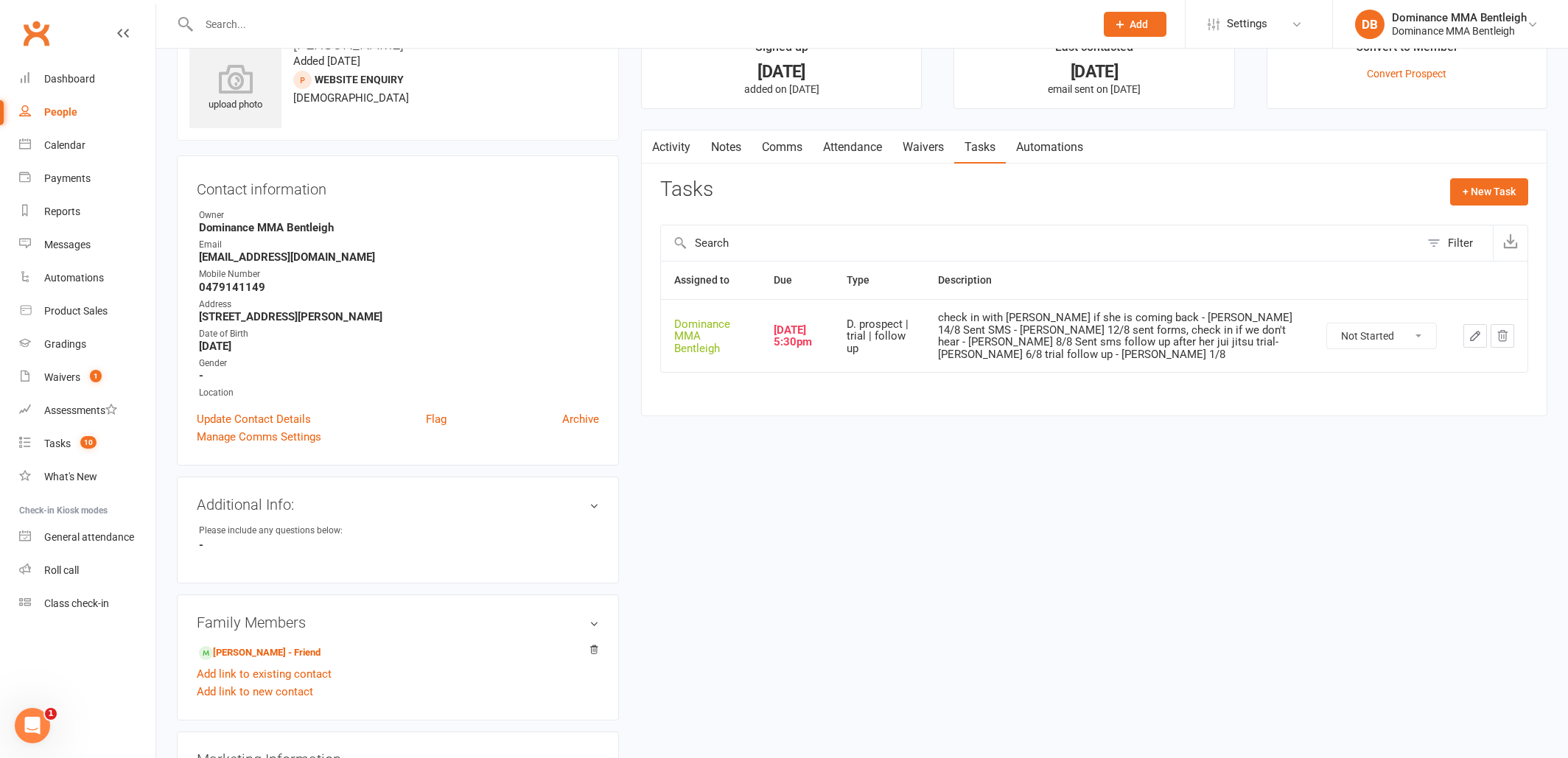
click at [1468, 335] on icon "button" at bounding box center [1475, 336] width 14 height 14
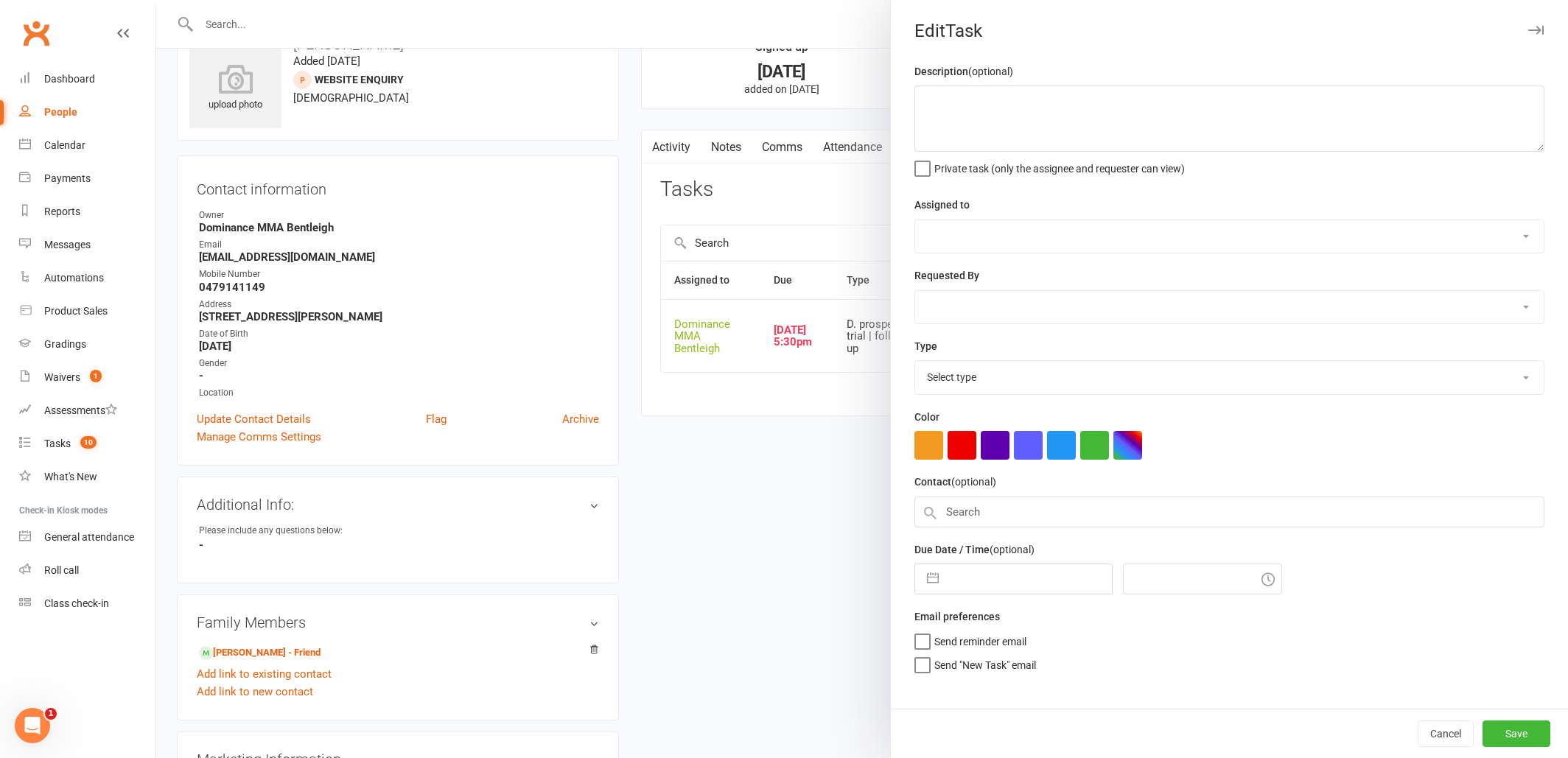
type textarea "check in with Reyner if she is coming back - Ellen 14/8 Sent SMS - Dylan 12/8 s…"
select select "24839"
type input "[DATE]"
type input "5:30pm"
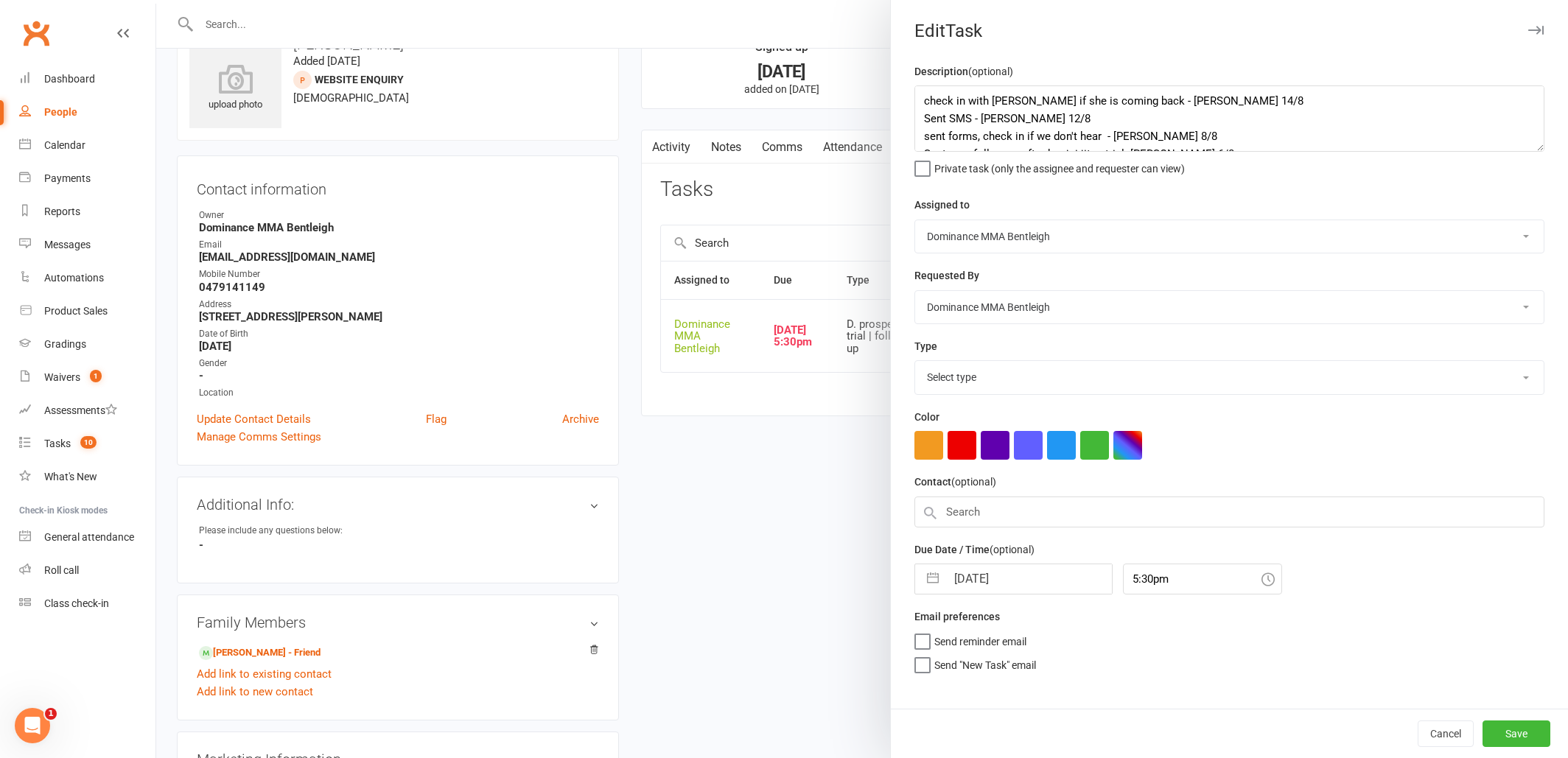
select select "13787"
click at [918, 100] on textarea "check in with Reyner if she is coming back - Ellen 14/8 Sent SMS - Dylan 12/8 s…" at bounding box center [1229, 118] width 630 height 67
click at [1067, 114] on textarea "check in with Reyner if she is coming back - Ellen 14/8 Sent SMS - Dylan 12/8 s…" at bounding box center [1229, 118] width 630 height 67
click at [1027, 104] on textarea "check in with Reyner if she is coming back - Ellen 14/8 Sent SMS - Dylan 12/8 s…" at bounding box center [1229, 118] width 630 height 67
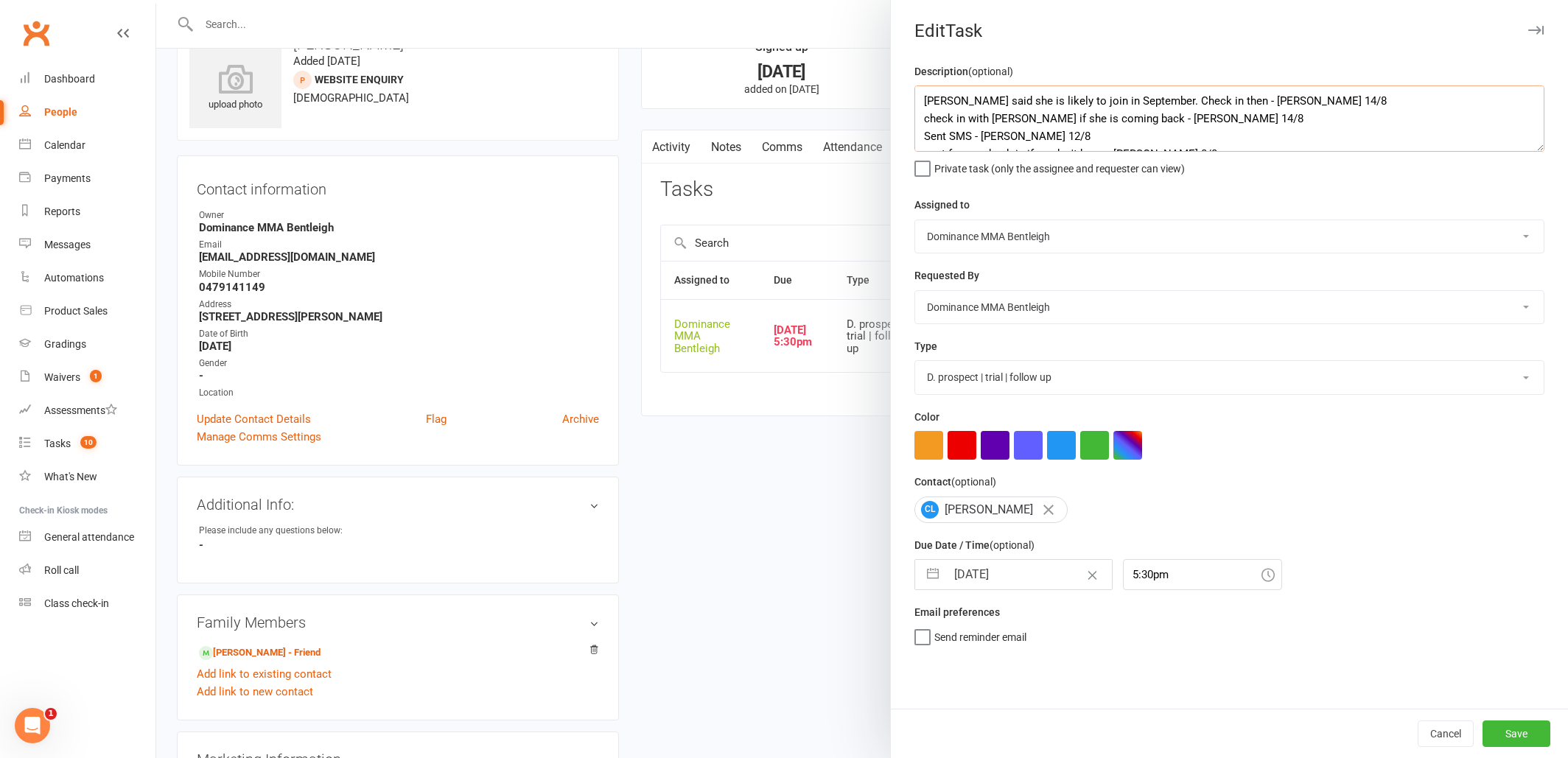
type textarea "Reyner said she is likely to join in September. Check in then - Dylan 14/8 chec…"
click at [1018, 578] on input "[DATE]" at bounding box center [1029, 574] width 165 height 29
select select "6"
select select "2025"
select select "7"
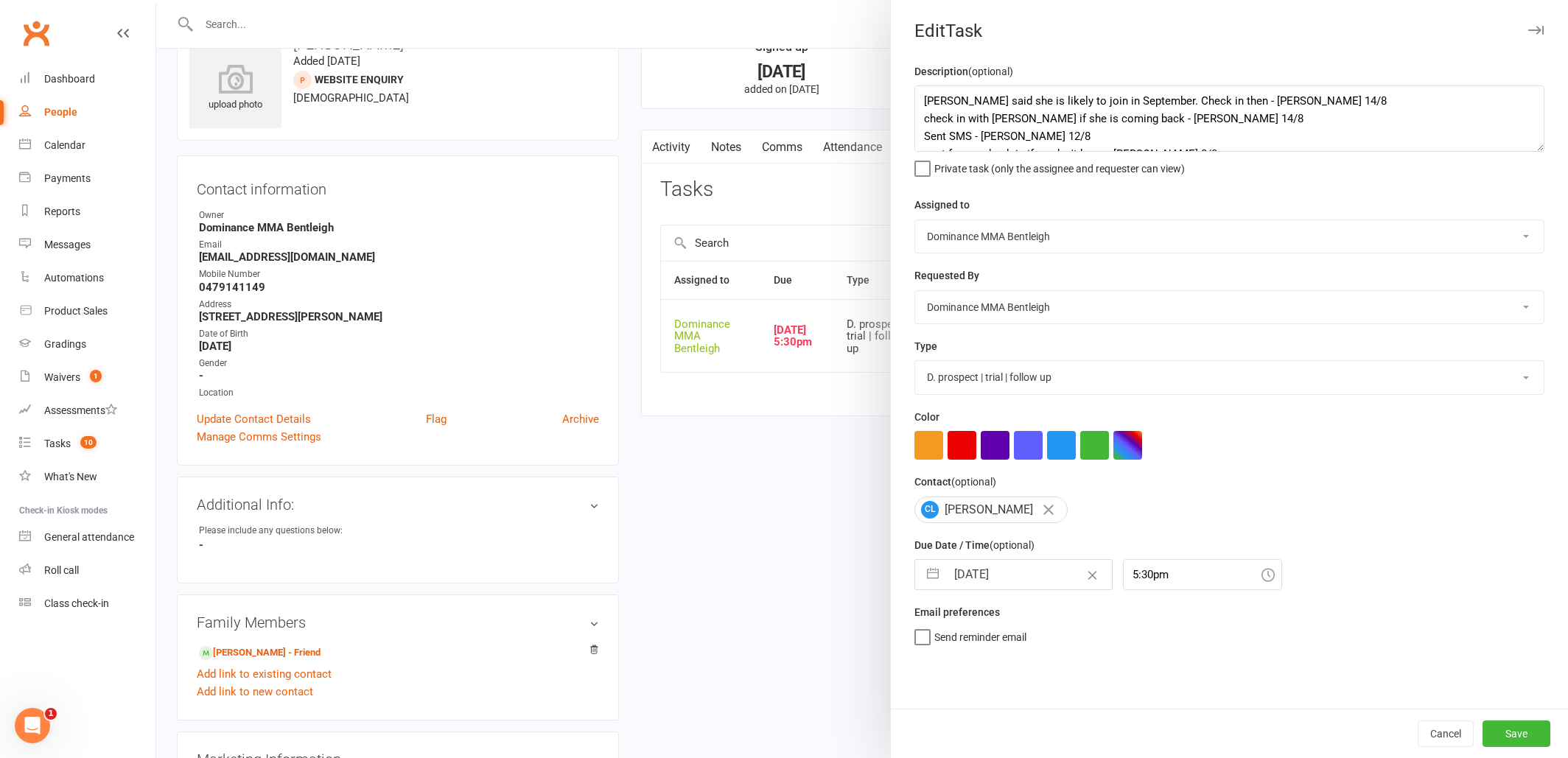
select select "2025"
select select "8"
select select "2025"
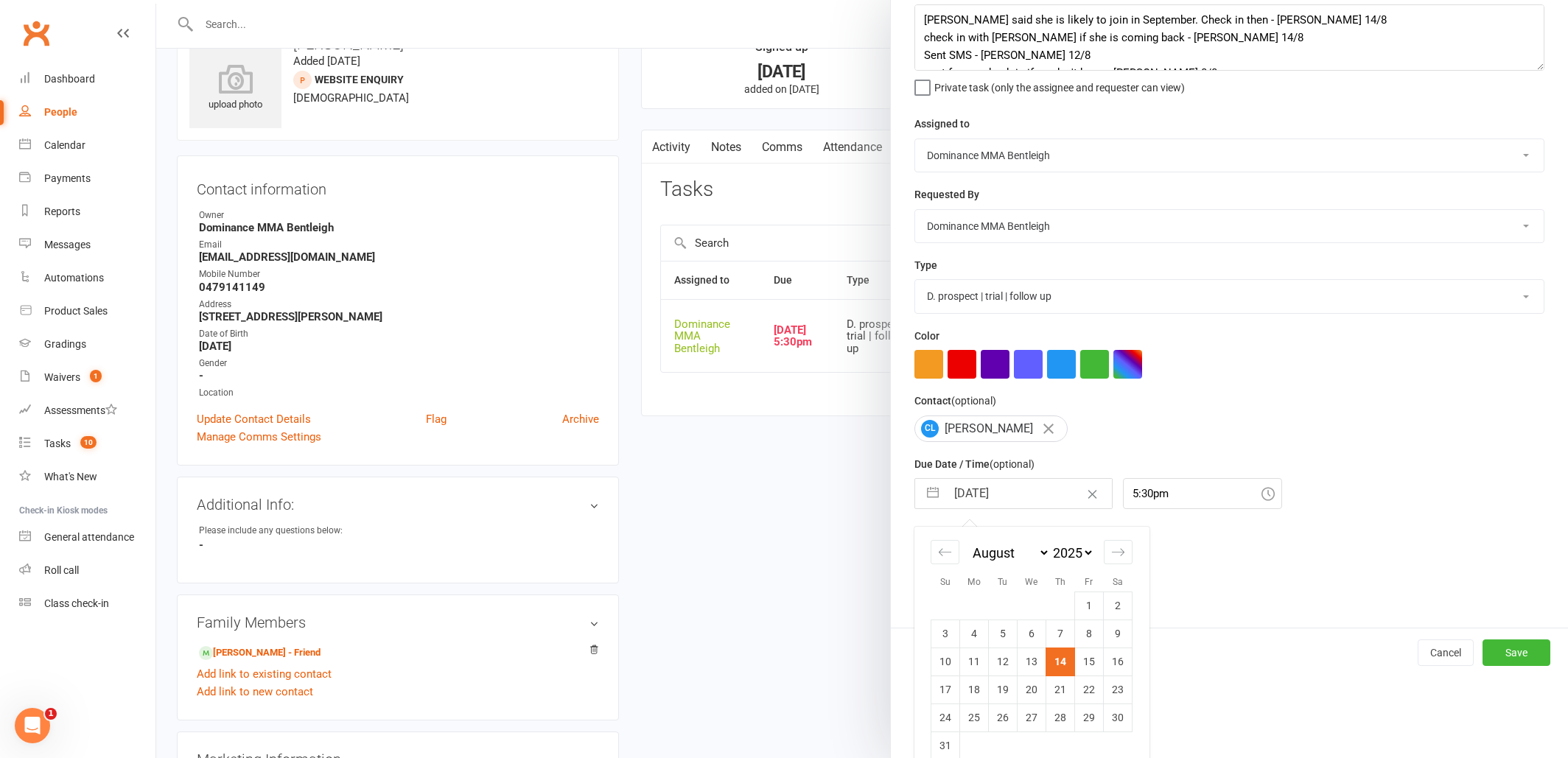
scroll to position [81, 0]
select select "7"
select select "9"
select select "2025"
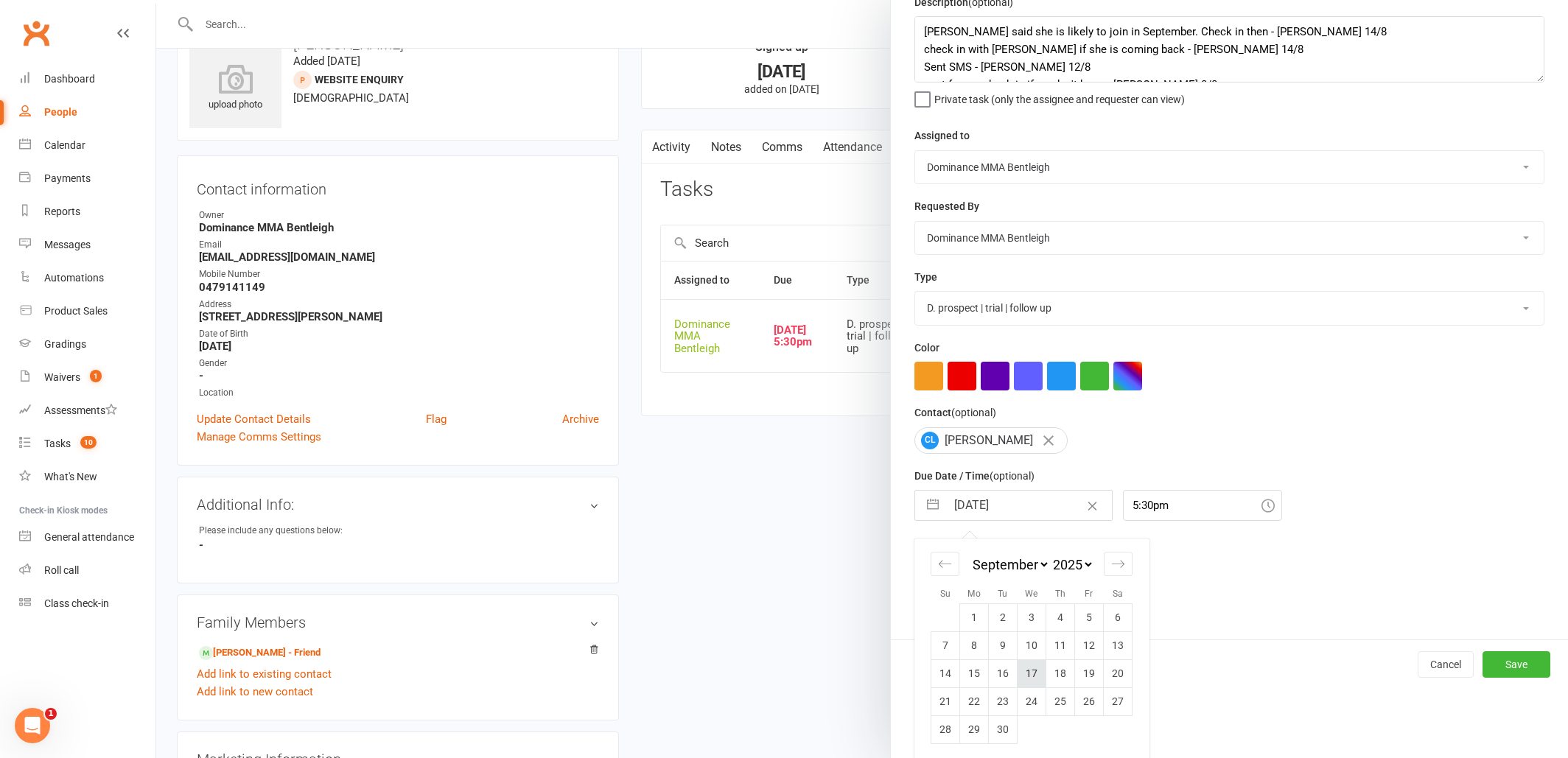
scroll to position [48, 0]
click at [1028, 620] on td "3" at bounding box center [1031, 617] width 28 height 28
type input "03 Sep 2025"
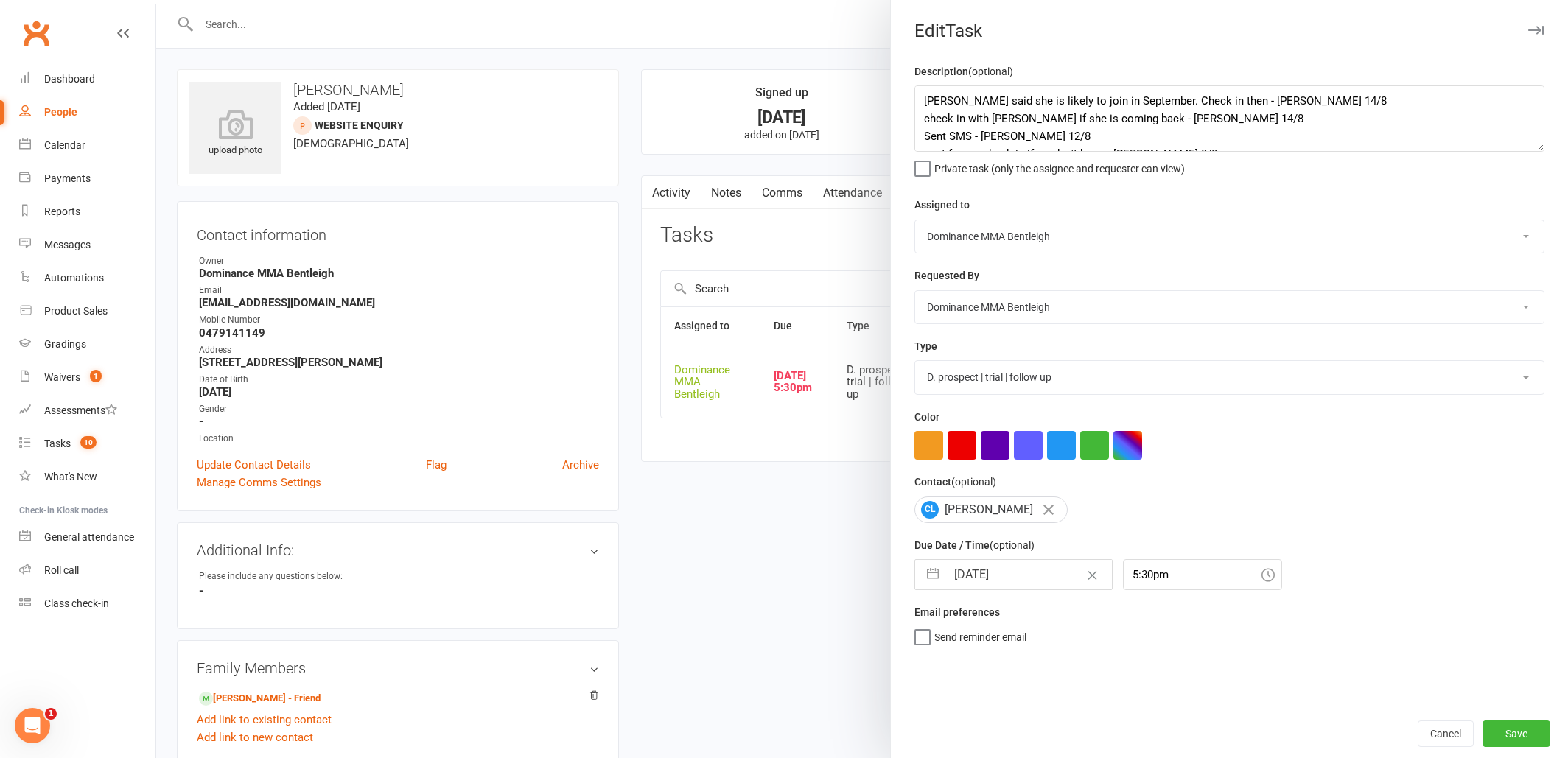
scroll to position [0, 0]
click at [1530, 739] on button "Save" at bounding box center [1516, 733] width 68 height 27
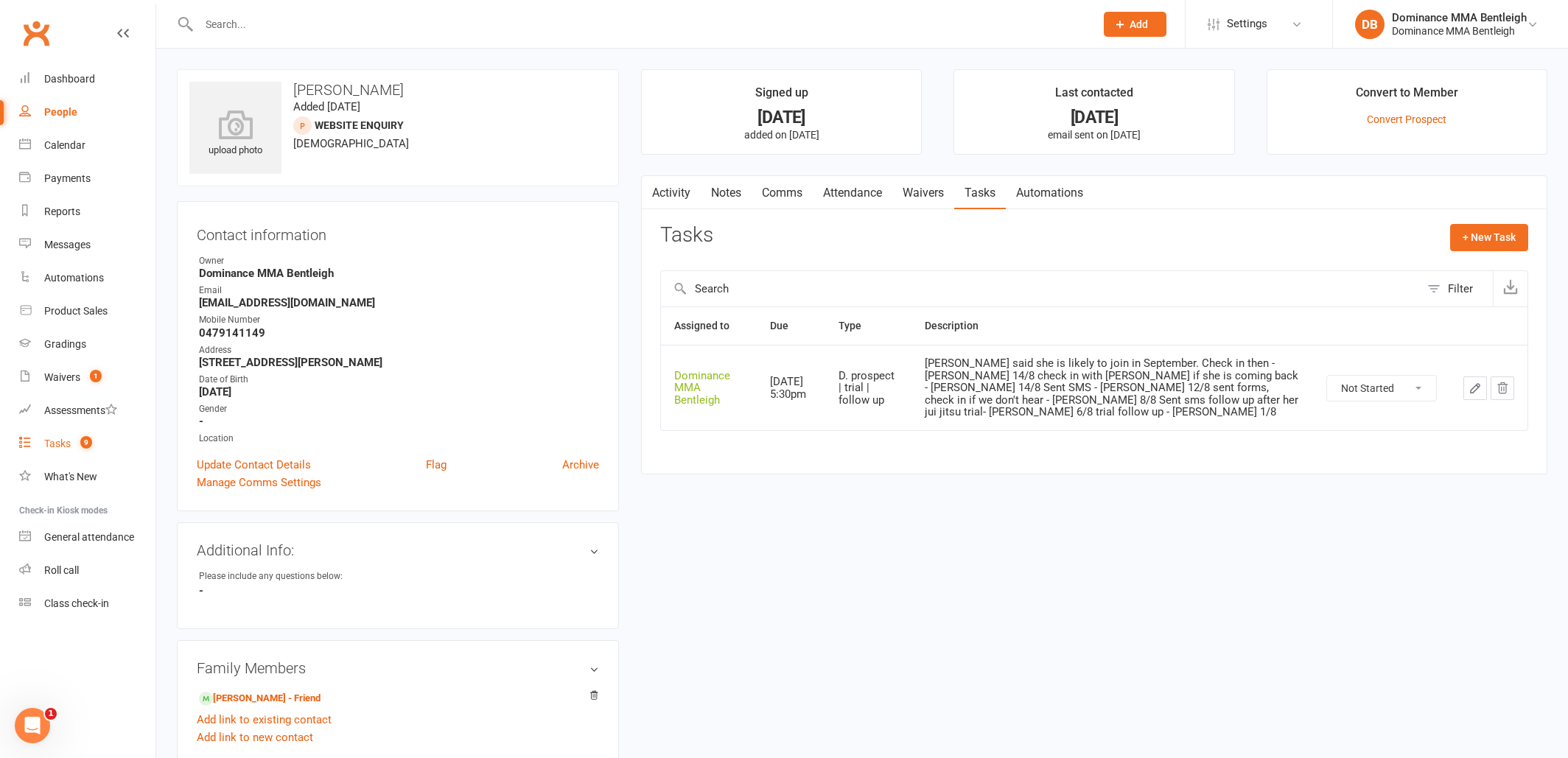
click at [70, 449] on link "Tasks 9" at bounding box center [87, 443] width 136 height 33
select select "incomplete"
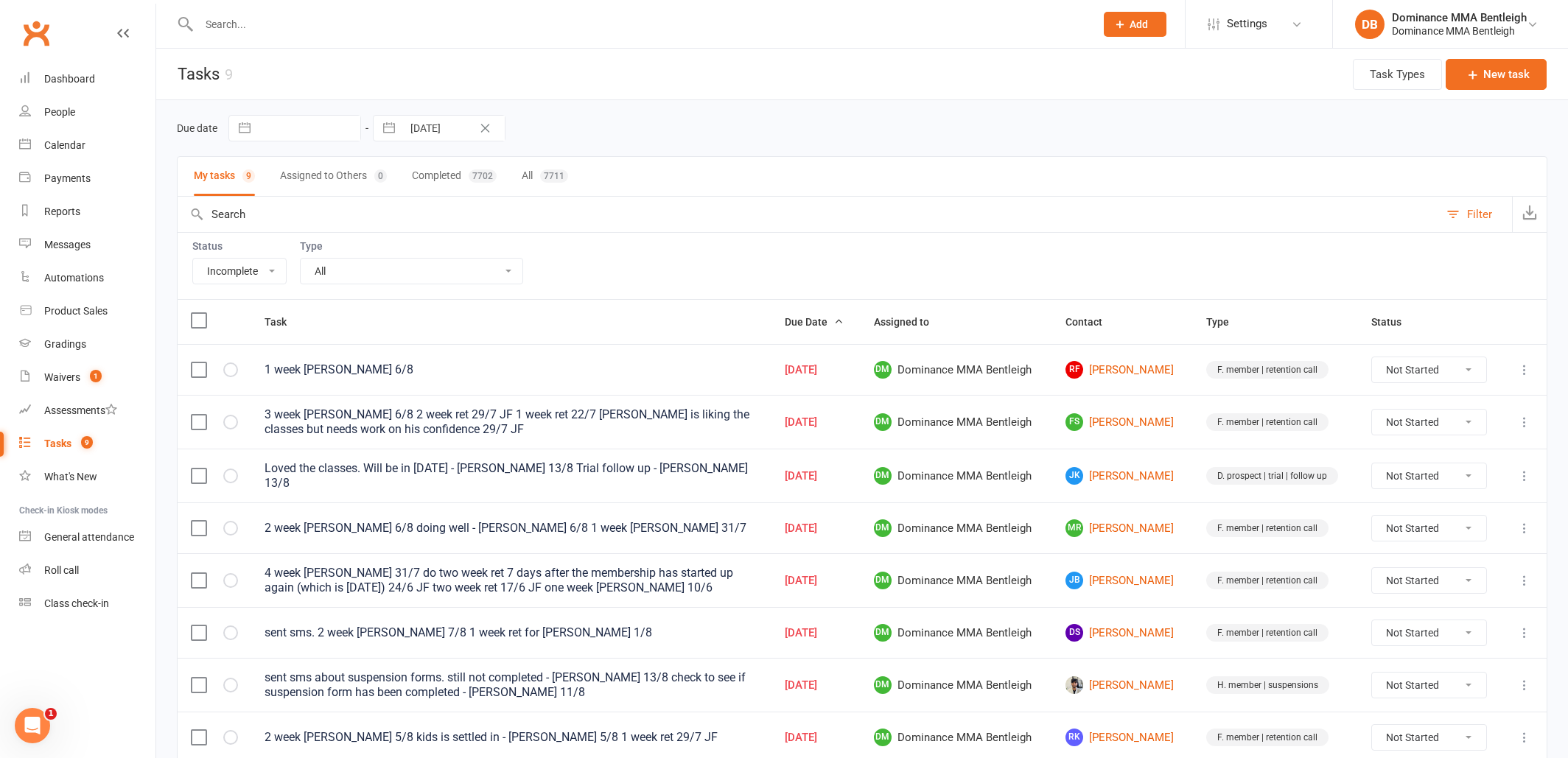
click at [487, 27] on input "text" at bounding box center [640, 24] width 891 height 21
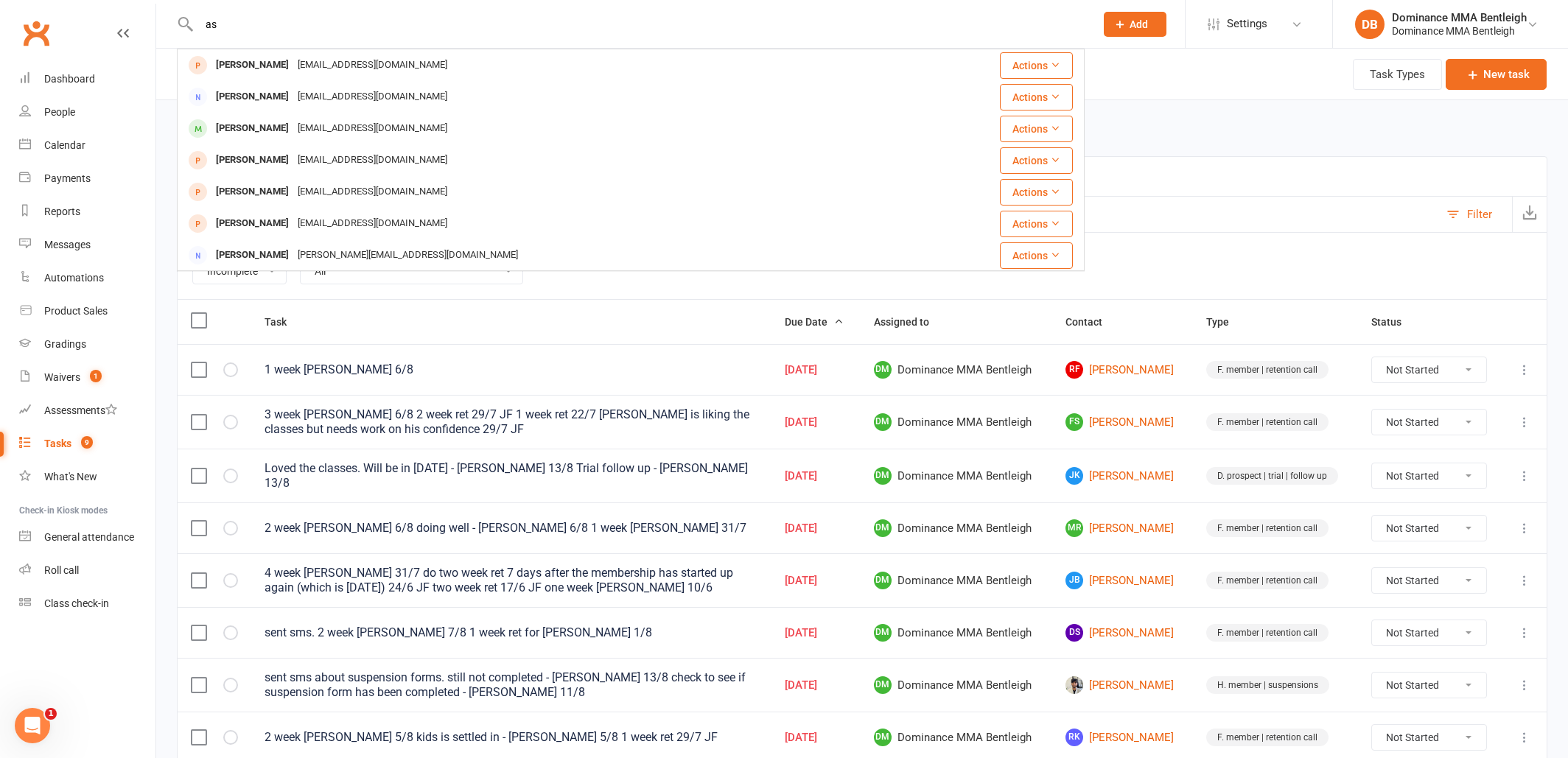
type input "a"
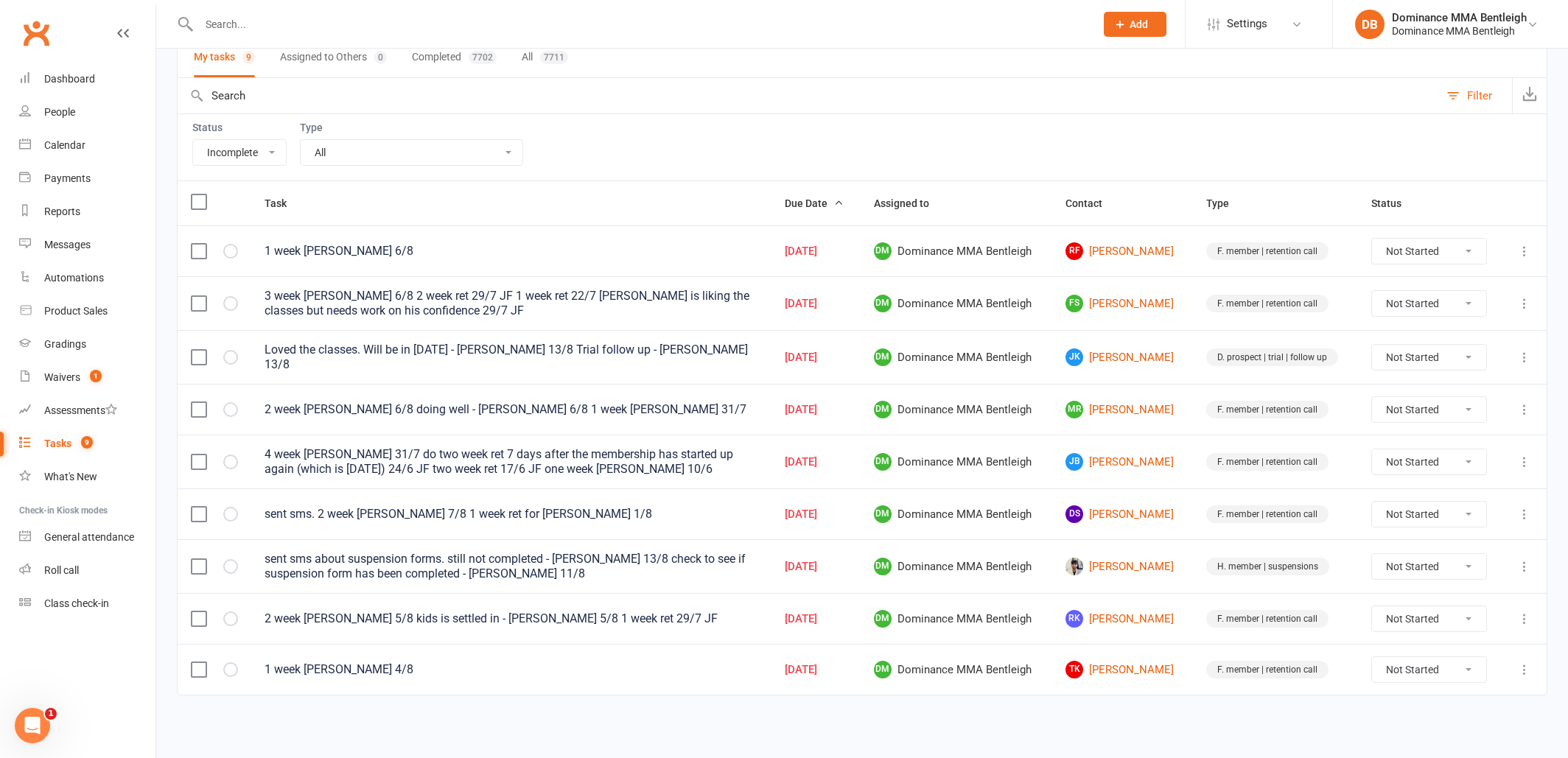
scroll to position [128, 0]
click at [1124, 300] on link "FS Fabio Spano" at bounding box center [1122, 303] width 114 height 17
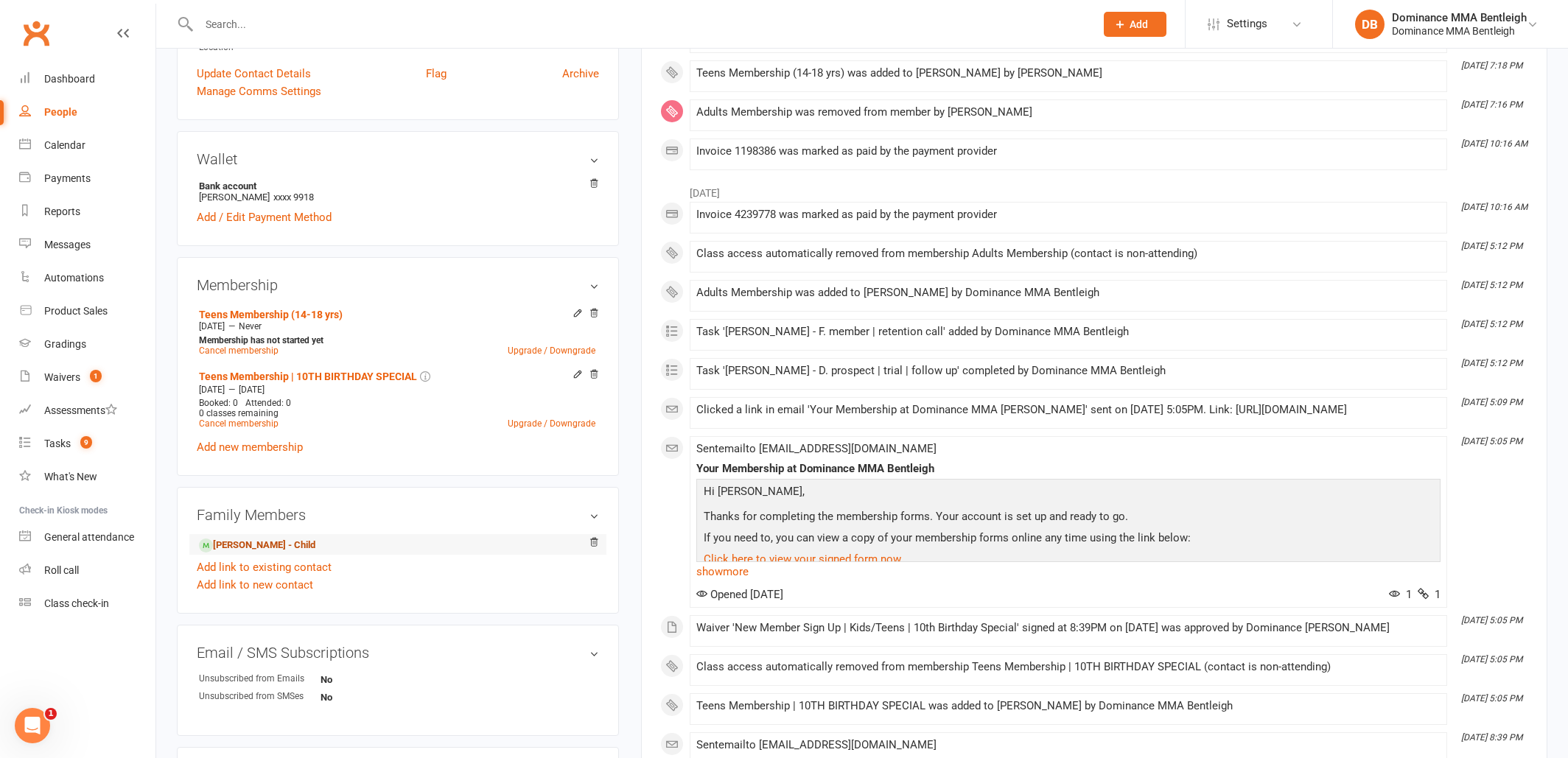
scroll to position [366, 1]
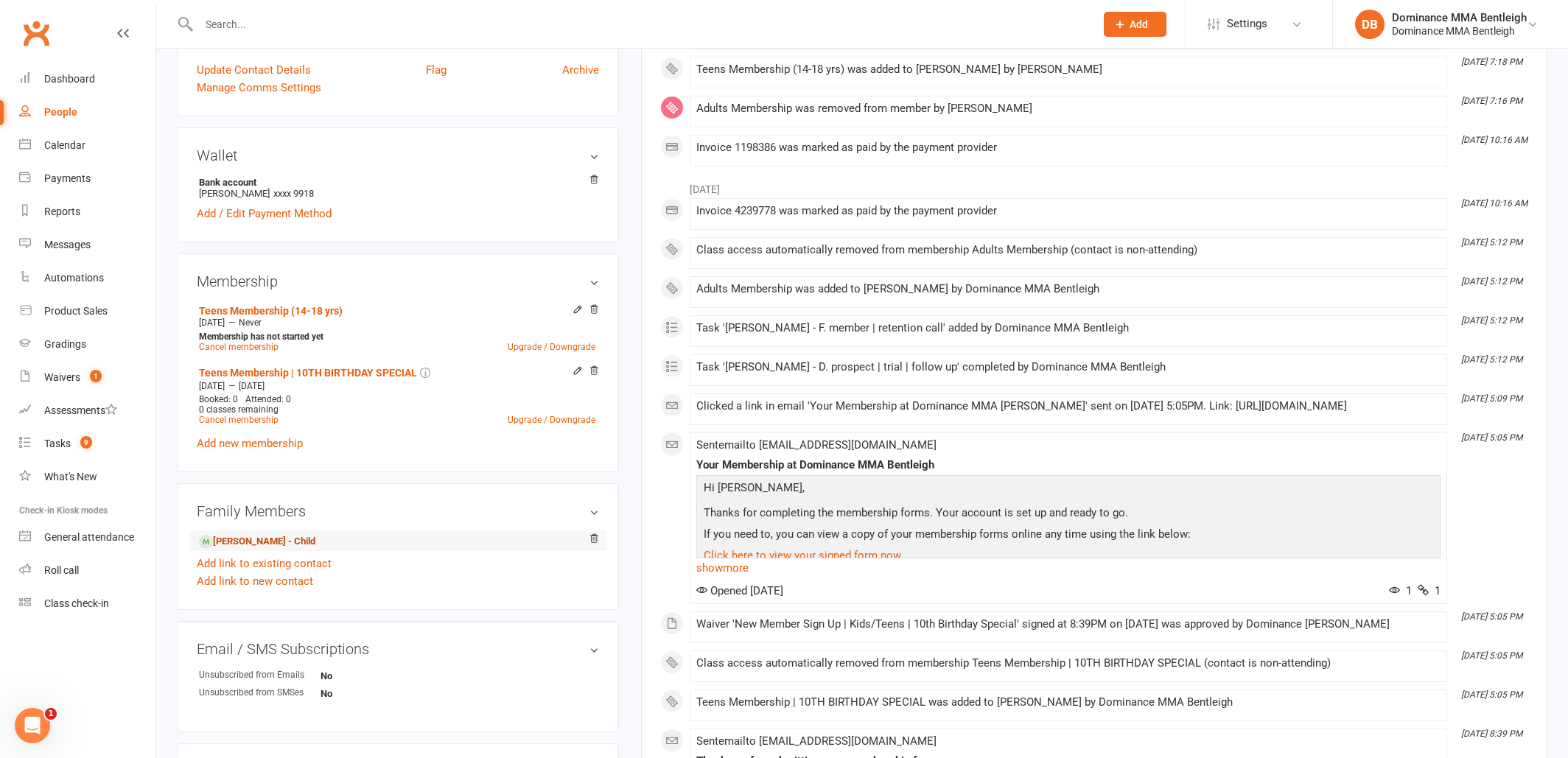
click at [264, 544] on link "Noah Spano - Child" at bounding box center [257, 541] width 116 height 16
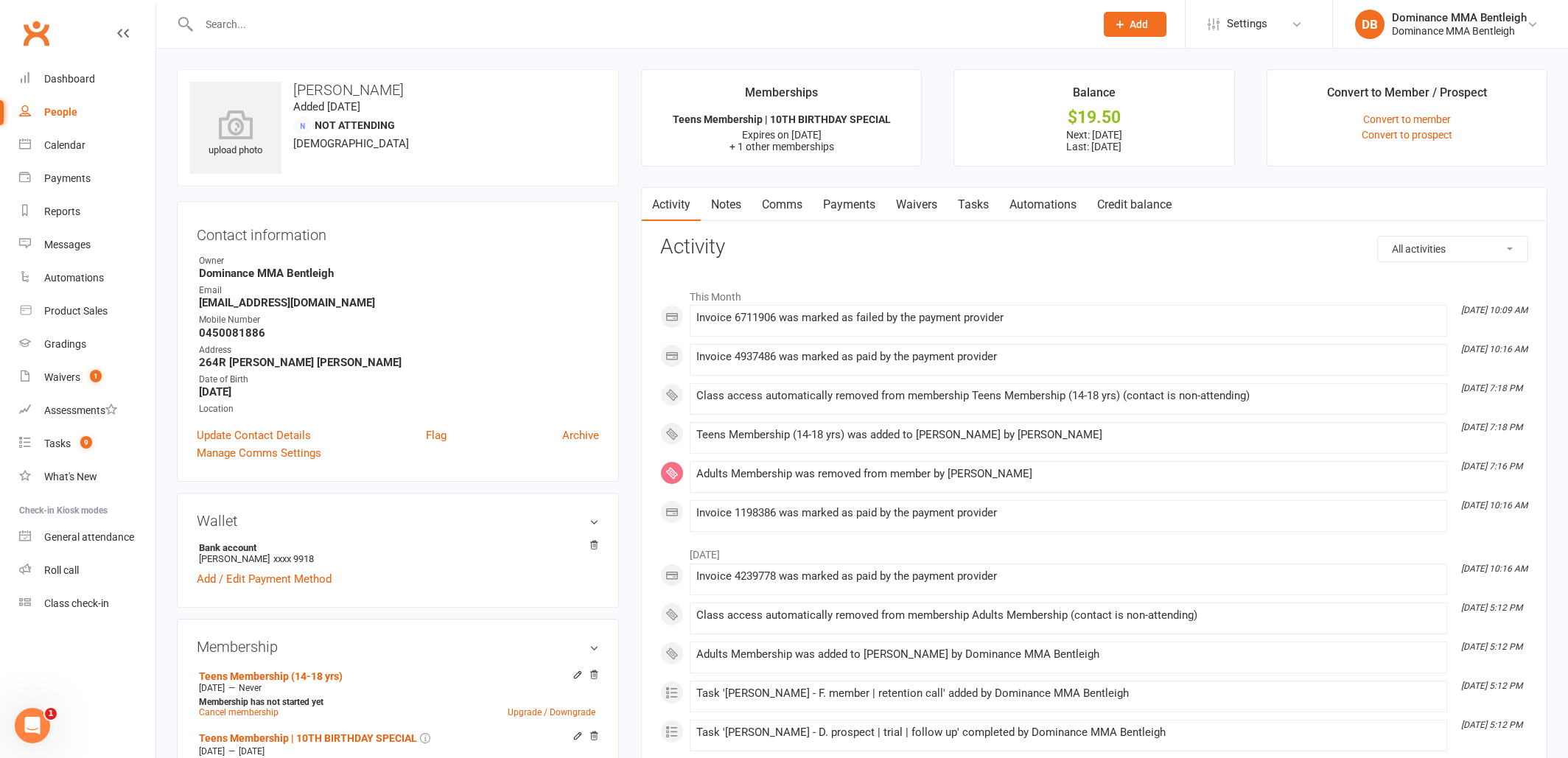
click at [985, 201] on link "Tasks" at bounding box center [973, 205] width 51 height 34
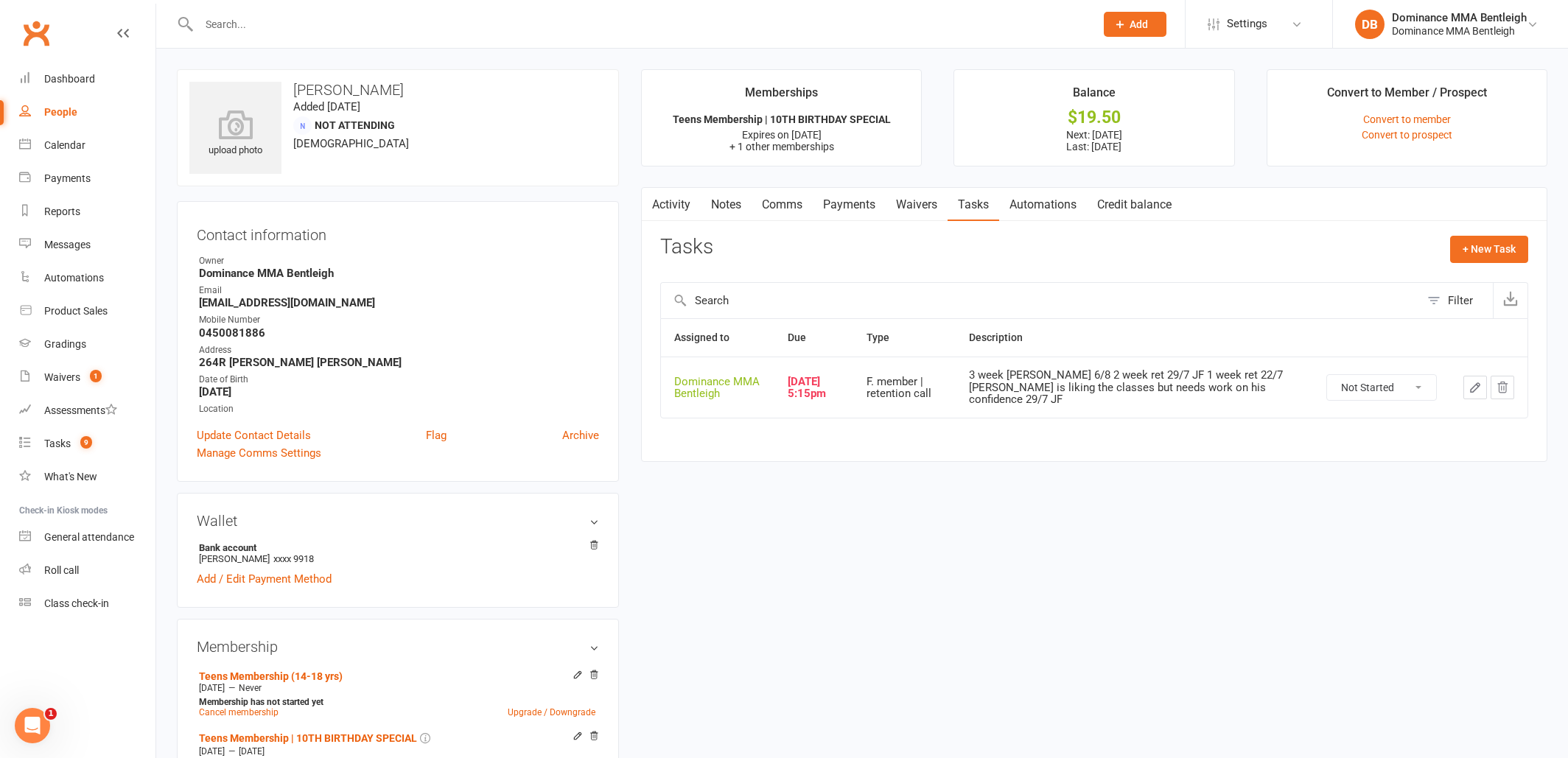
click at [1467, 388] on button "button" at bounding box center [1476, 388] width 24 height 24
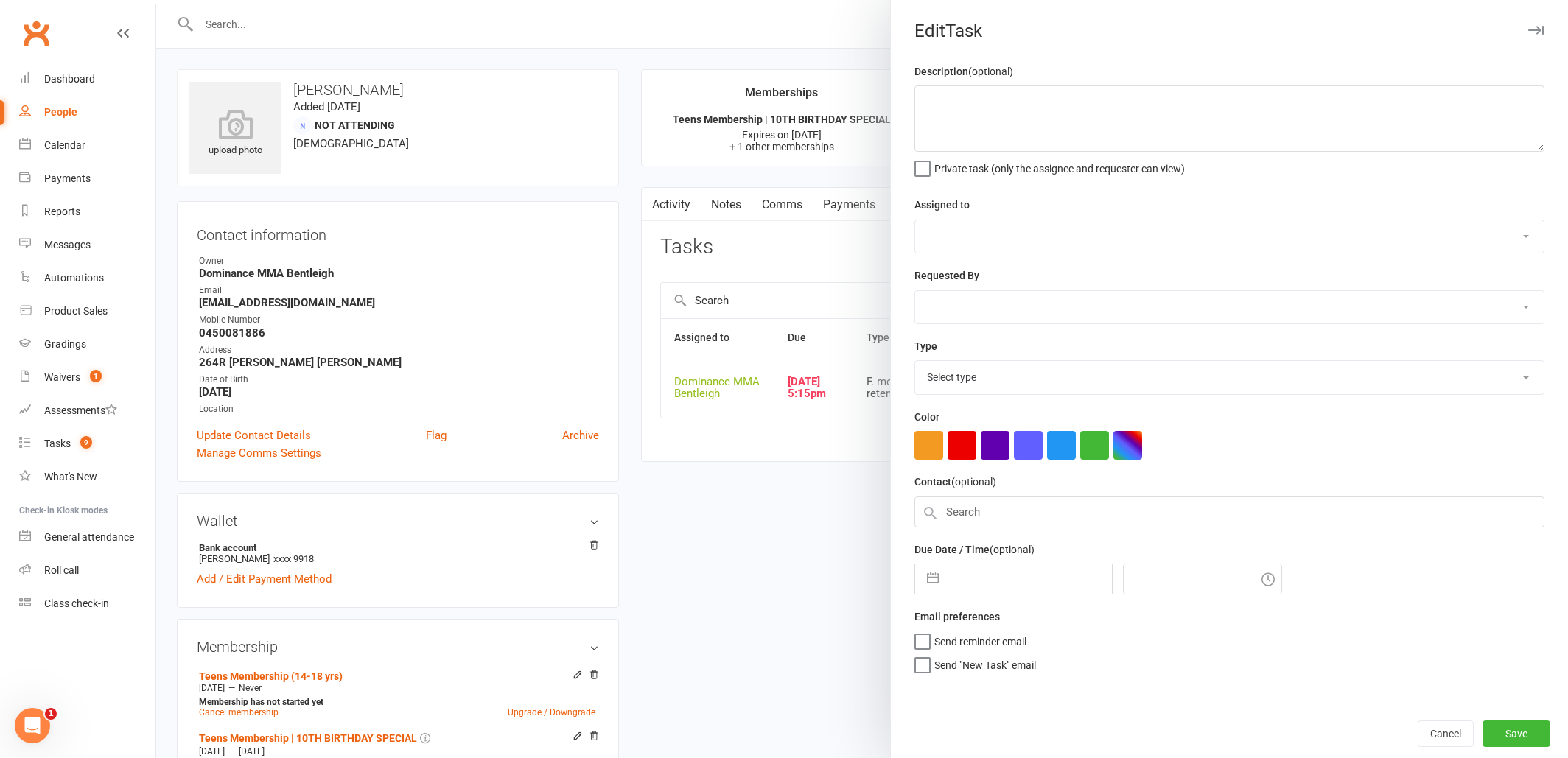
type textarea "3 week ret - Ellen 6/8 2 week ret 29/7 JF 1 week ret 22/7 JF Noah is liking the…"
select select "24839"
type input "13 Aug 2025"
type input "5:15pm"
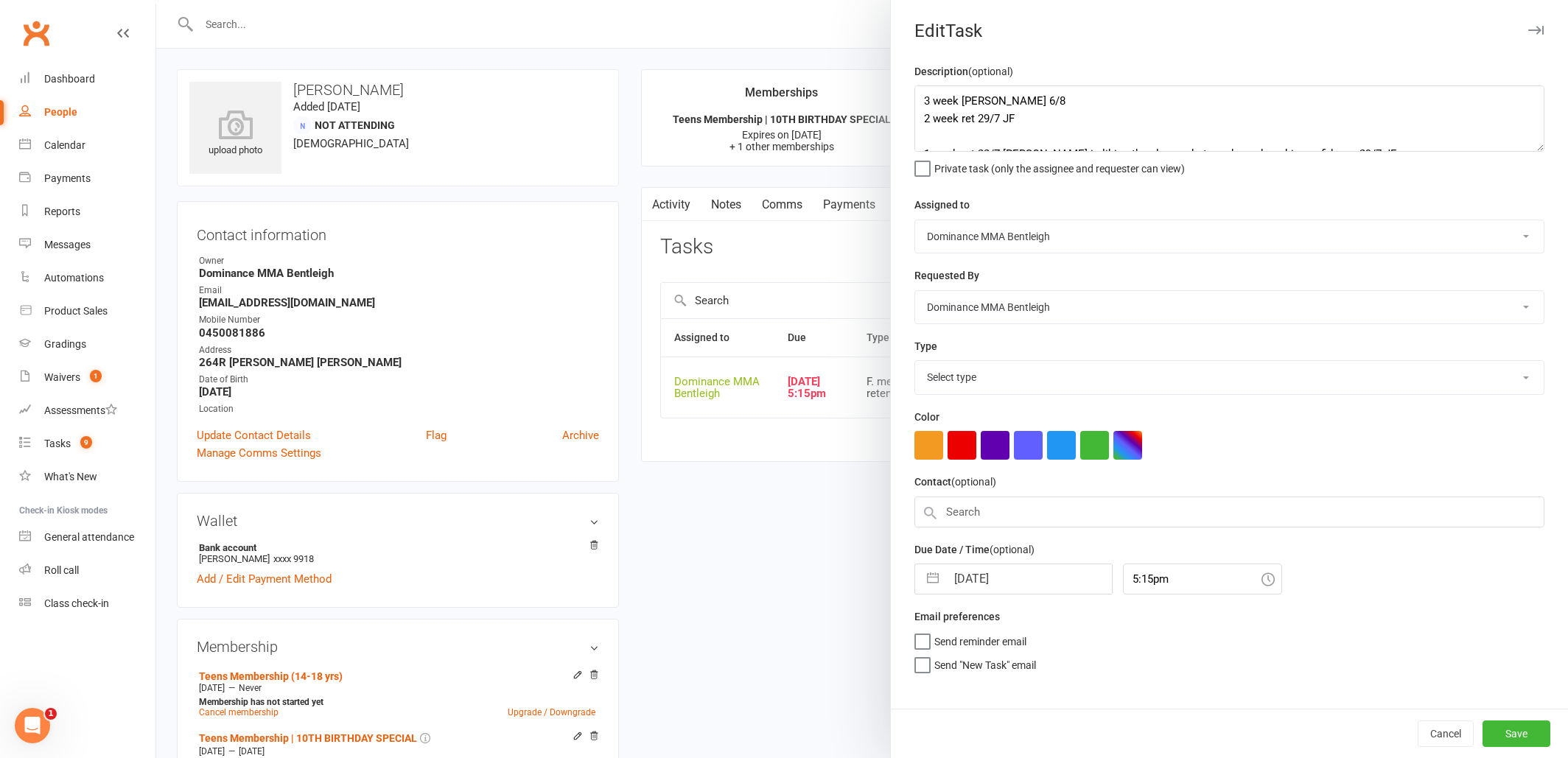
select select "13789"
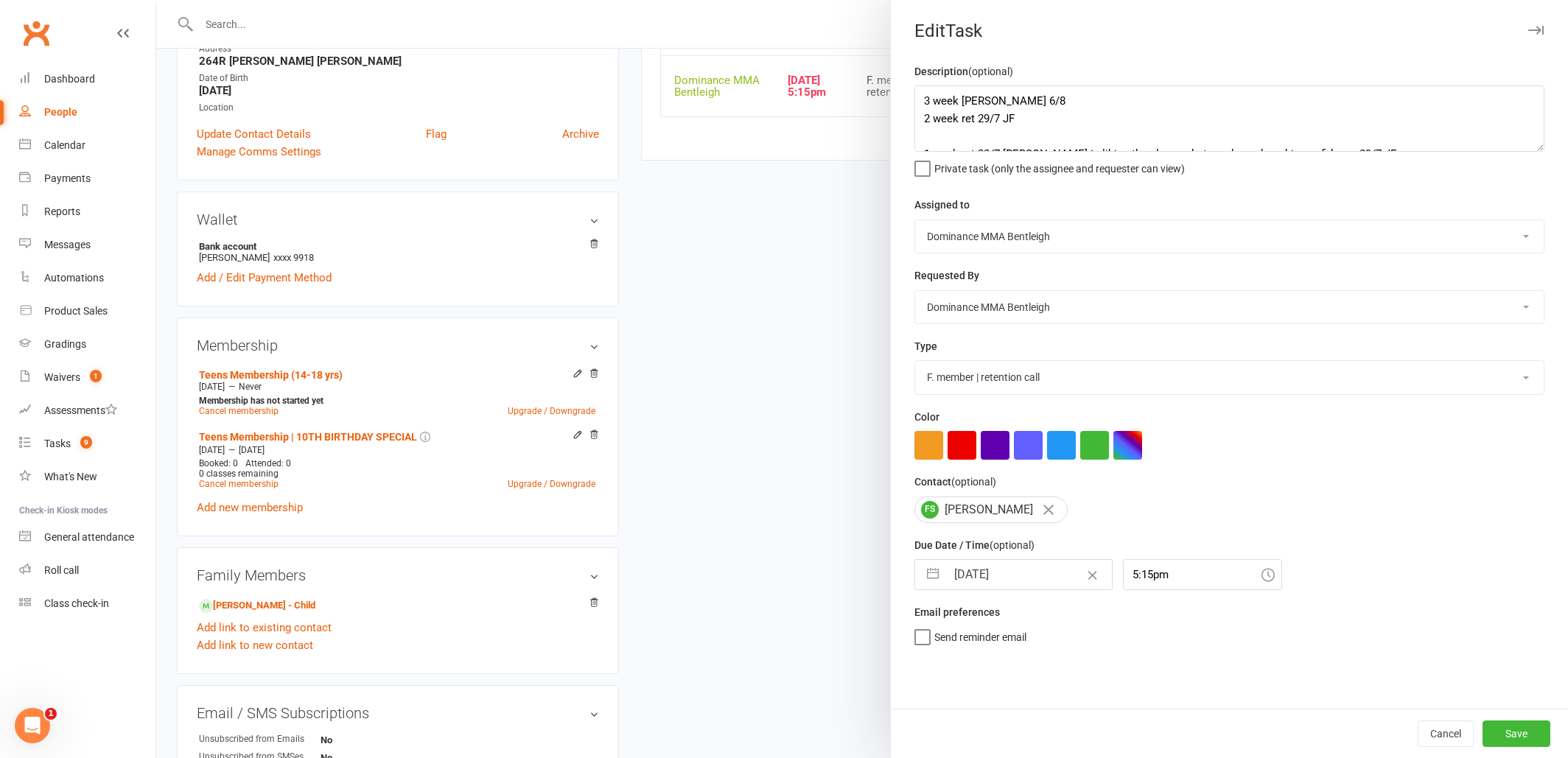
scroll to position [304, 0]
click at [249, 603] on div at bounding box center [862, 379] width 1412 height 758
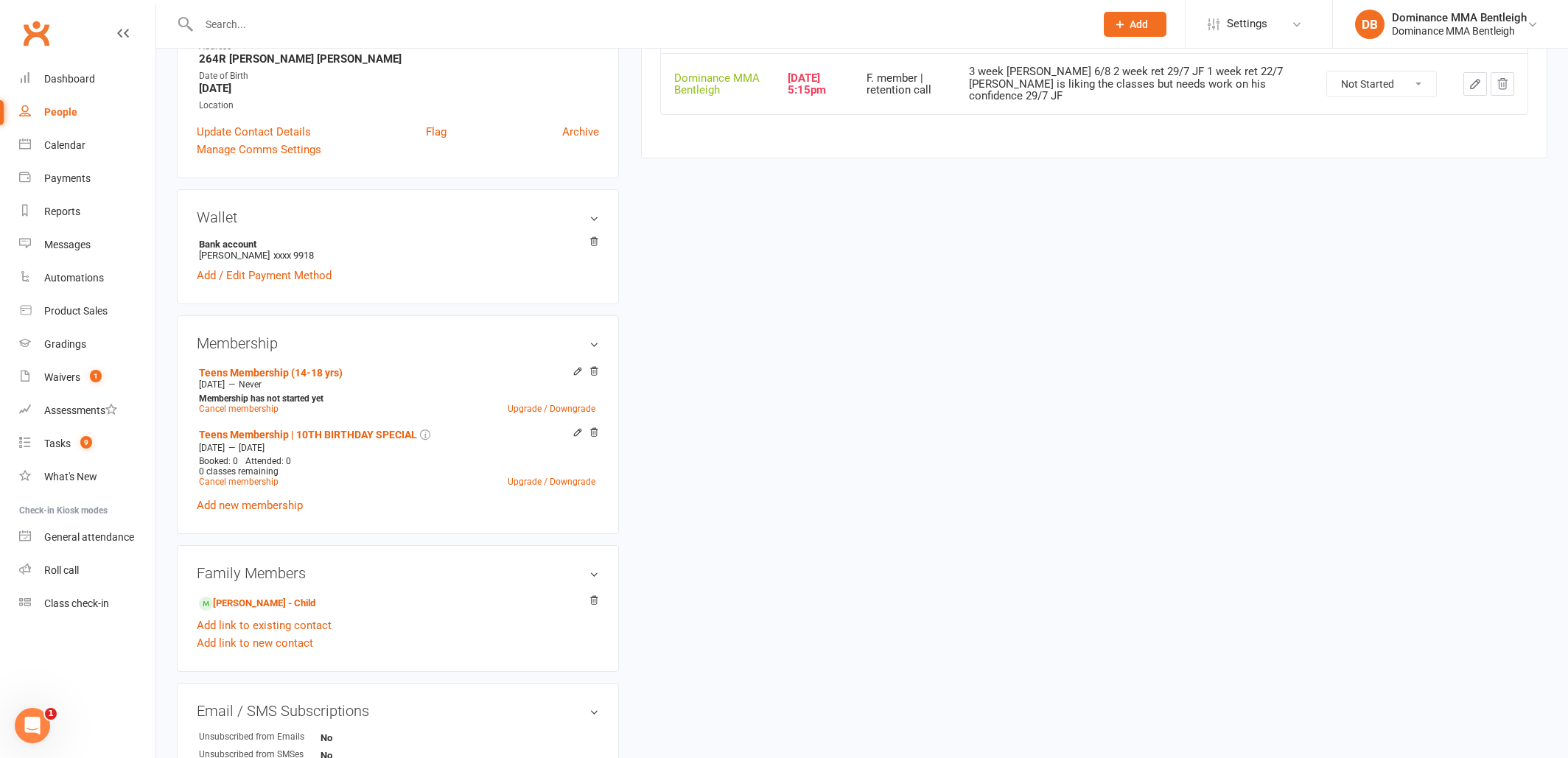
click at [252, 609] on link "Noah Spano - Child" at bounding box center [257, 603] width 116 height 16
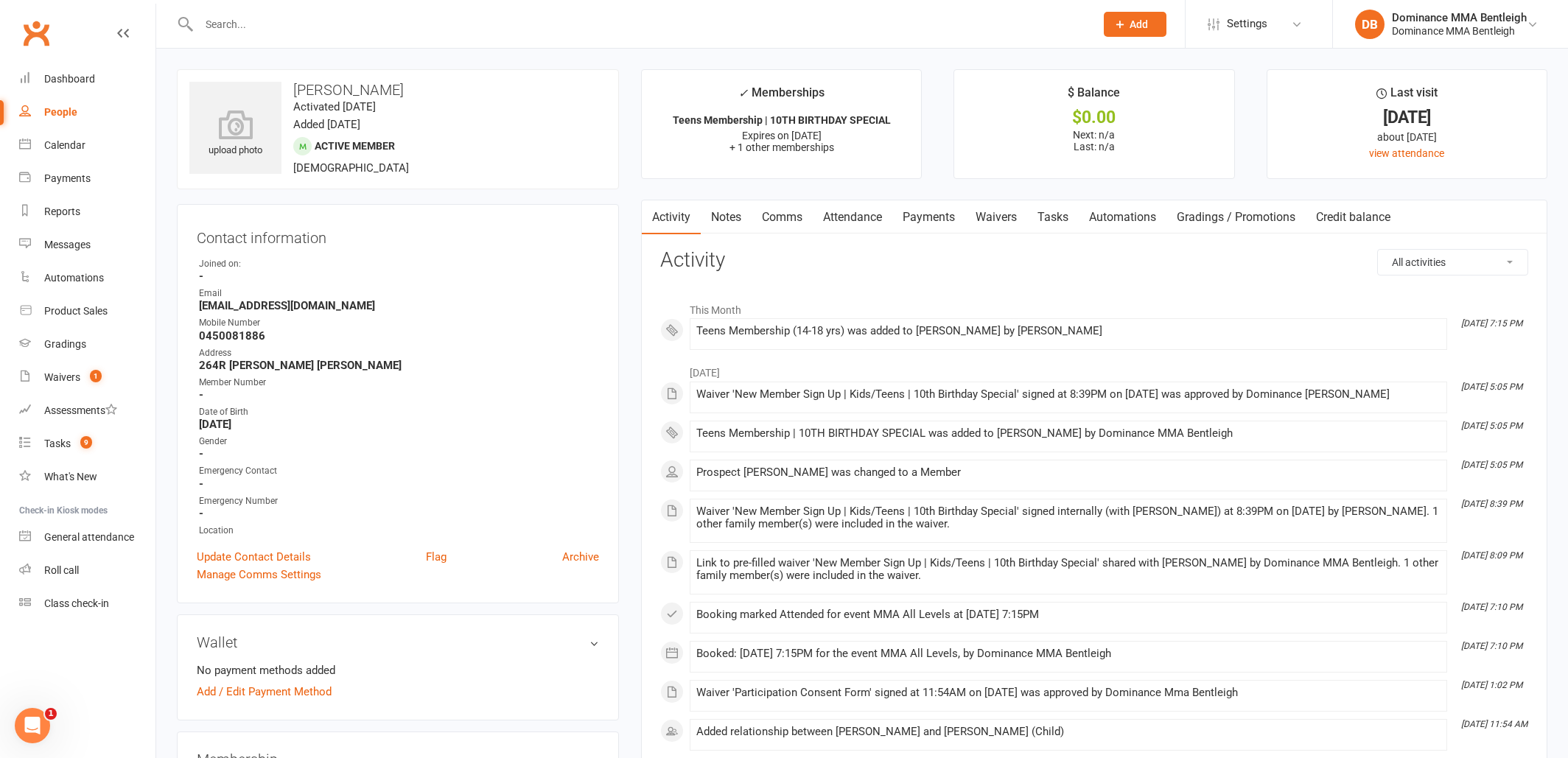
click at [873, 230] on link "Attendance" at bounding box center [852, 217] width 80 height 34
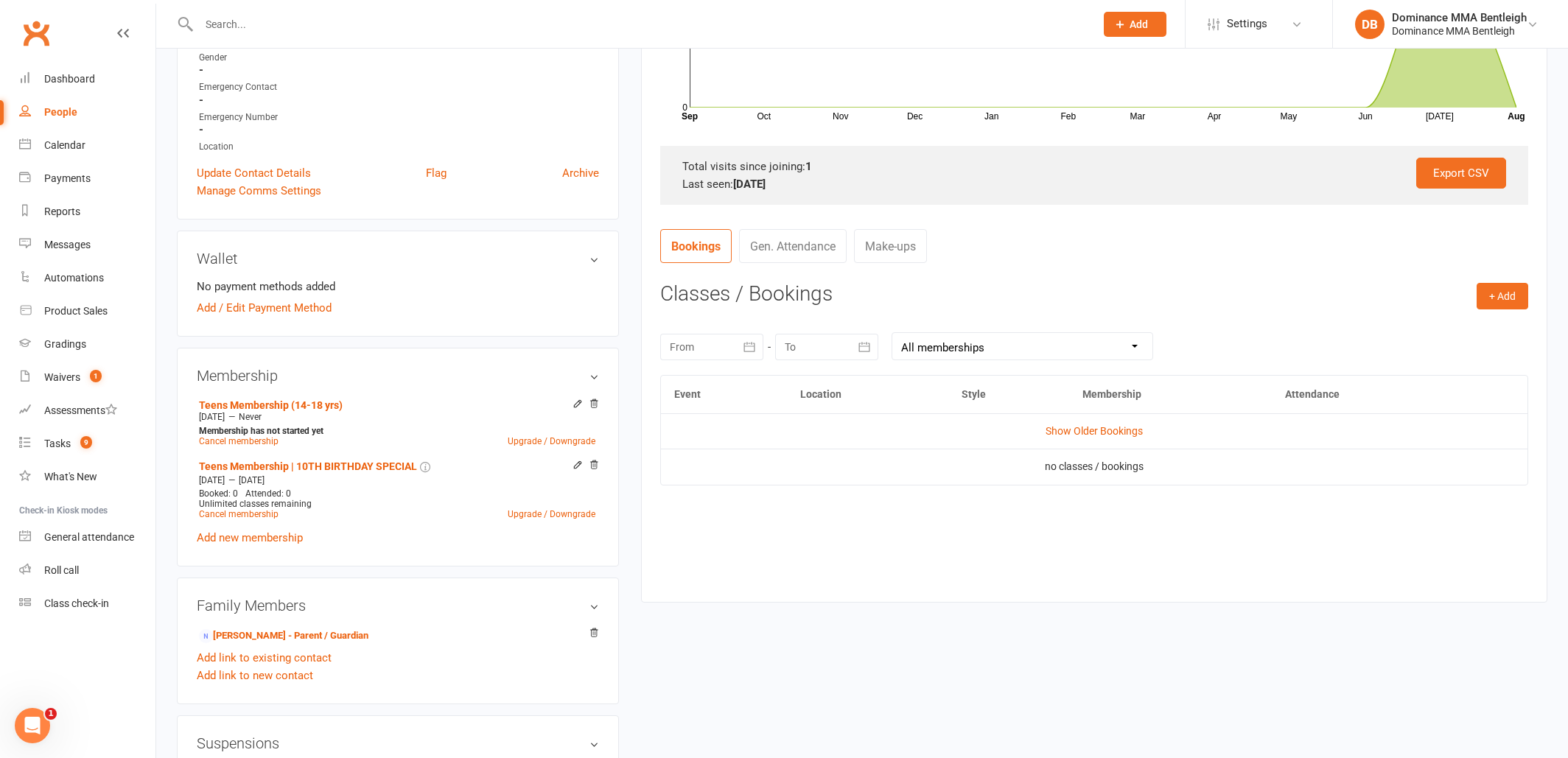
scroll to position [402, 0]
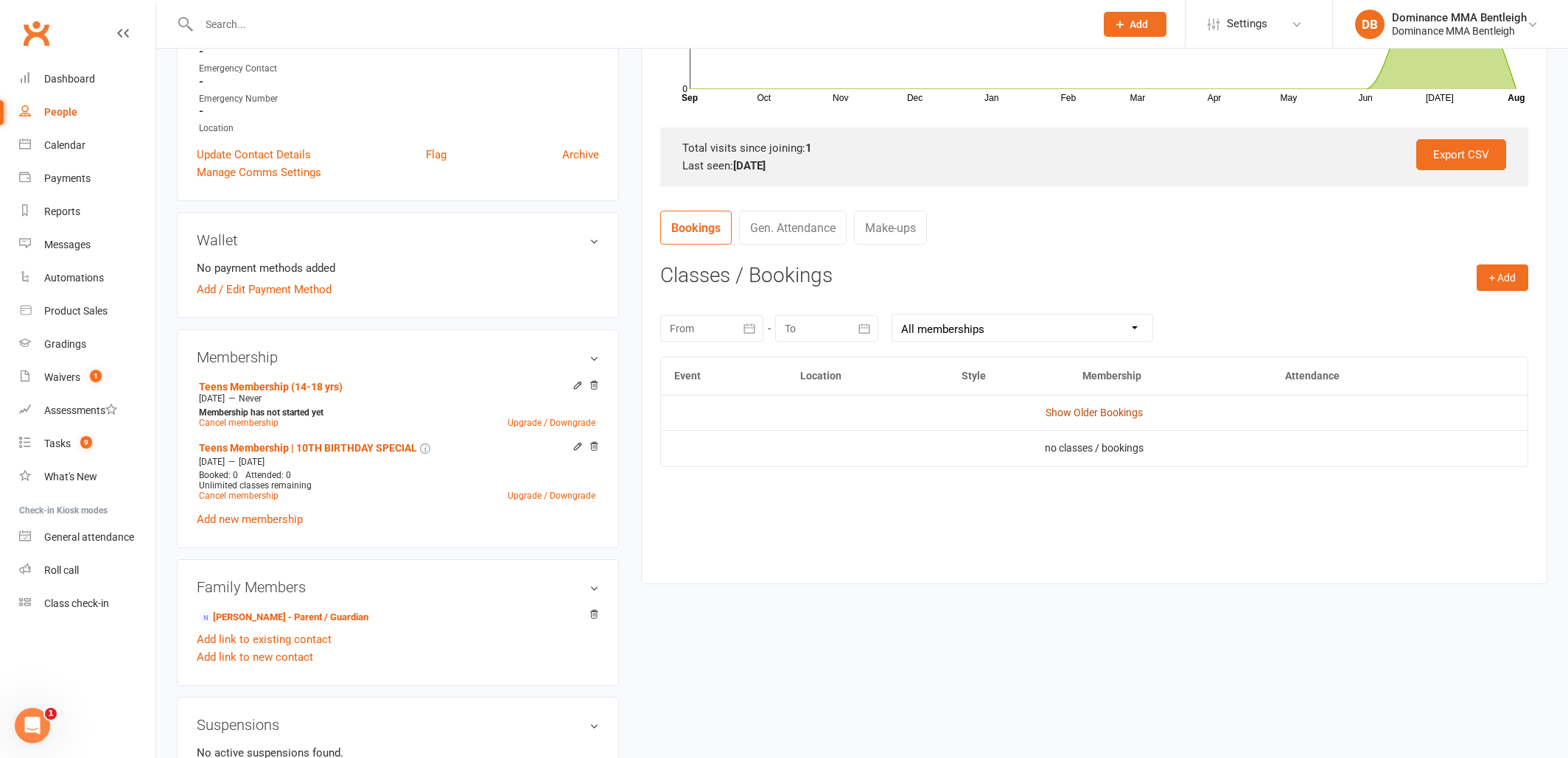
click at [1118, 415] on link "Show Older Bookings" at bounding box center [1094, 412] width 97 height 12
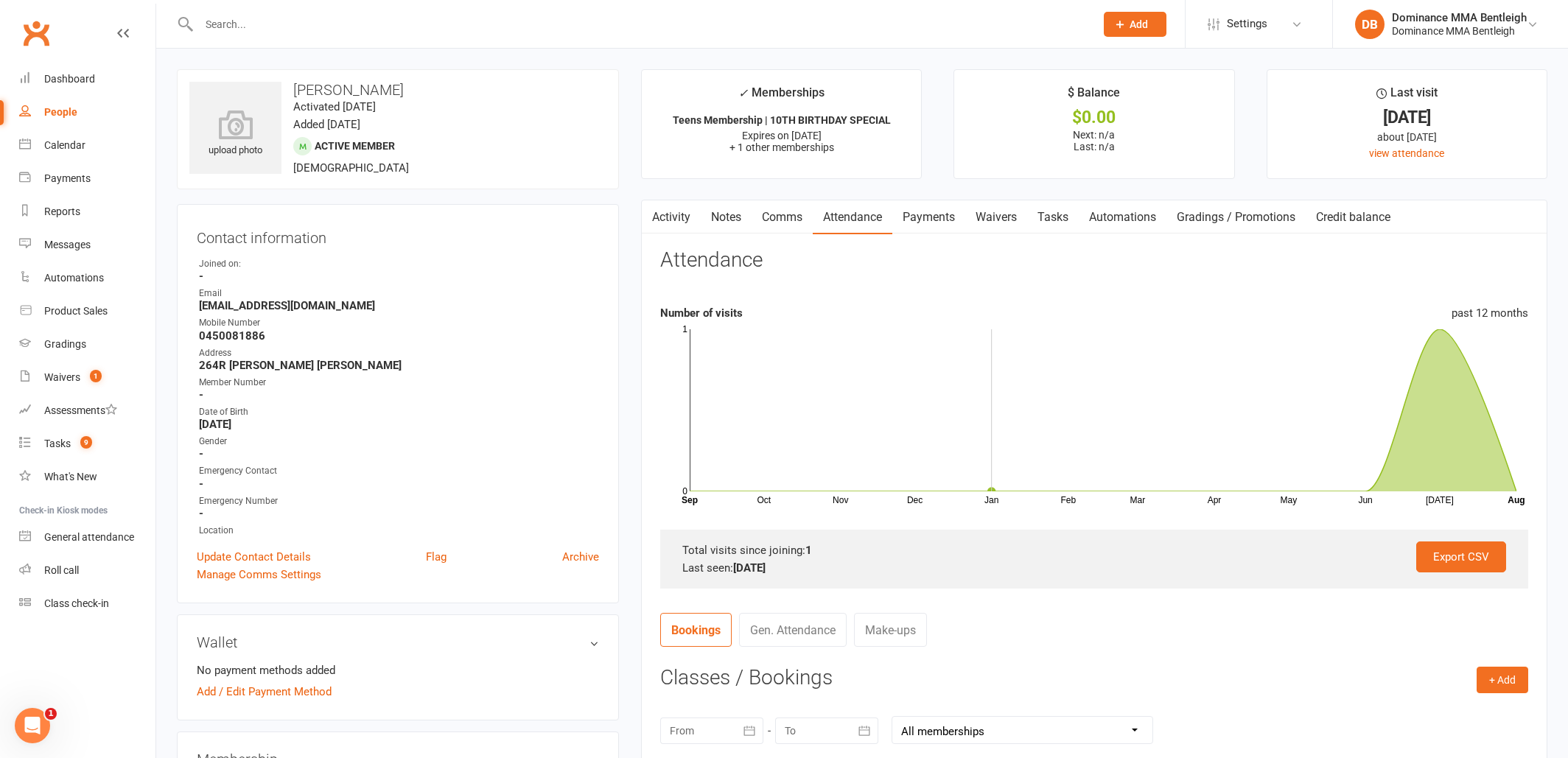
scroll to position [0, 0]
click at [1062, 219] on link "Tasks" at bounding box center [1052, 217] width 51 height 34
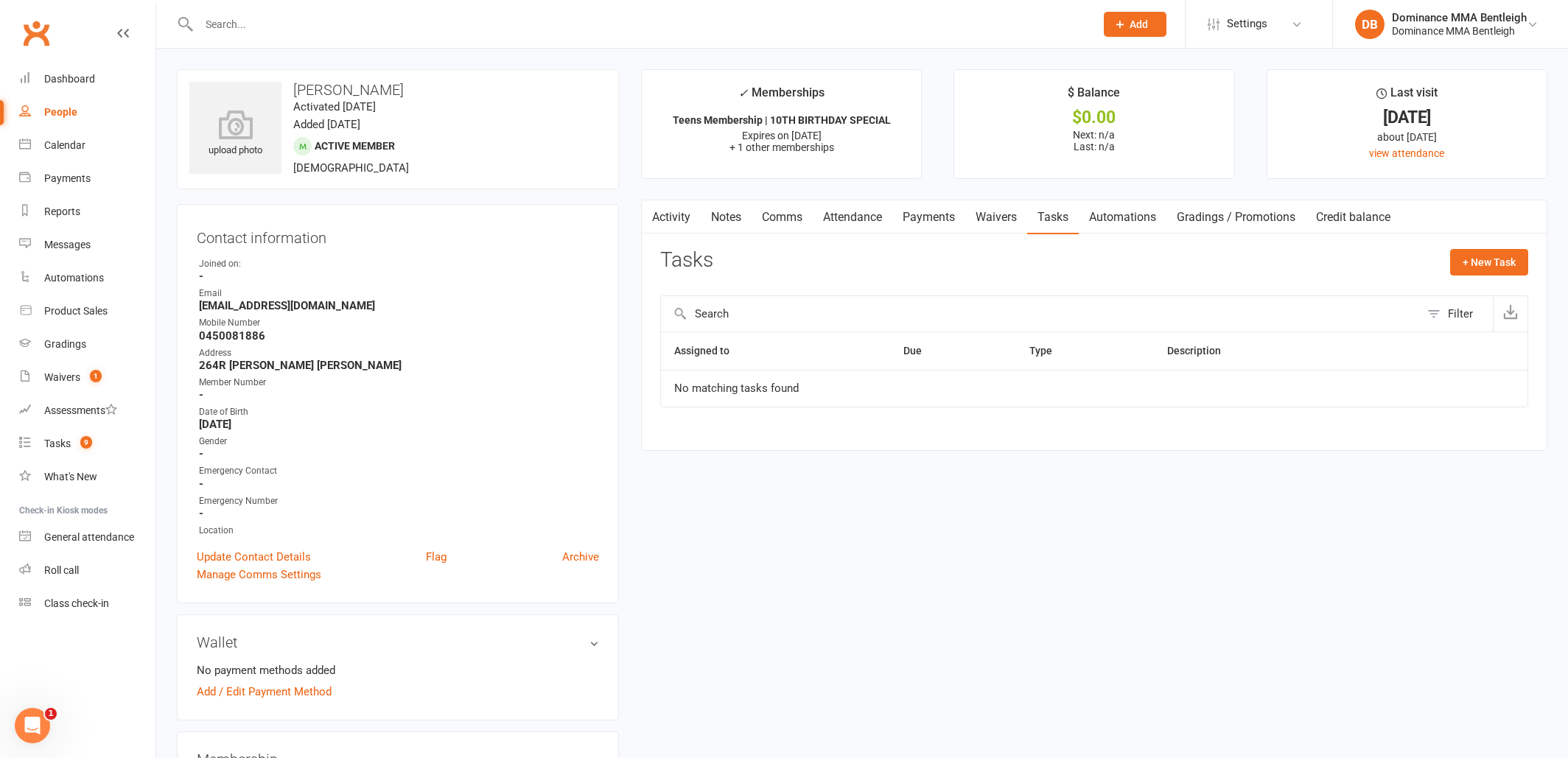
click at [1065, 222] on link "Tasks" at bounding box center [1052, 217] width 51 height 34
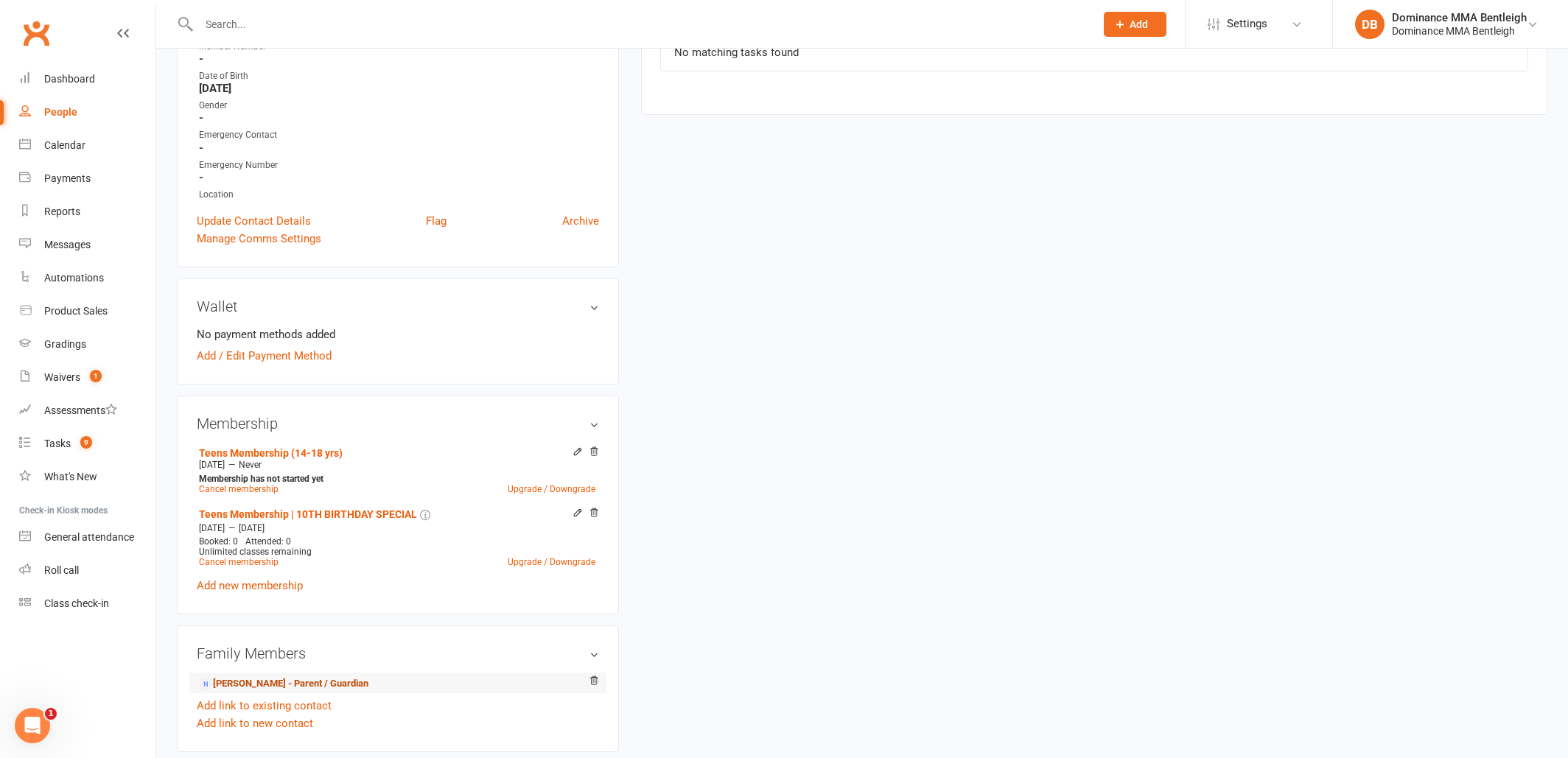
scroll to position [336, 0]
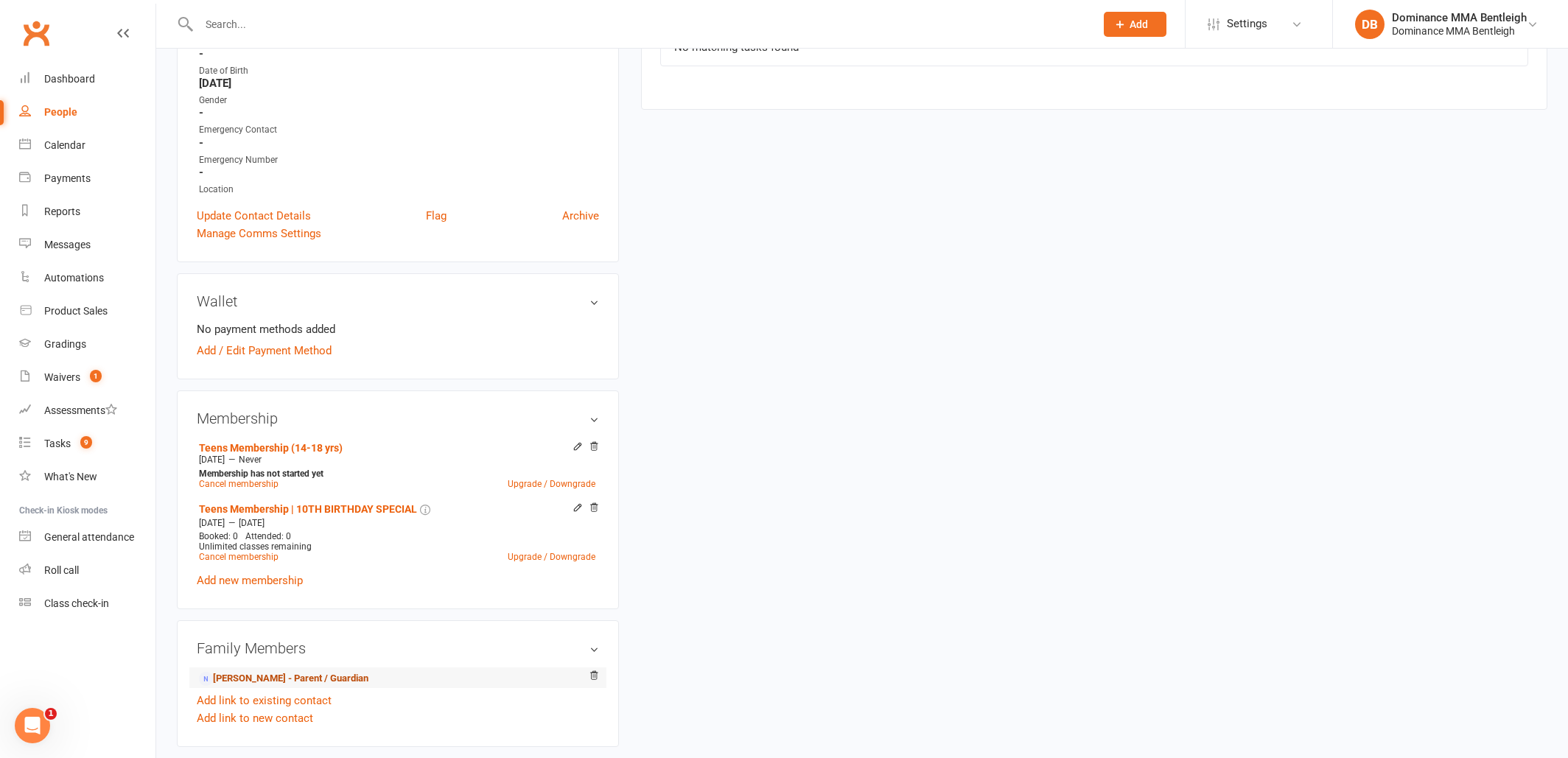
click at [268, 679] on link "Fabio Spano - Parent / Guardian" at bounding box center [283, 678] width 169 height 16
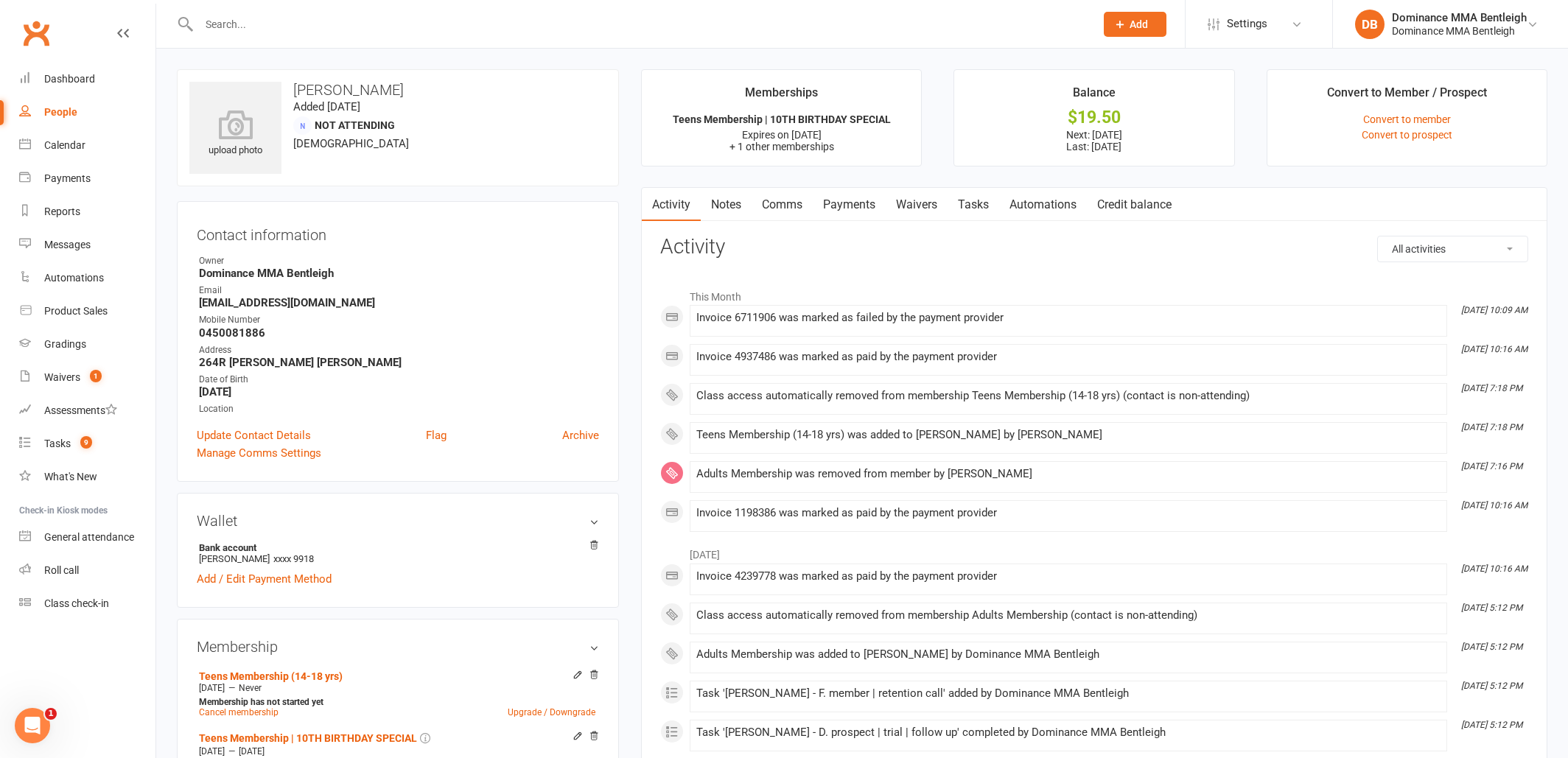
click at [988, 217] on link "Tasks" at bounding box center [973, 205] width 51 height 34
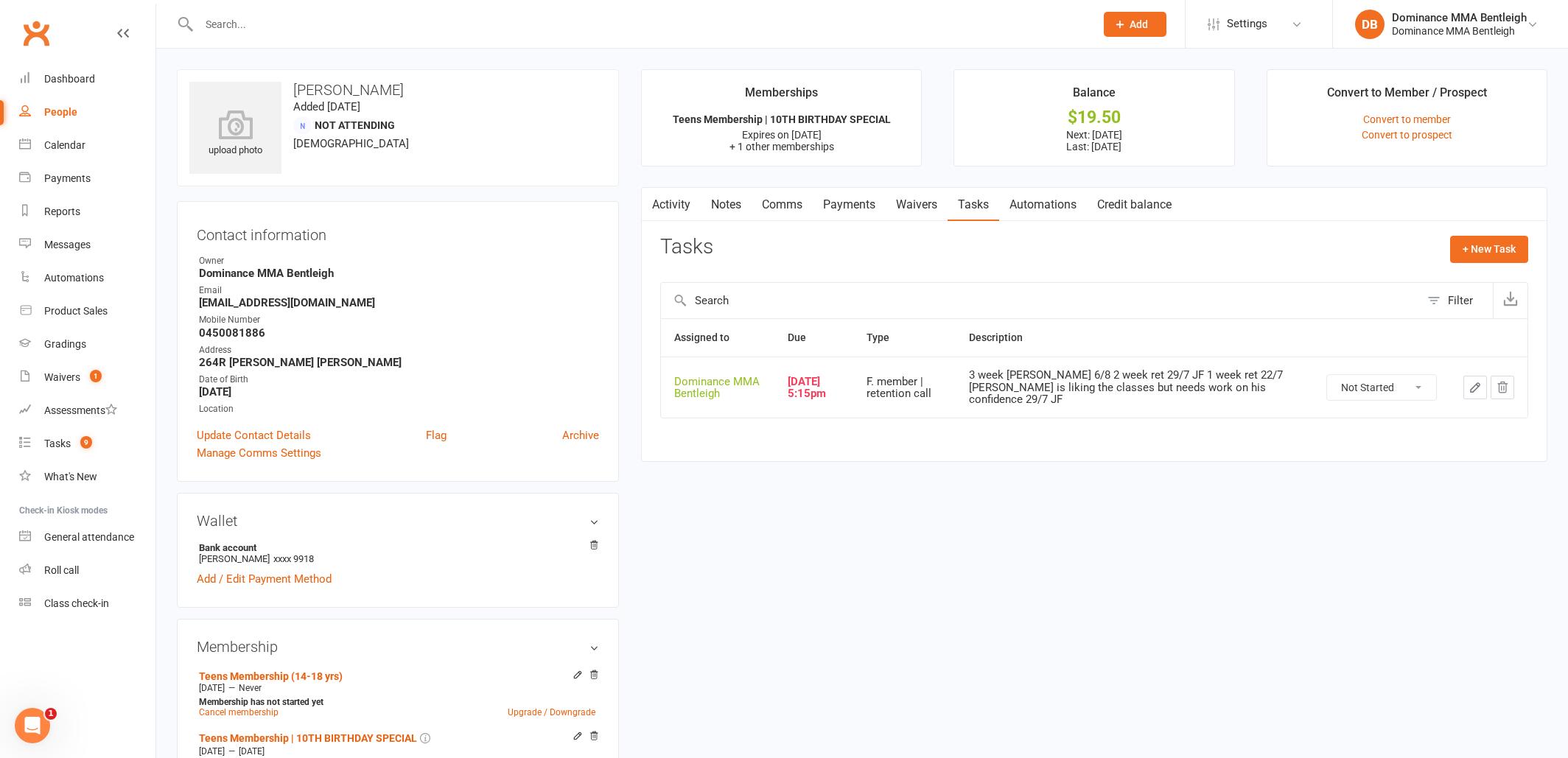
click at [1475, 381] on icon "button" at bounding box center [1475, 388] width 14 height 14
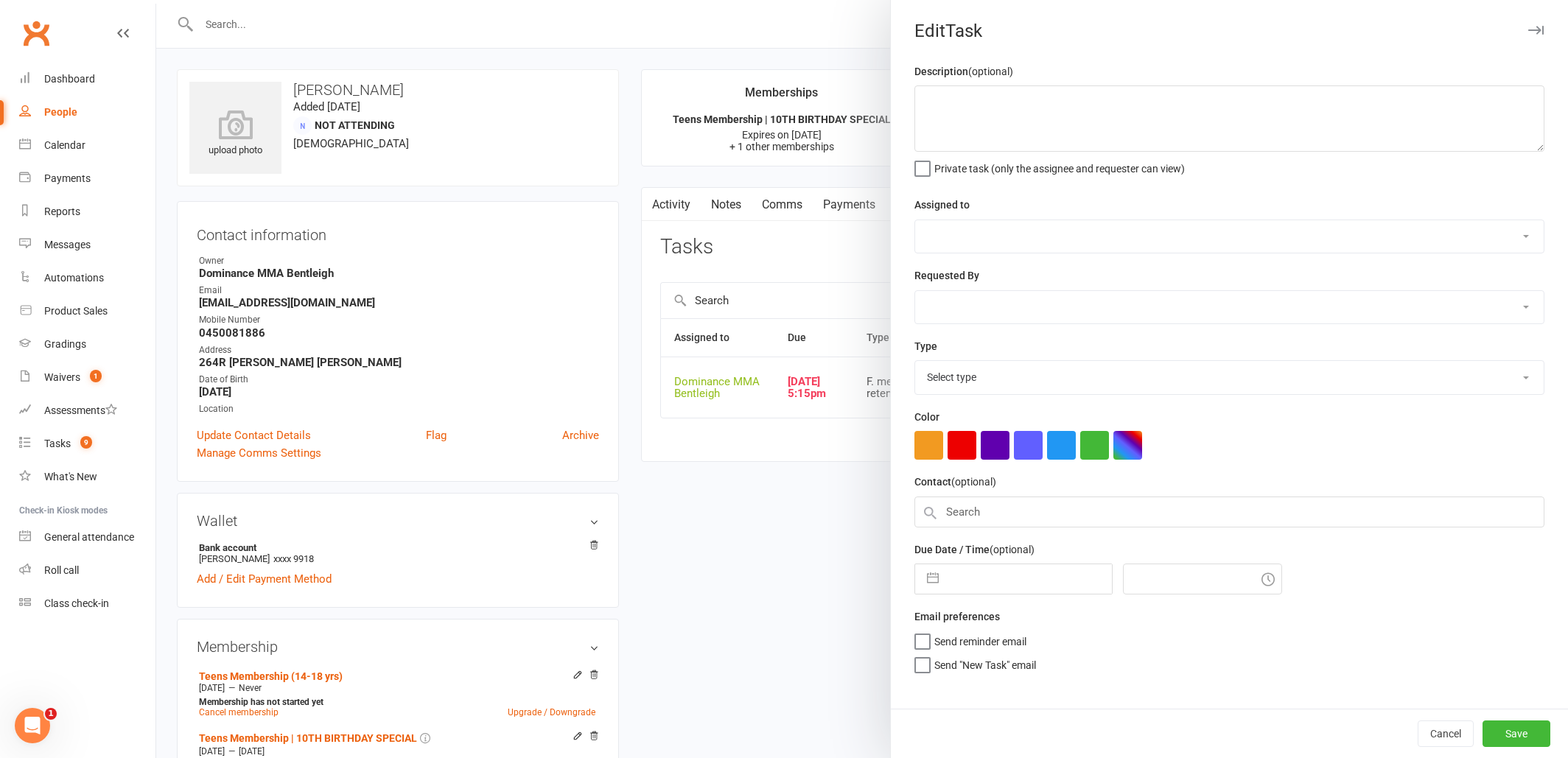
type textarea "3 week ret - Ellen 6/8 2 week ret 29/7 JF 1 week ret 22/7 JF Noah is liking the…"
select select "24839"
type input "13 Aug 2025"
type input "5:15pm"
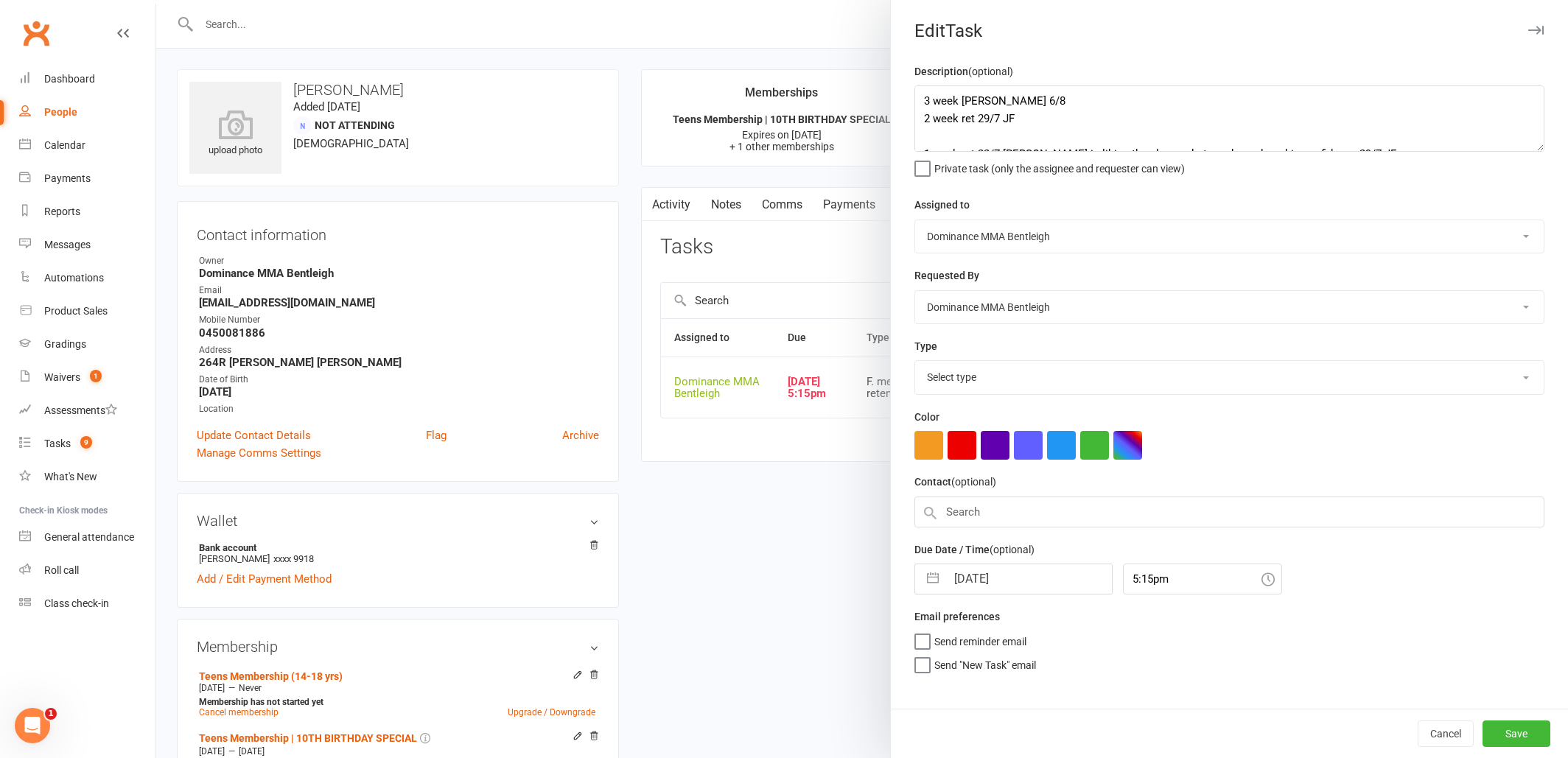
select select "13789"
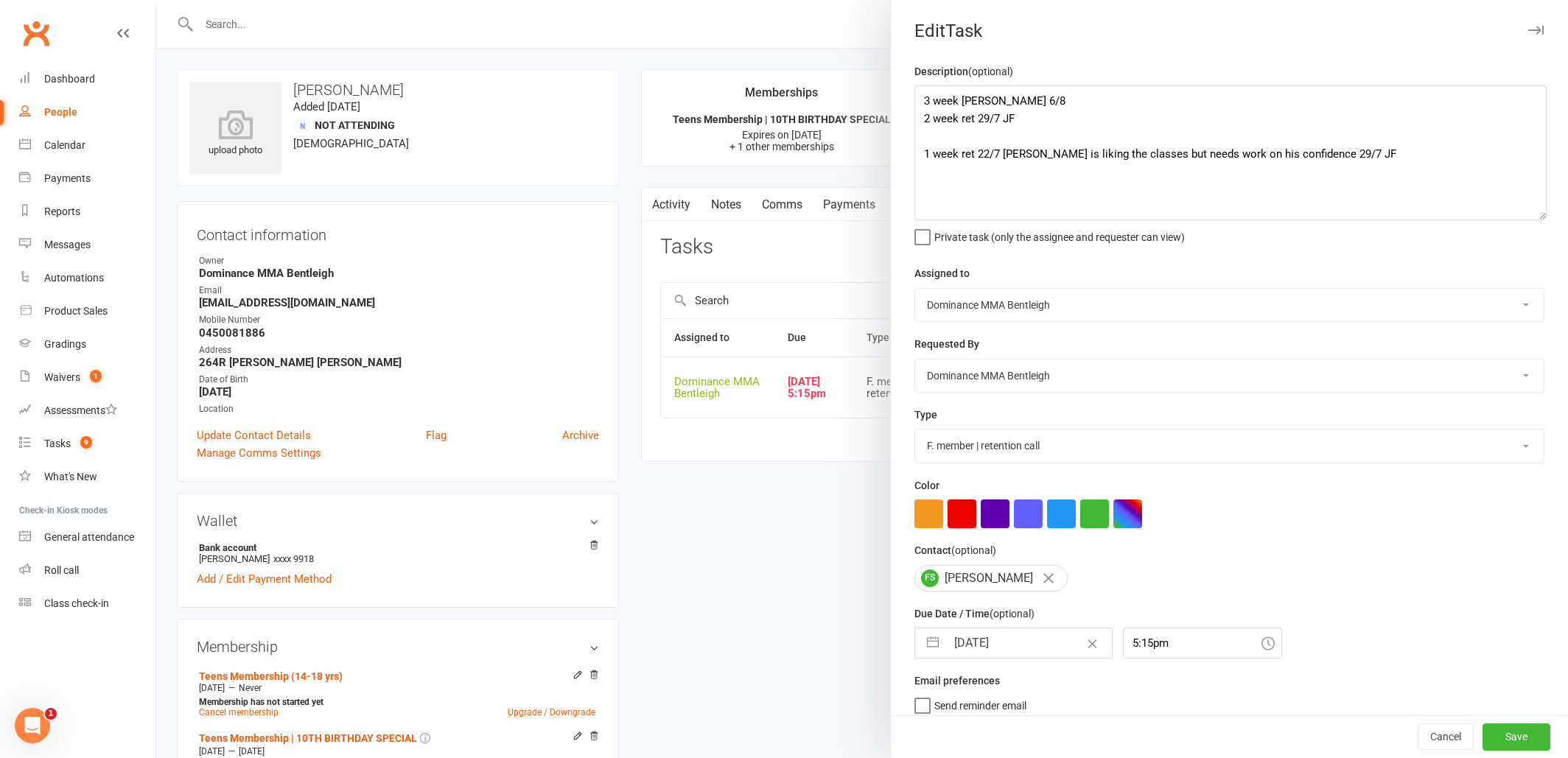
click at [1543, 214] on textarea "3 week ret - Ellen 6/8 2 week ret 29/7 JF 1 week ret 22/7 JF Noah is liking the…" at bounding box center [1230, 152] width 632 height 134
select select "6"
select select "2025"
select select "7"
select select "2025"
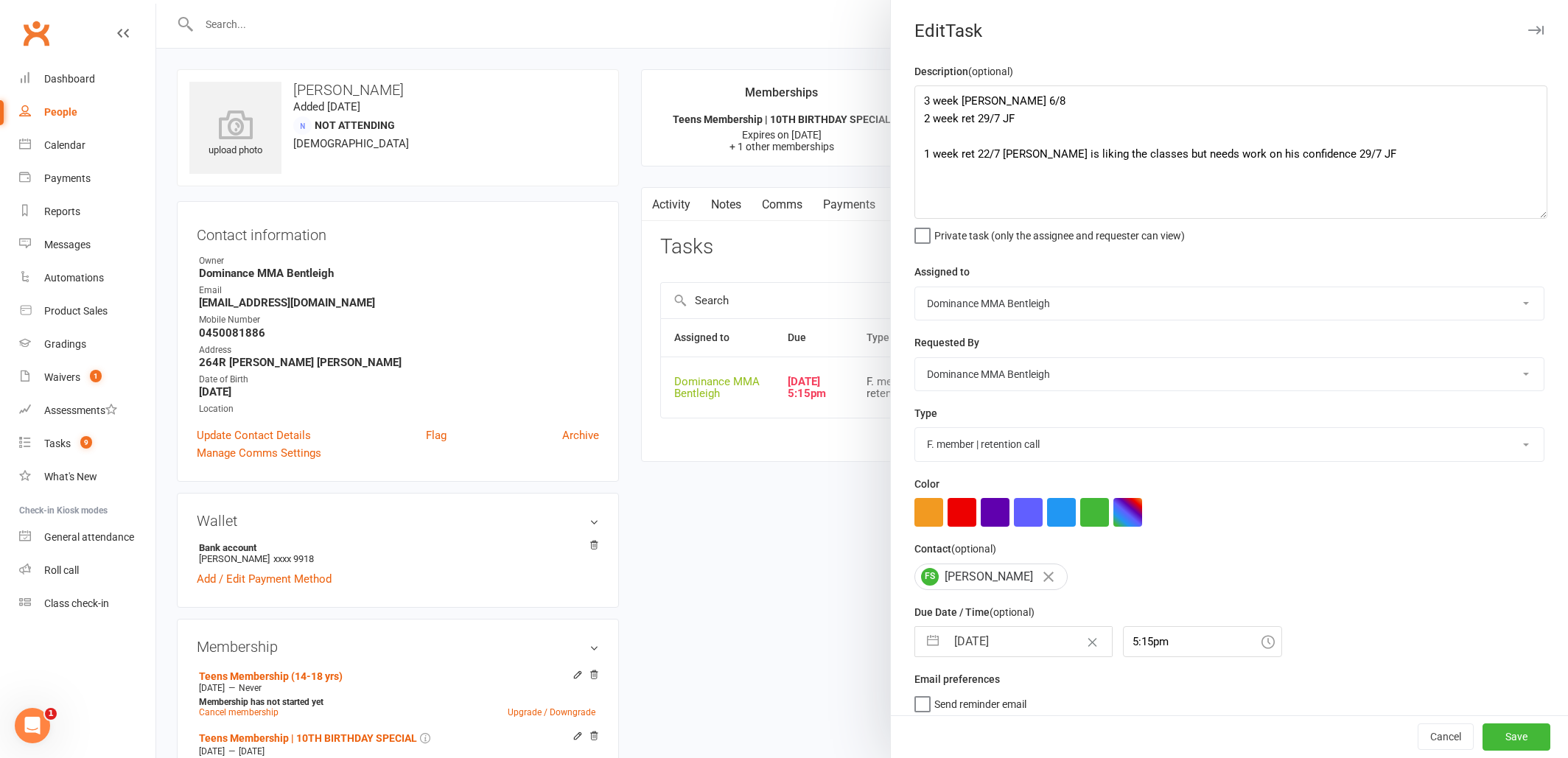
select select "8"
select select "2025"
click at [1010, 643] on input "13 Aug 2025" at bounding box center [1029, 642] width 165 height 29
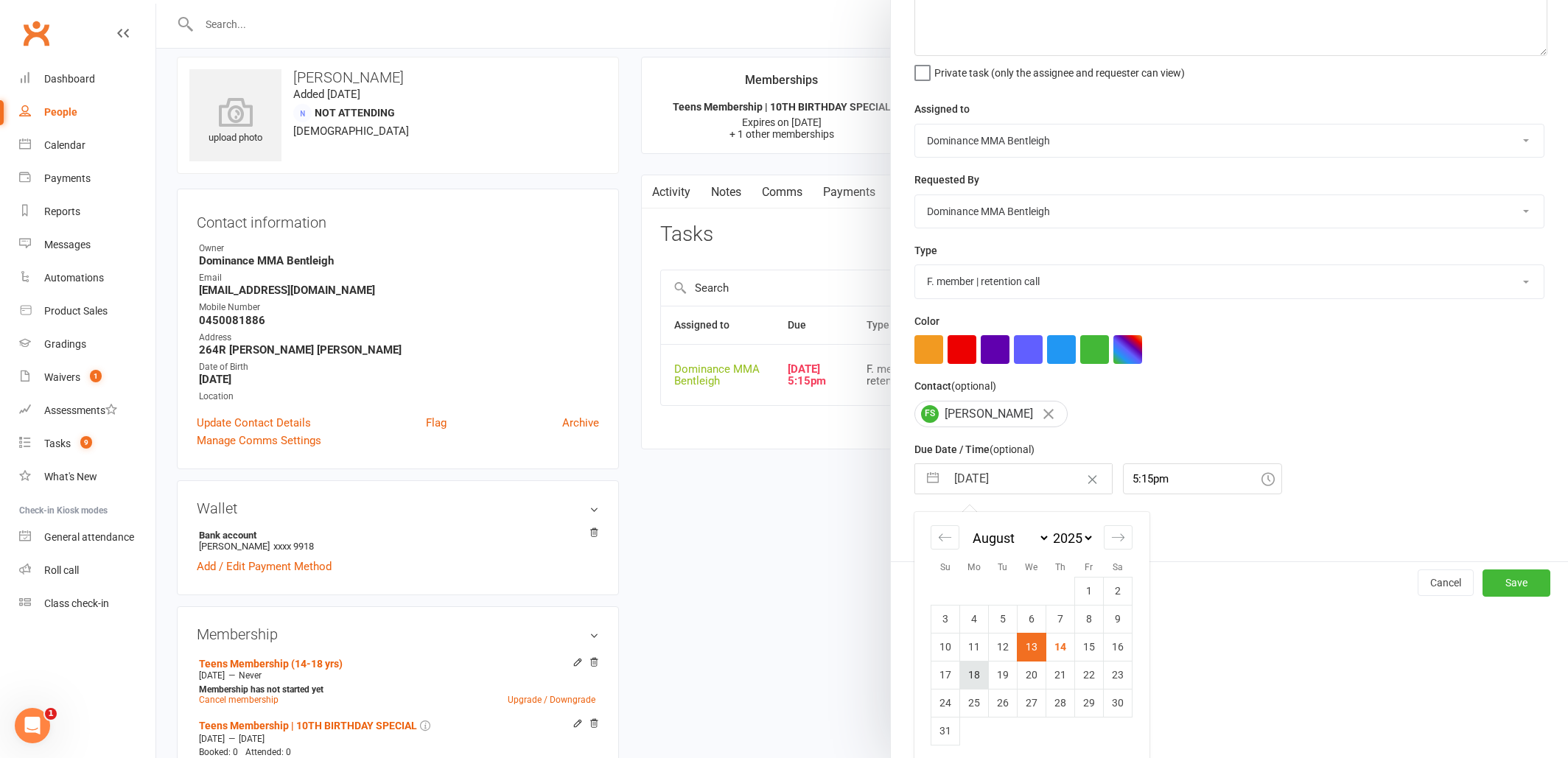
scroll to position [25, 0]
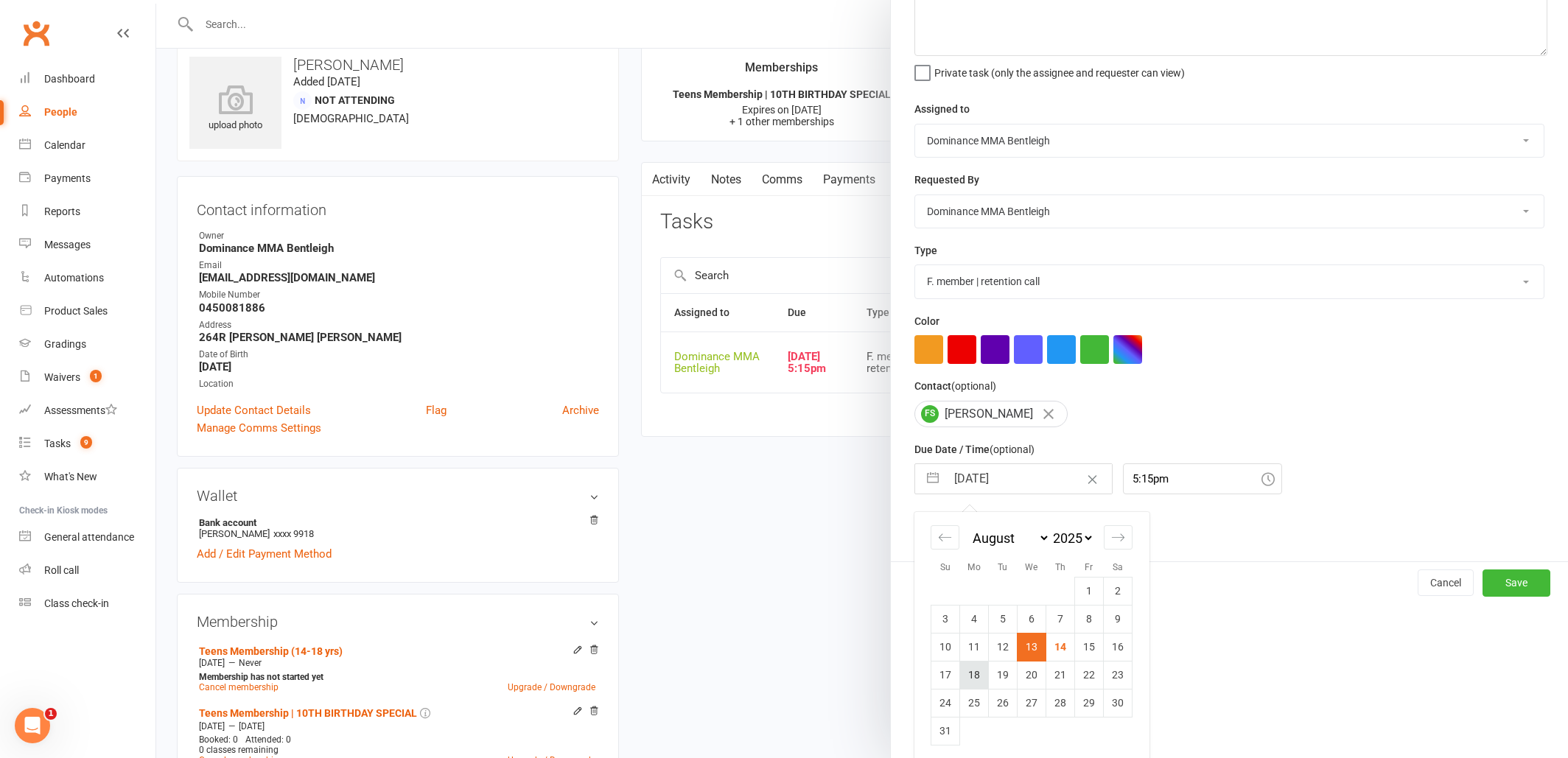
click at [982, 668] on td "18" at bounding box center [974, 675] width 28 height 28
type input "18 Aug 2025"
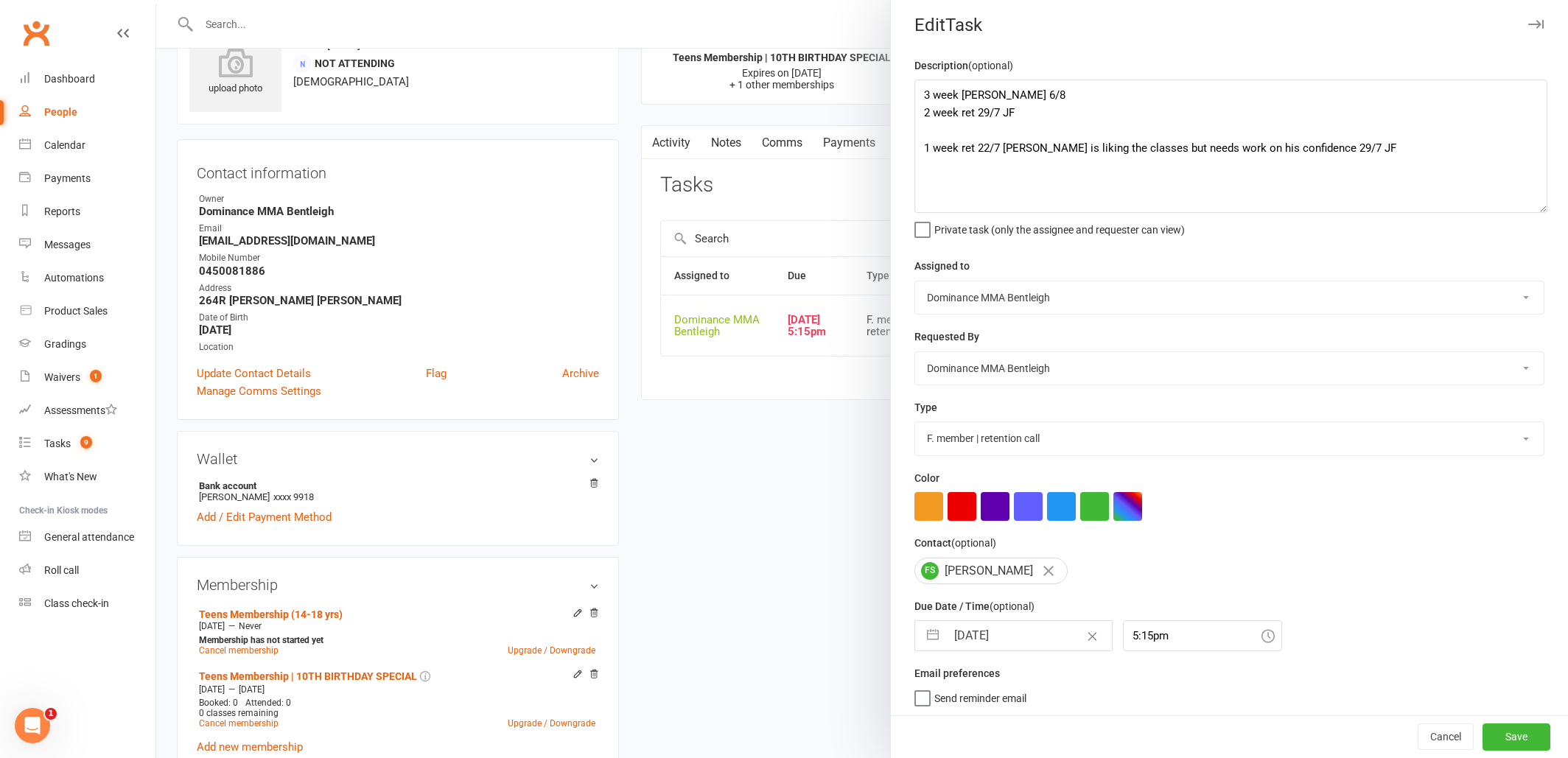
scroll to position [67, 0]
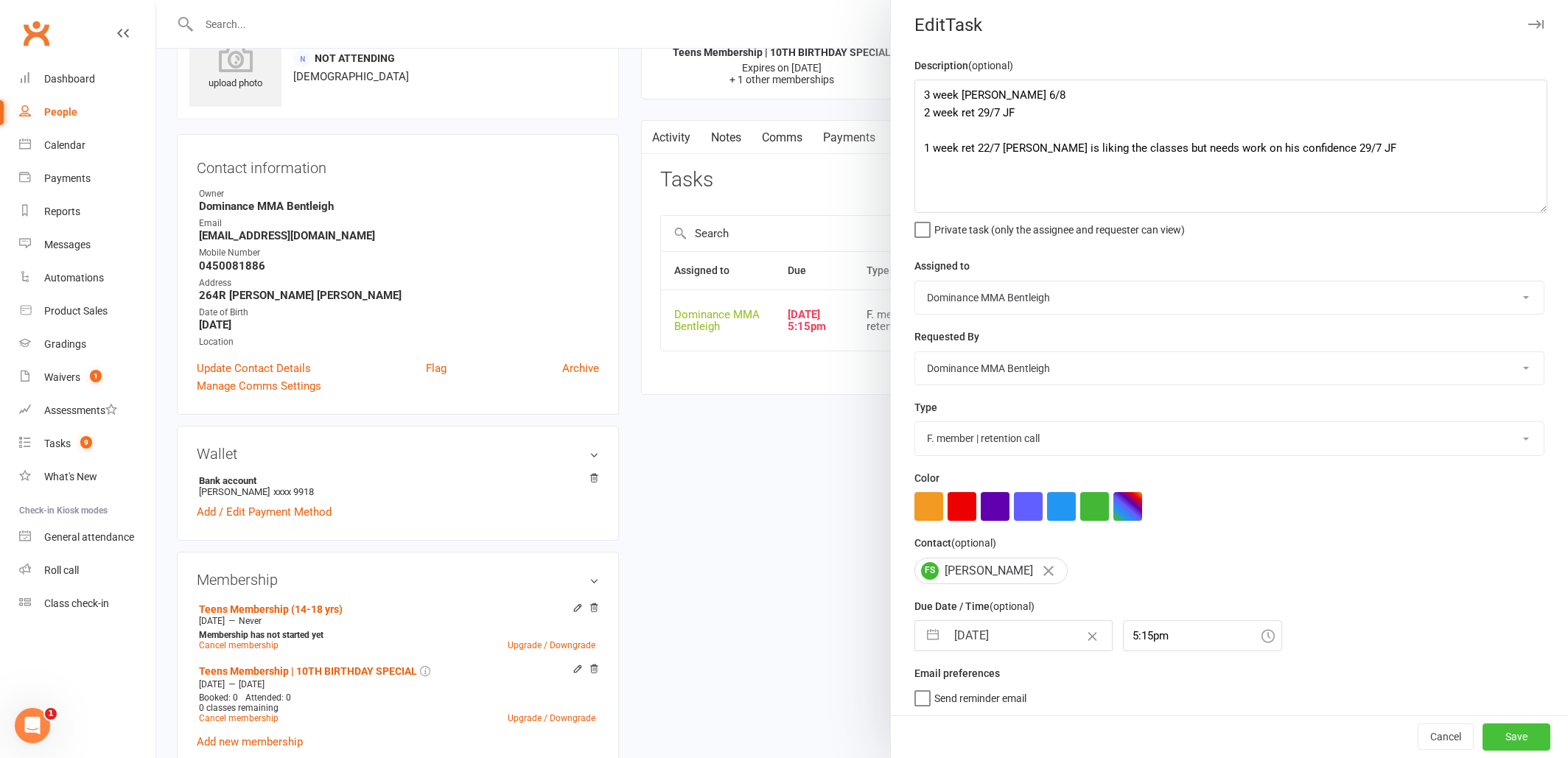
click at [1540, 739] on button "Save" at bounding box center [1516, 737] width 68 height 27
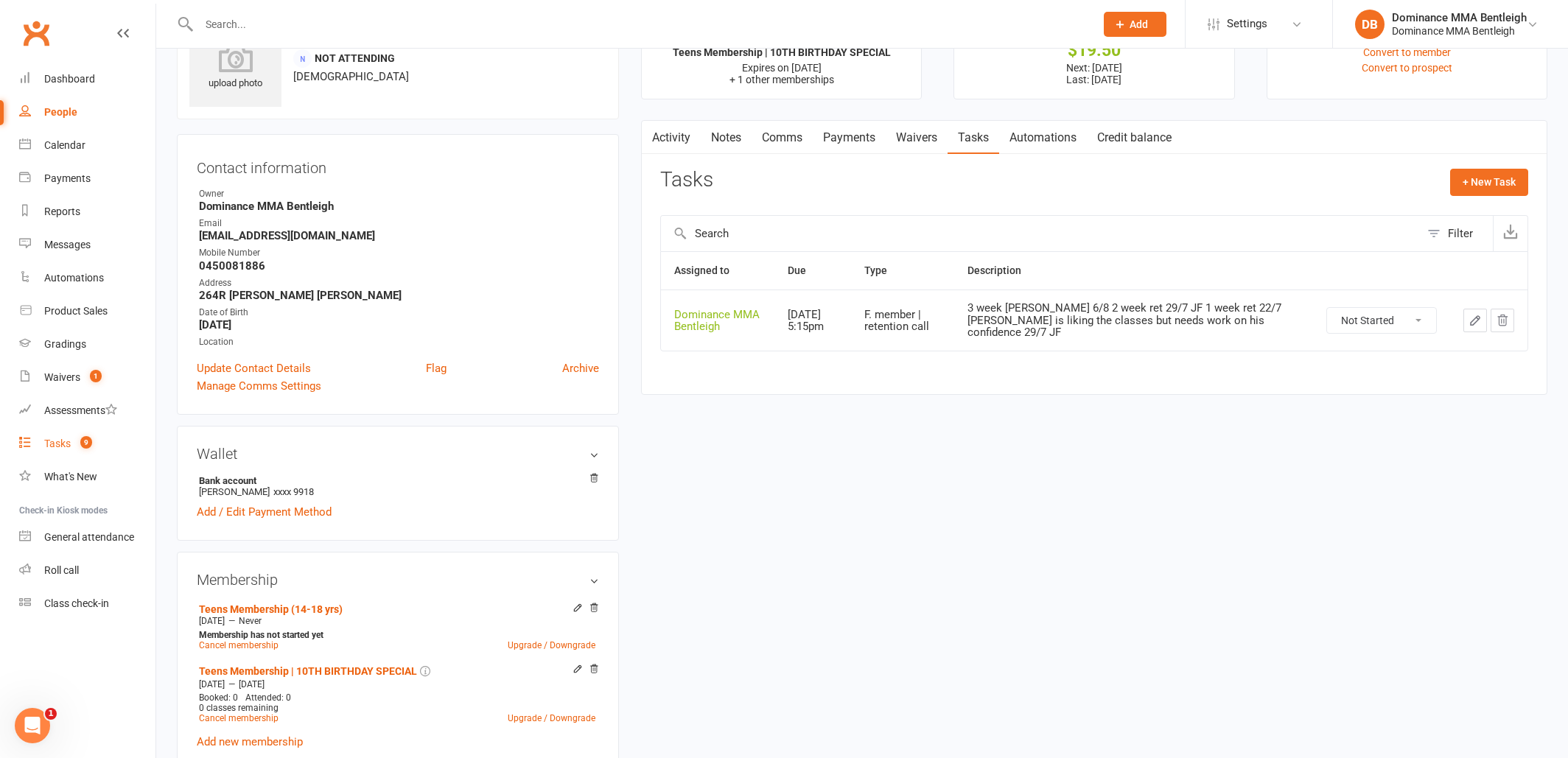
click at [38, 446] on link "Tasks 9" at bounding box center [87, 443] width 136 height 33
select select "incomplete"
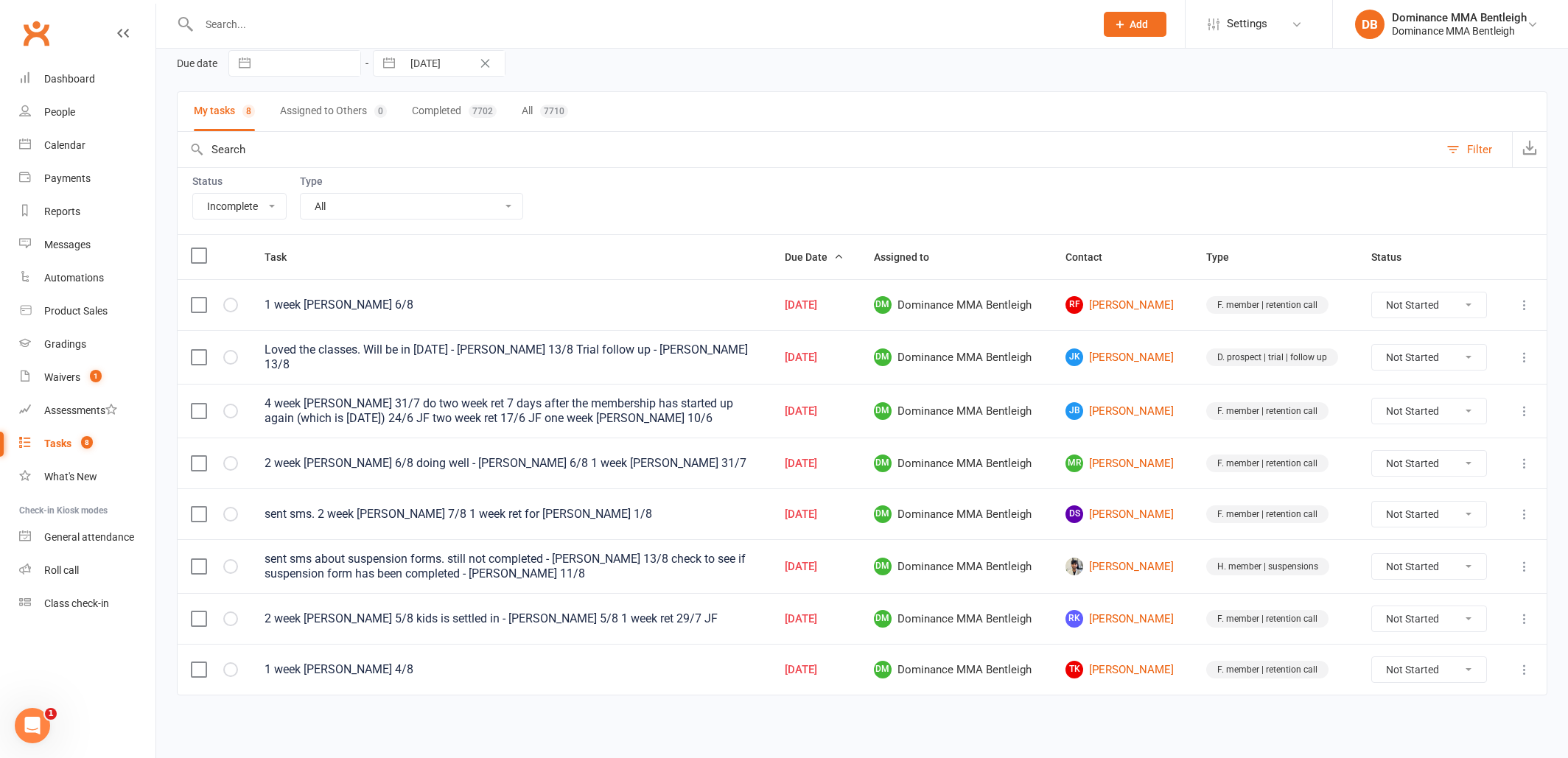
scroll to position [74, 0]
click at [1148, 614] on link "RK Rahul Khamparia" at bounding box center [1122, 618] width 114 height 17
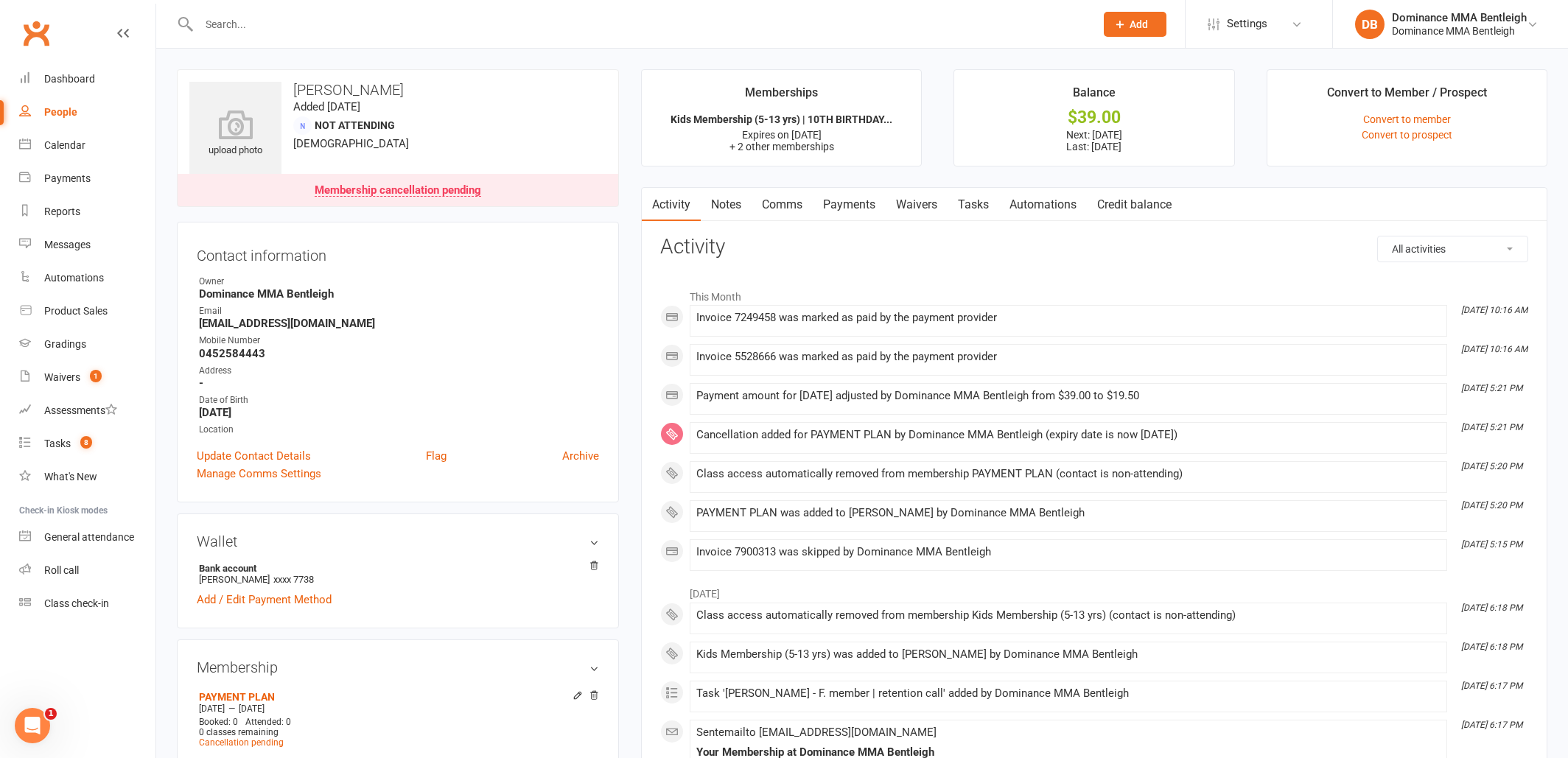
drag, startPoint x: 963, startPoint y: 210, endPoint x: 955, endPoint y: 210, distance: 8.0
click at [963, 210] on link "Tasks" at bounding box center [973, 205] width 51 height 34
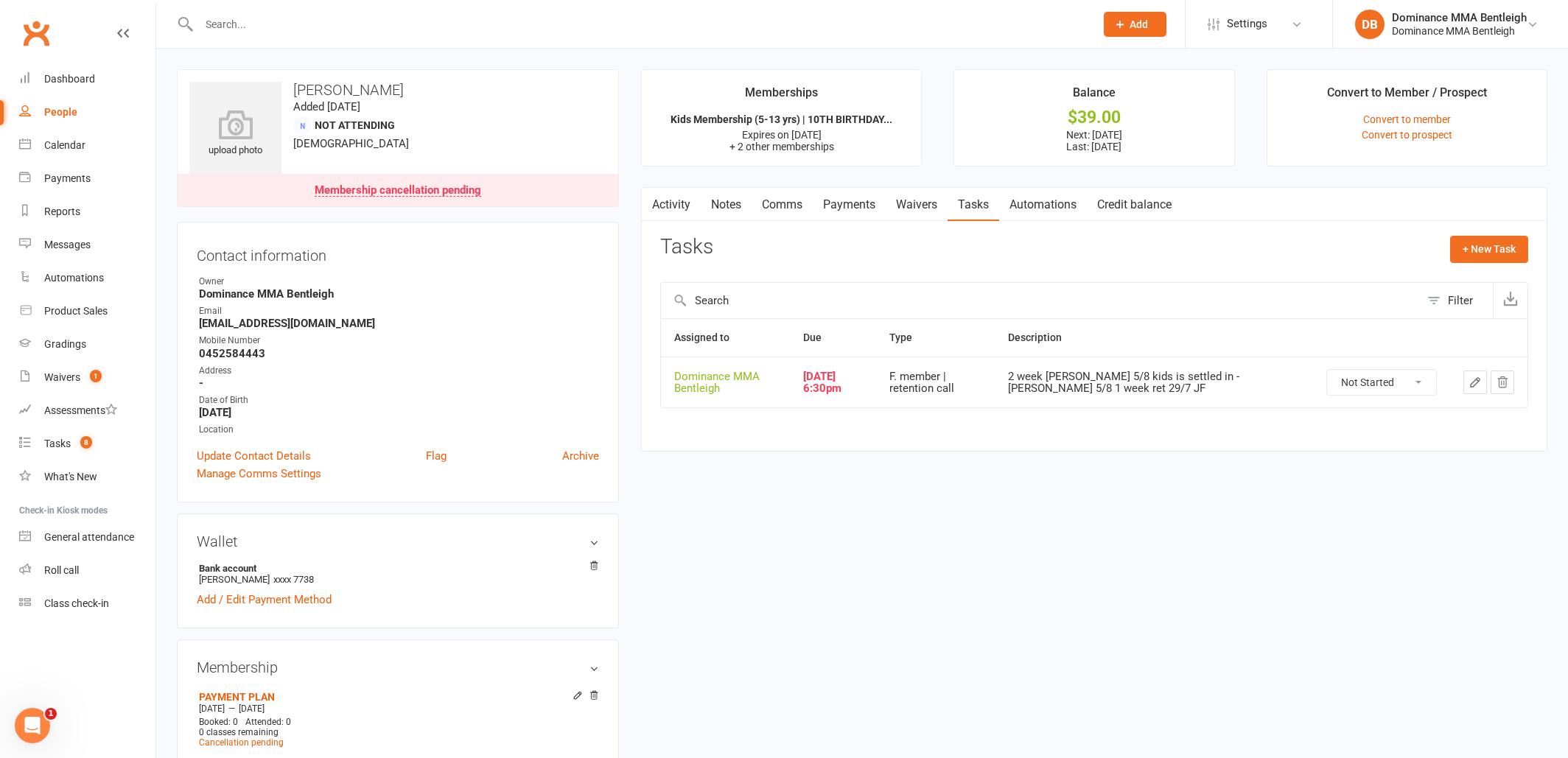
click at [1474, 387] on icon "button" at bounding box center [1475, 382] width 14 height 14
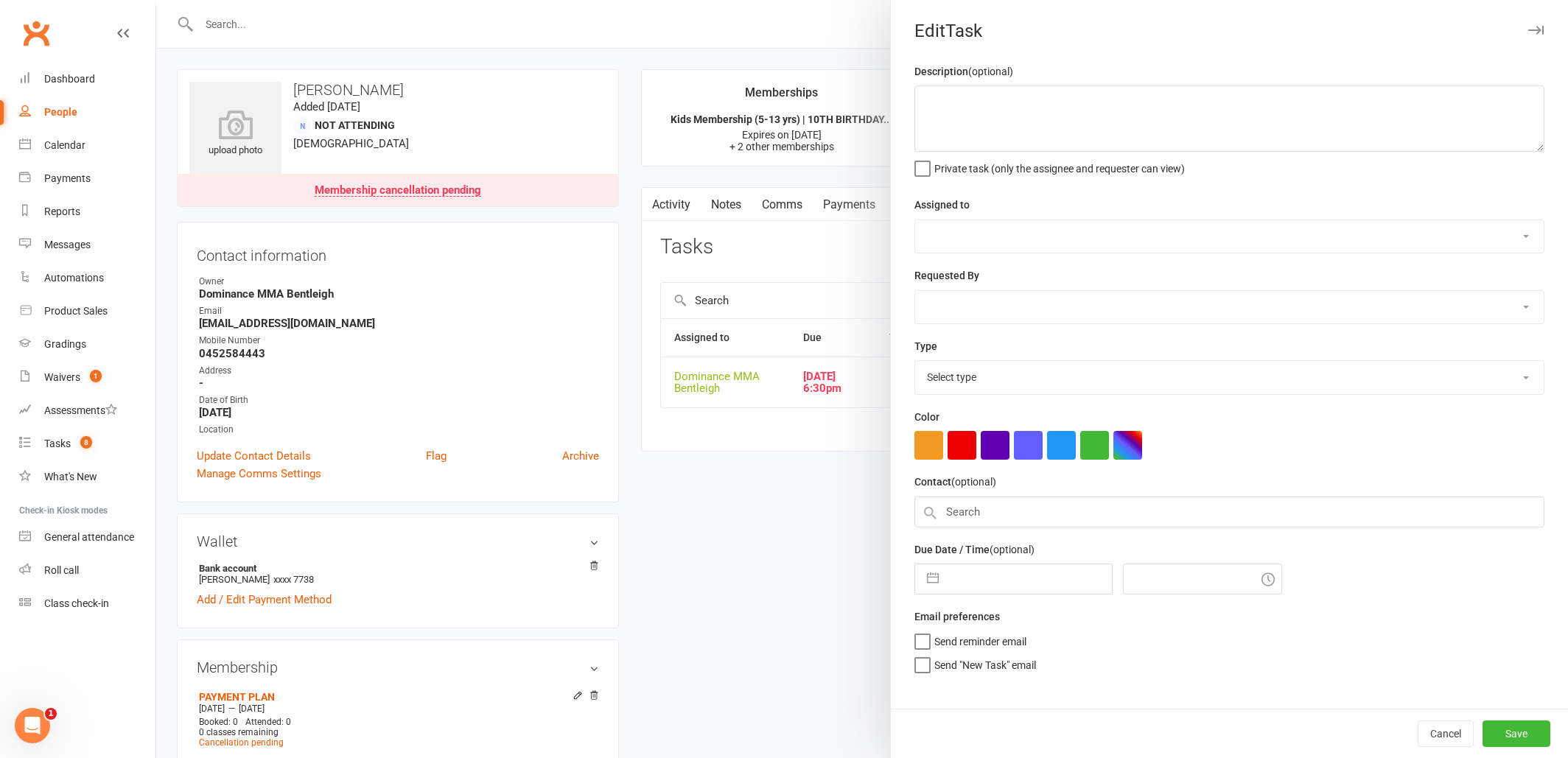
type textarea "2 week [PERSON_NAME] 5/8 kids is settled in - [PERSON_NAME] 5/8 1 week ret 29/7…"
select select "24839"
type input "[DATE]"
type input "6:30pm"
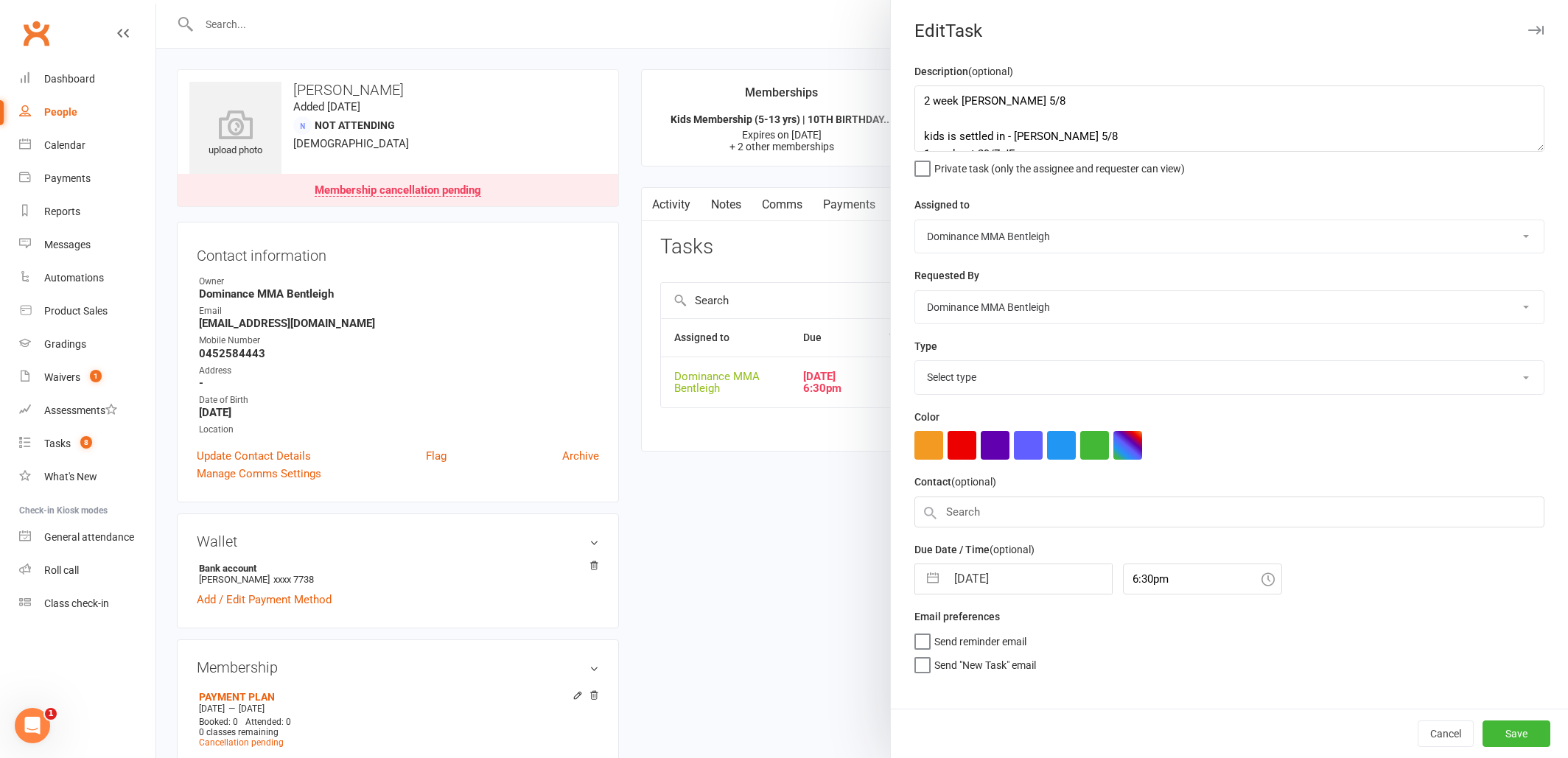
select select "13789"
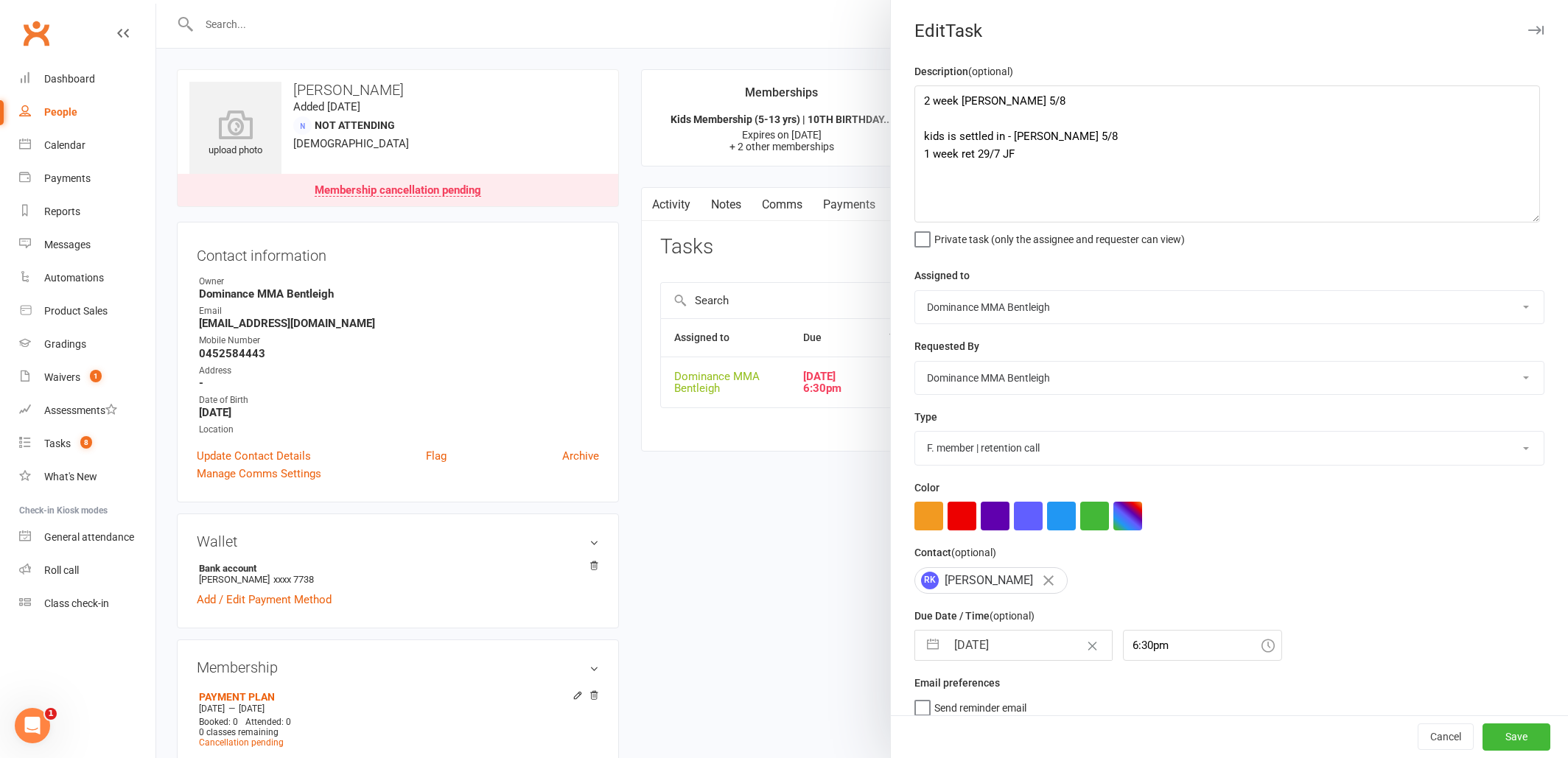
click at [1537, 218] on textarea "2 week [PERSON_NAME] 5/8 kids is settled in - [PERSON_NAME] 5/8 1 week ret 29/7…" at bounding box center [1227, 154] width 625 height 137
click at [627, 298] on div at bounding box center [862, 379] width 1412 height 758
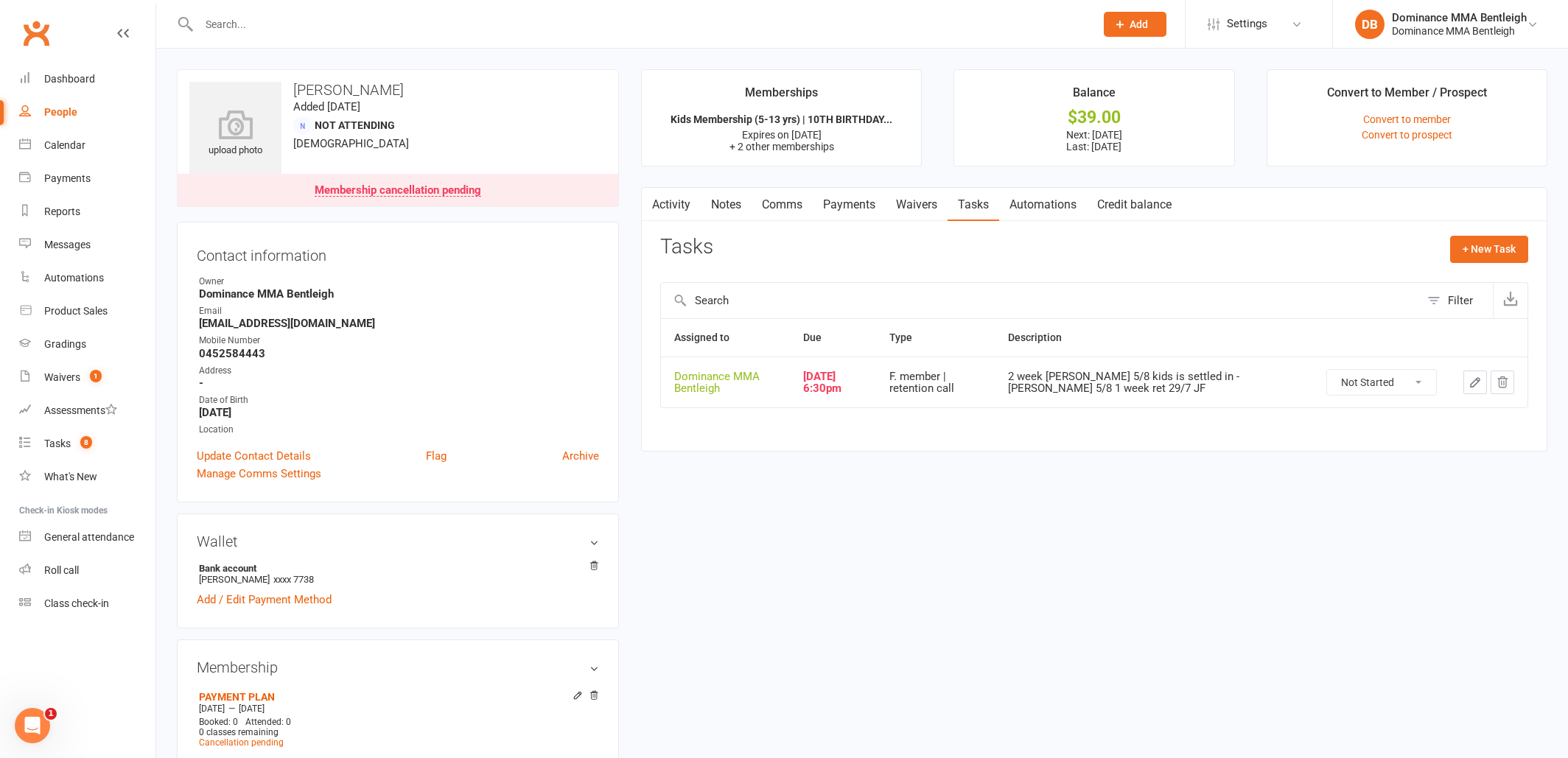
click at [1481, 378] on icon "button" at bounding box center [1475, 382] width 14 height 14
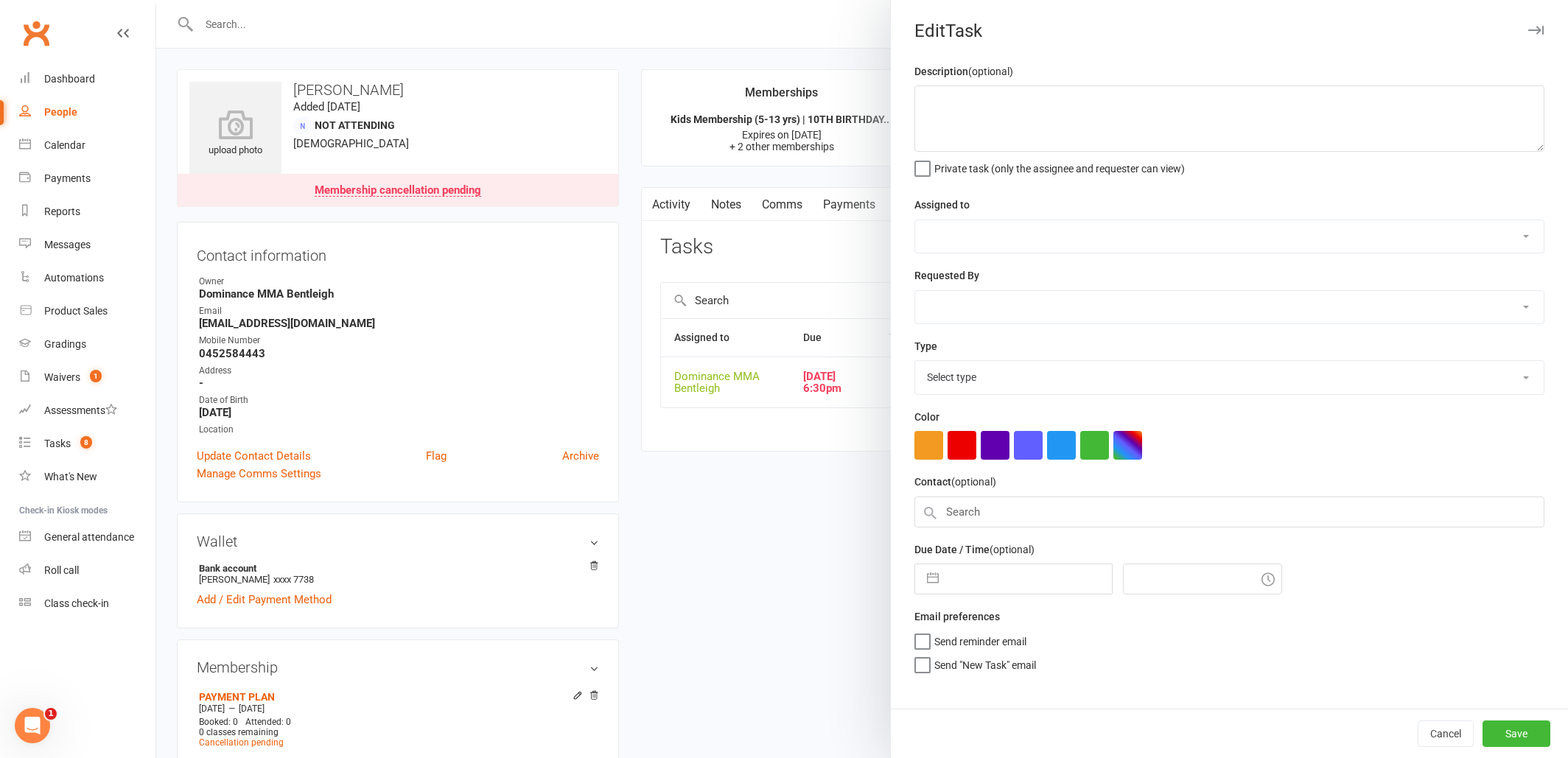
type textarea "2 week [PERSON_NAME] 5/8 kids is settled in - [PERSON_NAME] 5/8 1 week ret 29/7…"
select select "24839"
type input "[DATE]"
type input "6:30pm"
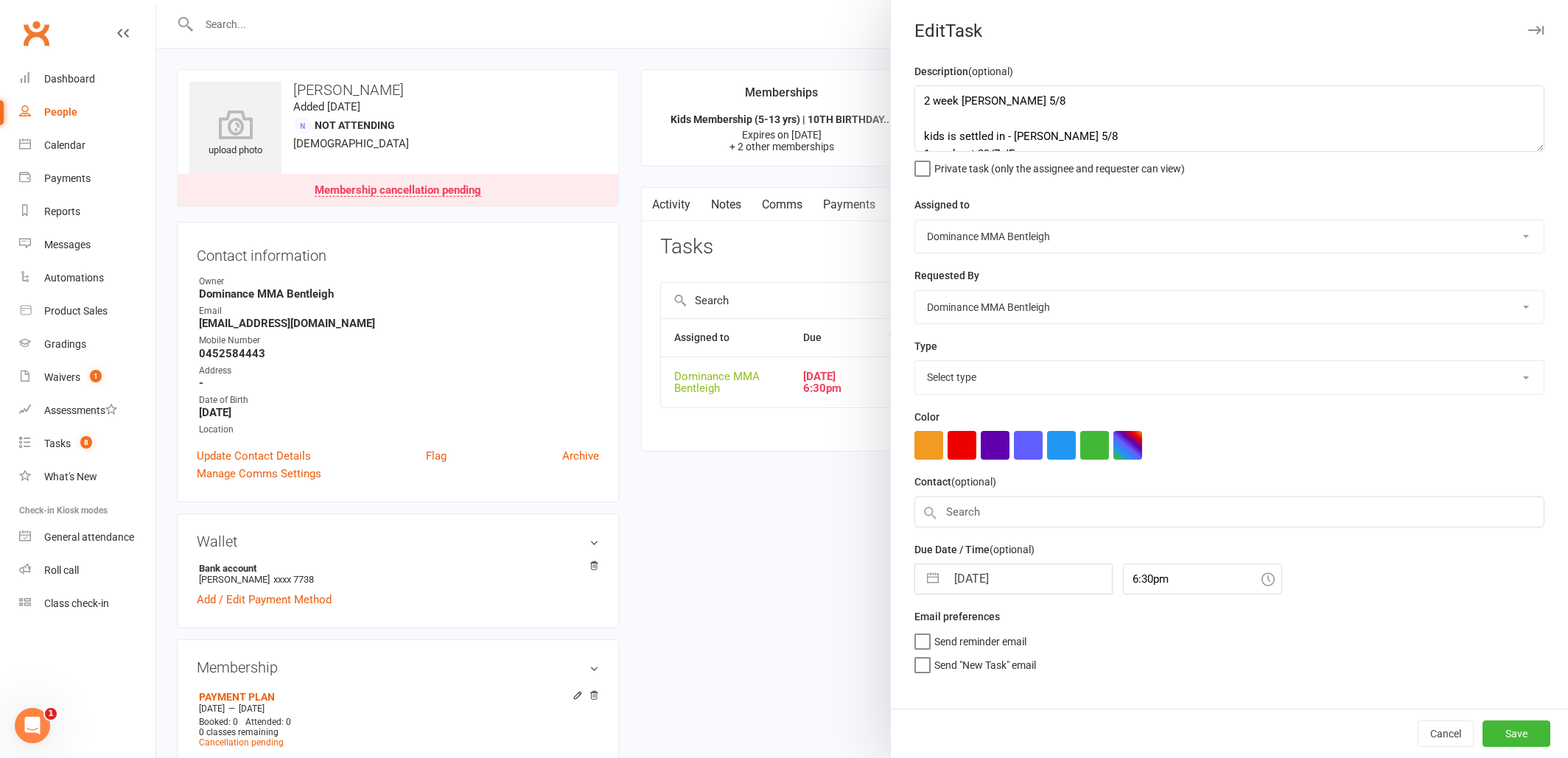
select select "13789"
select select "6"
select select "2025"
select select "7"
select select "2025"
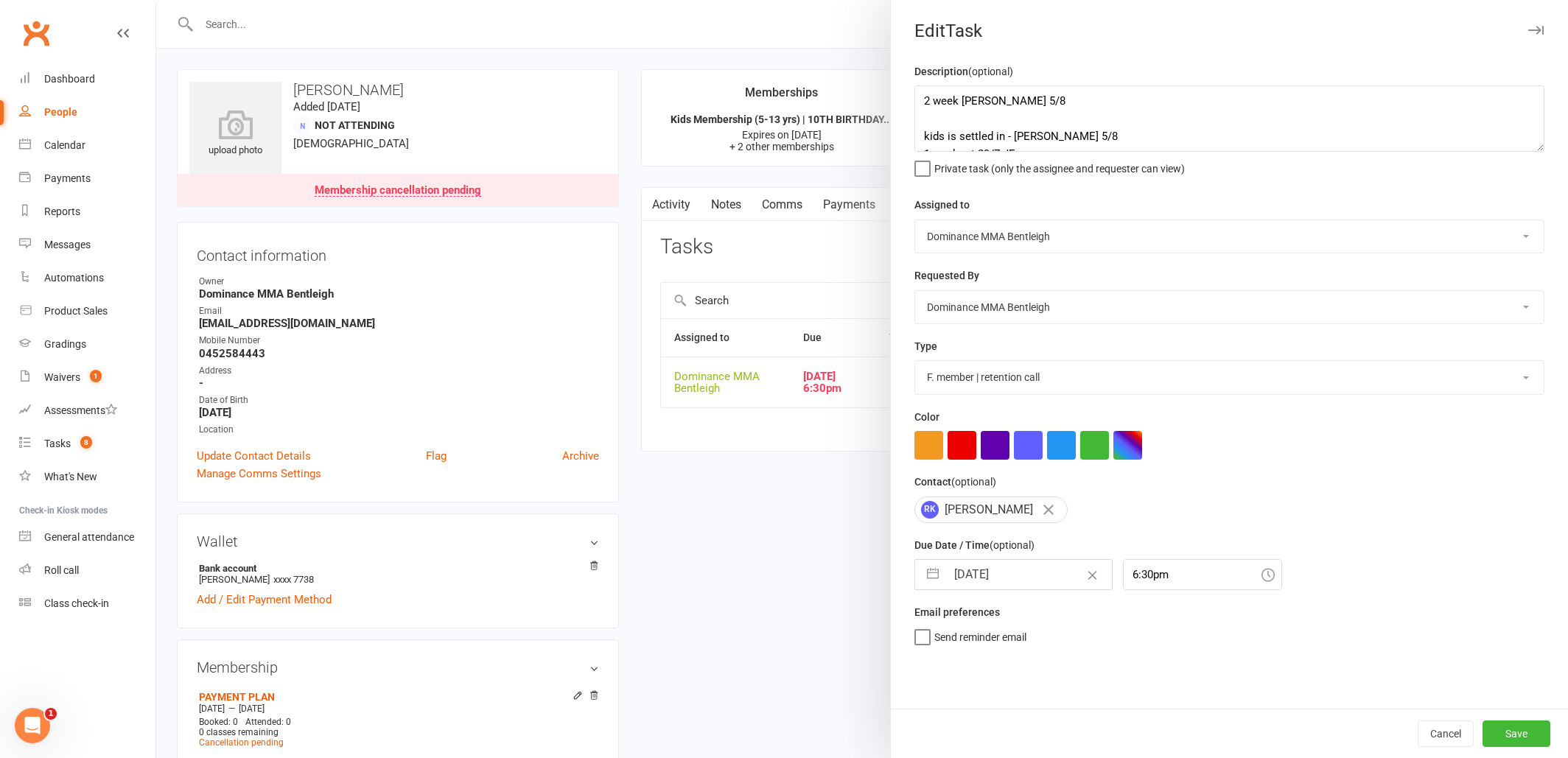
select select "8"
select select "2025"
click at [1023, 568] on input "[DATE]" at bounding box center [1029, 574] width 165 height 29
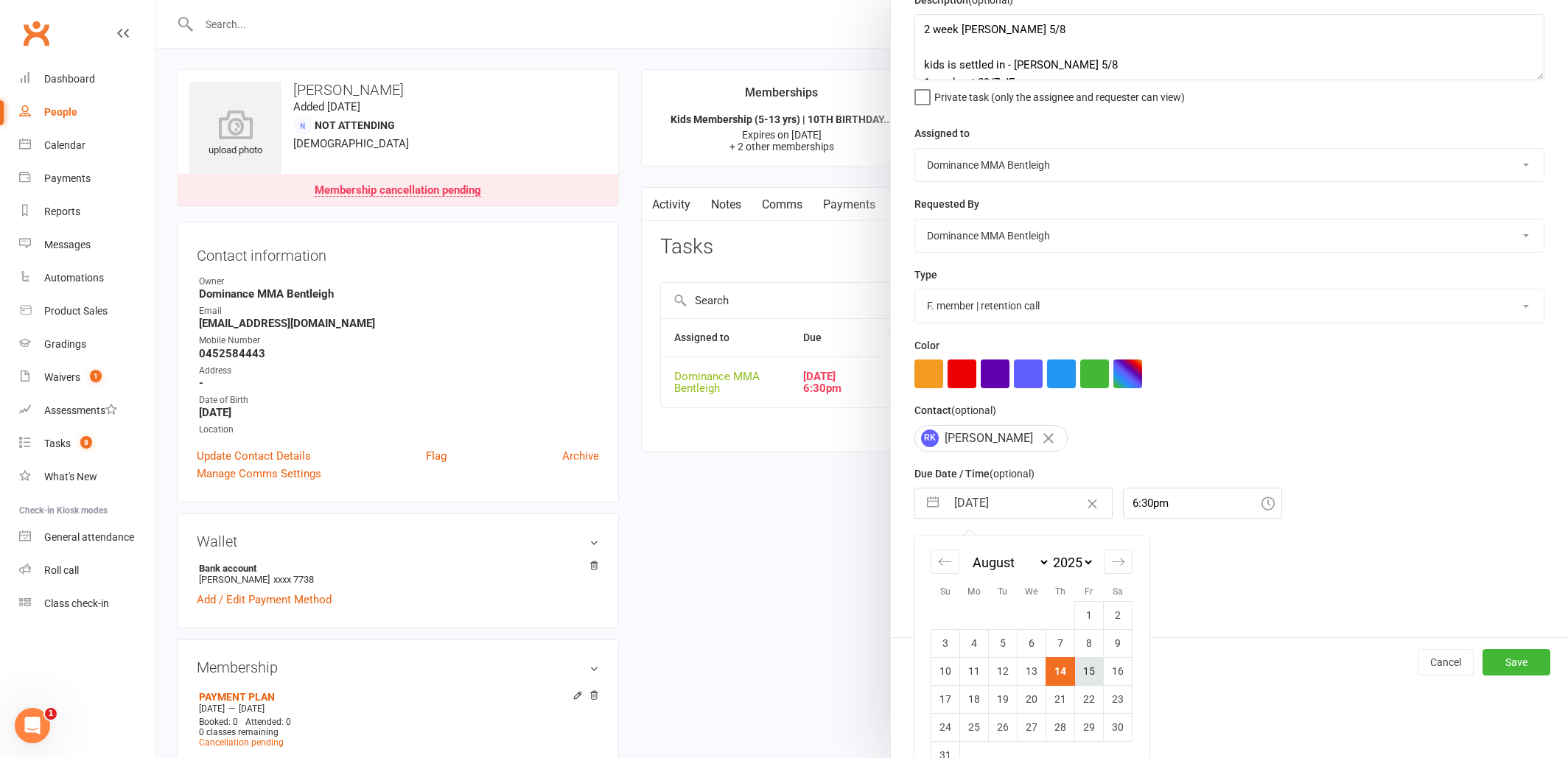
scroll to position [78, 0]
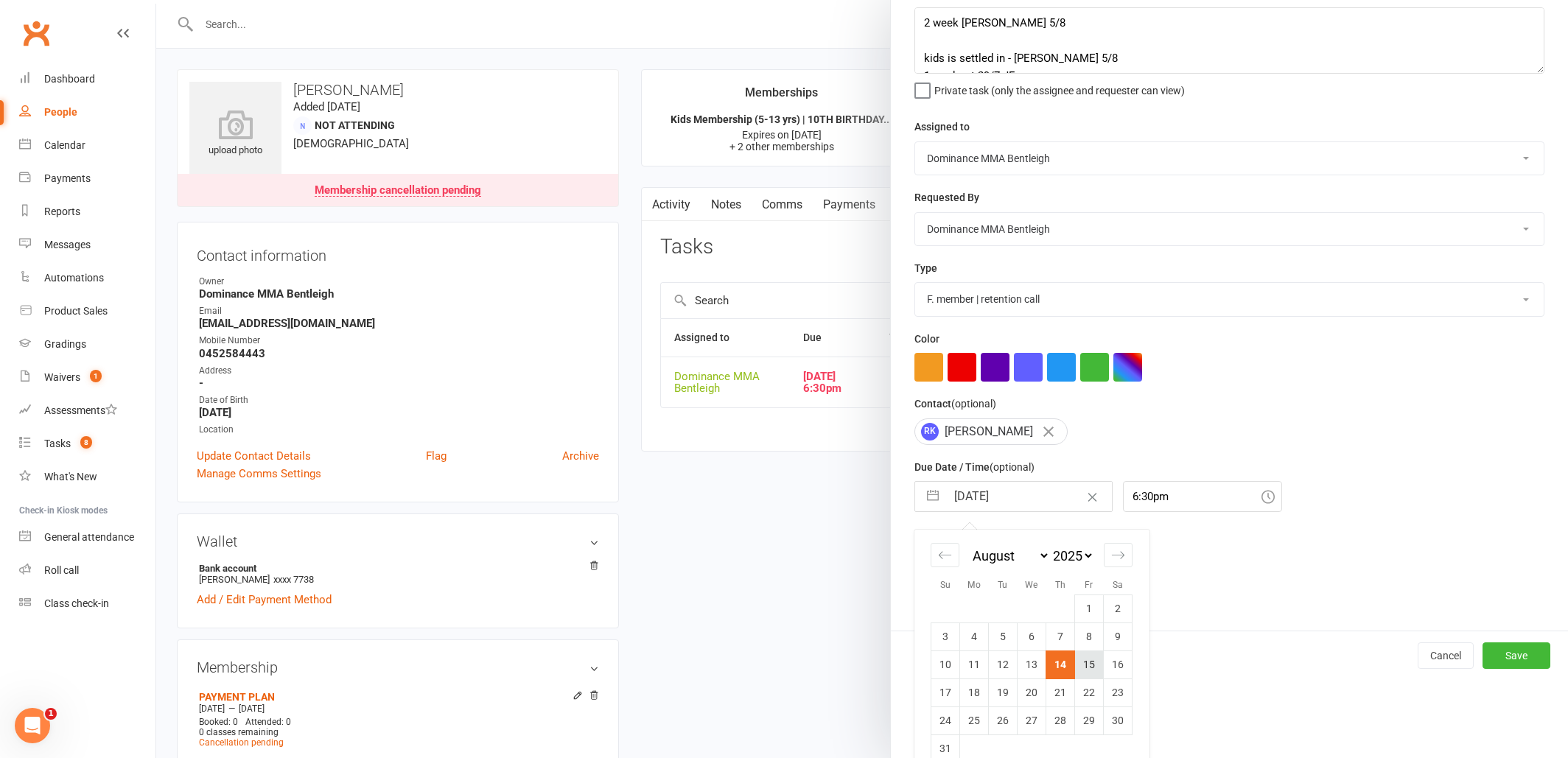
click at [1092, 660] on td "15" at bounding box center [1089, 665] width 28 height 28
type input "15 Aug 2025"
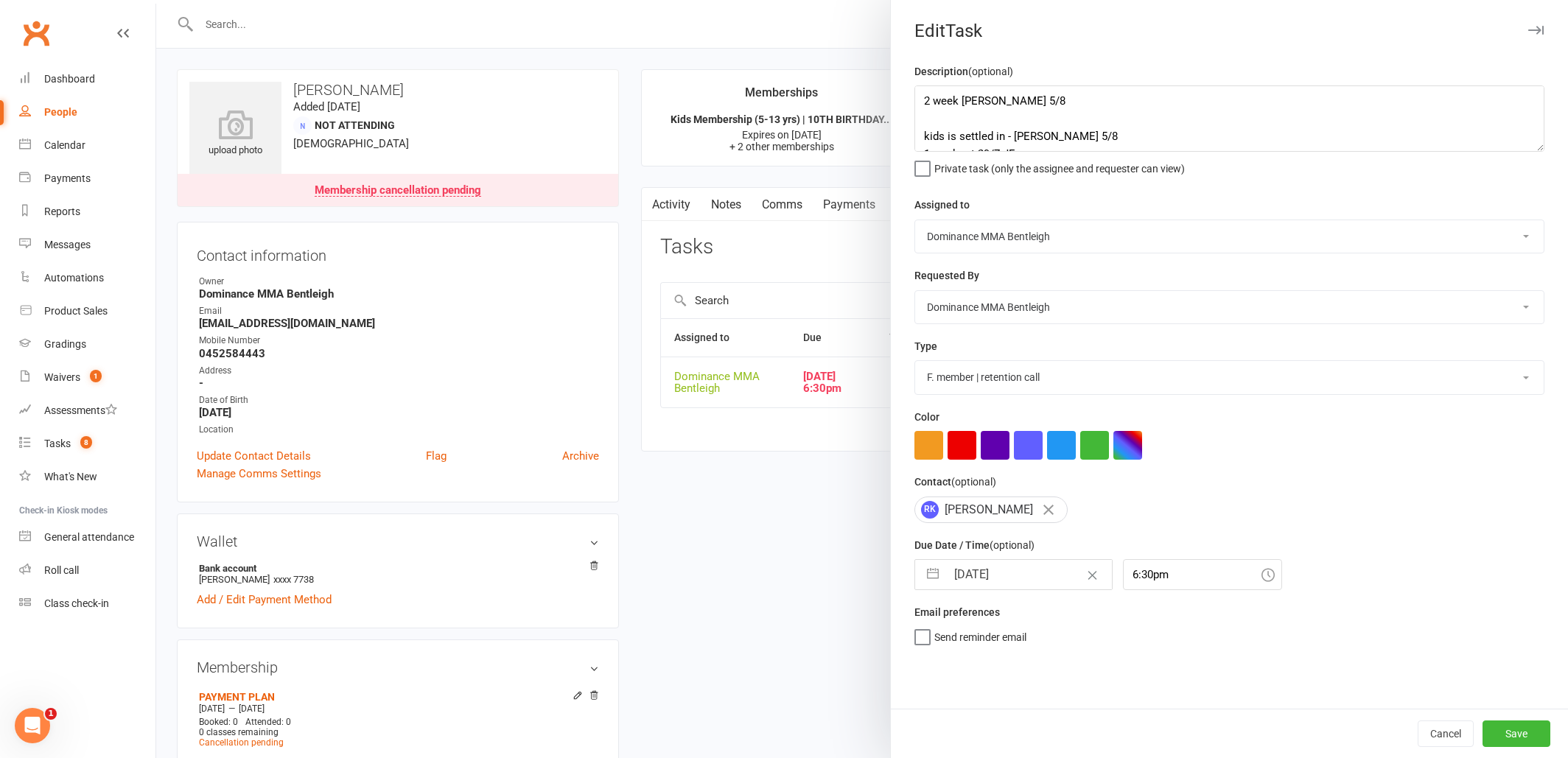
click at [1507, 739] on button "Save" at bounding box center [1516, 733] width 68 height 27
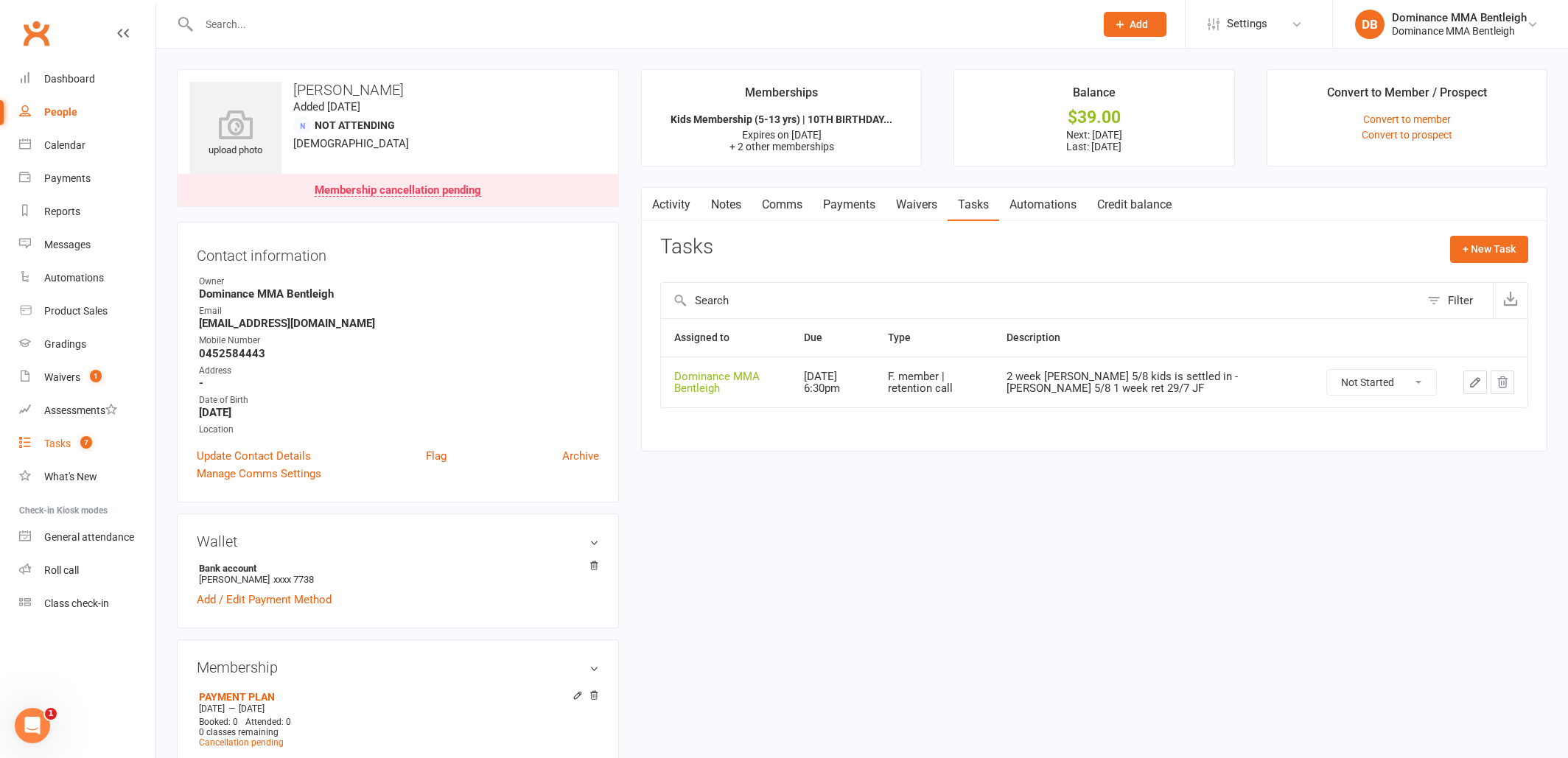
click at [68, 441] on div "Tasks" at bounding box center [57, 443] width 27 height 12
select select "incomplete"
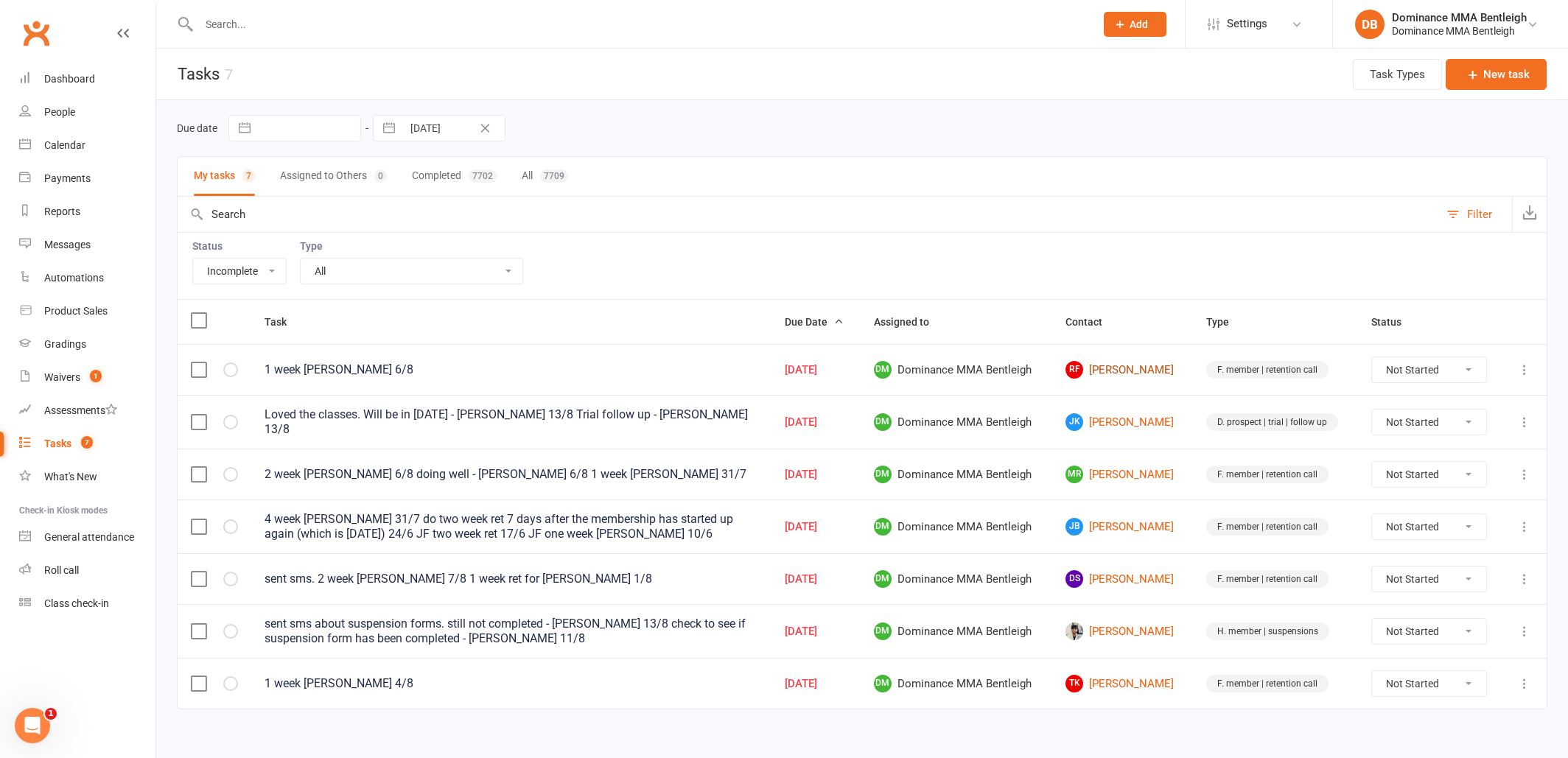
click at [1139, 371] on link "RF Ronan Finegan" at bounding box center [1122, 369] width 114 height 17
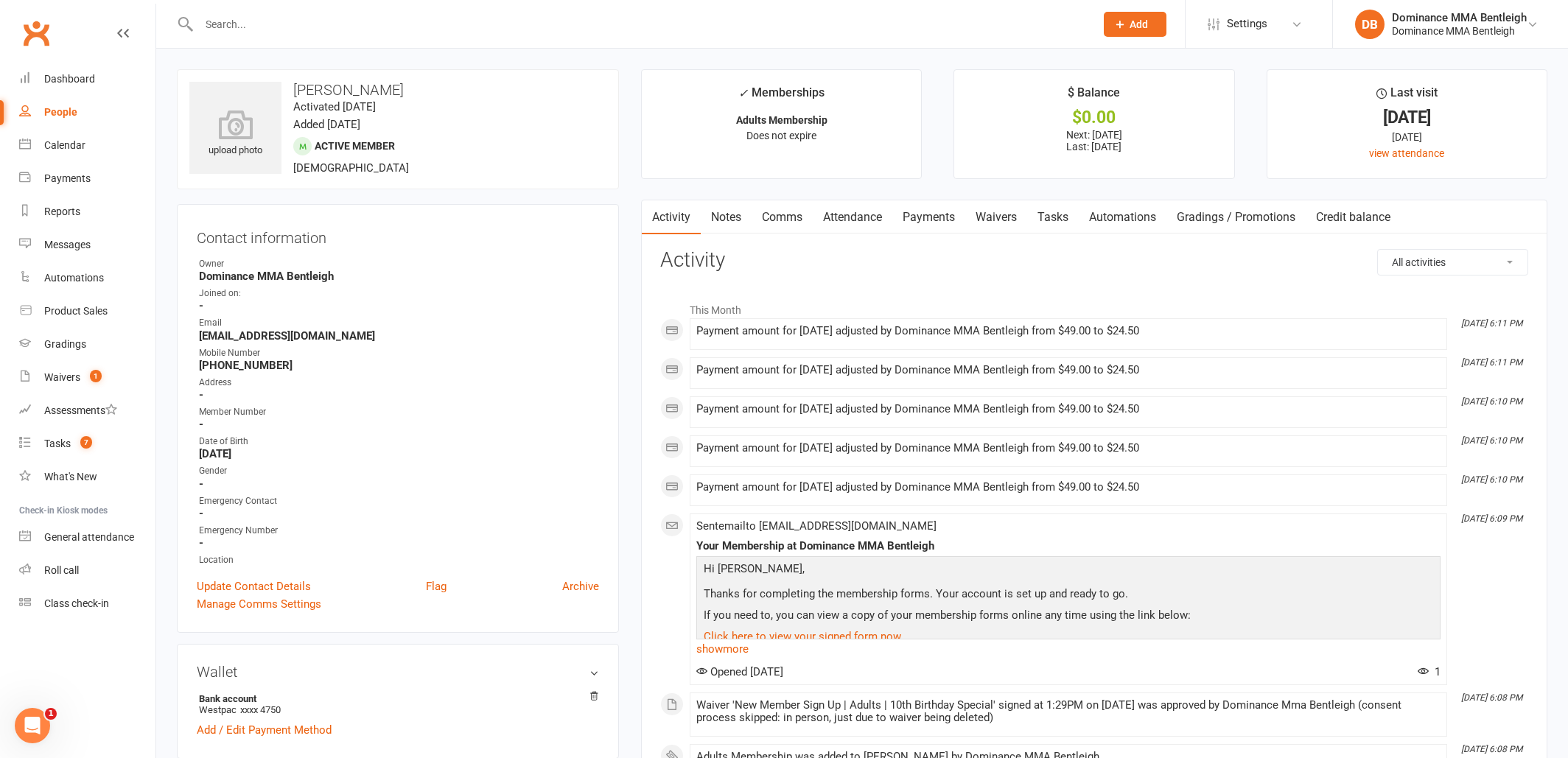
click at [859, 225] on link "Attendance" at bounding box center [852, 217] width 80 height 34
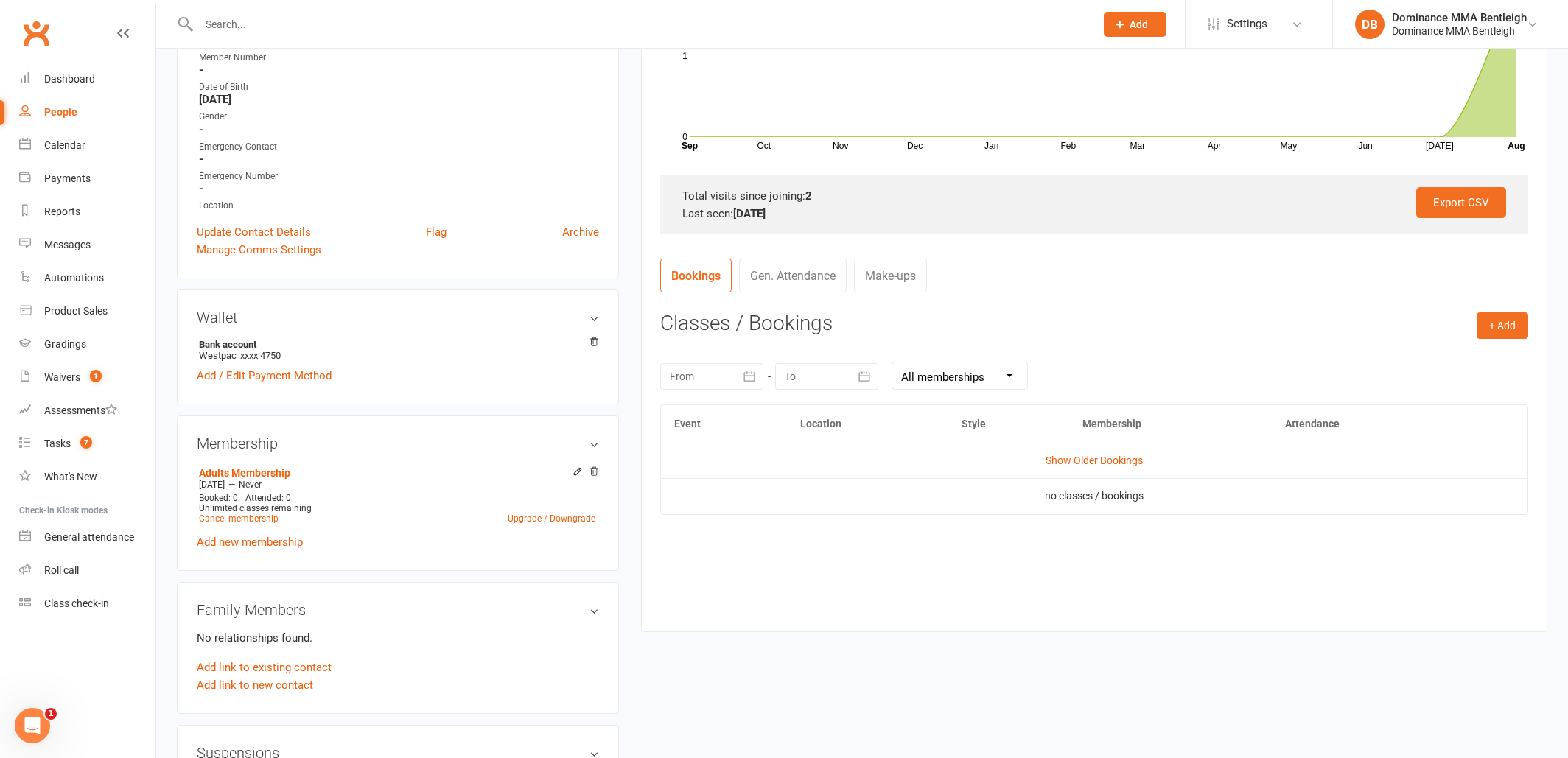
scroll to position [356, 0]
click at [1088, 463] on td "Show Older Bookings" at bounding box center [1094, 459] width 867 height 36
click at [1088, 458] on link "Show Older Bookings" at bounding box center [1094, 459] width 97 height 12
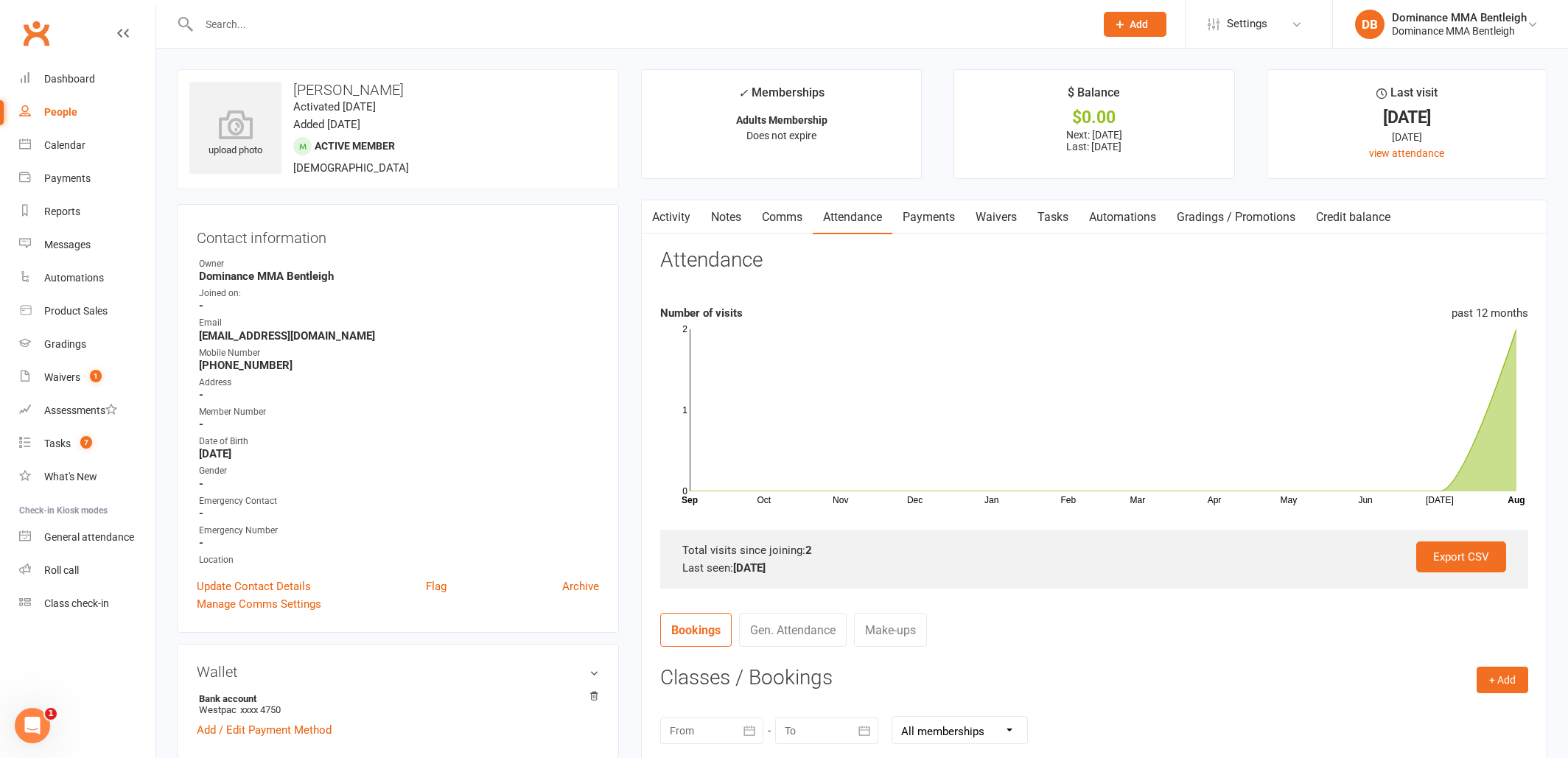
scroll to position [0, 0]
click at [1057, 219] on link "Tasks" at bounding box center [1052, 217] width 51 height 34
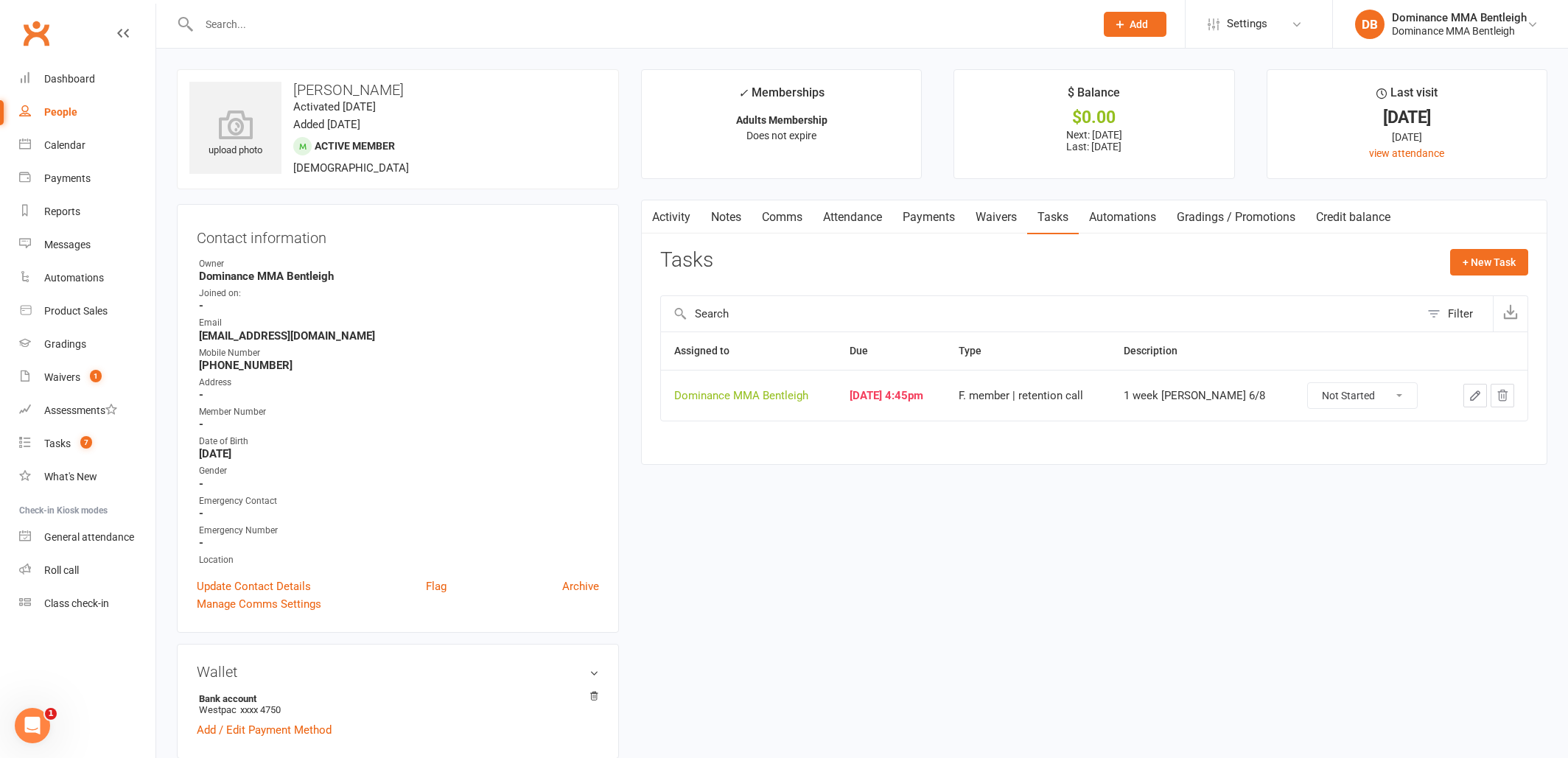
click at [1467, 398] on button "button" at bounding box center [1476, 396] width 24 height 24
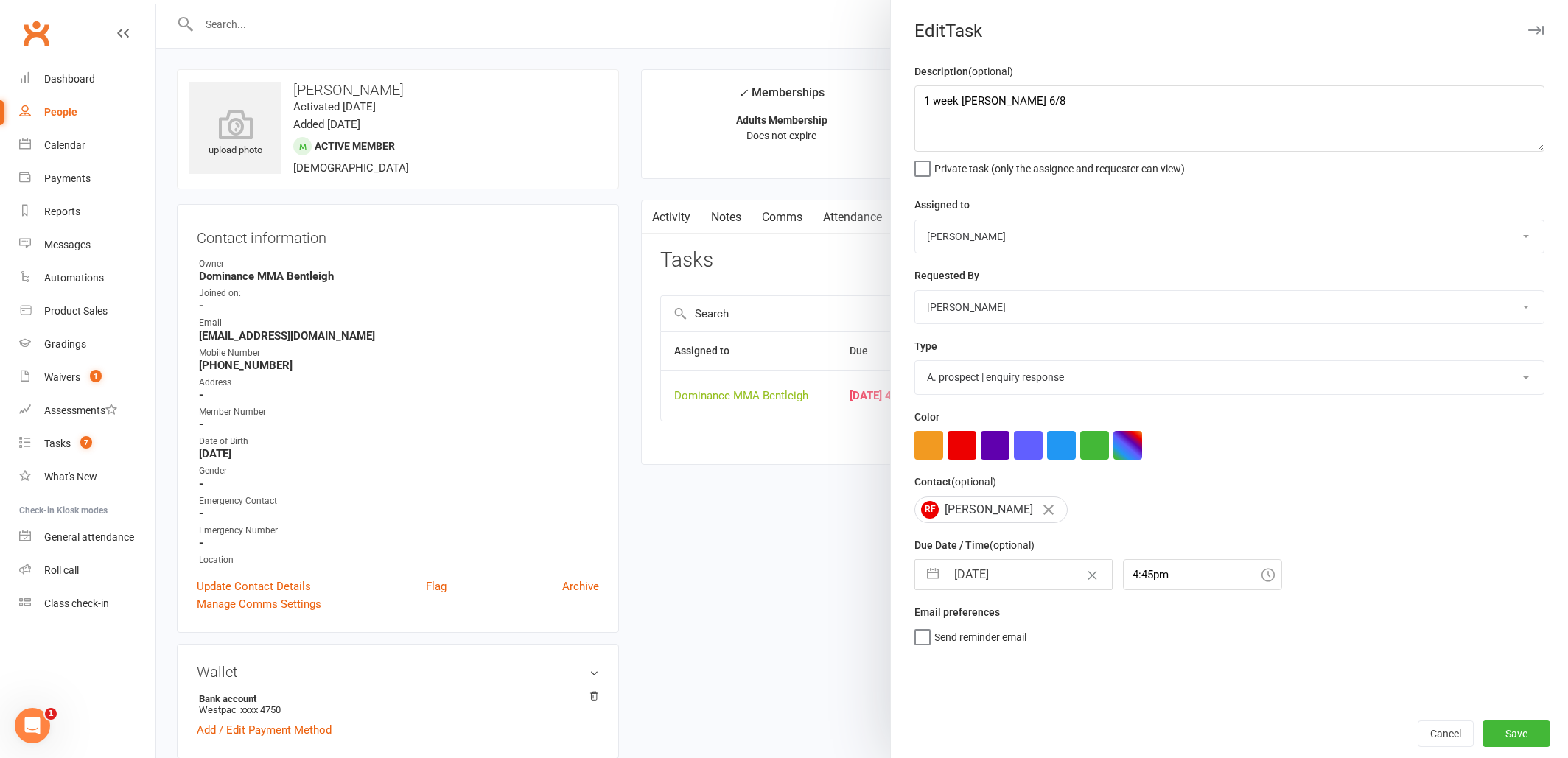
type textarea "1 week ret - Dylan 6/8"
select select "24839"
select select "13789"
type input "[DATE]"
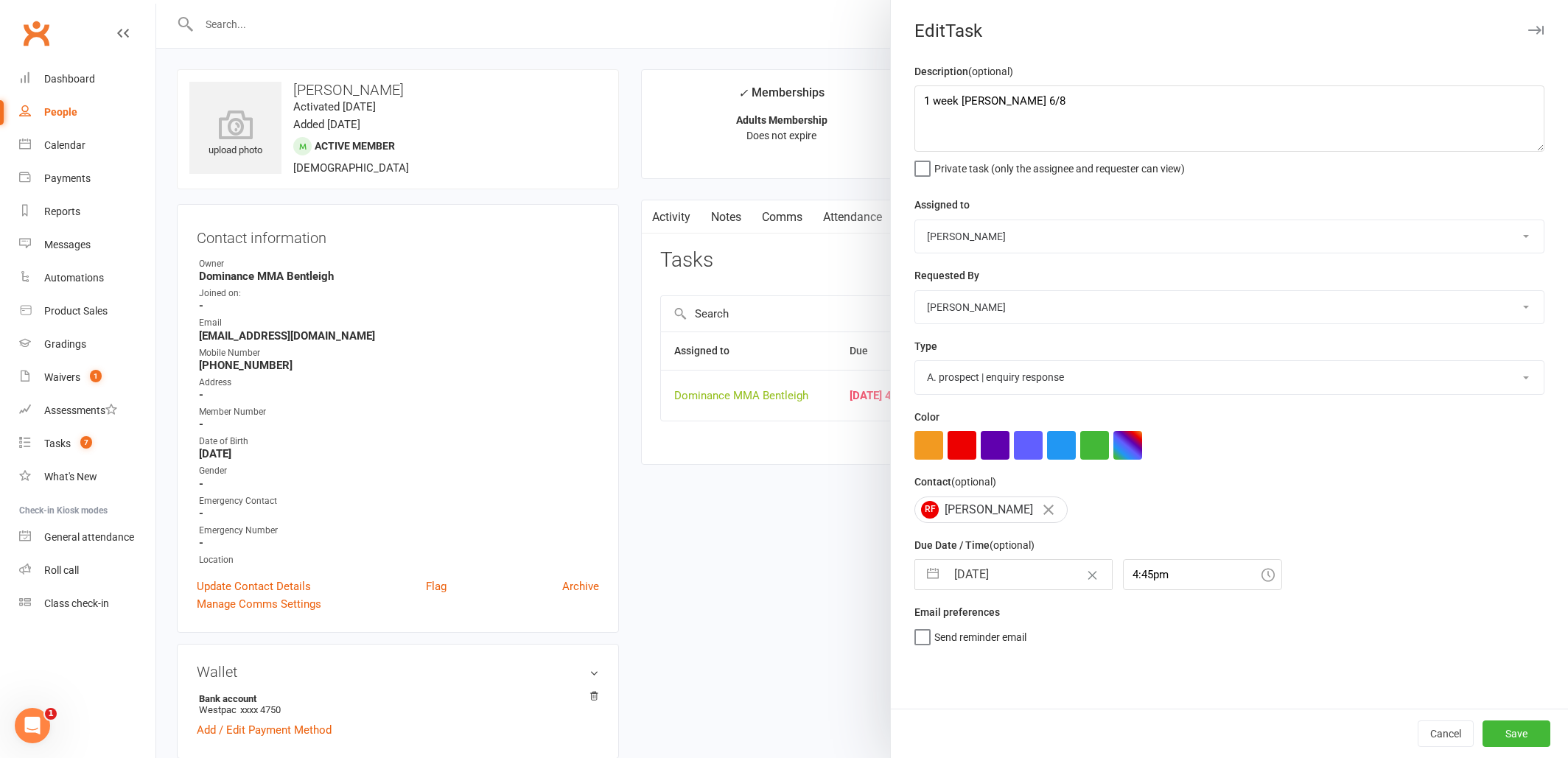
type input "4:45pm"
click at [921, 101] on textarea "1 week ret - Dylan 6/8" at bounding box center [1229, 118] width 630 height 67
click at [930, 104] on textarea "1 week ret - Dylan 6/8" at bounding box center [1229, 118] width 630 height 67
drag, startPoint x: 923, startPoint y: 99, endPoint x: 936, endPoint y: 96, distance: 13.3
click at [923, 99] on textarea "Sent SMS - Dylan 14/8 1 week ret - Dylan 6/8" at bounding box center [1229, 118] width 630 height 67
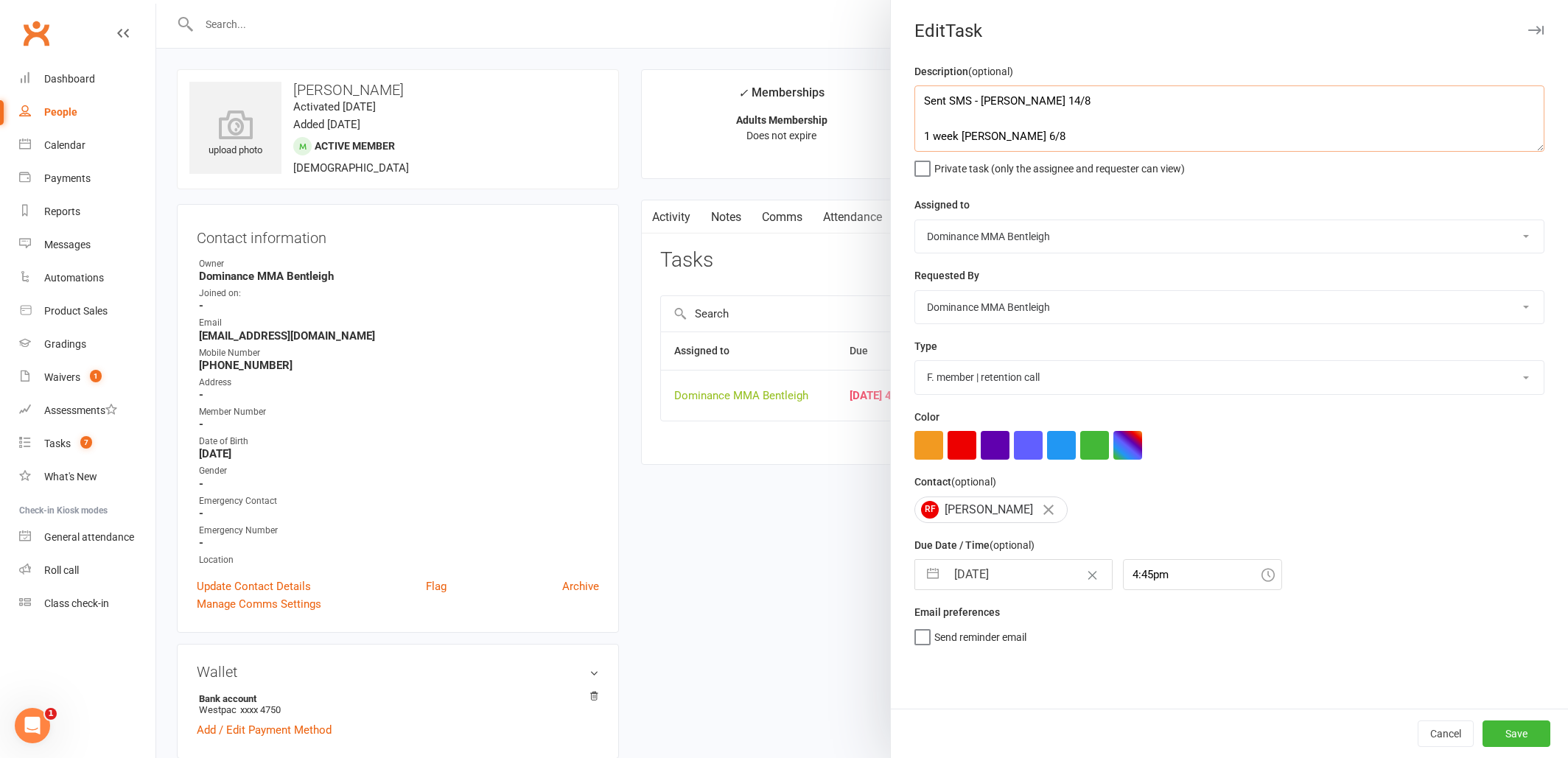
click at [955, 100] on textarea "Sent SMS - Dylan 14/8 1 week ret - Dylan 6/8" at bounding box center [1229, 118] width 630 height 67
type textarea "Sent SMS - Dylan 14/8 1 week ret - Dylan 6/8"
drag, startPoint x: 1029, startPoint y: 571, endPoint x: 1019, endPoint y: 569, distance: 10.2
click at [1029, 571] on input "[DATE]" at bounding box center [1029, 574] width 165 height 29
select select "6"
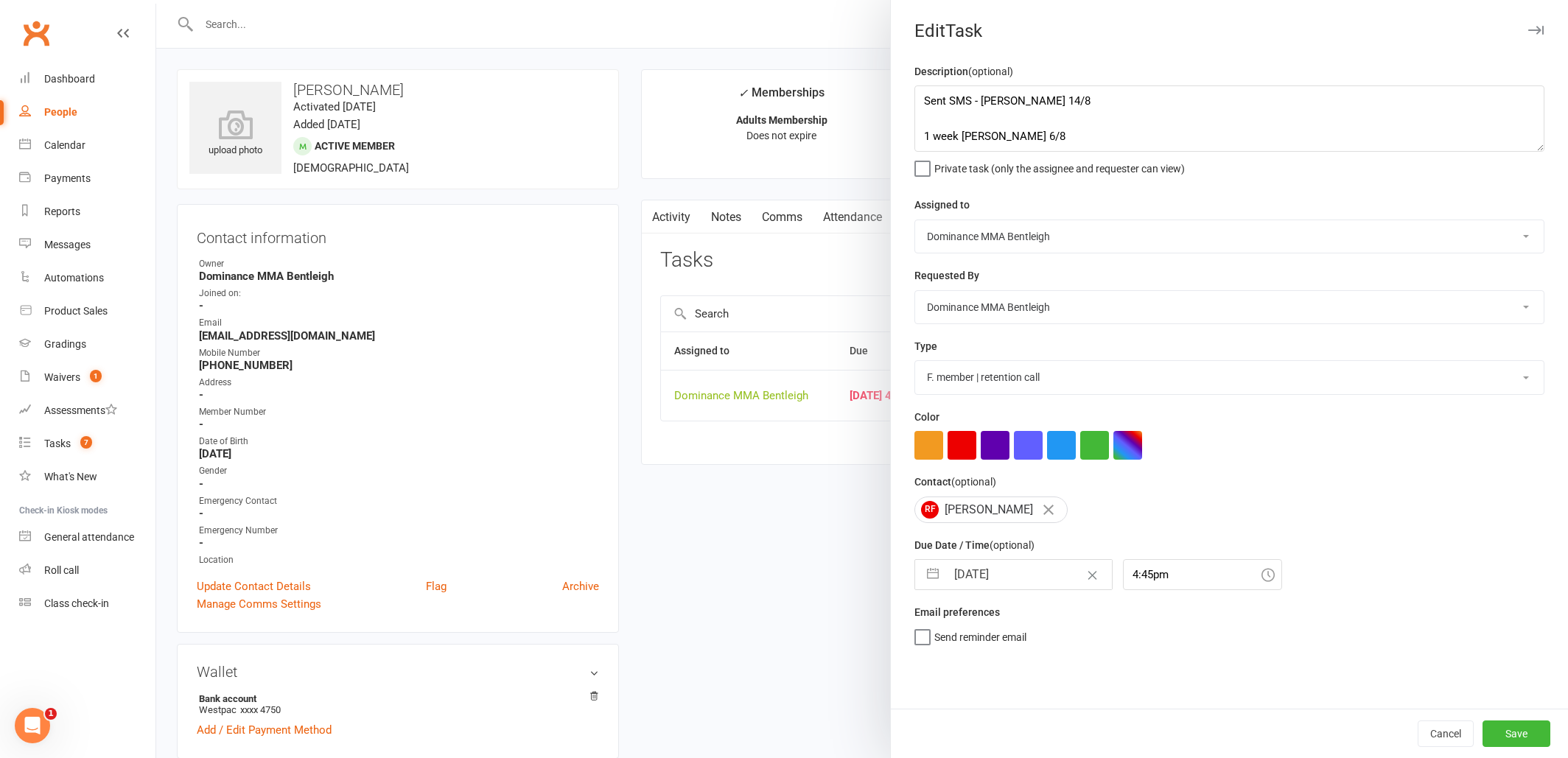
select select "2025"
select select "7"
select select "2025"
select select "8"
select select "2025"
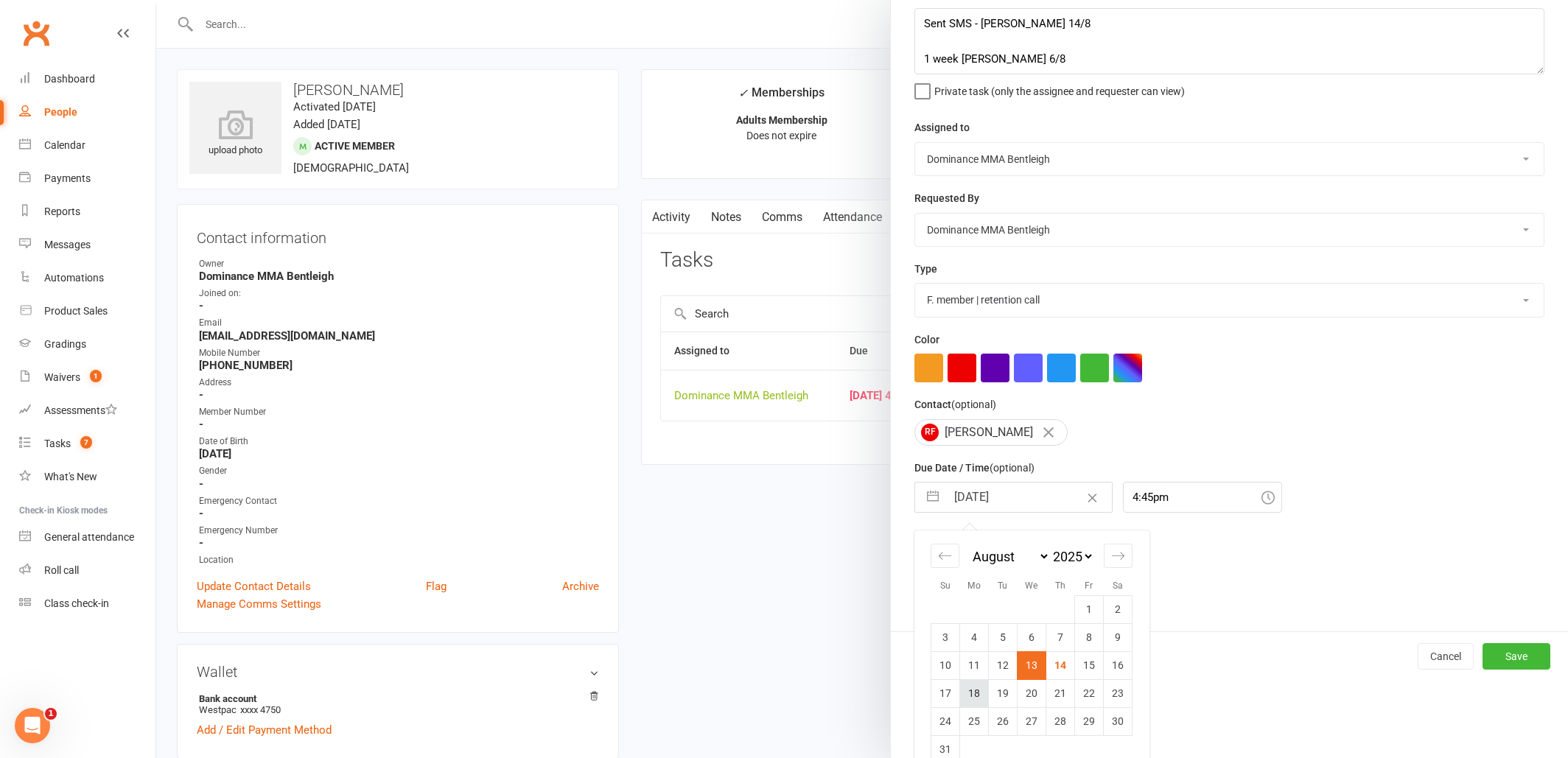
scroll to position [0, 1]
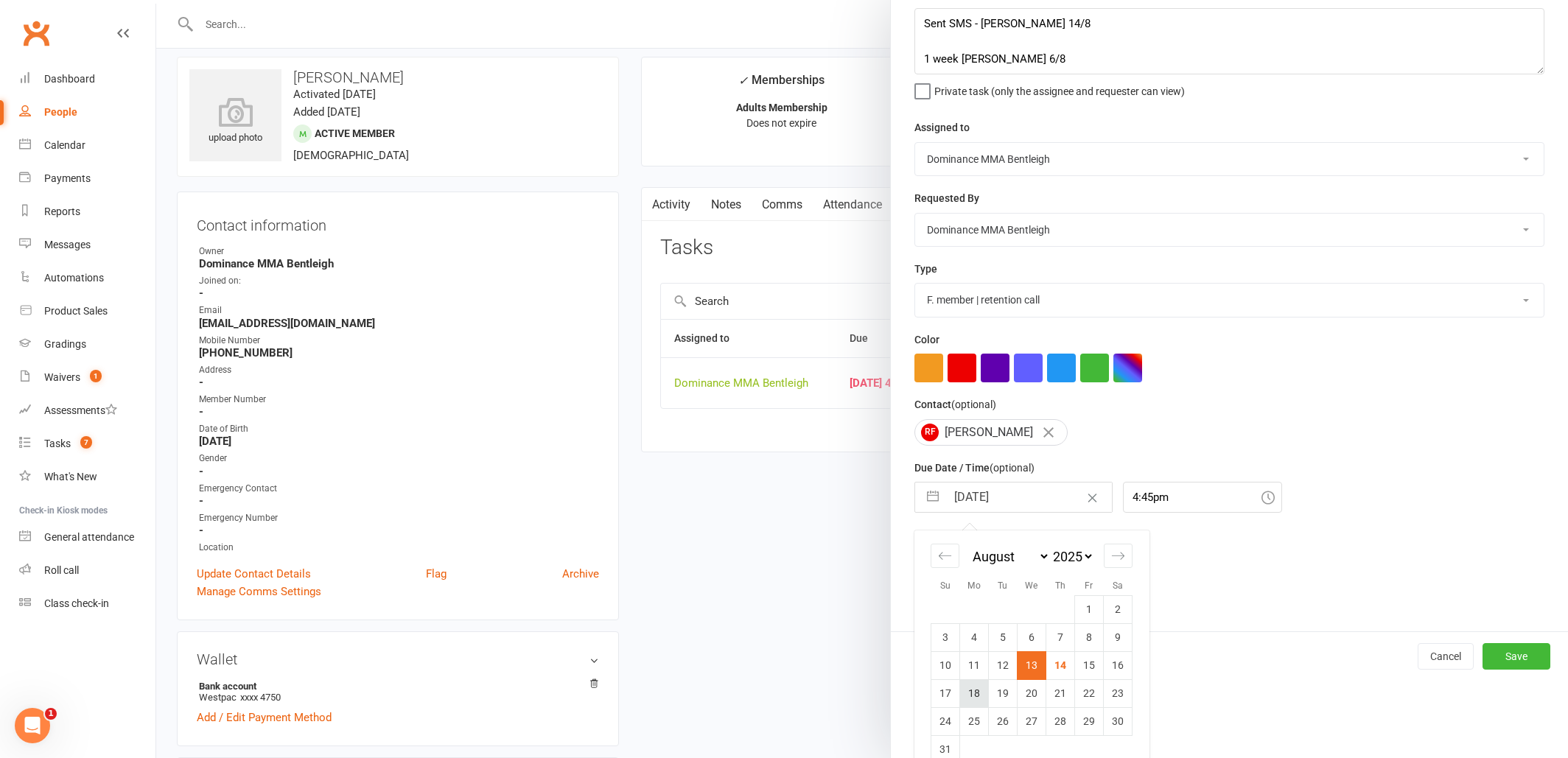
click at [975, 689] on td "18" at bounding box center [974, 693] width 28 height 28
type input "18 Aug 2025"
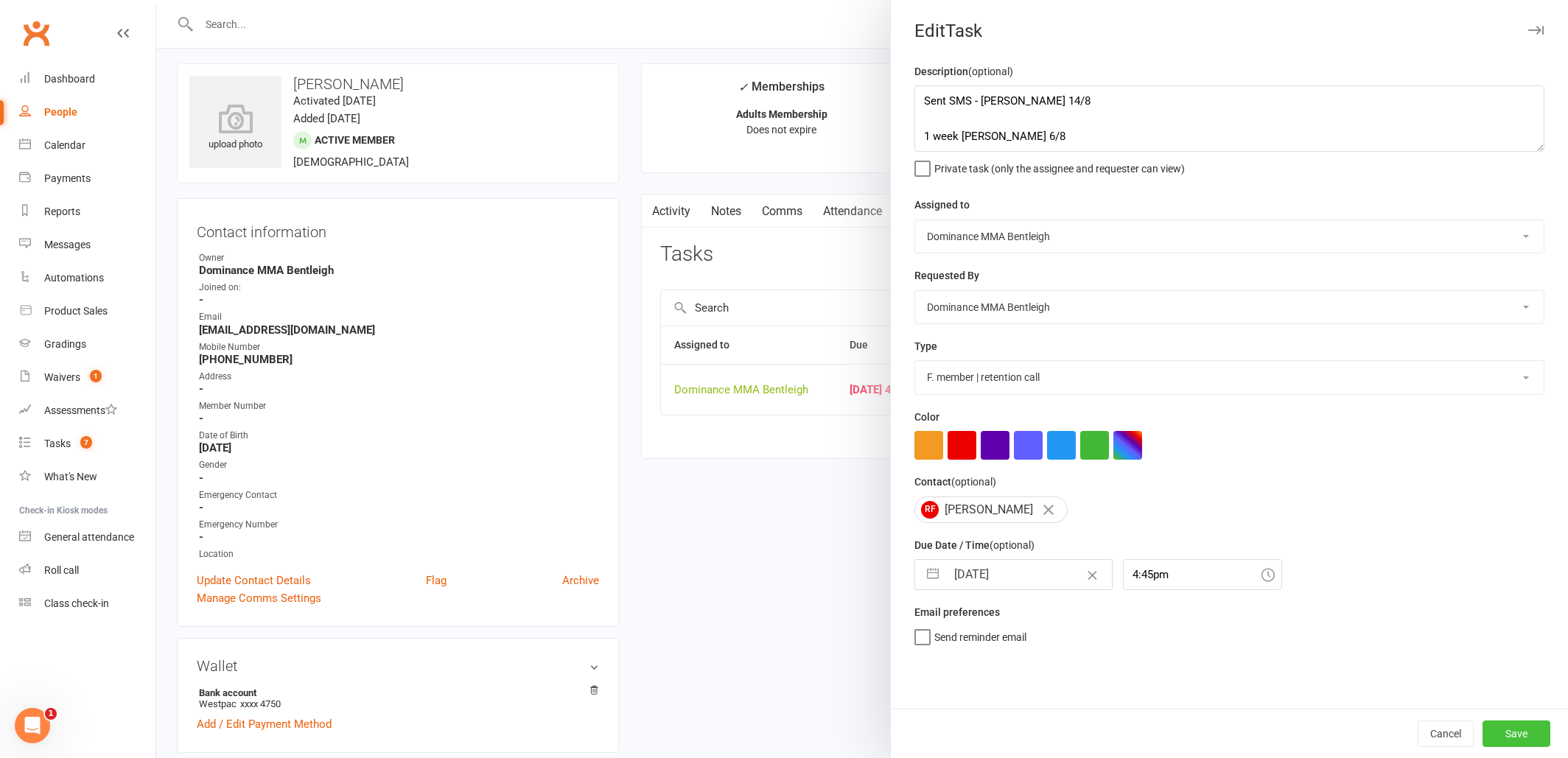
scroll to position [7, 0]
click at [1503, 727] on button "Save" at bounding box center [1516, 733] width 68 height 27
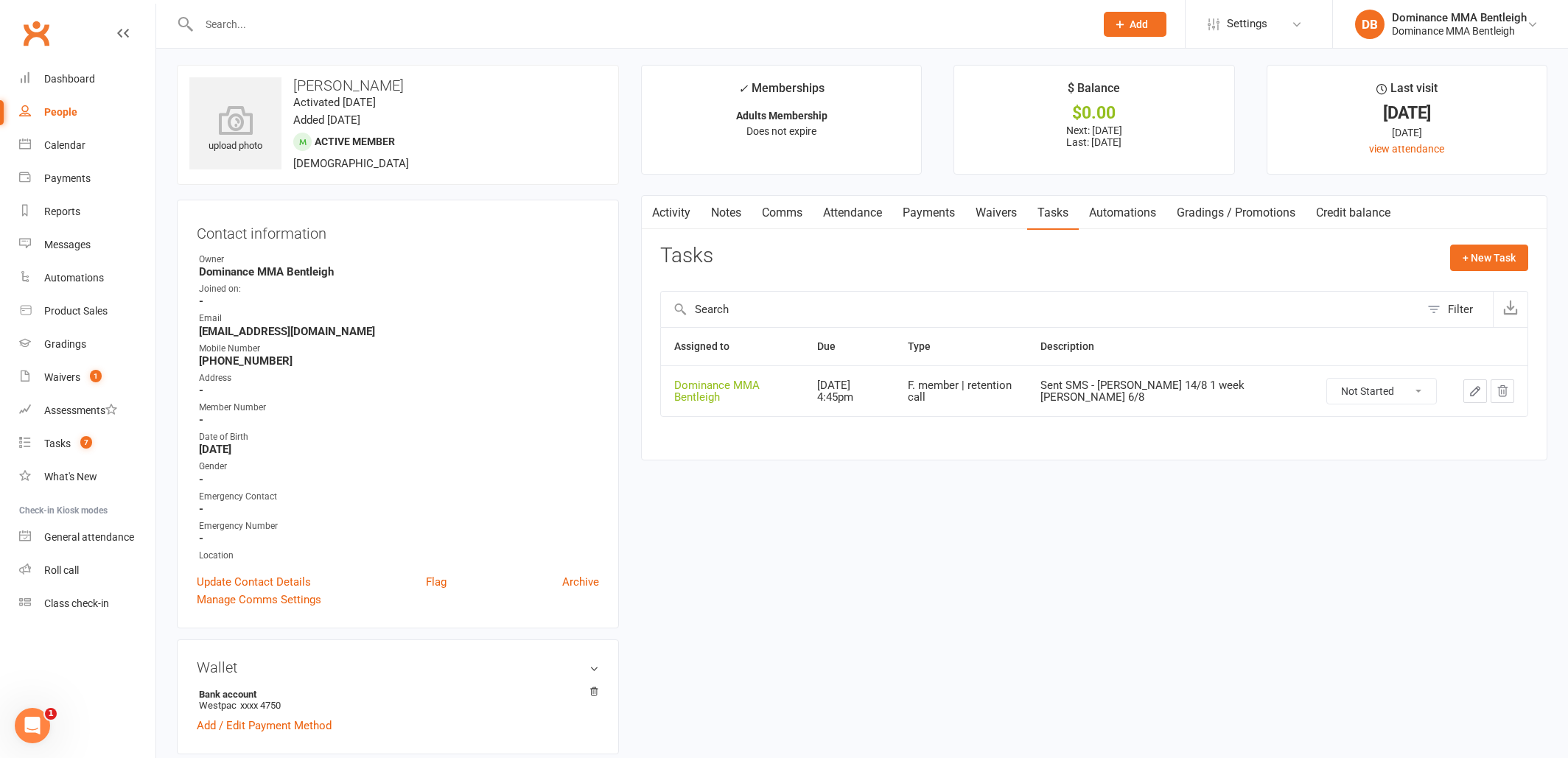
scroll to position [5, 0]
click at [79, 378] on div "Waivers" at bounding box center [61, 377] width 36 height 12
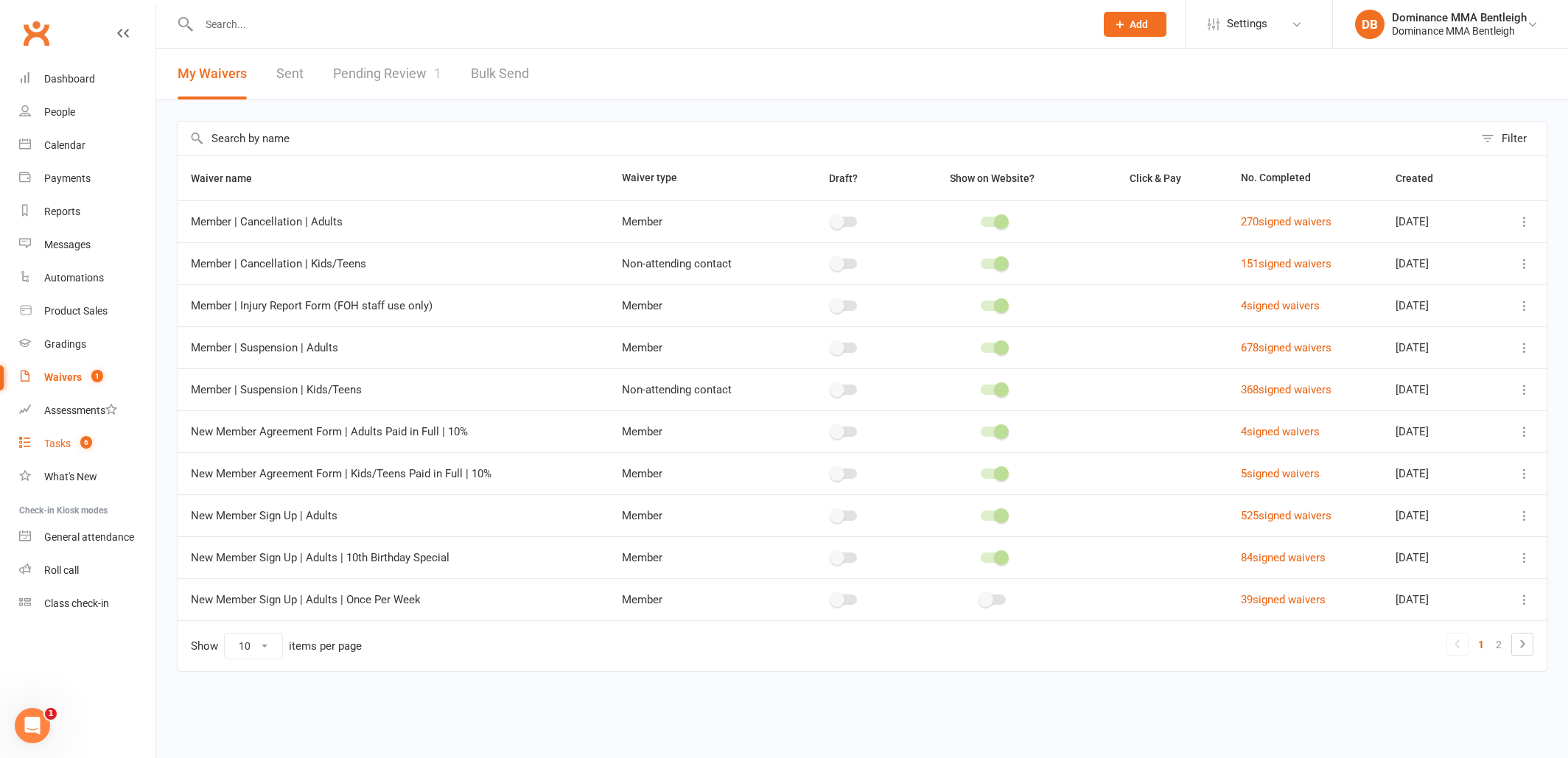
click at [62, 458] on link "Tasks 6" at bounding box center [87, 443] width 136 height 33
select select "incomplete"
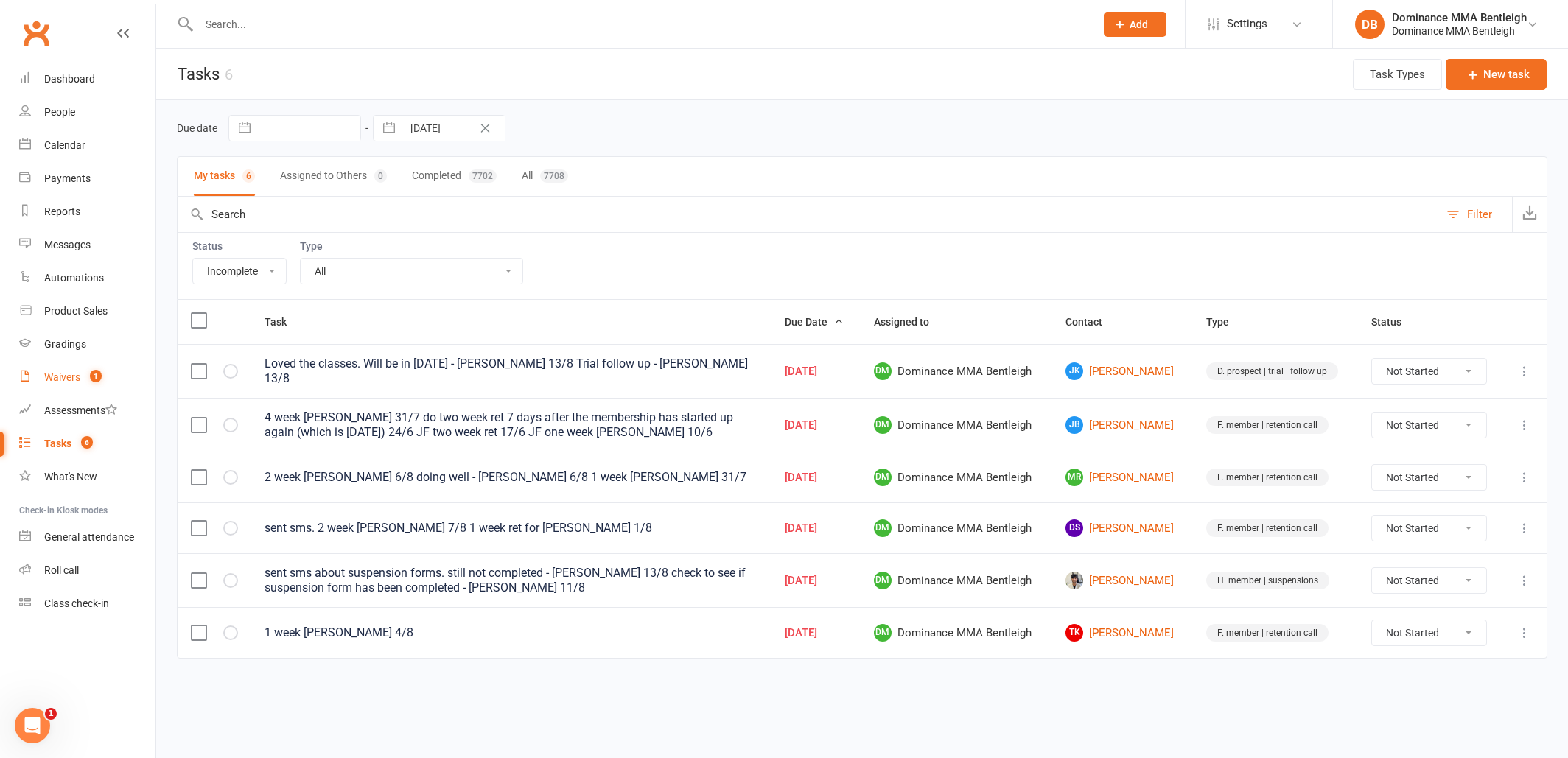
click at [69, 378] on div "Waivers" at bounding box center [61, 377] width 36 height 12
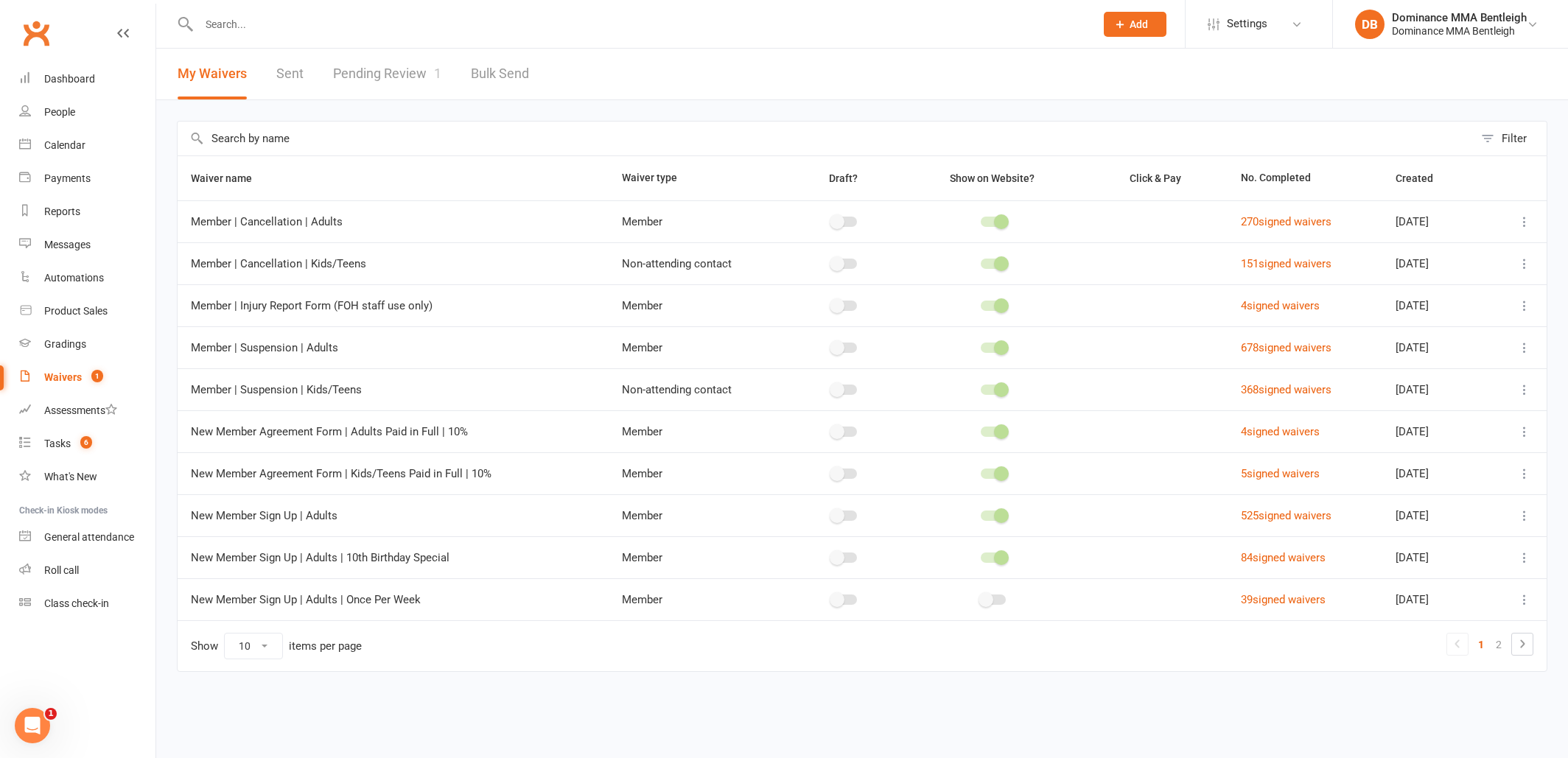
click at [414, 85] on link "Pending Review 1" at bounding box center [387, 74] width 108 height 51
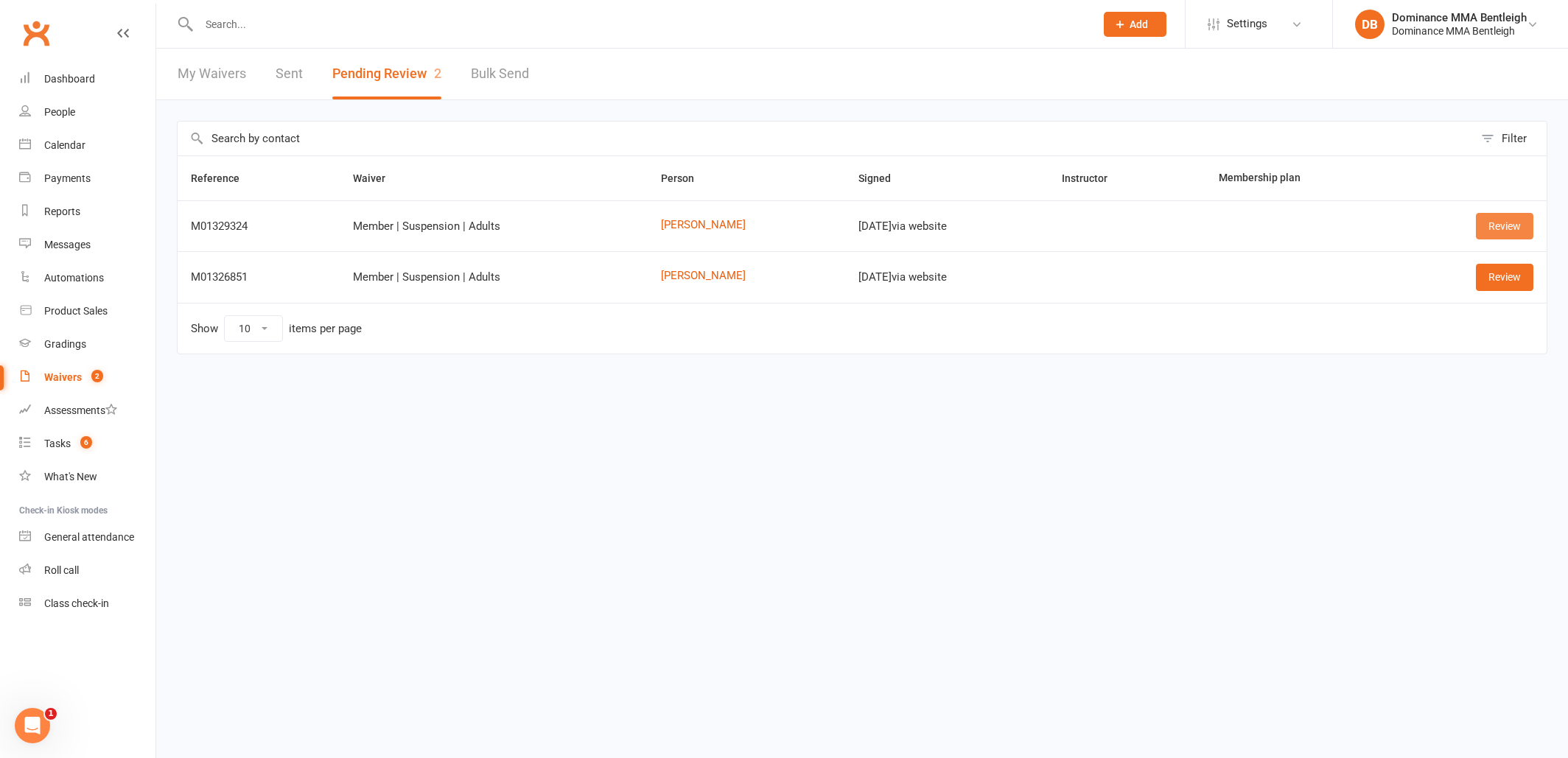
click at [1516, 236] on link "Review" at bounding box center [1504, 226] width 58 height 27
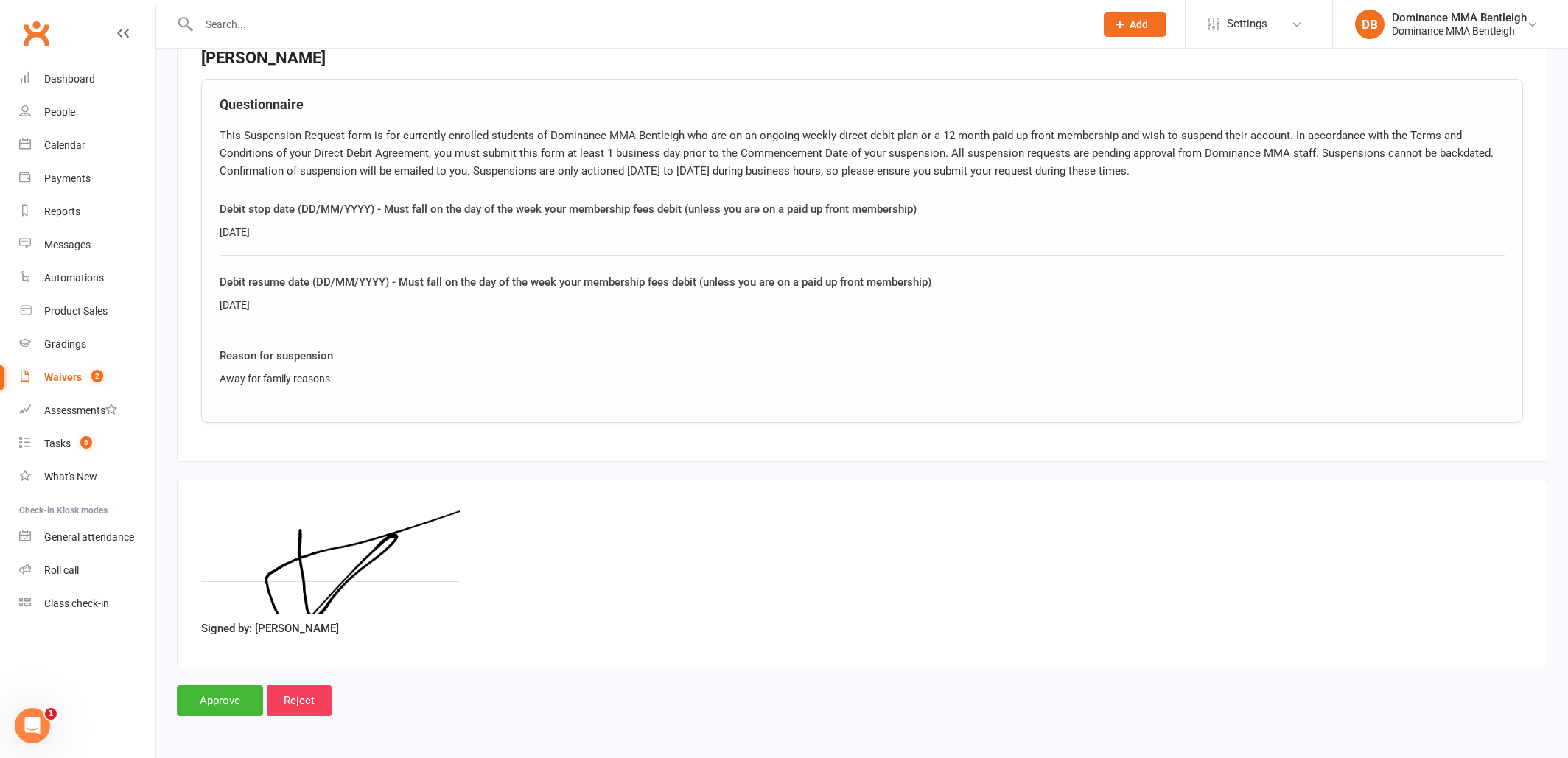
scroll to position [708, 0]
click at [227, 685] on input "Approve" at bounding box center [219, 700] width 86 height 31
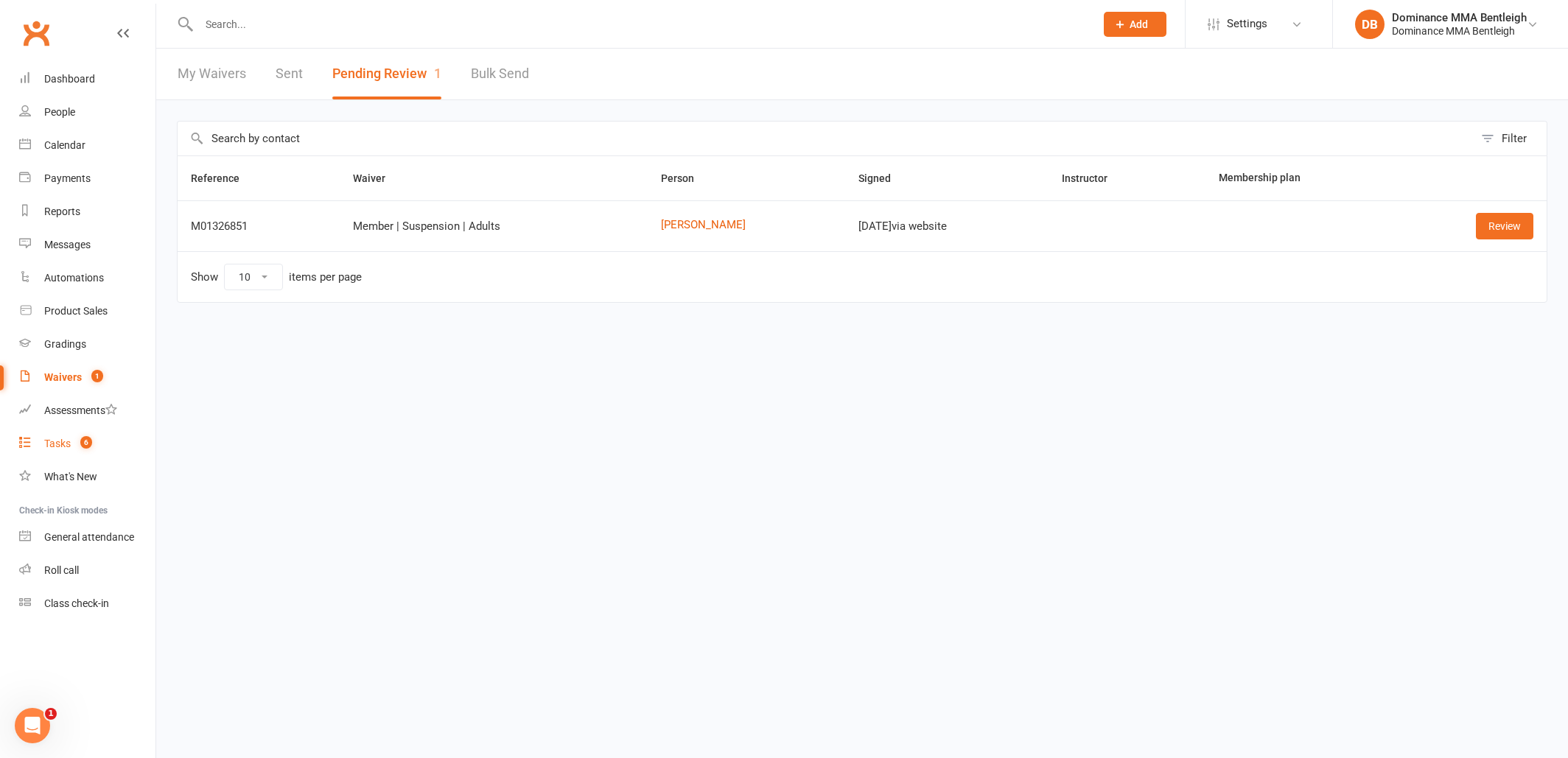
click at [55, 437] on link "Tasks 6" at bounding box center [87, 443] width 136 height 33
select select "incomplete"
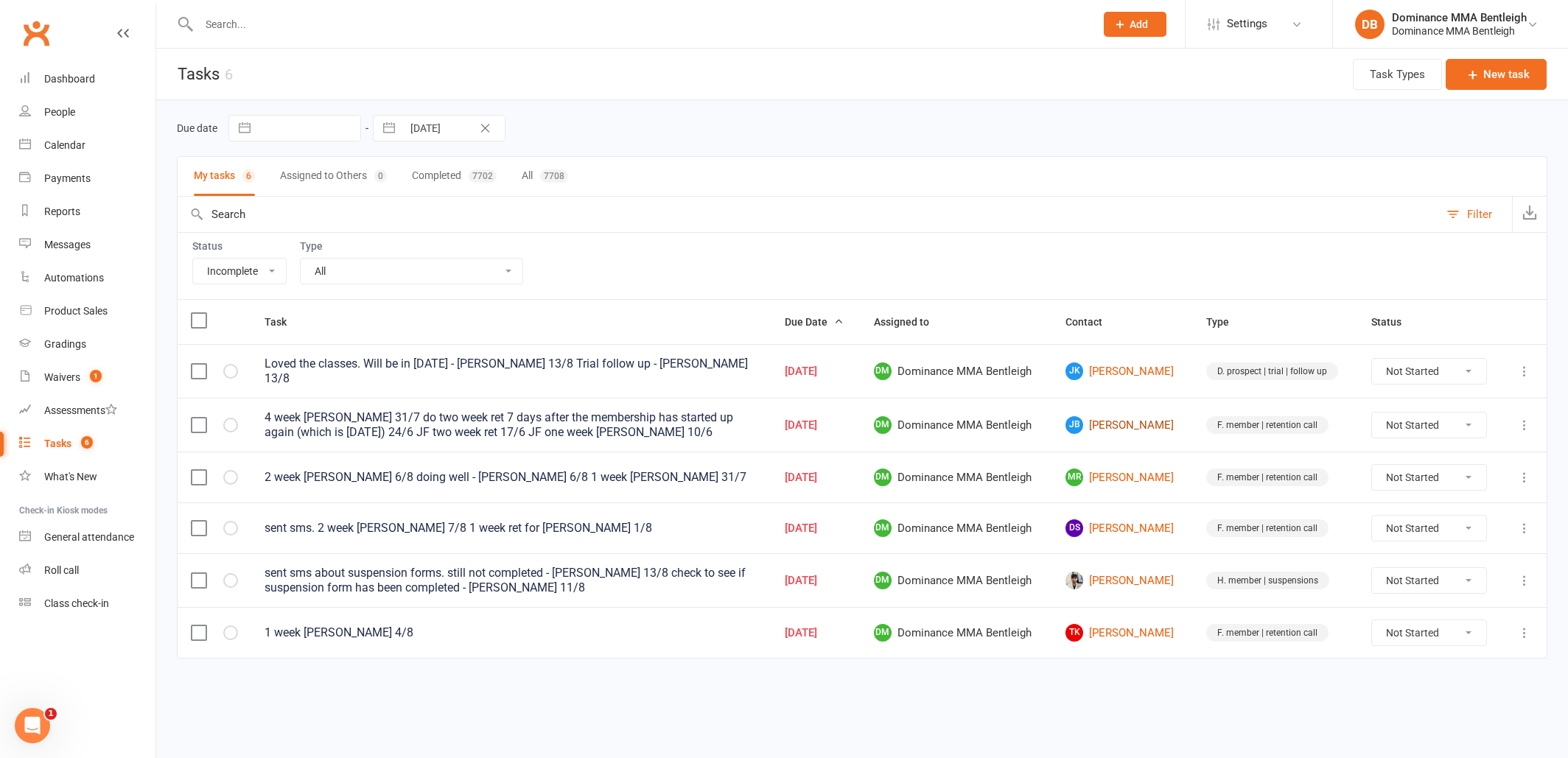
click at [1102, 423] on link "JB Jane Brack" at bounding box center [1122, 424] width 114 height 17
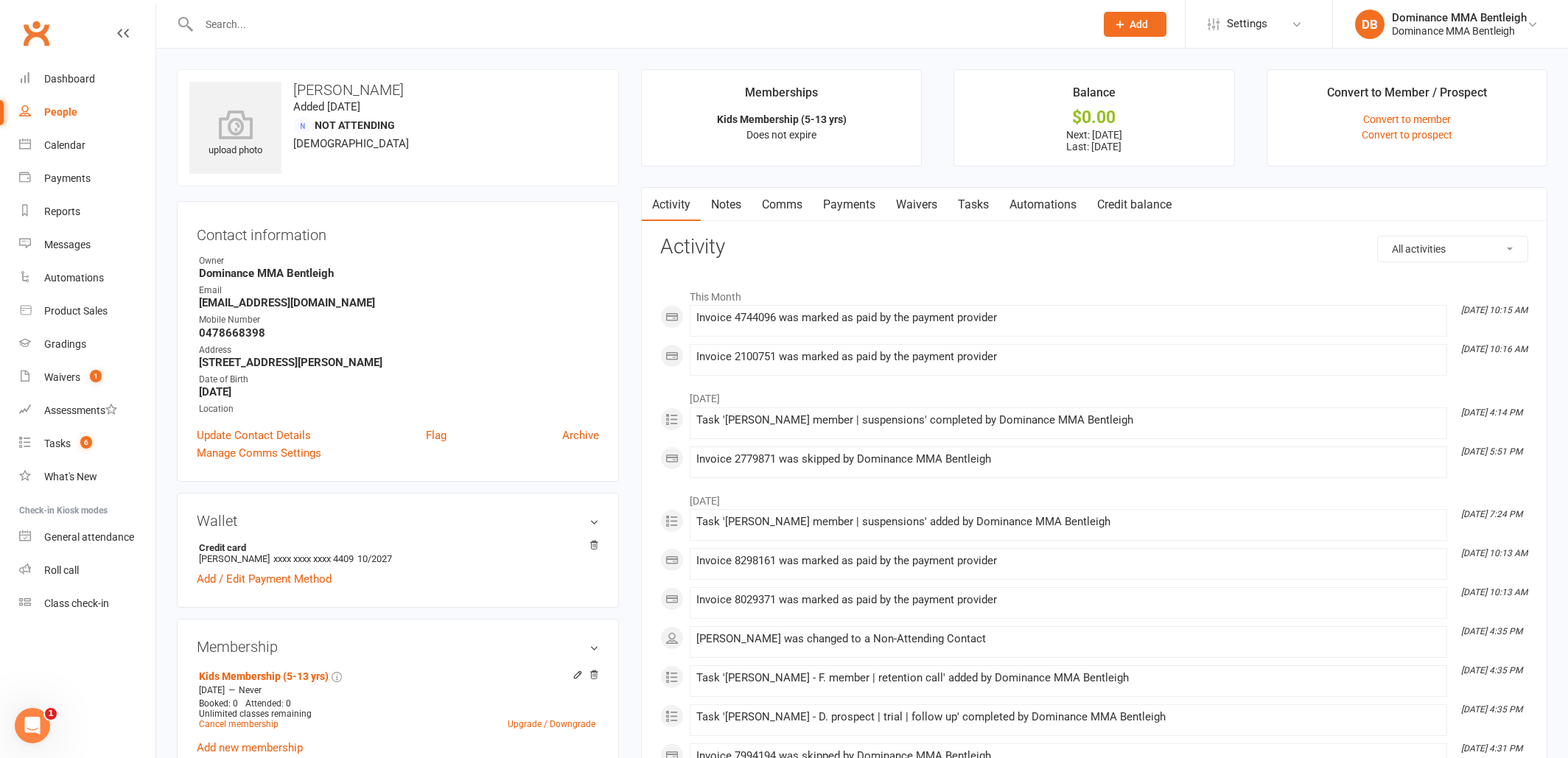
click at [979, 203] on link "Tasks" at bounding box center [973, 205] width 51 height 34
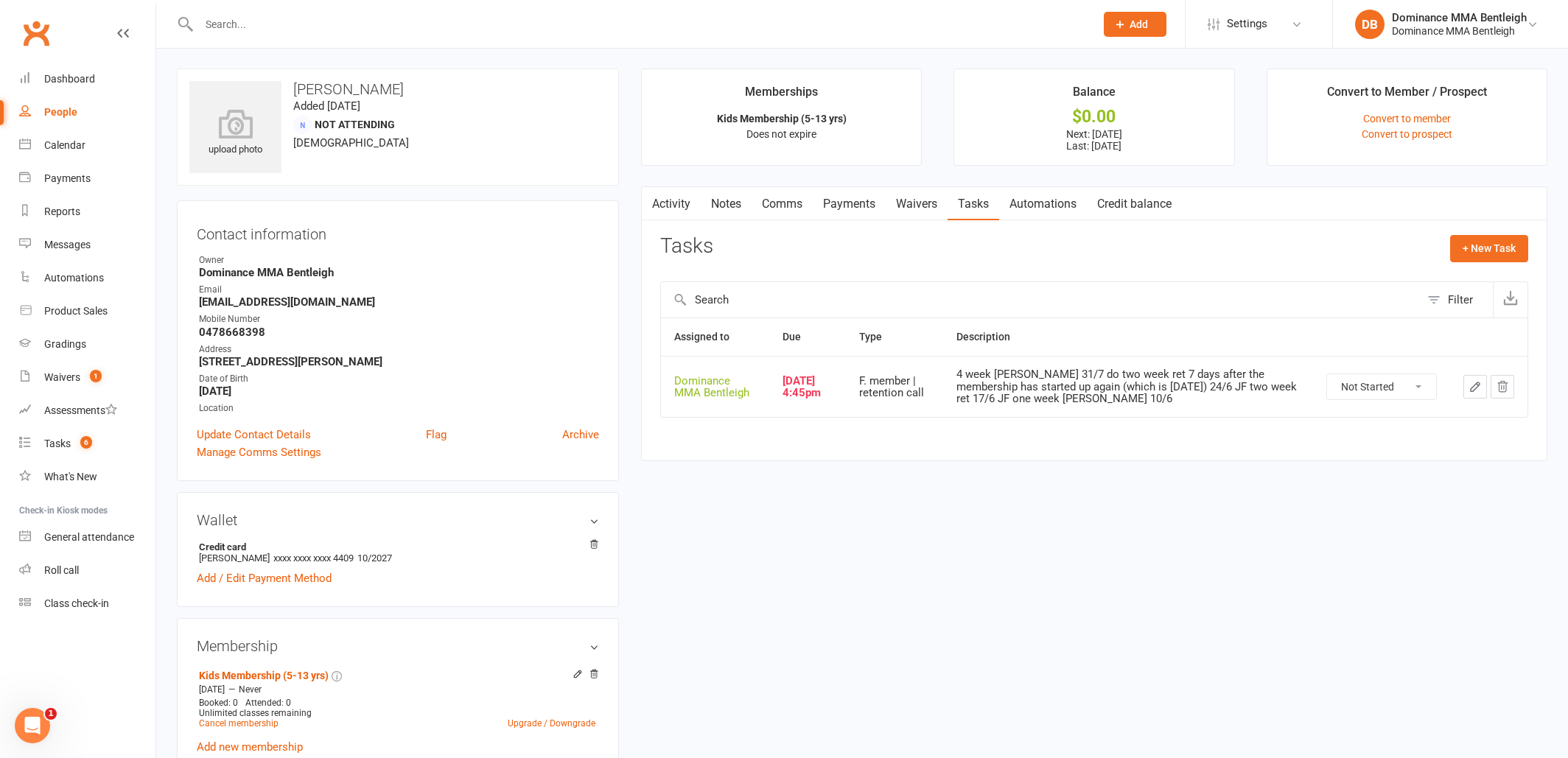
scroll to position [2, 0]
drag, startPoint x: 268, startPoint y: 332, endPoint x: 199, endPoint y: 332, distance: 69.0
click at [199, 332] on strong "0478668398" at bounding box center [400, 331] width 400 height 14
copy strong "0478668398"
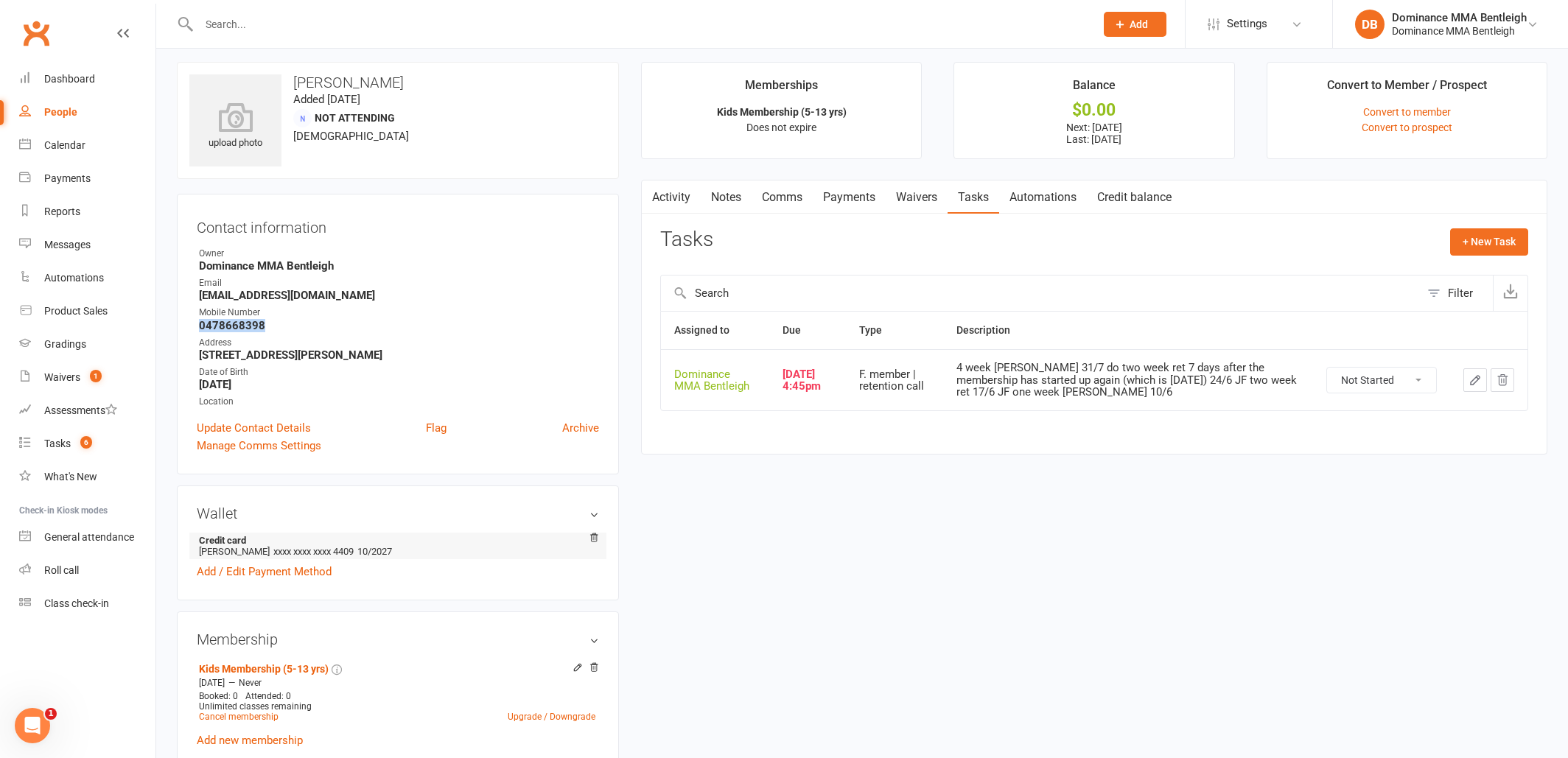
scroll to position [7, 0]
click at [69, 446] on div "Tasks" at bounding box center [57, 443] width 27 height 12
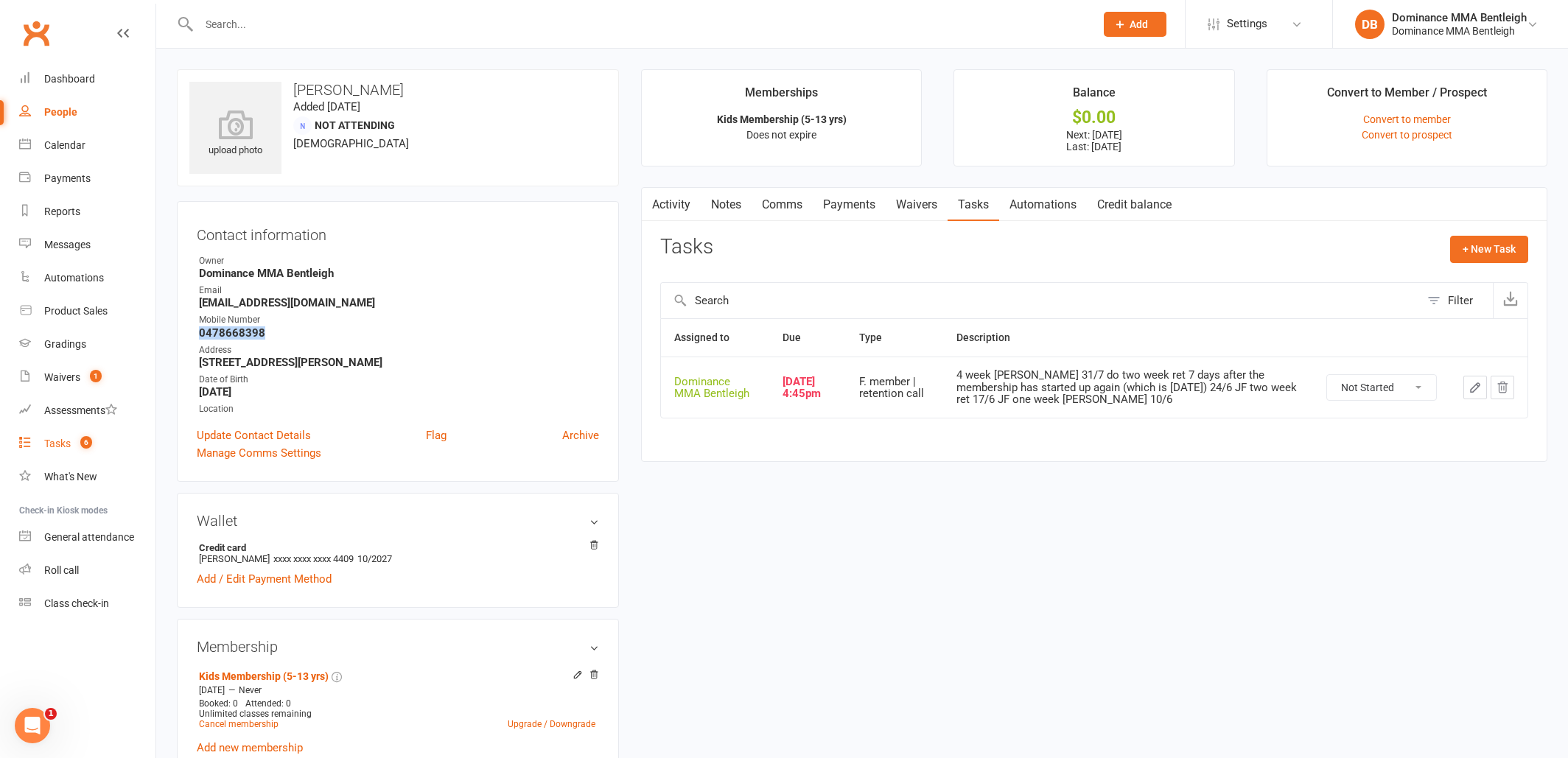
select select "incomplete"
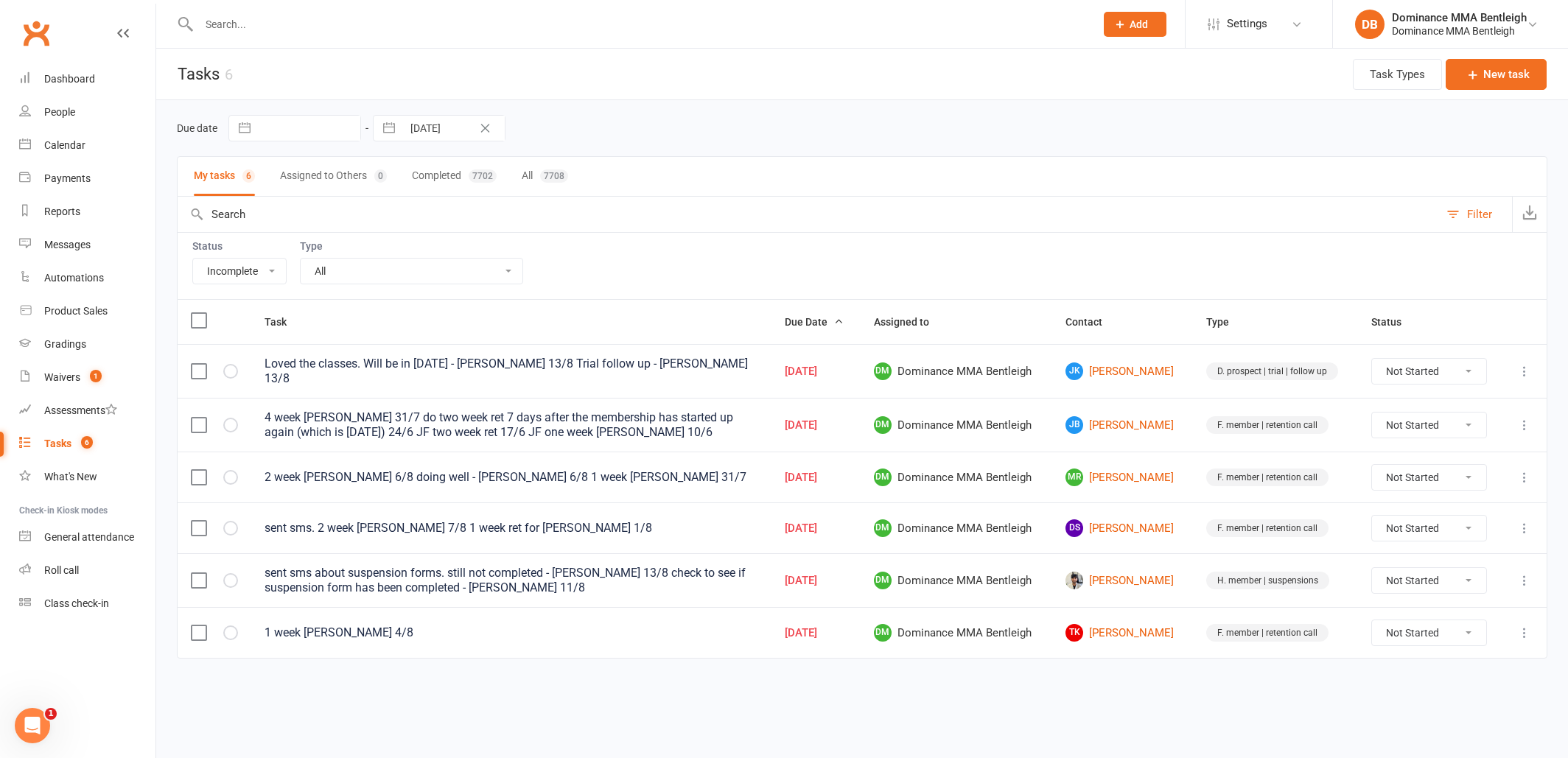
click at [363, 39] on div at bounding box center [630, 24] width 908 height 48
click at [368, 32] on input "text" at bounding box center [640, 24] width 891 height 21
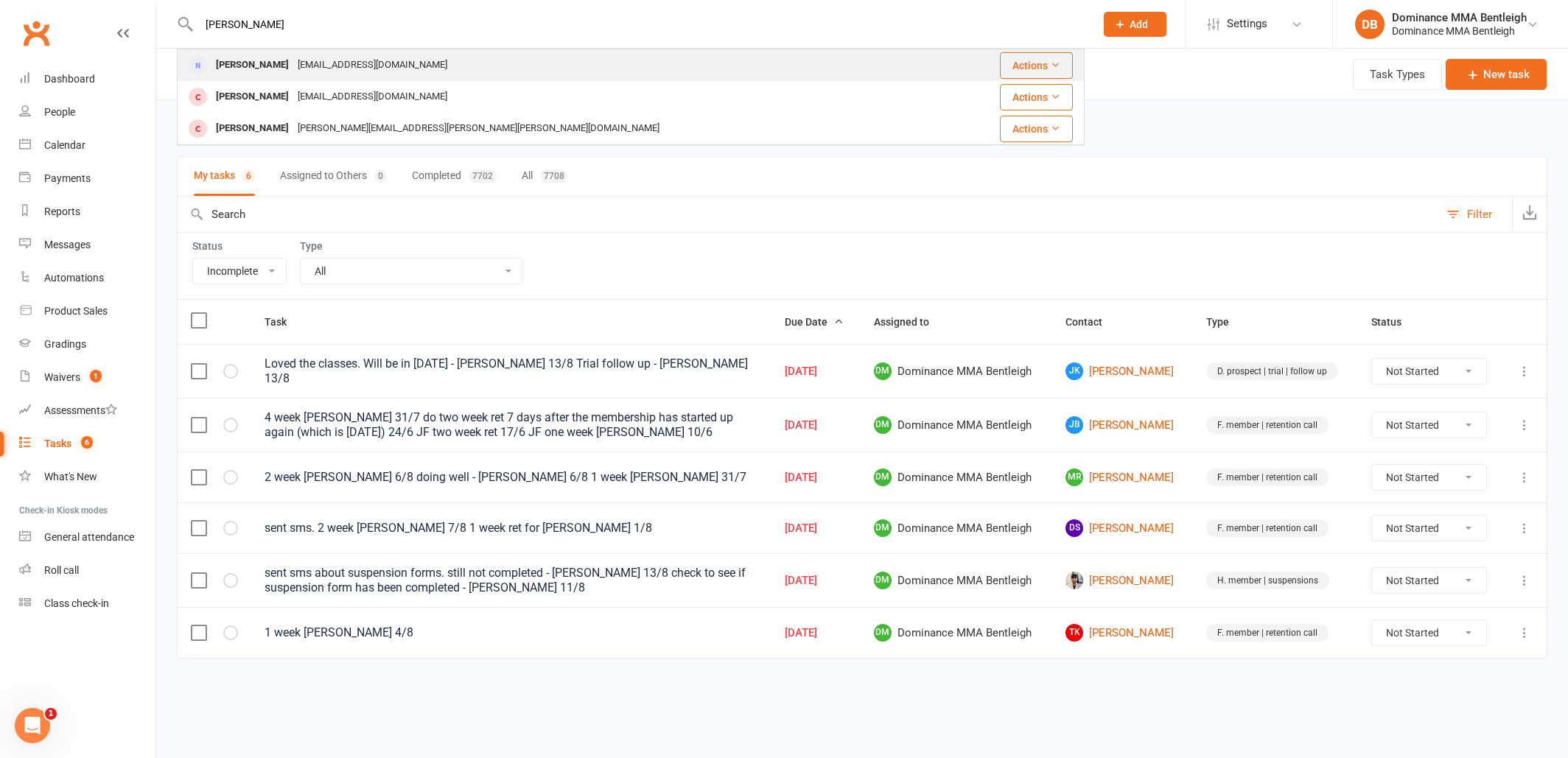
type input "fabio"
click at [376, 63] on div "Fabio Spano angtiling@yahoo.com" at bounding box center [564, 65] width 773 height 30
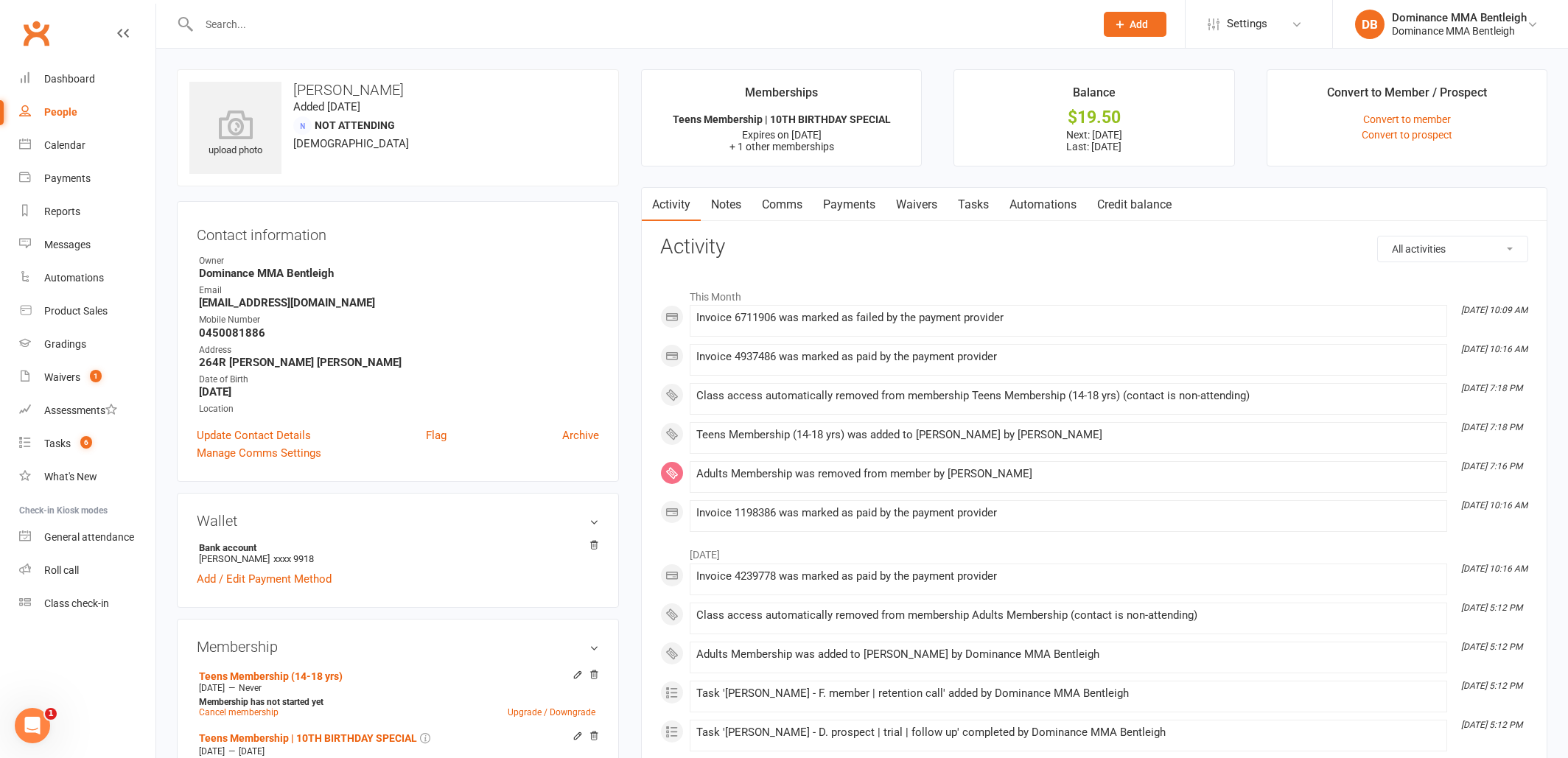
click at [862, 218] on link "Payments" at bounding box center [849, 205] width 73 height 34
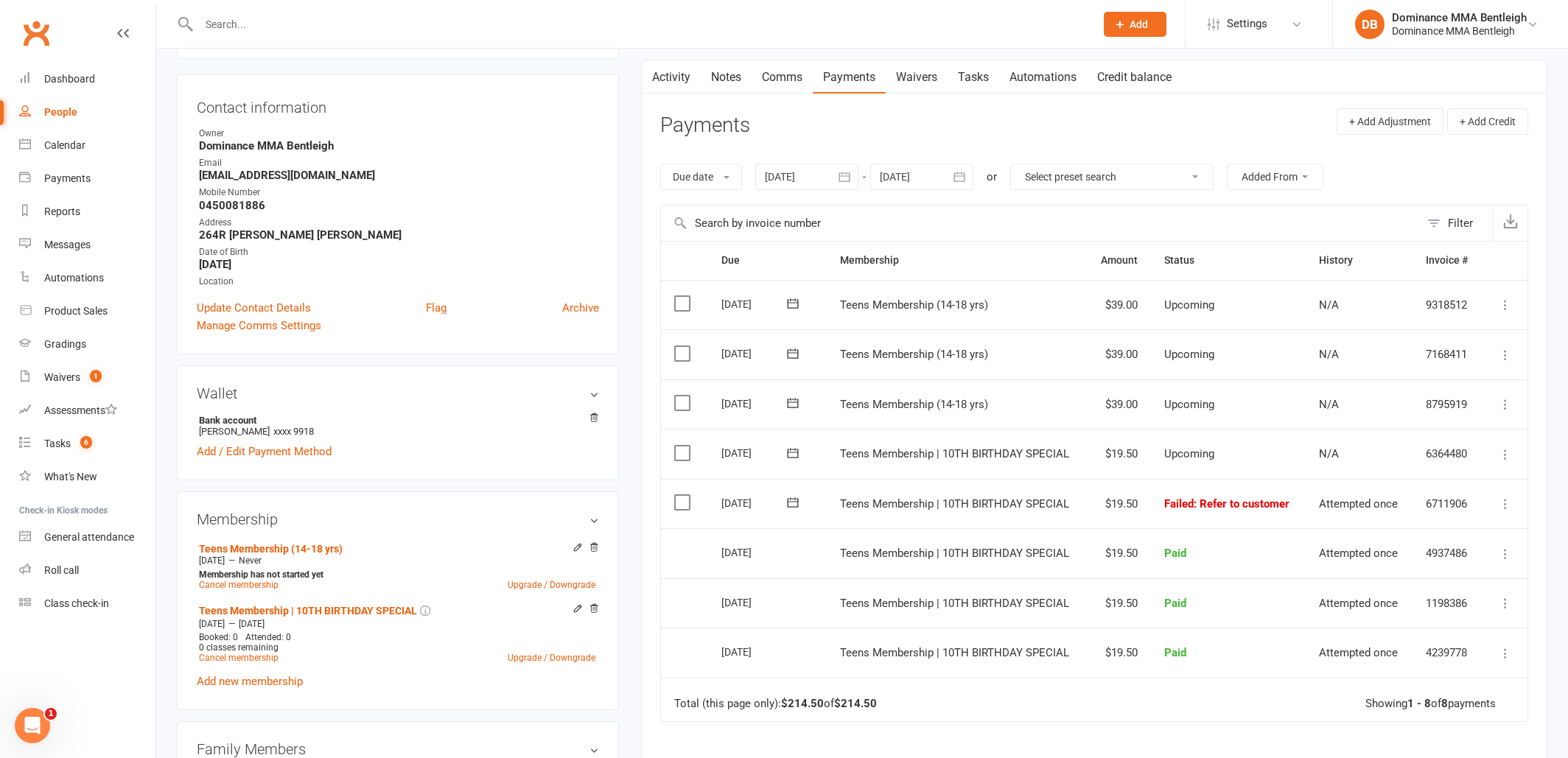
scroll to position [127, 0]
click at [683, 500] on label at bounding box center [684, 503] width 20 height 15
click at [683, 496] on input "checkbox" at bounding box center [678, 496] width 9 height 0
click at [674, 501] on label at bounding box center [684, 503] width 20 height 15
click at [674, 496] on input "checkbox" at bounding box center [678, 496] width 9 height 0
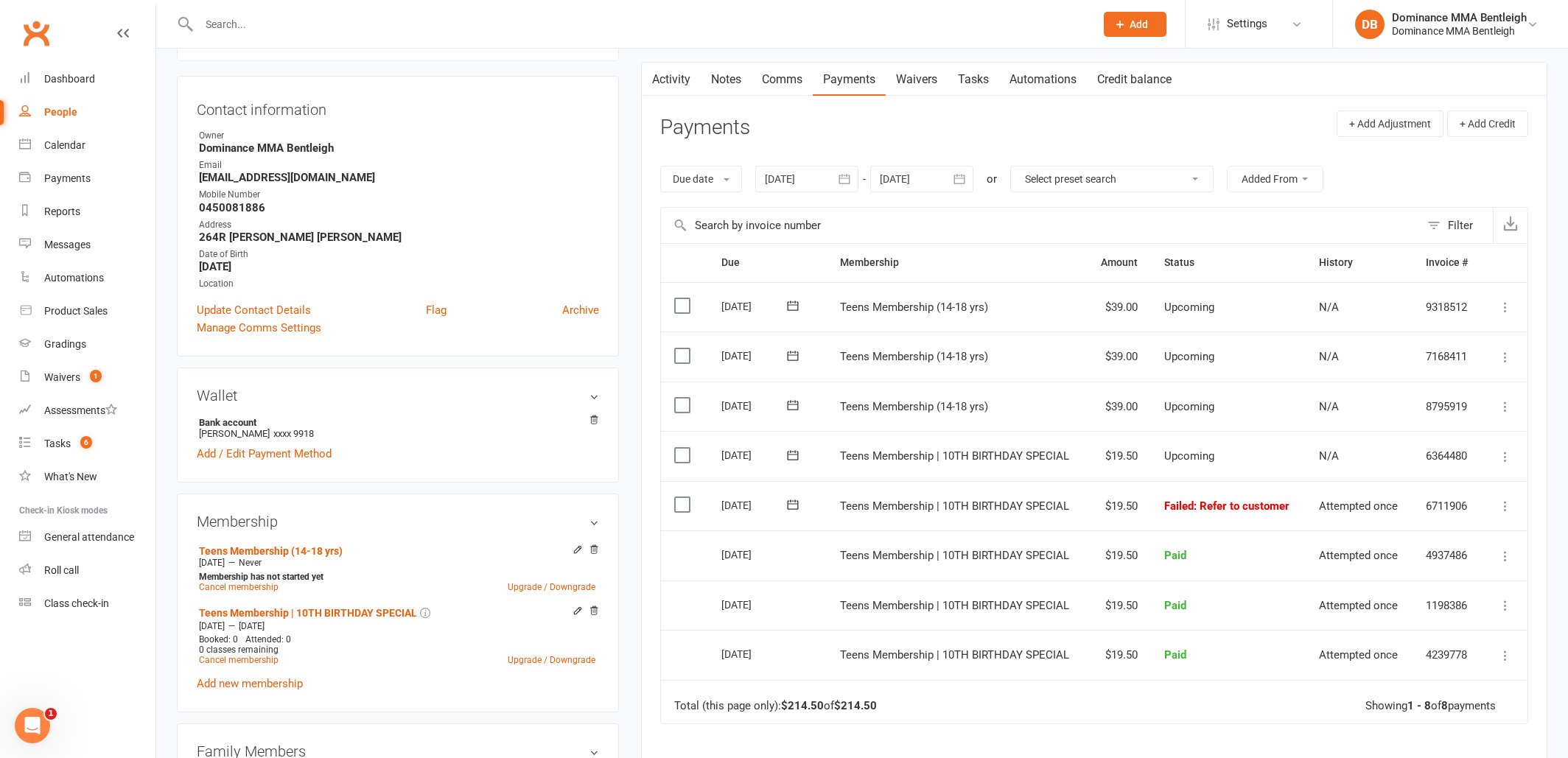
scroll to position [125, 0]
click at [55, 444] on div "Tasks" at bounding box center [57, 443] width 27 height 12
select select "incomplete"
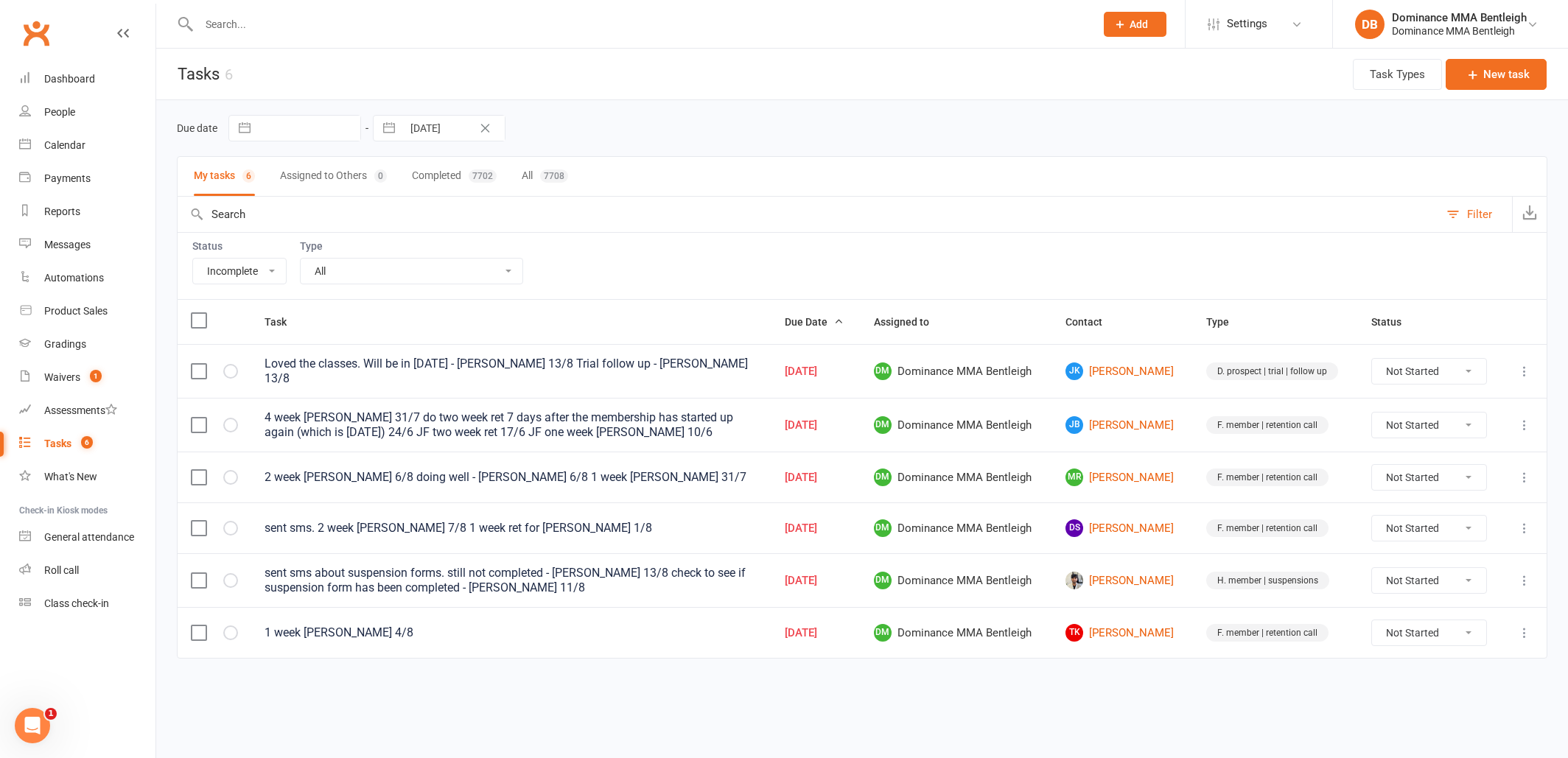
click at [298, 14] on input "text" at bounding box center [640, 24] width 891 height 21
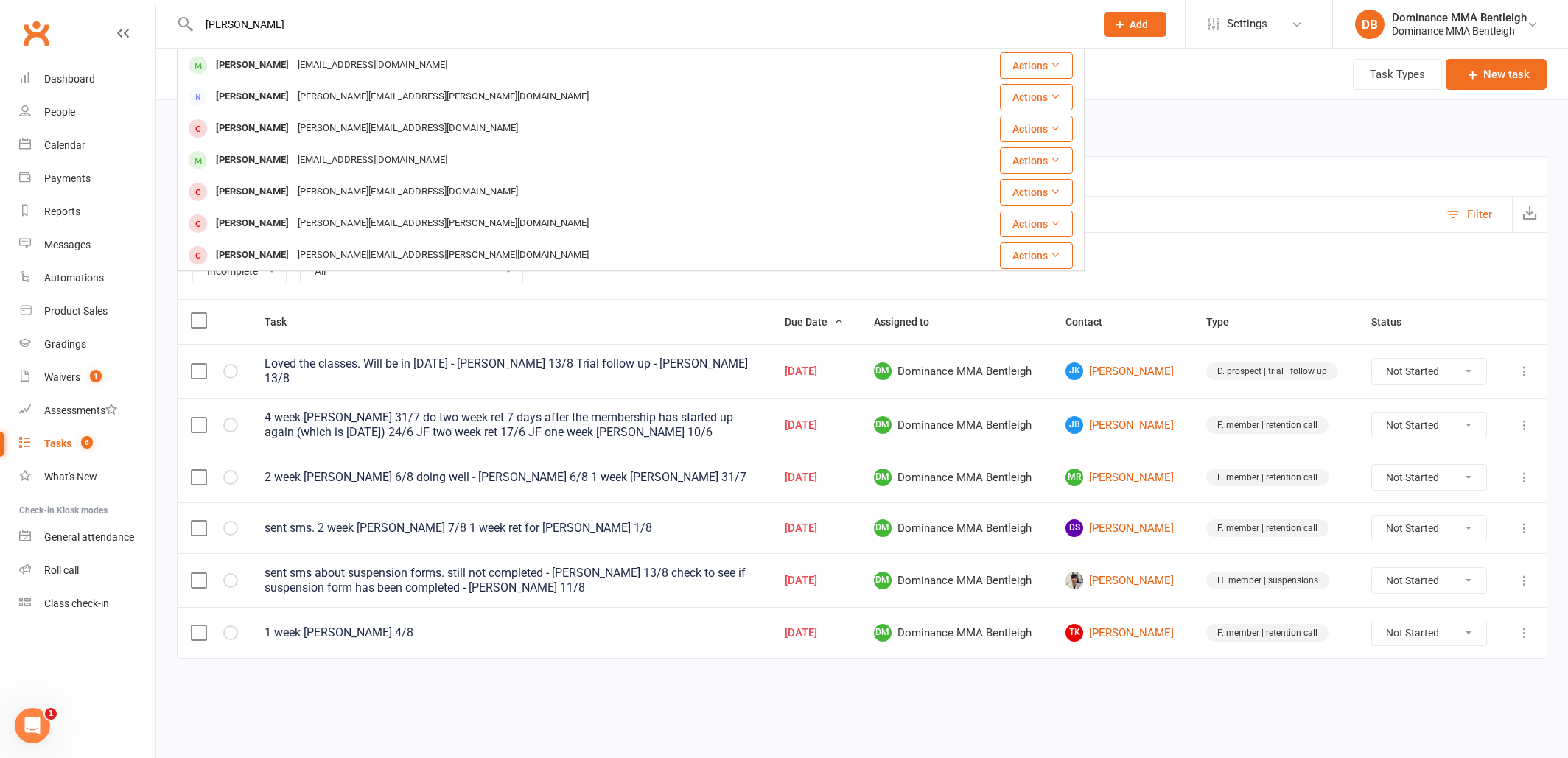
type input "Michael Alex"
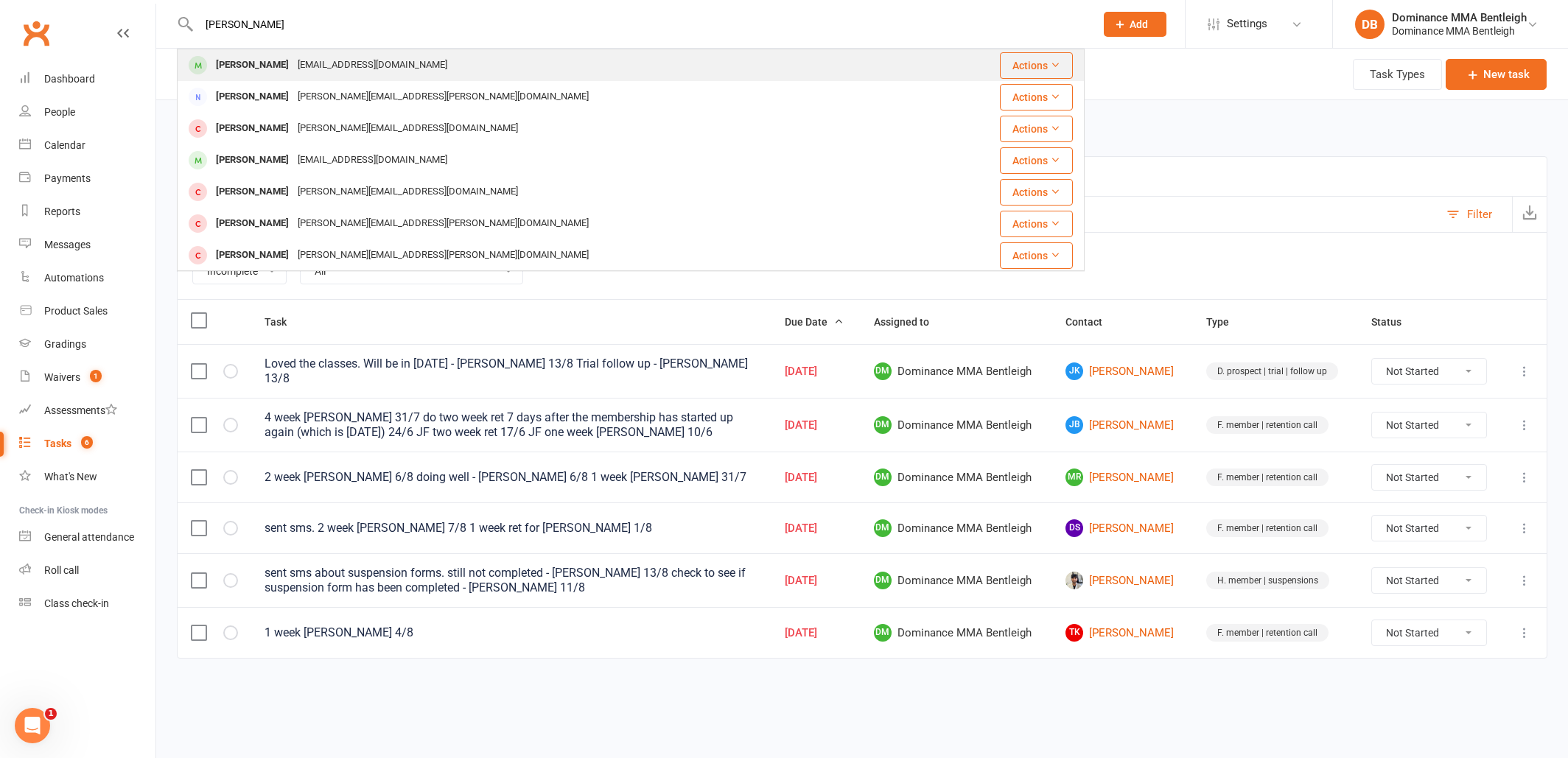
drag, startPoint x: 298, startPoint y: 14, endPoint x: 367, endPoint y: 69, distance: 88.2
click at [367, 69] on div "michaelale0016@gmail.com" at bounding box center [372, 65] width 158 height 21
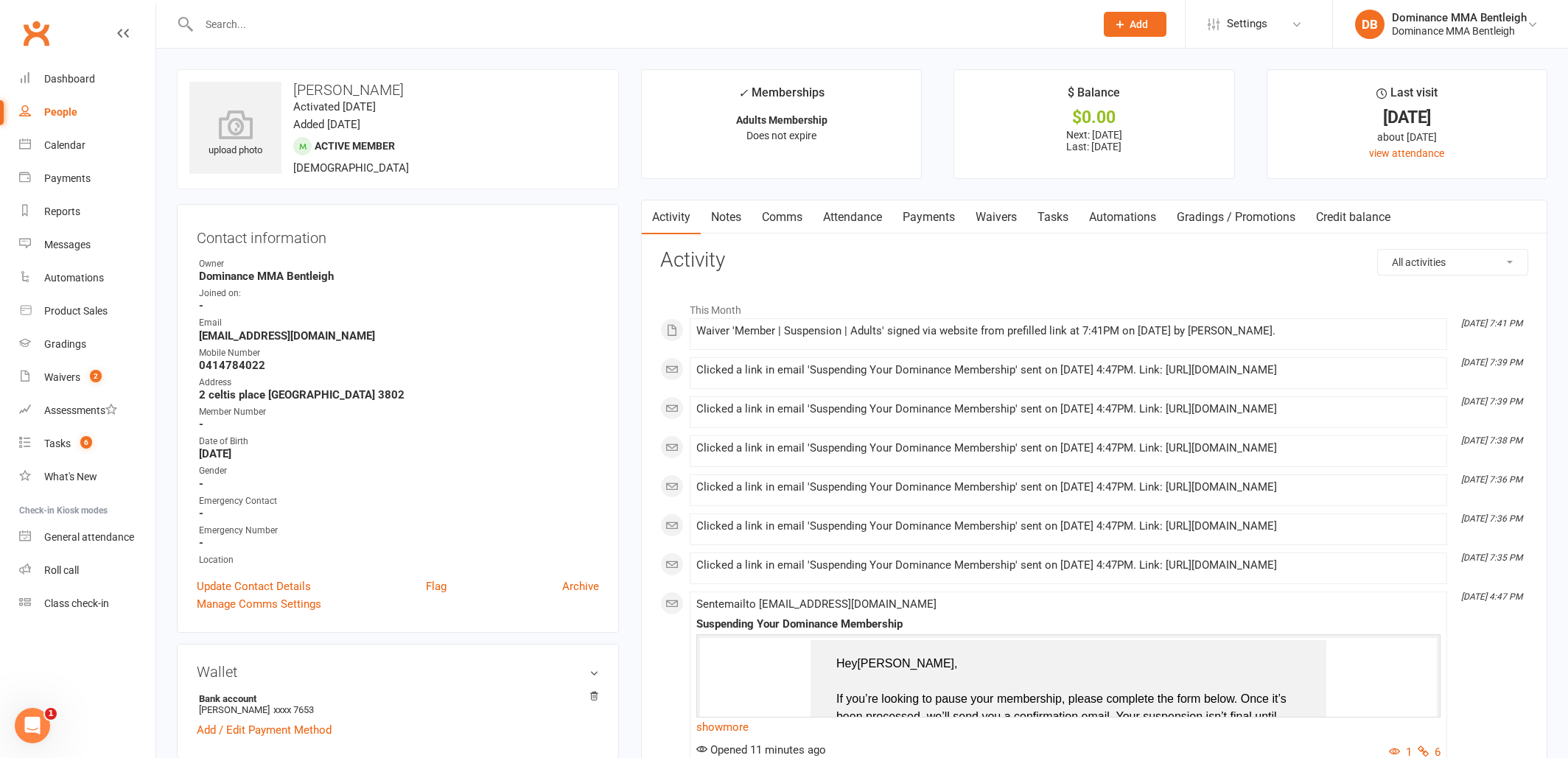
click at [843, 219] on link "Attendance" at bounding box center [852, 217] width 80 height 34
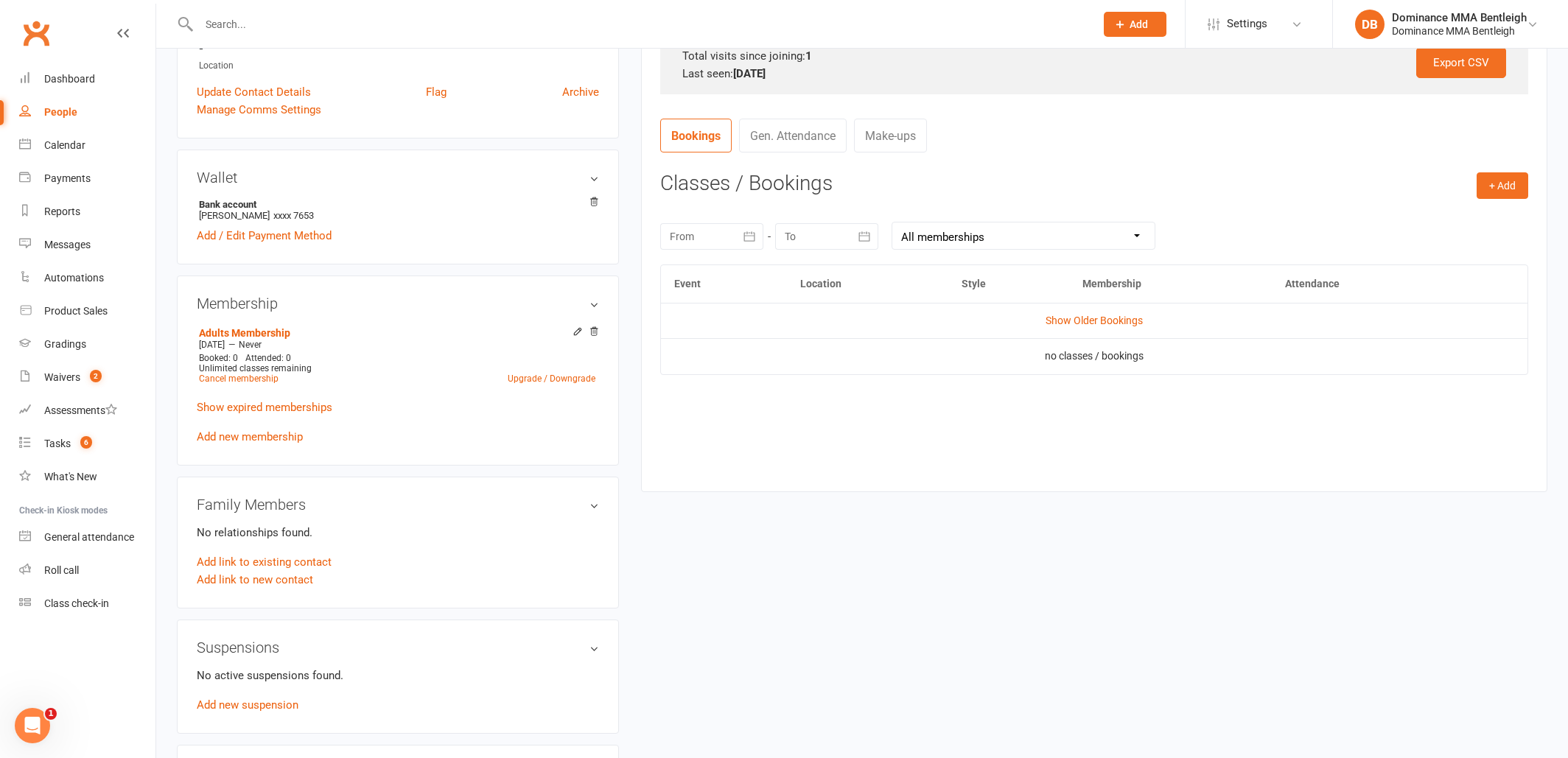
scroll to position [496, 0]
click at [1120, 320] on link "Show Older Bookings" at bounding box center [1094, 319] width 97 height 12
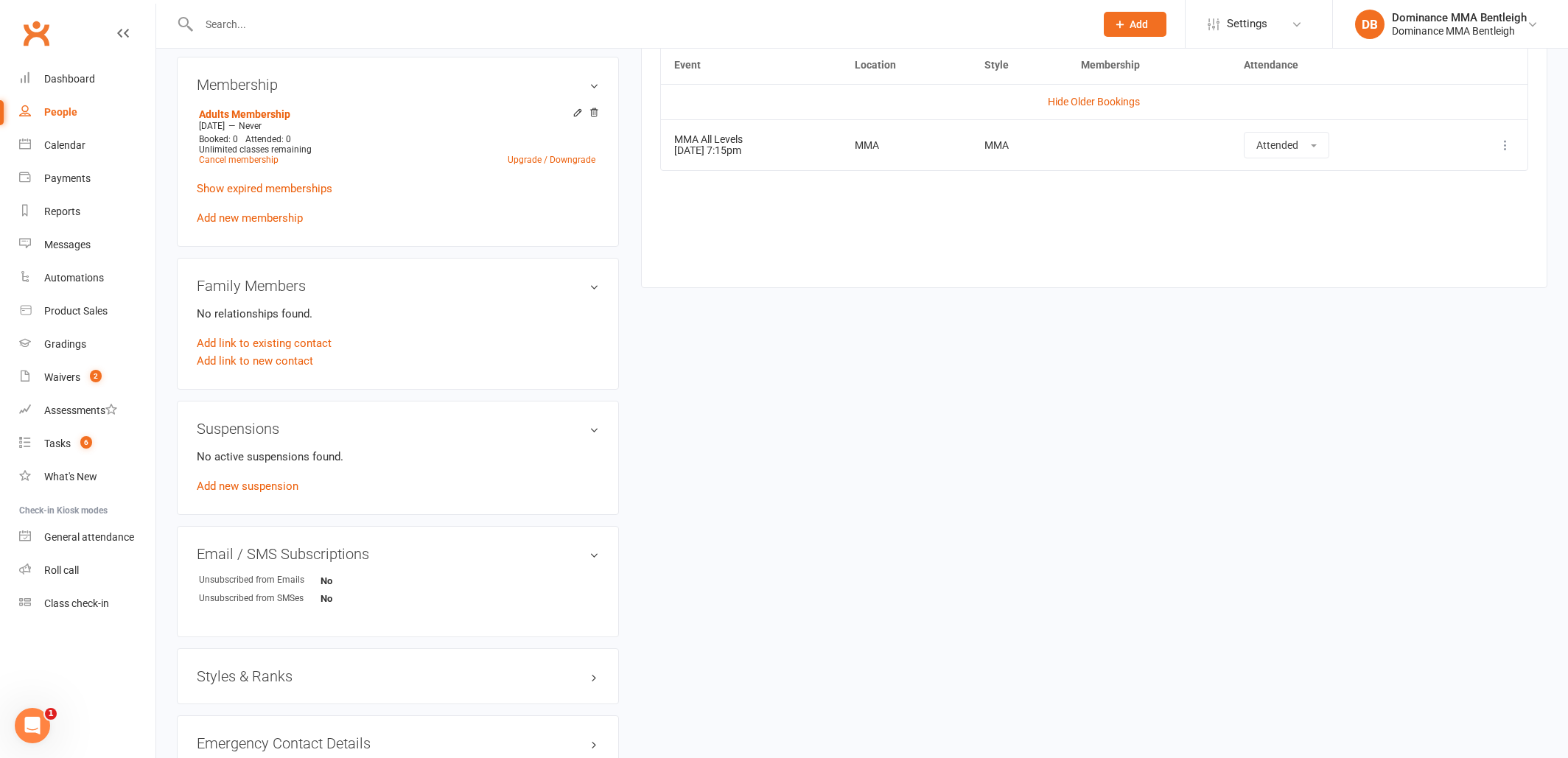
scroll to position [715, 0]
click at [282, 488] on link "Add new suspension" at bounding box center [247, 485] width 101 height 14
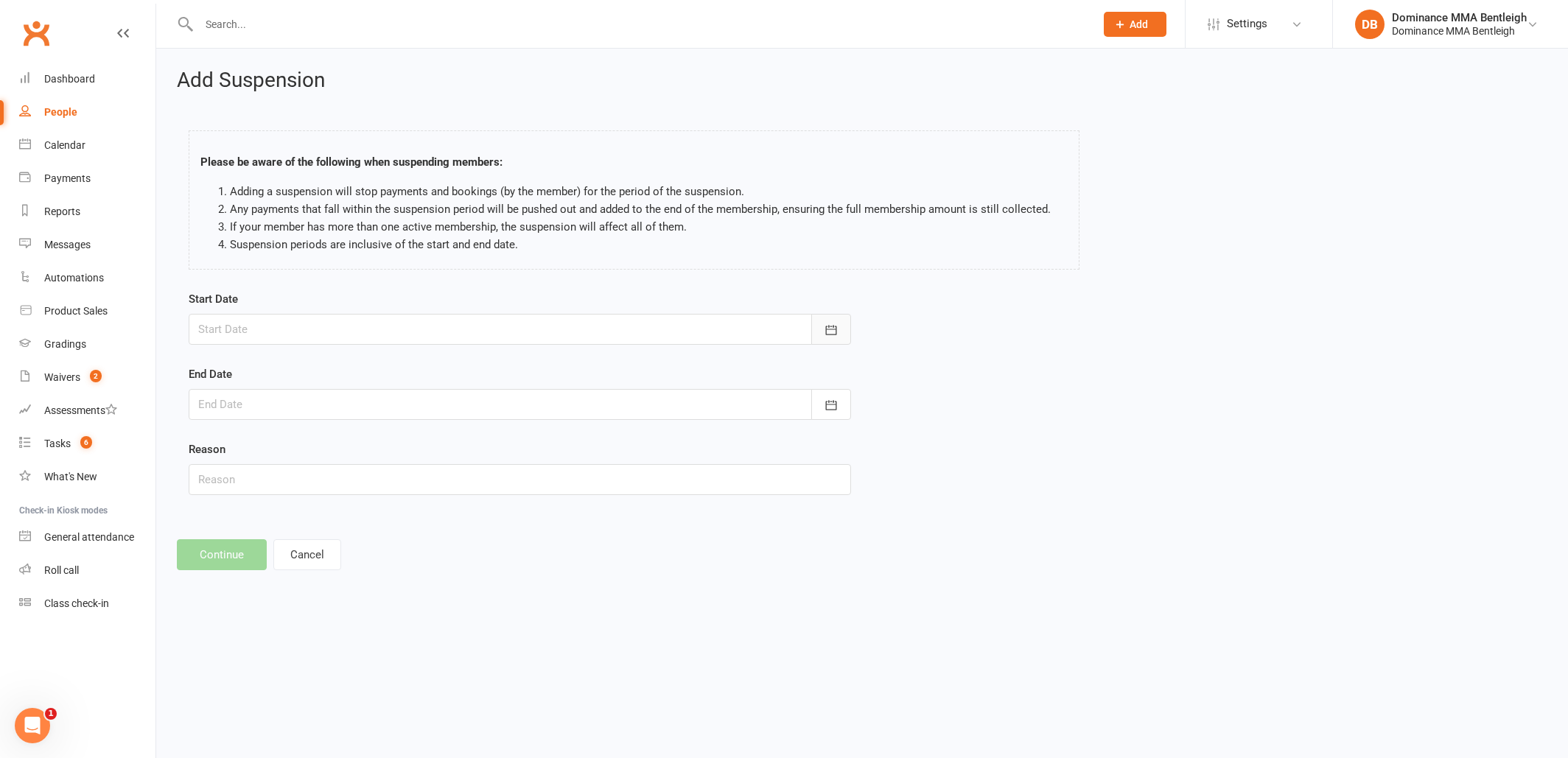
click at [843, 344] on button "button" at bounding box center [831, 329] width 40 height 31
click at [369, 499] on button "21" at bounding box center [379, 507] width 31 height 27
type input "[DATE]"
click at [399, 400] on div at bounding box center [519, 405] width 663 height 31
click at [440, 443] on icon "button" at bounding box center [444, 442] width 10 height 12
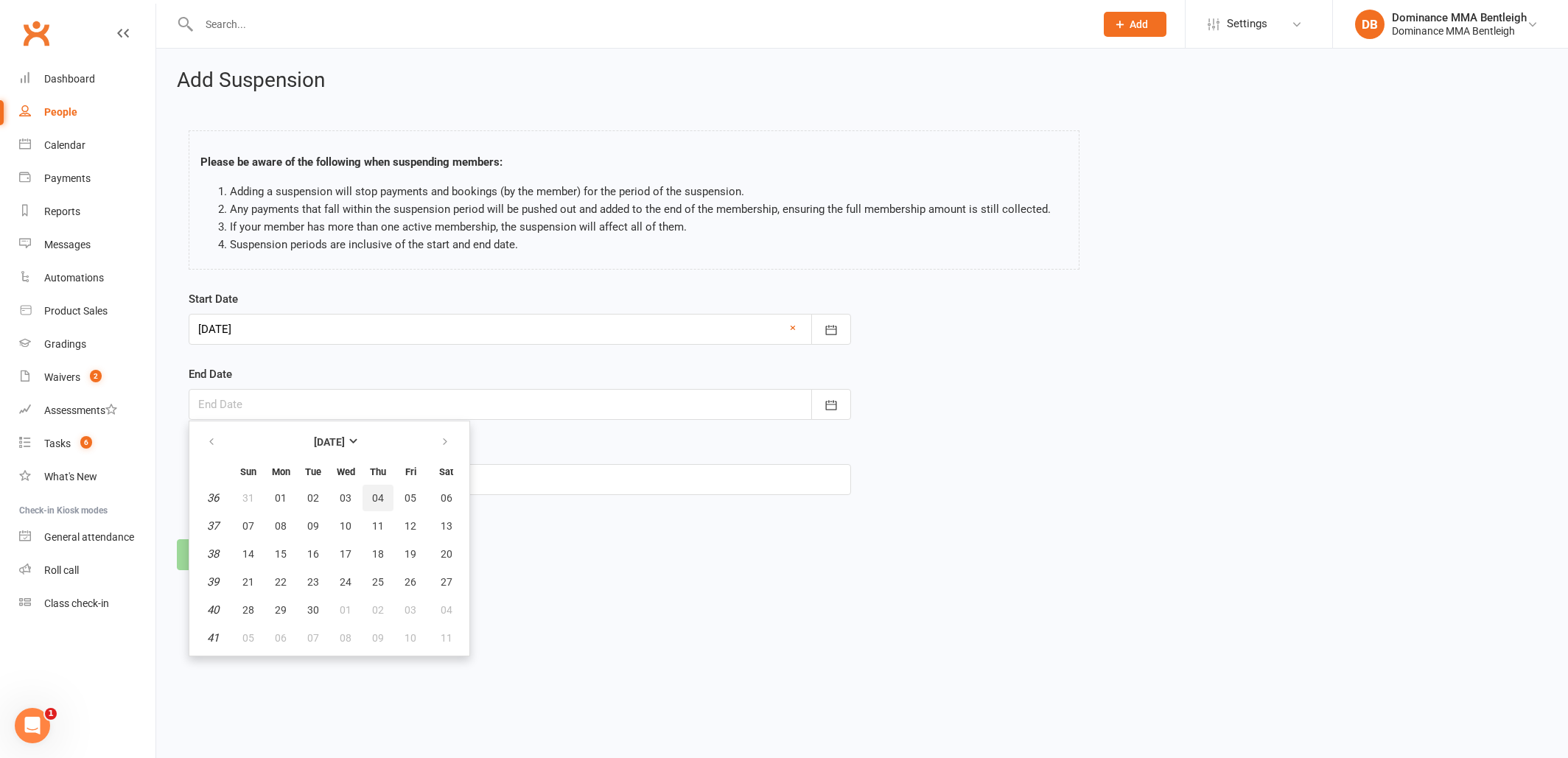
click at [379, 495] on span "04" at bounding box center [378, 497] width 12 height 12
type input "[DATE]"
click at [384, 480] on input "text" at bounding box center [519, 480] width 663 height 31
type input "away for family reasons"
click at [1009, 0] on html "Prospect Member Non-attending contact Task Bulk message Add Settings Membership…" at bounding box center [784, 305] width 1568 height 612
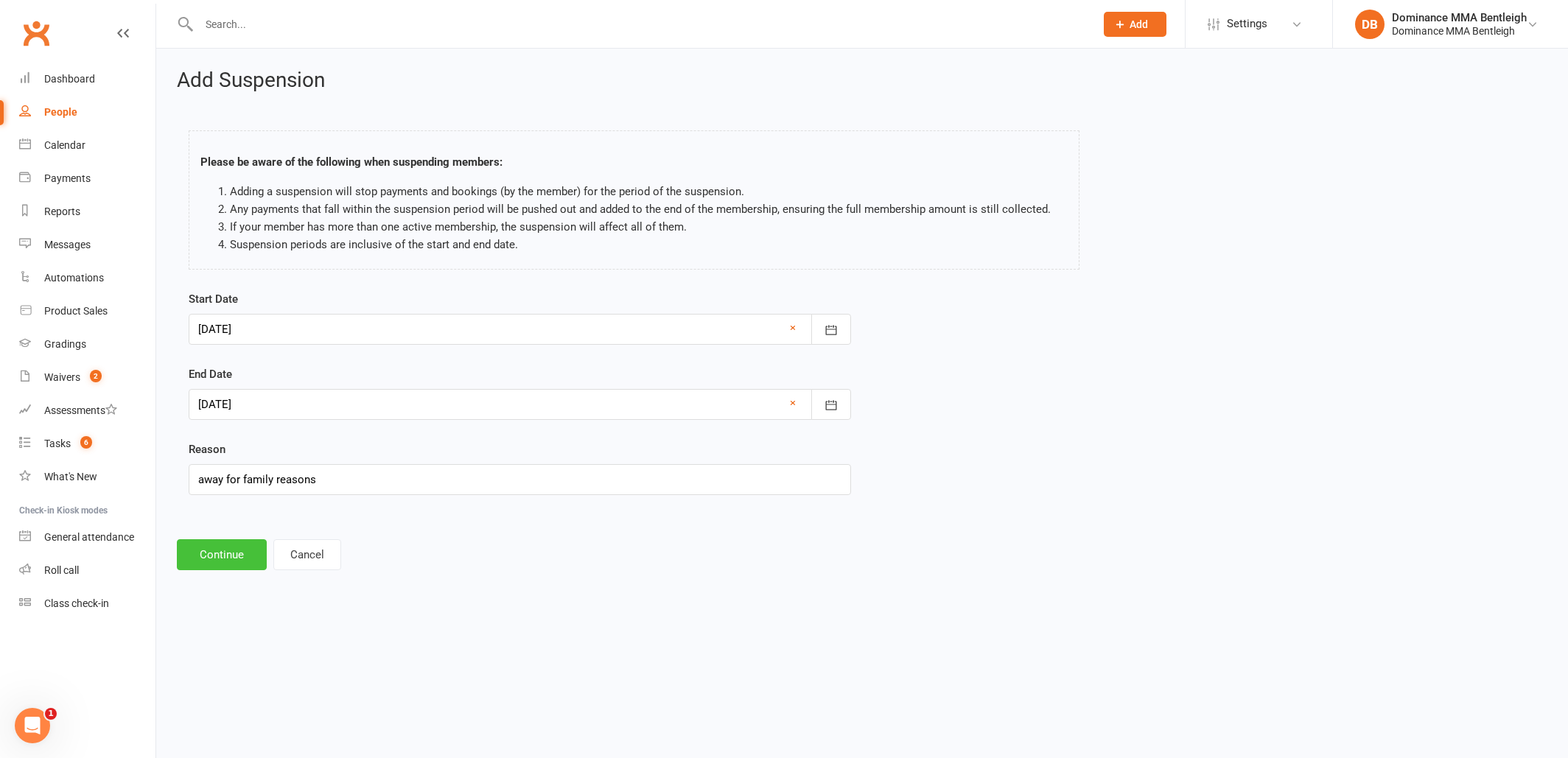
click at [227, 558] on button "Continue" at bounding box center [221, 555] width 90 height 31
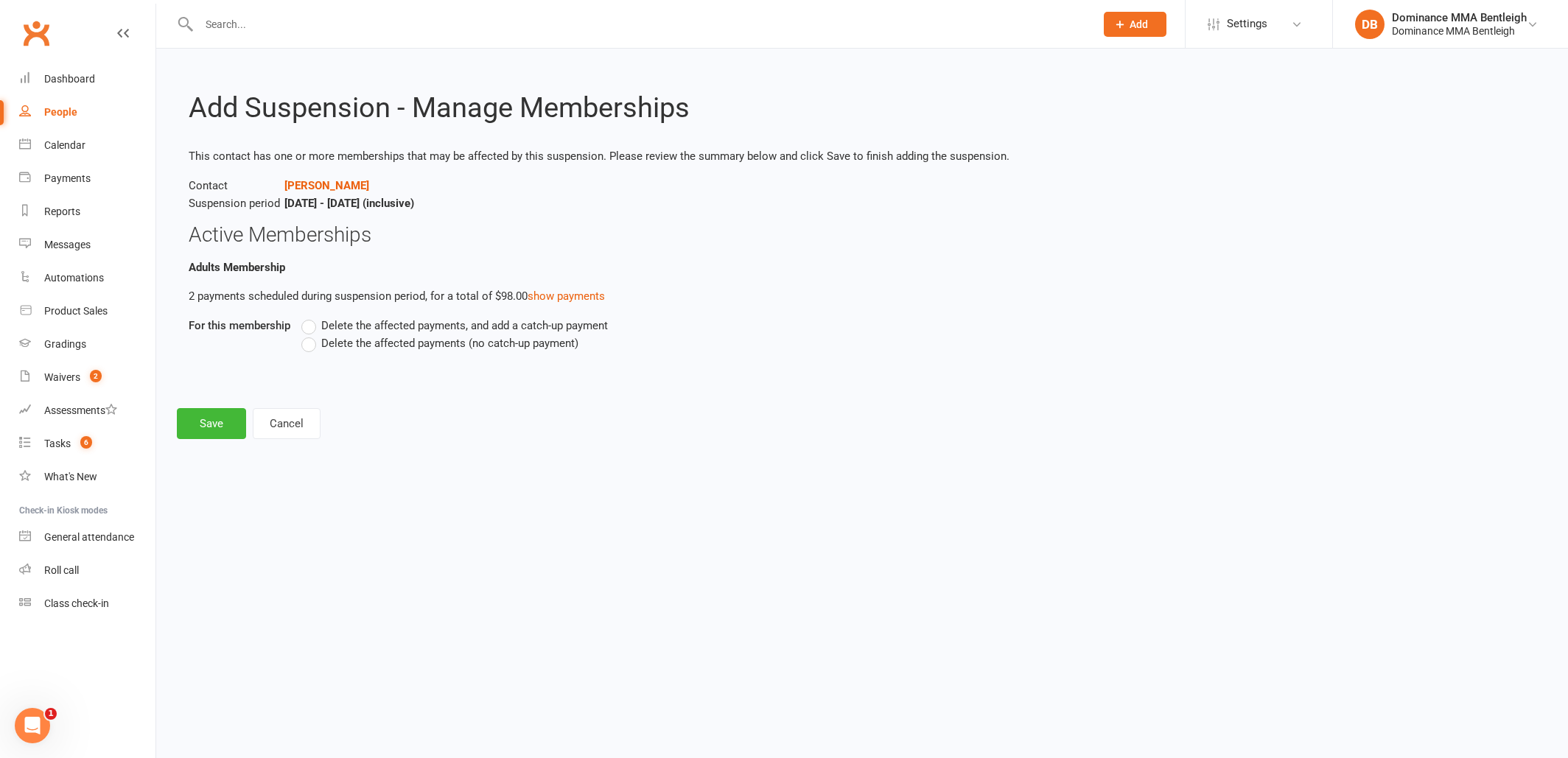
click at [333, 345] on span "Delete the affected payments (no catch-up payment)" at bounding box center [449, 342] width 257 height 16
click at [311, 335] on input "Delete the affected payments (no catch-up payment)" at bounding box center [306, 335] width 9 height 0
click at [221, 424] on button "Save" at bounding box center [211, 423] width 69 height 31
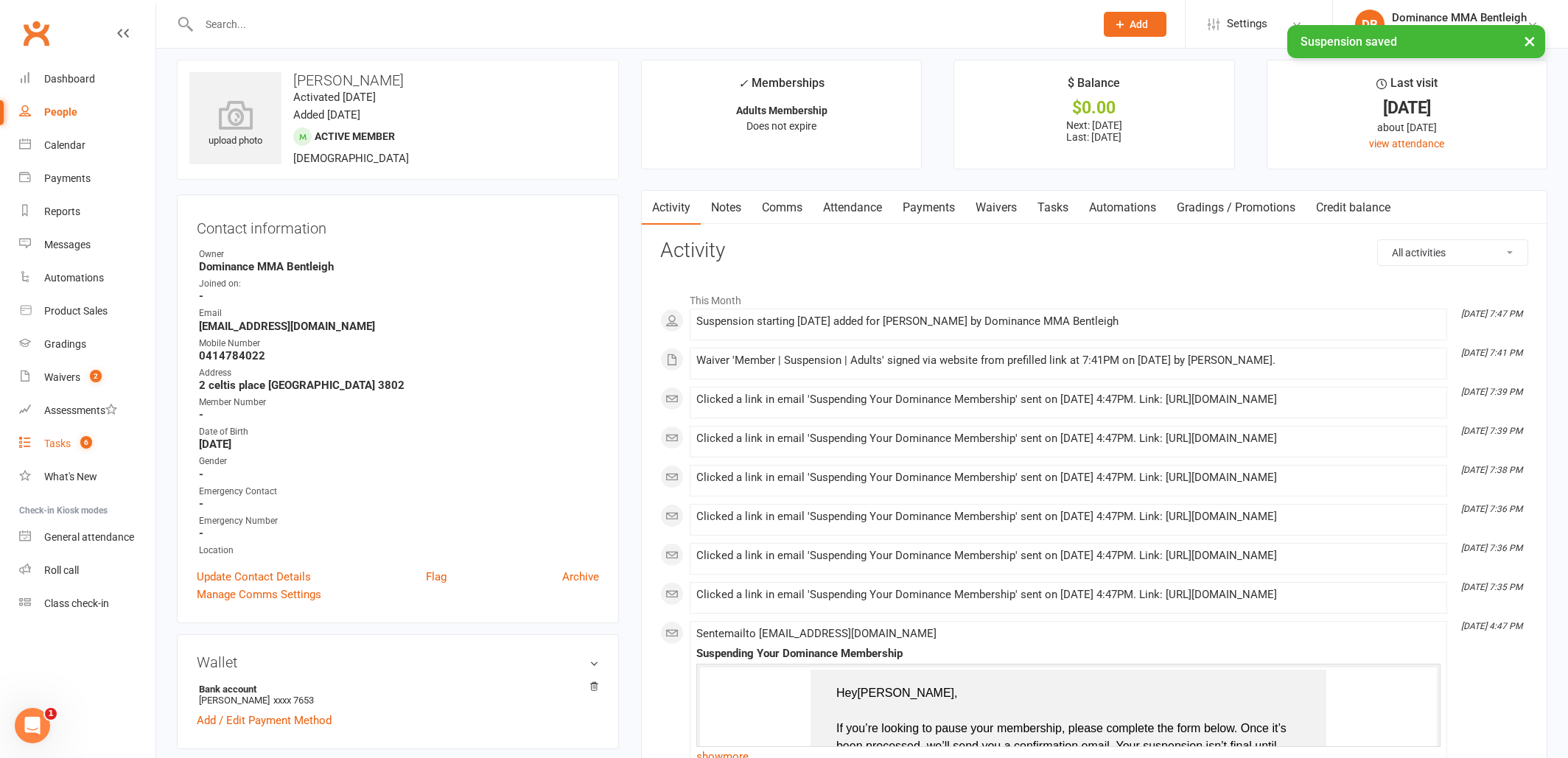
click at [71, 438] on link "Tasks 6" at bounding box center [87, 443] width 136 height 33
select select "incomplete"
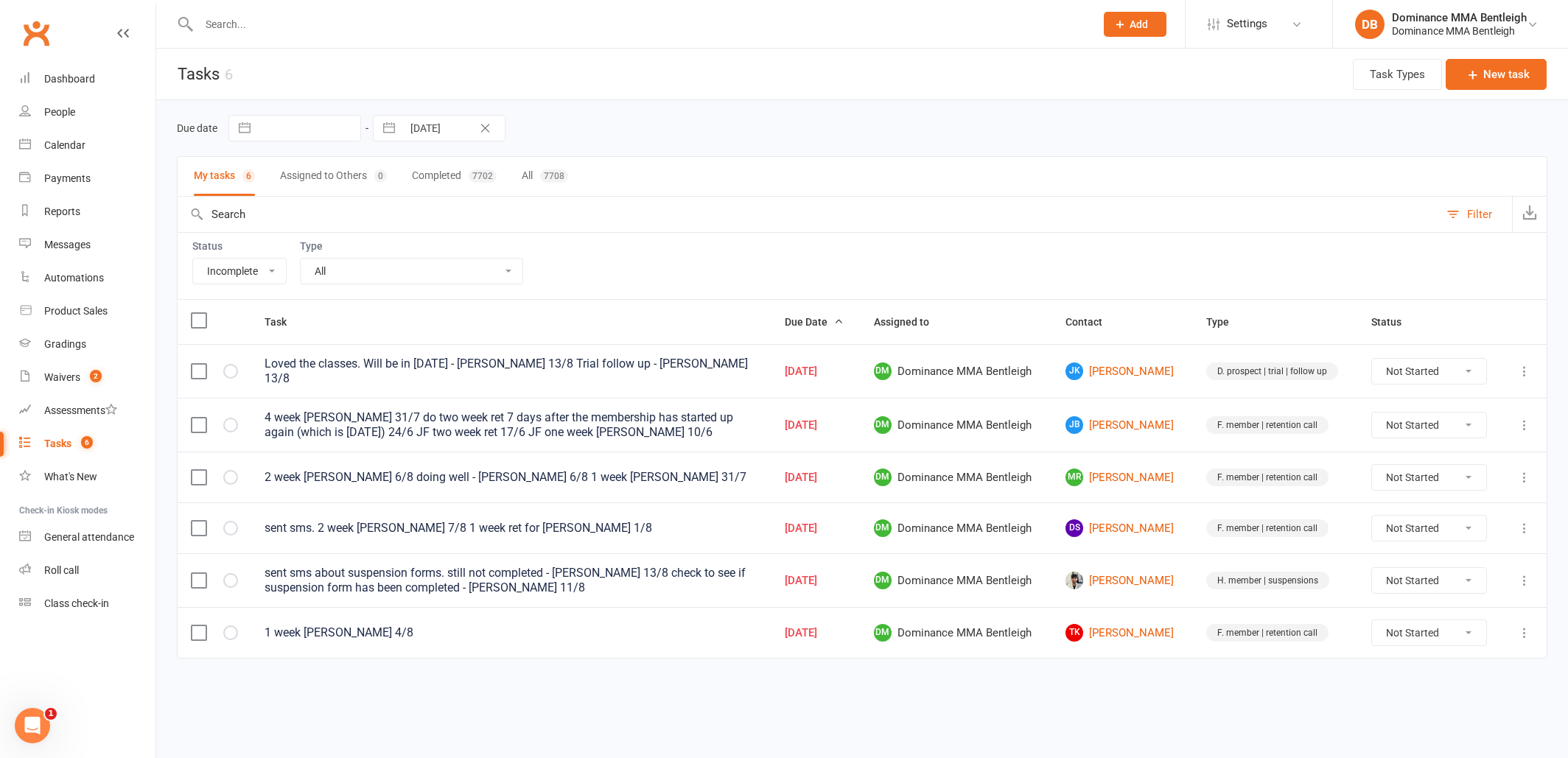
click at [391, 24] on input "text" at bounding box center [640, 24] width 891 height 21
type input "[PERSON_NAME]"
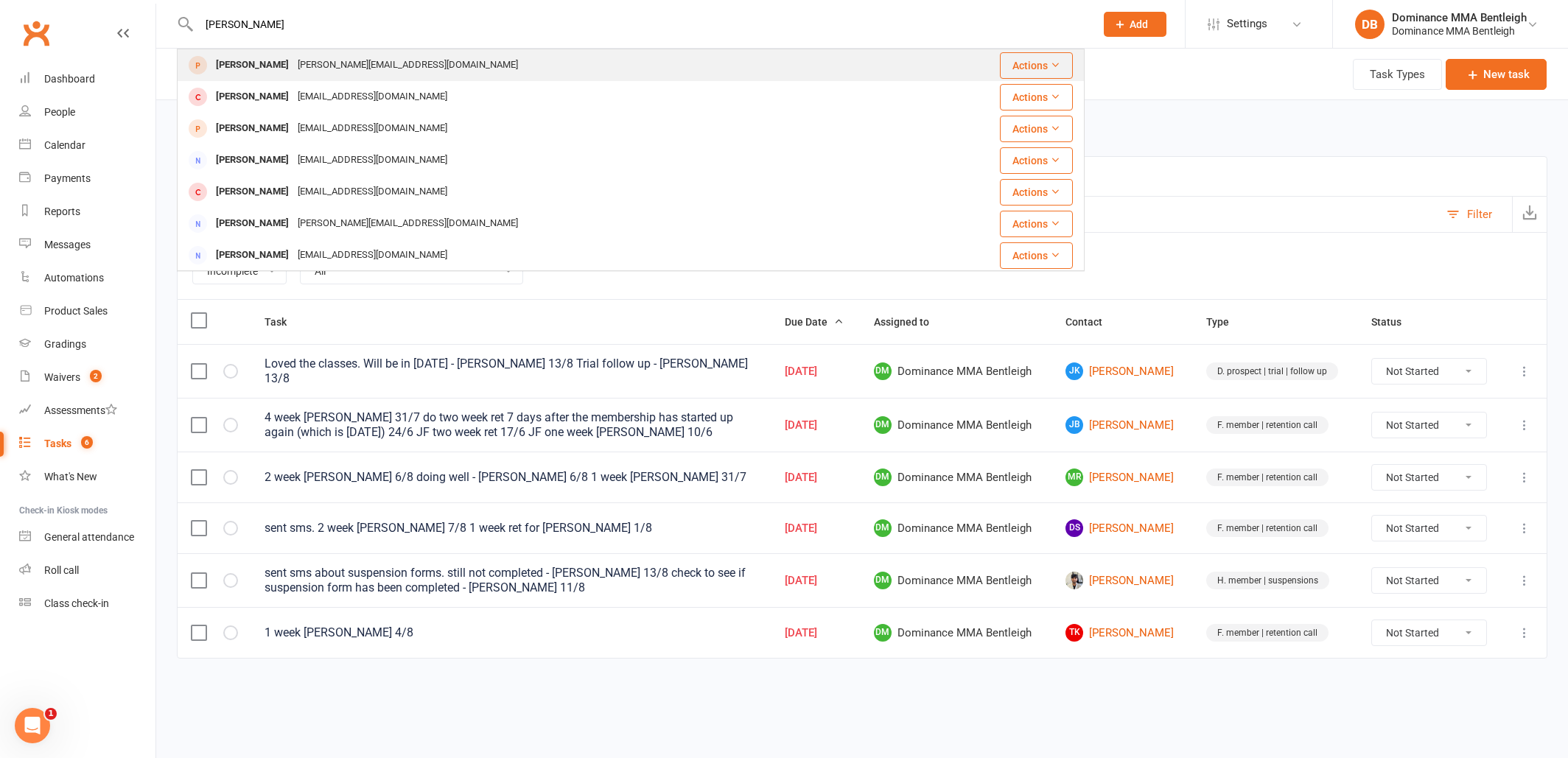
click at [347, 63] on div "[PERSON_NAME][EMAIL_ADDRESS][DOMAIN_NAME]" at bounding box center [408, 65] width 229 height 21
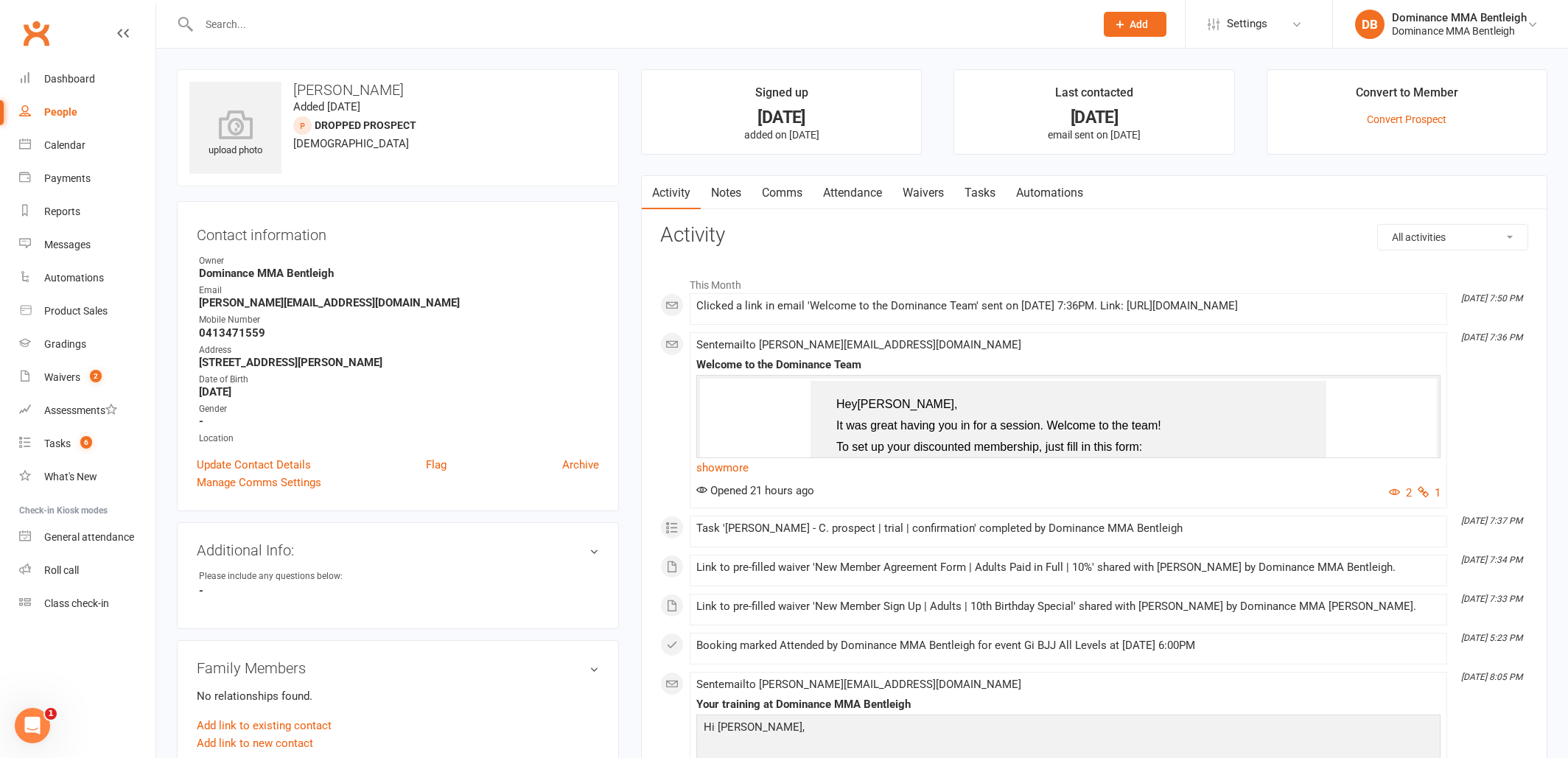
click at [989, 198] on link "Tasks" at bounding box center [980, 193] width 51 height 34
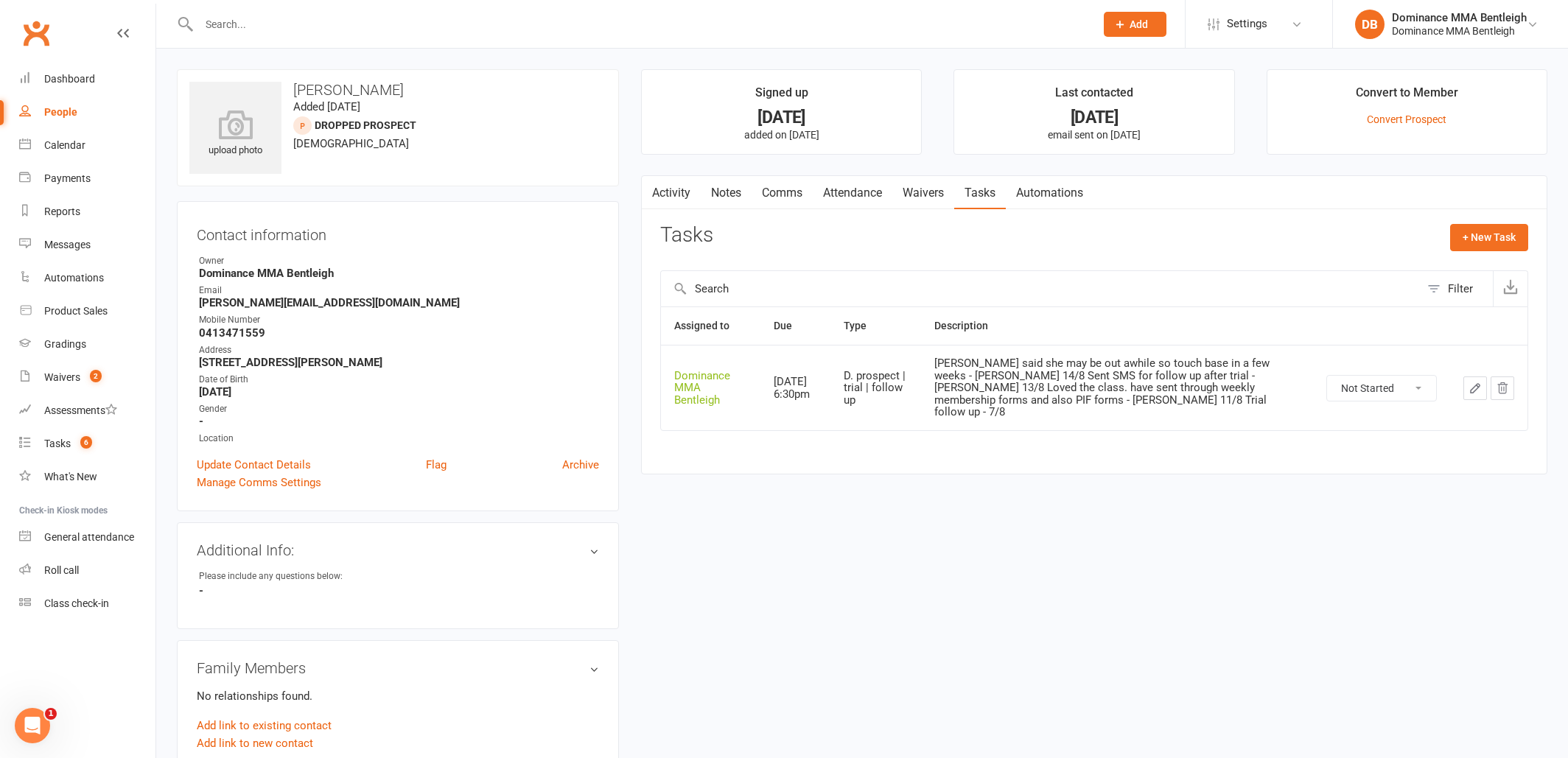
click at [921, 197] on link "Waivers" at bounding box center [923, 193] width 62 height 34
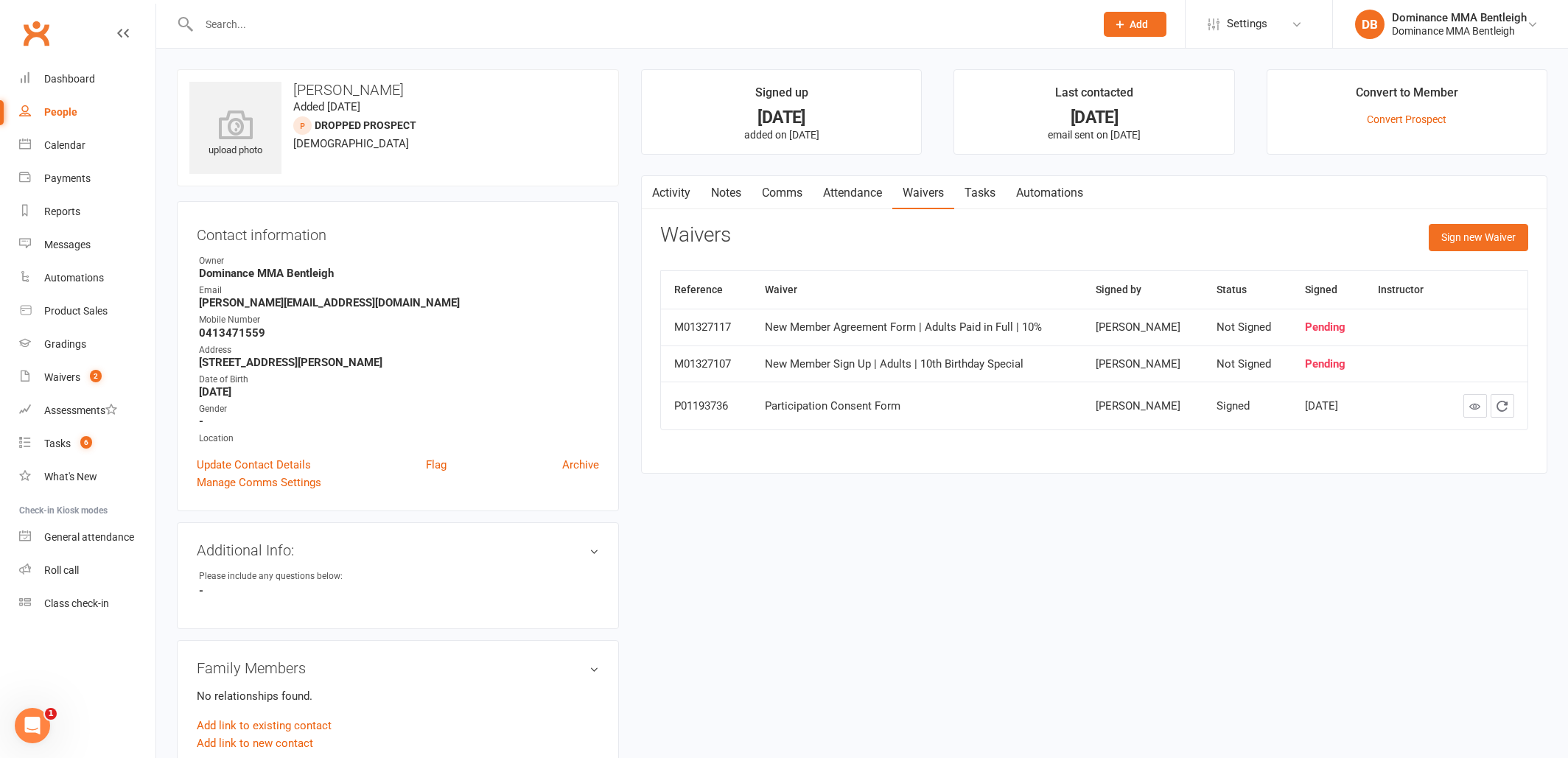
click at [671, 181] on link "Activity" at bounding box center [671, 193] width 59 height 34
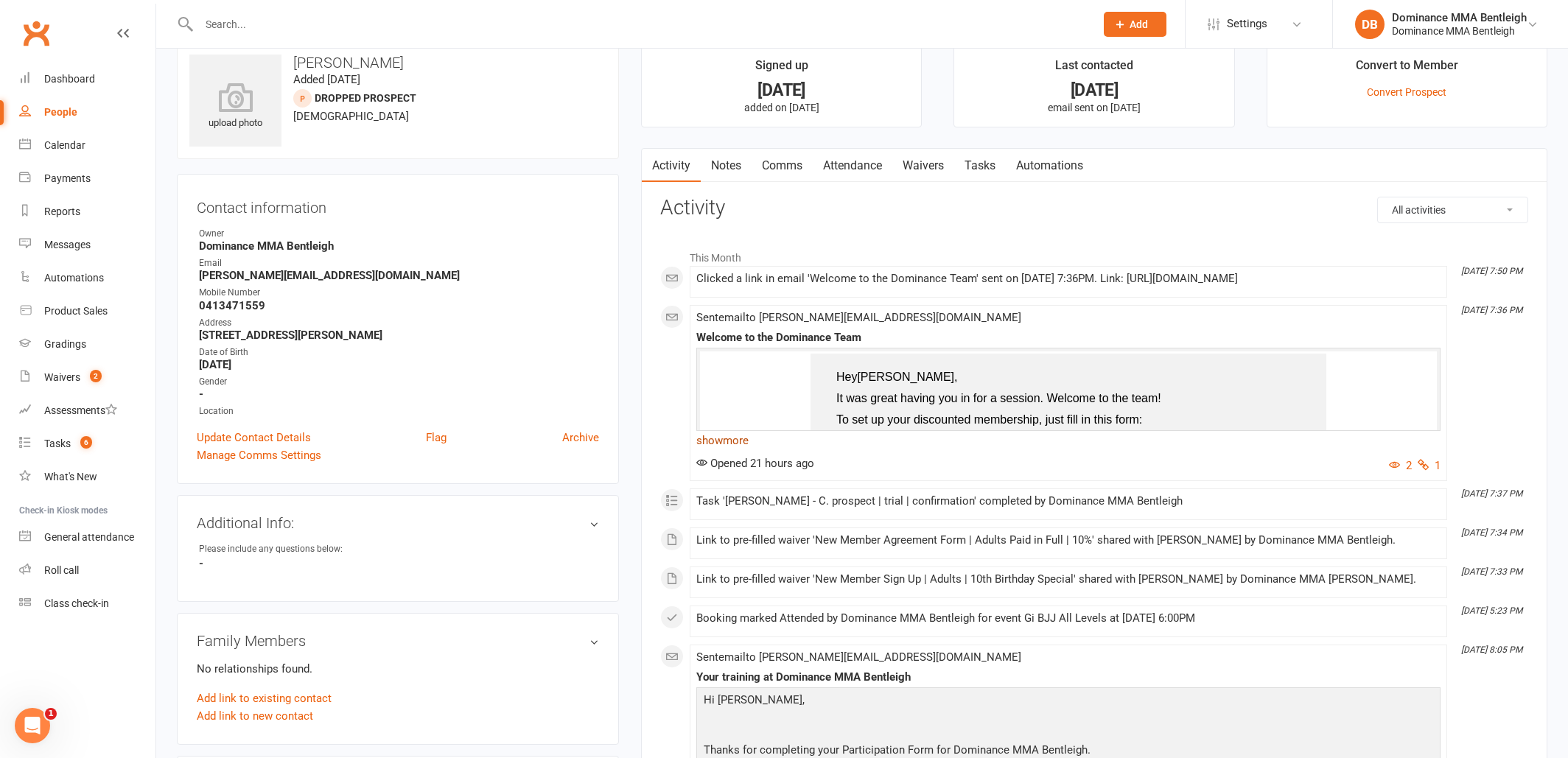
scroll to position [32, 0]
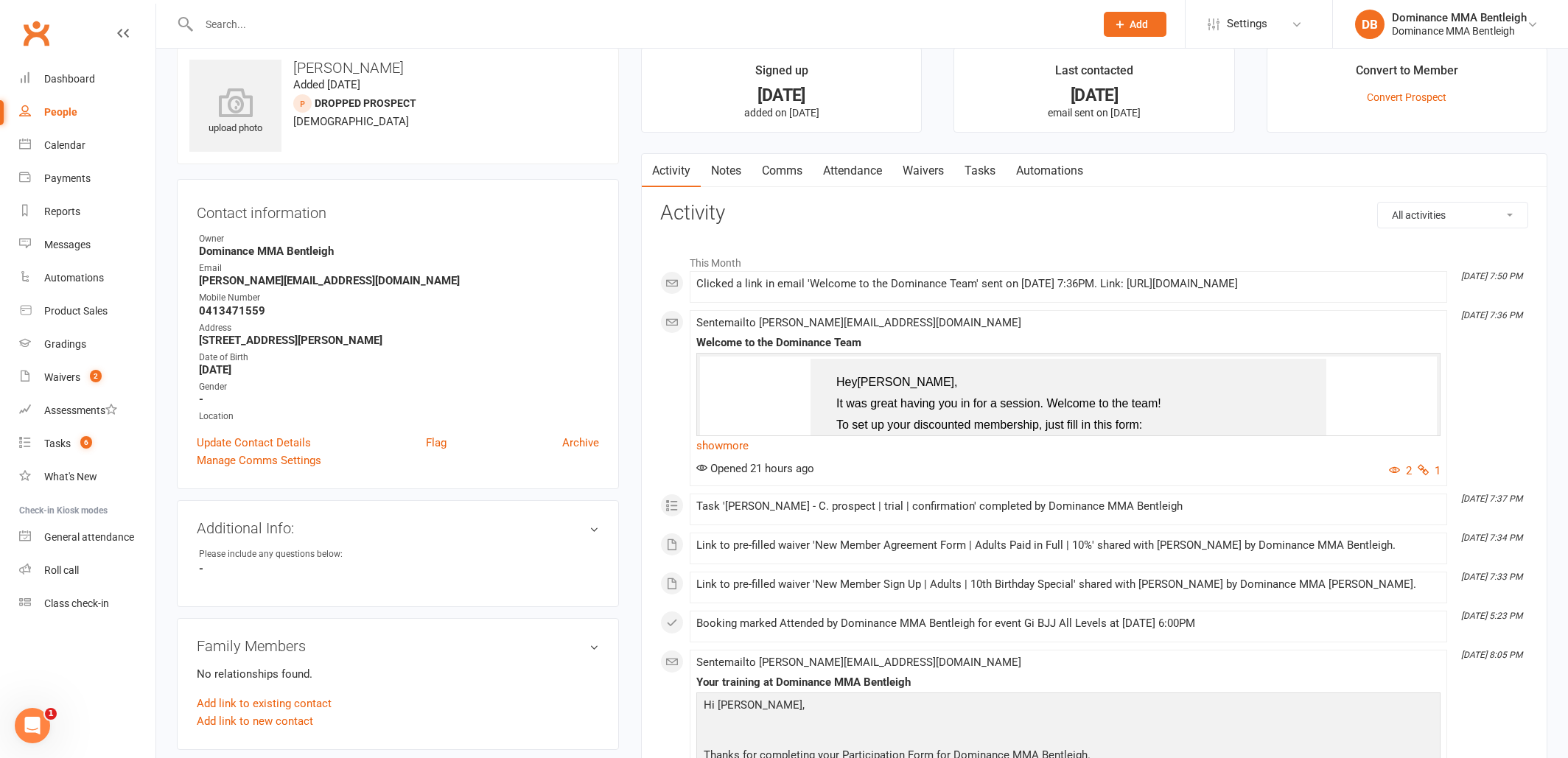
scroll to position [20, 0]
click at [78, 376] on div "Waivers" at bounding box center [61, 377] width 36 height 12
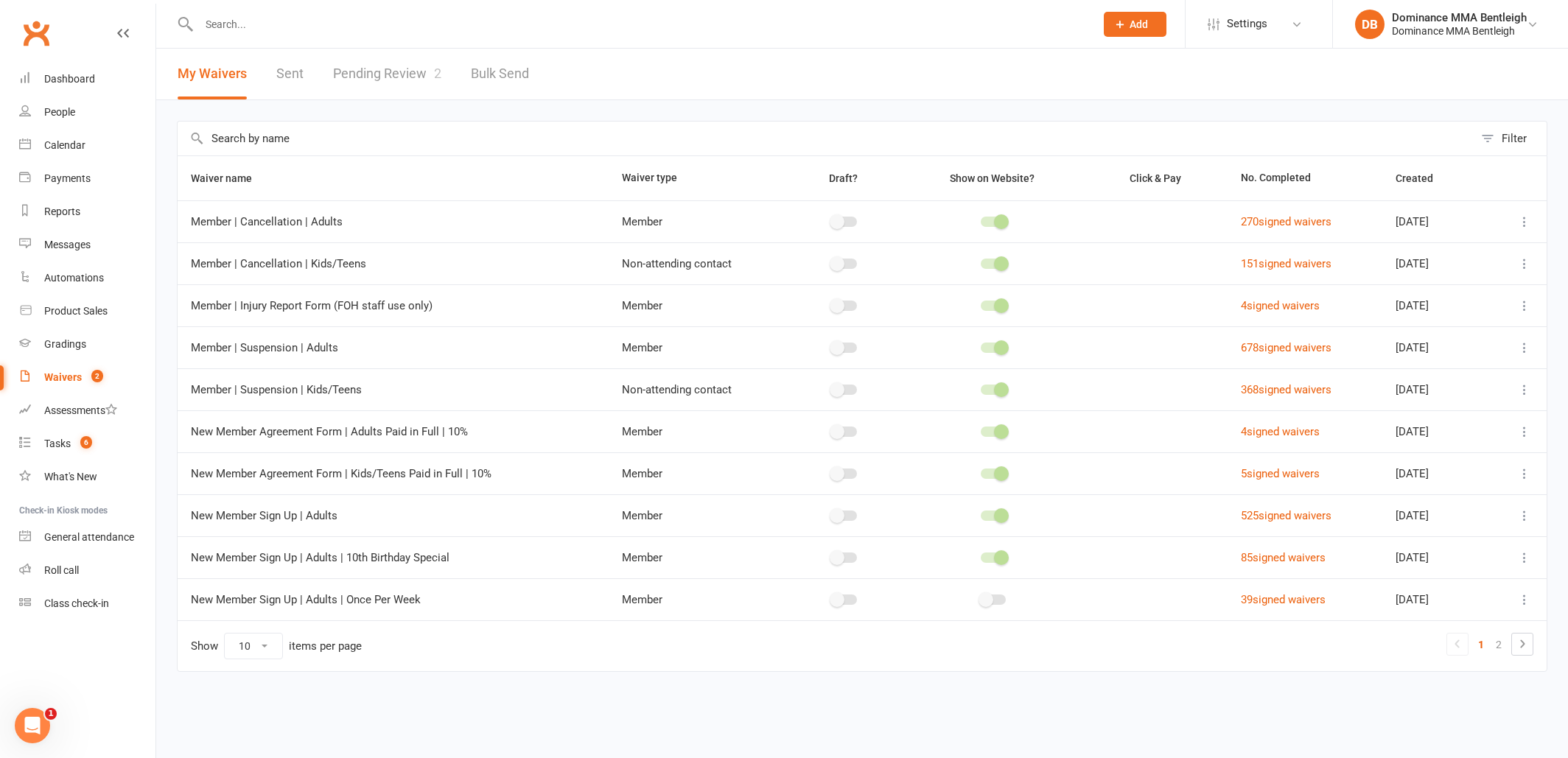
click at [386, 61] on link "Pending Review 2" at bounding box center [387, 74] width 108 height 51
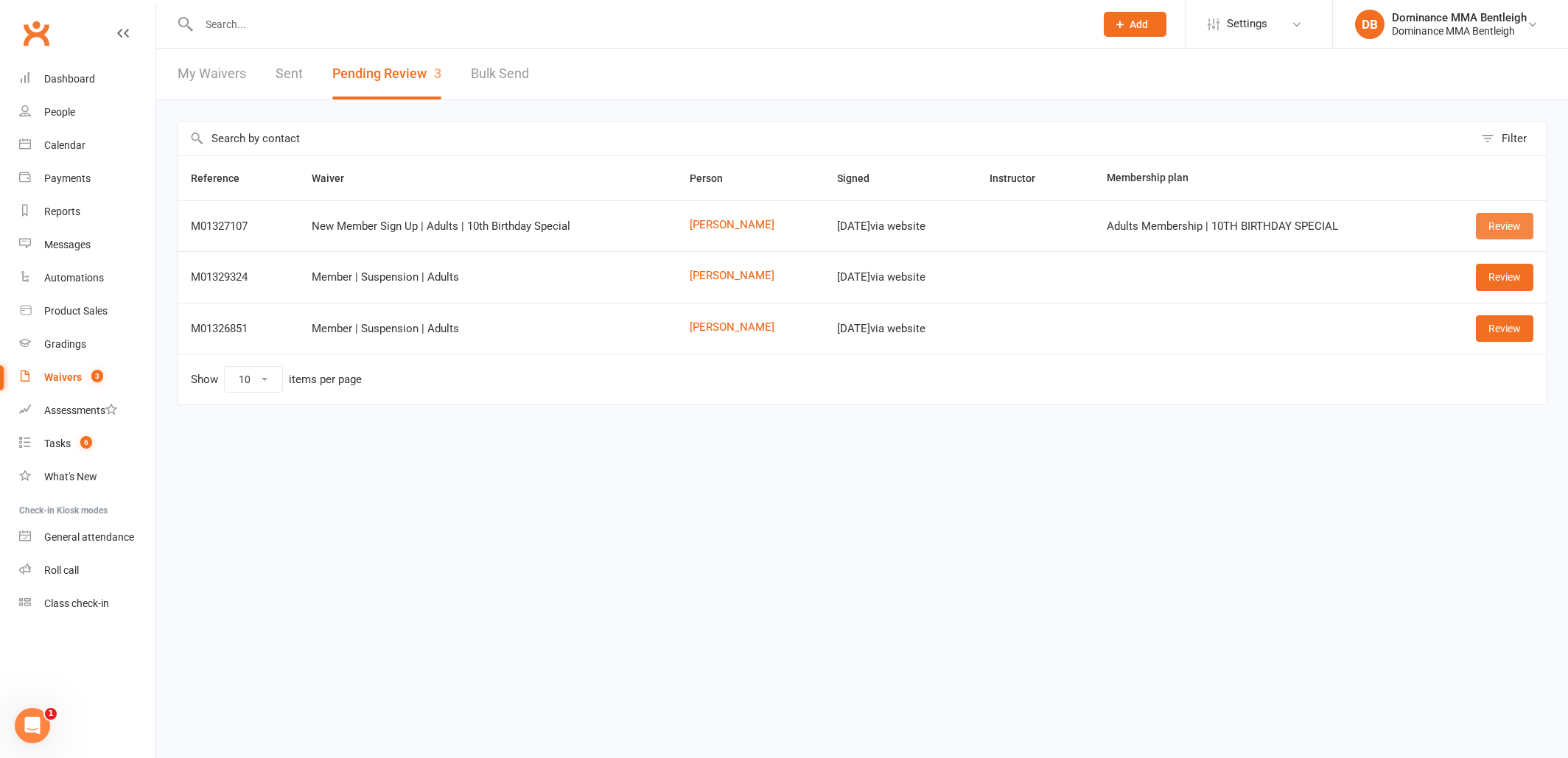
click at [1478, 227] on link "Review" at bounding box center [1504, 226] width 58 height 27
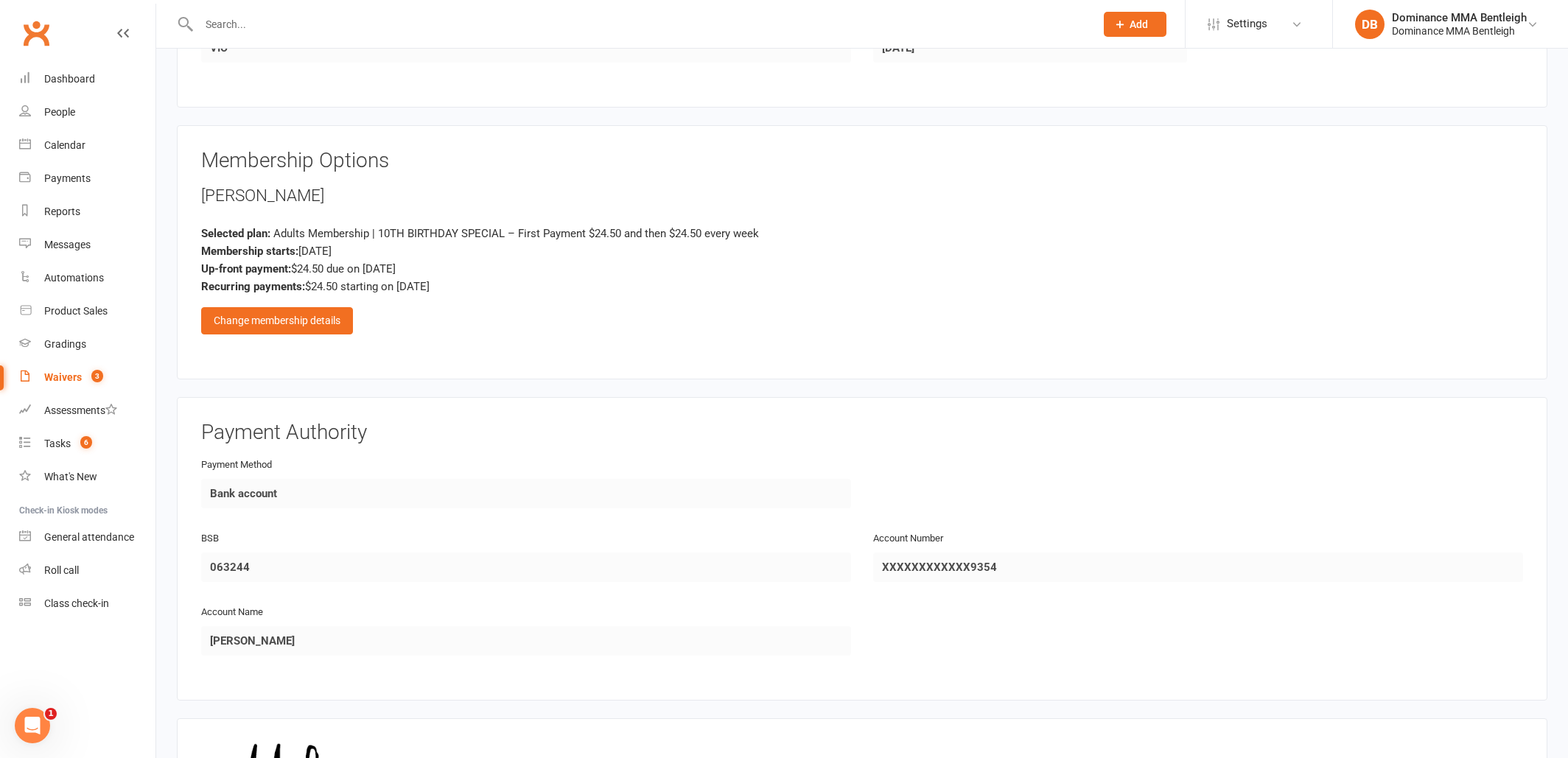
scroll to position [603, 0]
click at [322, 314] on div "Change membership details" at bounding box center [277, 317] width 152 height 27
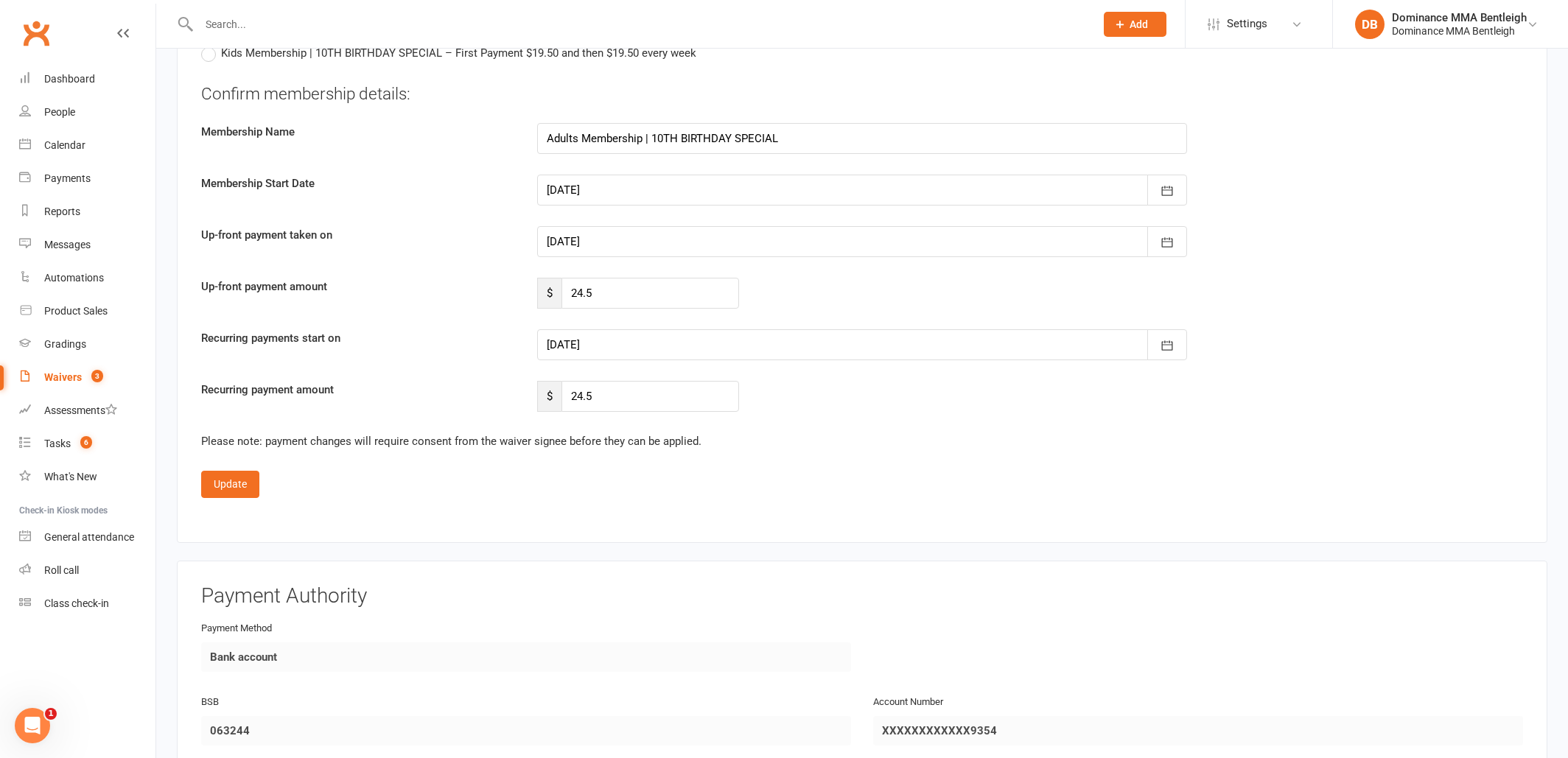
scroll to position [1241, 0]
click at [720, 242] on div at bounding box center [862, 245] width 650 height 31
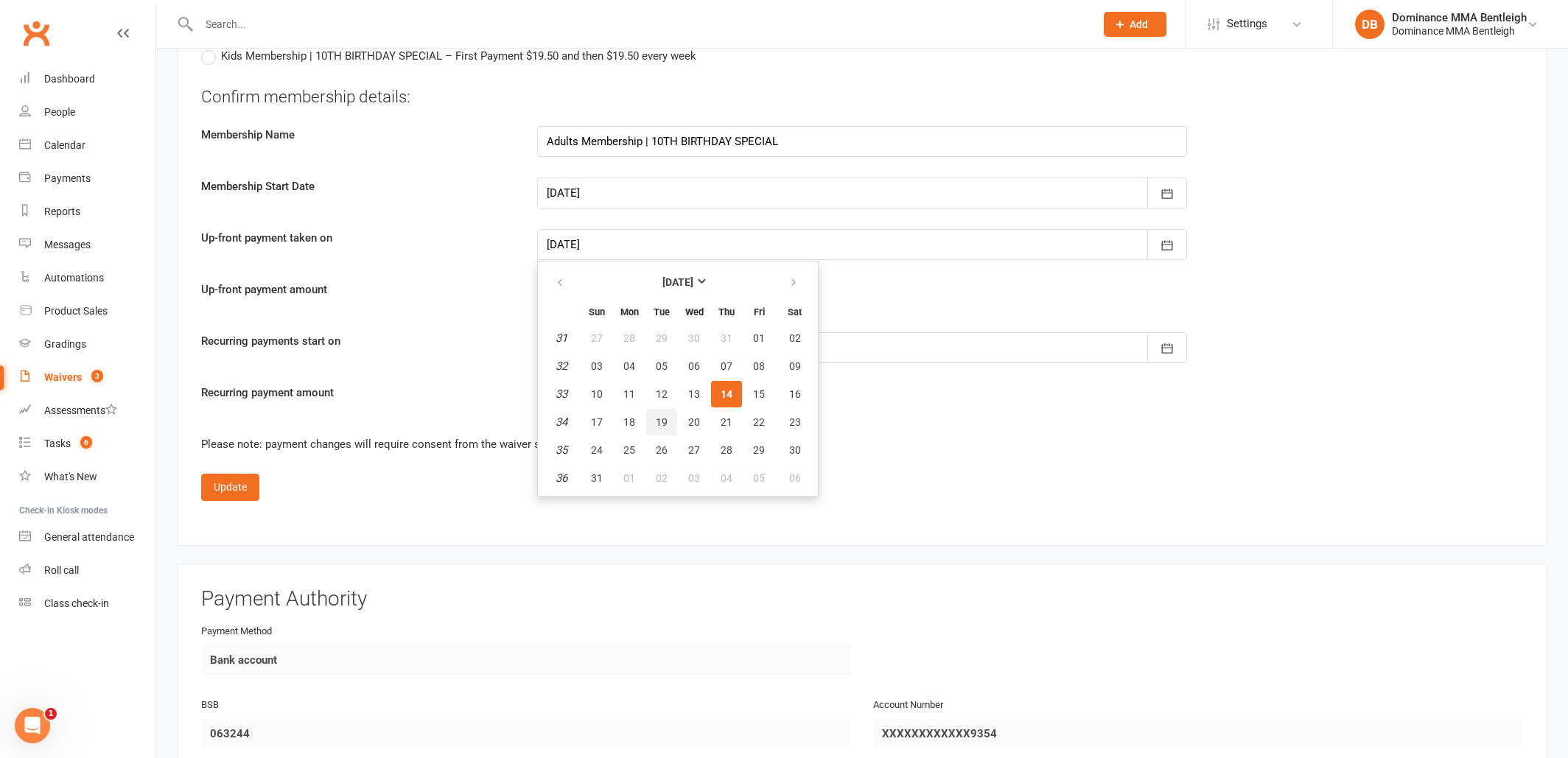
click at [658, 426] on button "19" at bounding box center [662, 422] width 31 height 27
type input "[DATE]"
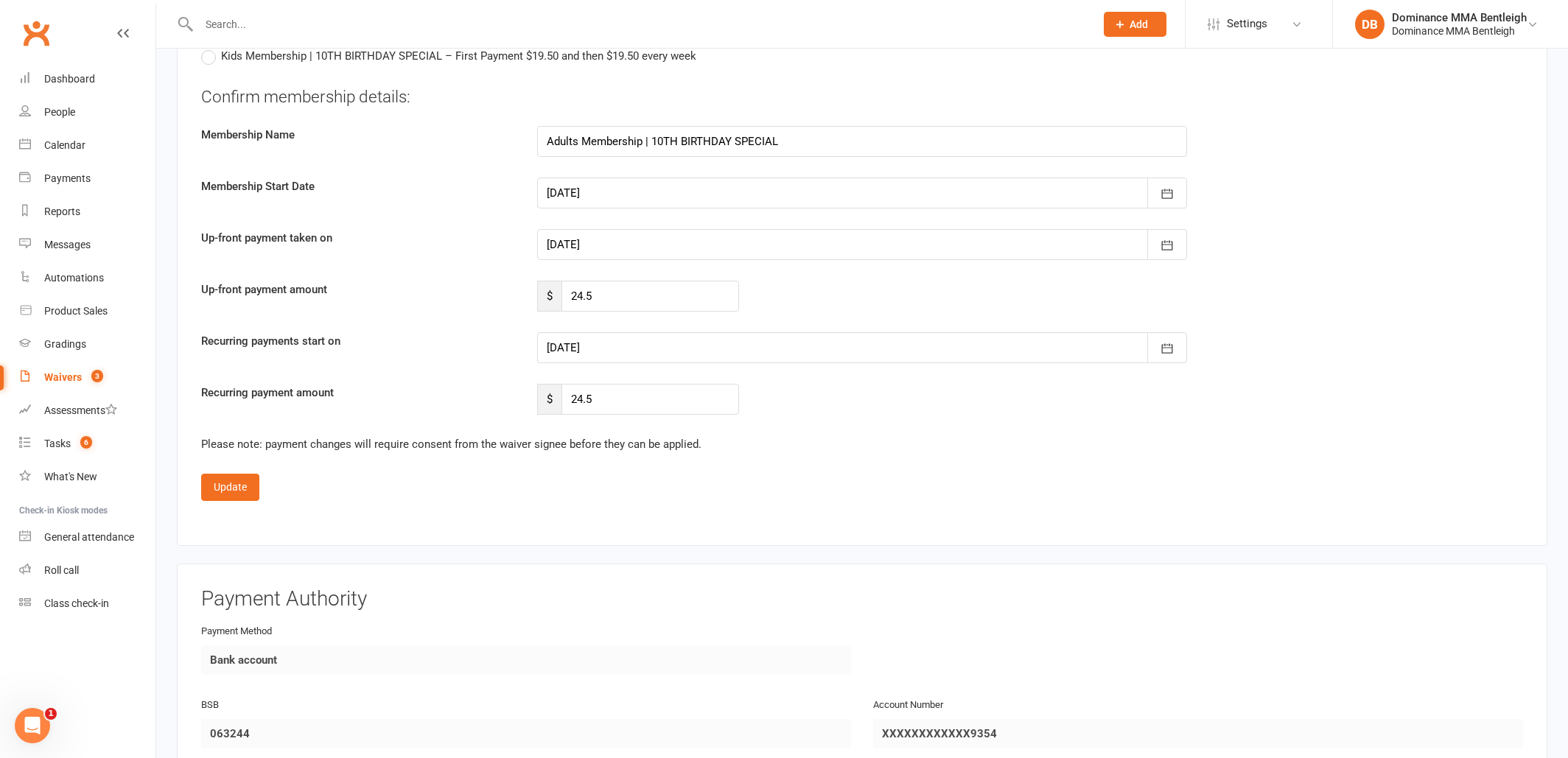
click at [674, 340] on div at bounding box center [862, 347] width 650 height 31
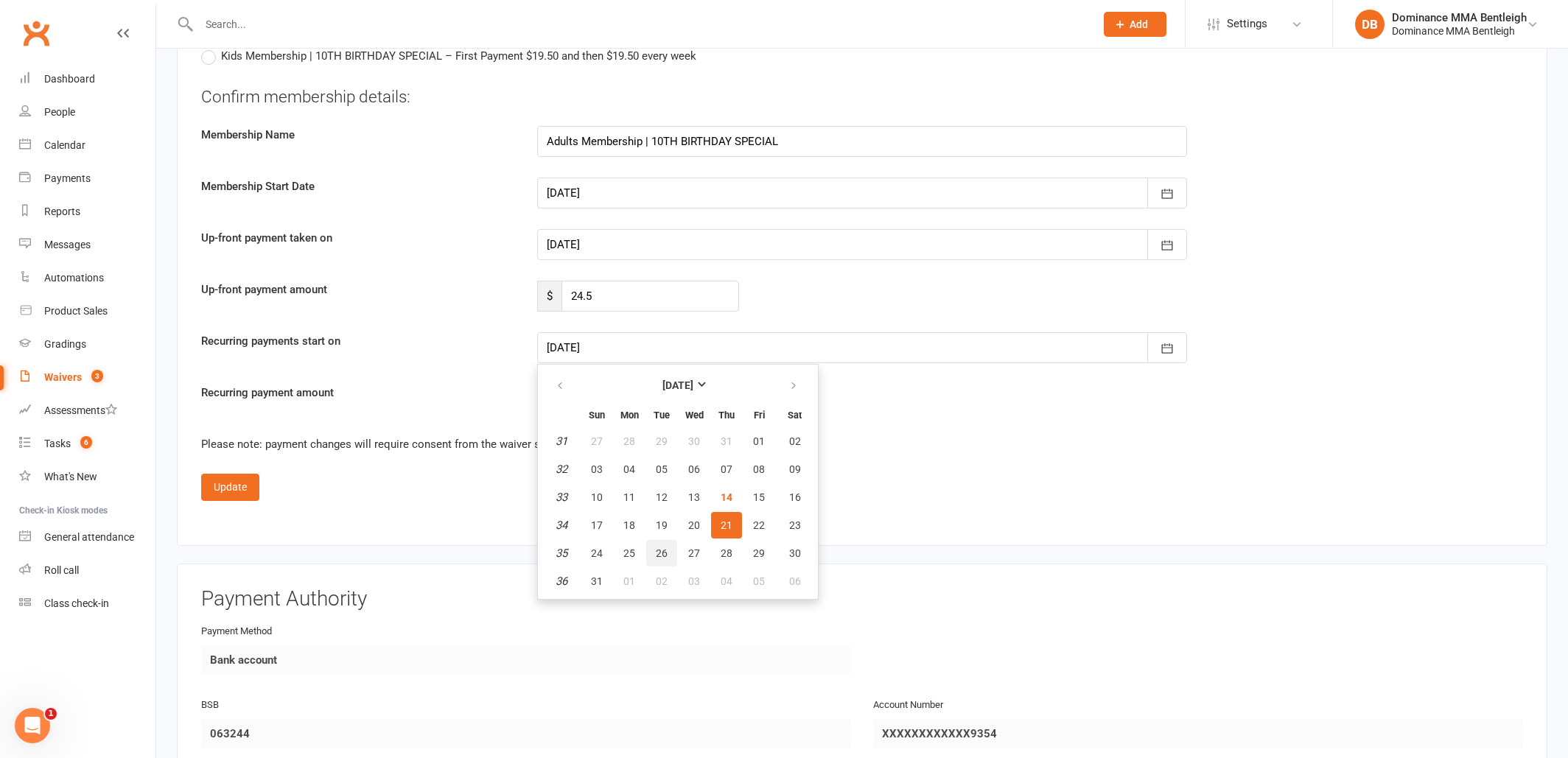
click at [676, 550] on button "26" at bounding box center [662, 553] width 31 height 27
type input "[DATE]"
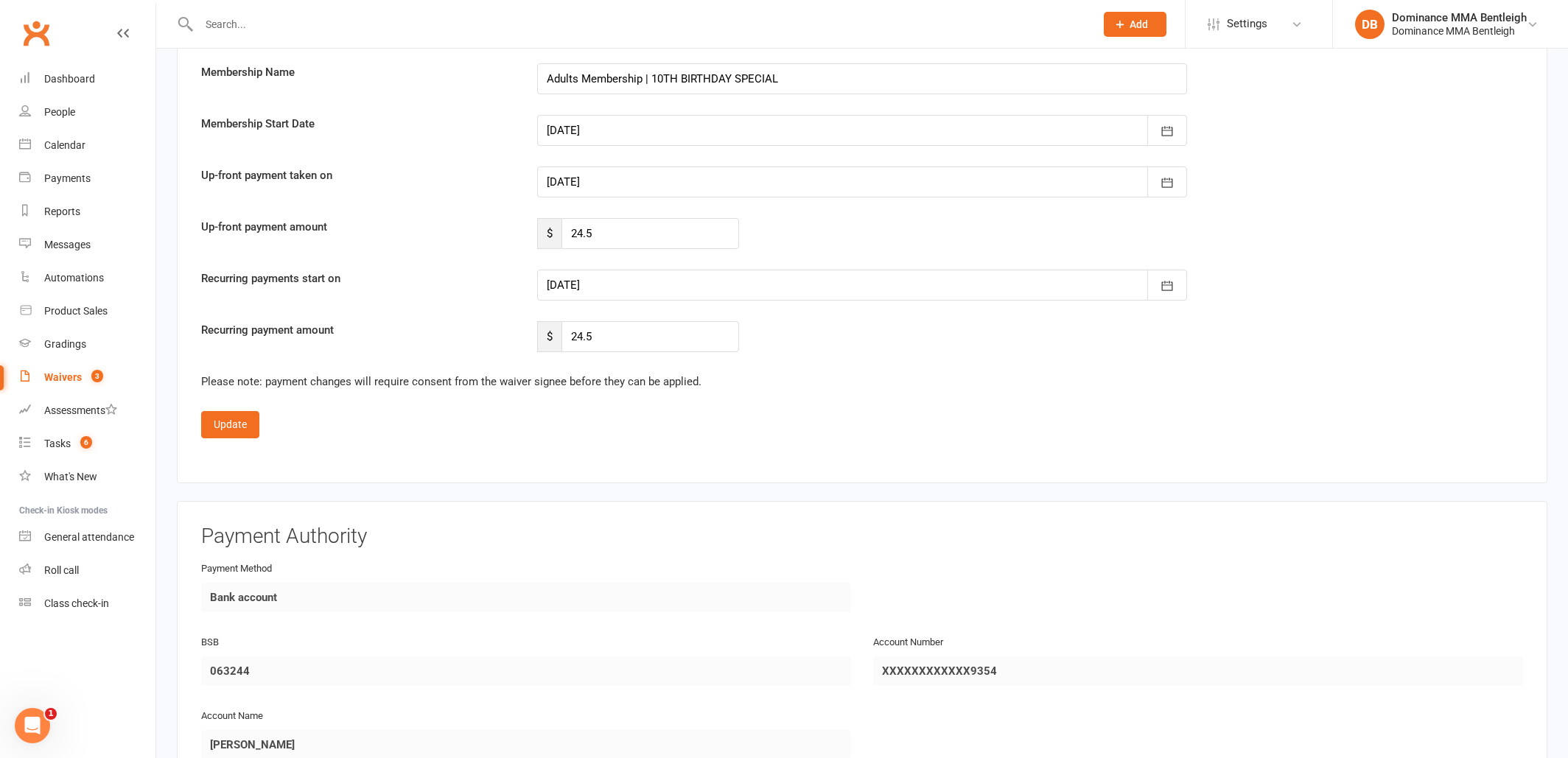
scroll to position [1317, 1]
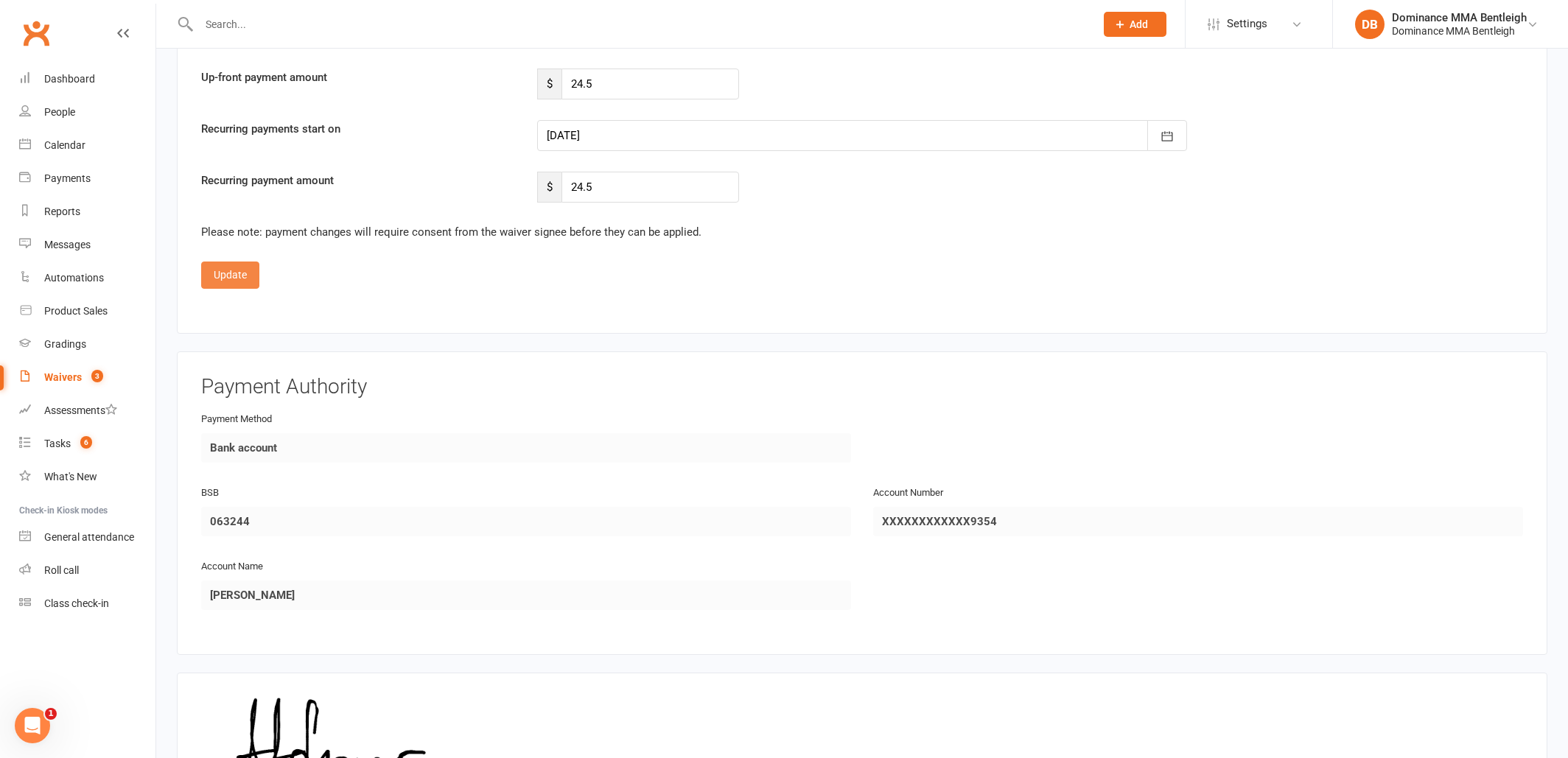
click at [239, 271] on button "Update" at bounding box center [230, 274] width 59 height 27
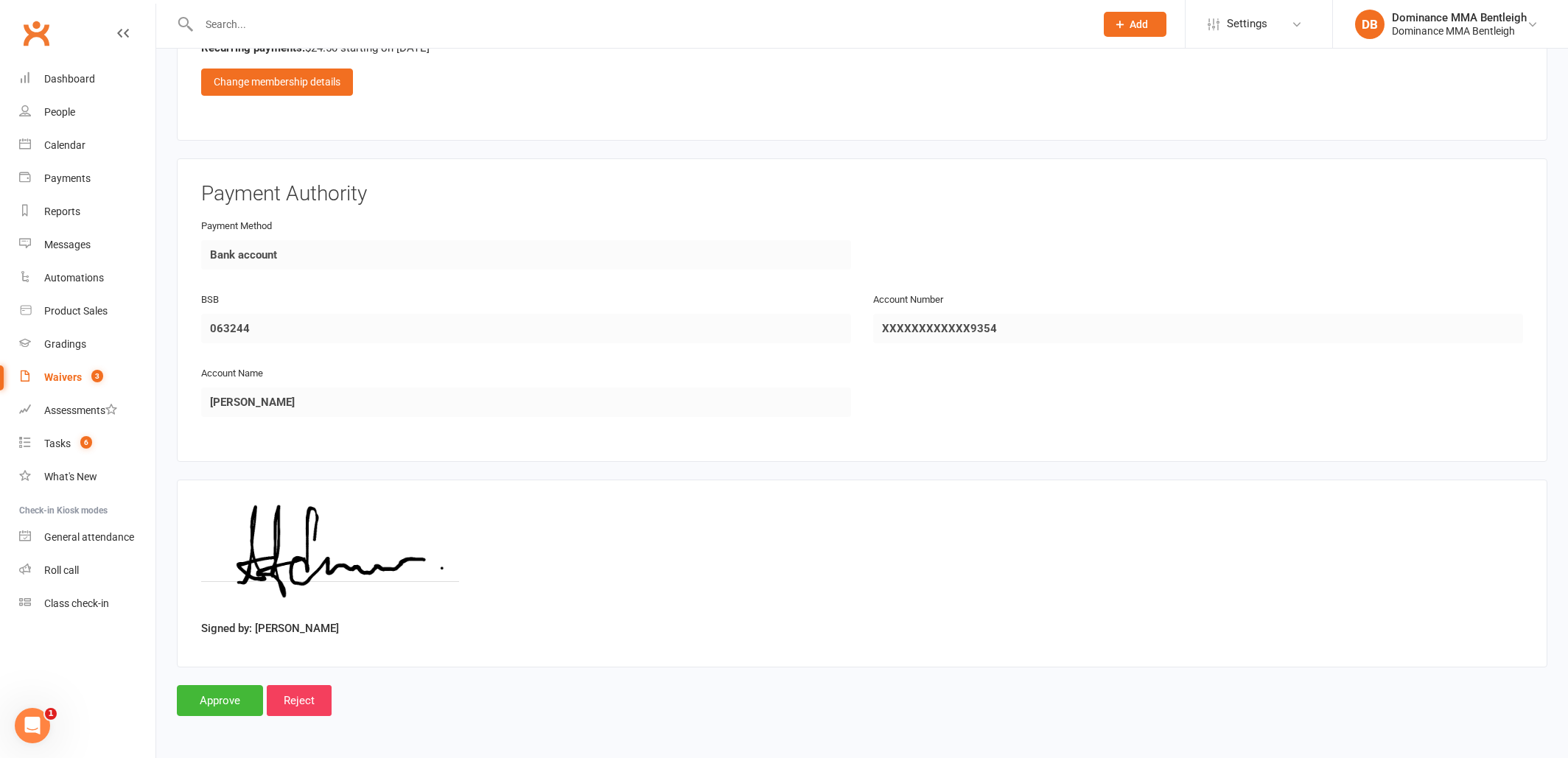
scroll to position [845, 0]
click at [215, 692] on input "Approve" at bounding box center [219, 700] width 86 height 31
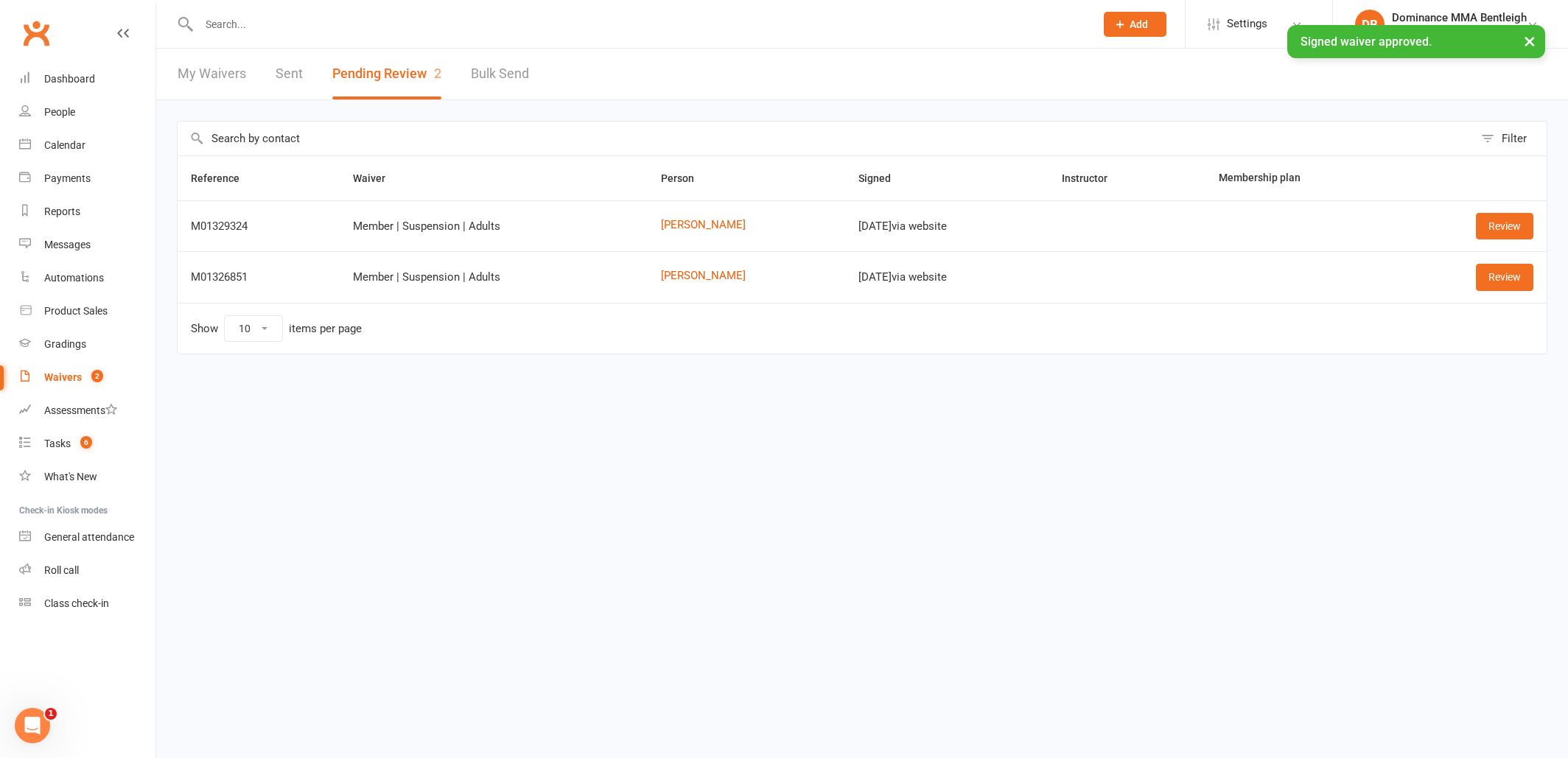
click at [273, 33] on input "text" at bounding box center [640, 24] width 891 height 21
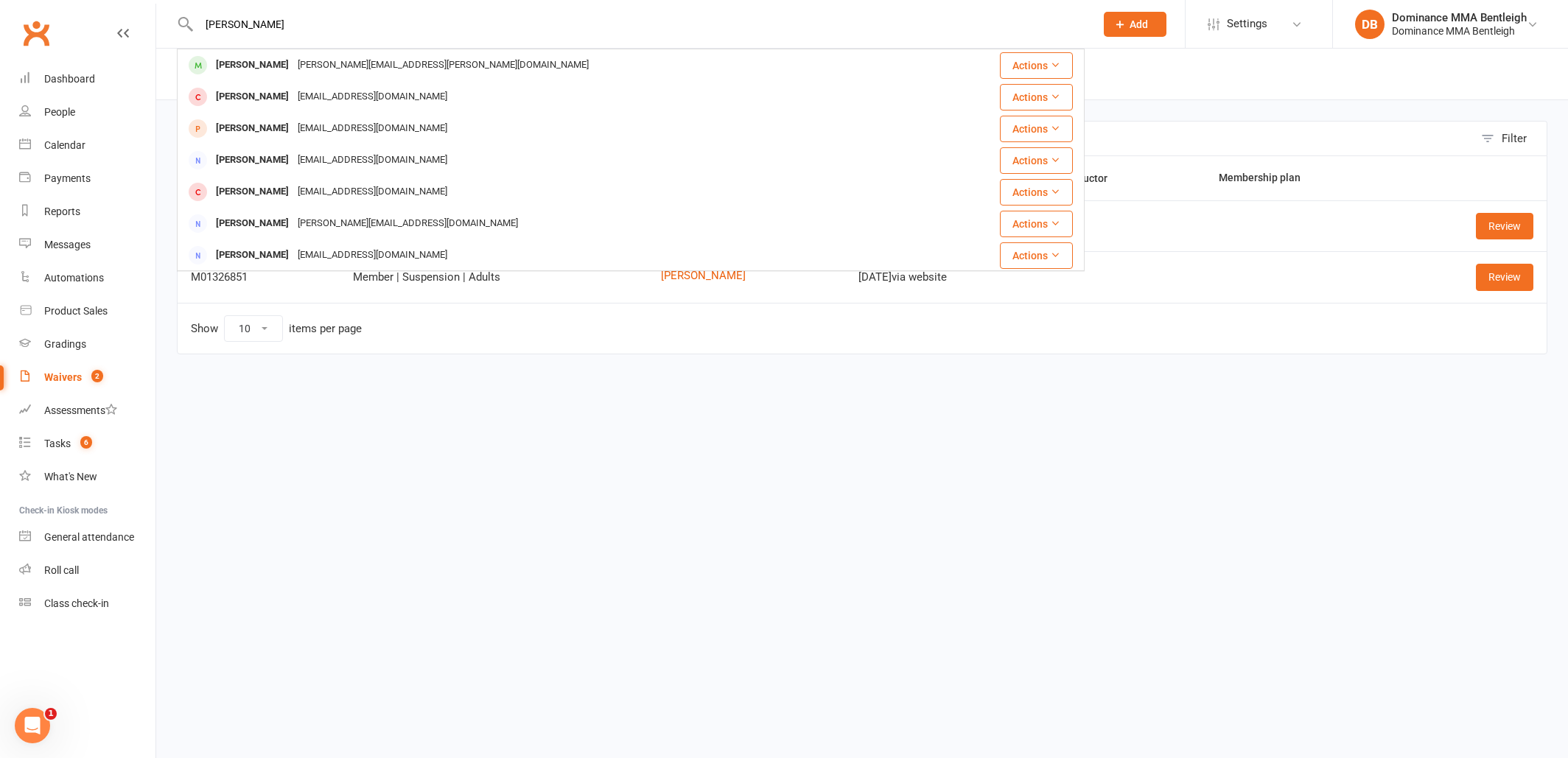
type input "[PERSON_NAME]"
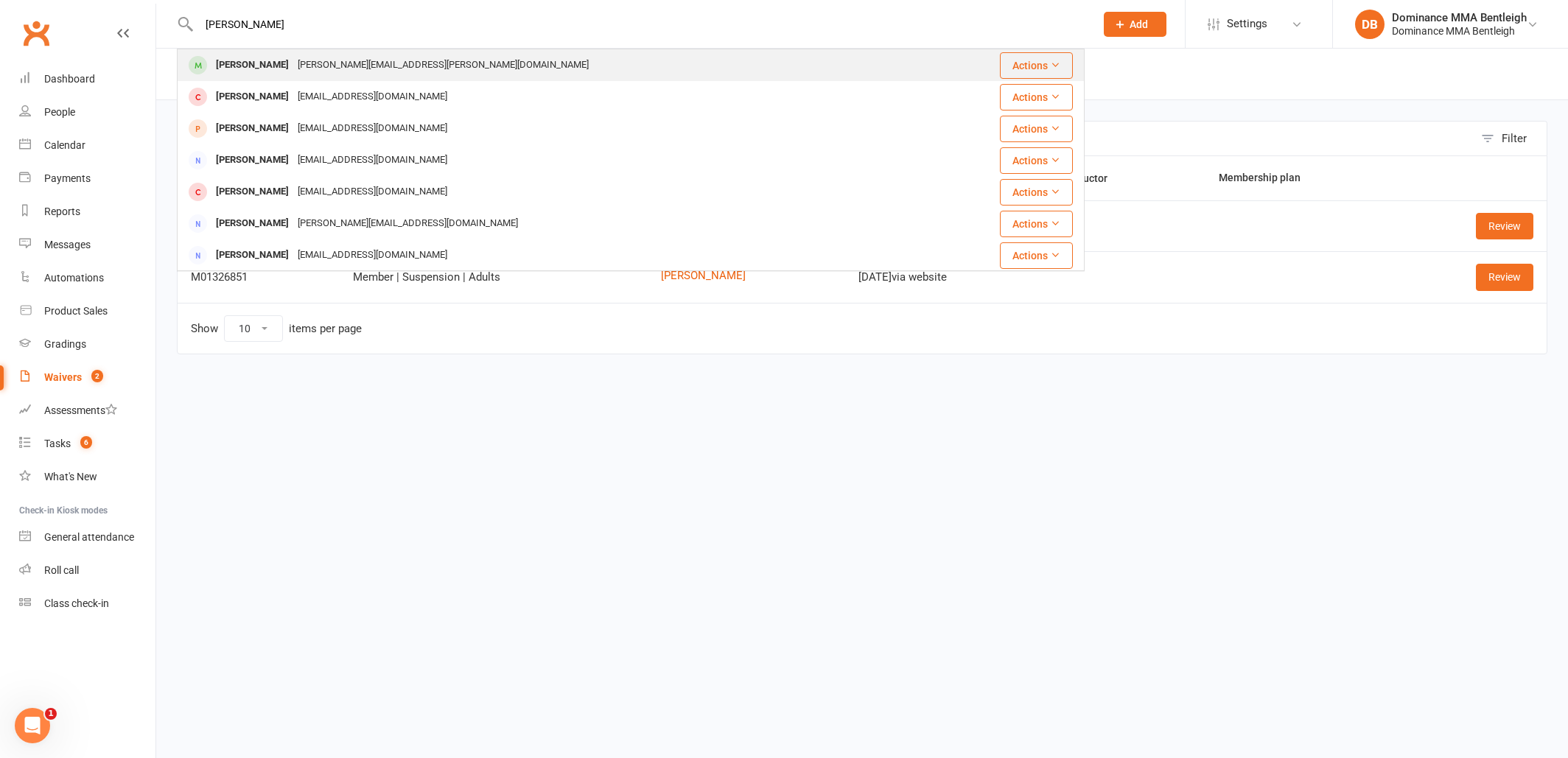
drag, startPoint x: 275, startPoint y: 32, endPoint x: 274, endPoint y: 70, distance: 38.0
click at [274, 70] on div "[PERSON_NAME]" at bounding box center [251, 65] width 81 height 21
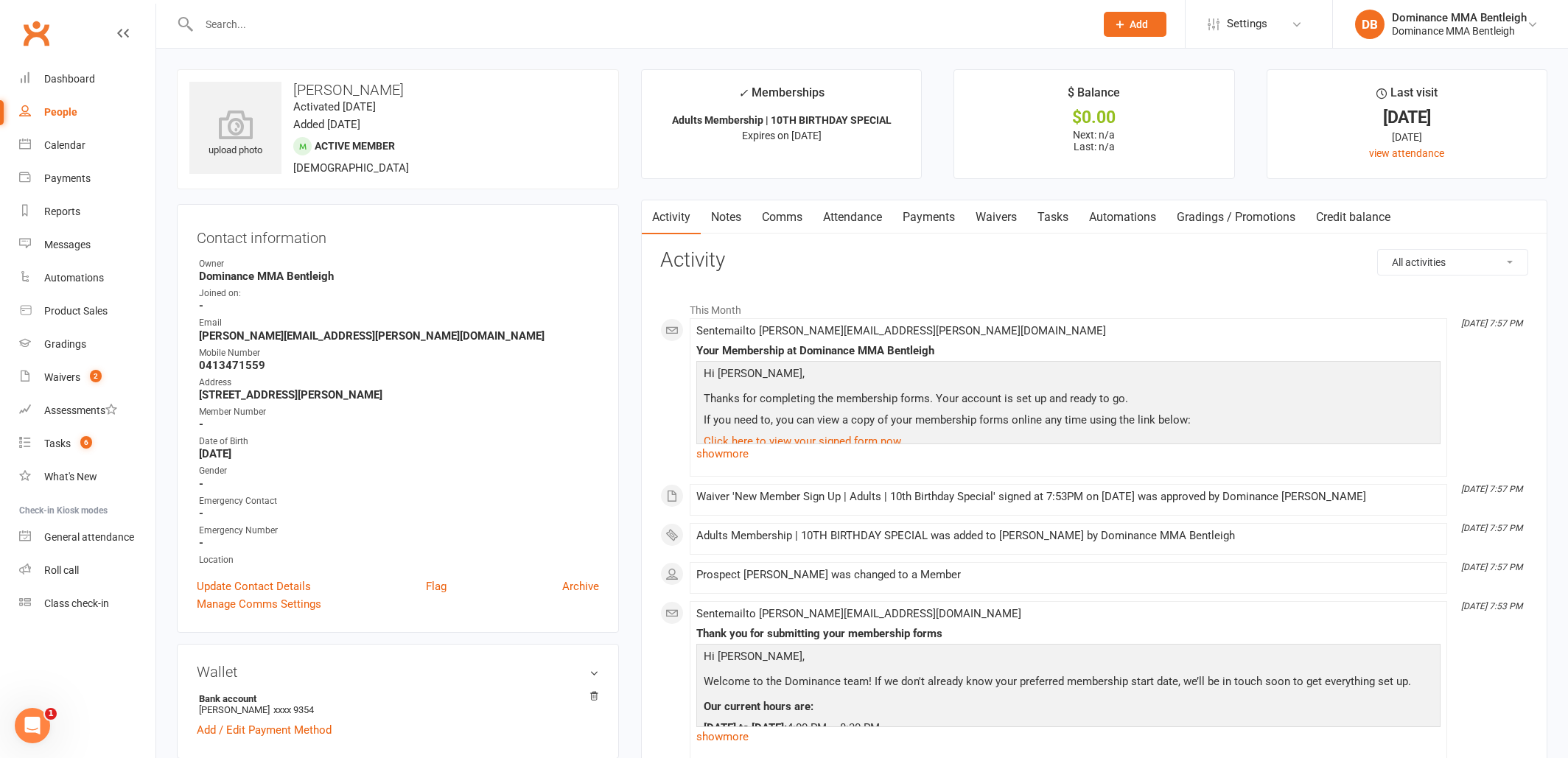
click at [934, 216] on link "Payments" at bounding box center [929, 217] width 73 height 34
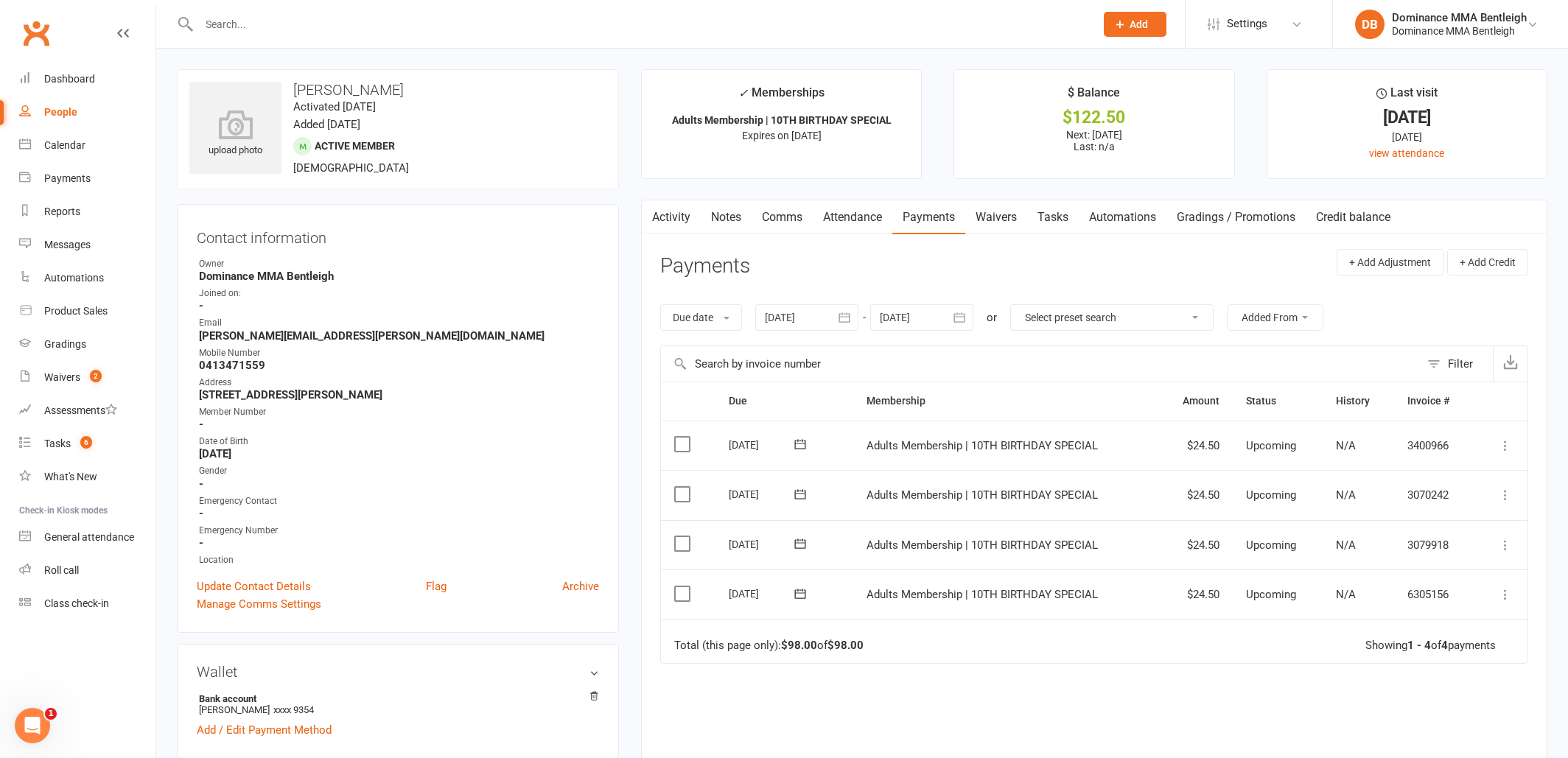
click at [928, 317] on div at bounding box center [922, 317] width 103 height 27
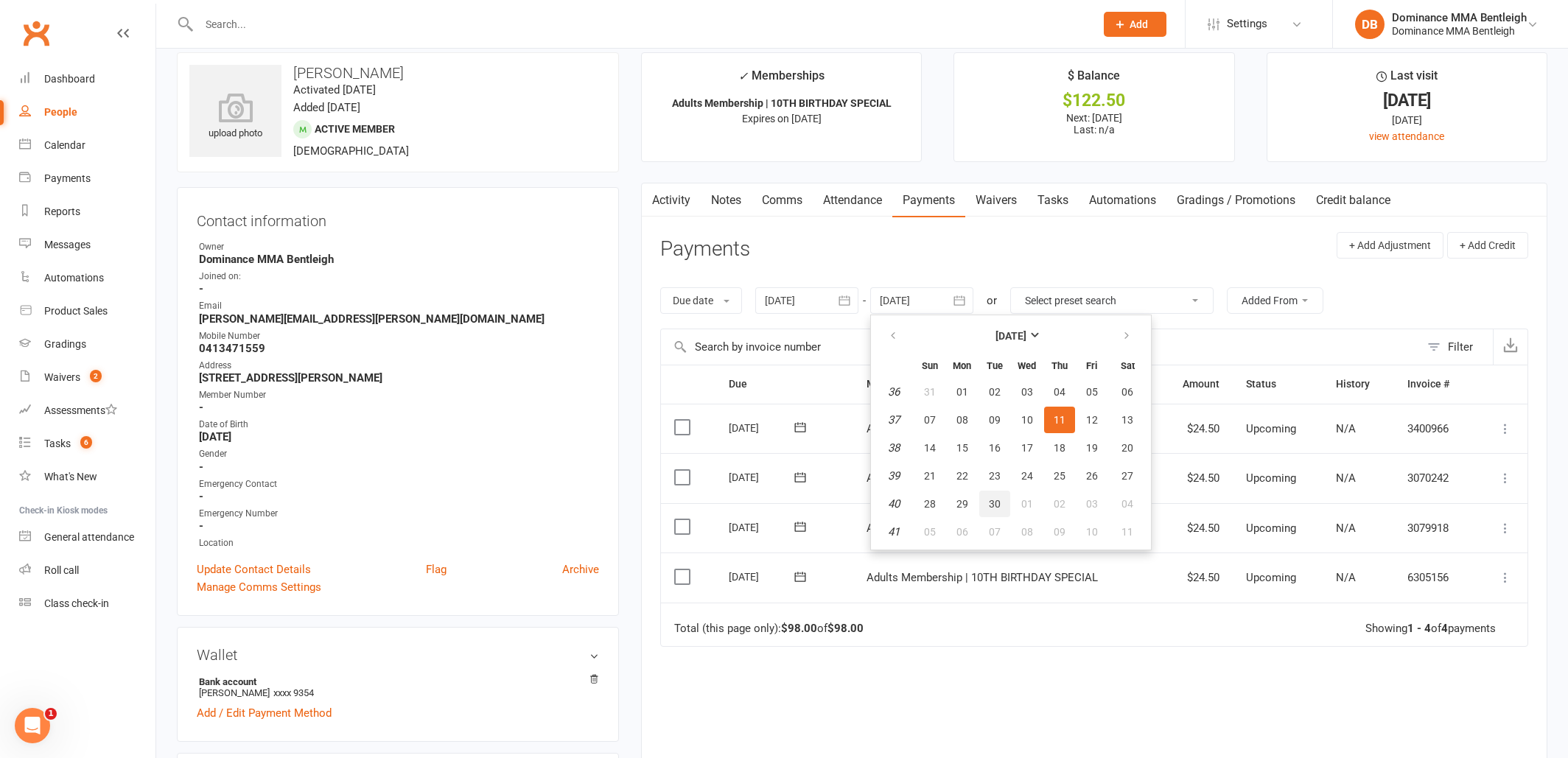
click at [1000, 507] on span "30" at bounding box center [995, 504] width 12 height 12
type input "[DATE]"
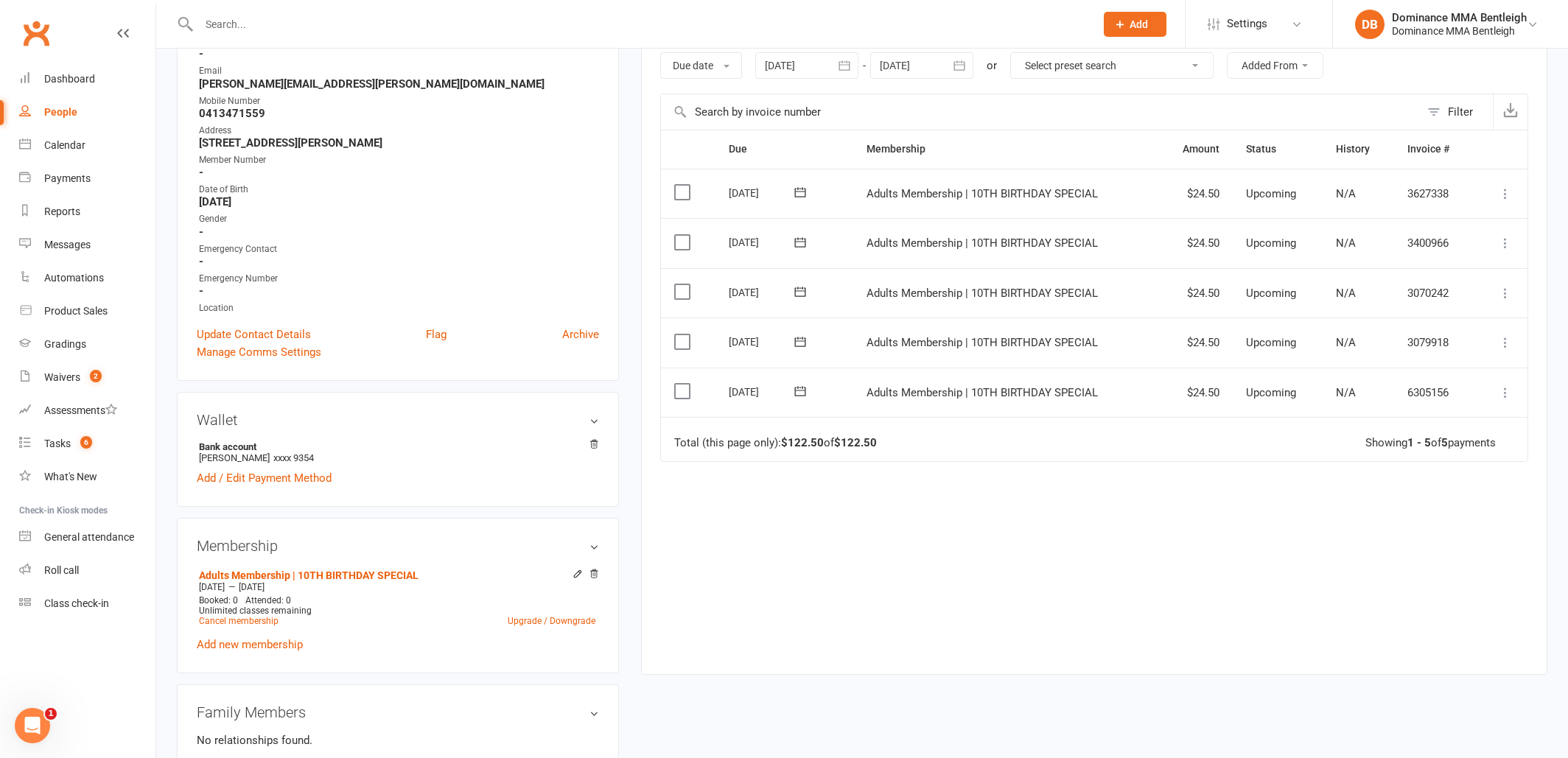
scroll to position [253, 0]
click at [272, 642] on link "Add new membership" at bounding box center [250, 643] width 106 height 14
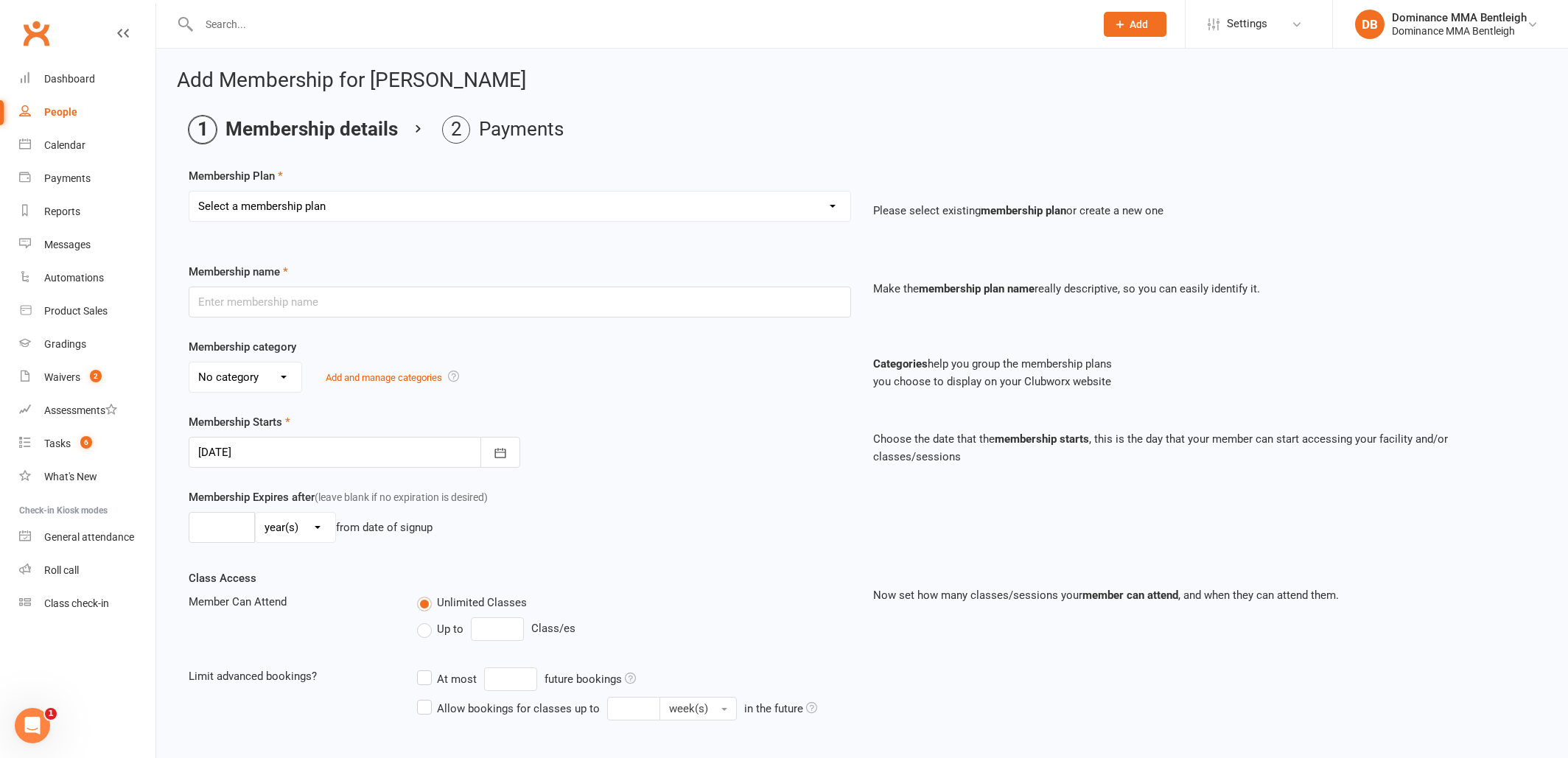
click at [427, 317] on div "Membership name Make the membership plan name really descriptive, so you can ea…" at bounding box center [861, 301] width 1369 height 75
click at [437, 305] on input "text" at bounding box center [519, 302] width 663 height 31
select select "1"
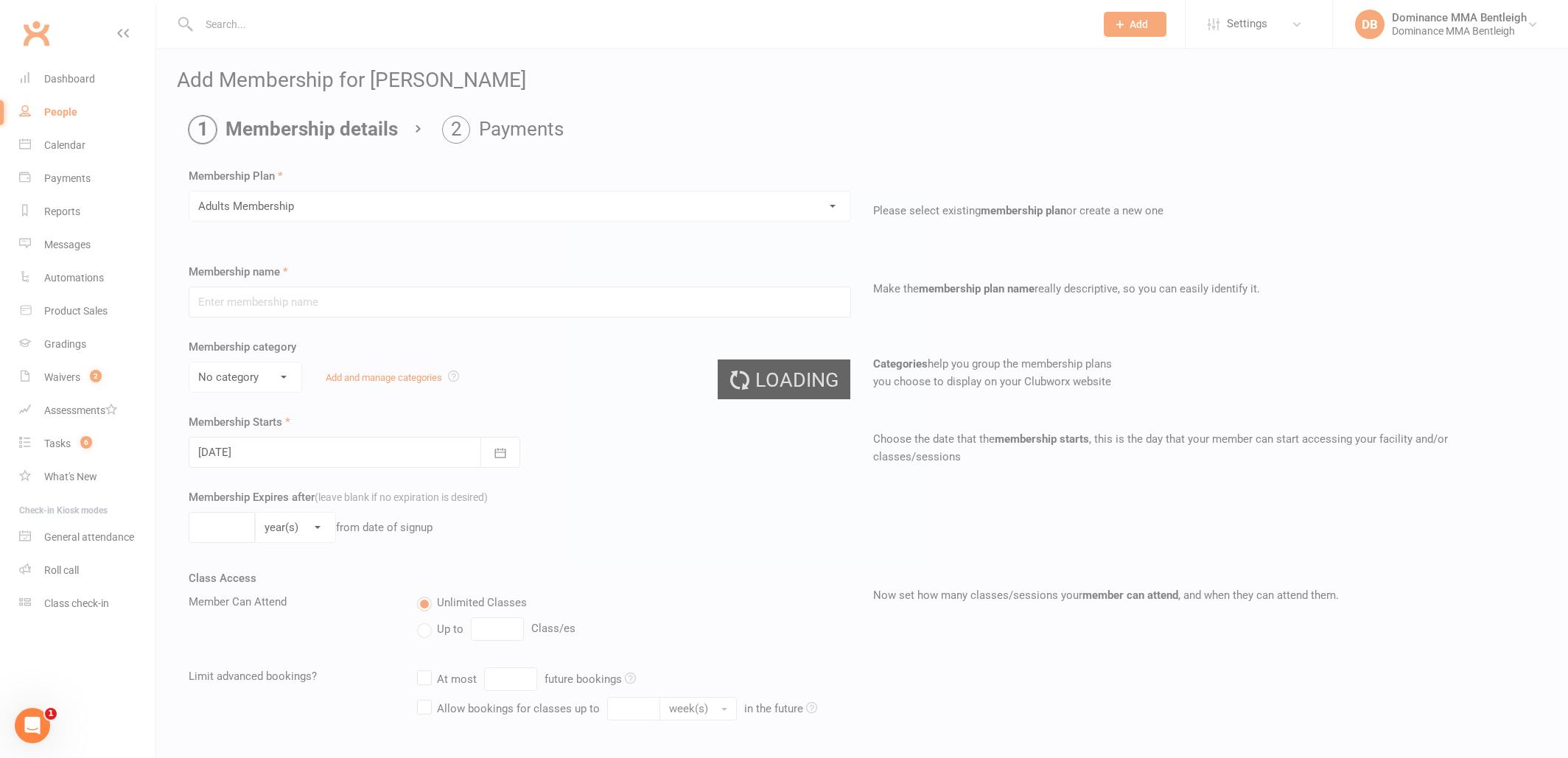
type input "Adults Membership"
select select "0"
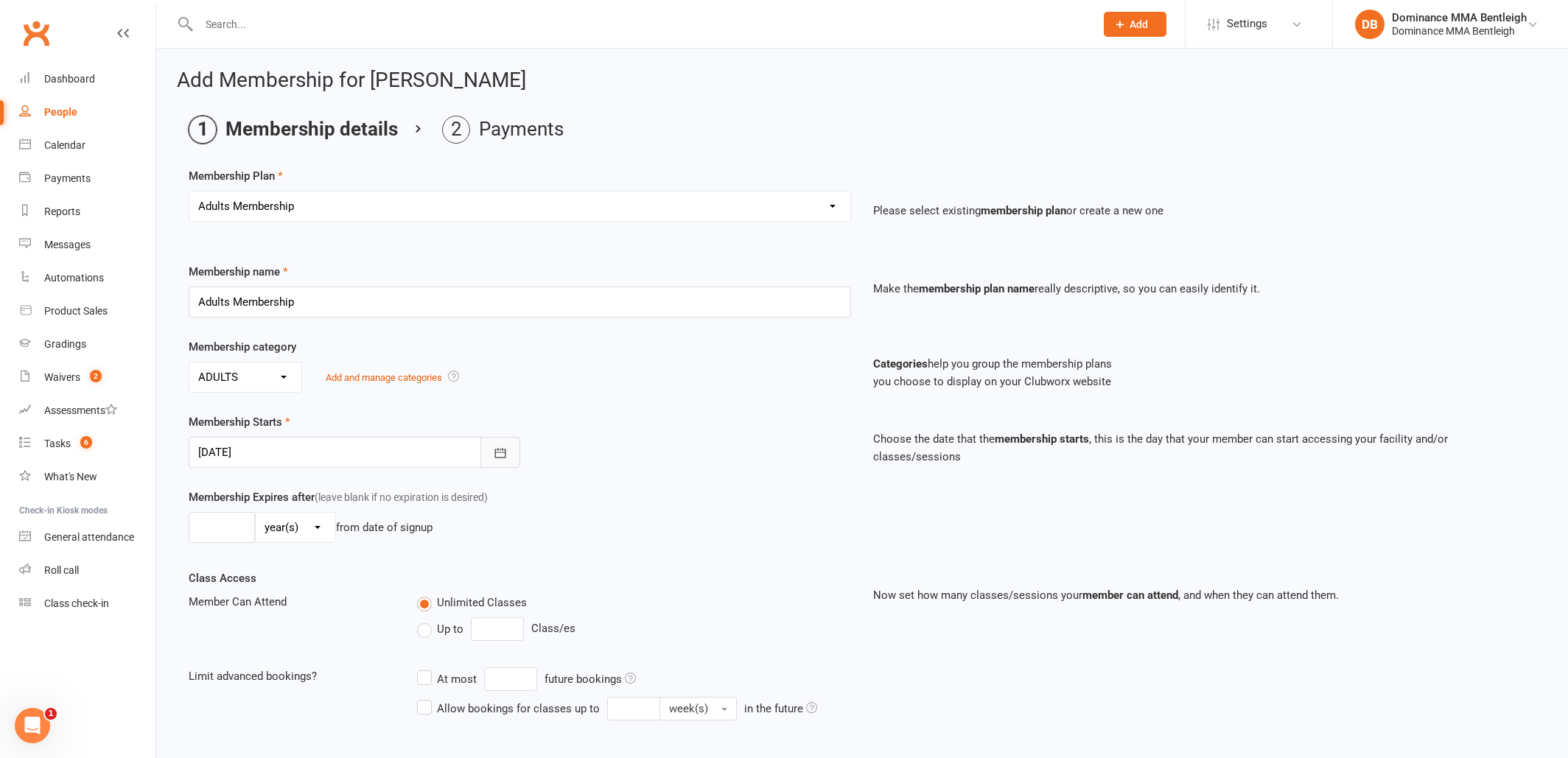
click at [484, 449] on button "button" at bounding box center [500, 453] width 40 height 31
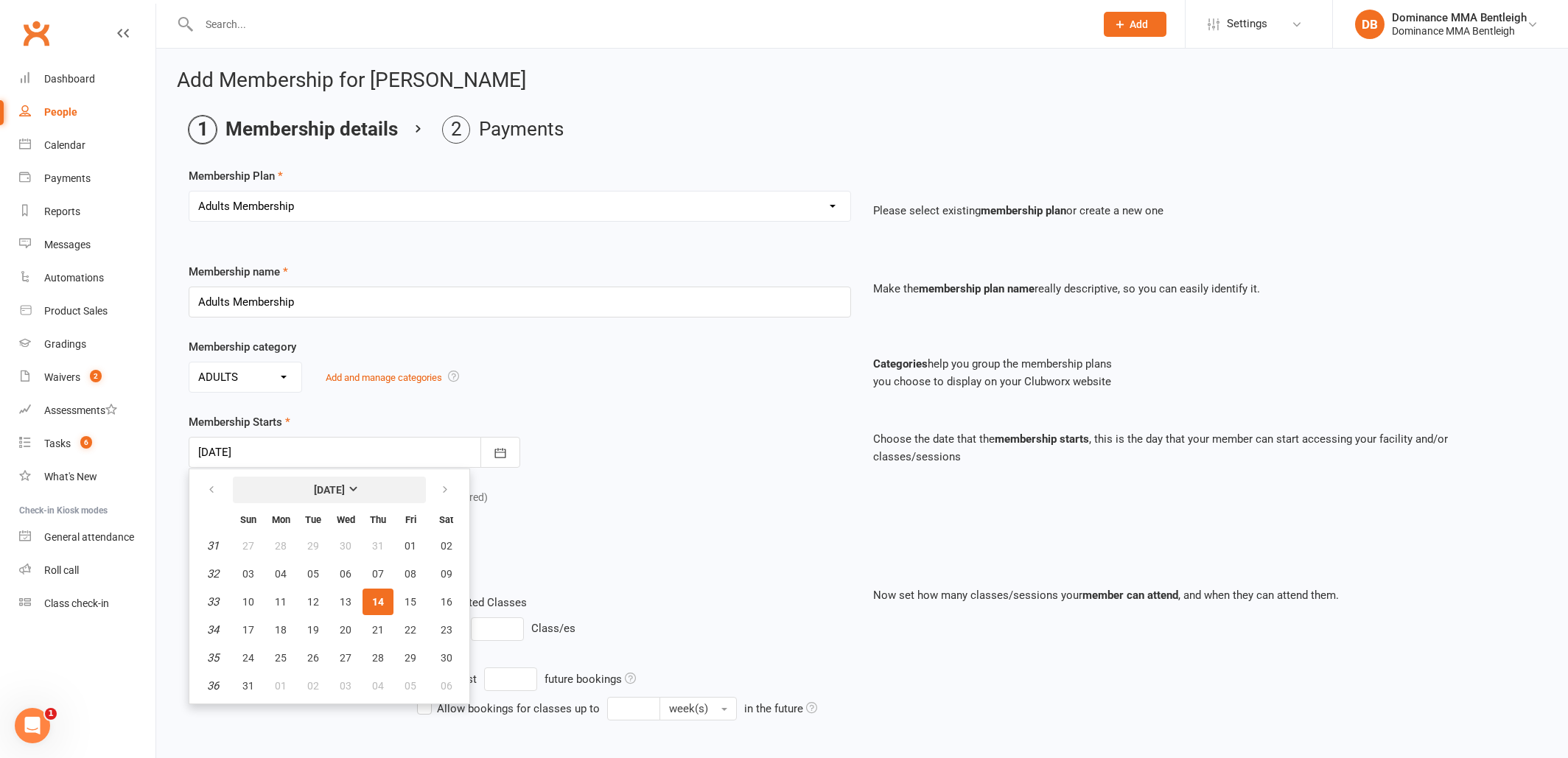
click at [345, 492] on strong "August 2025" at bounding box center [329, 489] width 31 height 12
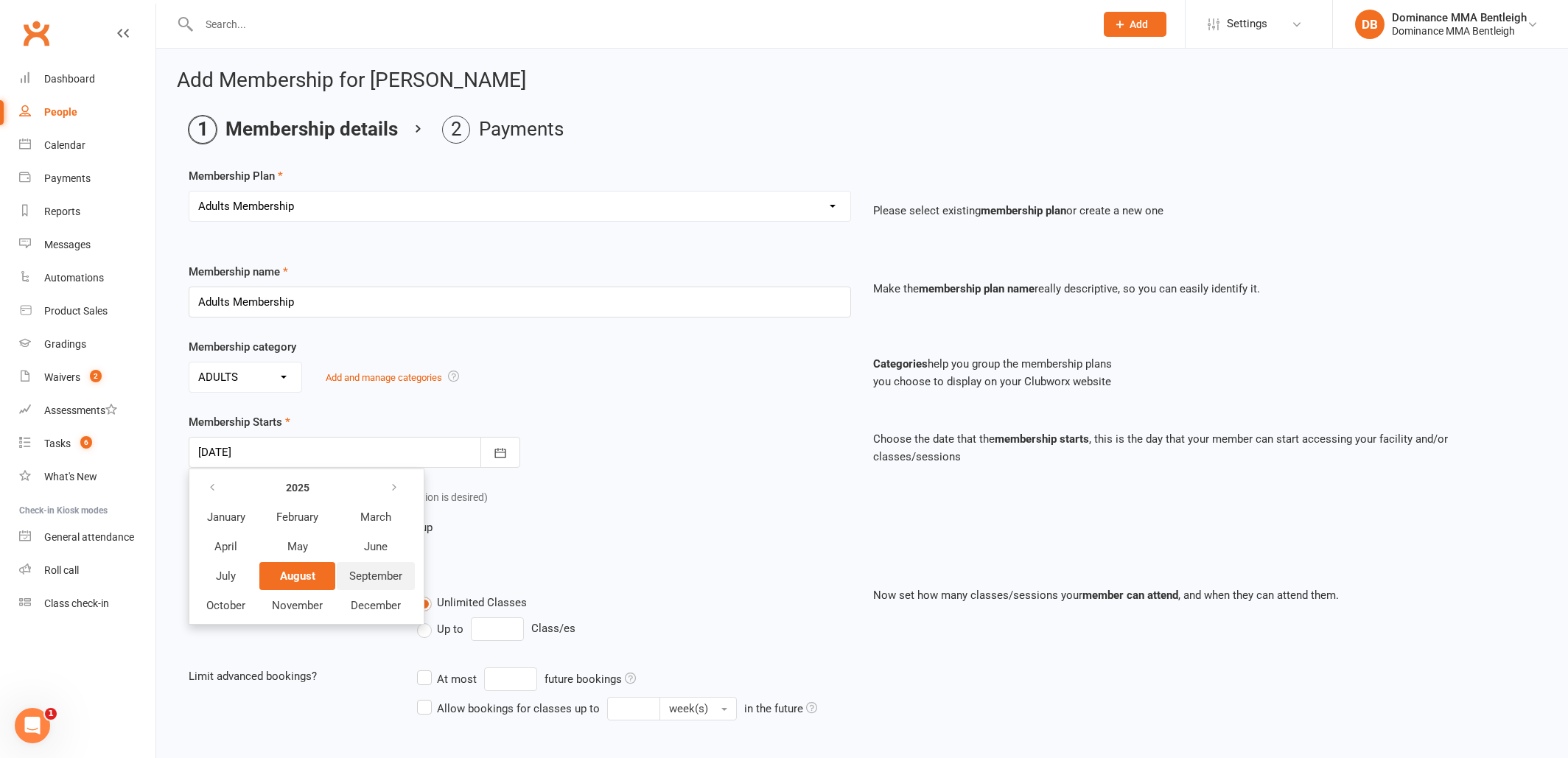
click at [382, 575] on span "September" at bounding box center [376, 576] width 53 height 14
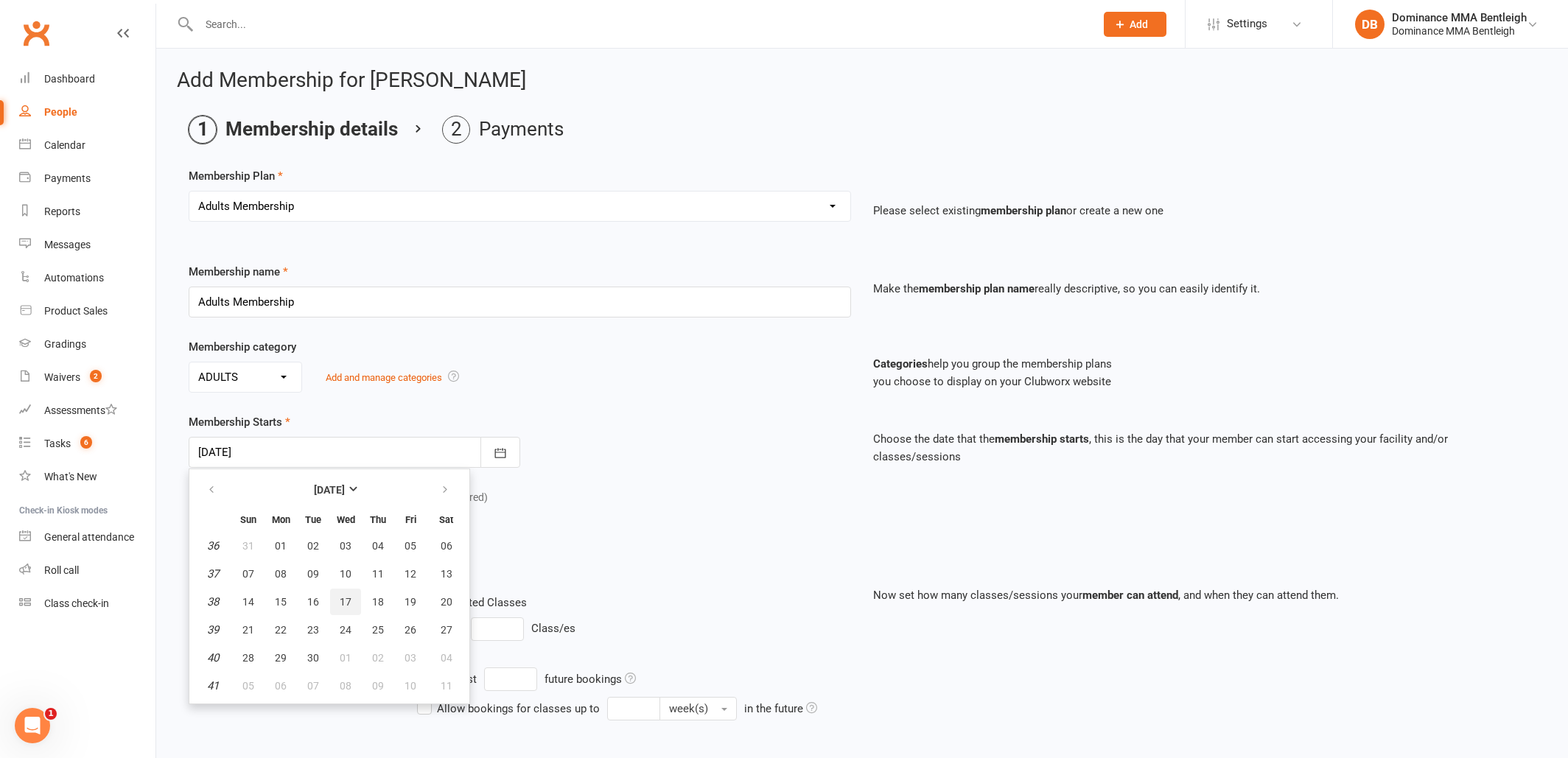
click at [345, 600] on span "17" at bounding box center [346, 602] width 12 height 12
type input "17 Sep 2025"
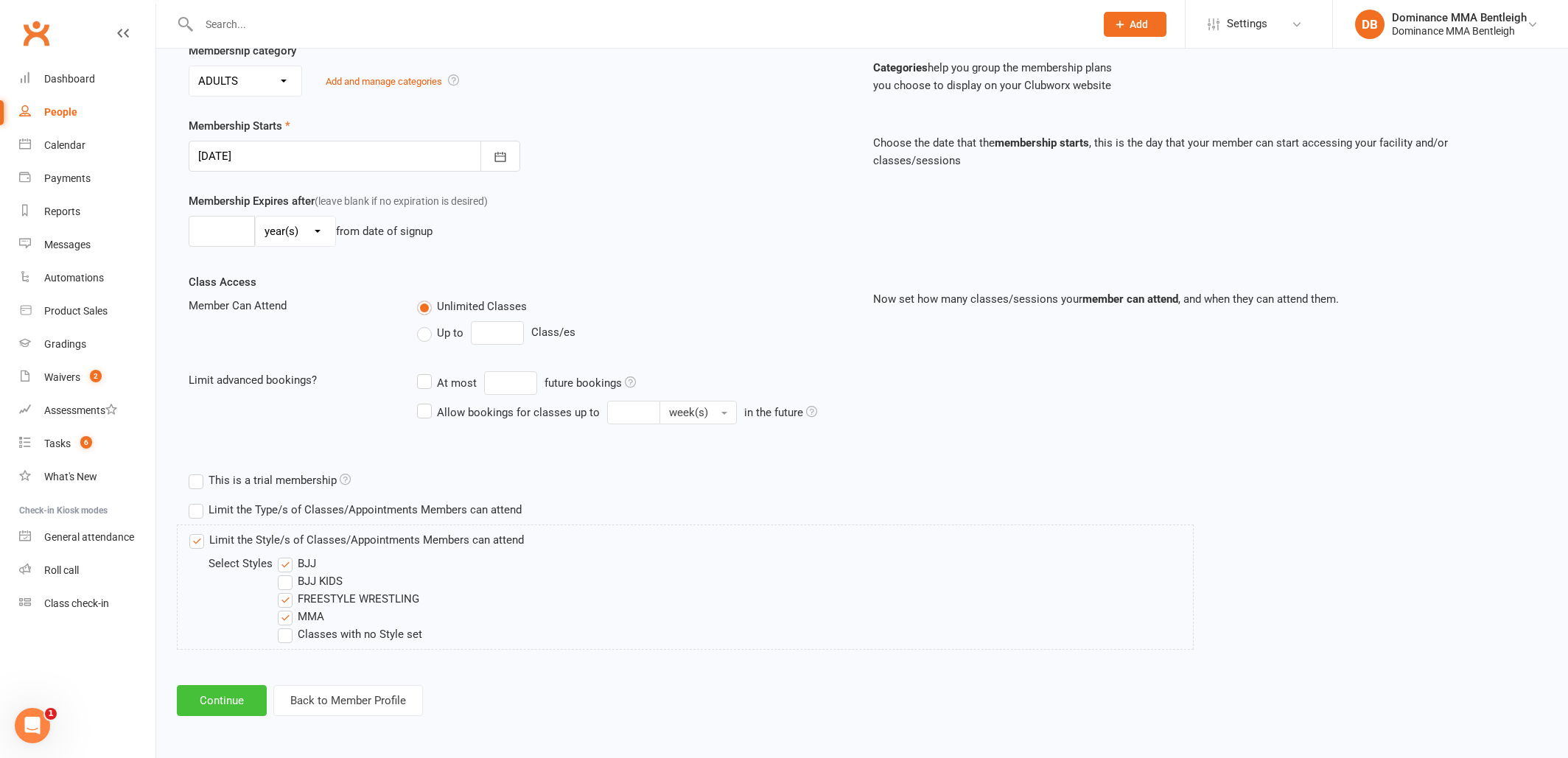
click at [260, 695] on button "Continue" at bounding box center [221, 700] width 90 height 31
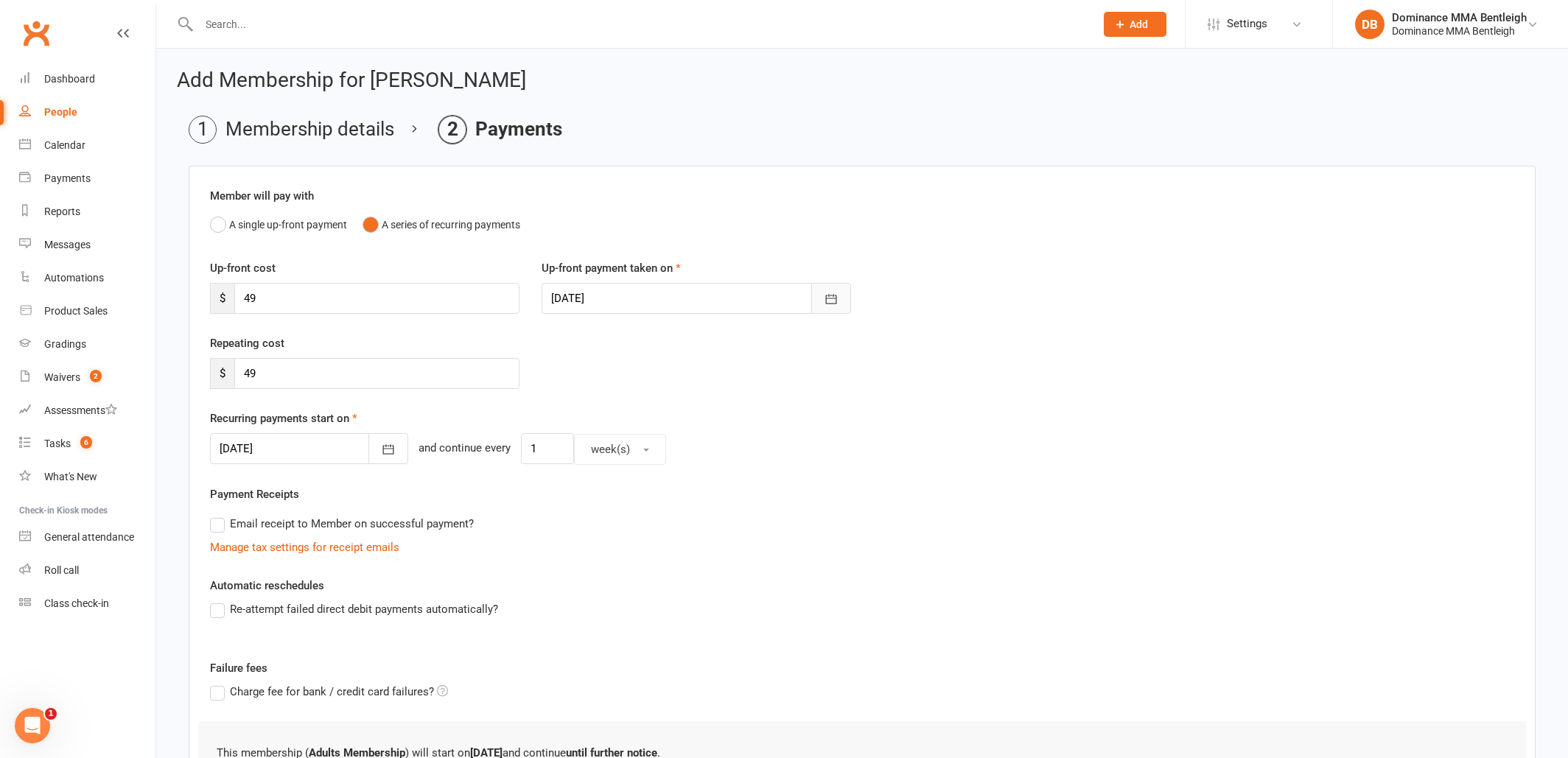
click at [818, 287] on button "button" at bounding box center [831, 298] width 40 height 31
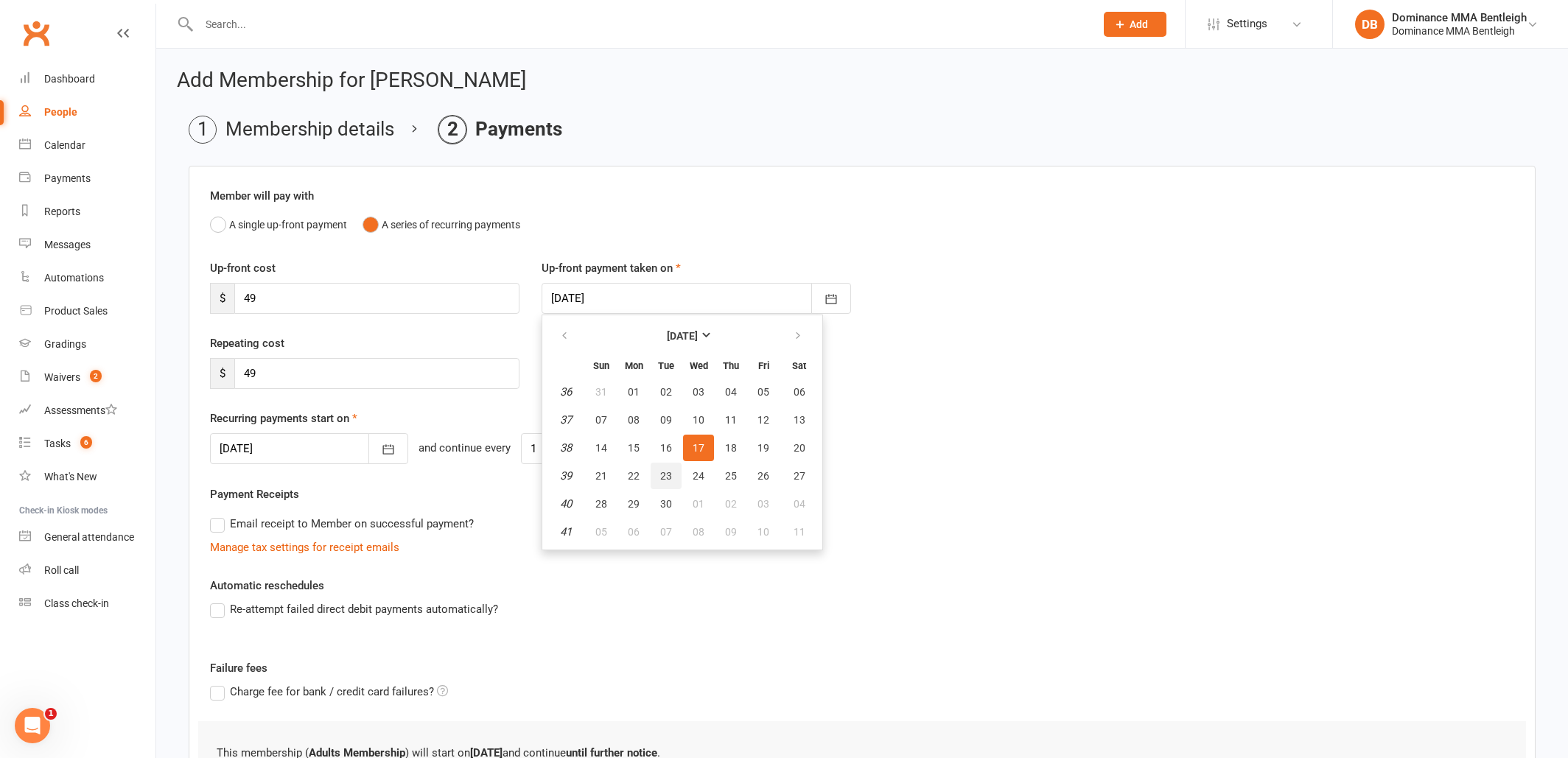
click at [674, 476] on button "23" at bounding box center [667, 475] width 31 height 27
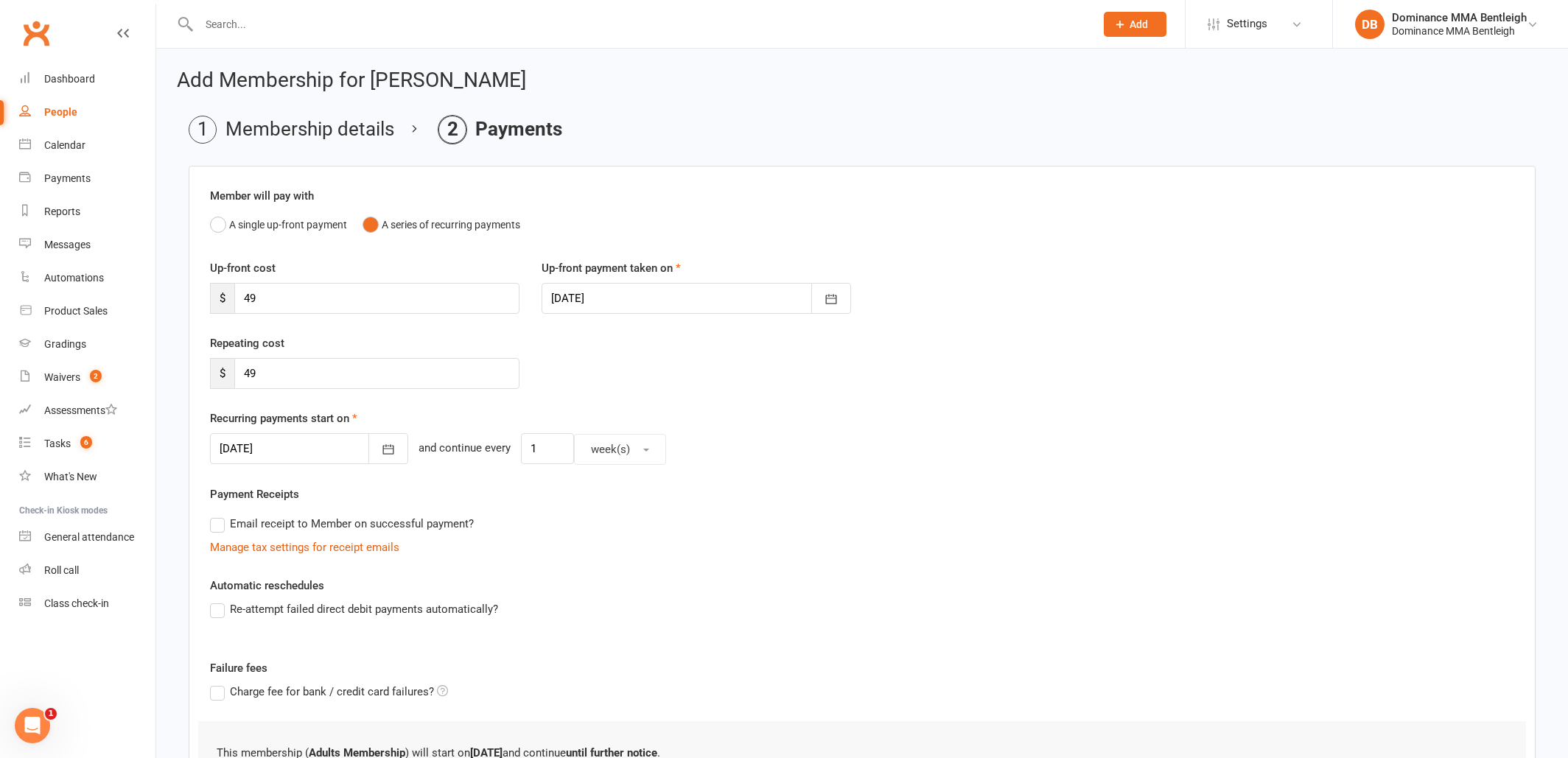
type input "23 Sep 2025"
drag, startPoint x: 369, startPoint y: 362, endPoint x: 350, endPoint y: 418, distance: 59.1
click at [369, 365] on input "49" at bounding box center [377, 374] width 285 height 31
click at [324, 438] on div at bounding box center [309, 449] width 198 height 31
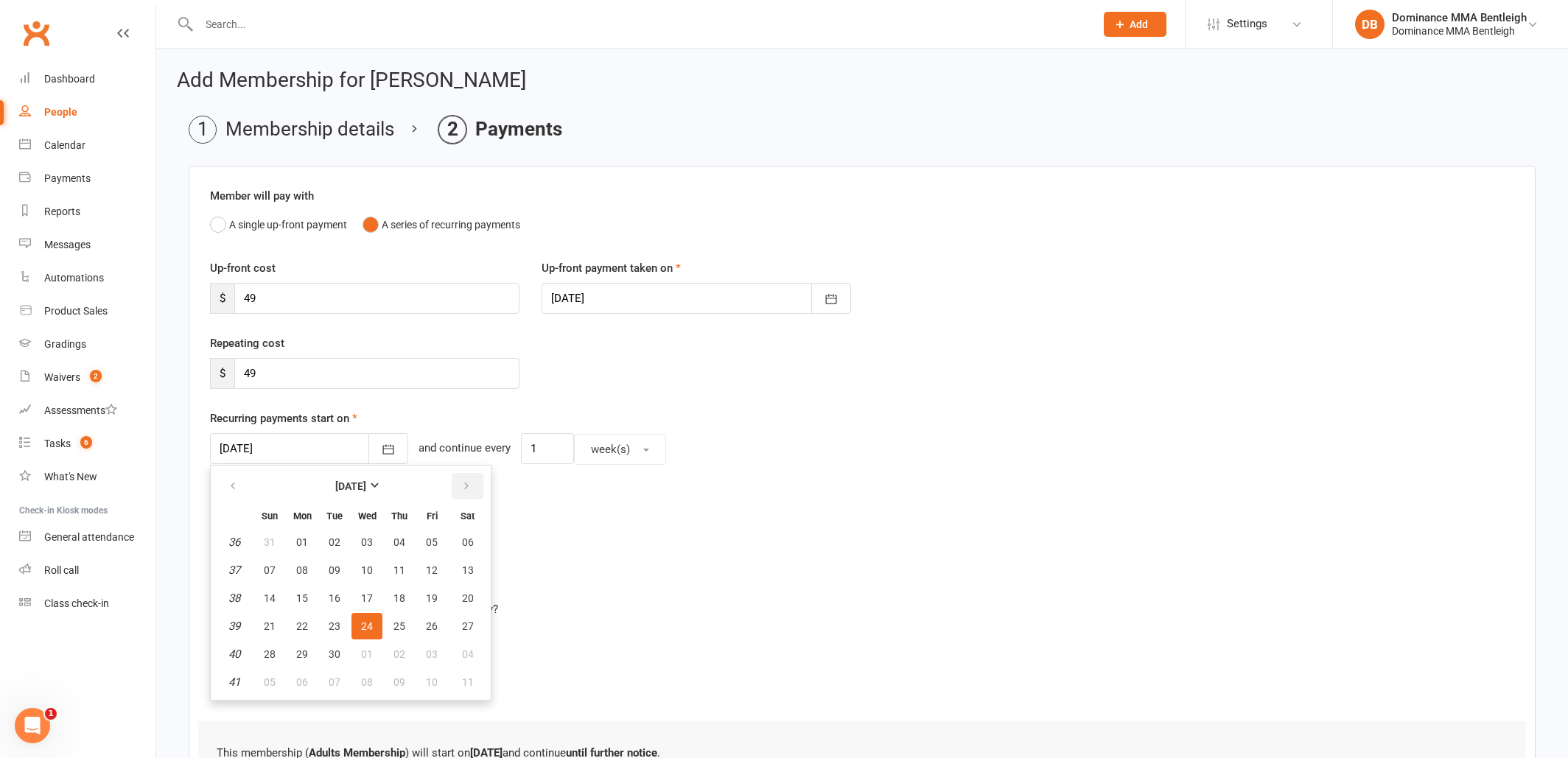
click at [469, 489] on icon "button" at bounding box center [465, 486] width 10 height 12
click at [229, 491] on icon "button" at bounding box center [232, 486] width 10 height 12
click at [340, 650] on button "30" at bounding box center [335, 654] width 31 height 27
type input "30 Sep 2025"
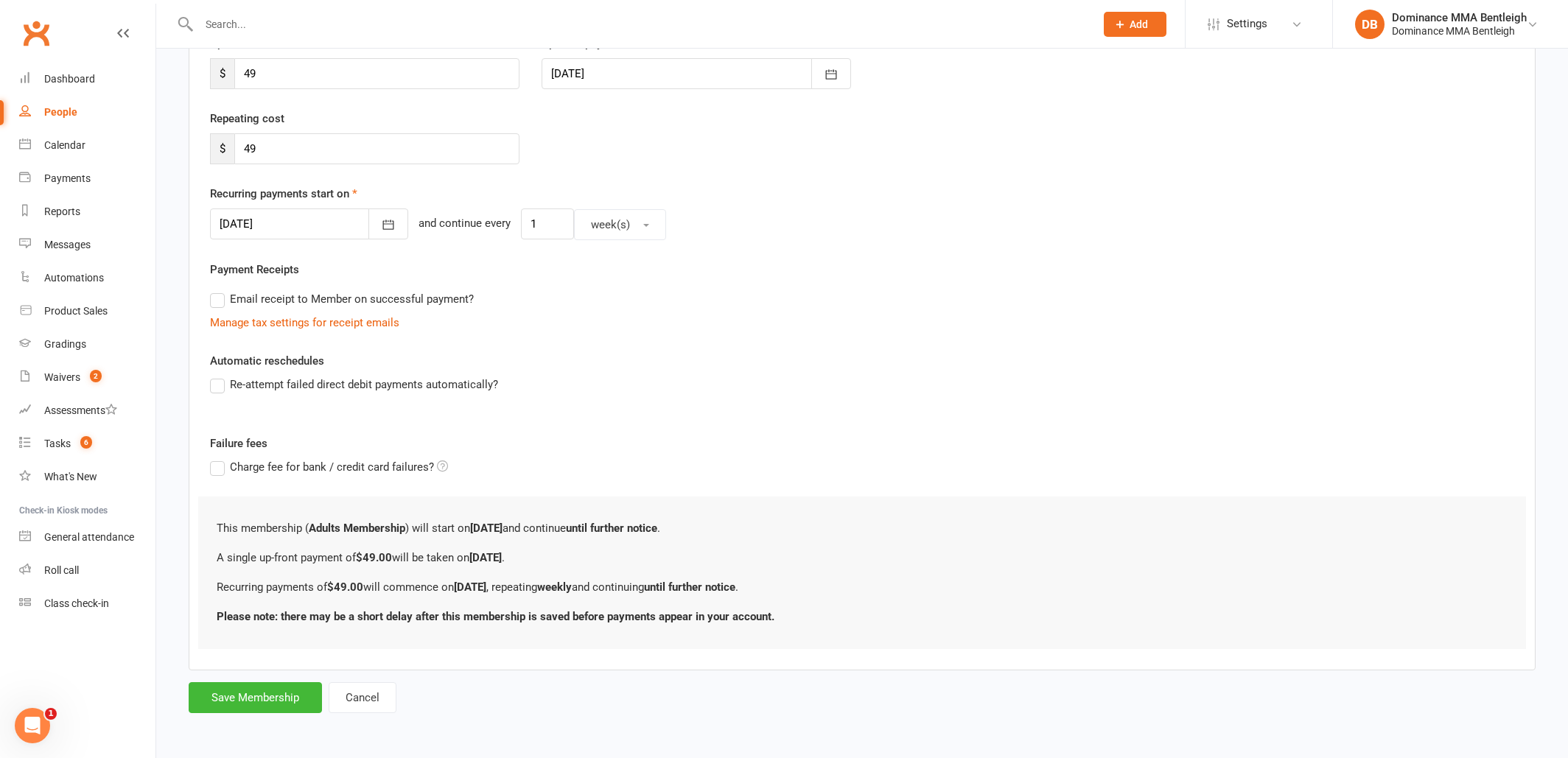
scroll to position [237, 0]
click at [264, 682] on button "Save Membership" at bounding box center [255, 698] width 133 height 31
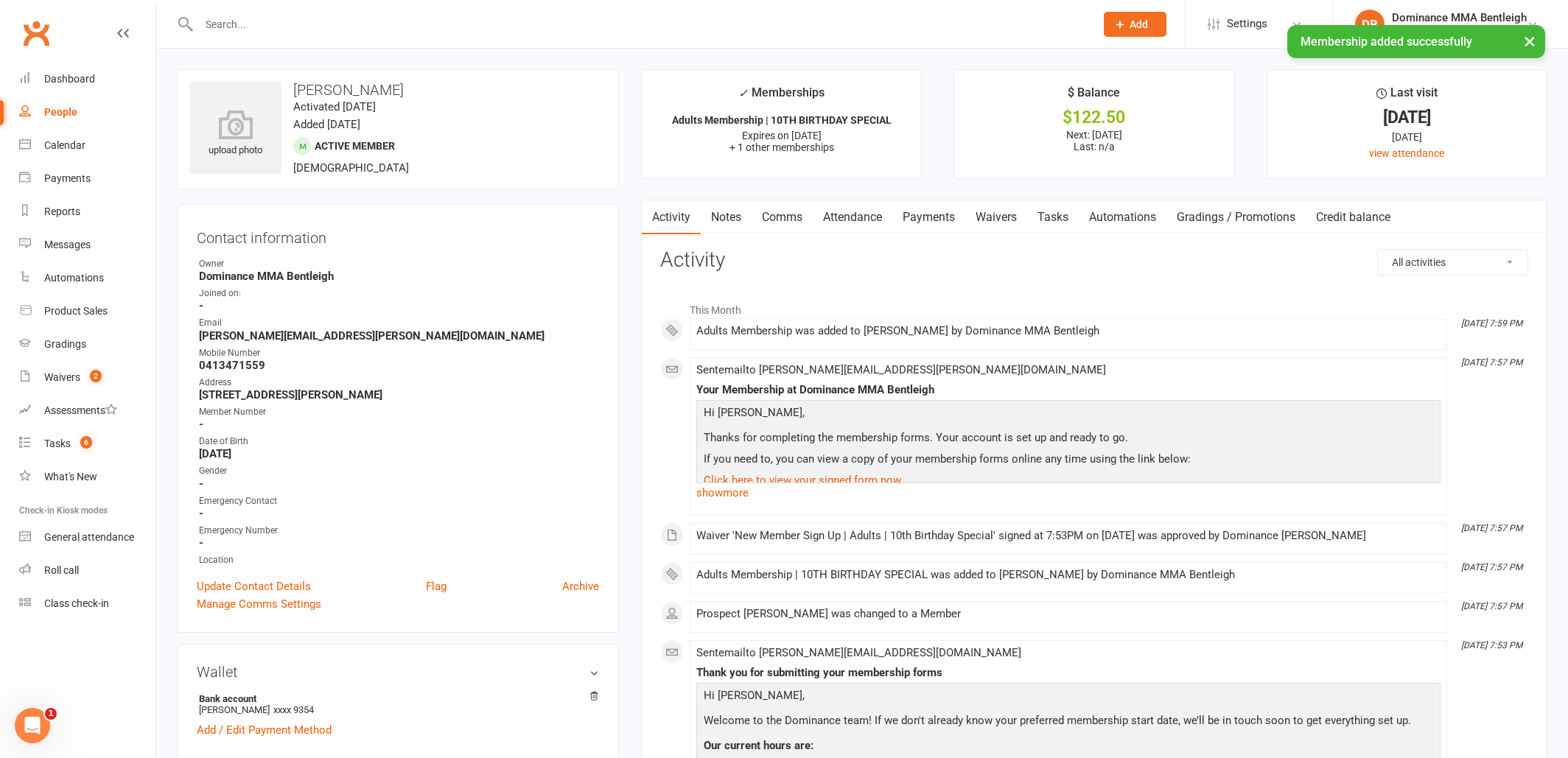
click at [1072, 222] on link "Tasks" at bounding box center [1052, 217] width 51 height 34
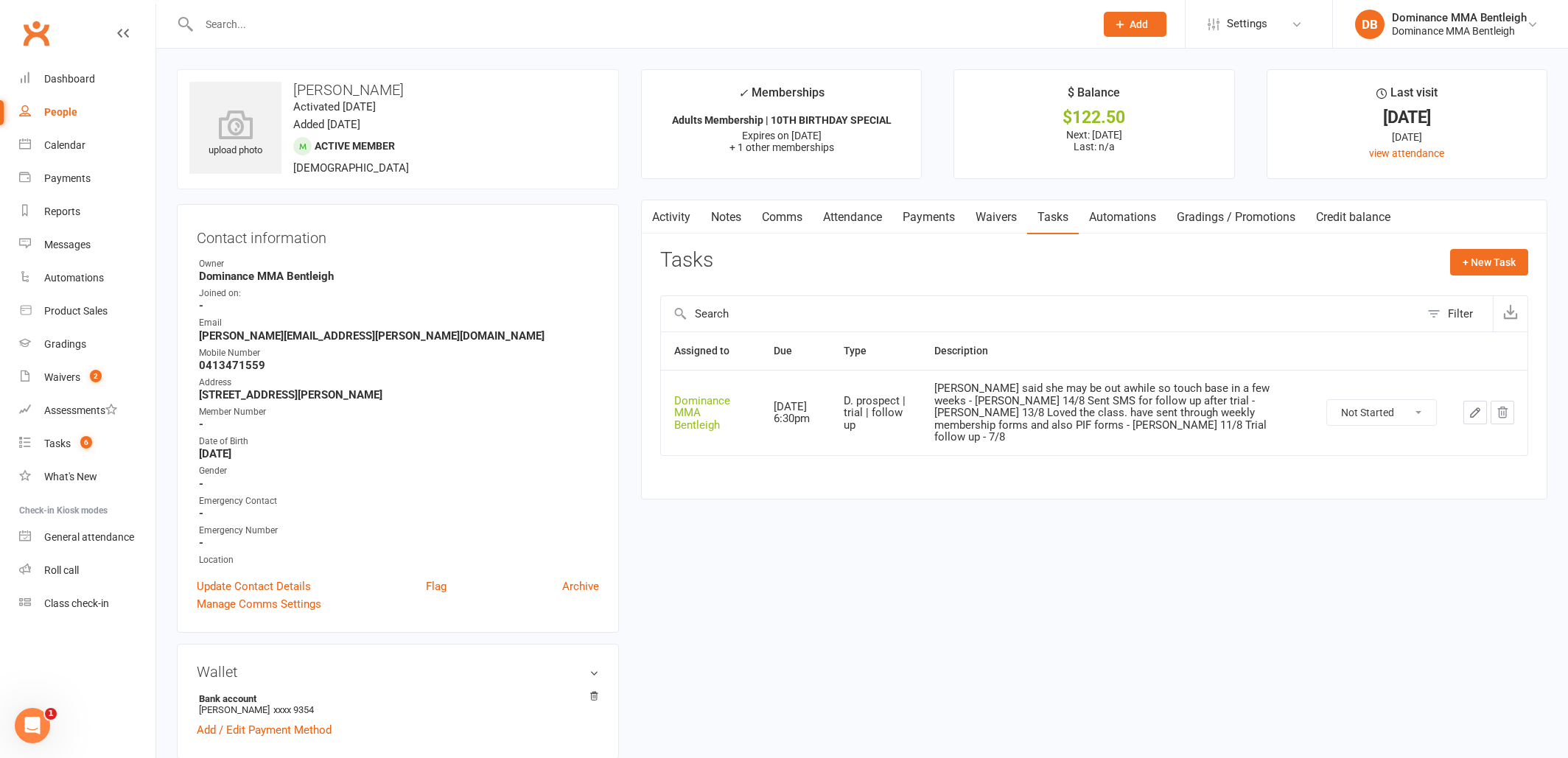
click at [1478, 406] on icon "button" at bounding box center [1475, 412] width 14 height 14
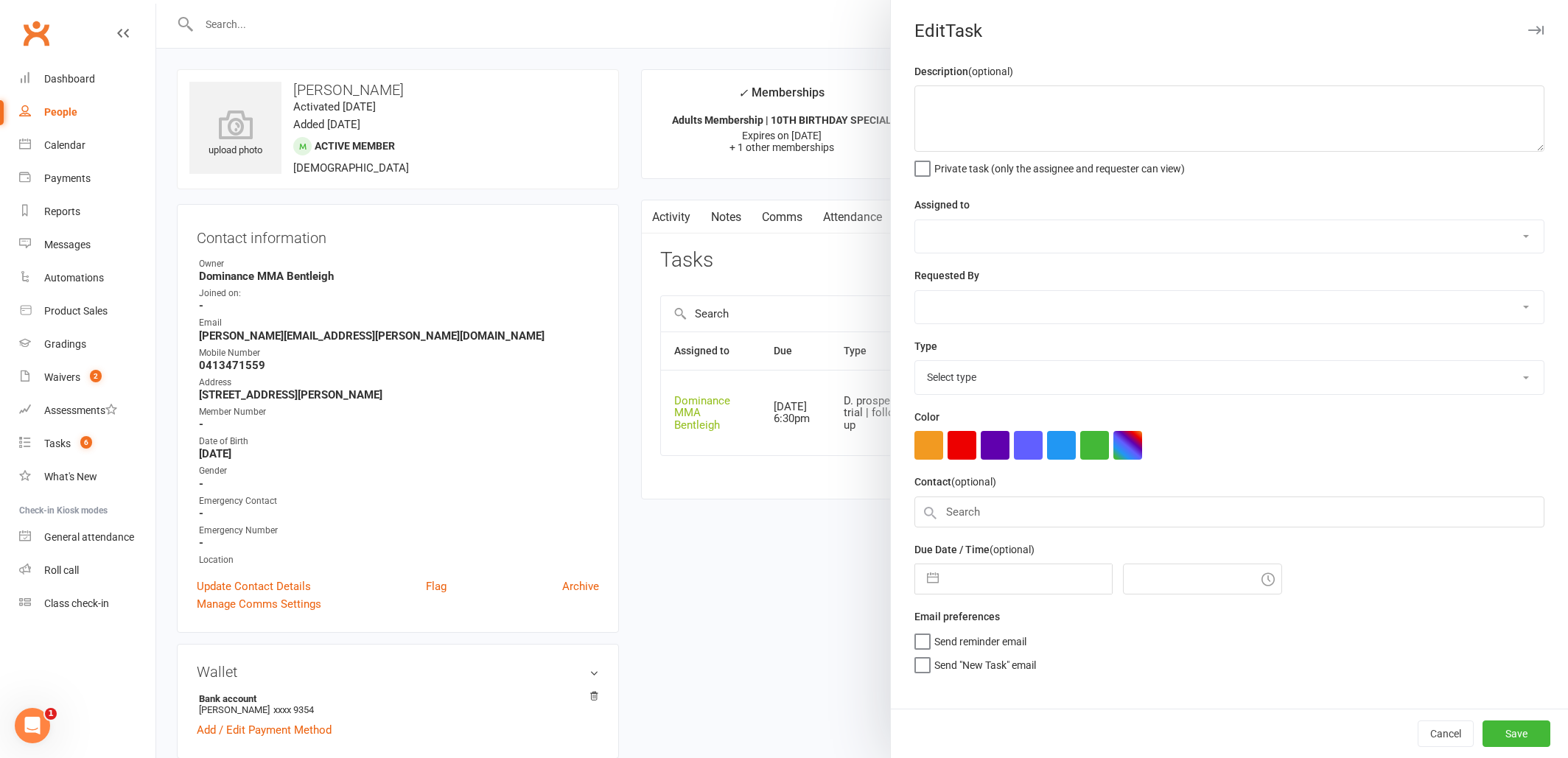
type textarea "Charmaine said she may be out awhile so touch base in a few weeks - Ellen 14/8 …"
select select "24839"
type input "15 Sep 2025"
type input "6:30pm"
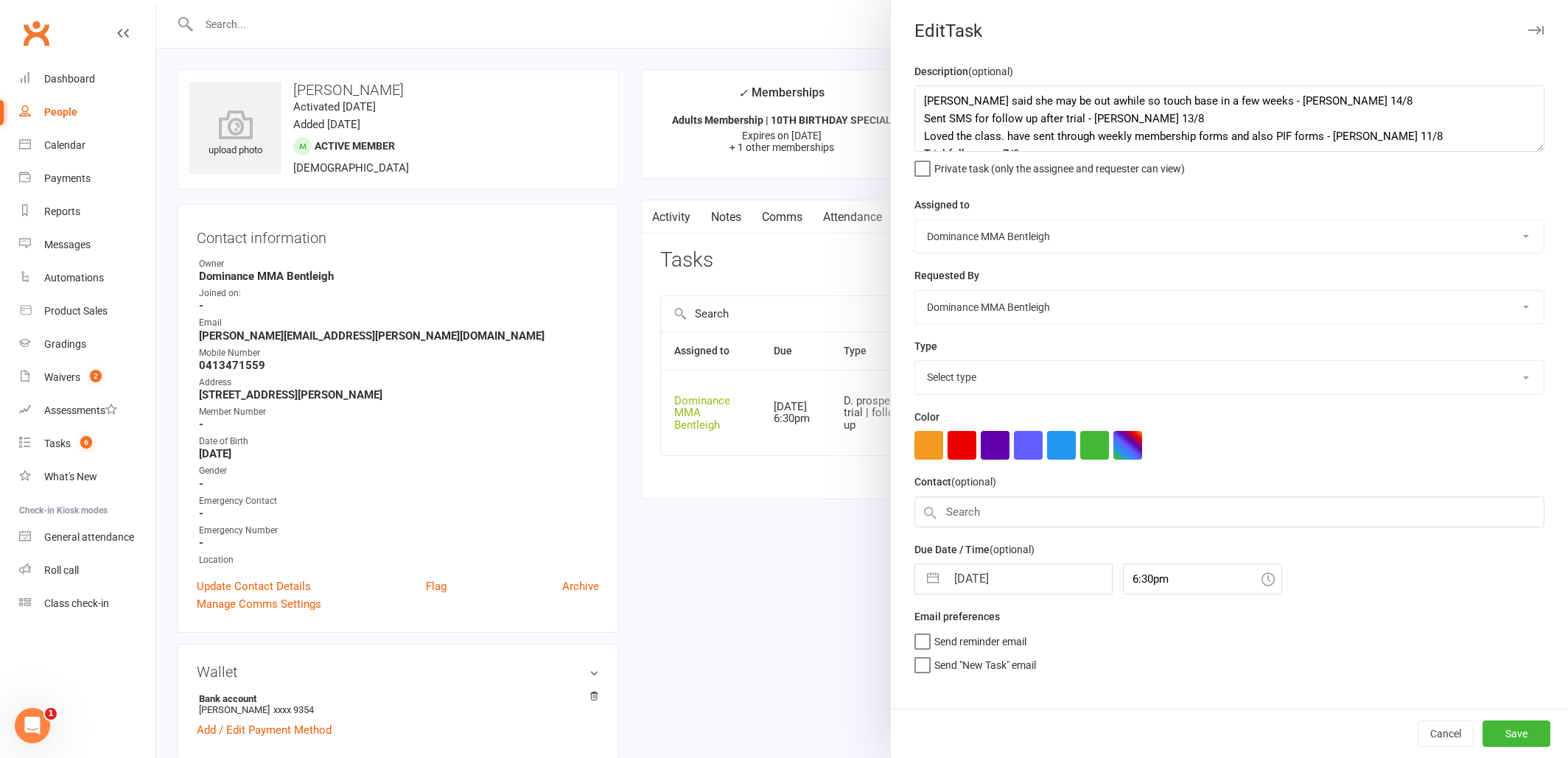
select select "13787"
click at [1518, 739] on button "Save" at bounding box center [1516, 733] width 68 height 27
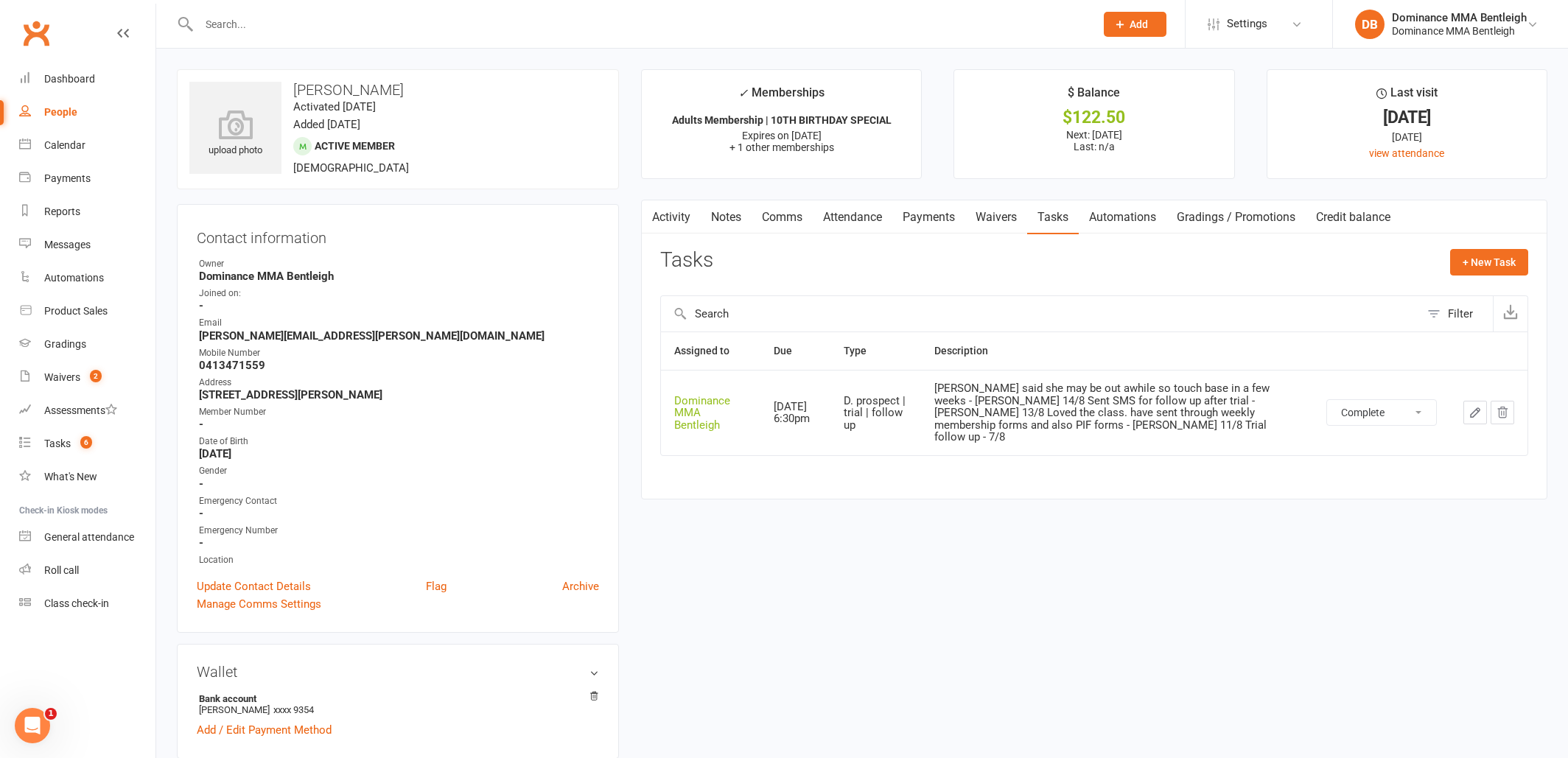
select select "unstarted"
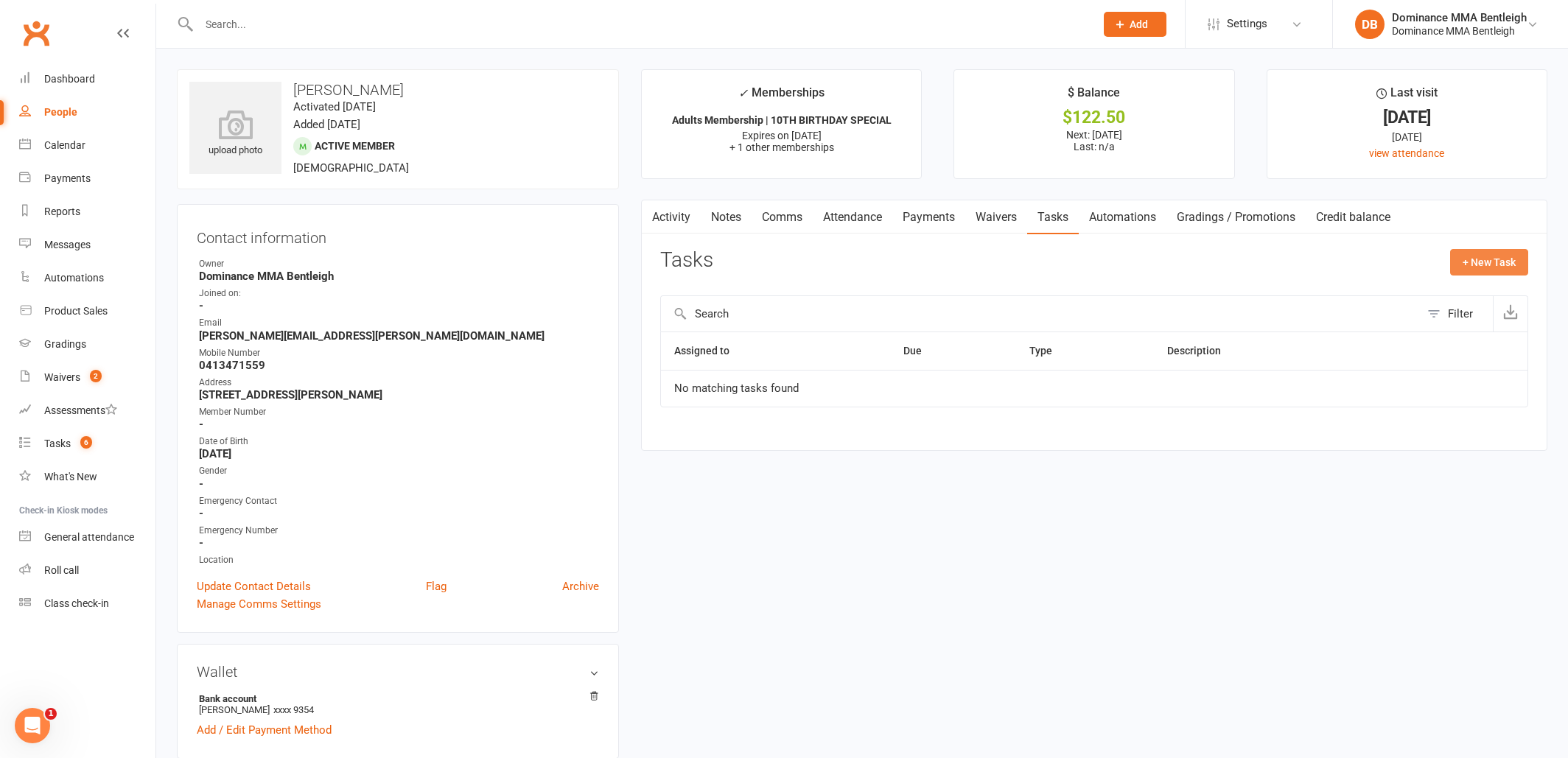
click at [1467, 262] on button "+ New Task" at bounding box center [1488, 262] width 78 height 27
select select "24839"
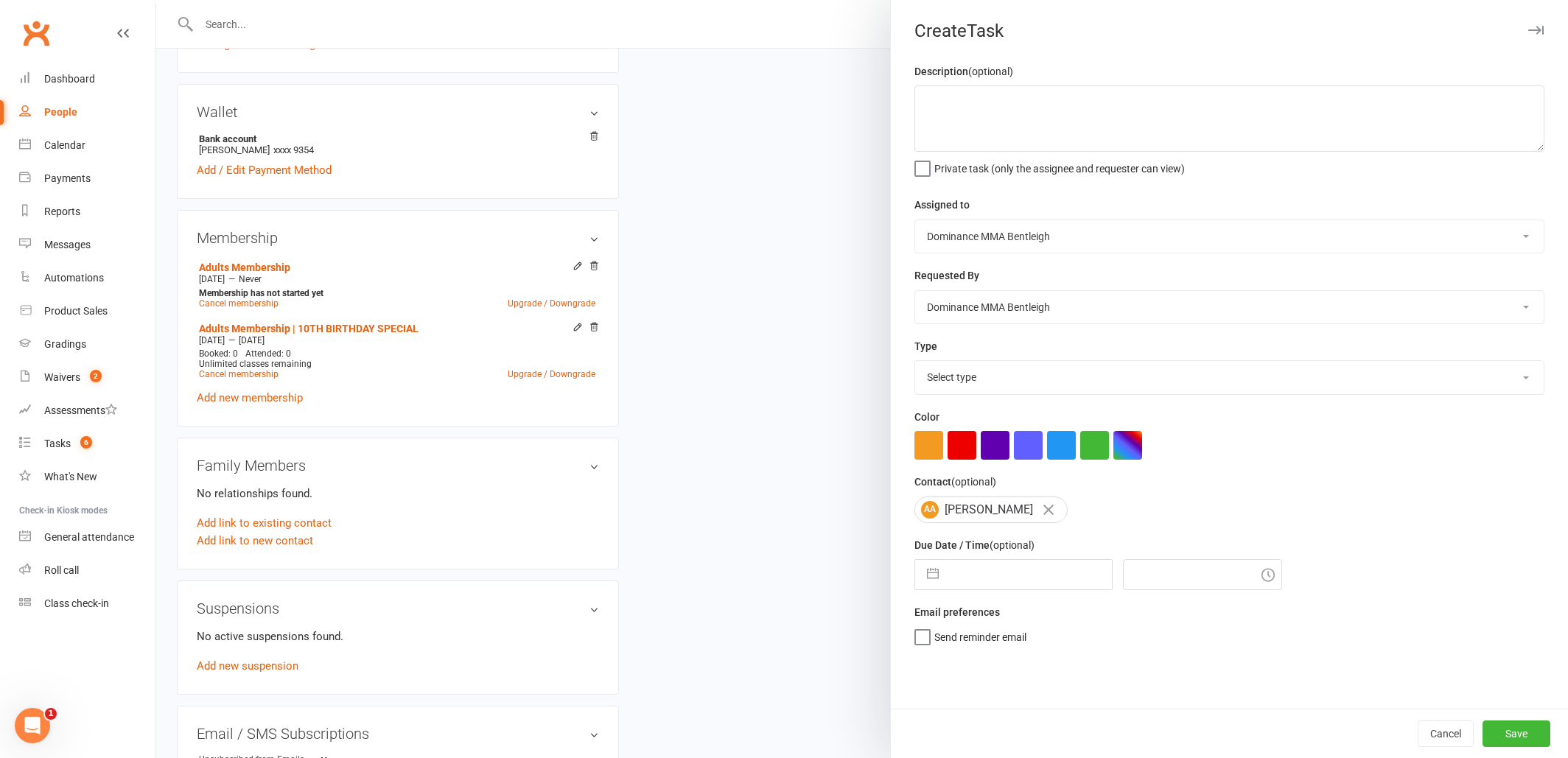
scroll to position [681, 0]
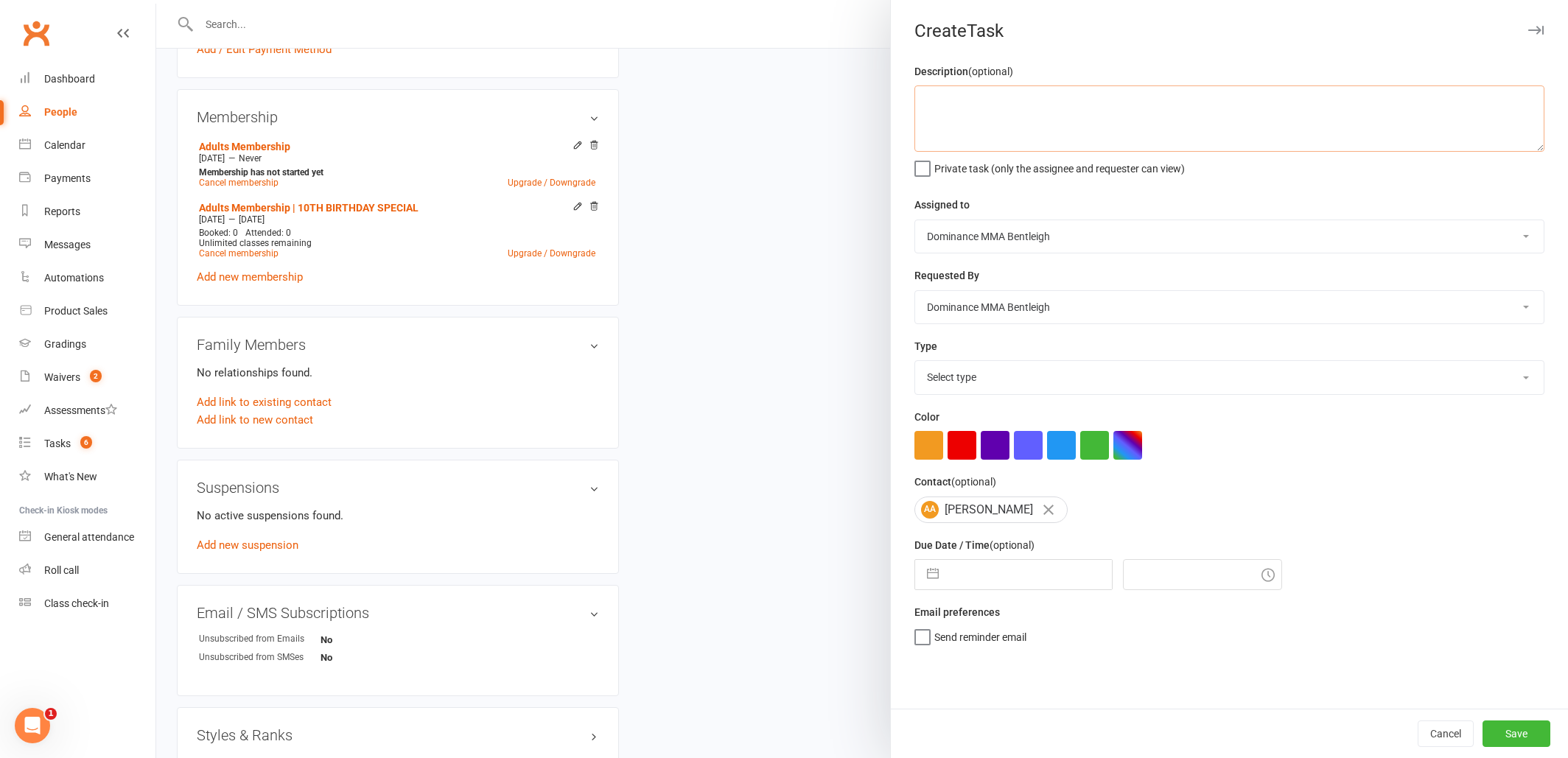
click at [1030, 133] on textarea at bounding box center [1229, 118] width 630 height 67
click at [1083, 123] on textarea "1 week ret - Dylan 14/8" at bounding box center [1229, 118] width 630 height 67
click at [1072, 104] on textarea "1 week ret - Dylan 14/8" at bounding box center [1229, 118] width 630 height 67
click at [1071, 104] on textarea "1 week ret - Dylan 14/8" at bounding box center [1229, 118] width 630 height 67
click at [1058, 95] on textarea "1 week ret - Dylan 14/8" at bounding box center [1229, 118] width 630 height 67
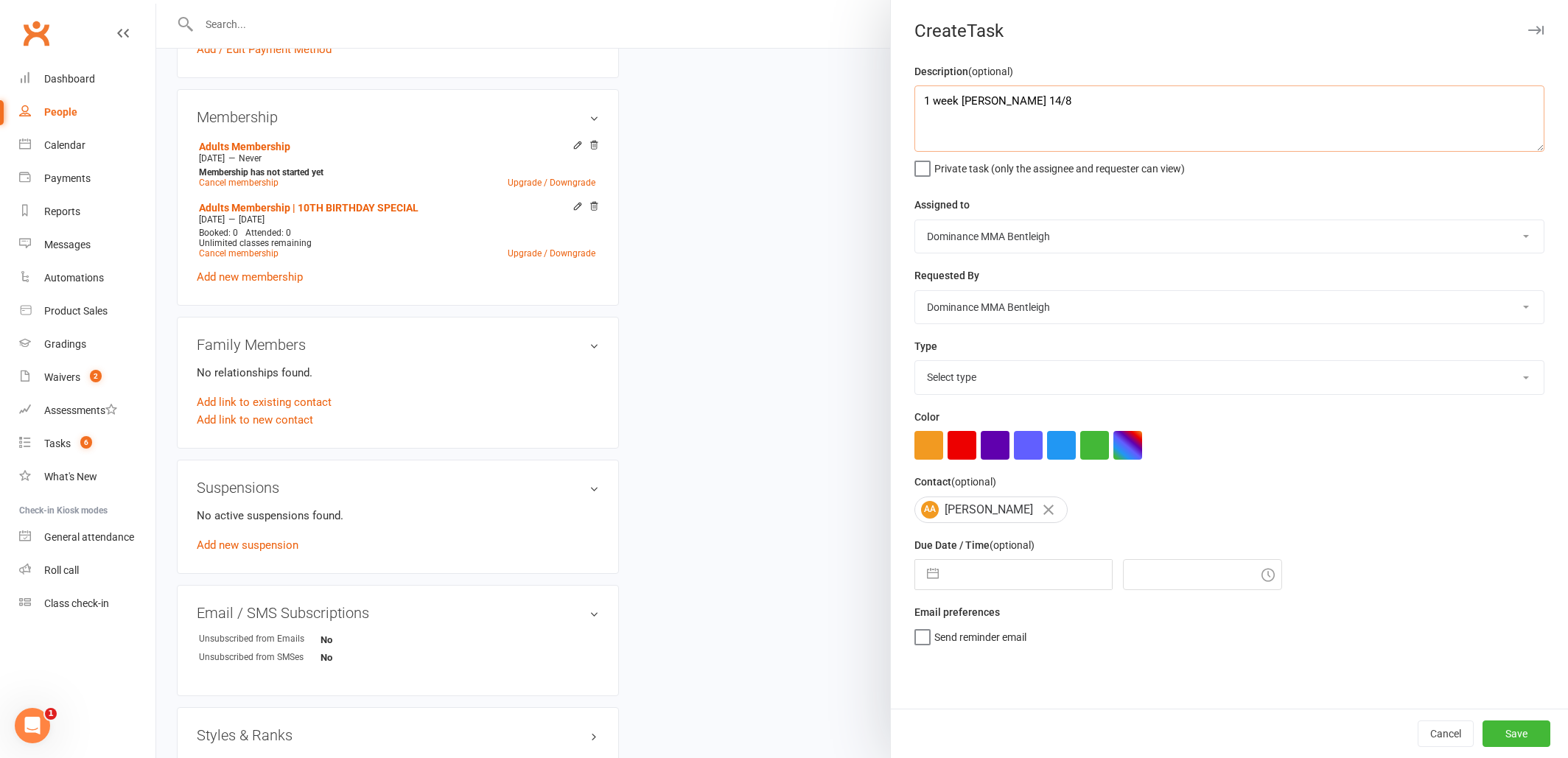
click at [976, 94] on textarea "1 week ret - Dylan 14/8" at bounding box center [1229, 118] width 630 height 67
type textarea "1 week ret (Remind Amanda that after 5 weeks the payment goes to $49 - Dylan 14…"
select select "13789"
select select "6"
select select "2025"
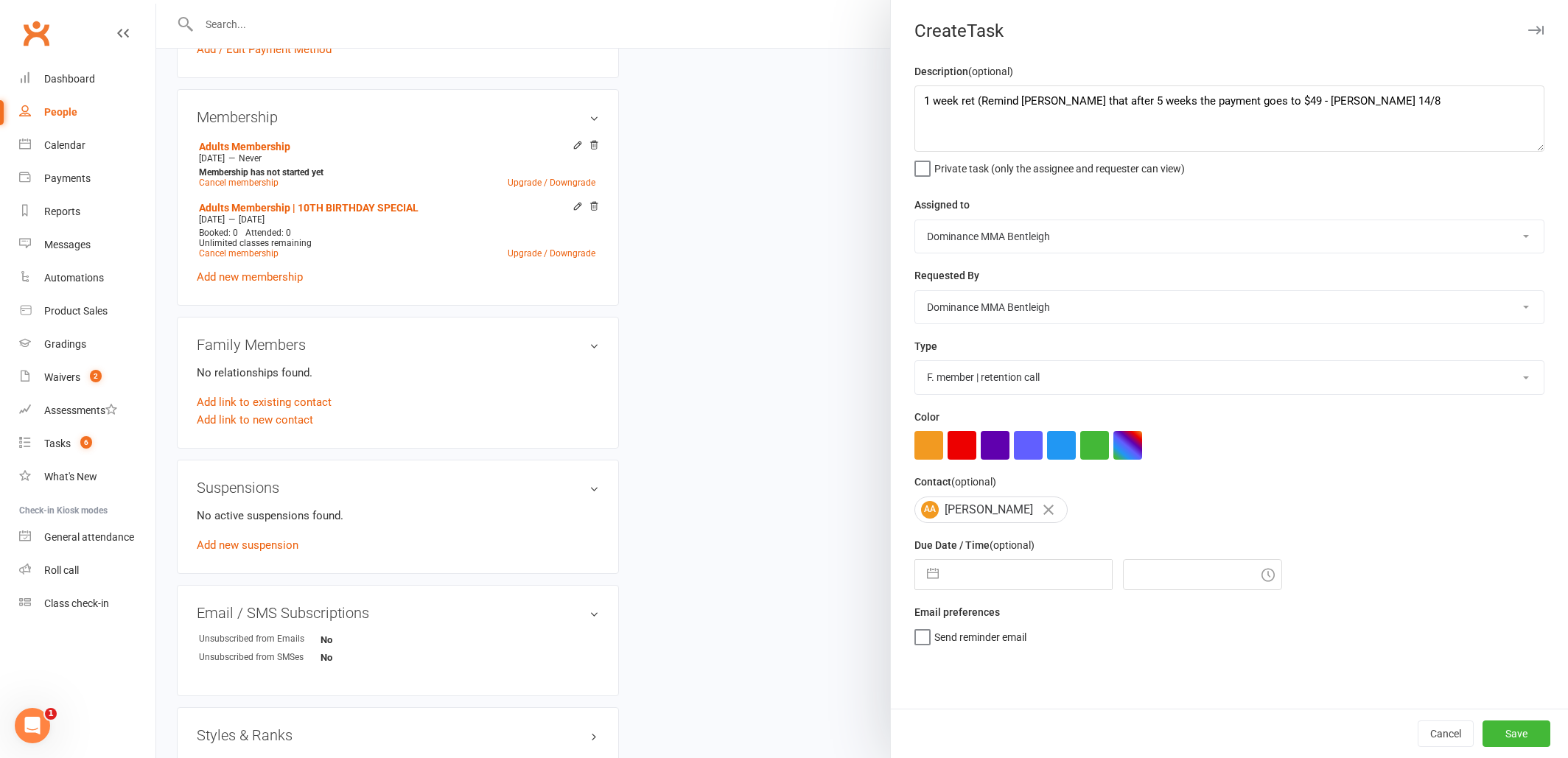
select select "7"
select select "2025"
select select "8"
select select "2025"
click at [1016, 569] on input "text" at bounding box center [1029, 574] width 165 height 29
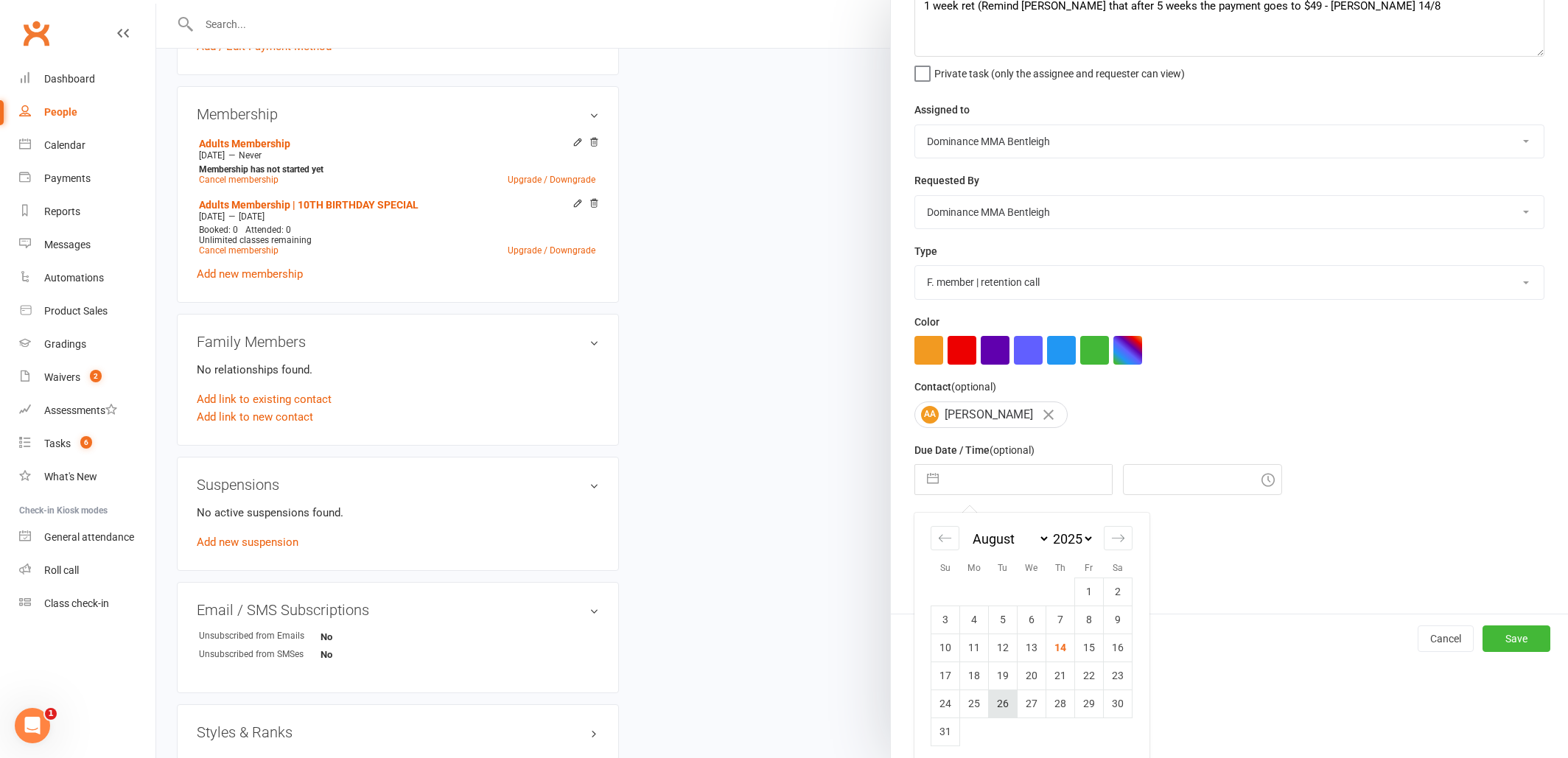
scroll to position [97, 0]
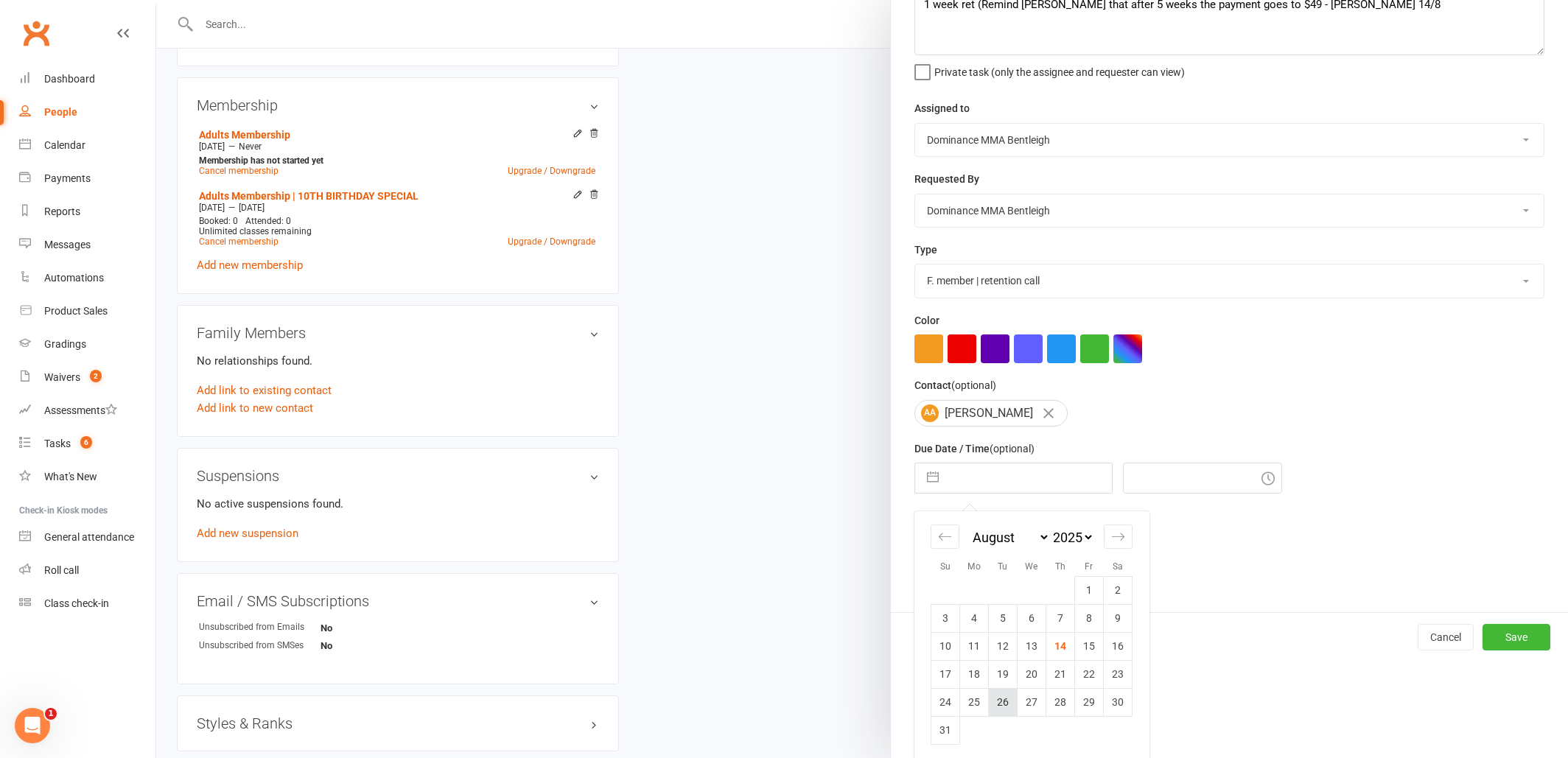
click at [1004, 698] on td "26" at bounding box center [1003, 702] width 28 height 28
type input "26 Aug 2025"
type input "8:15pm"
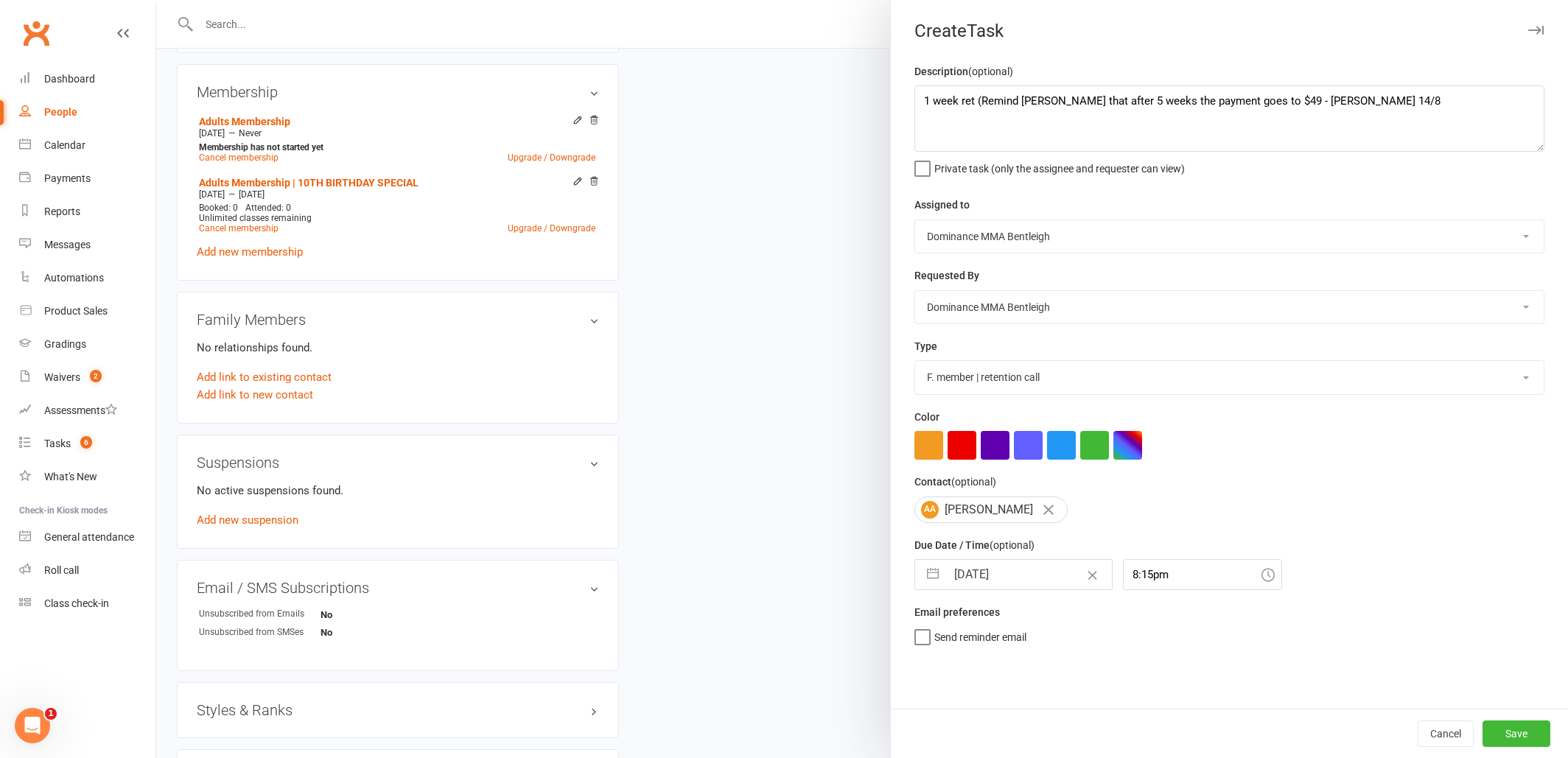
scroll to position [647, 0]
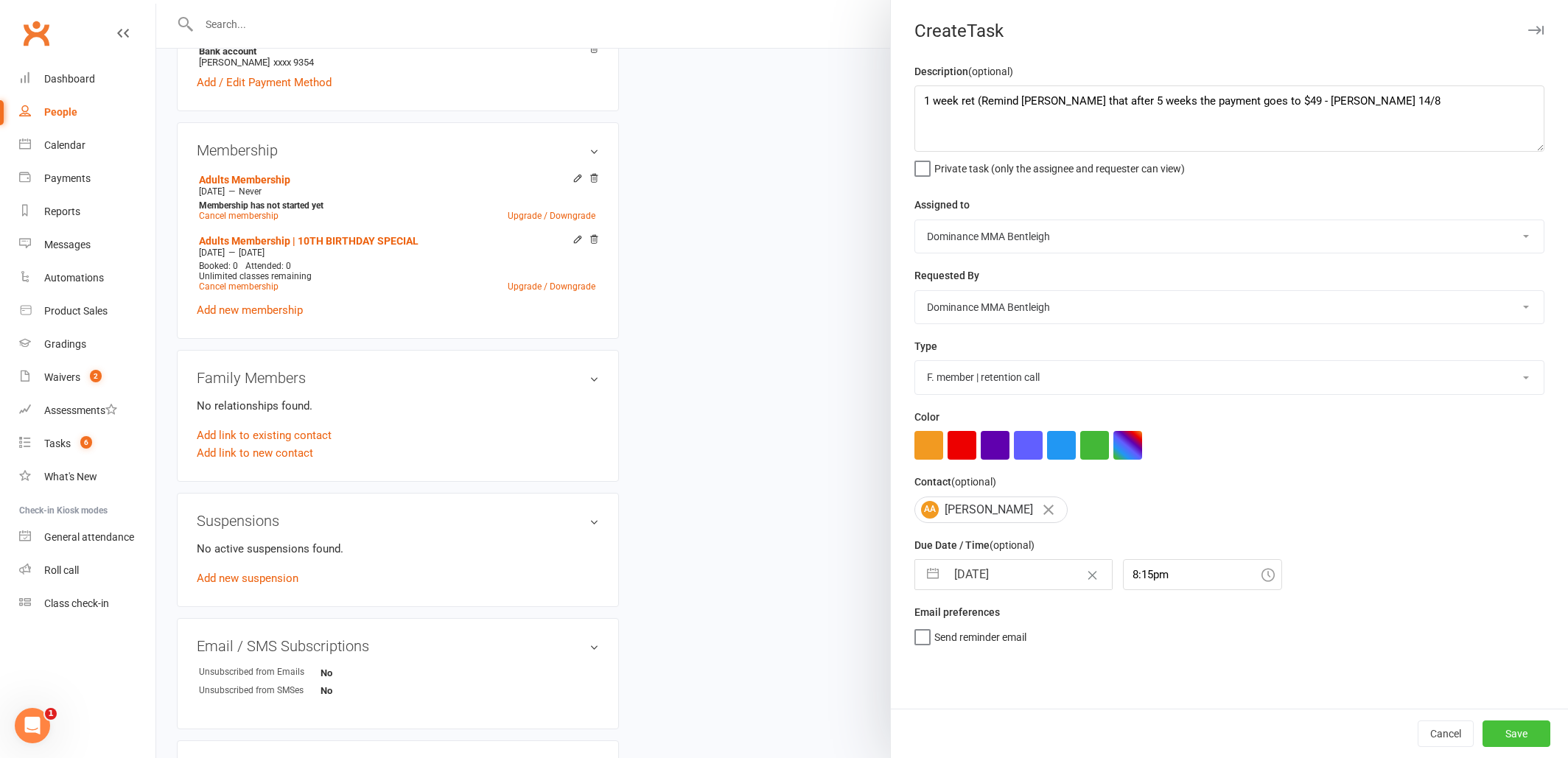
click at [1505, 732] on button "Save" at bounding box center [1516, 733] width 68 height 27
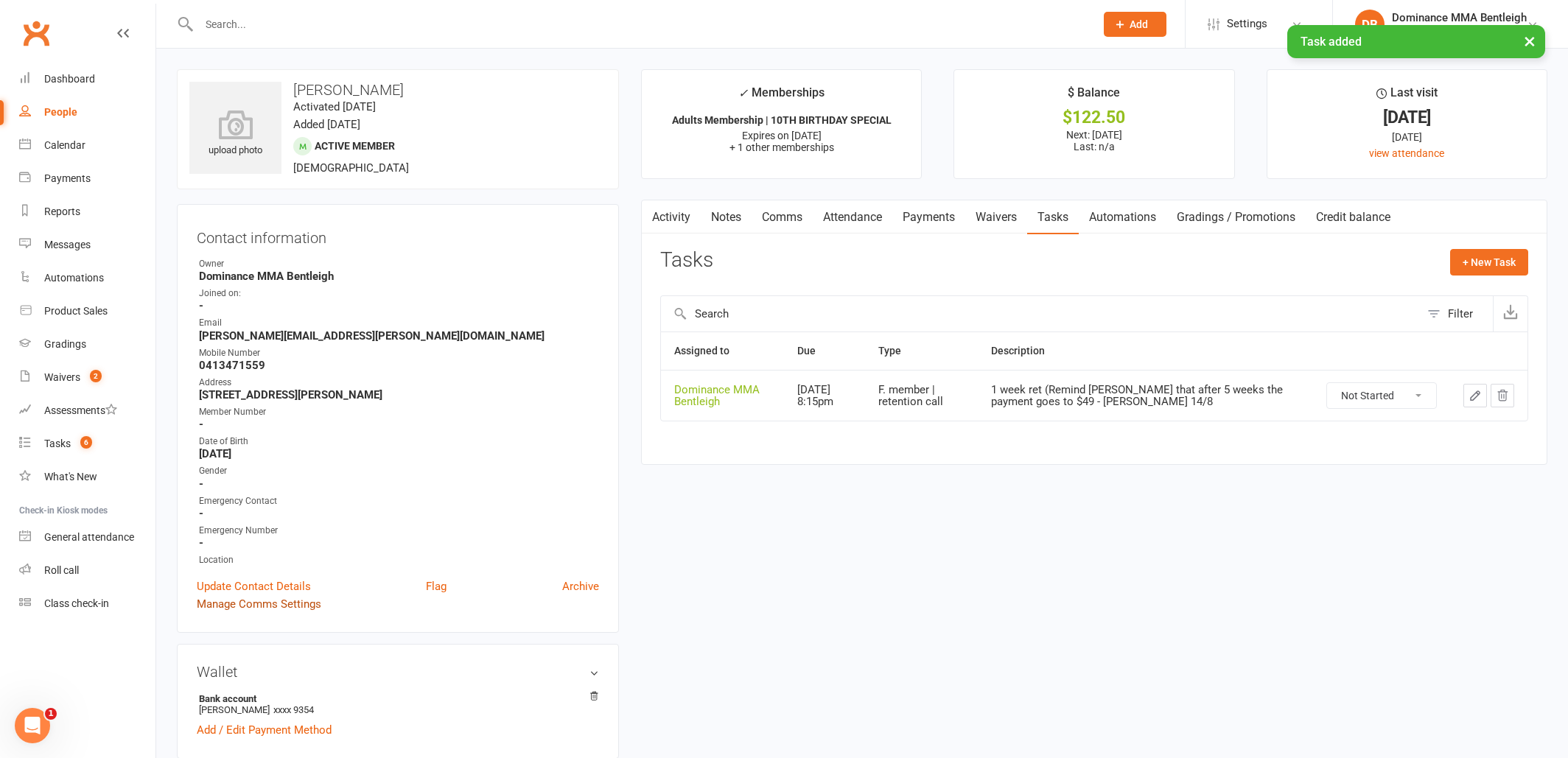
scroll to position [0, 1]
click at [61, 454] on link "Tasks 6" at bounding box center [87, 443] width 136 height 33
select select "incomplete"
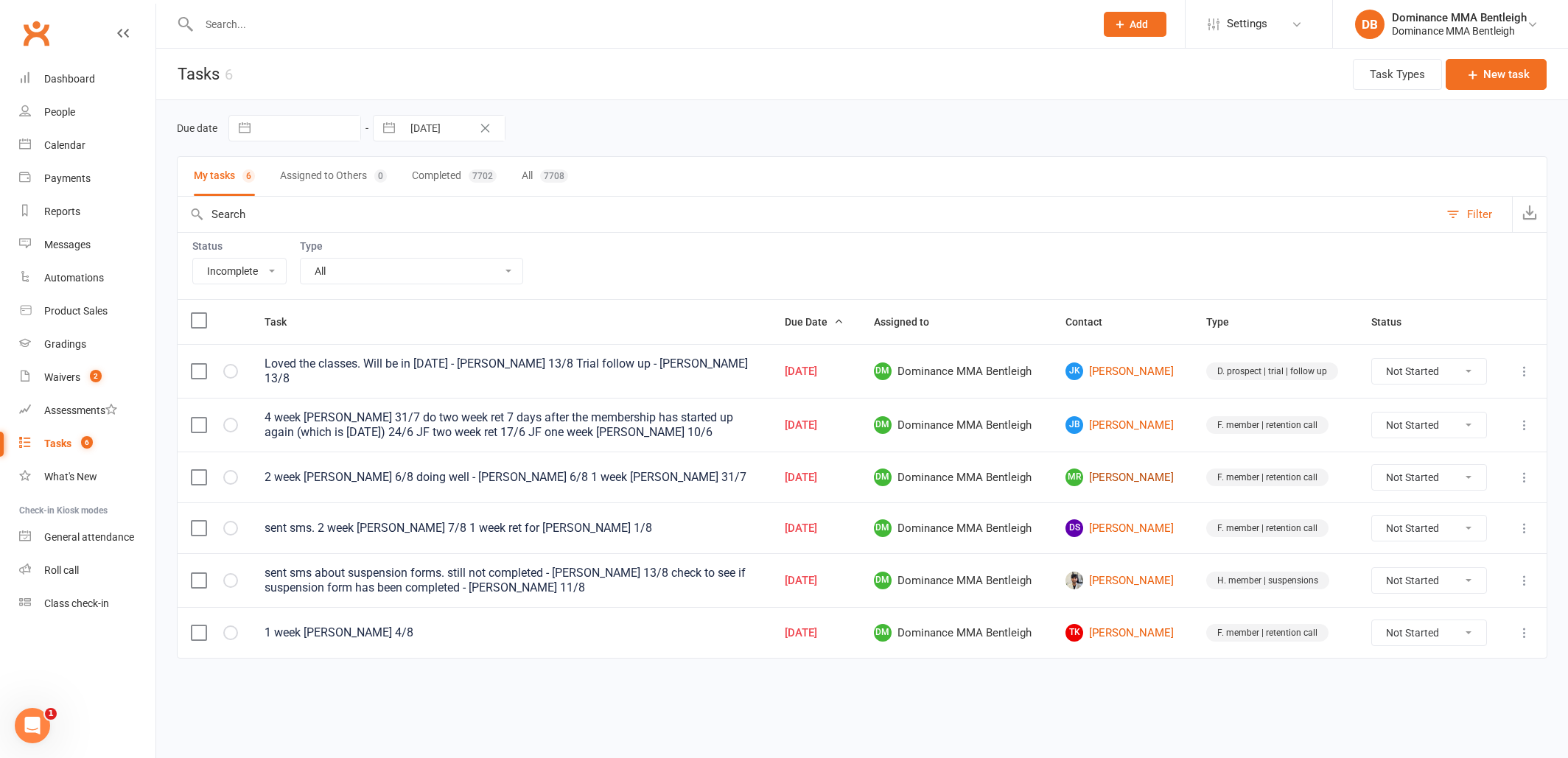
click at [1131, 476] on link "MR Mark Ransom" at bounding box center [1122, 477] width 114 height 17
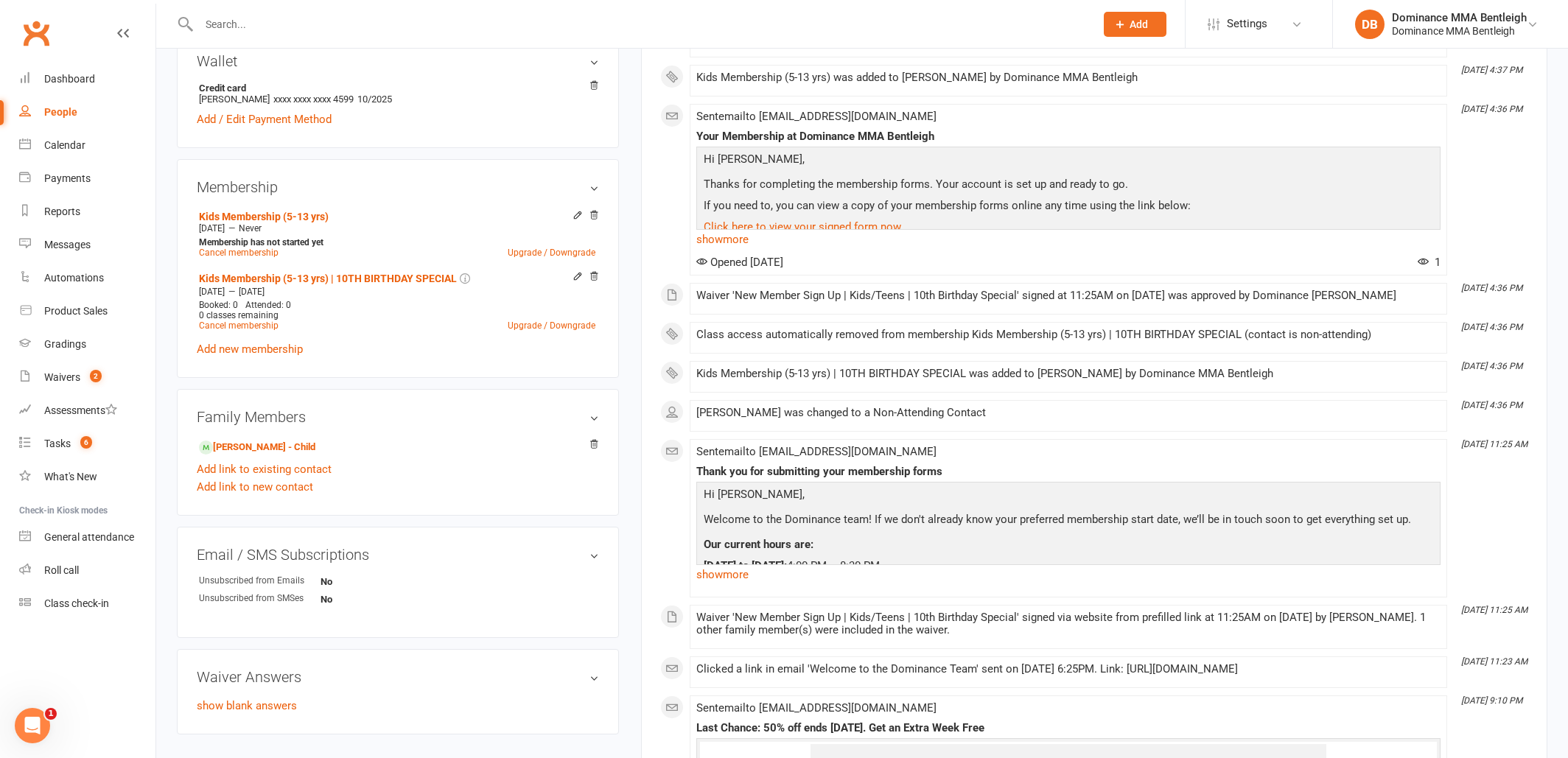
scroll to position [464, 0]
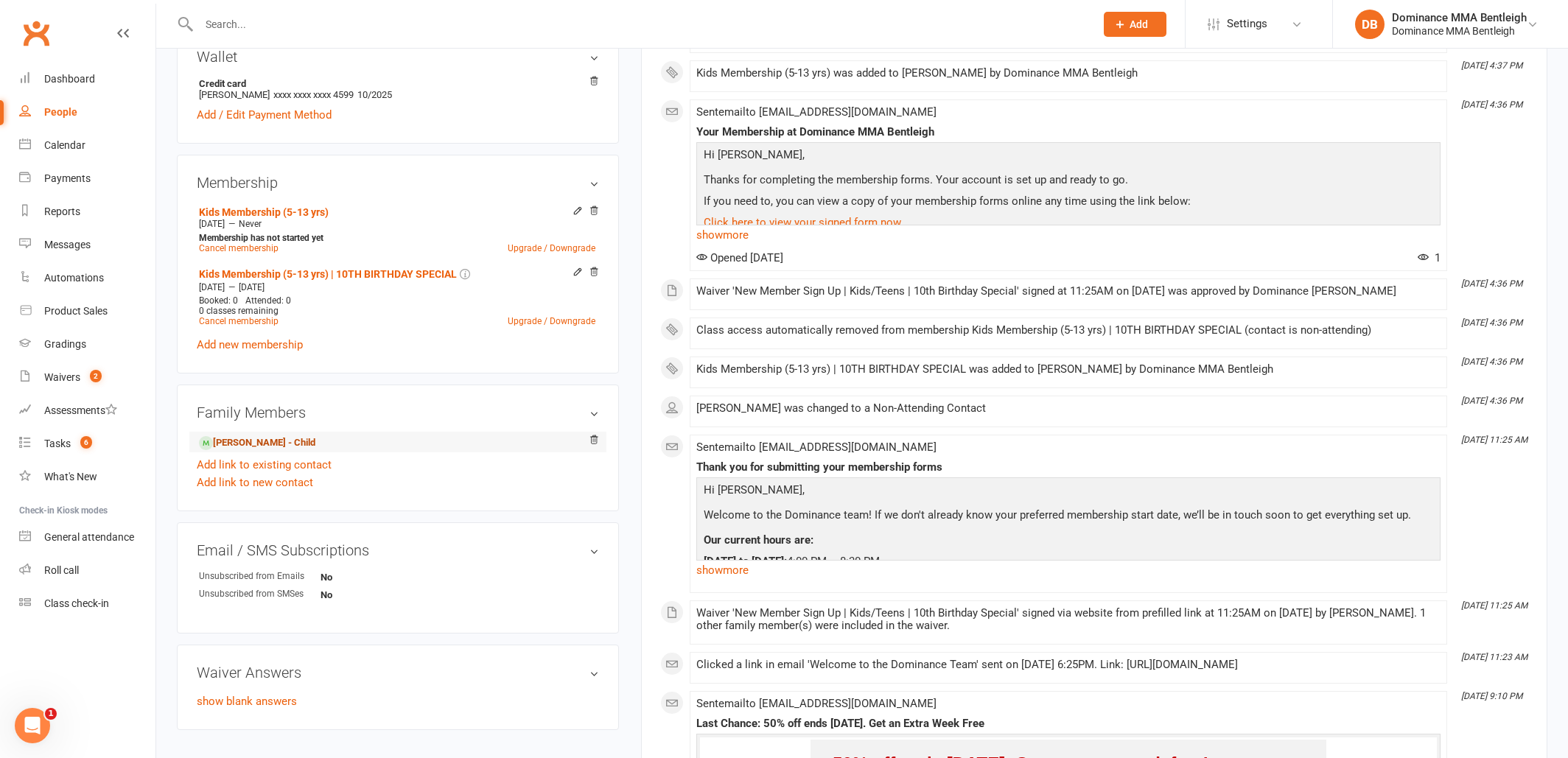
click at [288, 442] on link "Thomas Ransom - Child" at bounding box center [257, 443] width 116 height 16
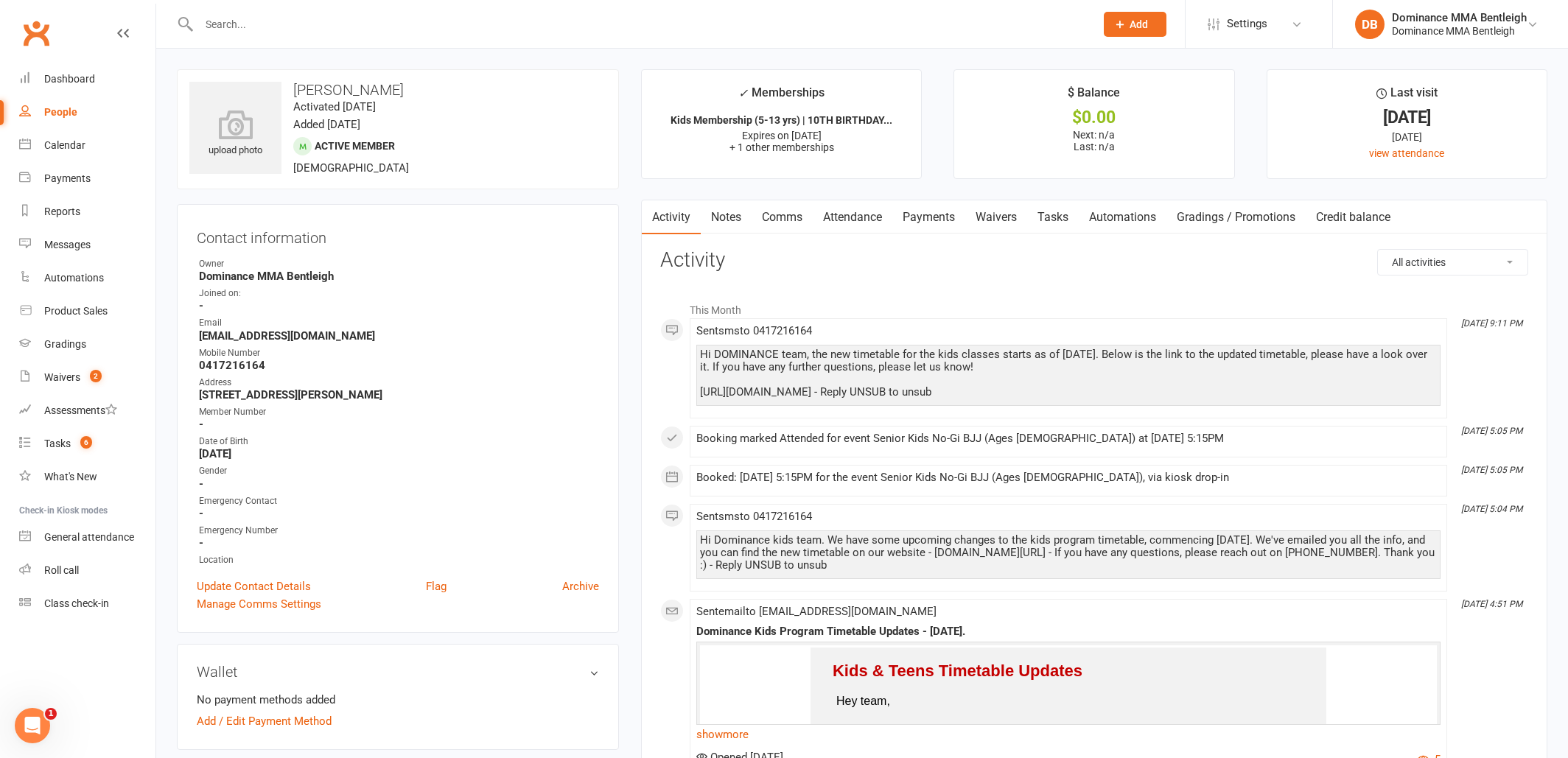
click at [728, 221] on link "Notes" at bounding box center [726, 217] width 51 height 34
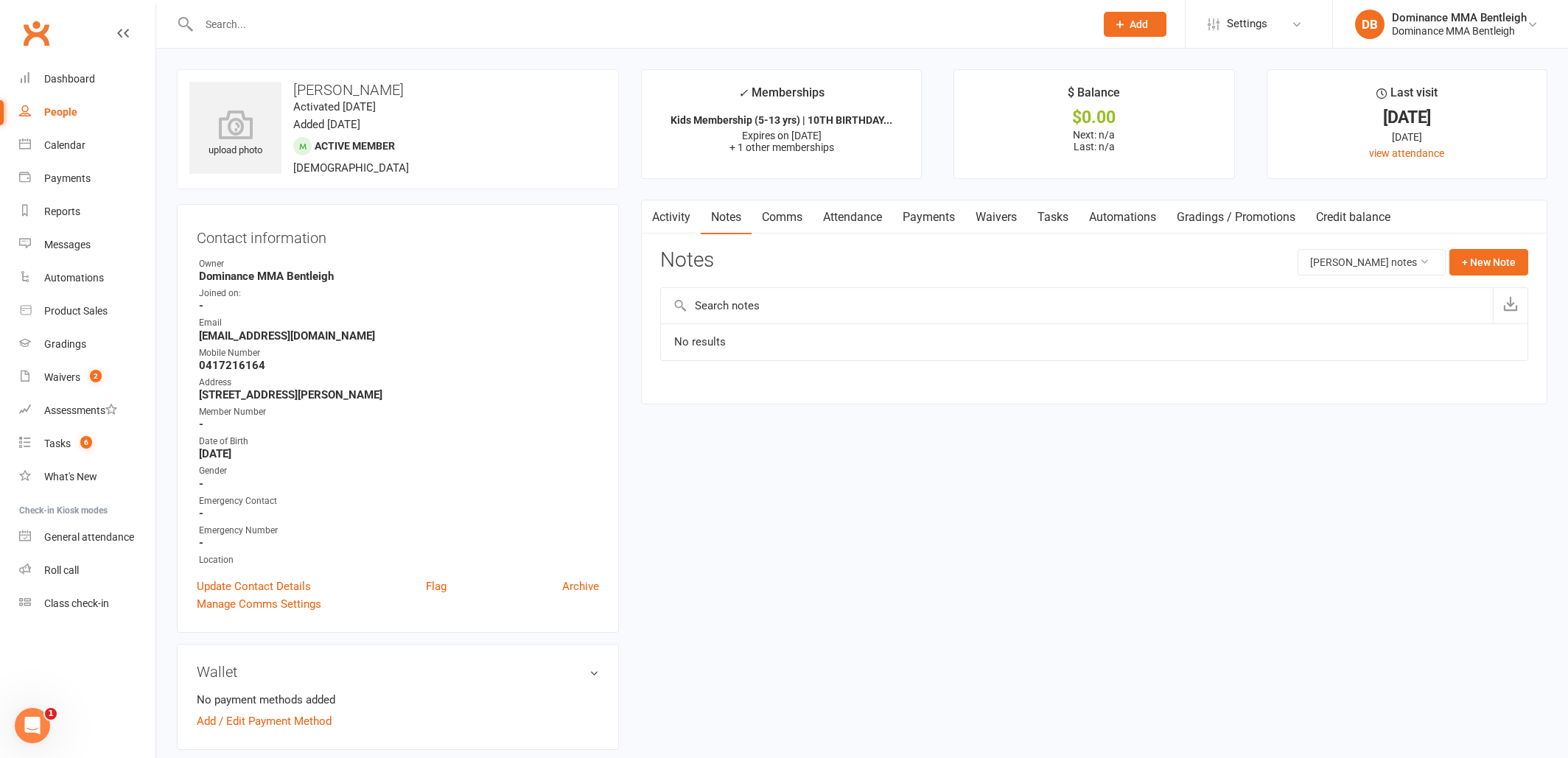
click at [869, 220] on link "Attendance" at bounding box center [852, 217] width 80 height 34
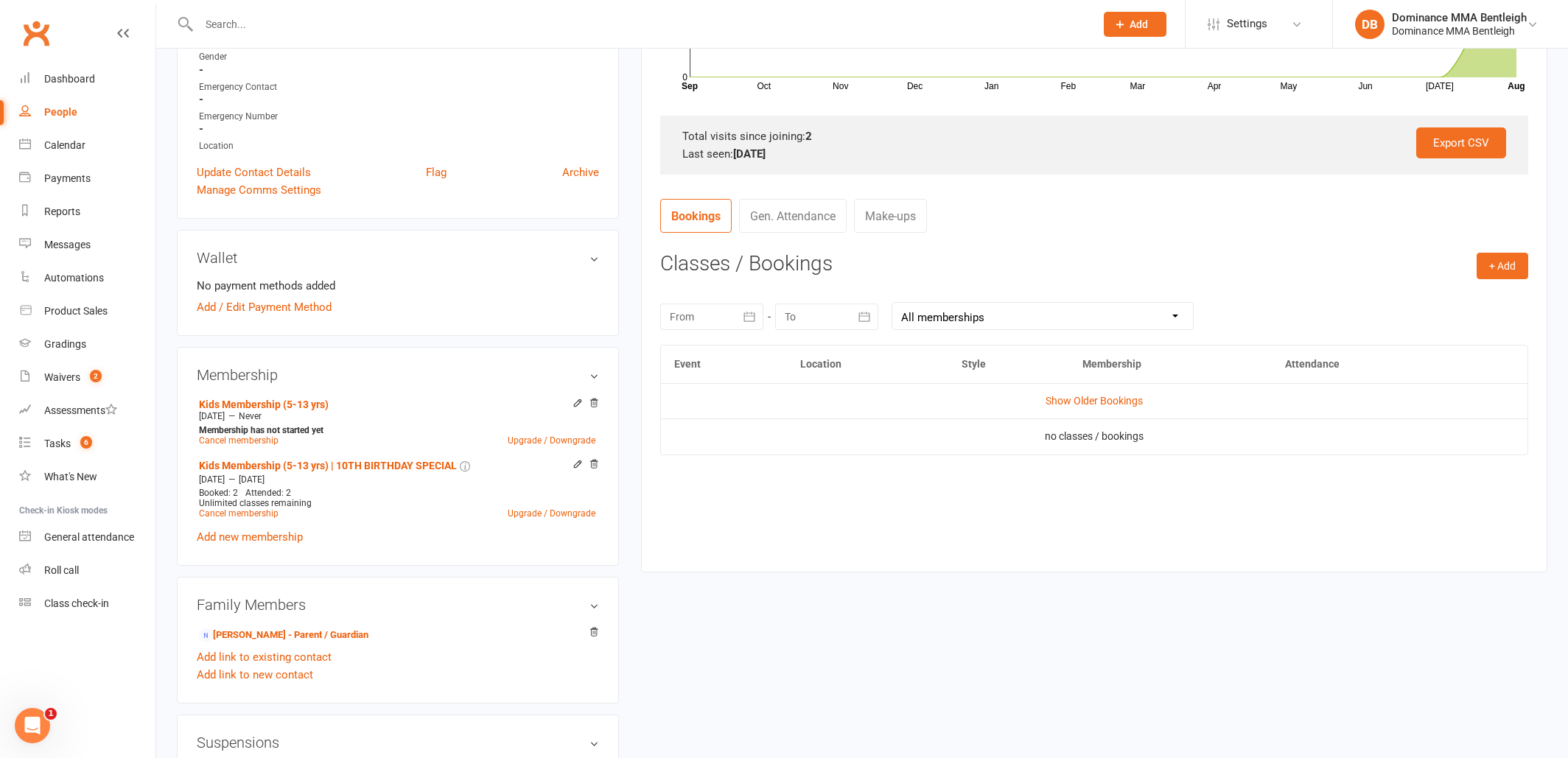
scroll to position [414, 0]
click at [1074, 395] on link "Show Older Bookings" at bounding box center [1094, 400] width 97 height 12
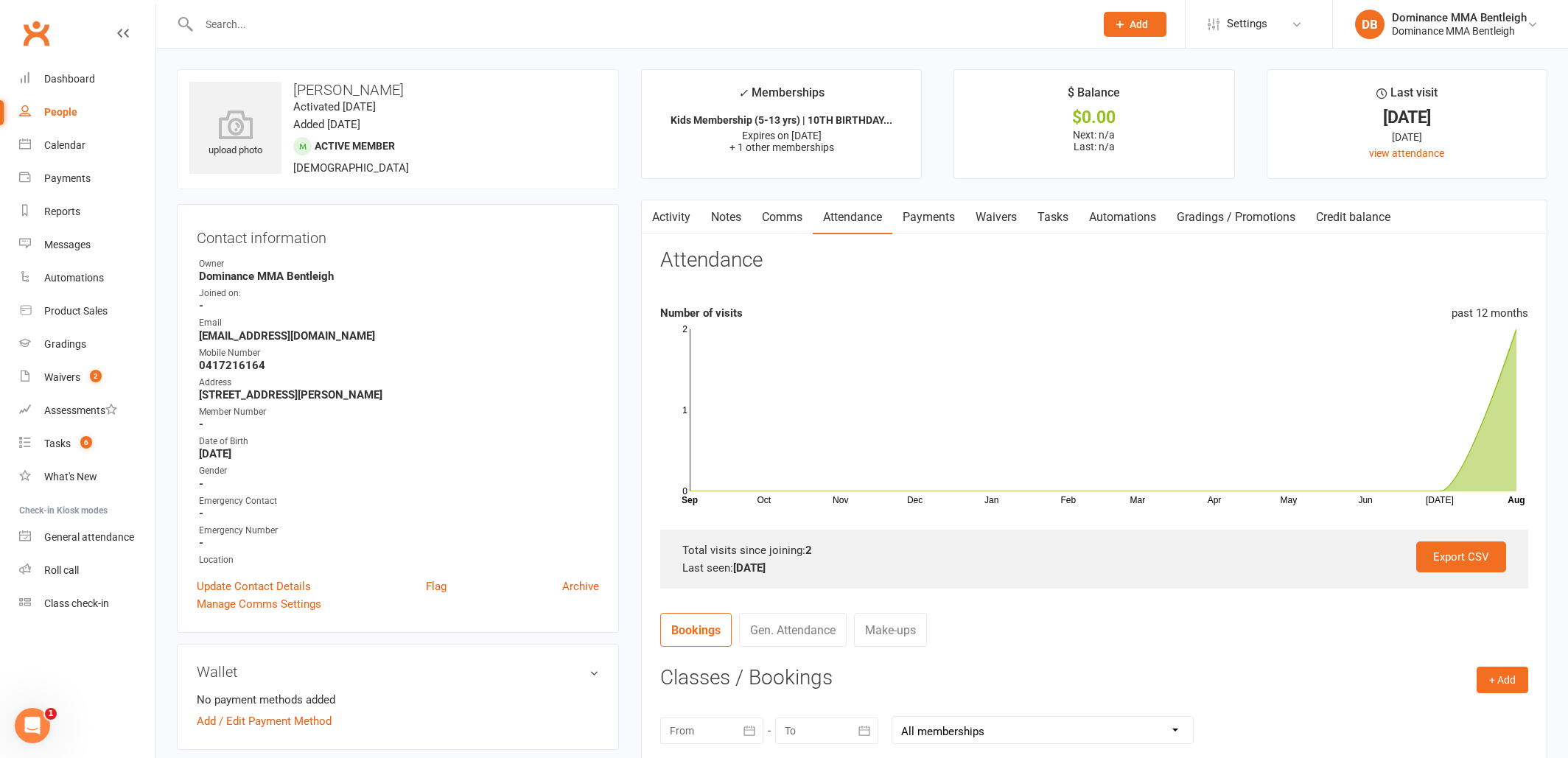
scroll to position [0, 0]
click at [1057, 215] on link "Tasks" at bounding box center [1052, 217] width 51 height 34
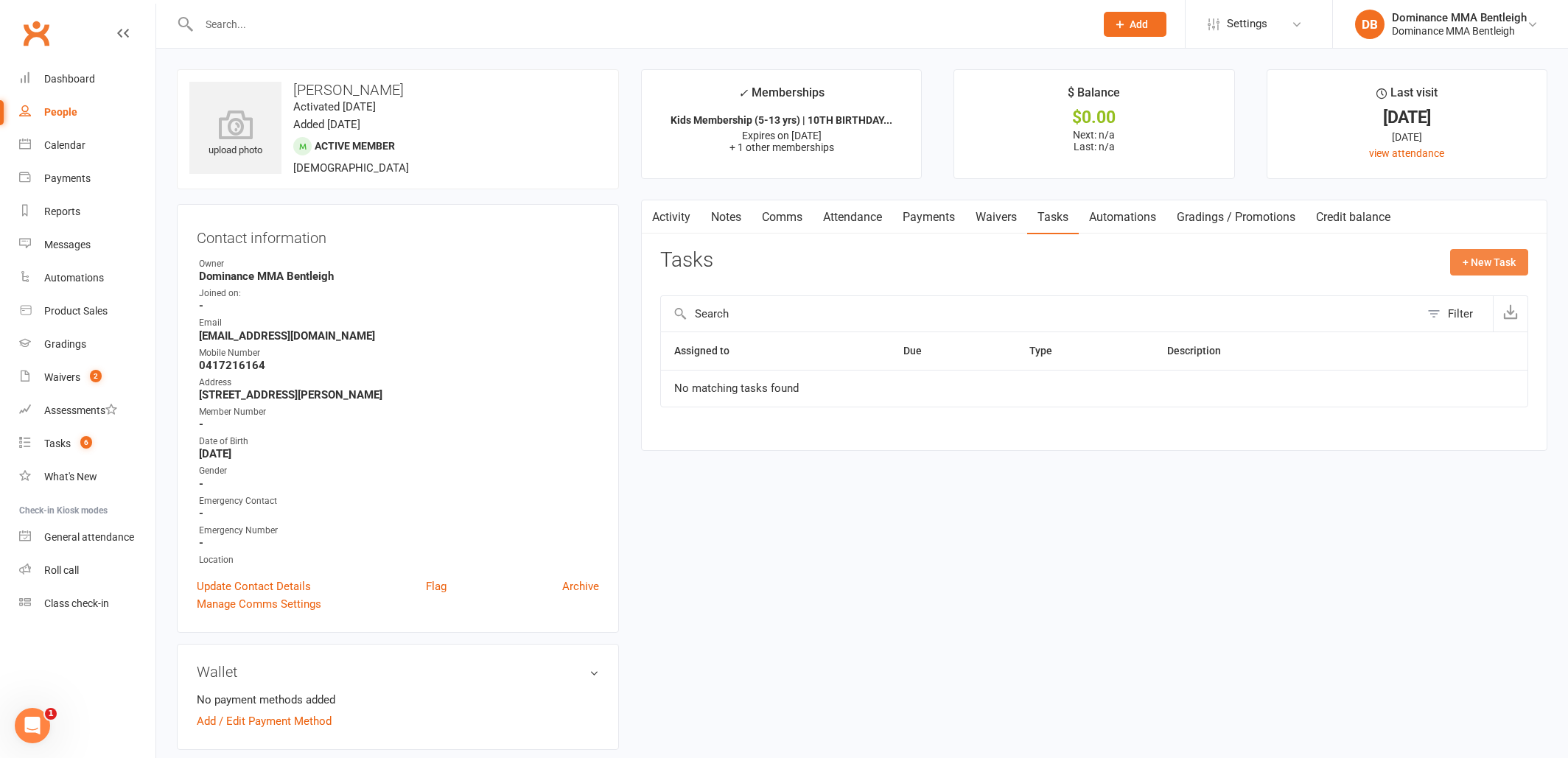
click at [1469, 255] on button "+ New Task" at bounding box center [1488, 262] width 78 height 27
select select "24839"
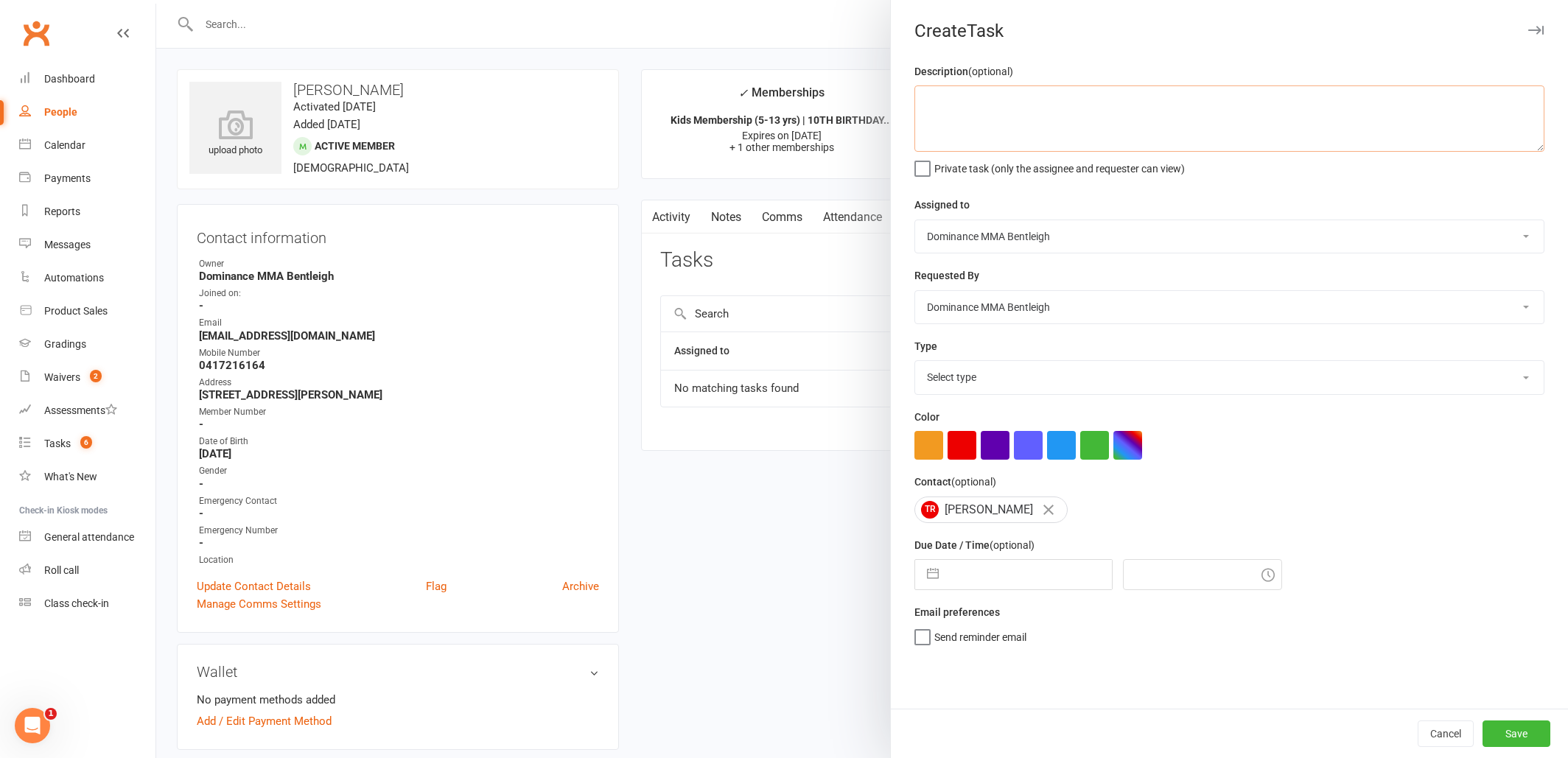
click at [1031, 136] on textarea at bounding box center [1229, 118] width 630 height 67
type textarea "check in on Tuesday - Dylan 14/8"
click at [1032, 582] on input "text" at bounding box center [1029, 574] width 165 height 29
select select "6"
select select "2025"
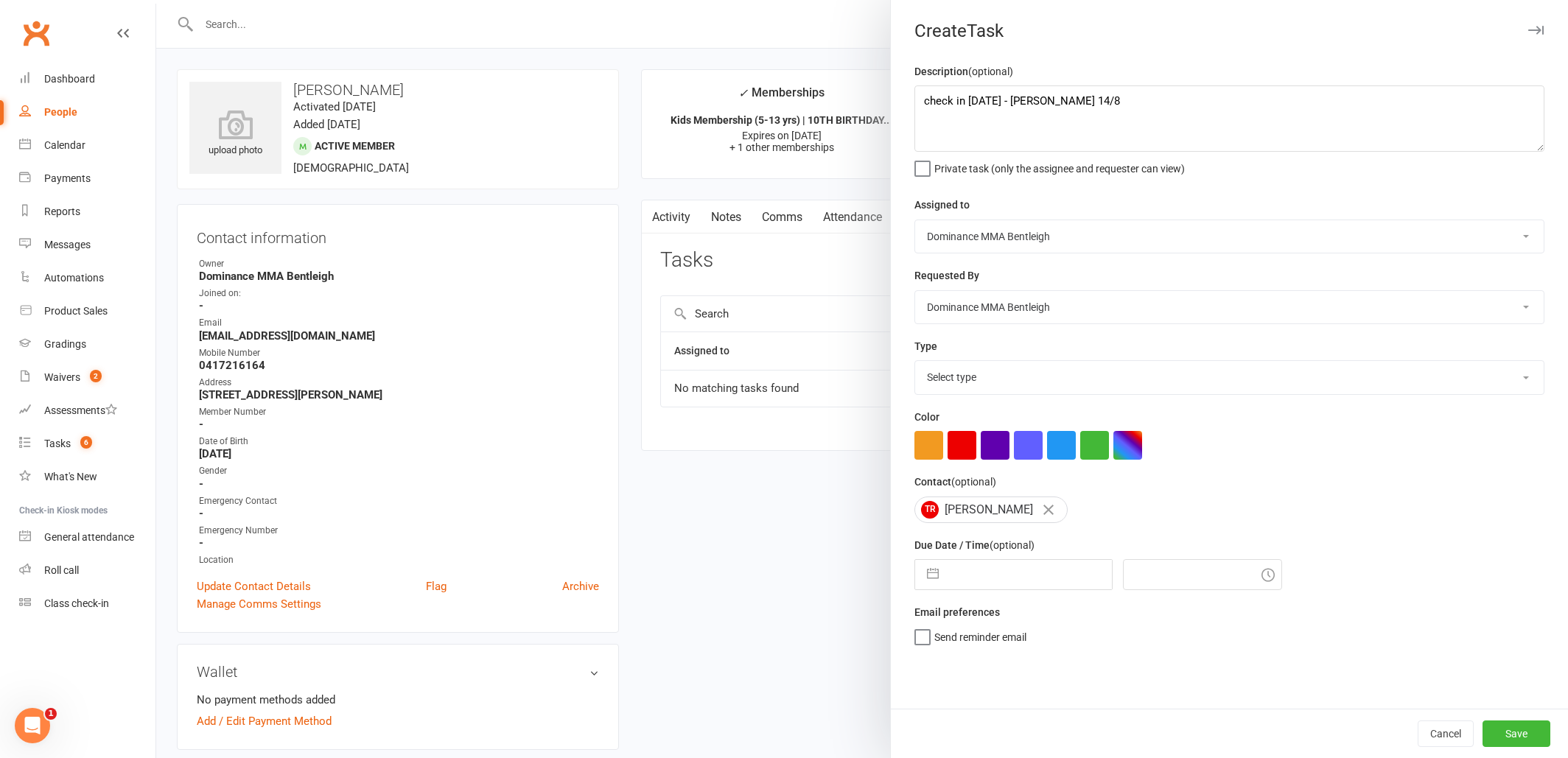
select select "7"
select select "2025"
select select "8"
select select "2025"
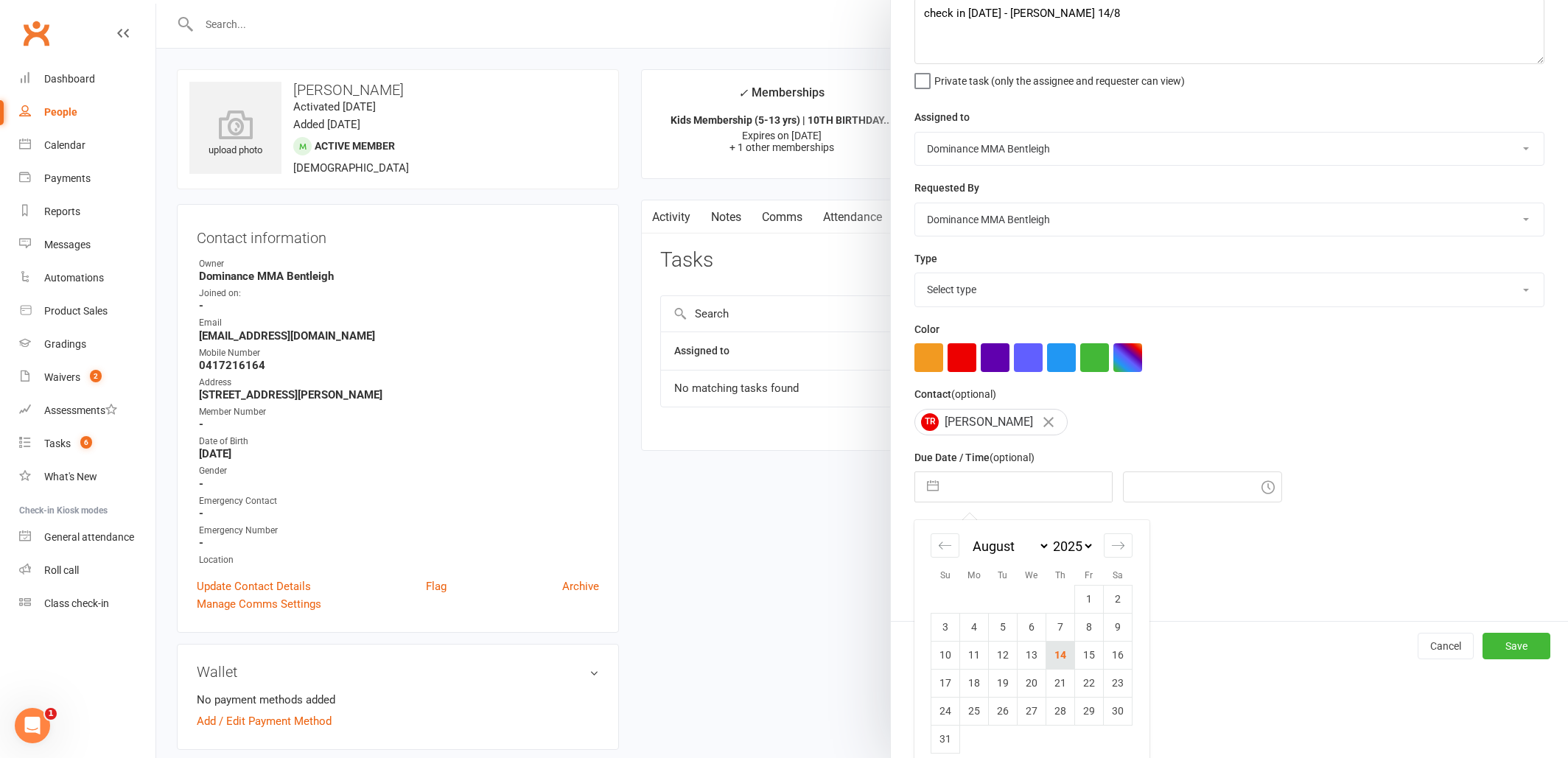
scroll to position [90, 0]
click at [1007, 681] on td "19" at bounding box center [1003, 681] width 28 height 28
type input "19 Aug 2025"
type input "8:15pm"
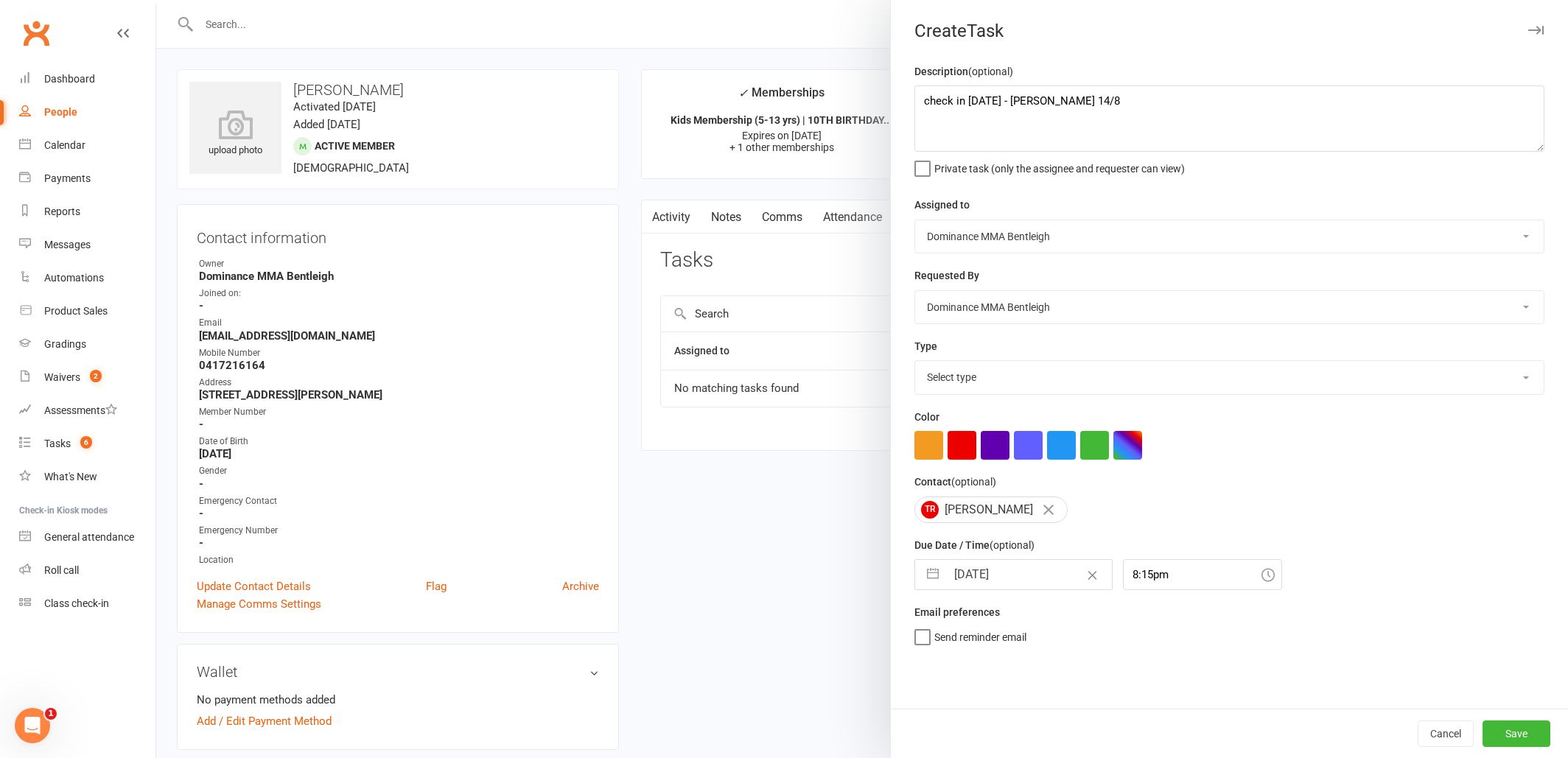
scroll to position [0, 0]
click at [1506, 734] on button "Save" at bounding box center [1516, 733] width 68 height 27
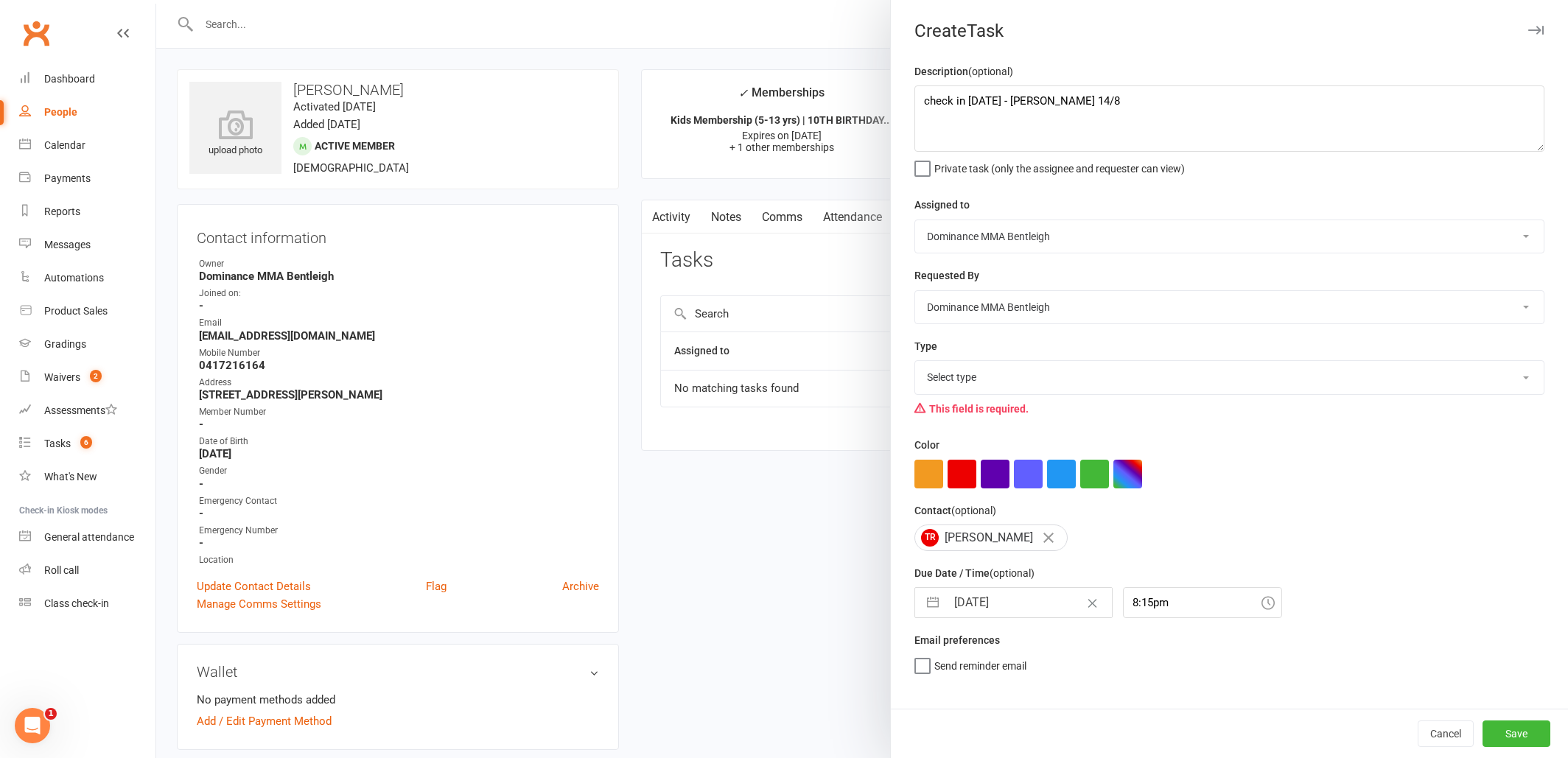
select select "13789"
click at [1531, 743] on button "Save" at bounding box center [1516, 733] width 68 height 27
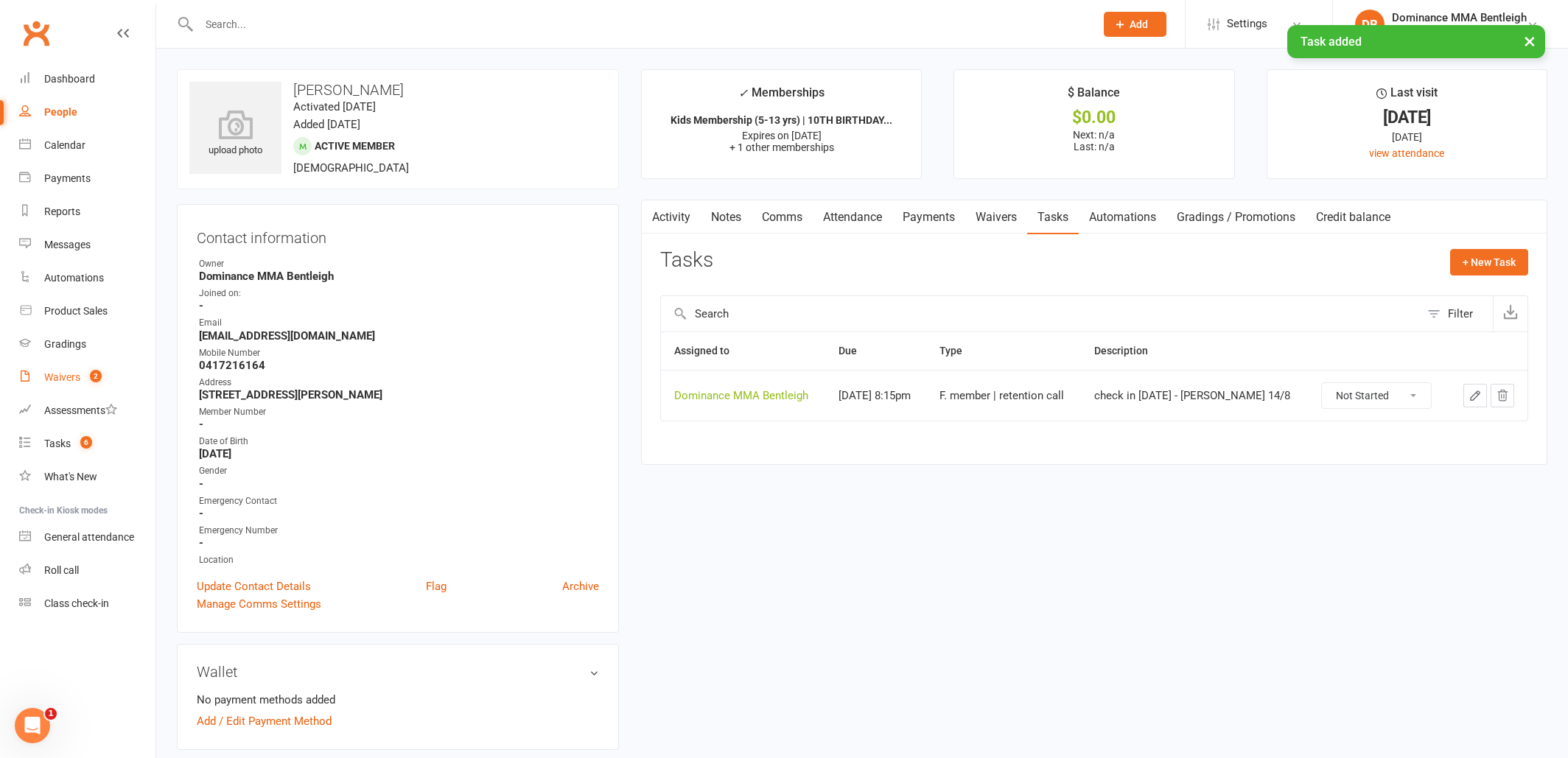
click at [70, 390] on link "Waivers 2" at bounding box center [87, 378] width 136 height 33
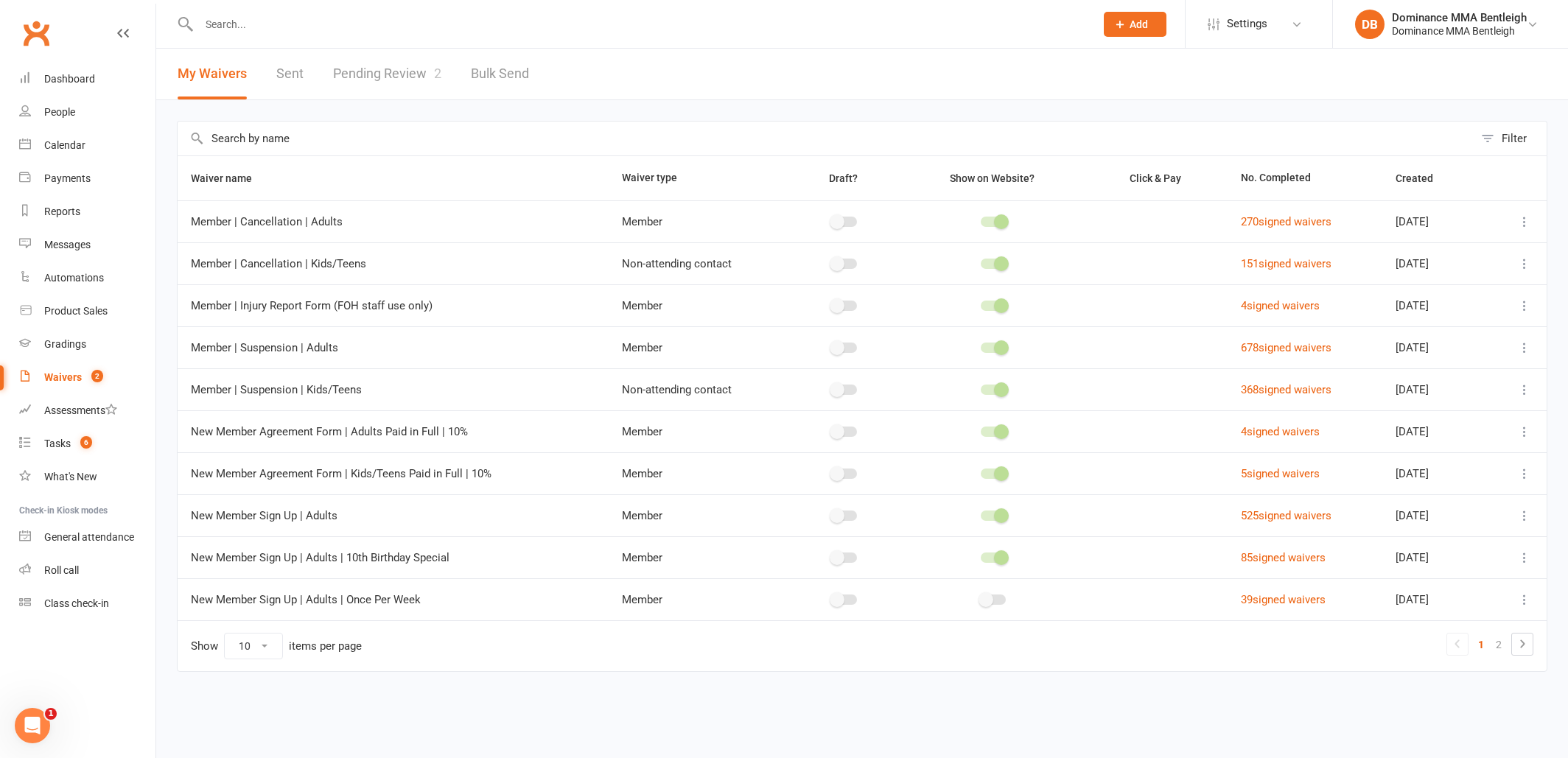
click at [410, 69] on link "Pending Review 2" at bounding box center [387, 74] width 108 height 51
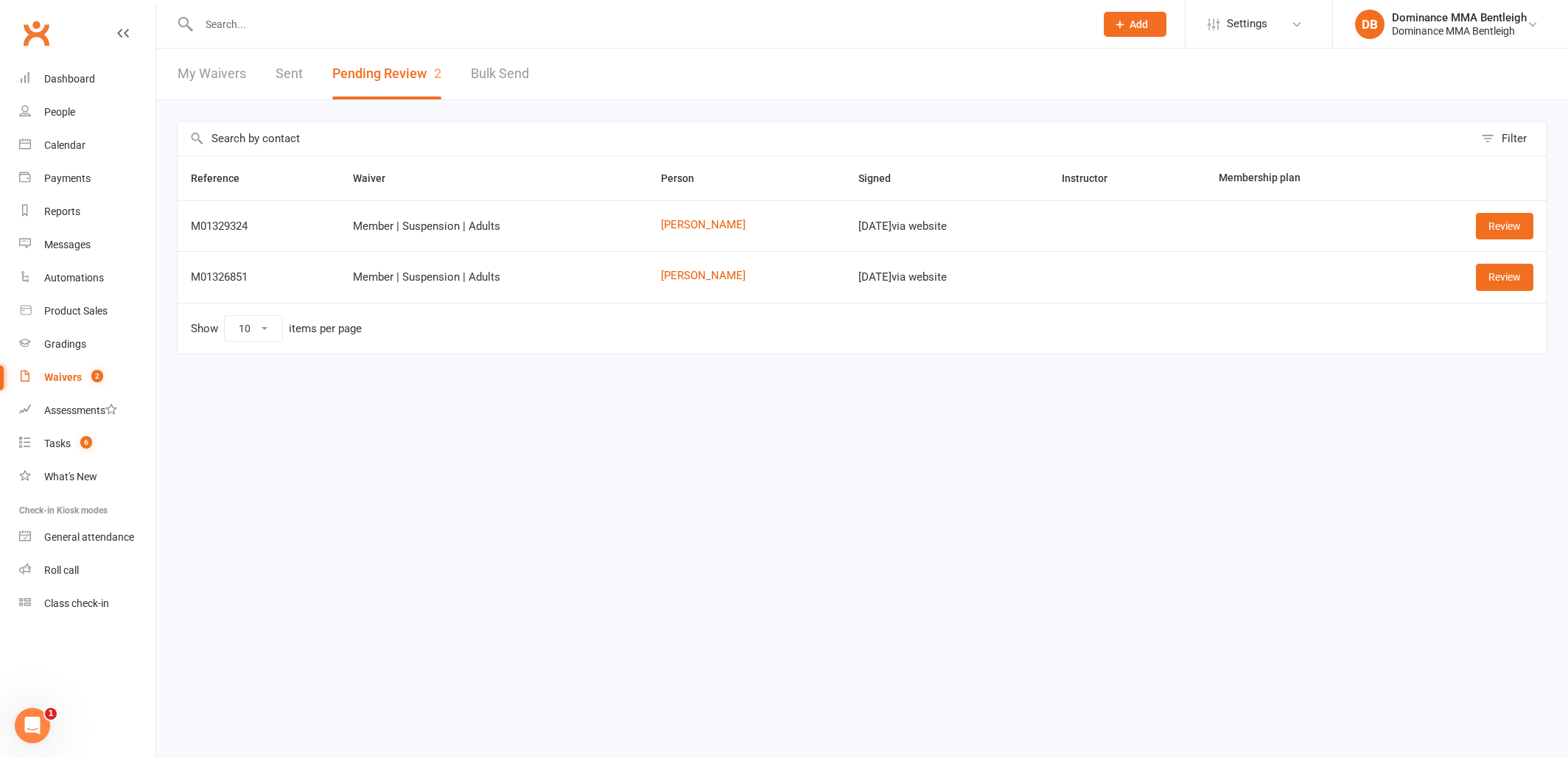
click at [1510, 229] on link "Review" at bounding box center [1504, 226] width 58 height 27
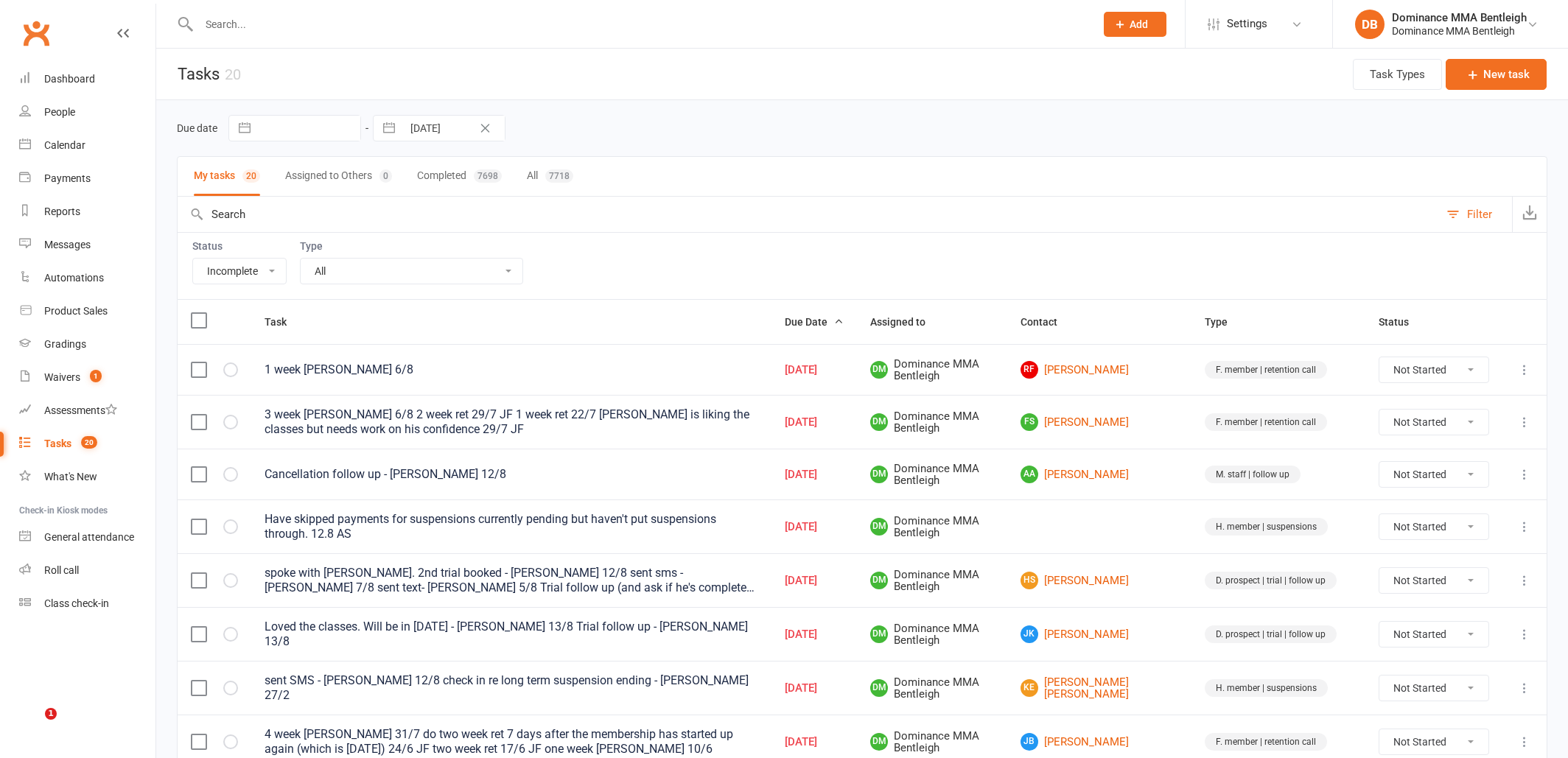
select select "incomplete"
click at [443, 44] on div at bounding box center [630, 24] width 908 height 48
drag, startPoint x: 391, startPoint y: 36, endPoint x: 382, endPoint y: 35, distance: 9.1
click at [391, 36] on div at bounding box center [630, 24] width 908 height 48
click at [423, 37] on div at bounding box center [630, 24] width 908 height 48
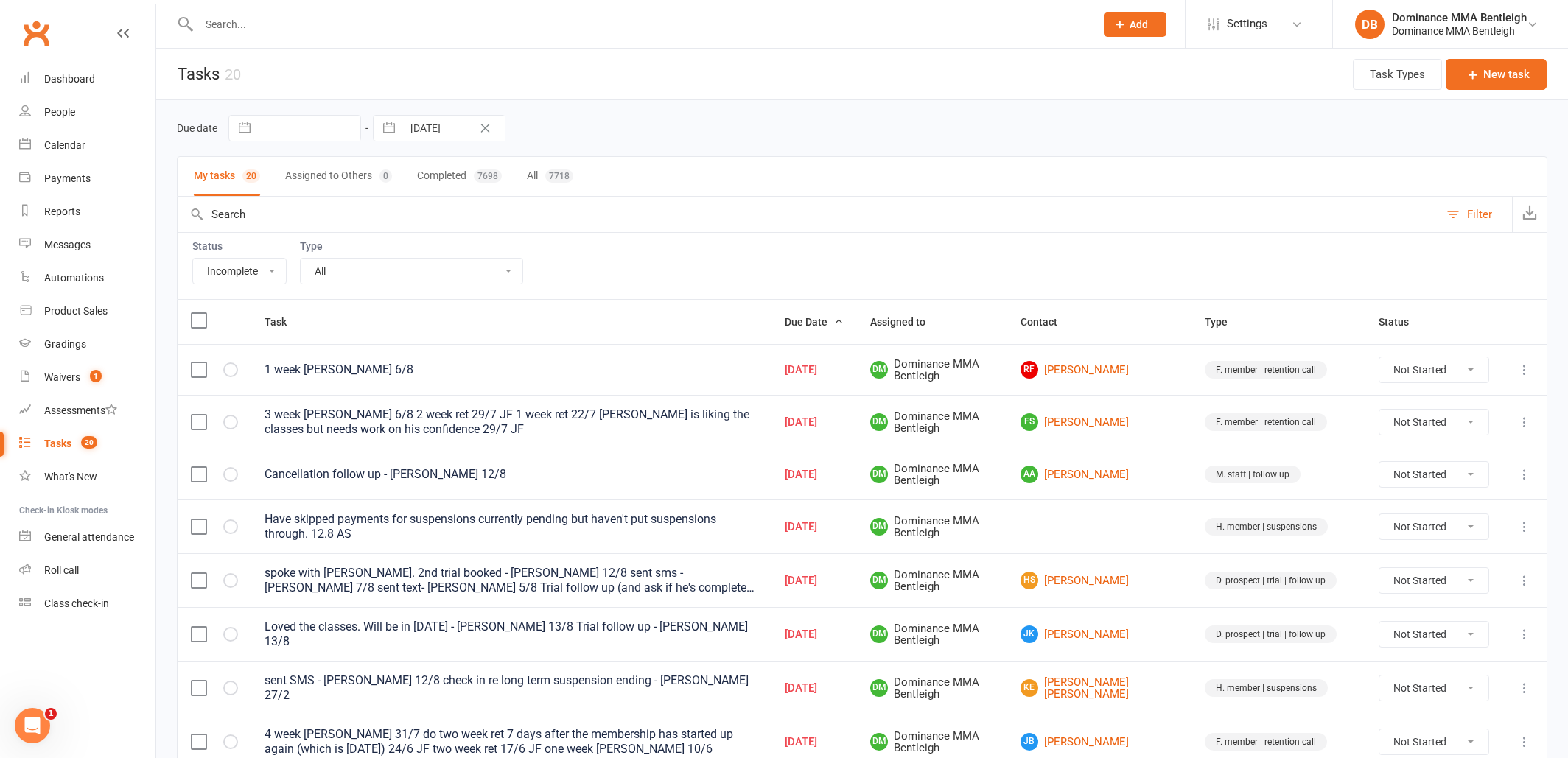
click at [408, 31] on input "text" at bounding box center [640, 24] width 891 height 21
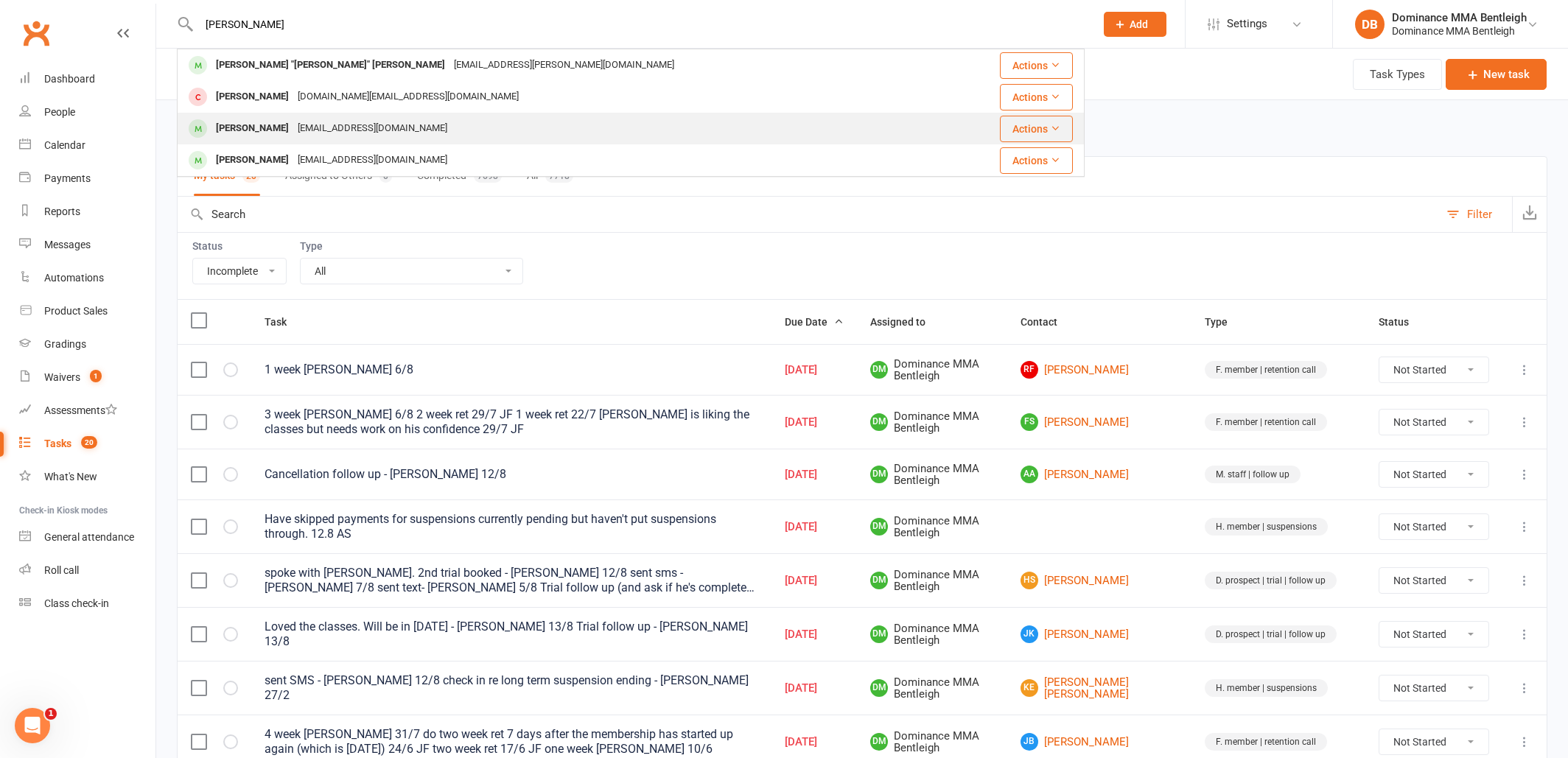
type input "[PERSON_NAME]"
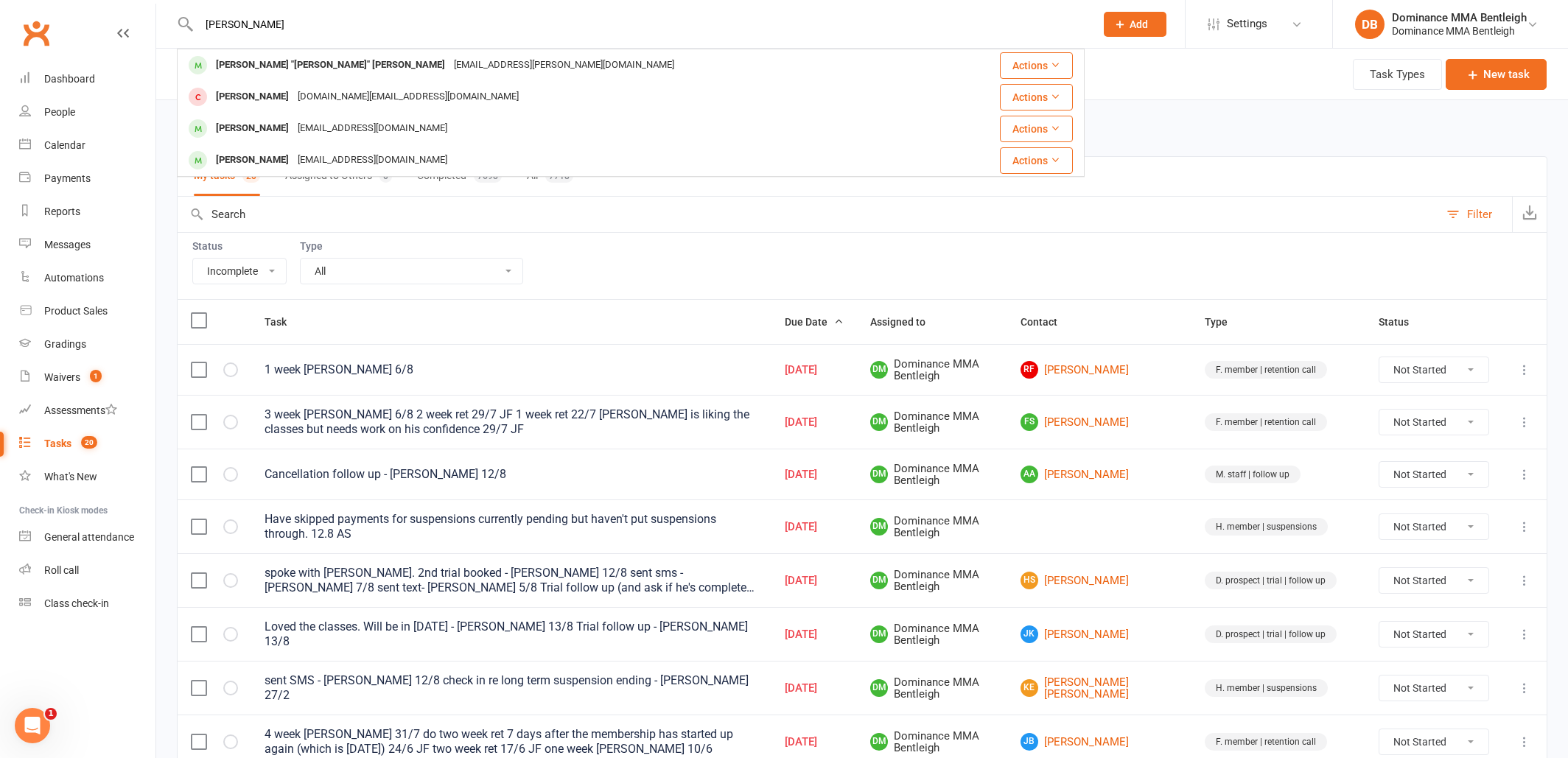
click at [391, 130] on div "[EMAIL_ADDRESS][DOMAIN_NAME]" at bounding box center [372, 128] width 158 height 21
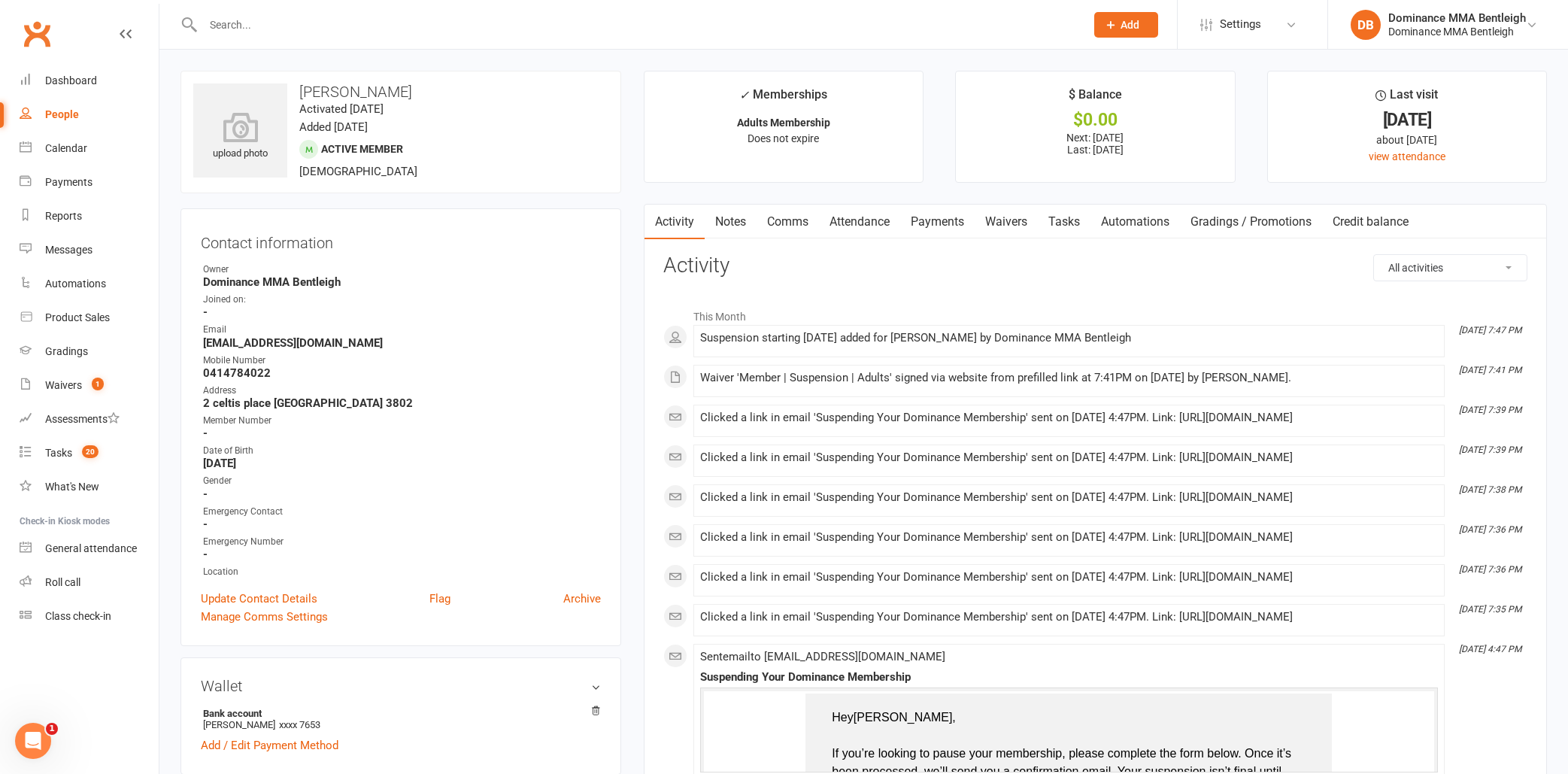
click at [457, 34] on input "text" at bounding box center [637, 24] width 876 height 21
type input "pap"
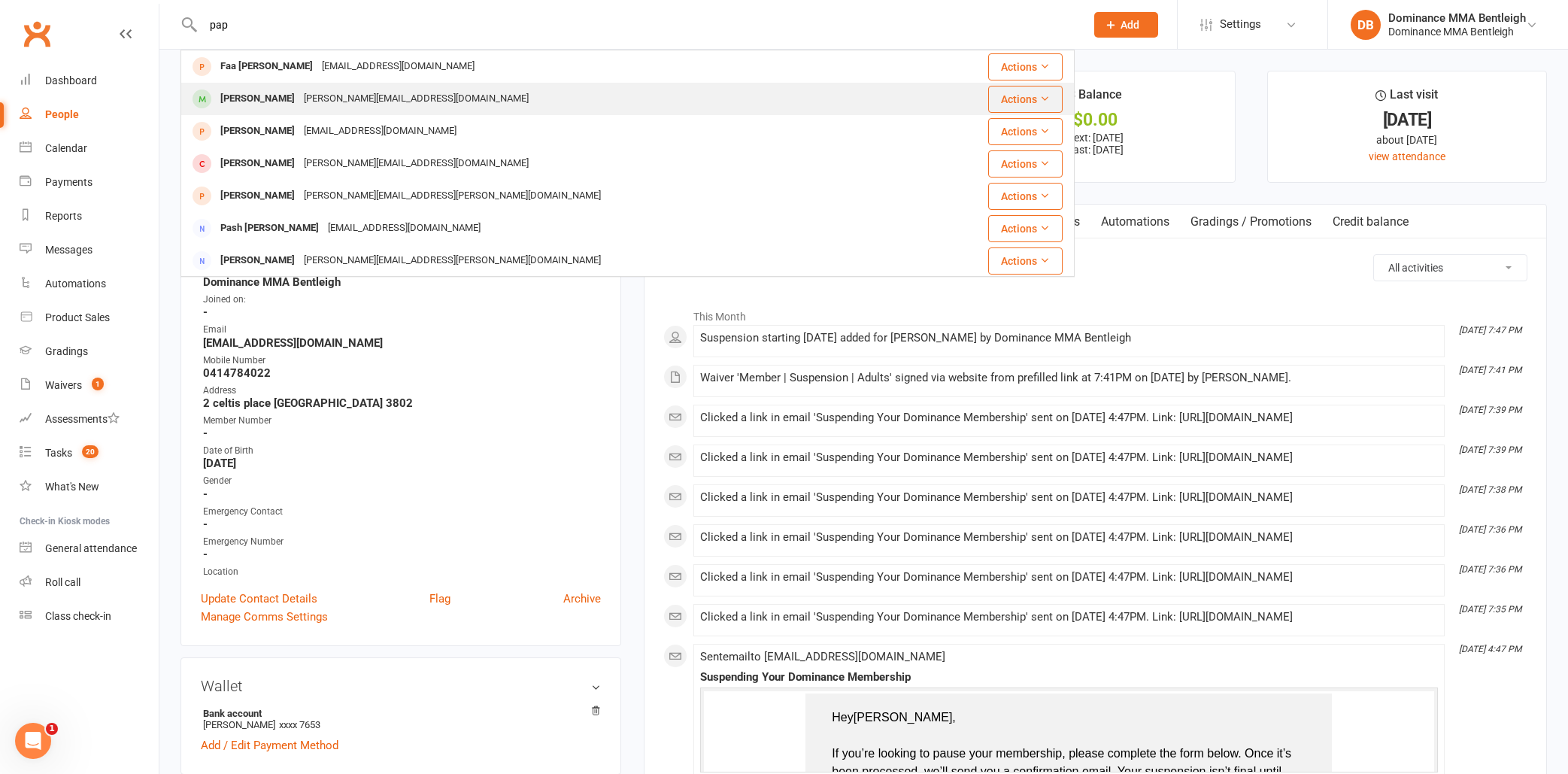
click at [300, 101] on div "[PERSON_NAME][EMAIL_ADDRESS][DOMAIN_NAME]" at bounding box center [416, 98] width 234 height 21
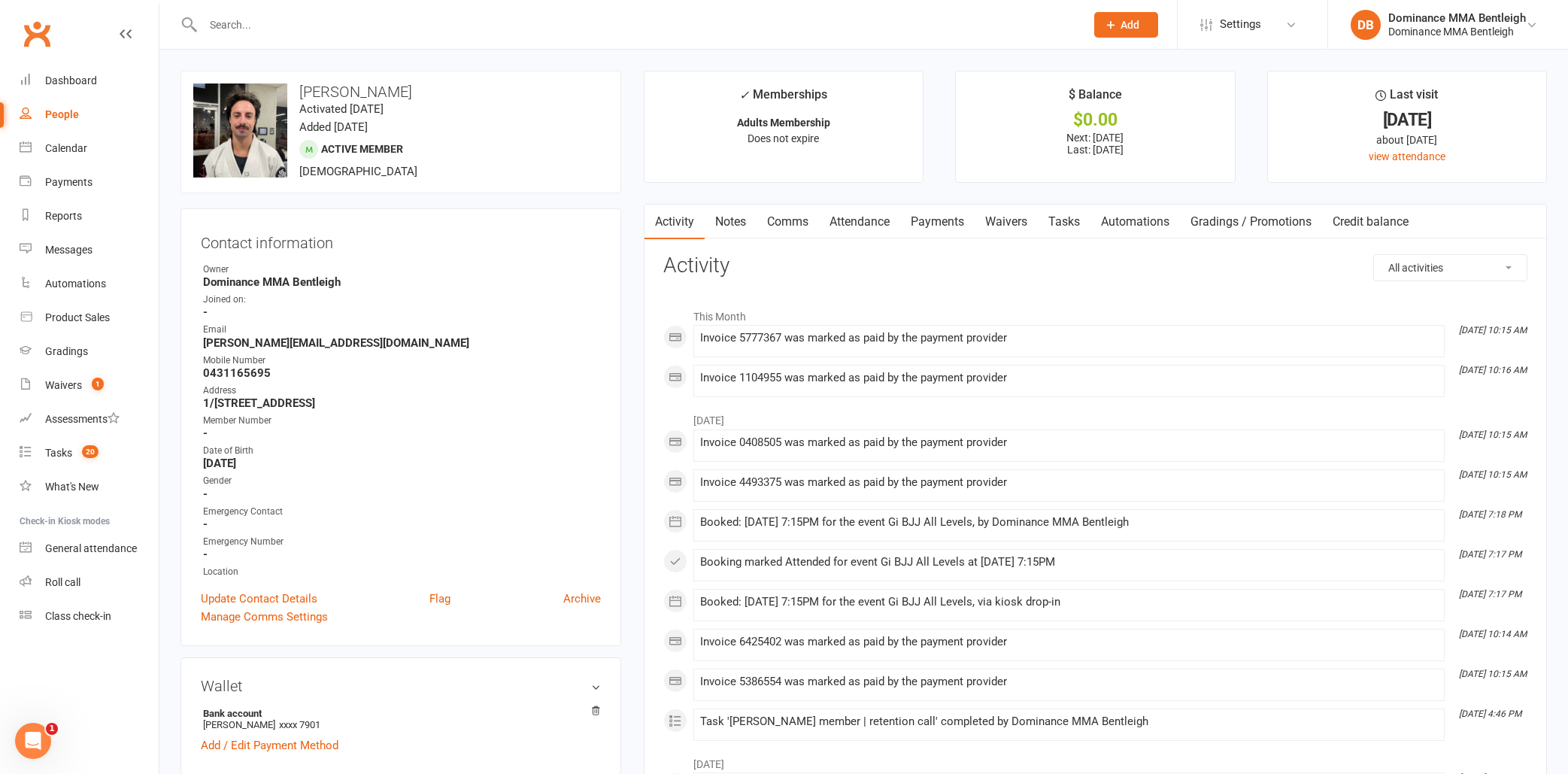
click at [875, 221] on link "Attendance" at bounding box center [860, 221] width 81 height 35
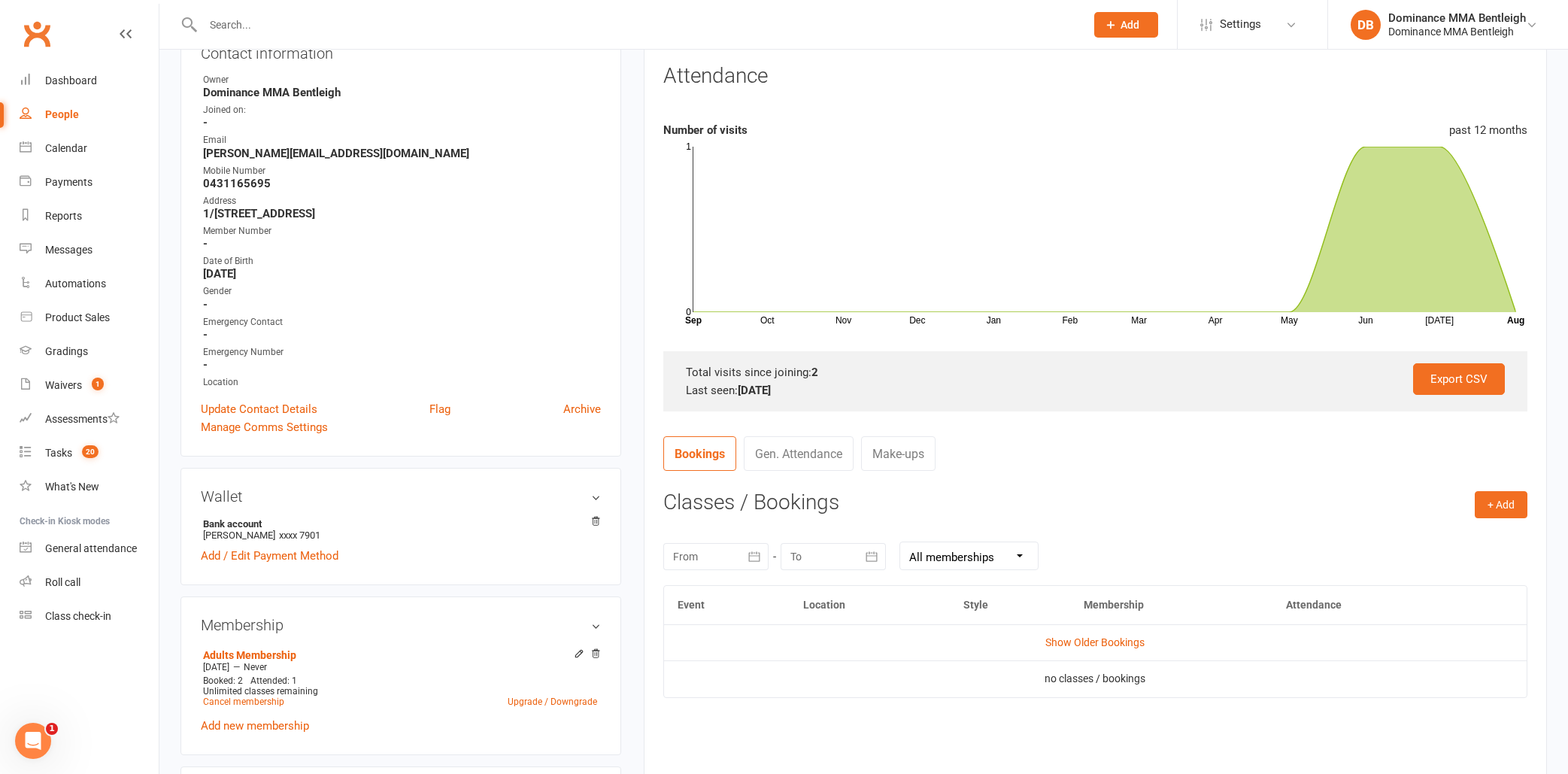
scroll to position [191, 0]
click at [1482, 500] on button "+ Add" at bounding box center [1501, 503] width 52 height 27
click at [1424, 544] on link "Book Event" at bounding box center [1452, 537] width 149 height 30
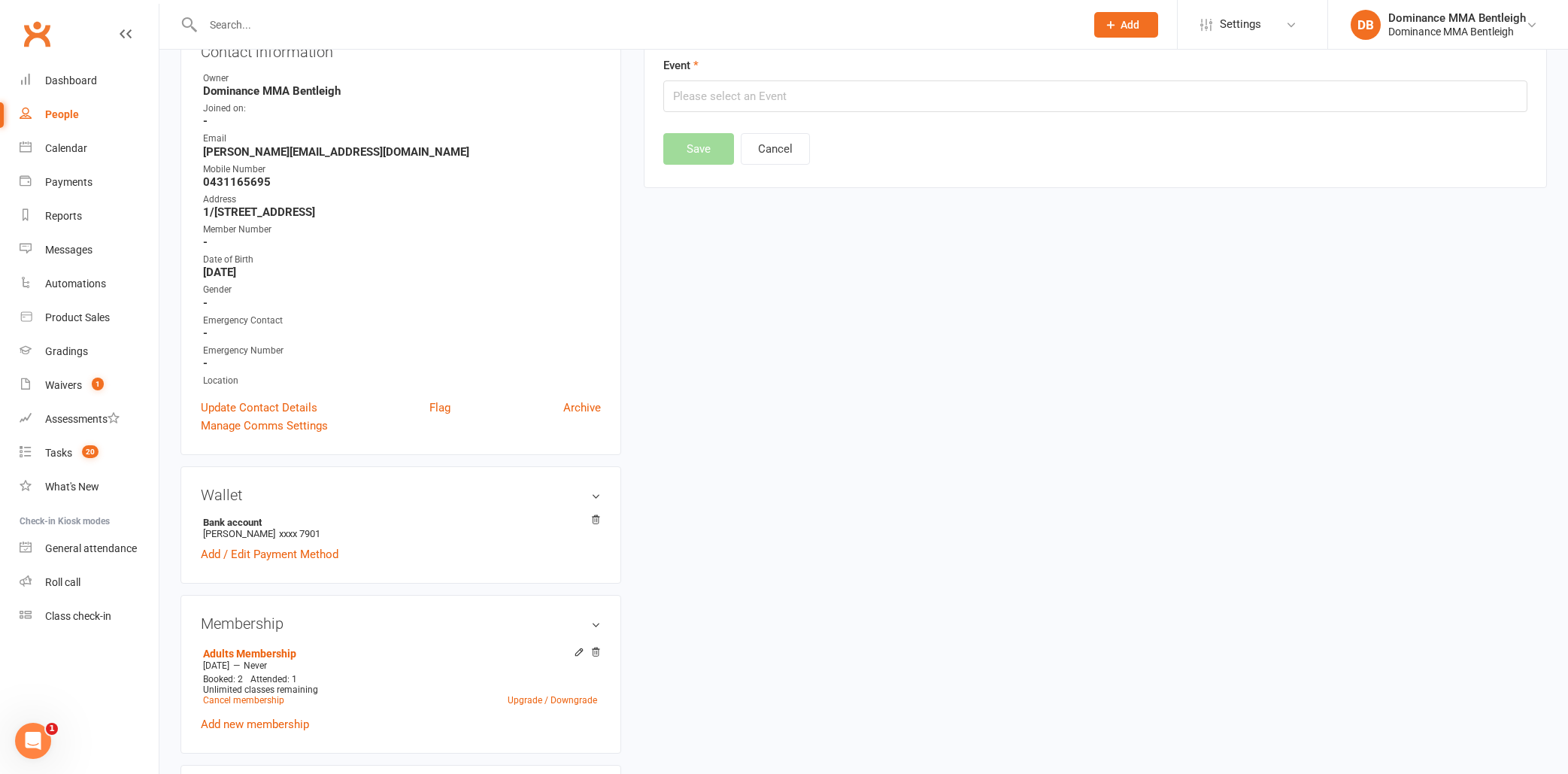
scroll to position [128, 0]
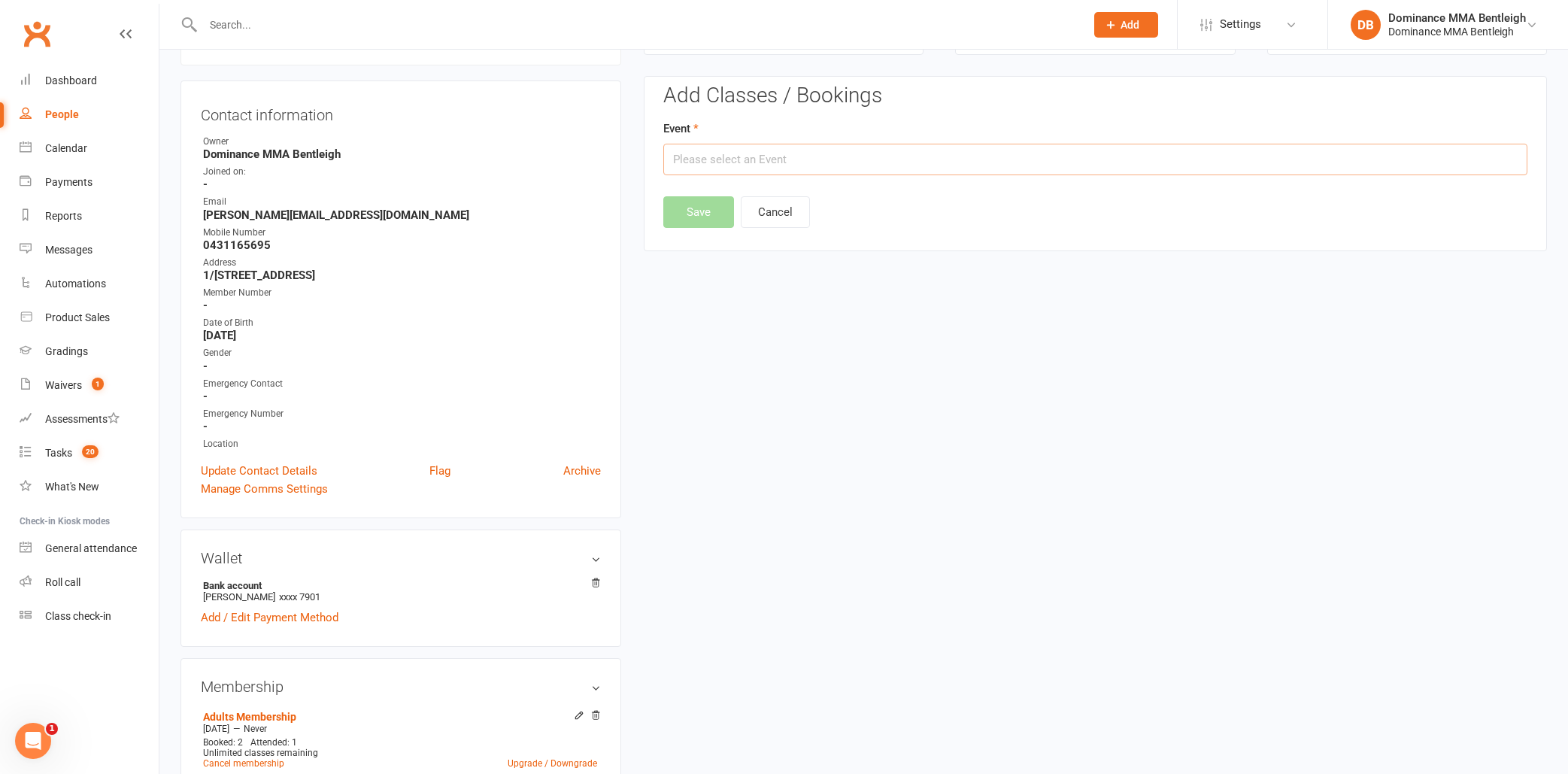
click at [772, 164] on input "text" at bounding box center [1096, 160] width 864 height 32
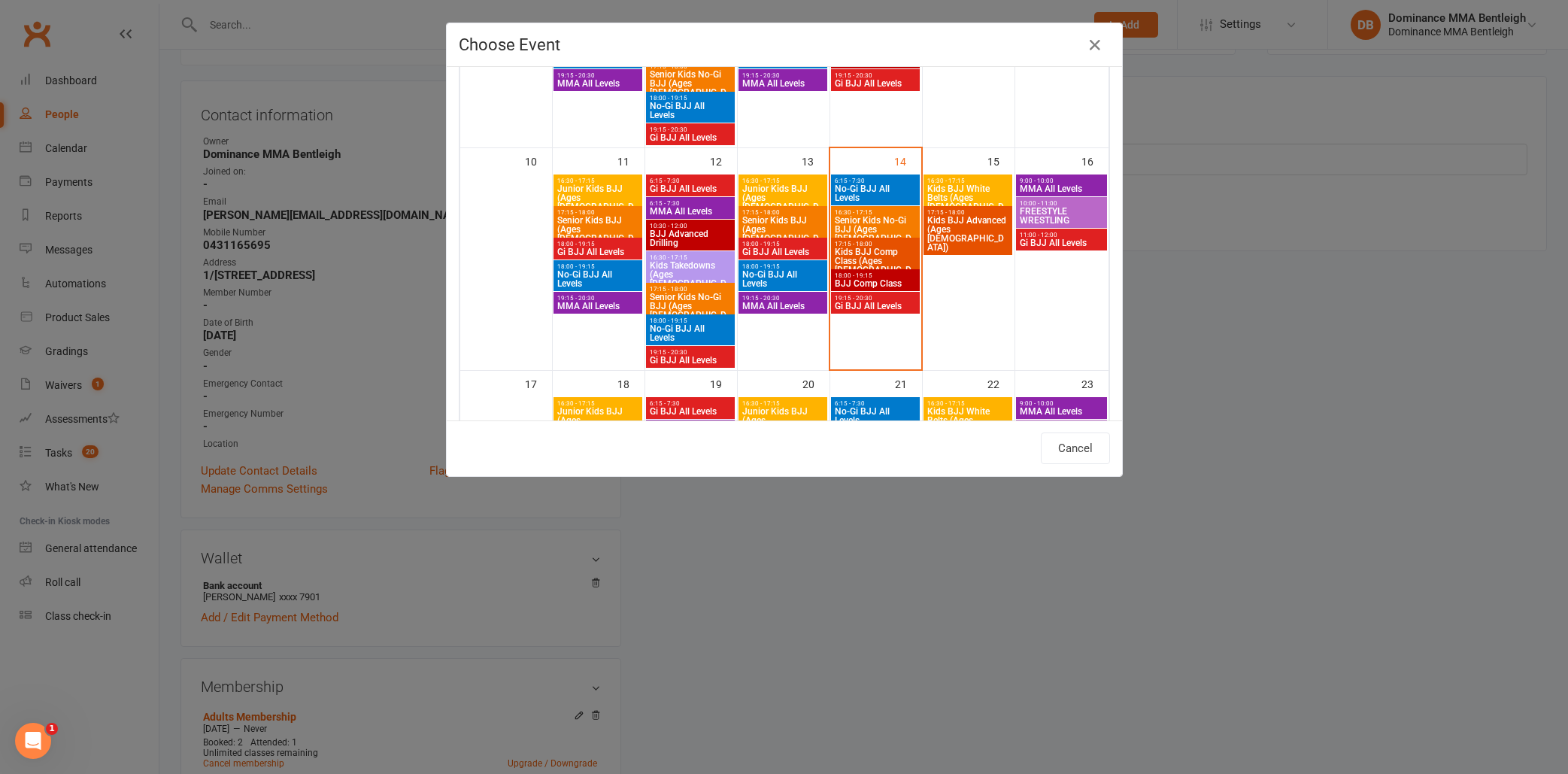
scroll to position [466, 0]
click at [855, 306] on span "Gi BJJ All Levels" at bounding box center [875, 307] width 83 height 9
type input "Gi BJJ All Levels - [DATE] 7:15:00 PM"
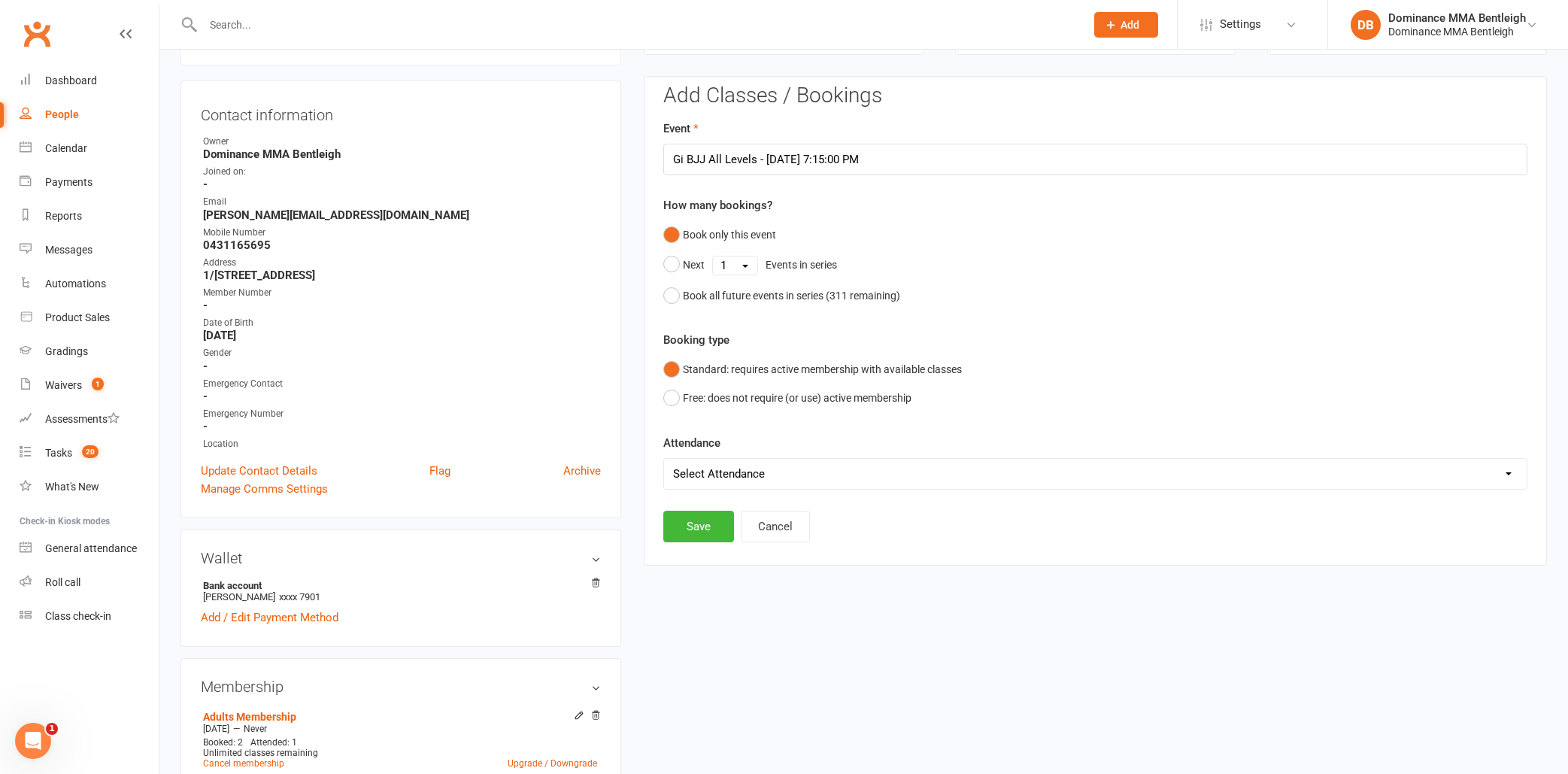
drag, startPoint x: 774, startPoint y: 446, endPoint x: 782, endPoint y: 468, distance: 23.4
click at [775, 447] on div "Attendance Select Attendance Attended Absent" at bounding box center [1096, 462] width 864 height 56
select select "0"
drag, startPoint x: 700, startPoint y: 508, endPoint x: 703, endPoint y: 517, distance: 9.5
click at [699, 512] on button "Save" at bounding box center [699, 527] width 71 height 32
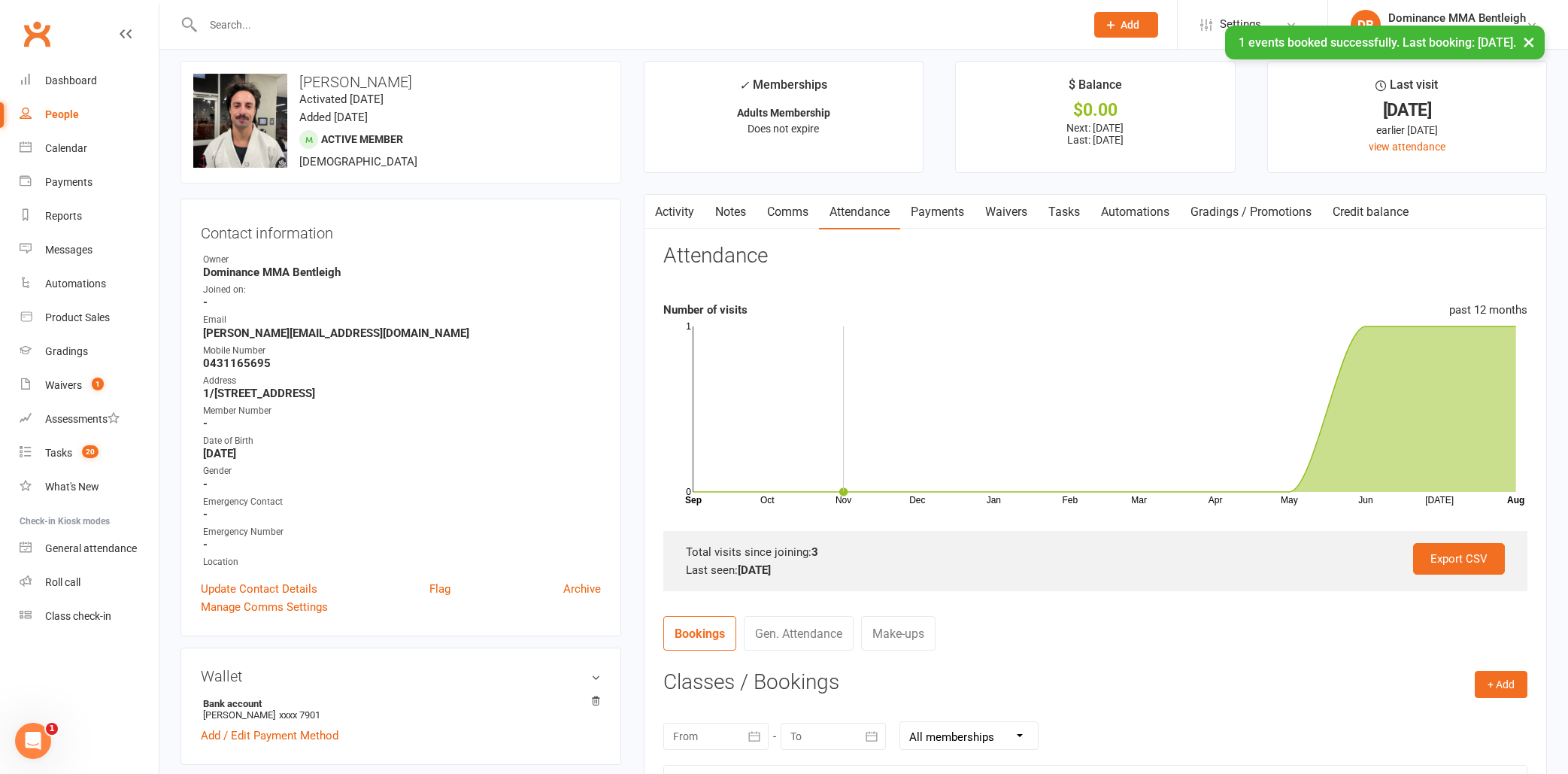
scroll to position [0, 0]
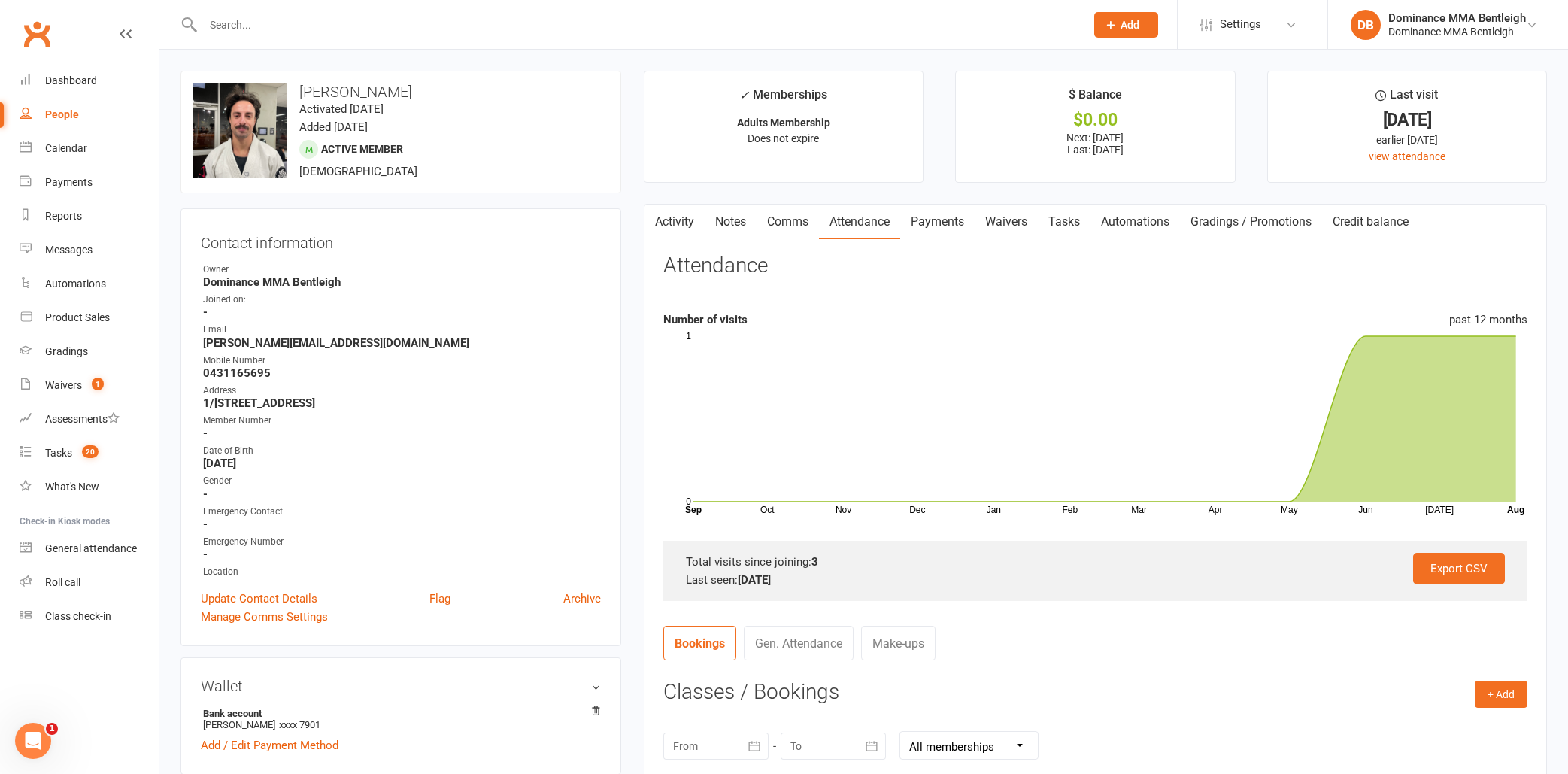
click at [285, 31] on input "text" at bounding box center [637, 24] width 876 height 21
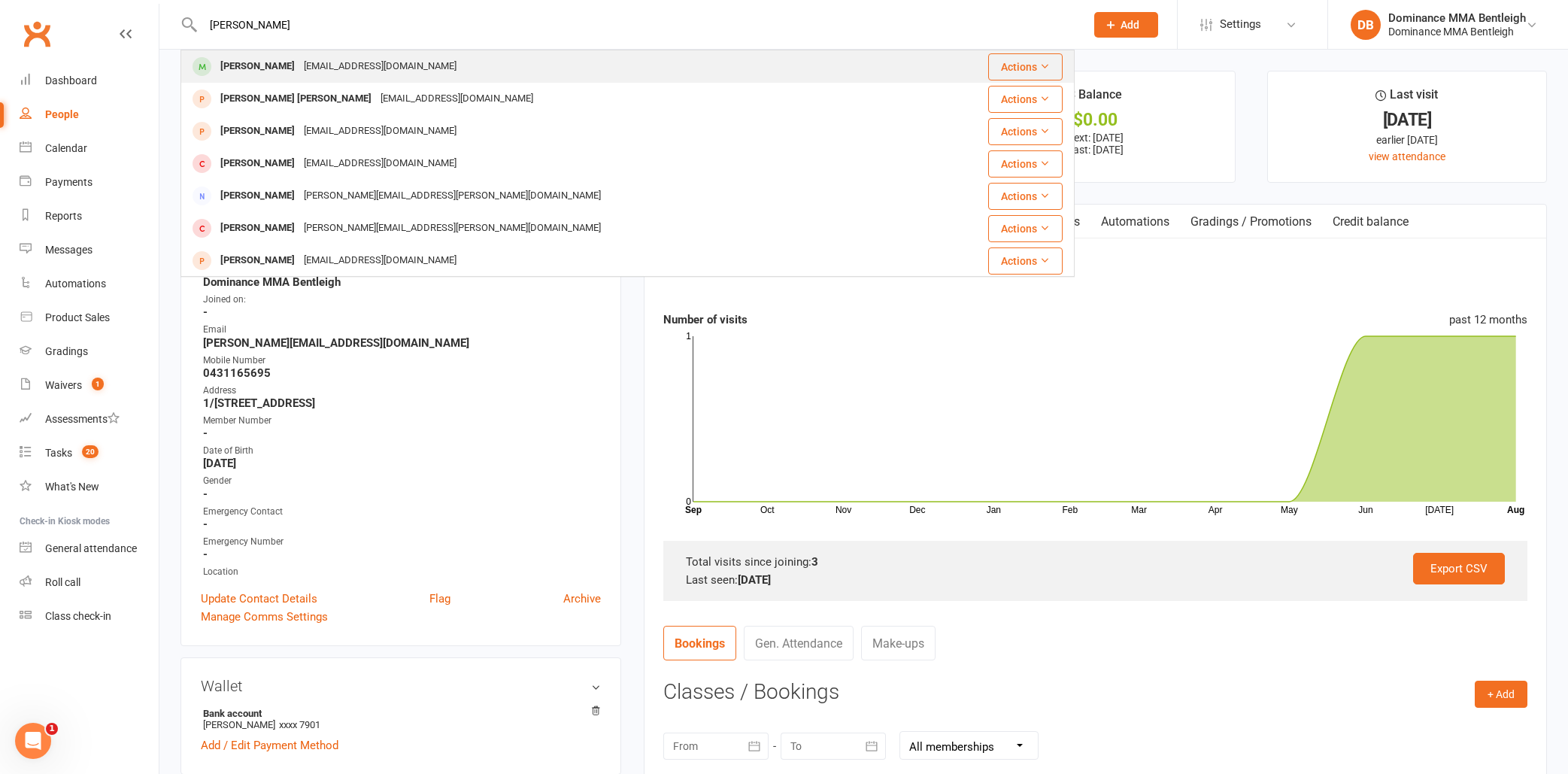
type input "[PERSON_NAME]"
click at [285, 71] on div "[PERSON_NAME]" at bounding box center [257, 66] width 83 height 21
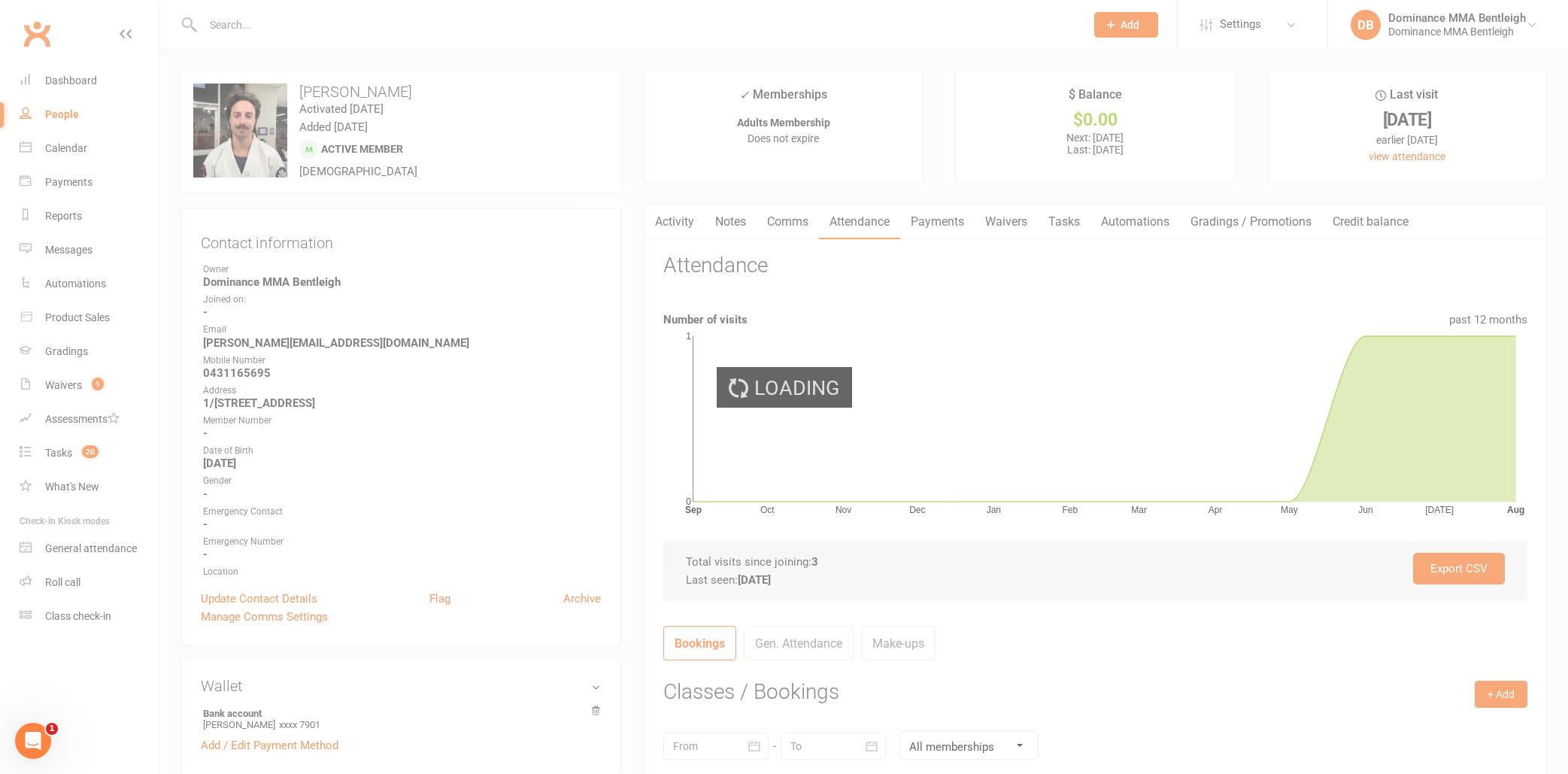
scroll to position [1, 0]
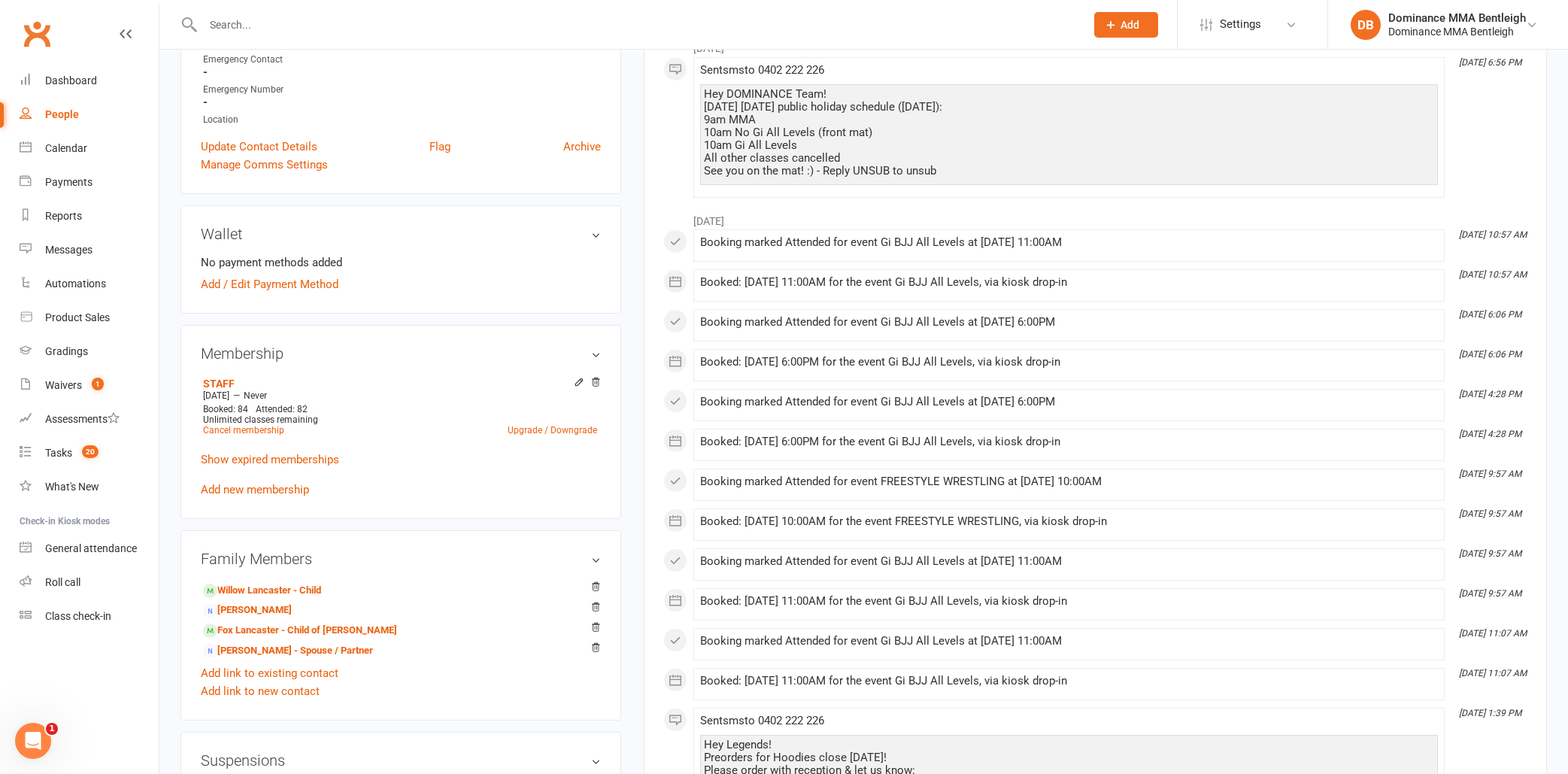
scroll to position [504, 0]
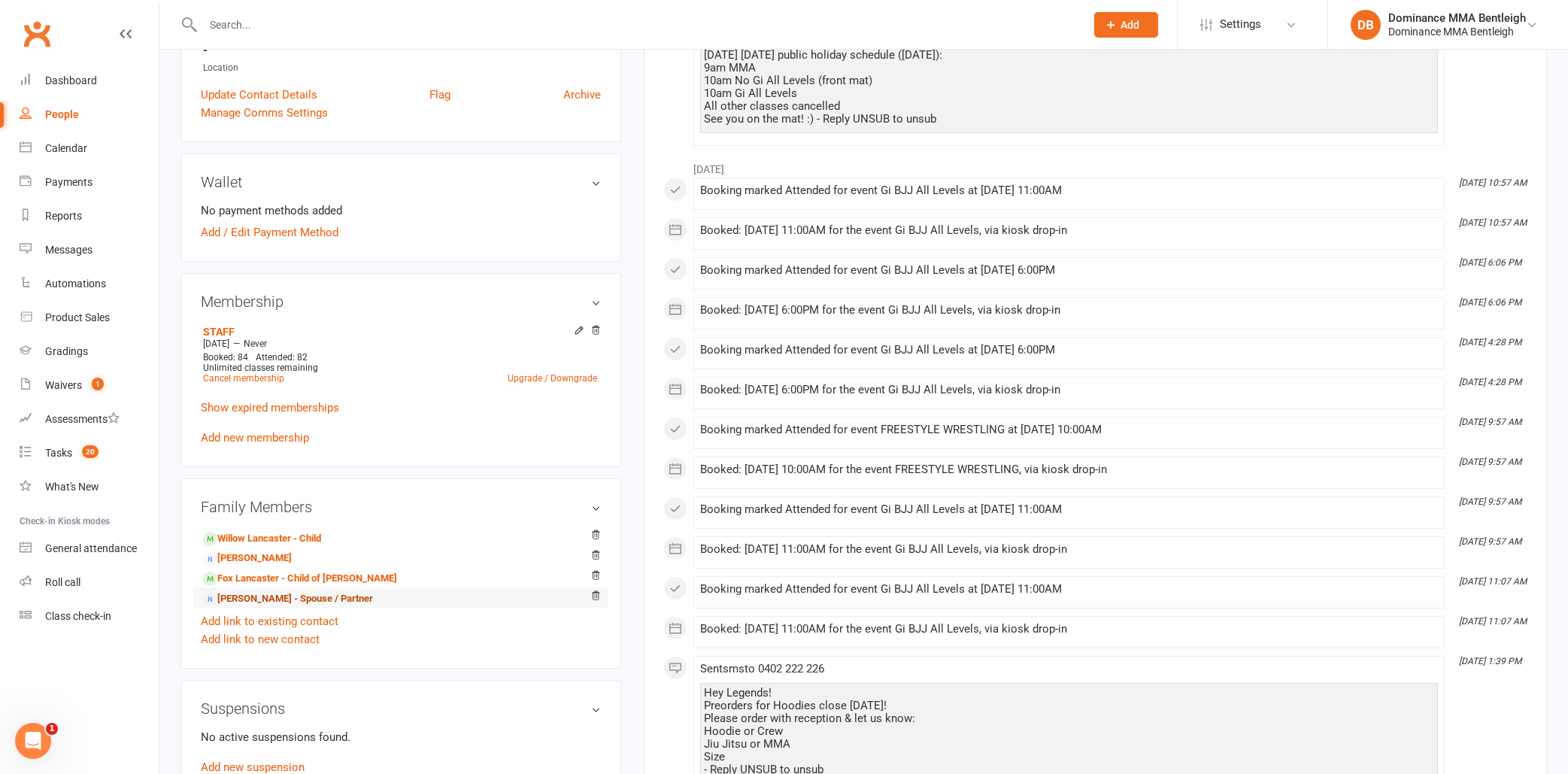
click at [284, 598] on link "[PERSON_NAME] - Spouse / Partner" at bounding box center [288, 598] width 170 height 16
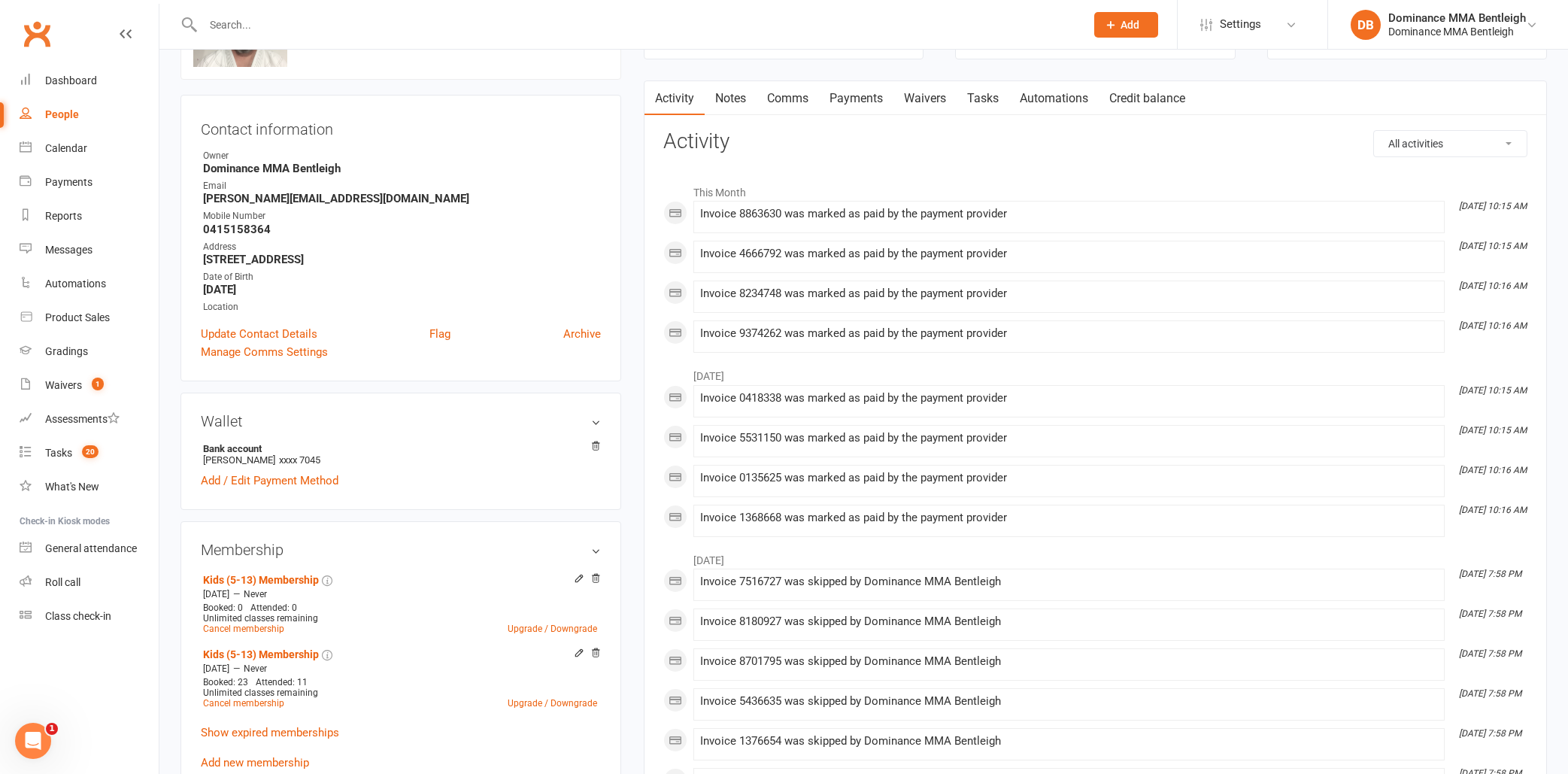
scroll to position [112, 0]
click at [850, 95] on link "Payments" at bounding box center [857, 96] width 75 height 35
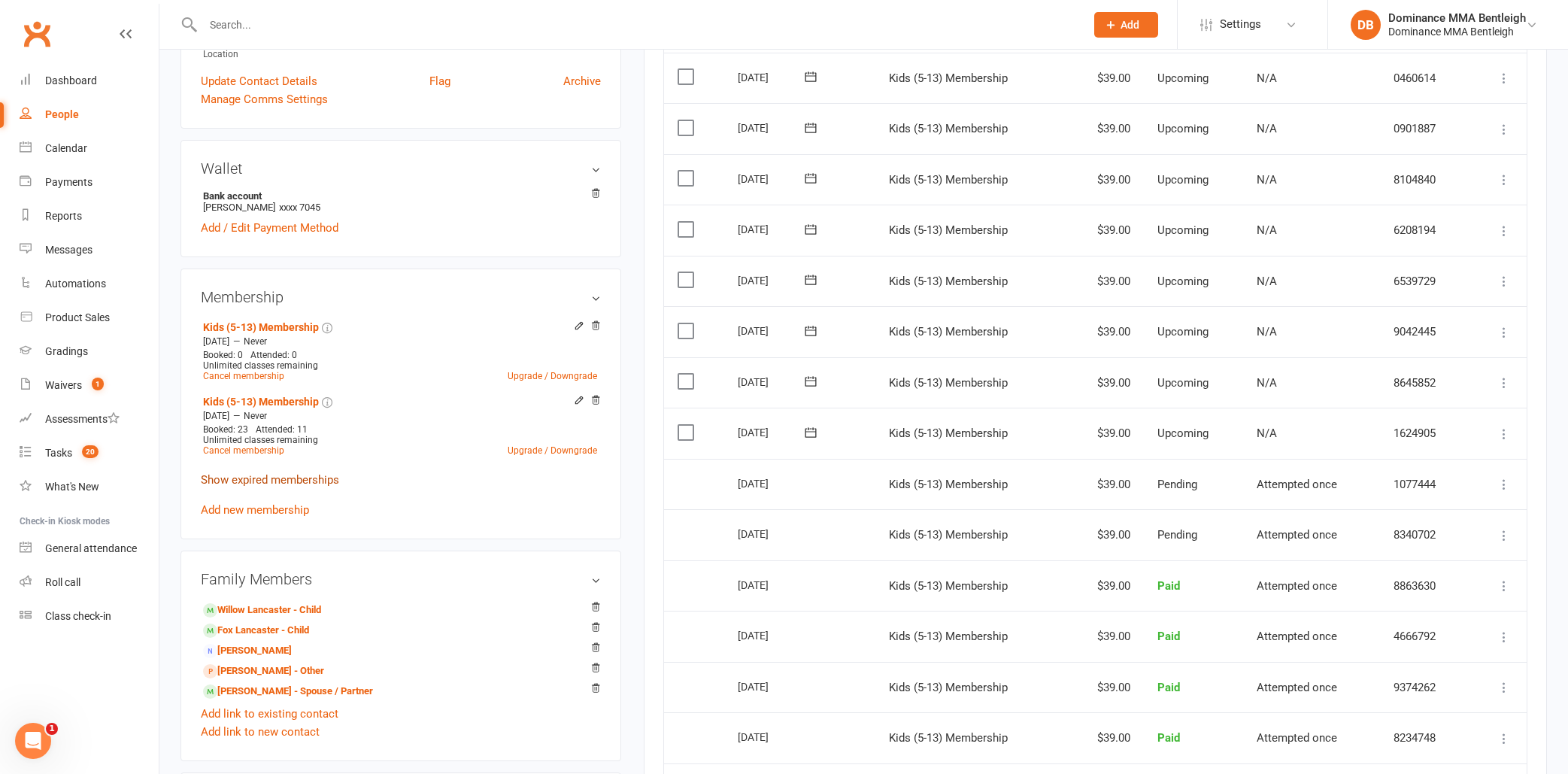
scroll to position [360, 0]
click at [247, 510] on link "Add new membership" at bounding box center [255, 513] width 108 height 14
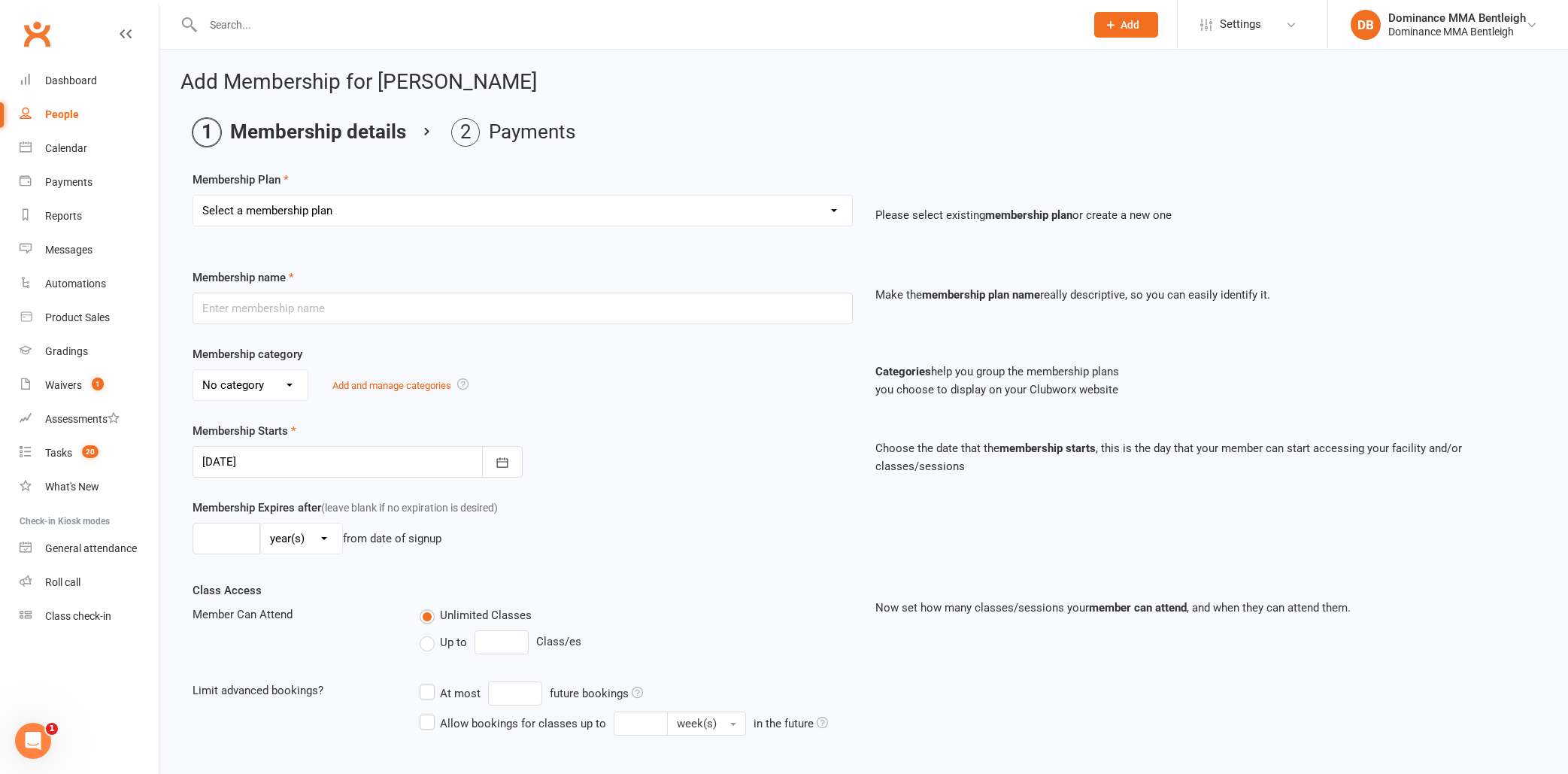
select select "1"
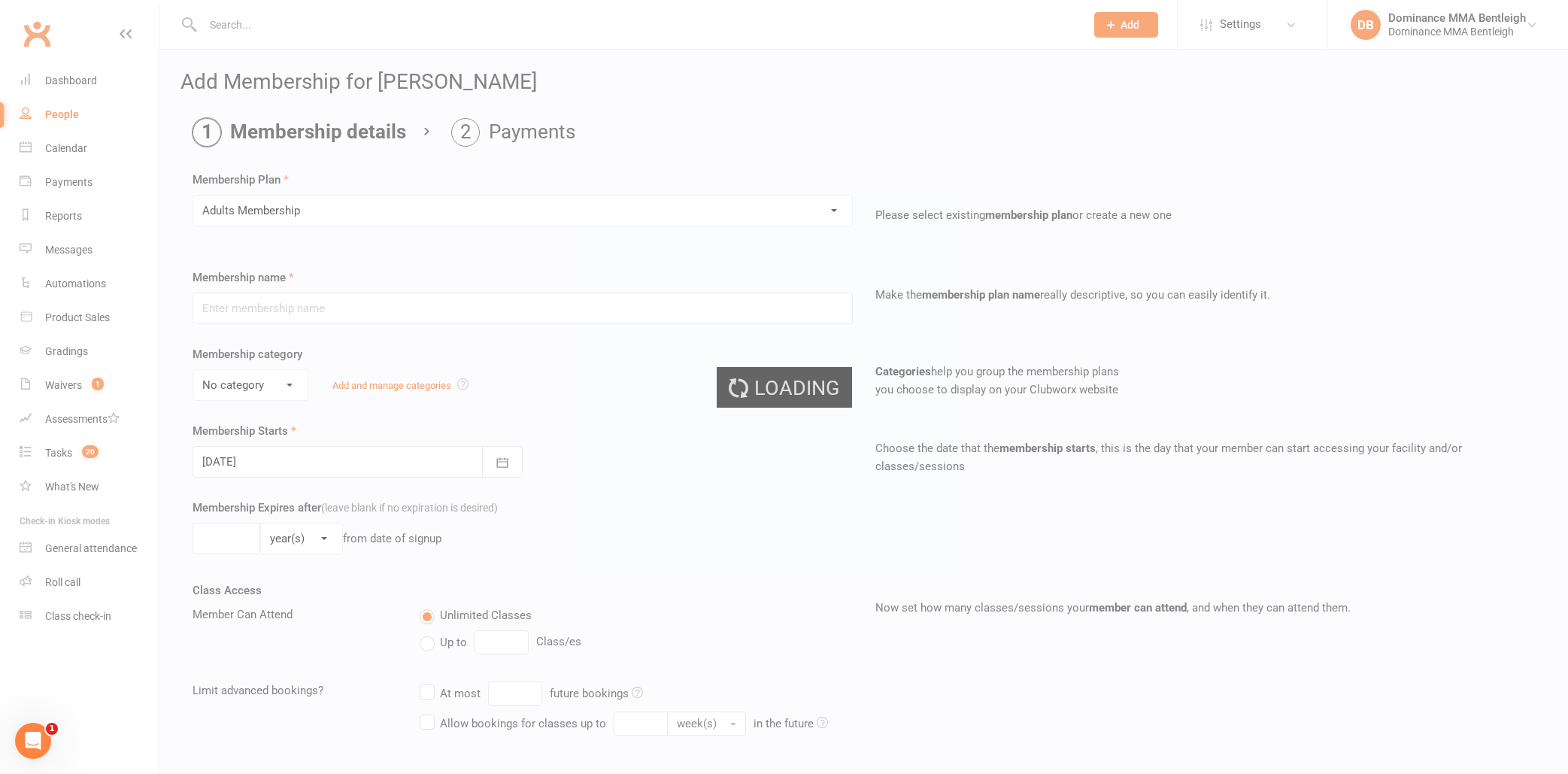
type input "Adults Membership"
select select "0"
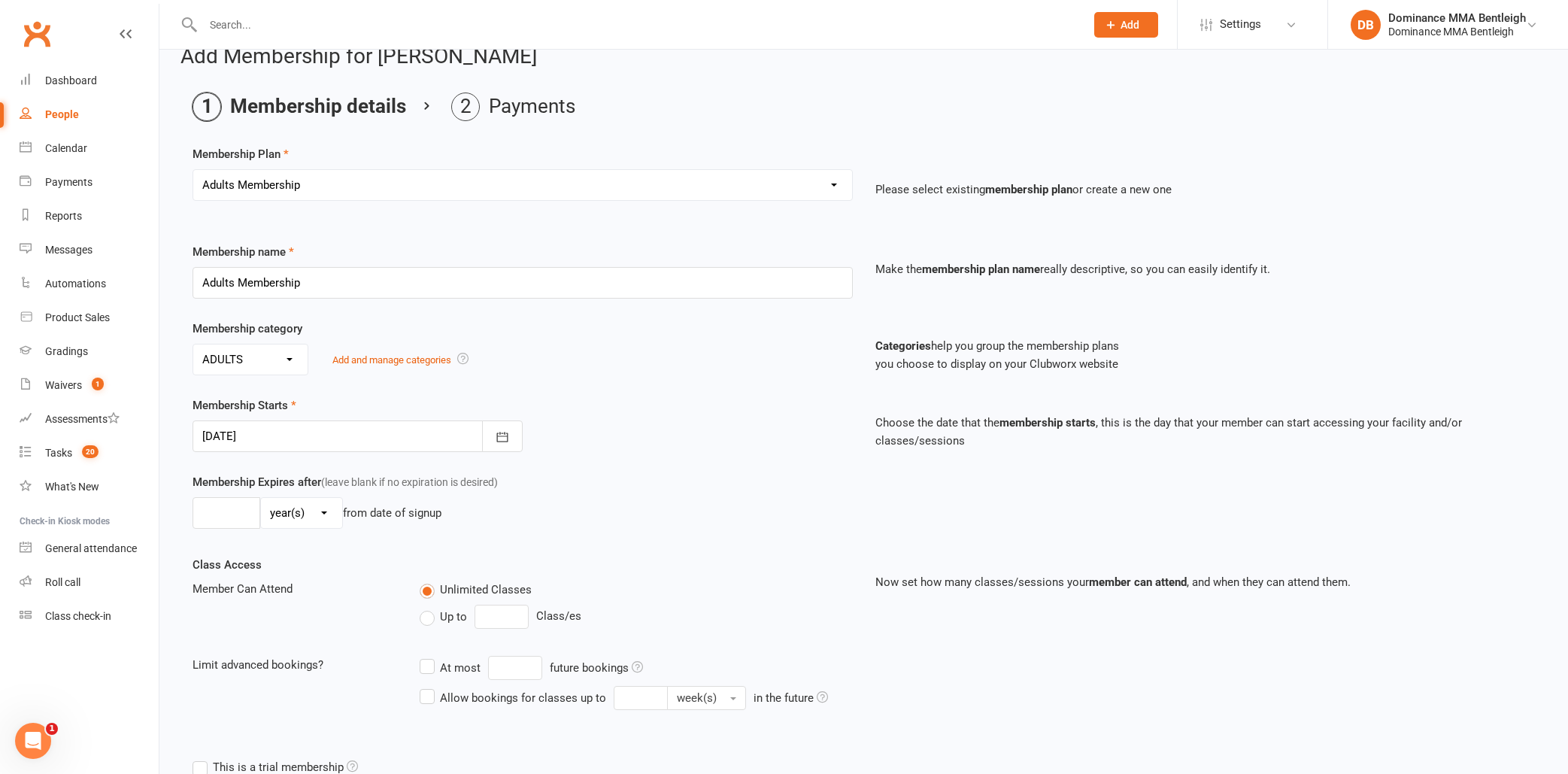
click at [255, 449] on div "Membership Starts [DATE] [DATE] Sun Mon Tue Wed Thu Fri Sat 31 27 28 29 30 31 0…" at bounding box center [863, 435] width 1365 height 77
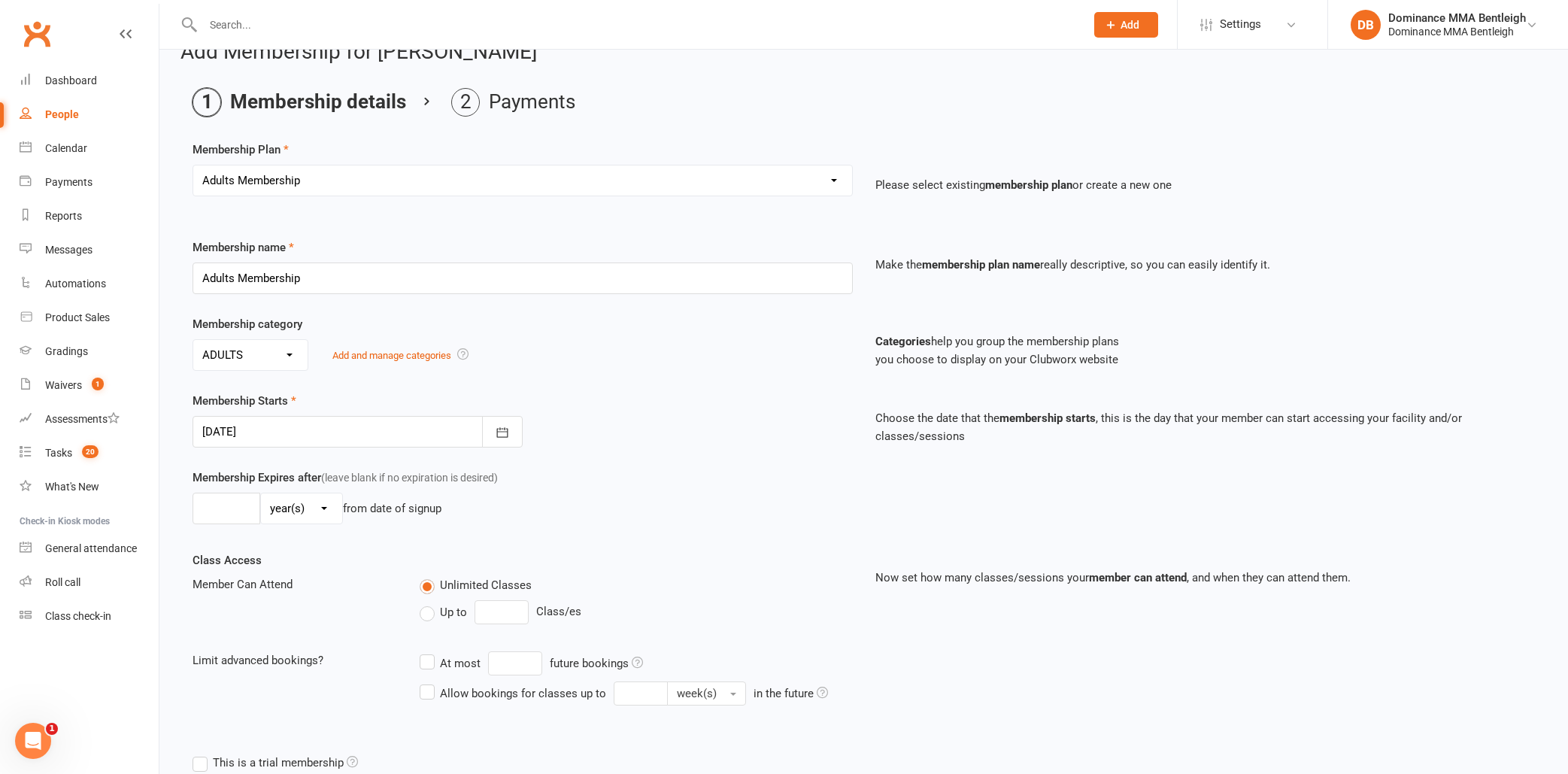
click at [398, 443] on div at bounding box center [357, 432] width 330 height 32
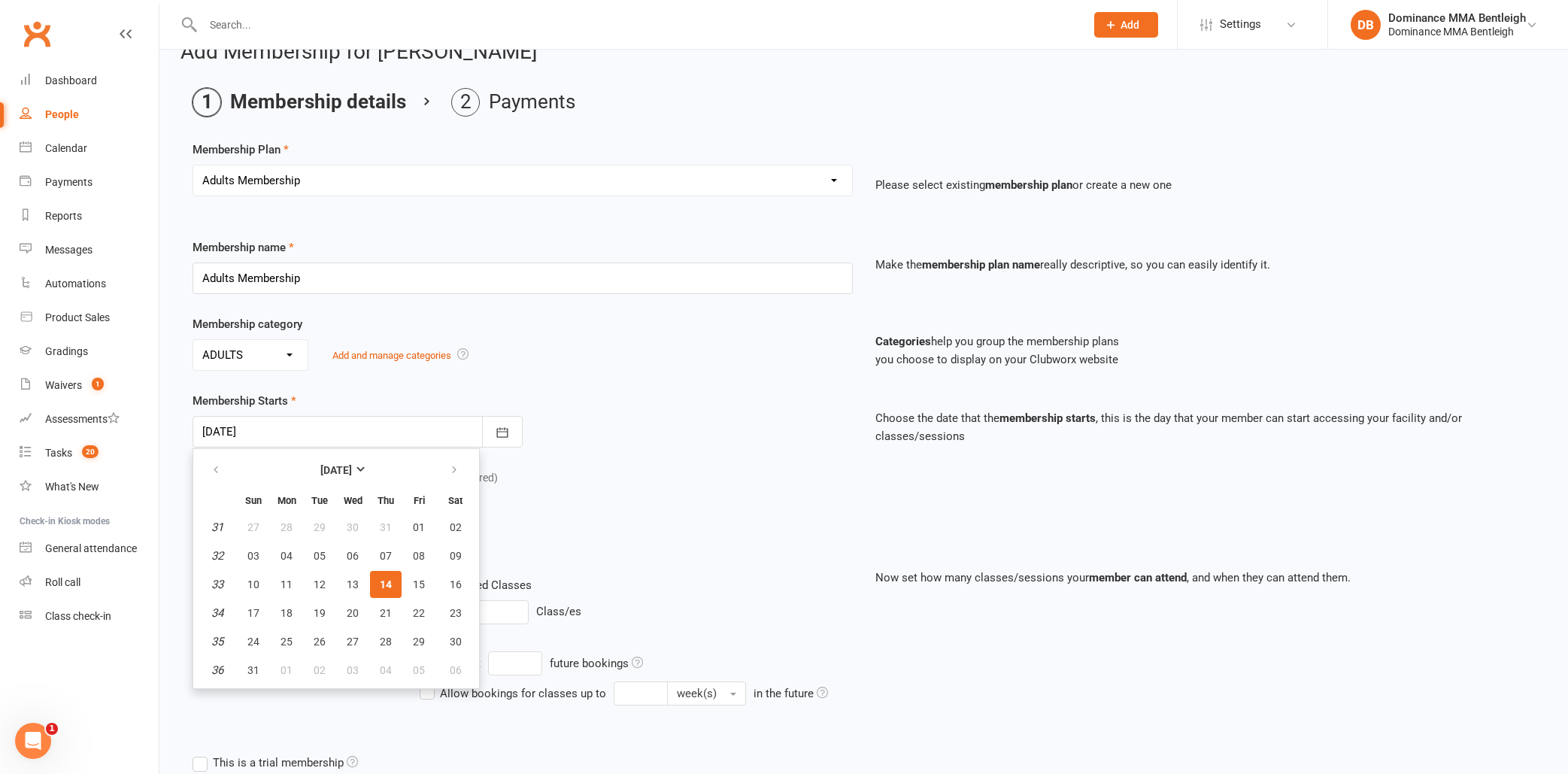
click at [575, 441] on div "Membership Starts [DATE] [DATE] Sun Mon Tue Wed Thu Fri Sat 31 27 28 29 30 31 0…" at bounding box center [523, 420] width 683 height 56
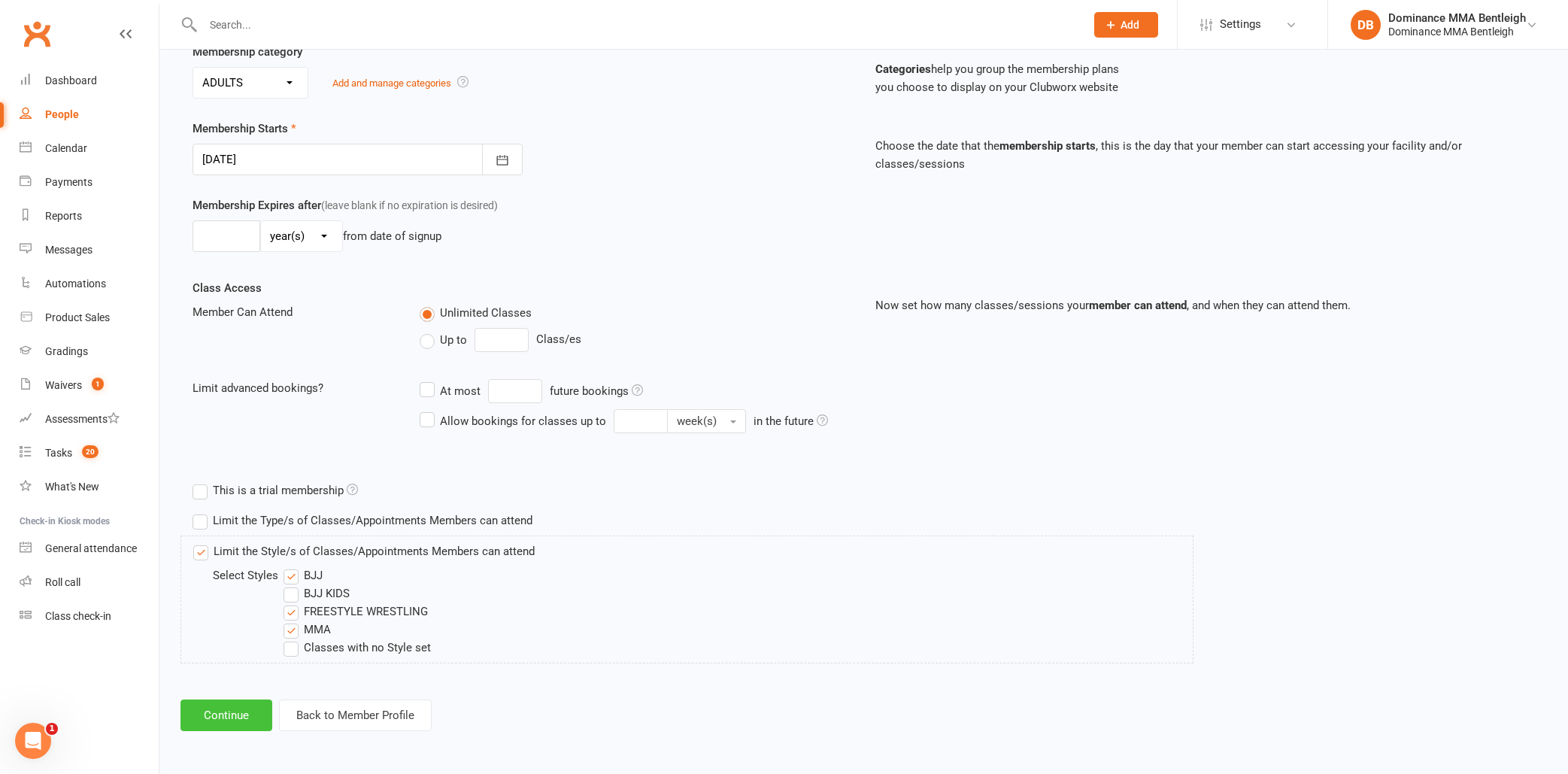
scroll to position [315, 0]
click at [246, 701] on button "Continue" at bounding box center [226, 715] width 91 height 32
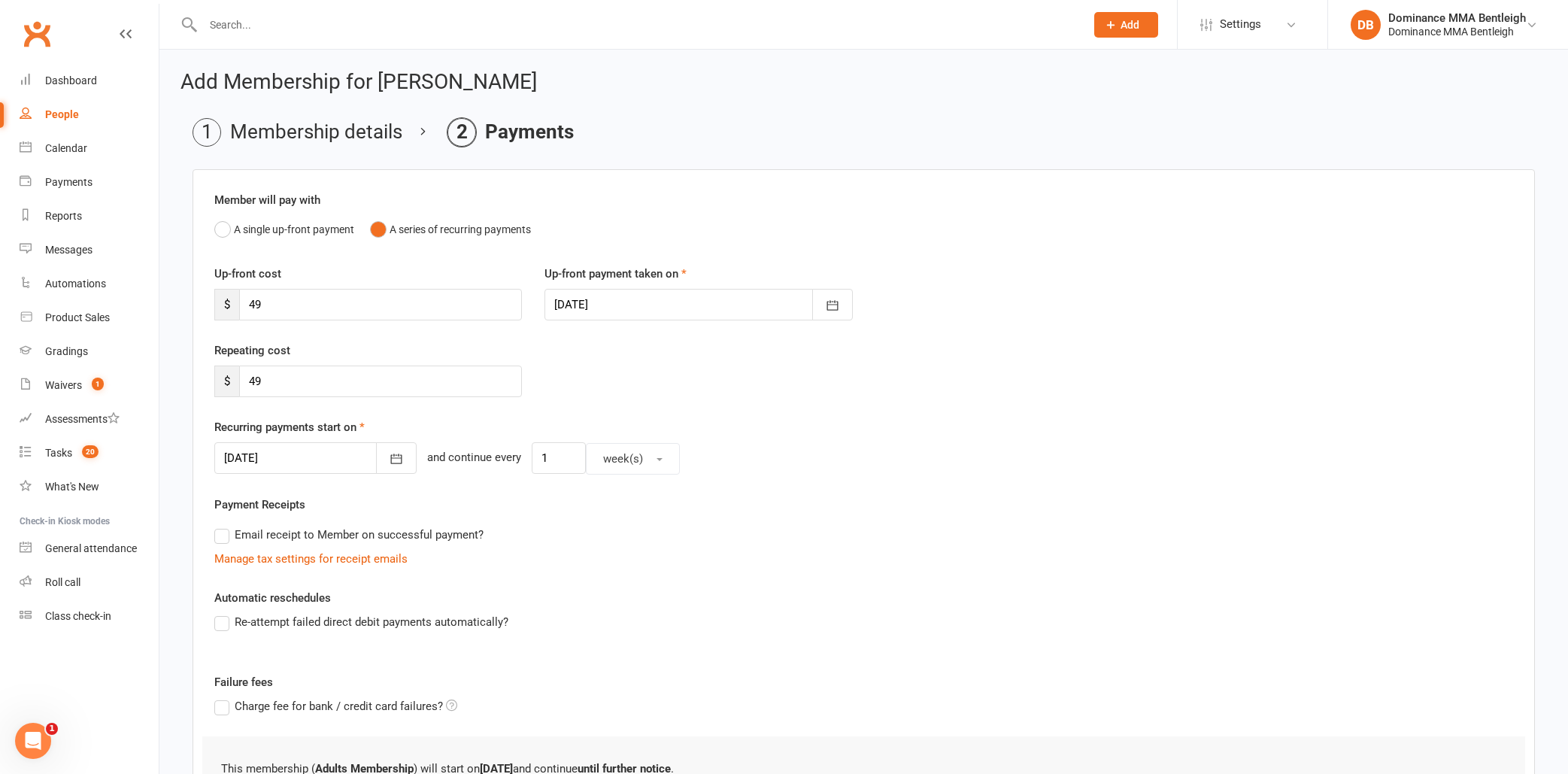
click at [632, 299] on div at bounding box center [698, 304] width 308 height 32
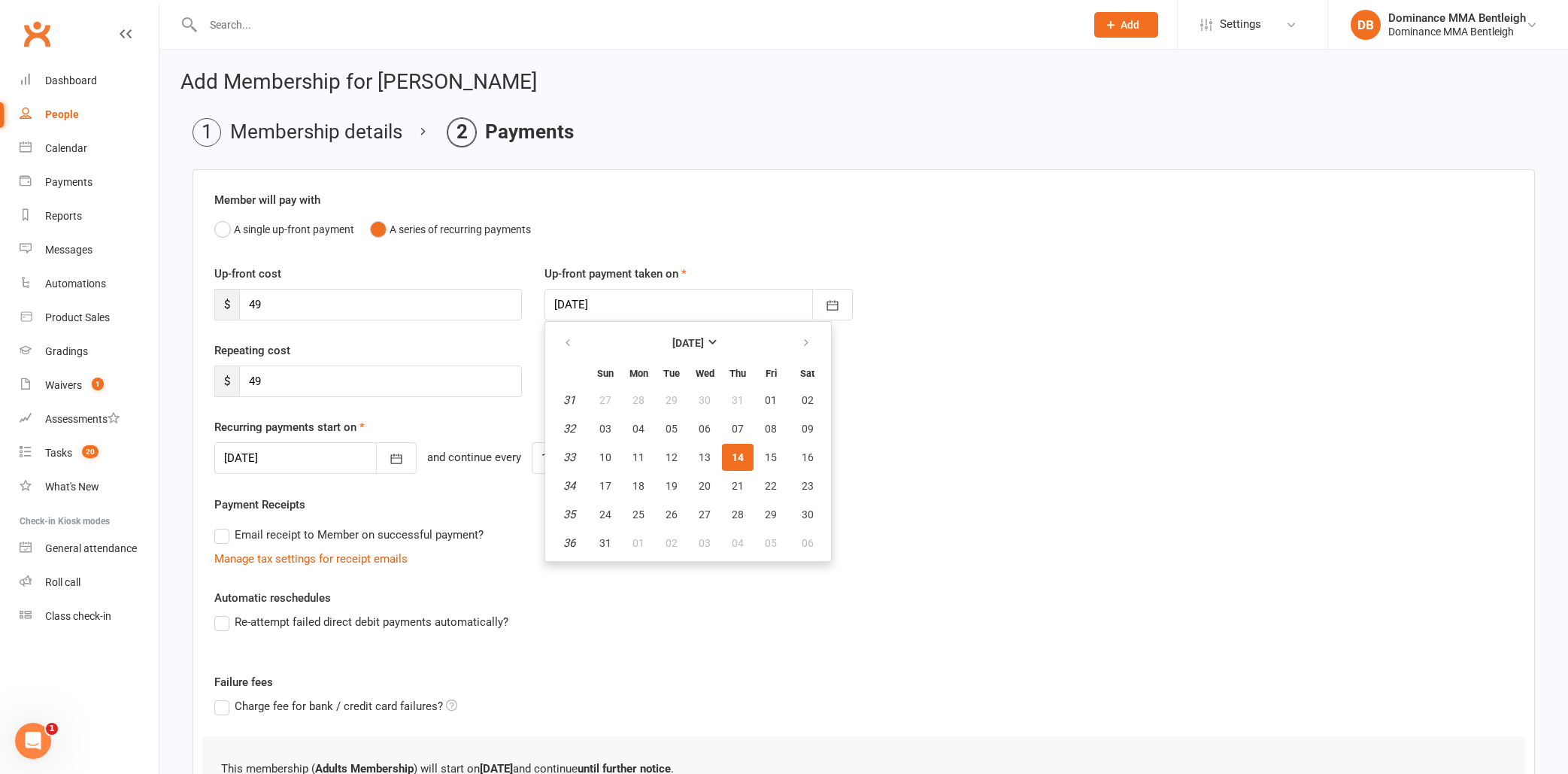
click at [785, 238] on div "A single up-front payment A series of recurring payments" at bounding box center [864, 229] width 1299 height 29
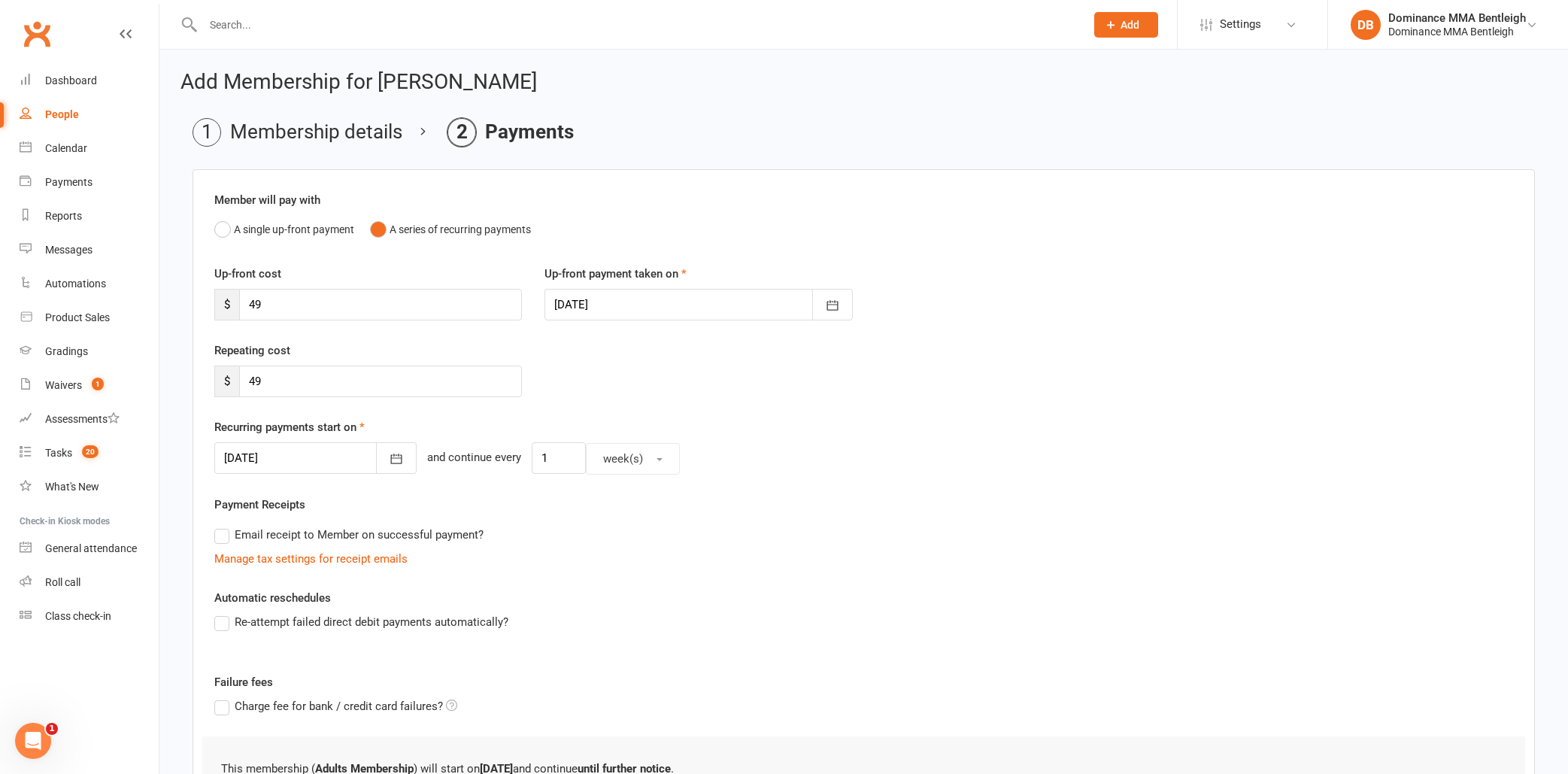
click at [311, 457] on div at bounding box center [315, 458] width 203 height 32
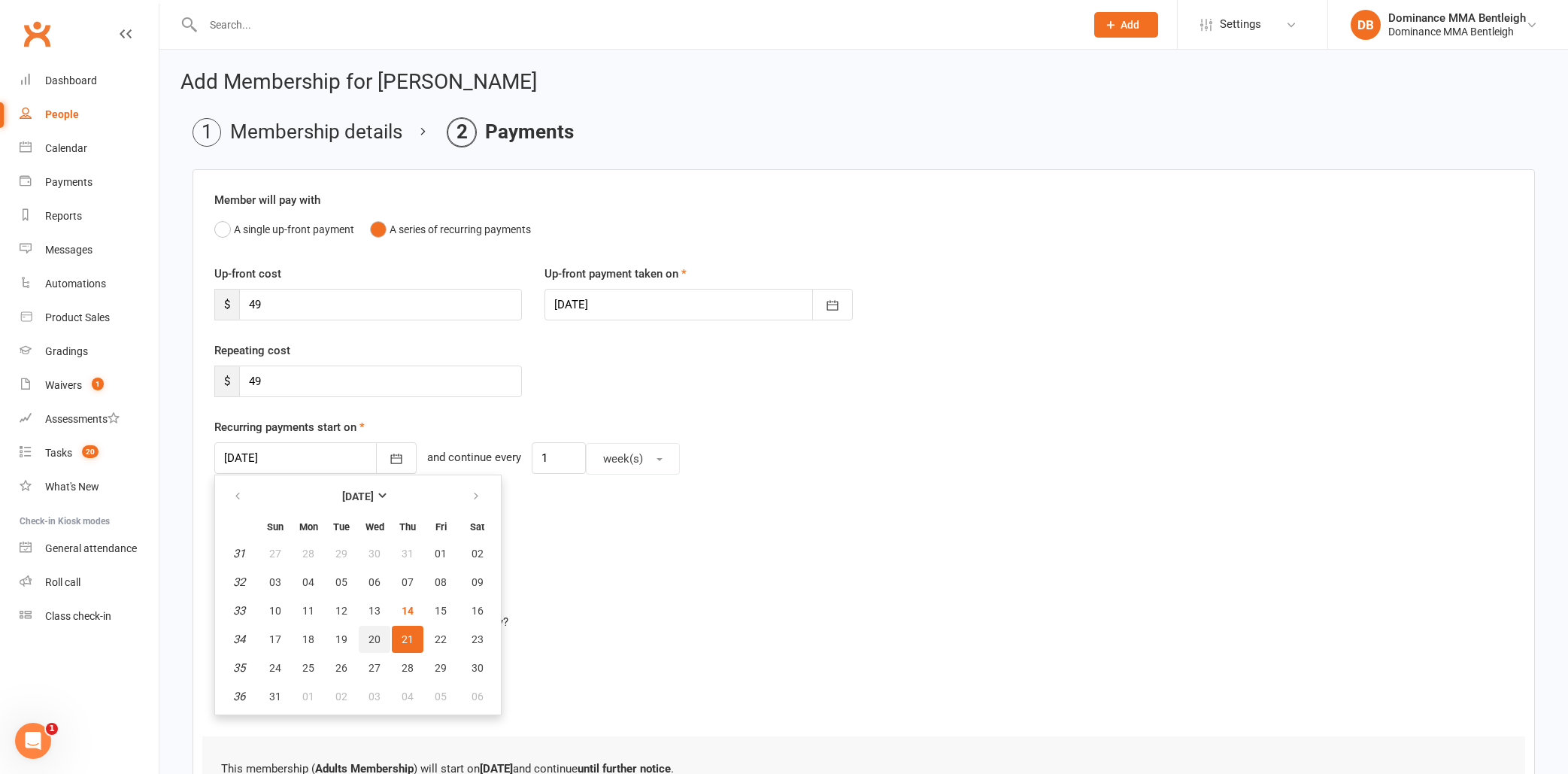
click at [371, 641] on span "20" at bounding box center [374, 640] width 12 height 12
type input "[DATE]"
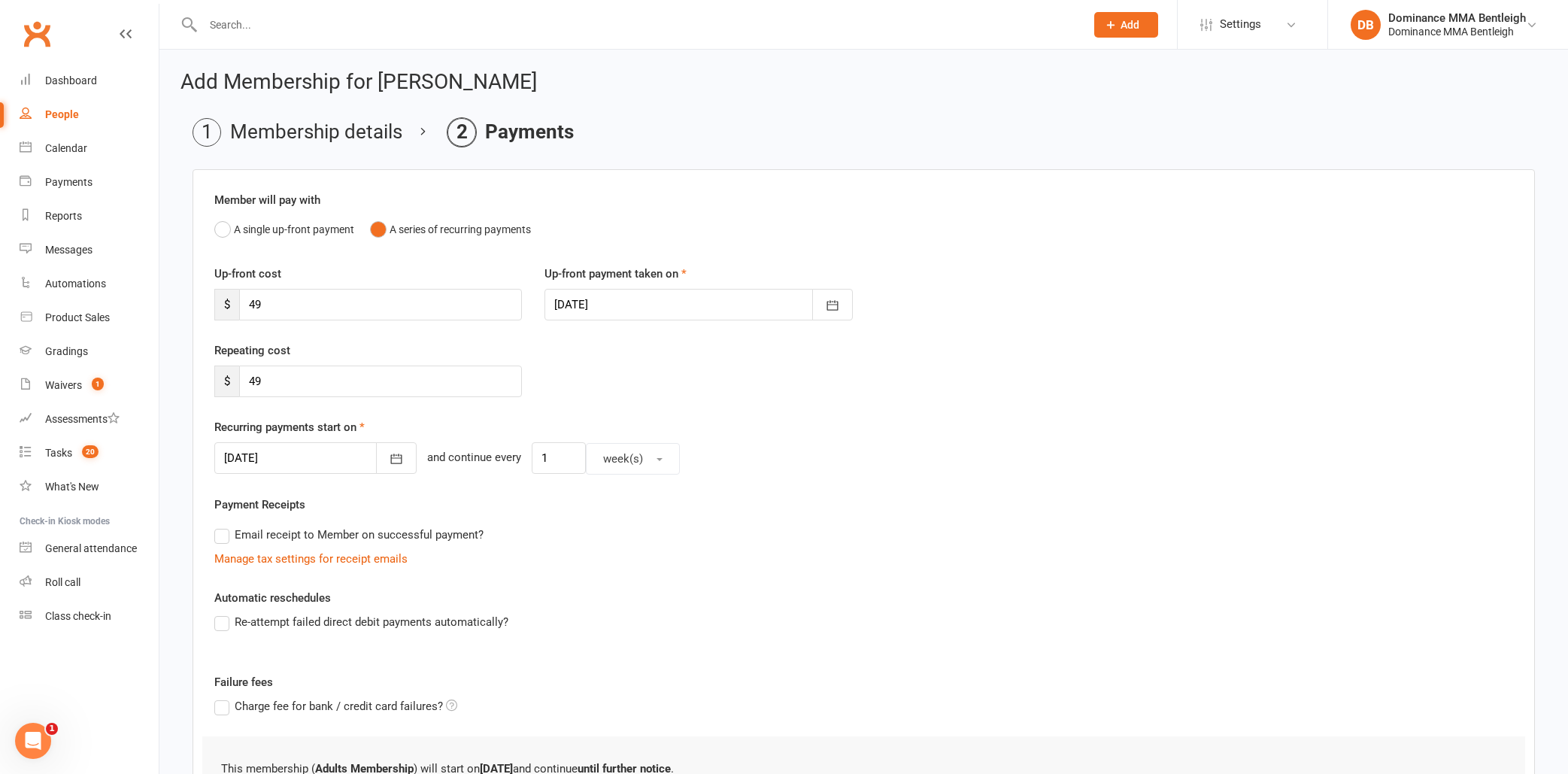
click at [665, 296] on div at bounding box center [698, 304] width 308 height 32
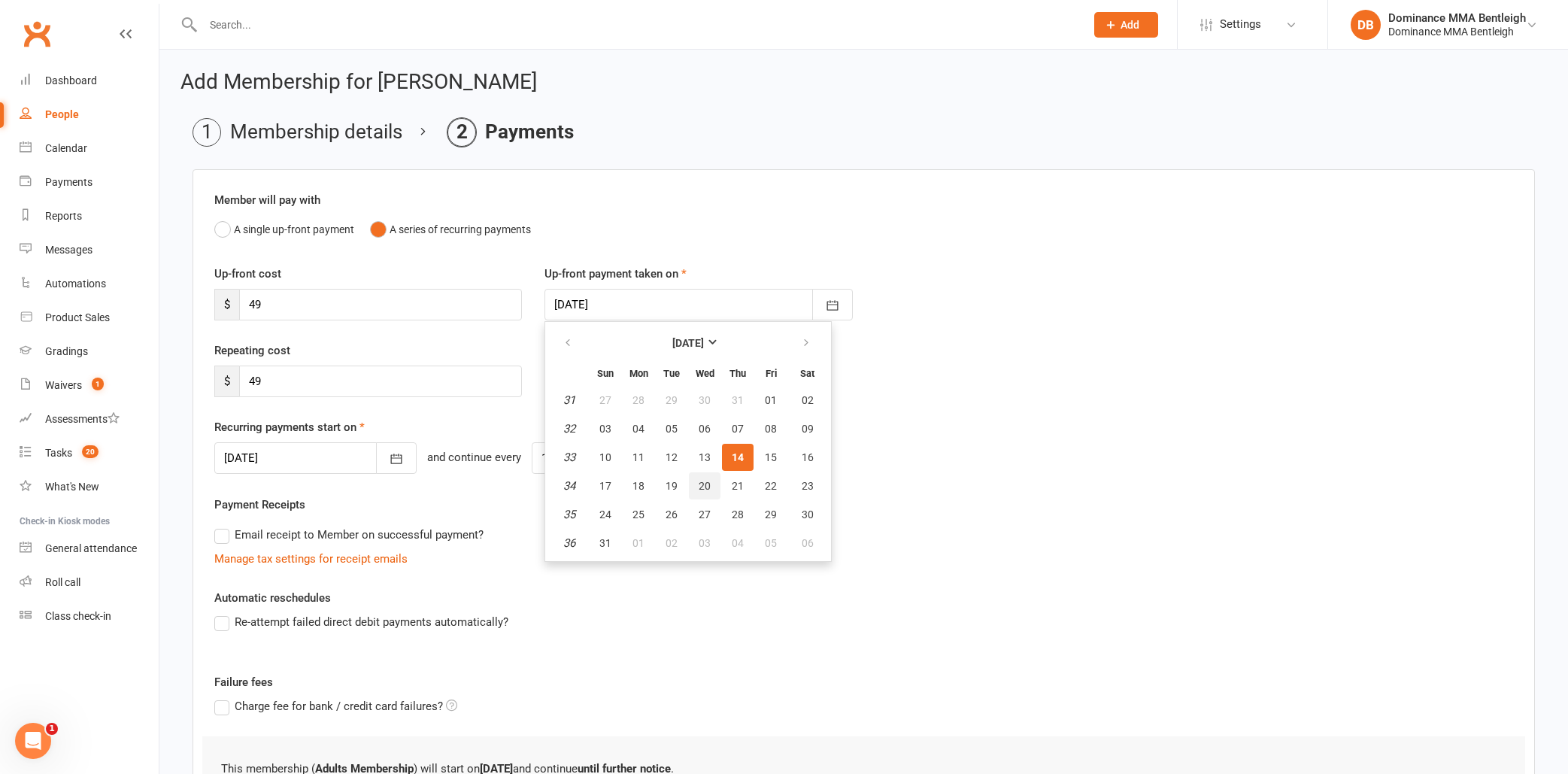
click at [695, 482] on button "20" at bounding box center [705, 486] width 32 height 27
type input "20 Aug 2025"
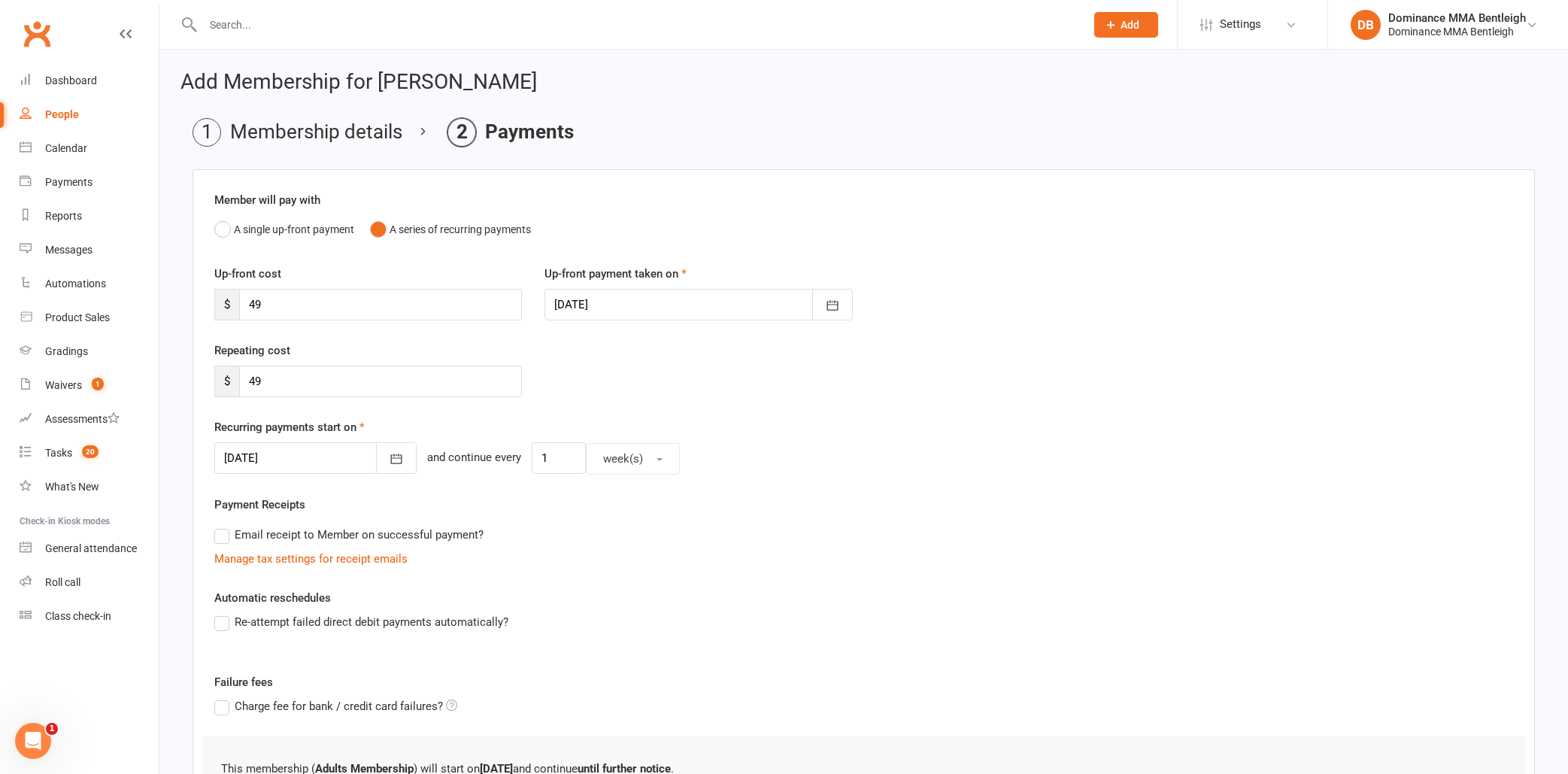
click at [328, 471] on div at bounding box center [315, 458] width 203 height 32
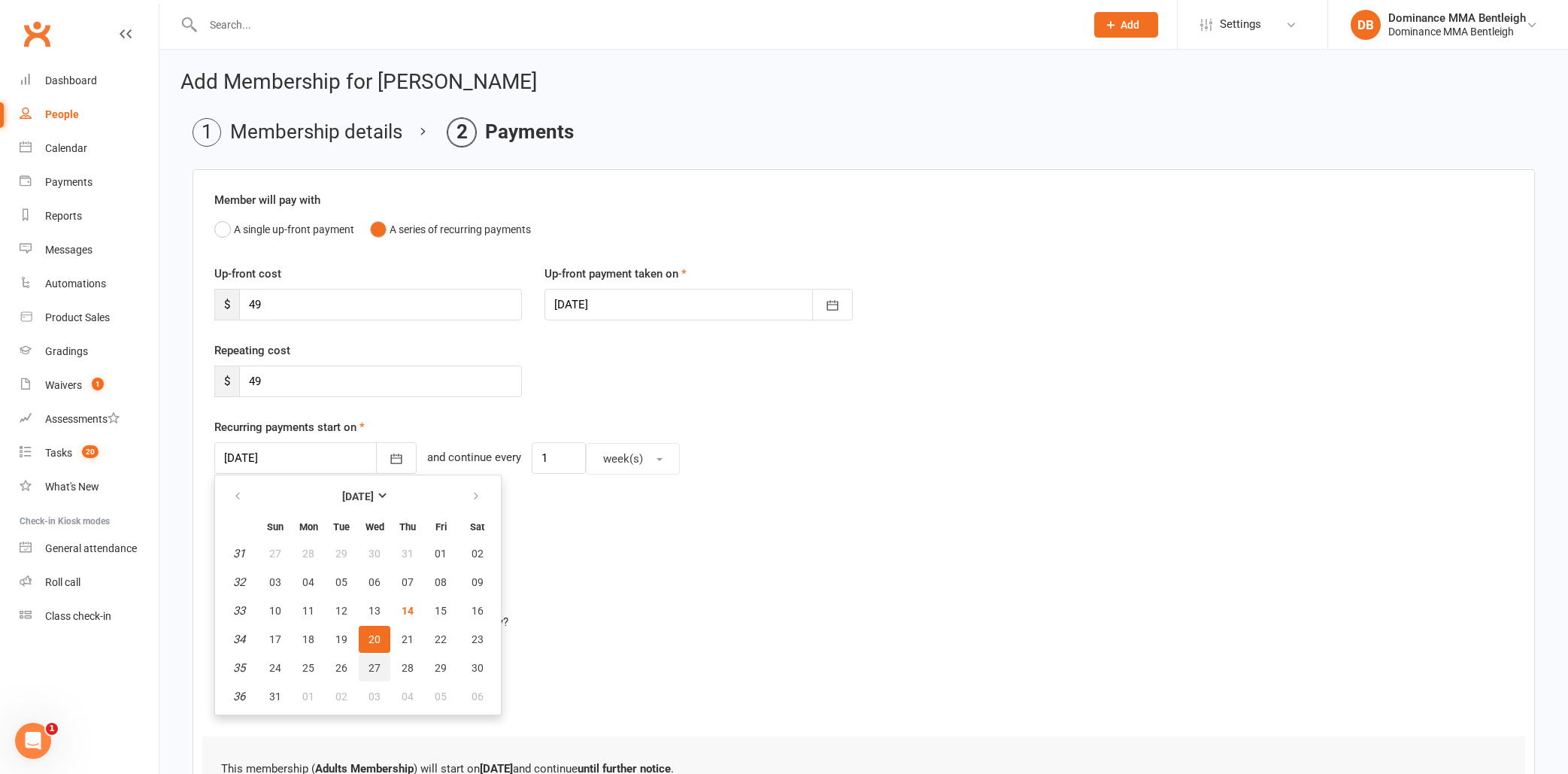
click at [384, 661] on button "27" at bounding box center [374, 668] width 32 height 27
type input "27 Aug 2025"
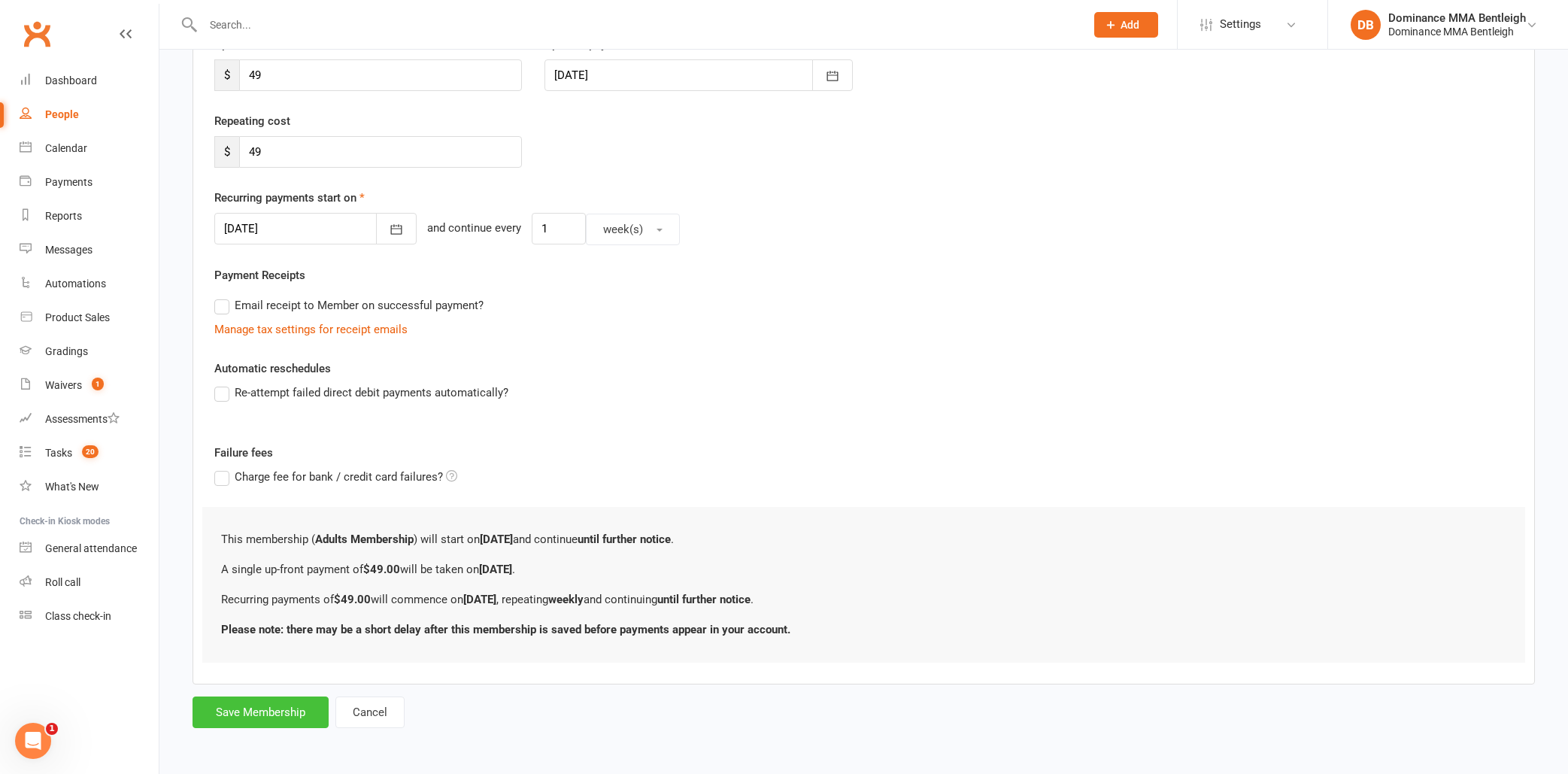
scroll to position [242, 0]
click at [262, 697] on button "Save Membership" at bounding box center [260, 712] width 136 height 32
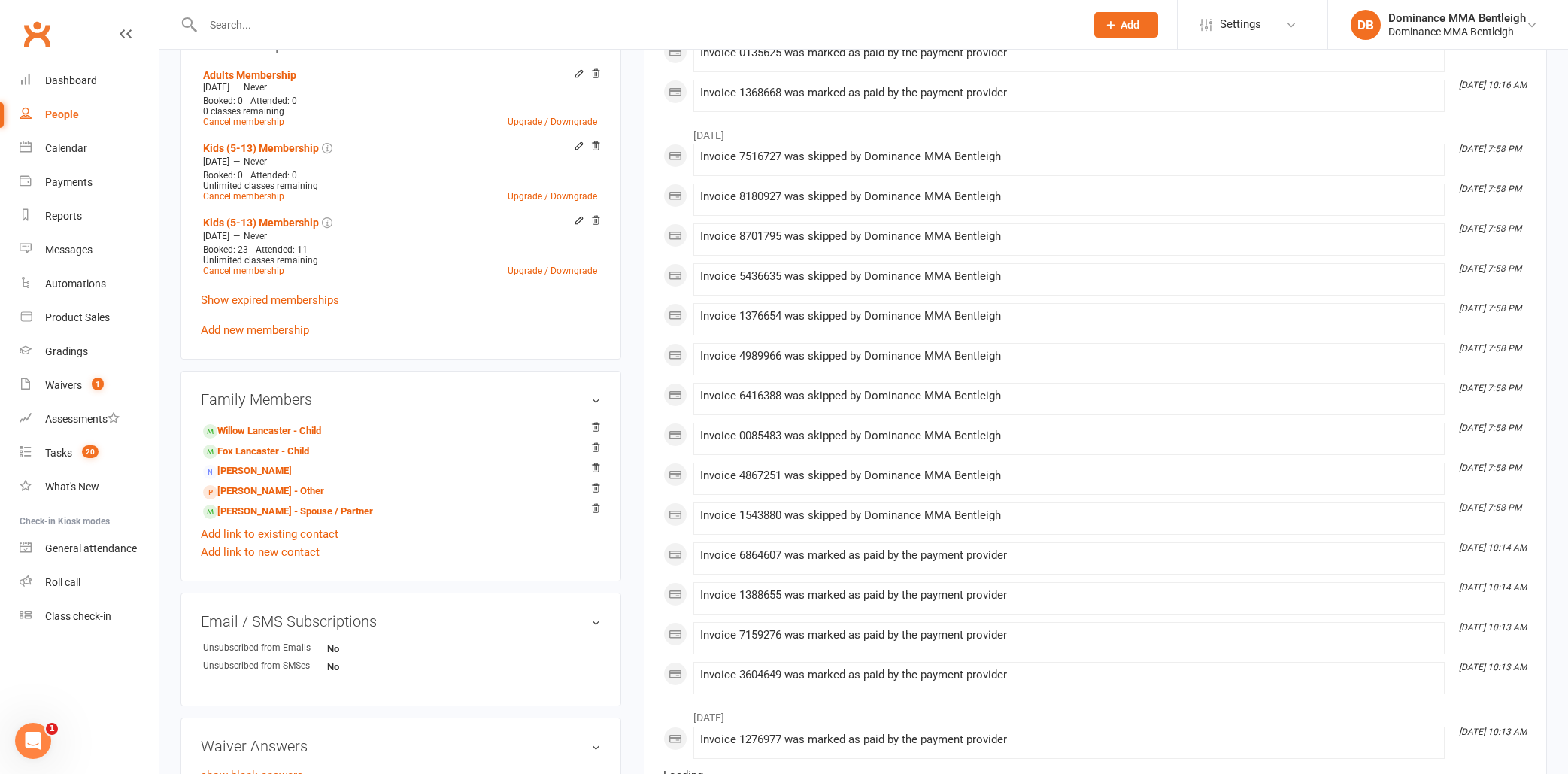
scroll to position [630, 0]
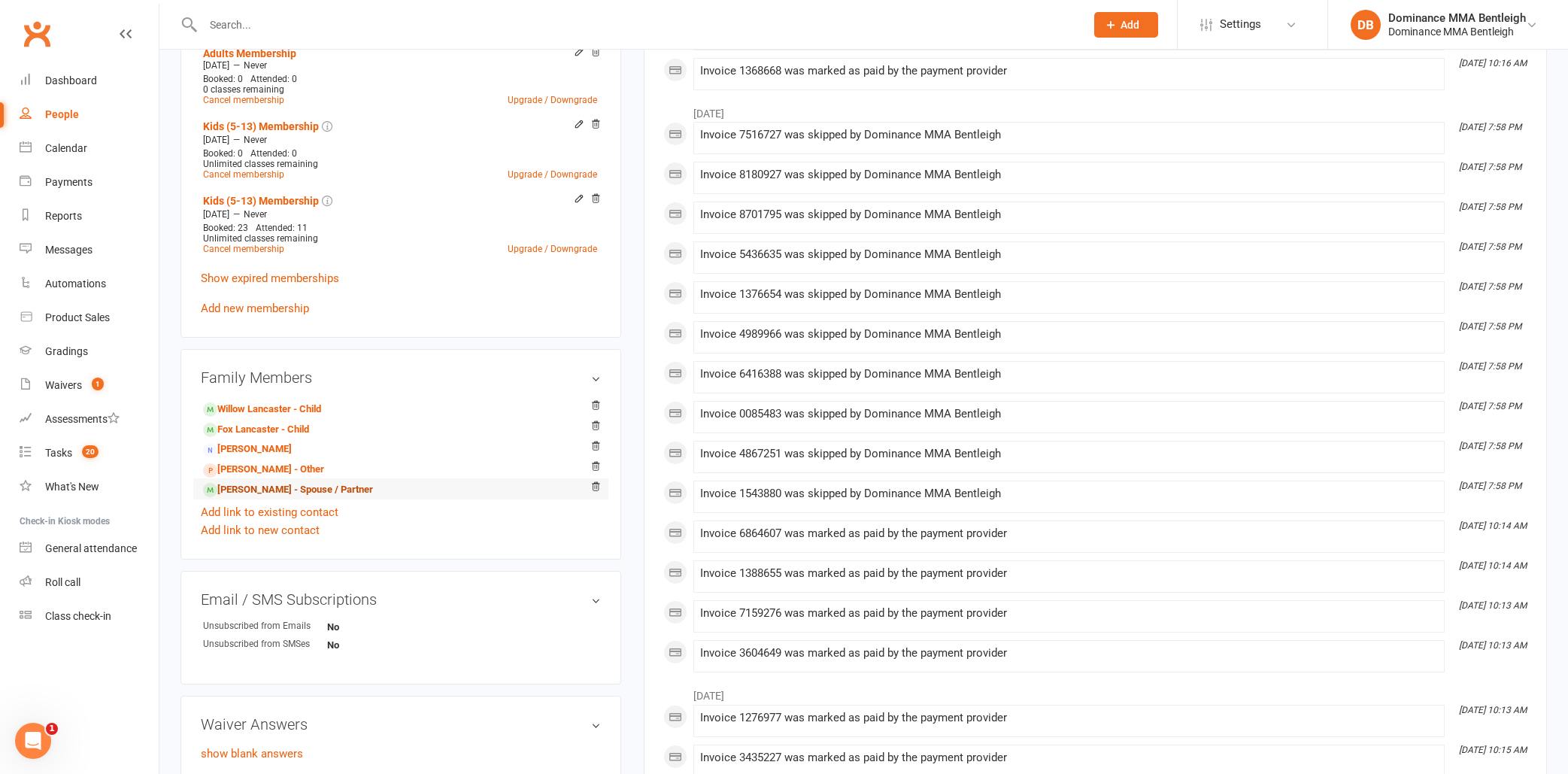
click at [283, 491] on link "Sara Lancaster - Spouse / Partner" at bounding box center [288, 490] width 170 height 16
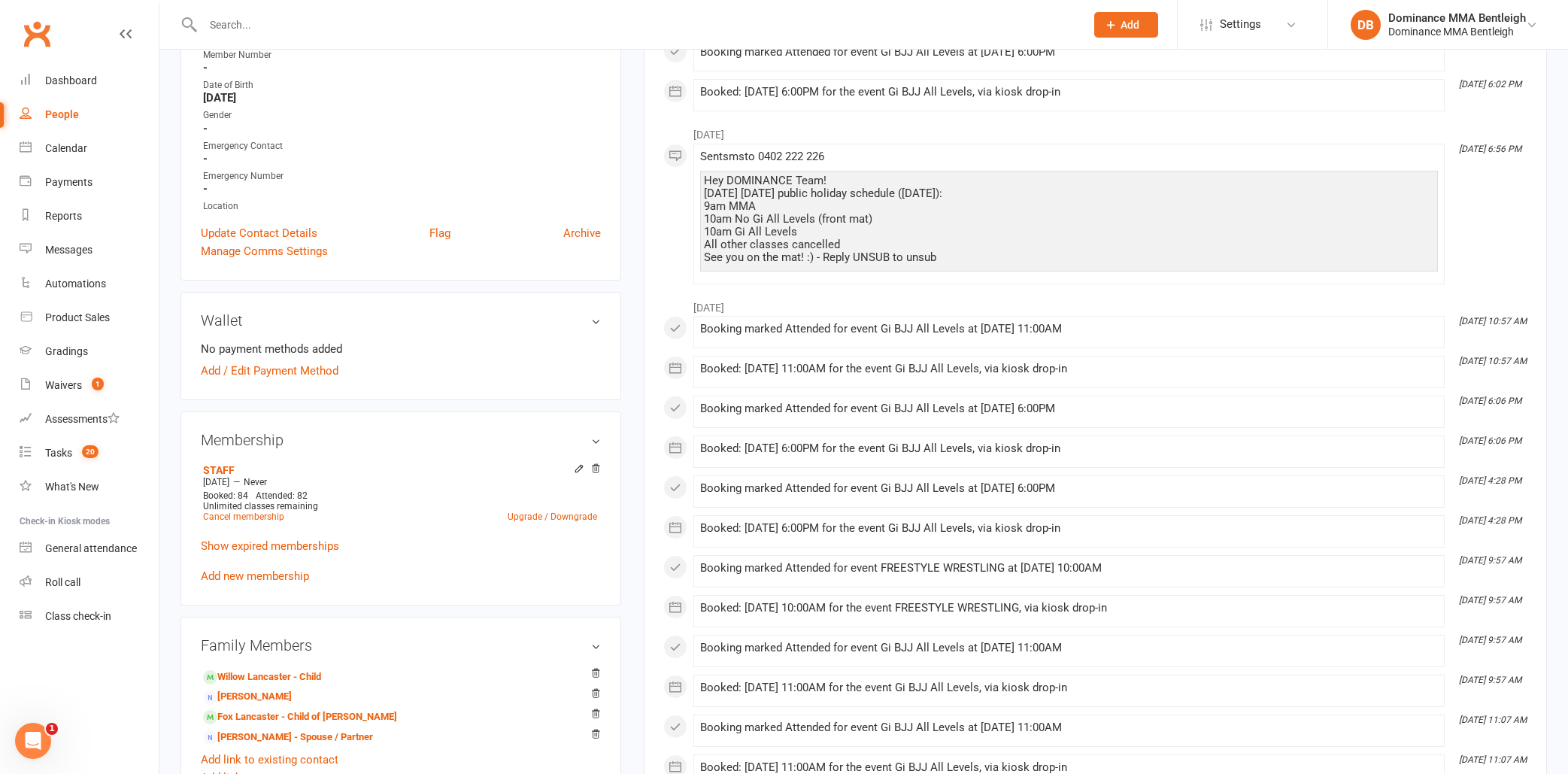
scroll to position [371, 0]
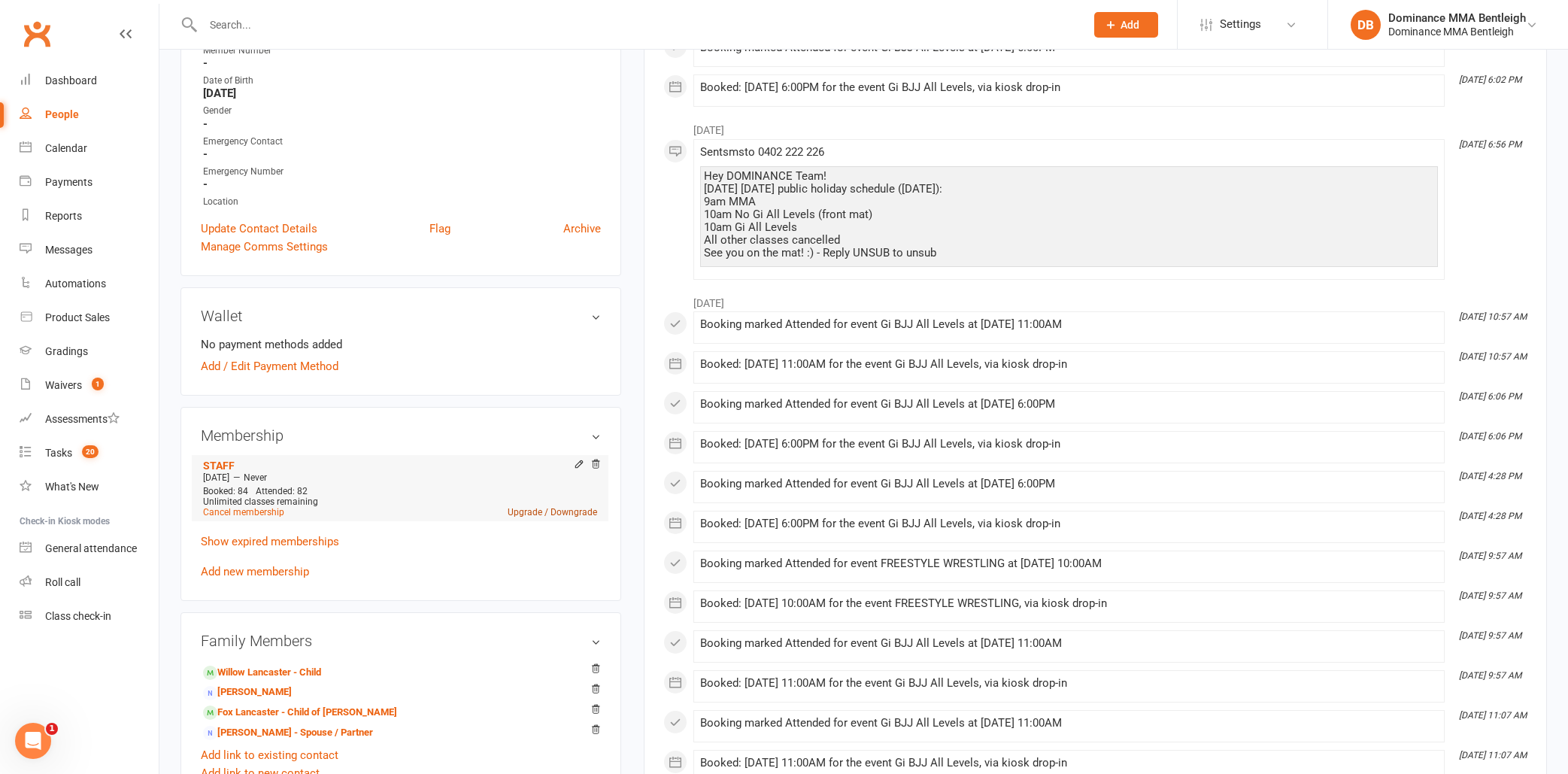
click at [533, 512] on link "Upgrade / Downgrade" at bounding box center [553, 512] width 90 height 10
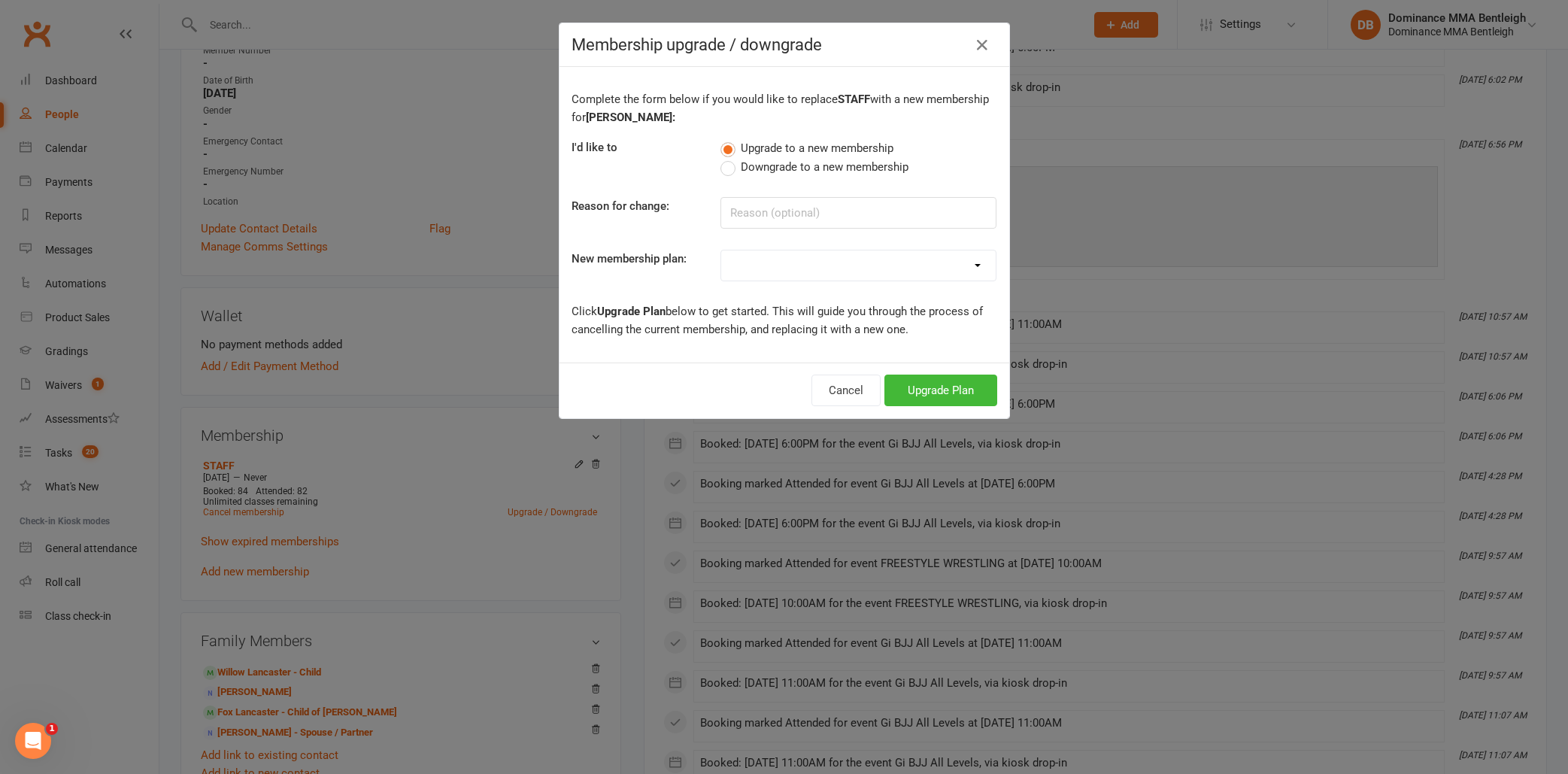
select select "1"
click at [924, 389] on button "Upgrade Plan" at bounding box center [941, 390] width 113 height 32
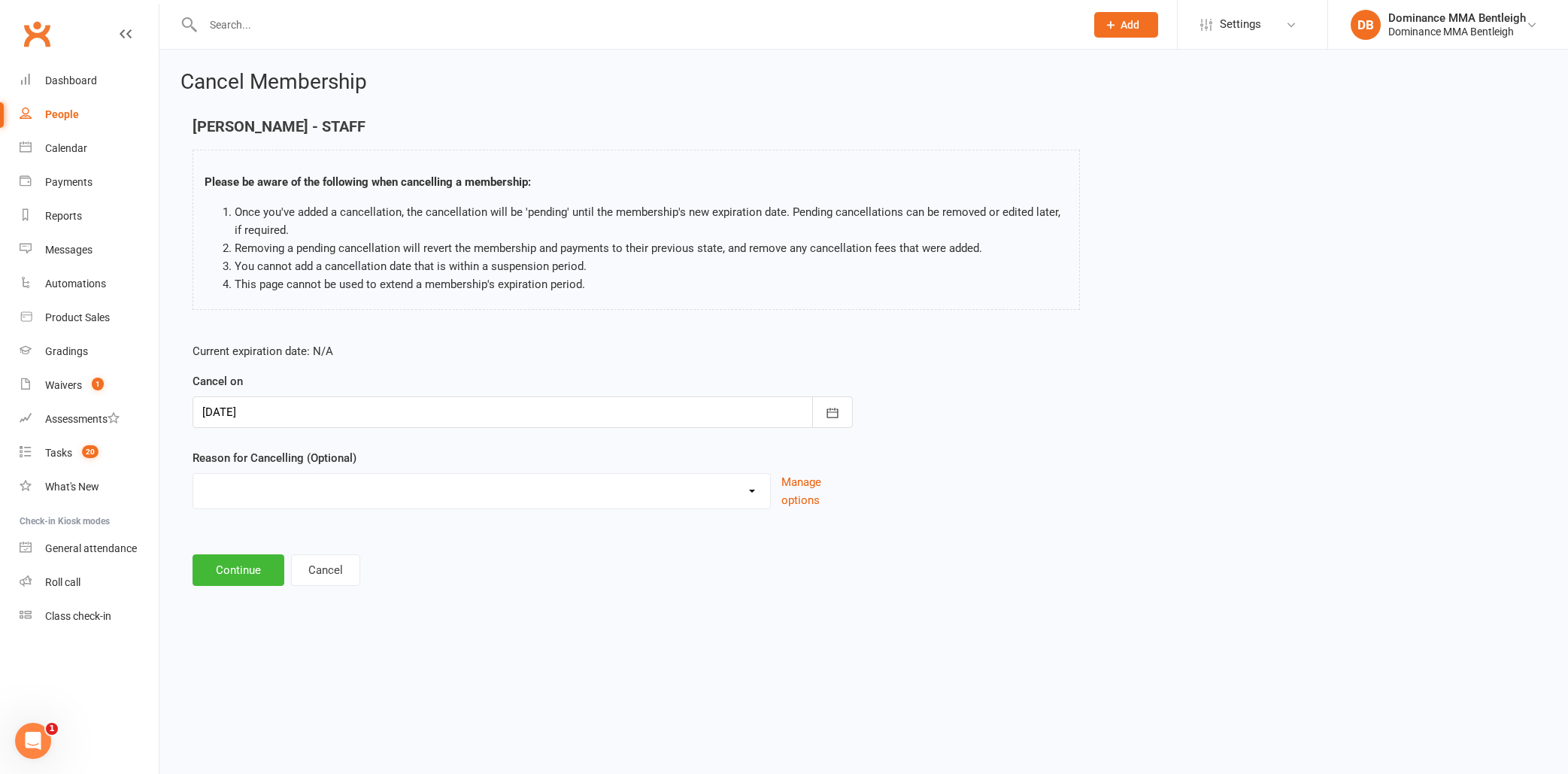
click at [281, 459] on label "Reason for Cancelling (Optional)" at bounding box center [274, 457] width 164 height 18
select select "2"
click at [259, 555] on input at bounding box center [523, 570] width 661 height 32
type input "no longer staff"
click at [238, 650] on button "Continue" at bounding box center [238, 647] width 91 height 32
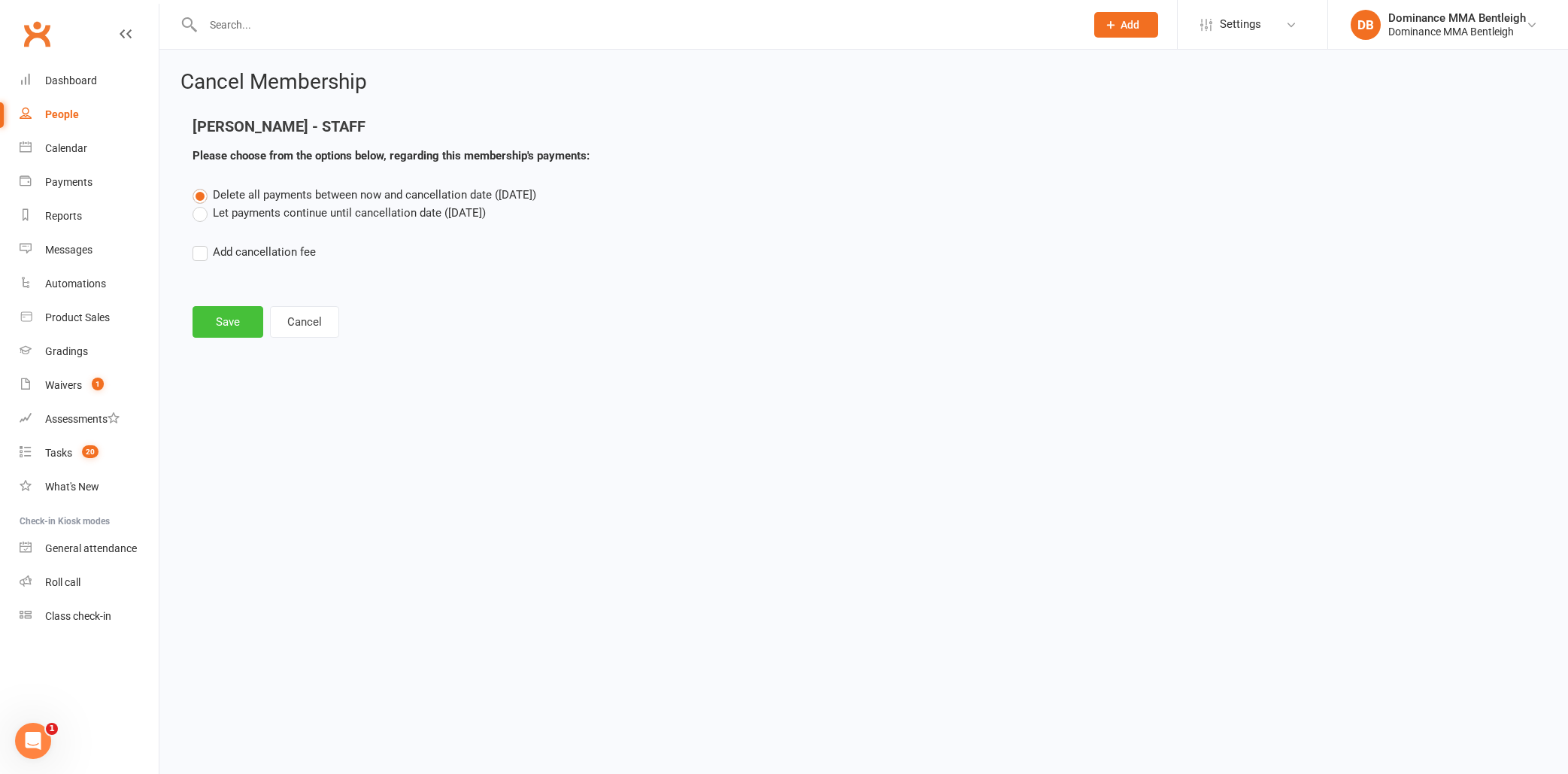
click at [231, 317] on button "Save" at bounding box center [228, 322] width 71 height 32
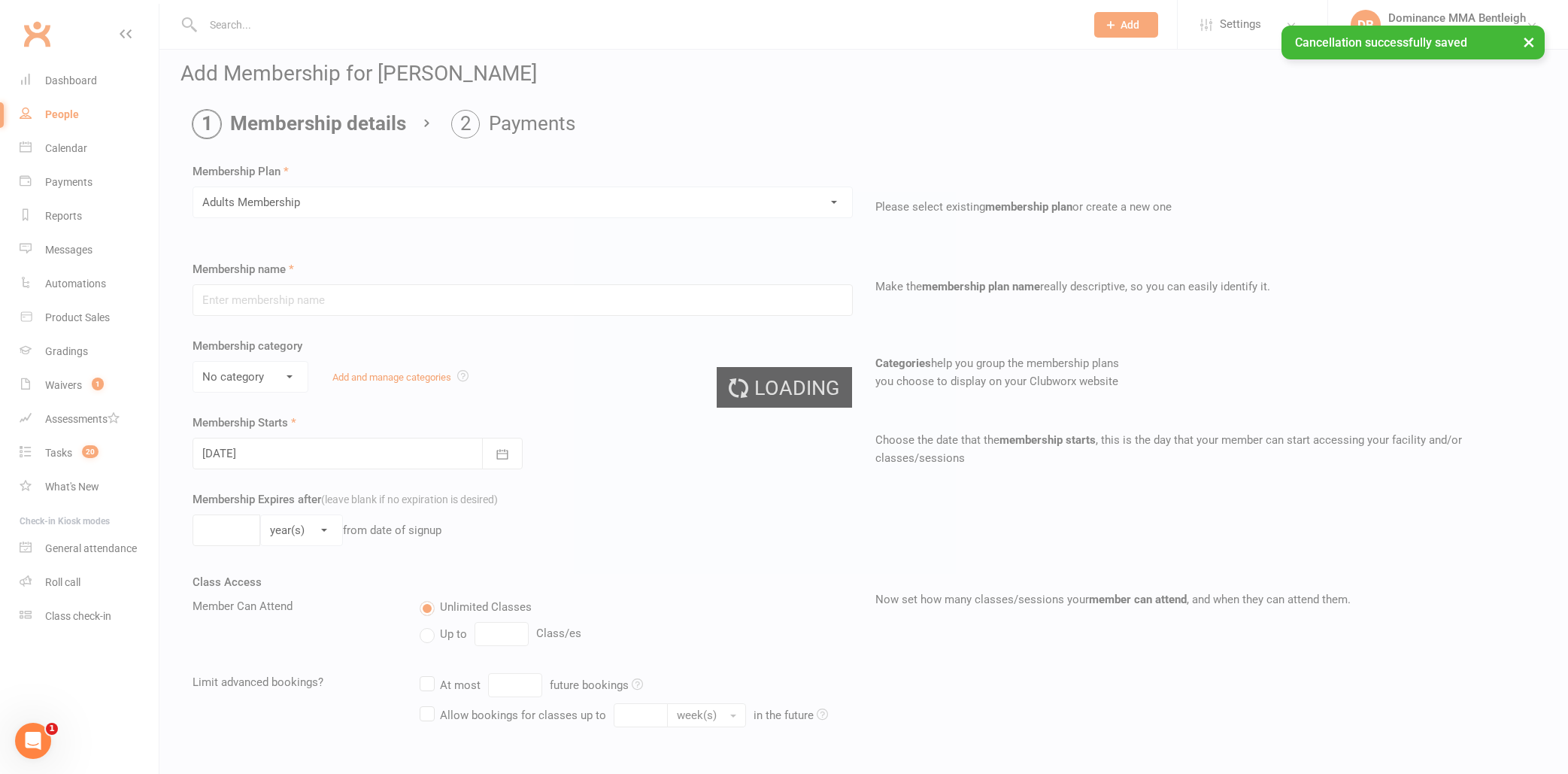
type input "Adults Membership"
select select "0"
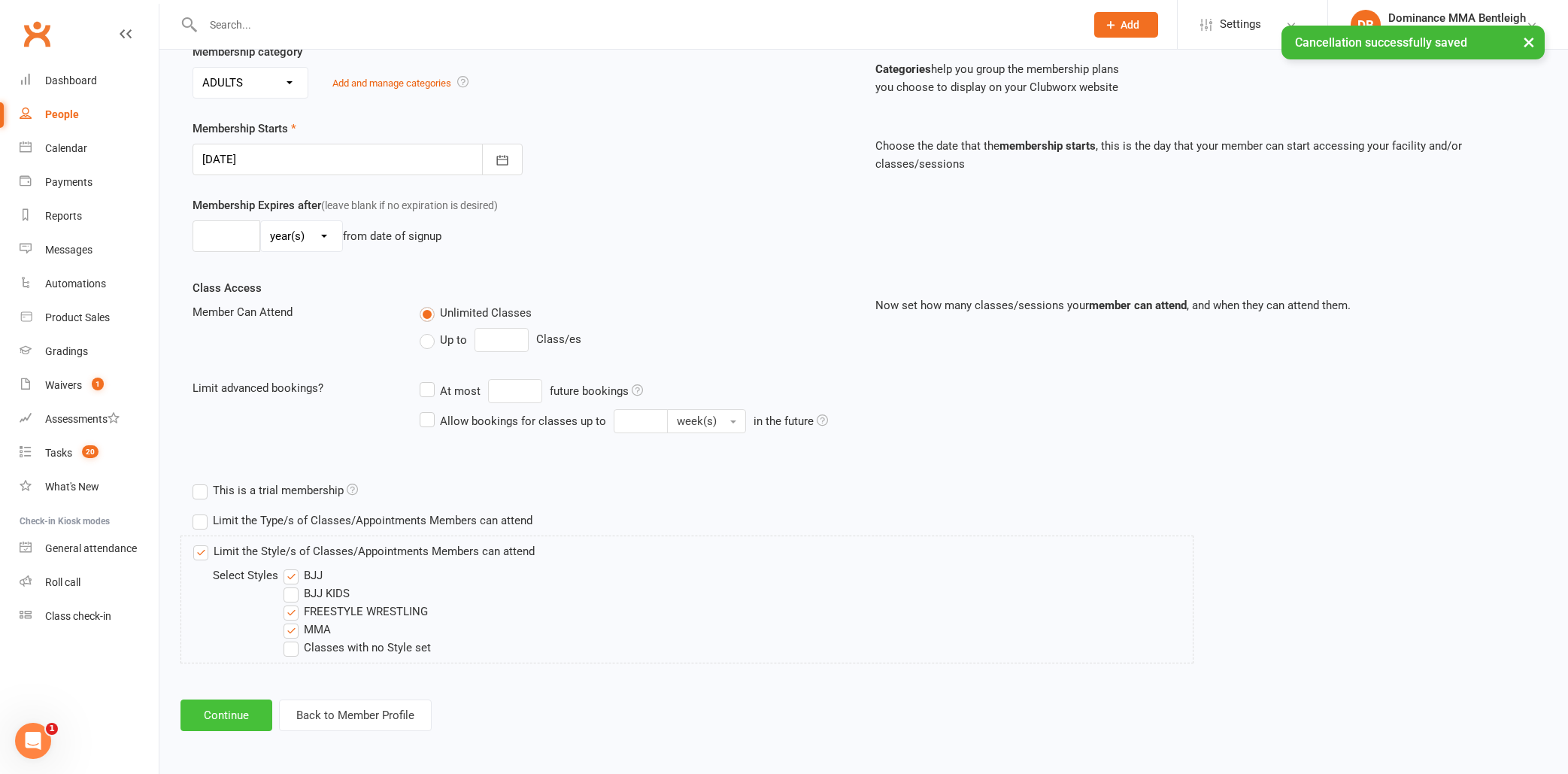
scroll to position [315, 0]
click at [198, 711] on button "Continue" at bounding box center [226, 715] width 91 height 32
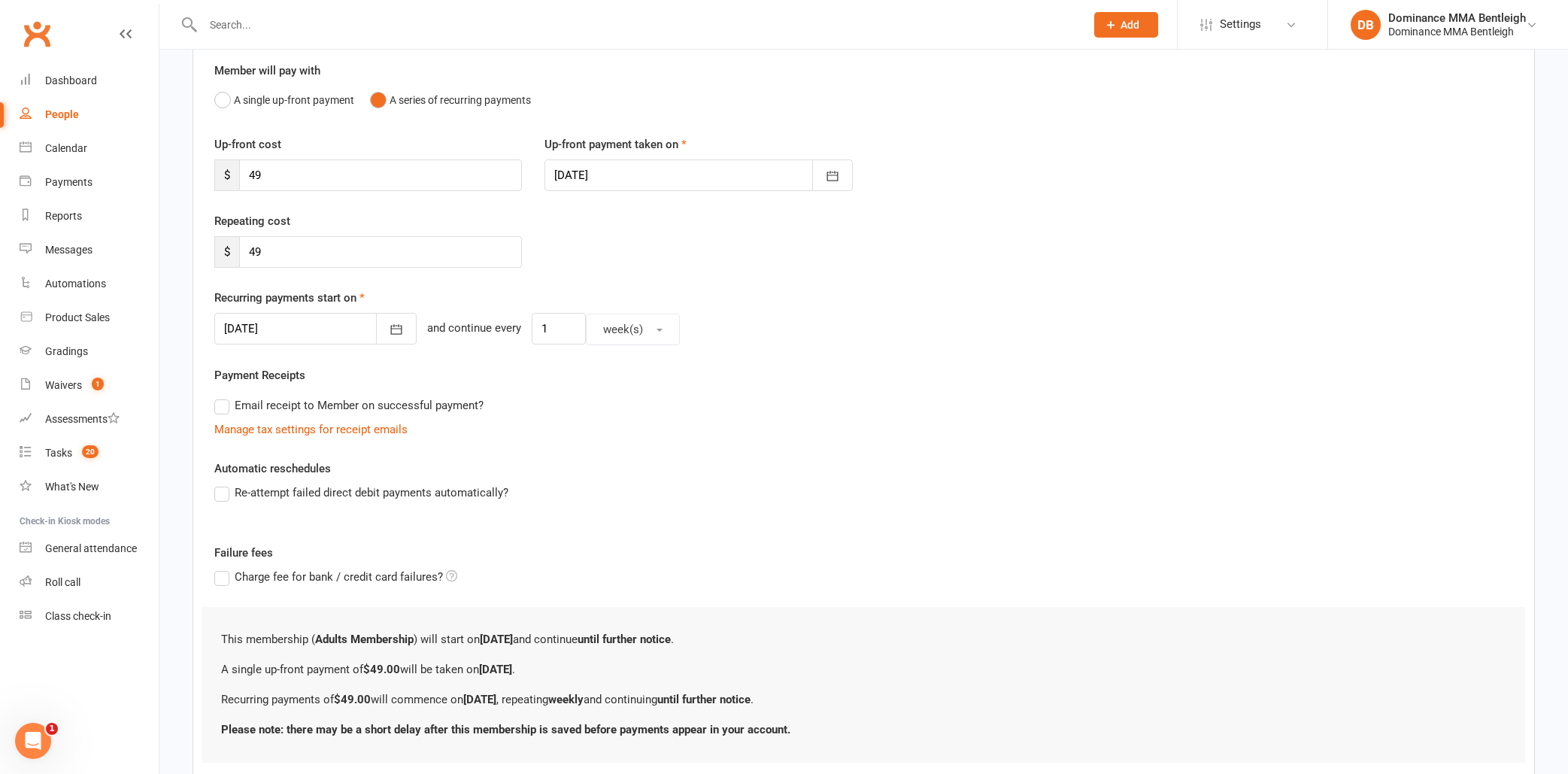
scroll to position [145, 0]
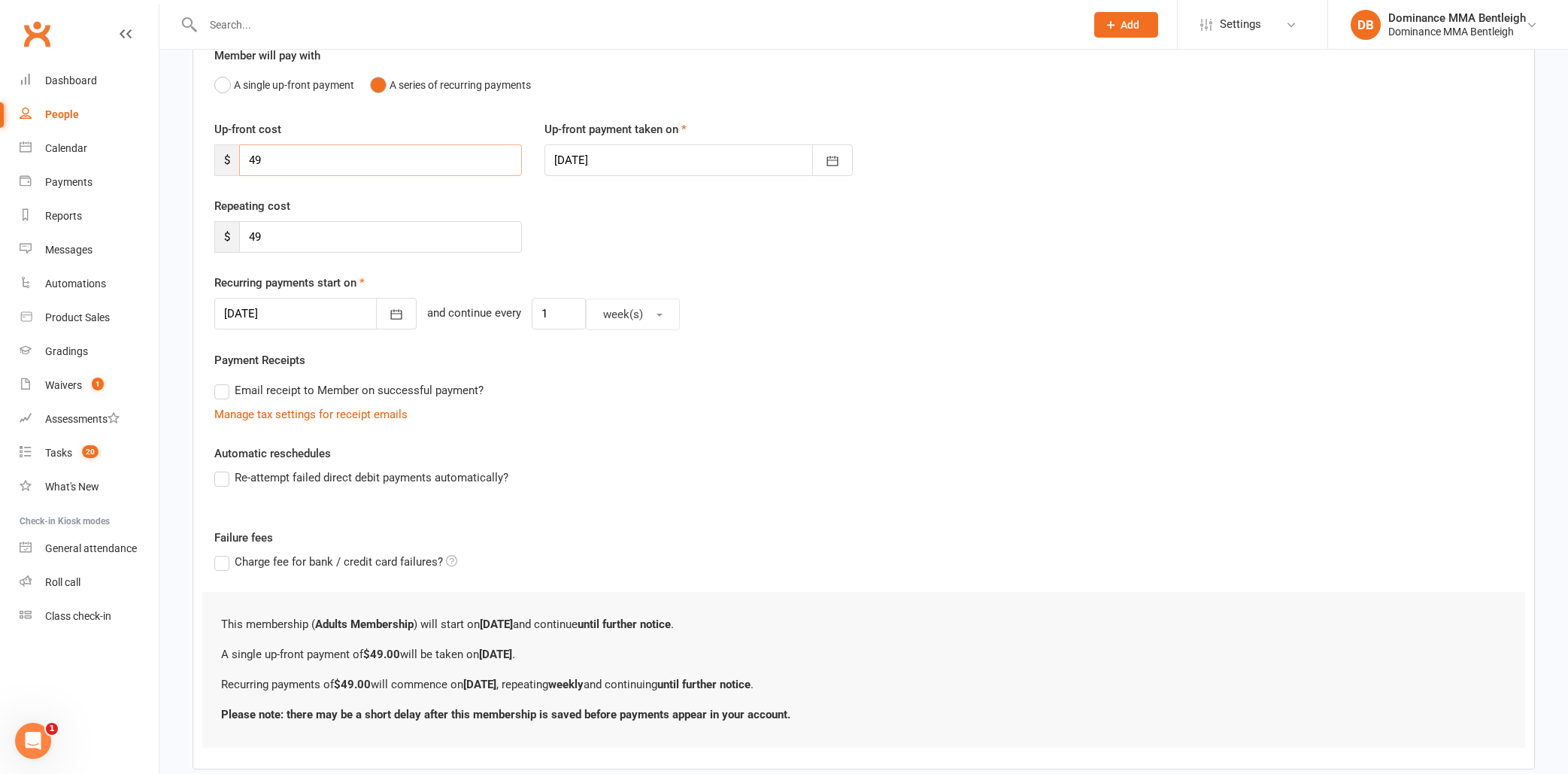
click at [283, 157] on input "49" at bounding box center [380, 161] width 283 height 32
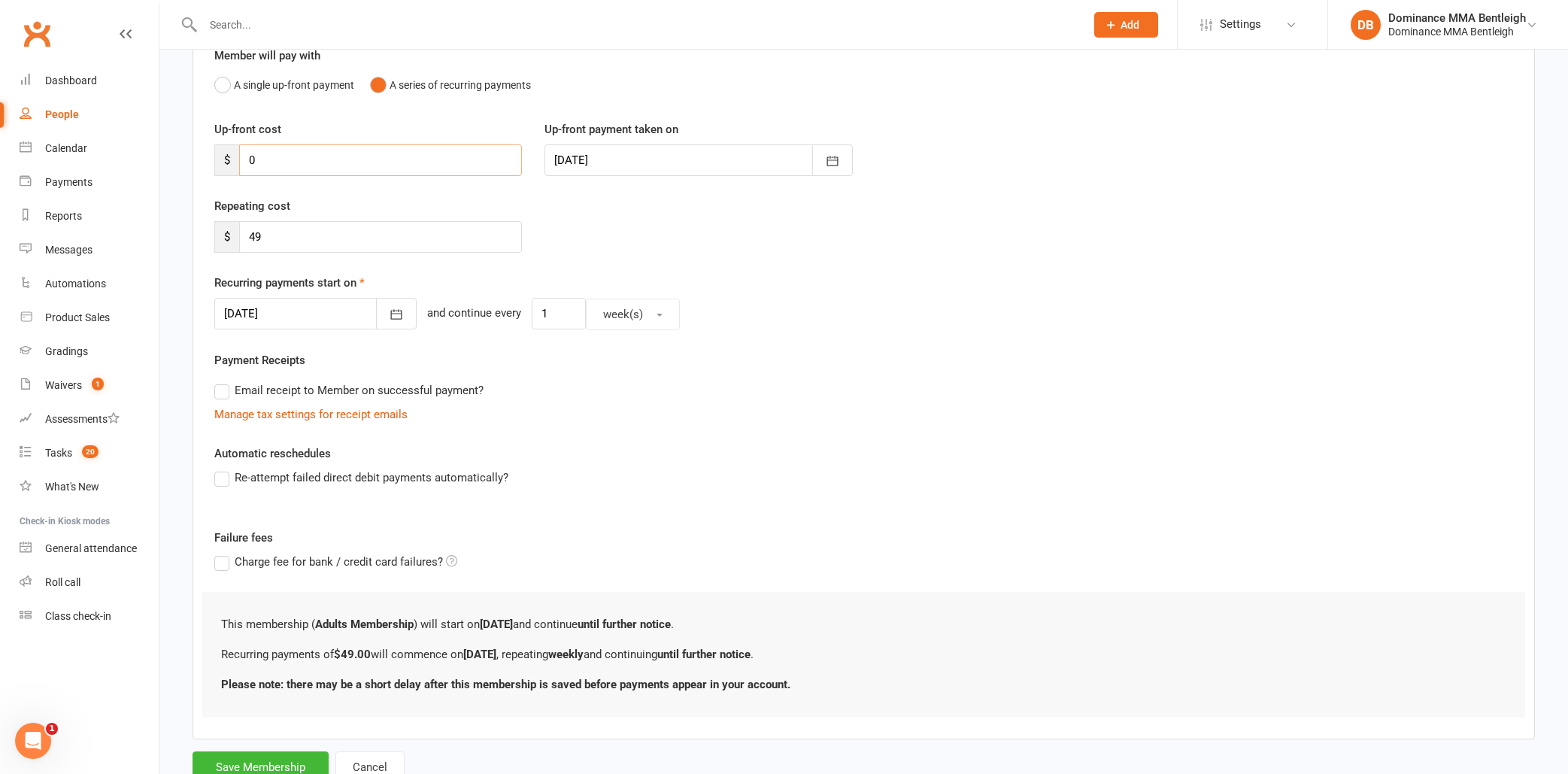
type input "0"
click at [283, 215] on div "Repeating cost $ 49" at bounding box center [369, 225] width 330 height 56
click at [285, 224] on div "Repeating cost $ 49" at bounding box center [369, 225] width 330 height 56
click at [287, 236] on input "49" at bounding box center [380, 237] width 283 height 32
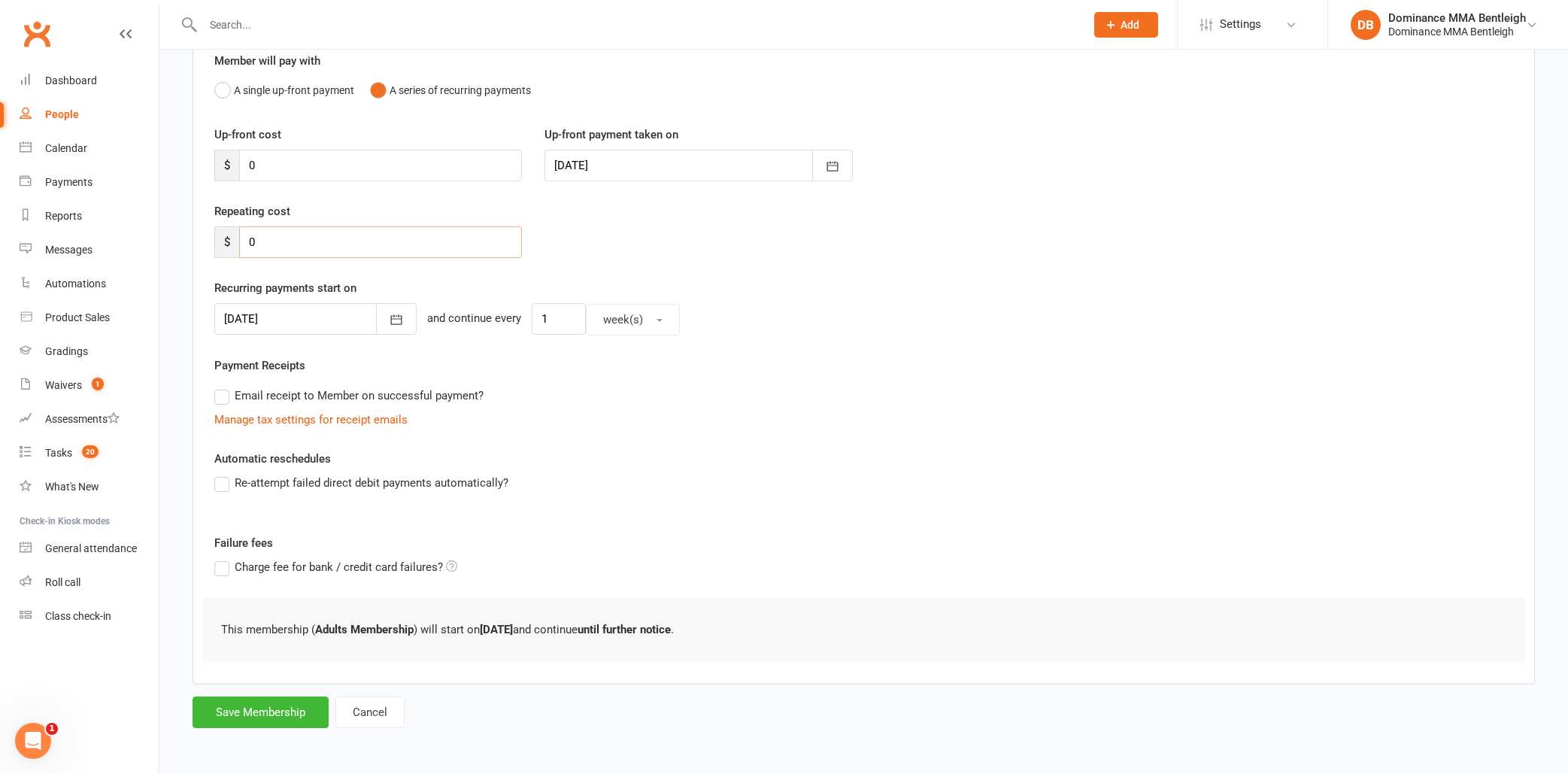
type input "0"
click at [312, 181] on div "Up-front cost $ 0 Up-front payment taken on 14 Aug 2025 August 2025 Sun Mon Tue…" at bounding box center [864, 164] width 1322 height 77
click at [279, 697] on button "Save Membership" at bounding box center [260, 712] width 136 height 32
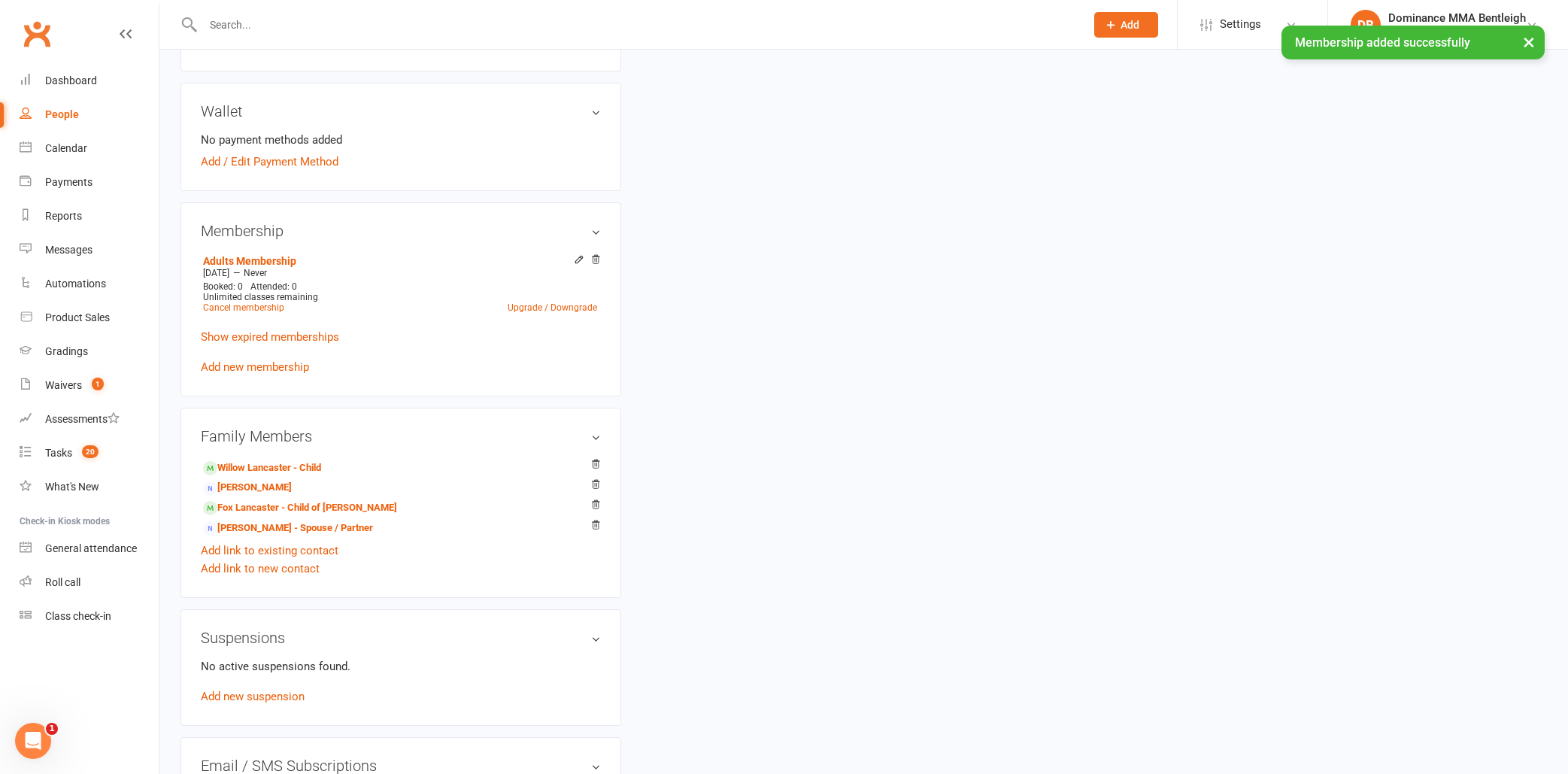
scroll to position [580, 0]
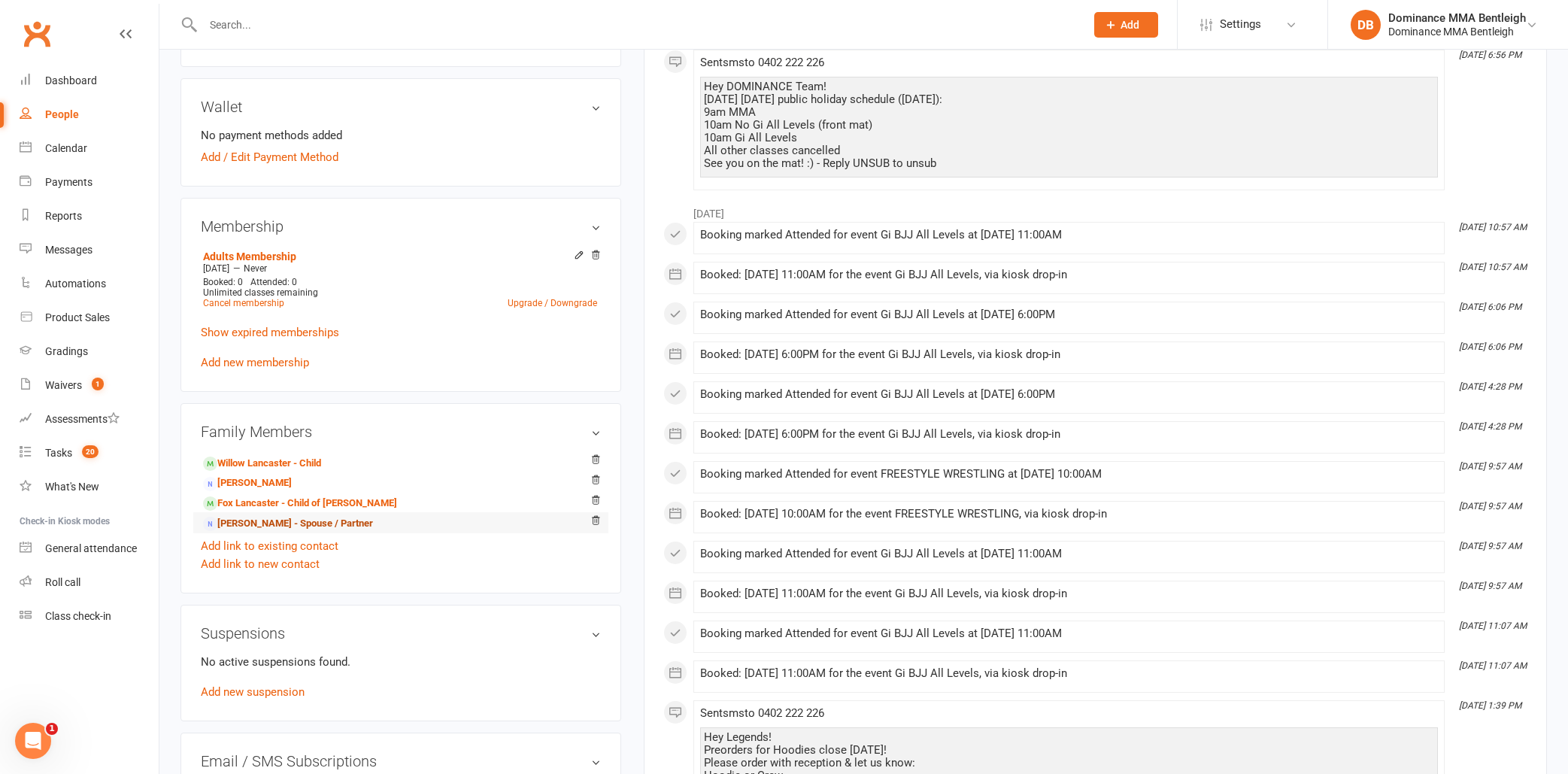
click at [270, 526] on link "William Lancaster - Spouse / Partner" at bounding box center [288, 524] width 170 height 16
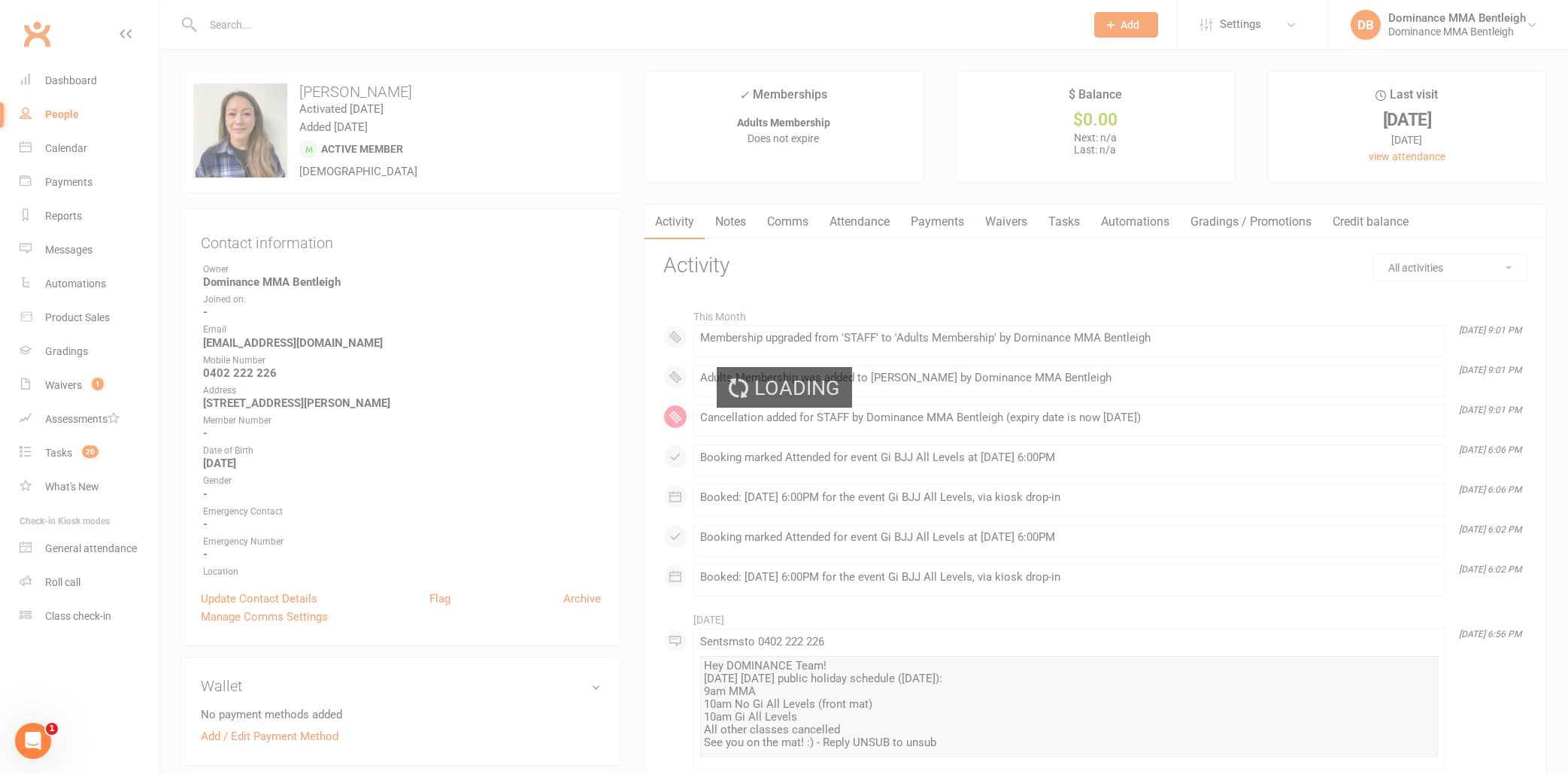
scroll to position [-11, 0]
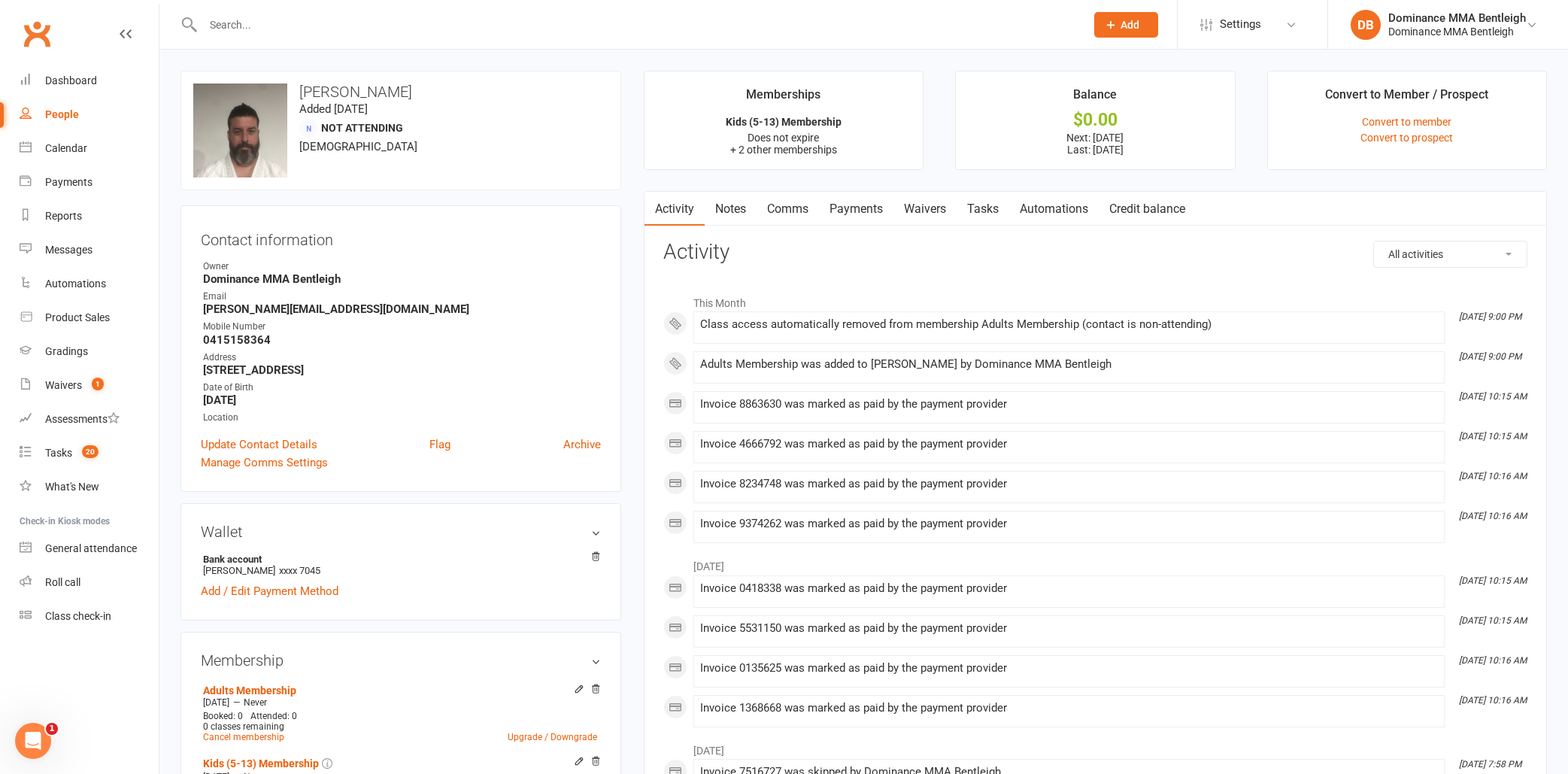
click at [856, 203] on link "Payments" at bounding box center [857, 209] width 75 height 35
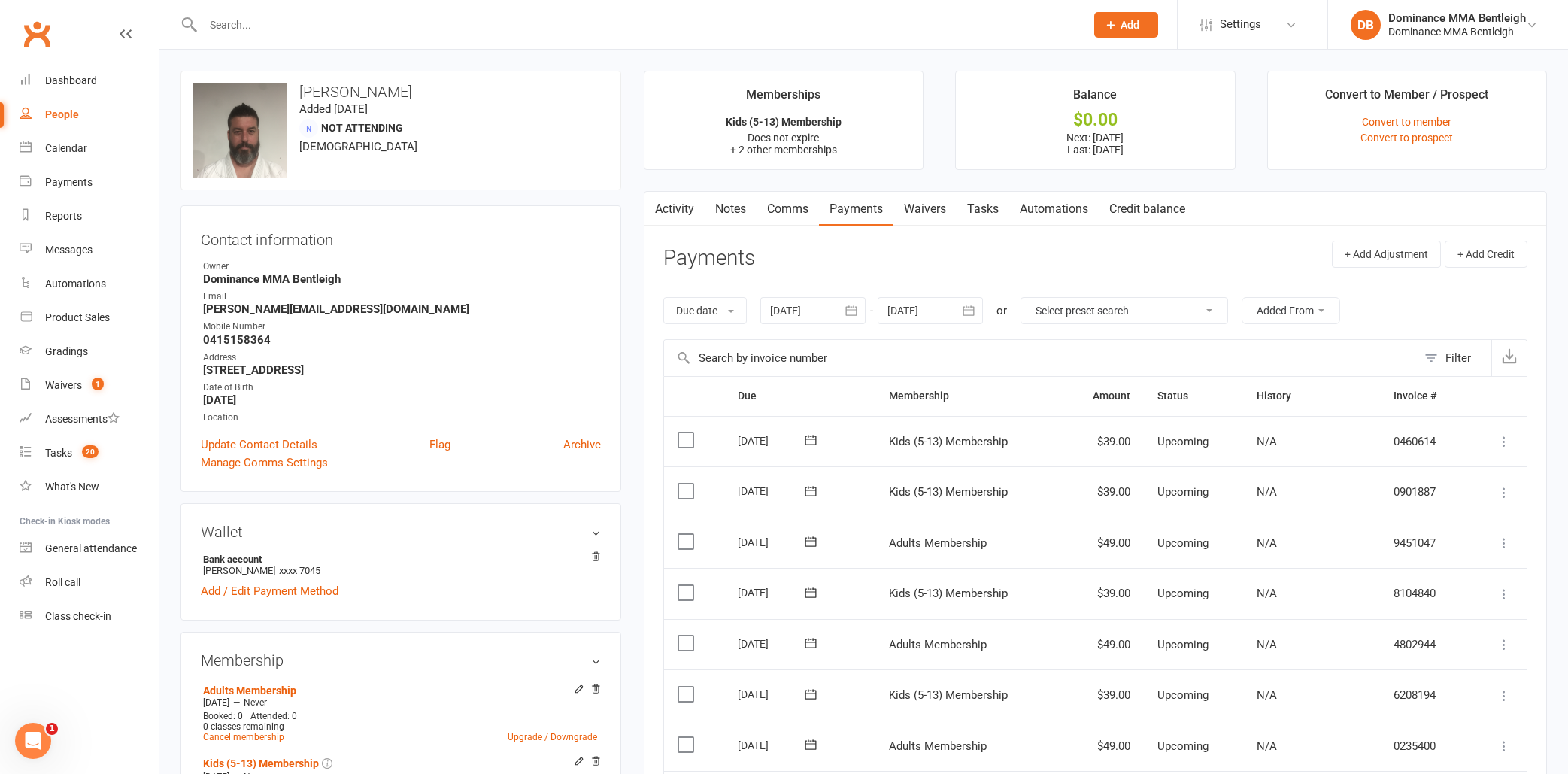
click at [802, 313] on div at bounding box center [813, 310] width 105 height 27
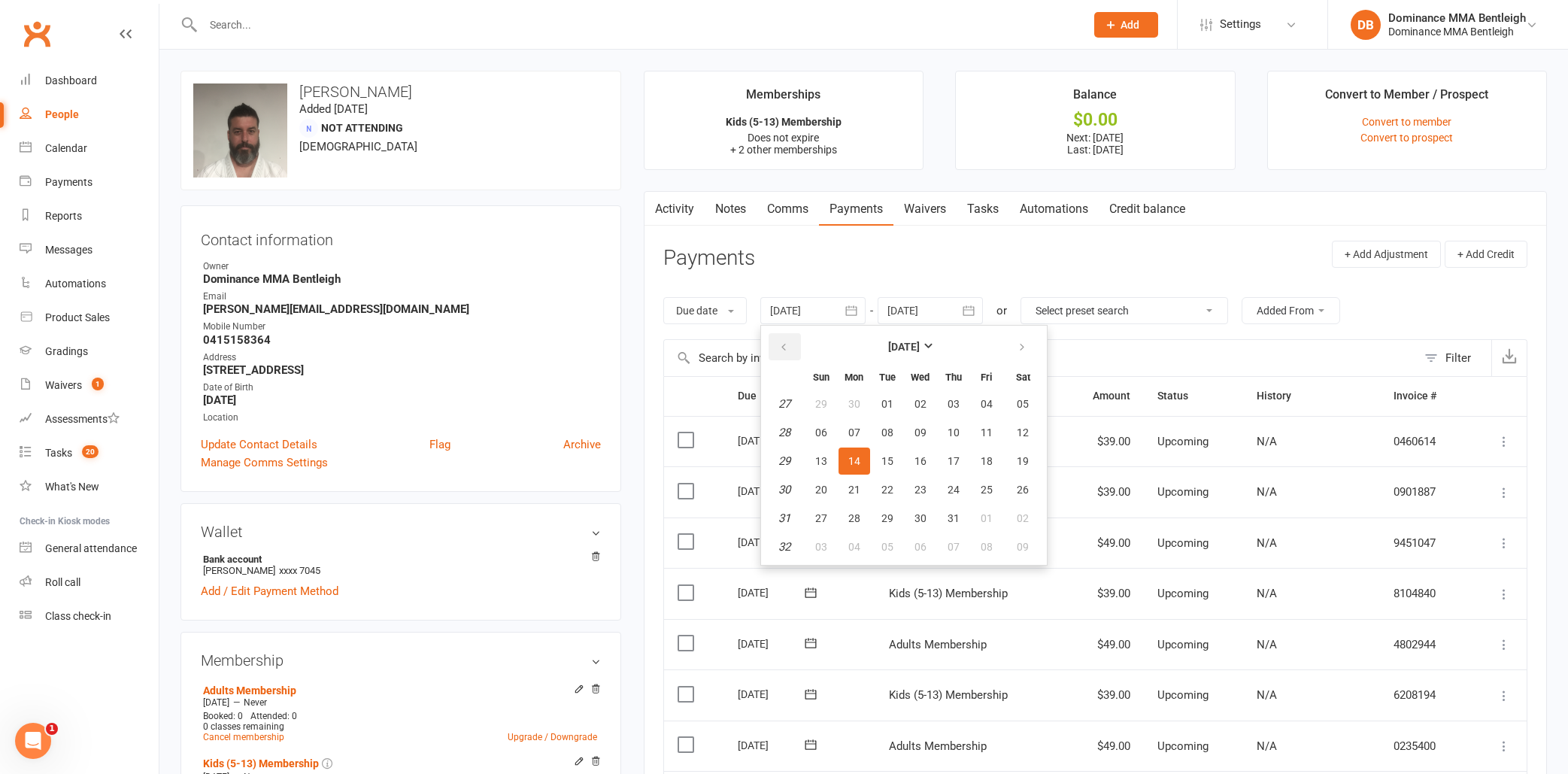
click at [777, 346] on button "button" at bounding box center [785, 346] width 33 height 27
click at [899, 408] on button "03" at bounding box center [888, 403] width 32 height 27
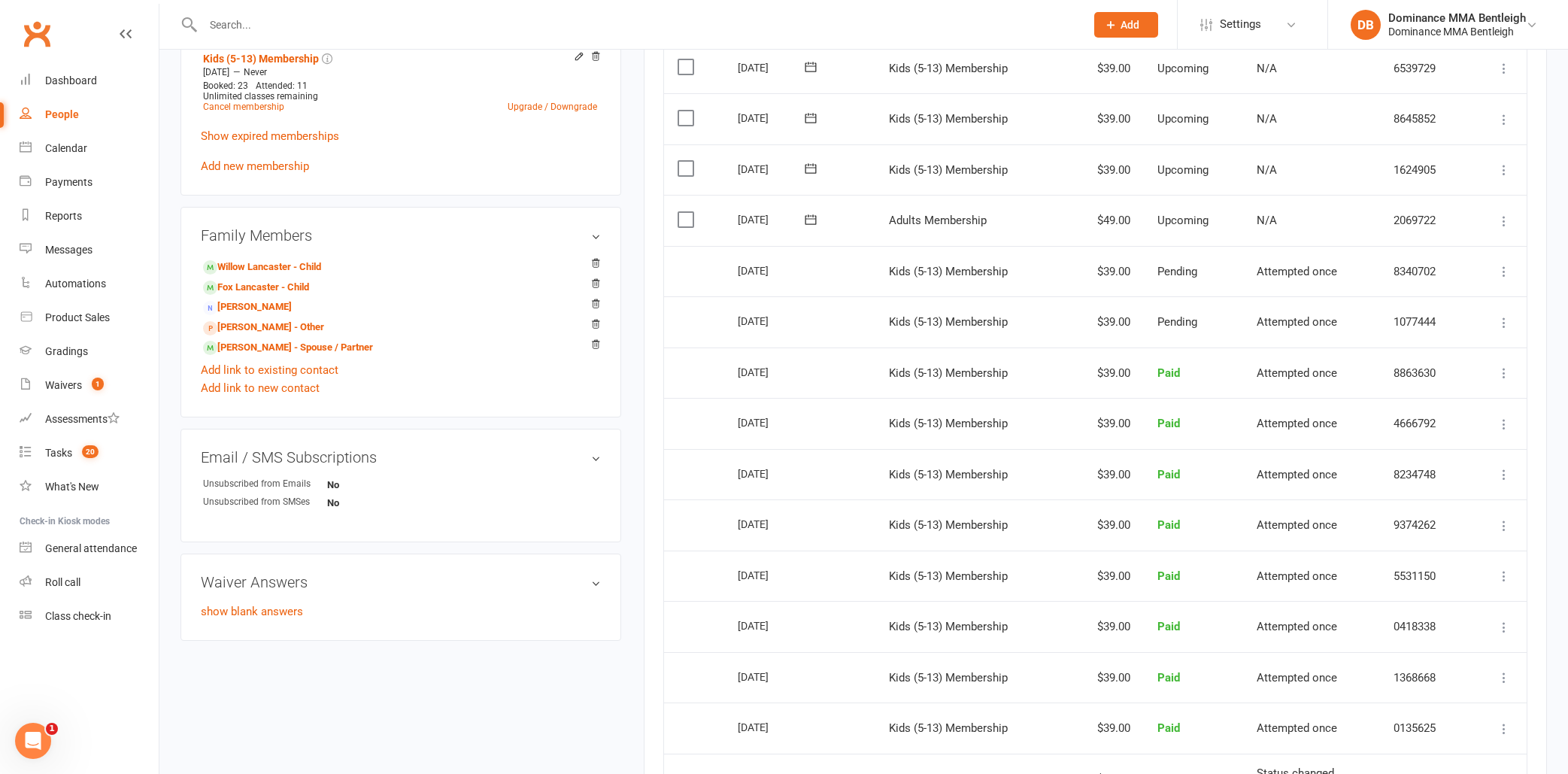
scroll to position [780, 0]
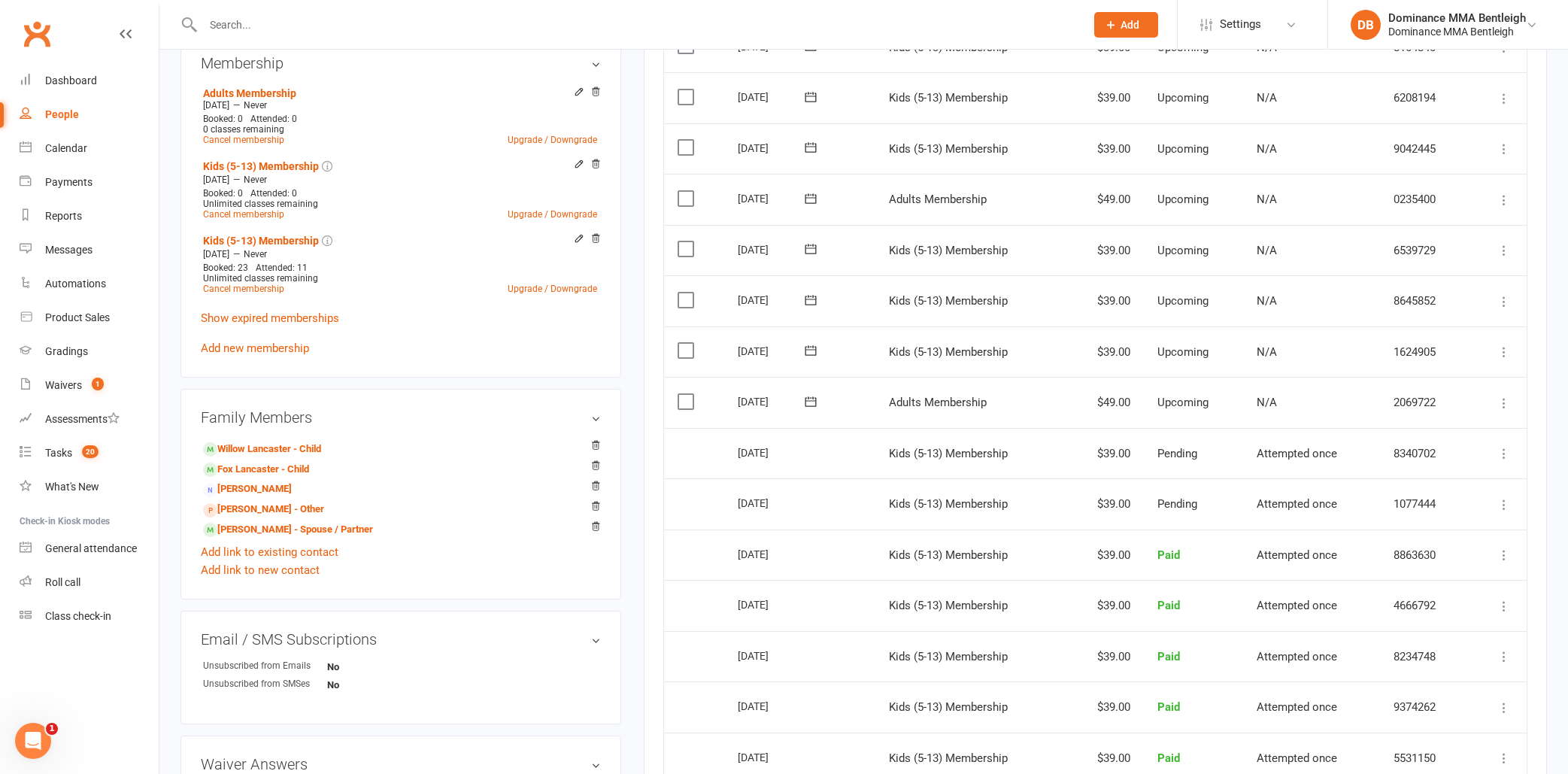
click at [997, 335] on table "Due Contact Membership Amount Status History Invoice # Select this 10 Sep 2025 …" at bounding box center [1096, 457] width 864 height 1358
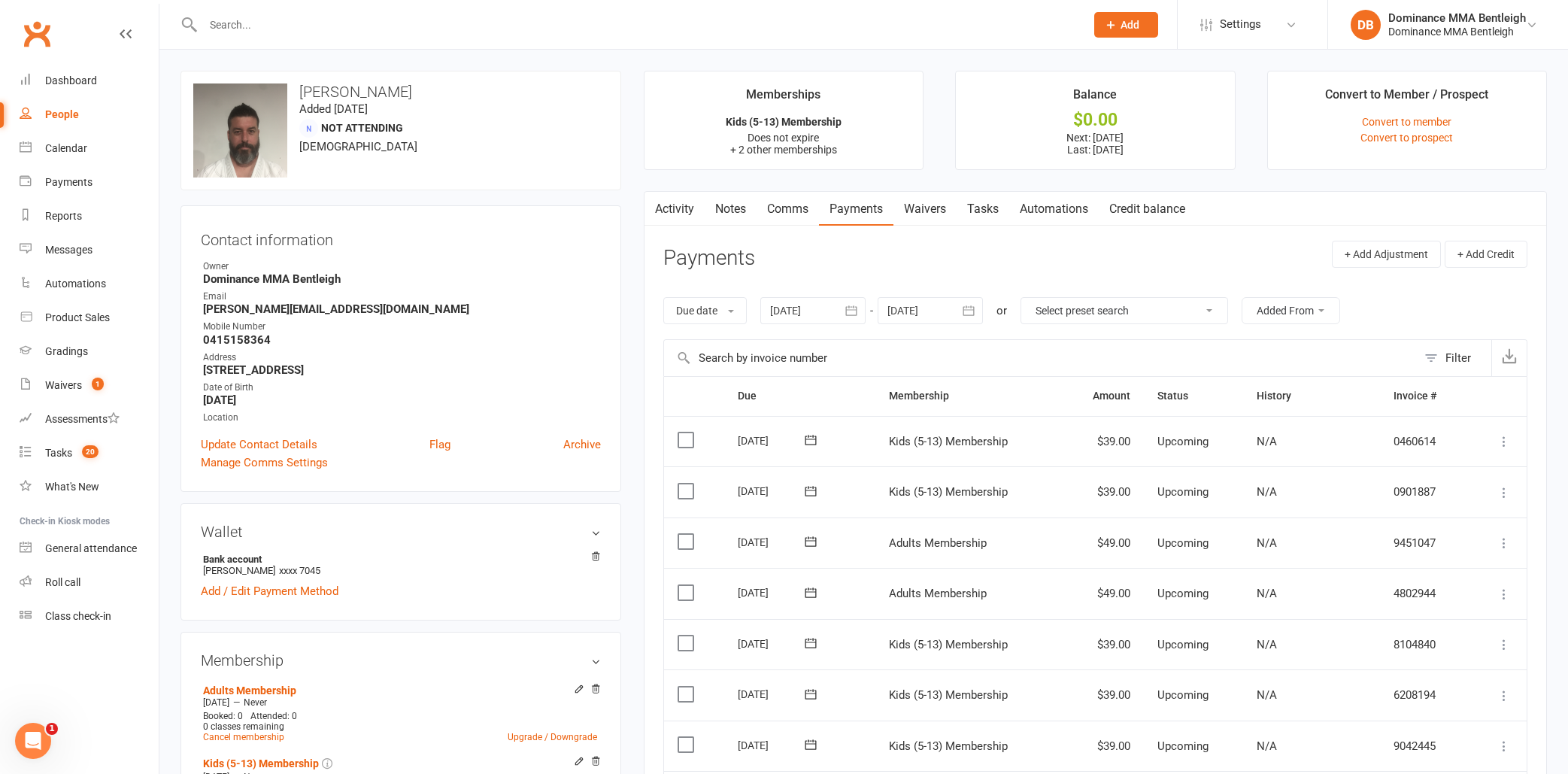
scroll to position [0, 0]
click at [796, 301] on div at bounding box center [813, 310] width 105 height 27
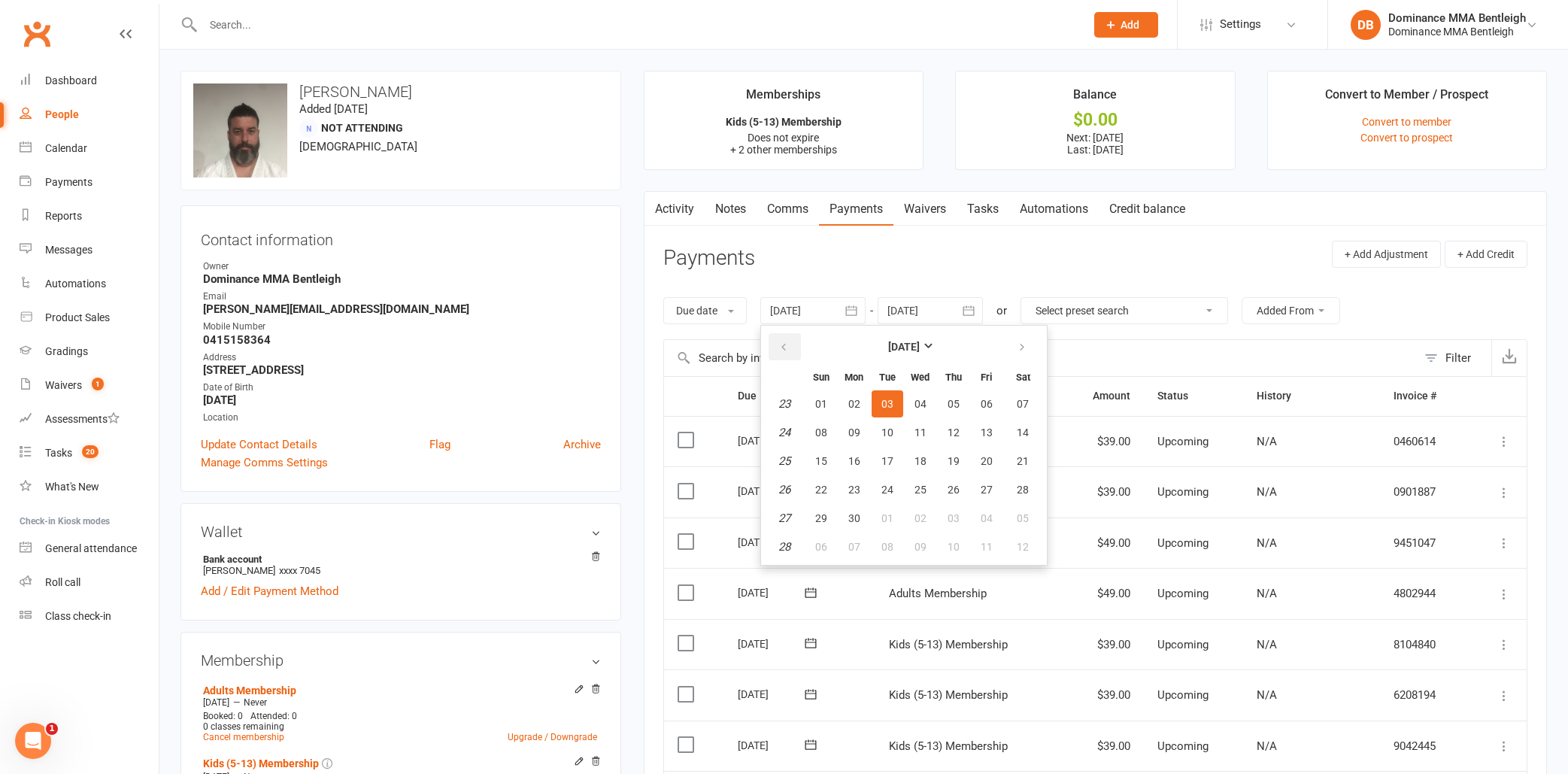
click at [785, 342] on icon "button" at bounding box center [783, 347] width 10 height 12
click at [888, 388] on table "May 2025 Sun Mon Tue Wed Thu Fri Sat 18 27 28 29 30 01 02 03 19 04 05 06 07 08 …" at bounding box center [904, 445] width 280 height 233
click at [889, 398] on span "29" at bounding box center [888, 403] width 12 height 12
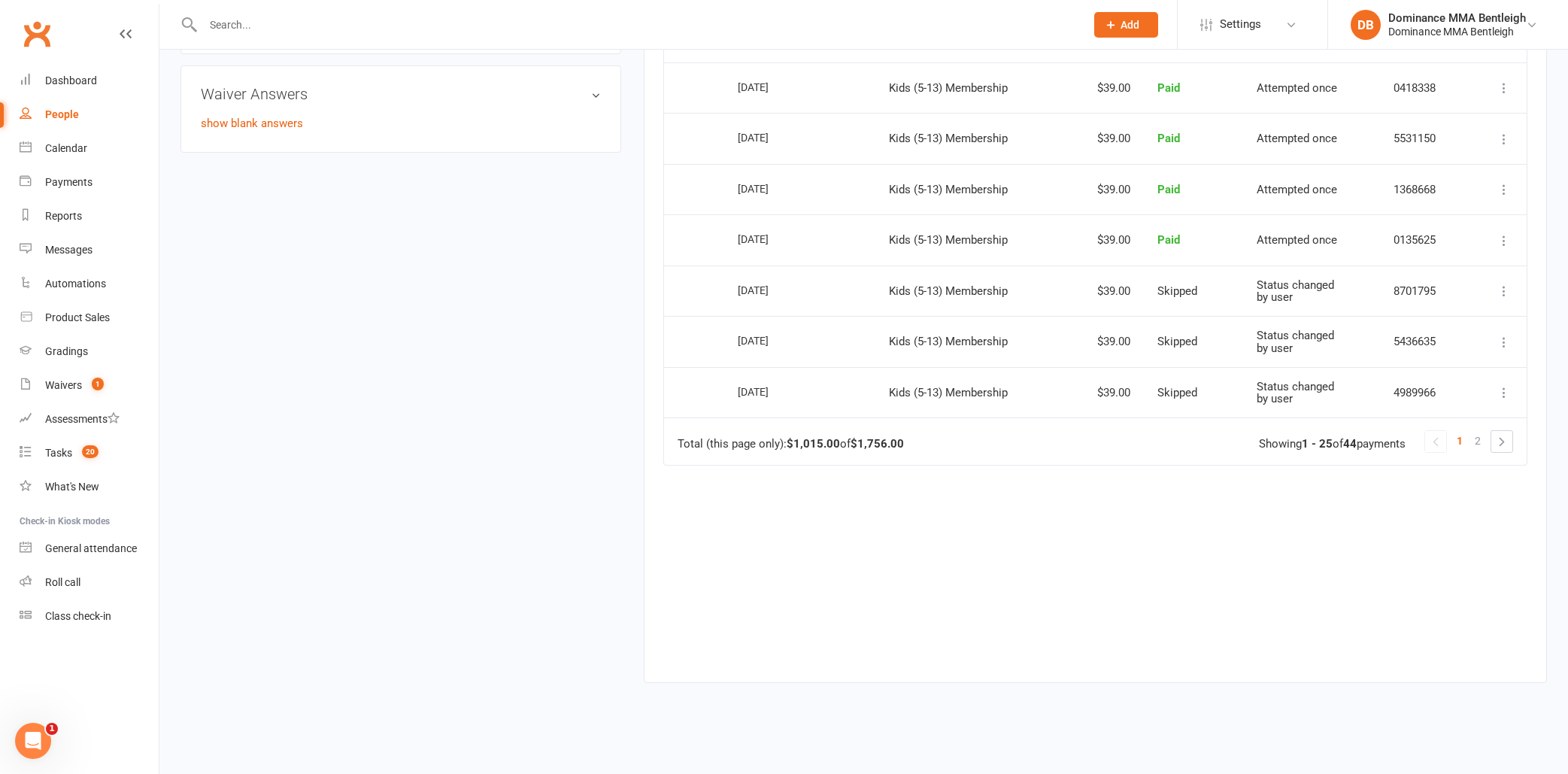
scroll to position [1272, 0]
click at [1474, 429] on link "2" at bounding box center [1477, 437] width 18 height 21
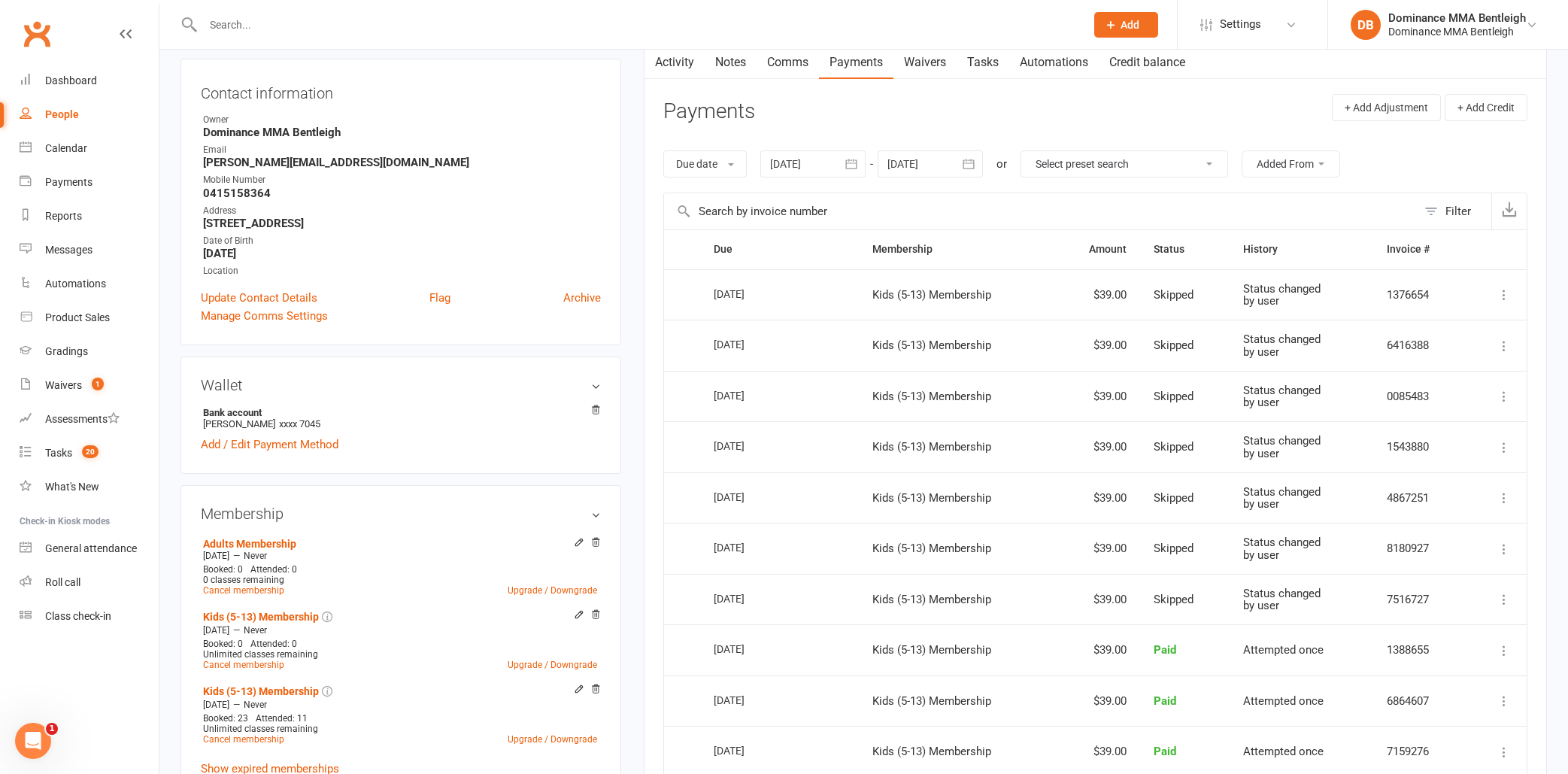
scroll to position [142, 0]
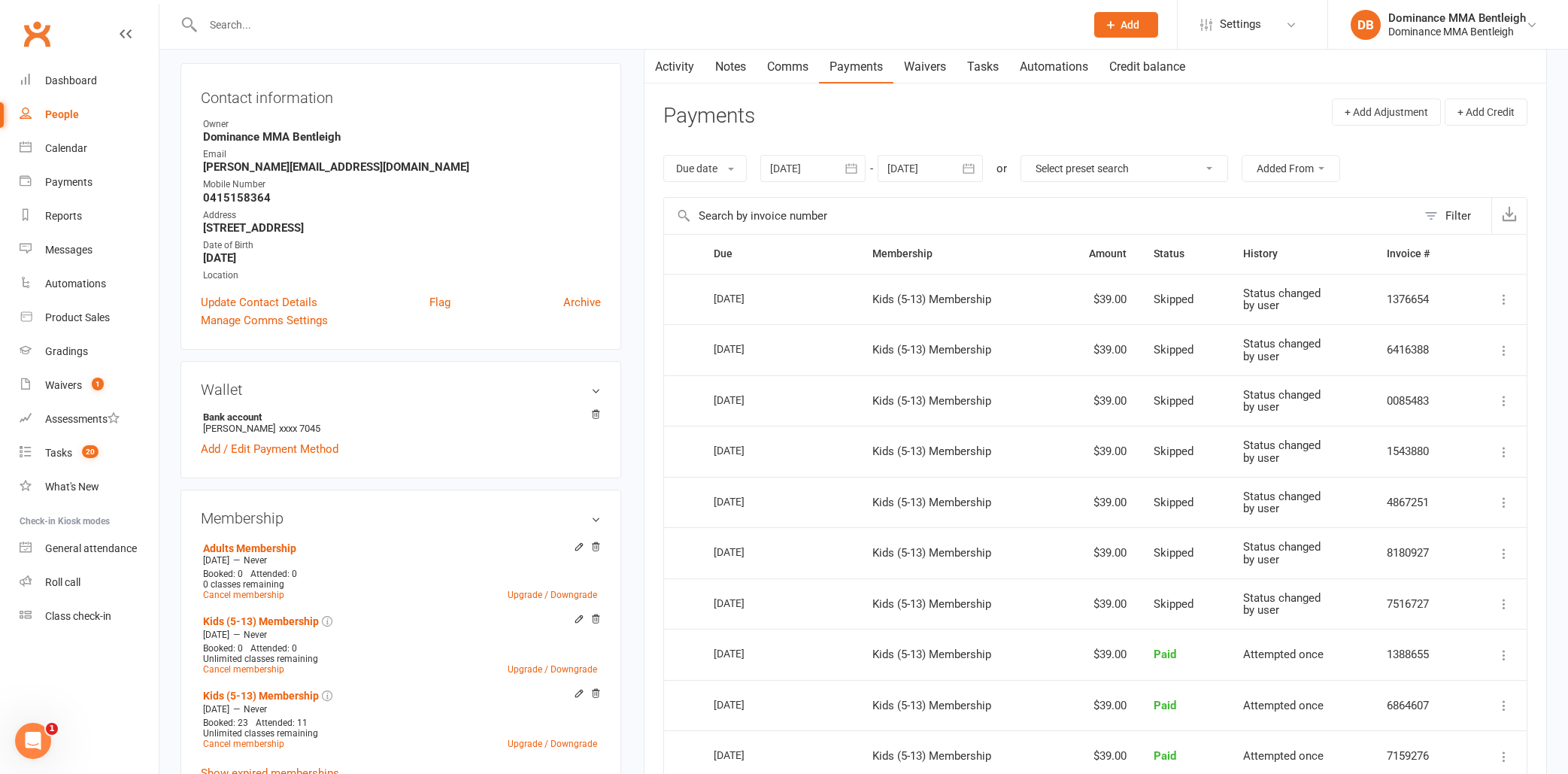
drag, startPoint x: 828, startPoint y: 169, endPoint x: 823, endPoint y: 191, distance: 22.6
click at [828, 169] on div at bounding box center [813, 168] width 105 height 27
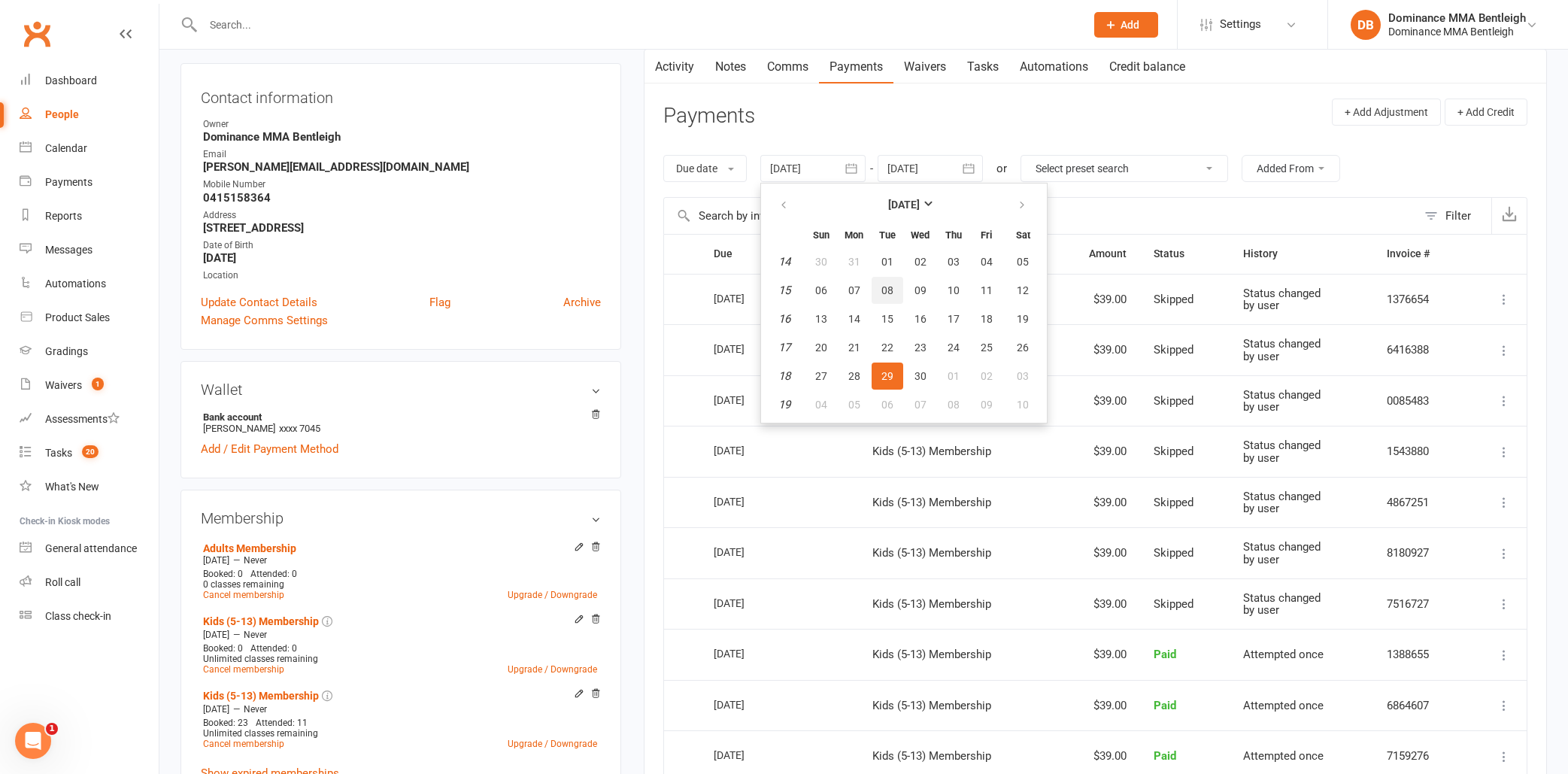
click at [886, 297] on button "08" at bounding box center [888, 290] width 32 height 27
type input "08 Apr 2025"
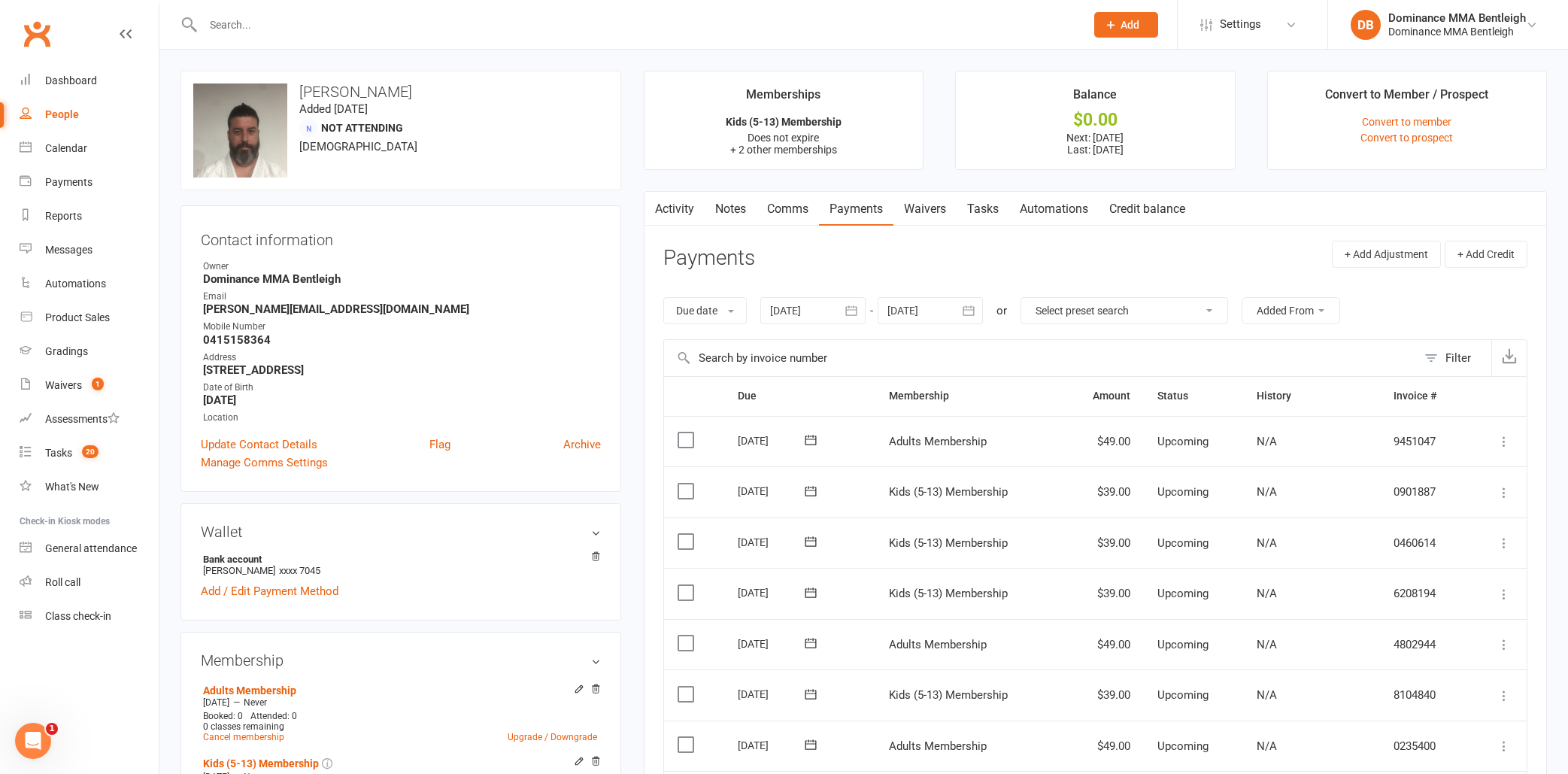
scroll to position [0, 0]
click at [98, 383] on span "1" at bounding box center [97, 385] width 12 height 13
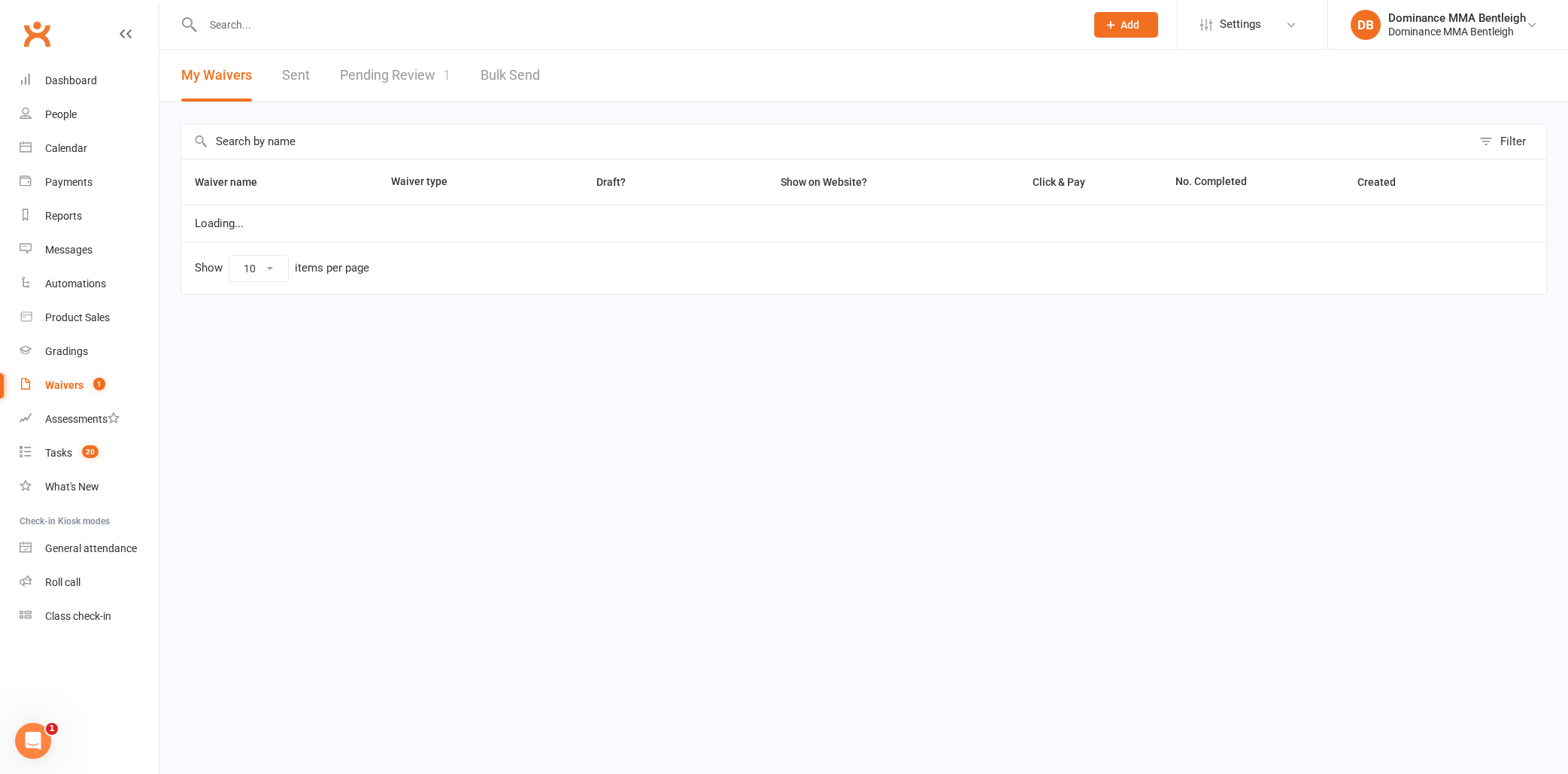
click at [399, 83] on link "Pending Review 1" at bounding box center [395, 76] width 110 height 52
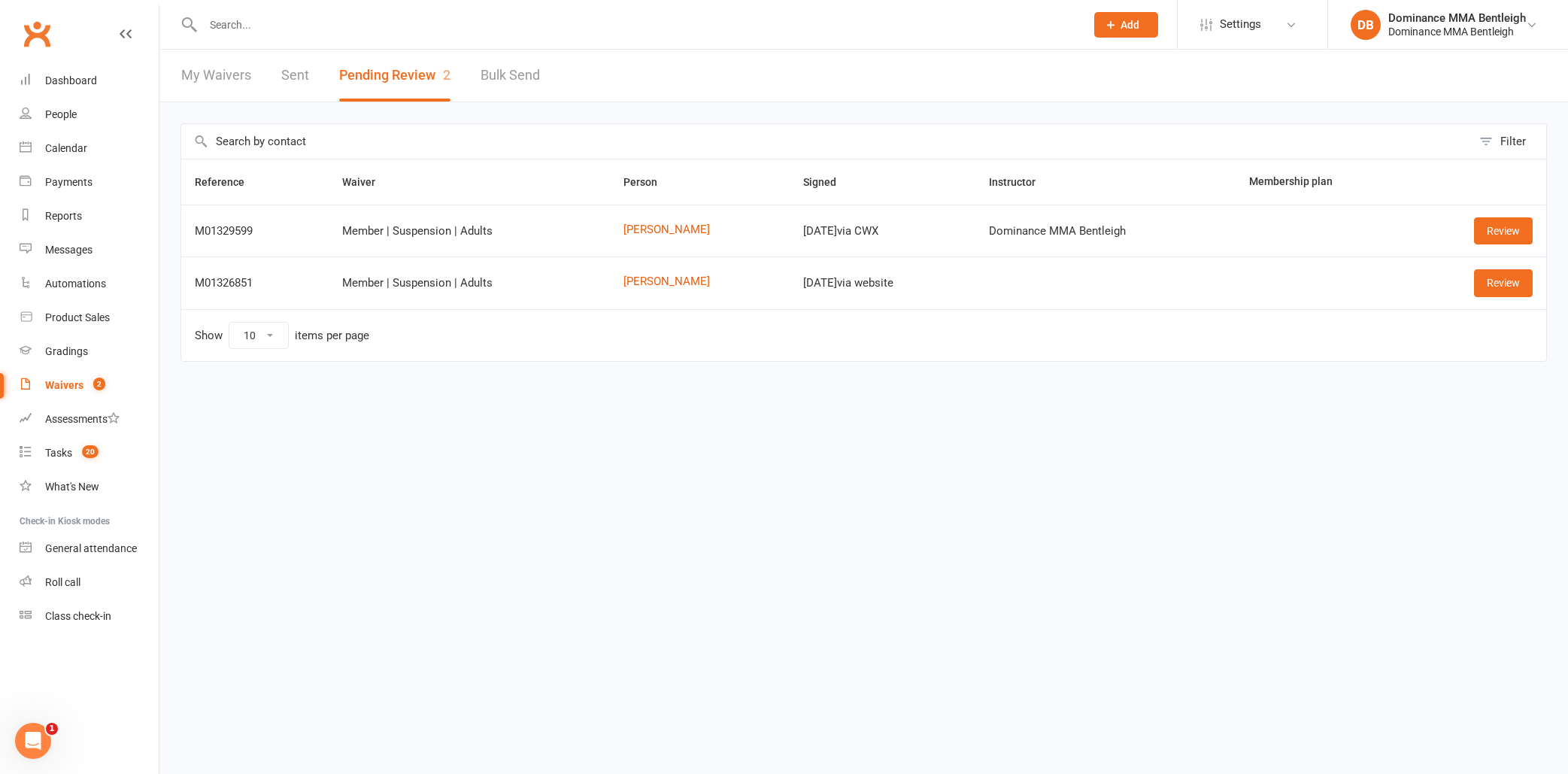
click at [817, 3] on div at bounding box center [627, 24] width 894 height 49
click at [606, 25] on input "text" at bounding box center [637, 24] width 876 height 21
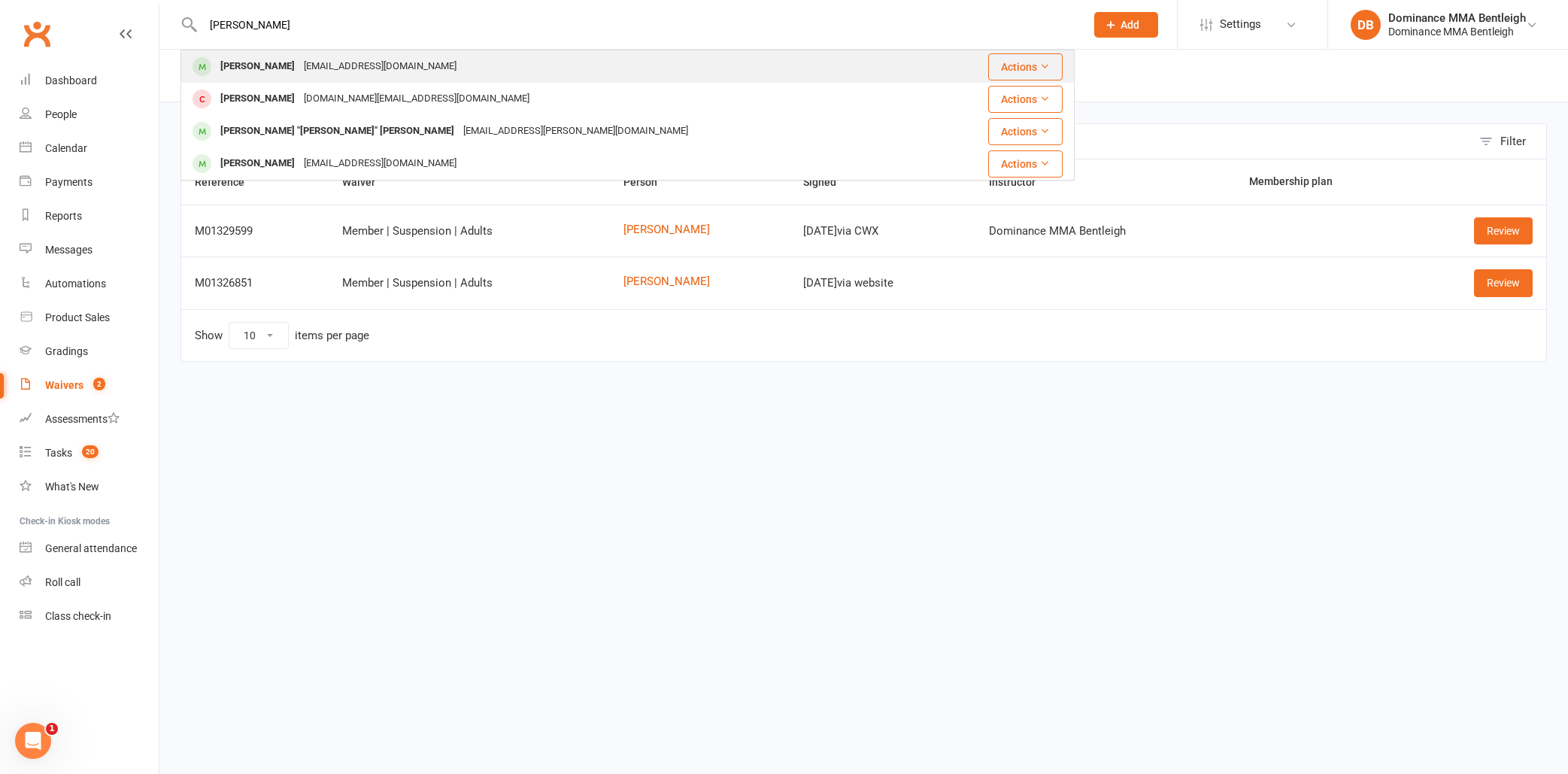
type input "vlad"
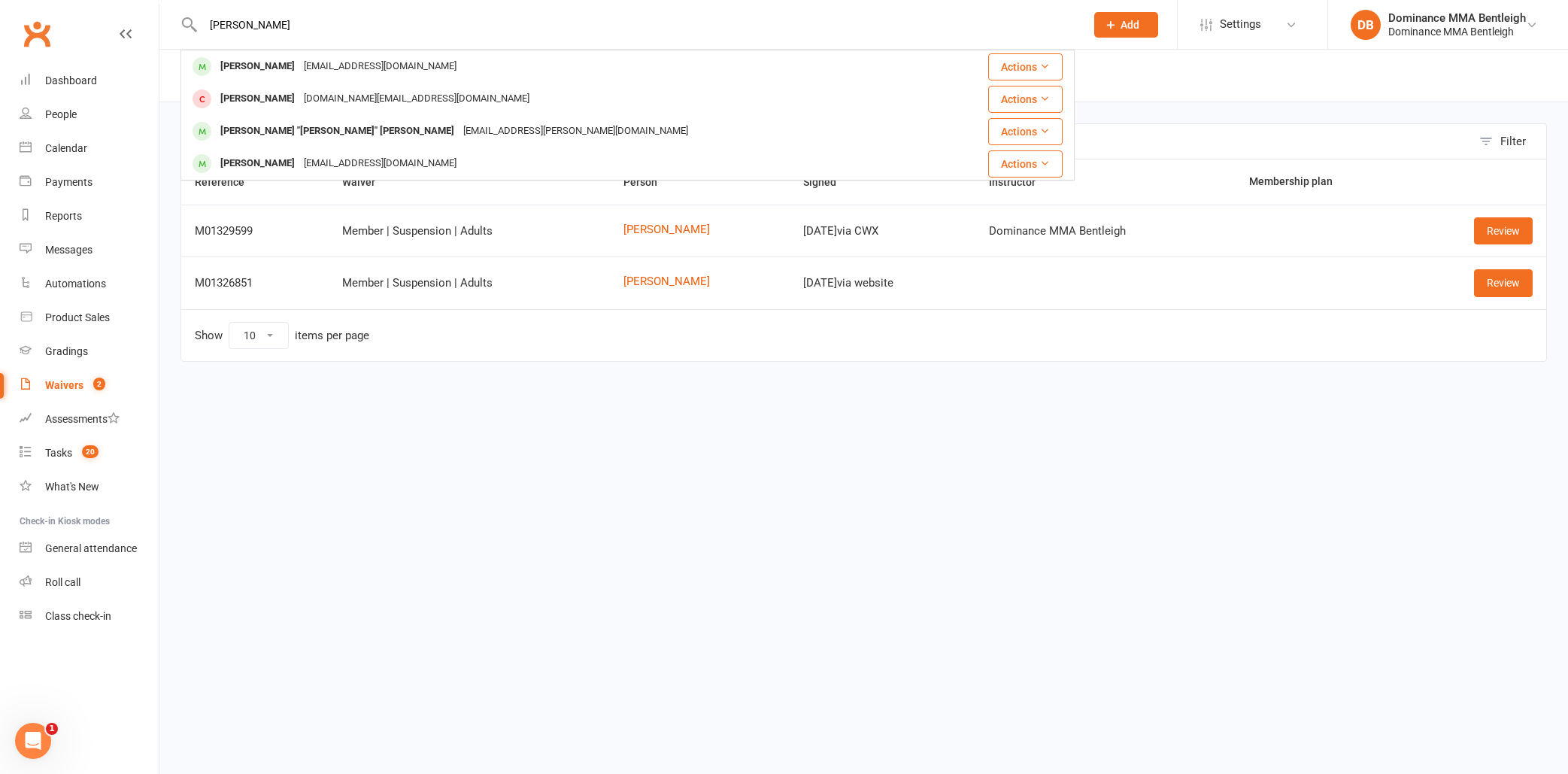
click at [366, 73] on div "vladimirstevancevic61@gmail.com" at bounding box center [380, 66] width 161 height 21
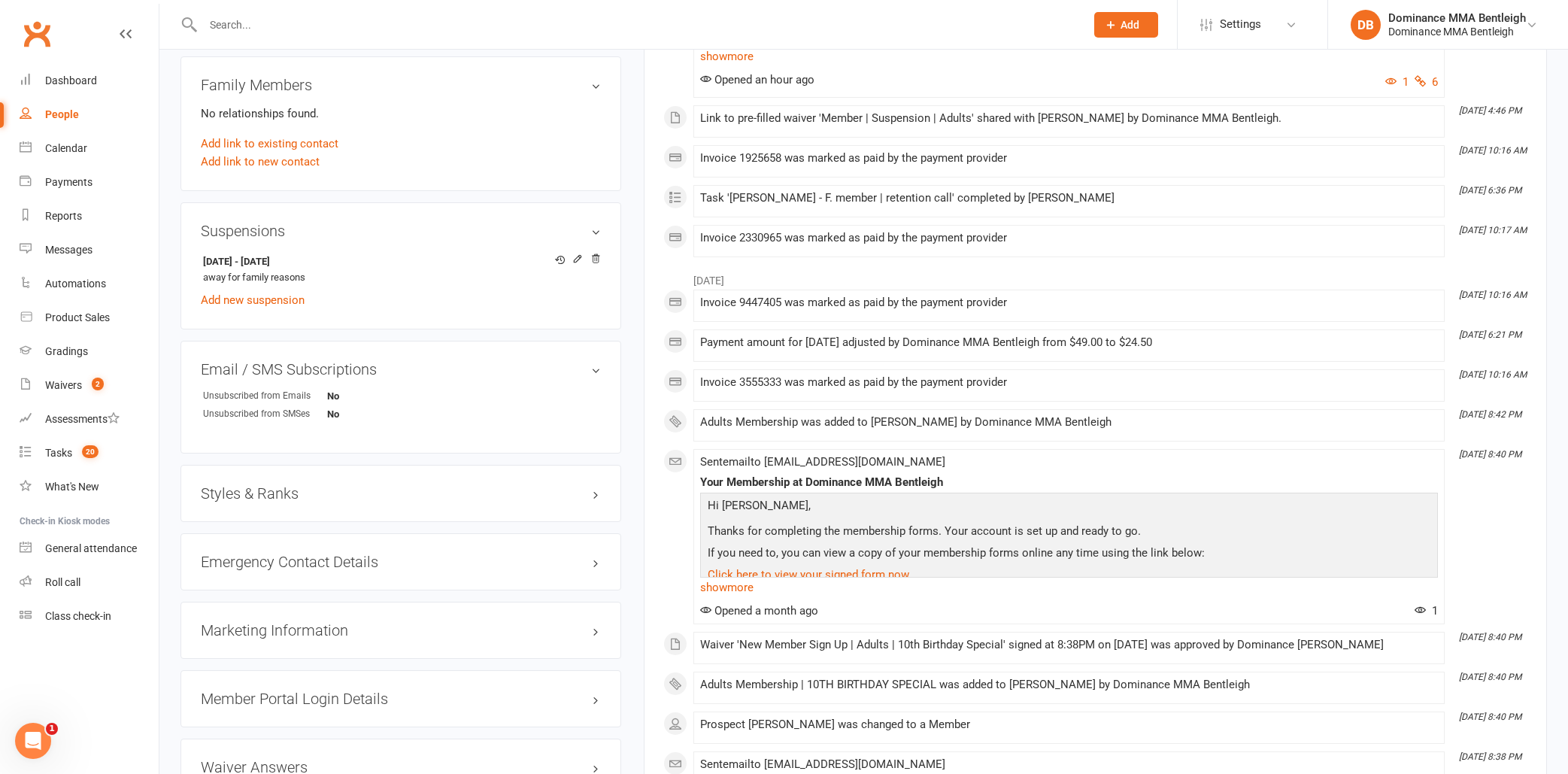
scroll to position [936, 0]
click at [1027, 4] on div at bounding box center [627, 24] width 894 height 49
click at [92, 392] on link "Waivers 2" at bounding box center [89, 386] width 139 height 34
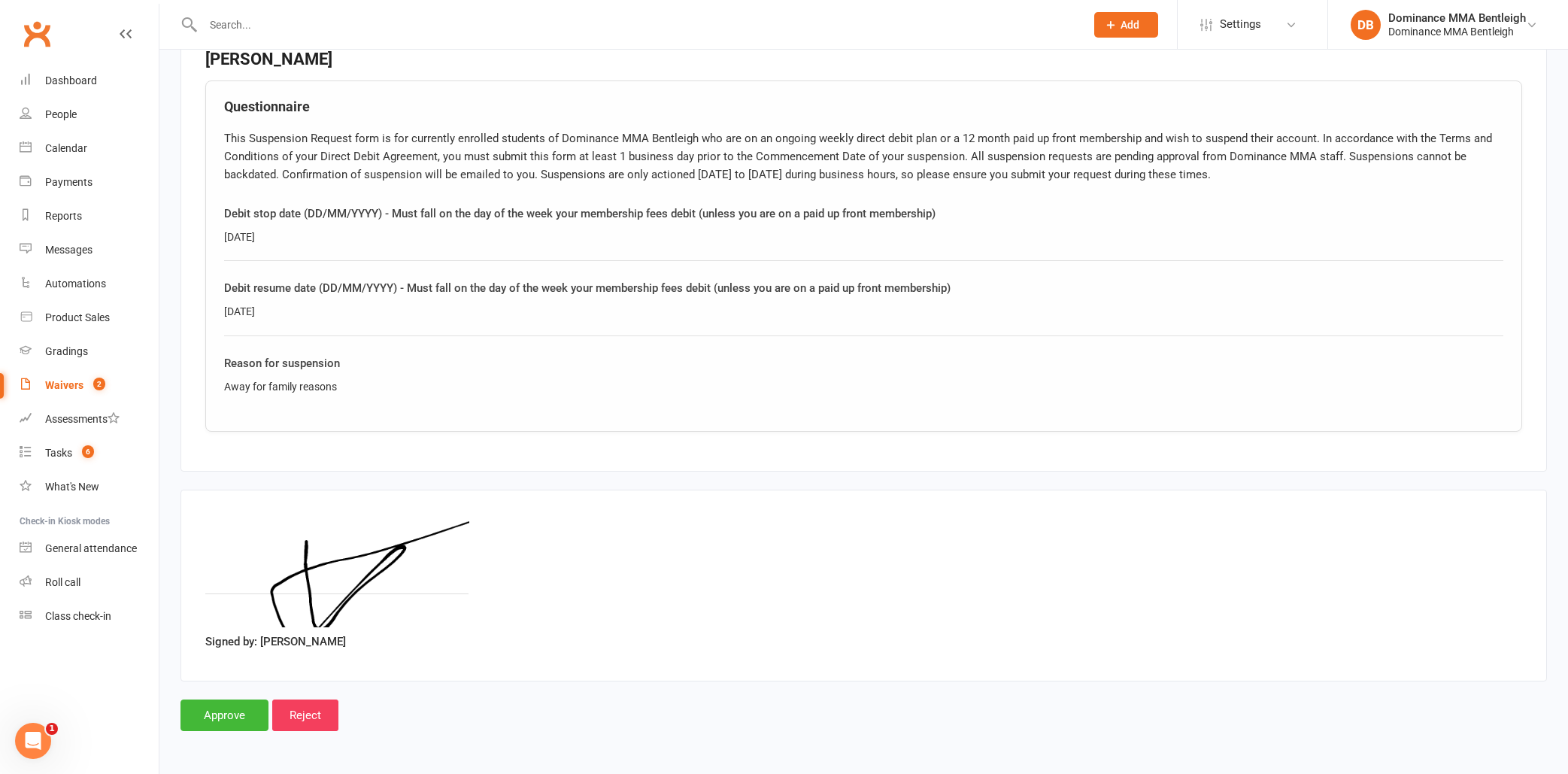
scroll to position [723, 0]
click at [231, 704] on input "Approve" at bounding box center [224, 715] width 88 height 32
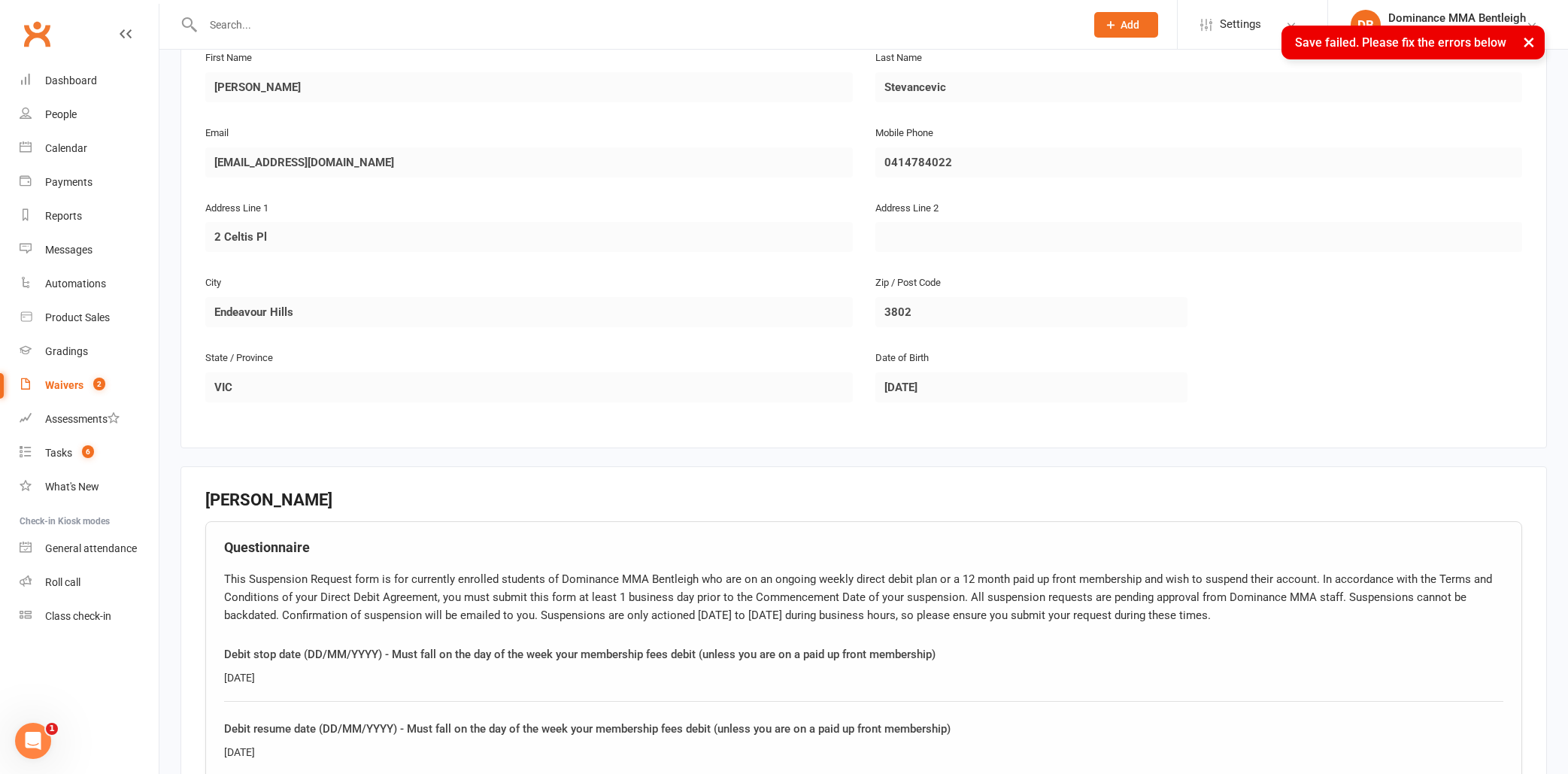
scroll to position [5, 0]
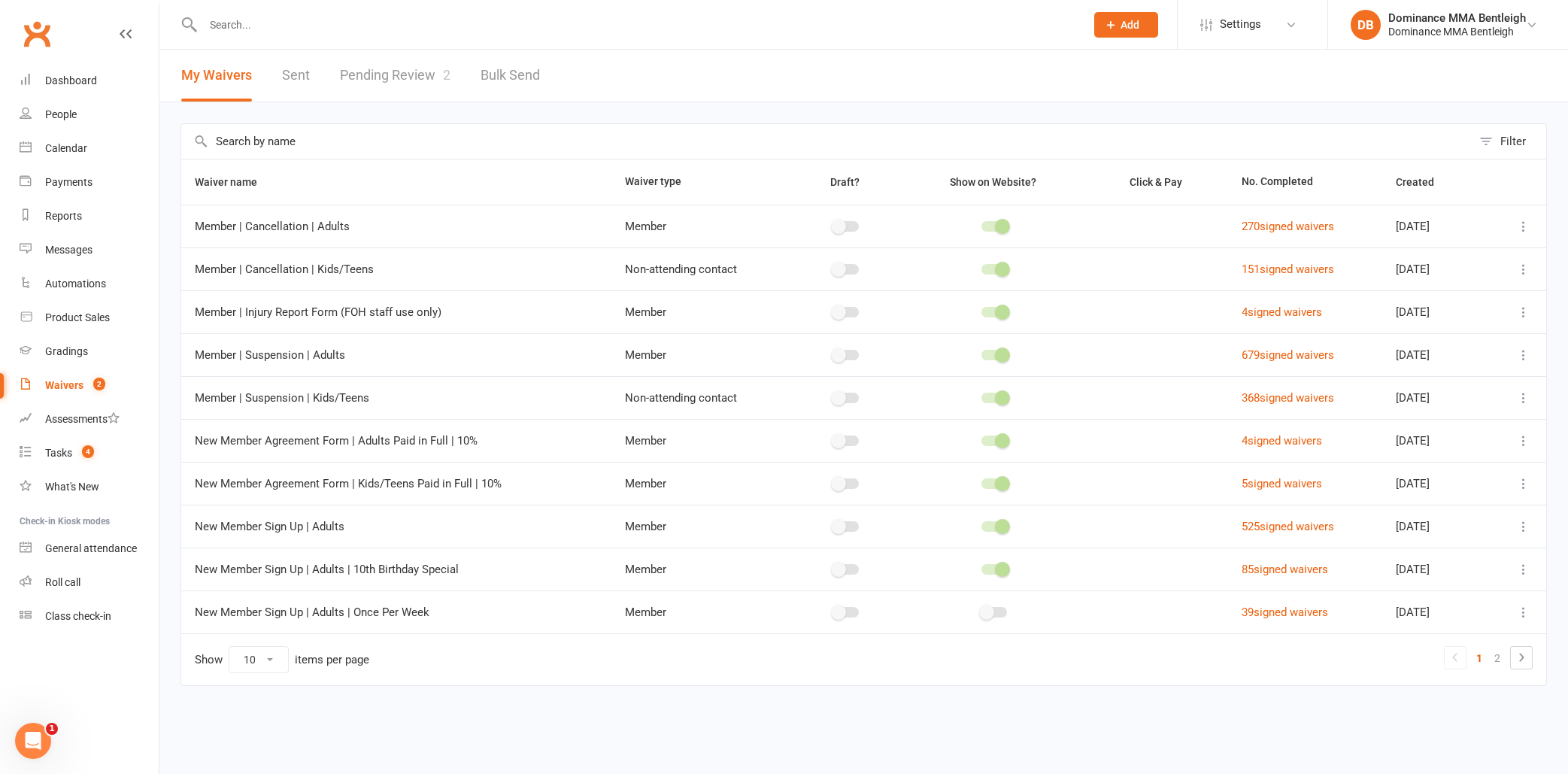
click at [96, 380] on span "2" at bounding box center [99, 385] width 12 height 13
click at [393, 79] on link "Pending Review 2" at bounding box center [395, 76] width 110 height 52
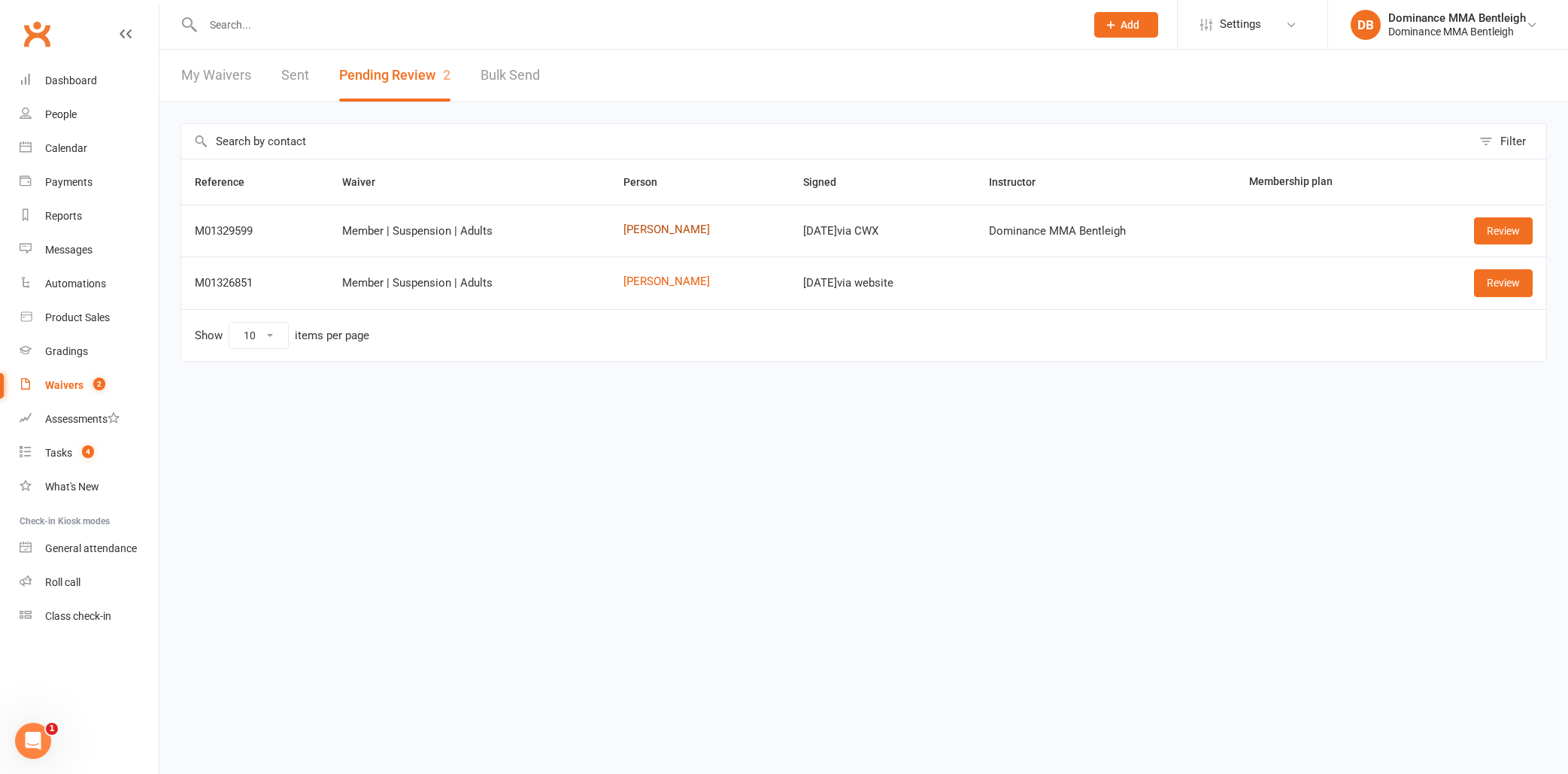
click at [661, 229] on link "[PERSON_NAME]" at bounding box center [700, 230] width 153 height 13
click at [1475, 230] on link "Review" at bounding box center [1504, 231] width 59 height 27
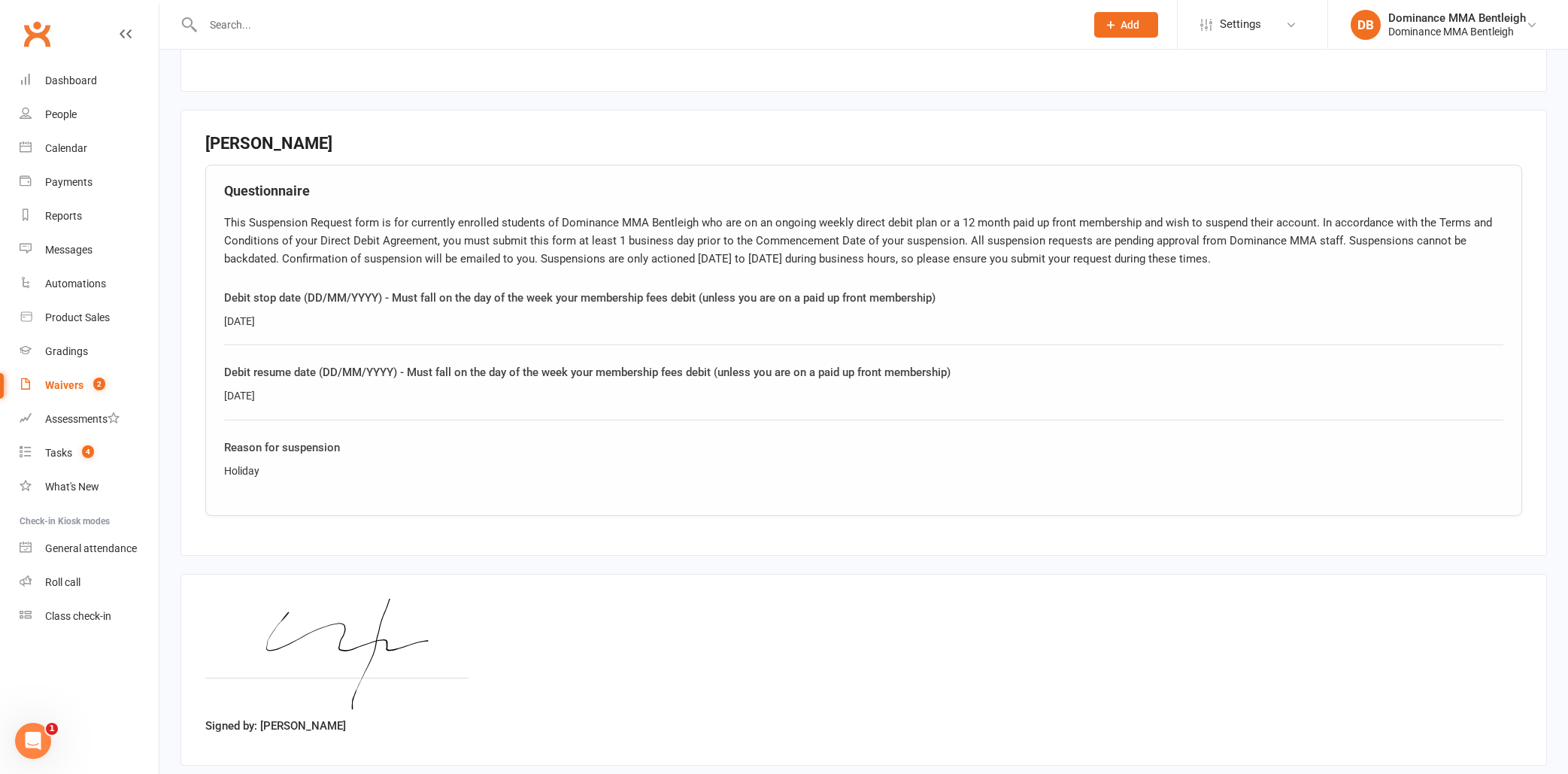
scroll to position [637, 0]
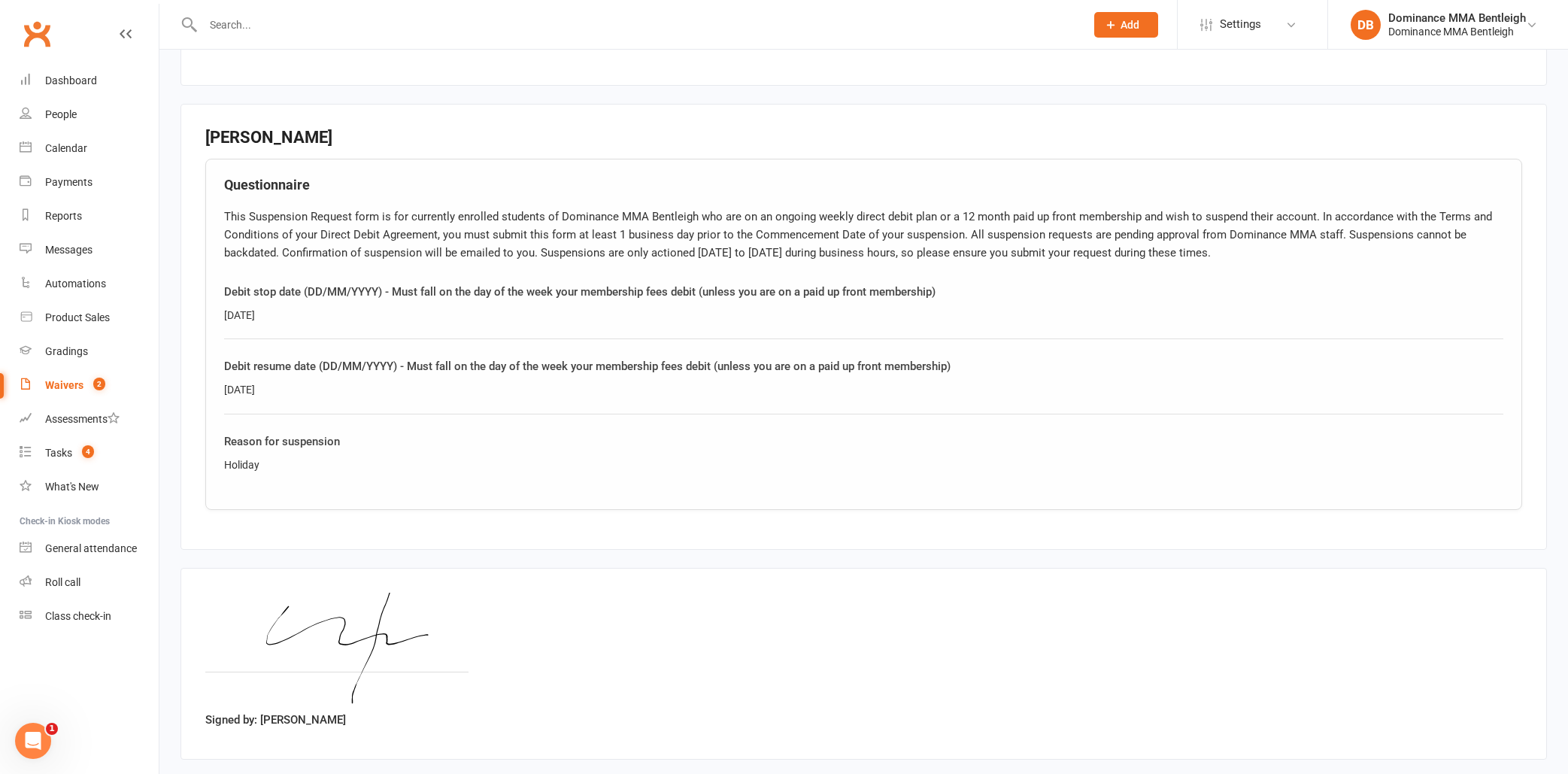
click at [242, 460] on div "Holiday" at bounding box center [863, 465] width 1280 height 17
copy div "Holiday"
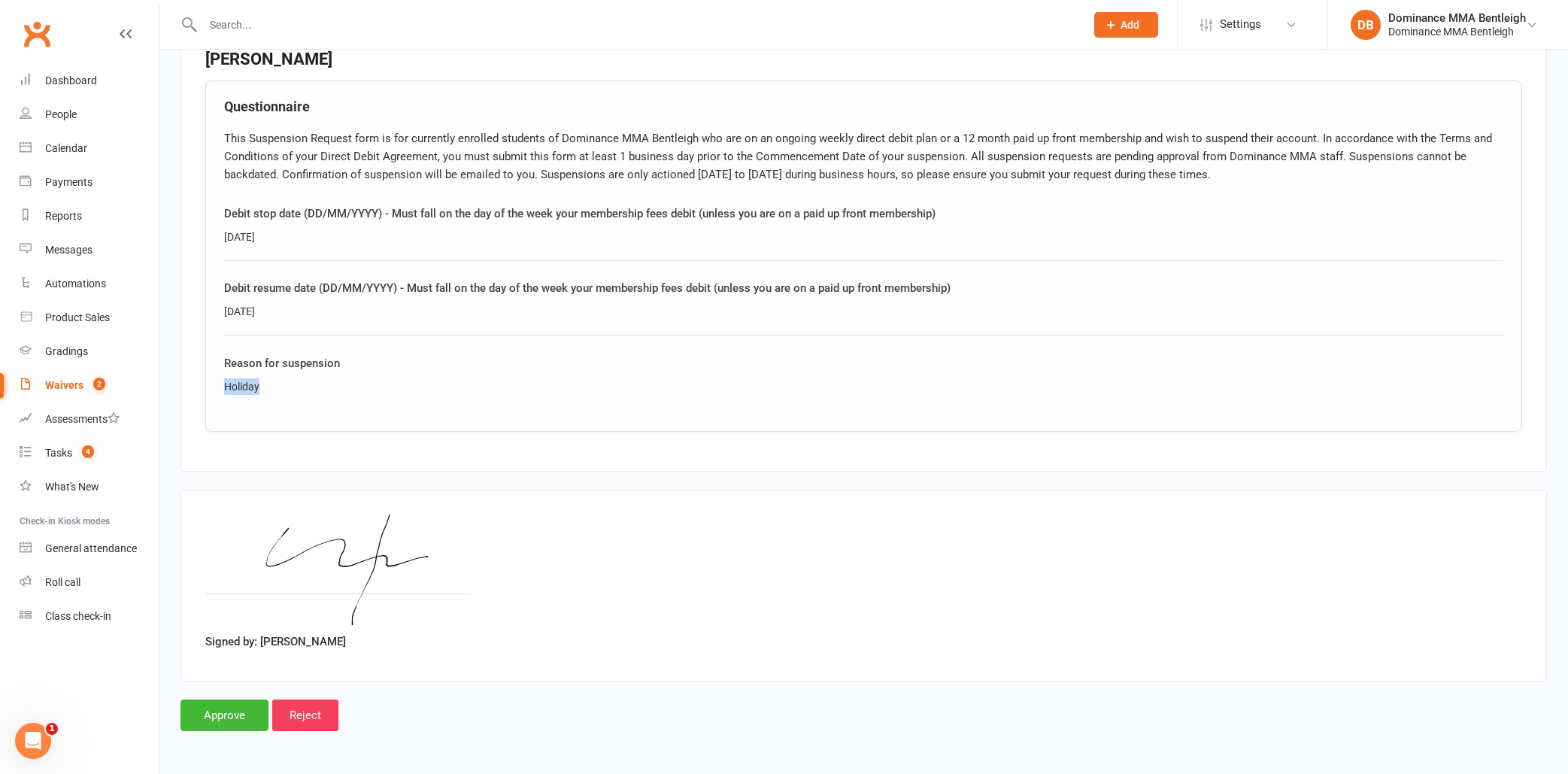
scroll to position [723, 0]
click at [256, 704] on input "Approve" at bounding box center [224, 715] width 88 height 32
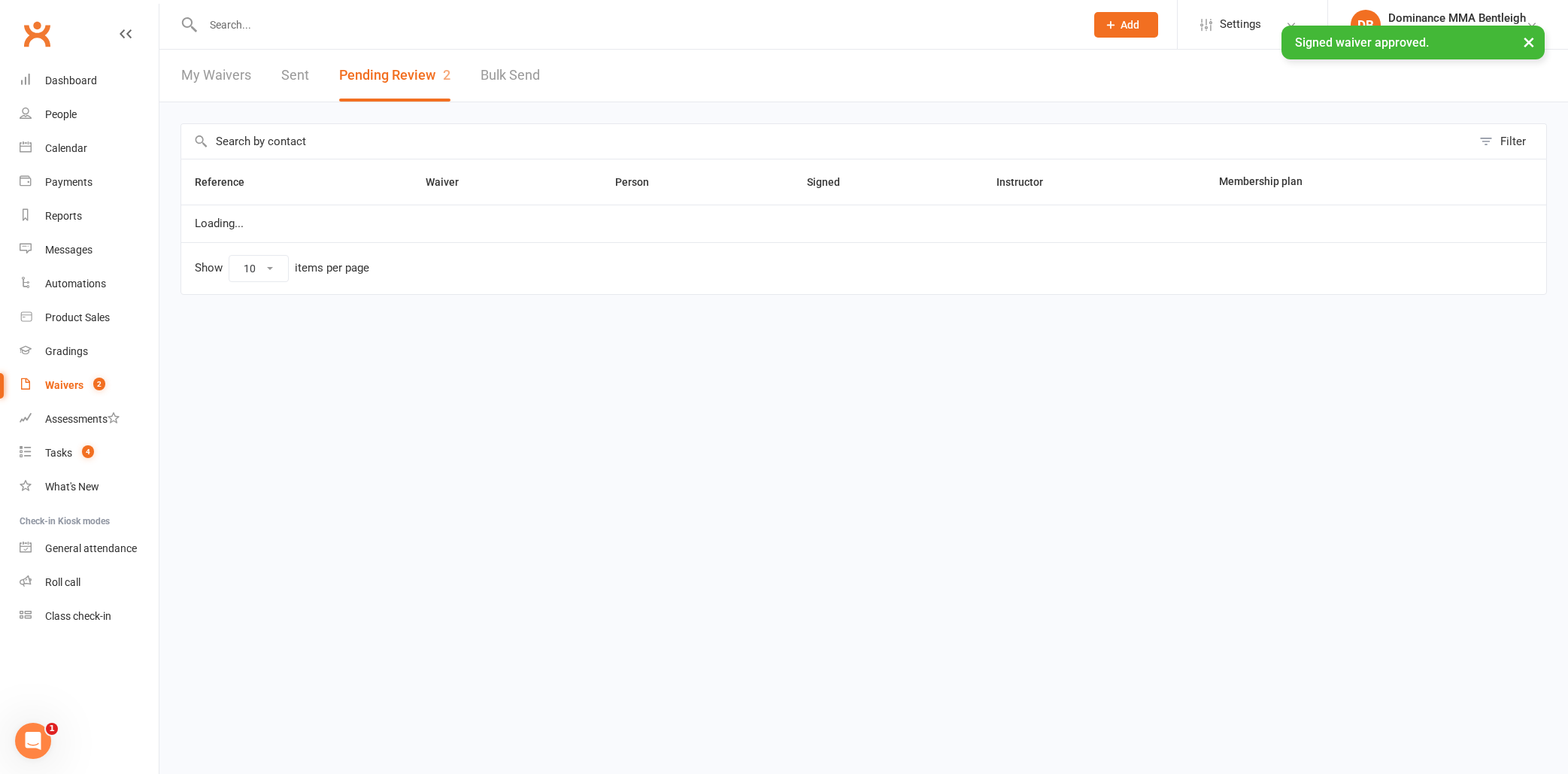
click at [963, 2] on div at bounding box center [627, 24] width 894 height 49
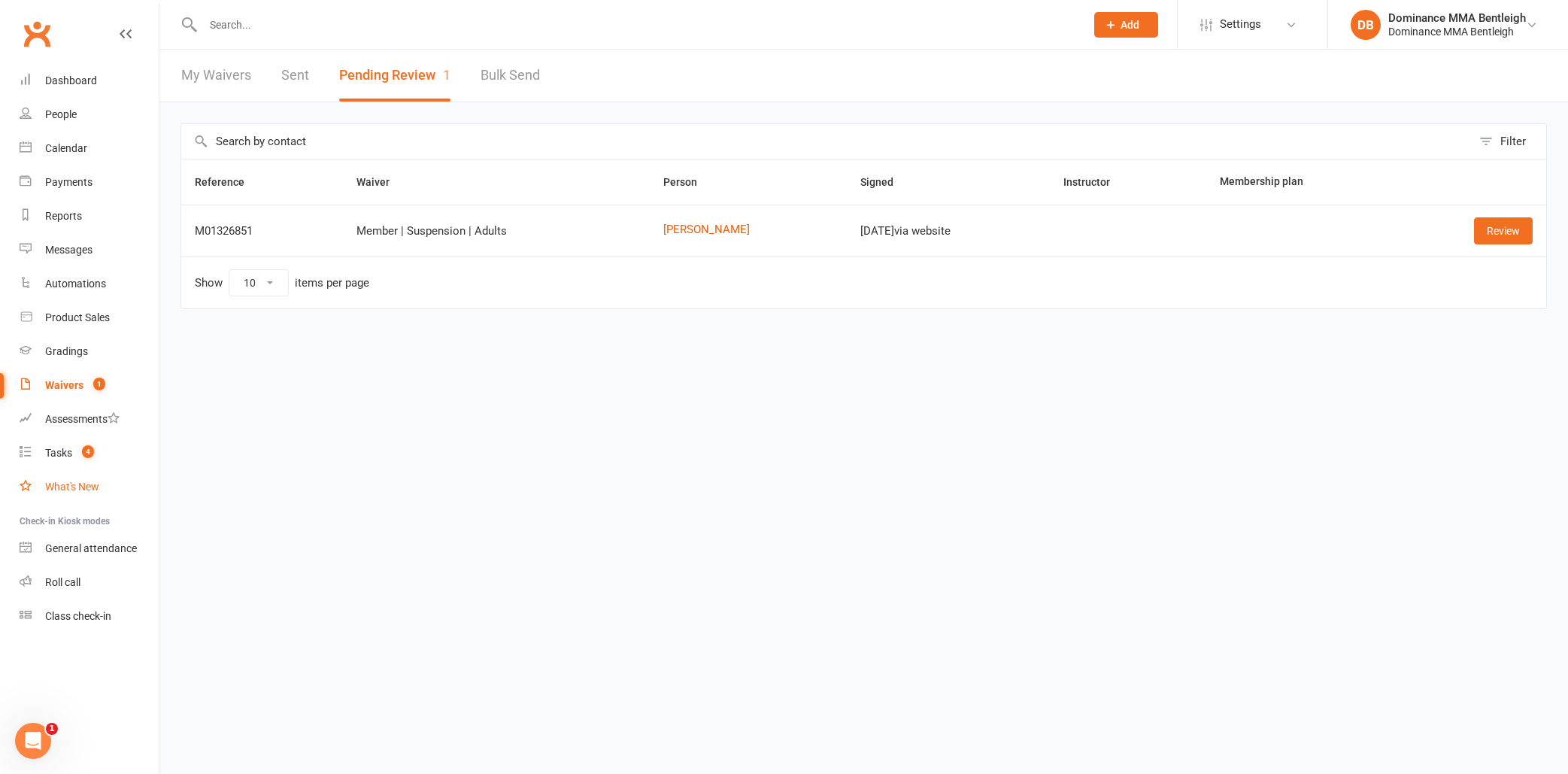
click at [70, 482] on div "What's New" at bounding box center [72, 486] width 54 height 12
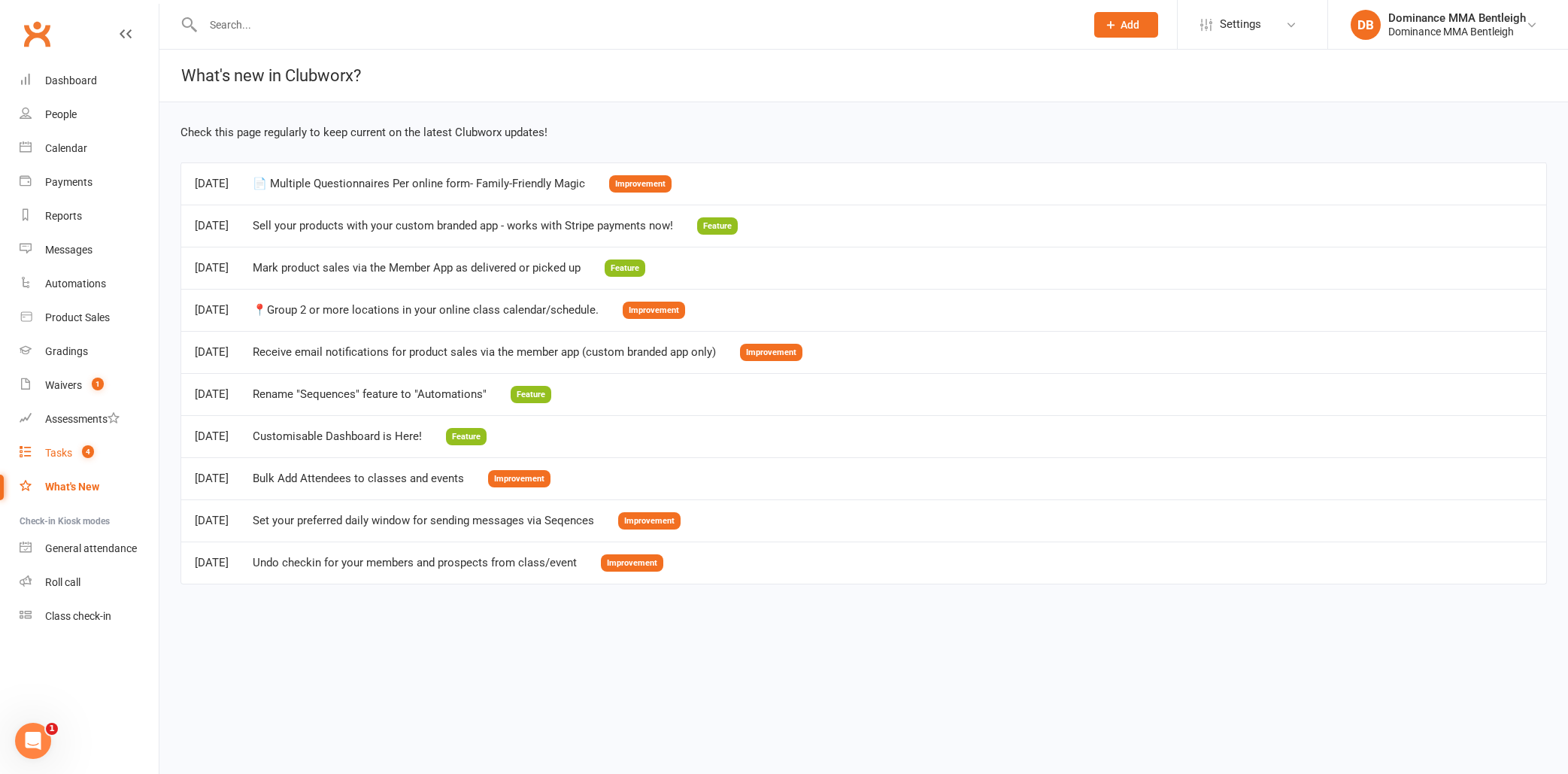
click at [78, 459] on link "Tasks 4" at bounding box center [89, 453] width 139 height 34
select select "incomplete"
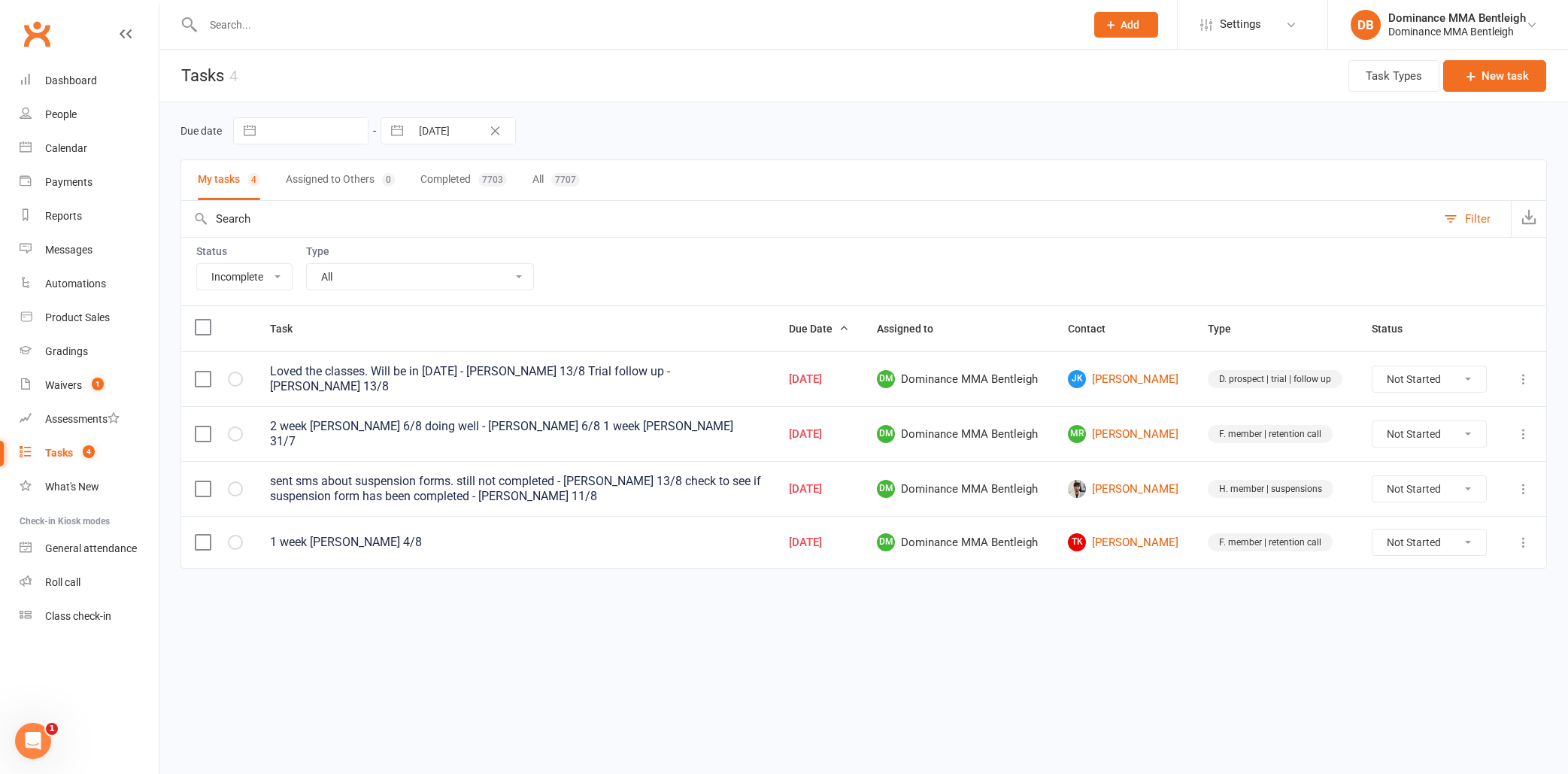
click at [1534, 385] on td at bounding box center [1523, 378] width 46 height 55
click at [1518, 379] on icon at bounding box center [1524, 379] width 15 height 15
click at [1498, 433] on link "Edit" at bounding box center [1458, 437] width 149 height 30
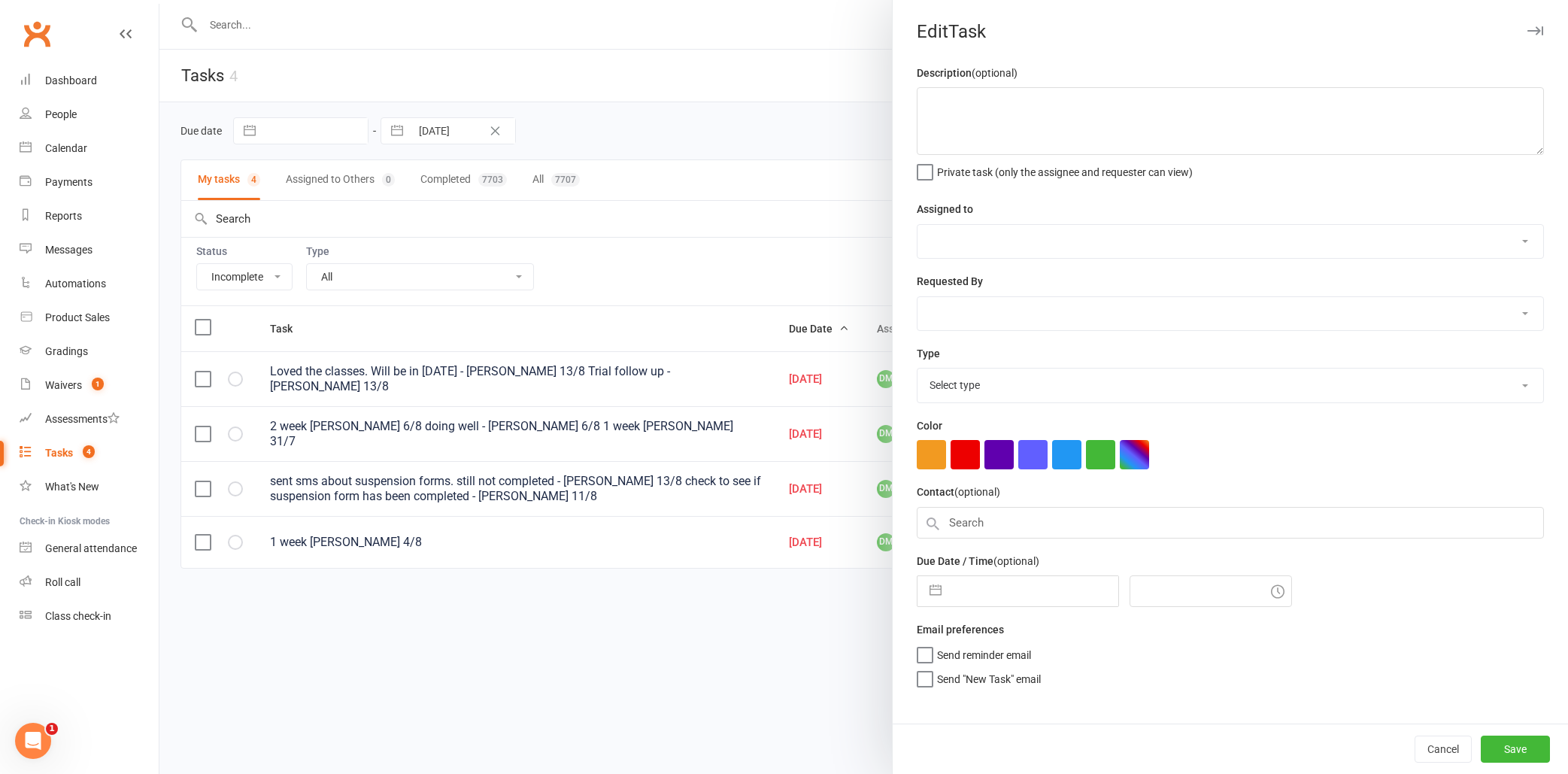
type textarea "Loved the classes. Will be in [DATE] - [PERSON_NAME] 13/8 Trial follow up - [PE…"
select select "24839"
type input "[DATE]"
type input "4:15pm"
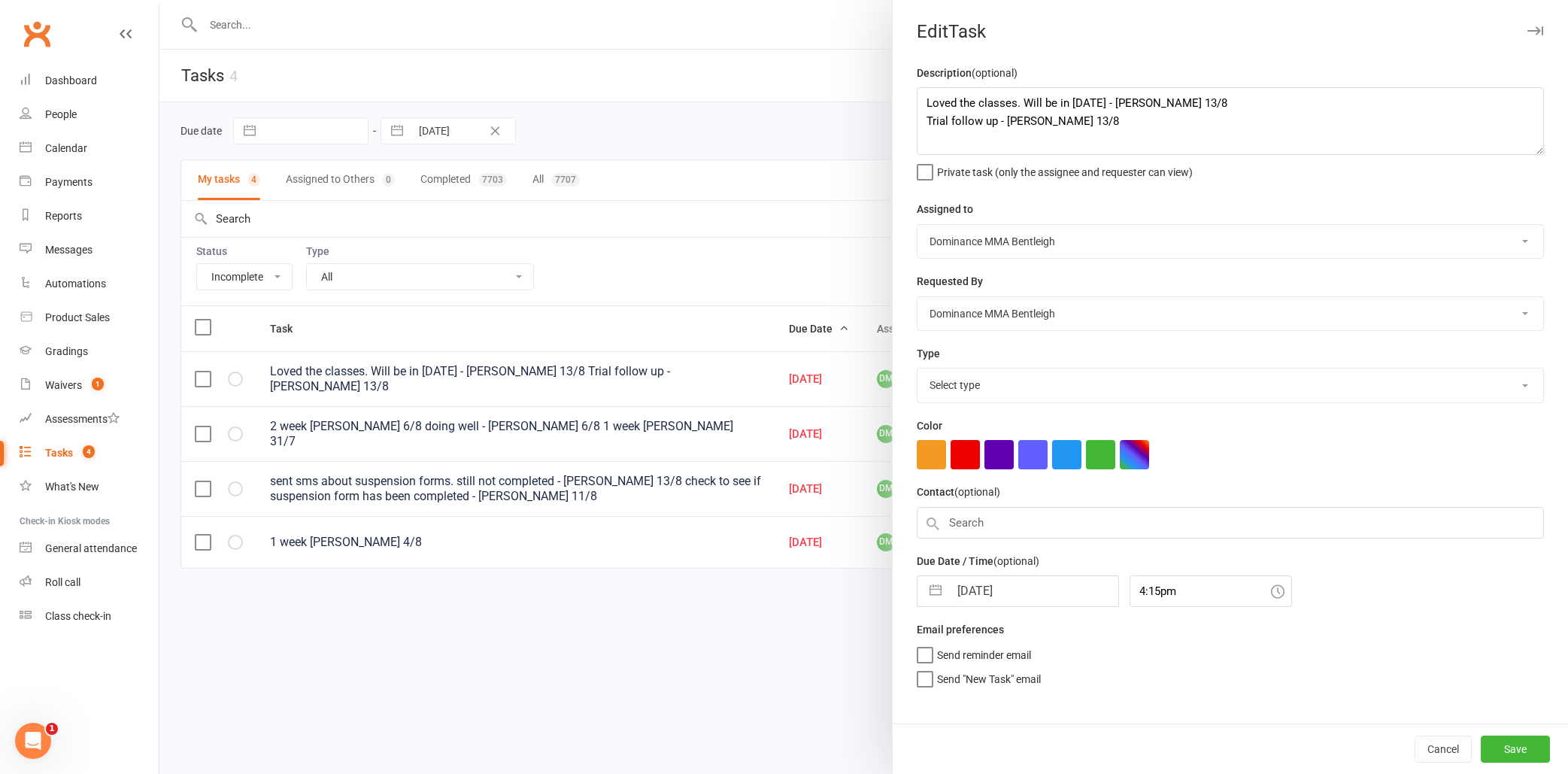
select select "13787"
click at [924, 103] on textarea "Loved the classes. Will be in [DATE] - [PERSON_NAME] 13/8 Trial follow up - [PE…" at bounding box center [1230, 120] width 627 height 68
type textarea "will be back in [DATE] - [PERSON_NAME] 14/8 Loved the classes. Will be in [DATE…"
select select "6"
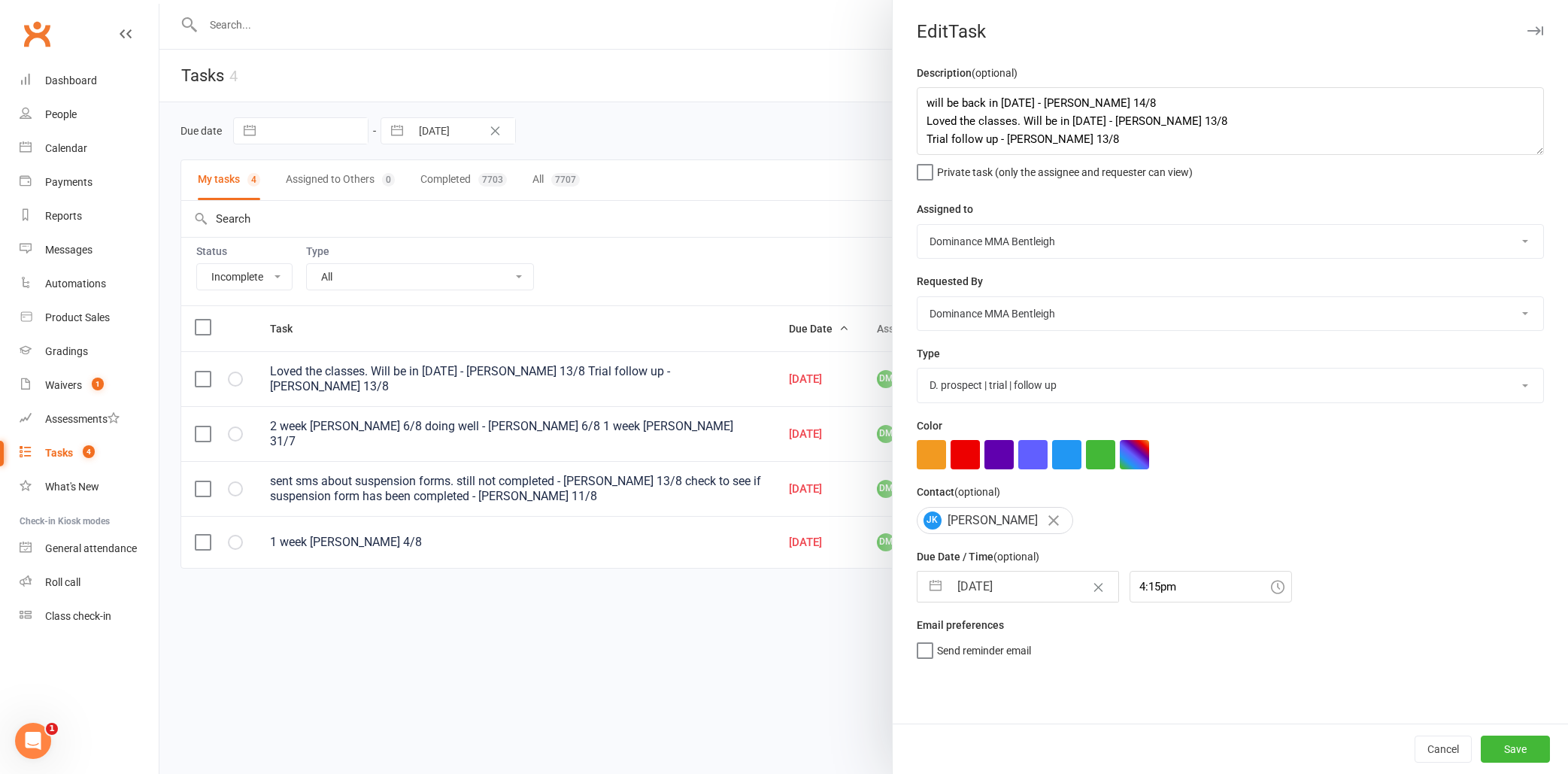
select select "2025"
select select "7"
select select "2025"
select select "8"
select select "2025"
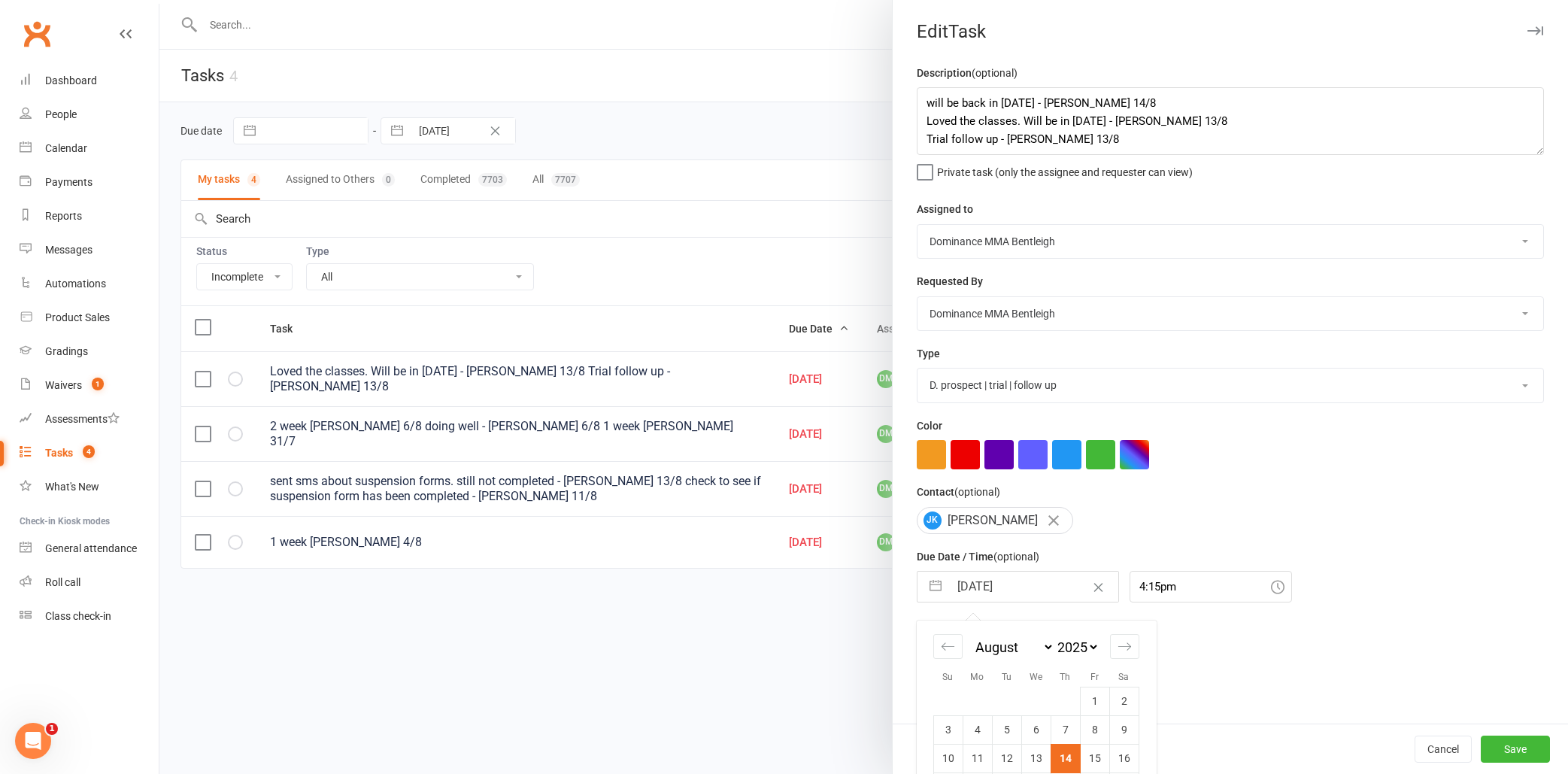
drag, startPoint x: 1017, startPoint y: 576, endPoint x: 1009, endPoint y: 571, distance: 9.4
click at [1017, 576] on input "[DATE]" at bounding box center [1033, 586] width 169 height 30
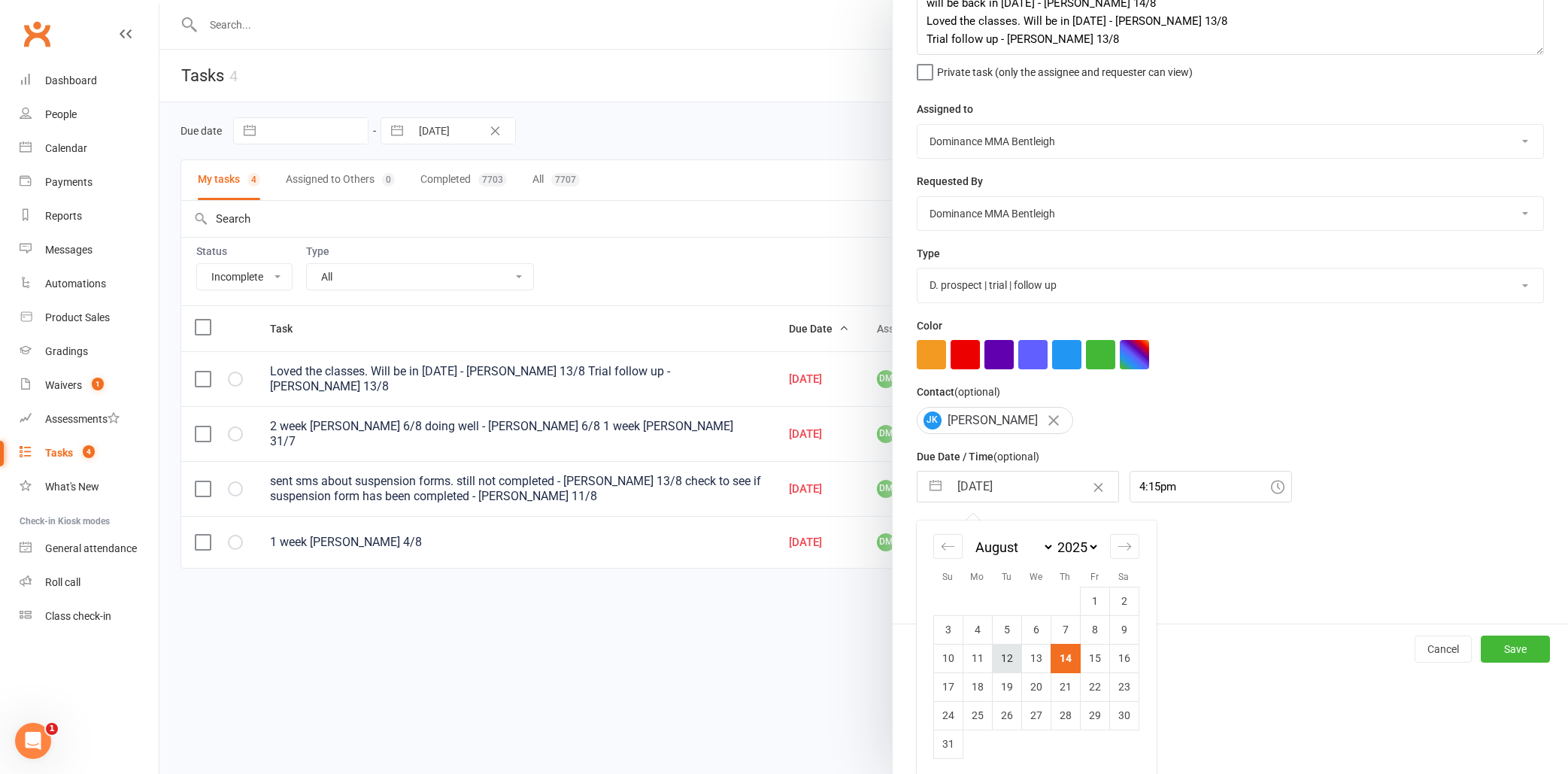
scroll to position [99, 0]
click at [977, 683] on td "18" at bounding box center [977, 687] width 29 height 29
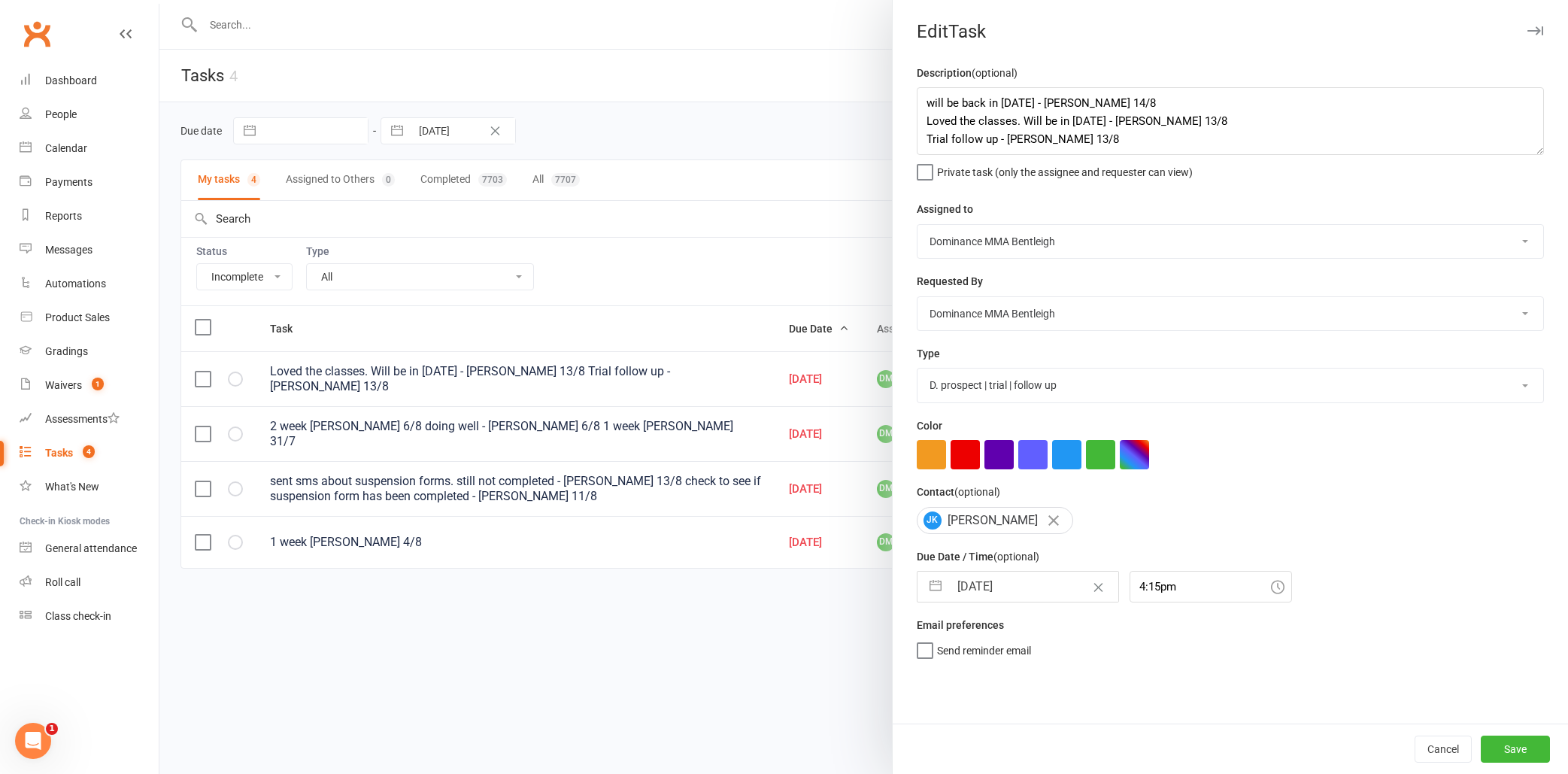
type input "[DATE]"
click at [1505, 746] on button "Save" at bounding box center [1516, 749] width 69 height 27
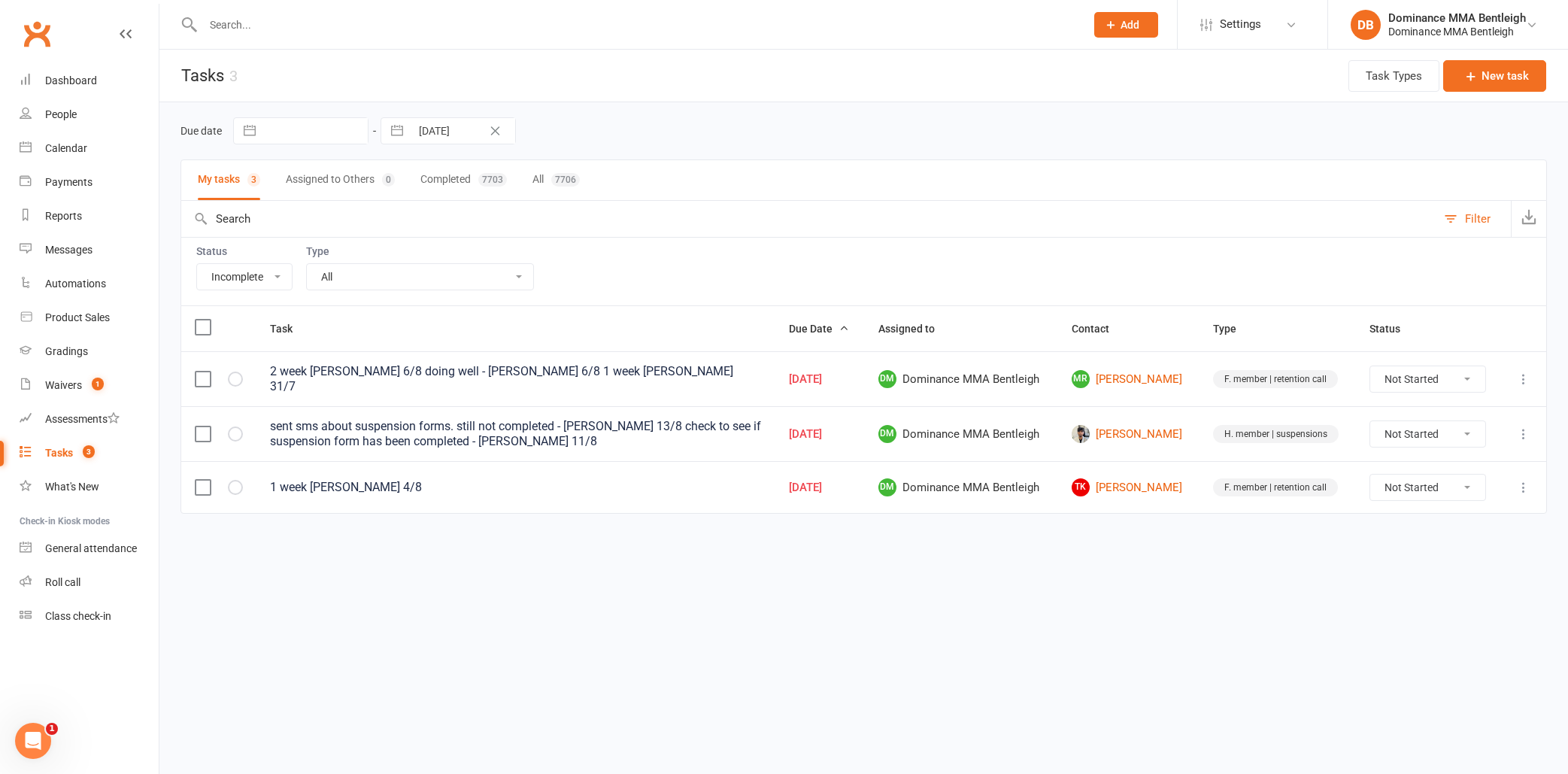
click at [1530, 432] on icon at bounding box center [1524, 434] width 15 height 15
click at [526, 443] on div "sent sms about suspension forms. still not completed - [PERSON_NAME] 13/8 check…" at bounding box center [515, 434] width 492 height 30
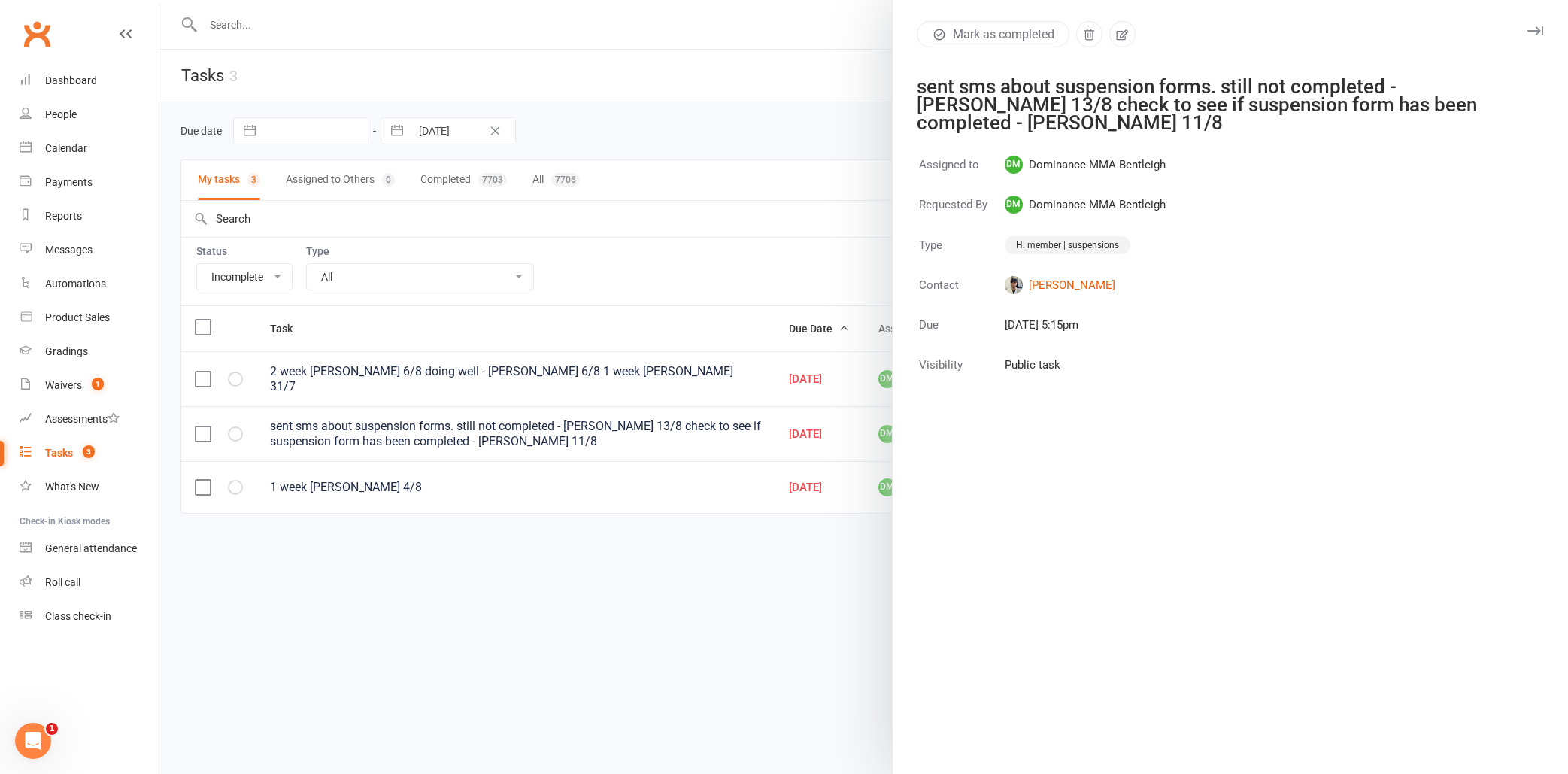
click at [531, 522] on div at bounding box center [863, 387] width 1408 height 774
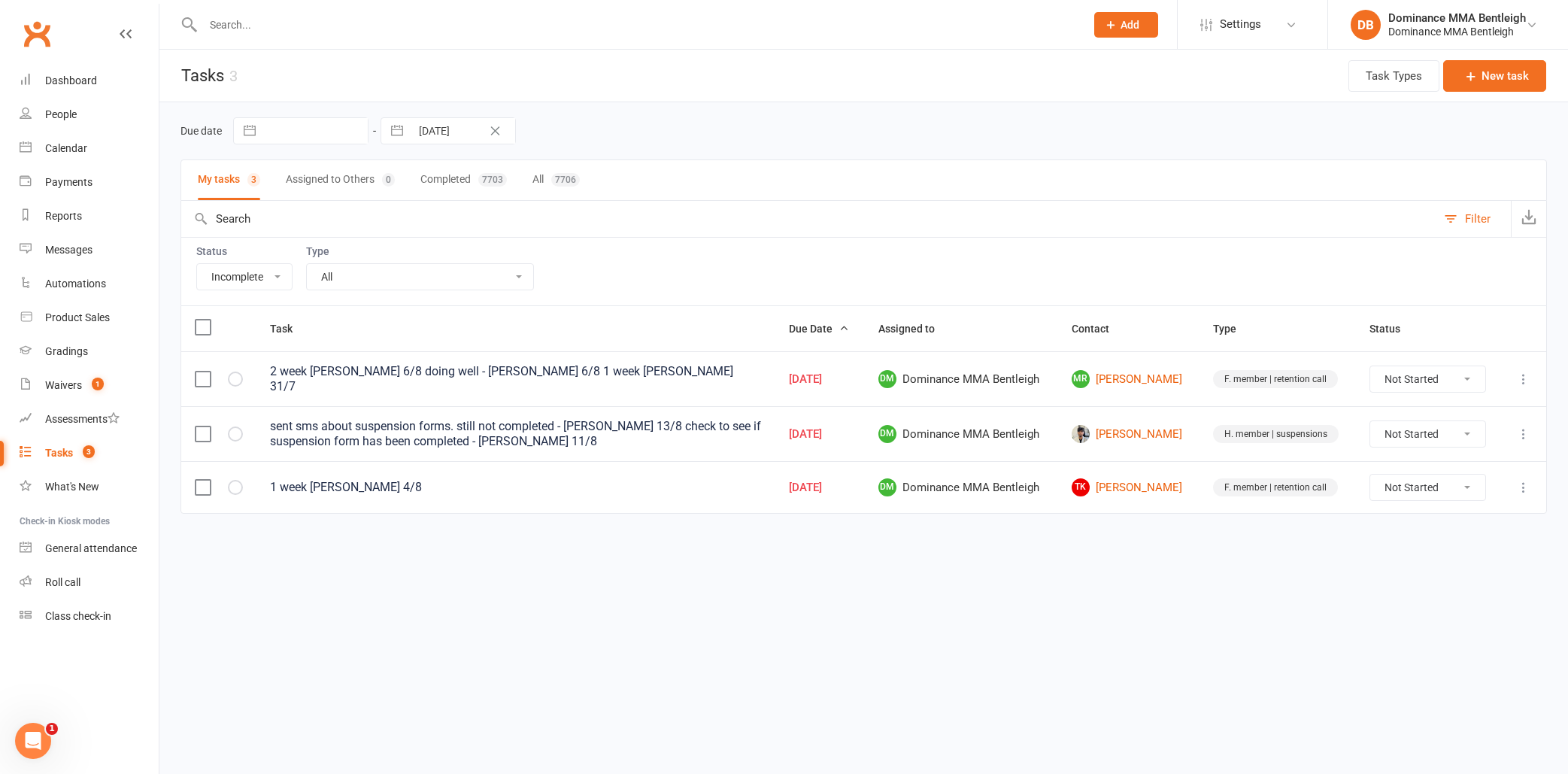
click at [1521, 480] on icon at bounding box center [1524, 487] width 15 height 15
click at [1432, 542] on link "Edit" at bounding box center [1458, 544] width 149 height 30
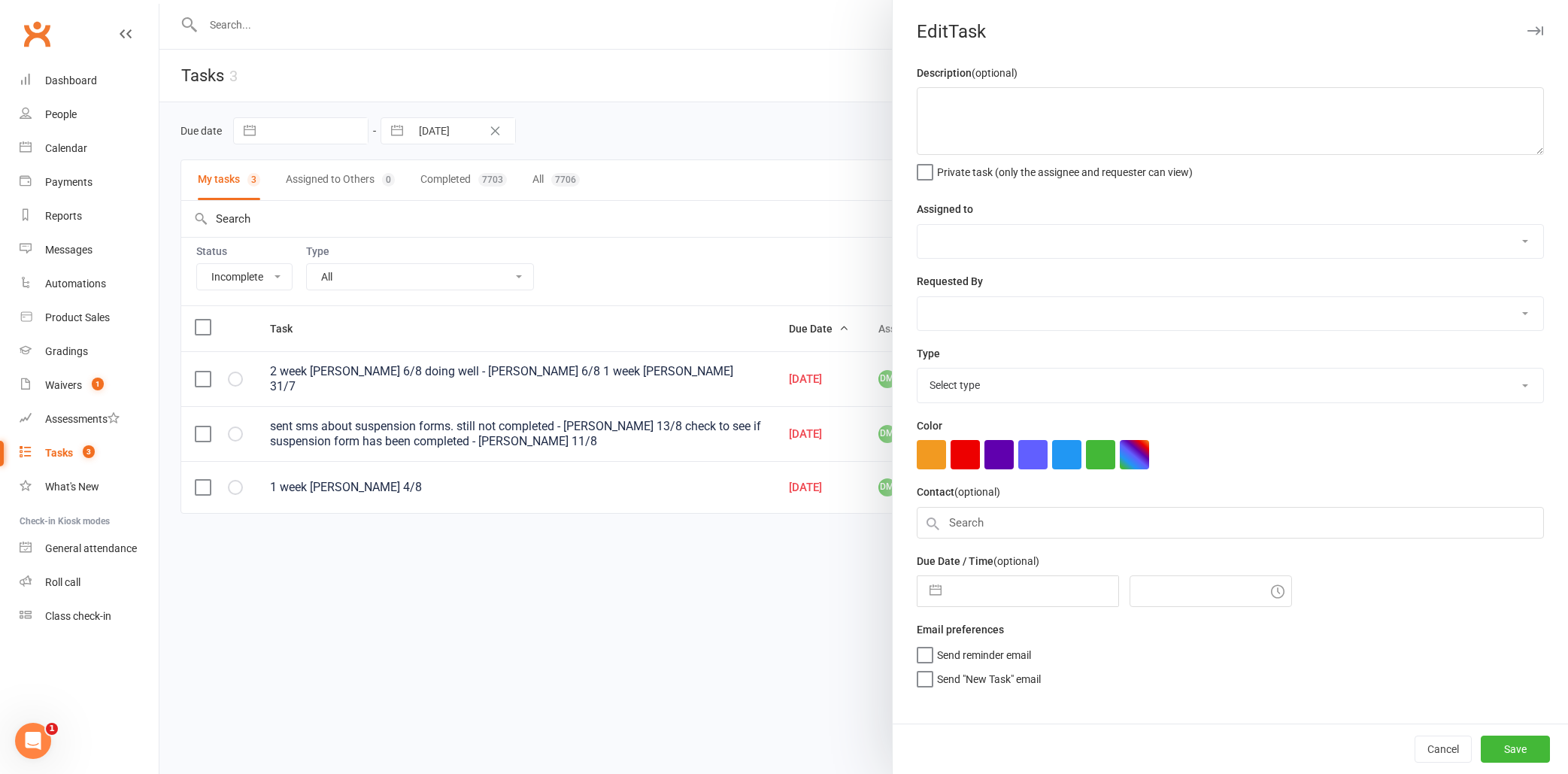
type textarea "1 week [PERSON_NAME] 4/8"
select select "24839"
type input "[DATE]"
type input "8:15pm"
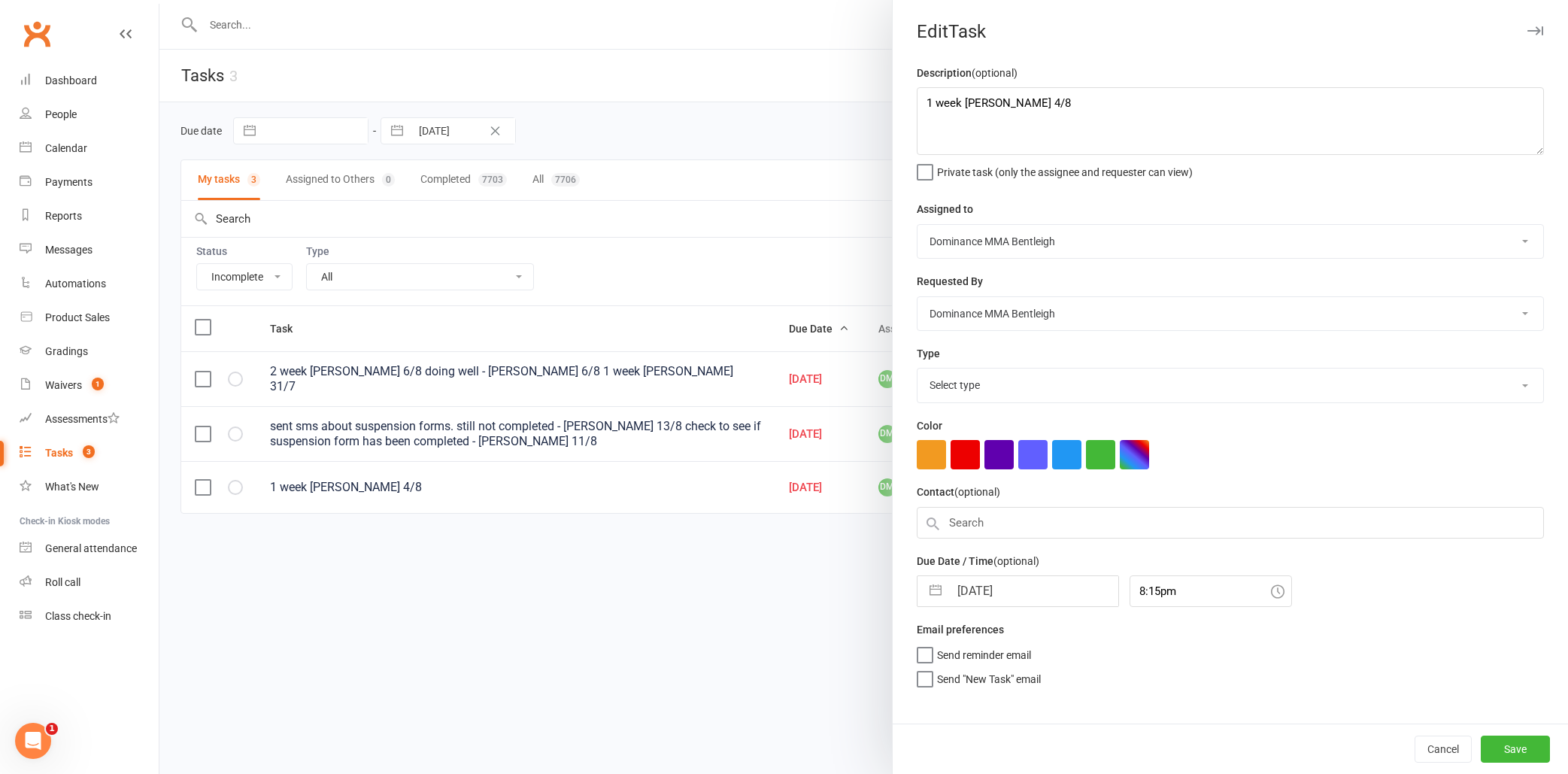
select select "13789"
click at [923, 102] on textarea "1 week [PERSON_NAME] 4/8" at bounding box center [1230, 120] width 627 height 68
type textarea "1 week [PERSON_NAME] 4/8"
click at [1448, 750] on button "Cancel" at bounding box center [1443, 749] width 57 height 27
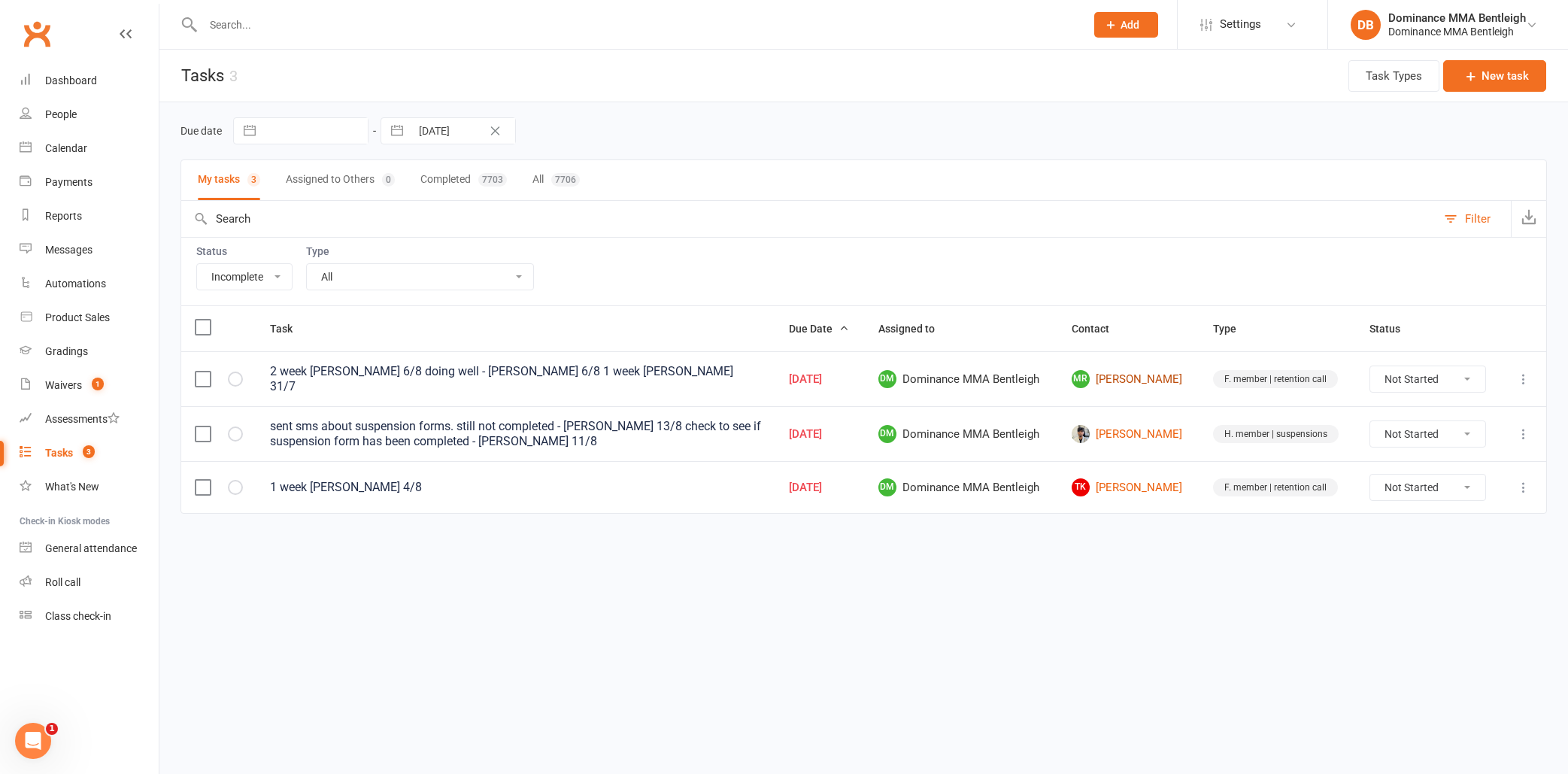
click at [1101, 374] on link "[PERSON_NAME]" at bounding box center [1128, 379] width 114 height 18
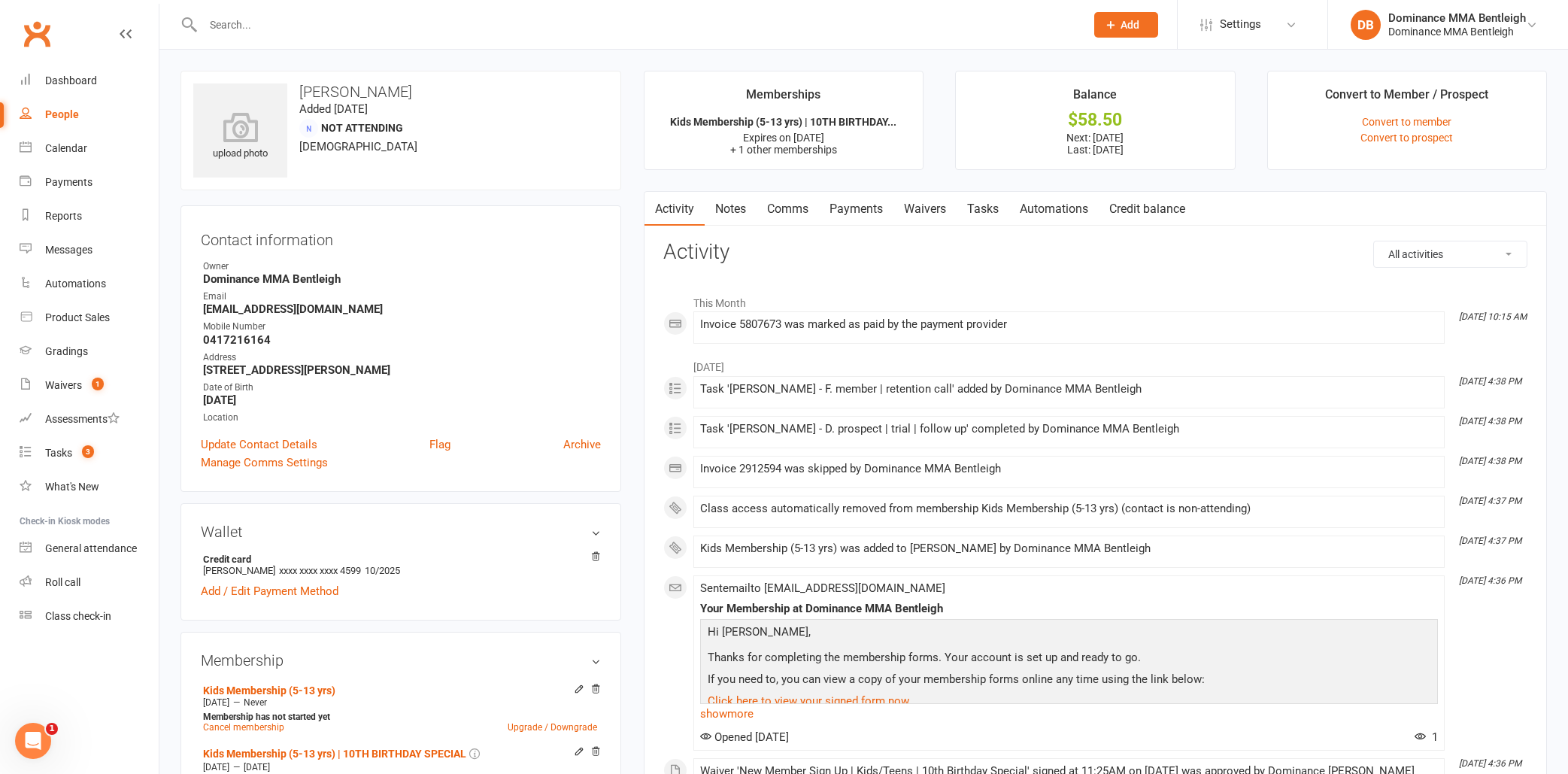
click at [974, 209] on link "Tasks" at bounding box center [983, 209] width 52 height 35
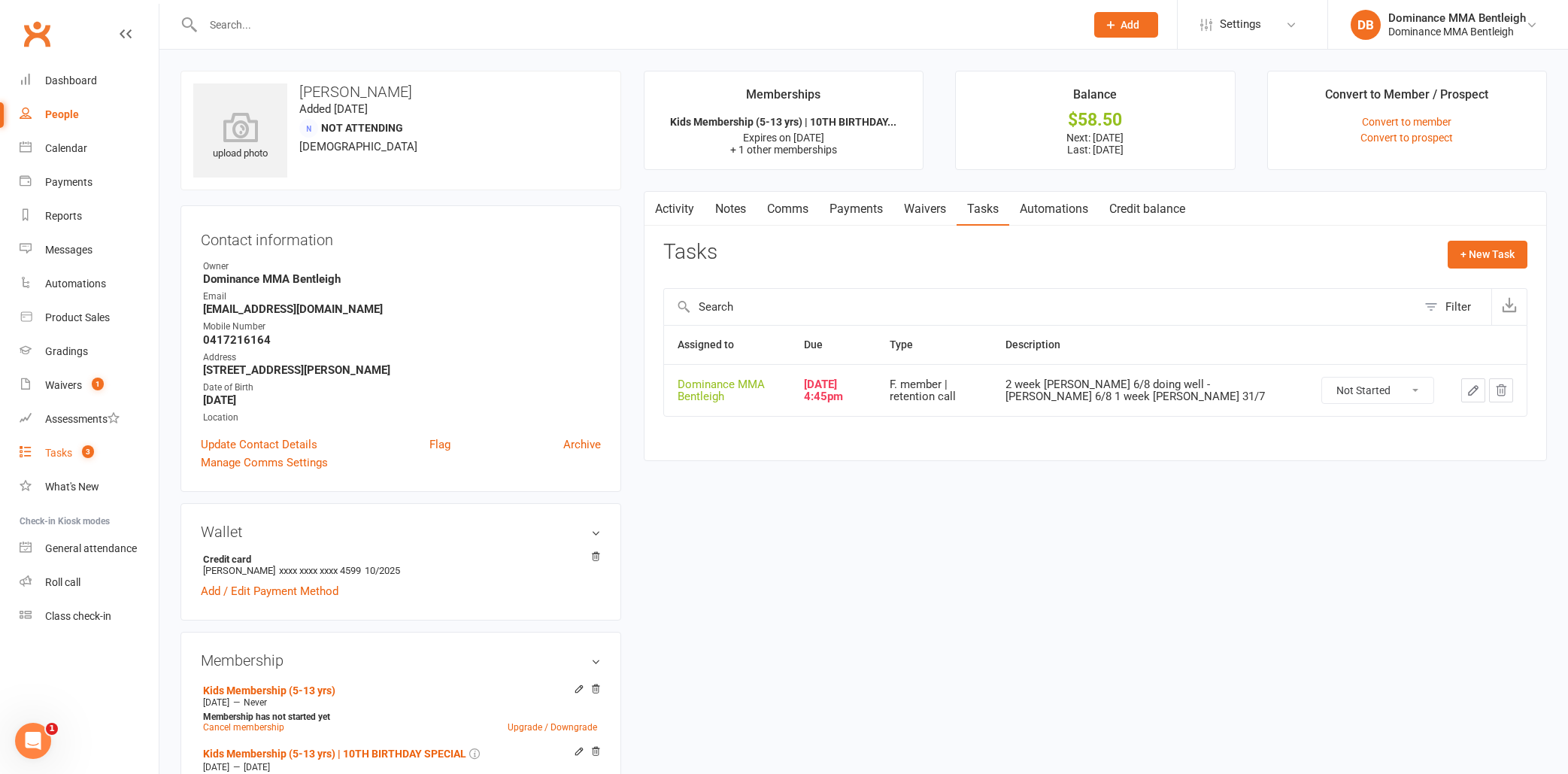
click at [45, 440] on link "Tasks 3" at bounding box center [89, 453] width 139 height 34
select select "incomplete"
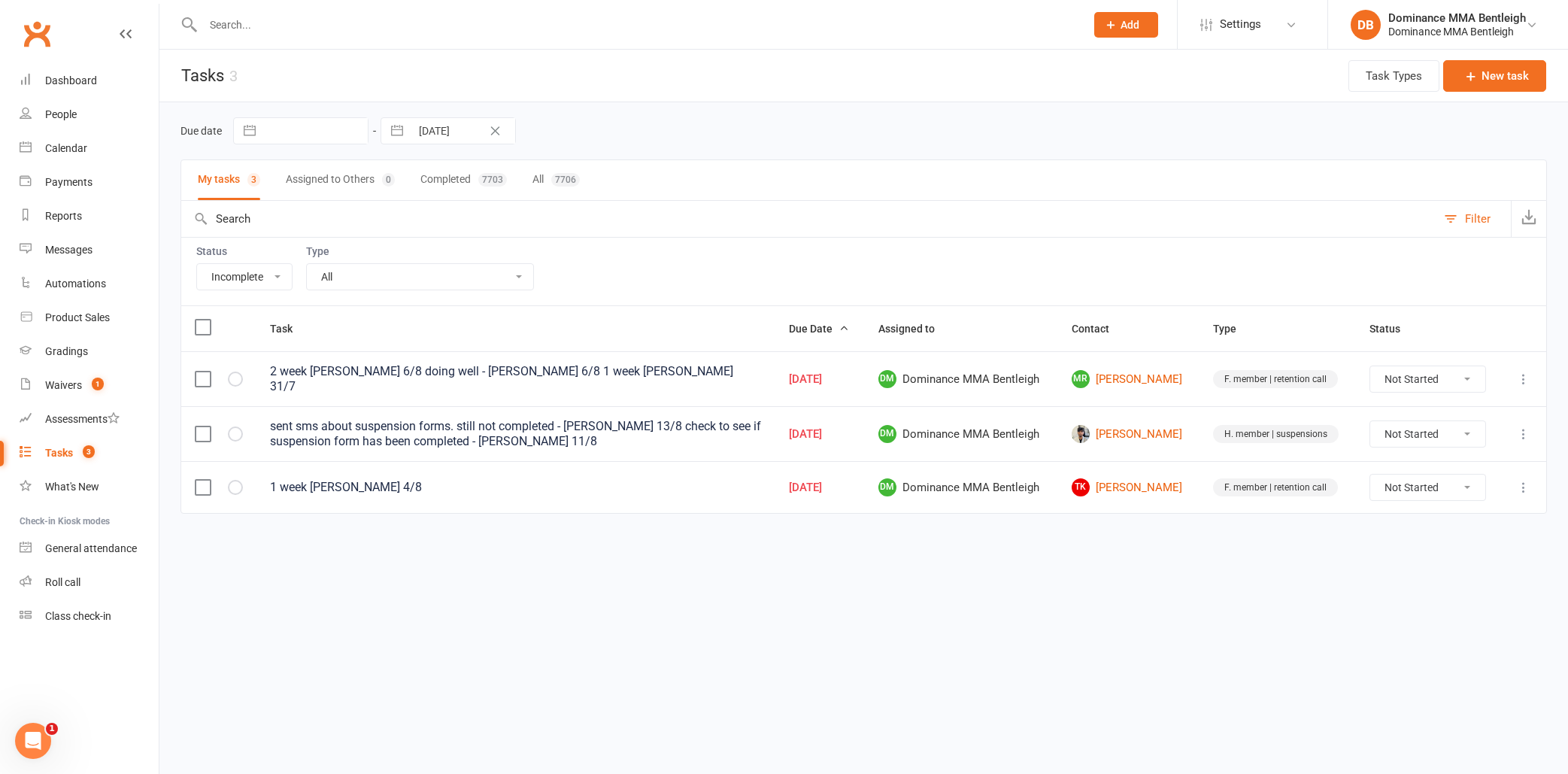
click at [498, 129] on icon "Clear Date" at bounding box center [496, 131] width 9 height 9
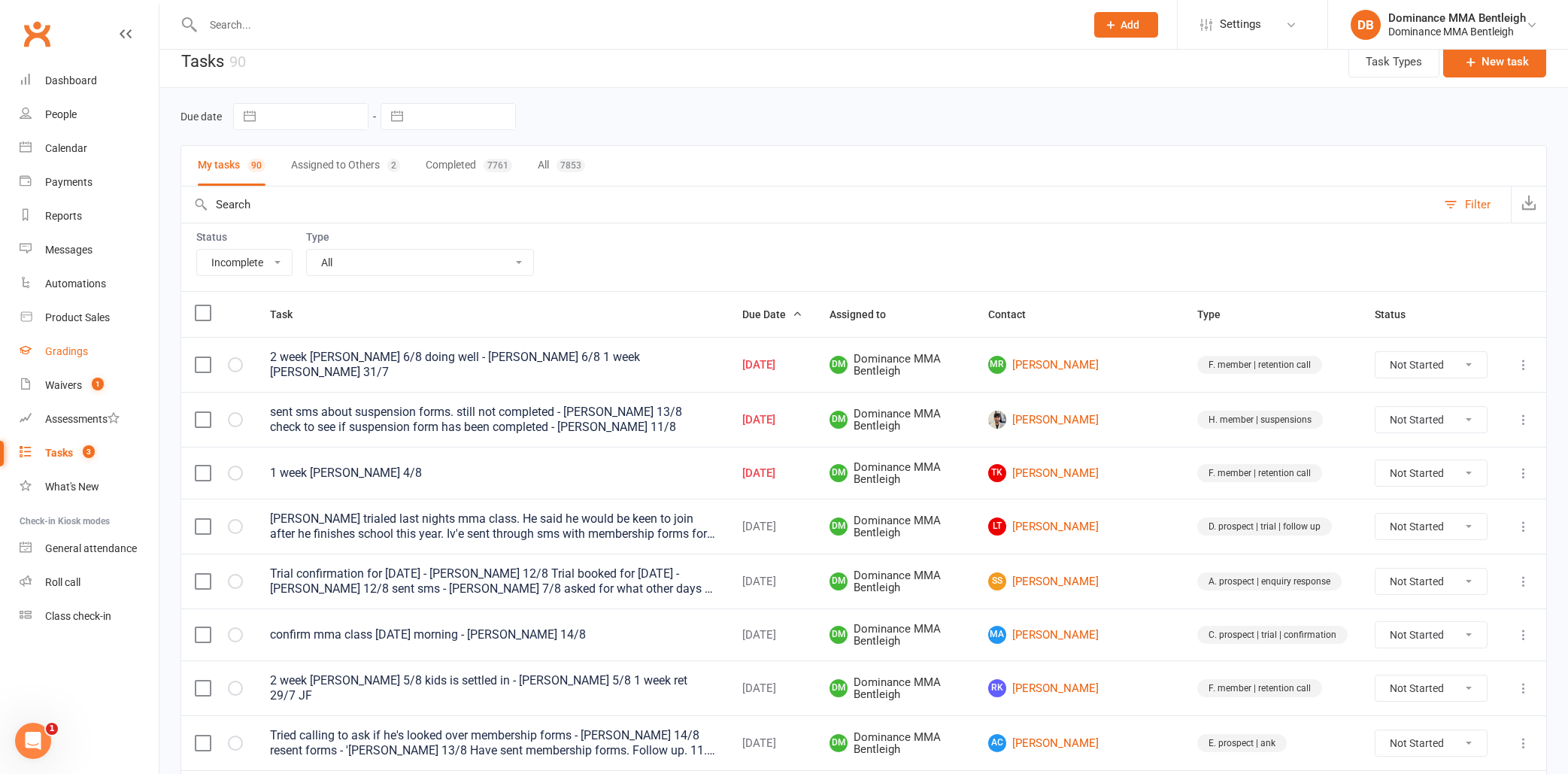
scroll to position [17, 0]
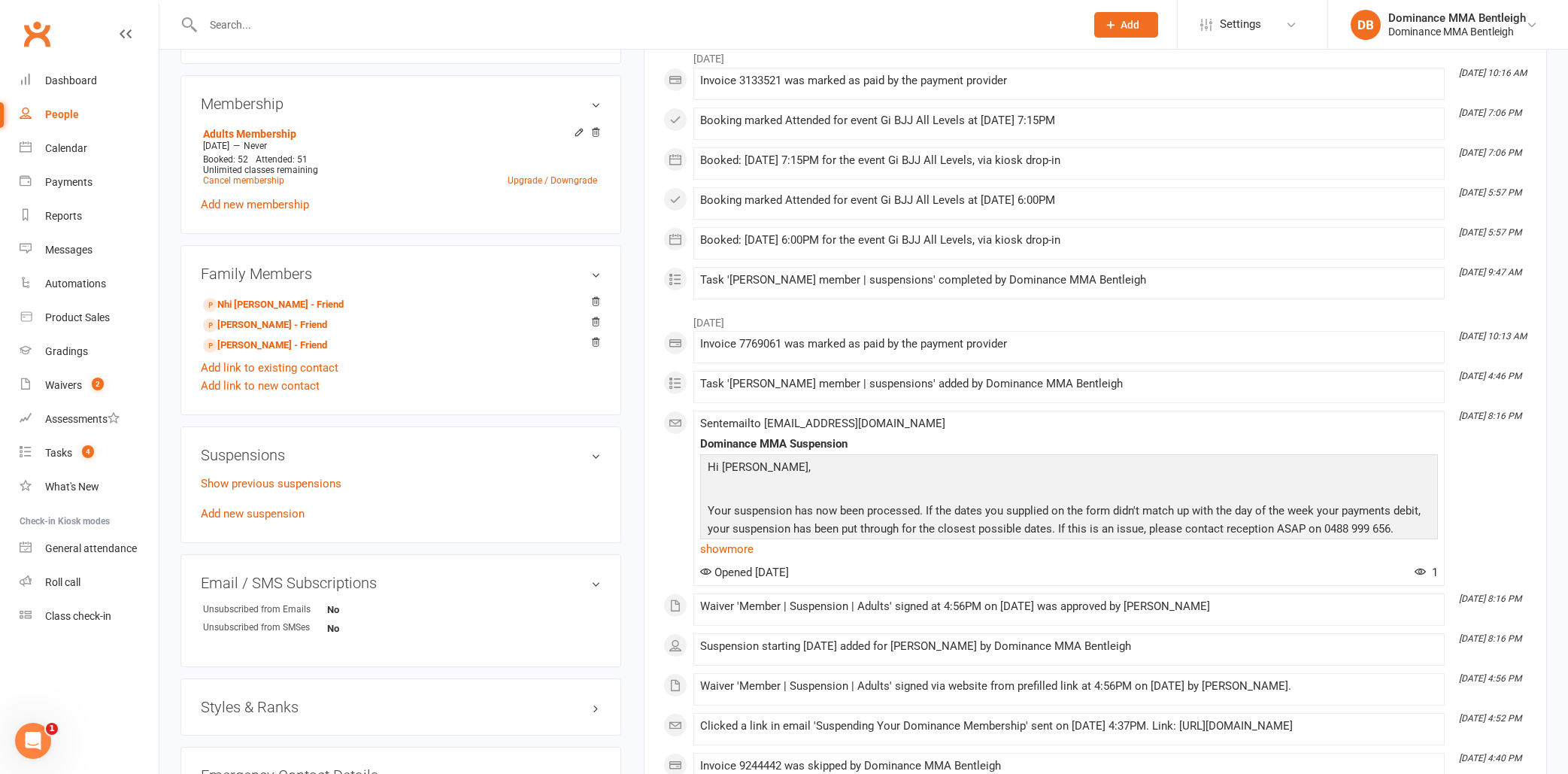
scroll to position [682, 0]
click at [254, 512] on link "Add new suspension" at bounding box center [252, 513] width 104 height 14
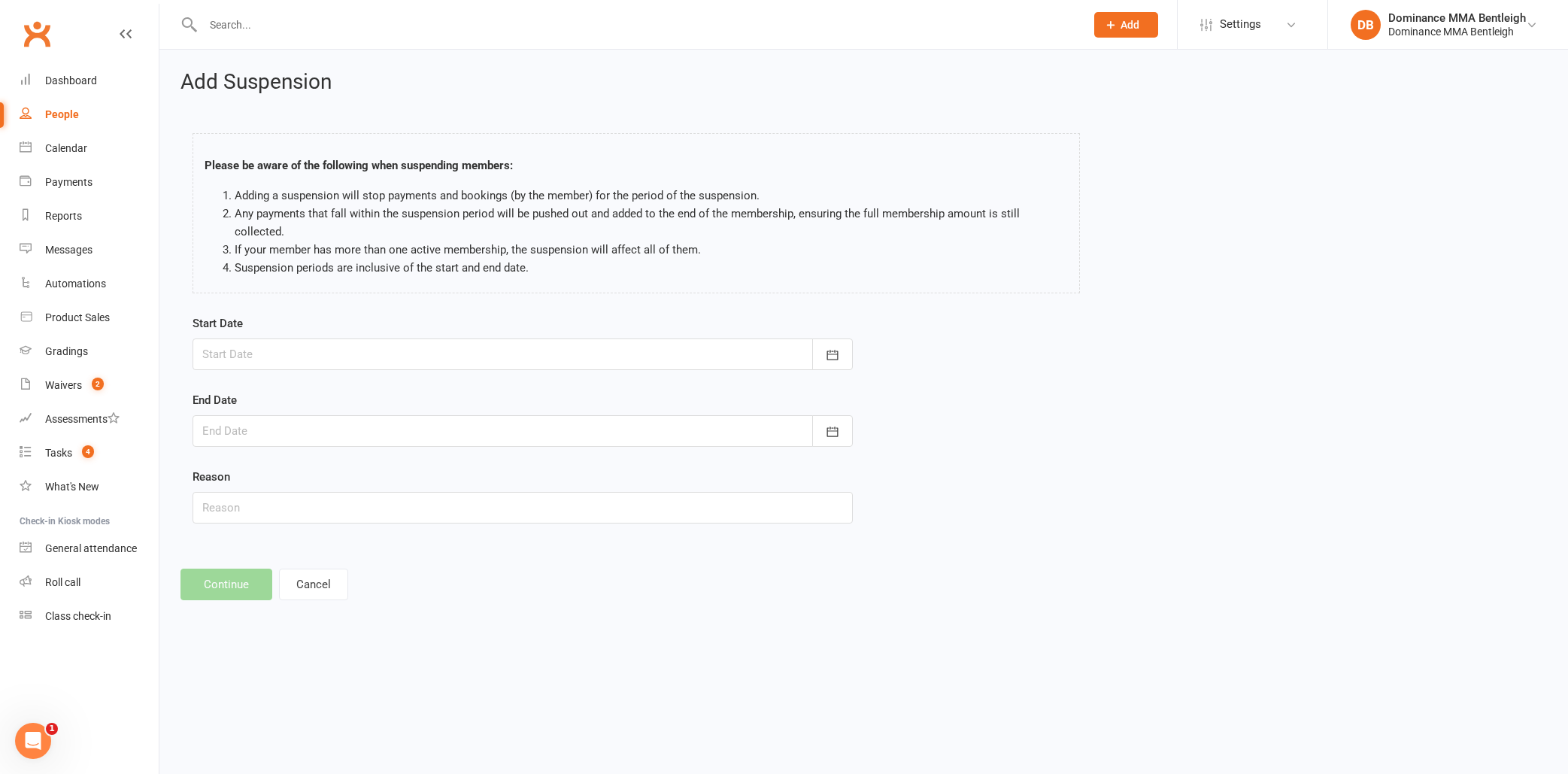
click at [262, 354] on div at bounding box center [523, 355] width 661 height 32
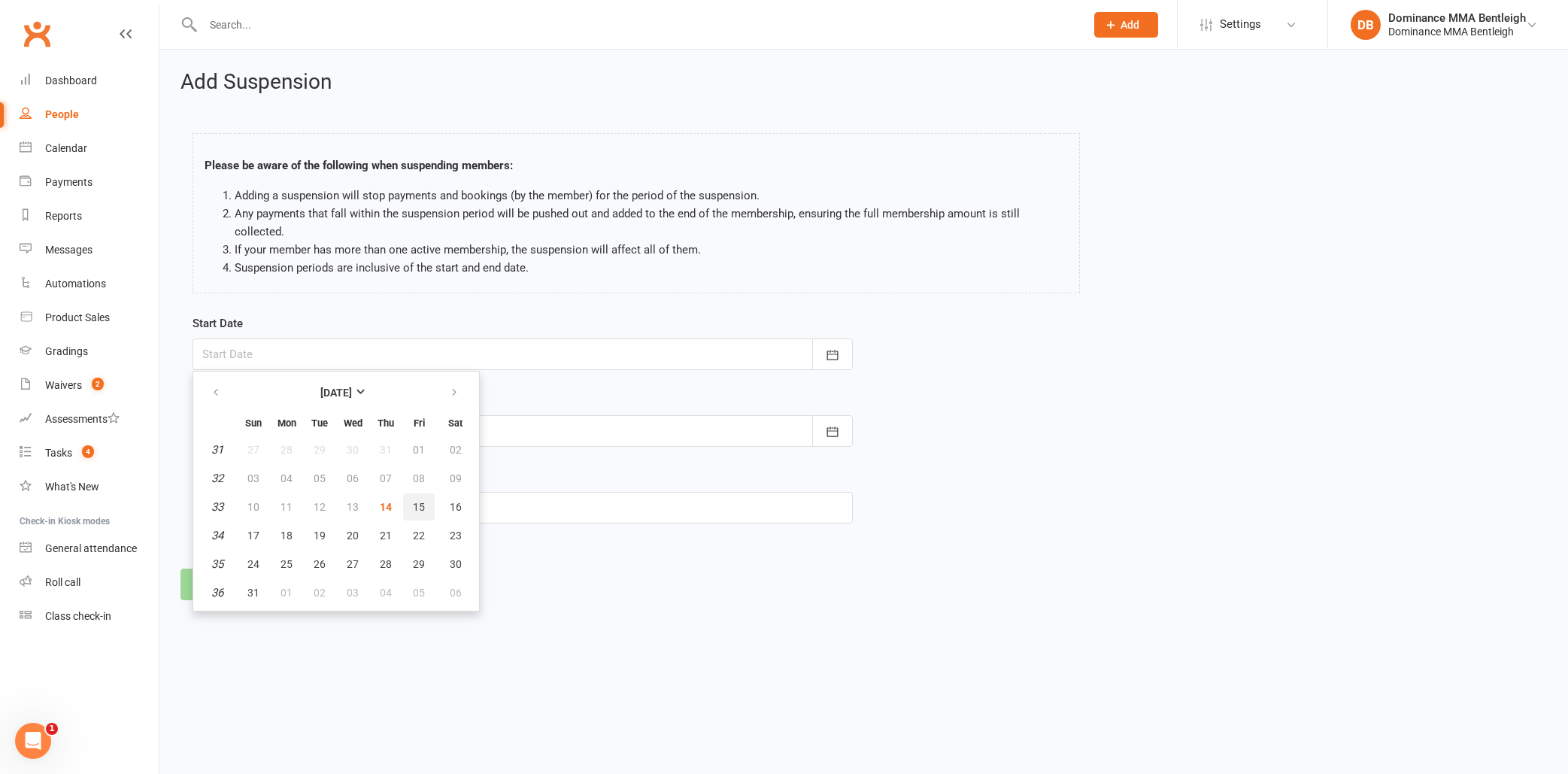
click at [413, 502] on span "15" at bounding box center [418, 507] width 12 height 12
type input "15 Aug 2025"
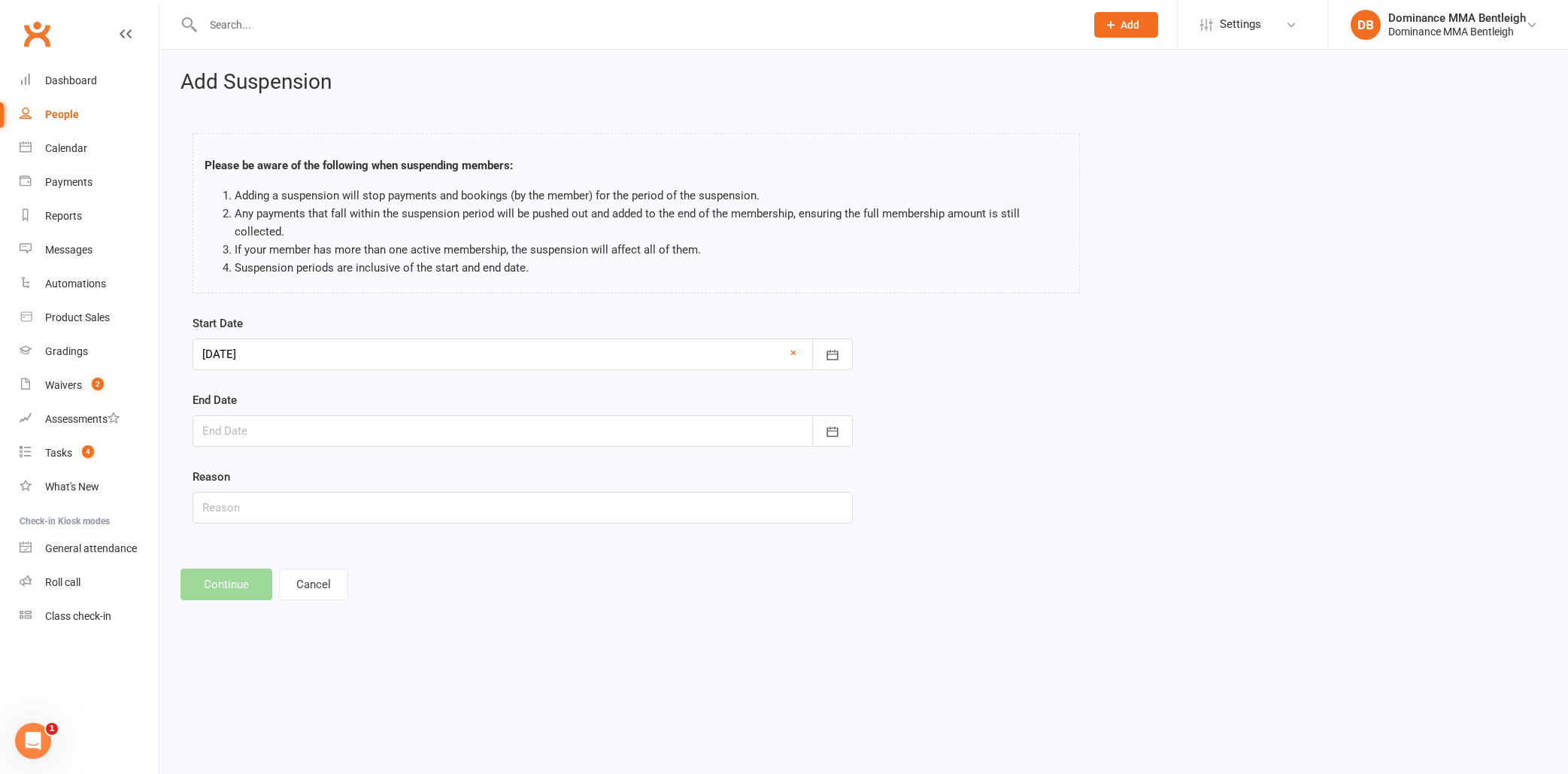
drag, startPoint x: 323, startPoint y: 430, endPoint x: 338, endPoint y: 443, distance: 19.8
click at [322, 431] on div at bounding box center [523, 431] width 661 height 32
click at [461, 471] on button "button" at bounding box center [455, 469] width 33 height 27
click at [283, 530] on span "01" at bounding box center [287, 527] width 12 height 12
type input "01 Sep 2025"
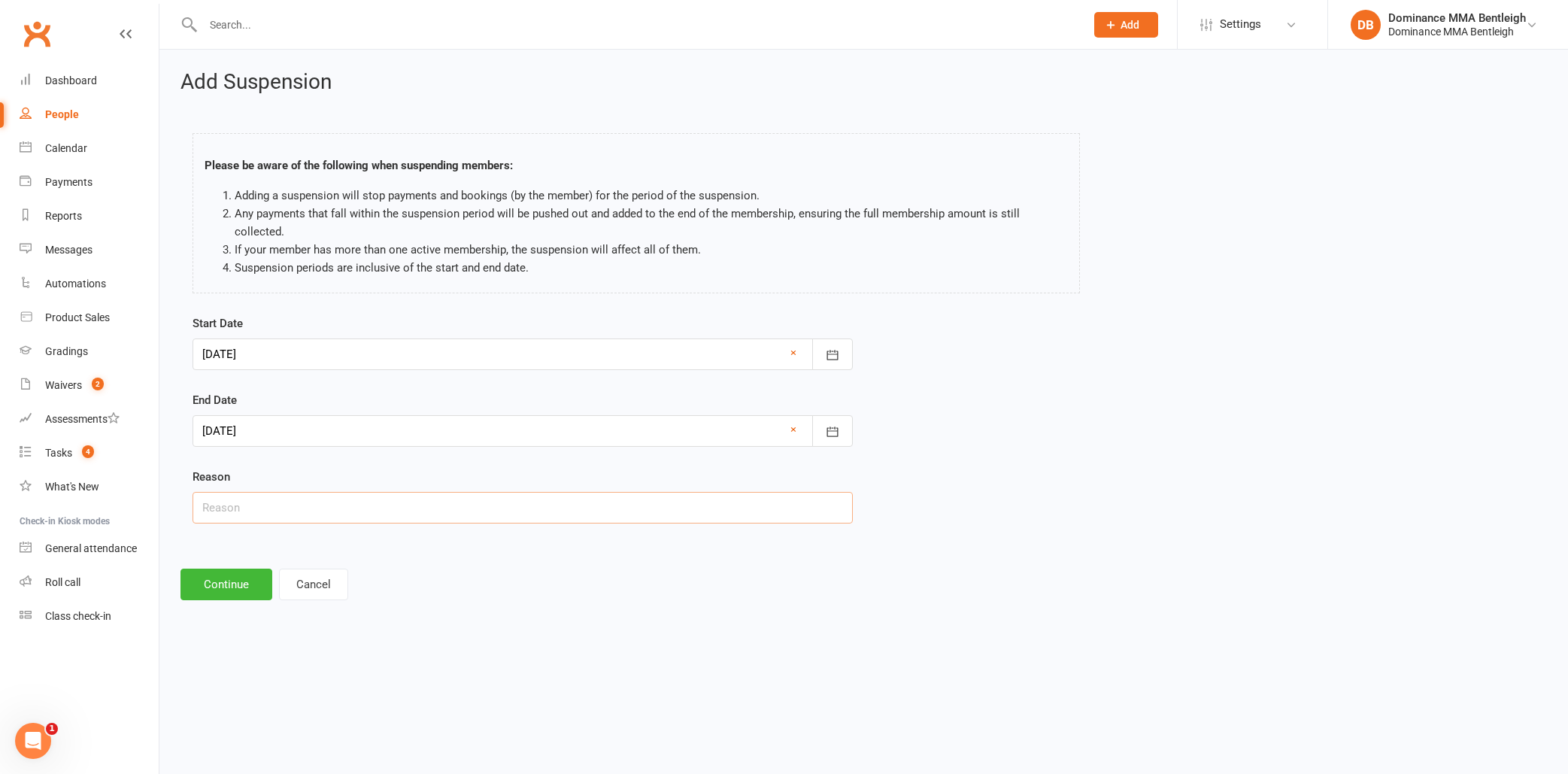
click at [303, 514] on input "text" at bounding box center [523, 508] width 661 height 32
paste input "Holiday"
type input "Holiday"
click at [245, 579] on button "Continue" at bounding box center [226, 584] width 91 height 32
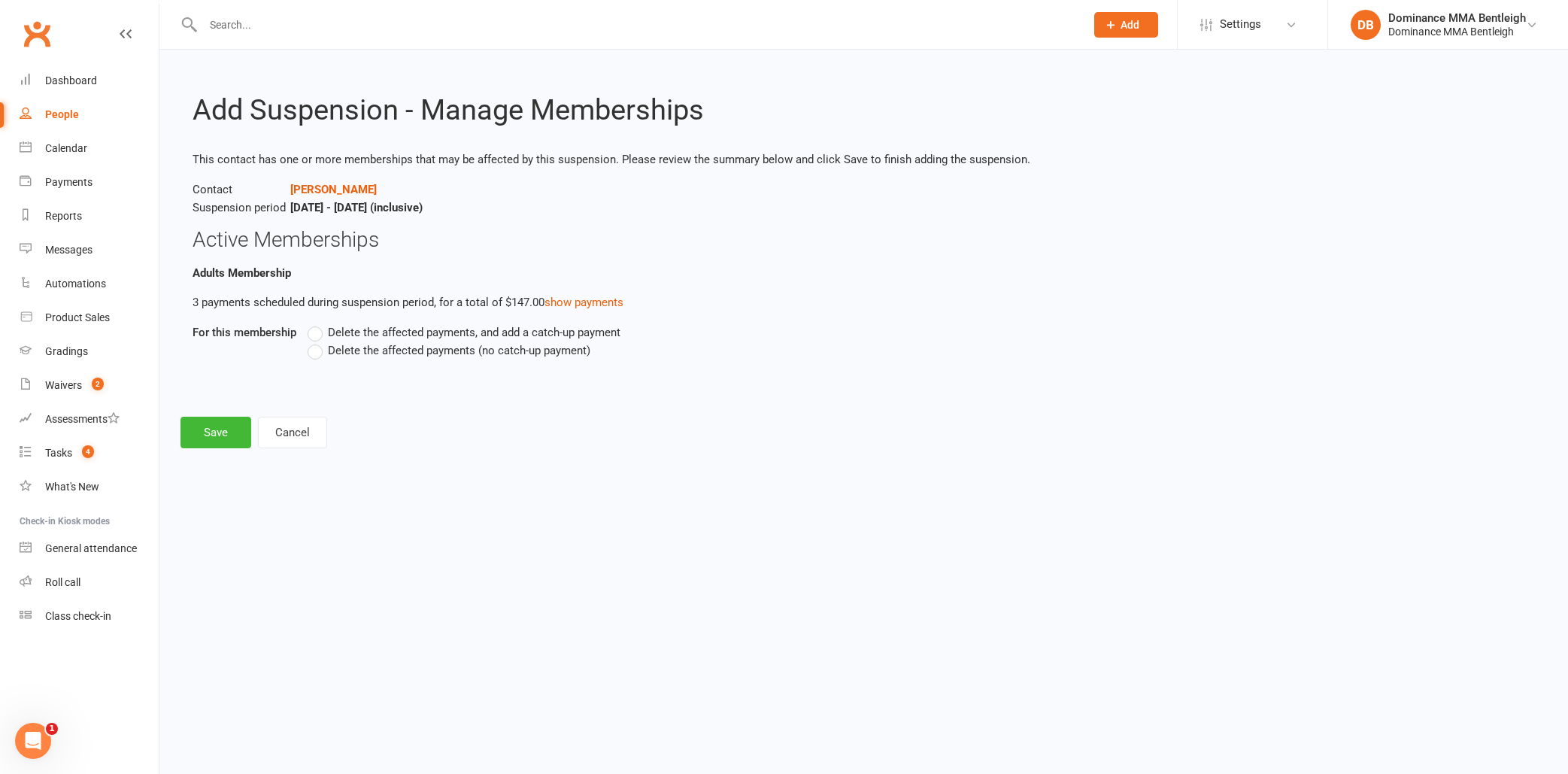
click at [374, 362] on div "Delete the affected payments, and add a catch-up payment Delete the affected pa…" at bounding box center [744, 352] width 895 height 57
click at [362, 359] on div "Delete the affected payments, and add a catch-up payment Delete the affected pa…" at bounding box center [744, 352] width 895 height 57
click at [351, 352] on span "Delete the affected payments (no catch-up payment)" at bounding box center [458, 349] width 262 height 16
click at [317, 342] on input "Delete the affected payments (no catch-up payment)" at bounding box center [313, 342] width 9 height 0
click at [216, 434] on button "Save" at bounding box center [216, 432] width 71 height 32
